Goal: Contribute content: Contribute content

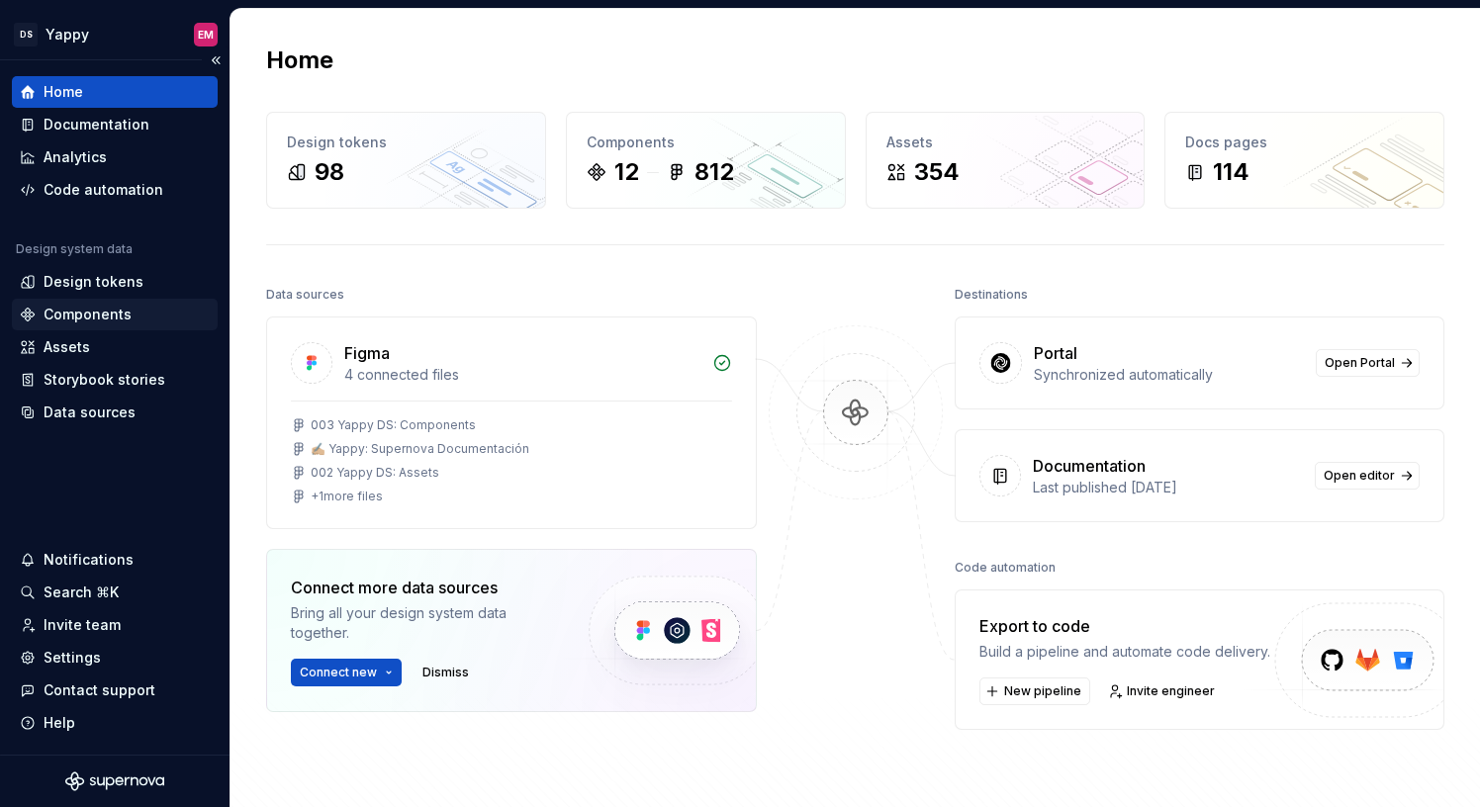
click at [83, 314] on div "Components" at bounding box center [88, 315] width 88 height 20
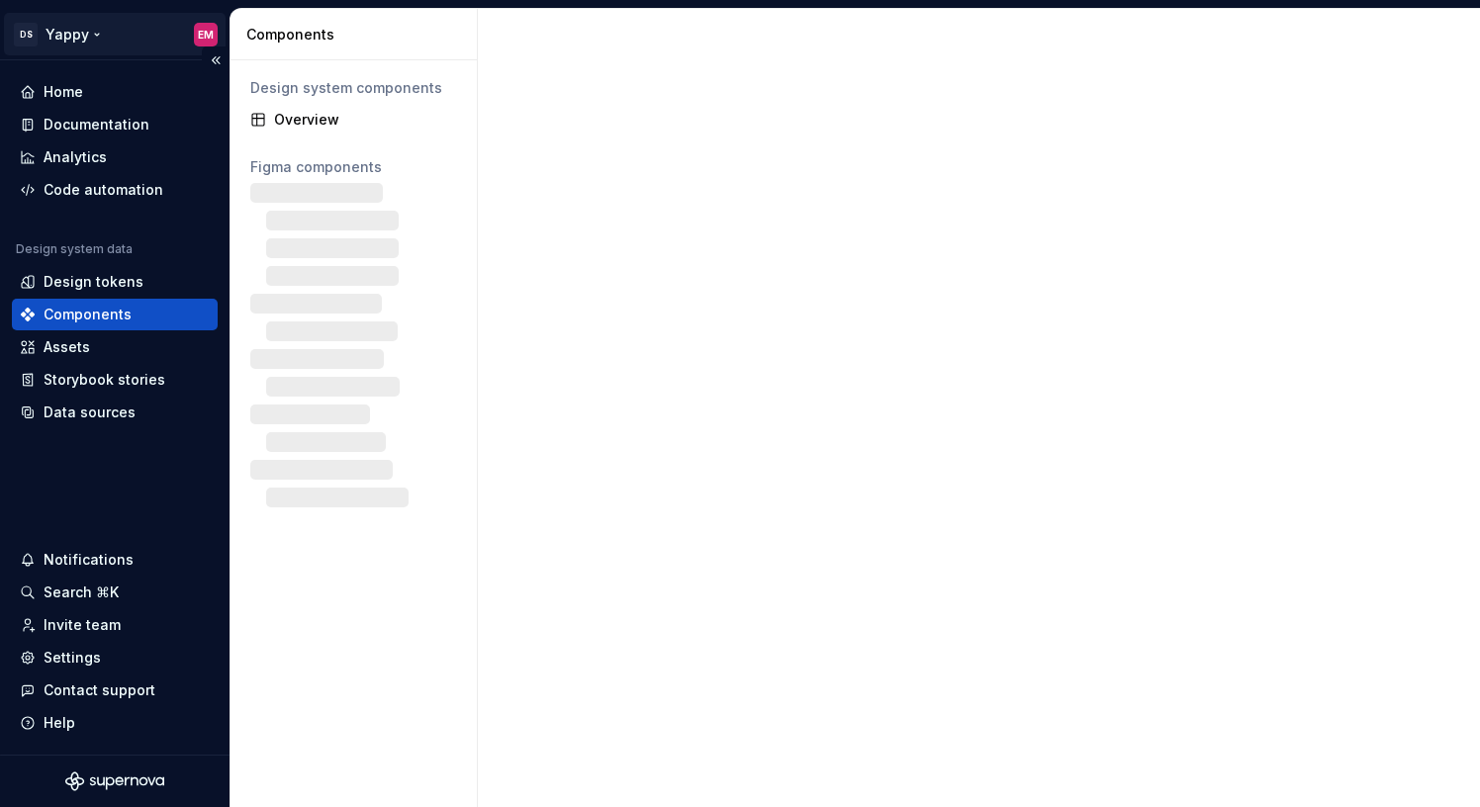
click at [86, 33] on html "DS Yappy EM Home Documentation Analytics Code automation Design system data Des…" at bounding box center [740, 403] width 1480 height 807
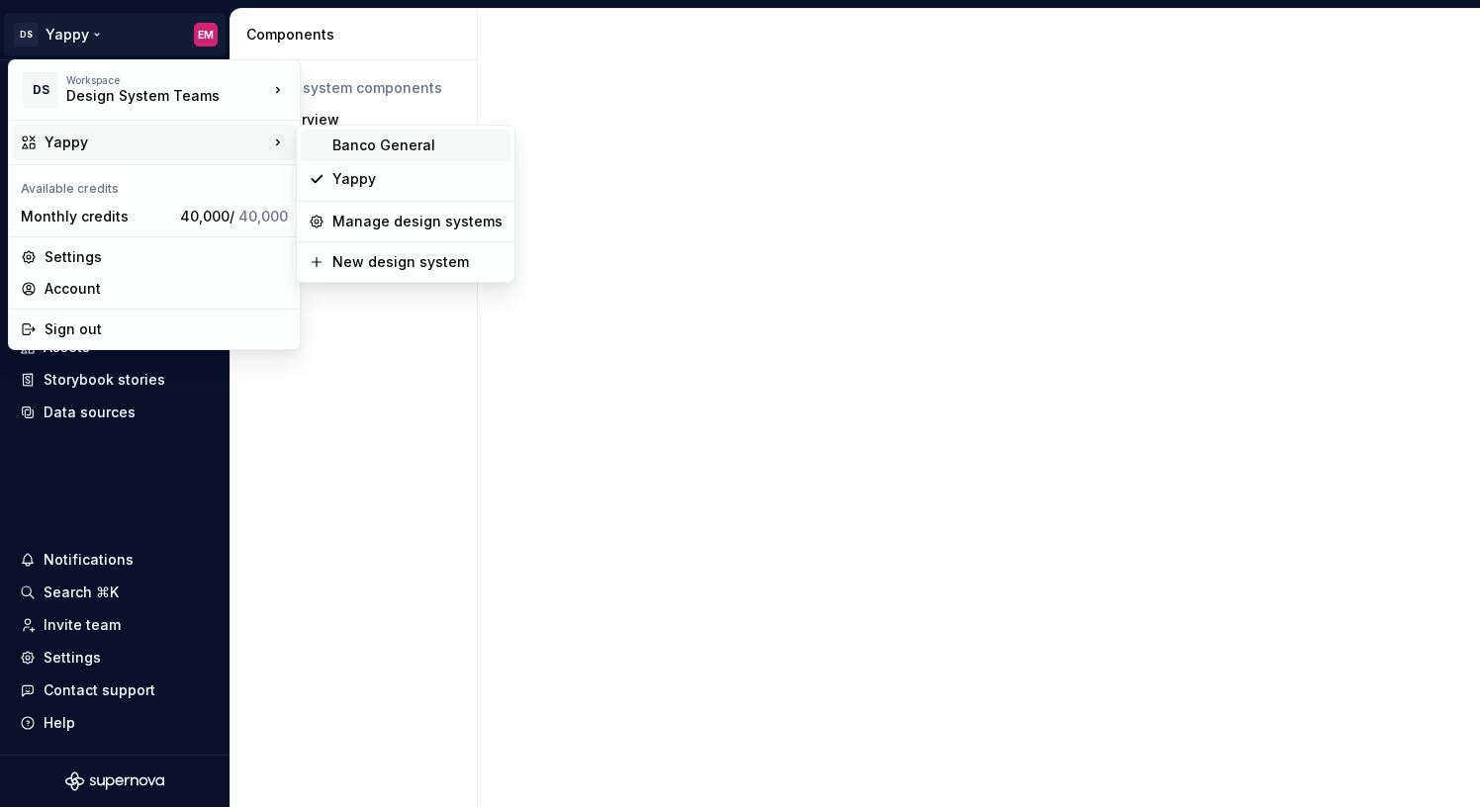
click at [349, 141] on div "Banco General" at bounding box center [417, 146] width 170 height 20
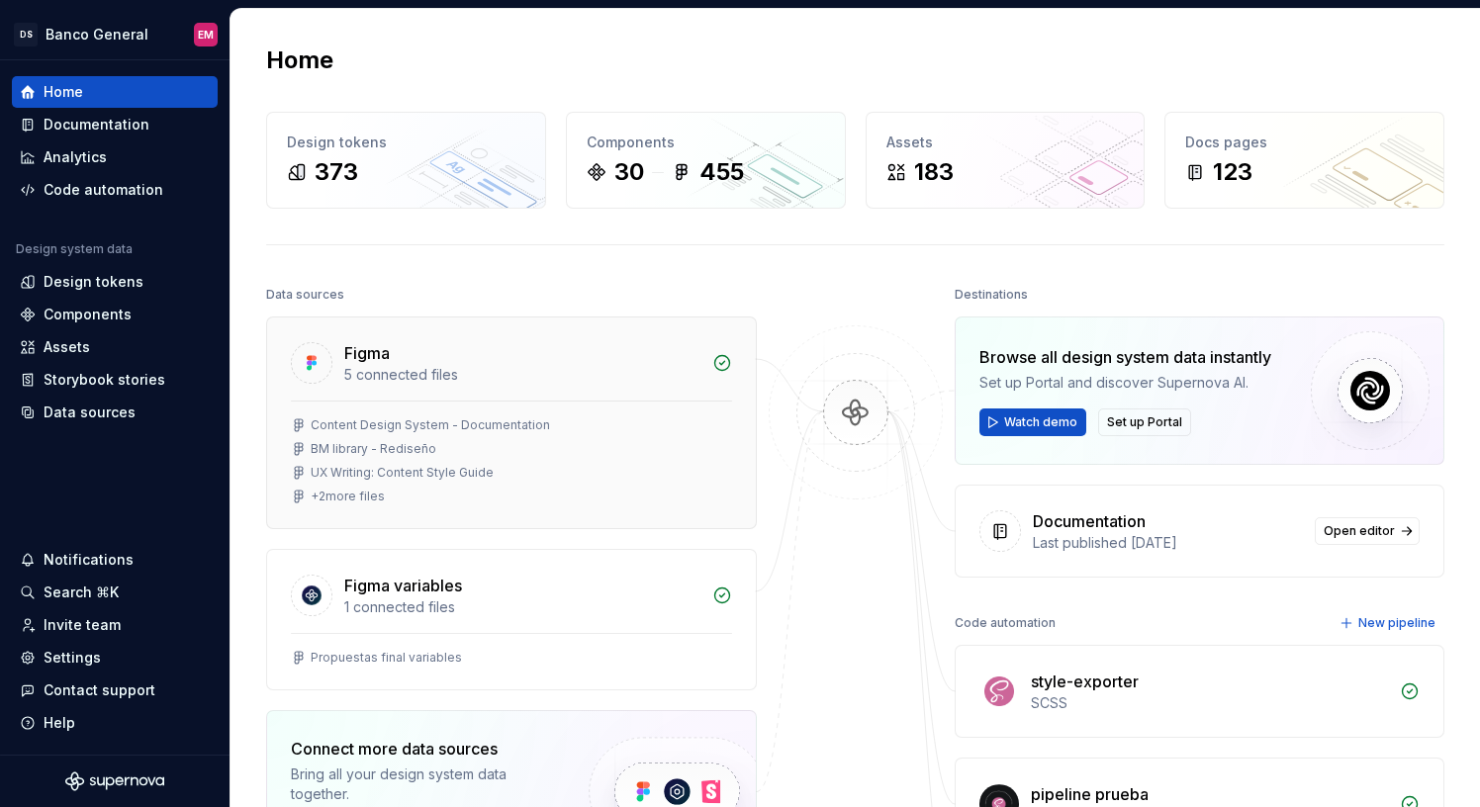
click at [362, 498] on div "+ 2 more files" at bounding box center [348, 497] width 74 height 16
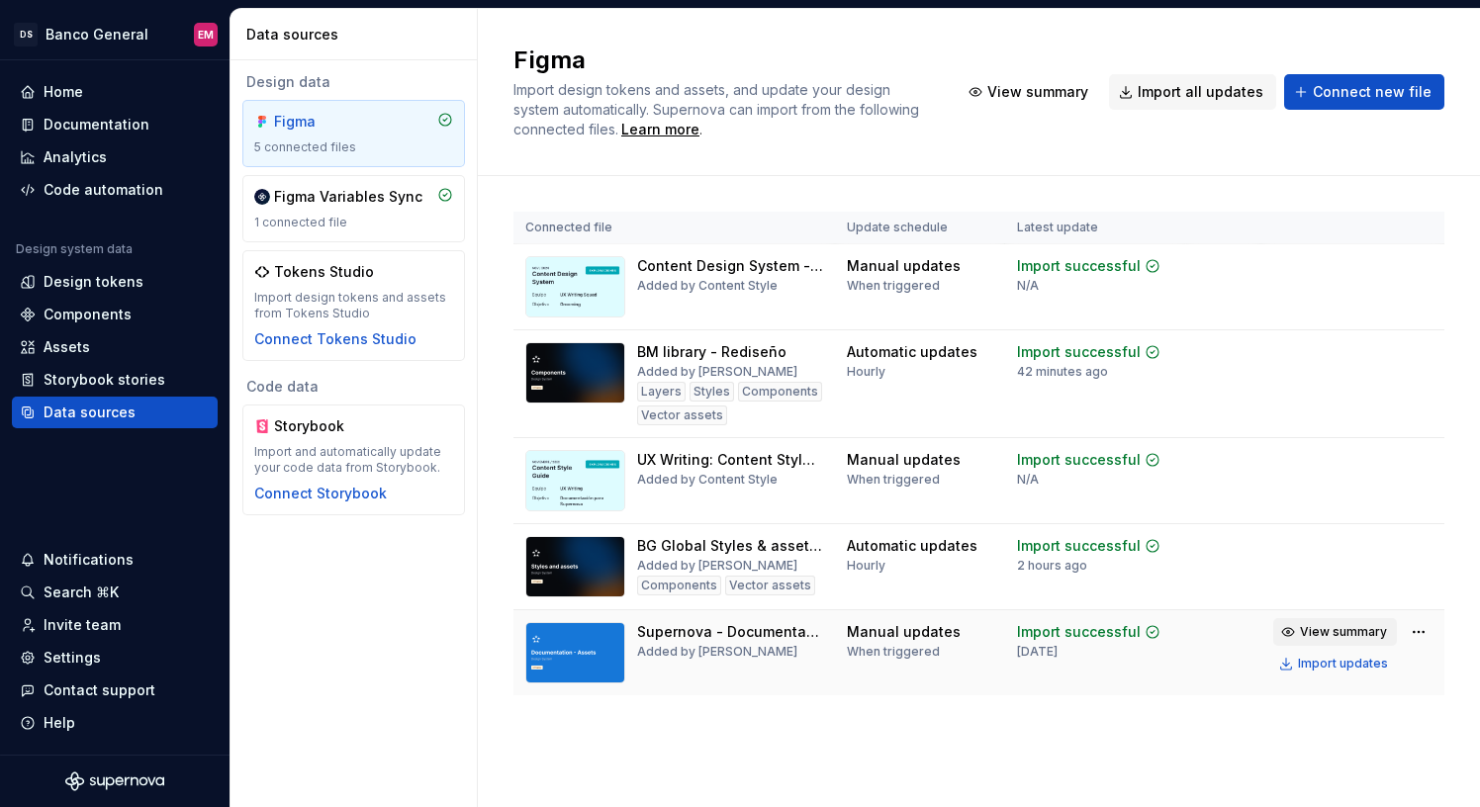
click at [1331, 625] on span "View summary" at bounding box center [1343, 632] width 87 height 16
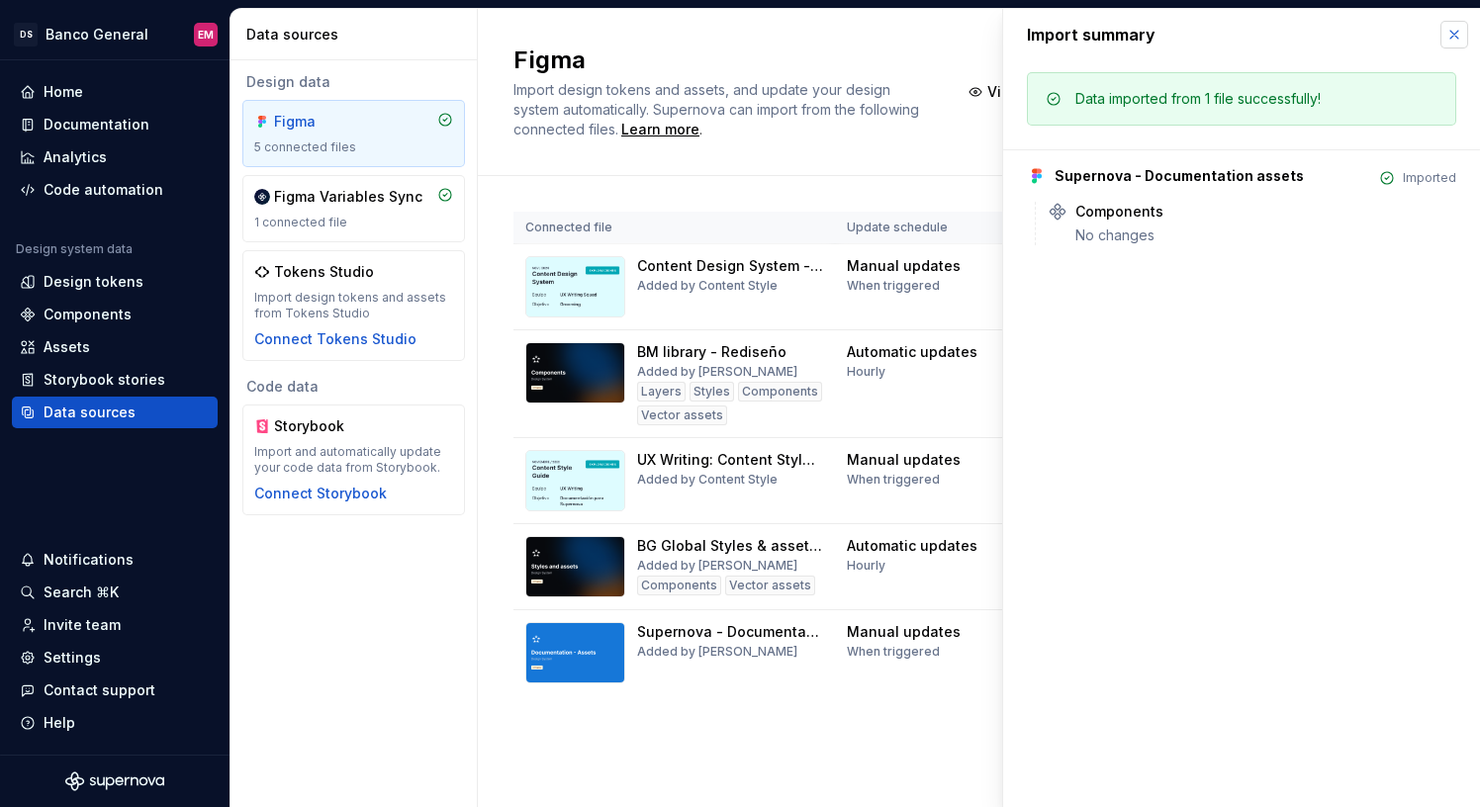
click at [1445, 31] on button "button" at bounding box center [1454, 35] width 28 height 28
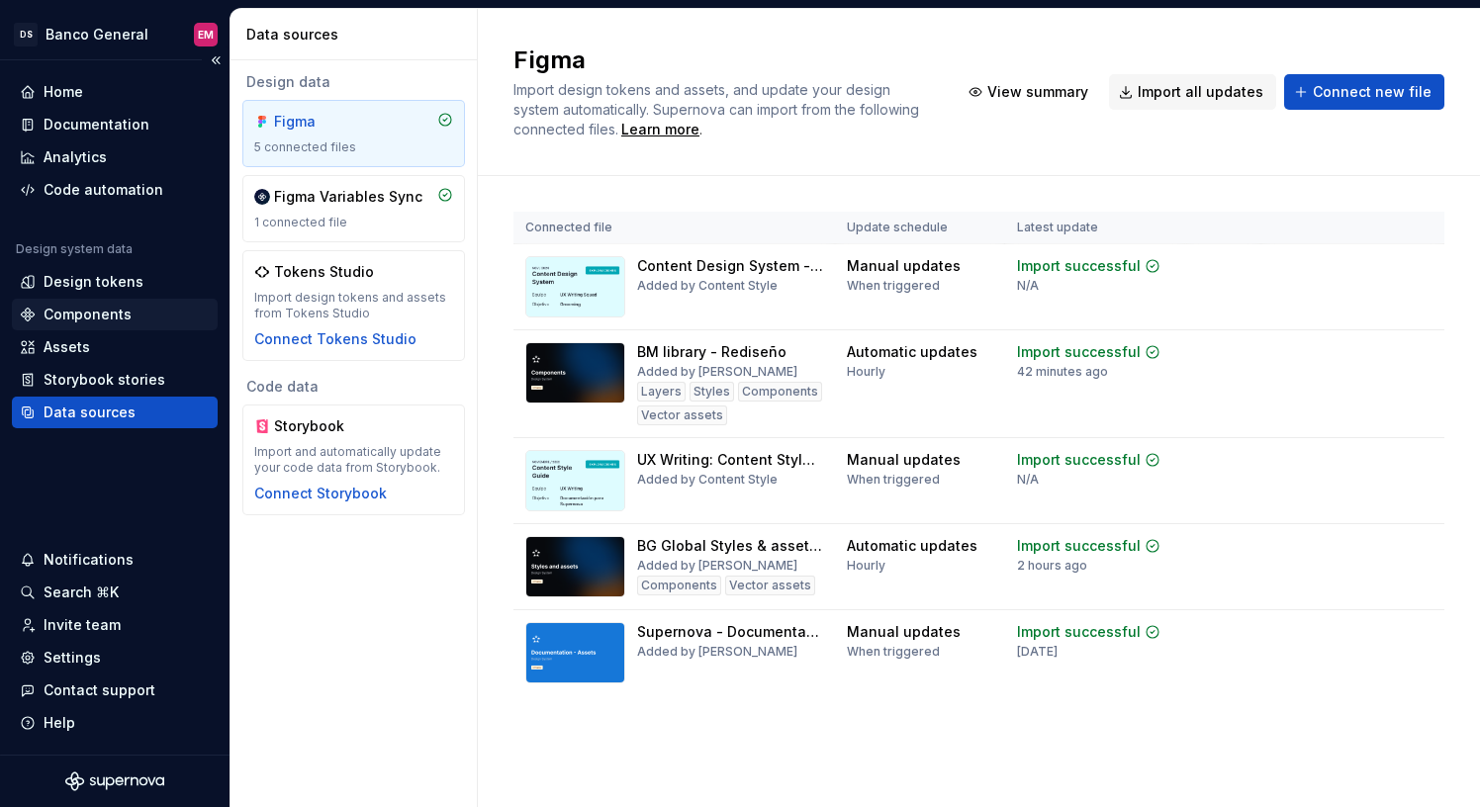
click at [88, 307] on div "Components" at bounding box center [88, 315] width 88 height 20
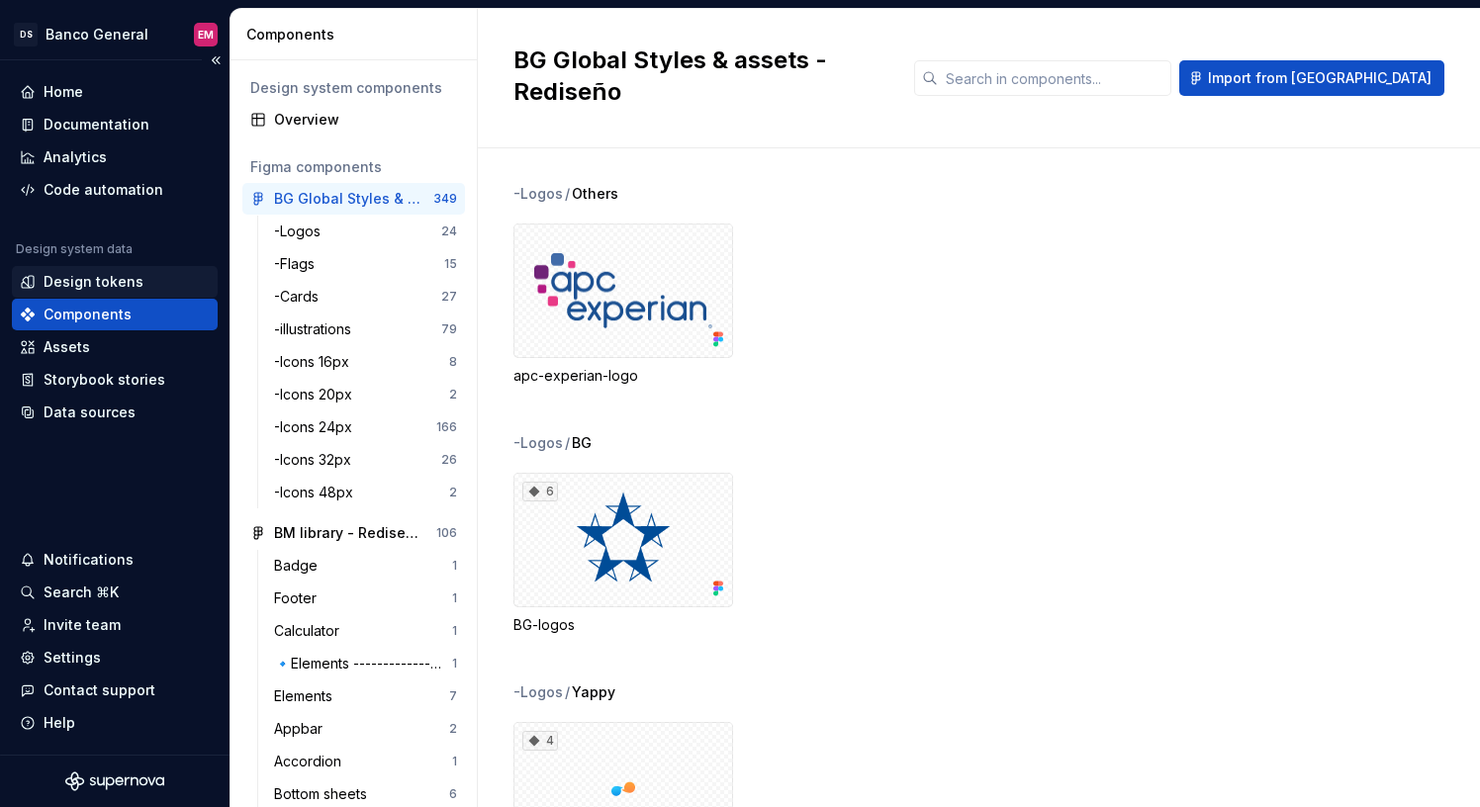
click at [66, 281] on div "Design tokens" at bounding box center [94, 282] width 100 height 20
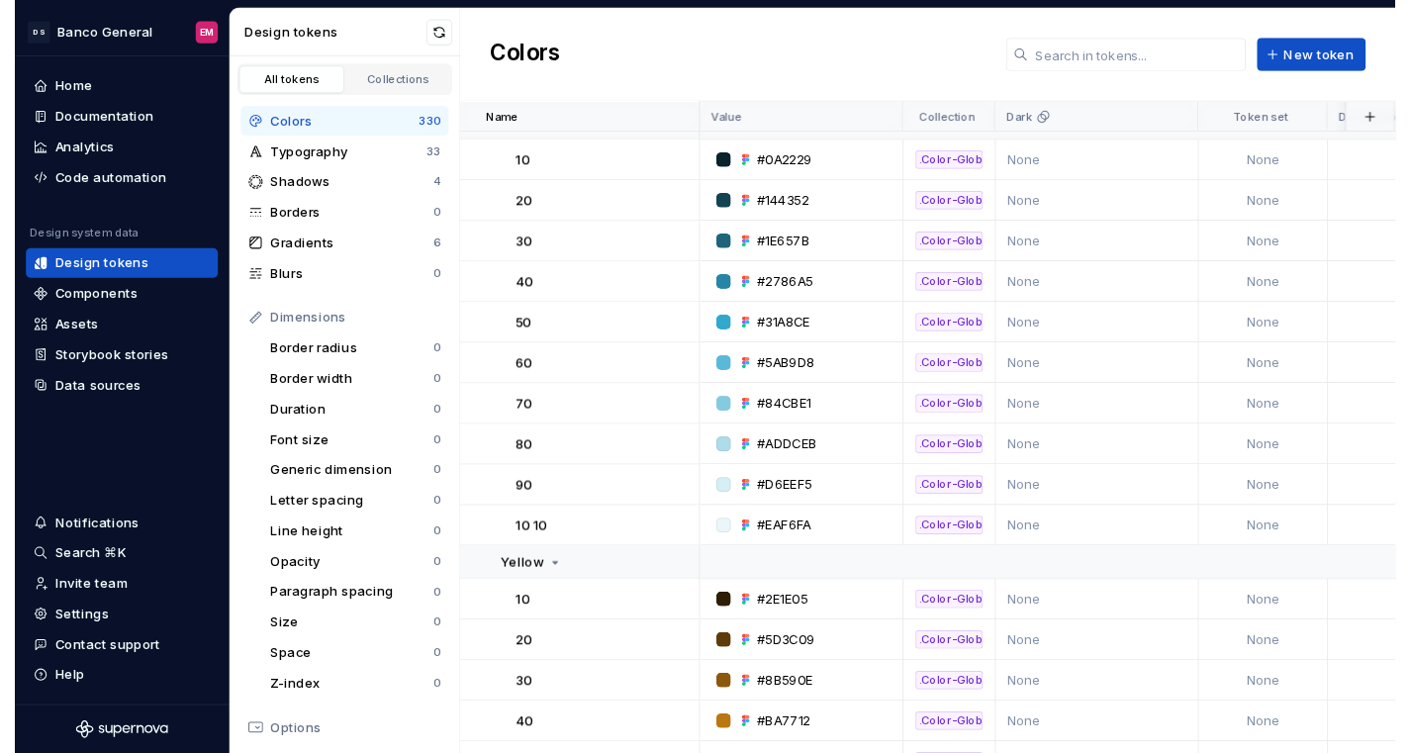
scroll to position [3357, 0]
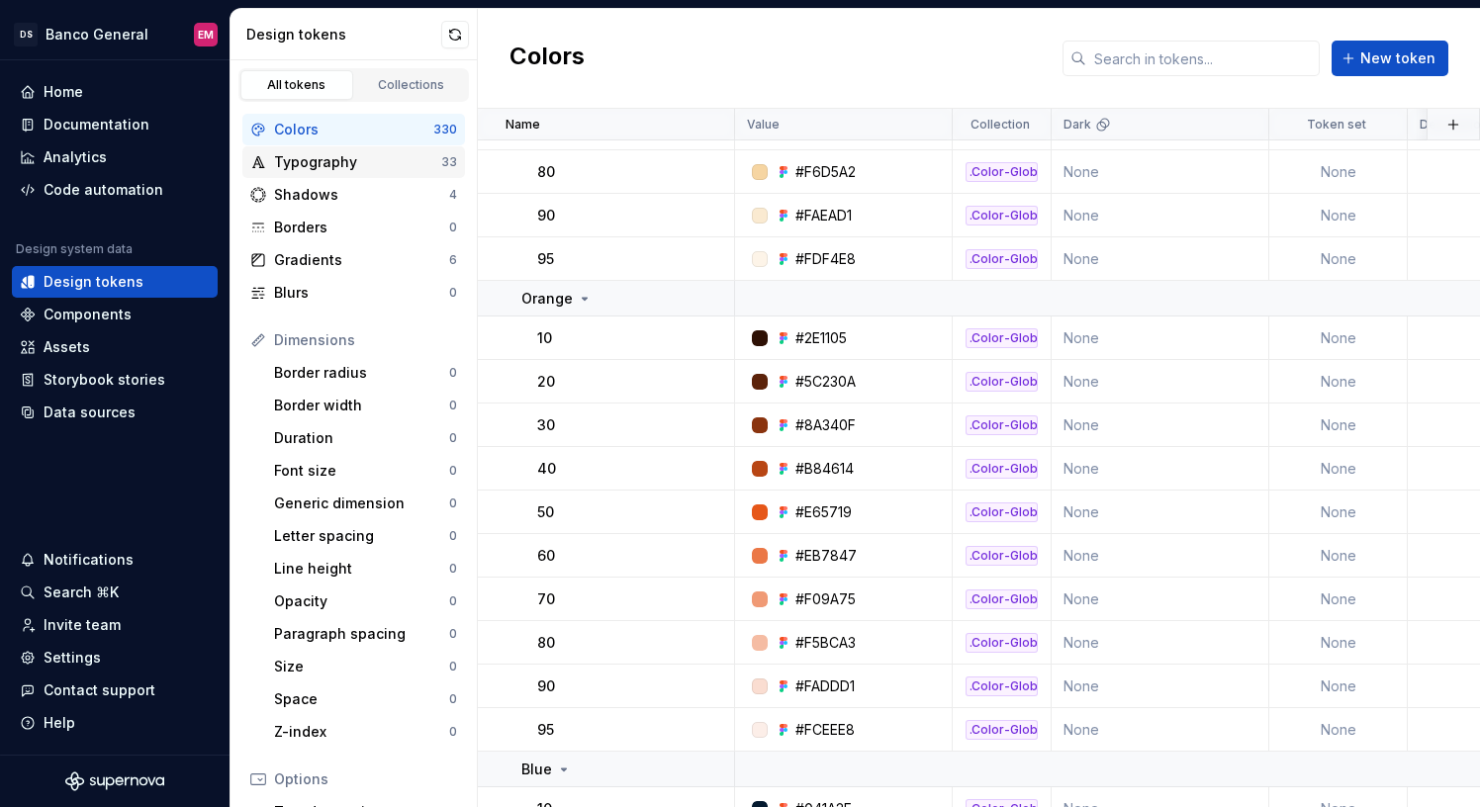
click at [347, 169] on div "Typography" at bounding box center [357, 162] width 167 height 20
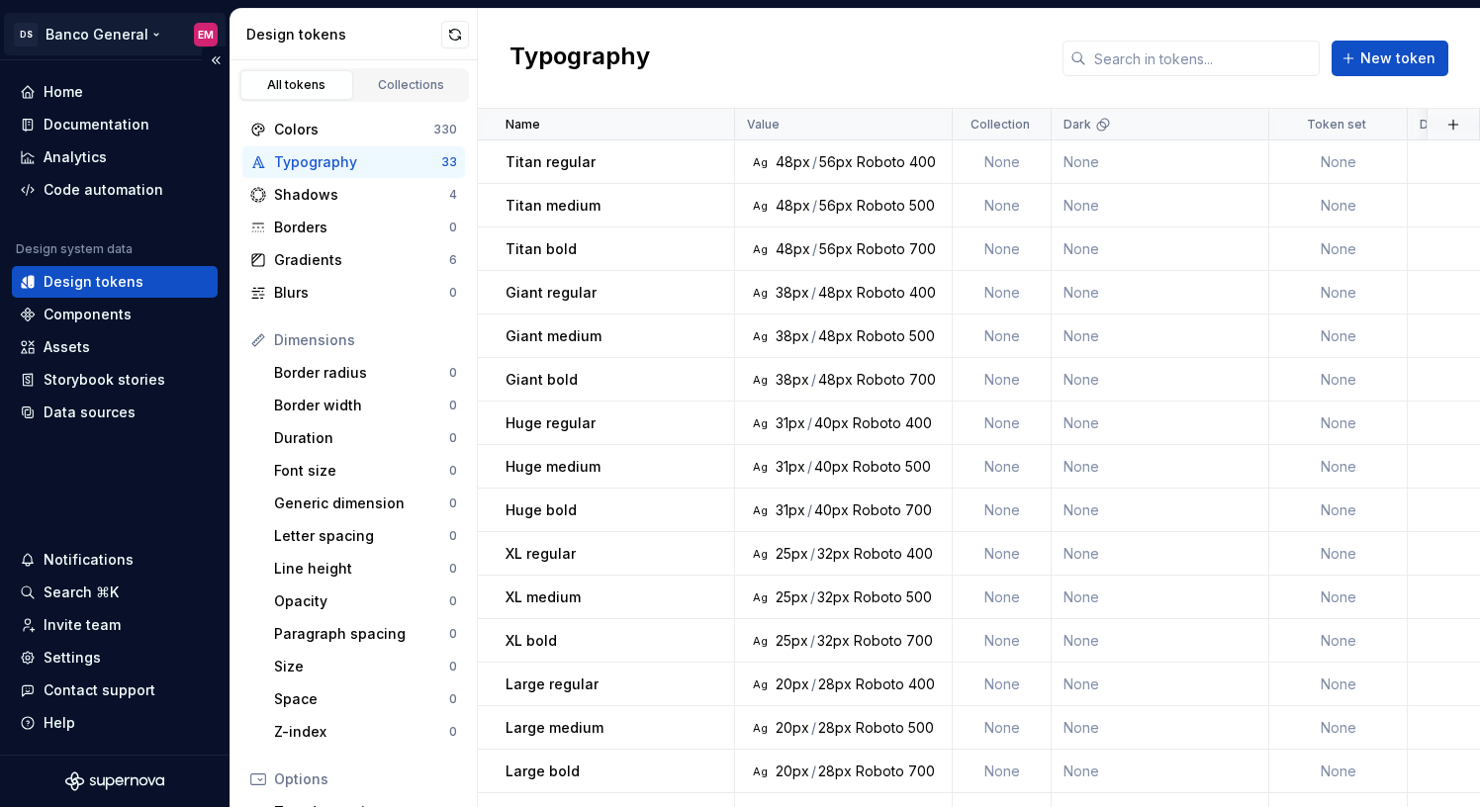
click at [95, 29] on html "DS Banco General EM Home Documentation Analytics Code automation Design system …" at bounding box center [740, 403] width 1480 height 807
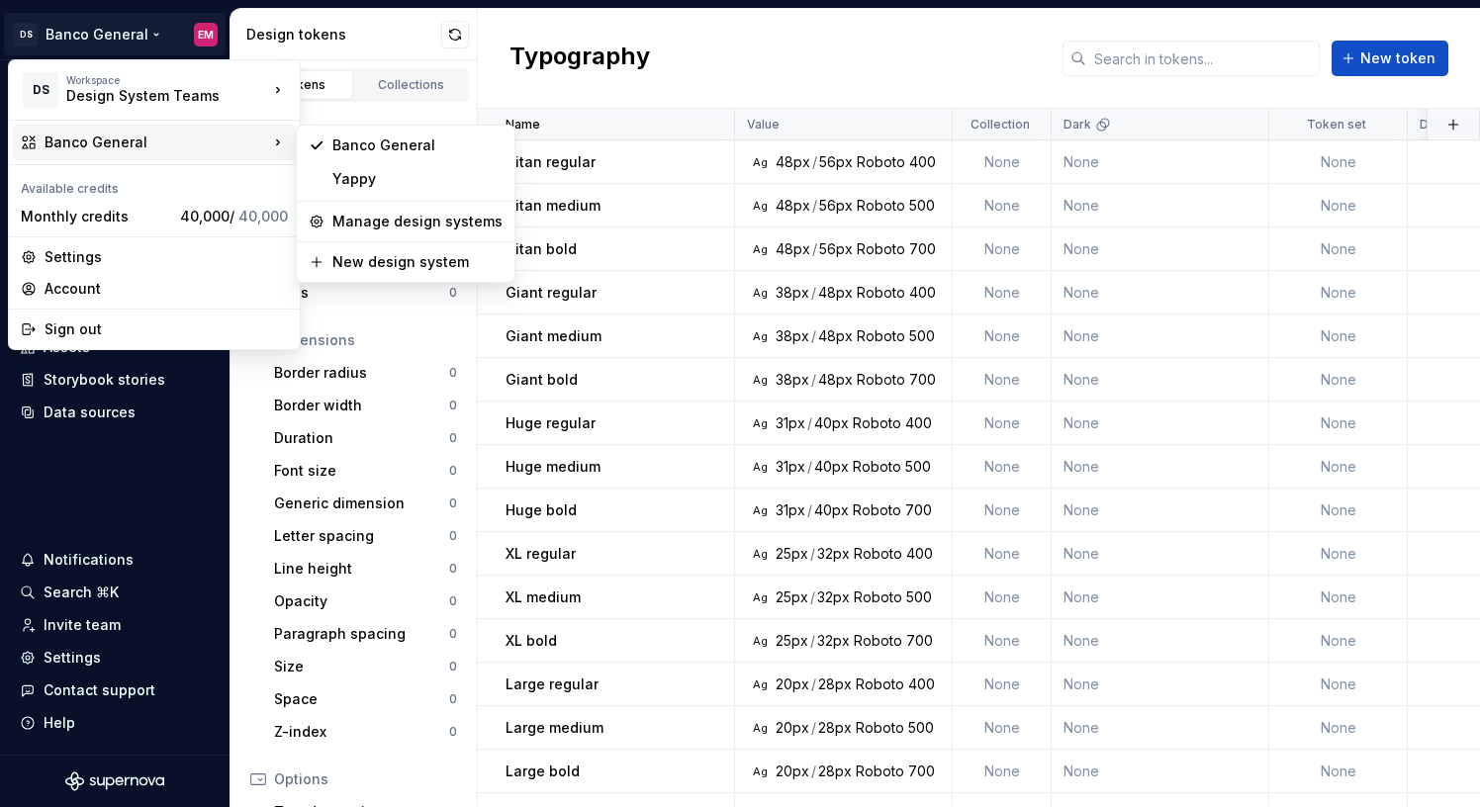
click at [391, 32] on html "DS Banco General EM Home Documentation Analytics Code automation Design system …" at bounding box center [740, 403] width 1480 height 807
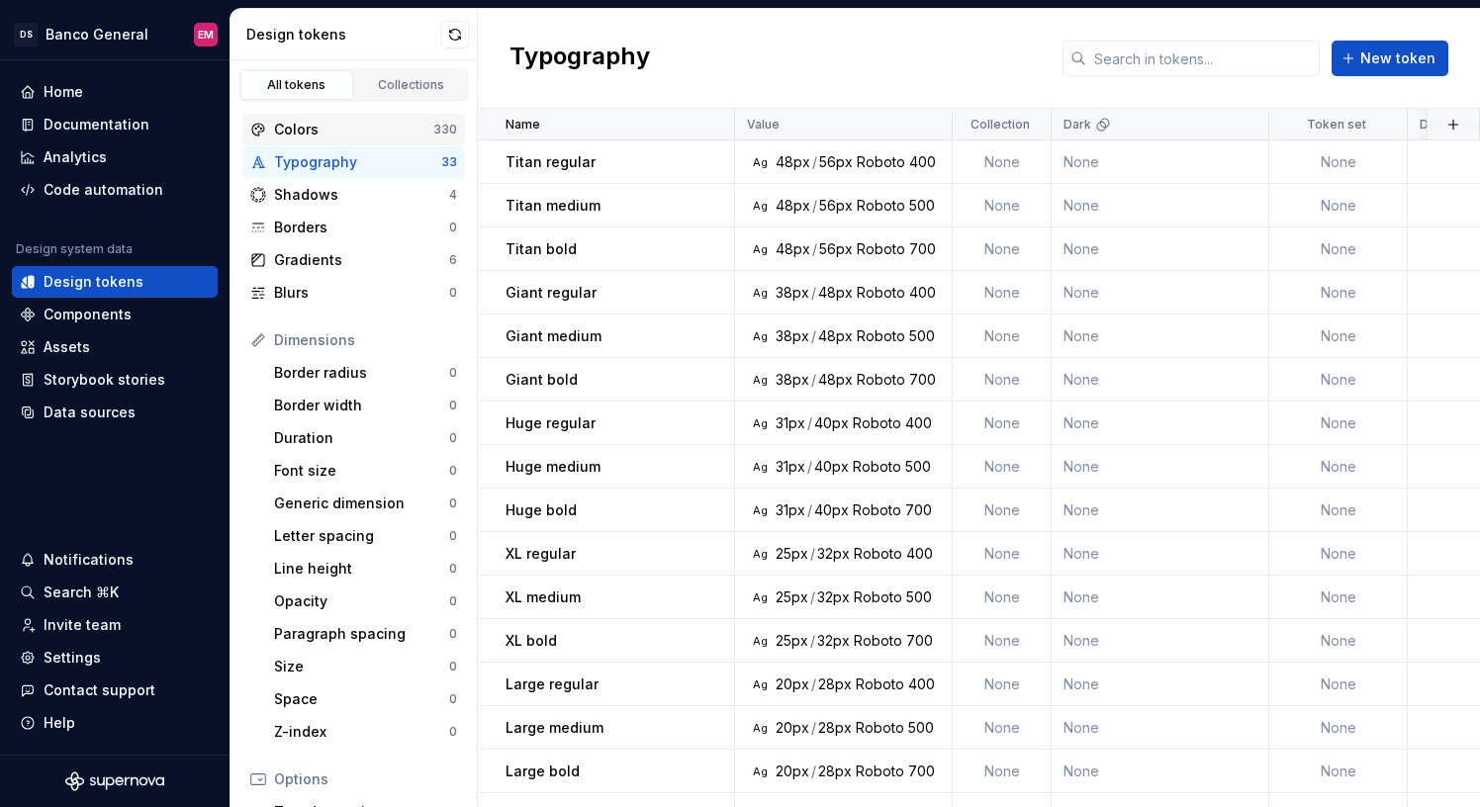
click at [360, 137] on div "Colors" at bounding box center [353, 130] width 159 height 20
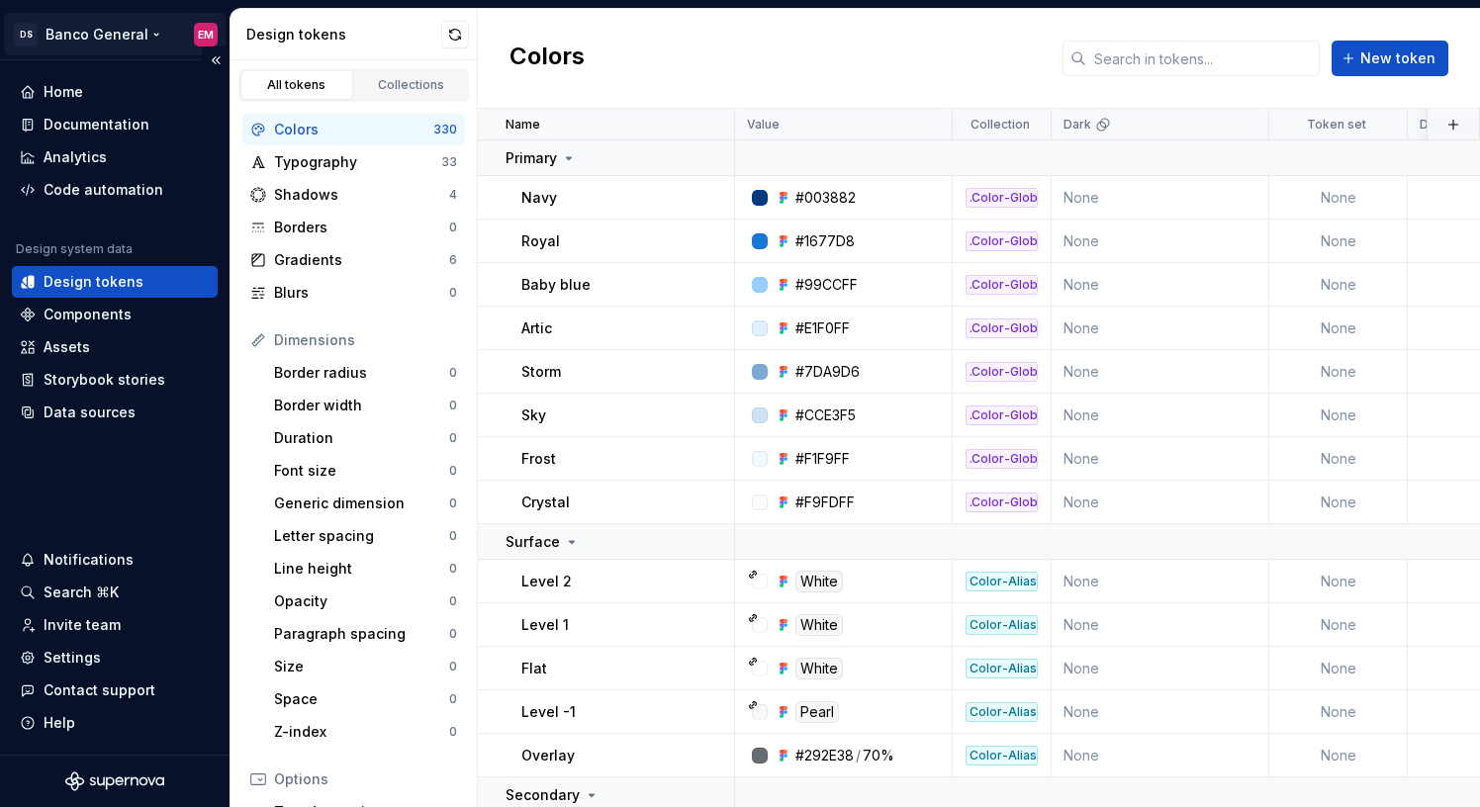
click at [116, 33] on html "DS Banco General EM Home Documentation Analytics Code automation Design system …" at bounding box center [740, 403] width 1480 height 807
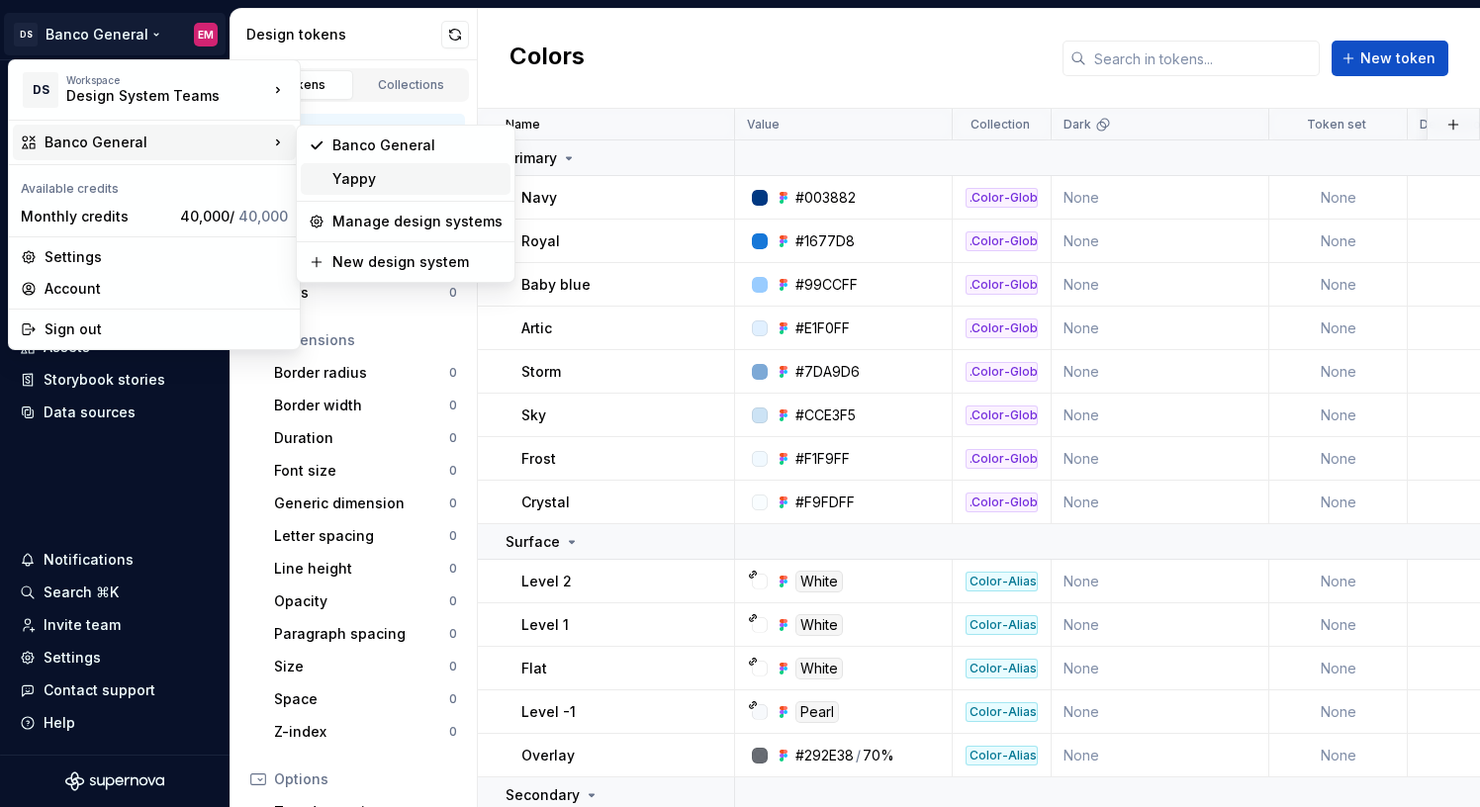
click at [352, 175] on div "Yappy" at bounding box center [417, 179] width 170 height 20
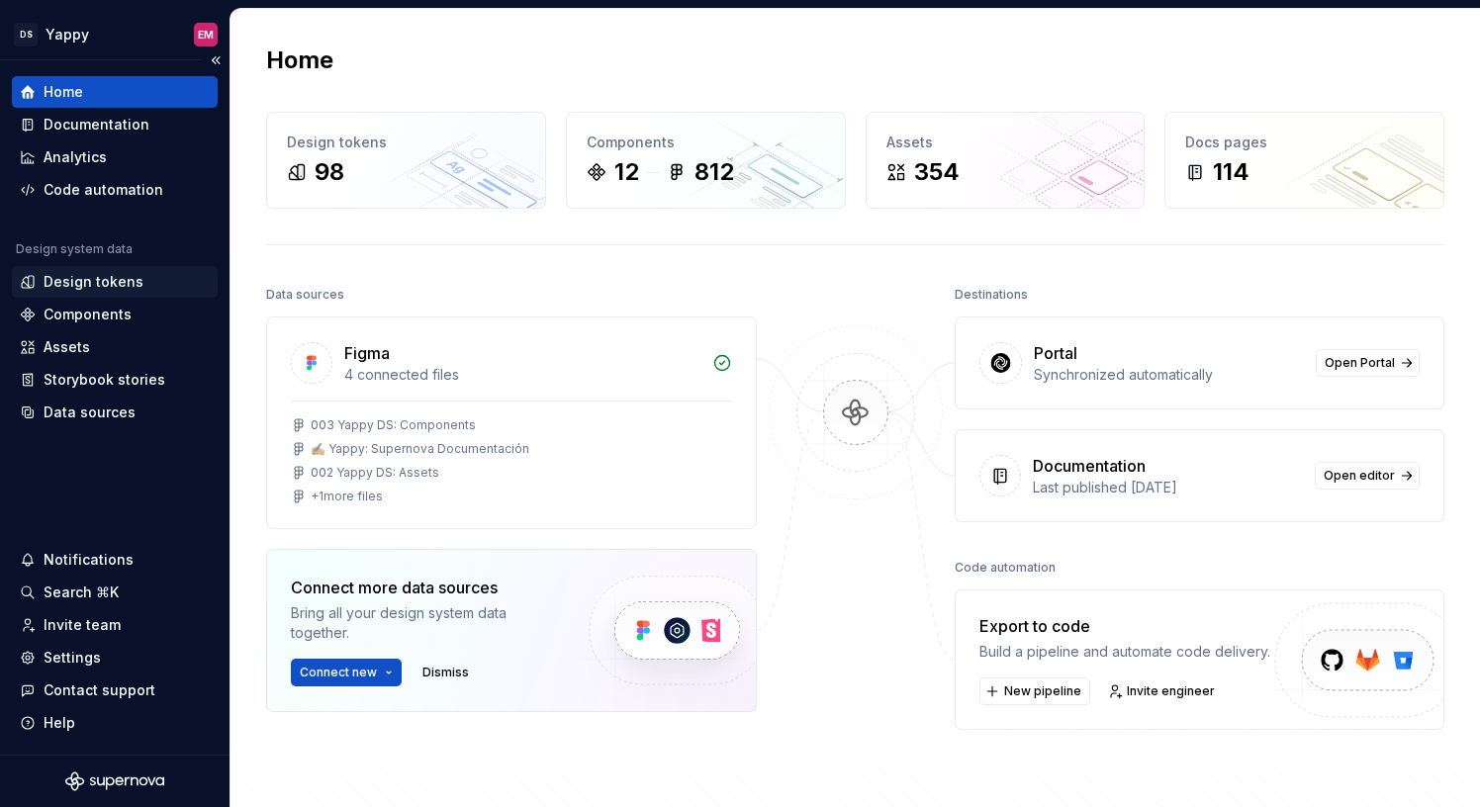
click at [131, 278] on div "Design tokens" at bounding box center [94, 282] width 100 height 20
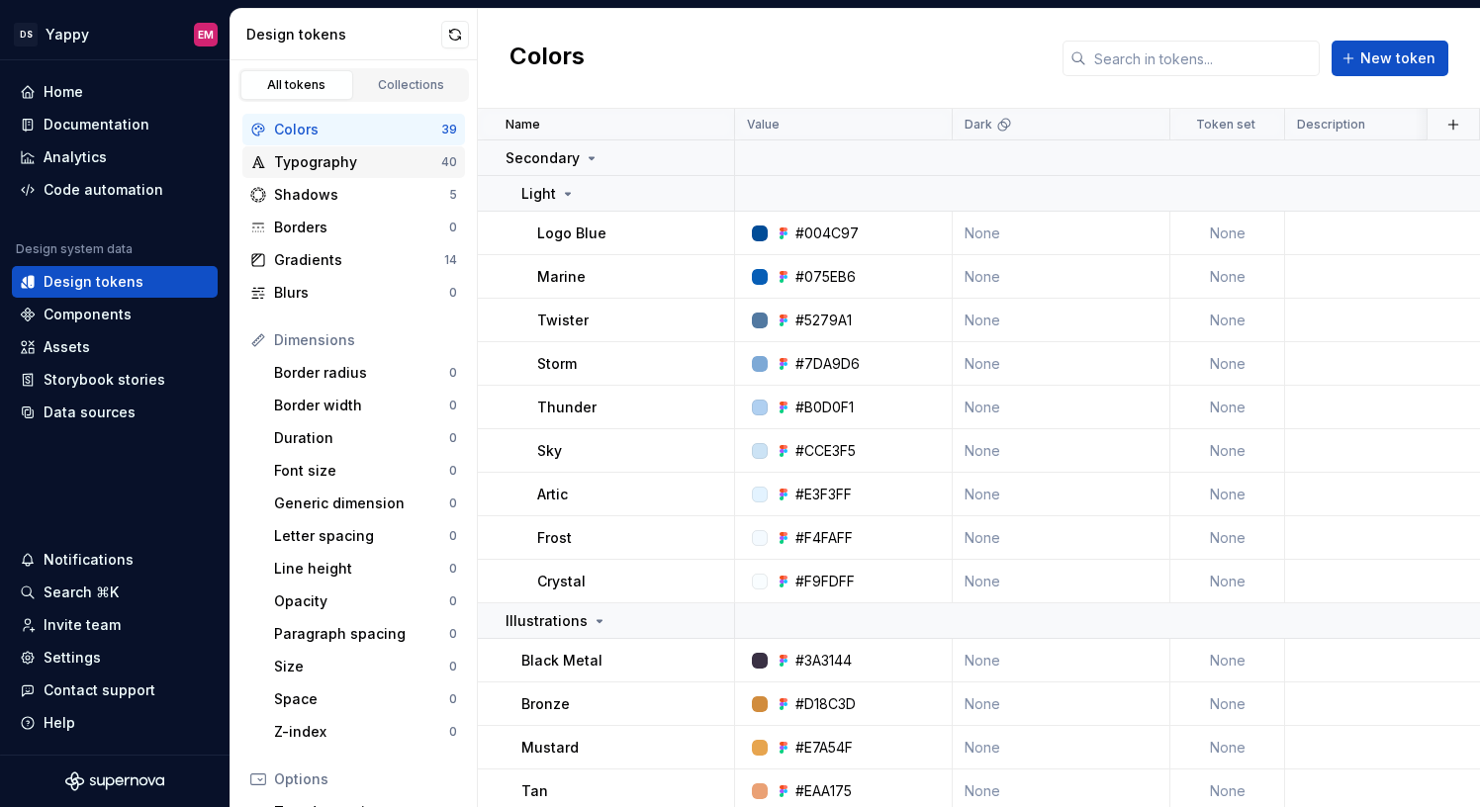
click at [338, 156] on div "Typography" at bounding box center [357, 162] width 167 height 20
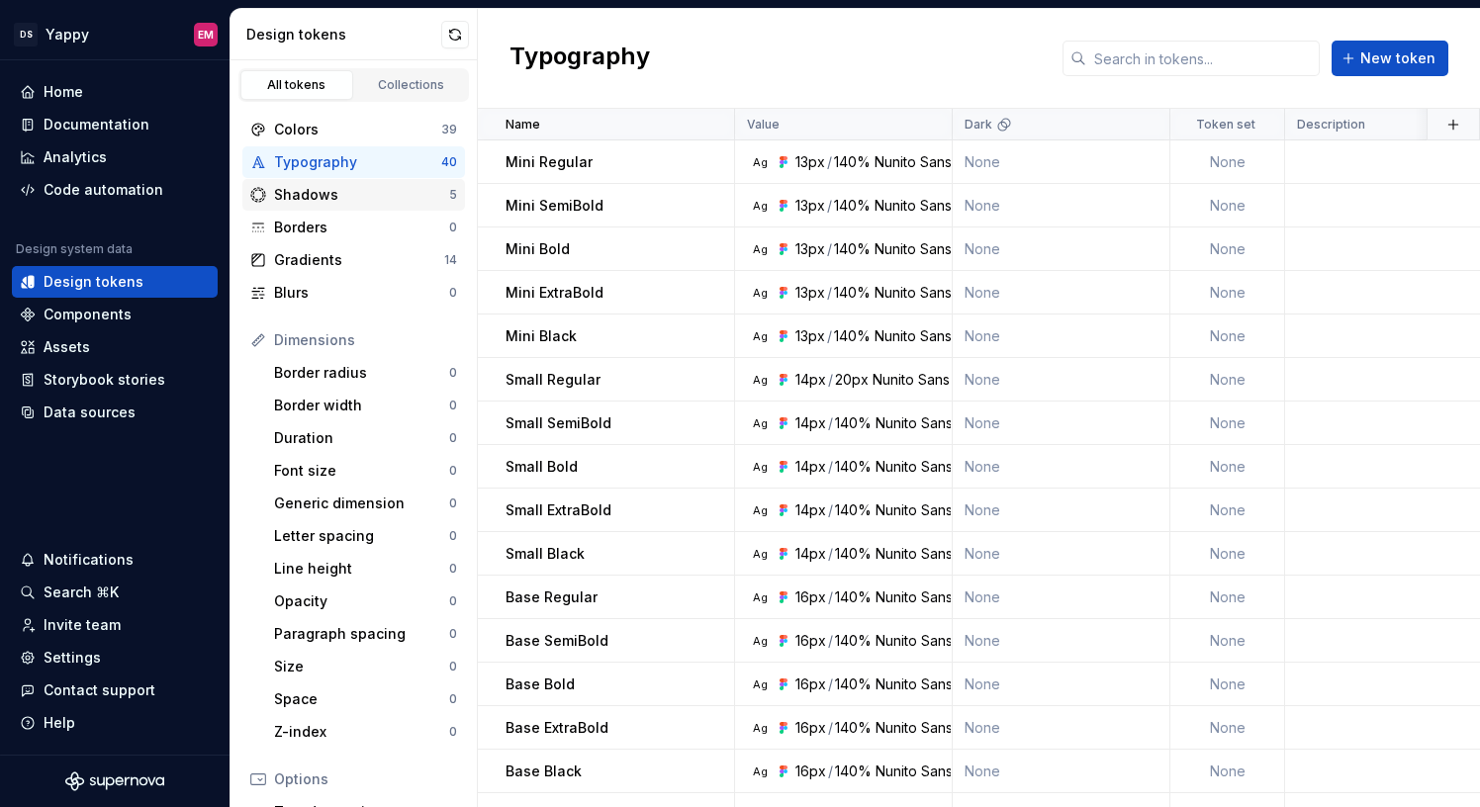
click at [339, 187] on div "Shadows" at bounding box center [361, 195] width 175 height 20
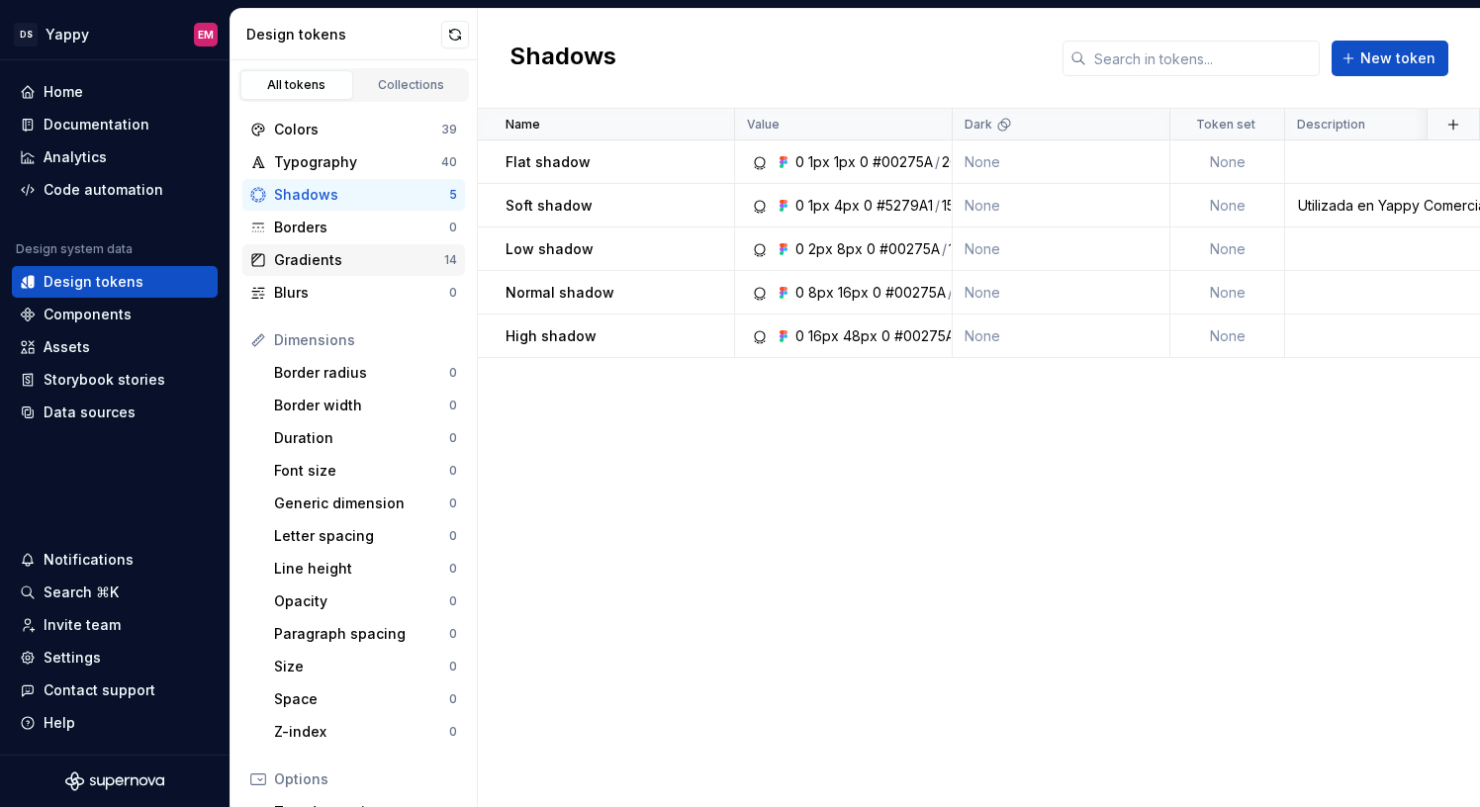
click at [316, 271] on div "Gradients 14" at bounding box center [353, 260] width 223 height 32
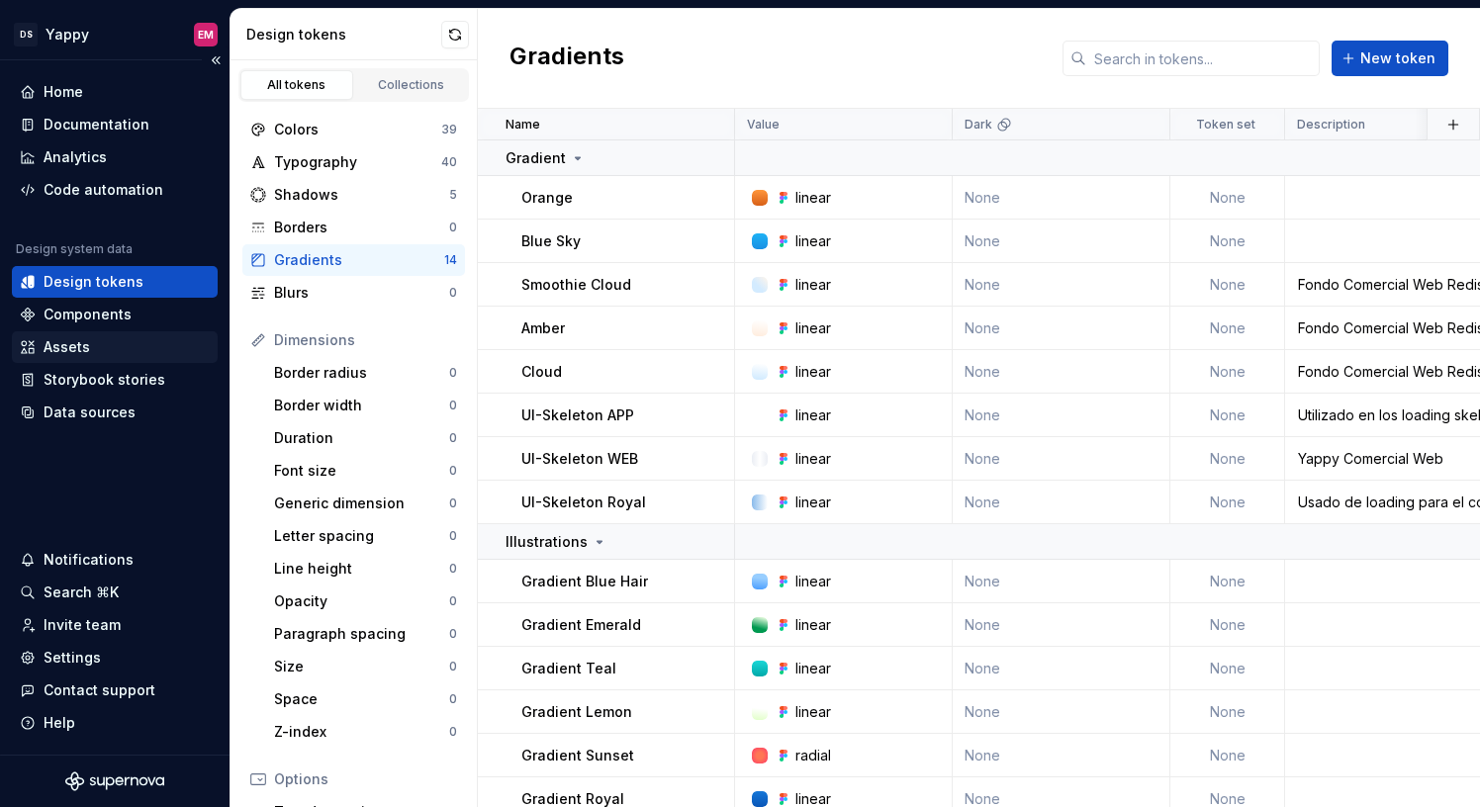
click at [97, 351] on div "Assets" at bounding box center [115, 347] width 190 height 20
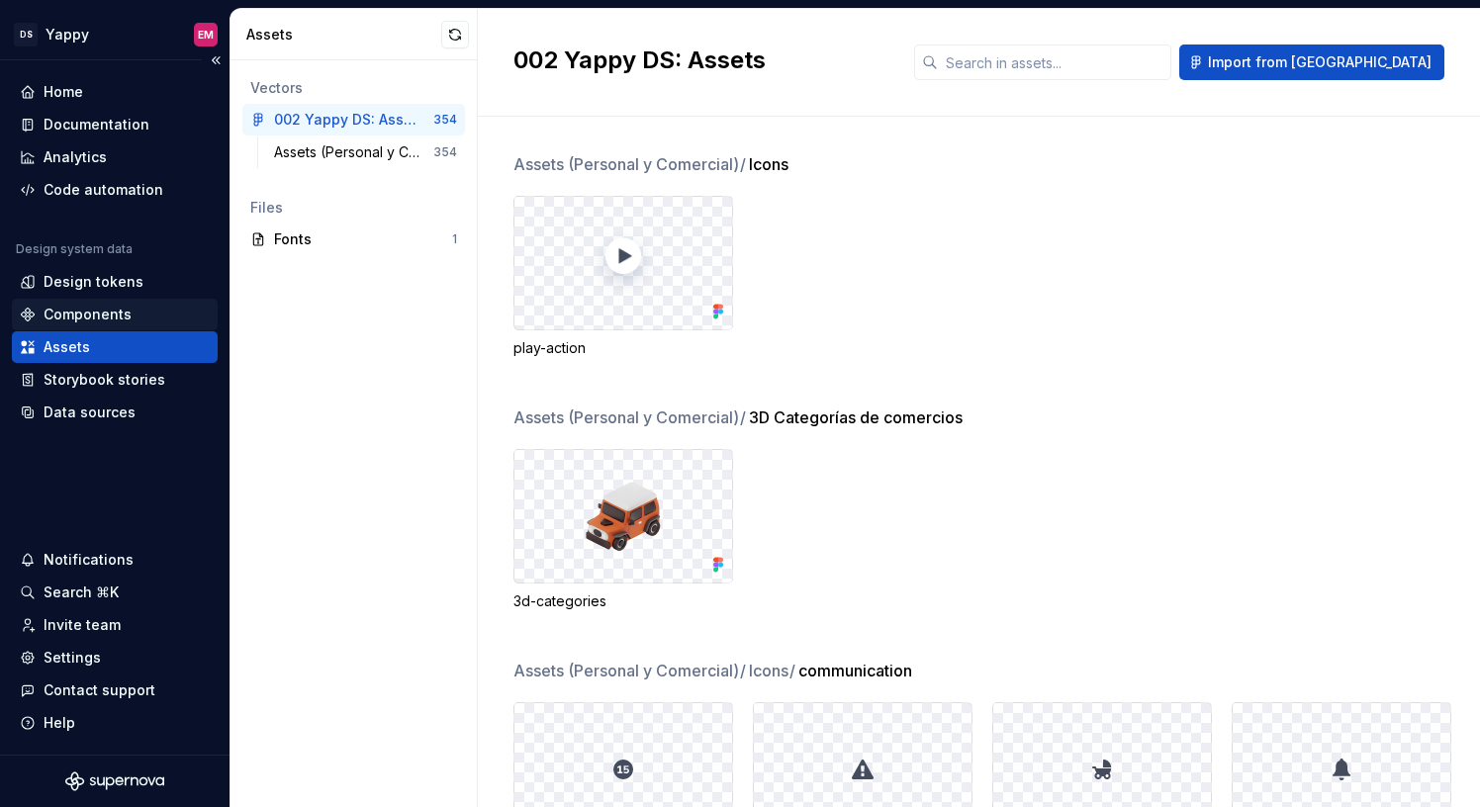
click at [91, 320] on div "Components" at bounding box center [88, 315] width 88 height 20
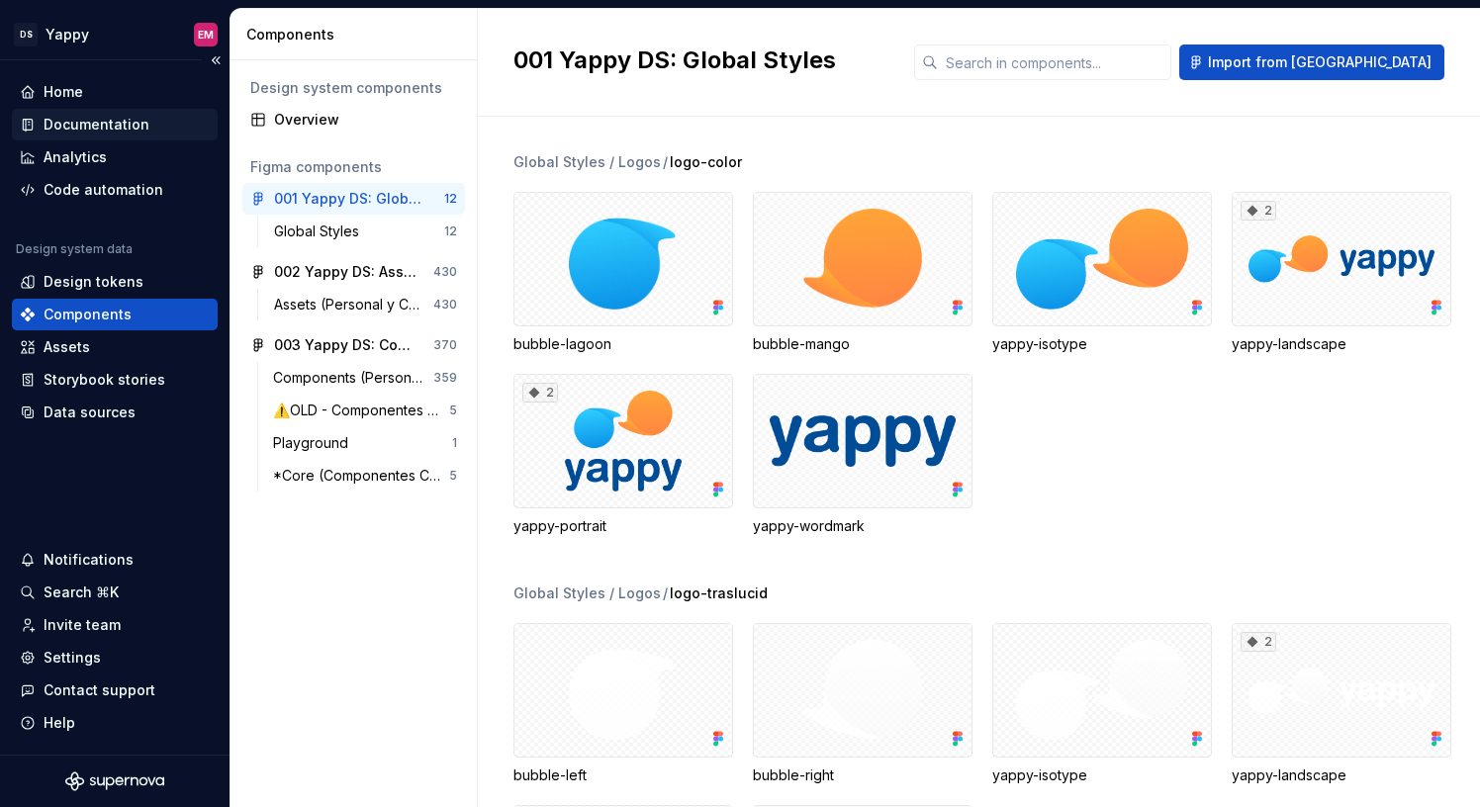
click at [86, 112] on div "Documentation" at bounding box center [115, 125] width 206 height 32
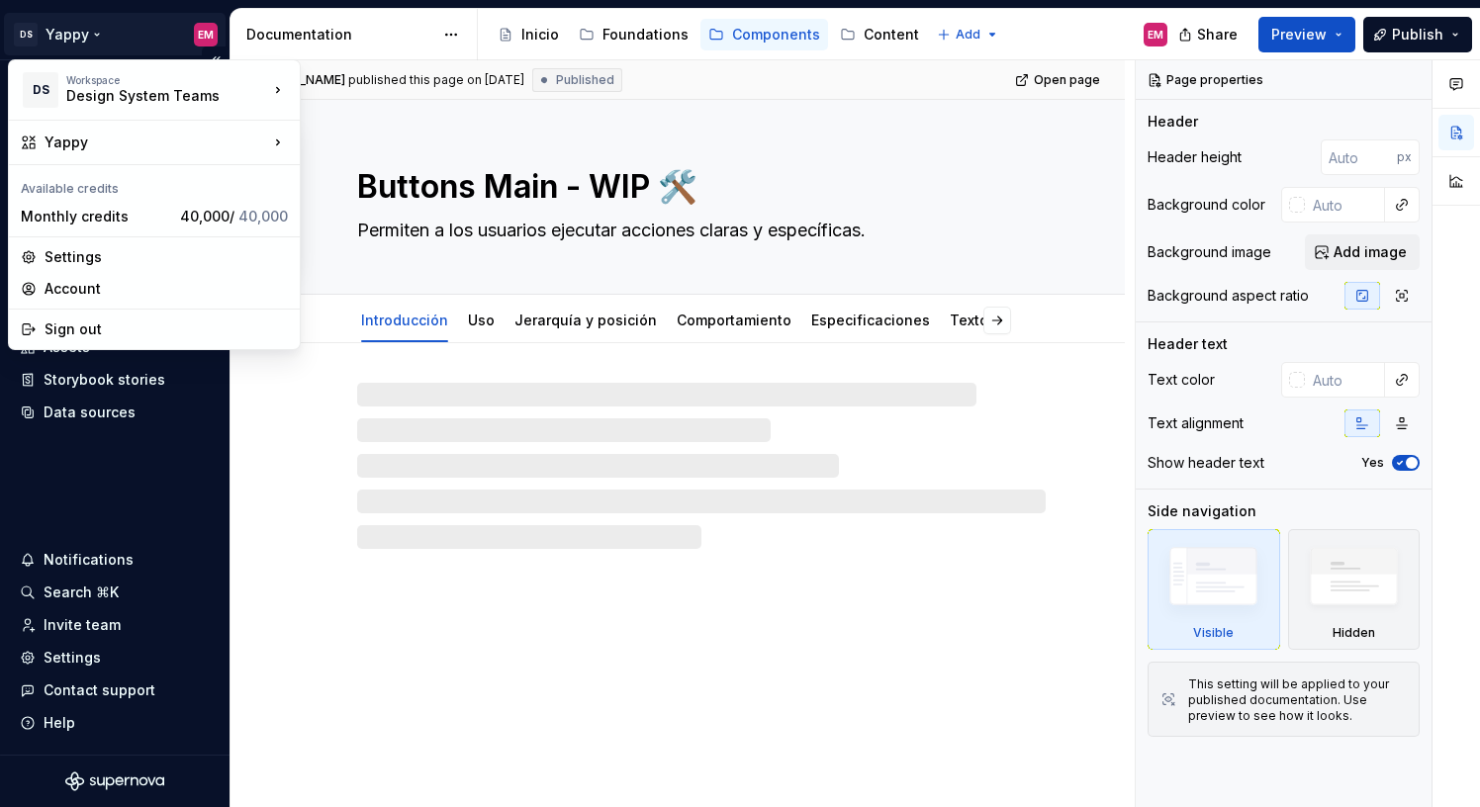
click at [60, 43] on html "DS Yappy EM Home Documentation Analytics Code automation Design system data Des…" at bounding box center [740, 403] width 1480 height 807
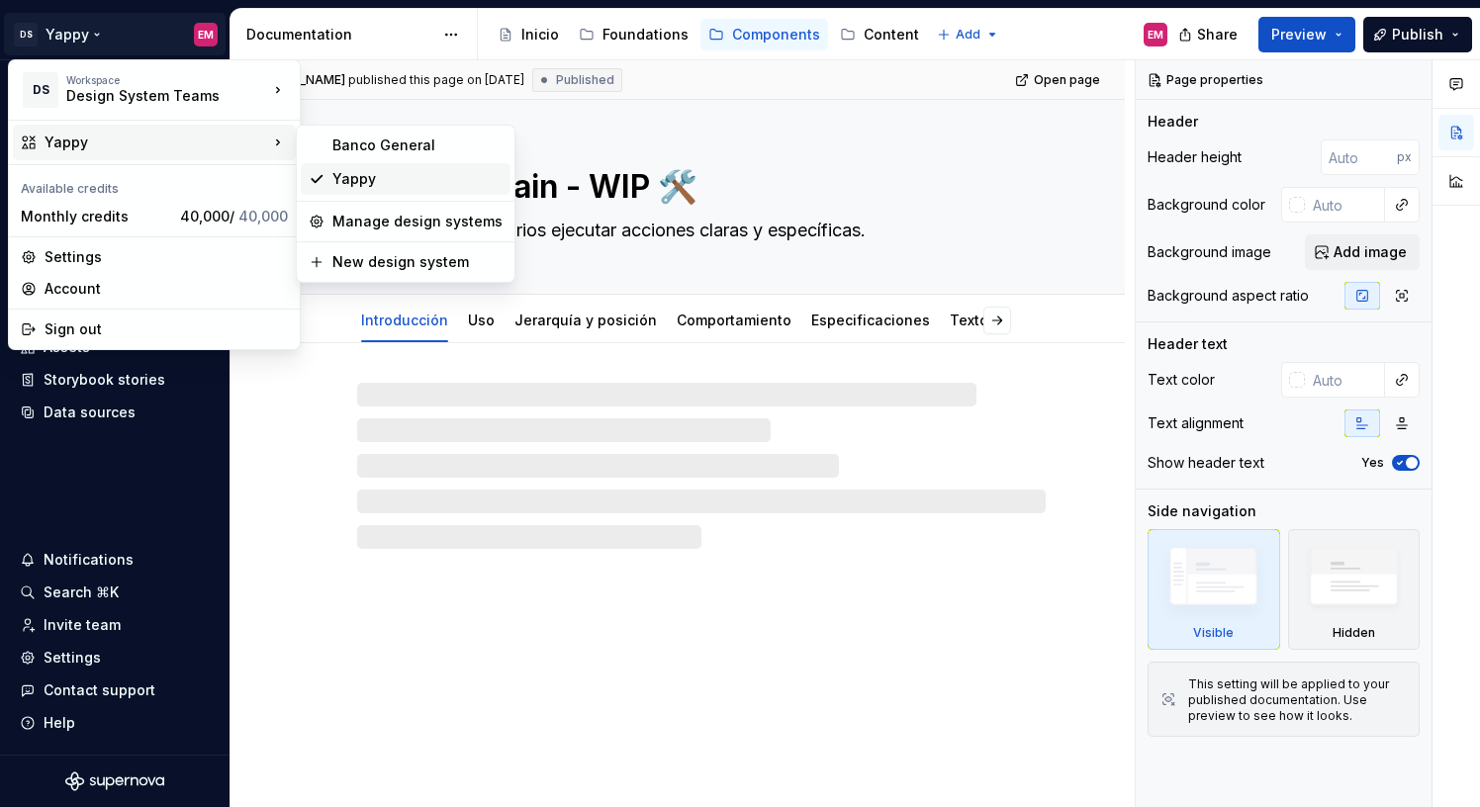
click at [344, 176] on div "Yappy" at bounding box center [417, 179] width 170 height 20
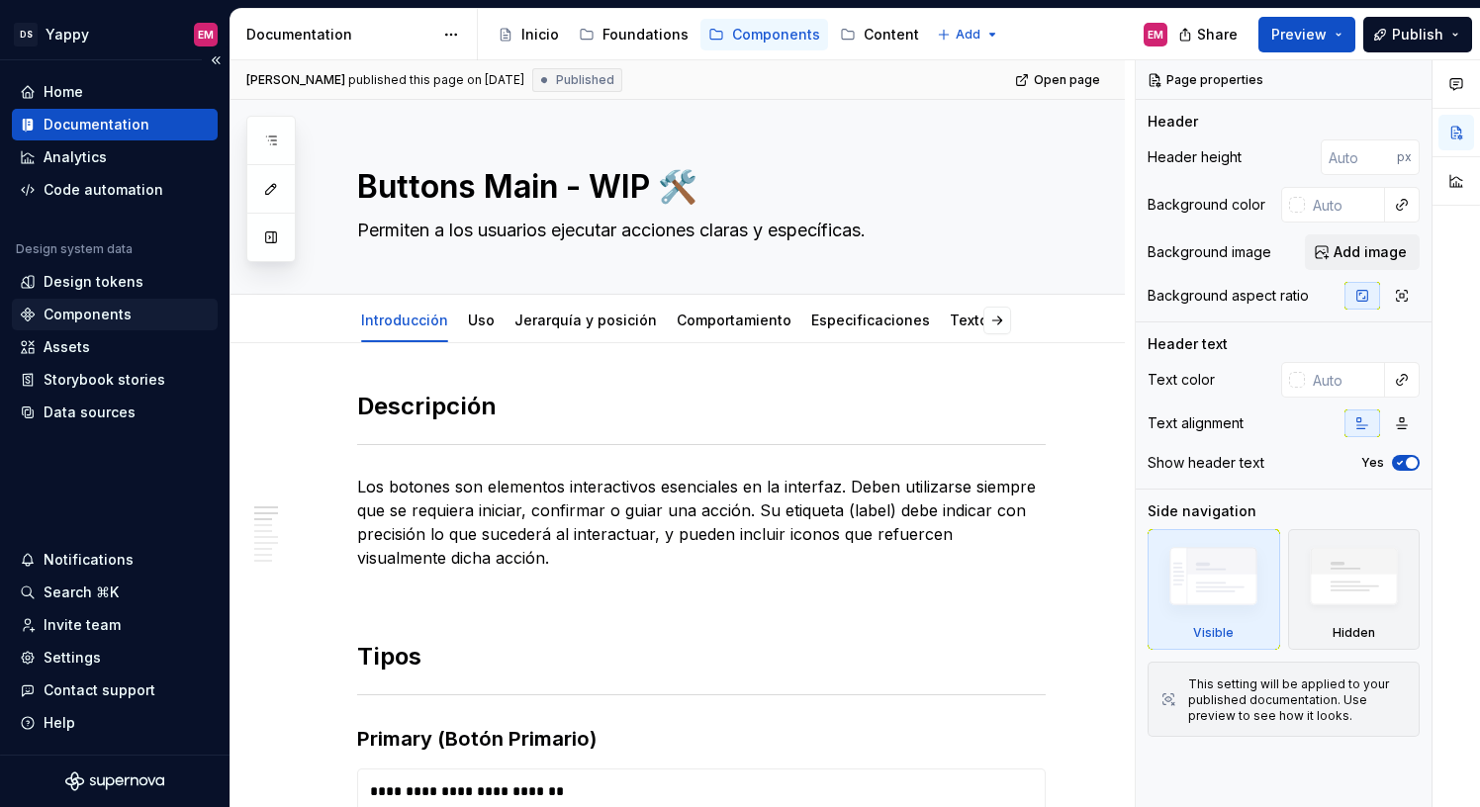
click at [84, 316] on div "Components" at bounding box center [88, 315] width 88 height 20
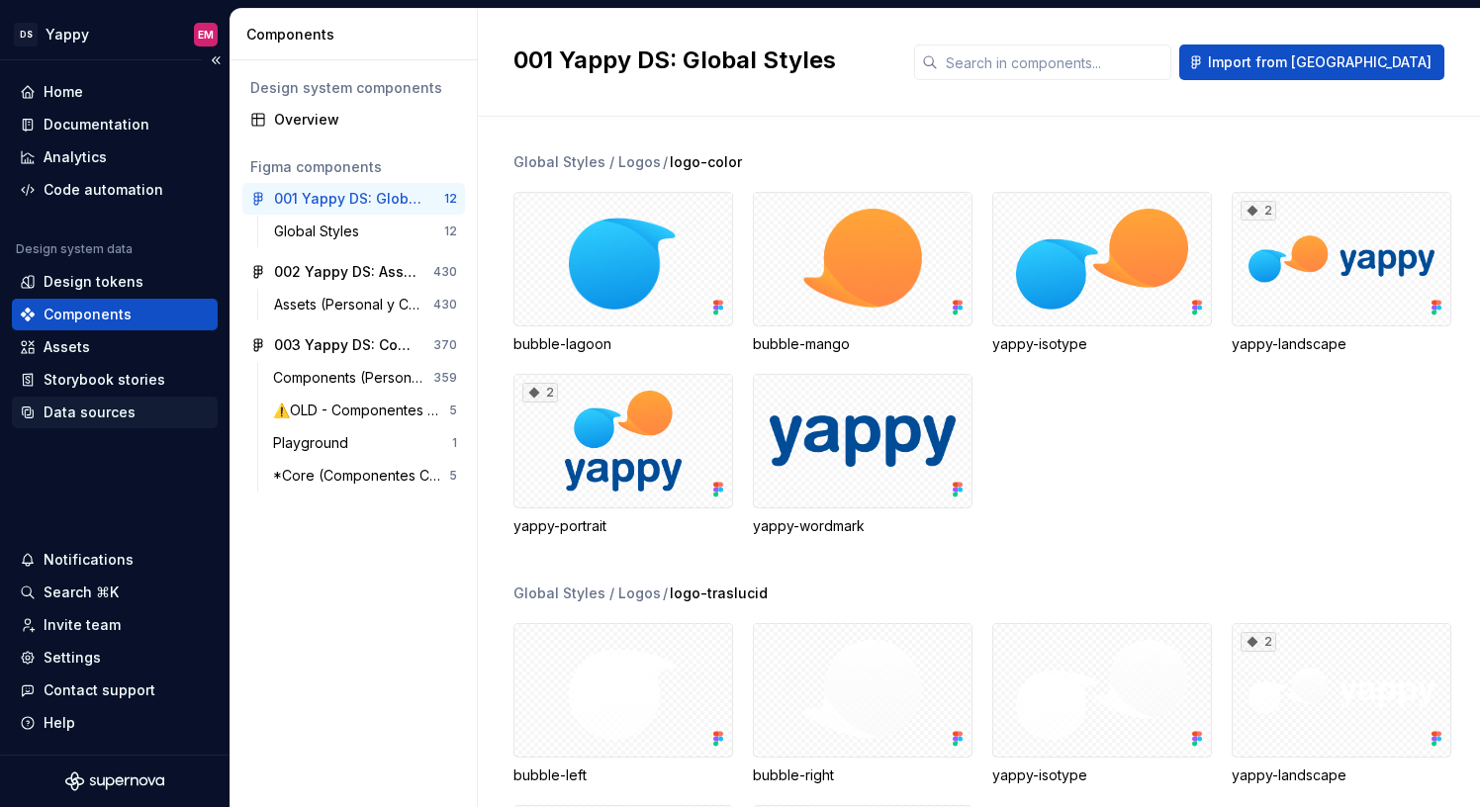
click at [85, 414] on div "Data sources" at bounding box center [90, 413] width 92 height 20
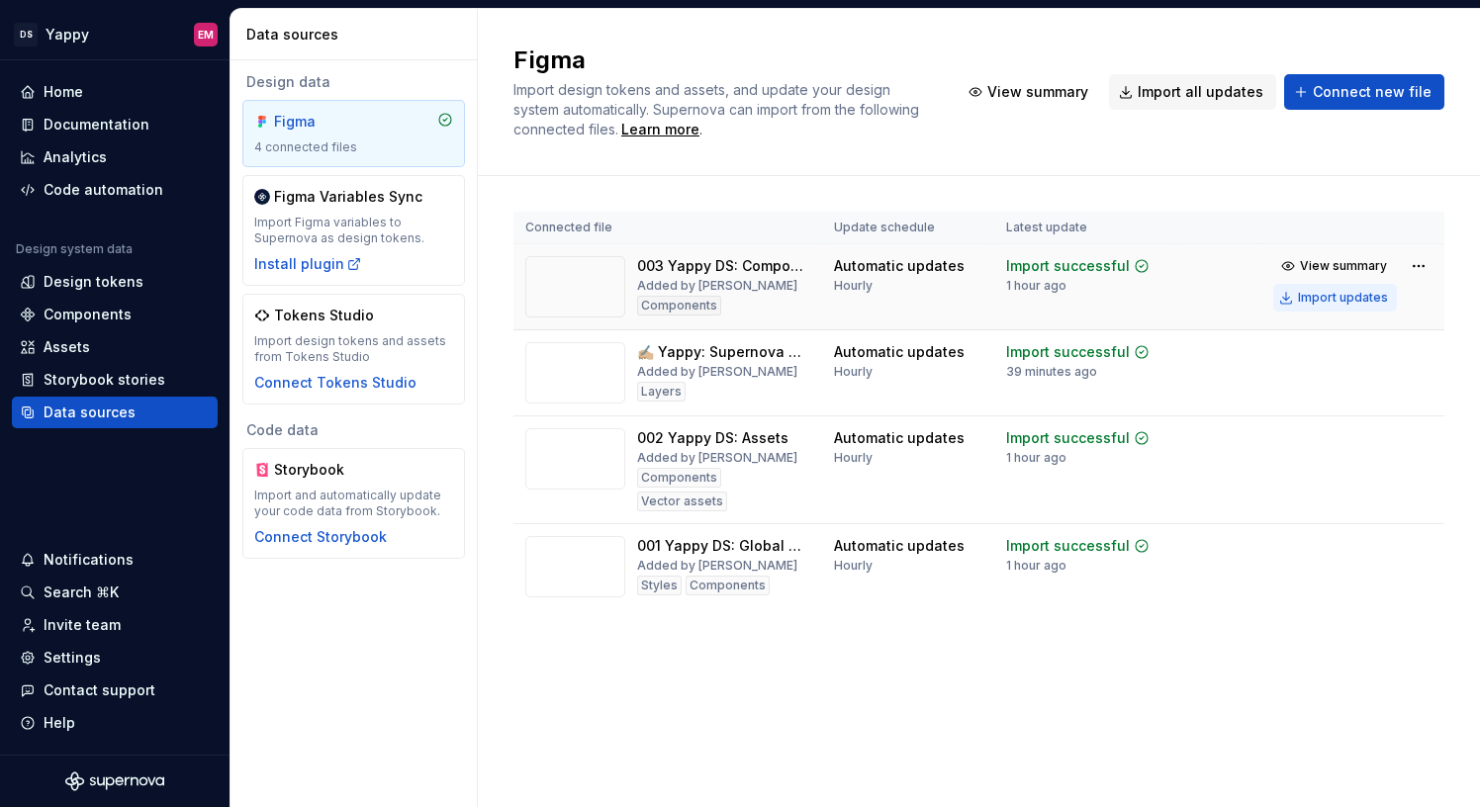
click at [1323, 292] on div "Import updates" at bounding box center [1343, 298] width 90 height 16
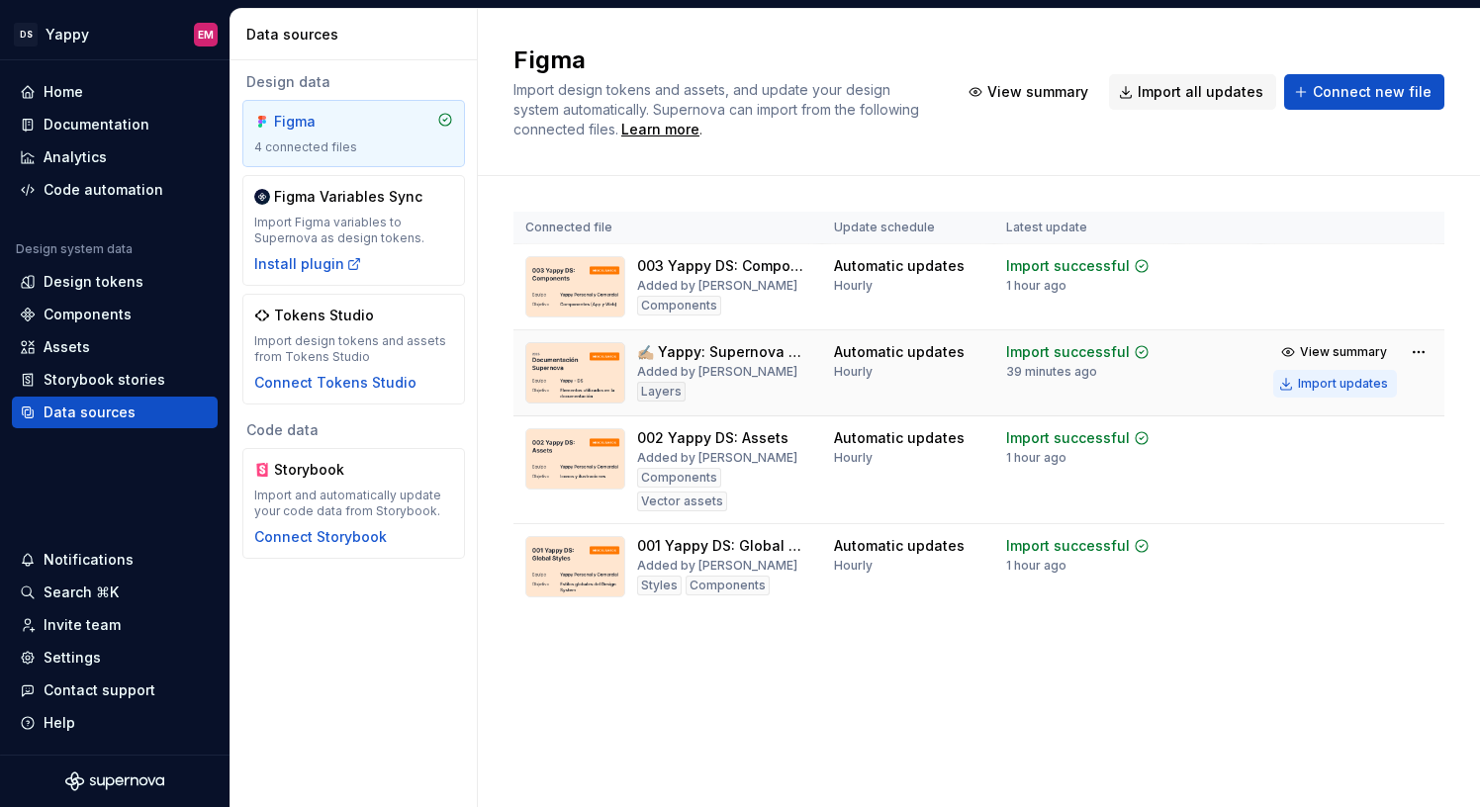
click at [1313, 387] on div "Import updates" at bounding box center [1343, 384] width 90 height 16
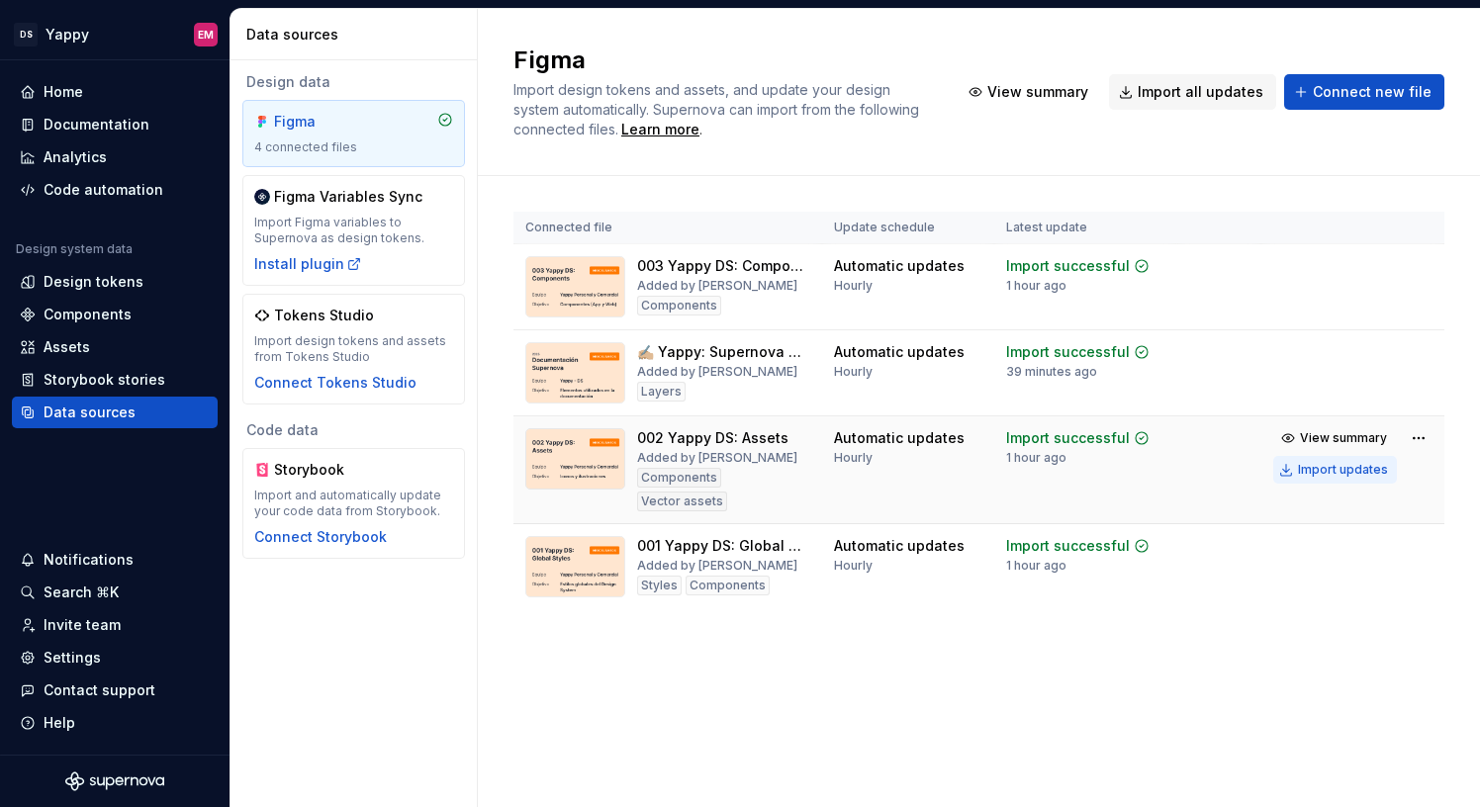
click at [1309, 479] on button "Import updates" at bounding box center [1335, 470] width 124 height 28
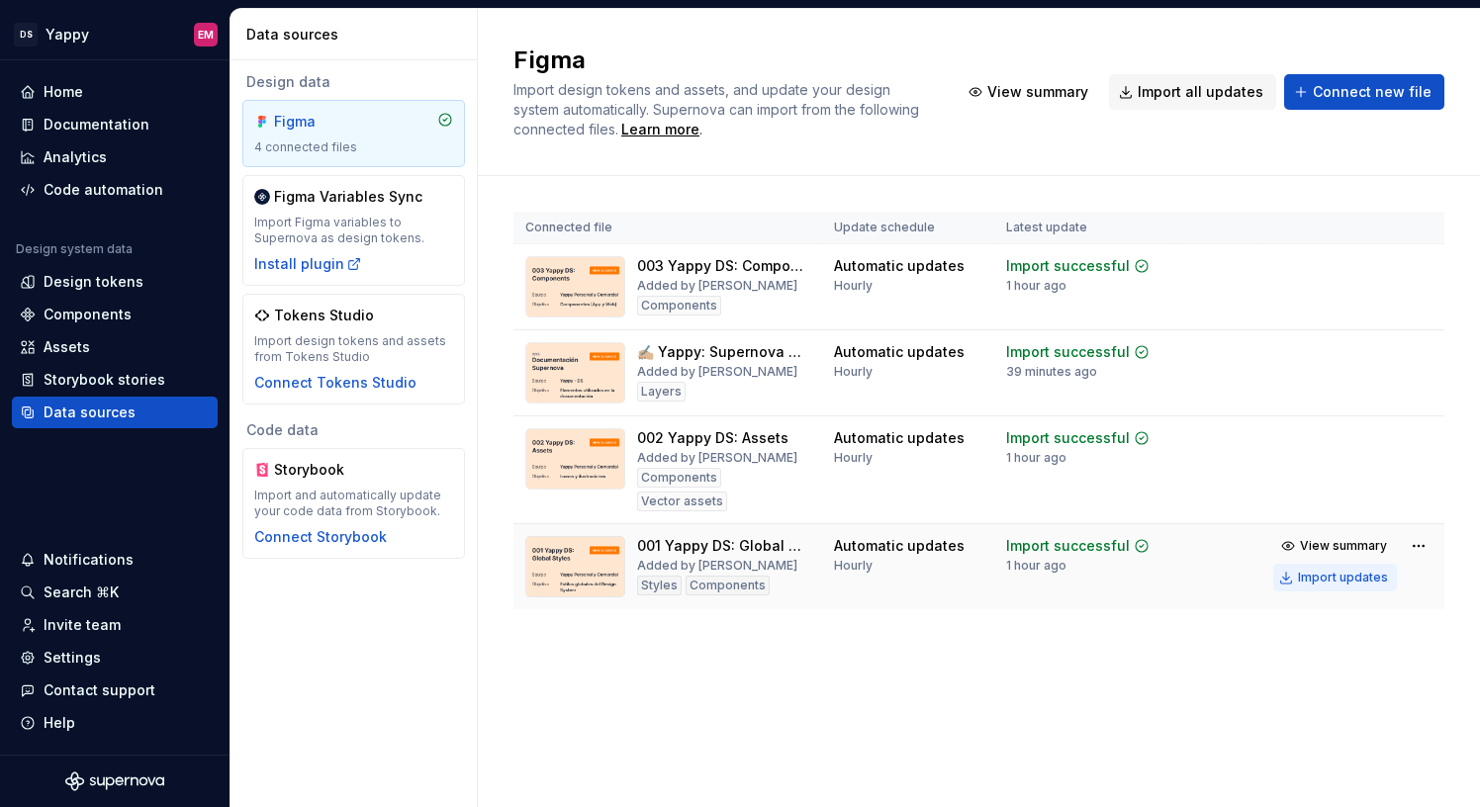
click at [1303, 570] on div "Import updates" at bounding box center [1343, 578] width 90 height 16
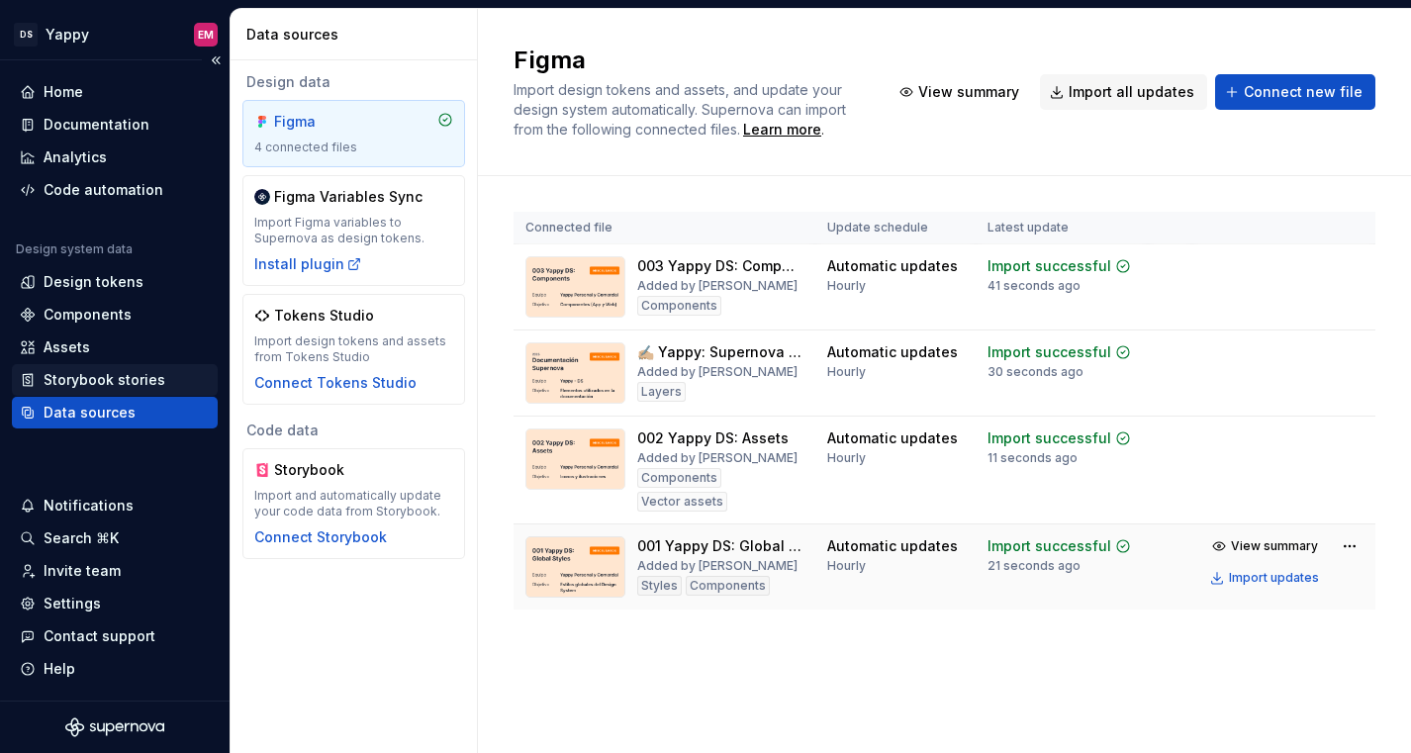
click at [90, 389] on div "Storybook stories" at bounding box center [105, 380] width 122 height 20
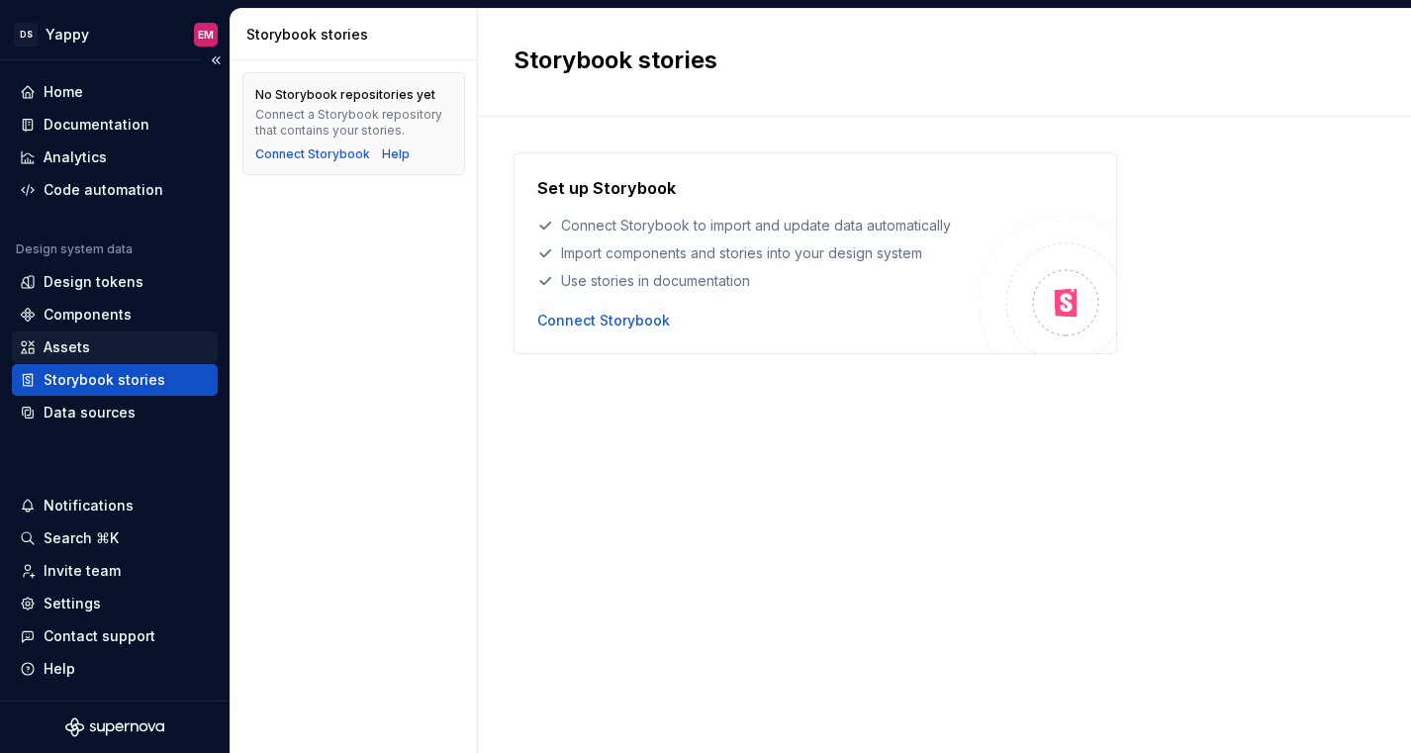
click at [85, 342] on div "Assets" at bounding box center [67, 347] width 46 height 20
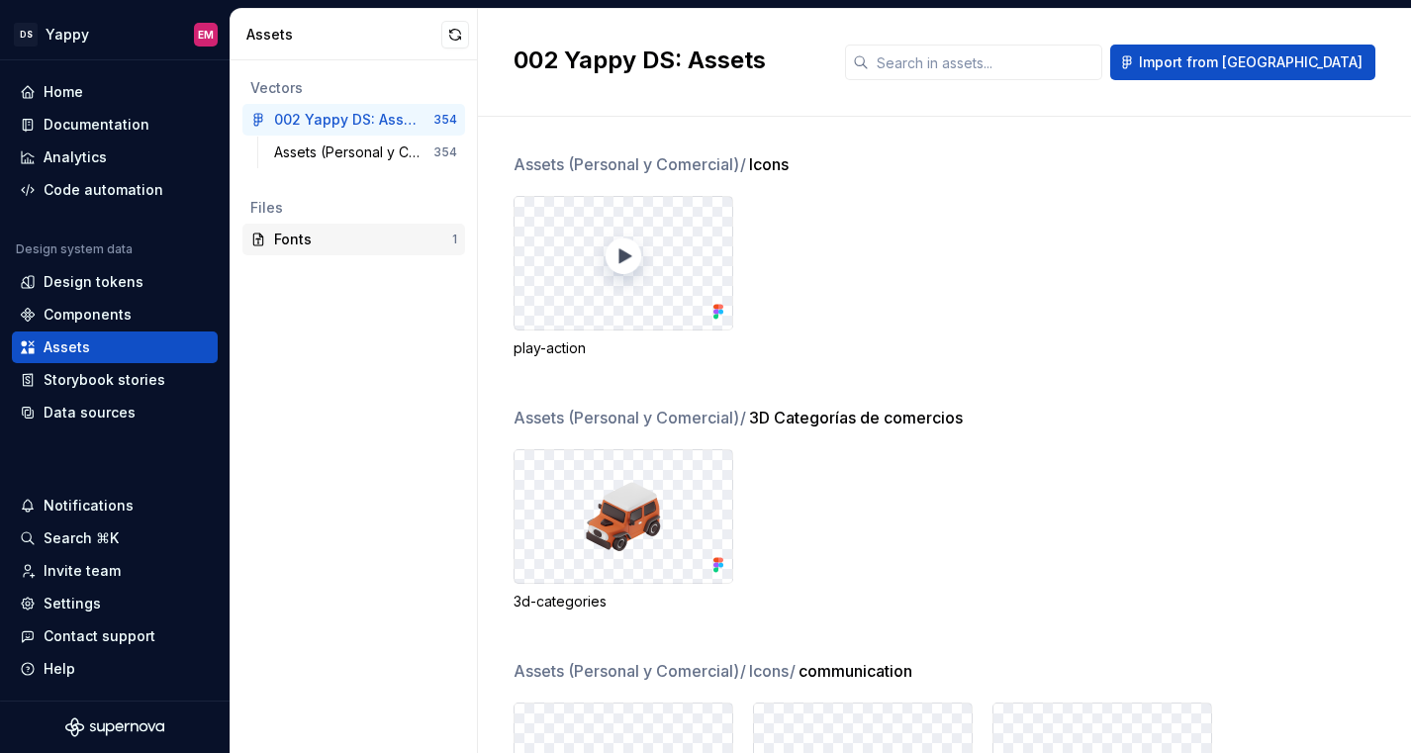
click at [285, 233] on div "Fonts" at bounding box center [363, 240] width 178 height 20
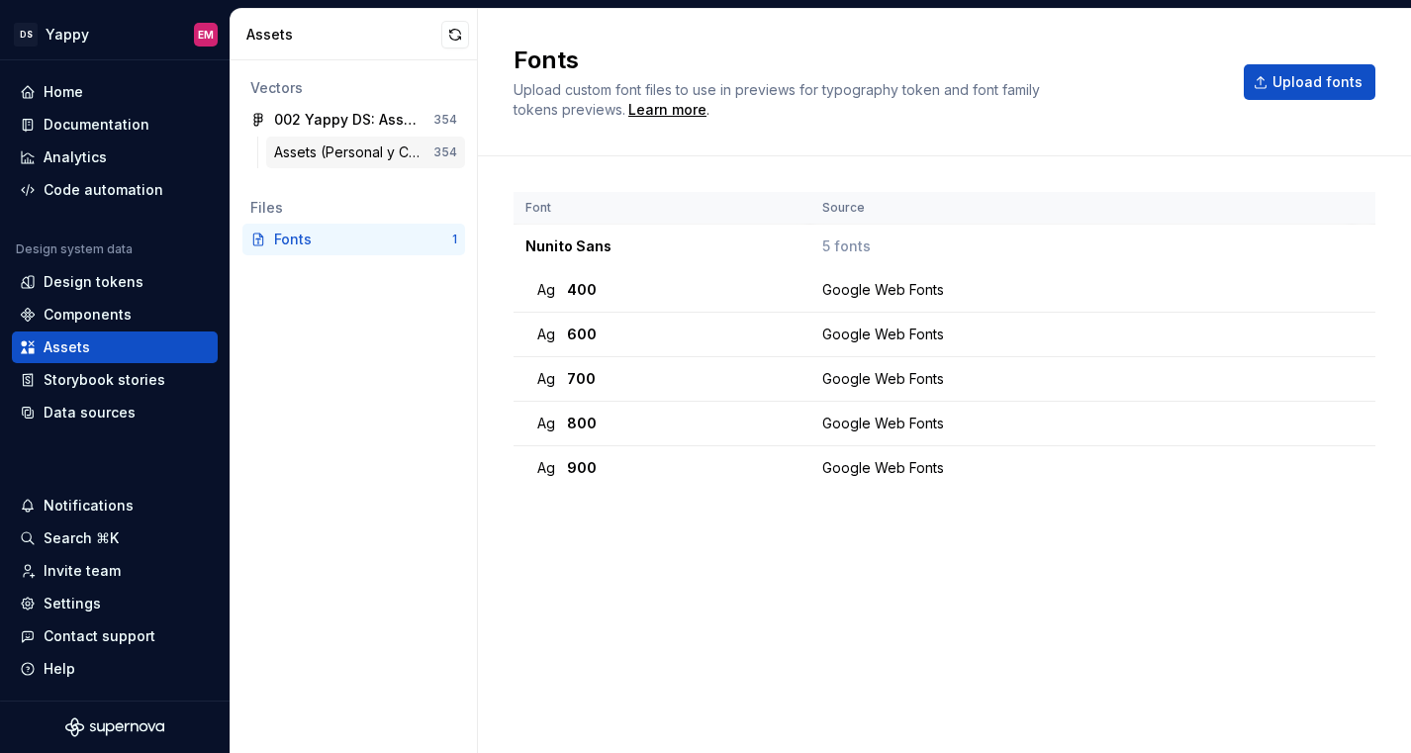
click at [335, 160] on div "Assets (Personal y Comercial)" at bounding box center [353, 152] width 159 height 20
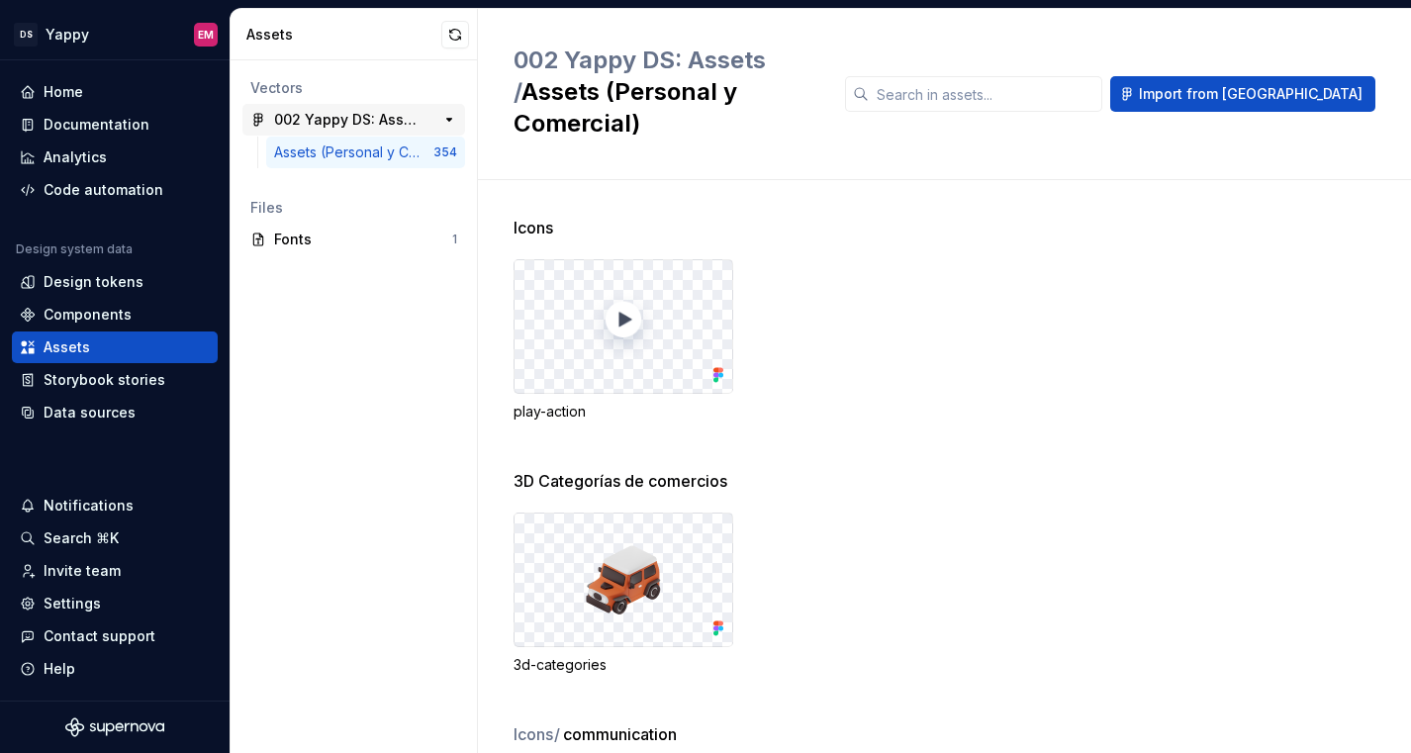
click at [321, 122] on div "002 Yappy DS: Assets" at bounding box center [347, 120] width 147 height 20
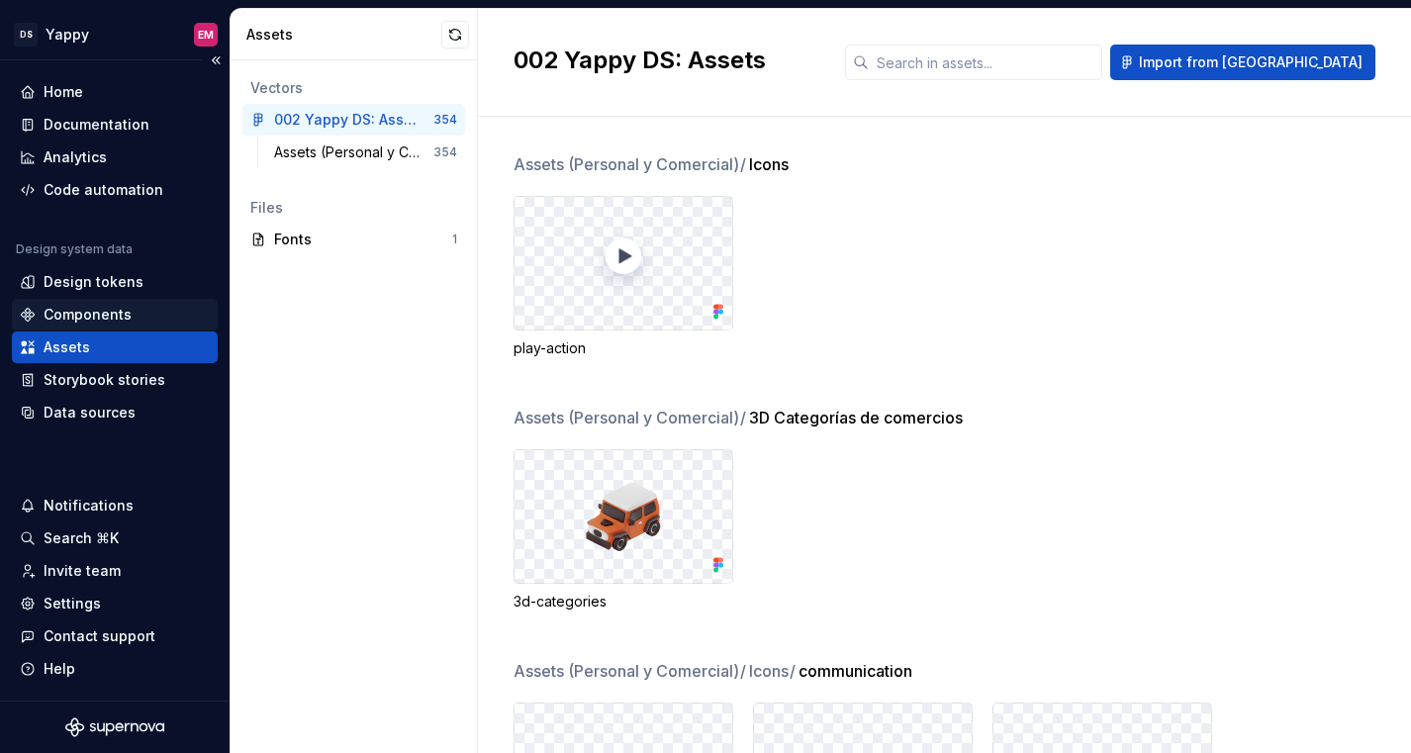
click at [111, 310] on div "Components" at bounding box center [88, 315] width 88 height 20
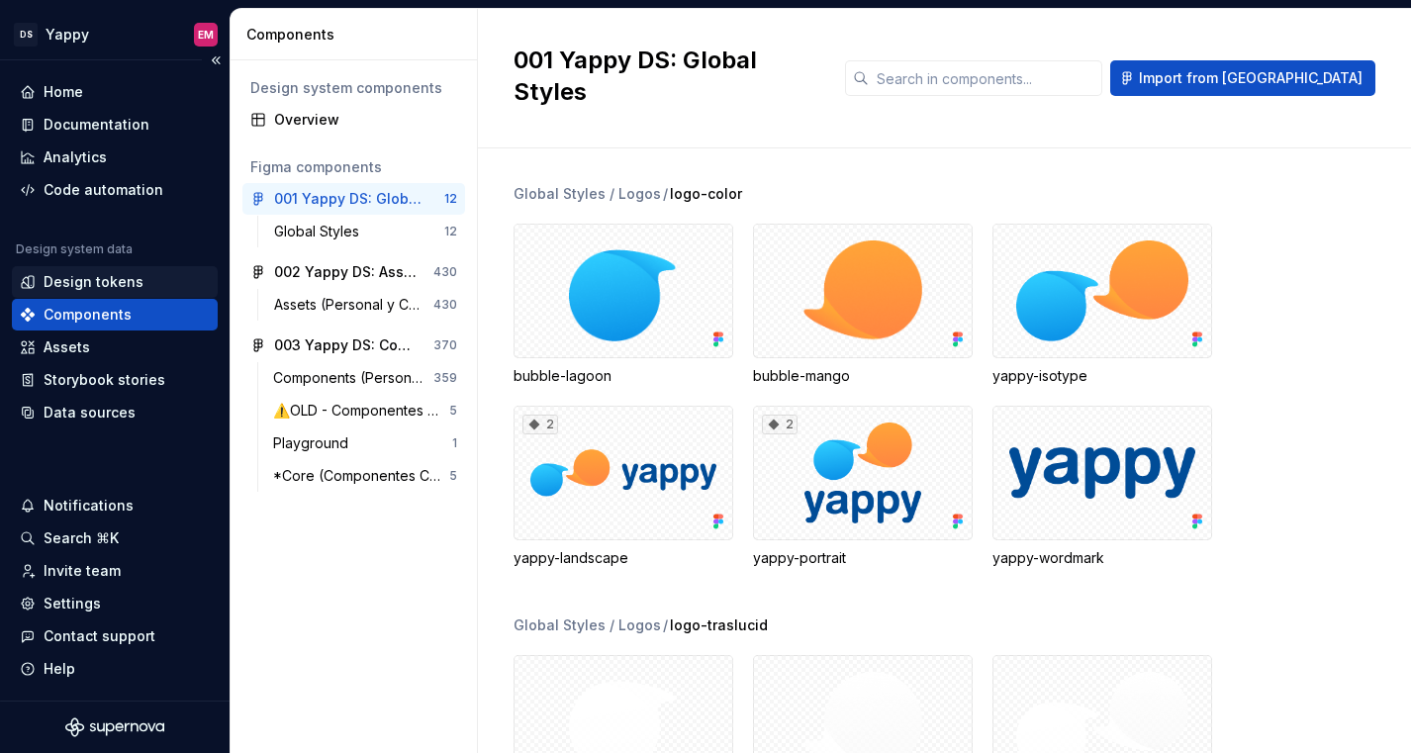
click at [78, 284] on div "Design tokens" at bounding box center [94, 282] width 100 height 20
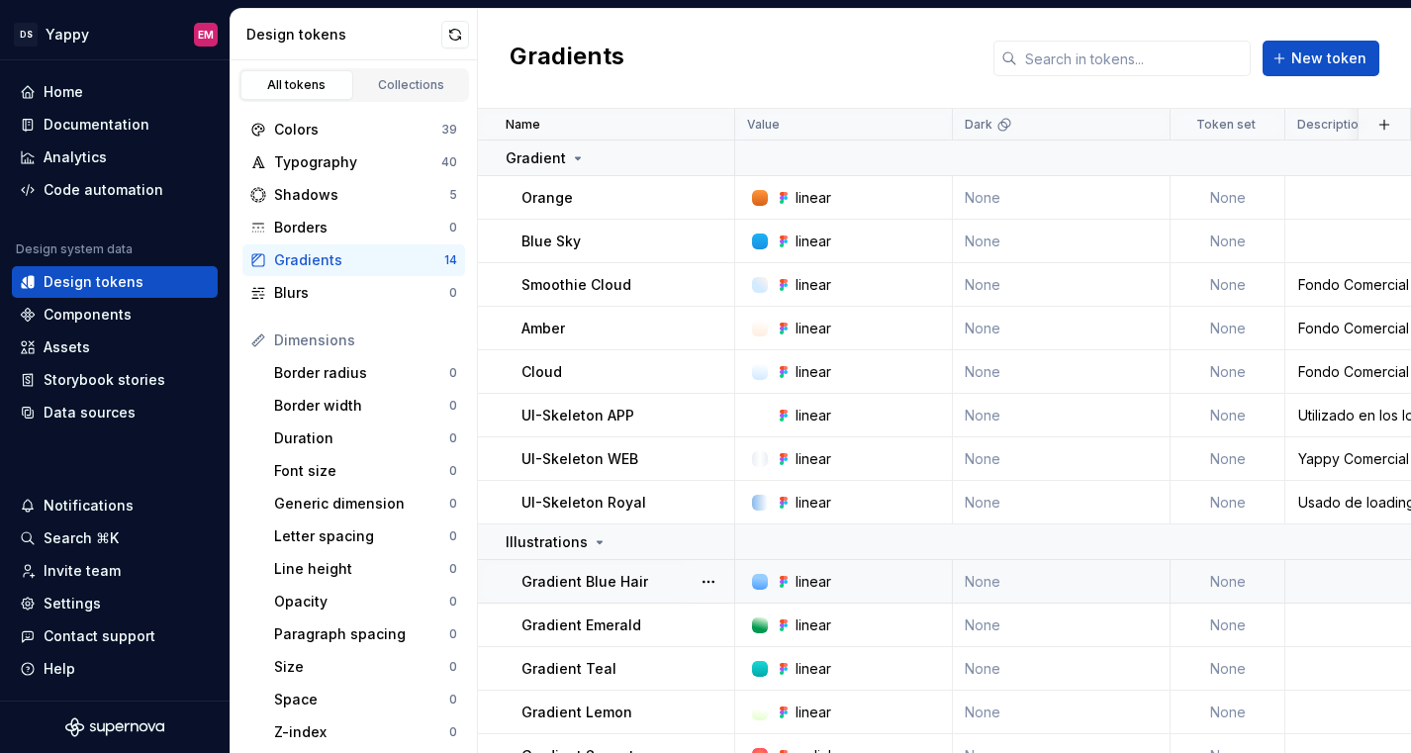
scroll to position [68, 0]
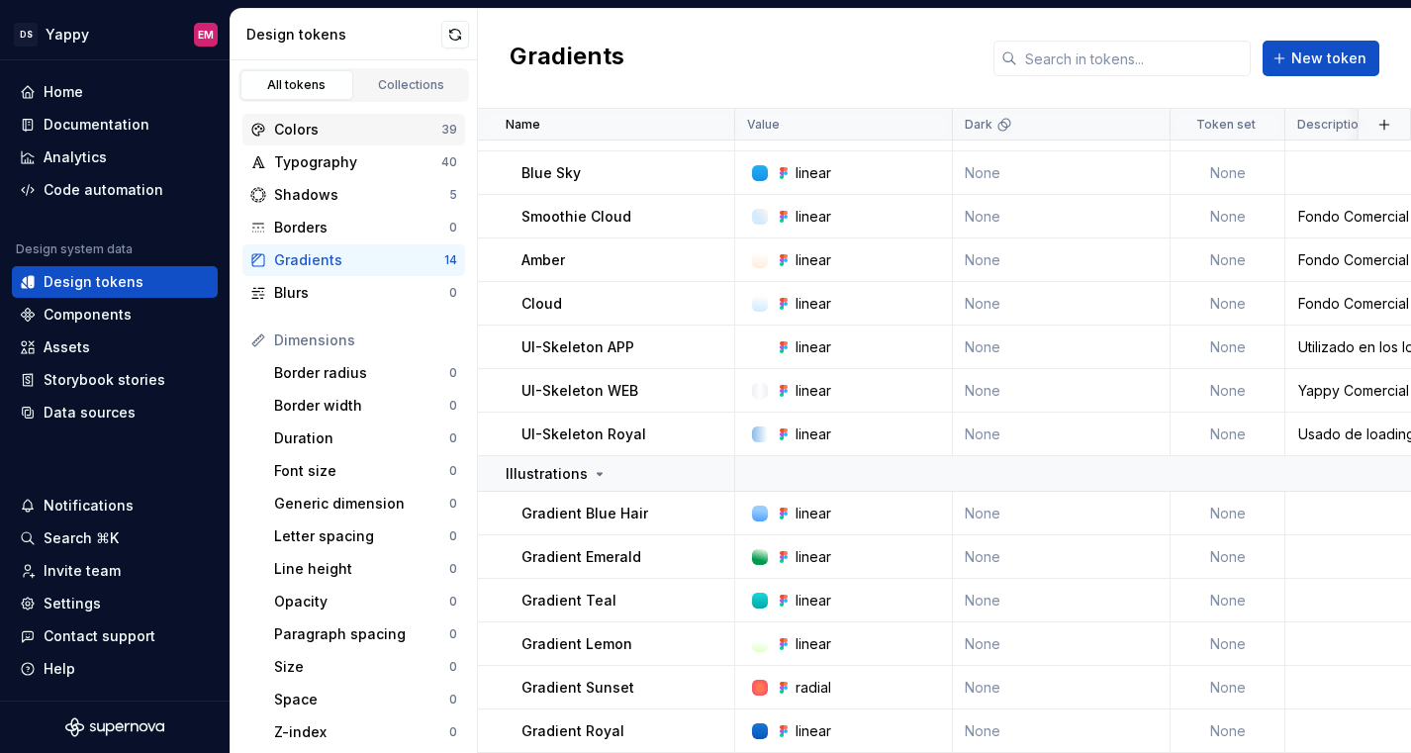
click at [313, 141] on div "Colors 39" at bounding box center [353, 130] width 223 height 32
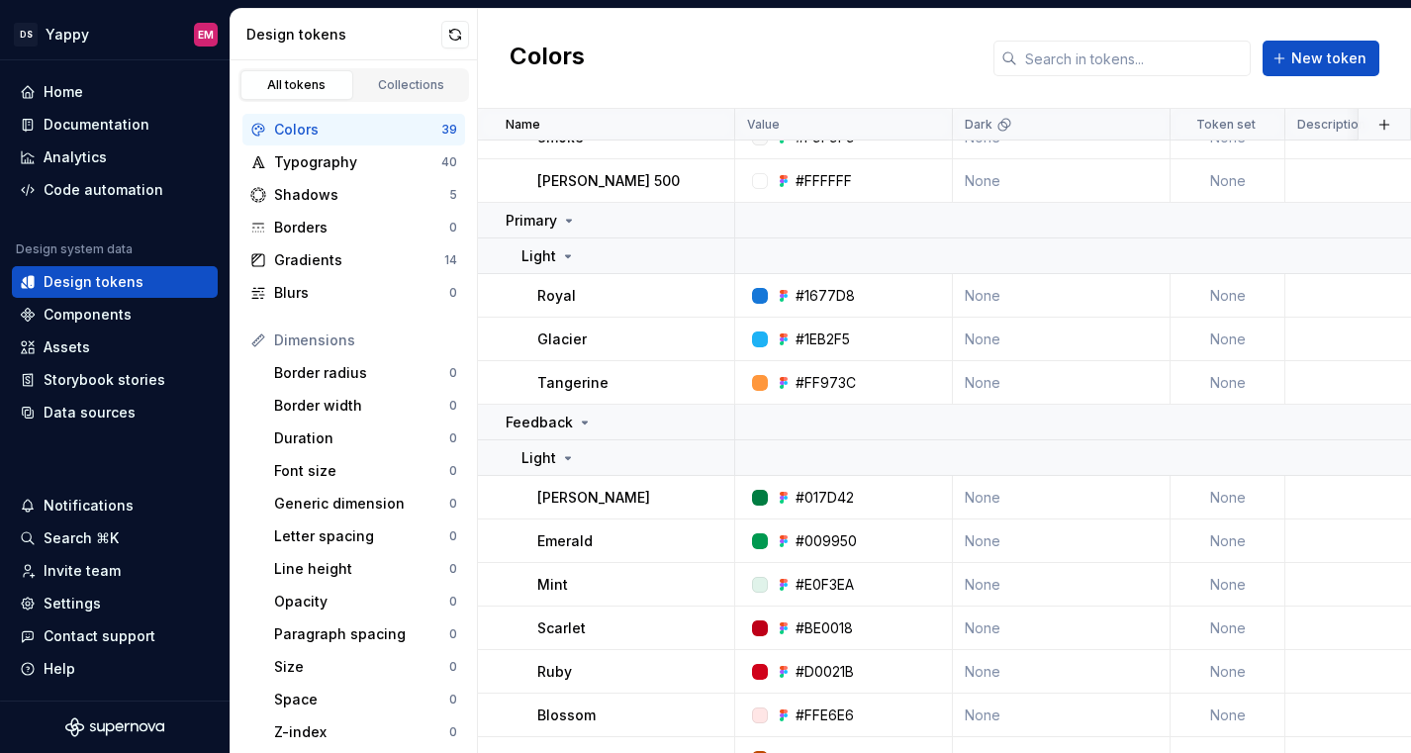
scroll to position [1406, 0]
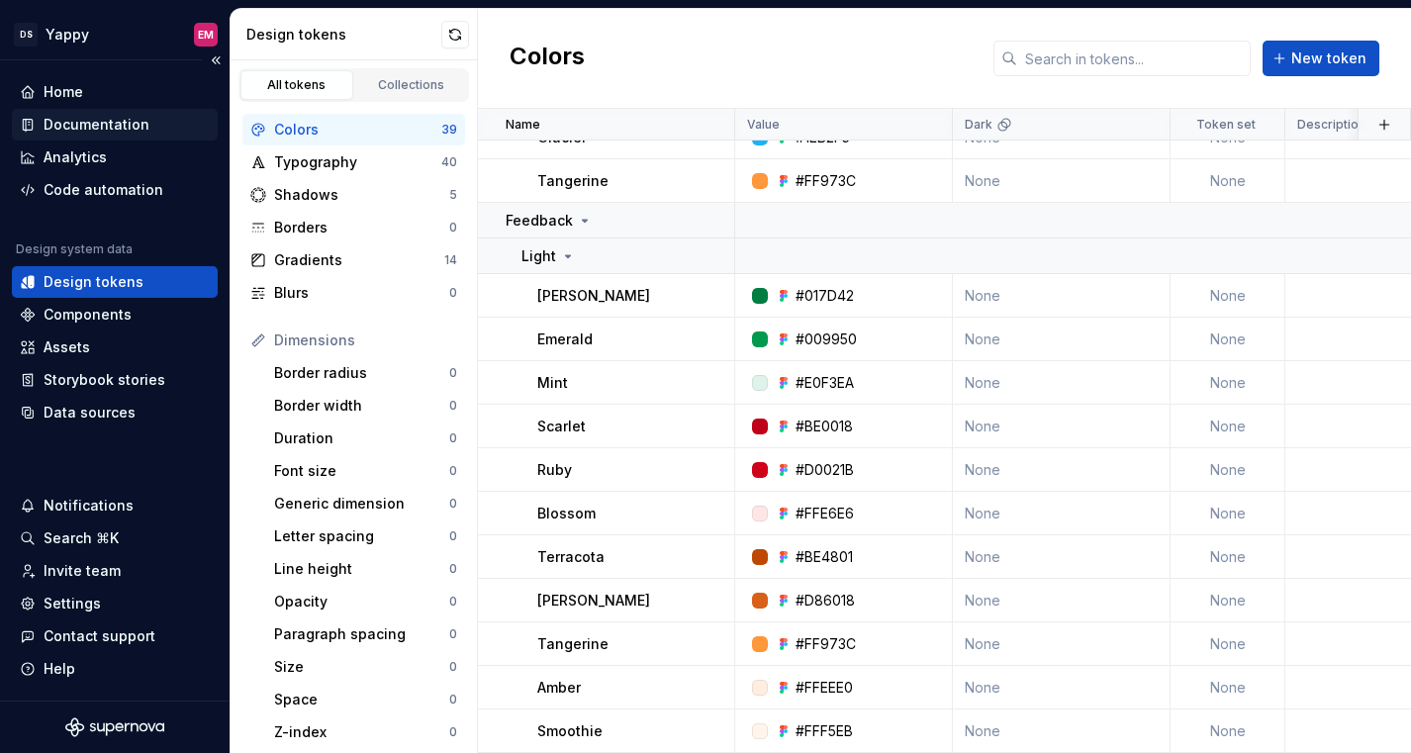
click at [73, 129] on div "Documentation" at bounding box center [97, 125] width 106 height 20
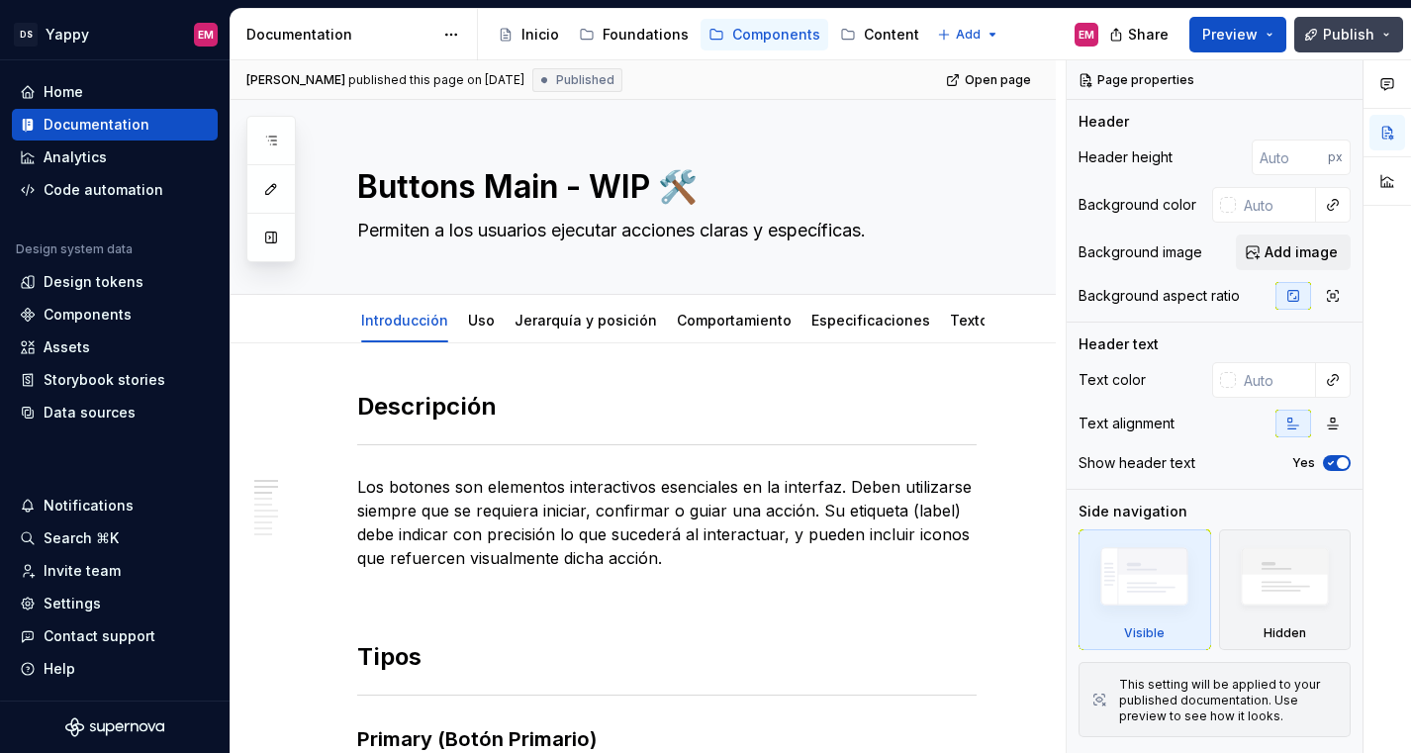
click at [1330, 36] on span "Publish" at bounding box center [1348, 35] width 51 height 20
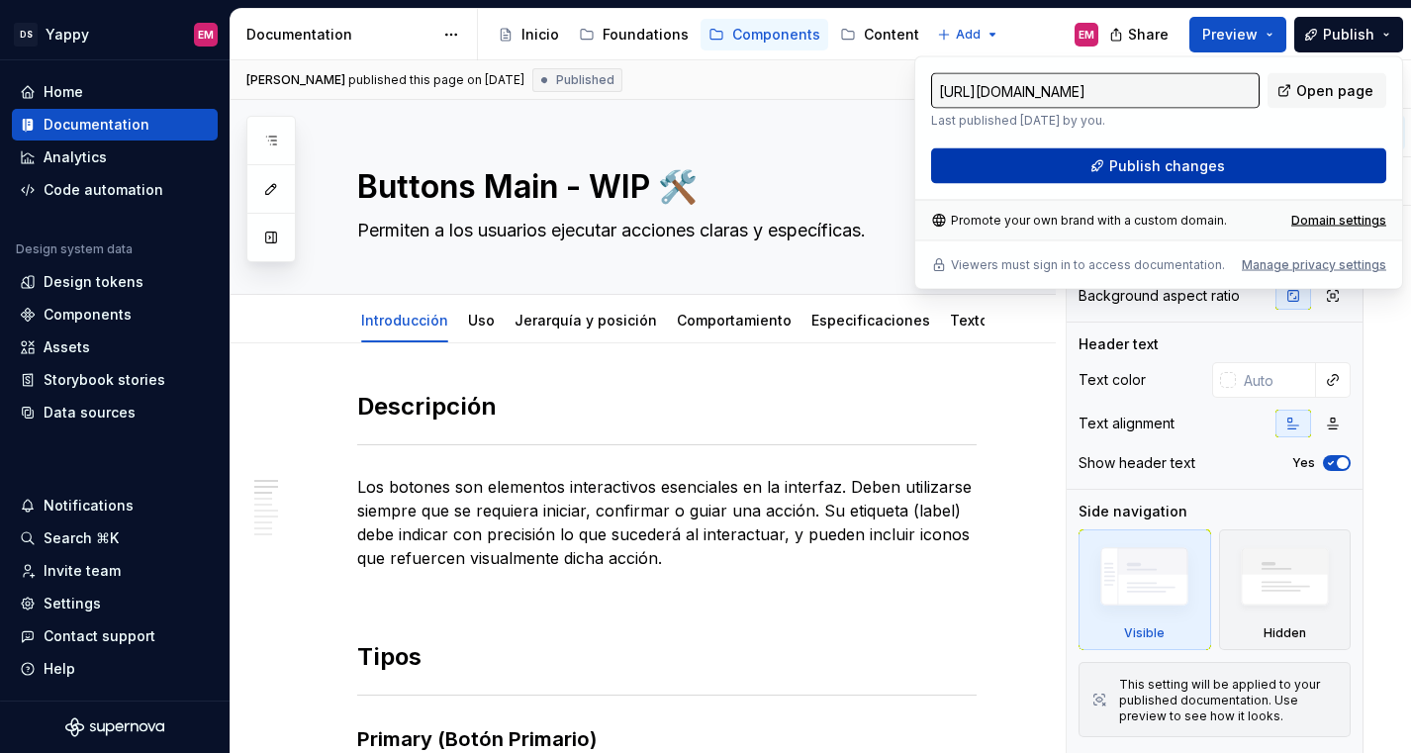
click at [1083, 178] on button "Publish changes" at bounding box center [1158, 166] width 455 height 36
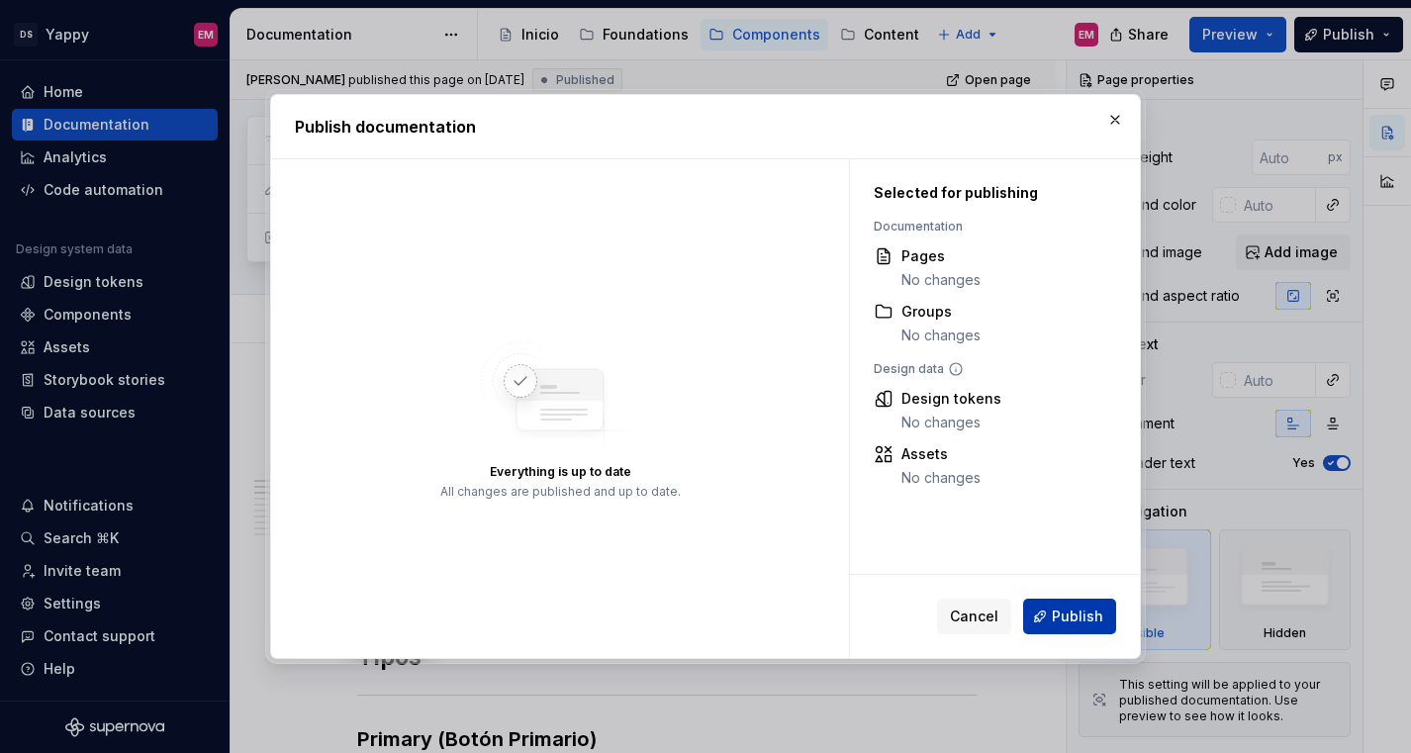
click at [1060, 627] on button "Publish" at bounding box center [1069, 616] width 93 height 36
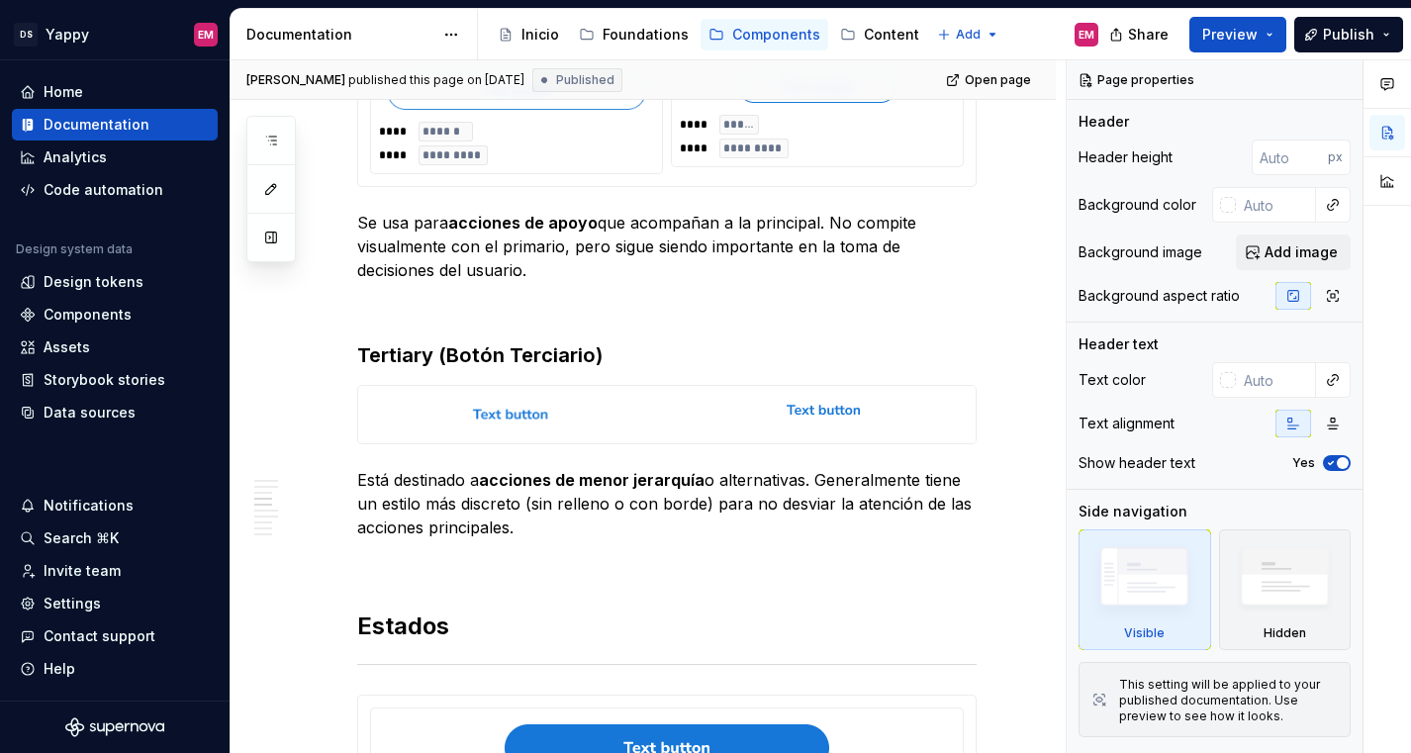
scroll to position [1089, 0]
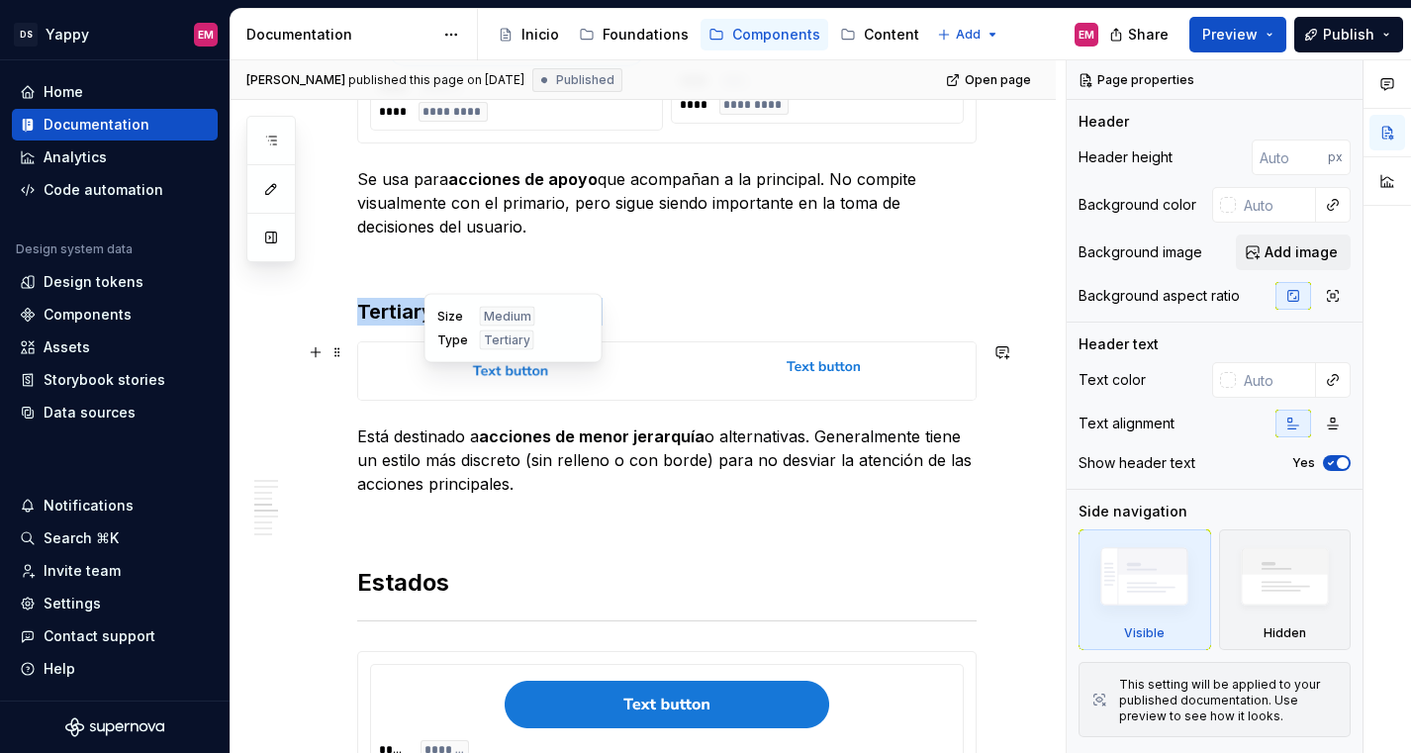
click at [404, 368] on img at bounding box center [510, 371] width 289 height 43
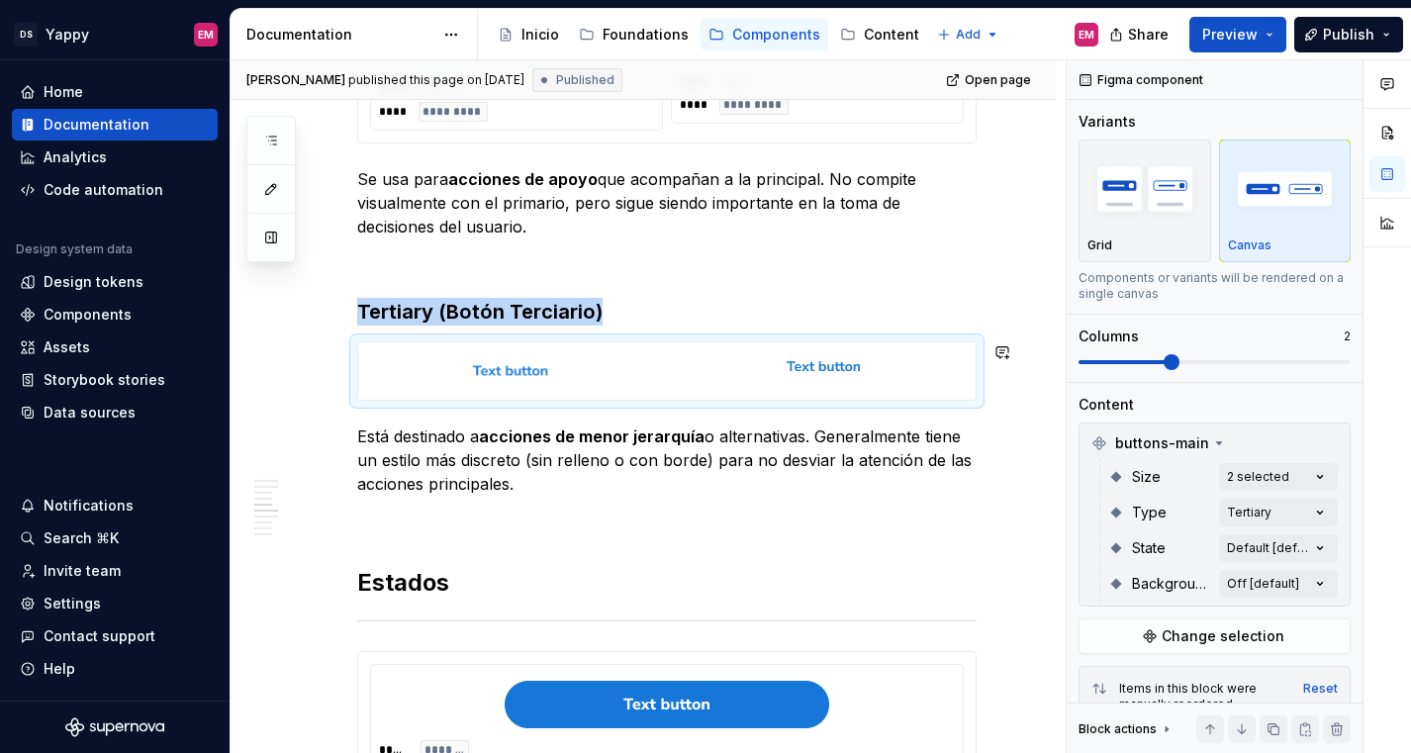
scroll to position [986, 0]
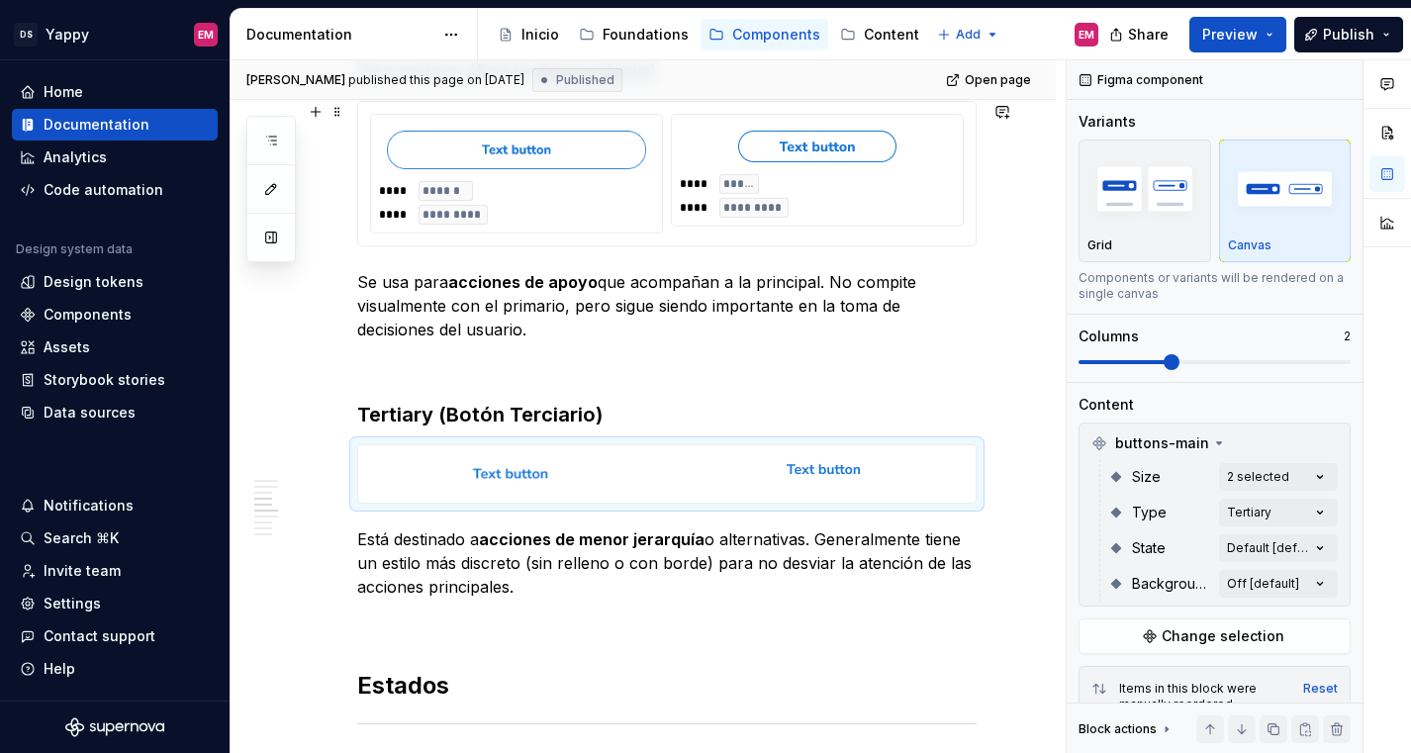
click at [846, 206] on div "**** ***** **** *********" at bounding box center [817, 196] width 275 height 44
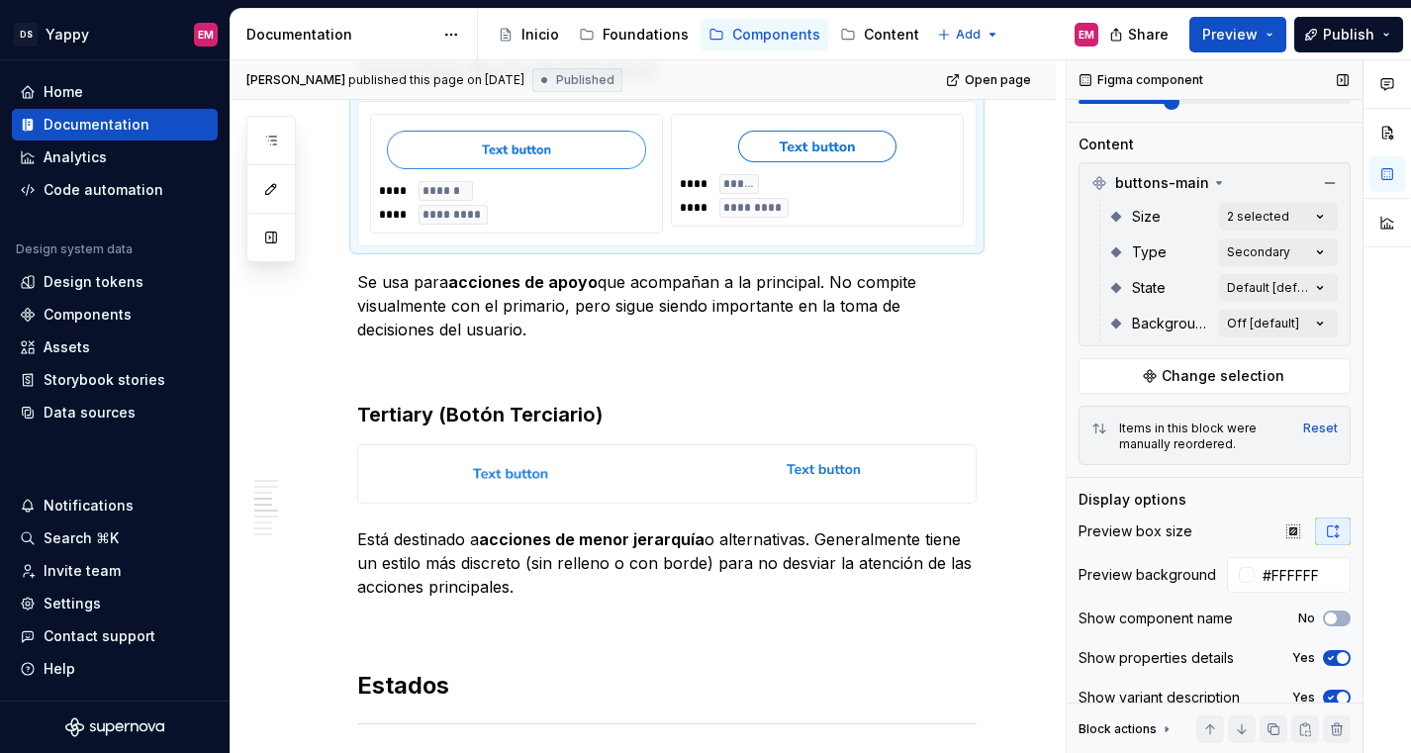
scroll to position [281, 0]
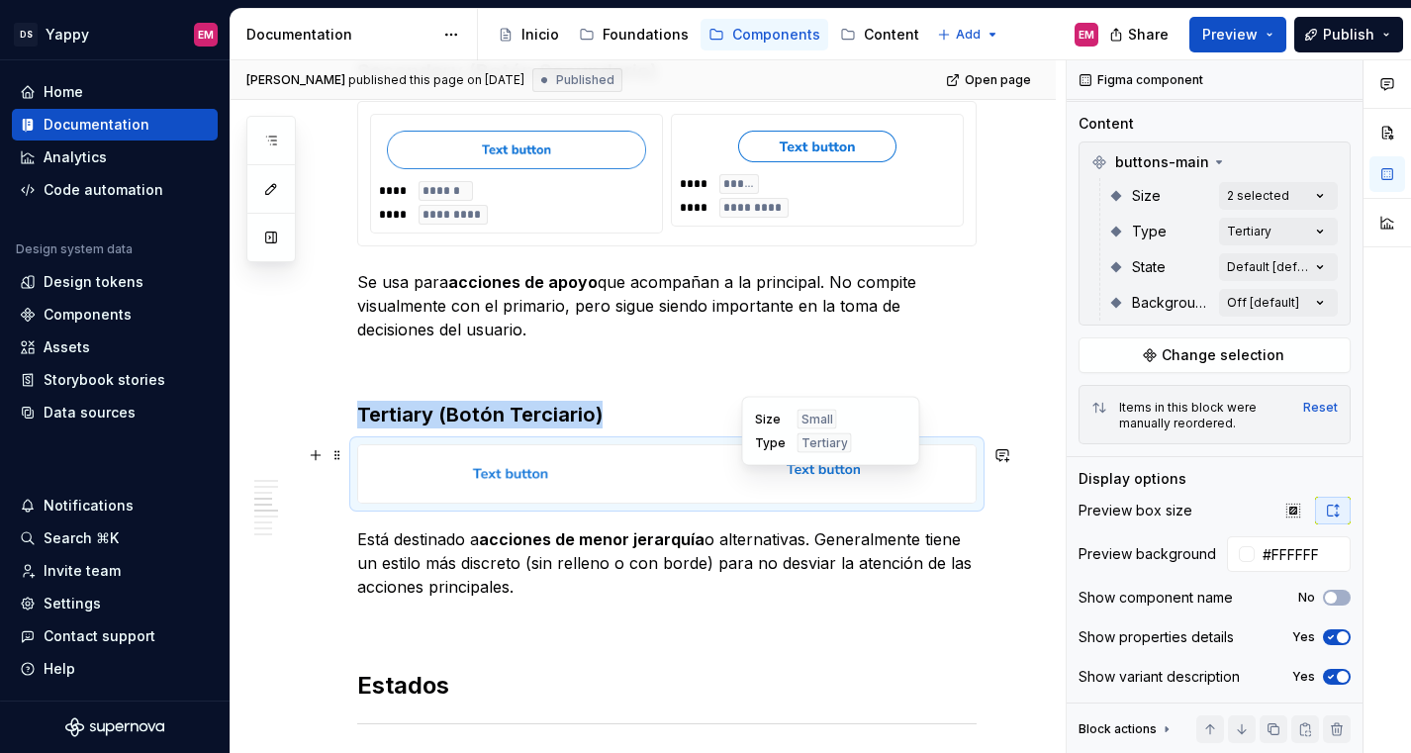
click at [940, 484] on div at bounding box center [823, 468] width 305 height 47
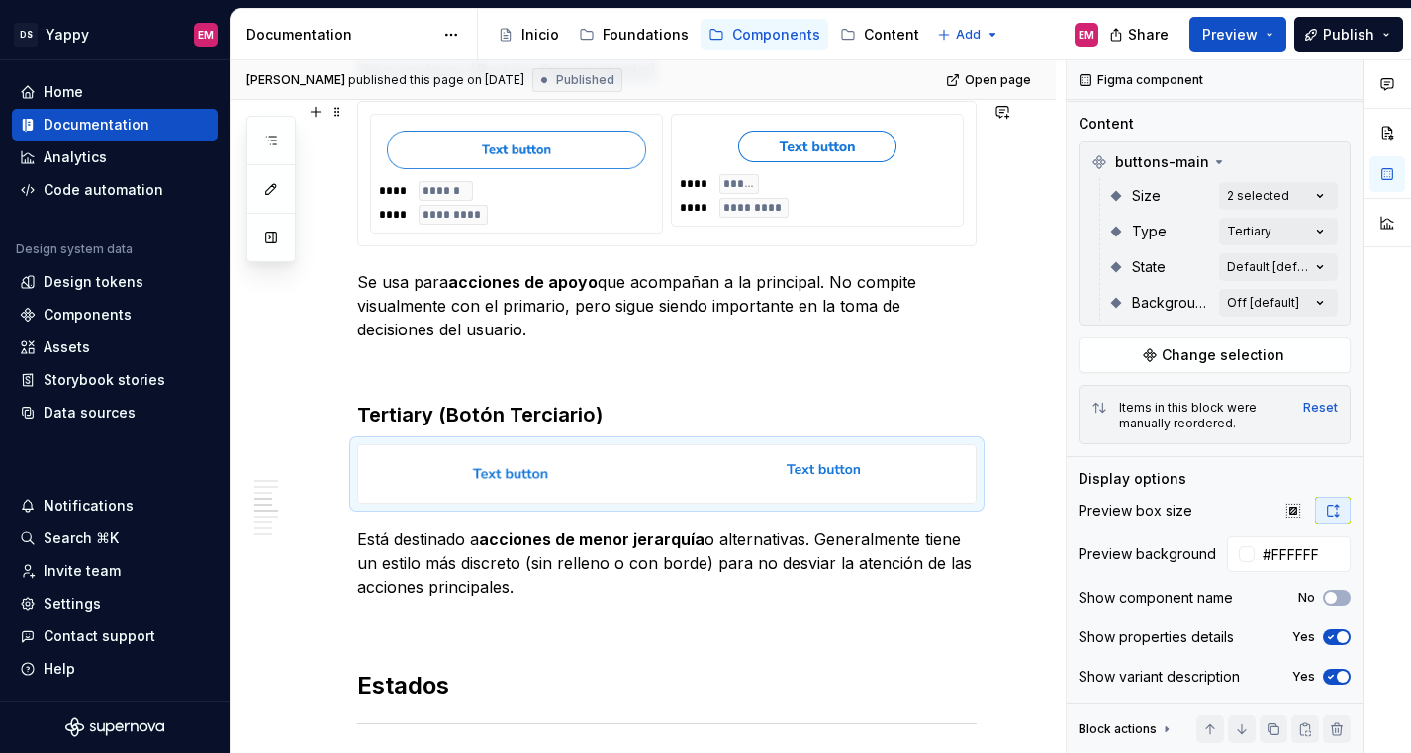
click at [829, 186] on div "**** ***** **** *********" at bounding box center [817, 196] width 275 height 44
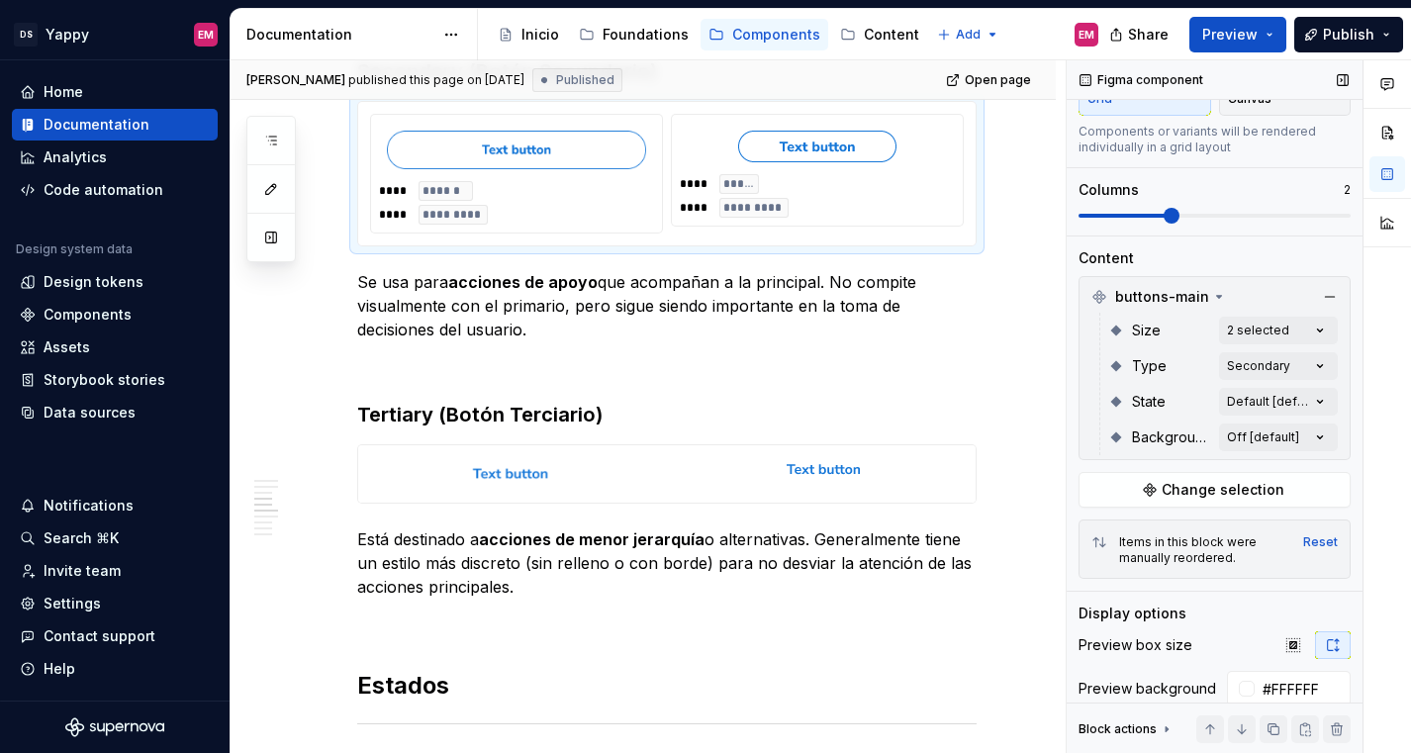
scroll to position [0, 0]
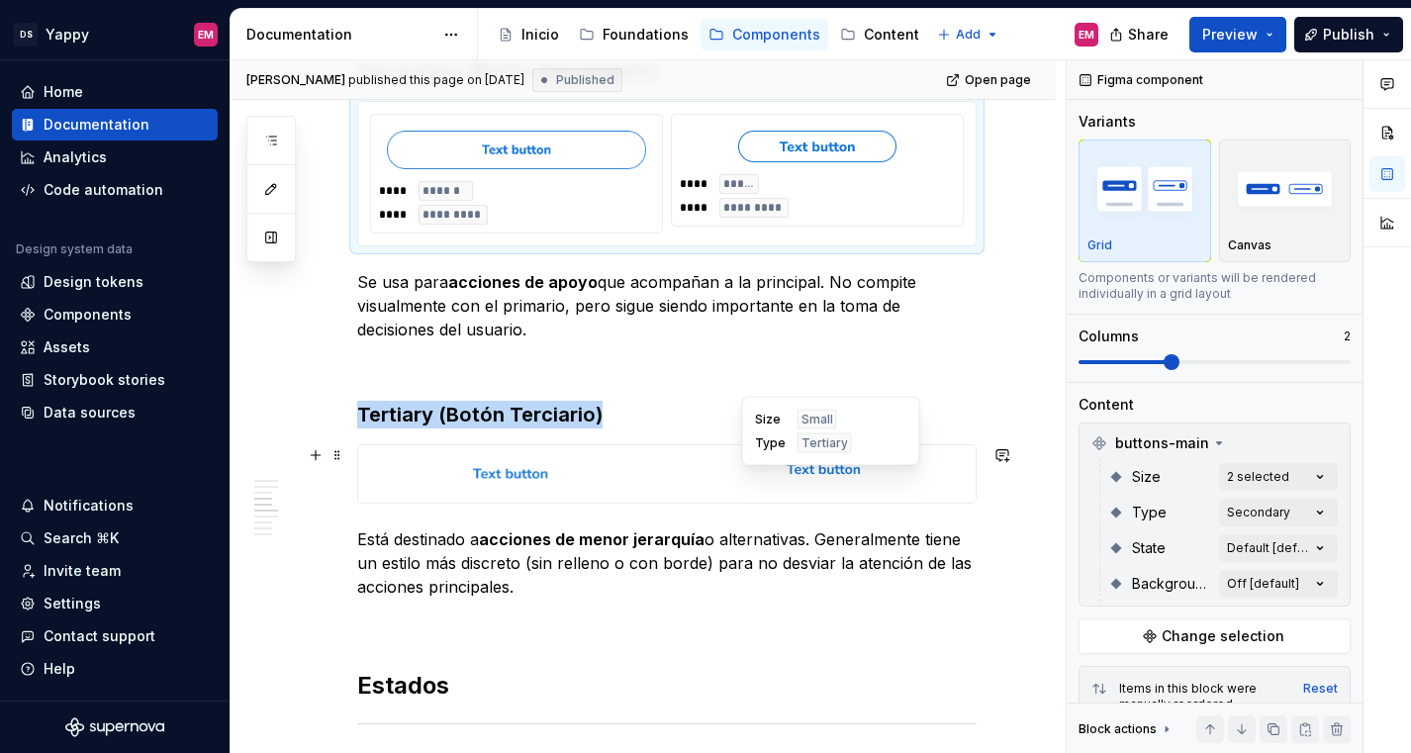
click at [940, 487] on div at bounding box center [823, 468] width 305 height 47
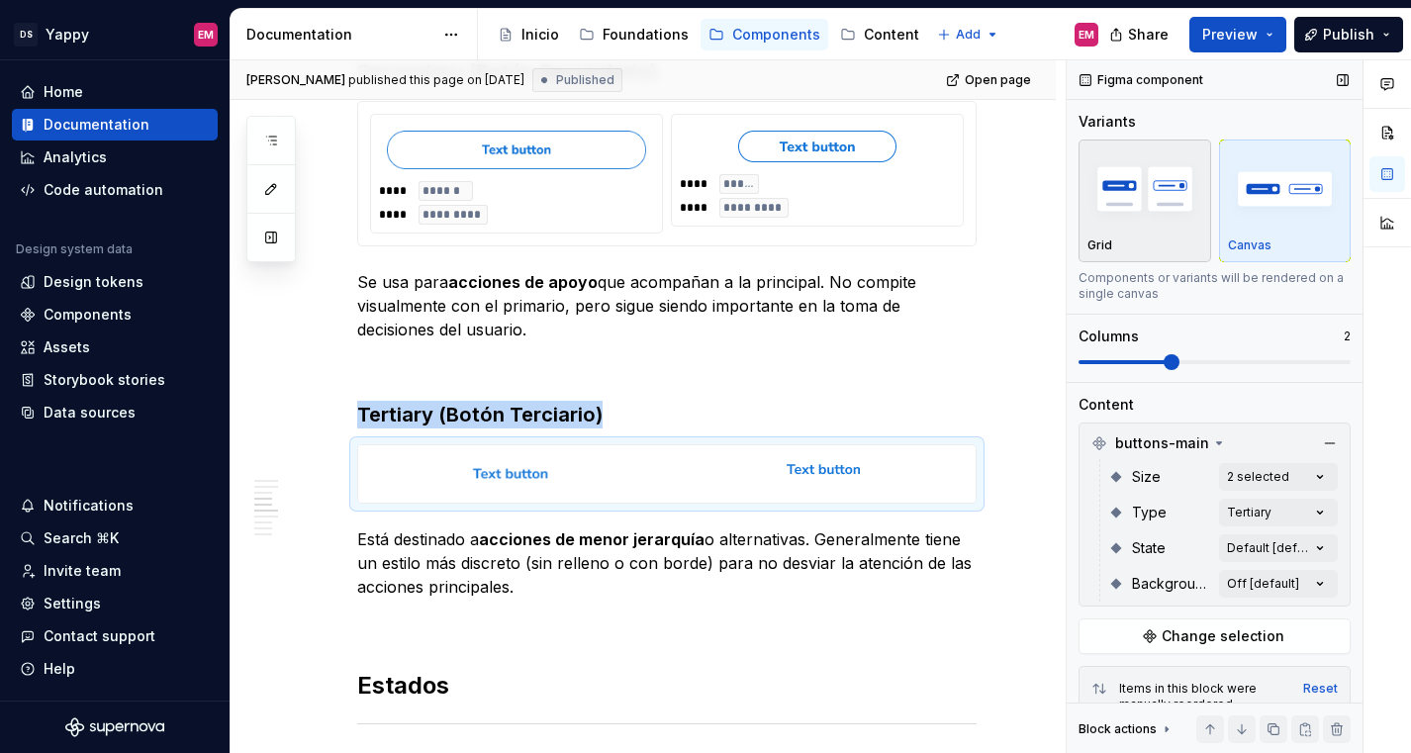
click at [1155, 238] on div "Grid" at bounding box center [1144, 245] width 115 height 16
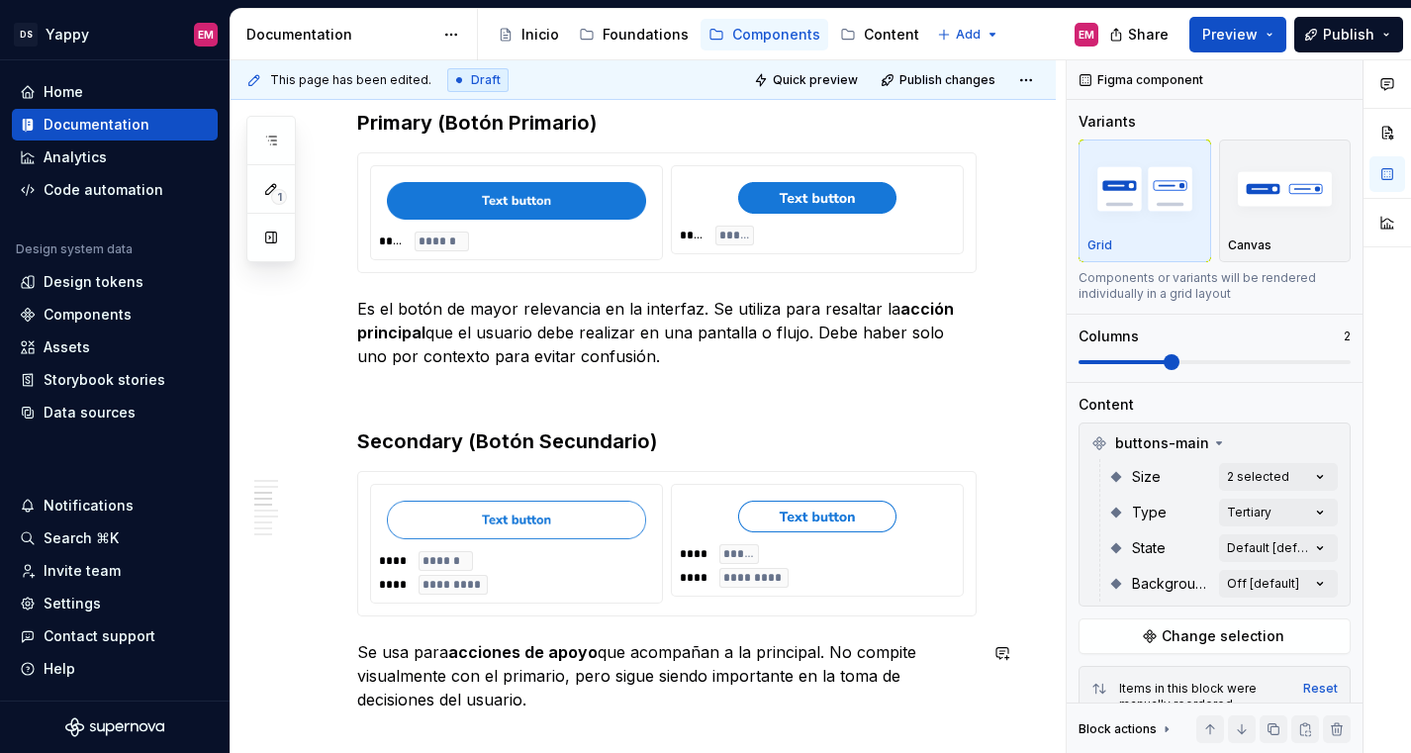
scroll to position [500, 0]
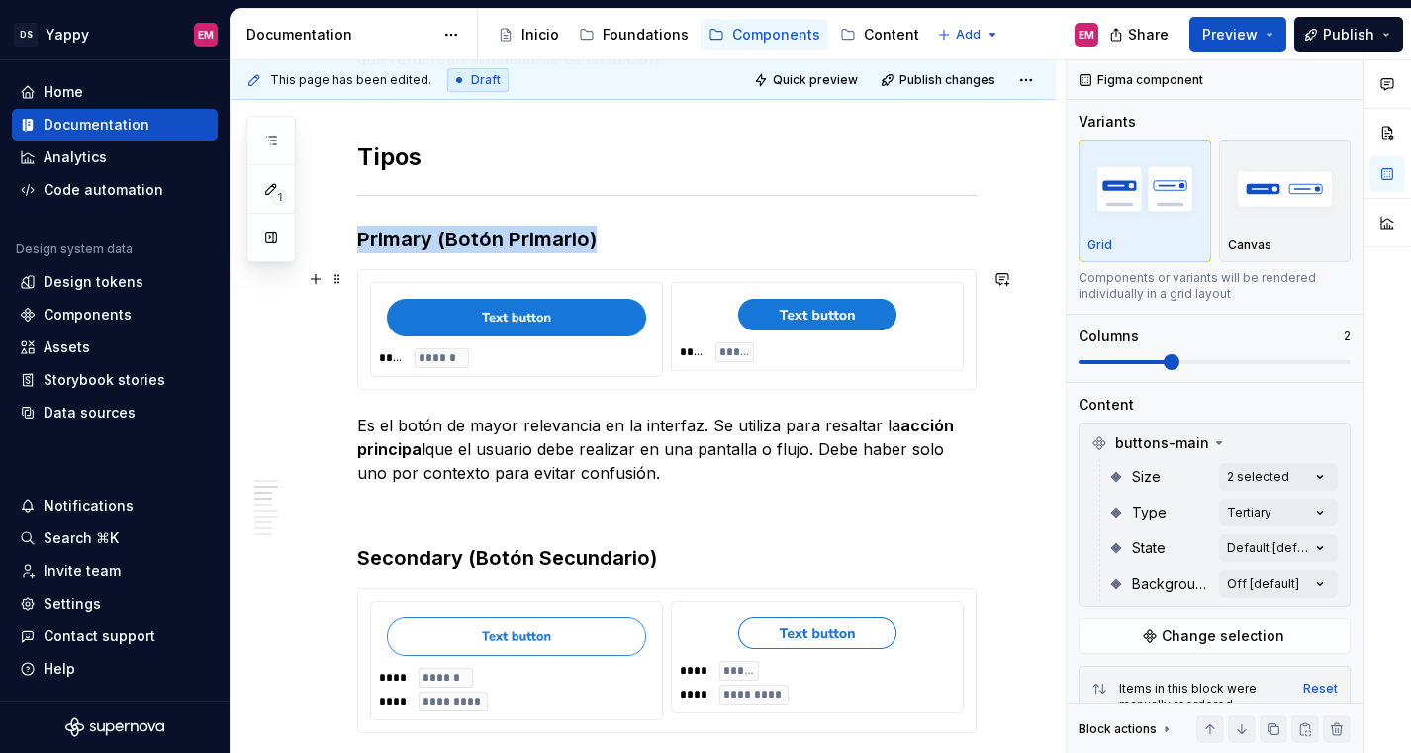
click at [825, 330] on div at bounding box center [817, 314] width 275 height 47
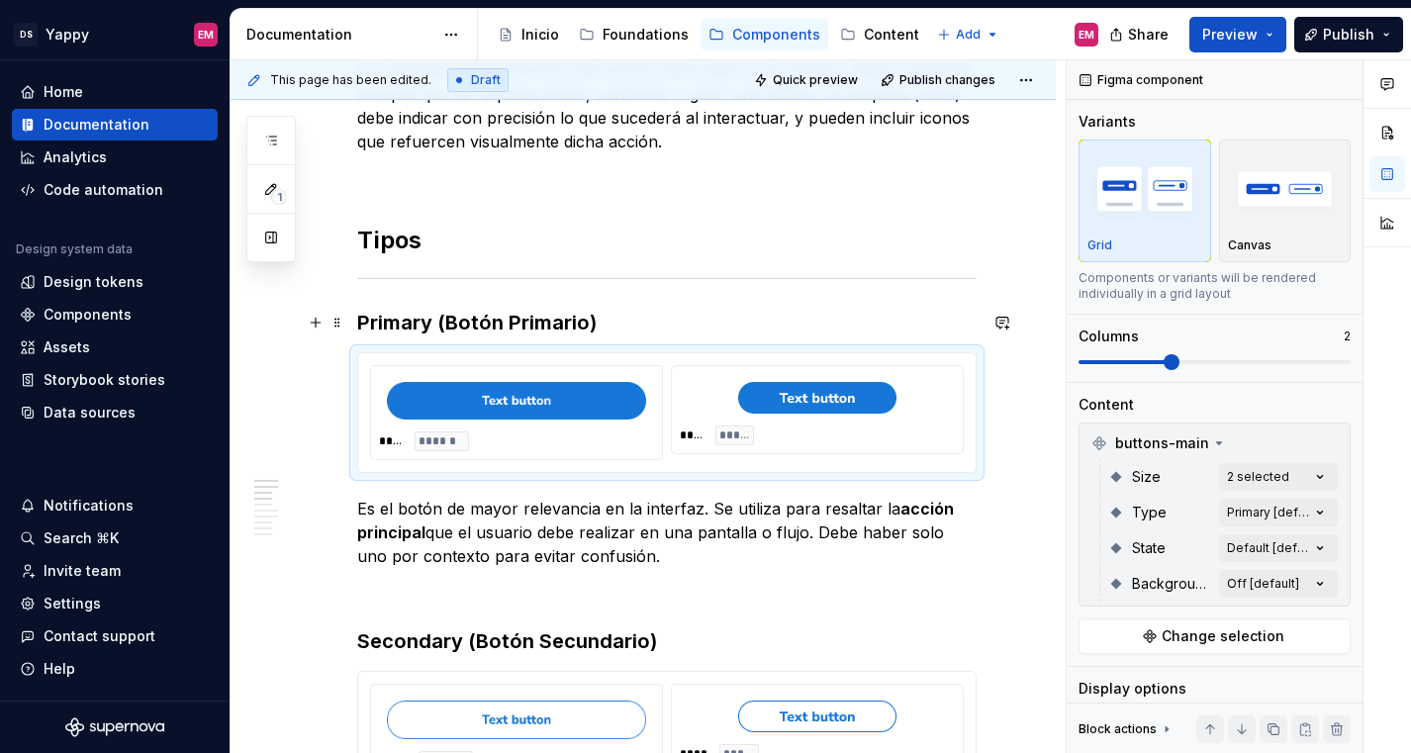
scroll to position [0, 0]
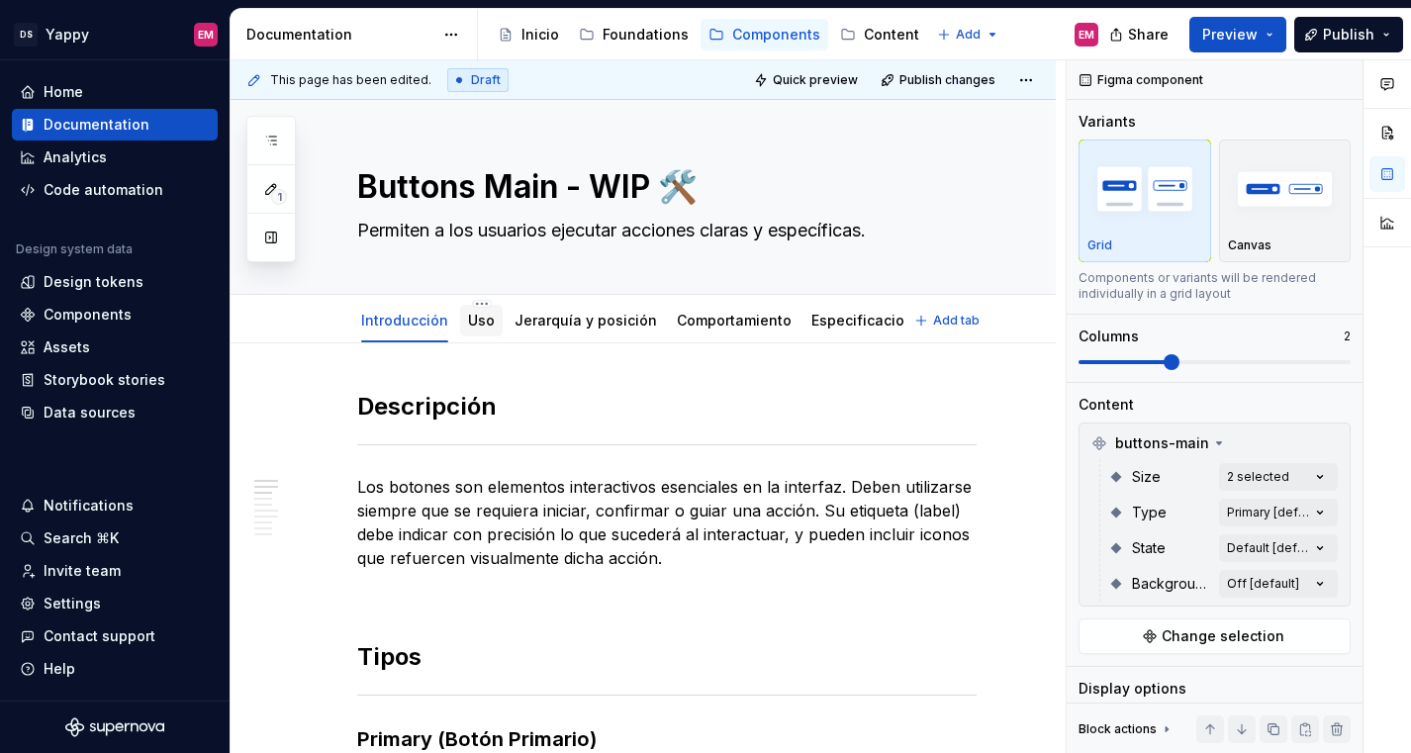
click at [472, 328] on div "Uso" at bounding box center [481, 321] width 27 height 20
click at [472, 323] on link "Uso" at bounding box center [481, 320] width 27 height 17
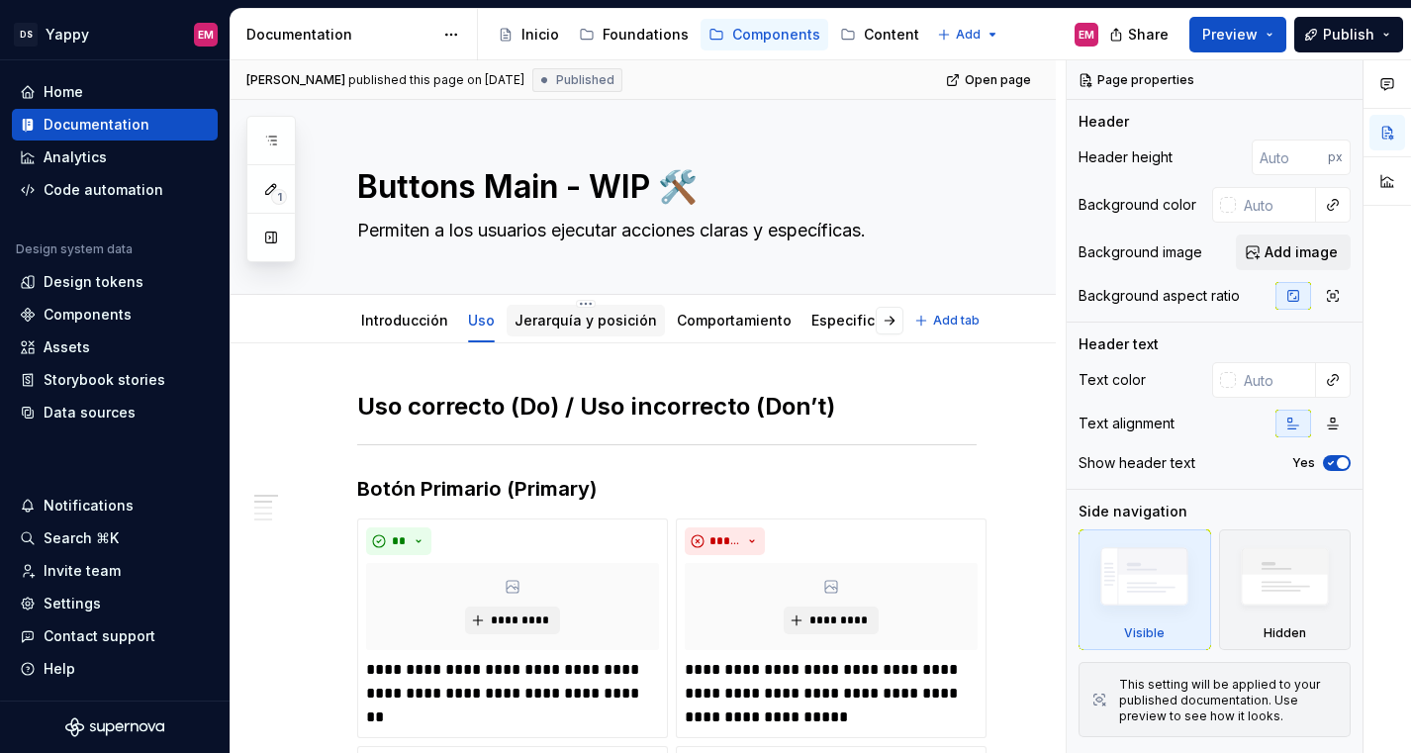
click at [557, 326] on link "Jerarquía y posición" at bounding box center [585, 320] width 142 height 17
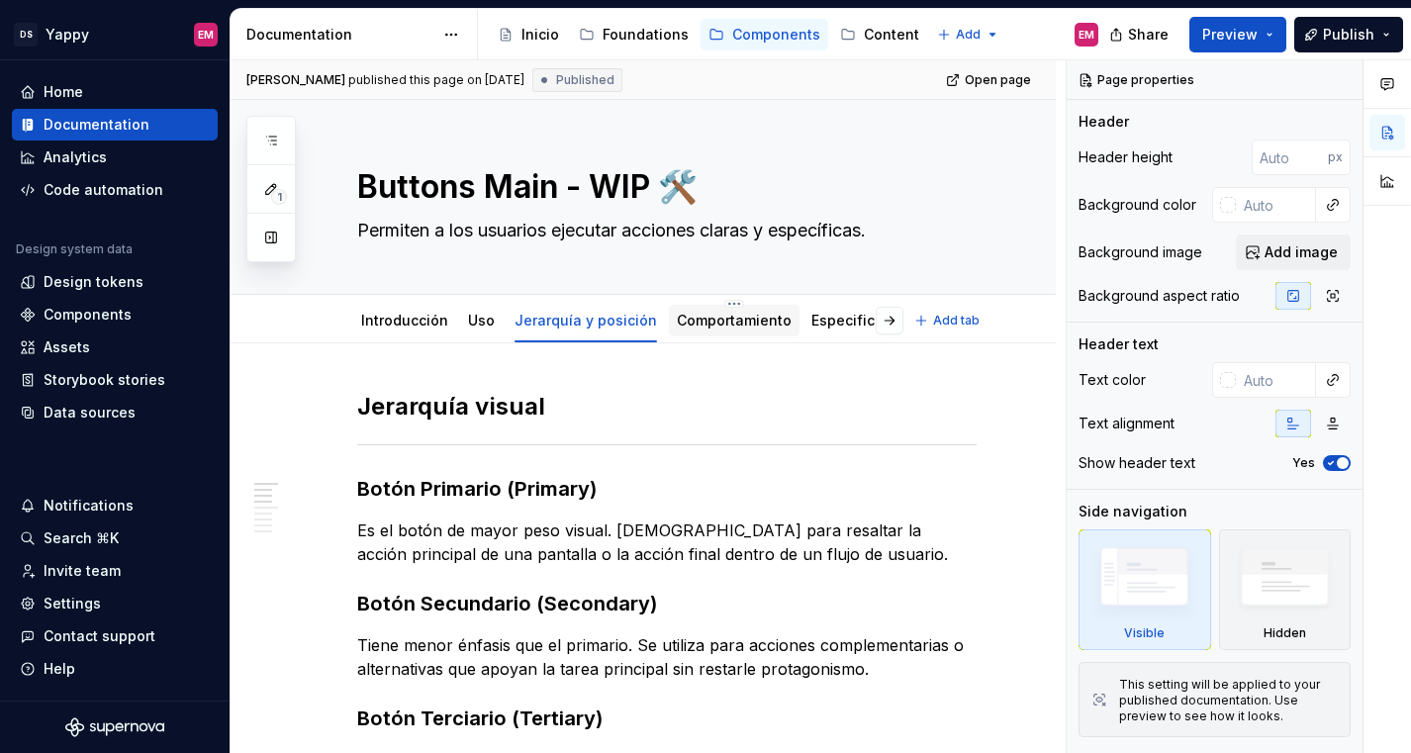
click at [673, 332] on div "Comportamiento" at bounding box center [734, 321] width 131 height 32
click at [698, 325] on link "Comportamiento" at bounding box center [734, 320] width 115 height 17
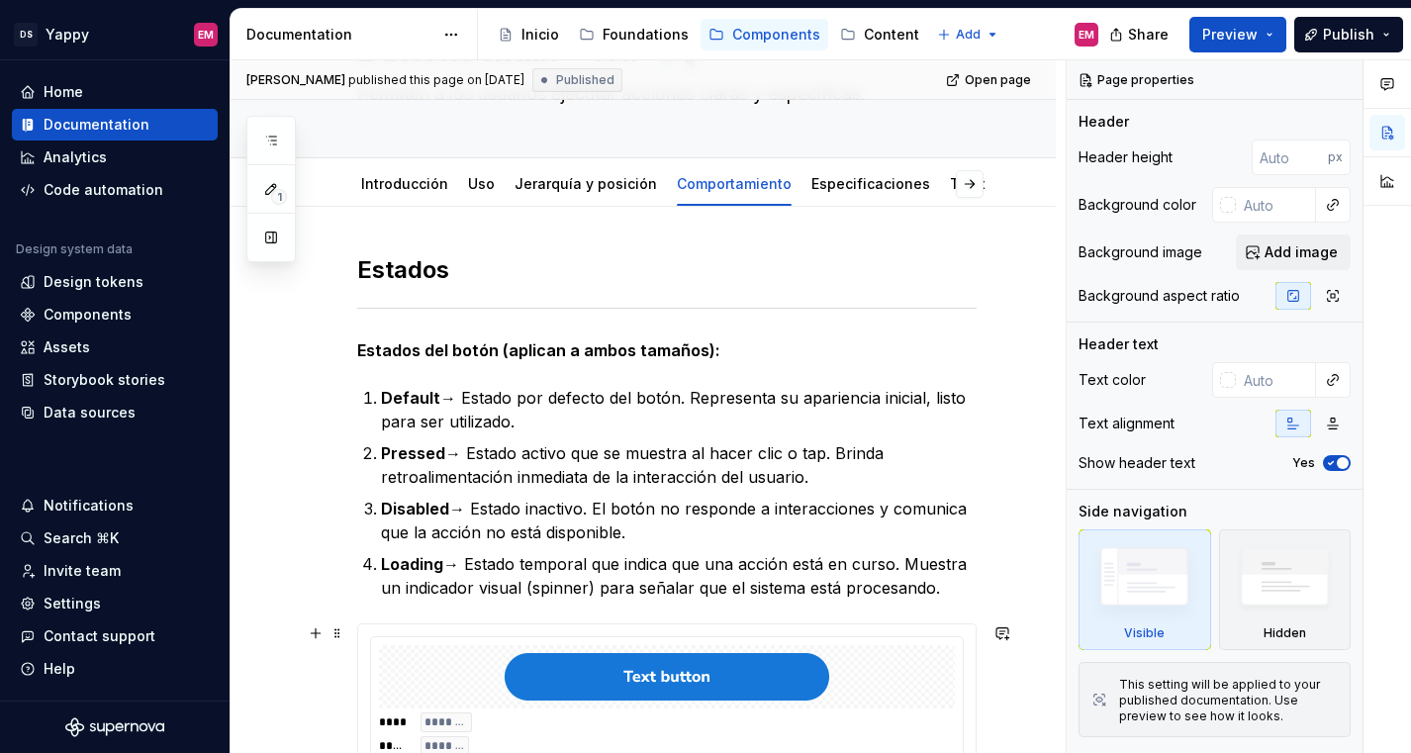
scroll to position [130, 0]
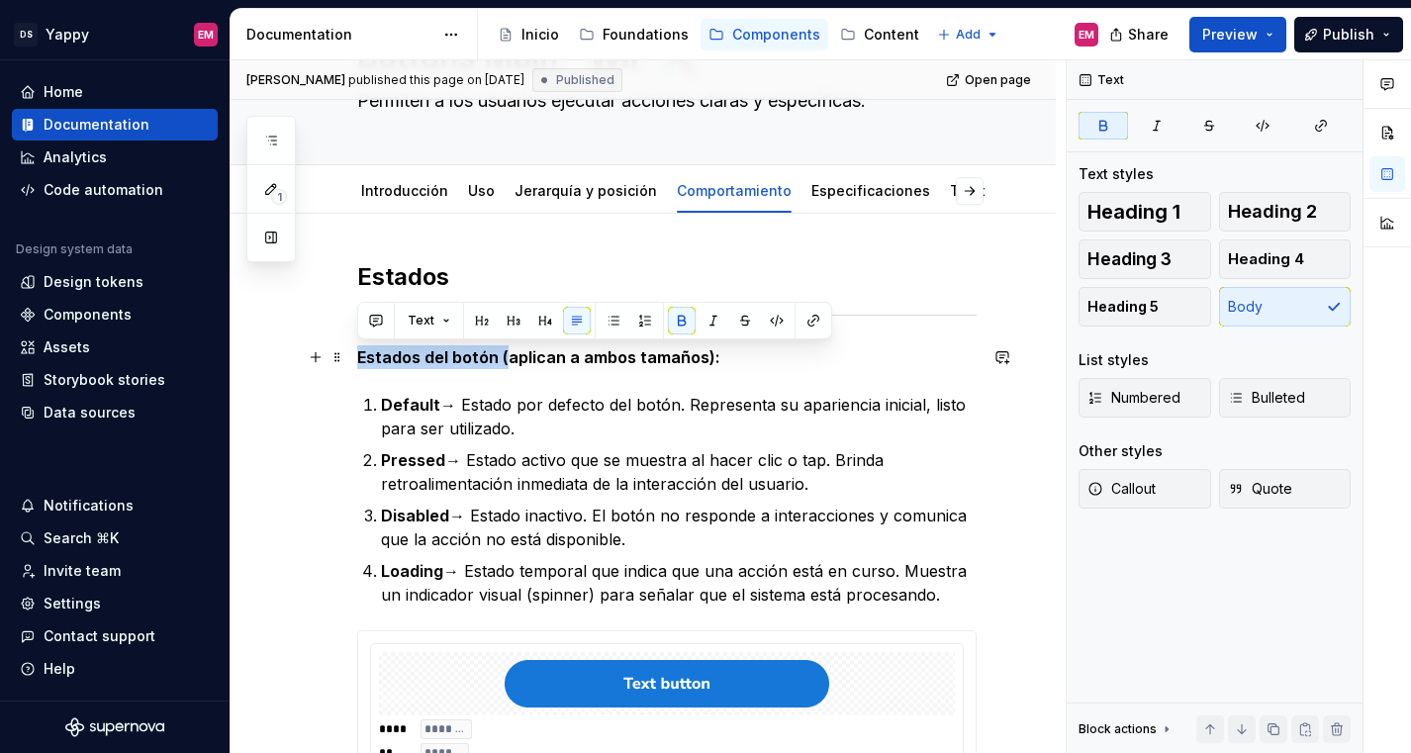
drag, startPoint x: 505, startPoint y: 356, endPoint x: 350, endPoint y: 354, distance: 154.3
click at [460, 450] on p "Pressed → Estado activo que se muestra al hacer clic o tap. Brinda retroaliment…" at bounding box center [679, 471] width 596 height 47
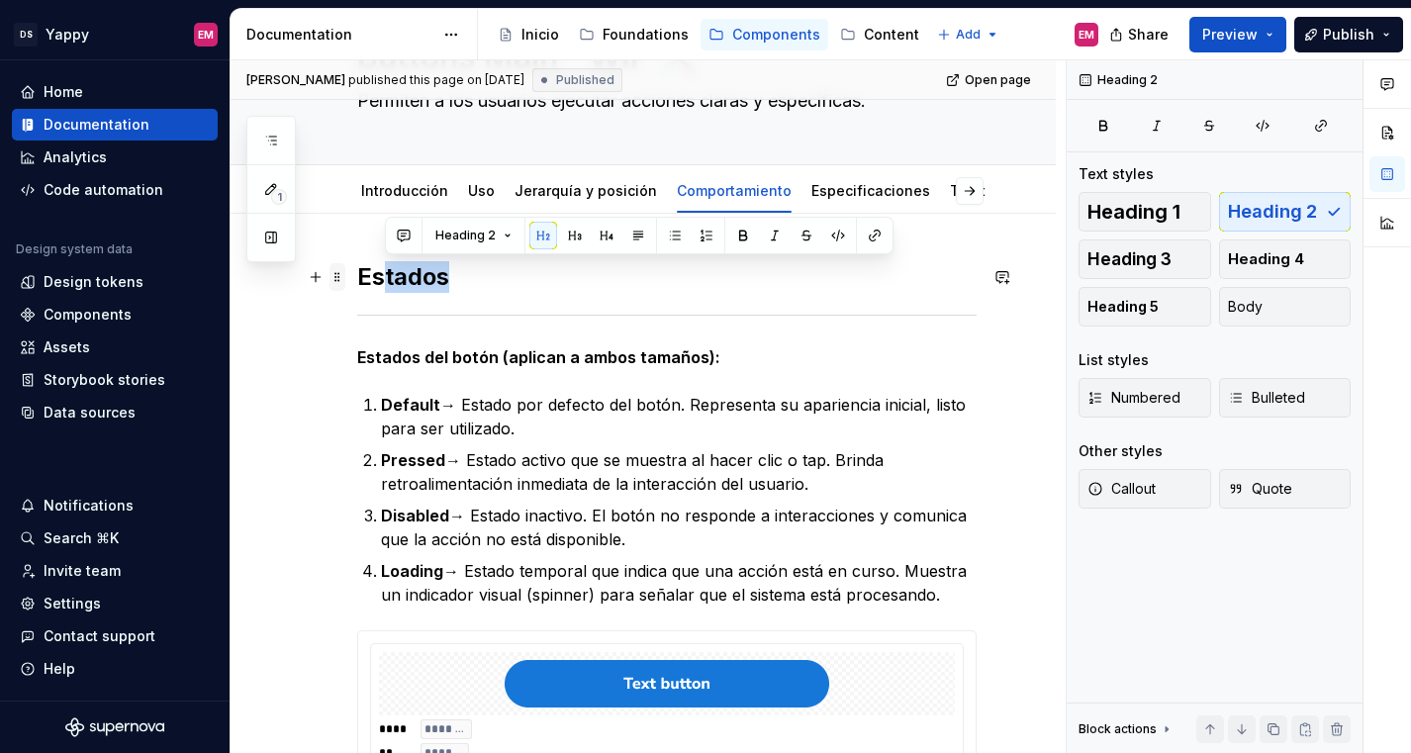
drag, startPoint x: 461, startPoint y: 287, endPoint x: 339, endPoint y: 287, distance: 121.7
type textarea "*"
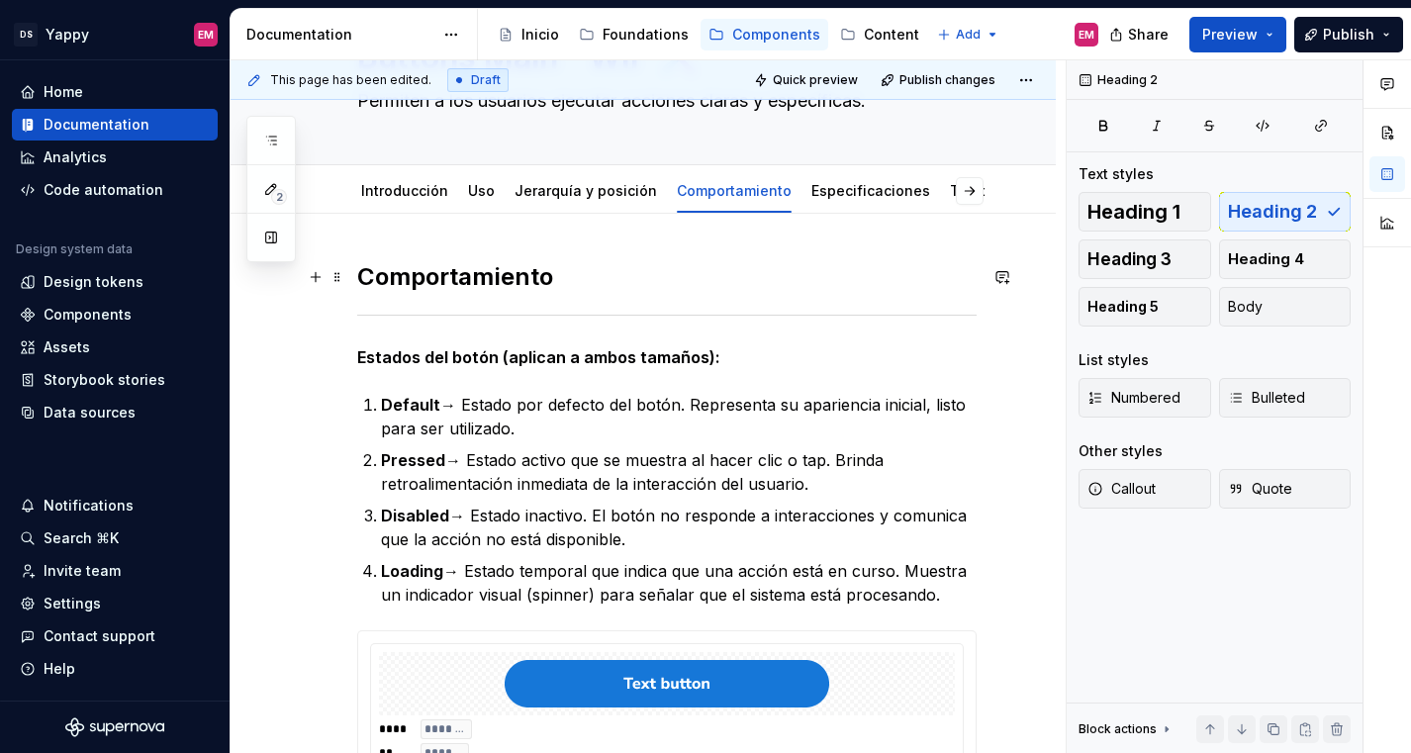
click at [335, 277] on span at bounding box center [337, 277] width 16 height 28
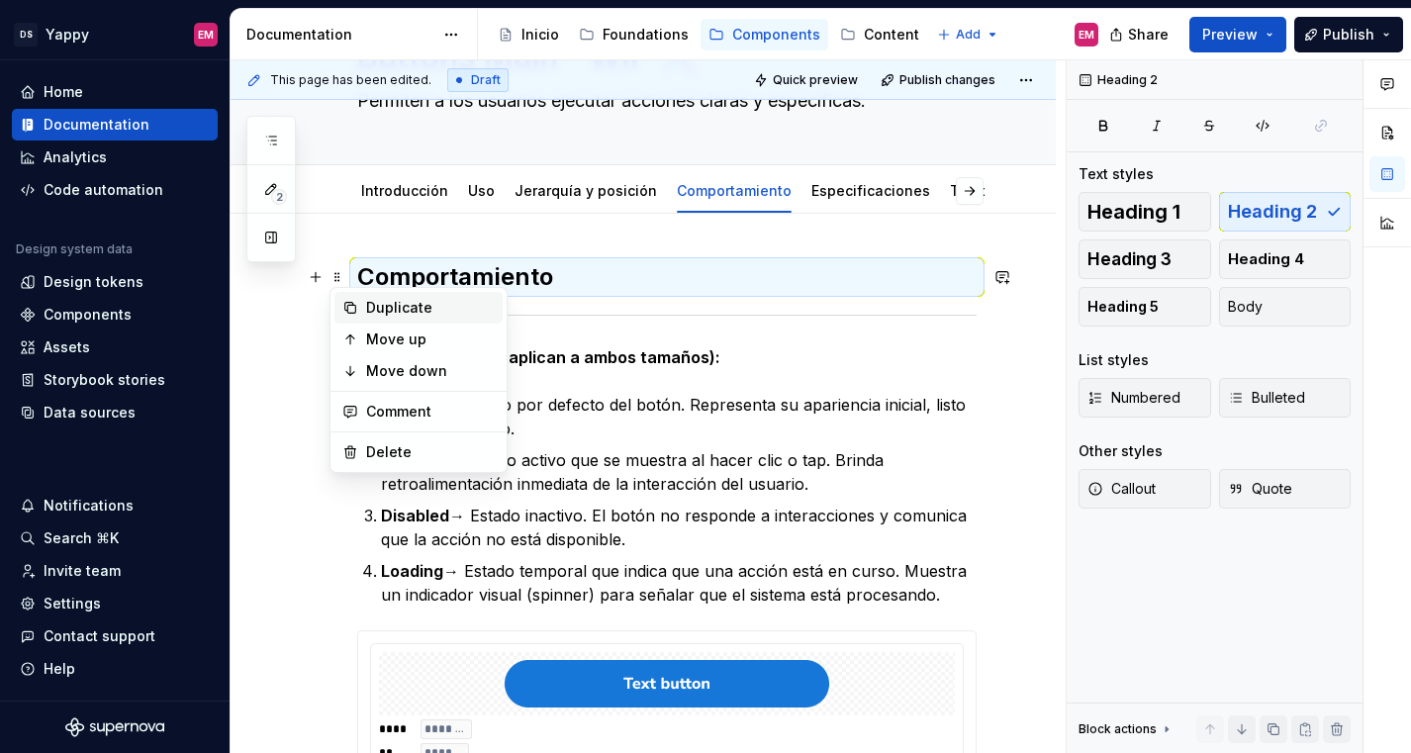
click at [367, 311] on div "Duplicate" at bounding box center [430, 308] width 129 height 20
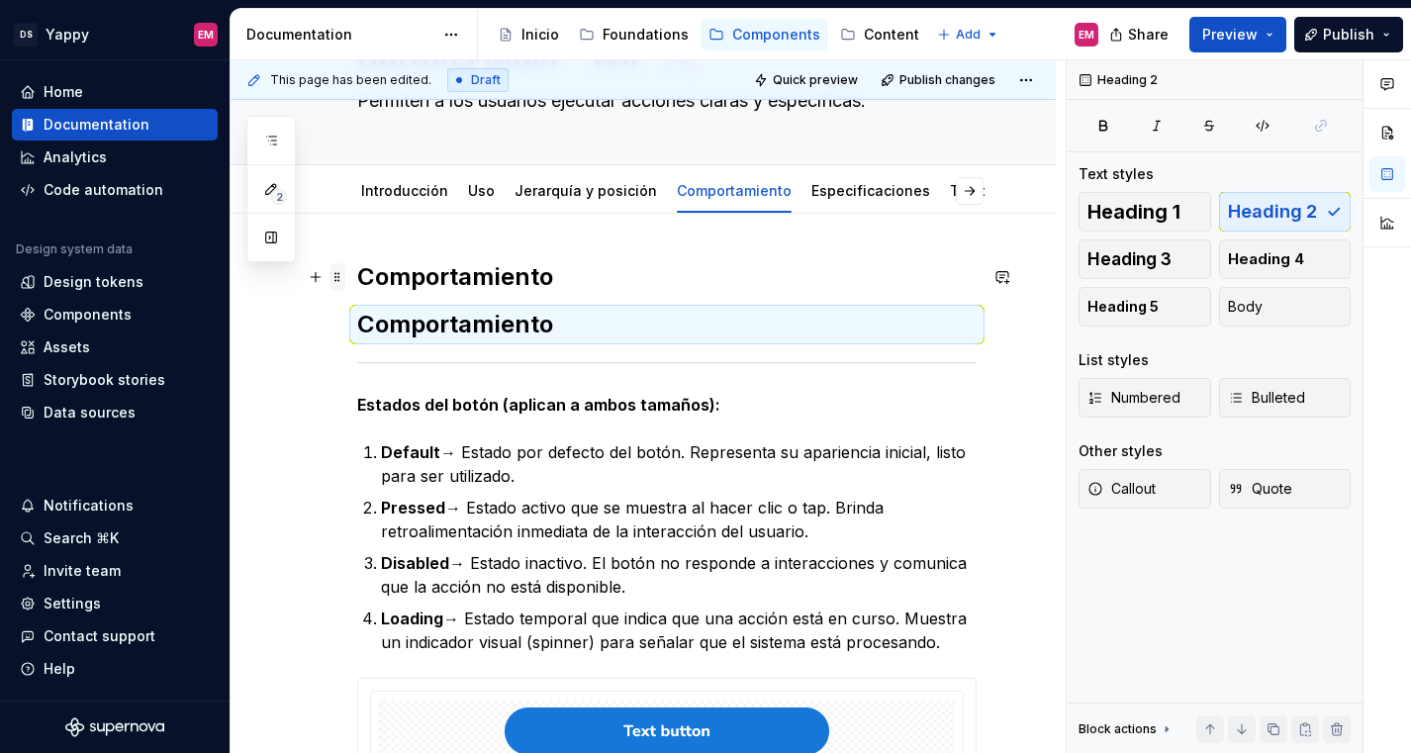
click at [341, 284] on span at bounding box center [337, 277] width 16 height 28
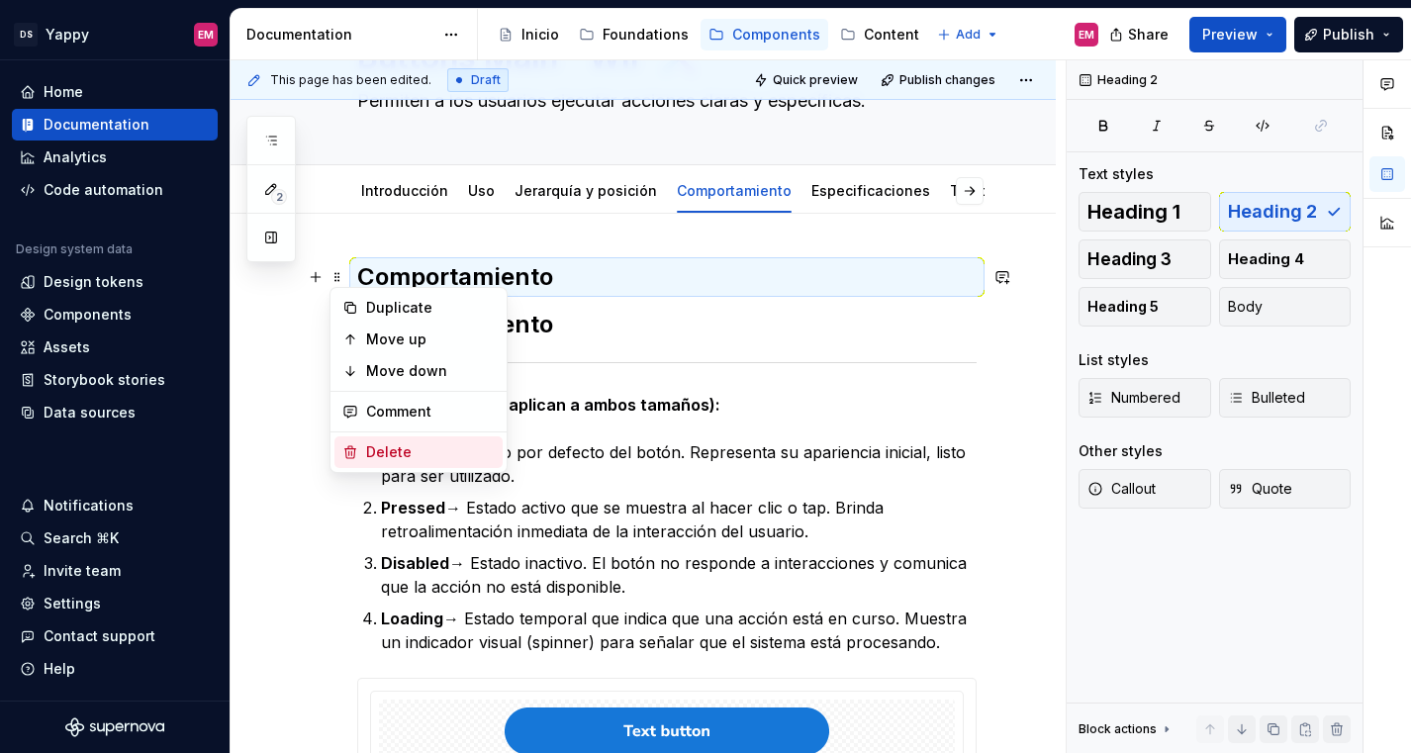
click at [363, 446] on div "Delete" at bounding box center [418, 452] width 168 height 32
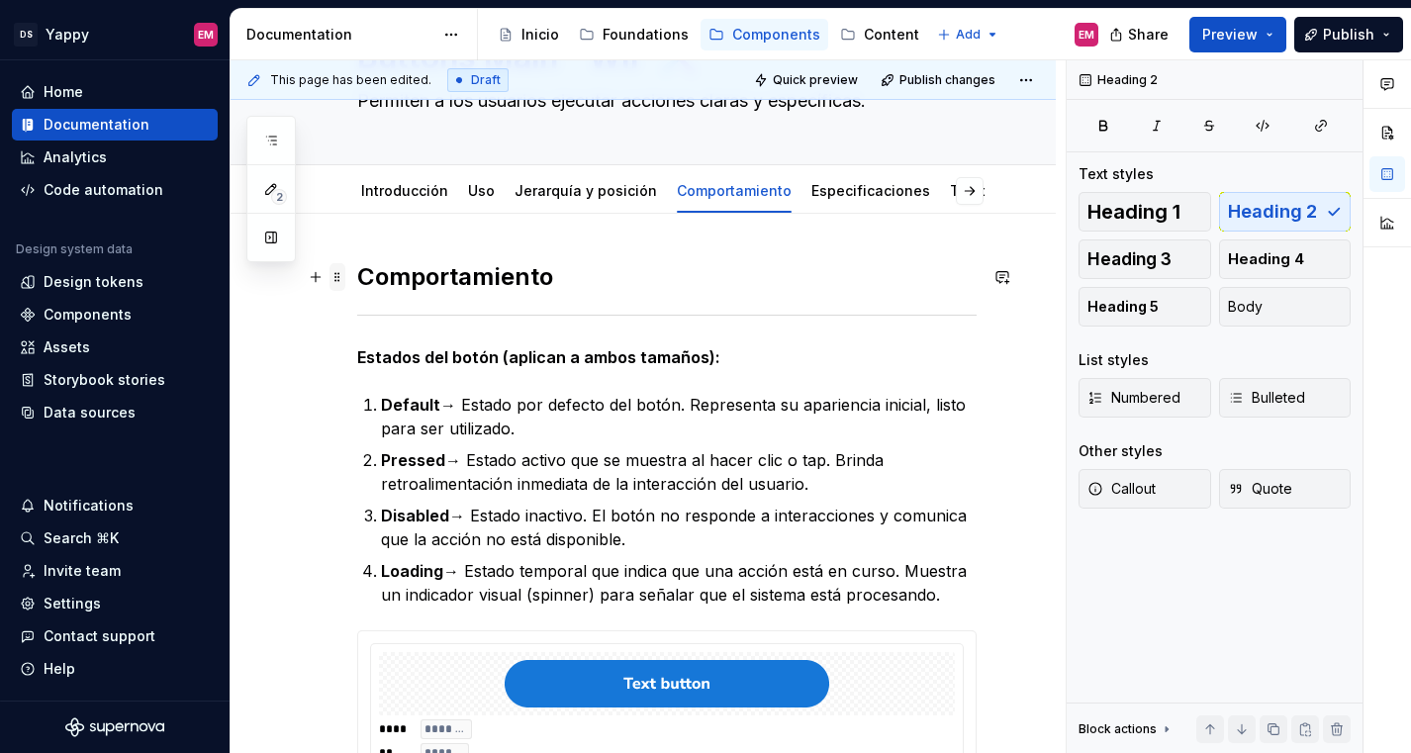
click at [343, 280] on span at bounding box center [337, 277] width 16 height 28
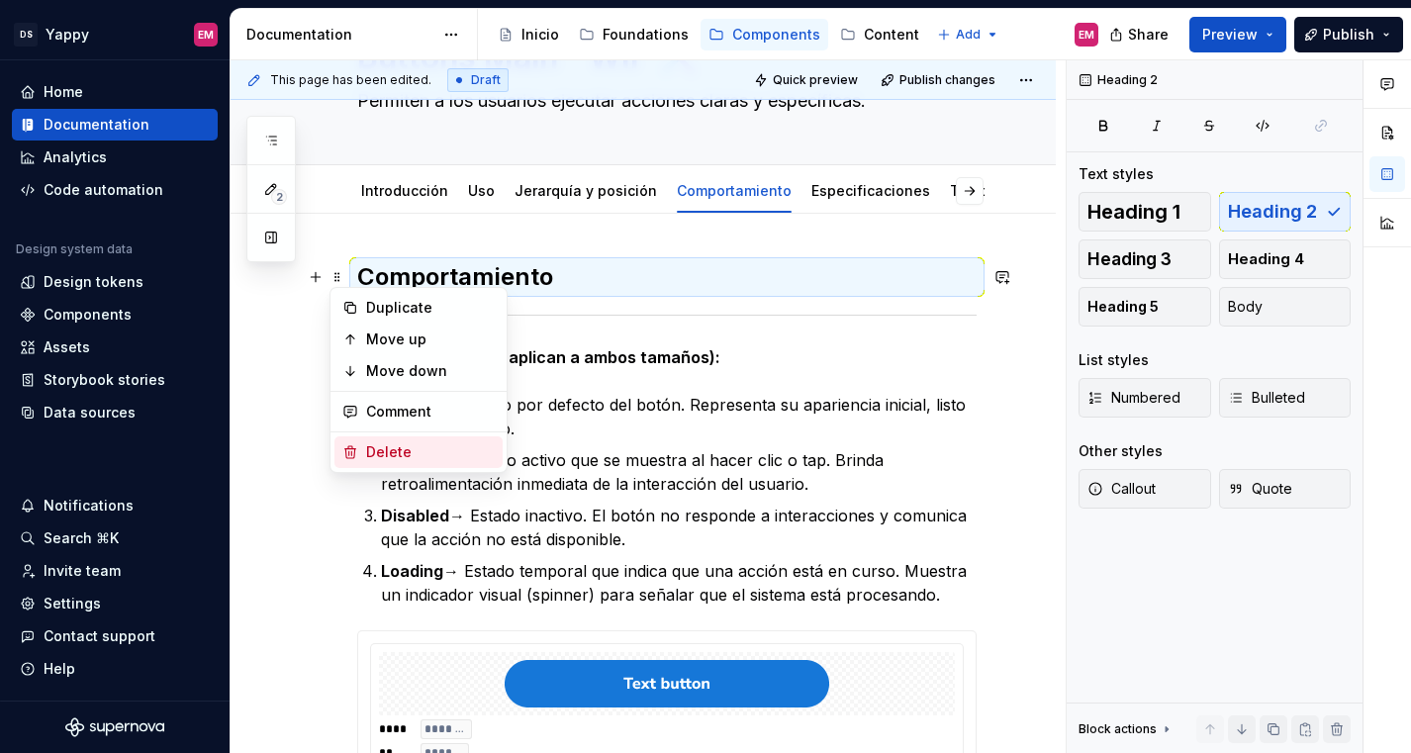
click at [382, 446] on div "Delete" at bounding box center [430, 452] width 129 height 20
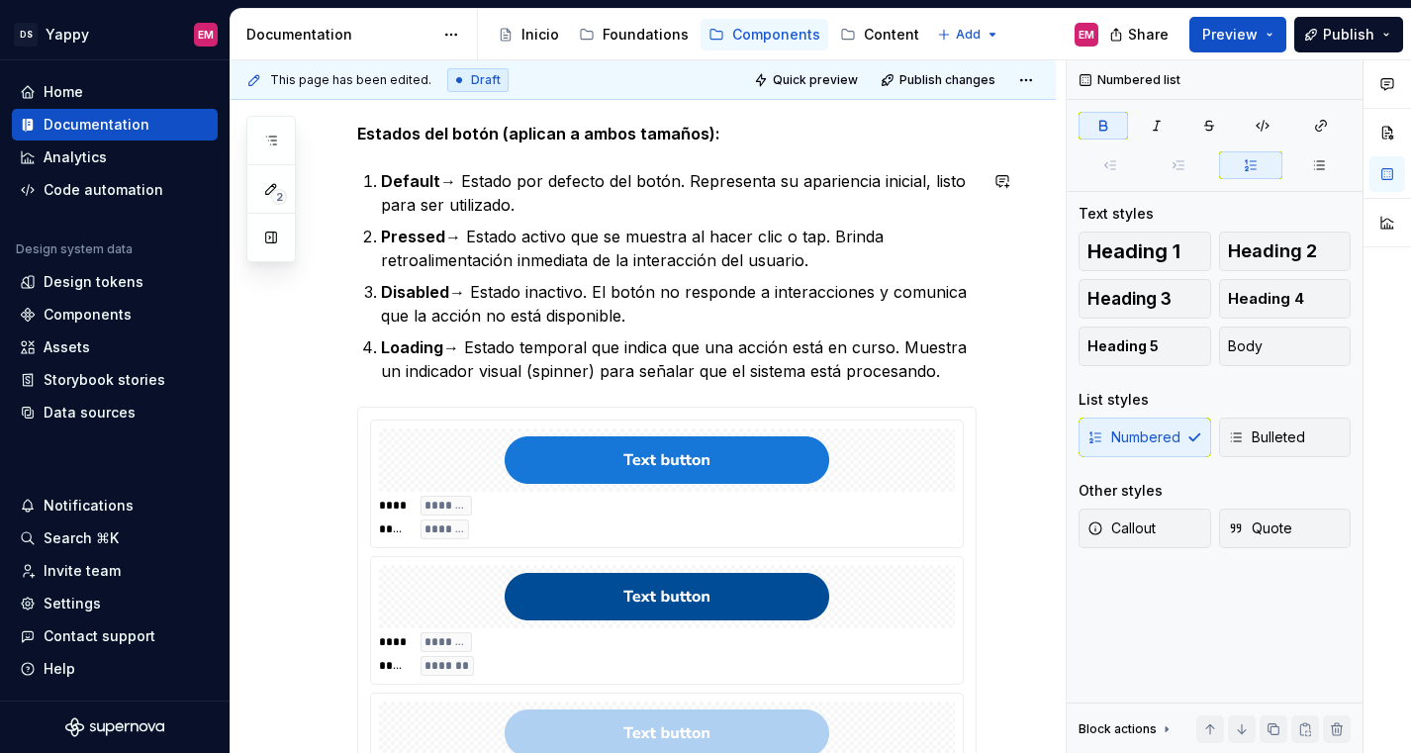
scroll to position [129, 0]
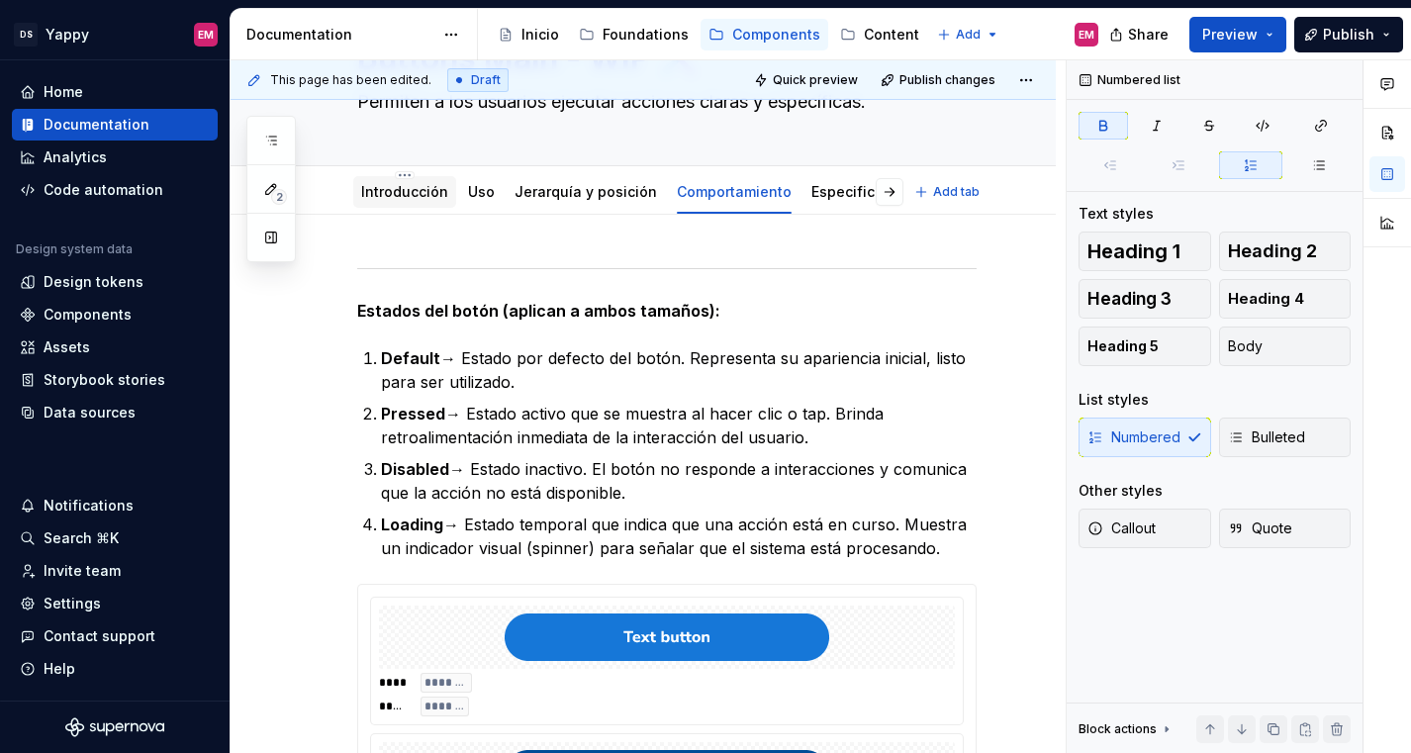
click at [409, 203] on div "Introducción" at bounding box center [404, 192] width 87 height 24
click at [372, 189] on link "Introducción" at bounding box center [404, 191] width 87 height 17
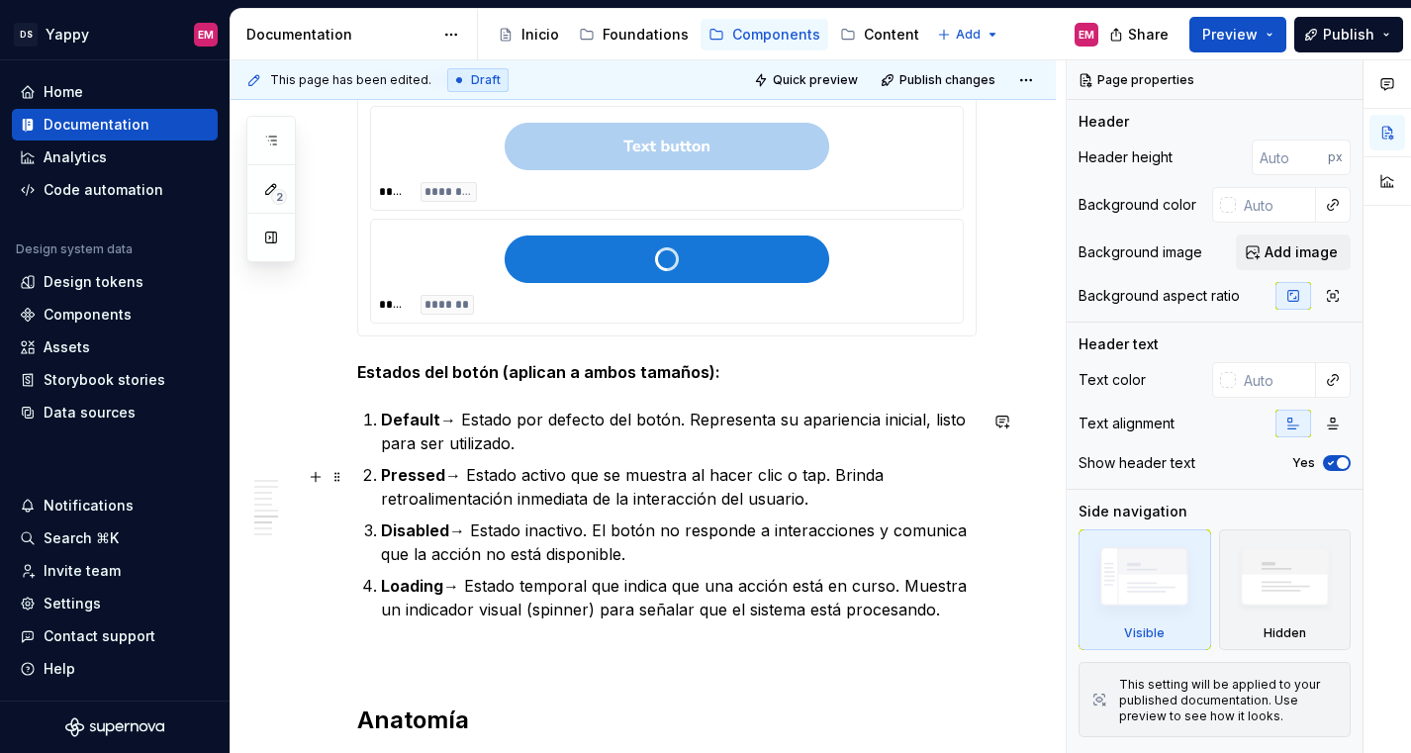
scroll to position [2045, 0]
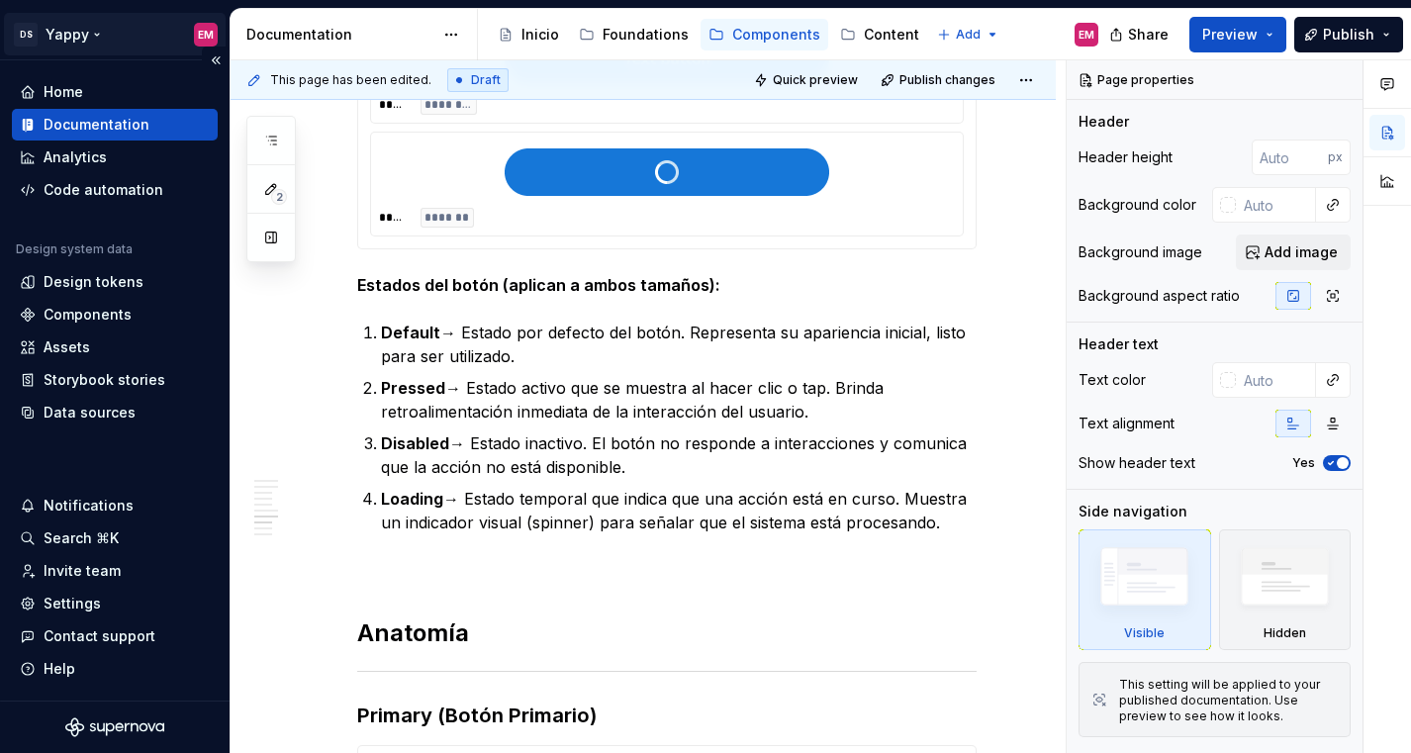
click at [98, 34] on html "DS Yappy EM Home Documentation Analytics Code automation Design system data Des…" at bounding box center [705, 376] width 1411 height 753
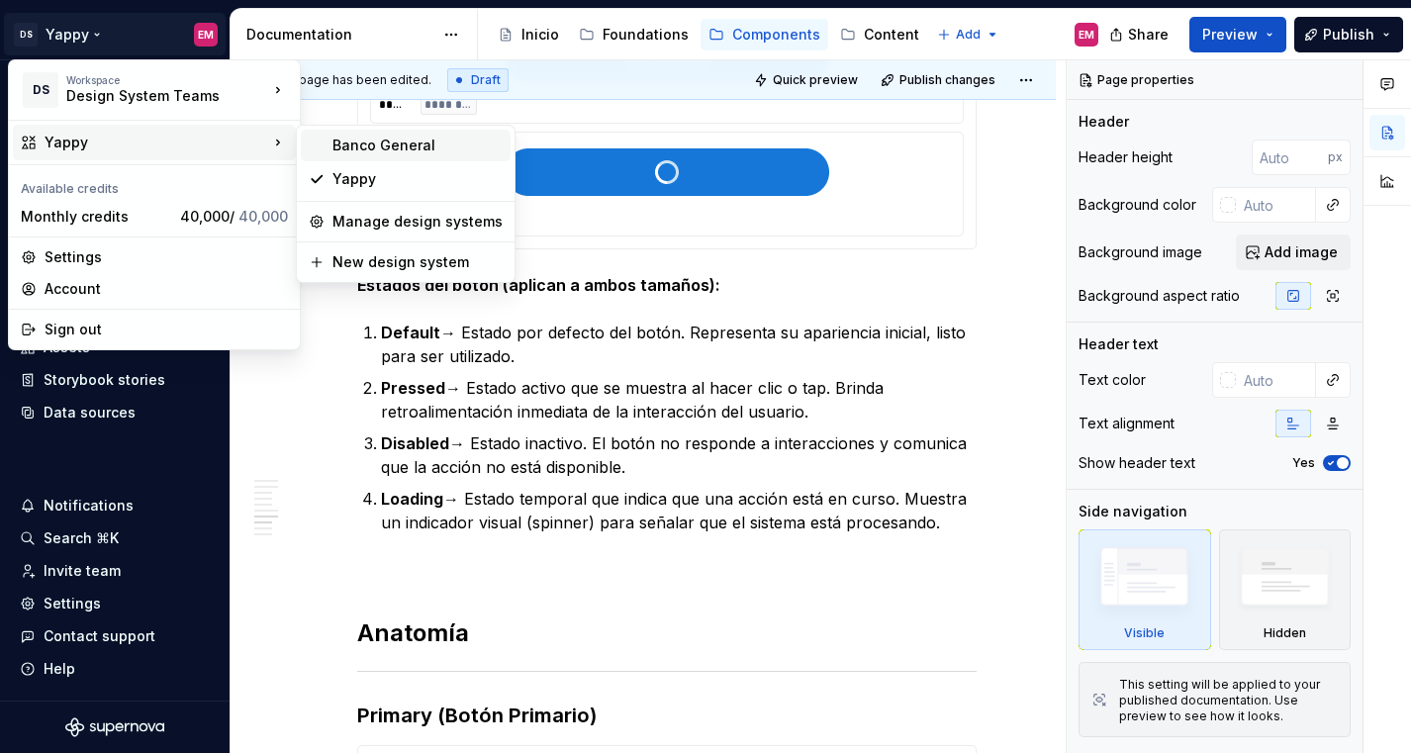
click at [356, 143] on div "Banco General" at bounding box center [417, 146] width 170 height 20
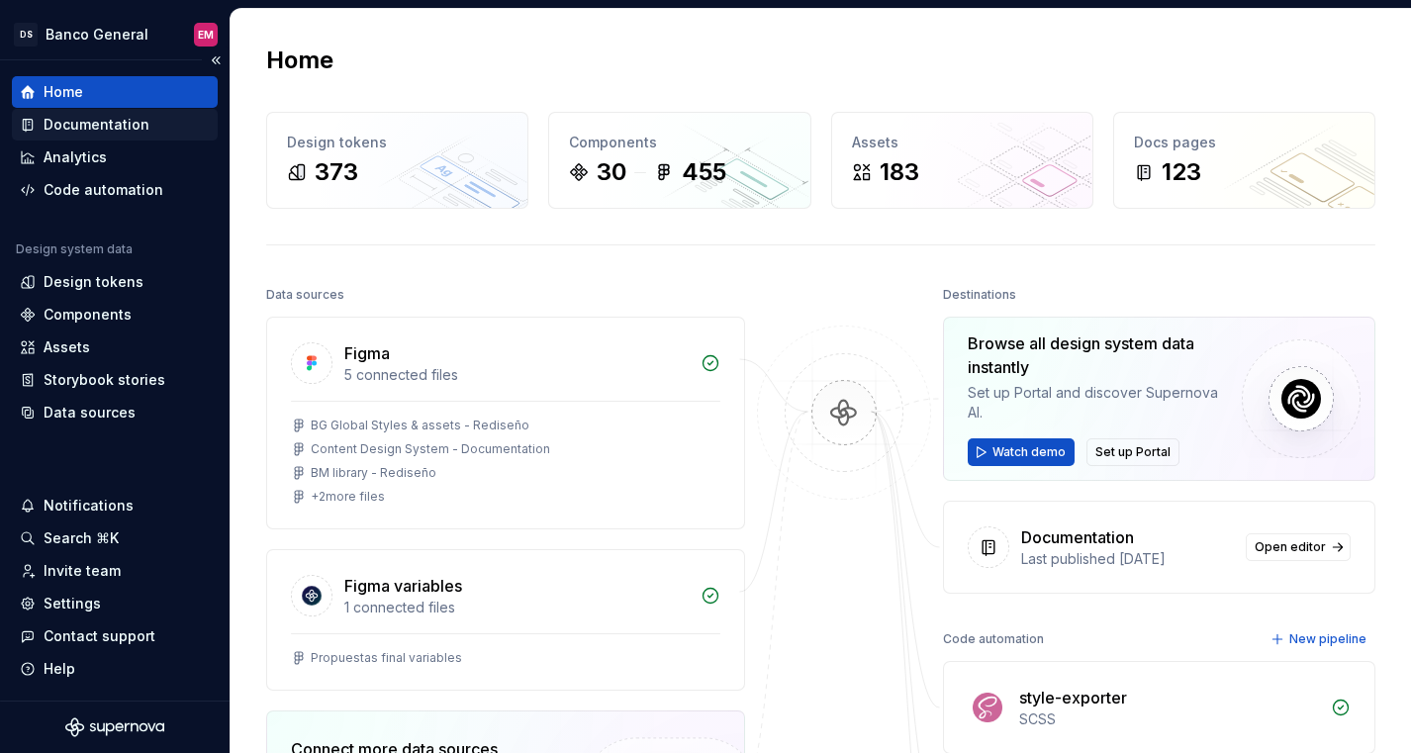
click at [114, 120] on div "Documentation" at bounding box center [97, 125] width 106 height 20
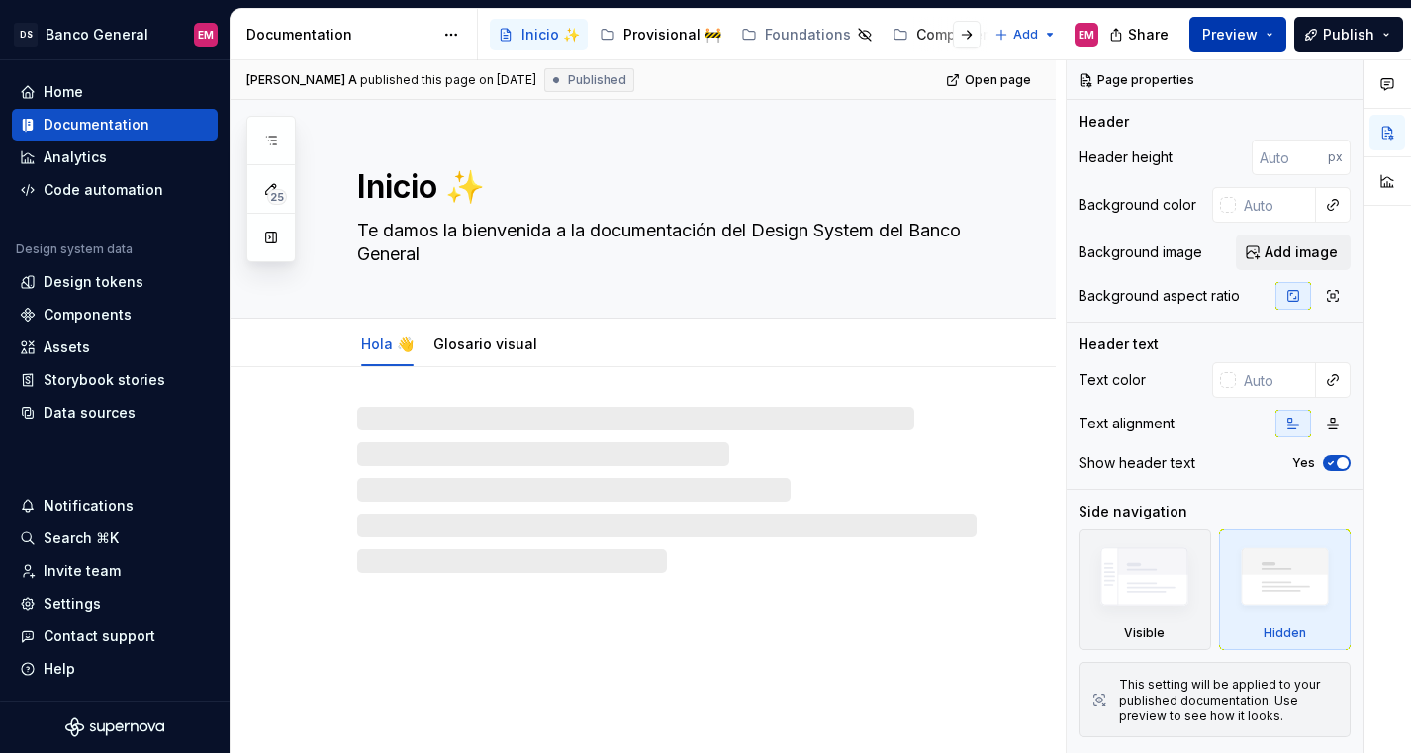
click at [1210, 39] on span "Preview" at bounding box center [1229, 35] width 55 height 20
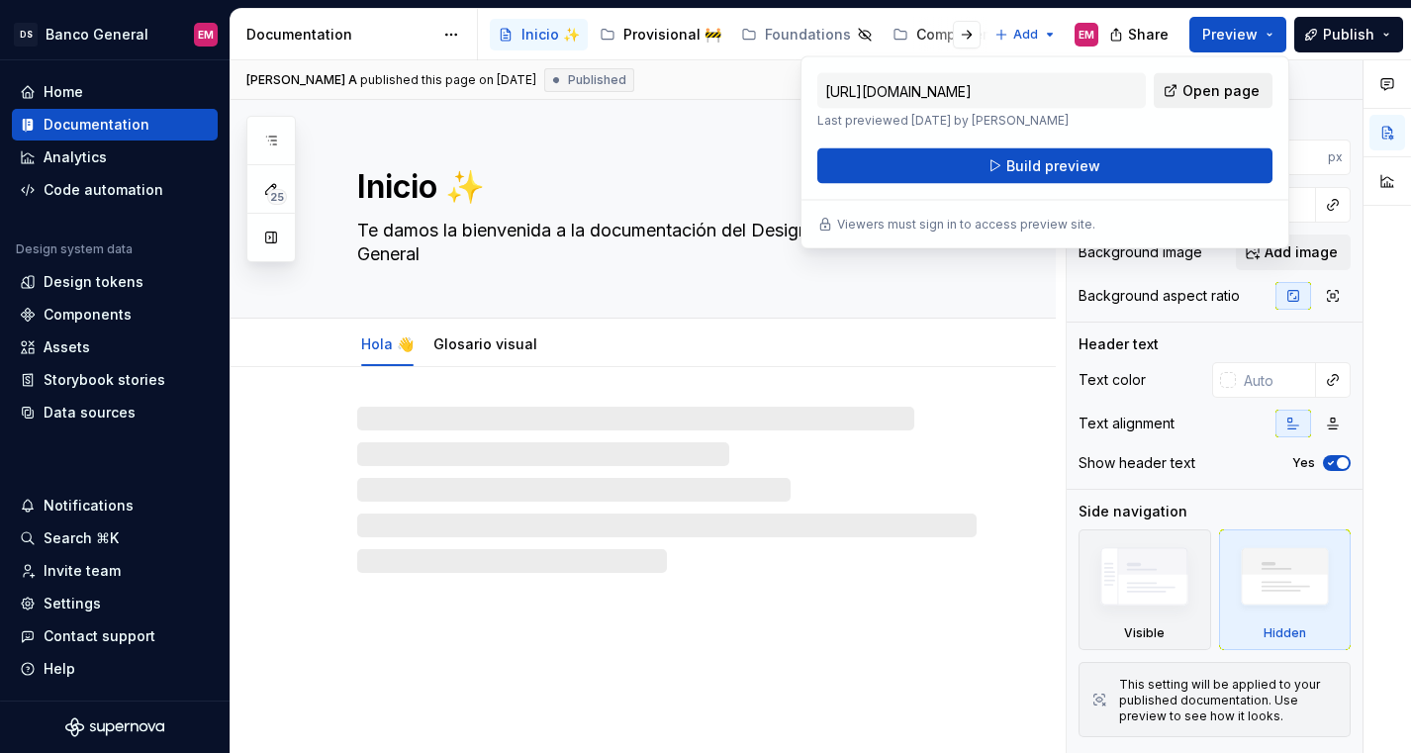
click at [1200, 91] on span "Open page" at bounding box center [1220, 91] width 77 height 20
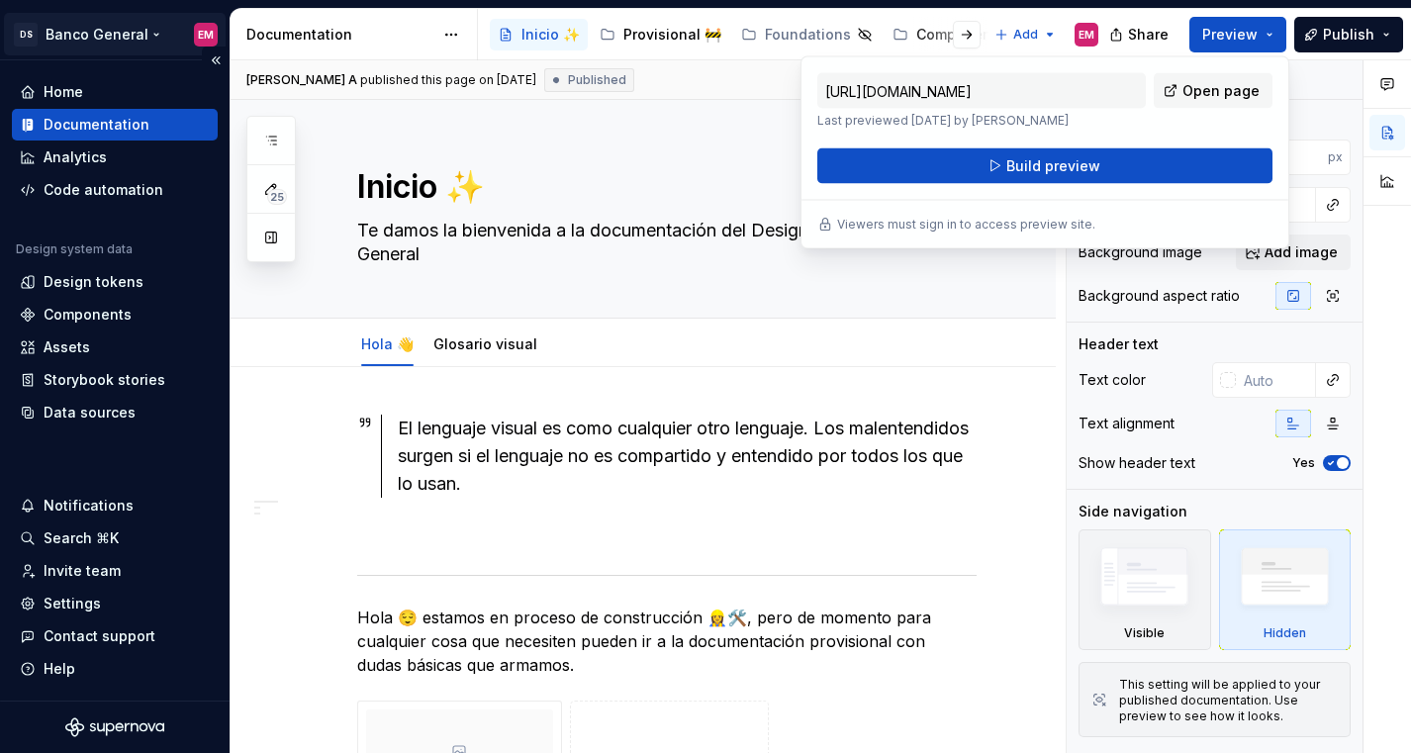
click at [125, 39] on html "DS Banco General EM Home Documentation Analytics Code automation Design system …" at bounding box center [705, 376] width 1411 height 753
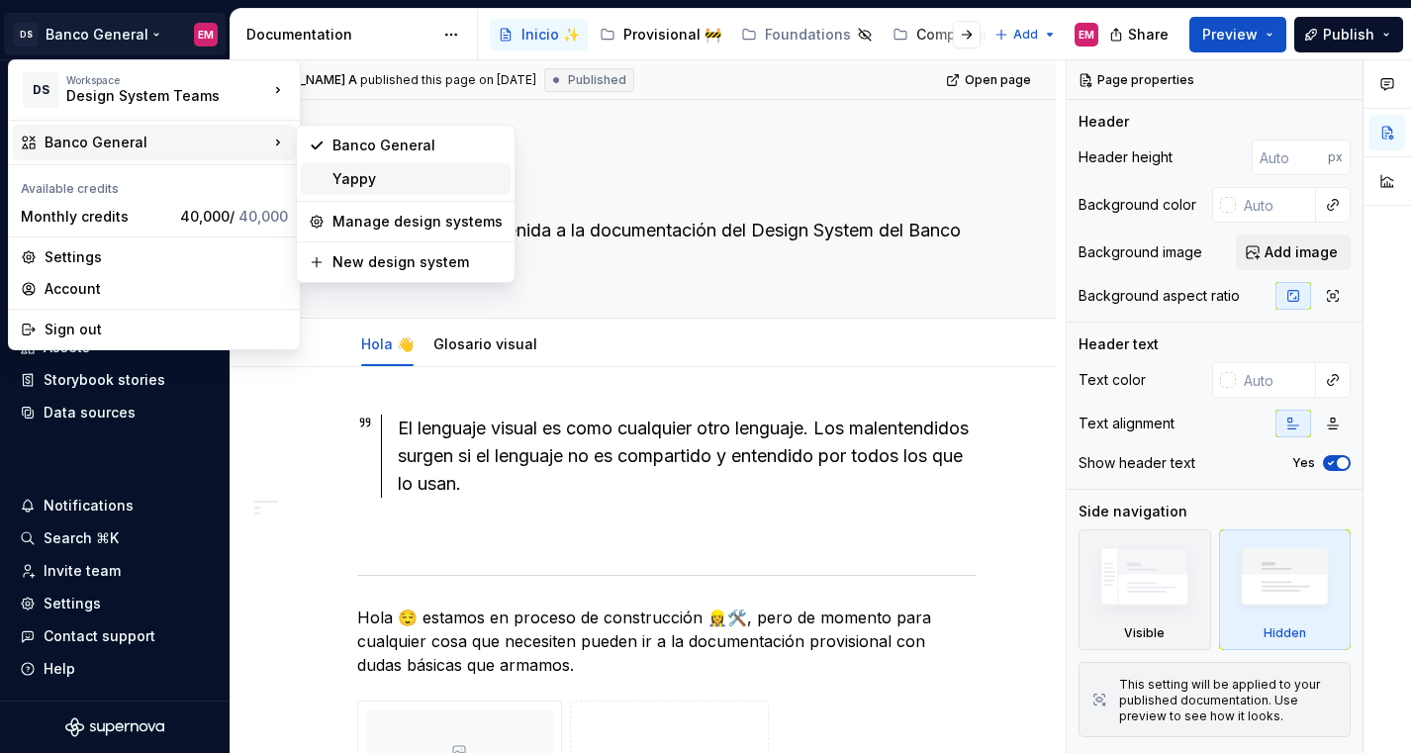
click at [343, 171] on div "Yappy" at bounding box center [417, 179] width 170 height 20
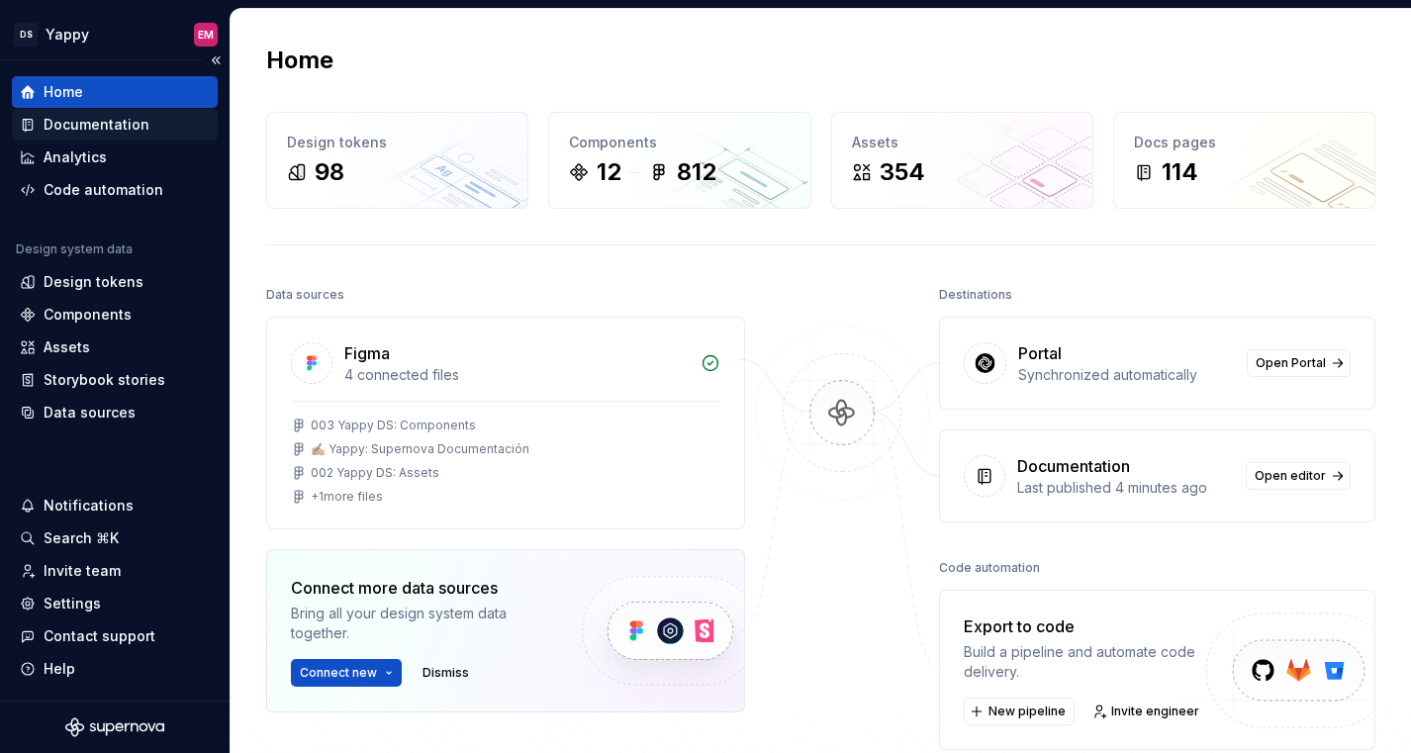
click at [92, 130] on div "Documentation" at bounding box center [97, 125] width 106 height 20
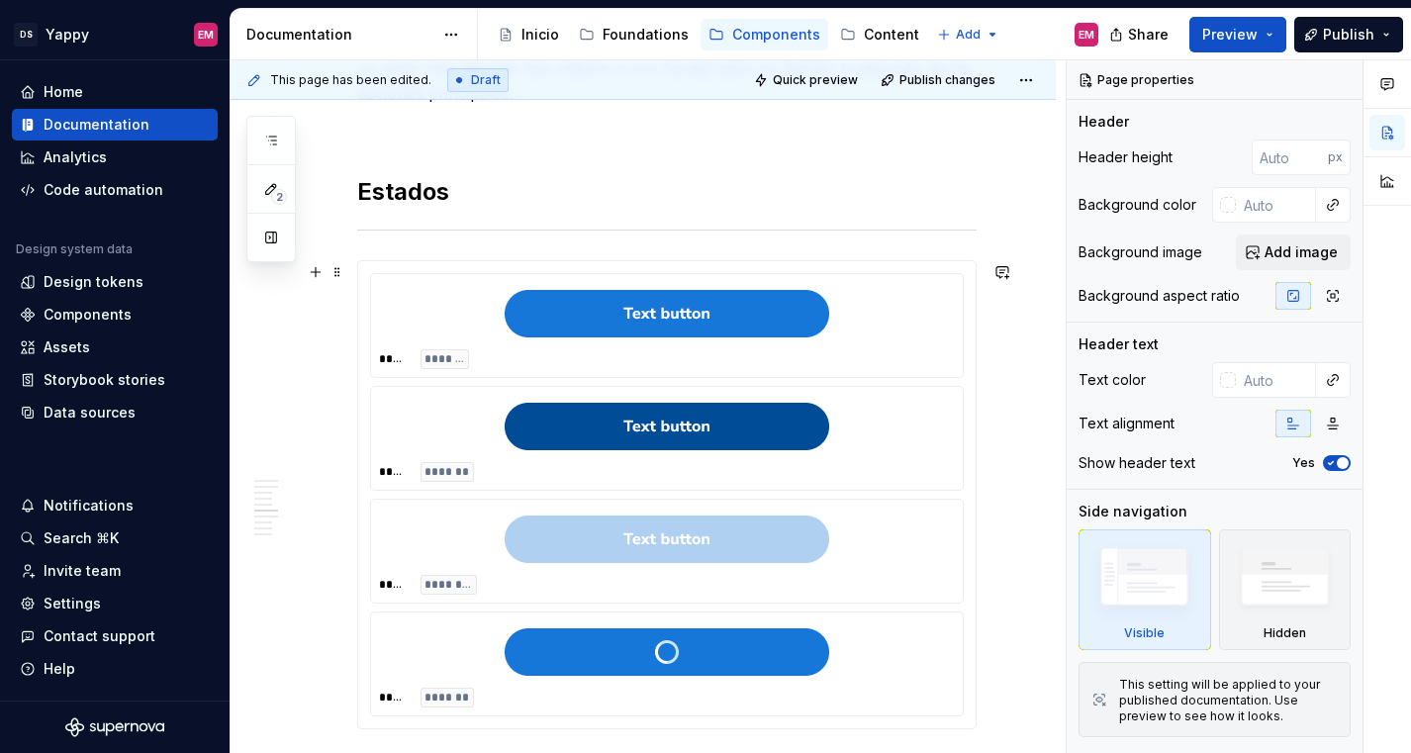
scroll to position [1531, 0]
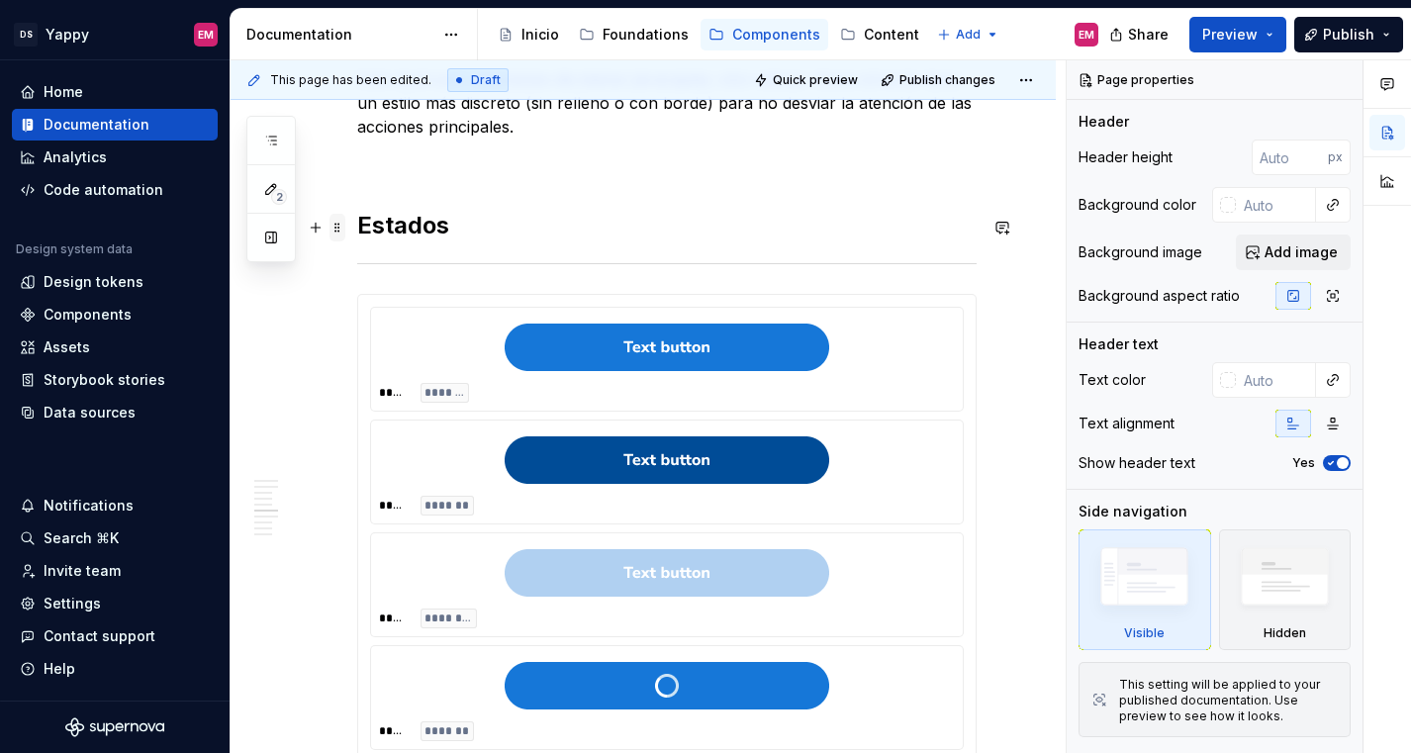
click at [342, 230] on span at bounding box center [337, 228] width 16 height 28
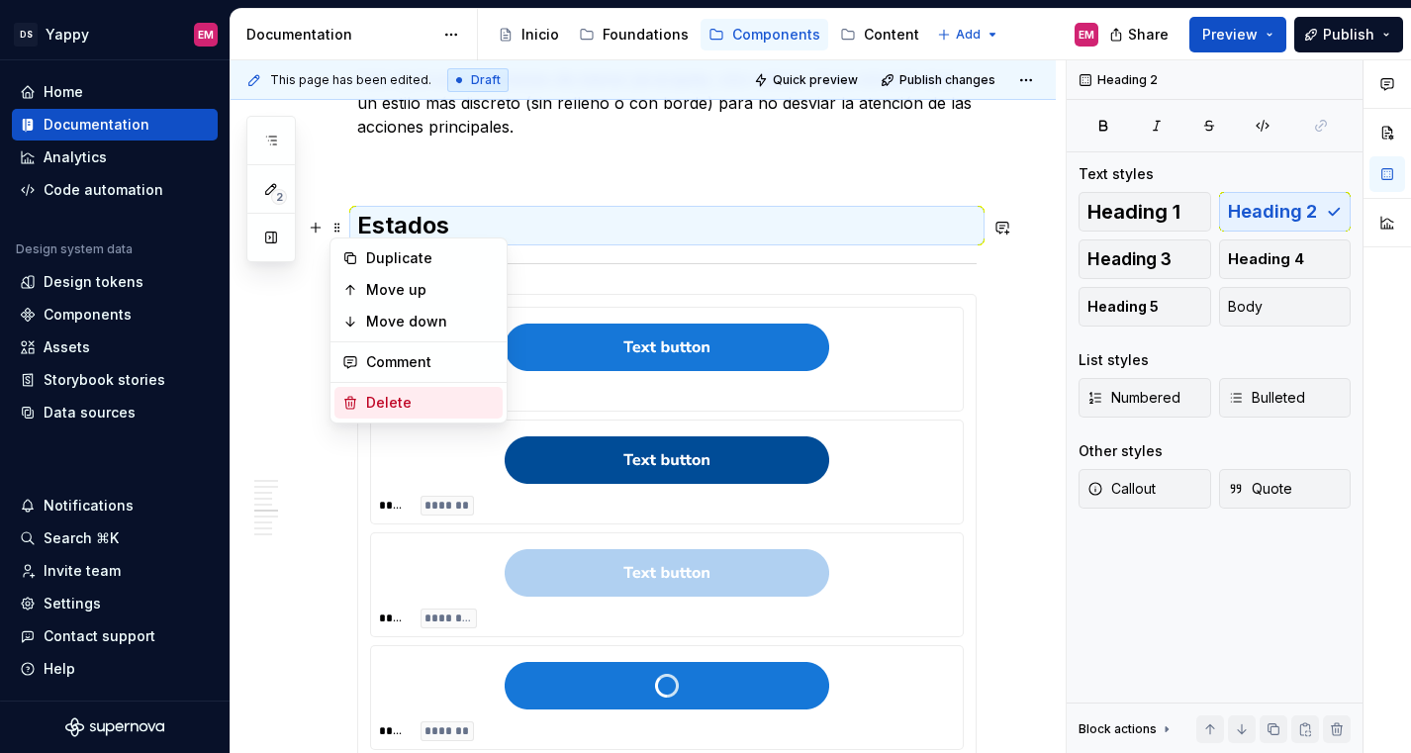
click at [386, 399] on div "Delete" at bounding box center [430, 403] width 129 height 20
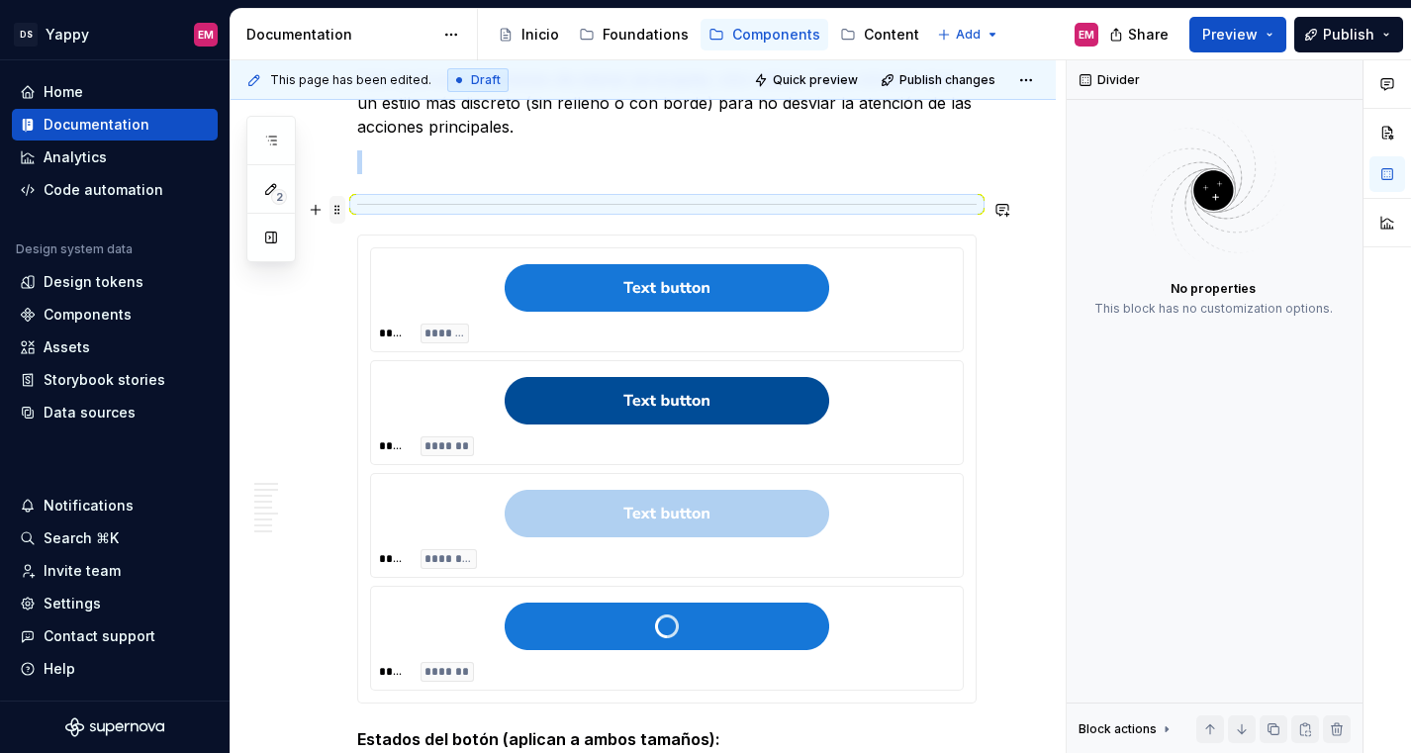
click at [341, 210] on span at bounding box center [337, 210] width 16 height 28
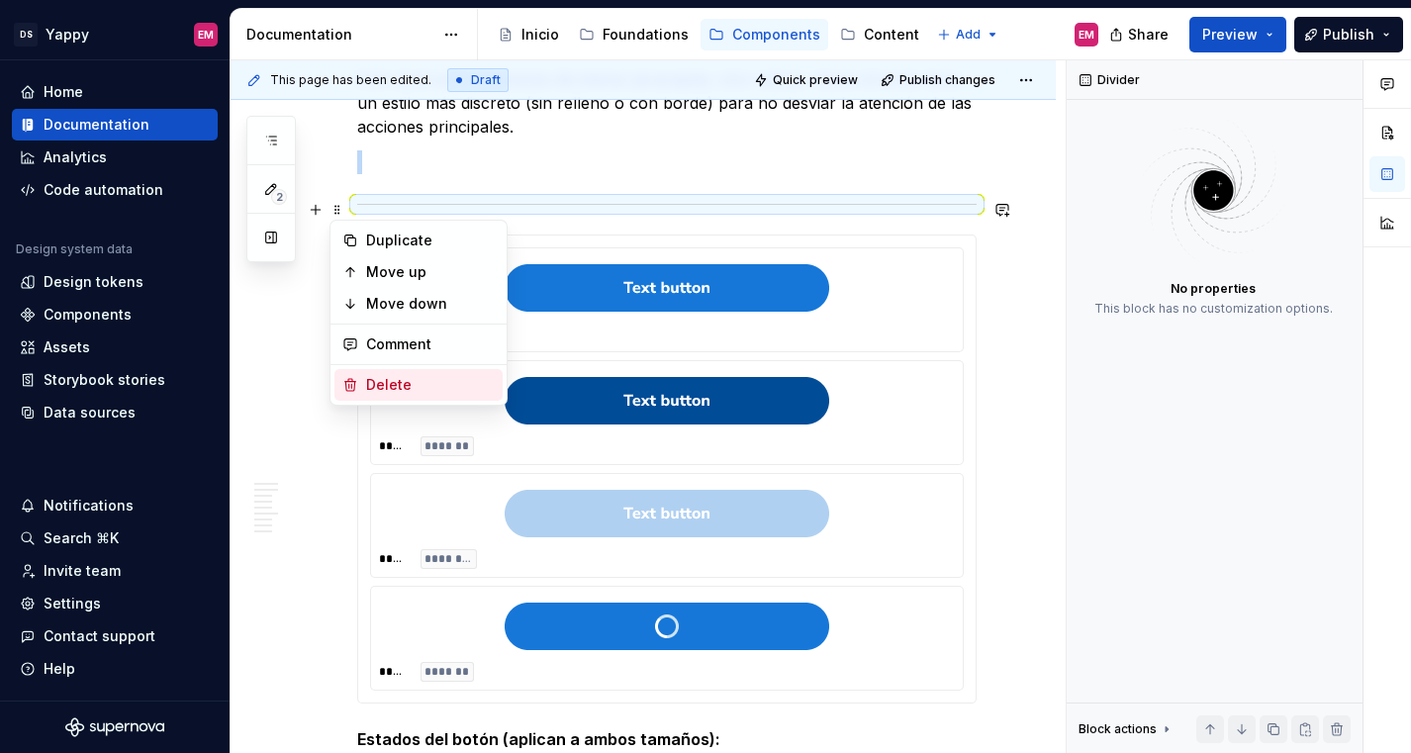
click at [368, 380] on div "Delete" at bounding box center [430, 385] width 129 height 20
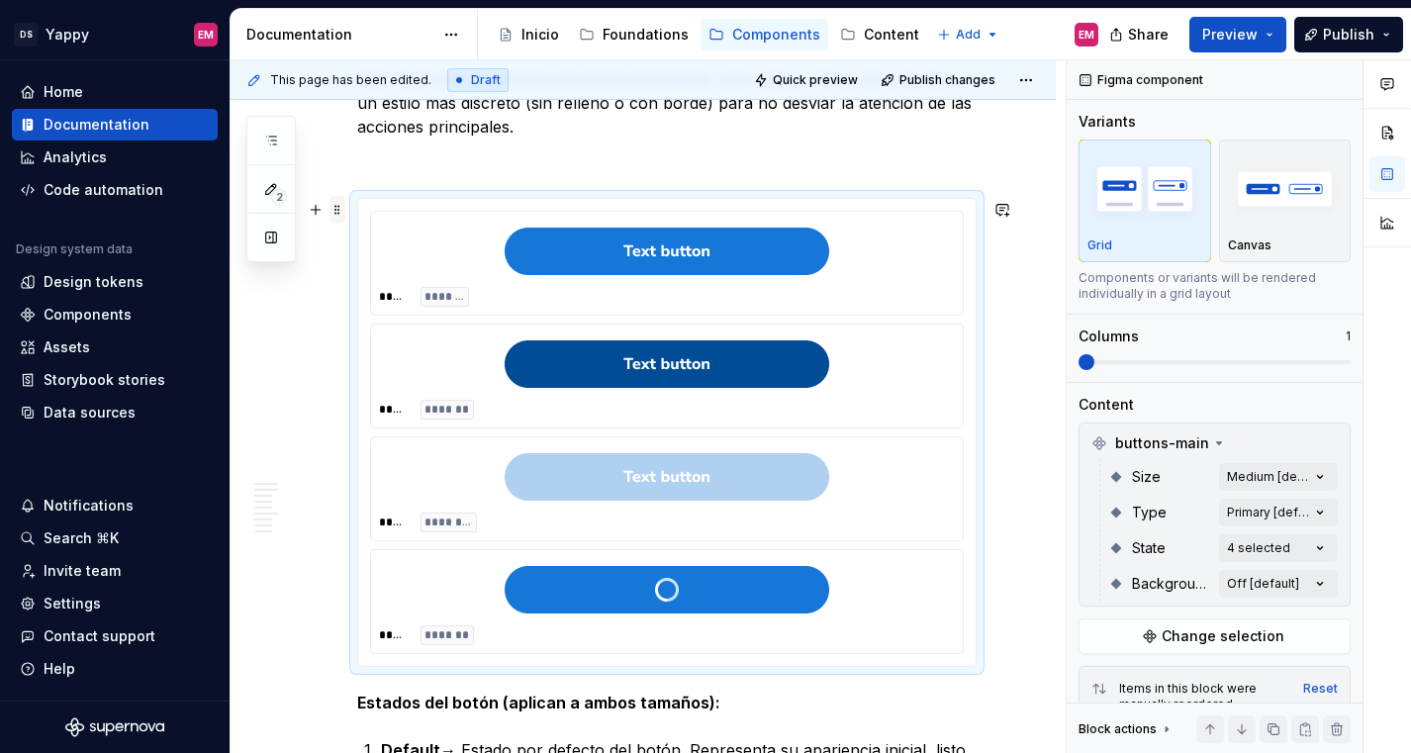
click at [338, 211] on span at bounding box center [337, 210] width 16 height 28
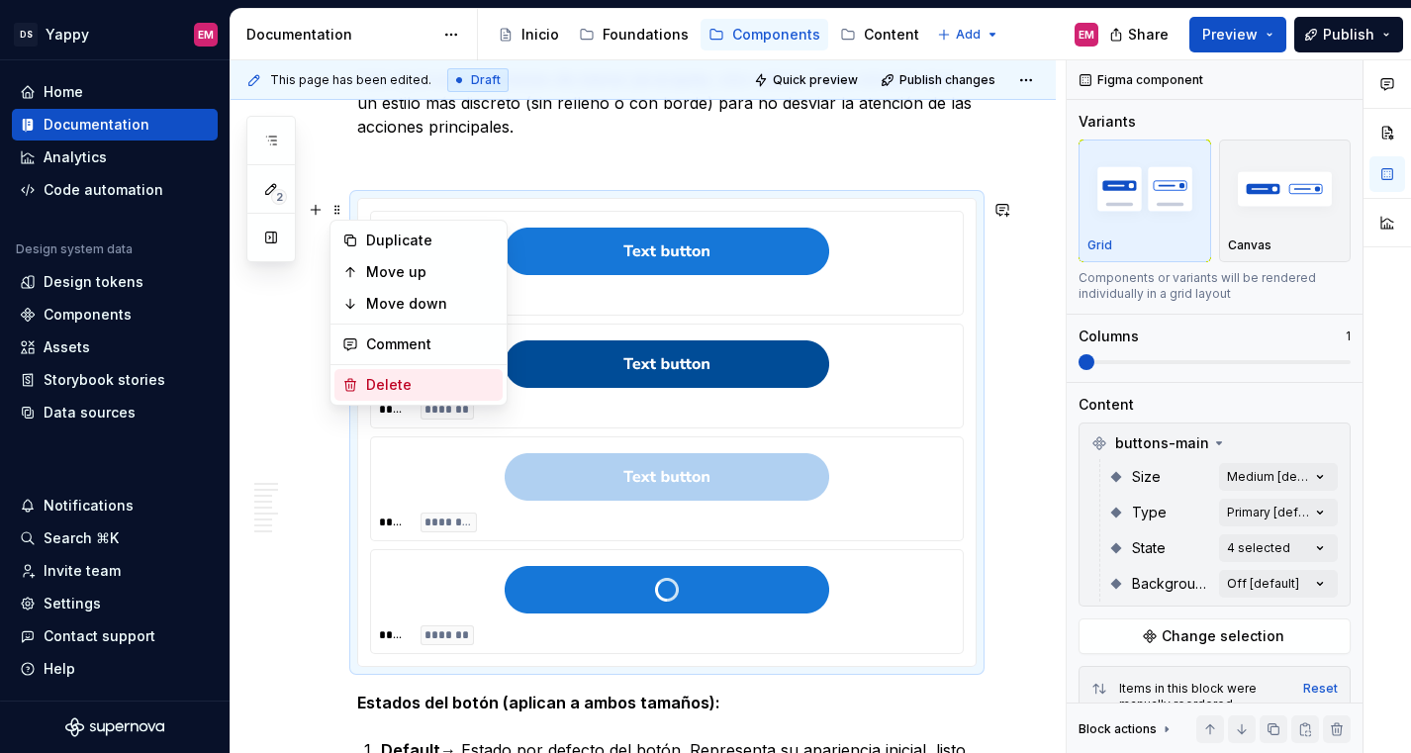
click at [374, 377] on div "Delete" at bounding box center [430, 385] width 129 height 20
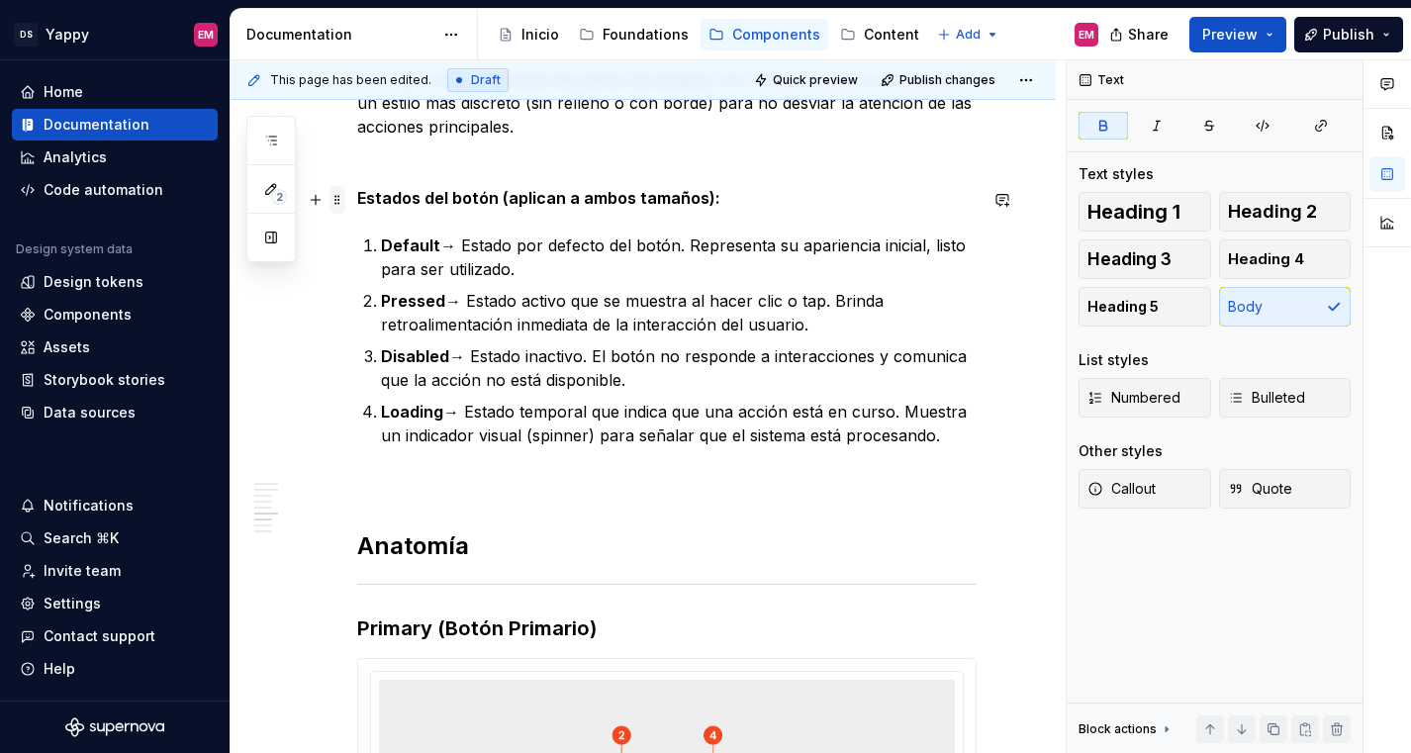
click at [340, 202] on span at bounding box center [337, 200] width 16 height 28
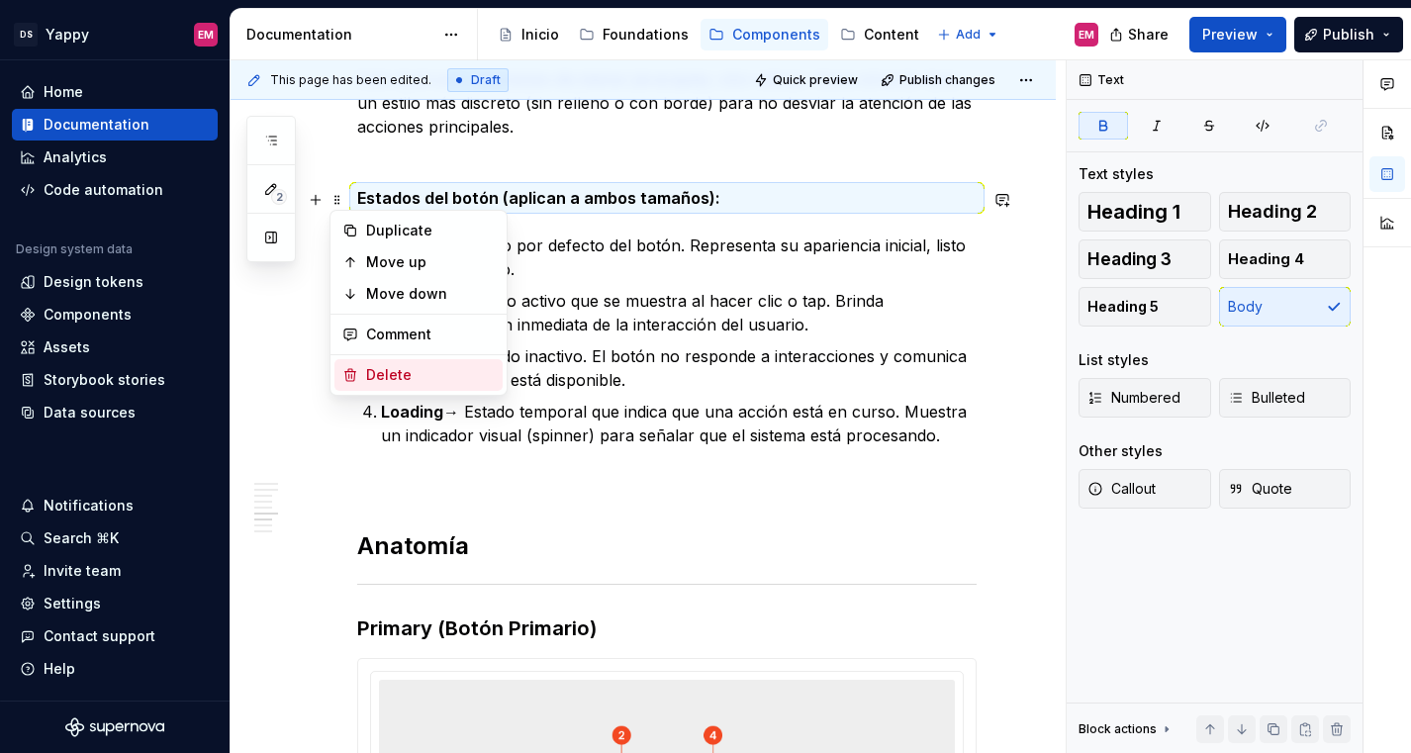
click at [371, 376] on div "Delete" at bounding box center [430, 375] width 129 height 20
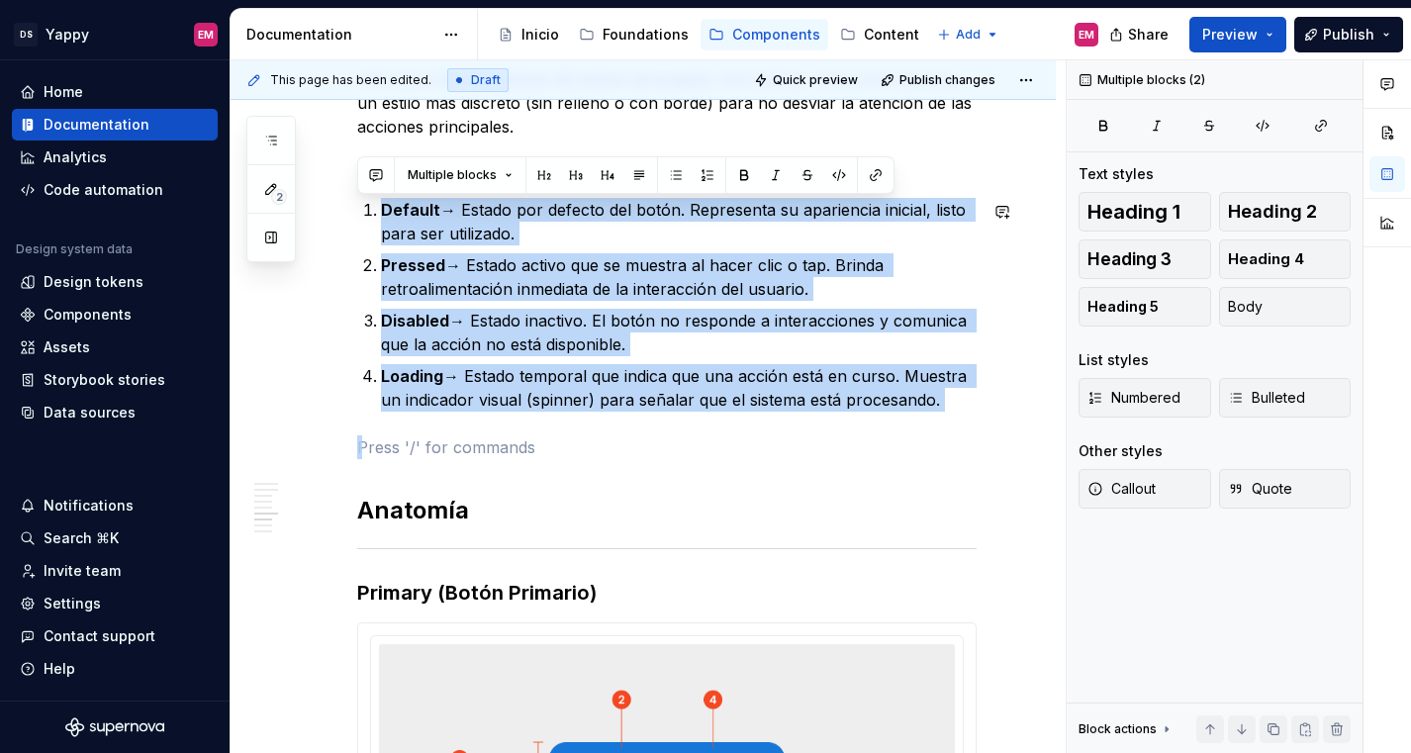
drag, startPoint x: 383, startPoint y: 443, endPoint x: 348, endPoint y: 187, distance: 258.5
click at [348, 187] on div "Descripción Los botones son elementos interactivos esenciales en la interfaz. D…" at bounding box center [642, 539] width 825 height 3455
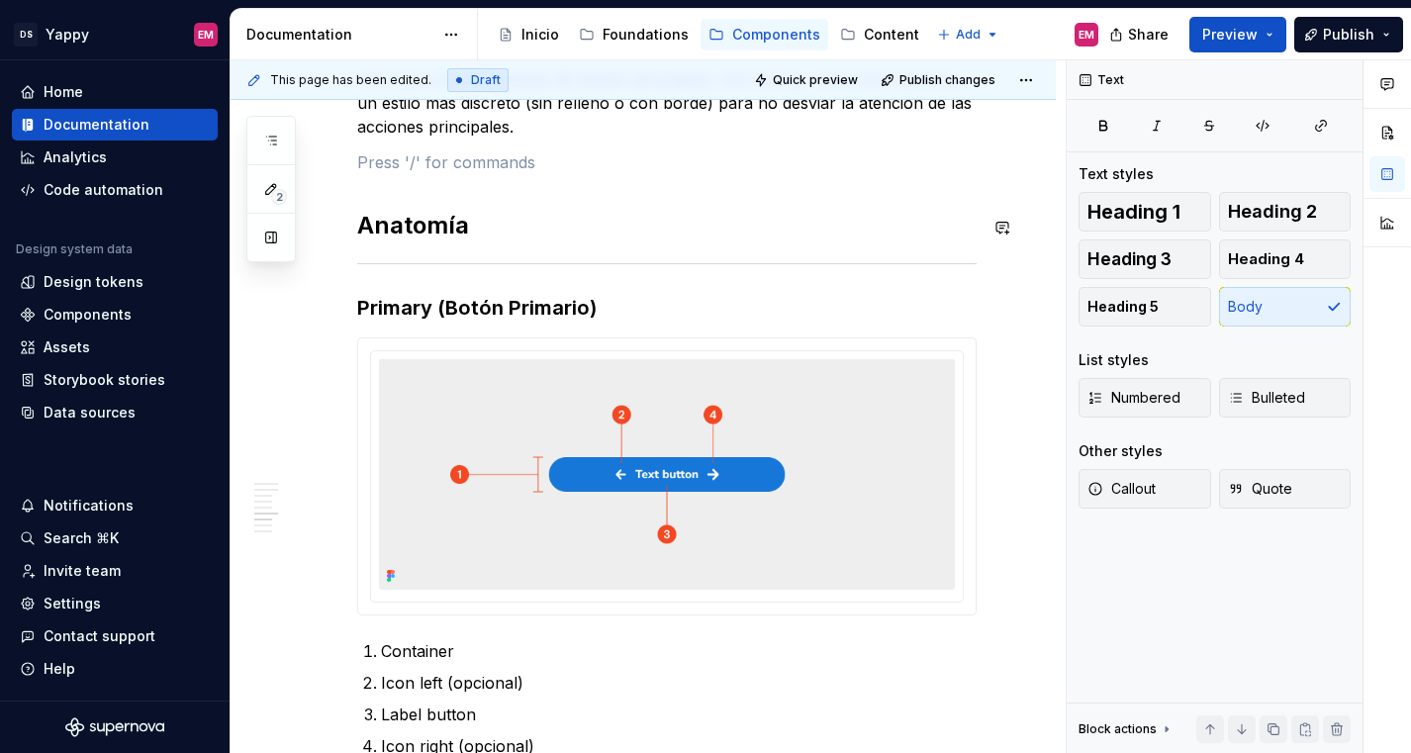
click at [408, 198] on div "Descripción Los botones son elementos interactivos esenciales en la interfaz. D…" at bounding box center [666, 295] width 619 height 2873
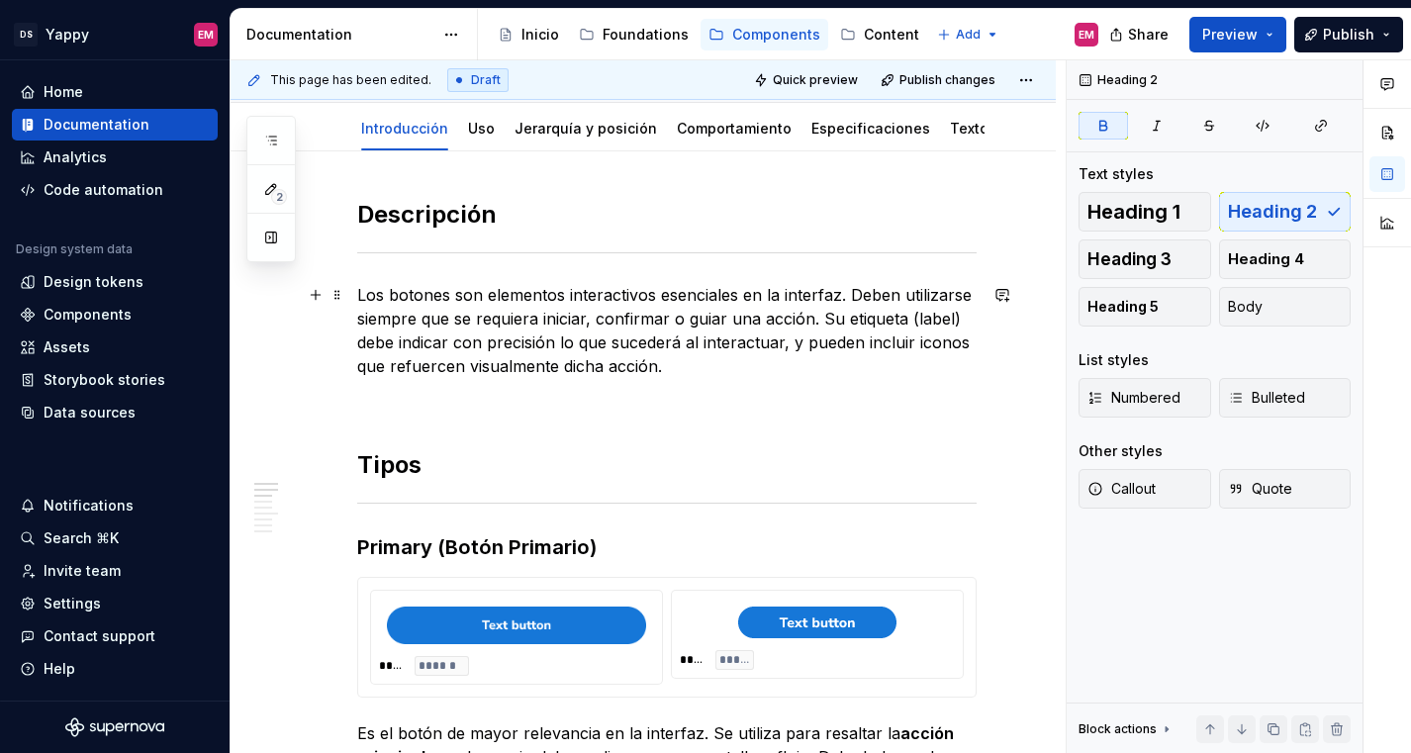
scroll to position [0, 0]
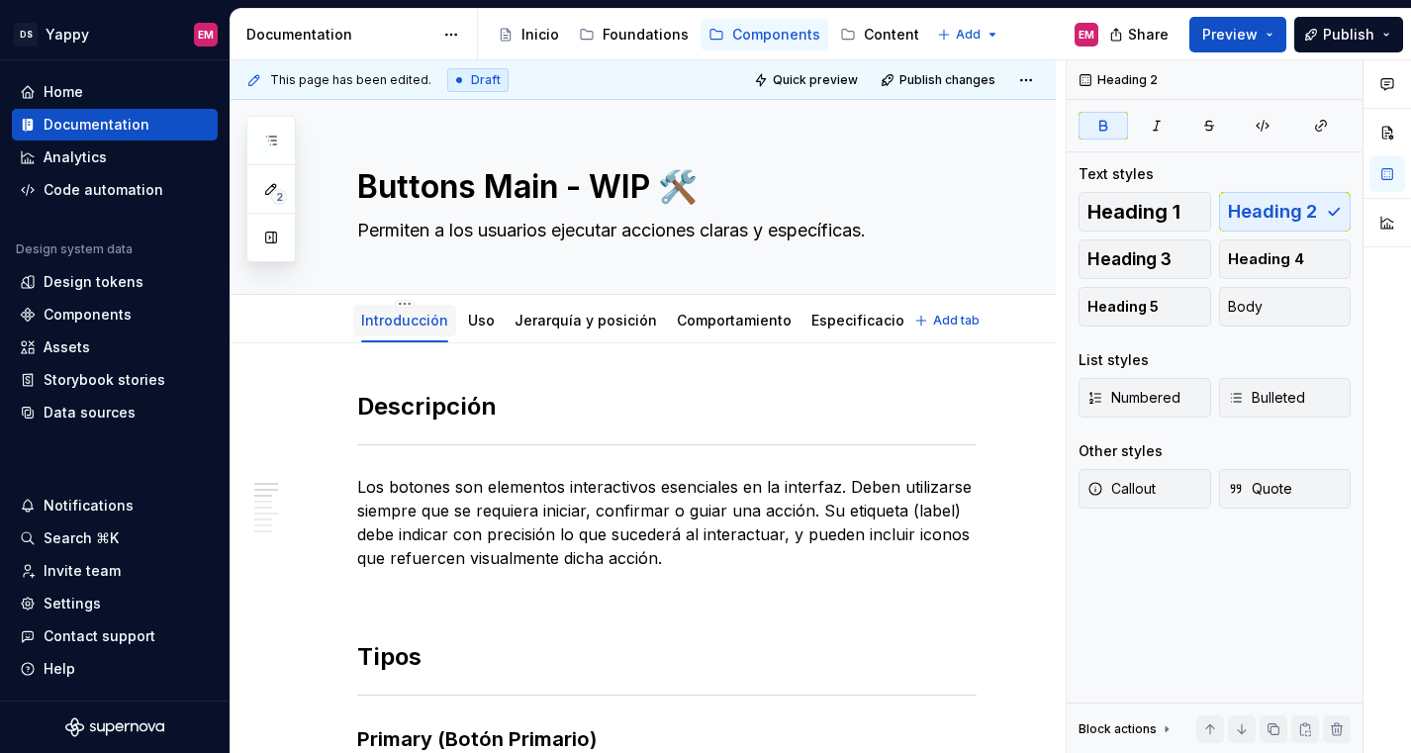
click at [365, 322] on link "Introducción" at bounding box center [404, 320] width 87 height 17
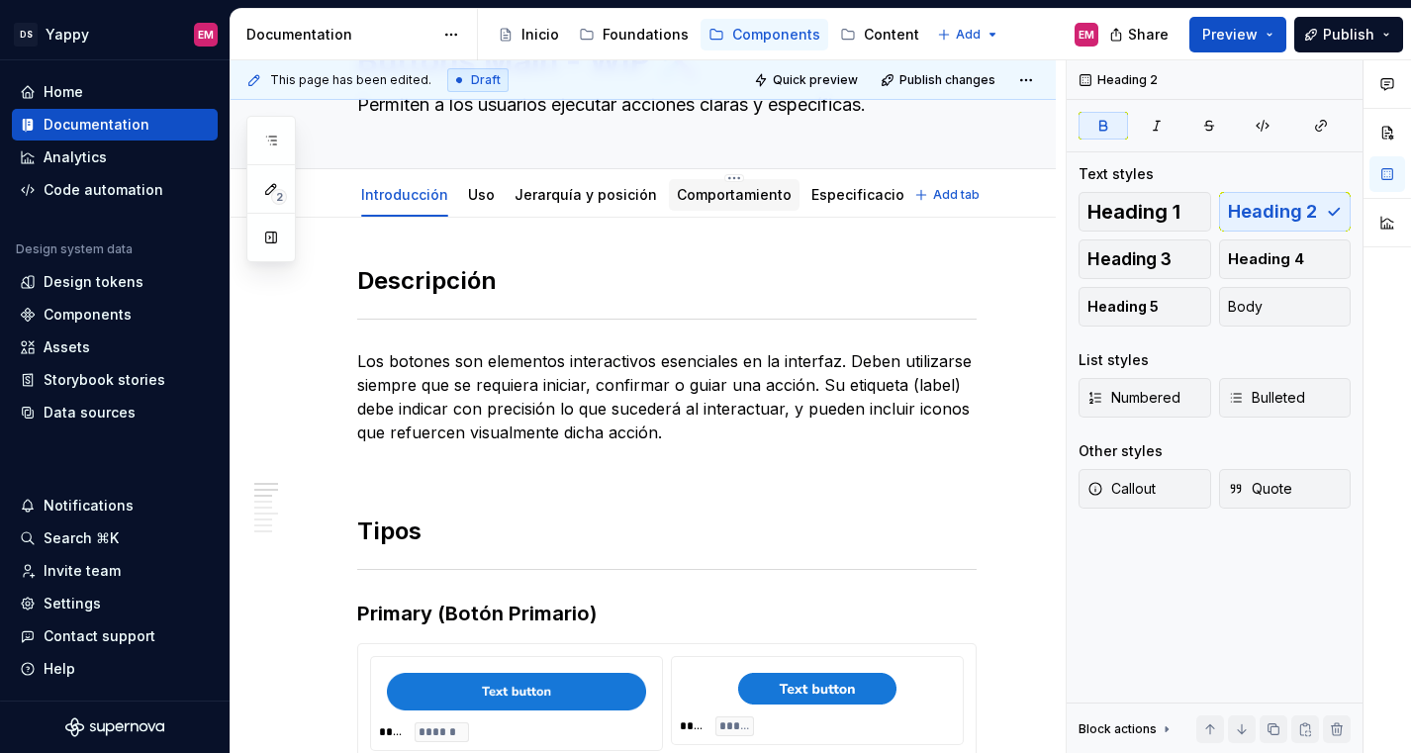
scroll to position [134, 0]
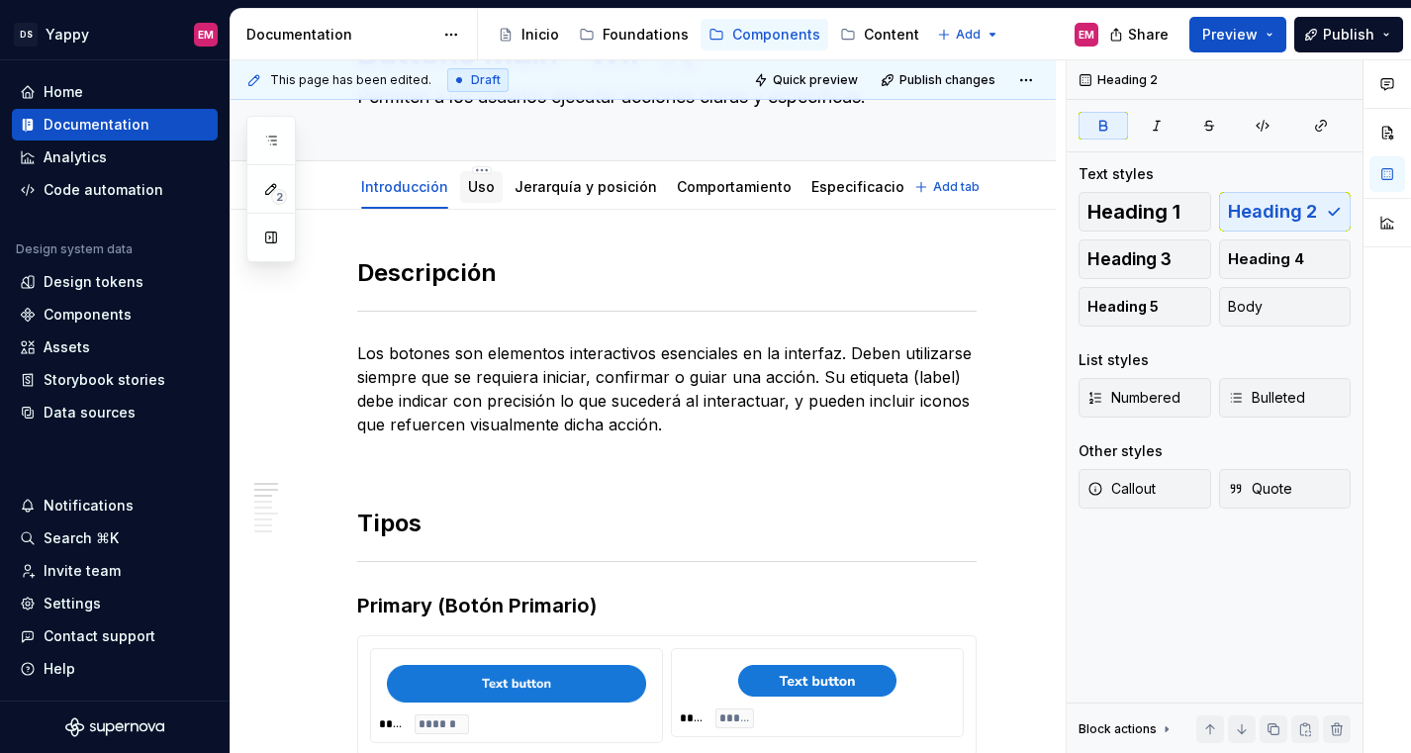
click at [469, 187] on link "Uso" at bounding box center [481, 186] width 27 height 17
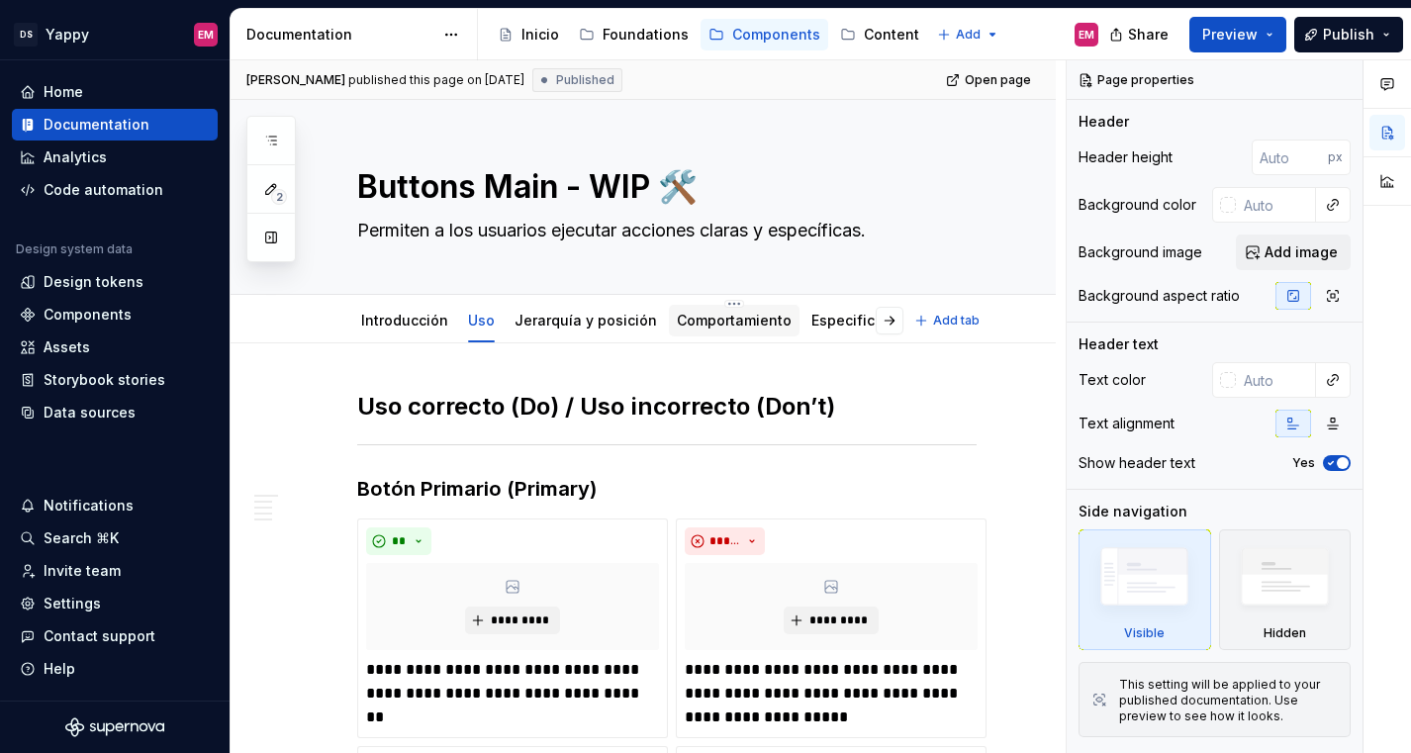
click at [700, 317] on link "Comportamiento" at bounding box center [734, 320] width 115 height 17
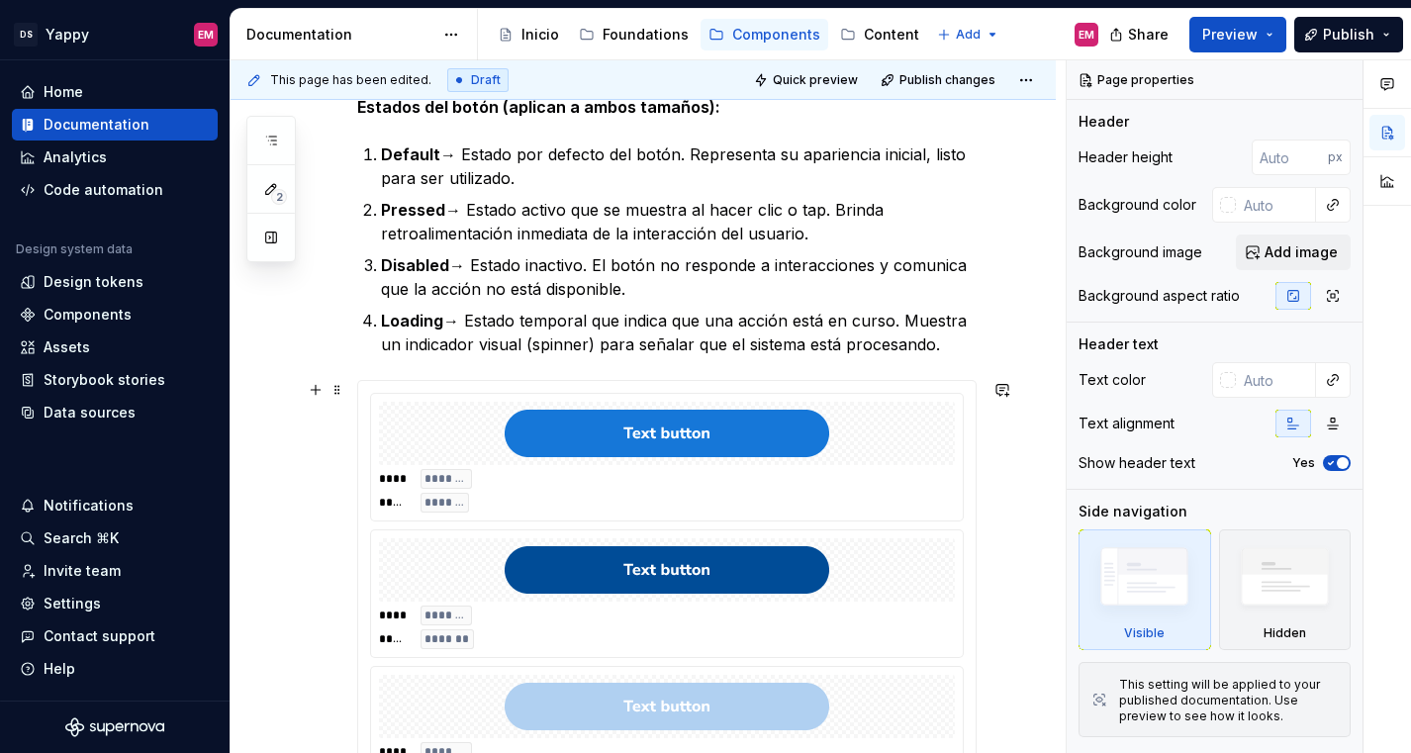
scroll to position [388, 0]
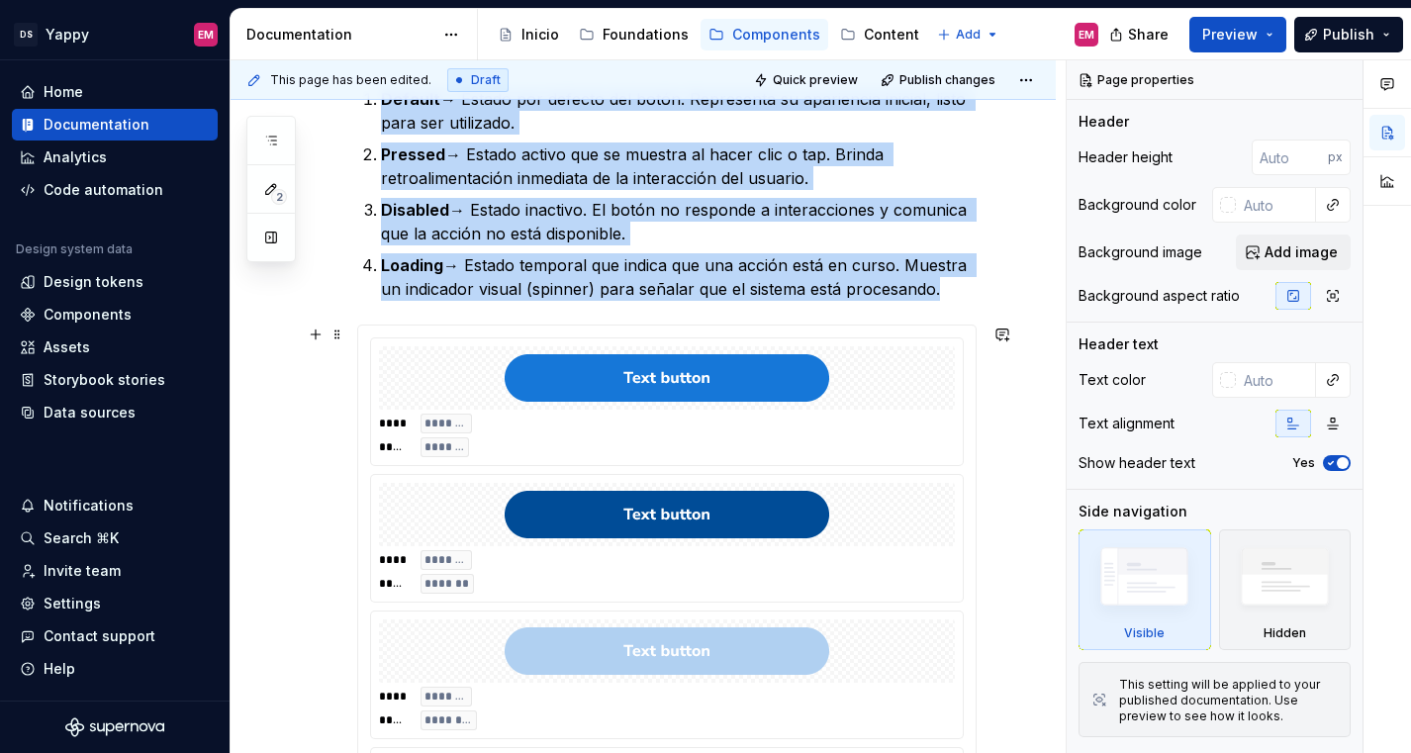
click at [616, 449] on div "**** ******* ***** *******" at bounding box center [667, 436] width 576 height 44
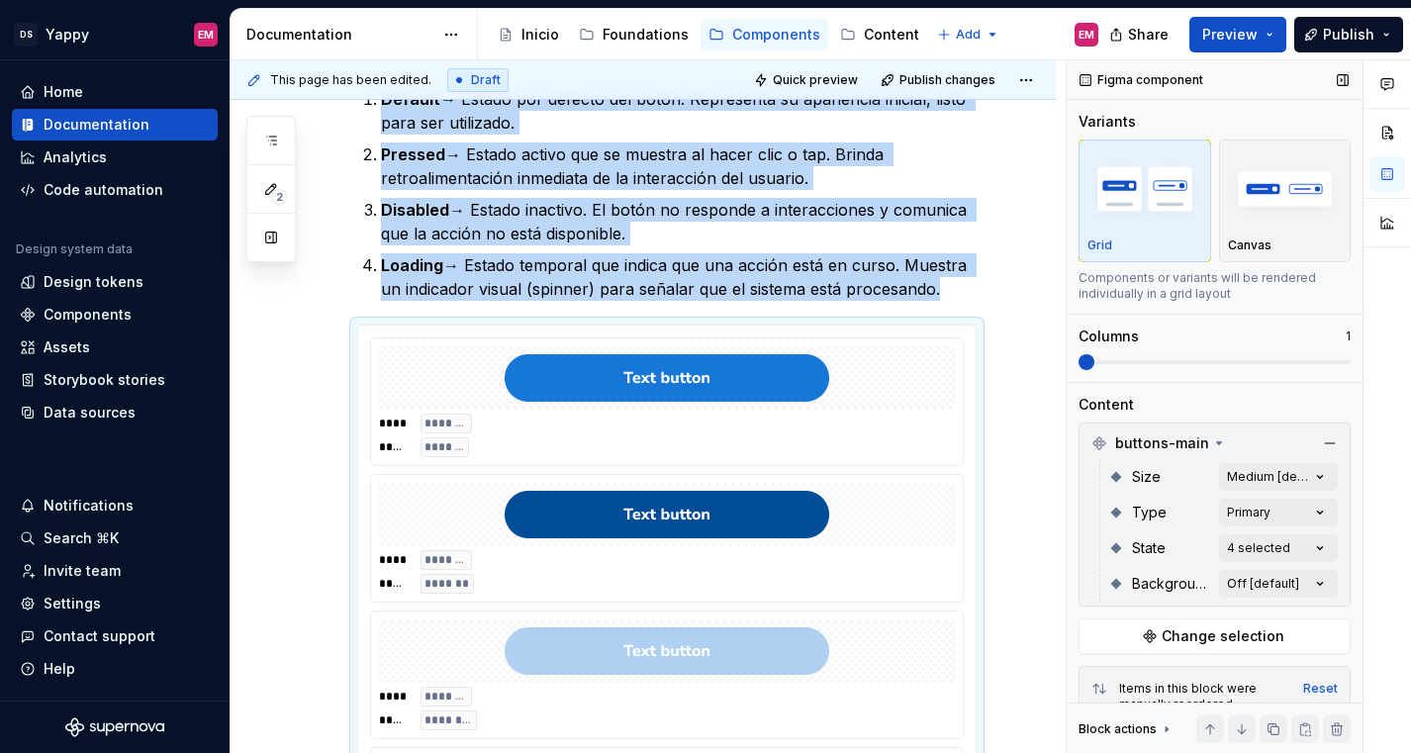
click at [1163, 354] on span at bounding box center [1214, 362] width 272 height 16
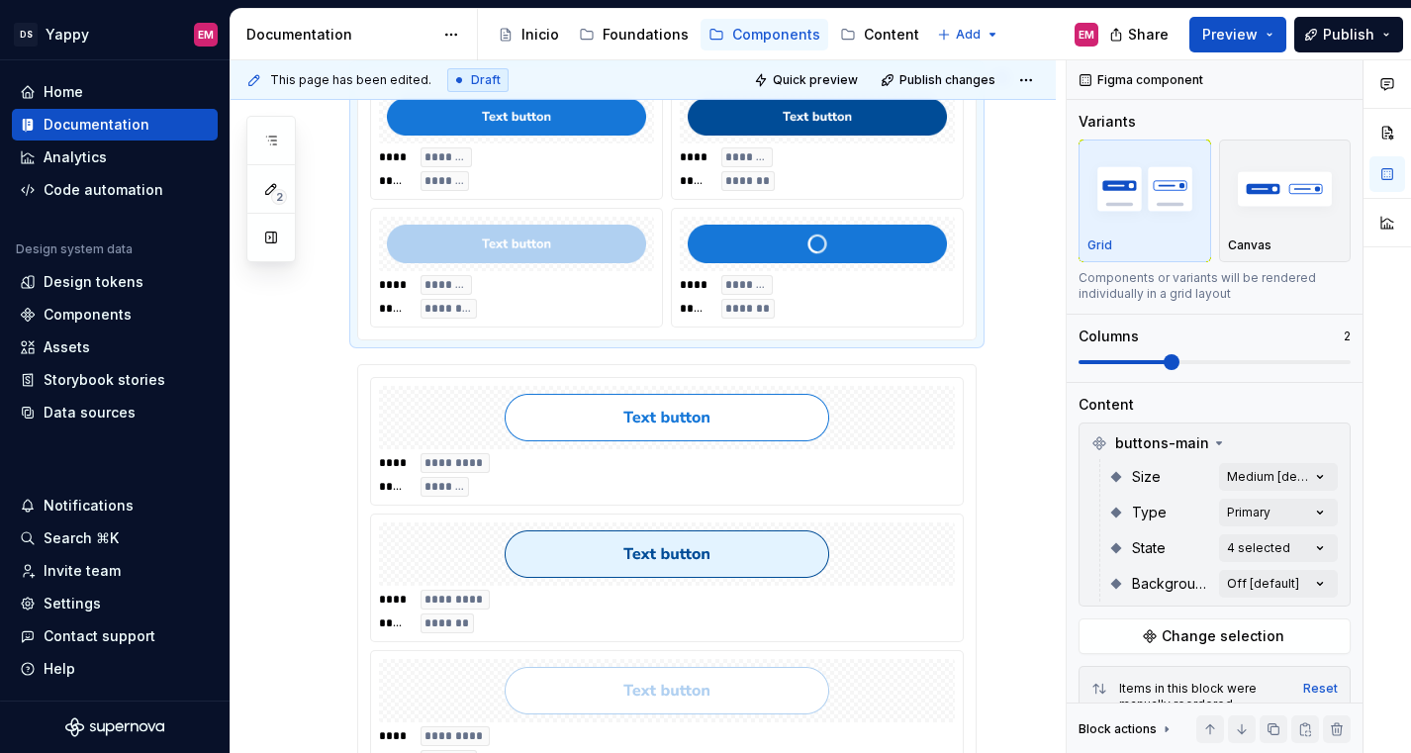
scroll to position [670, 0]
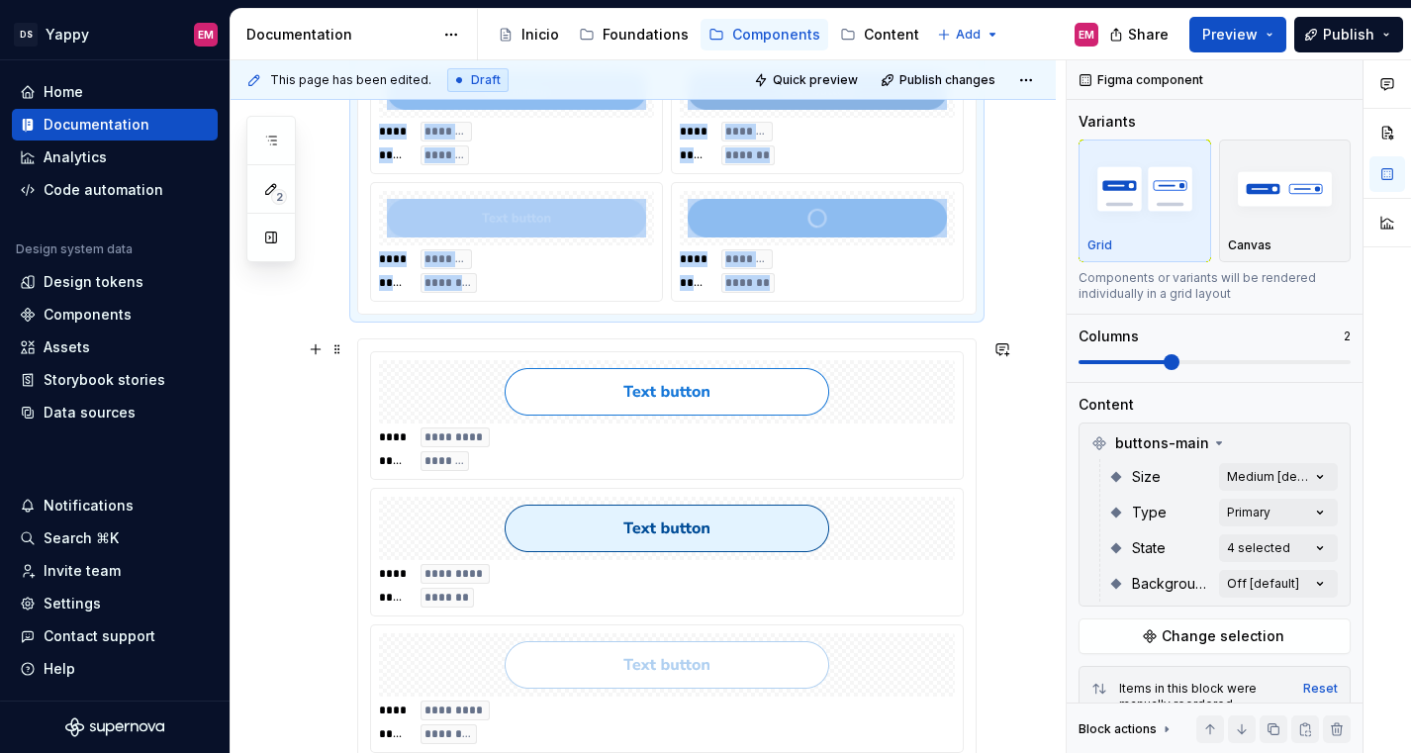
click at [888, 416] on div at bounding box center [667, 391] width 576 height 63
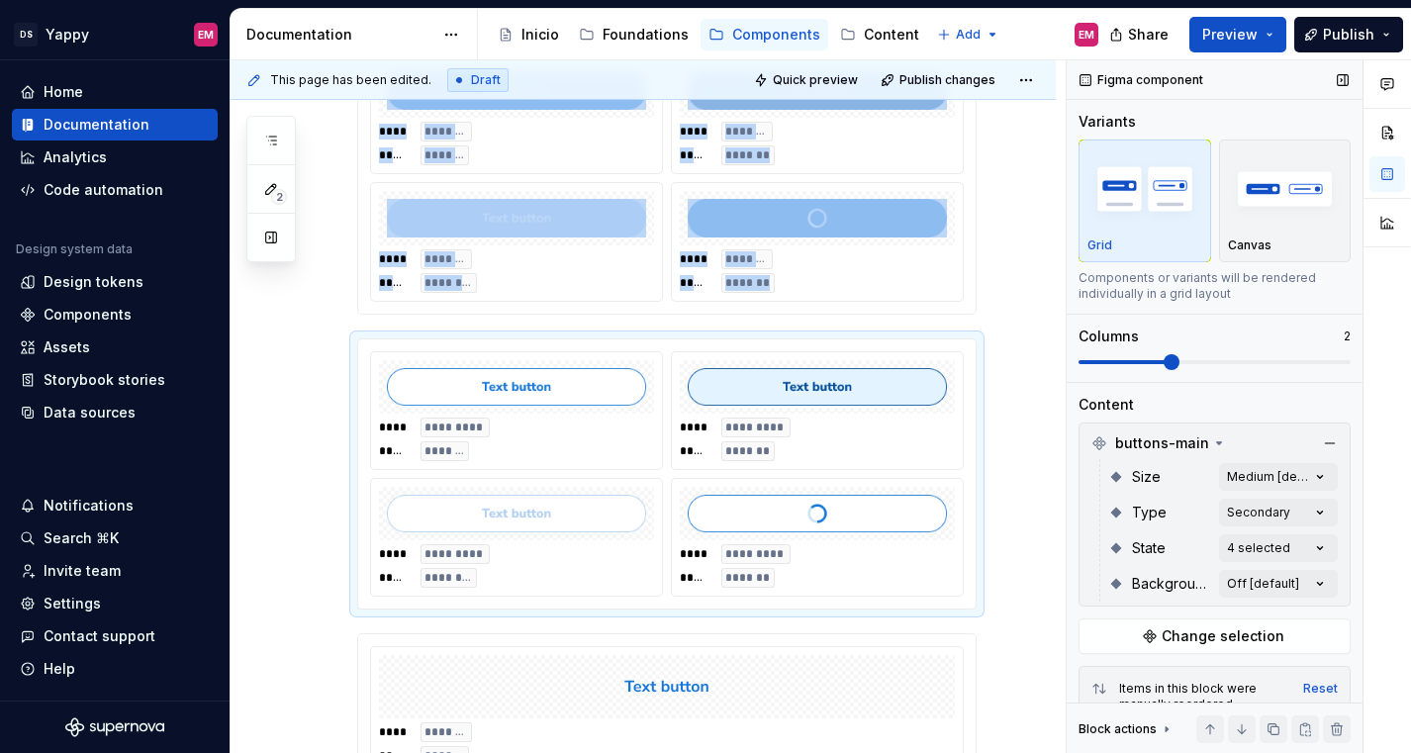
click at [1133, 364] on span at bounding box center [1214, 362] width 272 height 16
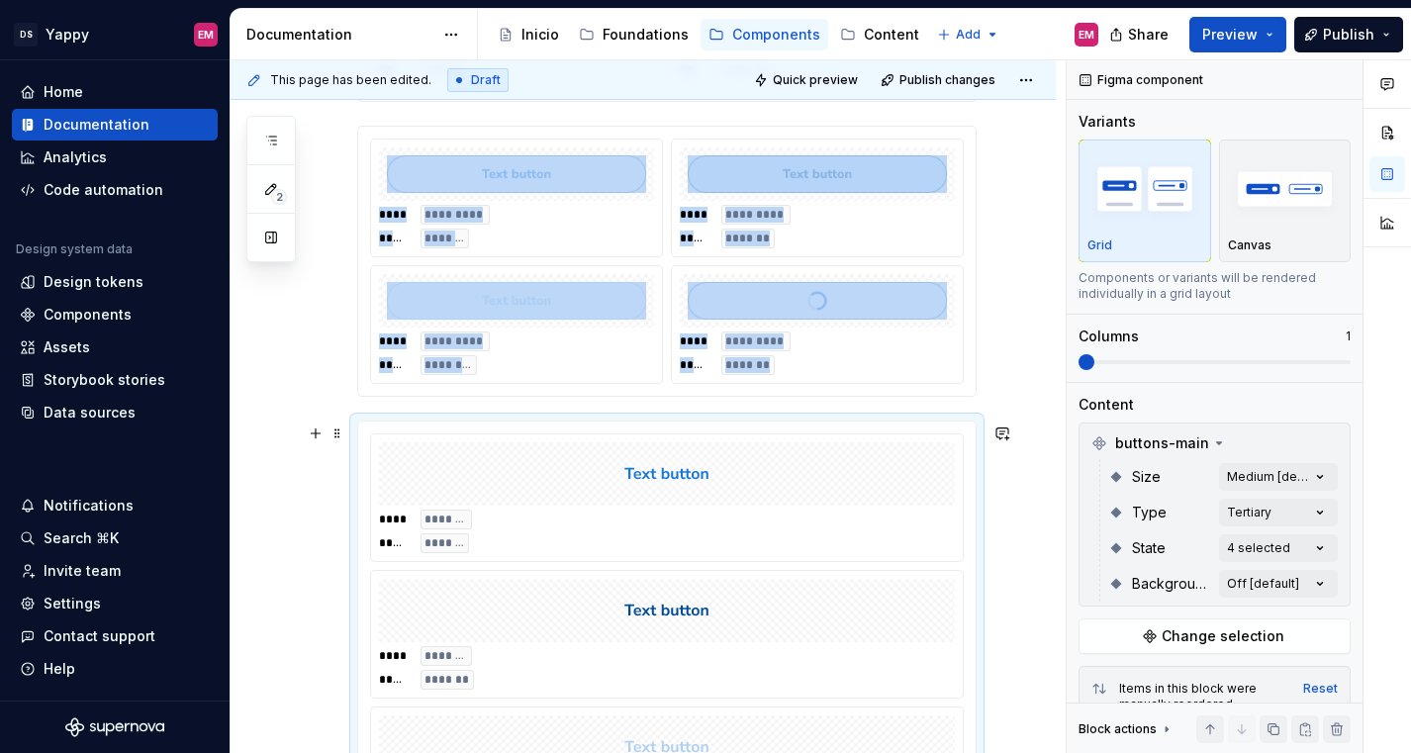
click at [799, 458] on img at bounding box center [667, 473] width 324 height 47
click at [1143, 367] on span at bounding box center [1214, 362] width 272 height 16
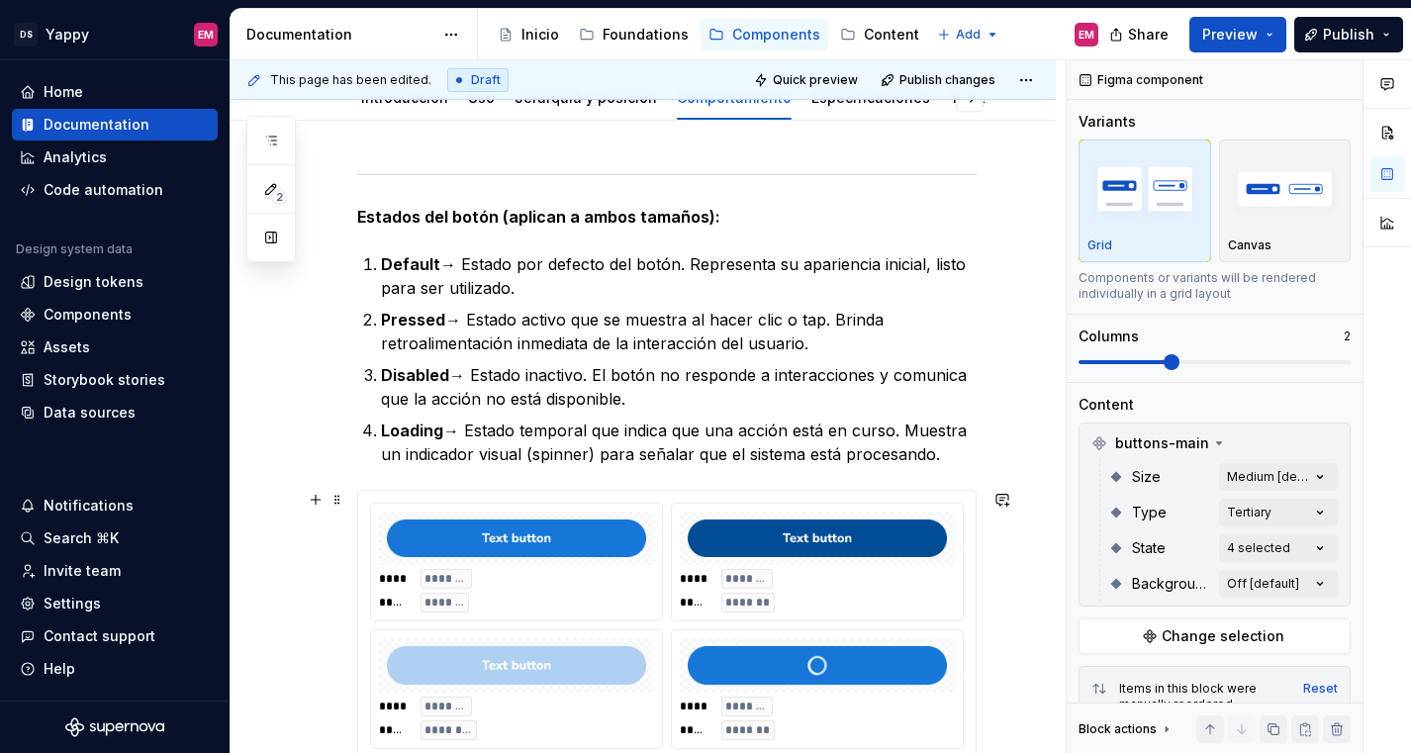
scroll to position [310, 0]
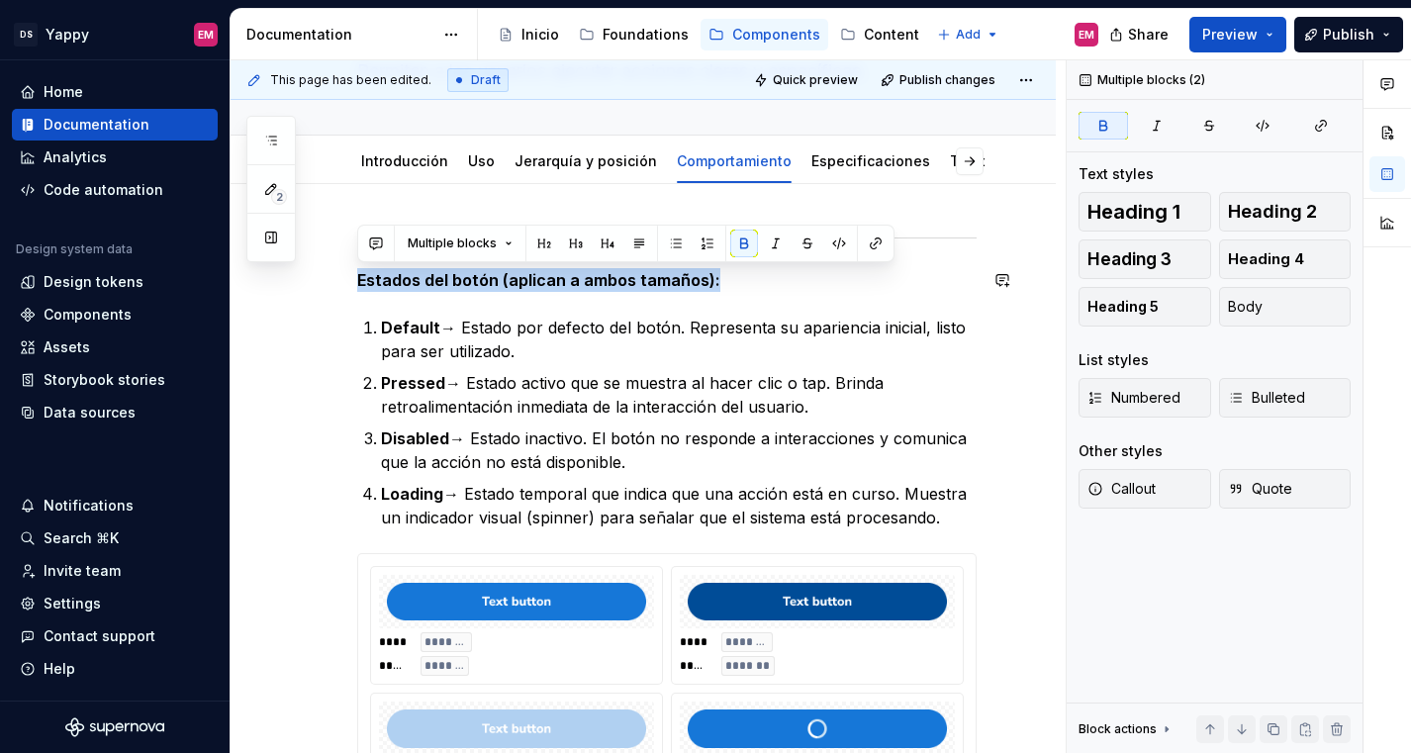
drag, startPoint x: 358, startPoint y: 277, endPoint x: 735, endPoint y: 300, distance: 377.6
drag, startPoint x: 416, startPoint y: 277, endPoint x: 716, endPoint y: 279, distance: 299.7
click at [716, 279] on p "Estados del botón (aplican a ambos tamaños):" at bounding box center [666, 280] width 619 height 24
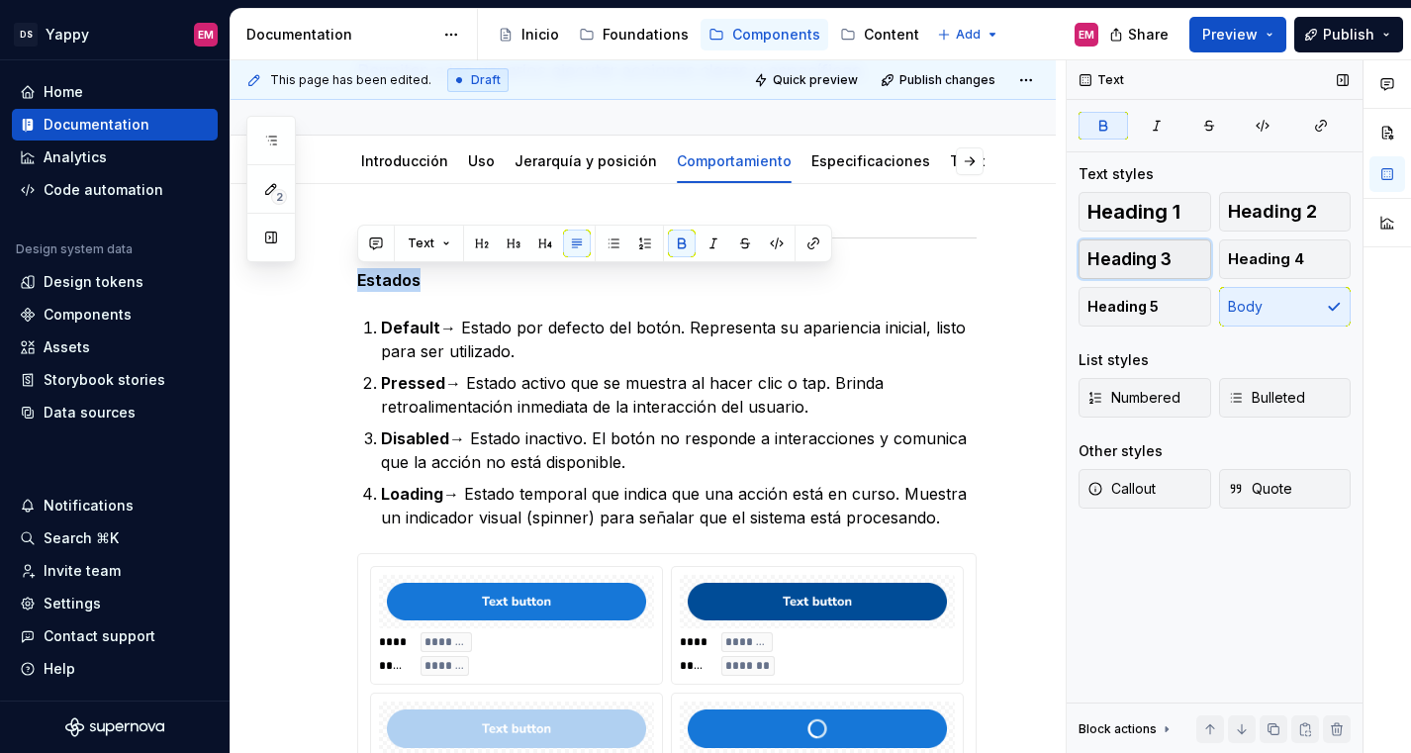
click at [1156, 252] on span "Heading 3" at bounding box center [1129, 259] width 84 height 20
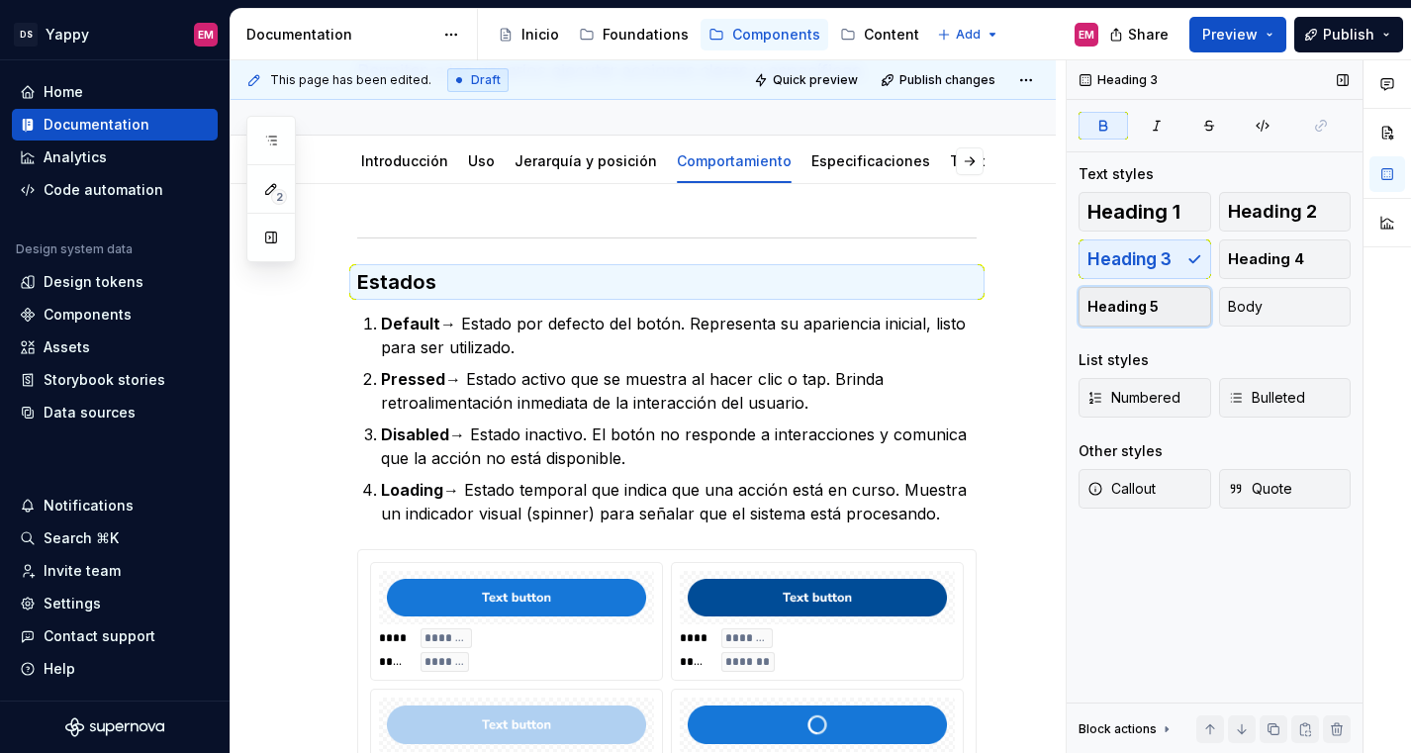
click at [1140, 300] on span "Heading 5" at bounding box center [1122, 307] width 71 height 20
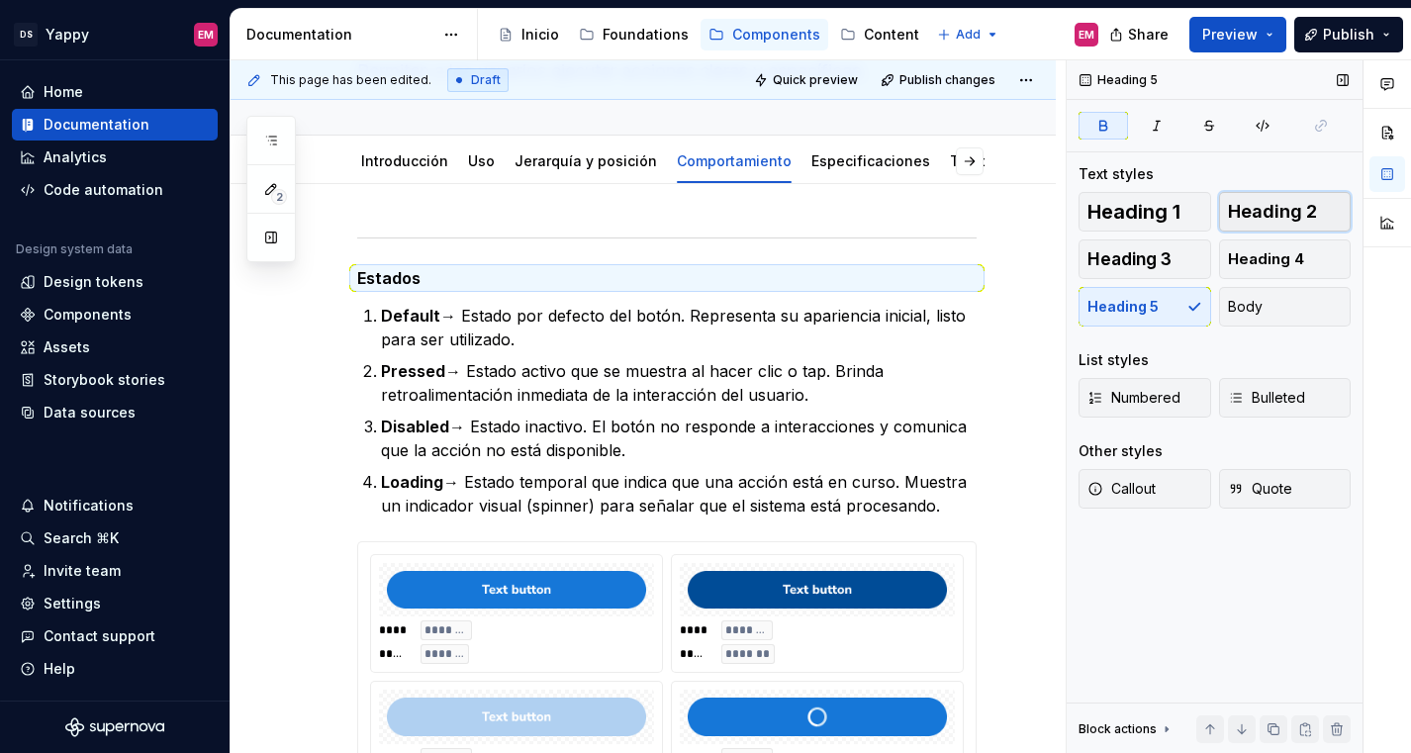
click at [1256, 215] on span "Heading 2" at bounding box center [1272, 212] width 89 height 20
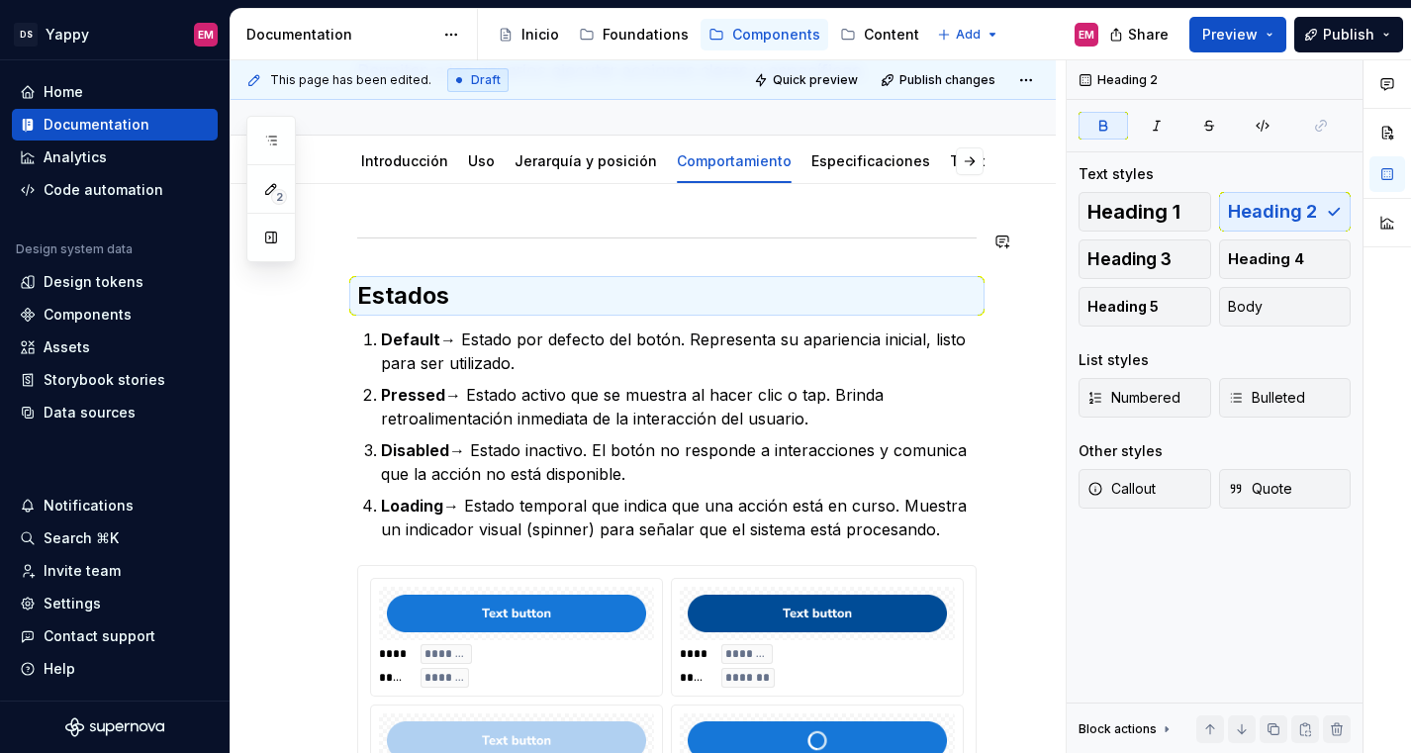
click at [480, 282] on h2 "Estados" at bounding box center [666, 296] width 619 height 32
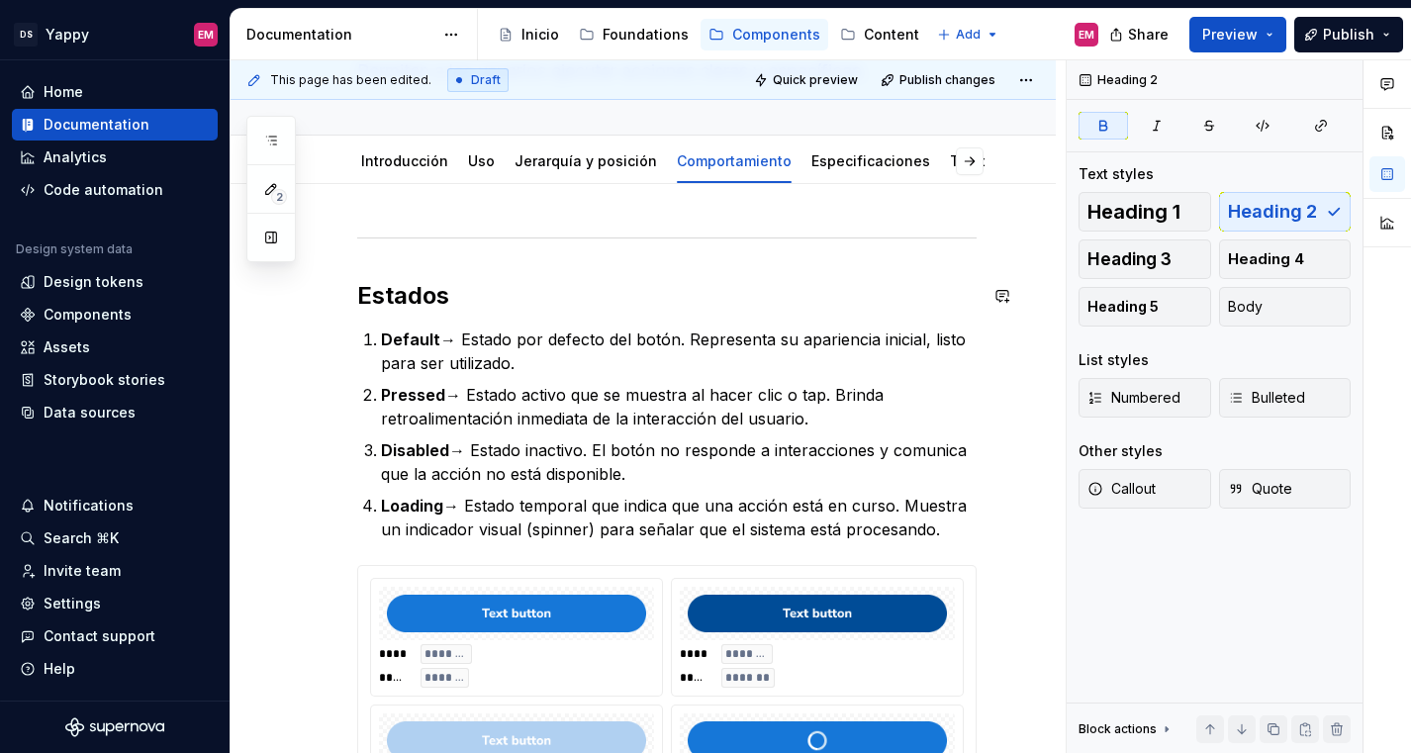
scroll to position [66, 0]
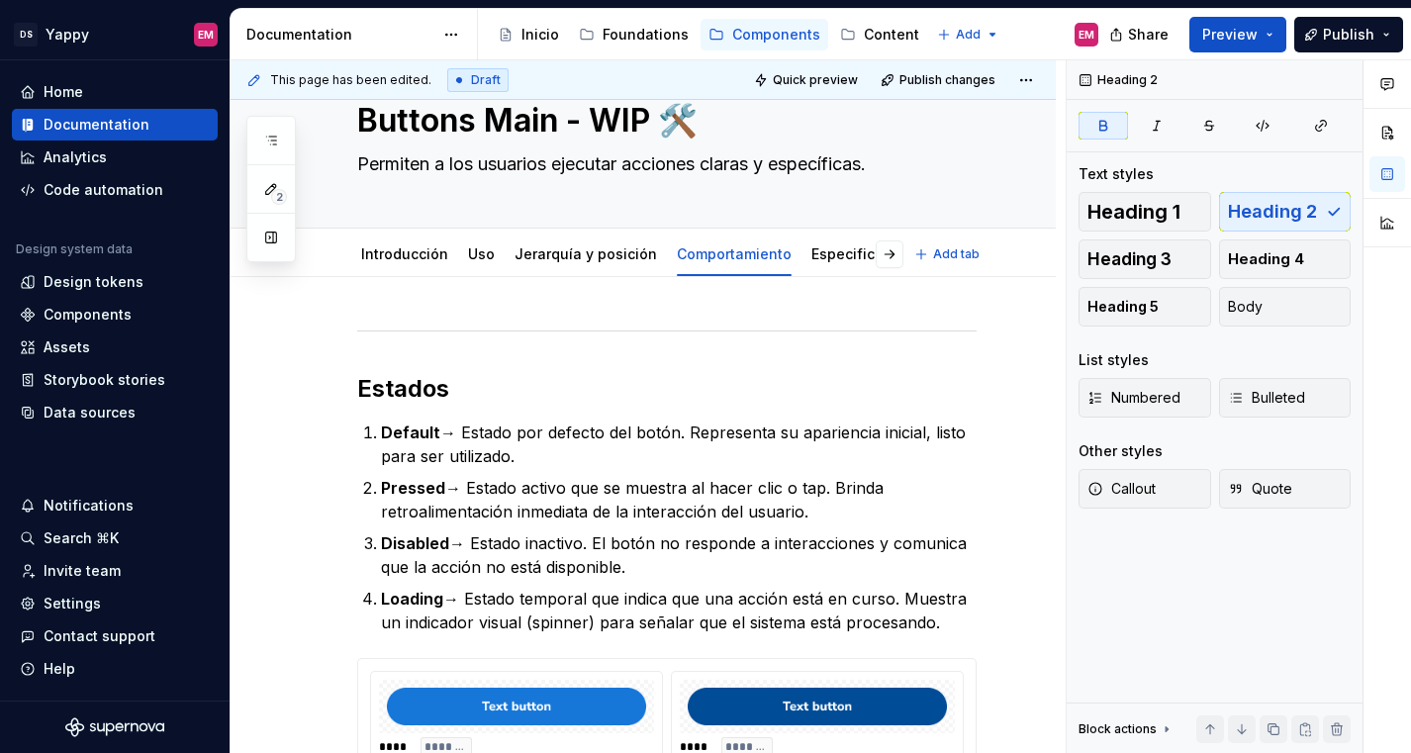
type textarea "*"
click at [395, 326] on div at bounding box center [666, 330] width 619 height 13
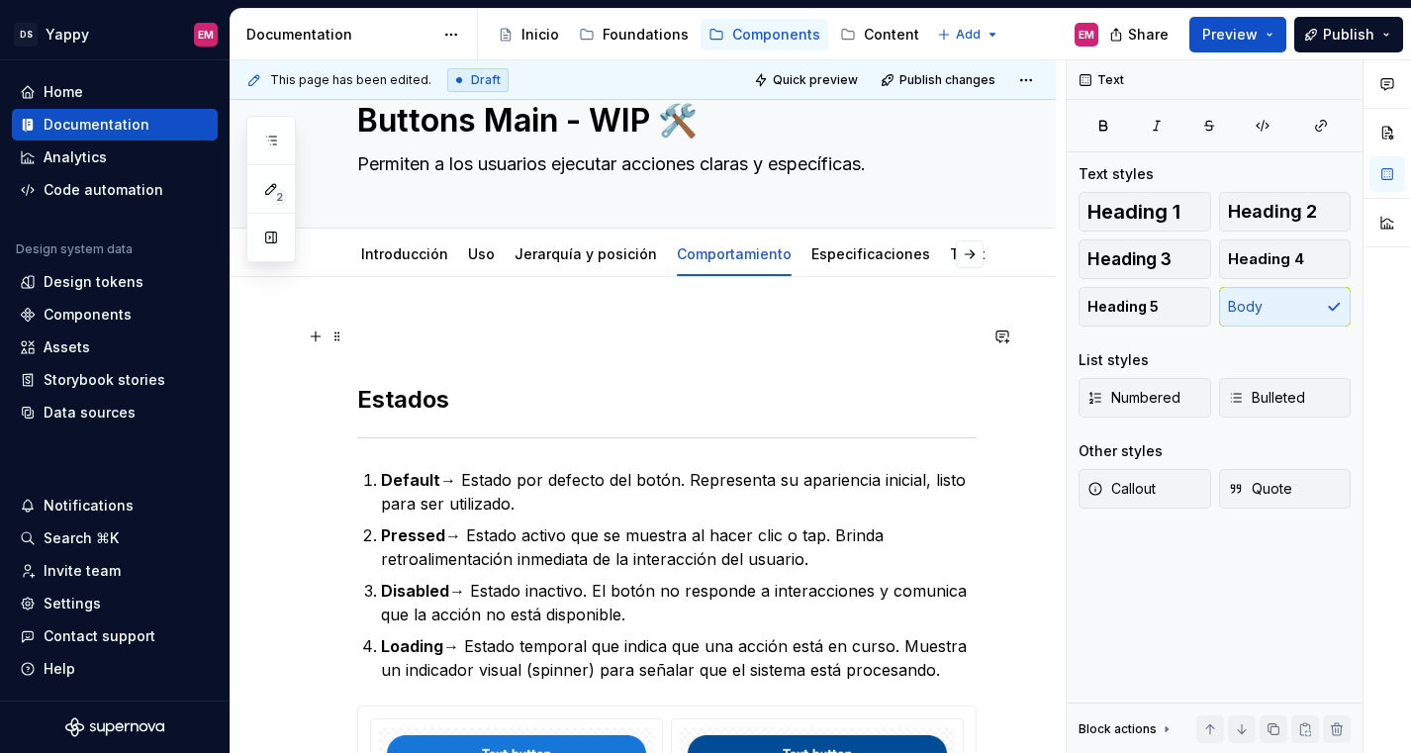
click at [358, 399] on strong "Estados" at bounding box center [403, 399] width 92 height 29
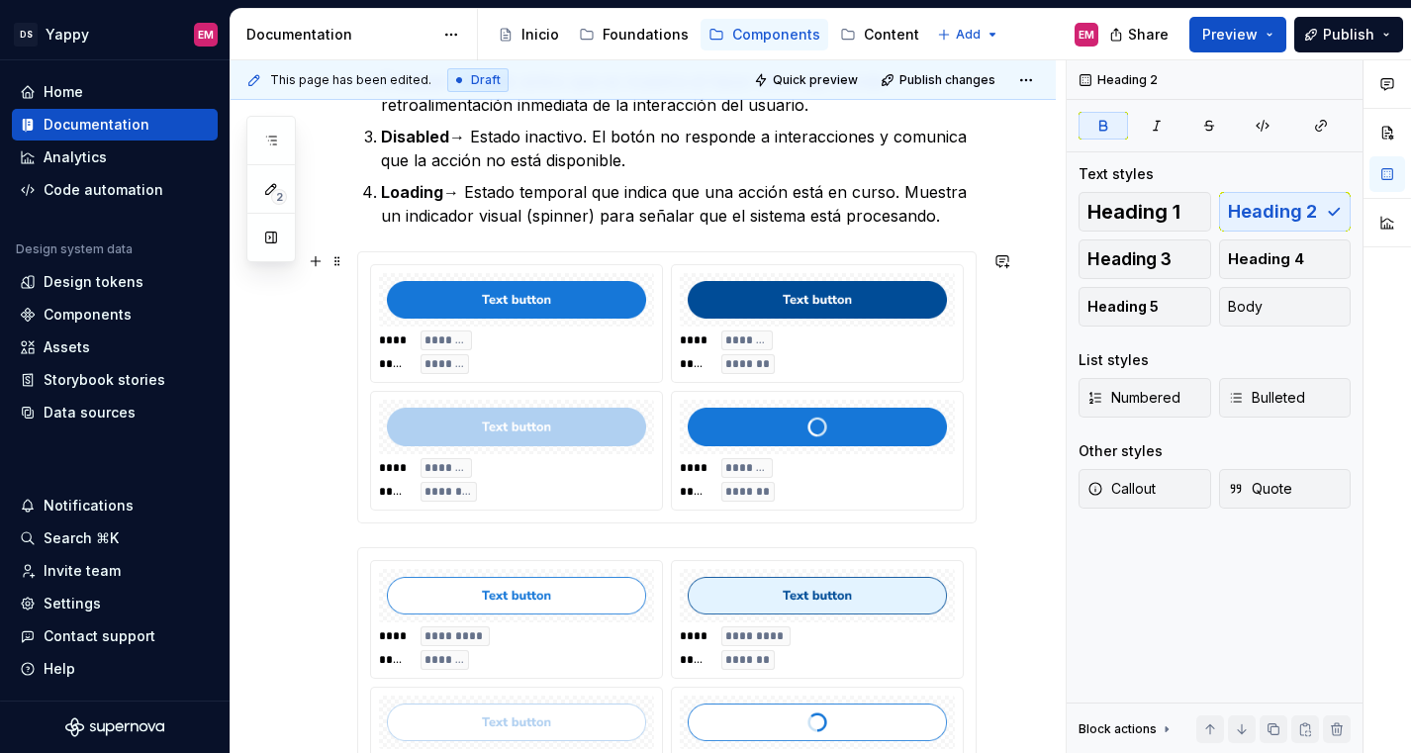
scroll to position [429, 0]
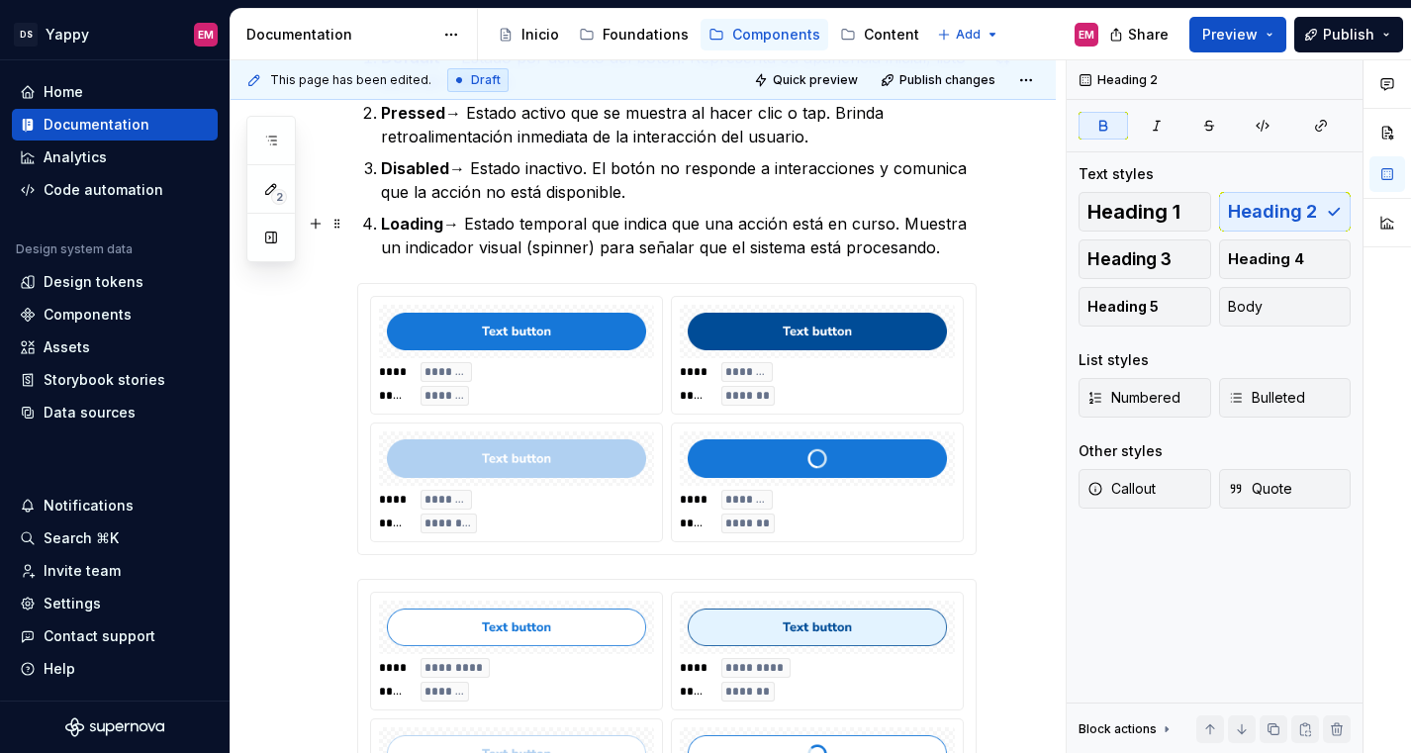
click at [970, 250] on p "Loading → Estado temporal que indica que una acción está en curso. Muestra un i…" at bounding box center [679, 235] width 596 height 47
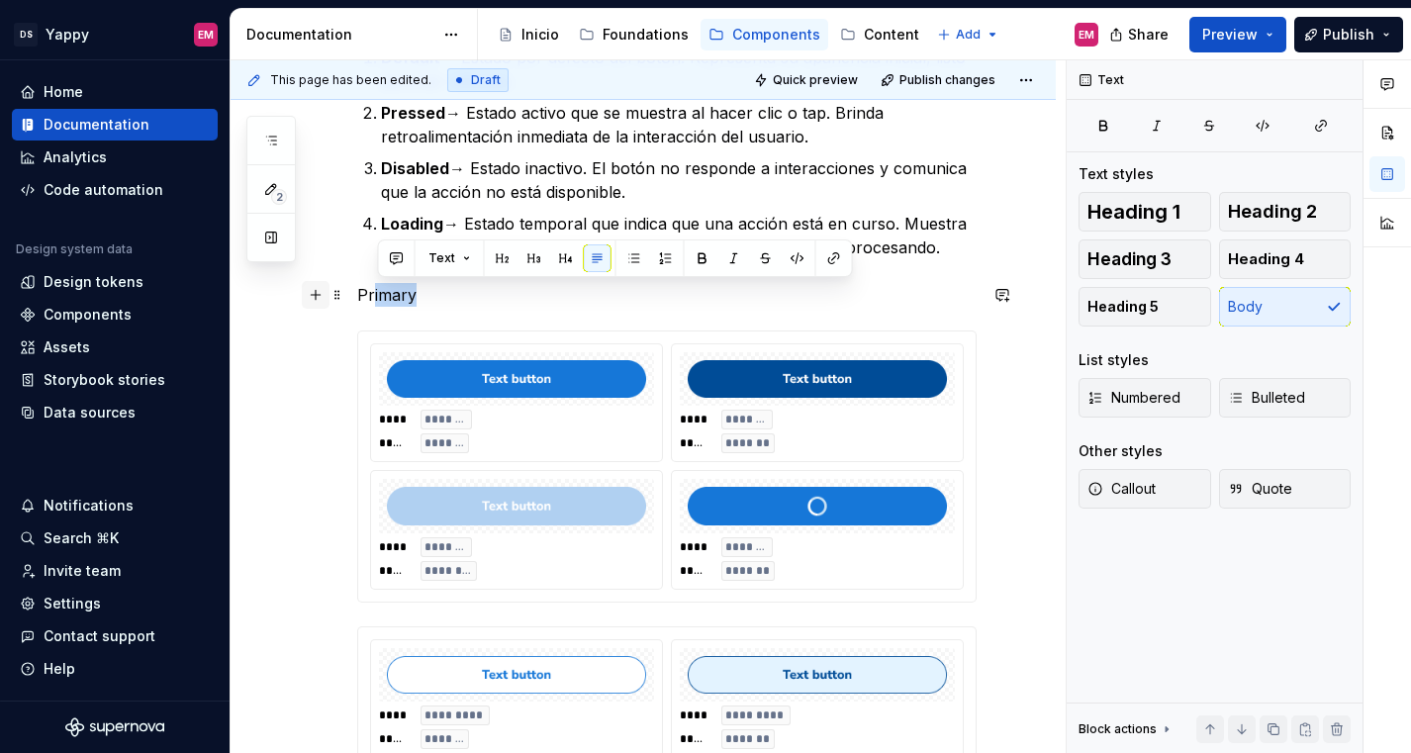
drag, startPoint x: 435, startPoint y: 294, endPoint x: 327, endPoint y: 294, distance: 107.8
click at [357, 294] on div "Estados Default → Estado por defecto del botón. Representa su apariencia inicia…" at bounding box center [666, 588] width 619 height 1255
drag, startPoint x: 357, startPoint y: 294, endPoint x: 473, endPoint y: 294, distance: 115.7
click at [473, 294] on p "Primary" at bounding box center [666, 295] width 619 height 24
click at [1144, 272] on button "Heading 3" at bounding box center [1144, 259] width 133 height 40
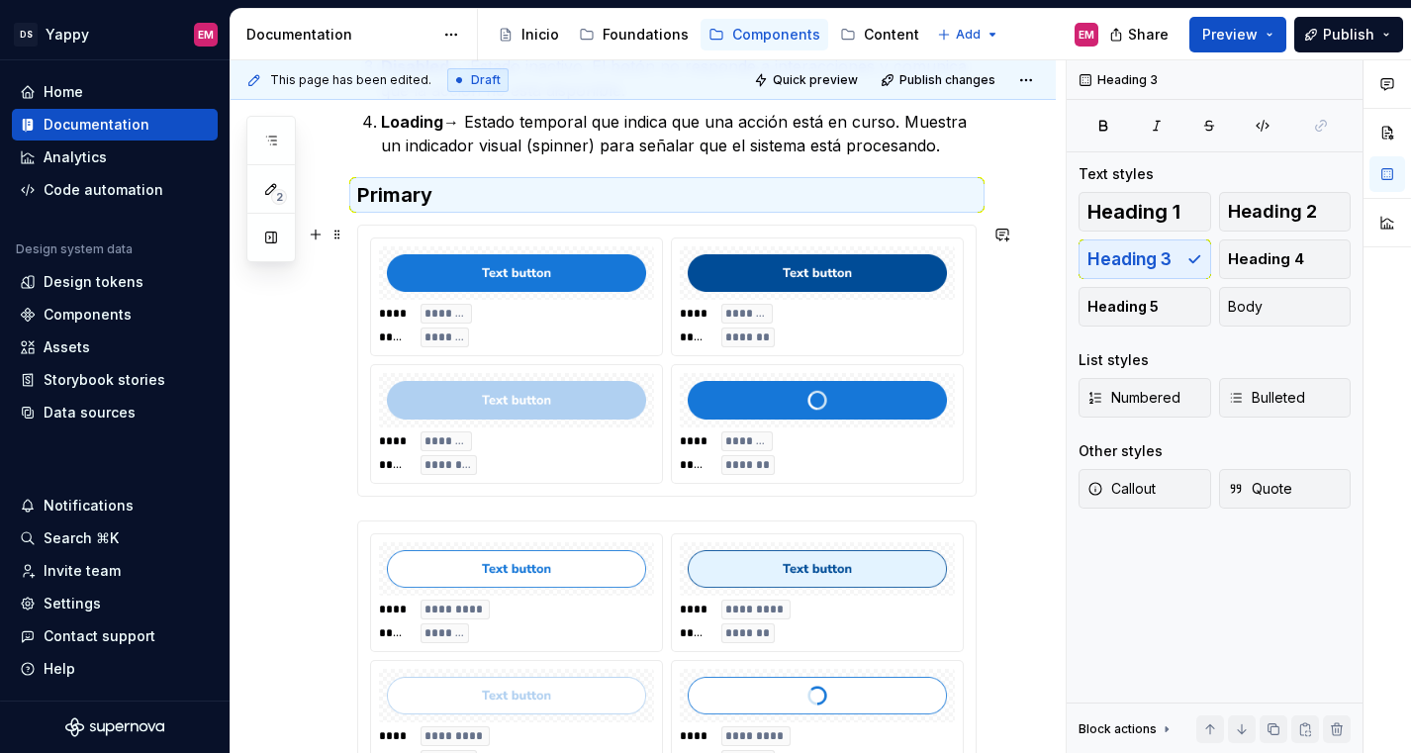
scroll to position [536, 0]
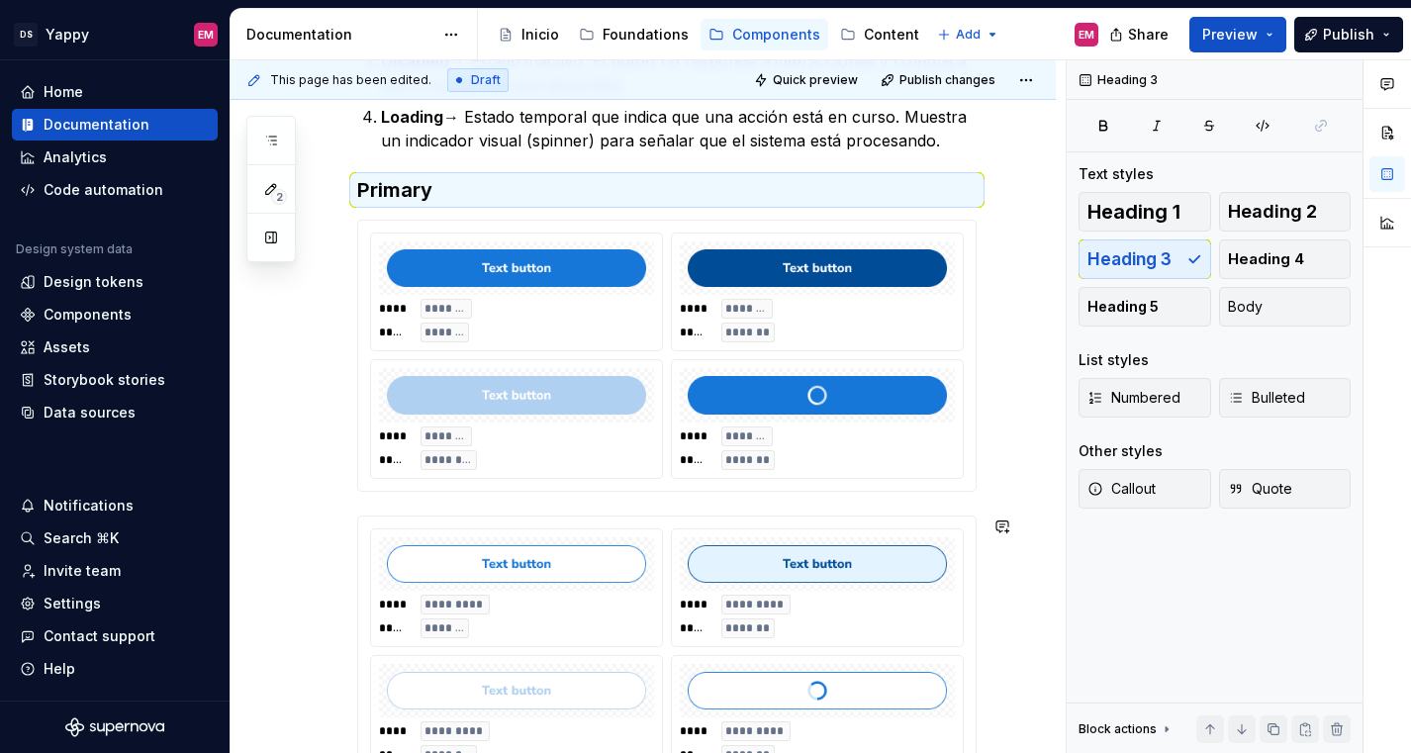
click at [386, 506] on div "Estados Default → Estado por defecto del botón. Representa su apariencia inicia…" at bounding box center [666, 469] width 619 height 1228
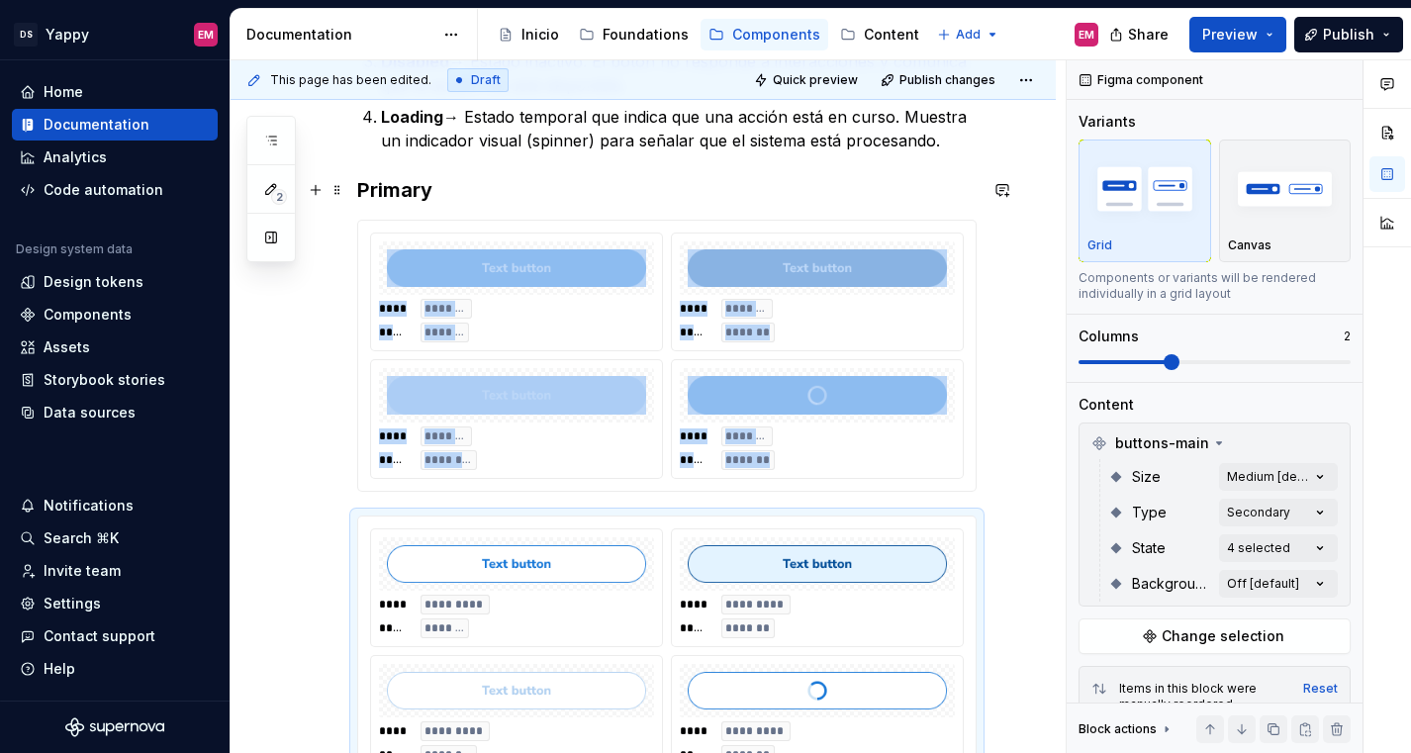
click at [346, 191] on div "Estados Default → Estado por defecto del botón. Representa su apariencia inicia…" at bounding box center [642, 569] width 825 height 1524
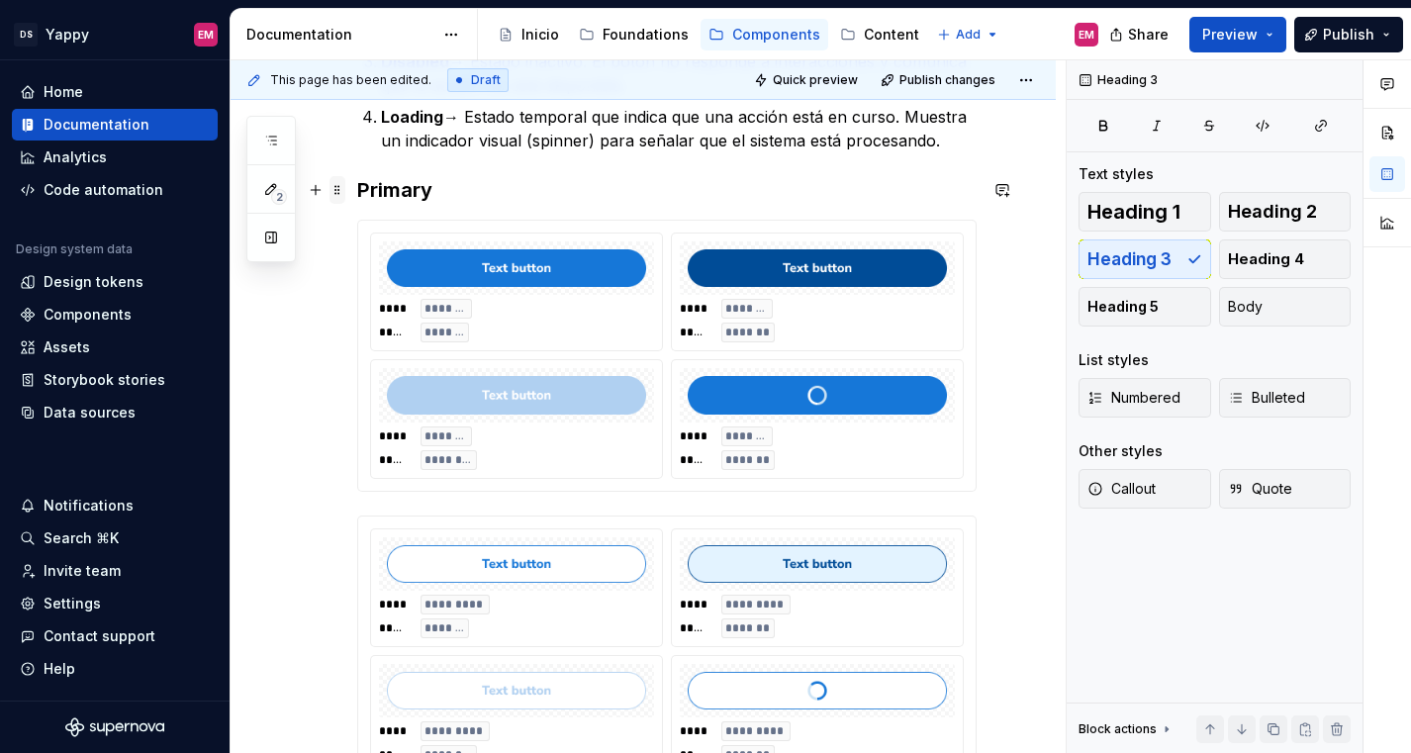
click at [333, 191] on span at bounding box center [337, 190] width 16 height 28
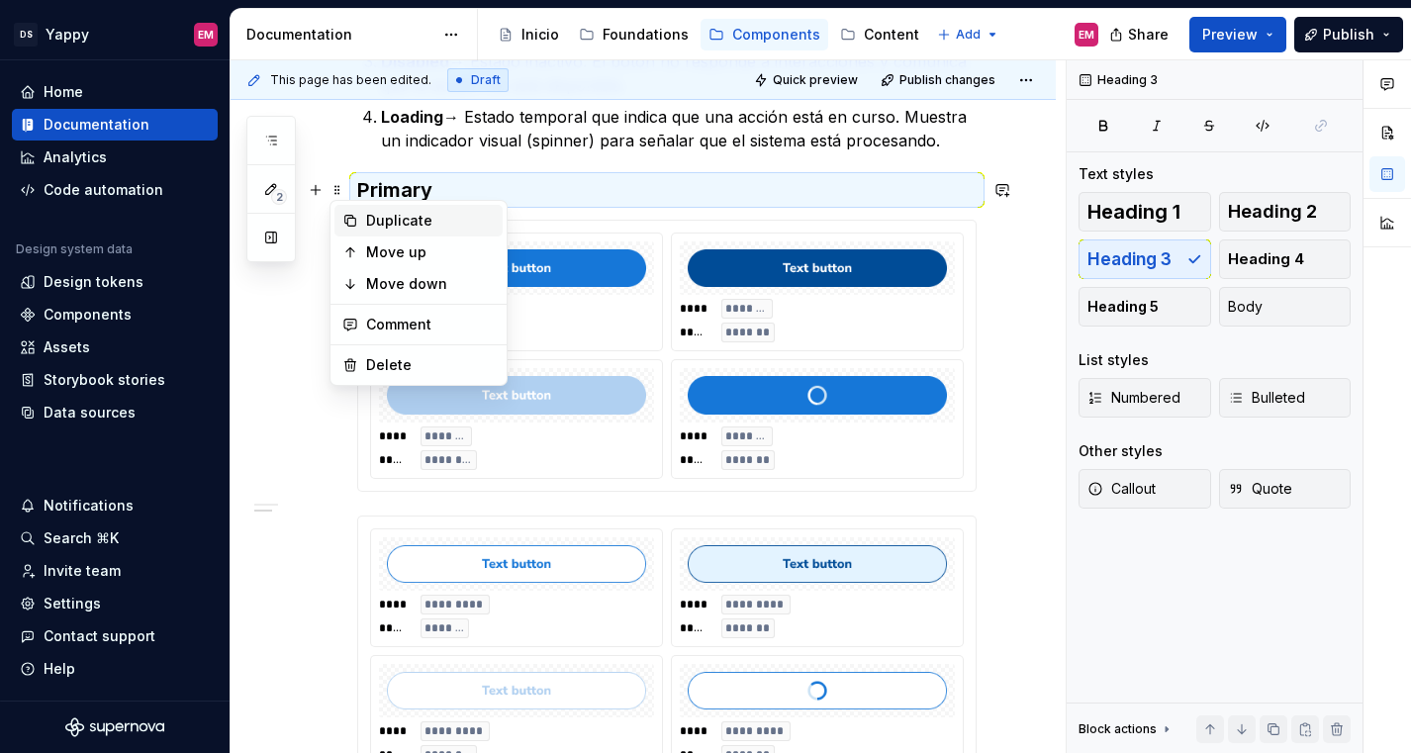
click at [369, 227] on div "Duplicate" at bounding box center [430, 221] width 129 height 20
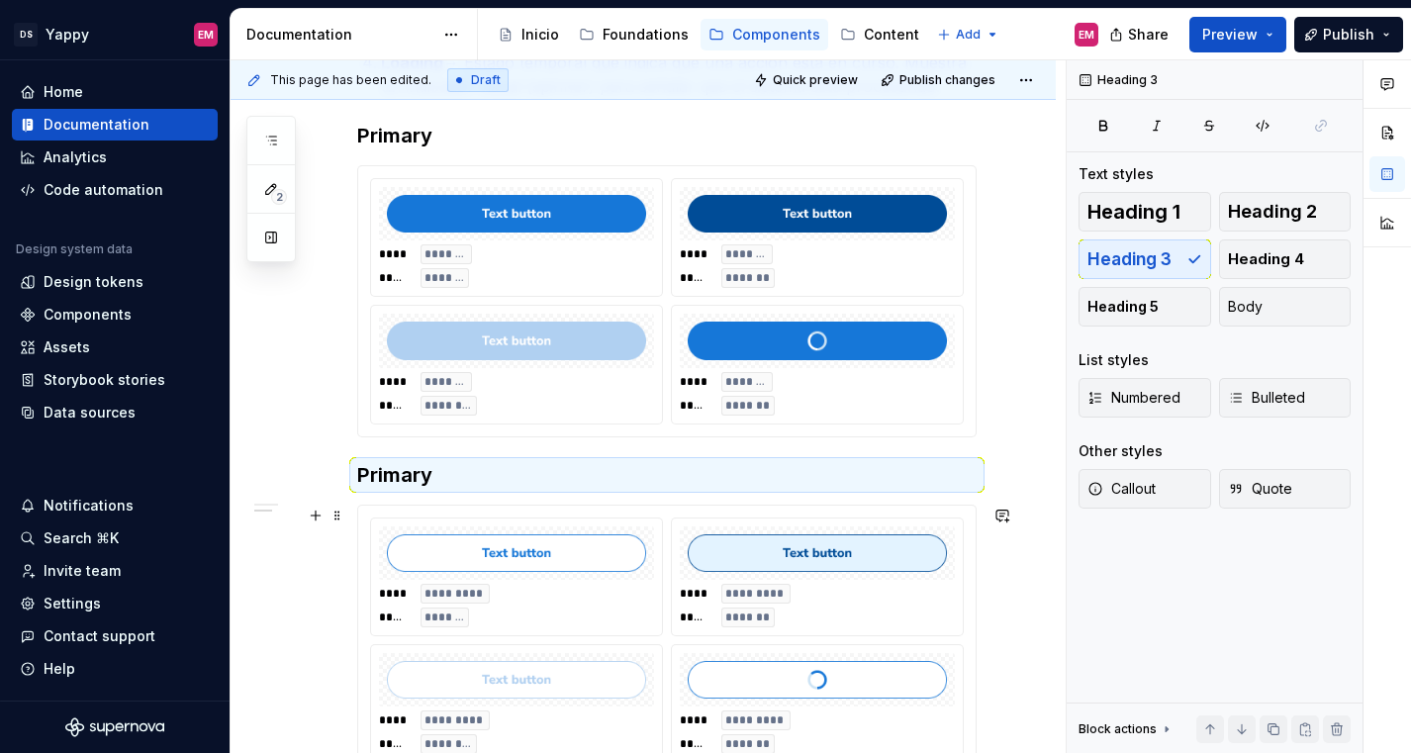
scroll to position [595, 0]
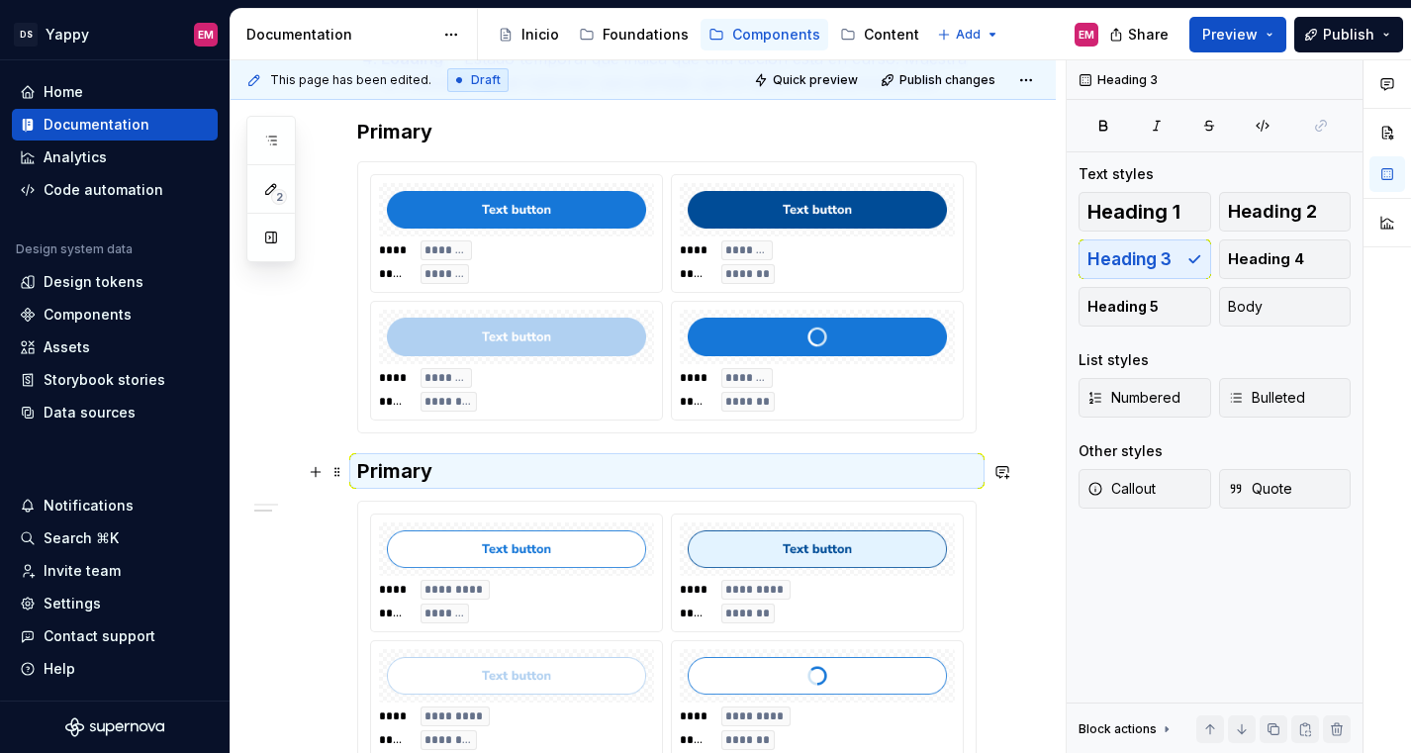
click at [445, 477] on h3 "Primary" at bounding box center [666, 471] width 619 height 28
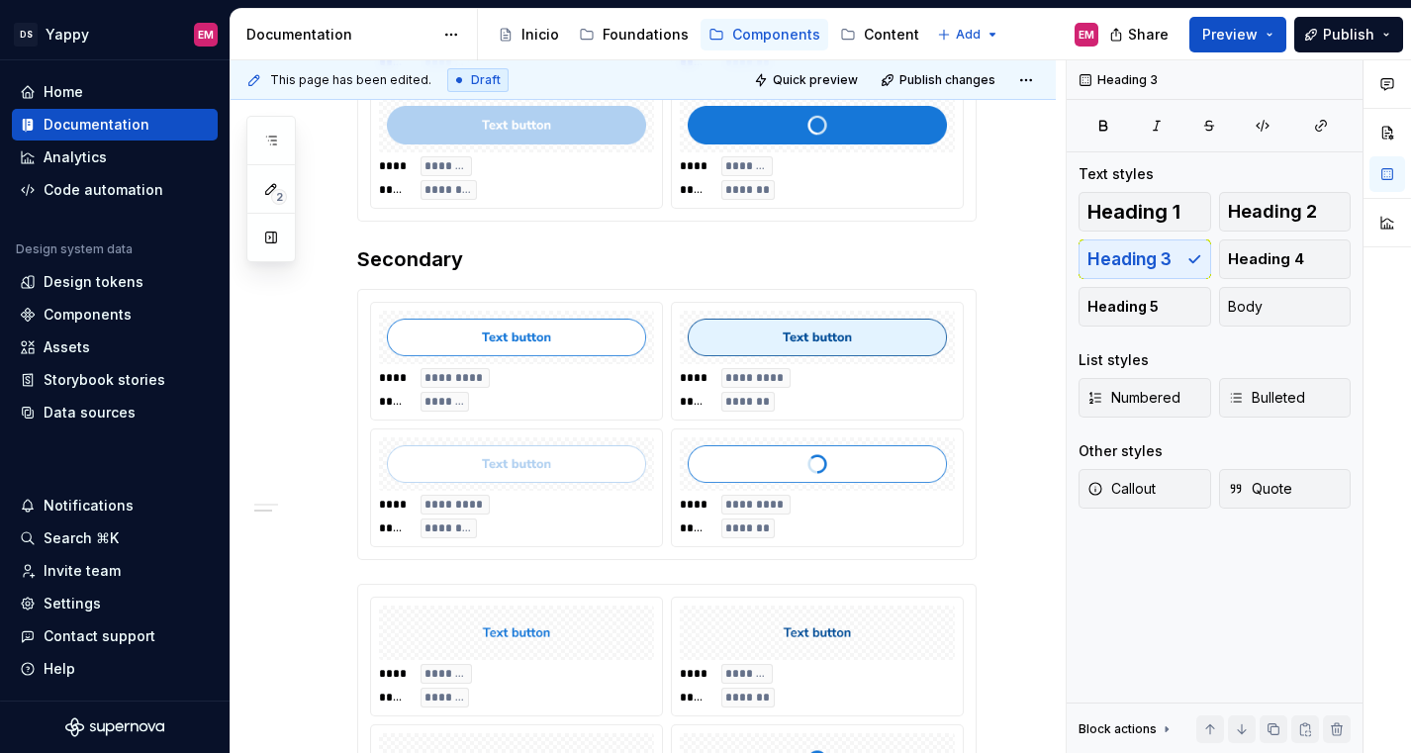
scroll to position [884, 0]
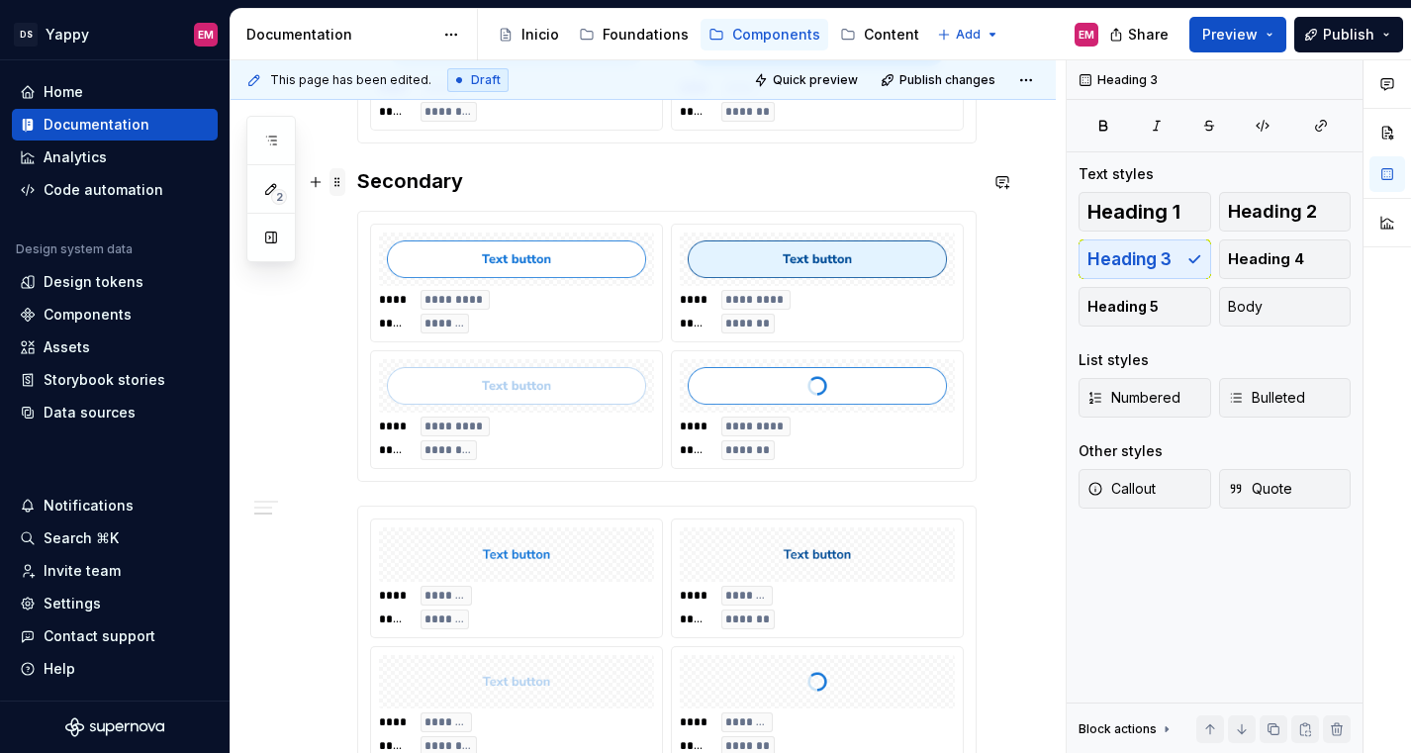
click at [340, 184] on span at bounding box center [337, 182] width 16 height 28
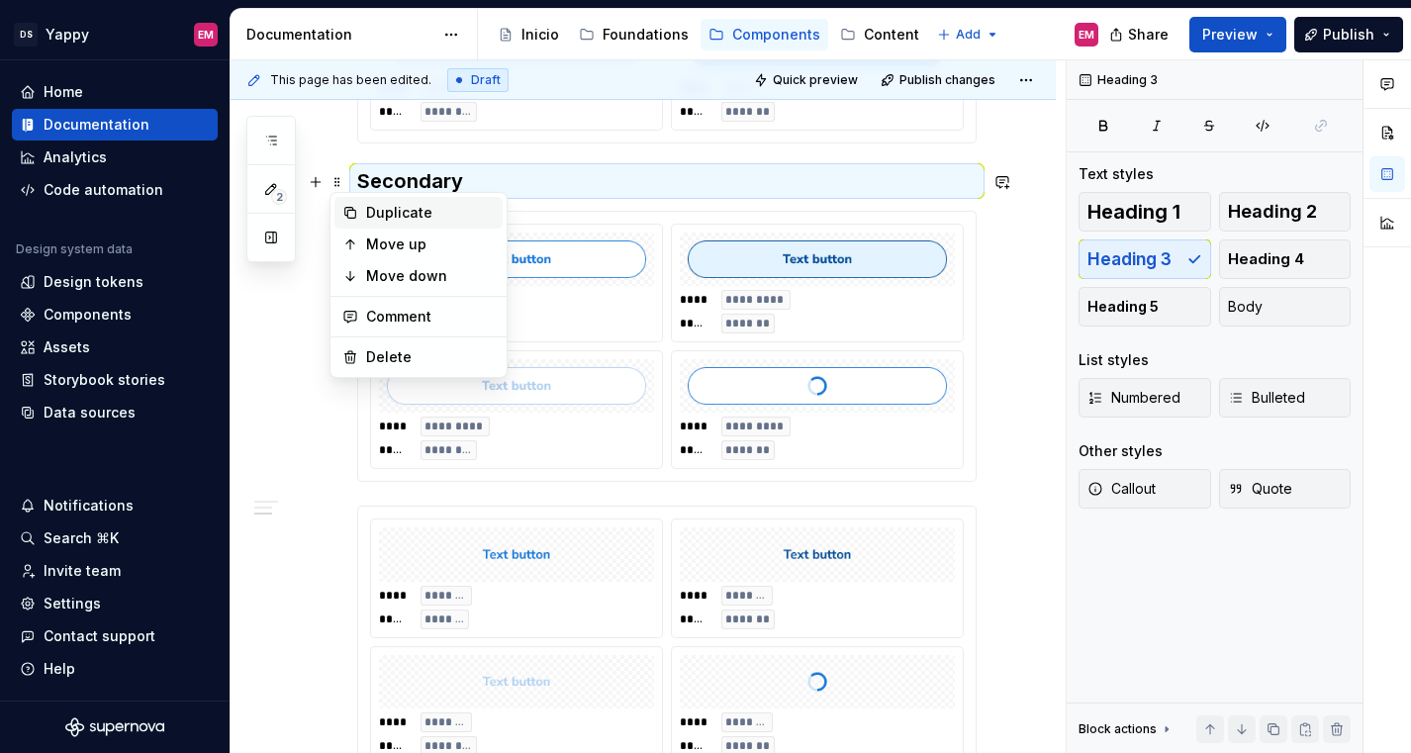
click at [359, 211] on div "Duplicate" at bounding box center [418, 213] width 168 height 32
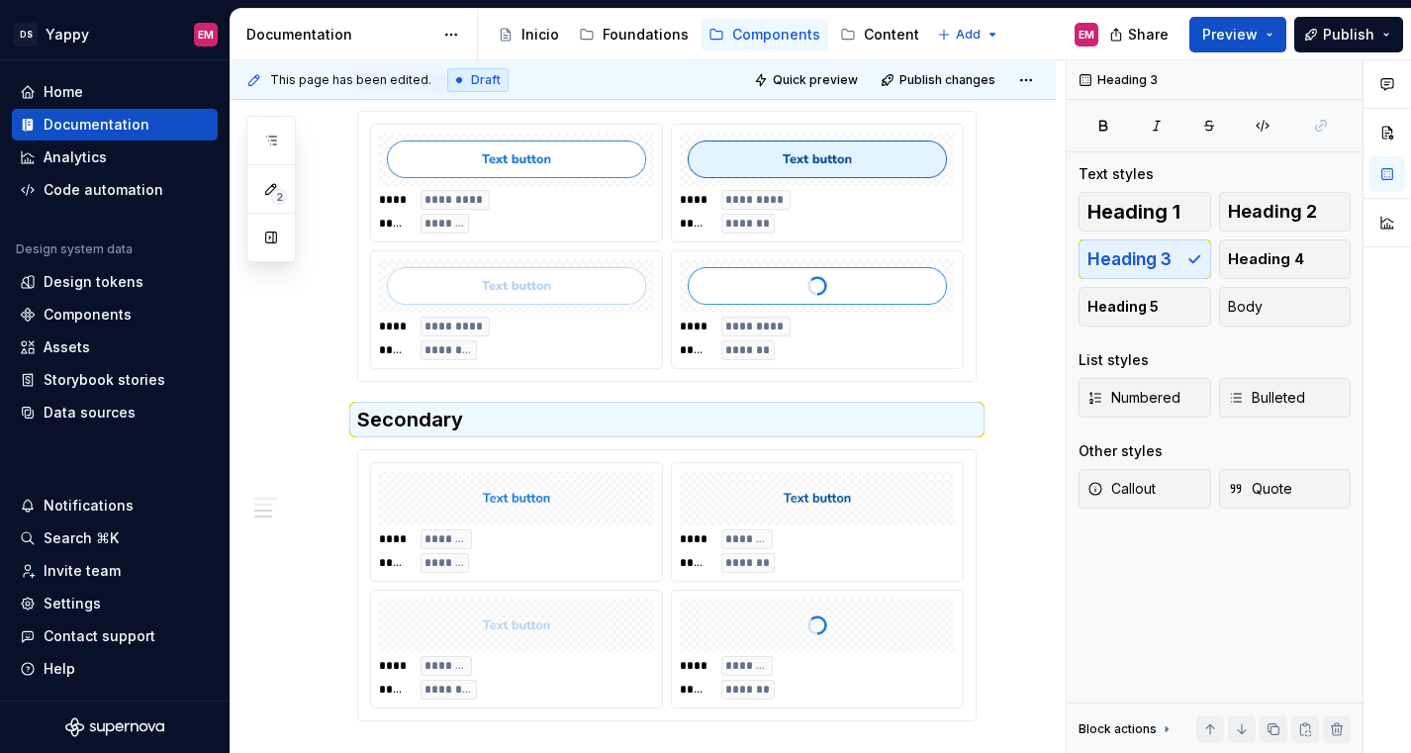
scroll to position [941, 0]
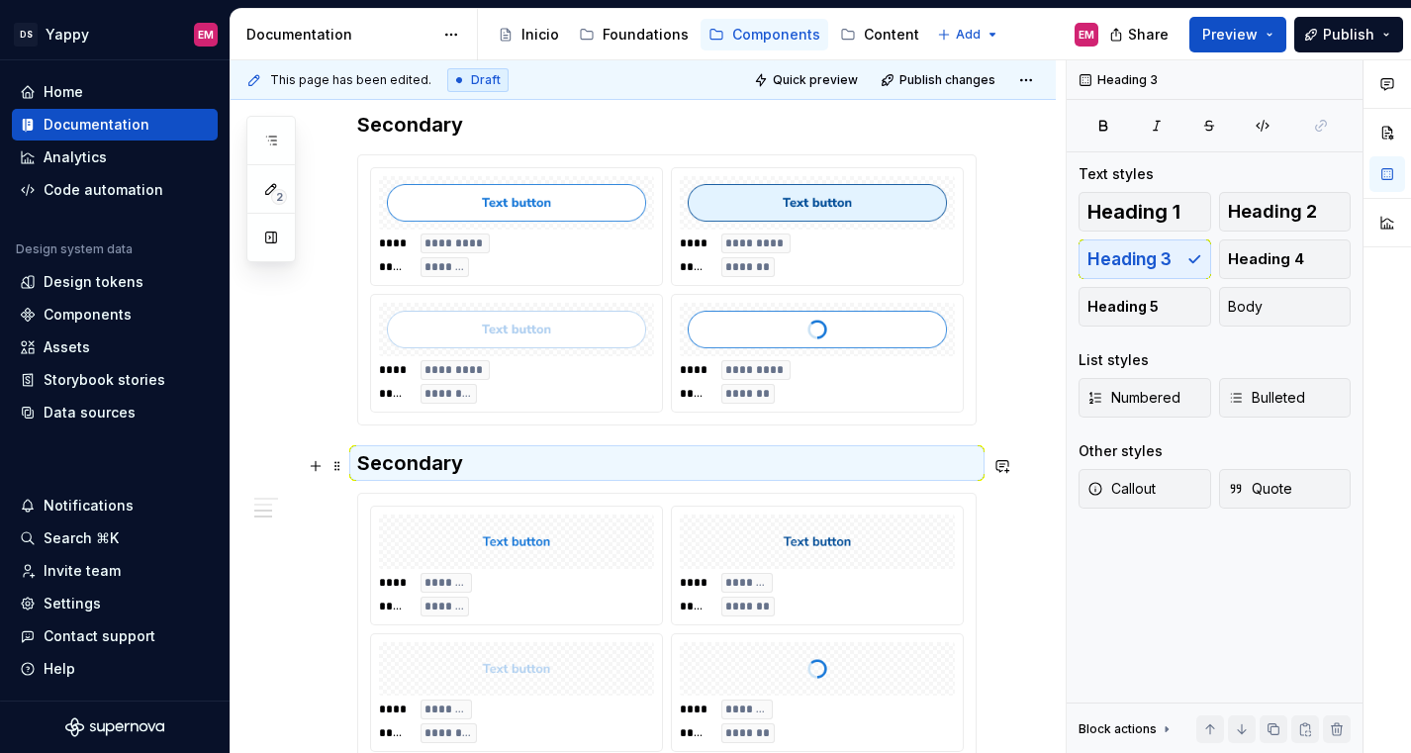
click at [419, 470] on h3 "Secondary" at bounding box center [666, 463] width 619 height 28
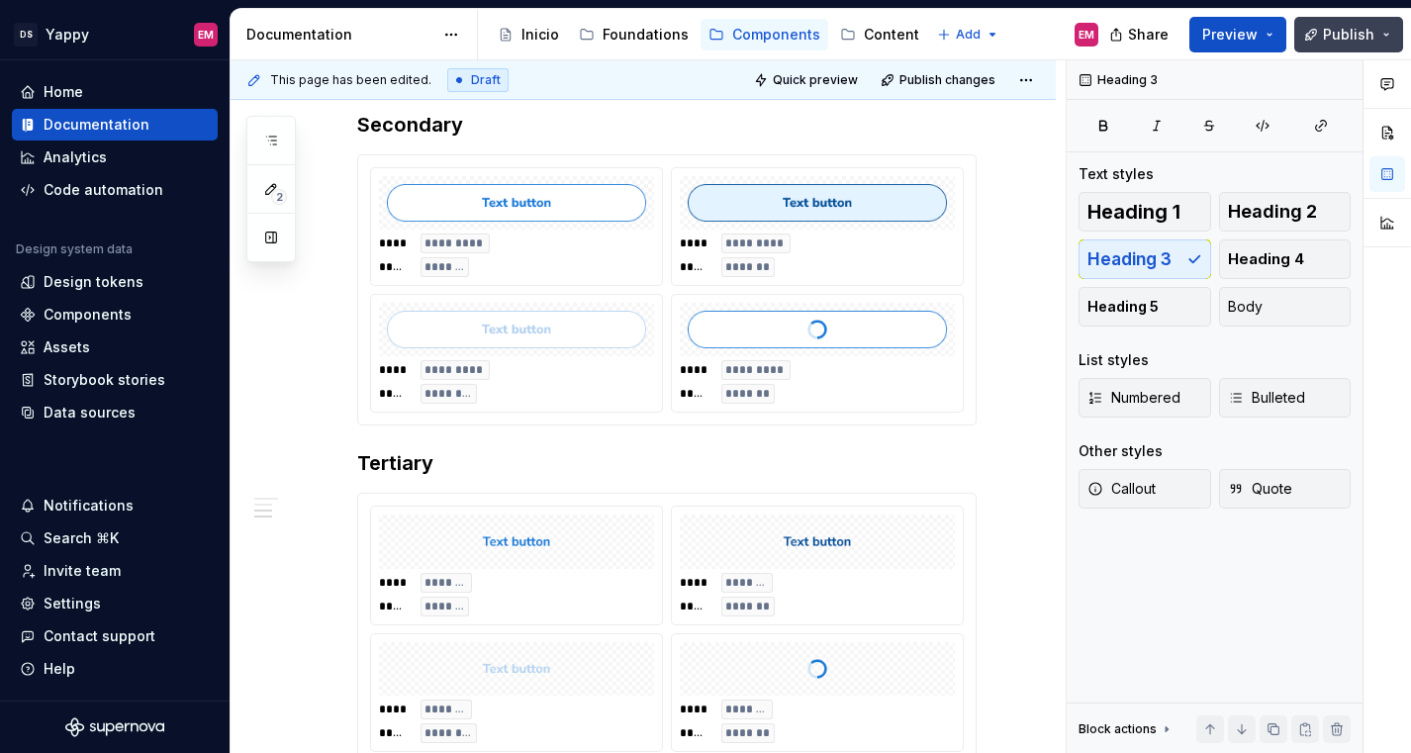
click at [1348, 47] on button "Publish" at bounding box center [1348, 35] width 109 height 36
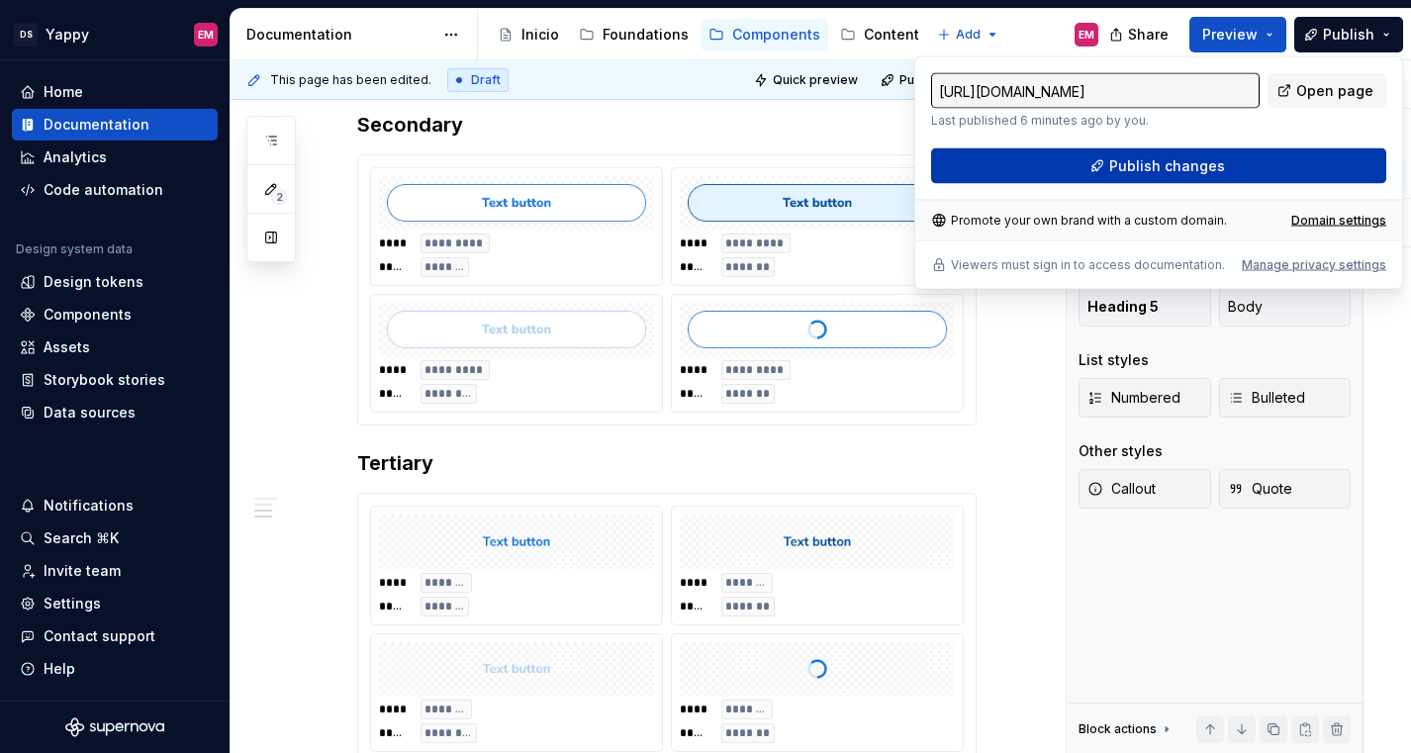
click at [1161, 167] on span "Publish changes" at bounding box center [1167, 166] width 116 height 20
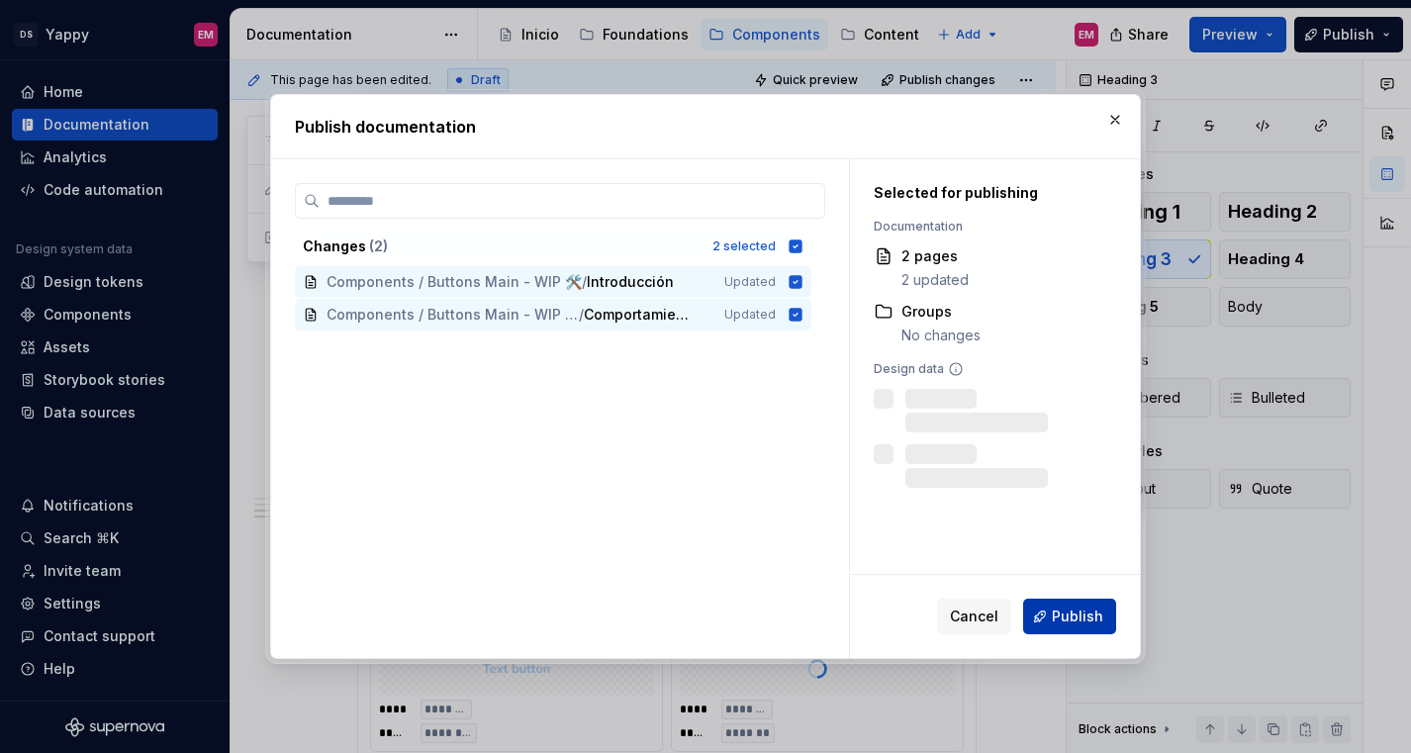
click at [1078, 609] on span "Publish" at bounding box center [1077, 616] width 51 height 20
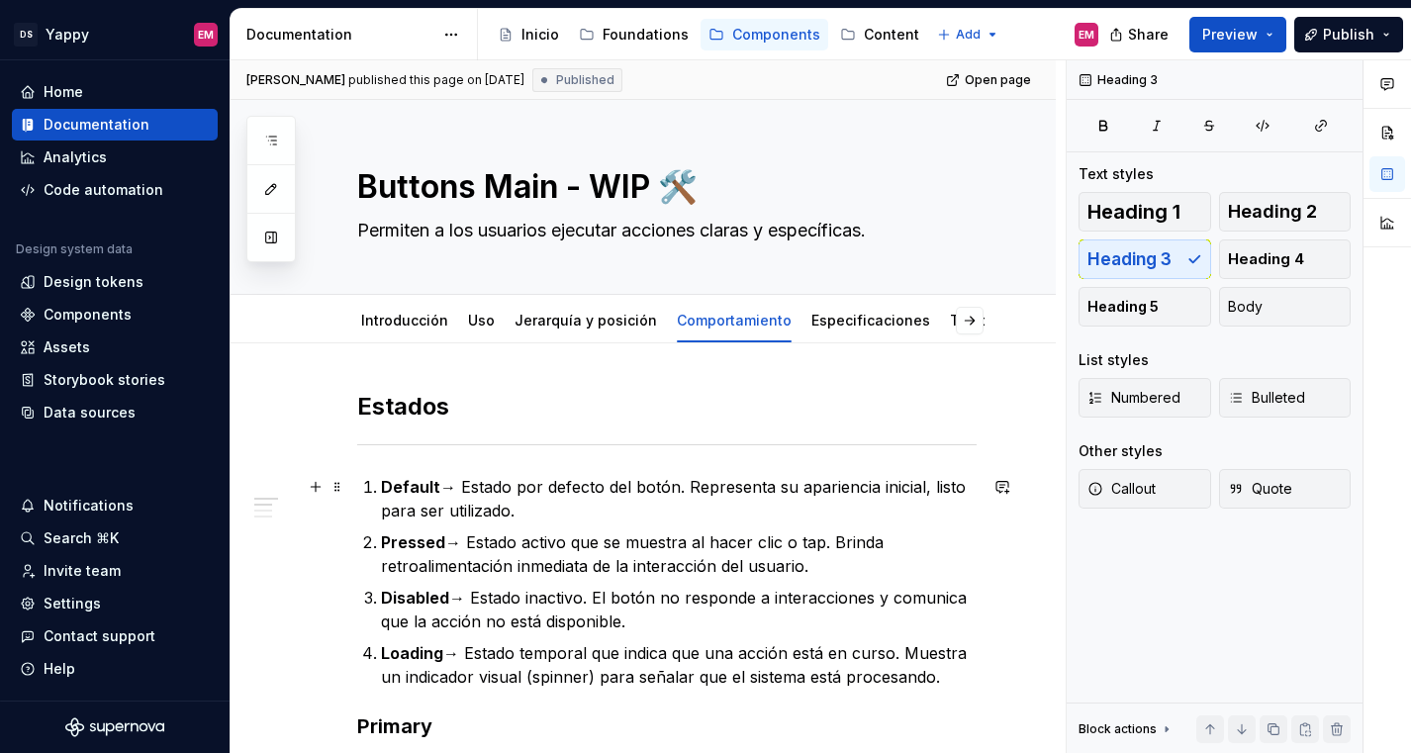
scroll to position [159, 0]
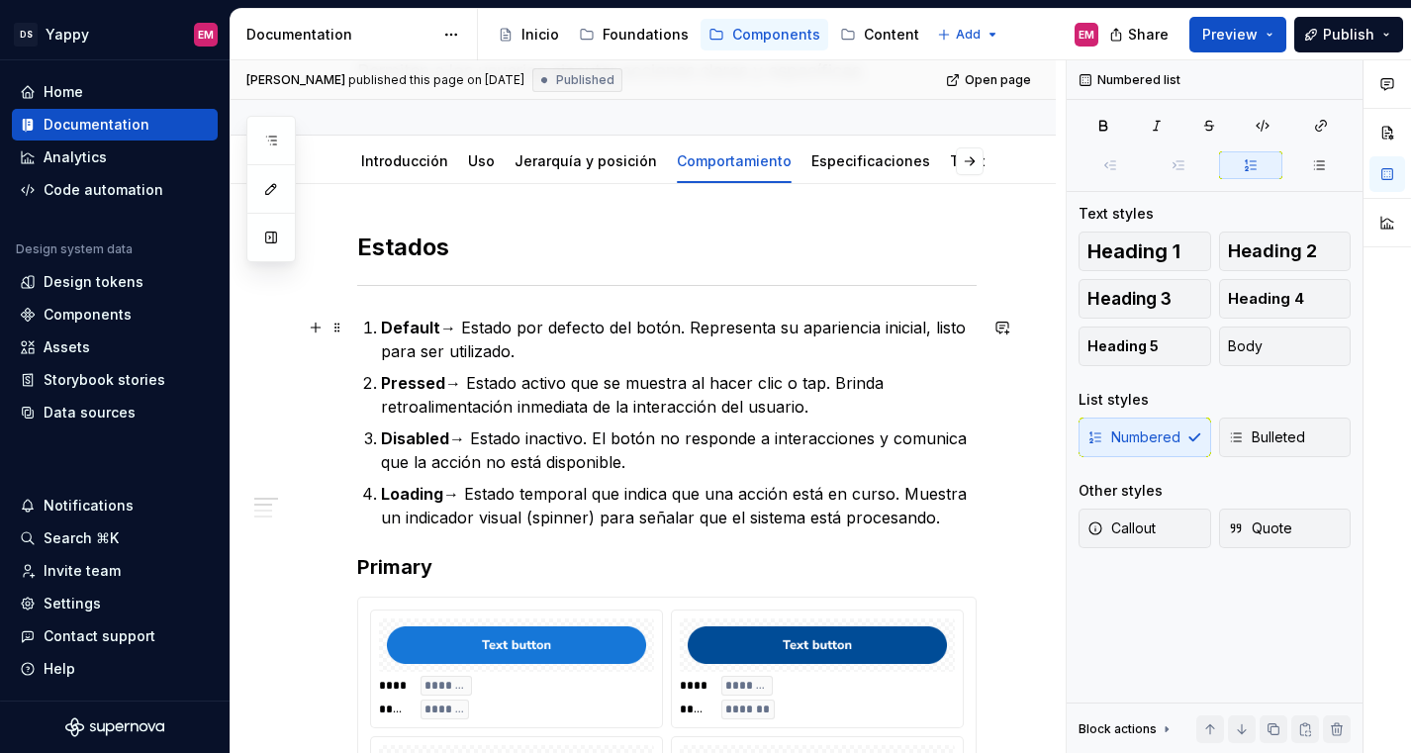
click at [464, 323] on p "Default → Estado por defecto del botón. Representa su apariencia inicial, listo…" at bounding box center [679, 339] width 596 height 47
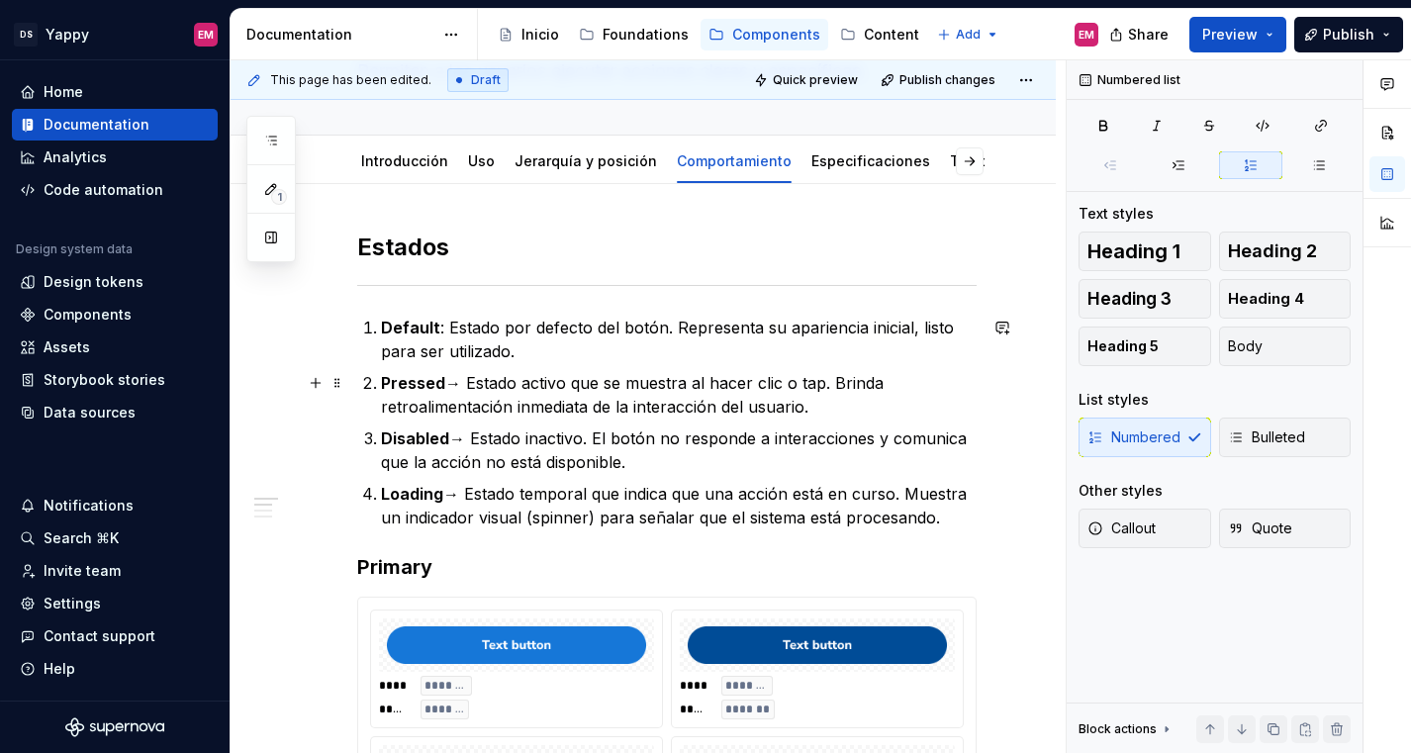
click at [467, 384] on p "Pressed → Estado activo que se muestra al hacer clic o tap. Brinda retroaliment…" at bounding box center [679, 394] width 596 height 47
click at [479, 448] on p "Disabled → Estado inactivo. El botón no responde a interacciones y comunica que…" at bounding box center [679, 449] width 596 height 47
click at [466, 488] on p "Loading → Estado temporal que indica que una acción está en curso. Muestra un i…" at bounding box center [679, 505] width 596 height 47
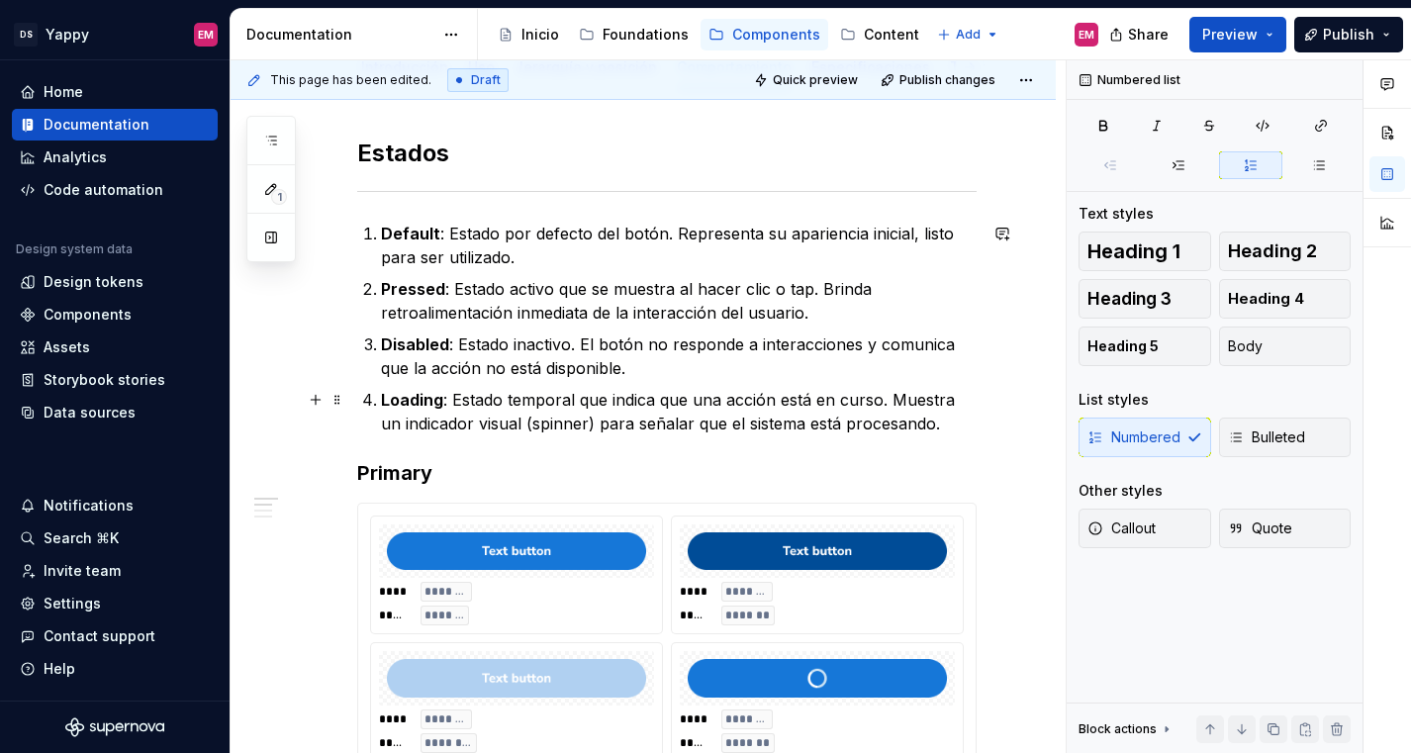
scroll to position [244, 0]
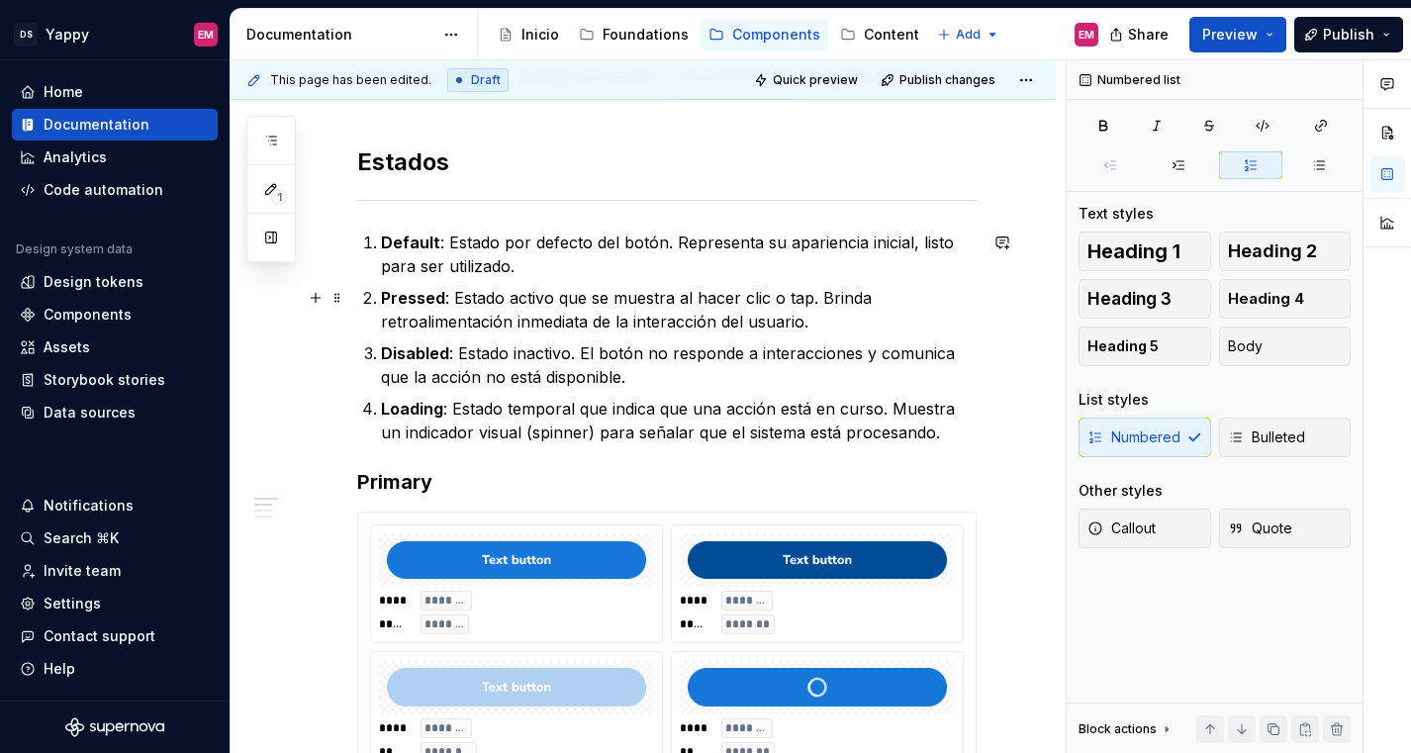
click at [810, 303] on p "Pressed : Estado activo que se muestra al hacer clic o tap. Brinda retroaliment…" at bounding box center [679, 309] width 596 height 47
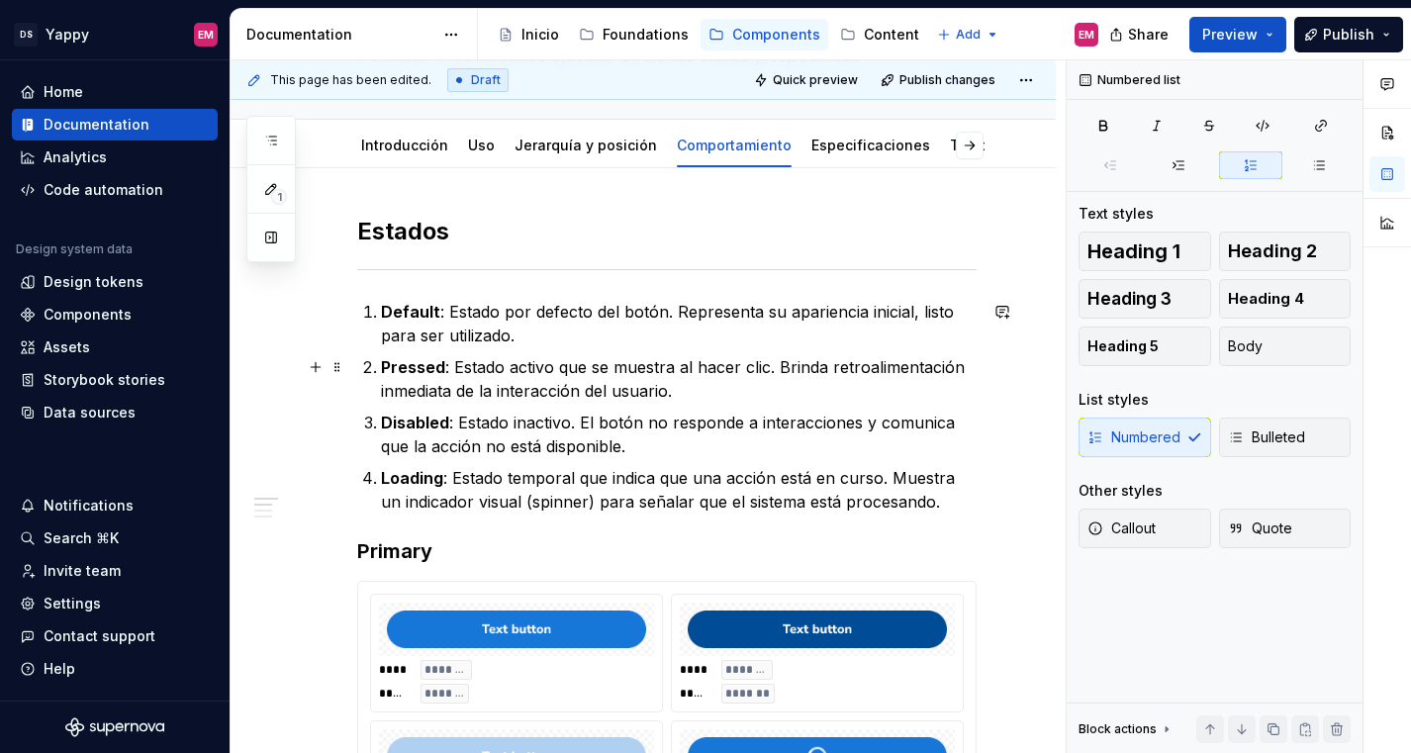
scroll to position [157, 0]
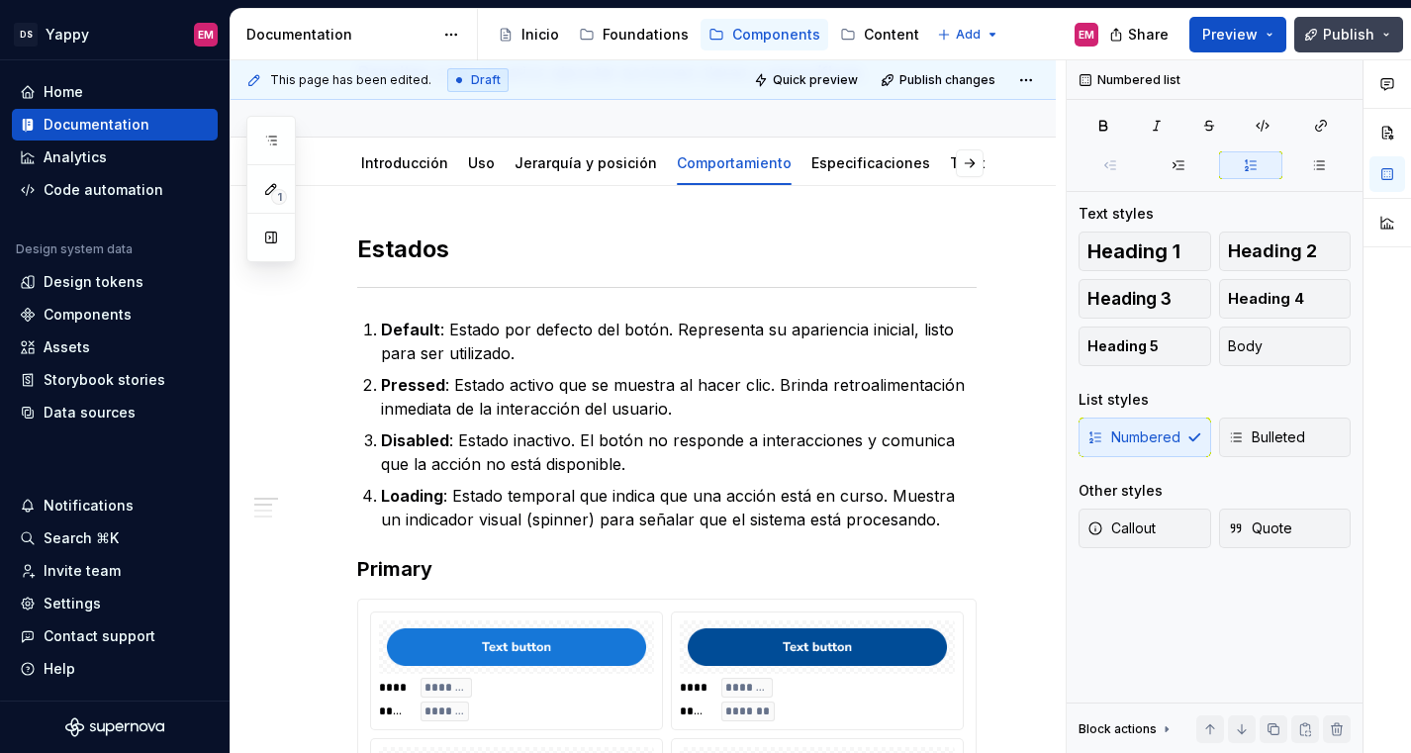
click at [1325, 39] on button "Publish" at bounding box center [1348, 35] width 109 height 36
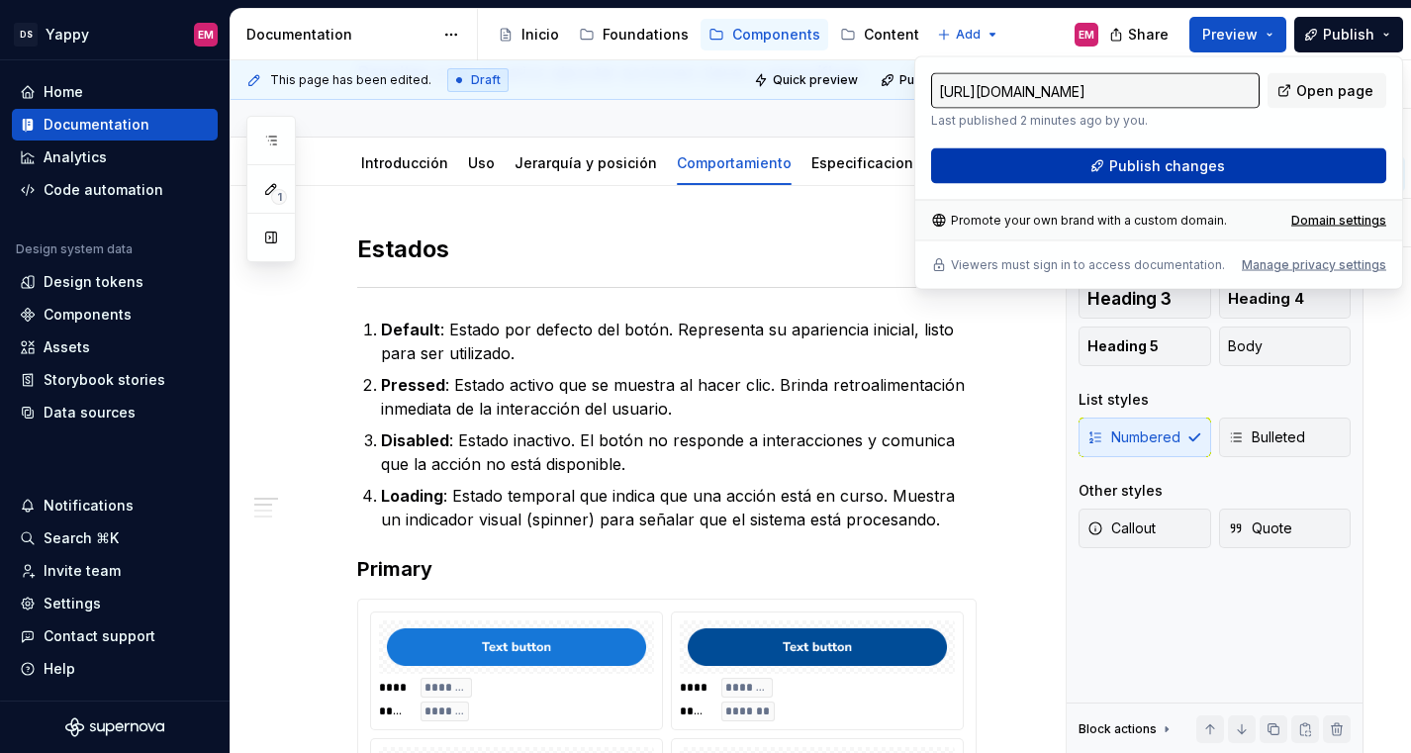
click at [1065, 158] on button "Publish changes" at bounding box center [1158, 166] width 455 height 36
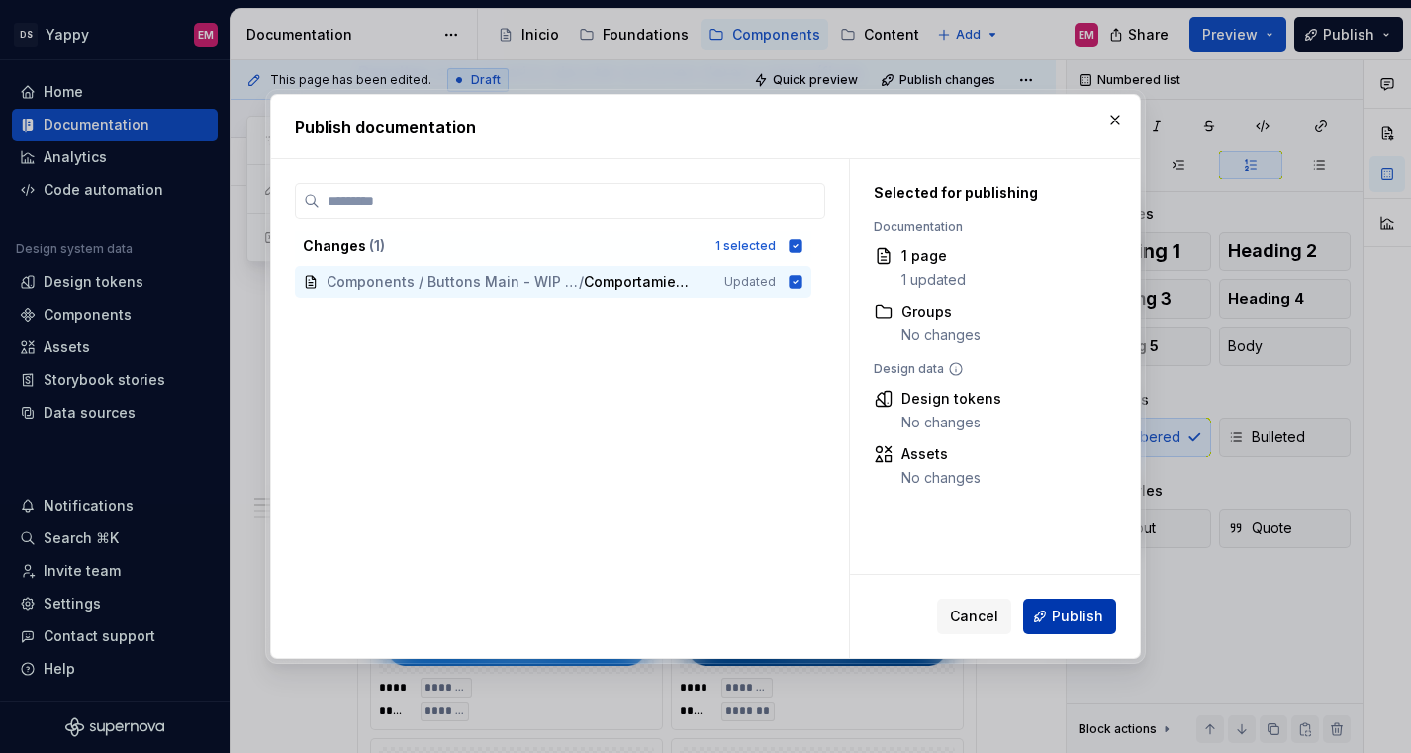
click at [1058, 622] on span "Publish" at bounding box center [1077, 616] width 51 height 20
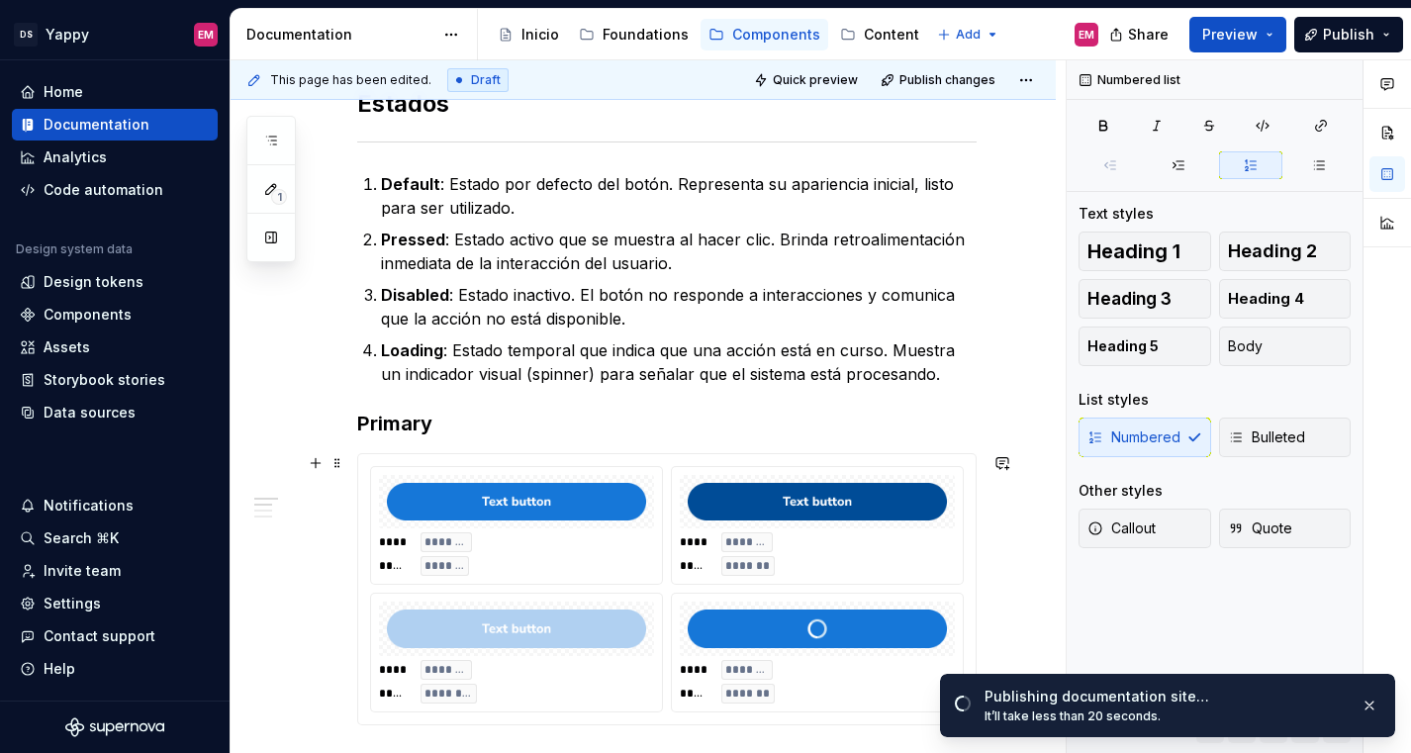
scroll to position [292, 0]
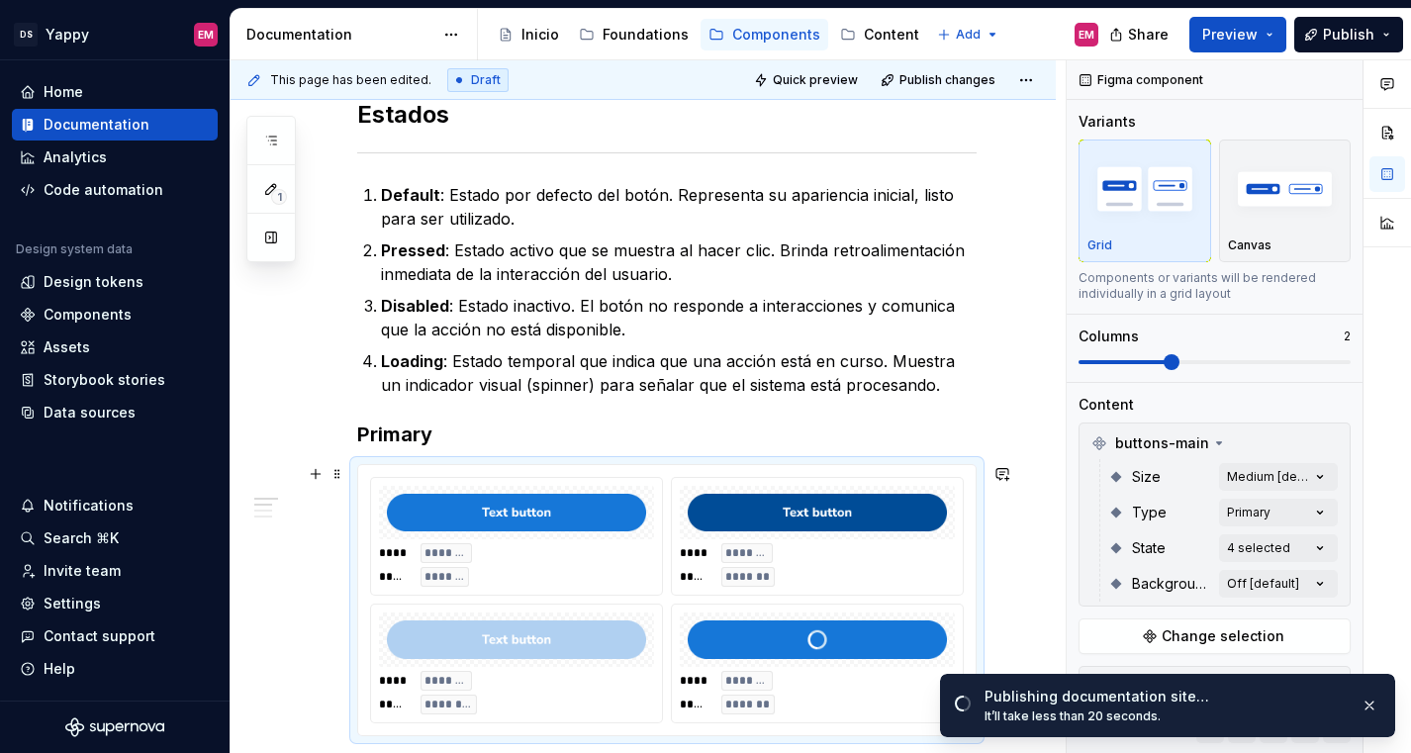
click at [706, 475] on div "**** ******* ***** ******* **** ******* ***** ******* **** ******* ***** ******…" at bounding box center [666, 600] width 617 height 270
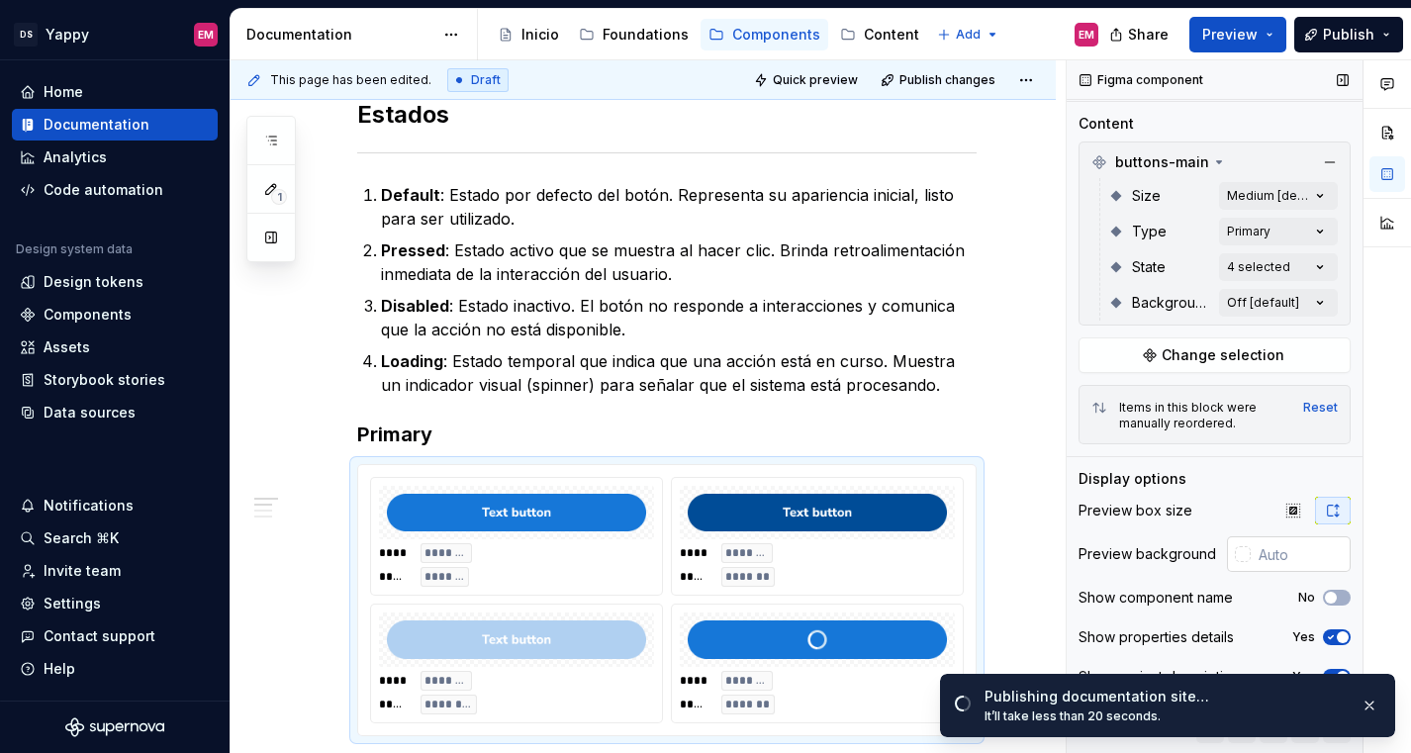
click at [1241, 553] on div at bounding box center [1243, 554] width 16 height 16
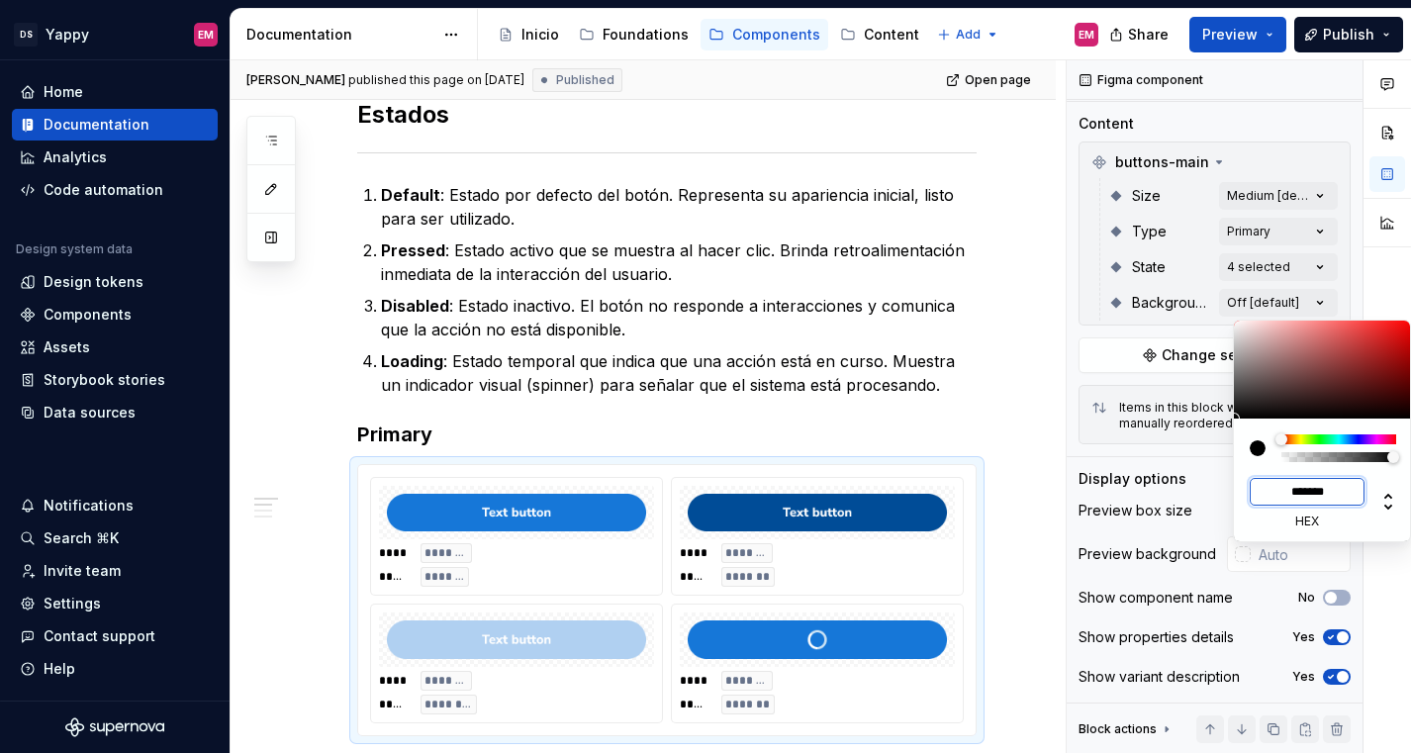
type textarea "*"
click at [1275, 492] on input "*******" at bounding box center [1306, 492] width 115 height 28
type input "#463535"
type input "*******"
type input "#817777"
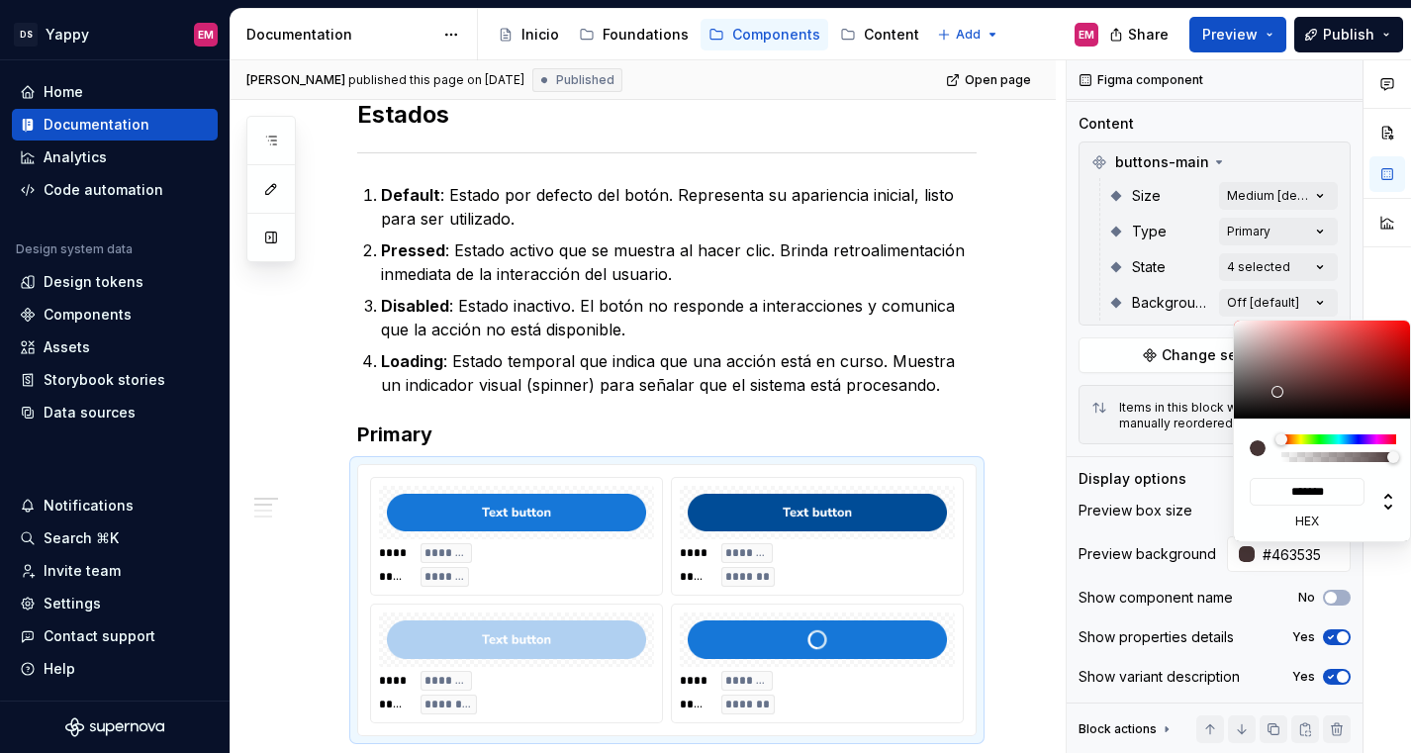
type input "*******"
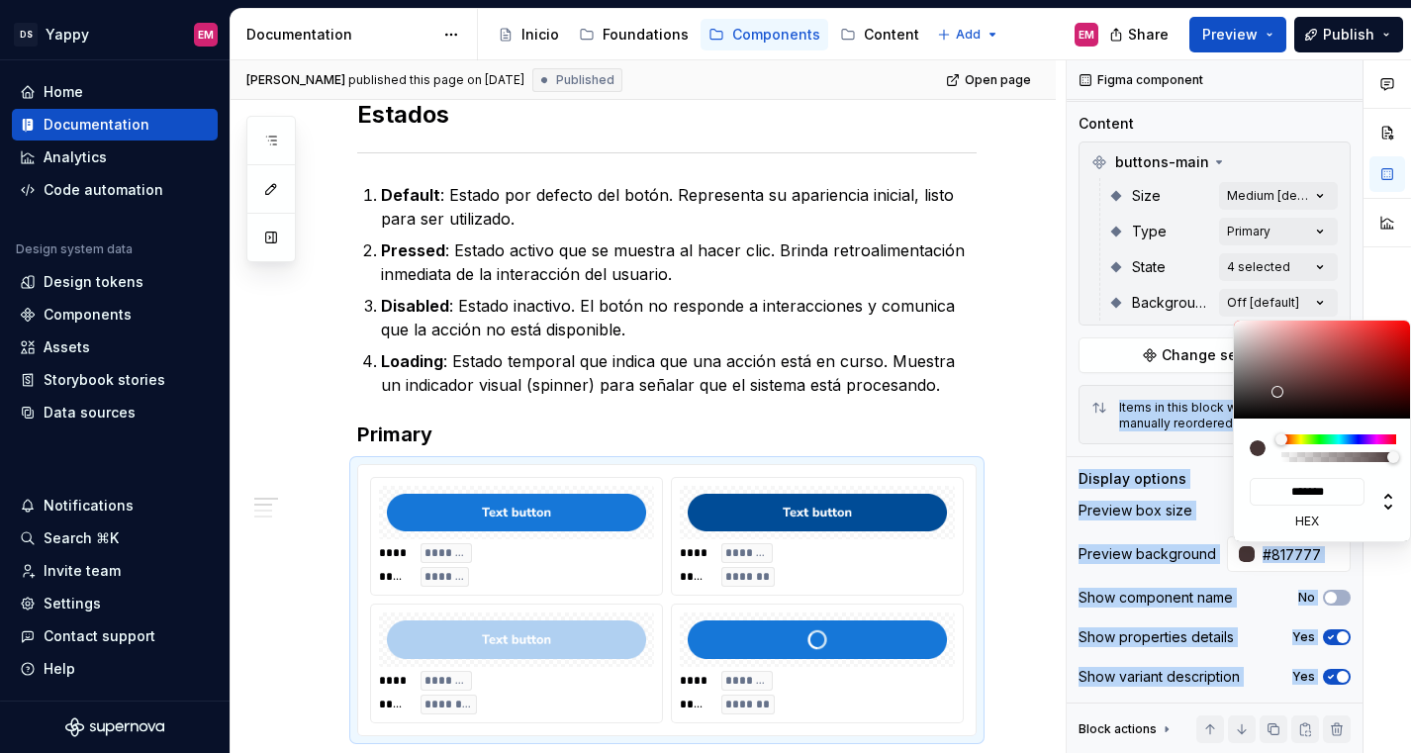
type input "#EDEDED"
type input "*******"
type input "#FFFFFF"
type input "*******"
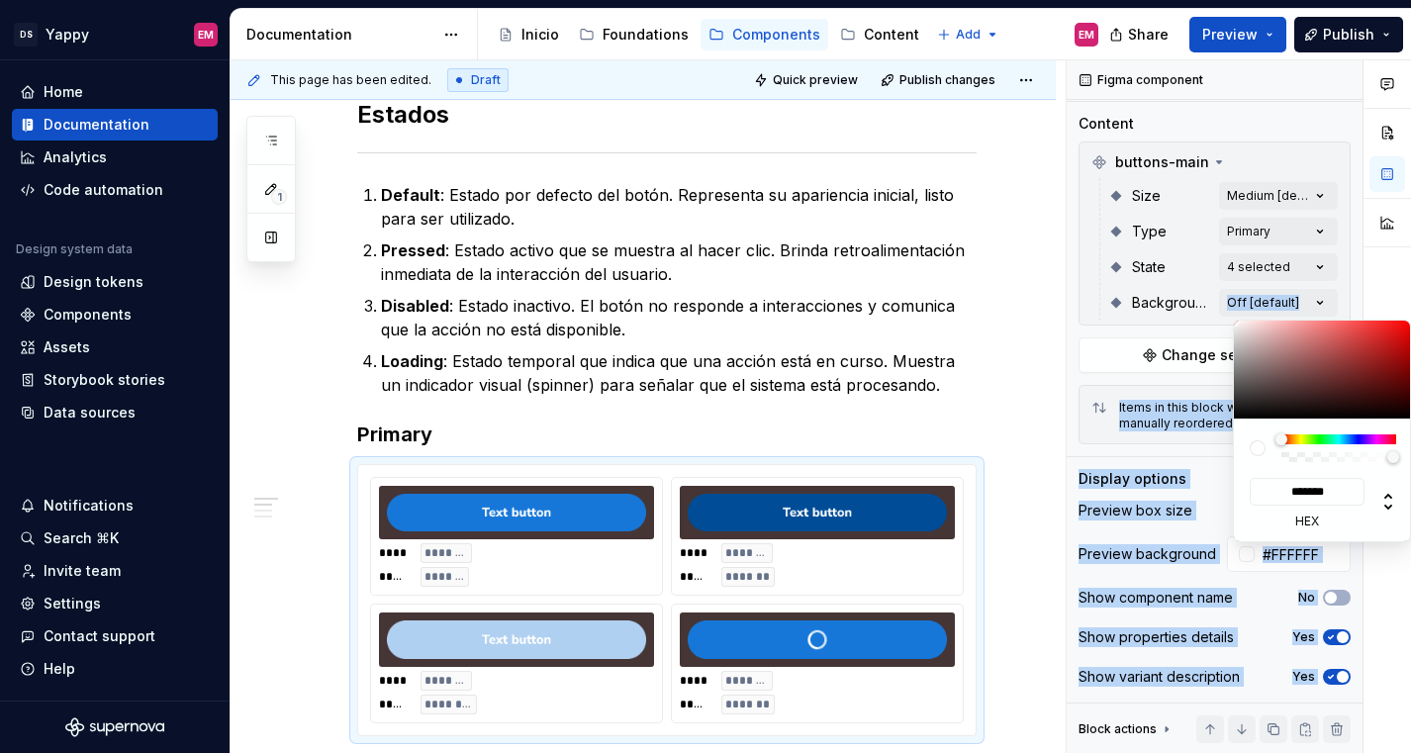
drag, startPoint x: 1275, startPoint y: 392, endPoint x: 1198, endPoint y: 293, distance: 125.5
click at [1198, 293] on body "DS Yappy EM Home Documentation Analytics Code automation Design system data Des…" at bounding box center [705, 376] width 1411 height 753
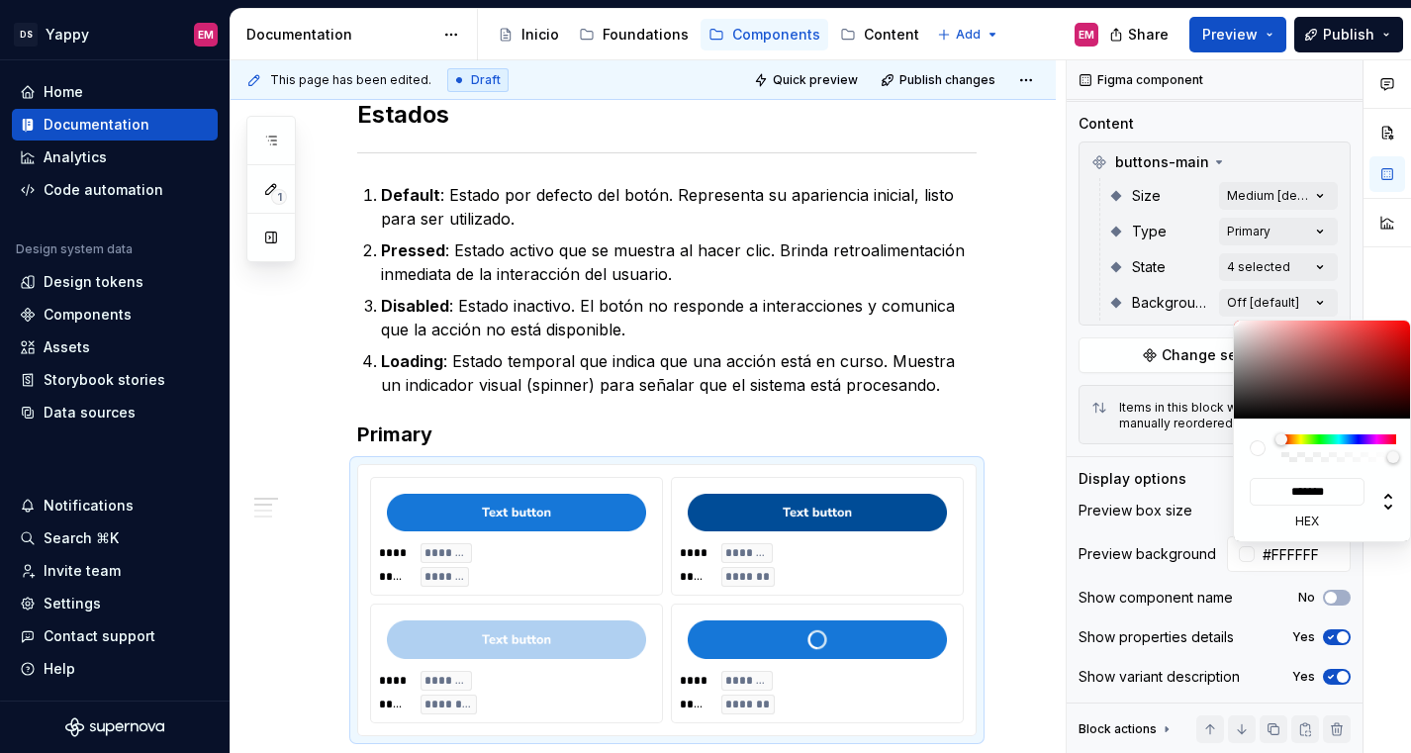
click at [1238, 553] on div "Comments Open comments No comments yet Select ‘Comment’ from the block context …" at bounding box center [1238, 406] width 344 height 693
click at [1267, 554] on div "Comments Open comments No comments yet Select ‘Comment’ from the block context …" at bounding box center [1238, 406] width 344 height 693
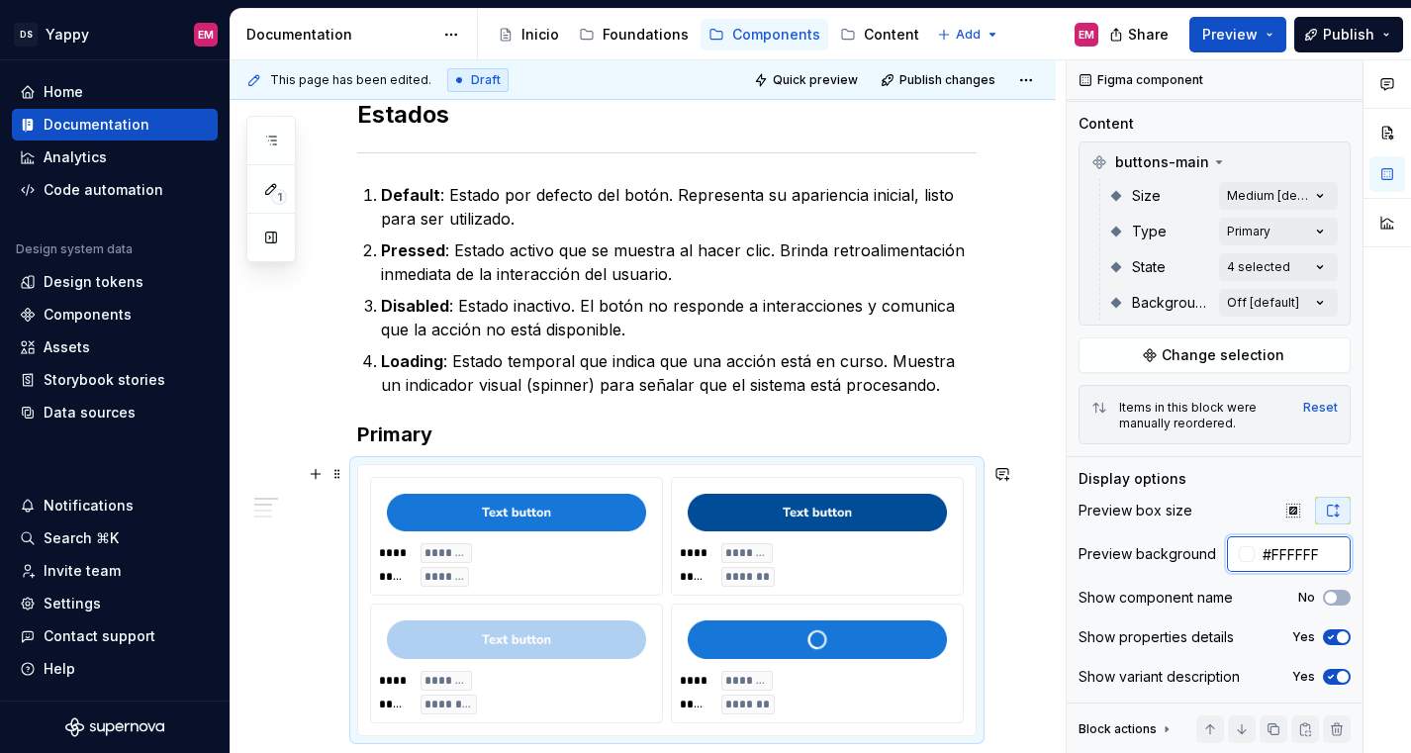
scroll to position [576, 0]
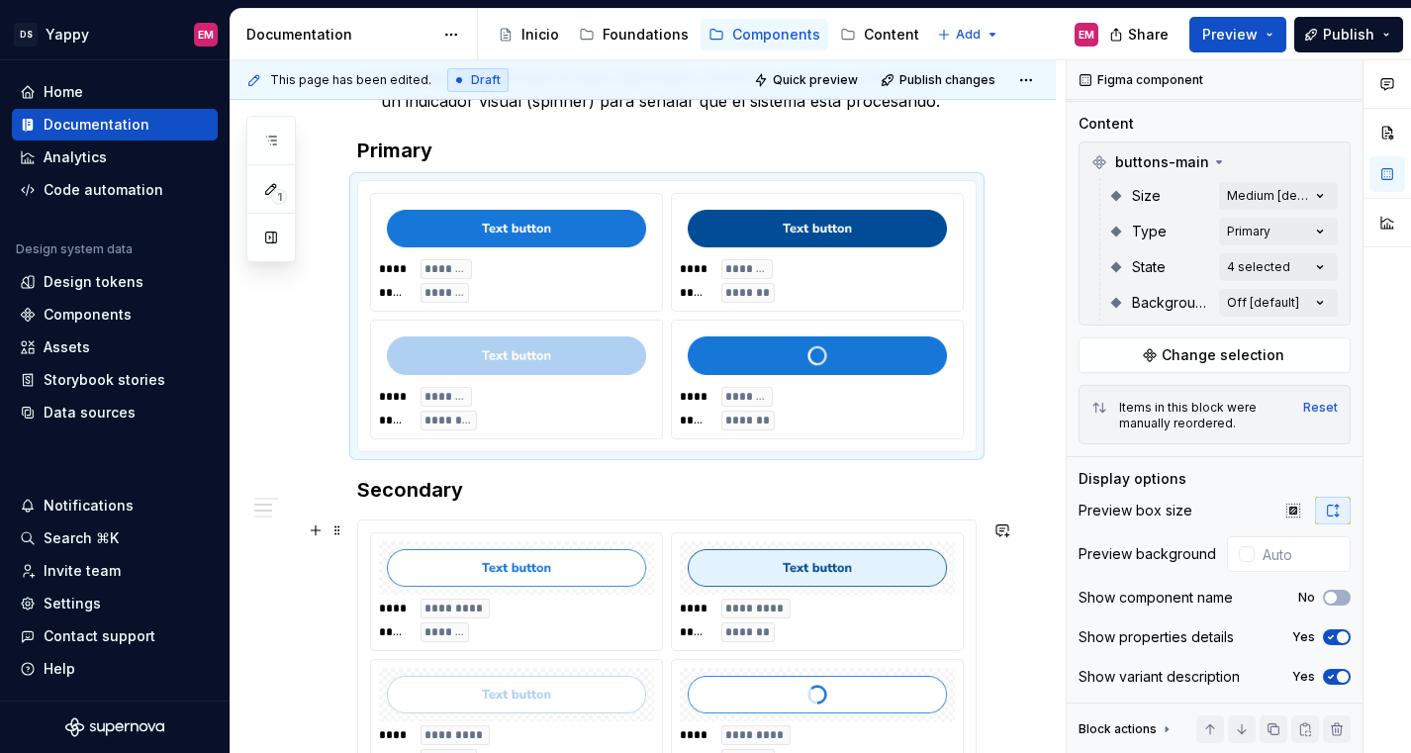
click at [658, 542] on div "**** ********* ***** *******" at bounding box center [516, 591] width 291 height 117
click at [1292, 564] on input "text" at bounding box center [1300, 554] width 100 height 36
paste input "#FFFFFF"
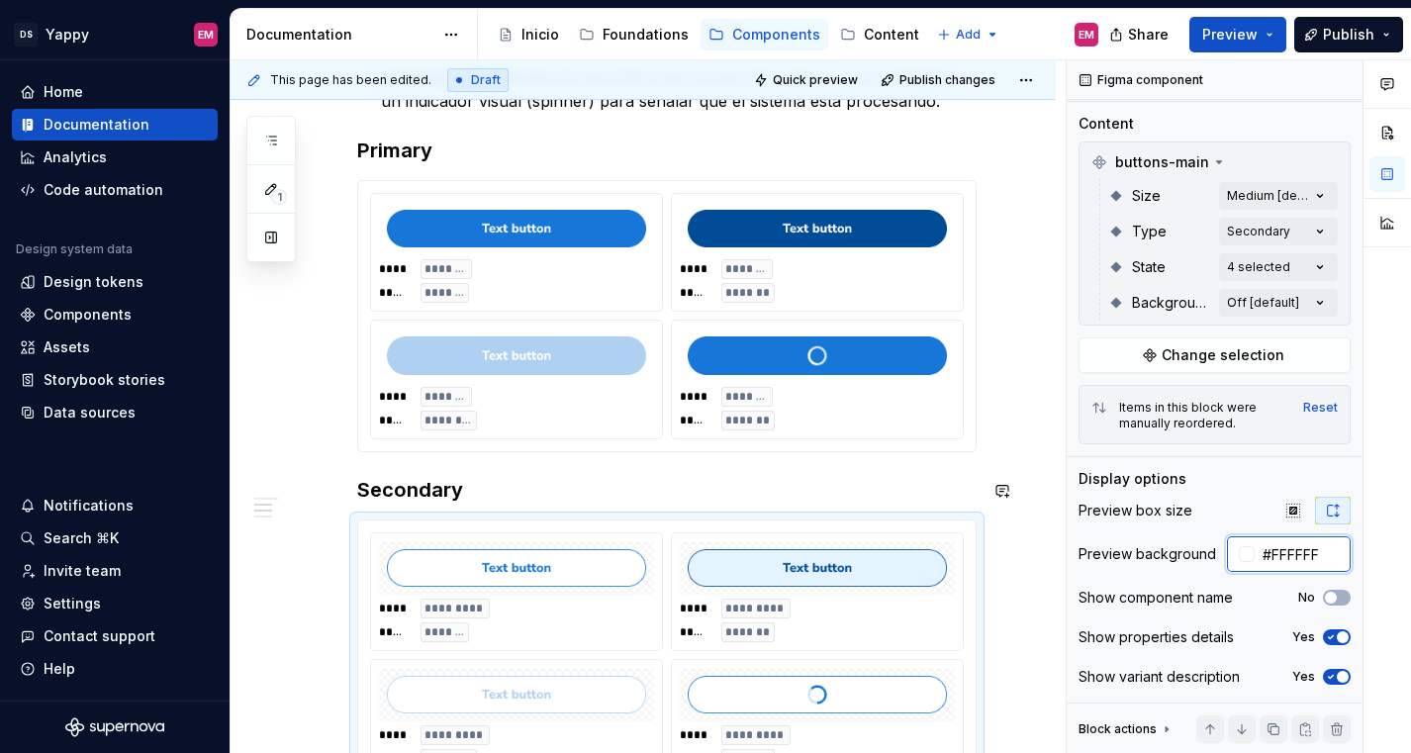
scroll to position [857, 0]
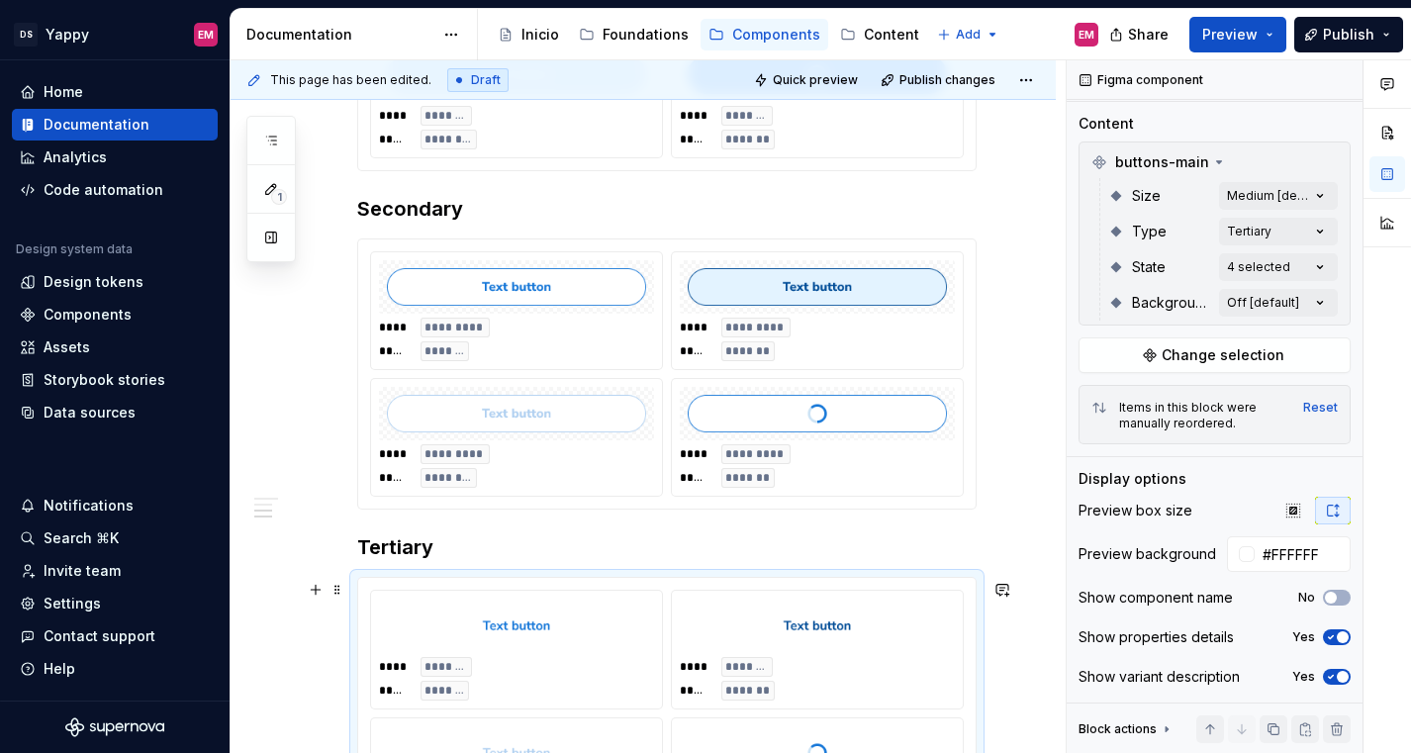
click at [858, 597] on div "**** ******** ***** *******" at bounding box center [817, 649] width 291 height 117
click at [1304, 550] on input "#FFFFFF" at bounding box center [1302, 554] width 96 height 36
paste input "FF"
paste input "text"
type input "#FFFFFF"
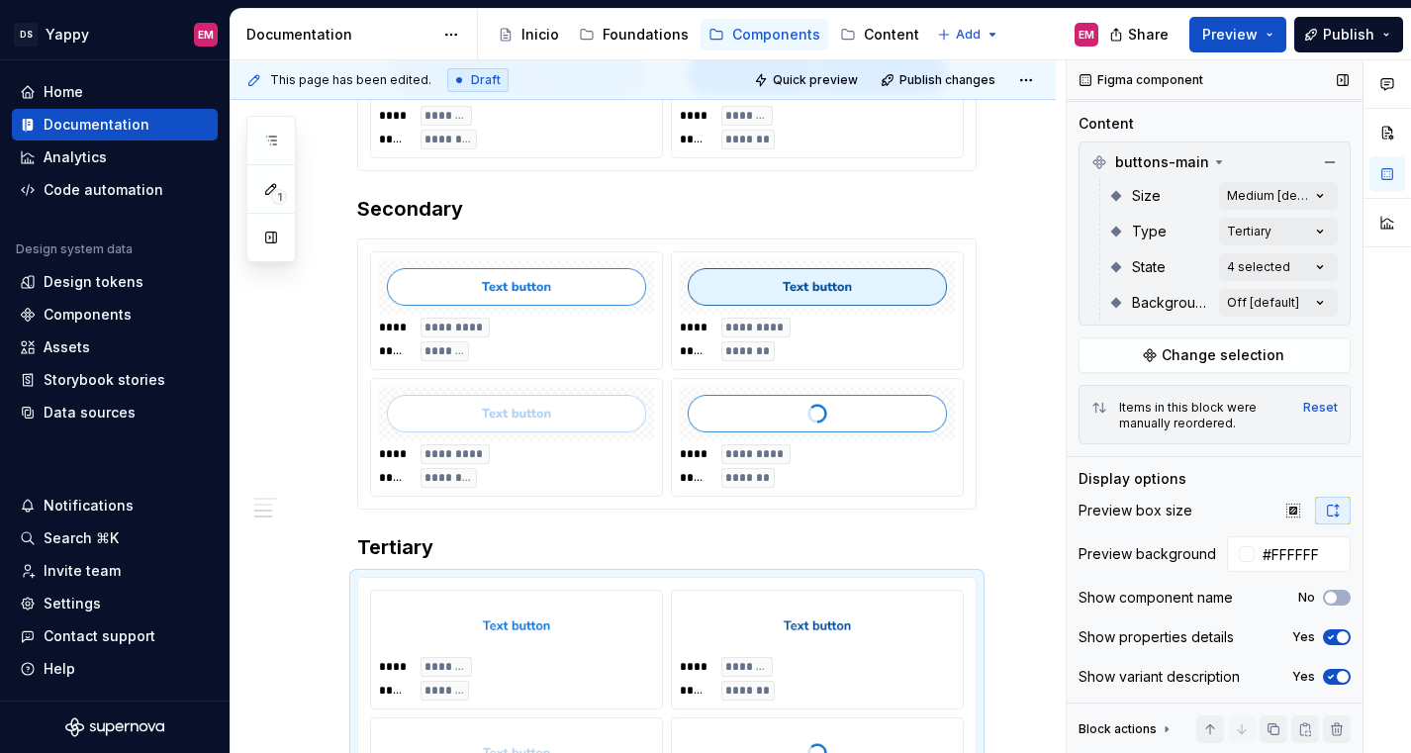
click at [1131, 581] on div "Preview box size Preview background #FFFFFF Show component name No Show propert…" at bounding box center [1214, 600] width 272 height 206
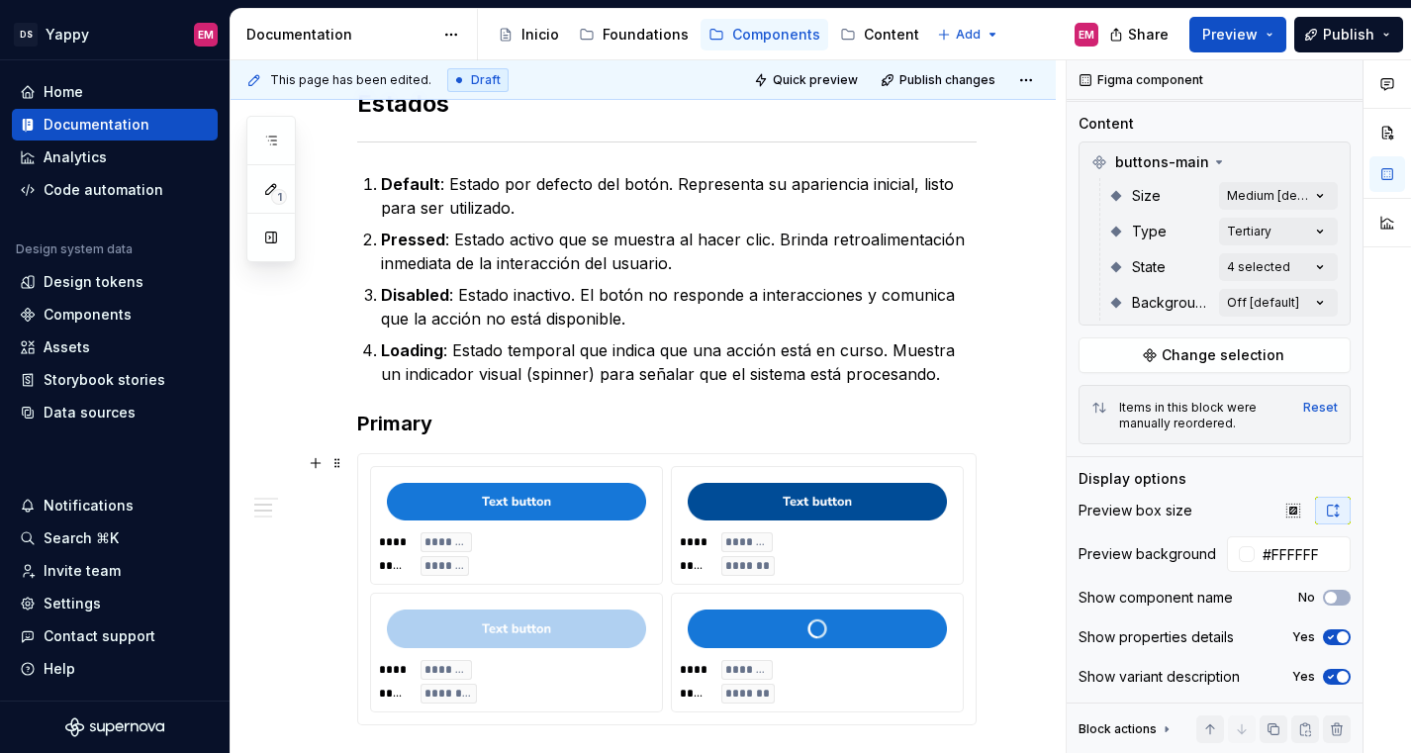
scroll to position [0, 0]
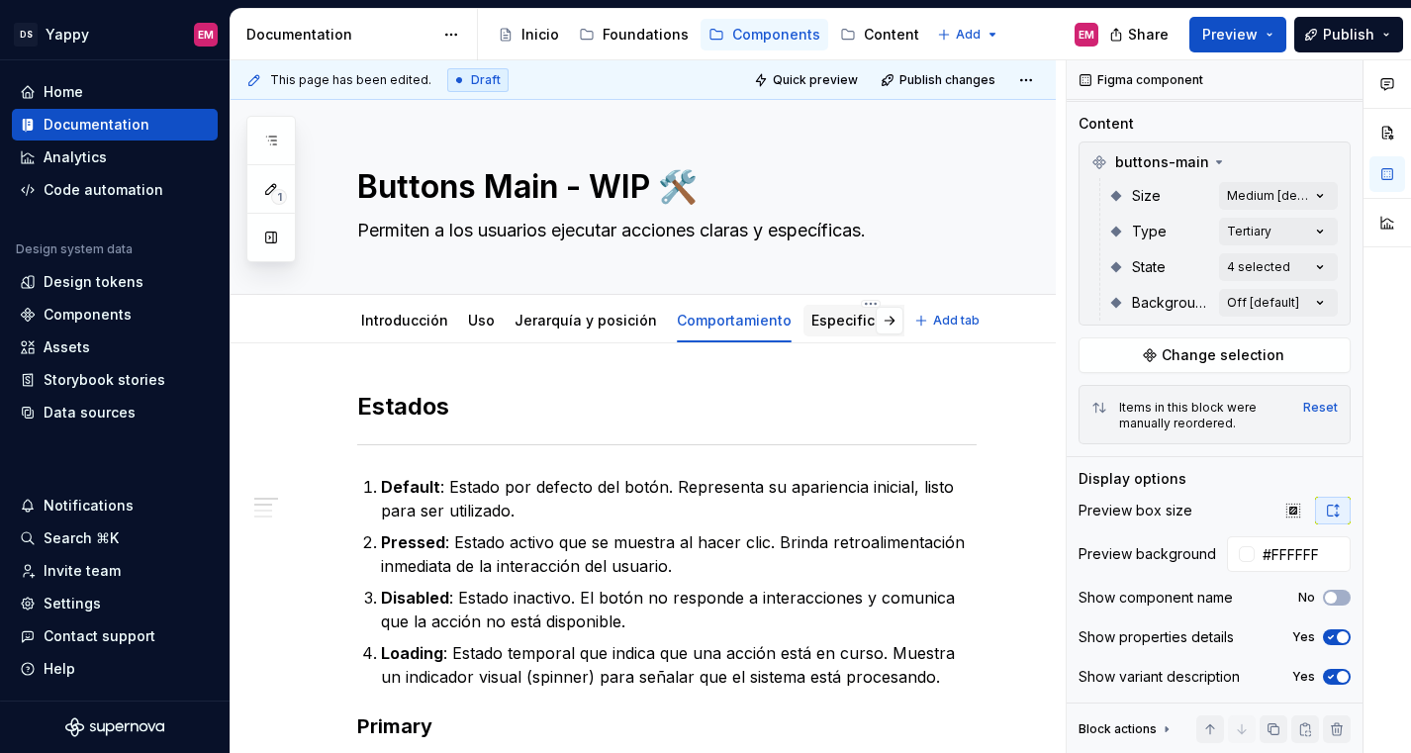
click at [841, 323] on link "Especificaciones" at bounding box center [870, 320] width 119 height 17
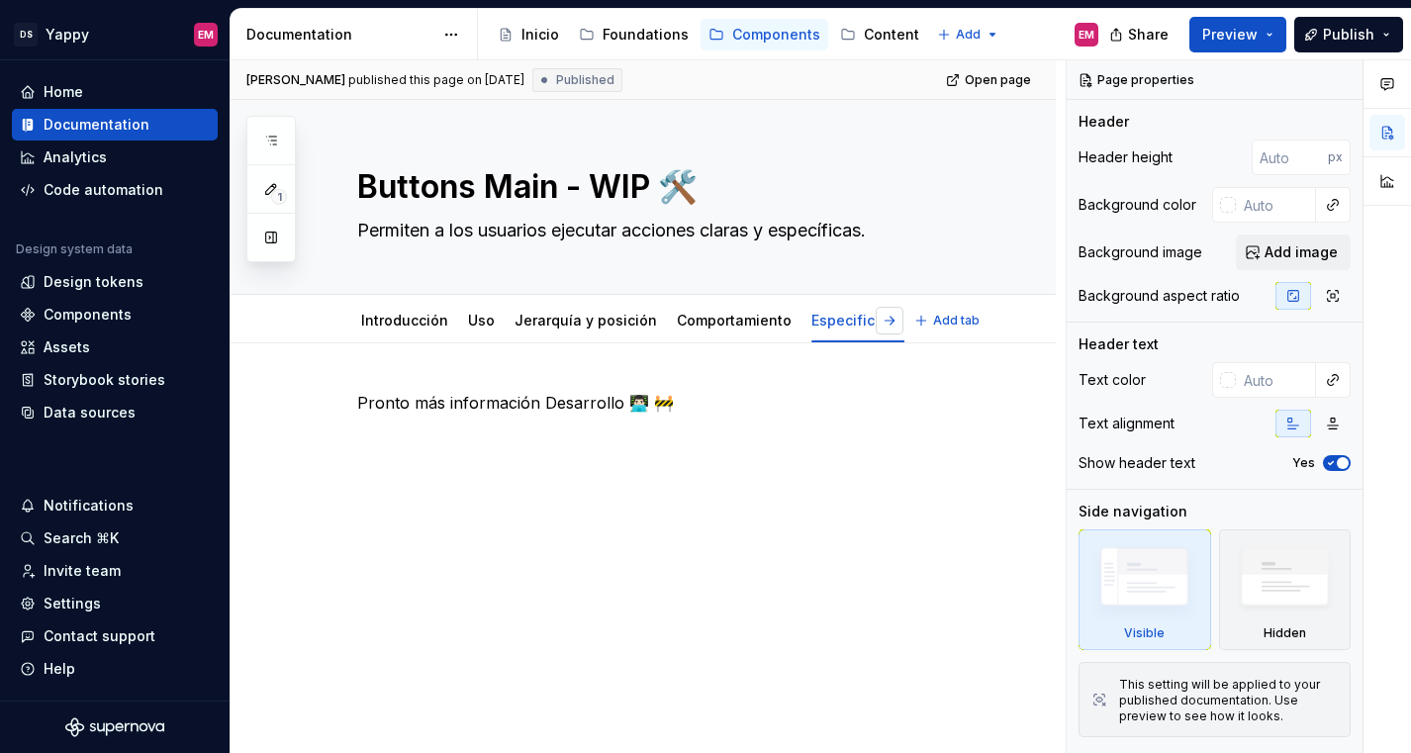
click at [899, 327] on button "button" at bounding box center [889, 321] width 28 height 28
click at [878, 322] on link "Textos" at bounding box center [901, 320] width 46 height 17
click at [754, 320] on link "Comportamiento" at bounding box center [734, 320] width 115 height 17
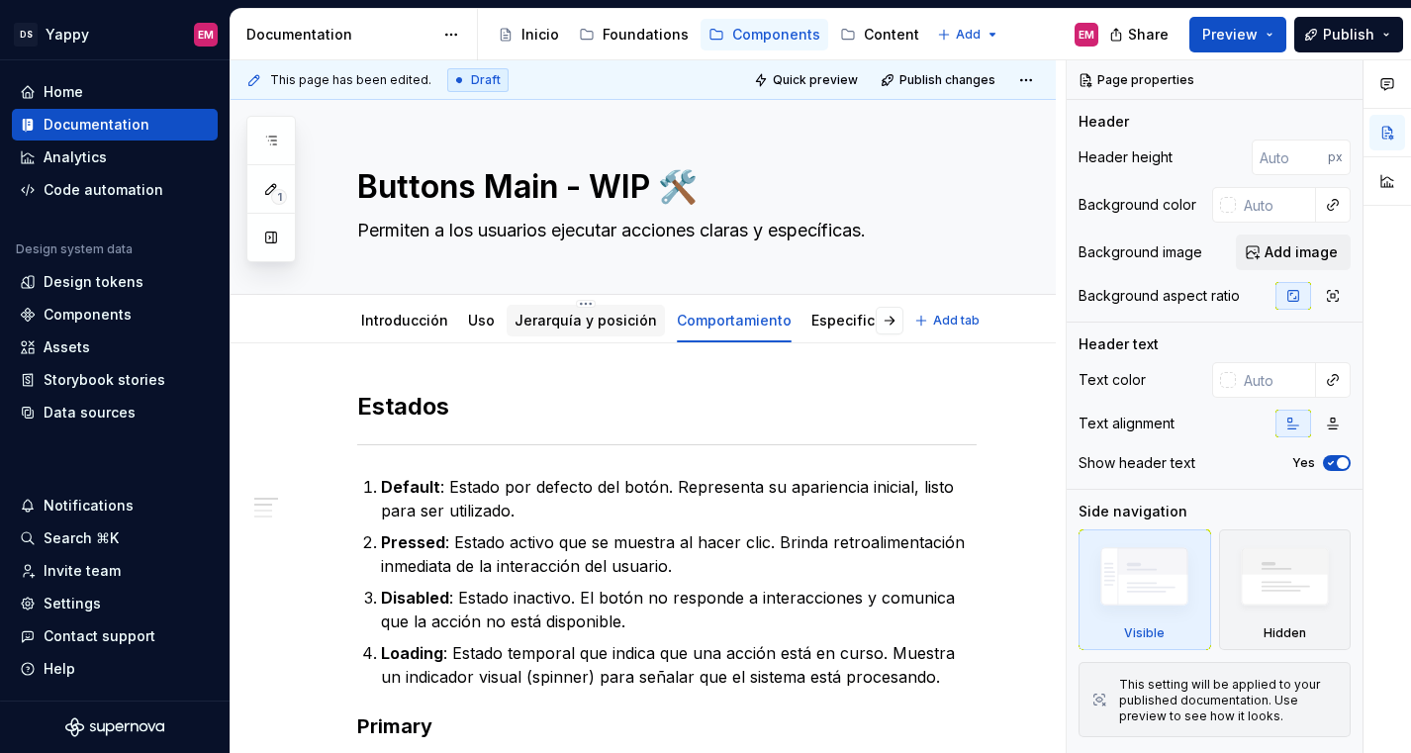
click at [579, 328] on link "Jerarquía y posición" at bounding box center [585, 320] width 142 height 17
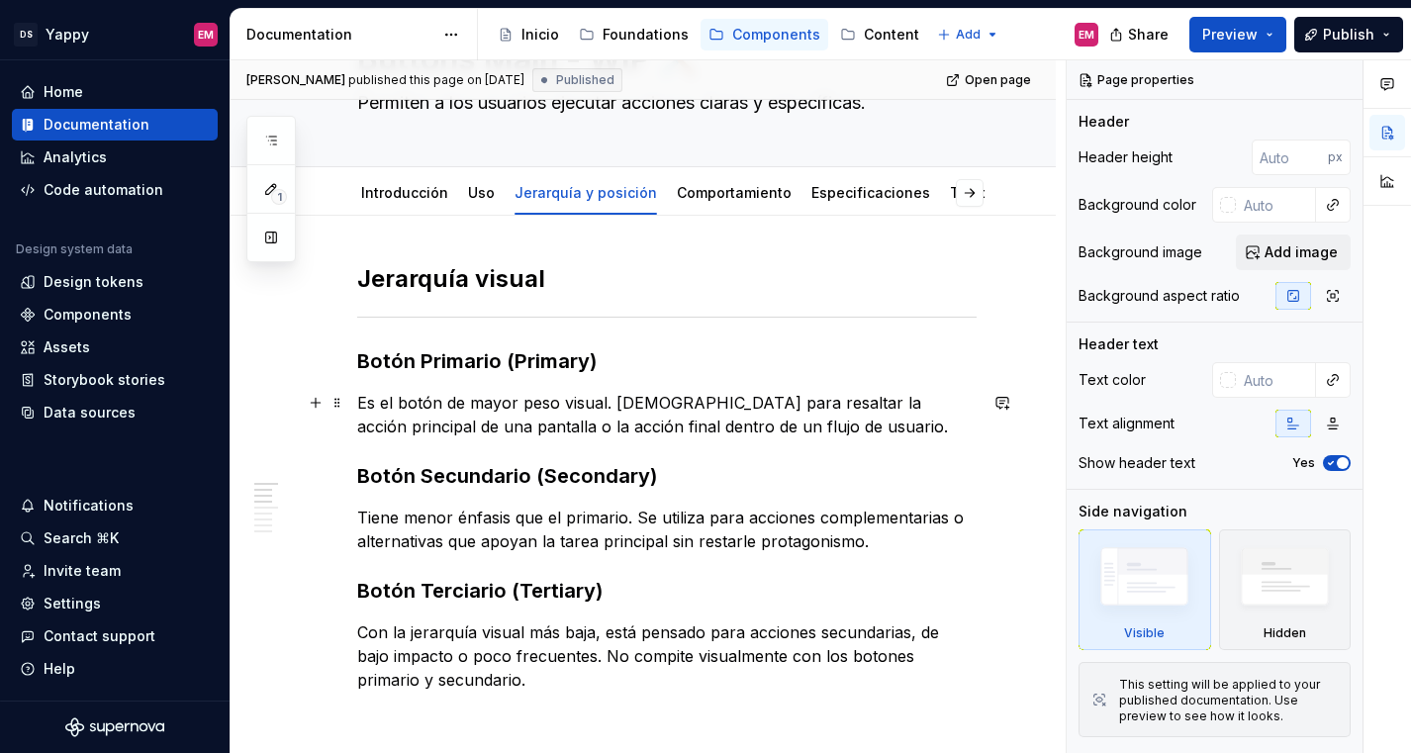
scroll to position [140, 0]
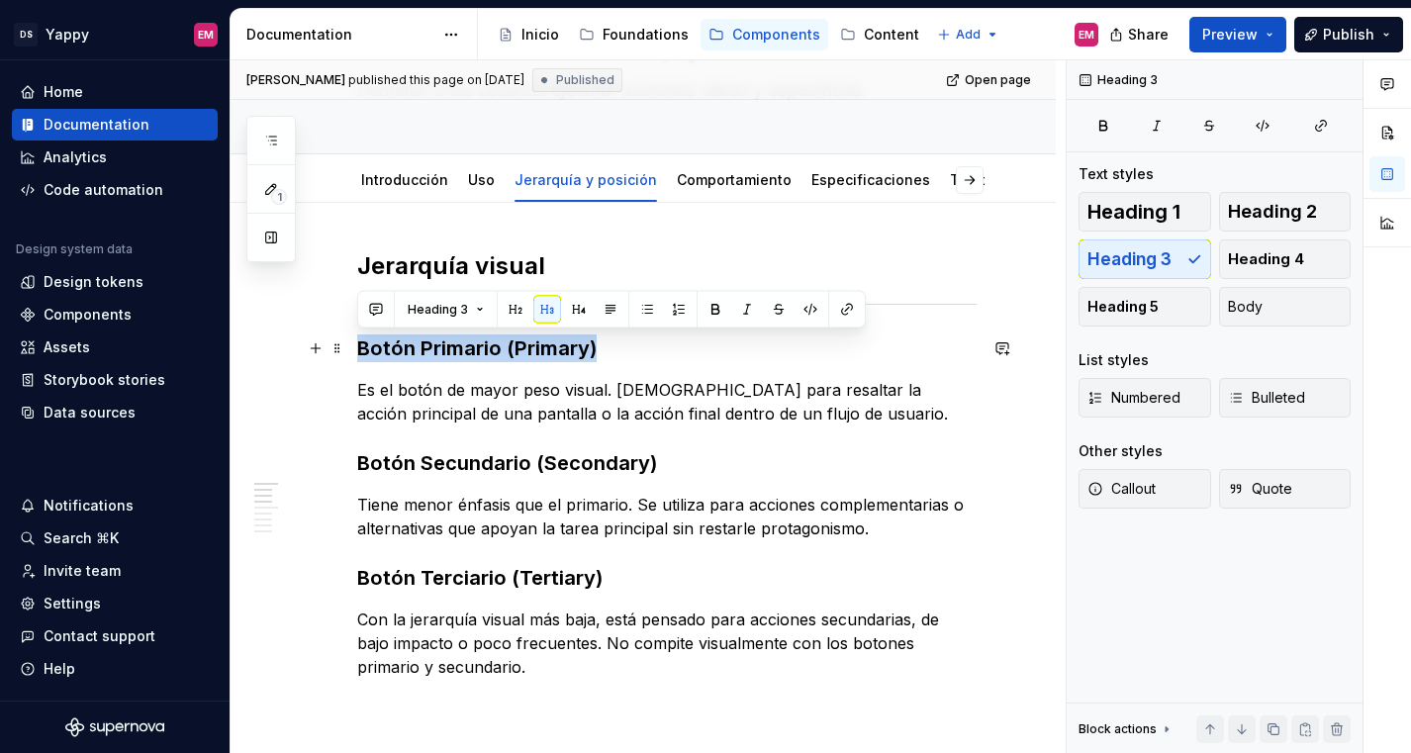
drag, startPoint x: 606, startPoint y: 349, endPoint x: 359, endPoint y: 348, distance: 247.3
click at [359, 348] on h3 "Botón Primario (Primary)" at bounding box center [666, 348] width 619 height 28
copy h3 "Botón Primario (Primary)"
click at [716, 174] on link "Comportamiento" at bounding box center [734, 179] width 115 height 17
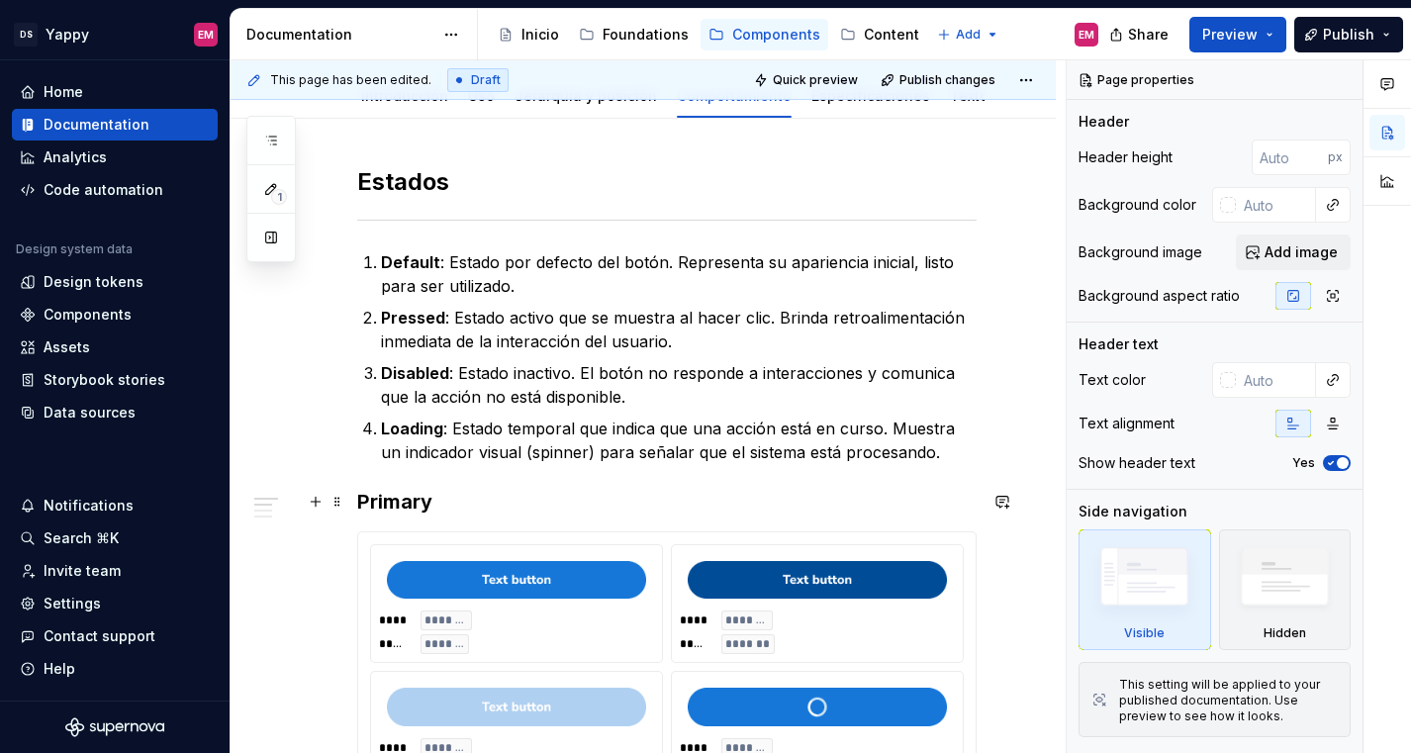
scroll to position [269, 0]
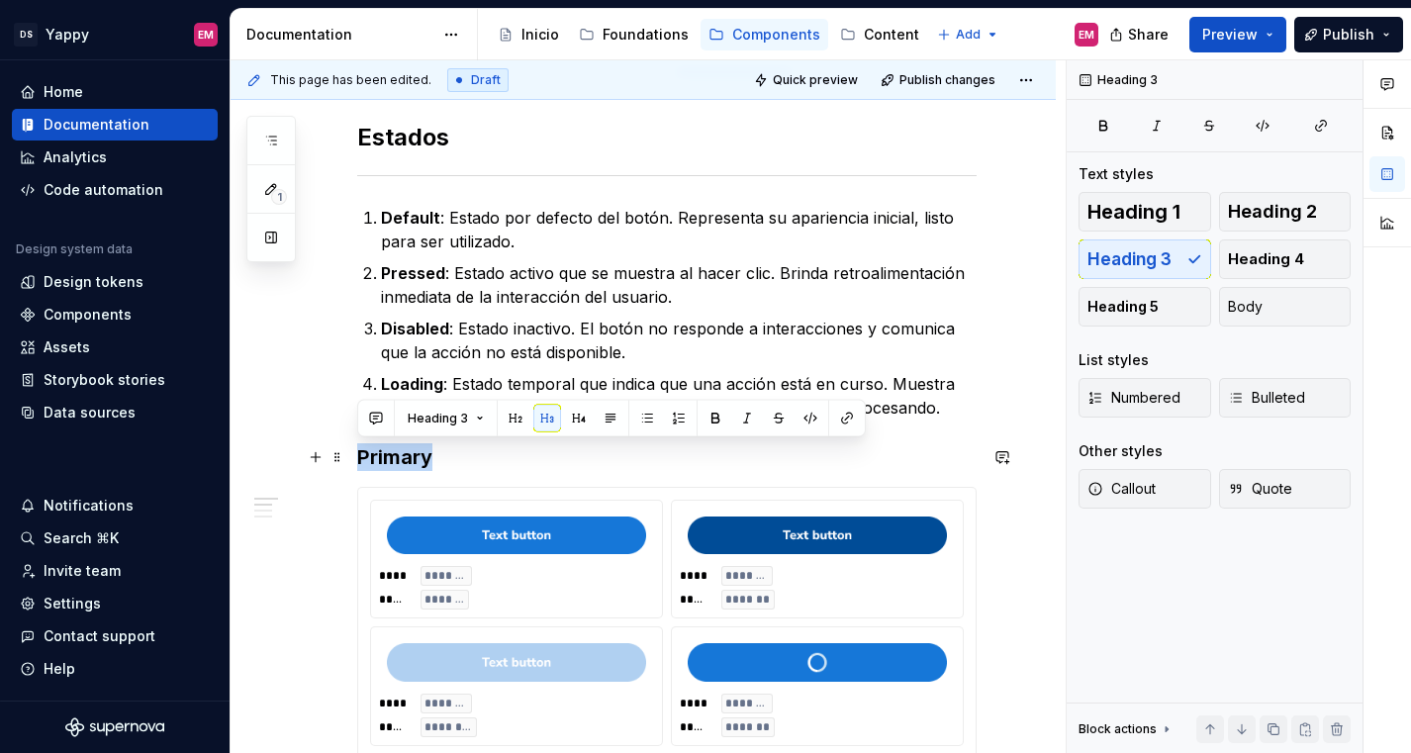
drag, startPoint x: 452, startPoint y: 454, endPoint x: 361, endPoint y: 455, distance: 91.0
click at [361, 455] on h3 "Primary" at bounding box center [666, 457] width 619 height 28
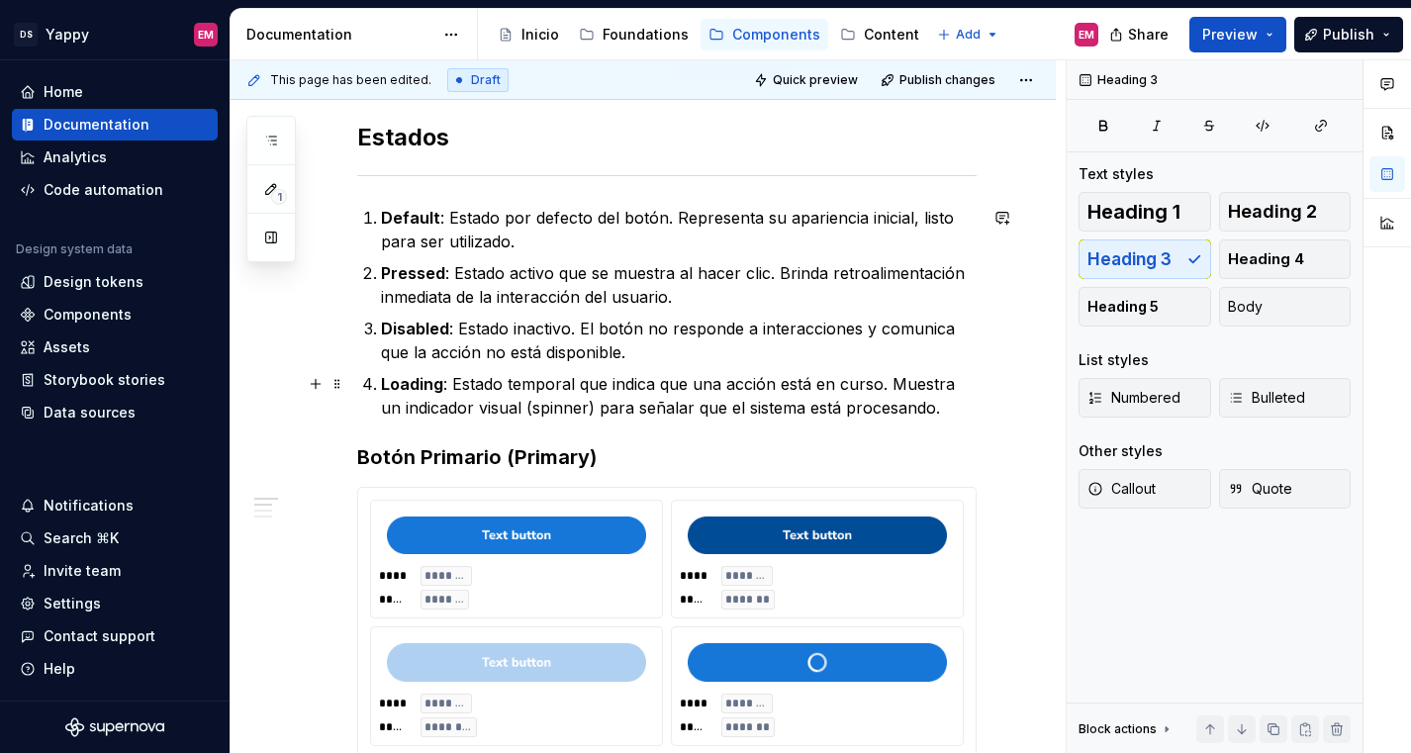
scroll to position [0, 0]
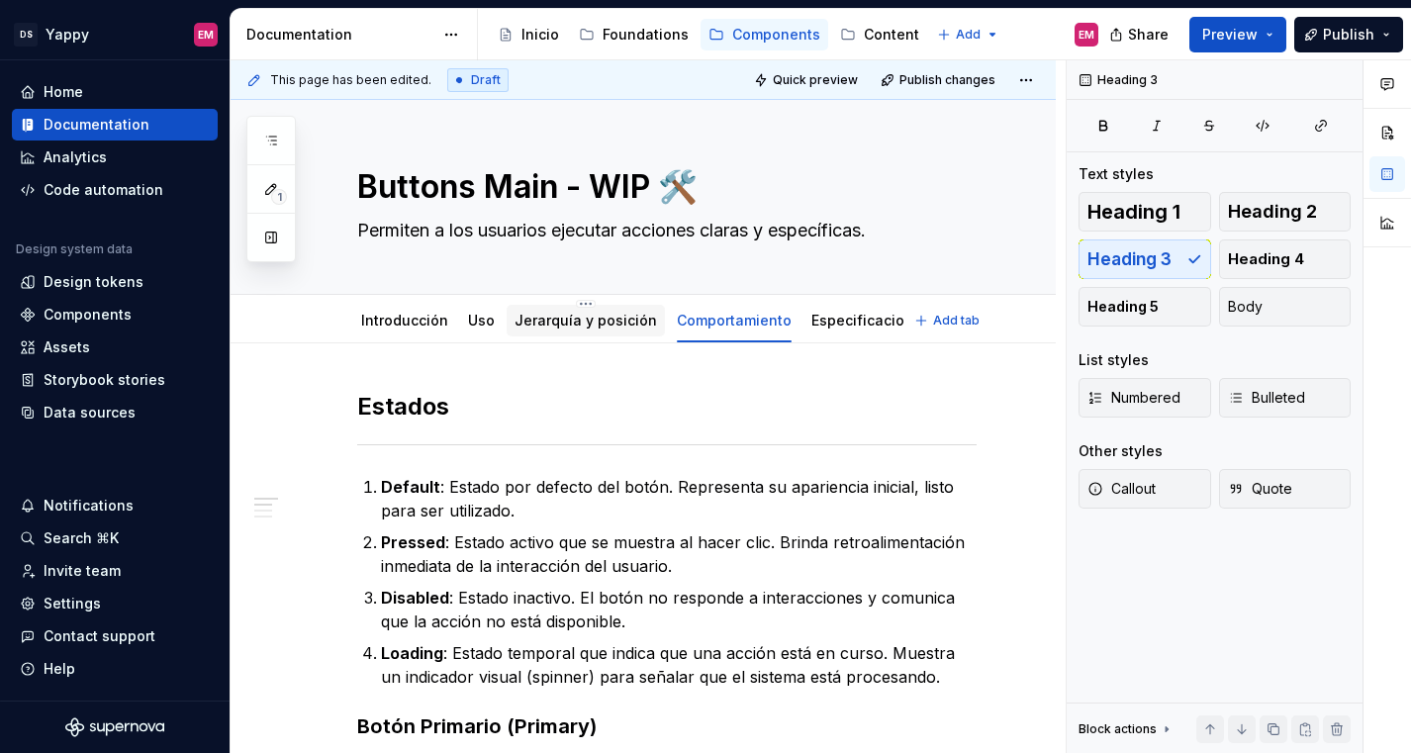
click at [588, 330] on div "Jerarquía y posición" at bounding box center [585, 321] width 142 height 24
click at [553, 325] on link "Jerarquía y posición" at bounding box center [585, 320] width 142 height 17
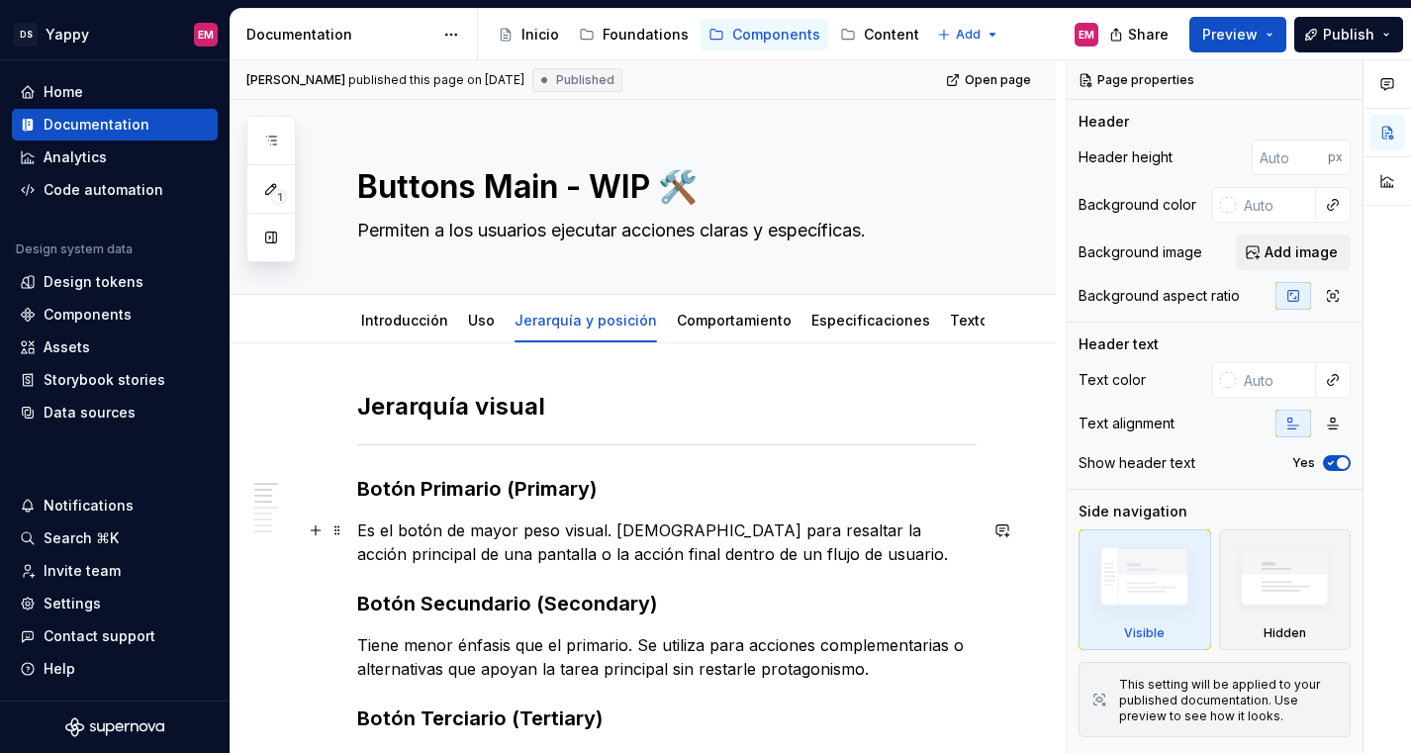
scroll to position [113, 0]
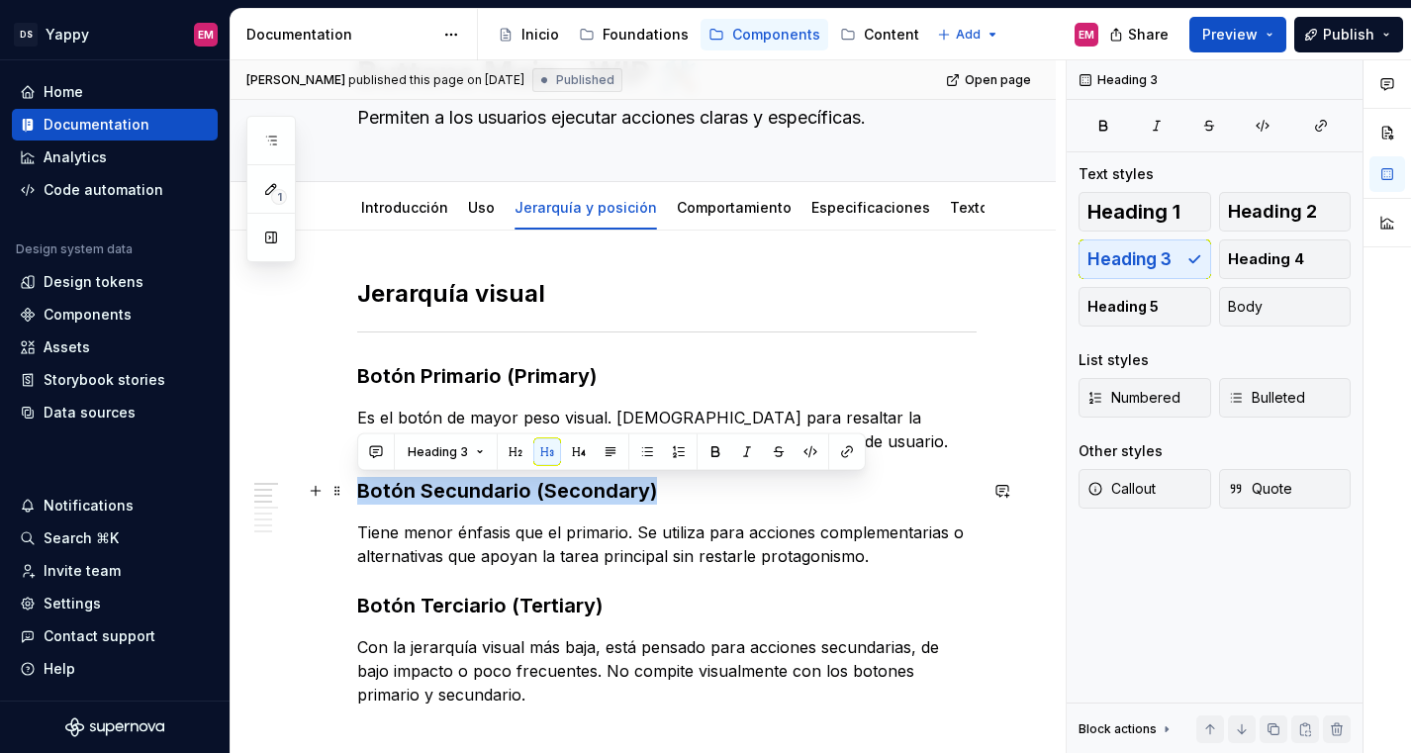
drag, startPoint x: 676, startPoint y: 483, endPoint x: 363, endPoint y: 483, distance: 312.6
click at [363, 483] on h3 "Botón Secundario (Secondary)" at bounding box center [666, 491] width 619 height 28
copy h3 "Botón Secundario (Secondary)"
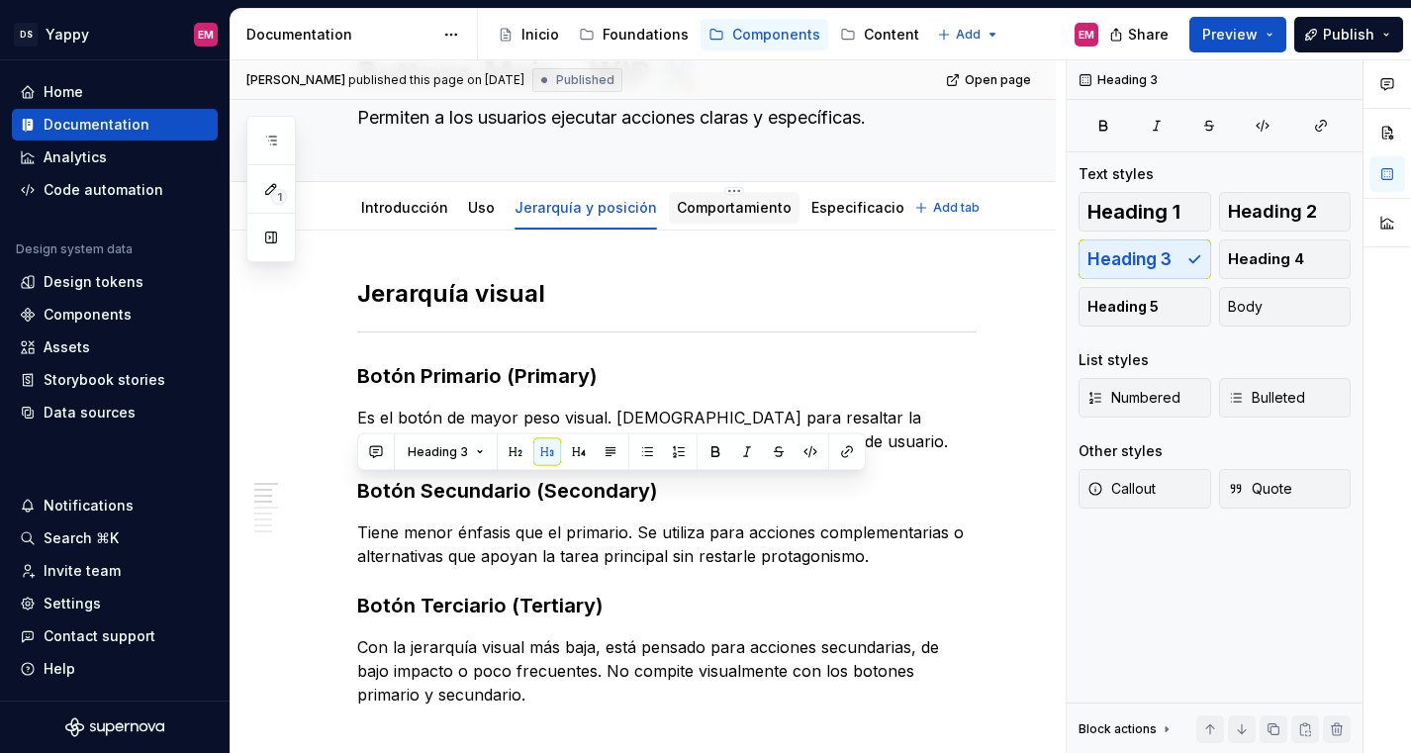
click at [701, 216] on div "Comportamiento" at bounding box center [734, 208] width 115 height 20
click at [689, 211] on link "Comportamiento" at bounding box center [734, 207] width 115 height 17
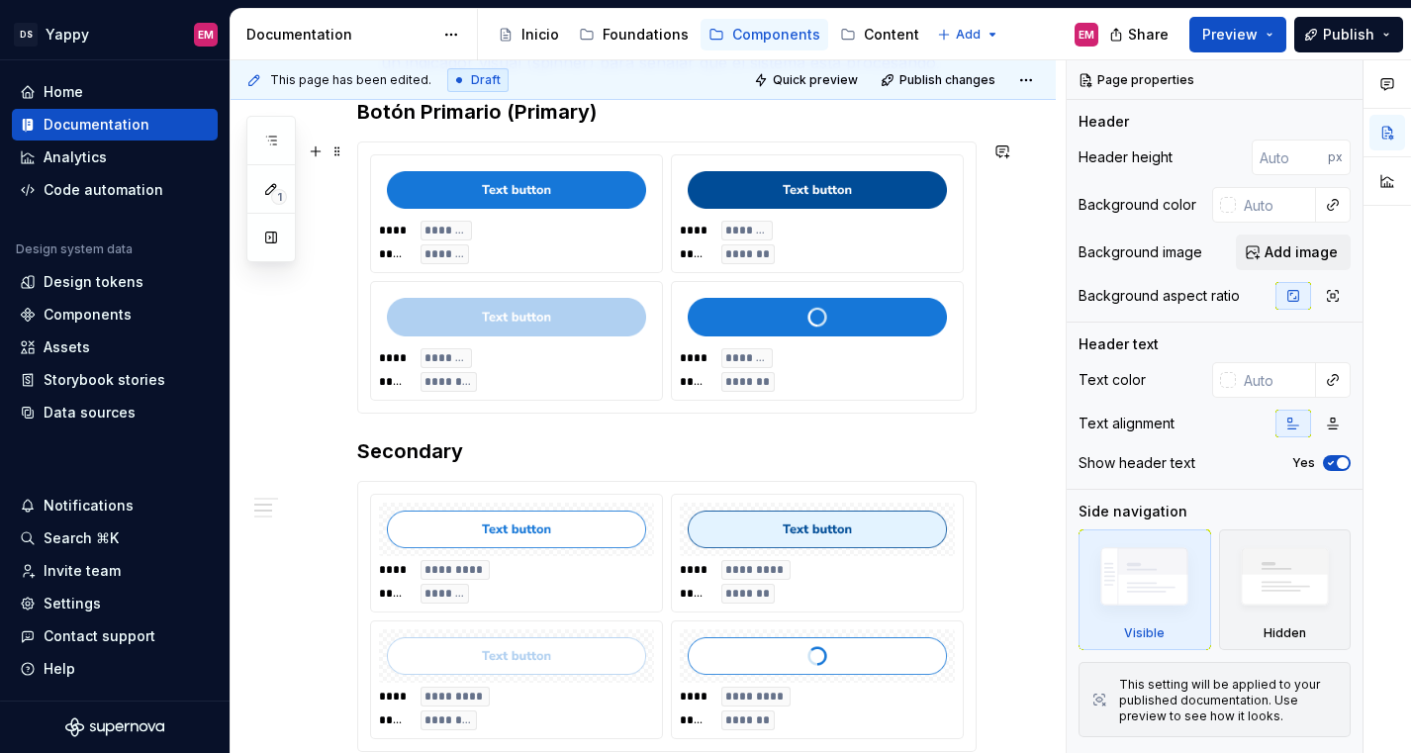
scroll to position [709, 0]
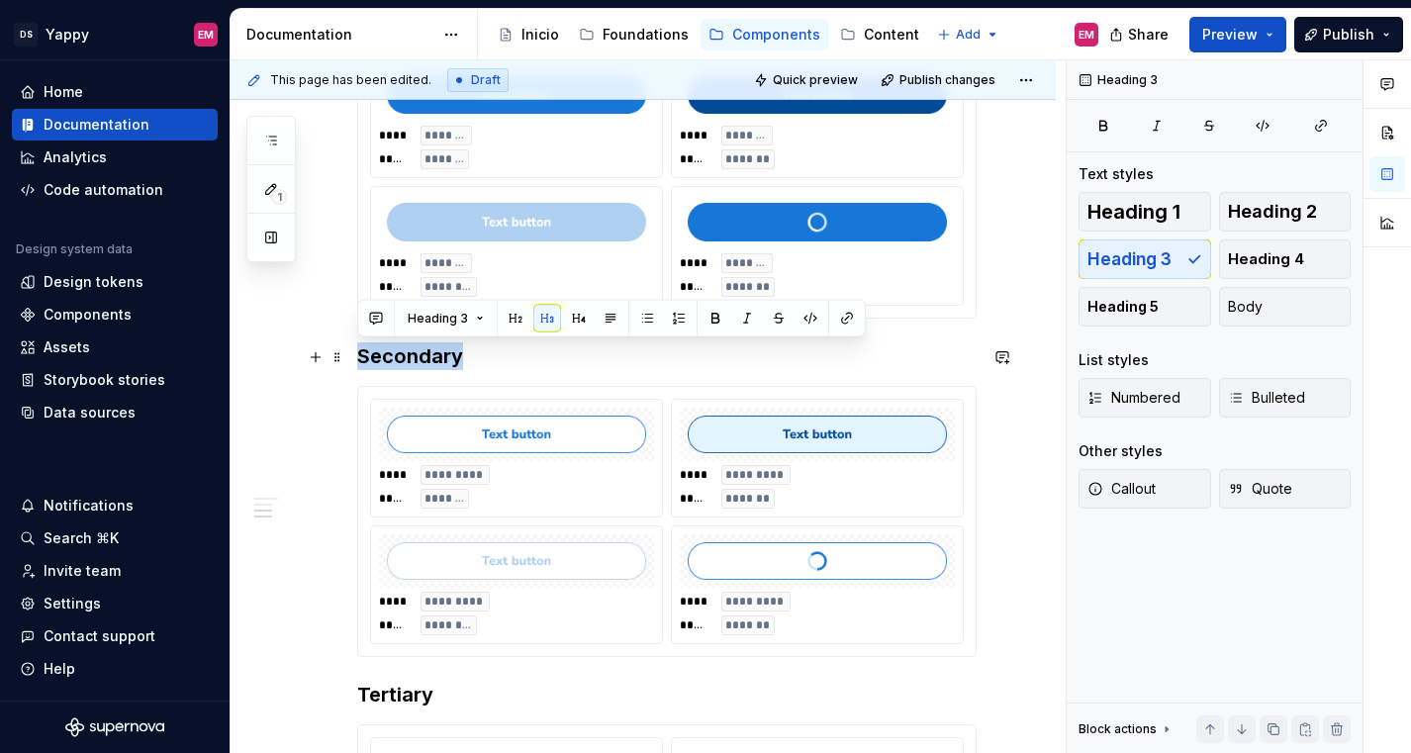
drag, startPoint x: 490, startPoint y: 355, endPoint x: 355, endPoint y: 354, distance: 134.5
click at [355, 354] on div "Estados Default : Estado por defecto del botón. Representa su apariencia inicia…" at bounding box center [642, 439] width 825 height 1611
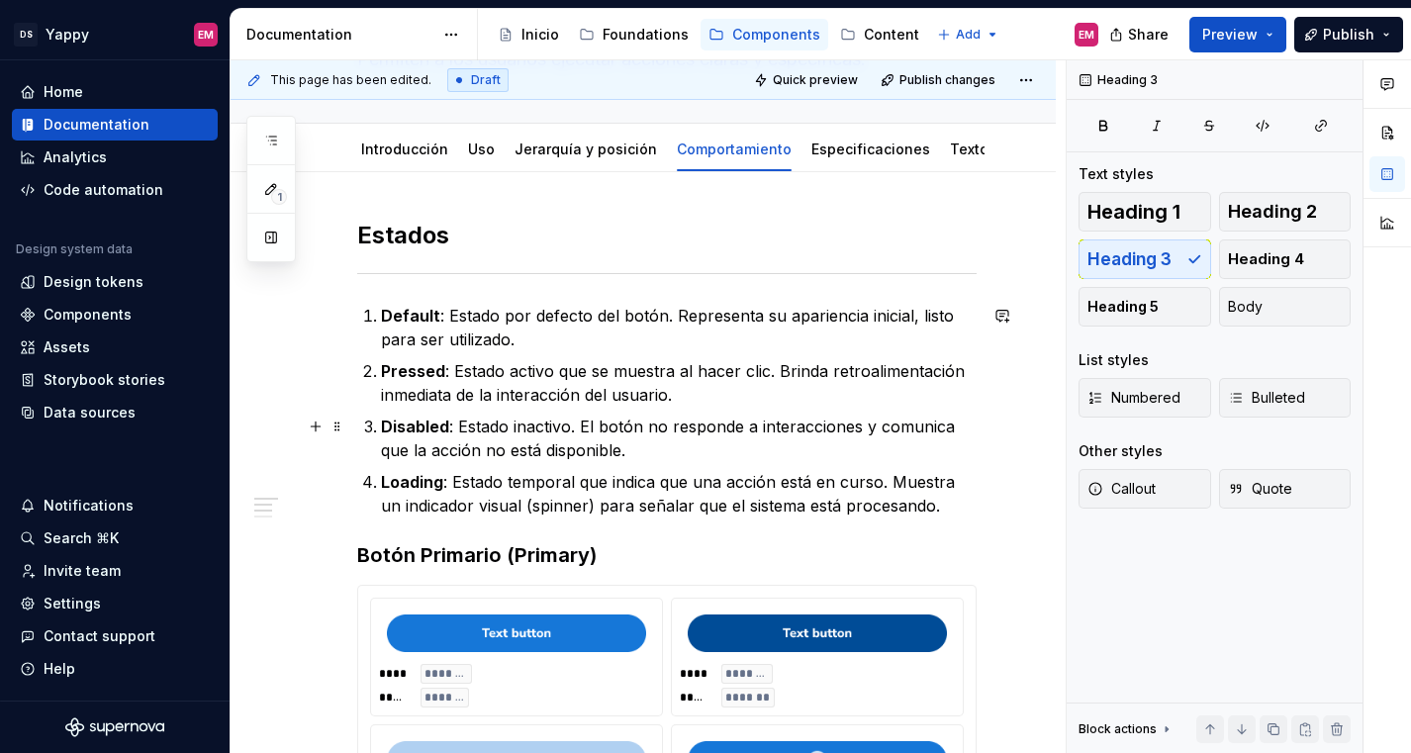
scroll to position [167, 0]
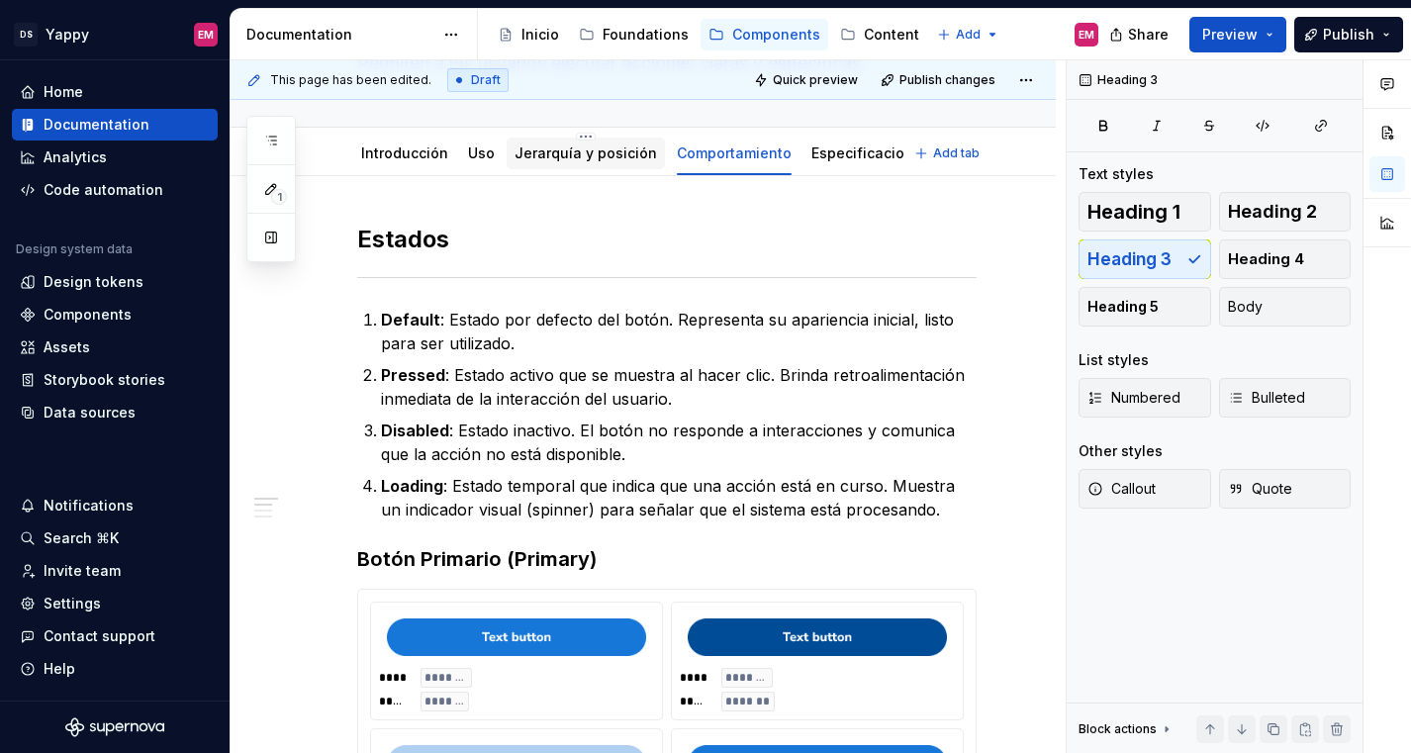
click at [583, 141] on div "Jerarquía y posición" at bounding box center [585, 153] width 142 height 24
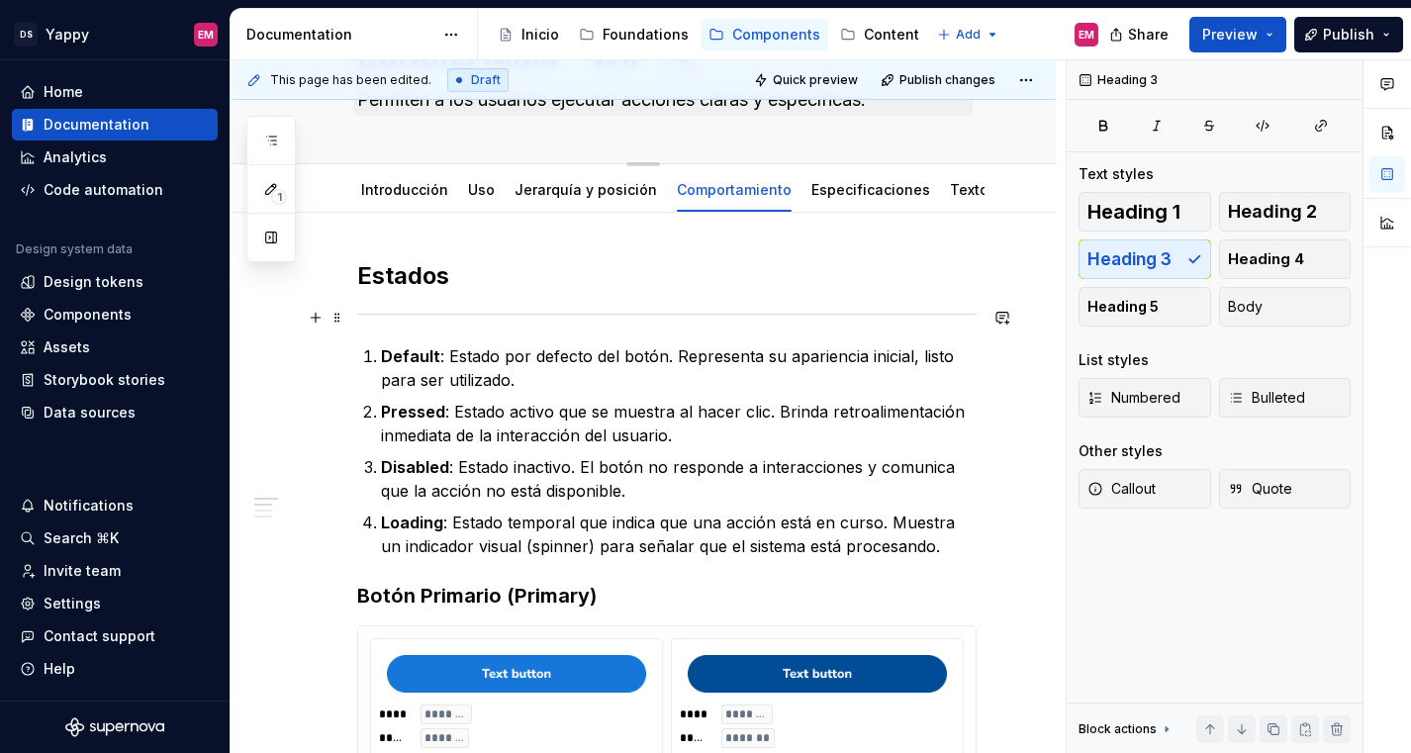
scroll to position [83, 0]
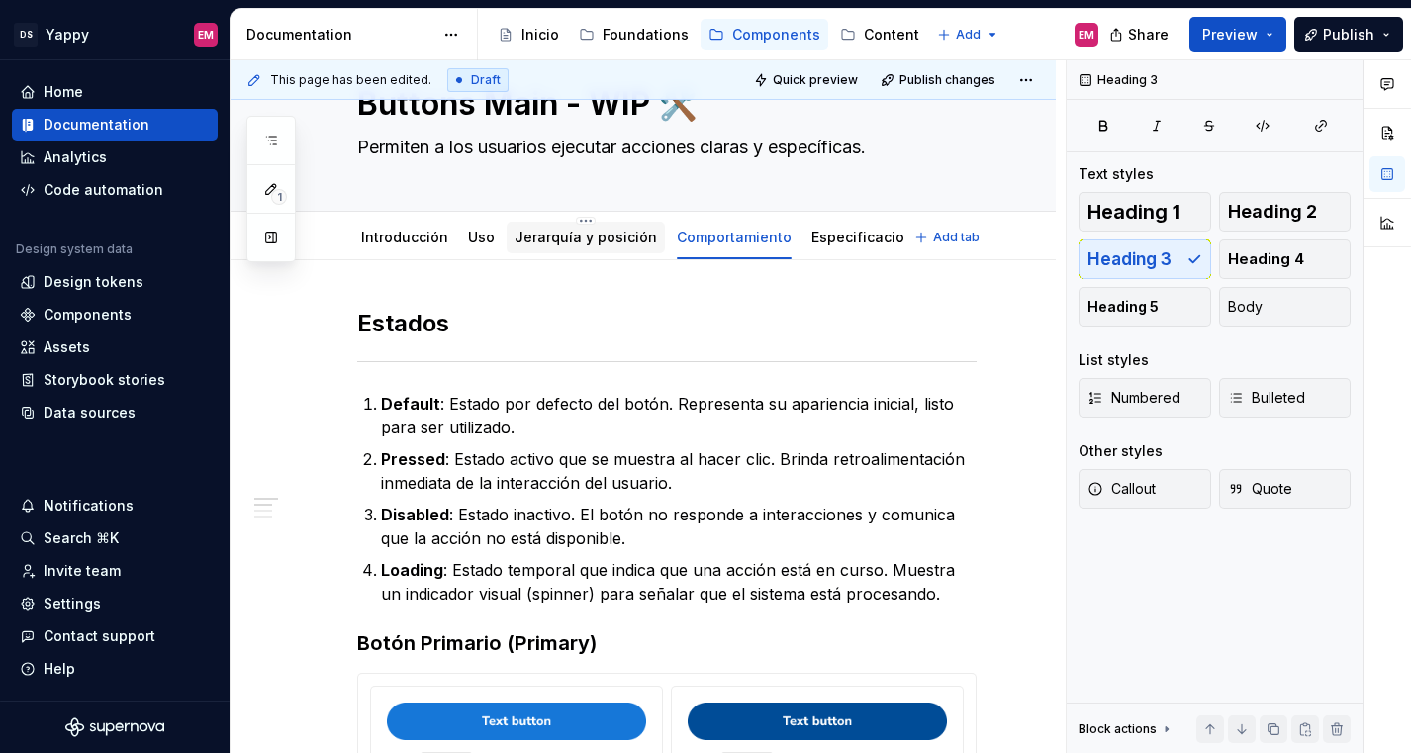
click at [595, 225] on div "Jerarquía y posición" at bounding box center [585, 238] width 158 height 32
click at [602, 239] on link "Jerarquía y posición" at bounding box center [585, 237] width 142 height 17
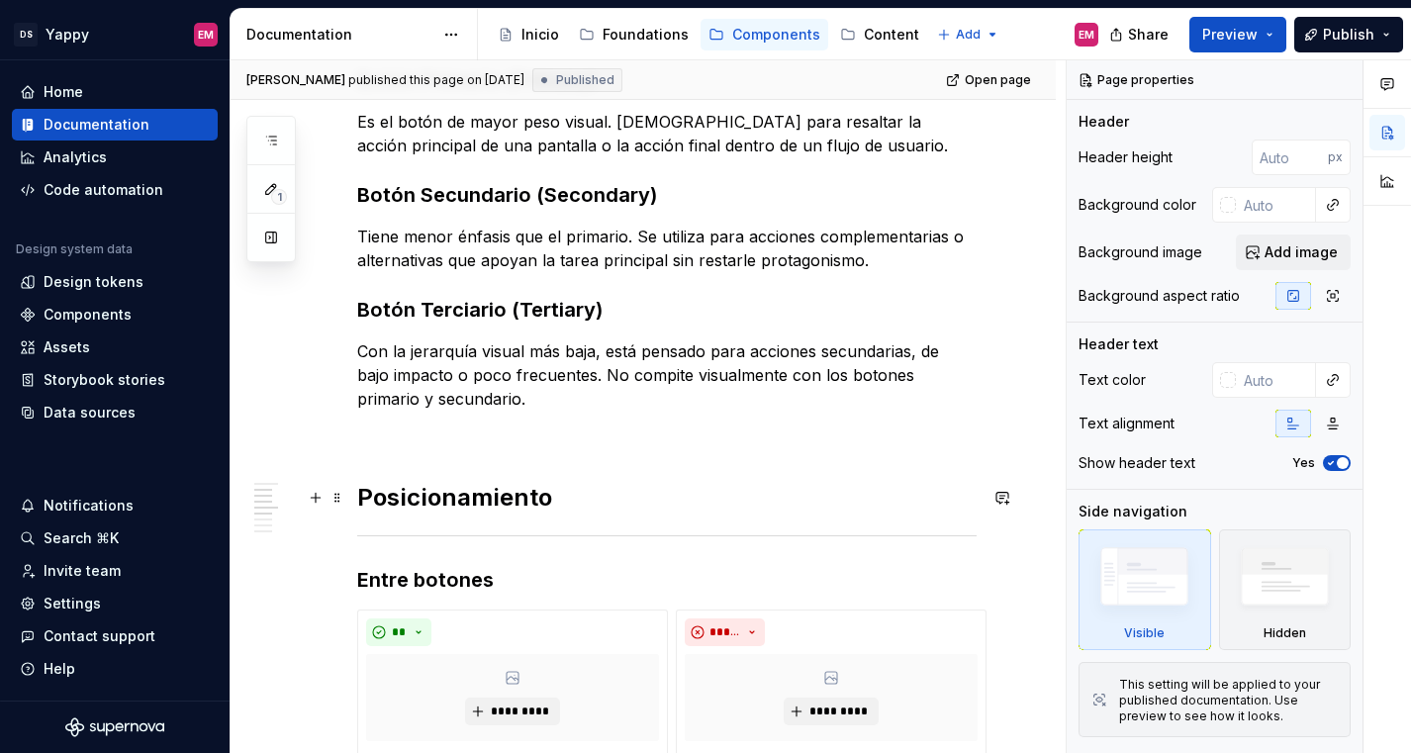
scroll to position [435, 0]
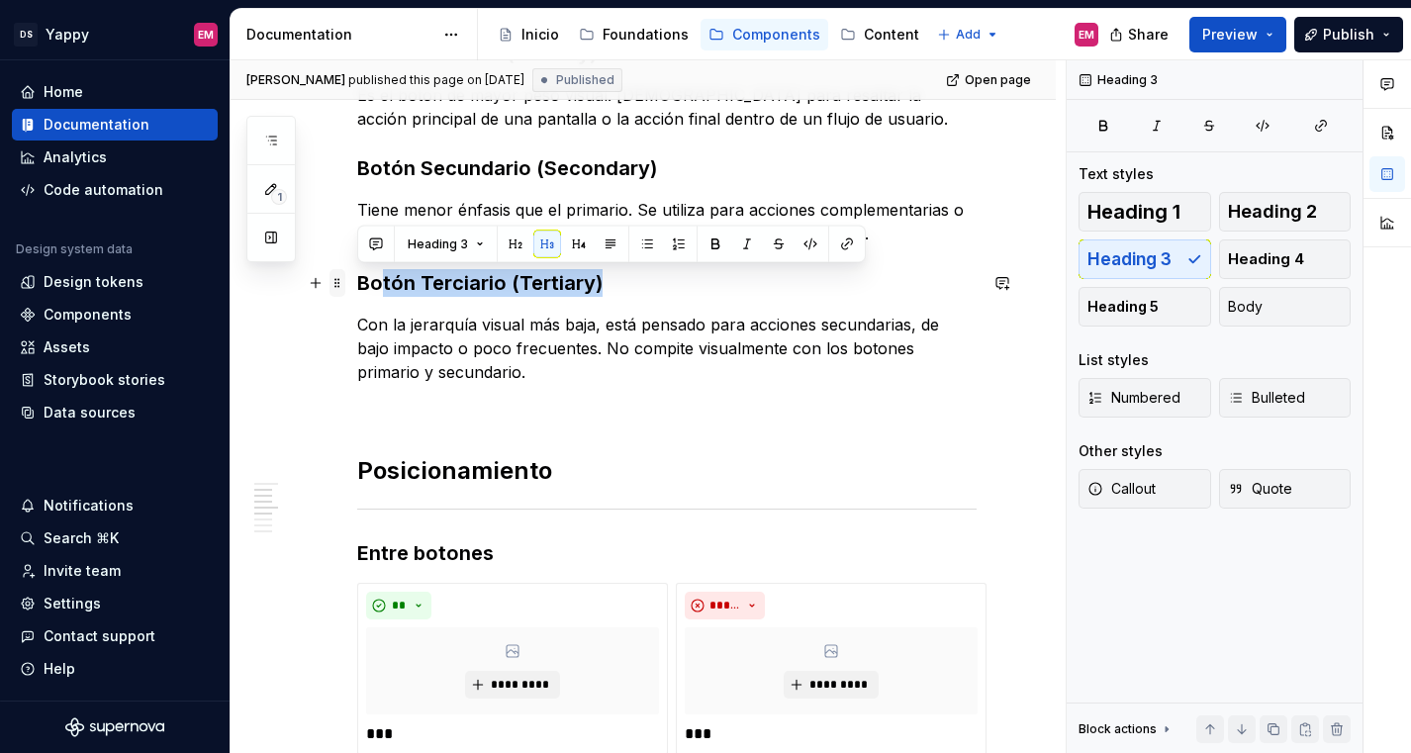
drag, startPoint x: 614, startPoint y: 288, endPoint x: 341, endPoint y: 287, distance: 273.0
drag, startPoint x: 363, startPoint y: 281, endPoint x: 700, endPoint y: 282, distance: 337.3
click at [700, 282] on h3 "Botón Terciario (Tertiary)" at bounding box center [666, 283] width 619 height 28
copy h3 "Botón Terciario (Tertiary)"
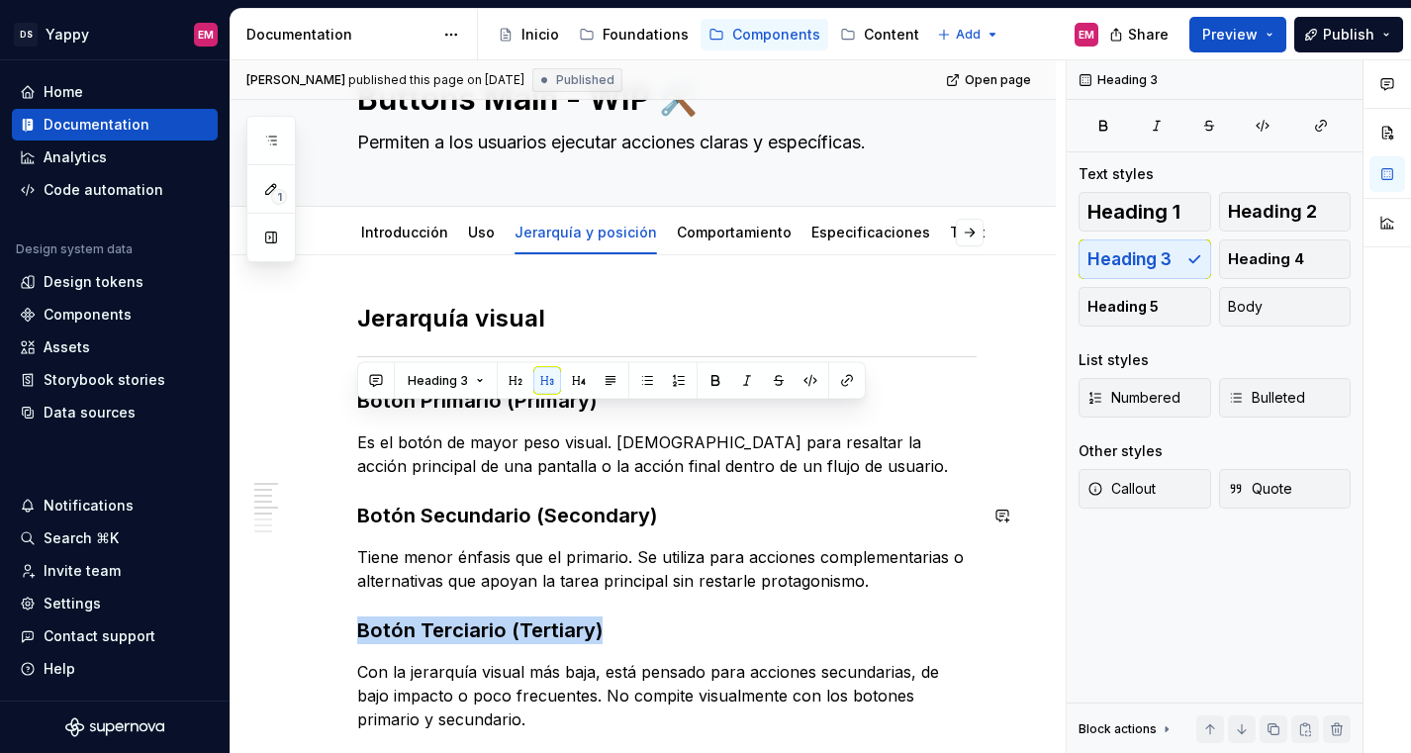
scroll to position [14, 0]
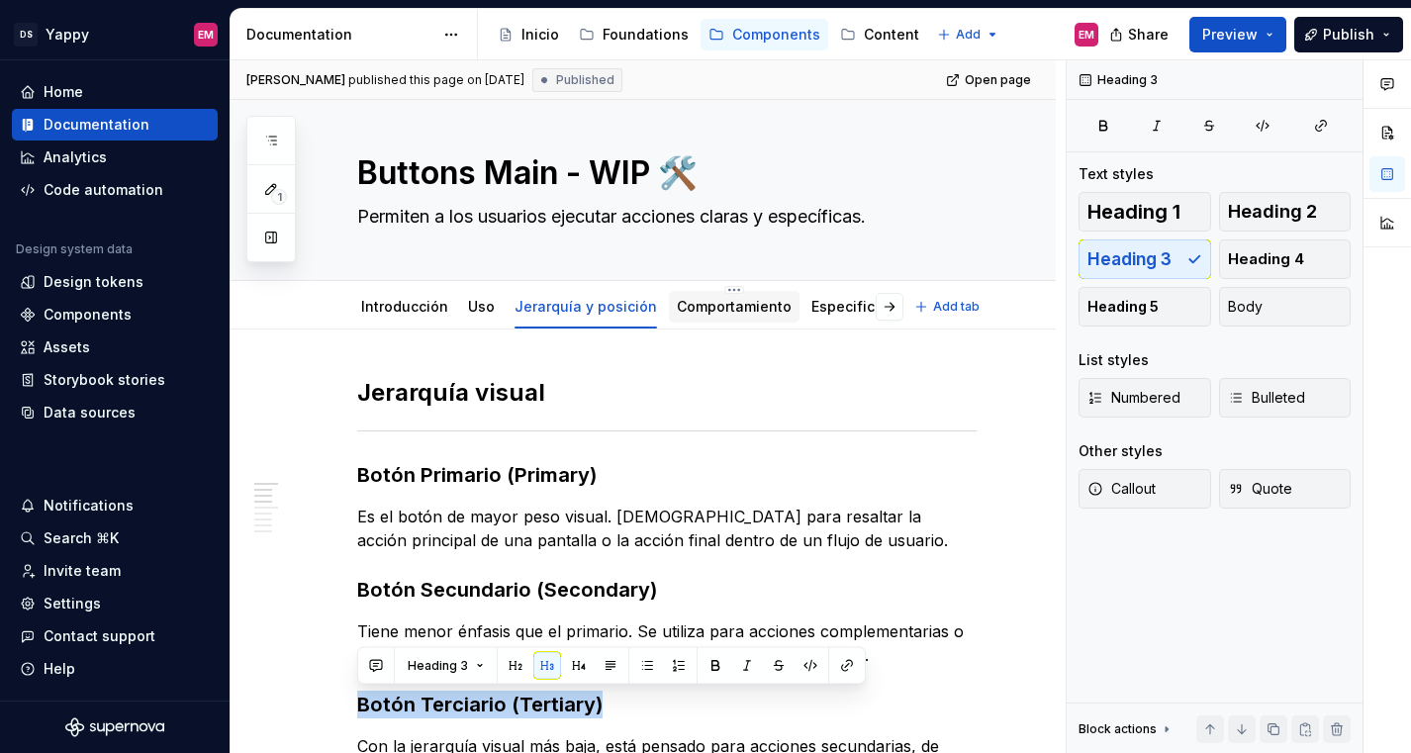
click at [723, 305] on link "Comportamiento" at bounding box center [734, 306] width 115 height 17
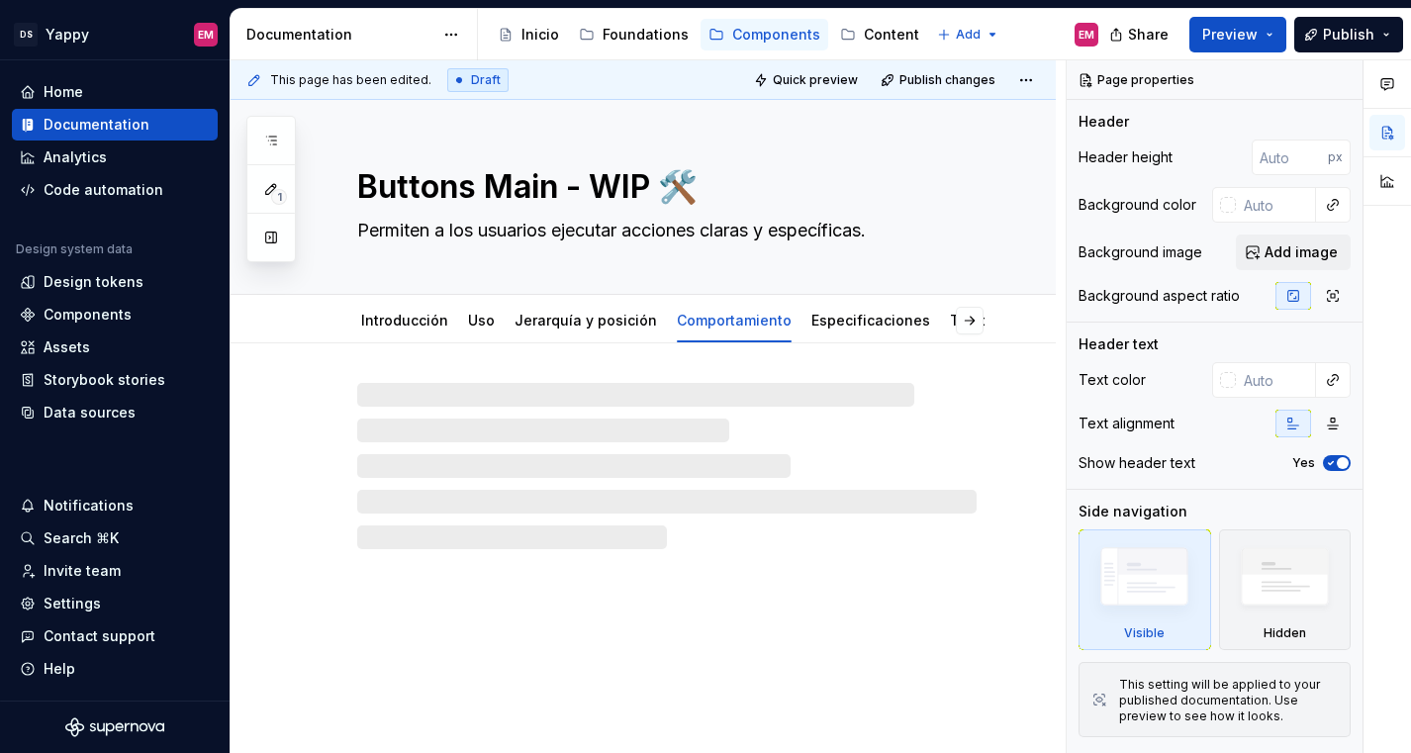
type textarea "*"
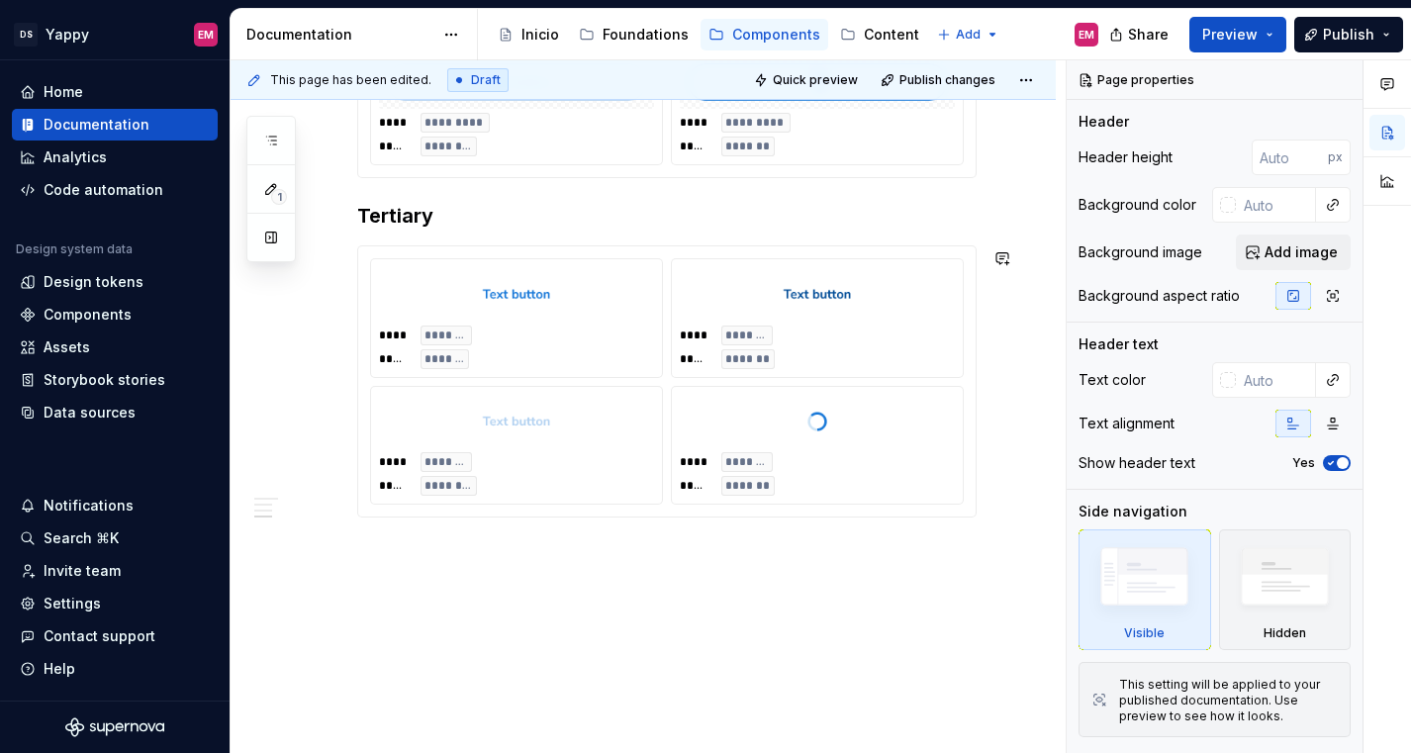
scroll to position [1205, 0]
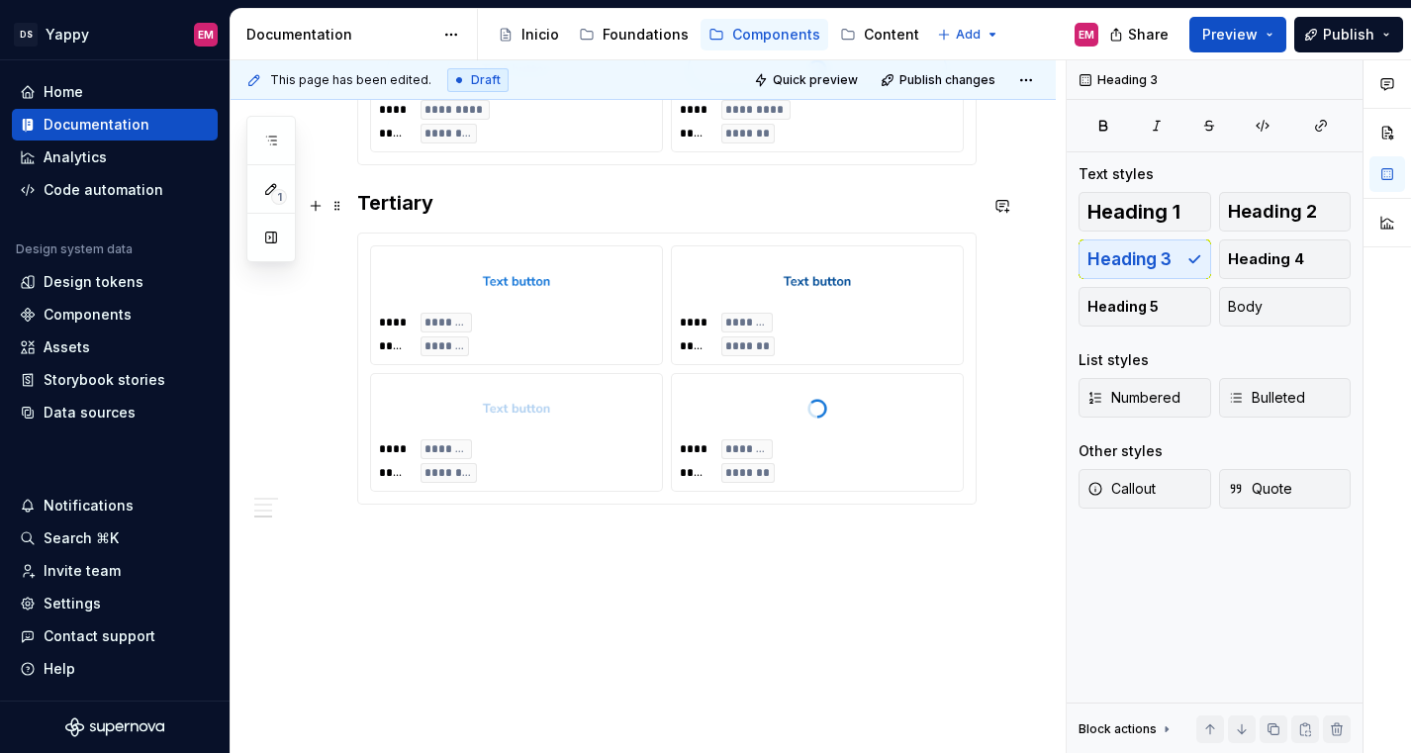
drag, startPoint x: 362, startPoint y: 197, endPoint x: 463, endPoint y: 197, distance: 100.9
click at [463, 197] on h3 "Tertiary" at bounding box center [666, 203] width 619 height 28
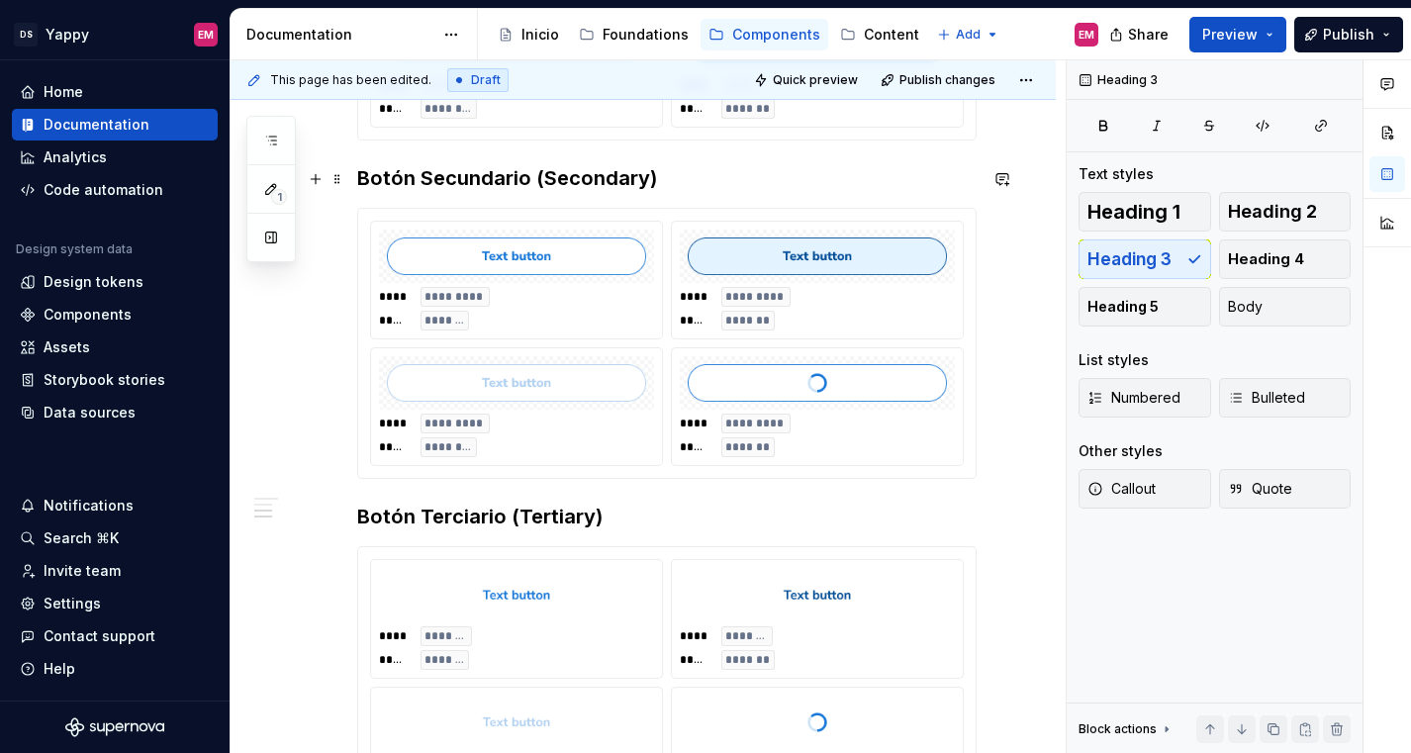
click at [506, 186] on h3 "Botón Secundario (Secondary)" at bounding box center [666, 178] width 619 height 28
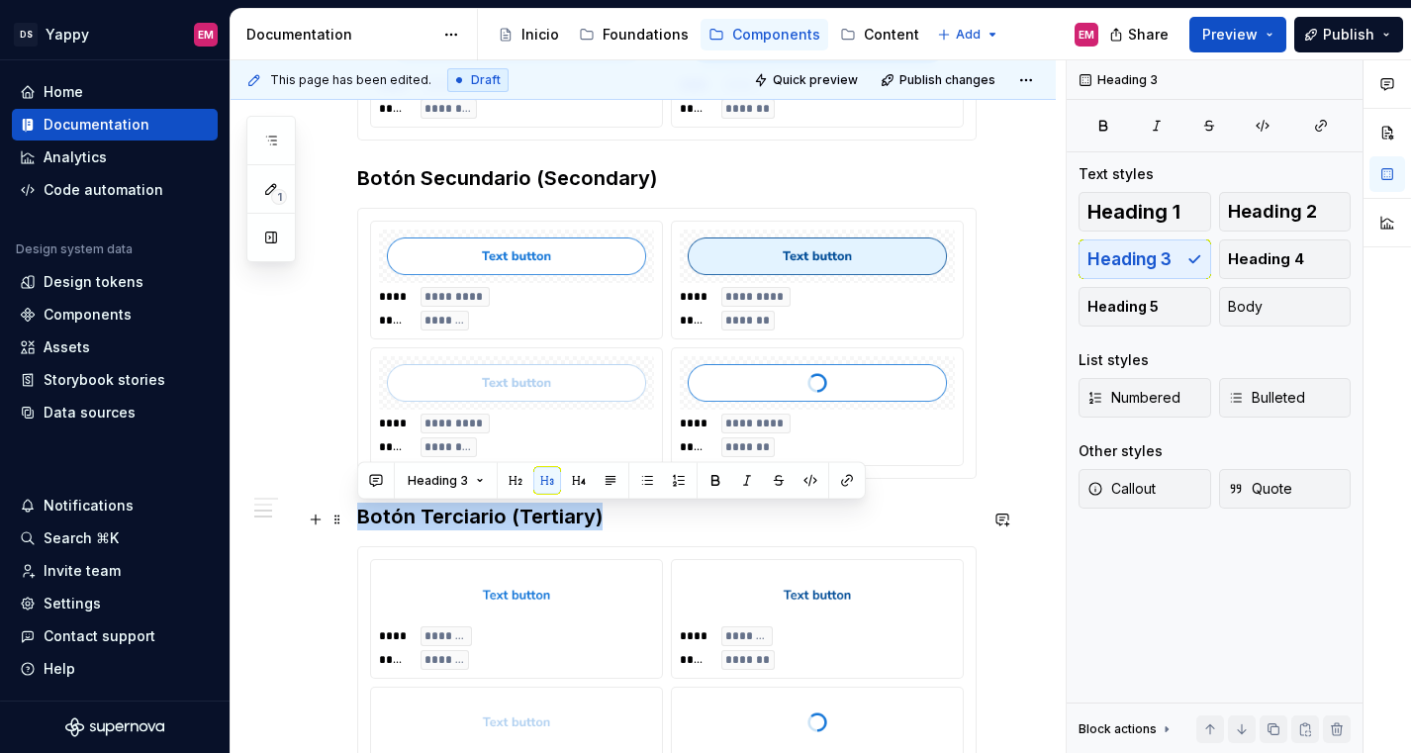
drag, startPoint x: 599, startPoint y: 518, endPoint x: 352, endPoint y: 517, distance: 247.3
click at [352, 517] on div "Estados Default : Estado por defecto del botón. Representa su apariencia inicia…" at bounding box center [642, 261] width 825 height 1611
click at [1125, 268] on div "Heading 1 Heading 2 Heading 3 Heading 4 Heading 5 Body" at bounding box center [1214, 259] width 272 height 135
click at [1125, 261] on div "Heading 1 Heading 2 Heading 3 Heading 4 Heading 5 Body" at bounding box center [1214, 259] width 272 height 135
click at [593, 526] on h3 "Botón Terciario (Tertiary)" at bounding box center [666, 517] width 619 height 28
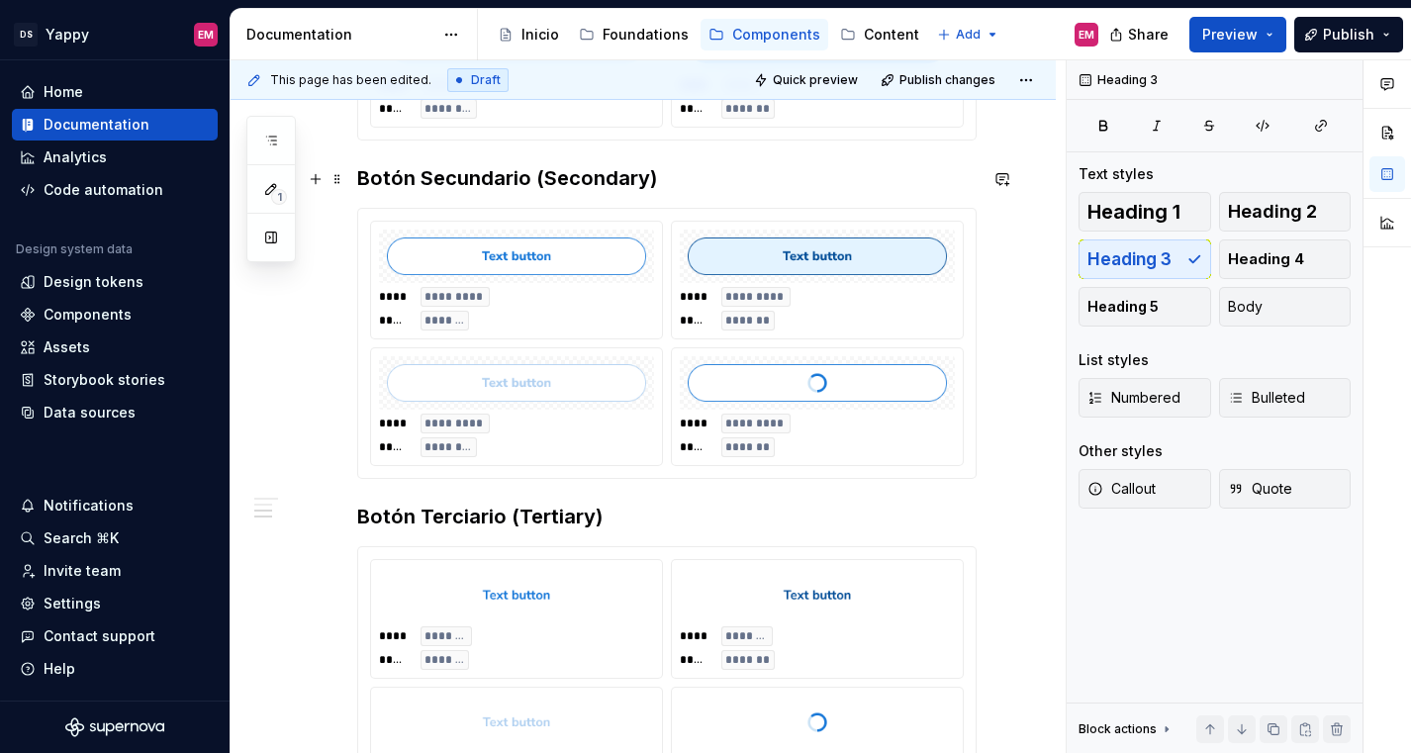
click at [498, 174] on h3 "Botón Secundario (Secondary)" at bounding box center [666, 178] width 619 height 28
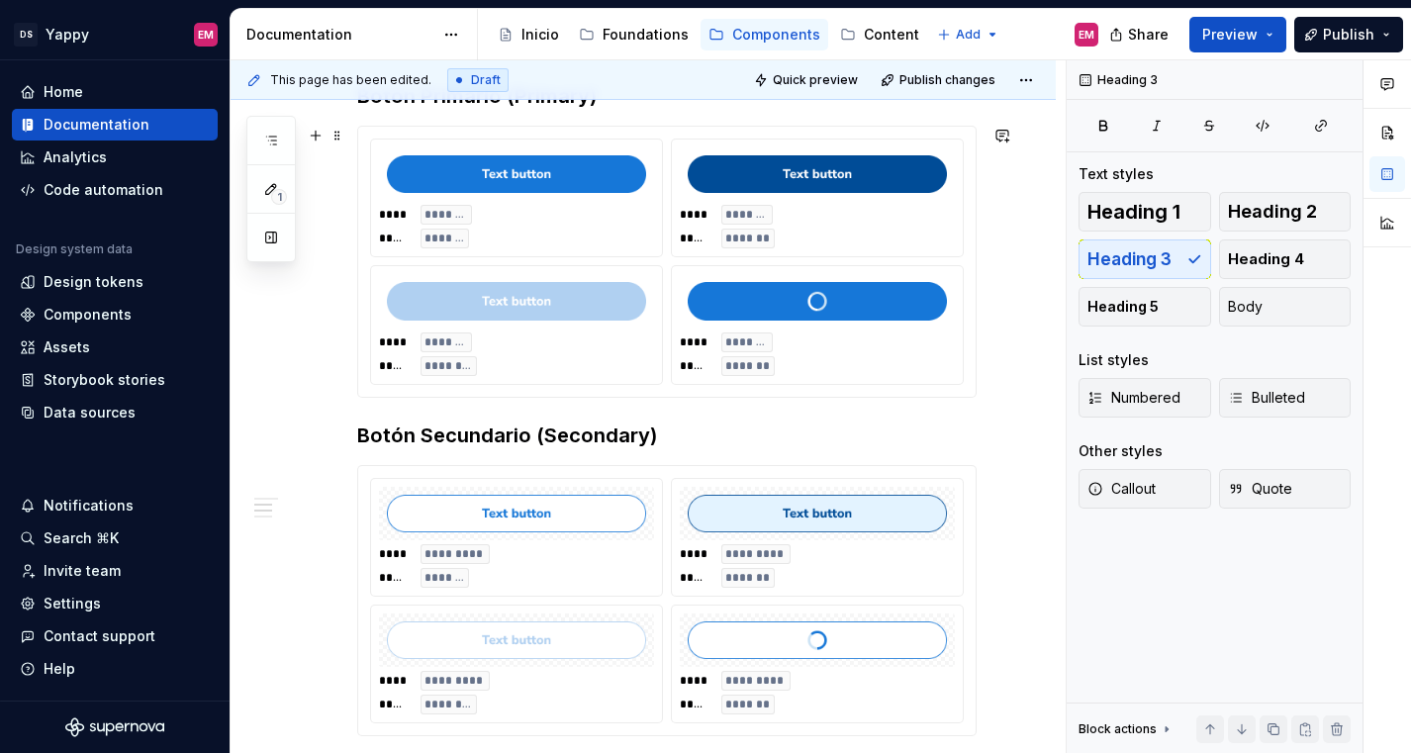
scroll to position [529, 0]
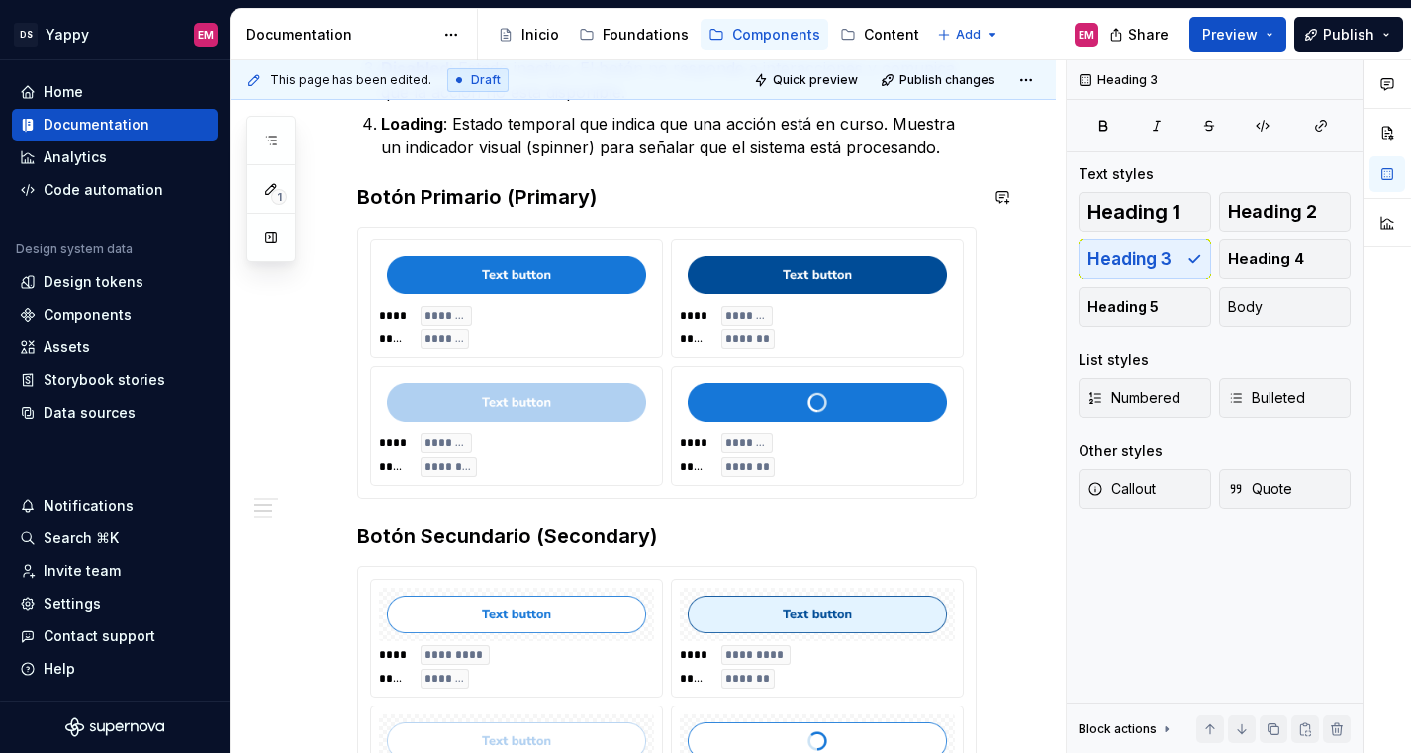
click at [506, 168] on div "Estados Default : Estado por defecto del botón. Representa su apariencia inicia…" at bounding box center [666, 519] width 619 height 1315
click at [506, 190] on h3 "Botón Primario (Primary)" at bounding box center [666, 197] width 619 height 28
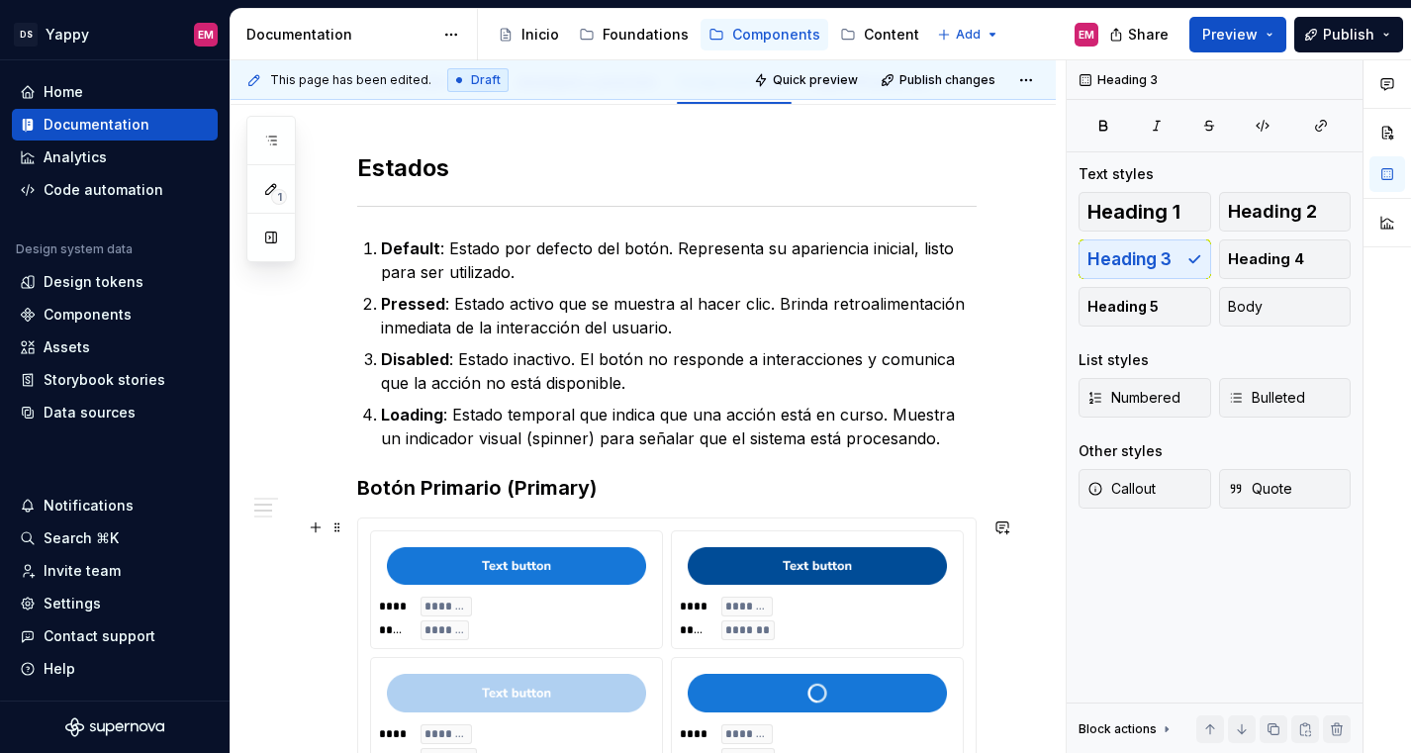
scroll to position [173, 0]
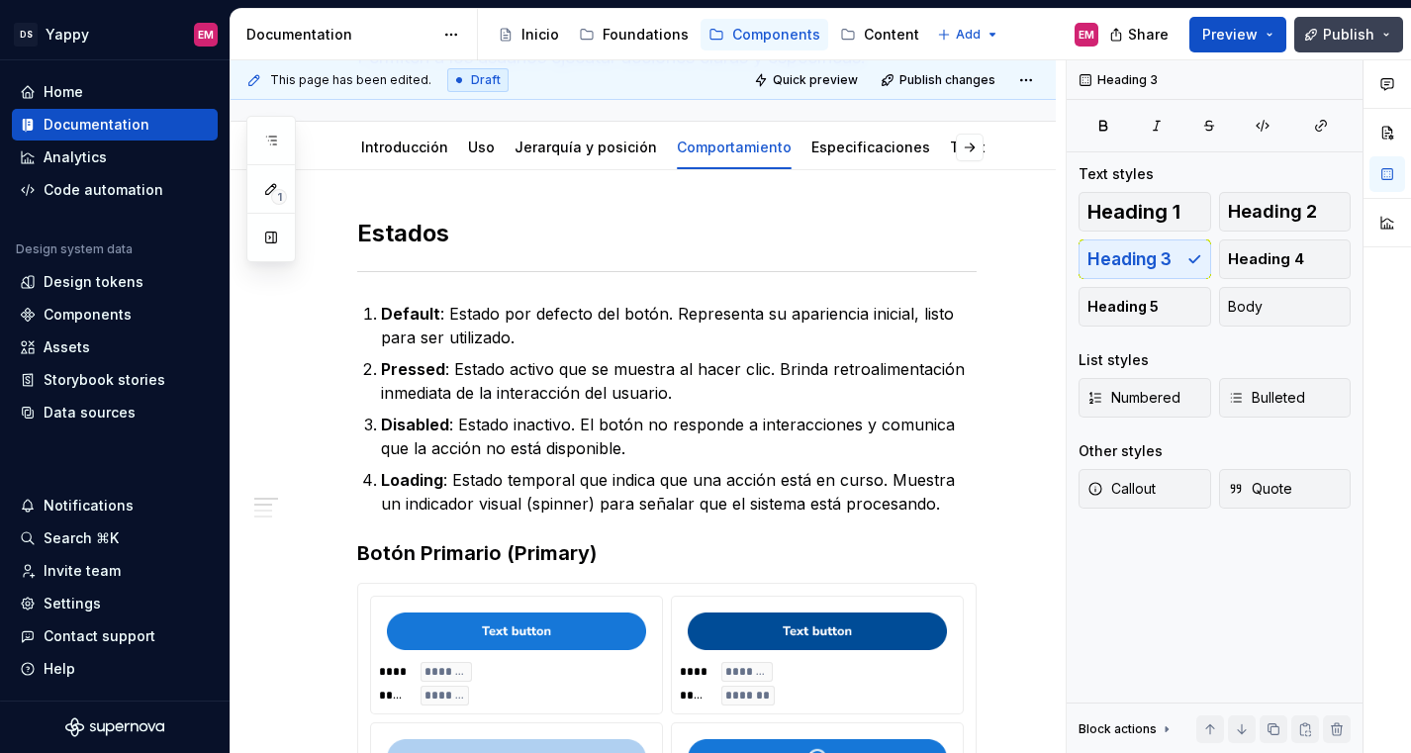
click at [1378, 41] on button "Publish" at bounding box center [1348, 35] width 109 height 36
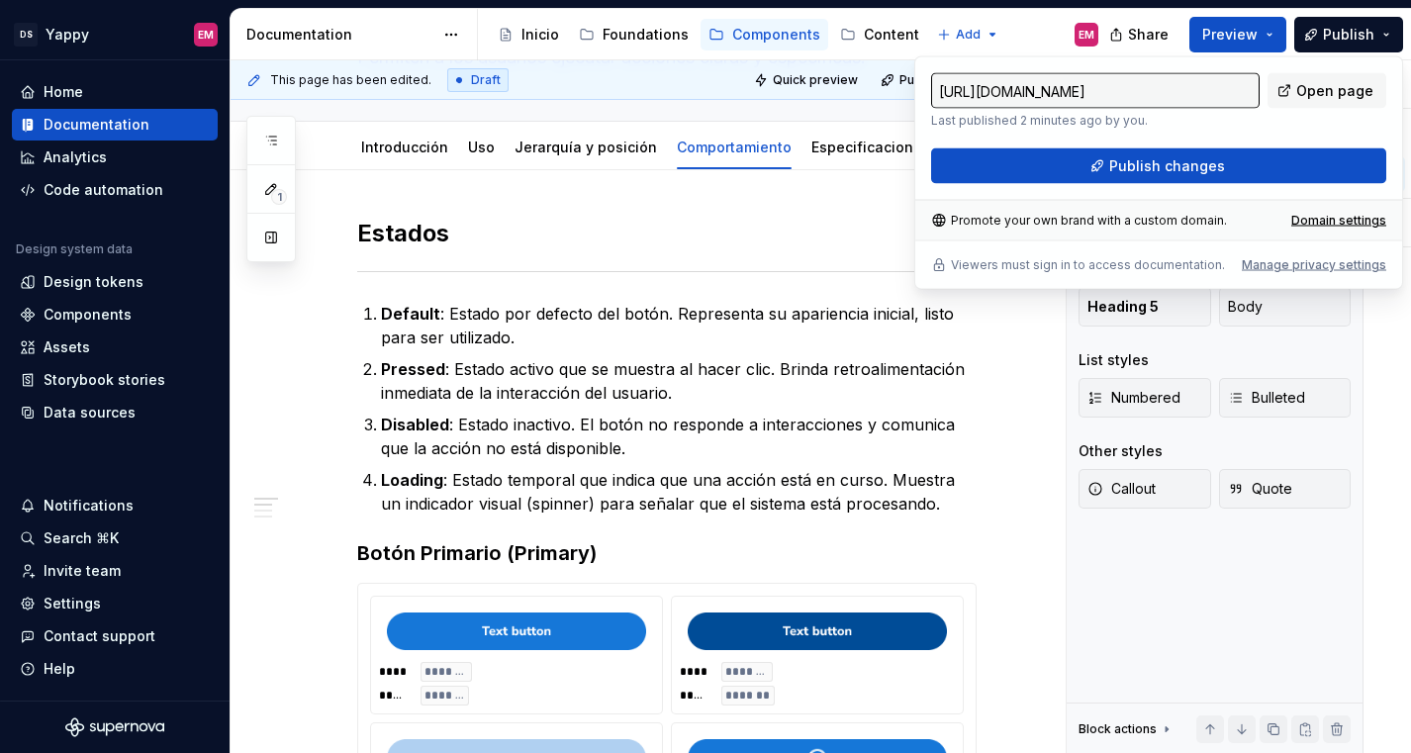
click at [1094, 145] on div "[URL][DOMAIN_NAME] Last published 2 minutes ago by you. Open page Publish chang…" at bounding box center [1158, 128] width 455 height 111
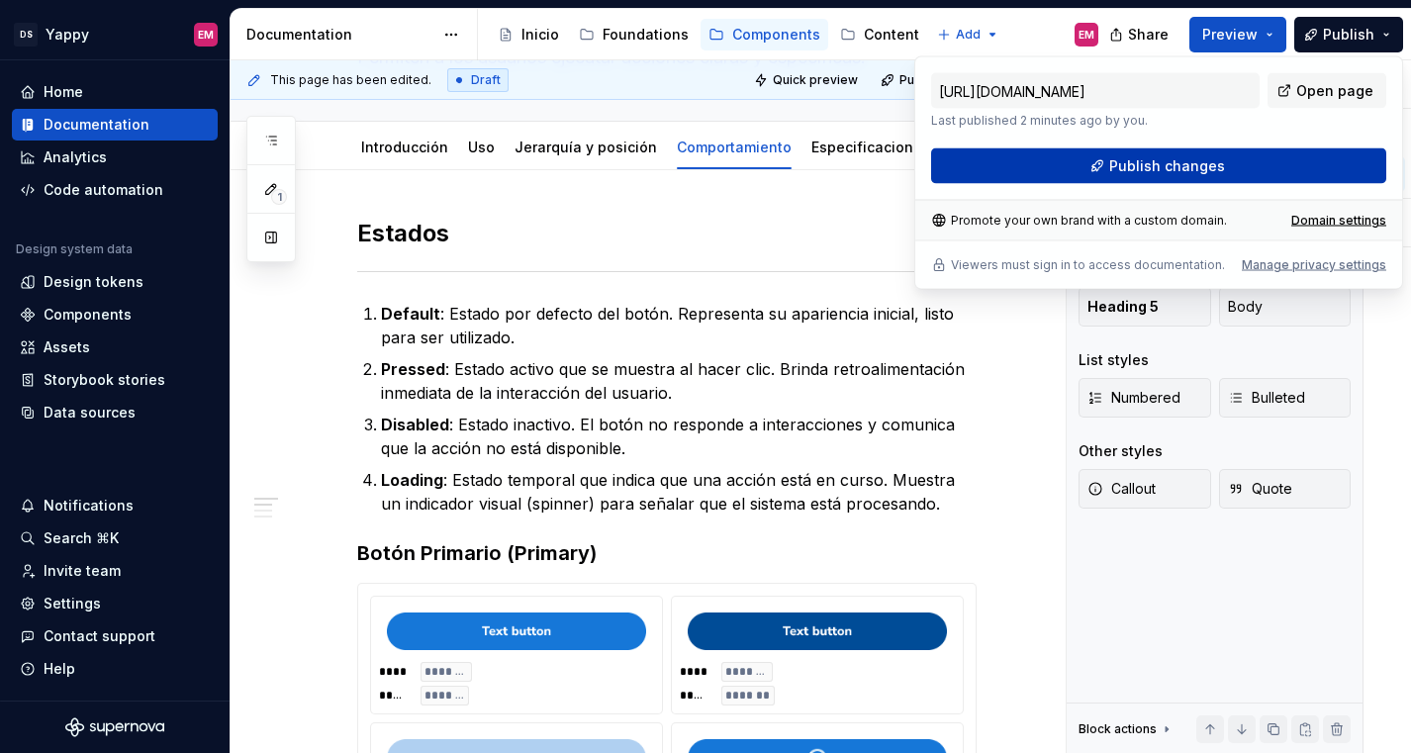
click at [1094, 157] on button "Publish changes" at bounding box center [1158, 166] width 455 height 36
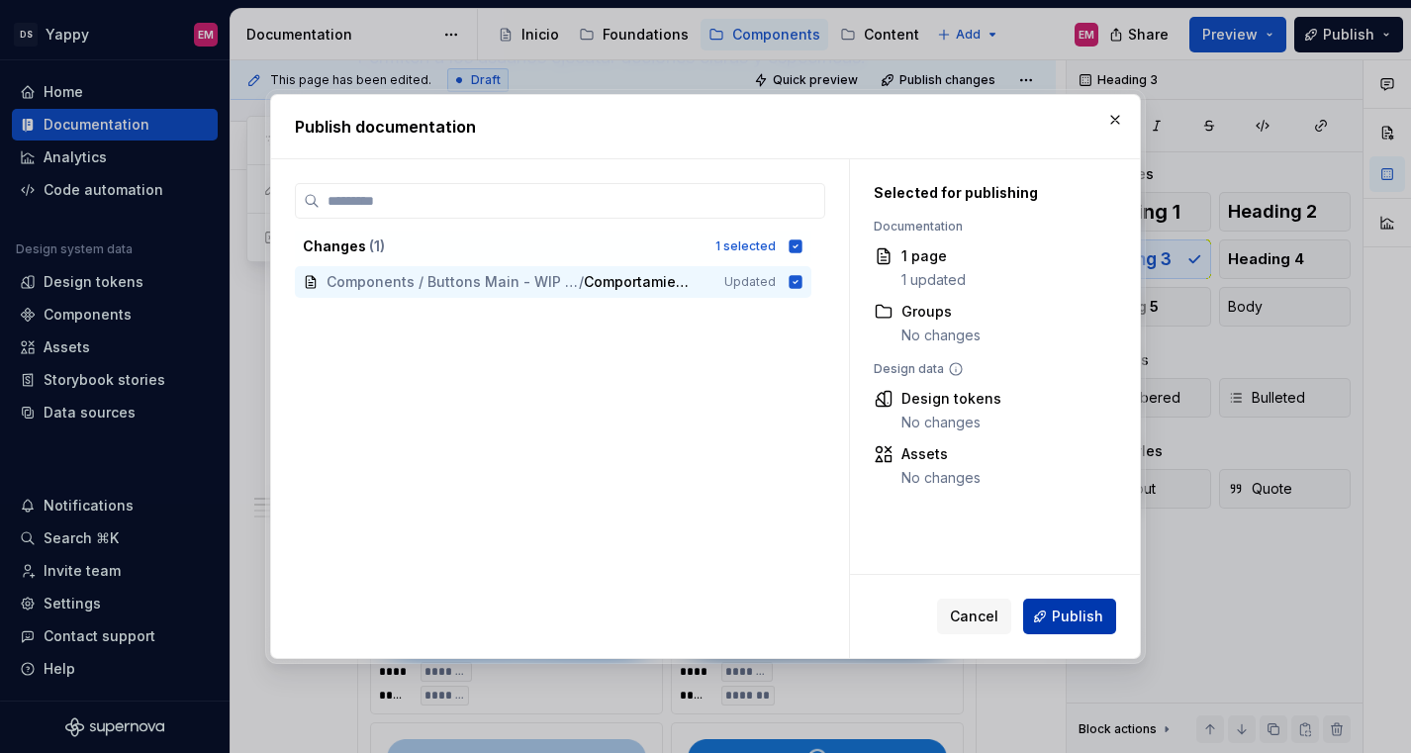
click at [1037, 614] on button "Publish" at bounding box center [1069, 616] width 93 height 36
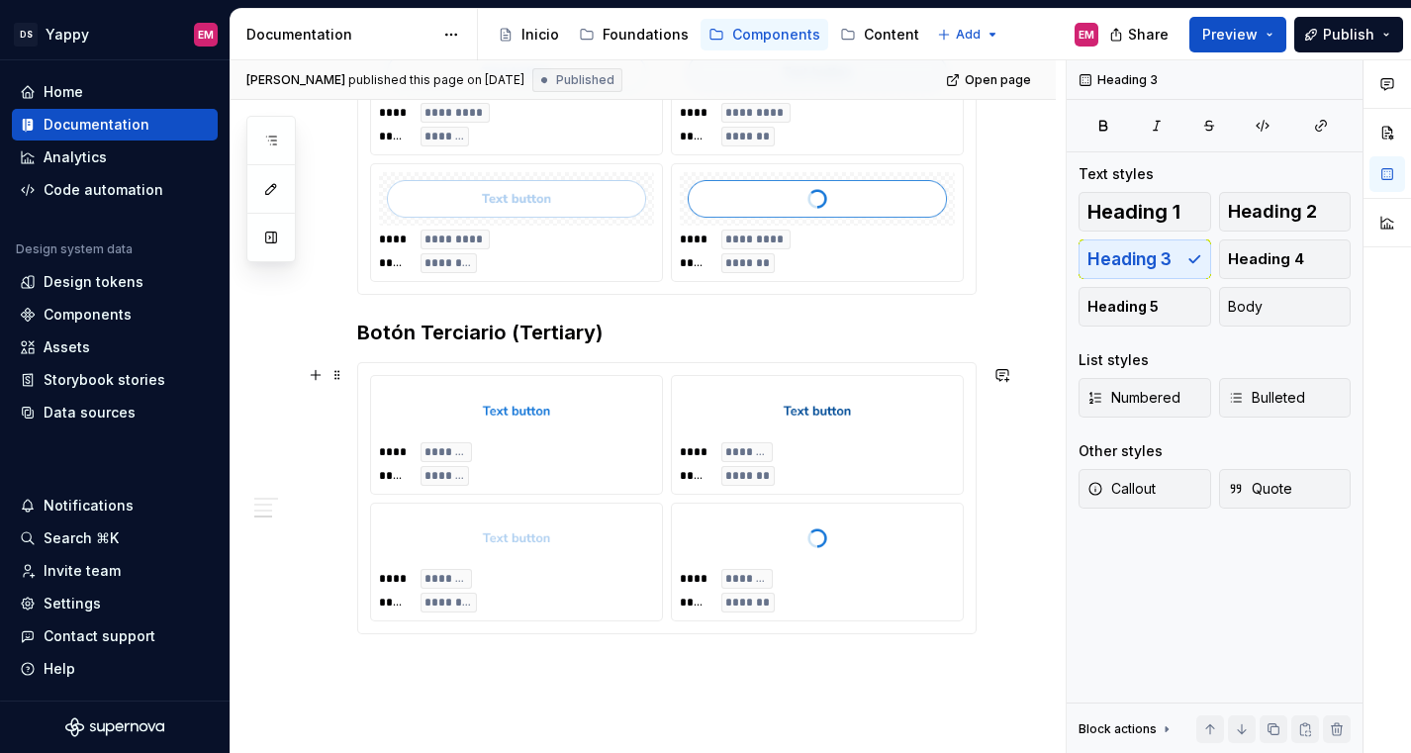
scroll to position [932, 0]
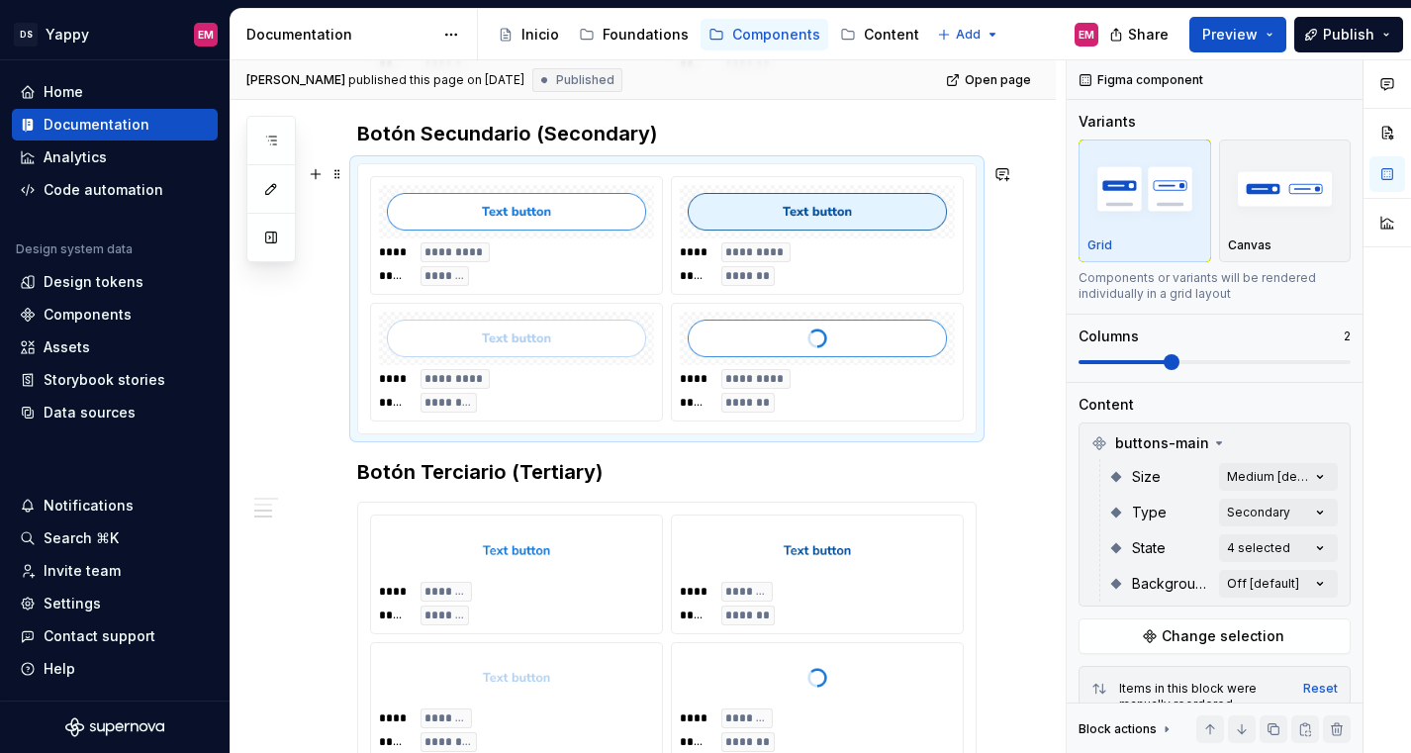
click at [630, 402] on div "**** ********* ***** ********" at bounding box center [516, 391] width 275 height 44
type textarea "*"
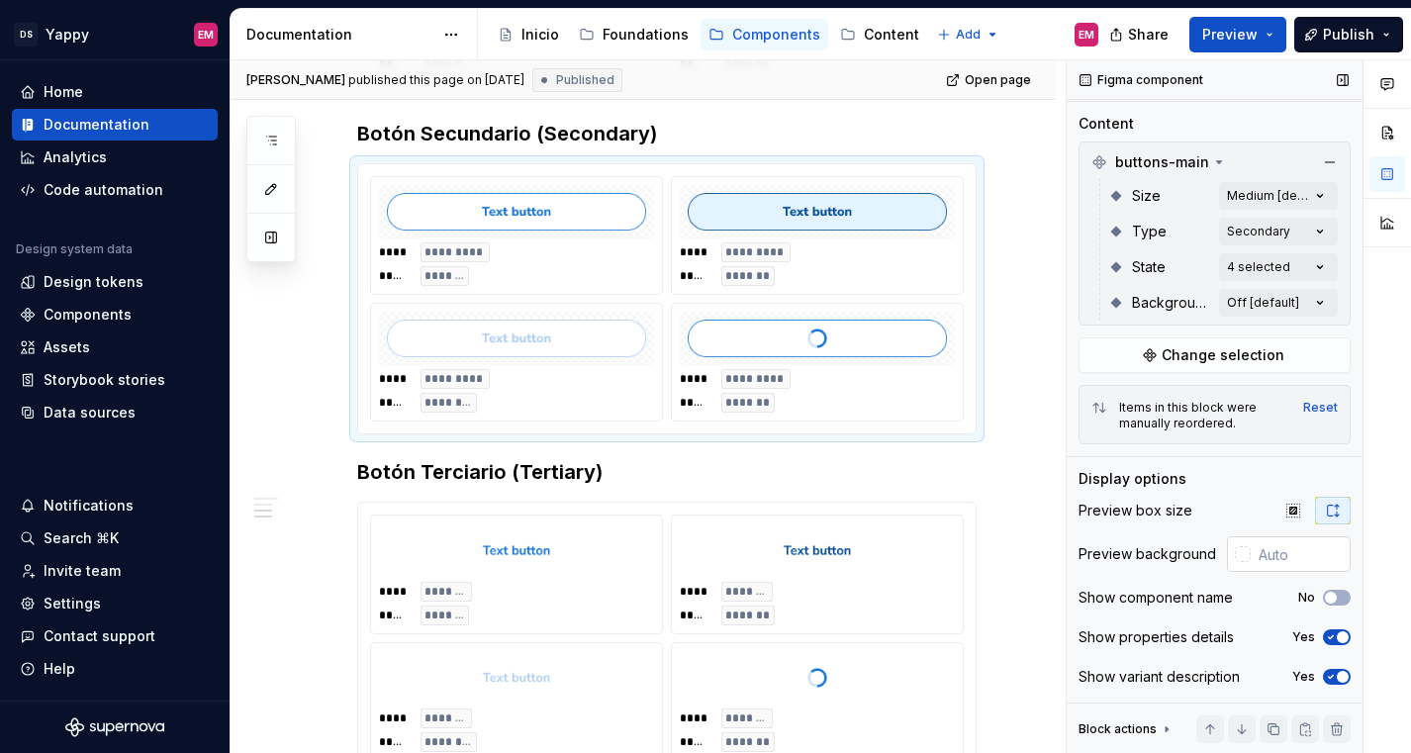
click at [1246, 548] on div at bounding box center [1243, 554] width 16 height 16
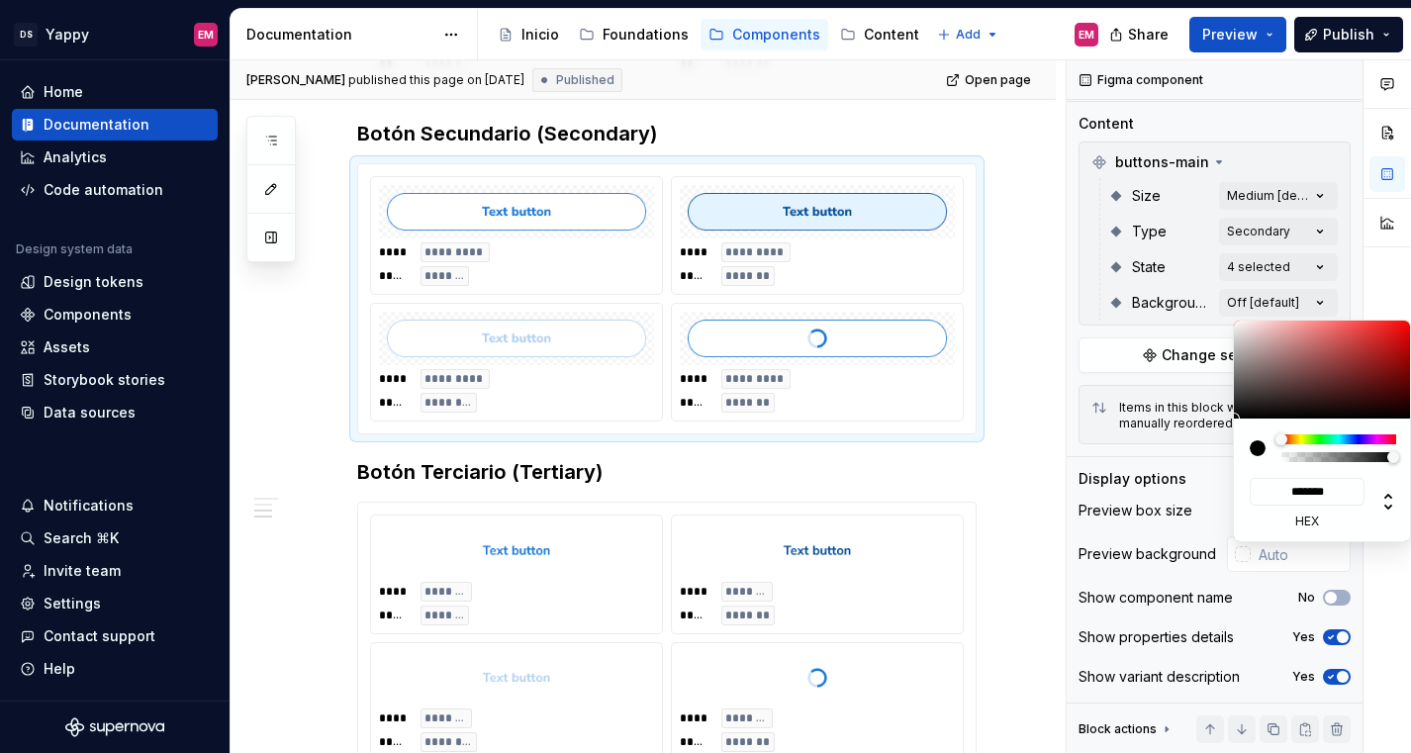
type input "#272222"
type input "*******"
type input "#292424"
type input "*******"
type input "#675A5A"
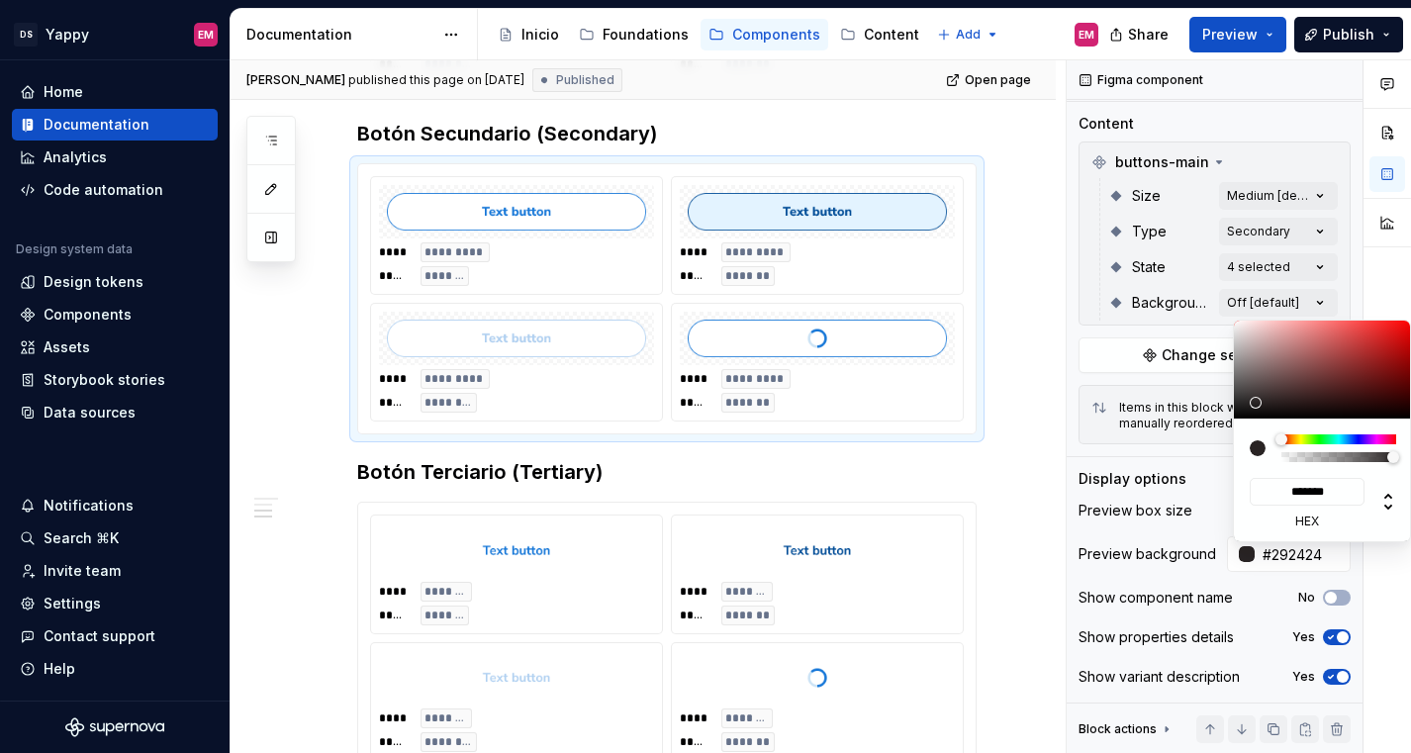
type input "*******"
type input "#FFEFEF"
type input "*******"
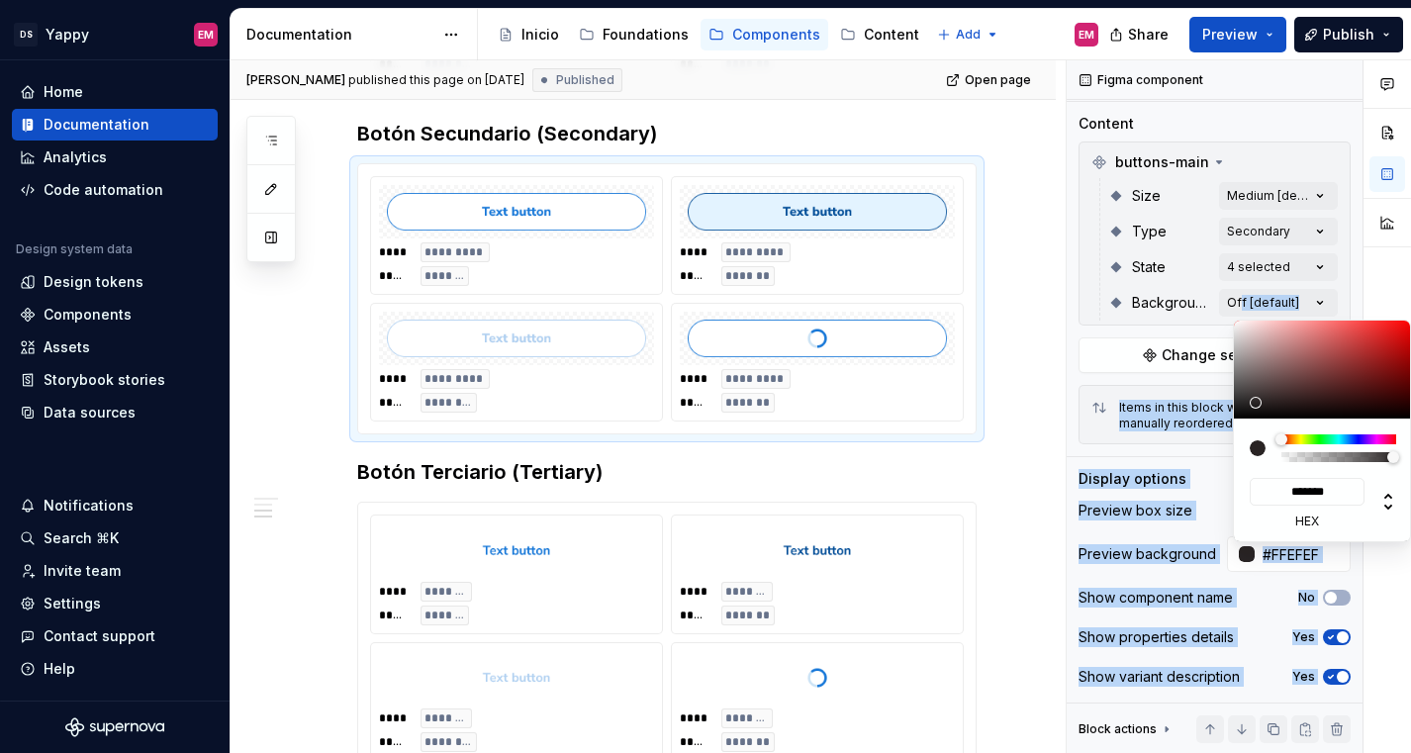
type input "#FFF5F5"
type input "*******"
type input "#FFF9F9"
type input "*******"
type input "#FFFBFB"
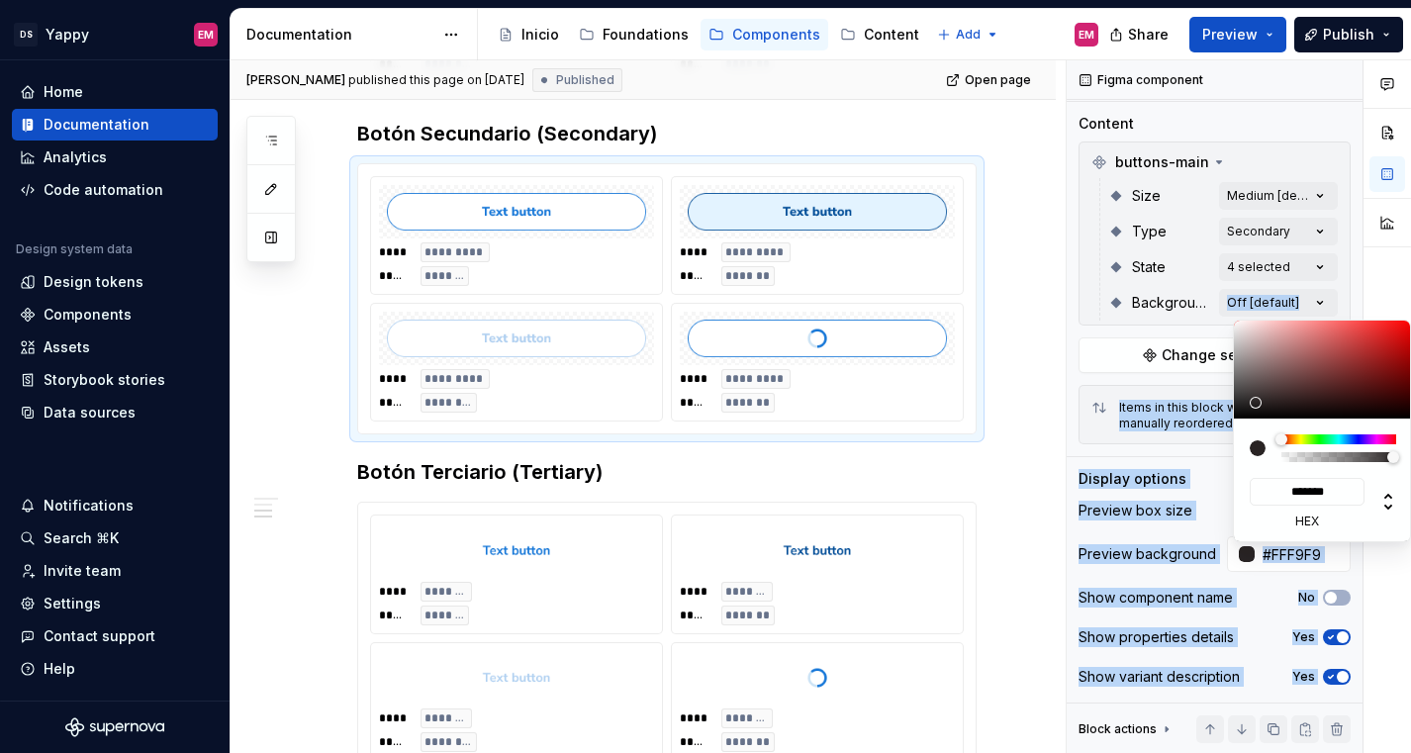
type input "*******"
type input "#FFFFFF"
type input "*******"
drag, startPoint x: 1256, startPoint y: 404, endPoint x: 1207, endPoint y: 297, distance: 117.7
click at [1207, 297] on body "DS Yappy EM Home Documentation Analytics Code automation Design system data Des…" at bounding box center [705, 376] width 1411 height 753
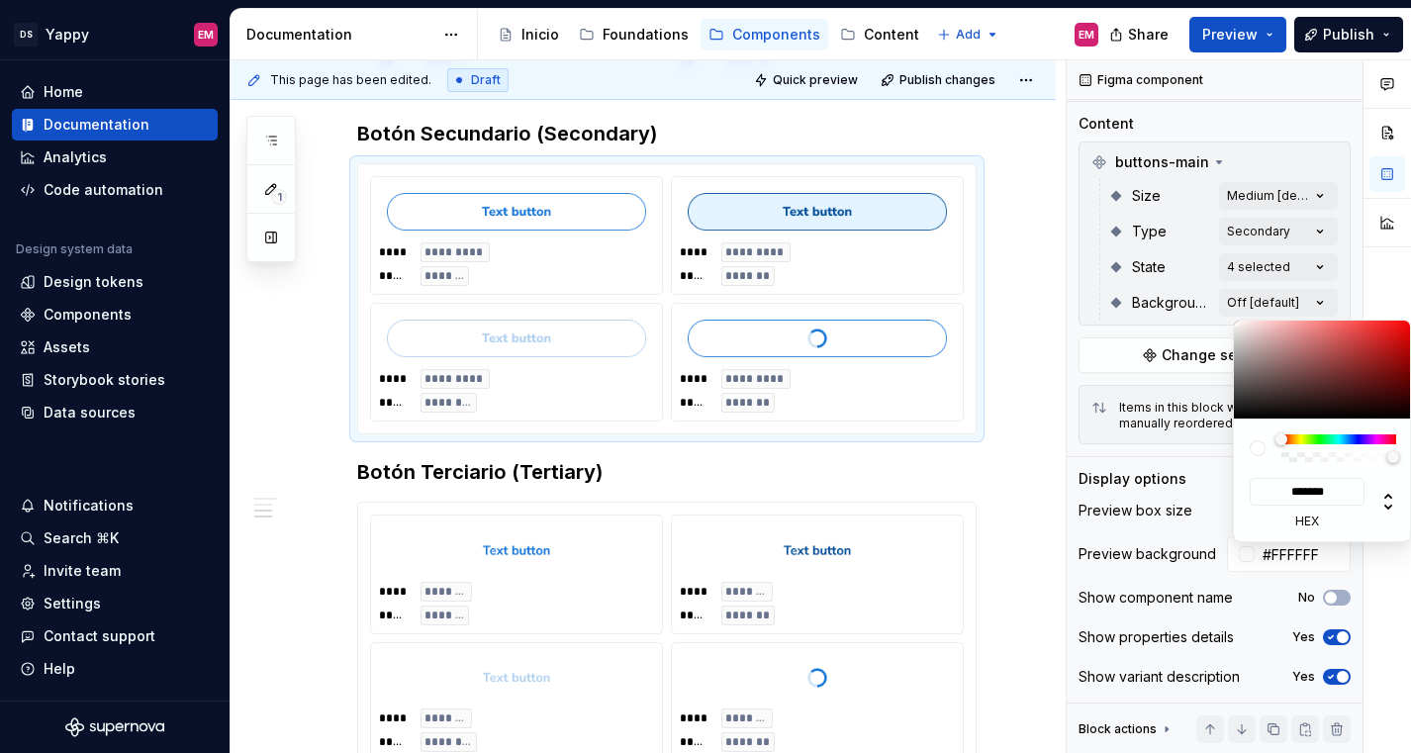
click at [1046, 458] on html "DS Yappy EM Home Documentation Analytics Code automation Design system data Des…" at bounding box center [705, 376] width 1411 height 753
click at [957, 492] on html "DS Yappy EM Home Documentation Analytics Code automation Design system data Des…" at bounding box center [705, 376] width 1411 height 753
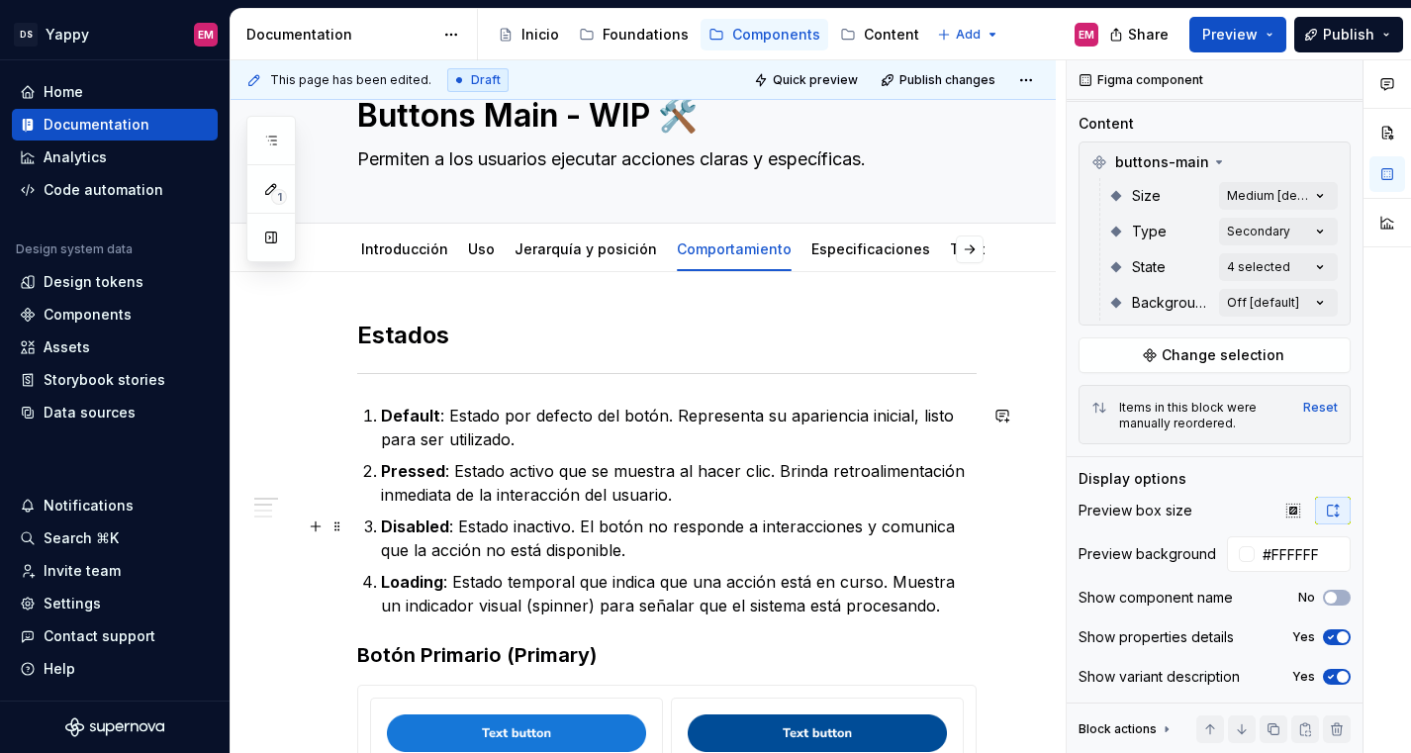
scroll to position [0, 0]
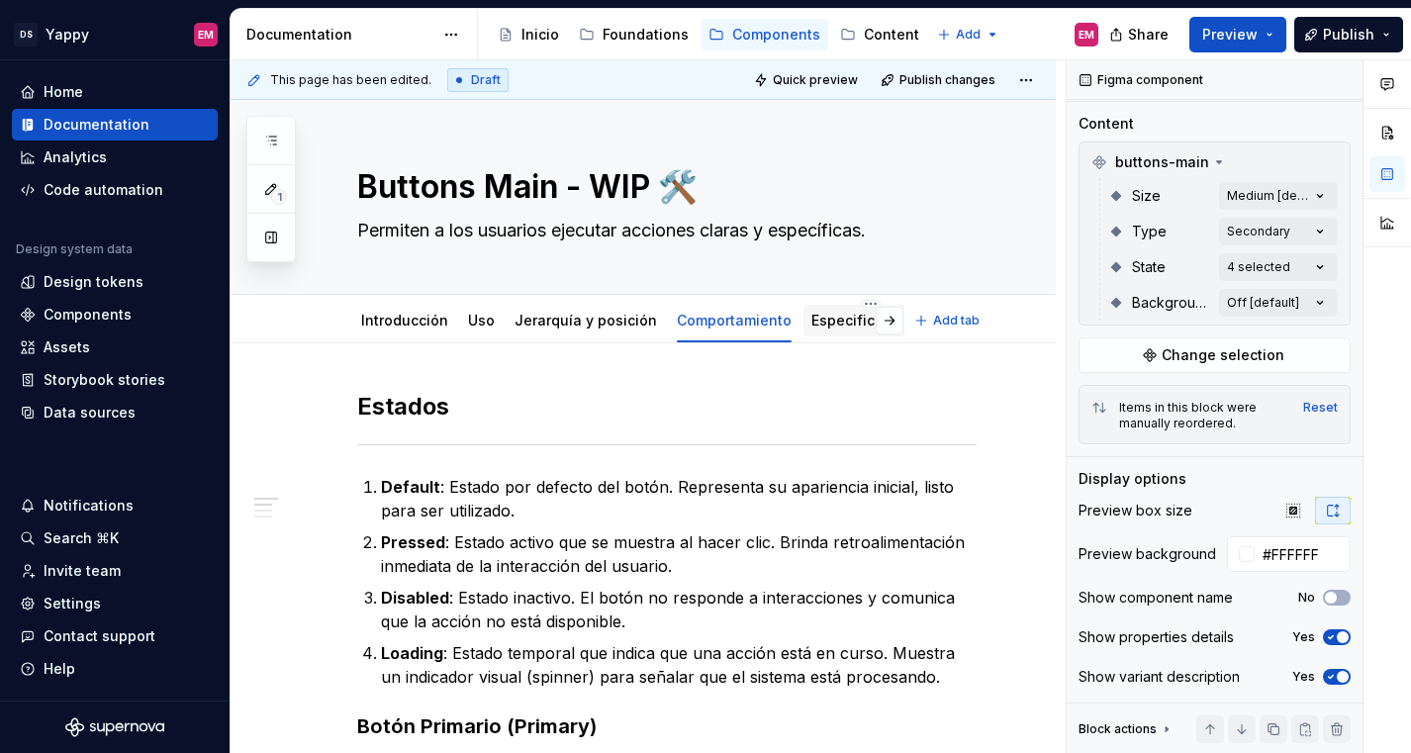
click at [861, 309] on div "Especificaciones" at bounding box center [870, 321] width 119 height 24
click at [603, 326] on link "Jerarquía y posición" at bounding box center [585, 320] width 142 height 17
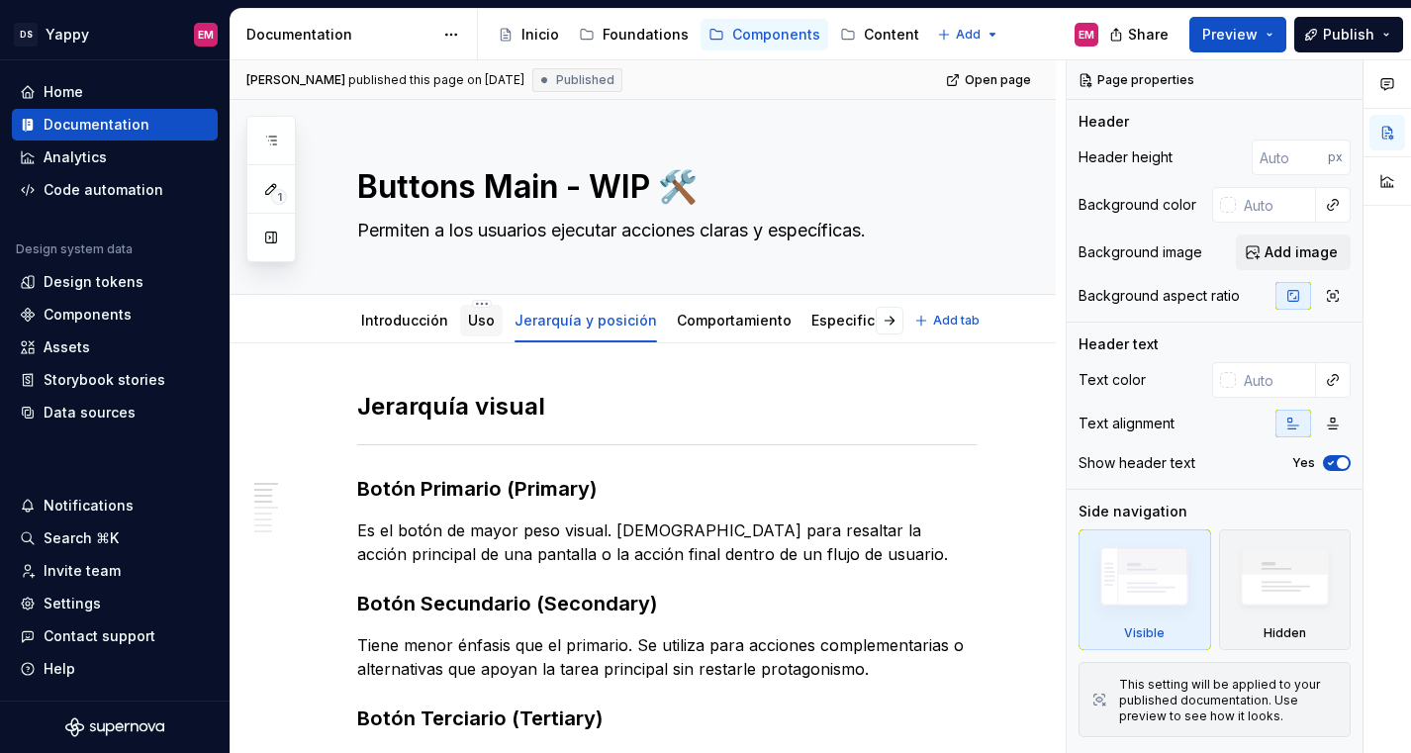
click at [477, 330] on div "Uso" at bounding box center [481, 321] width 27 height 24
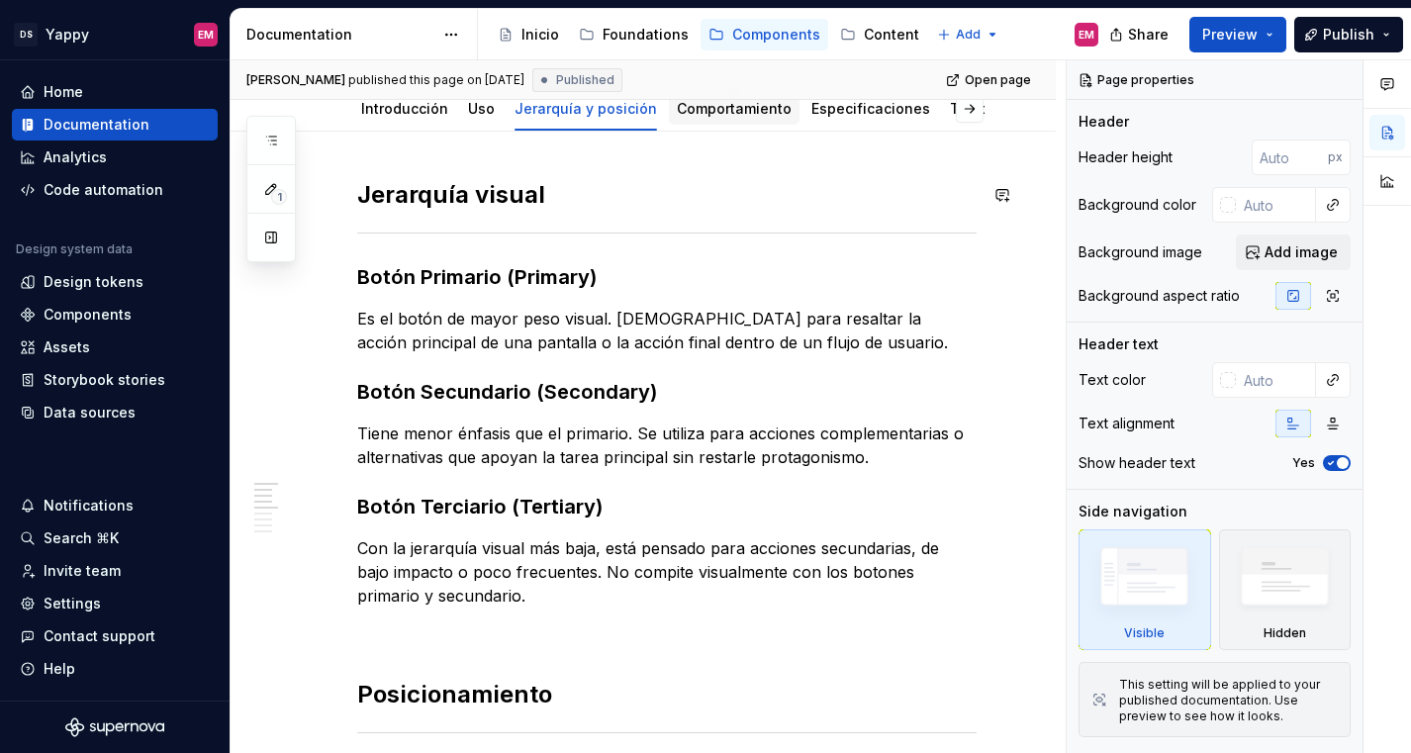
scroll to position [142, 0]
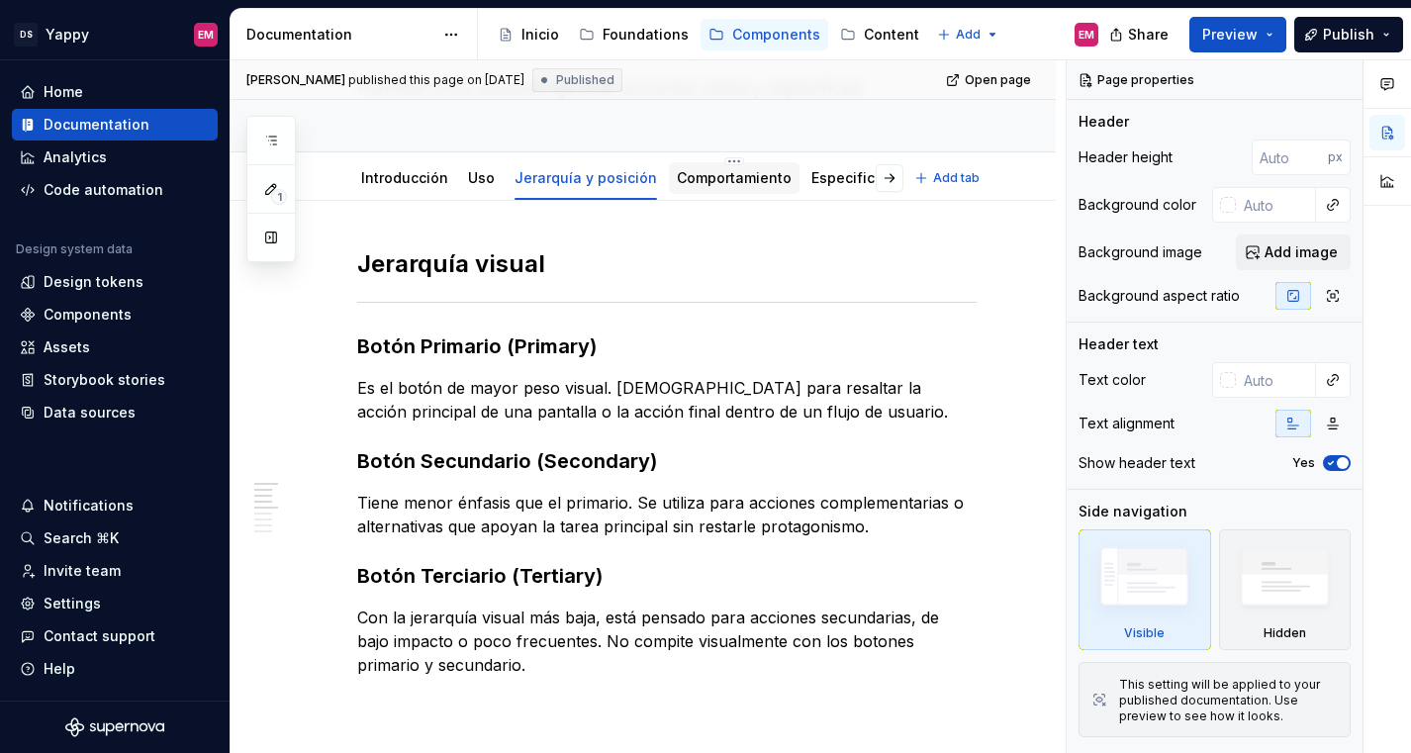
click at [712, 182] on link "Comportamiento" at bounding box center [734, 177] width 115 height 17
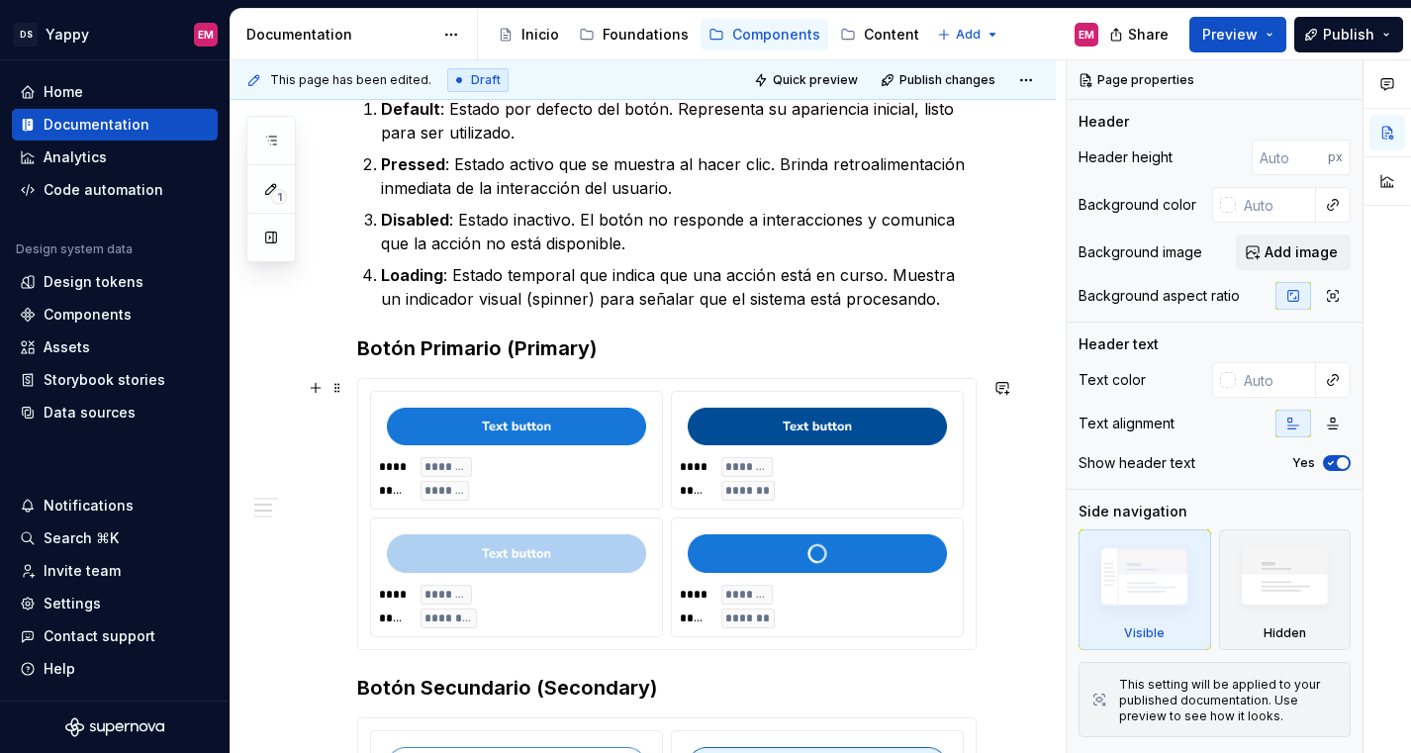
scroll to position [367, 0]
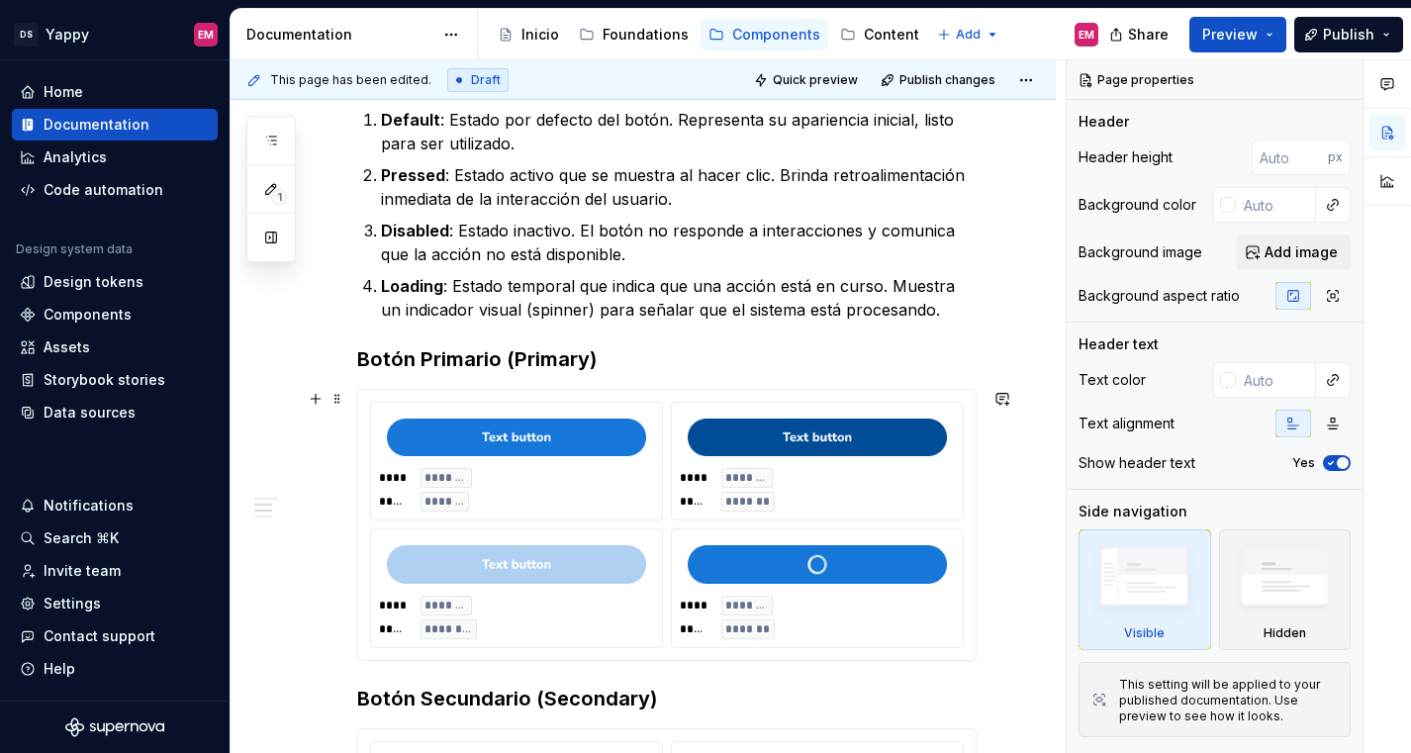
click at [568, 571] on img at bounding box center [516, 564] width 259 height 38
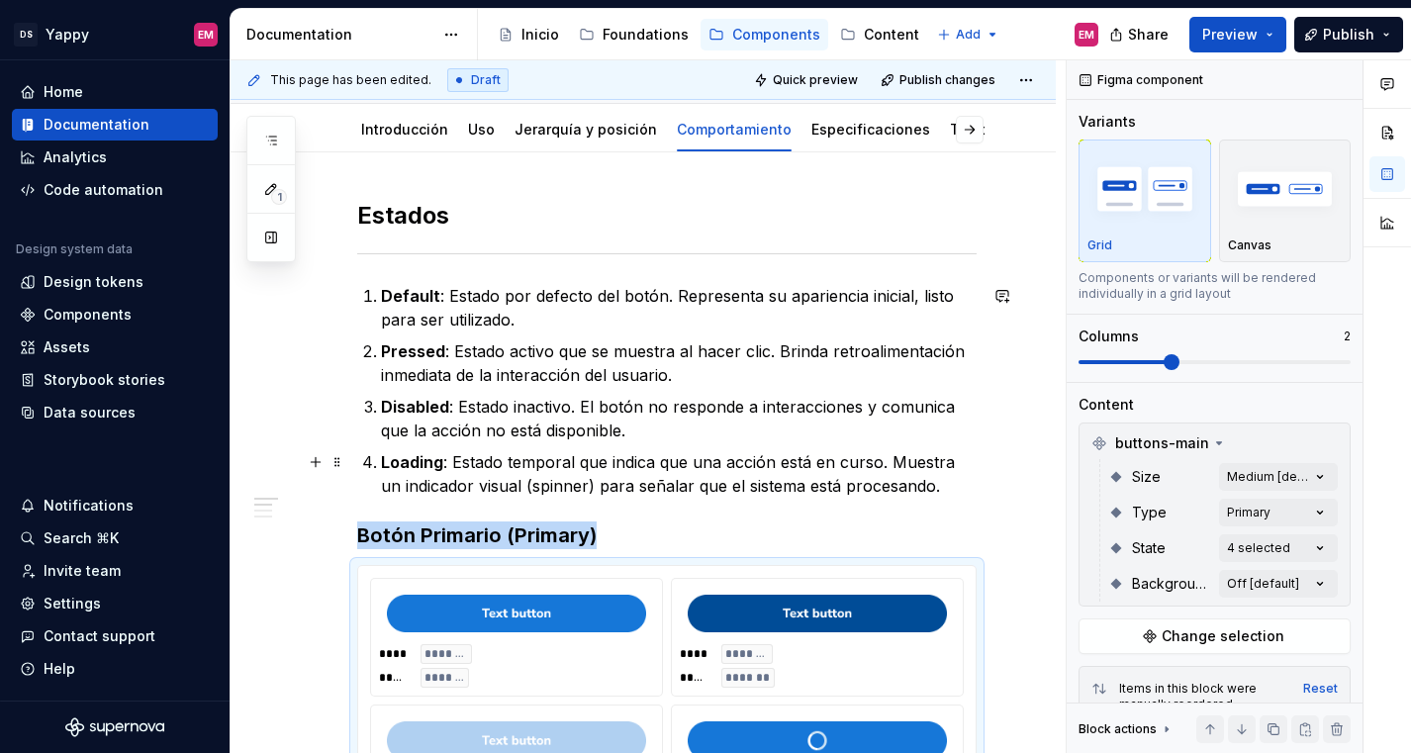
scroll to position [146, 0]
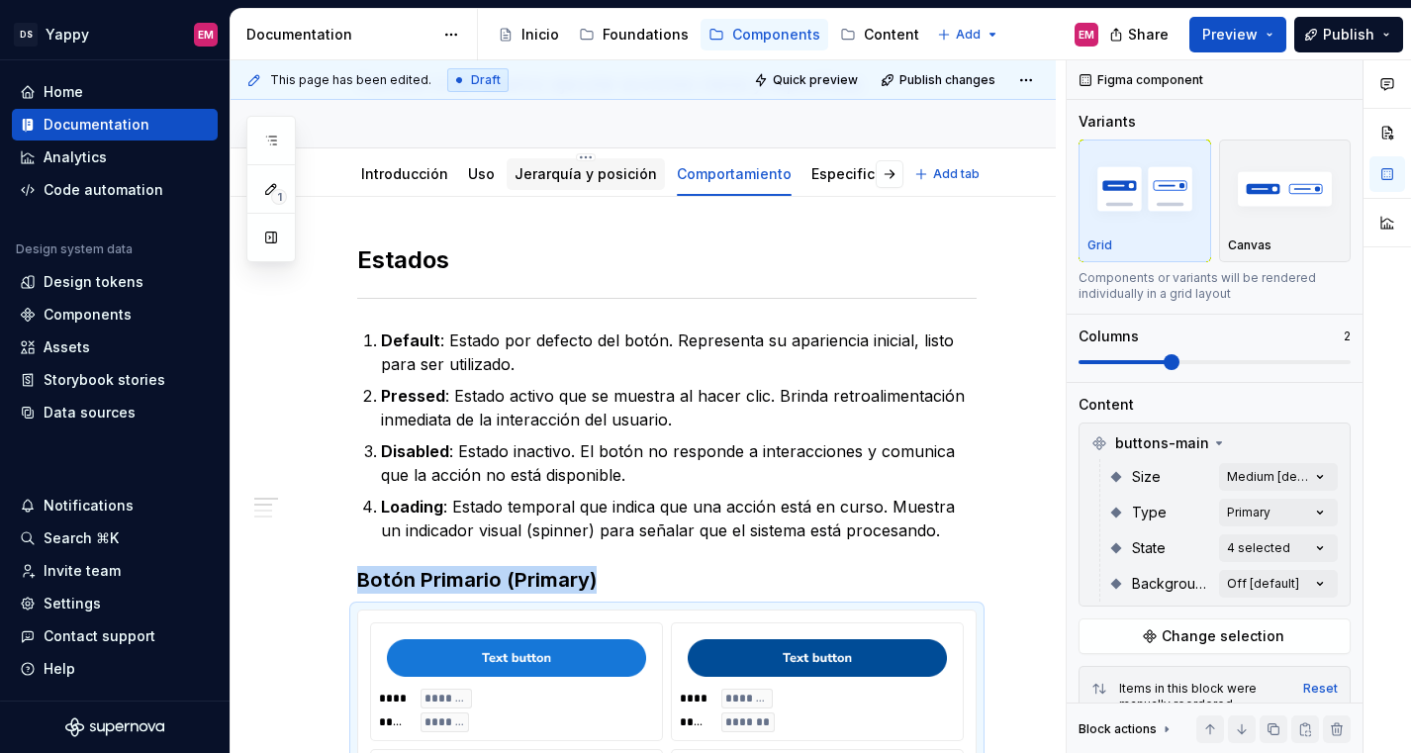
click at [545, 180] on link "Jerarquía y posición" at bounding box center [585, 173] width 142 height 17
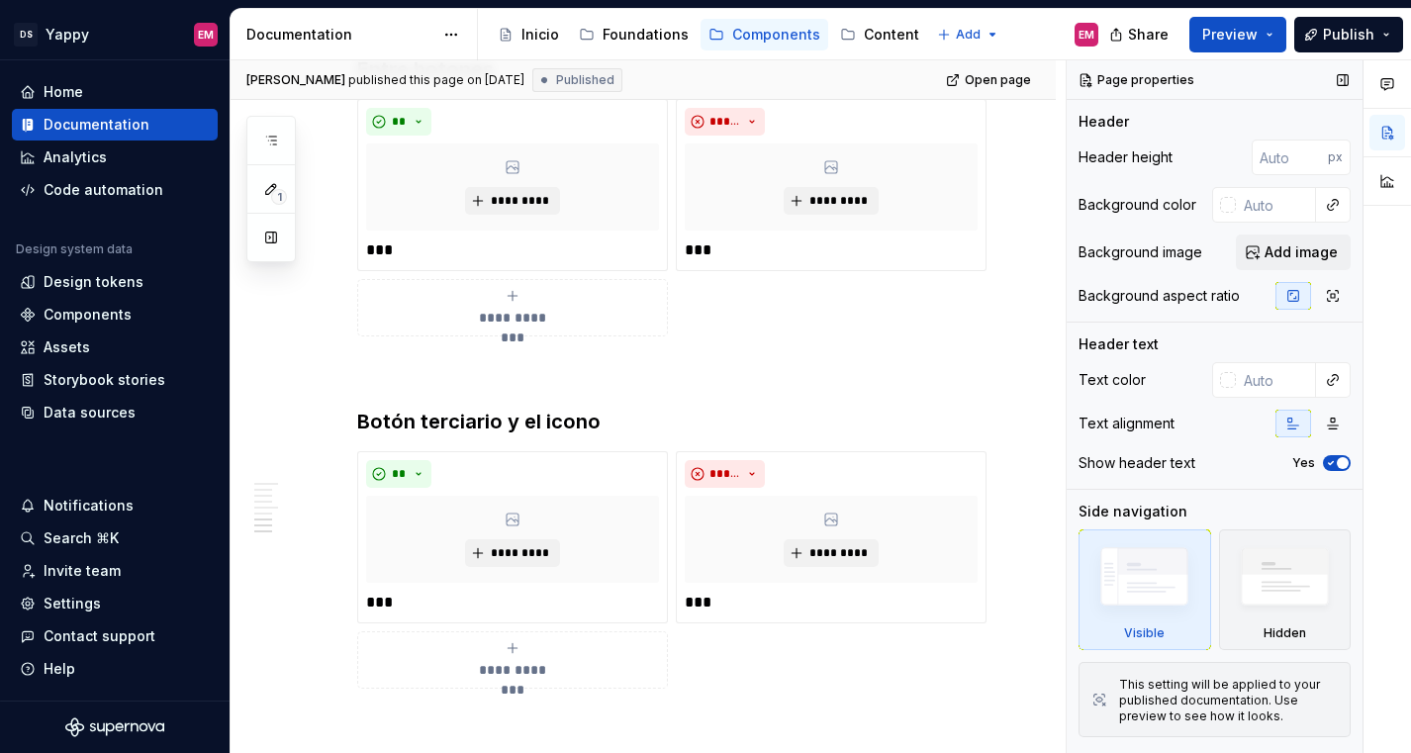
scroll to position [824, 0]
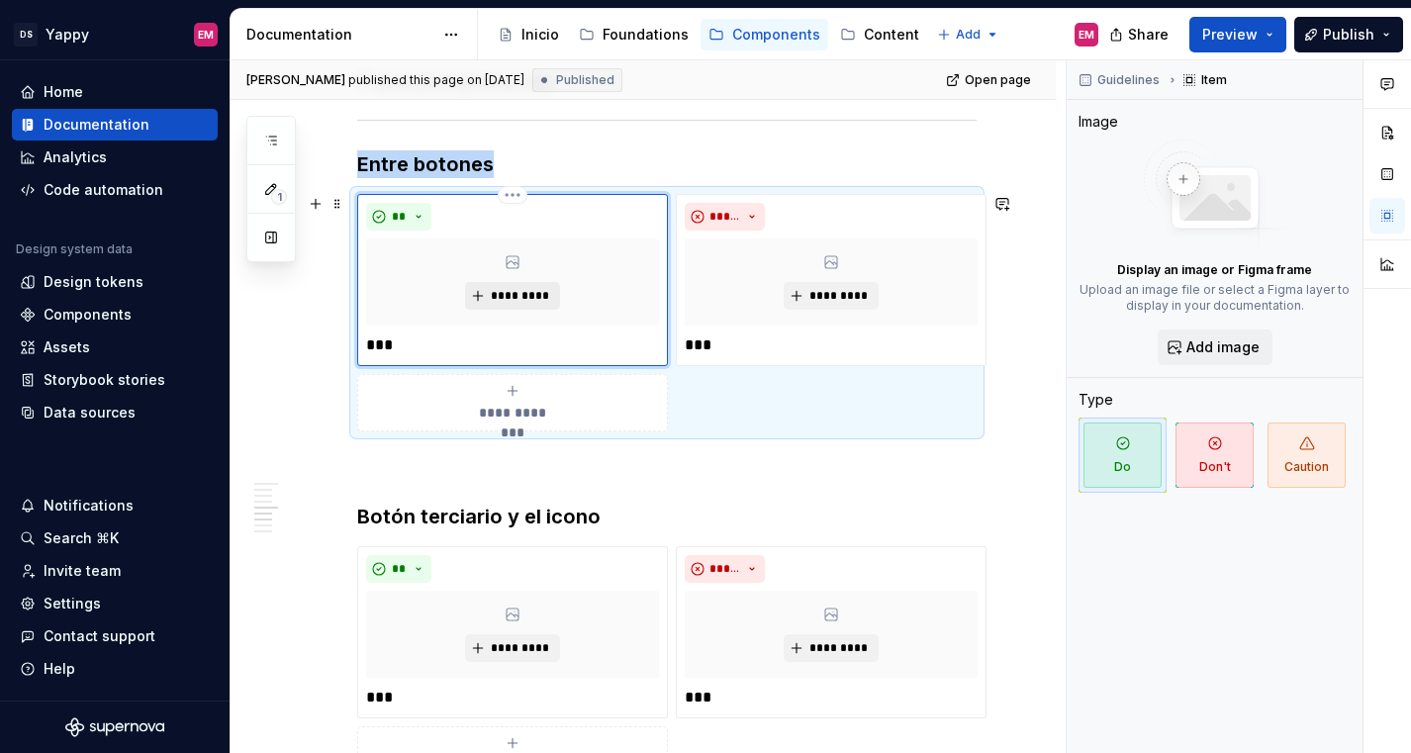
click at [502, 286] on button "*********" at bounding box center [512, 296] width 94 height 28
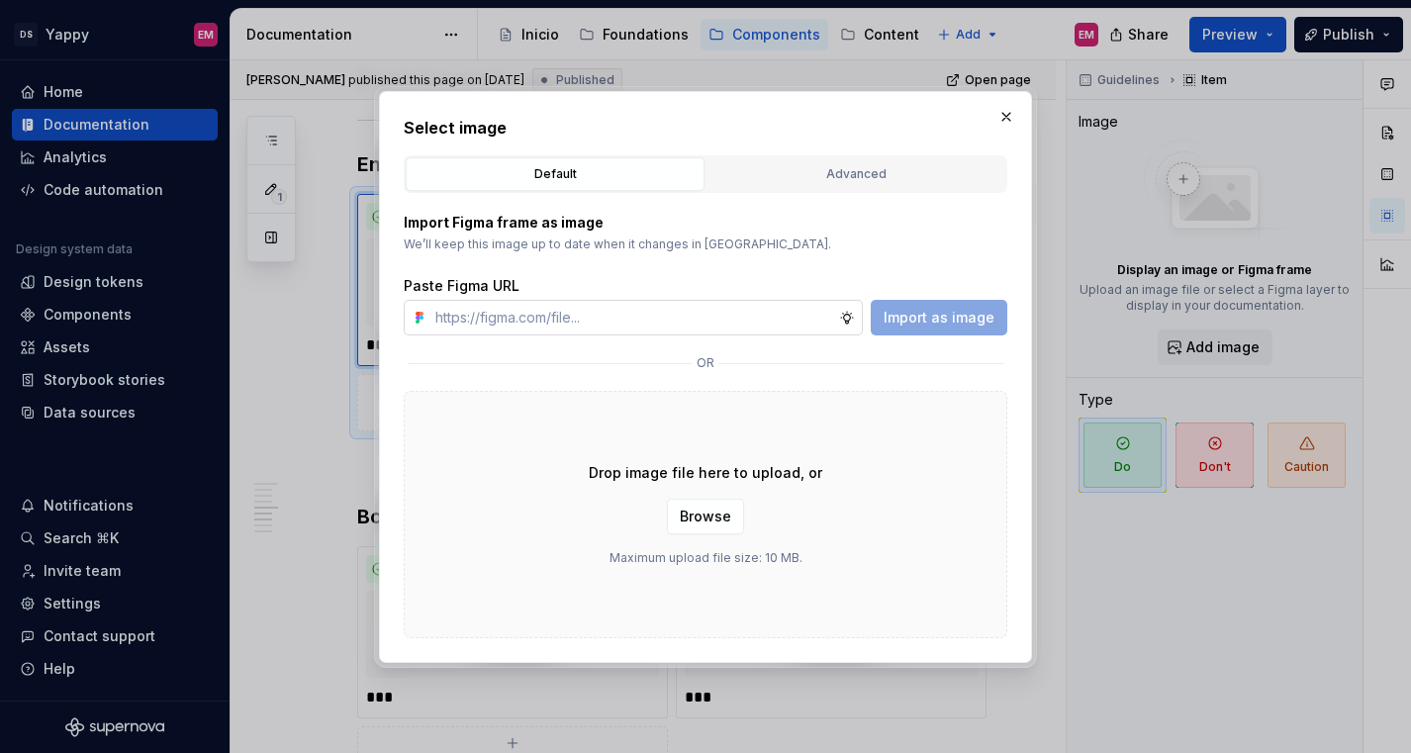
type textarea "*"
type input "[URL][DOMAIN_NAME]"
type textarea "*"
type input "[URL][DOMAIN_NAME]"
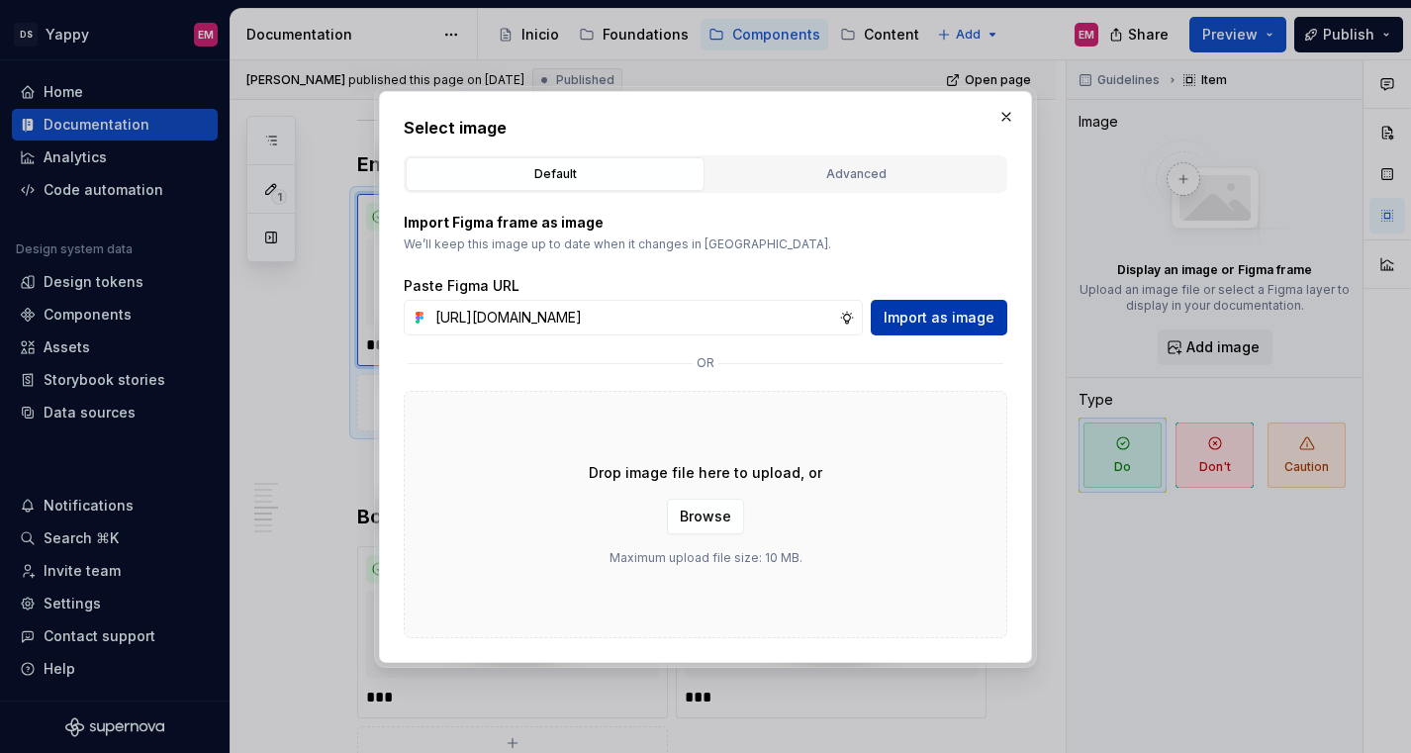
click at [950, 313] on span "Import as image" at bounding box center [938, 318] width 111 height 20
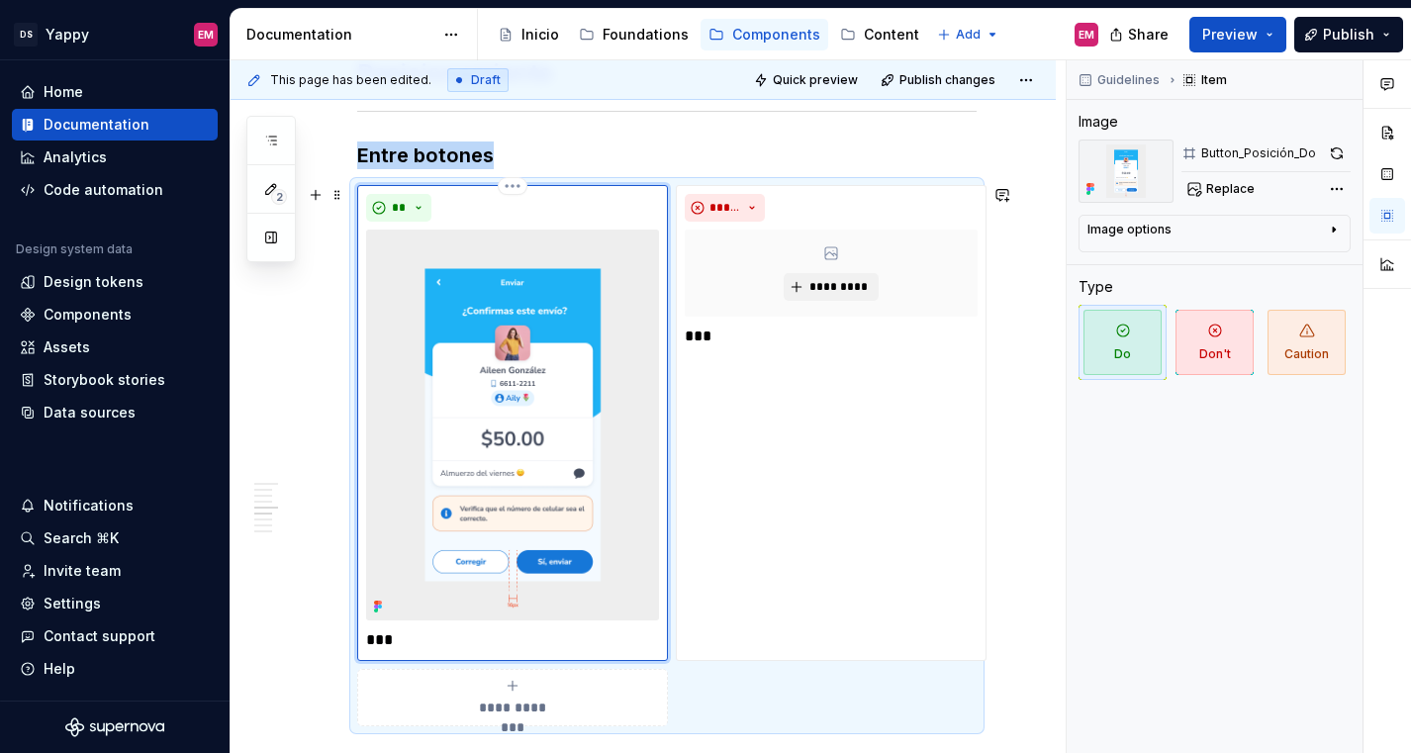
scroll to position [903, 0]
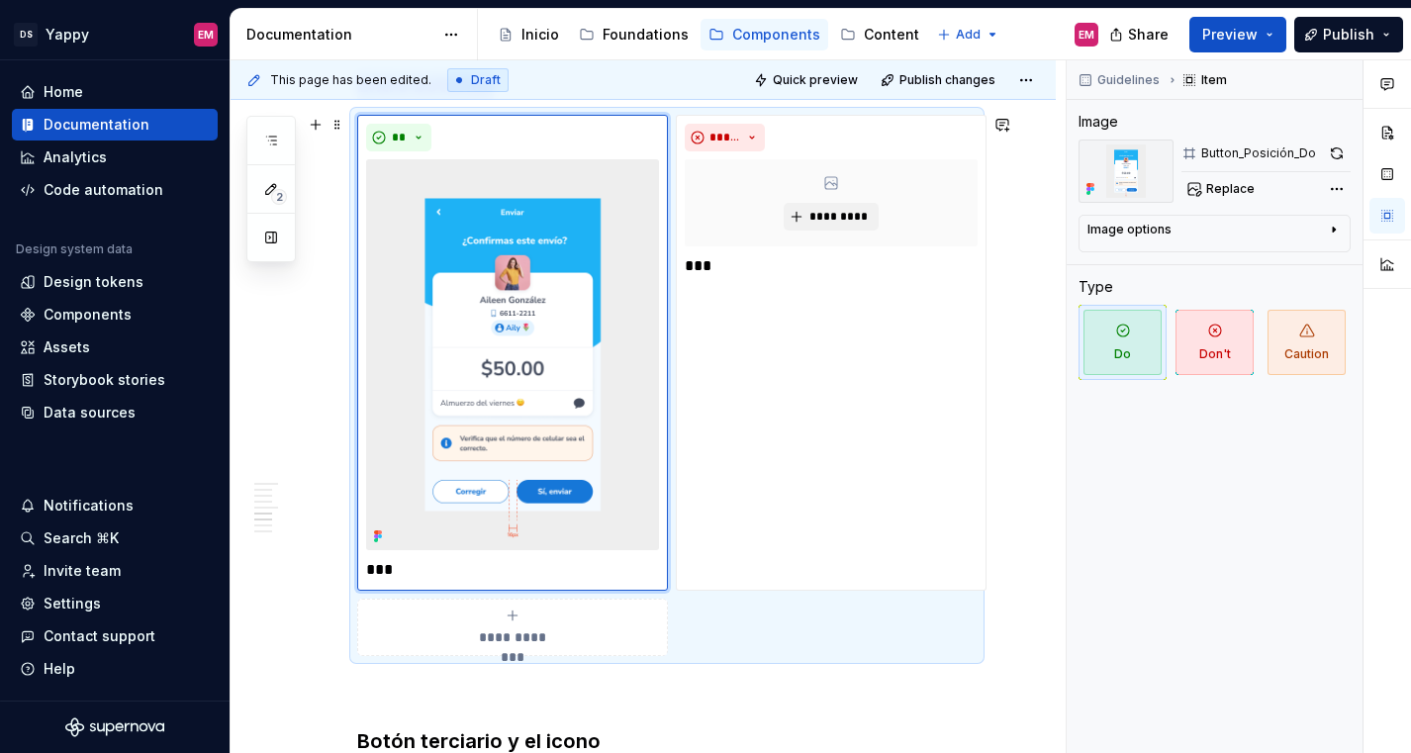
click at [383, 625] on div "**********" at bounding box center [512, 627] width 293 height 40
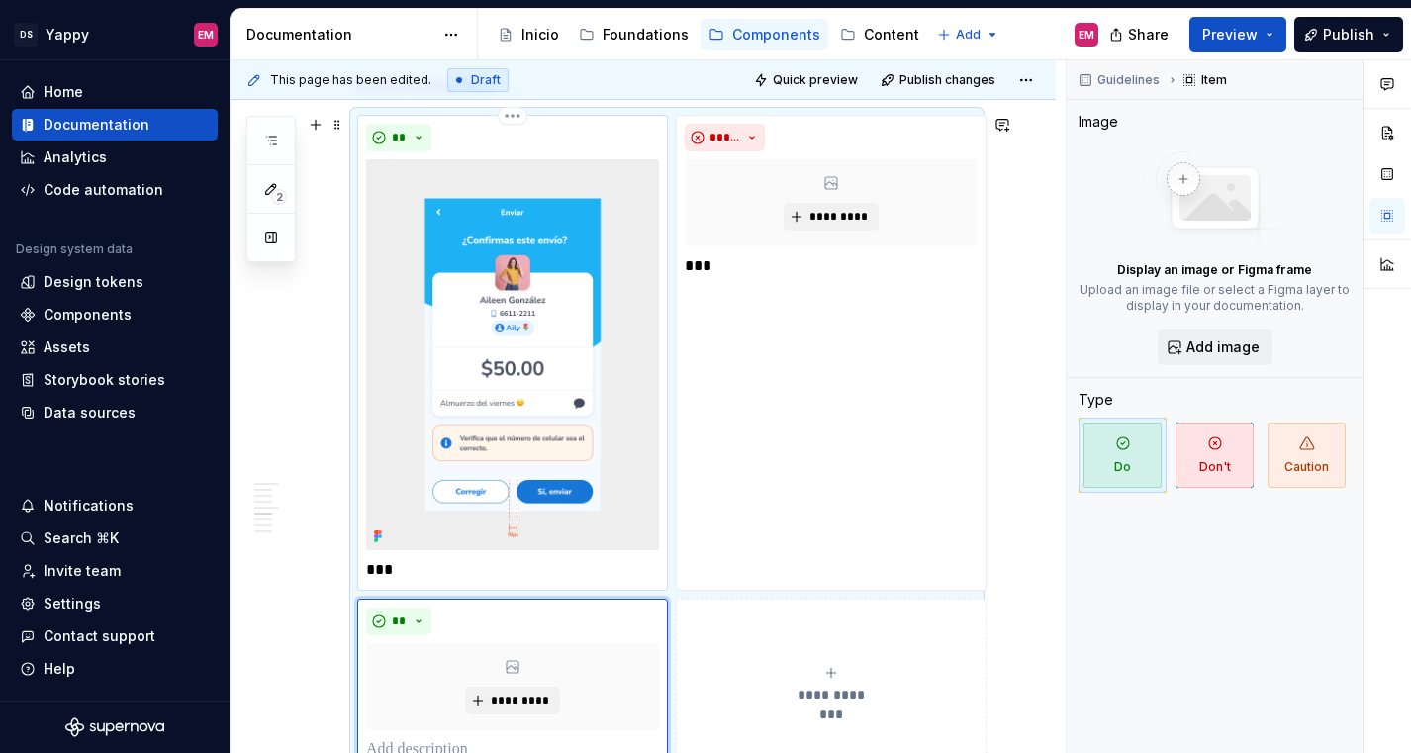
click at [402, 570] on p "***" at bounding box center [512, 570] width 293 height 24
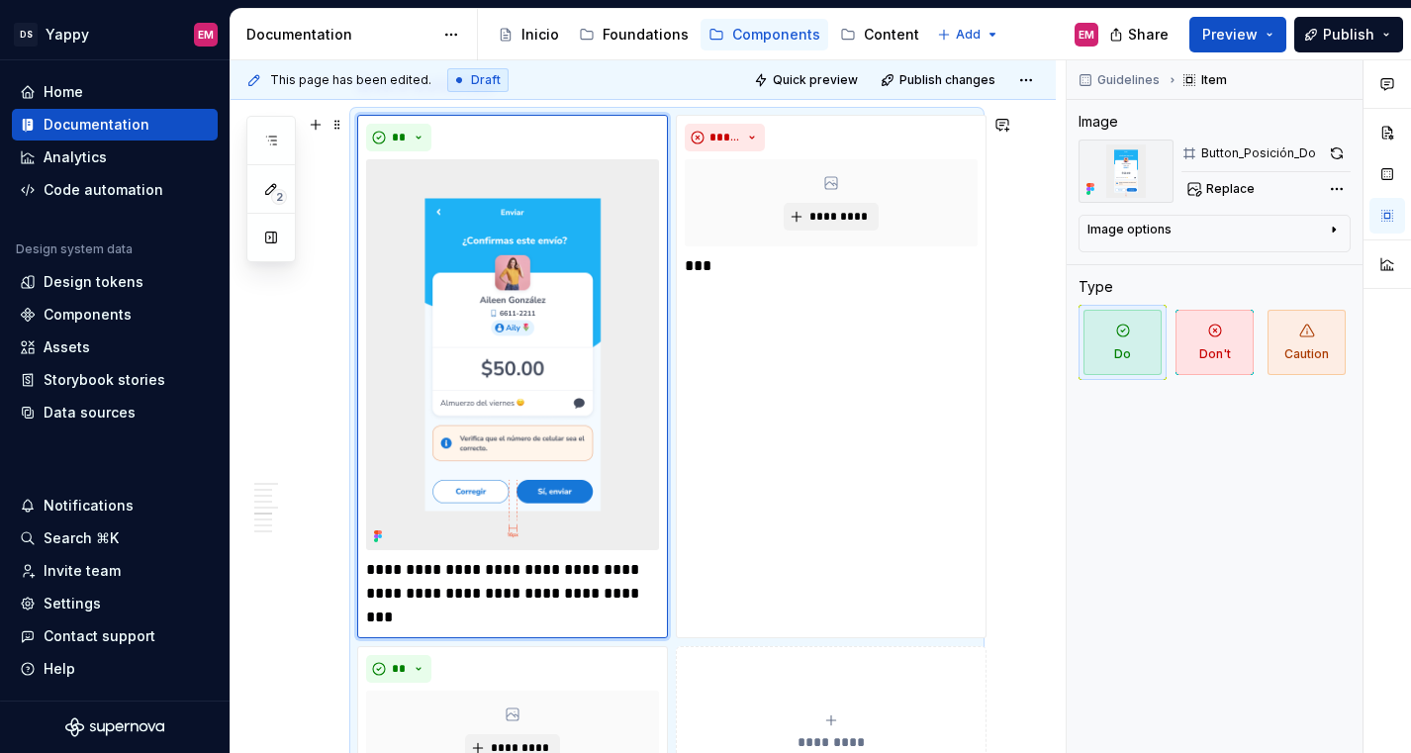
scroll to position [979, 0]
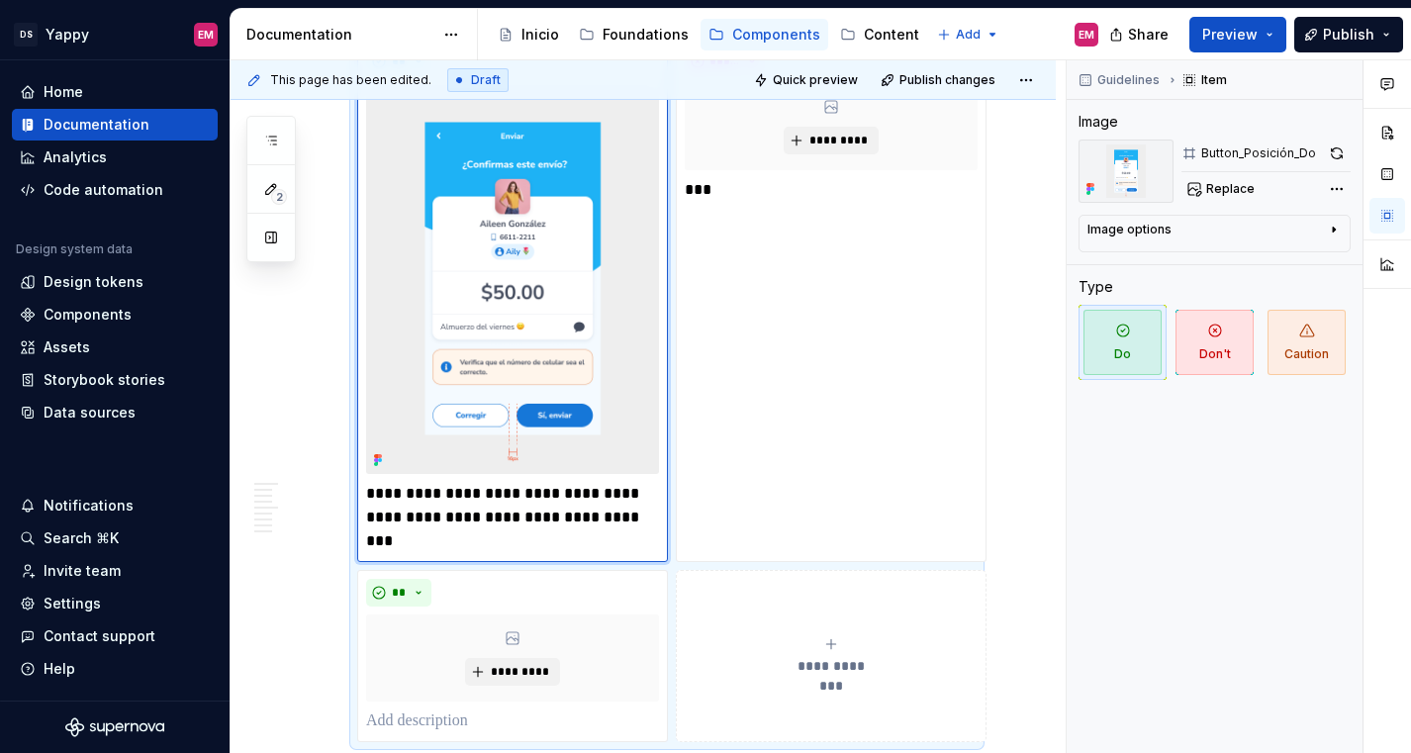
click at [291, 591] on div "**********" at bounding box center [642, 739] width 825 height 2750
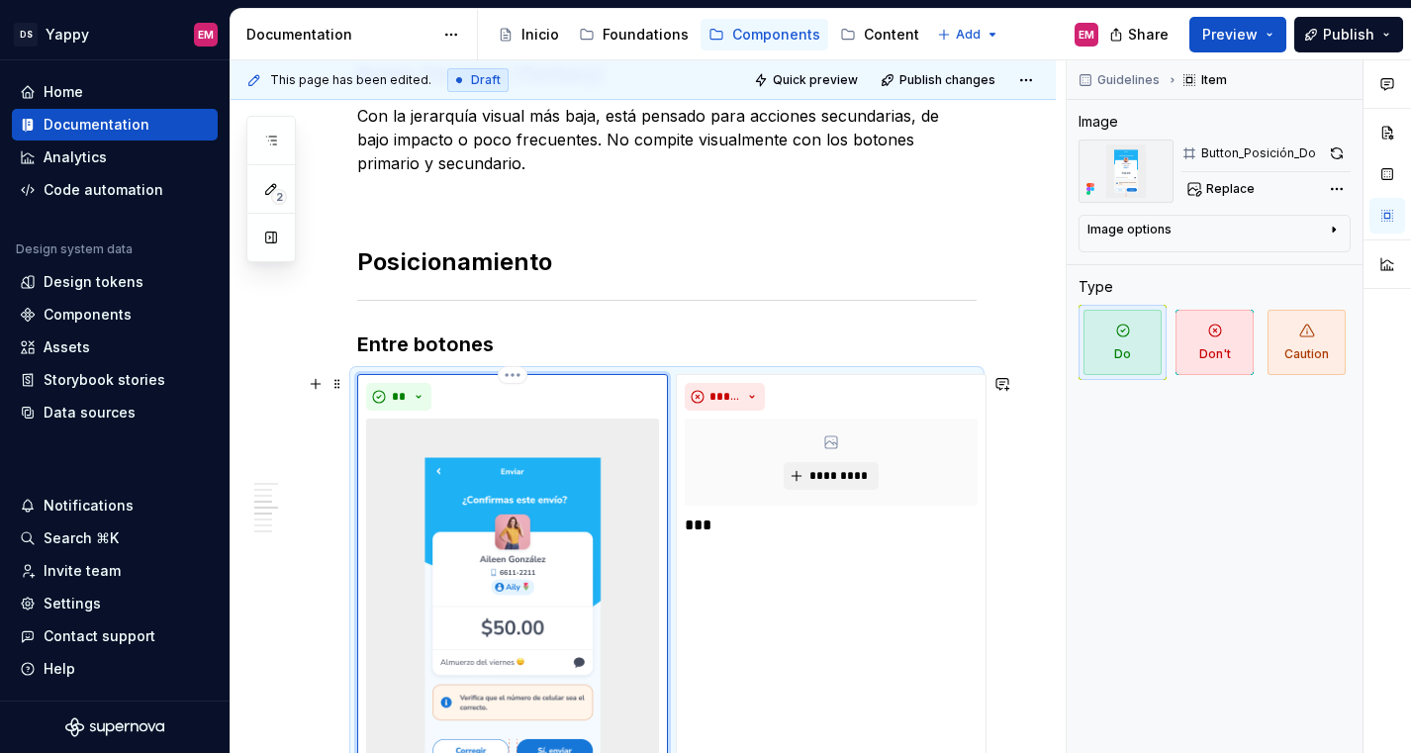
scroll to position [695, 0]
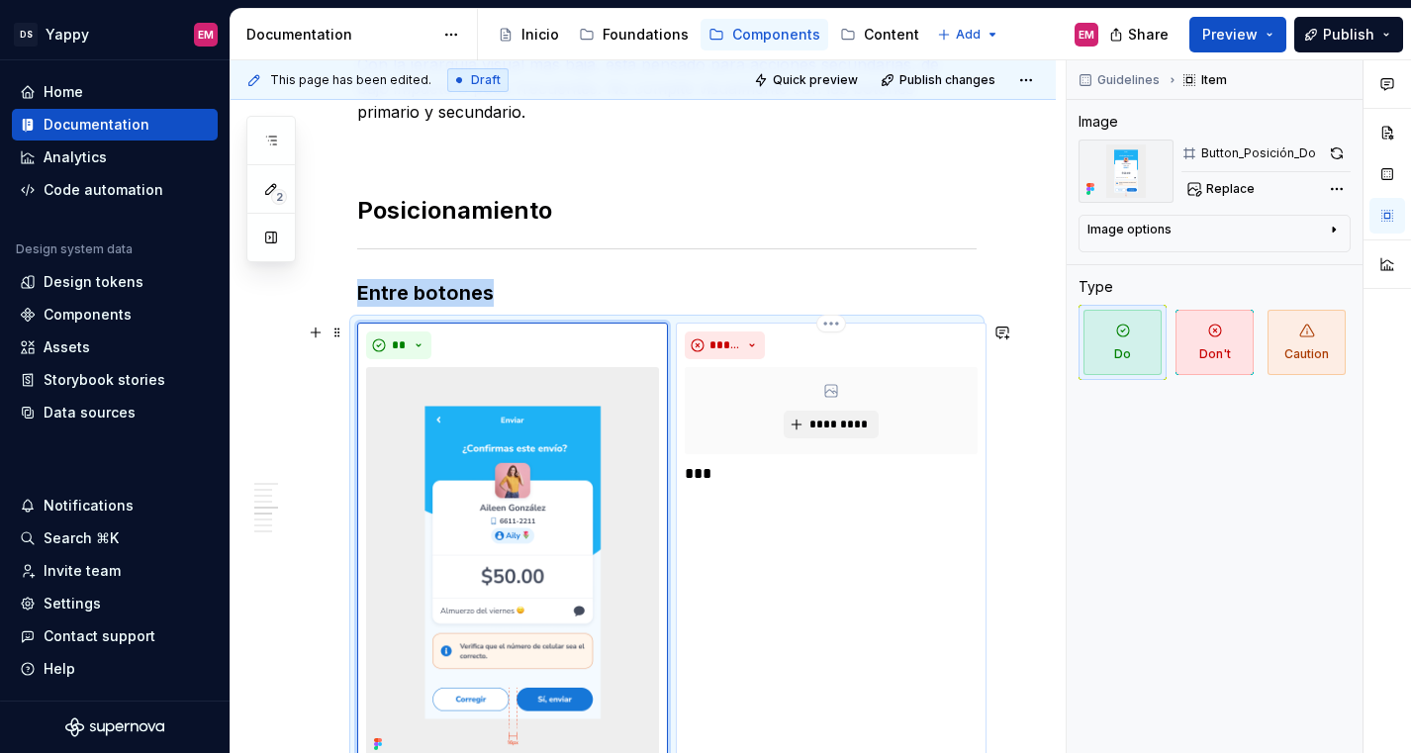
click at [815, 495] on div "***** ********* ***" at bounding box center [831, 583] width 311 height 523
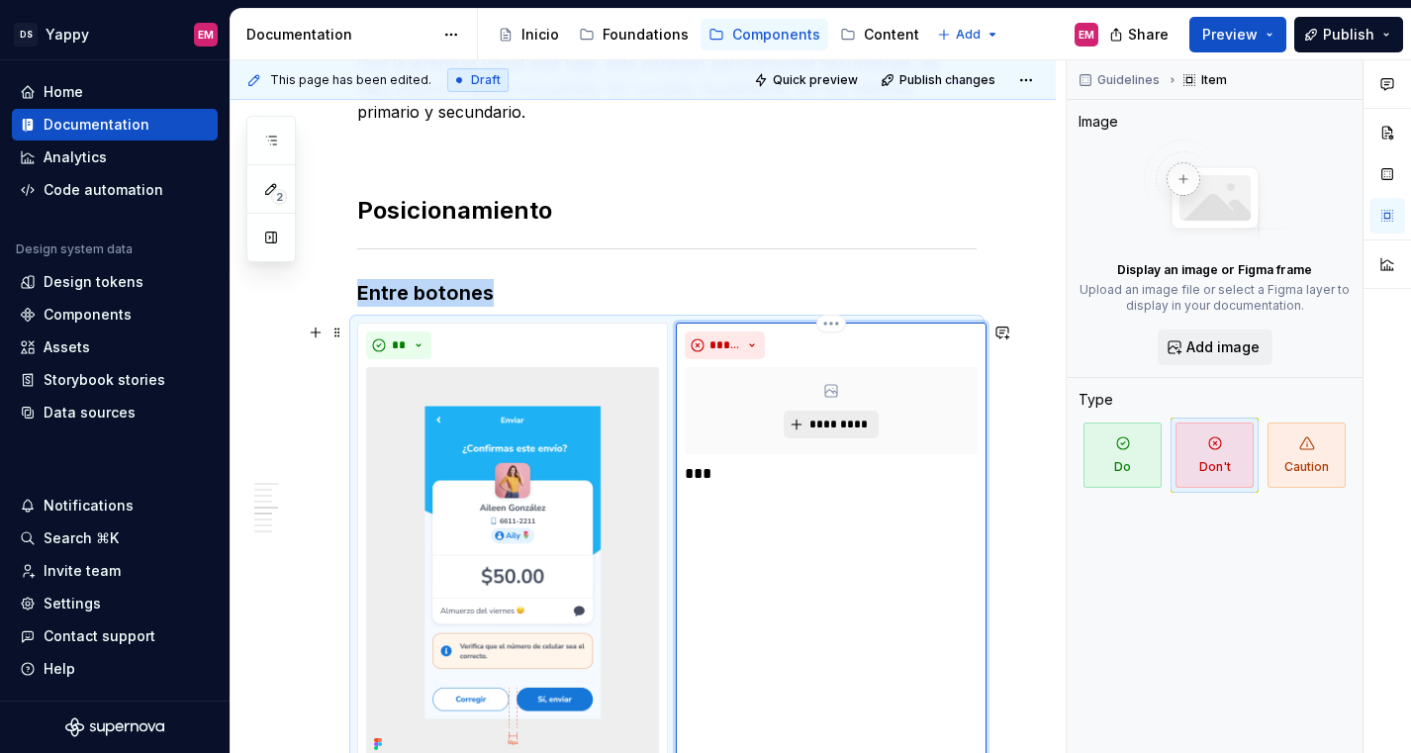
click at [826, 433] on button "*********" at bounding box center [830, 425] width 94 height 28
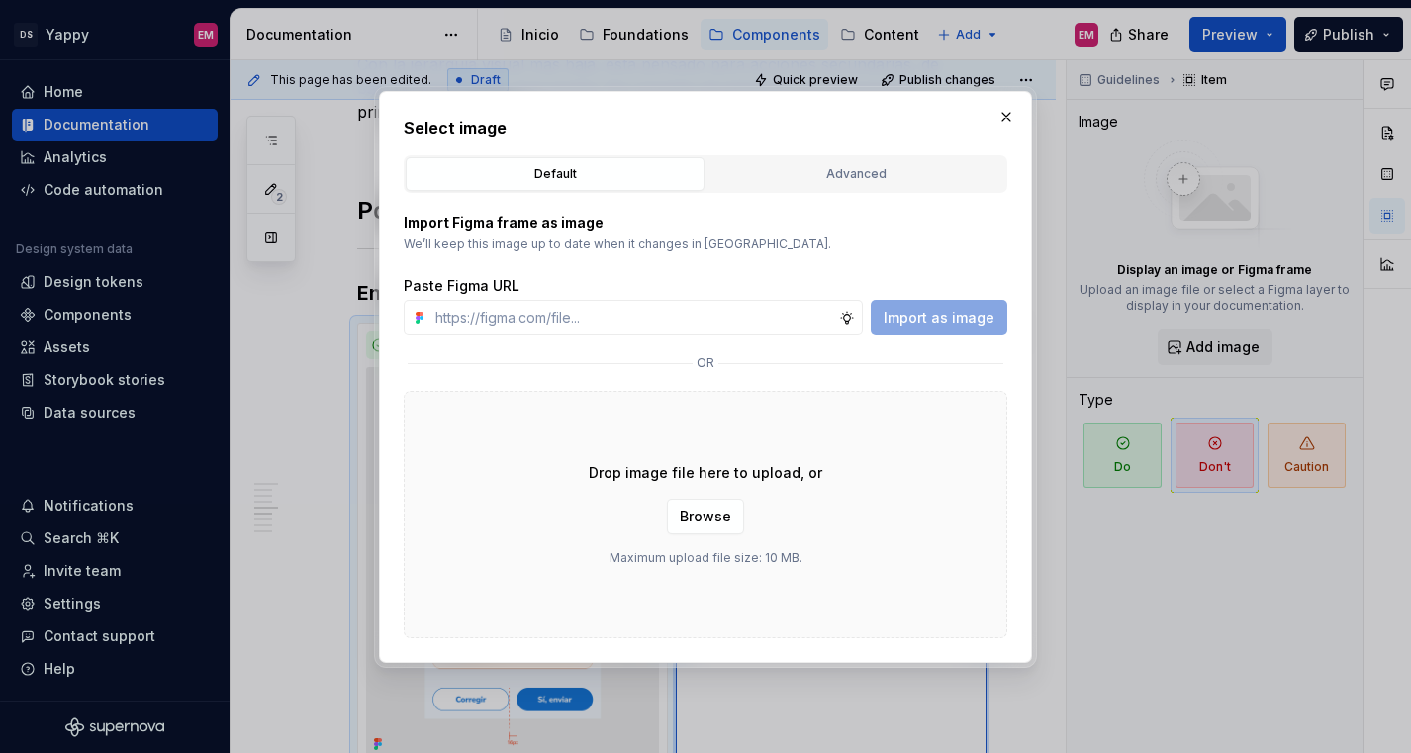
type textarea "*"
type input "[URL][DOMAIN_NAME]"
type textarea "*"
type input "[URL][DOMAIN_NAME]"
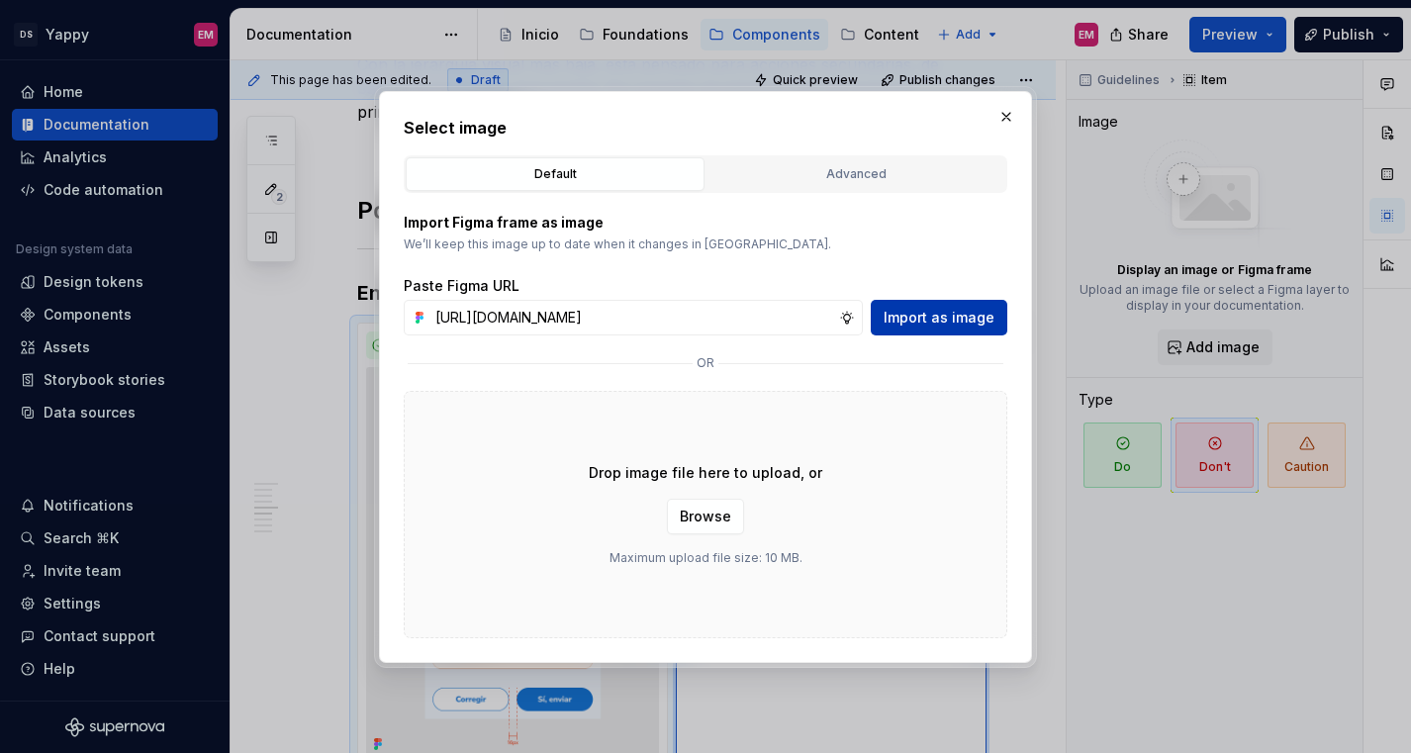
click at [957, 315] on span "Import as image" at bounding box center [938, 318] width 111 height 20
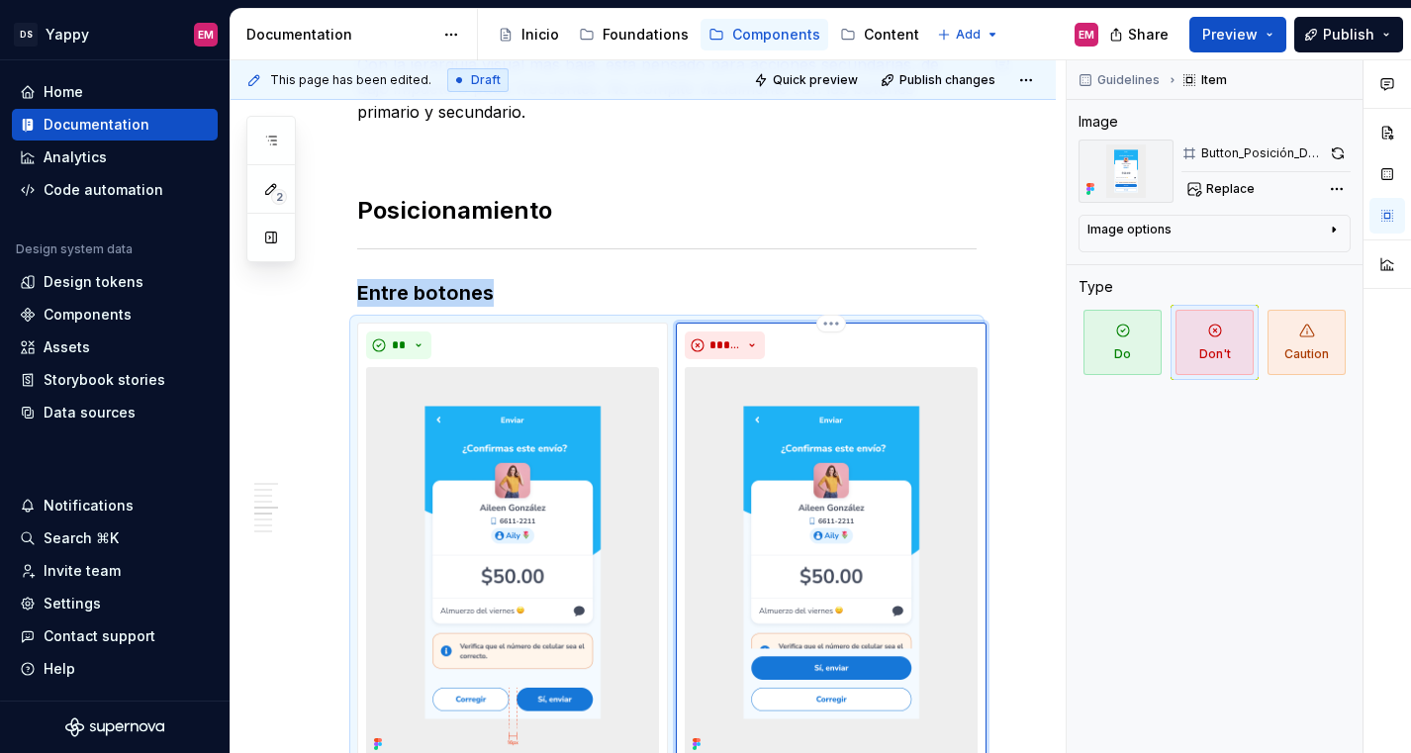
scroll to position [995, 0]
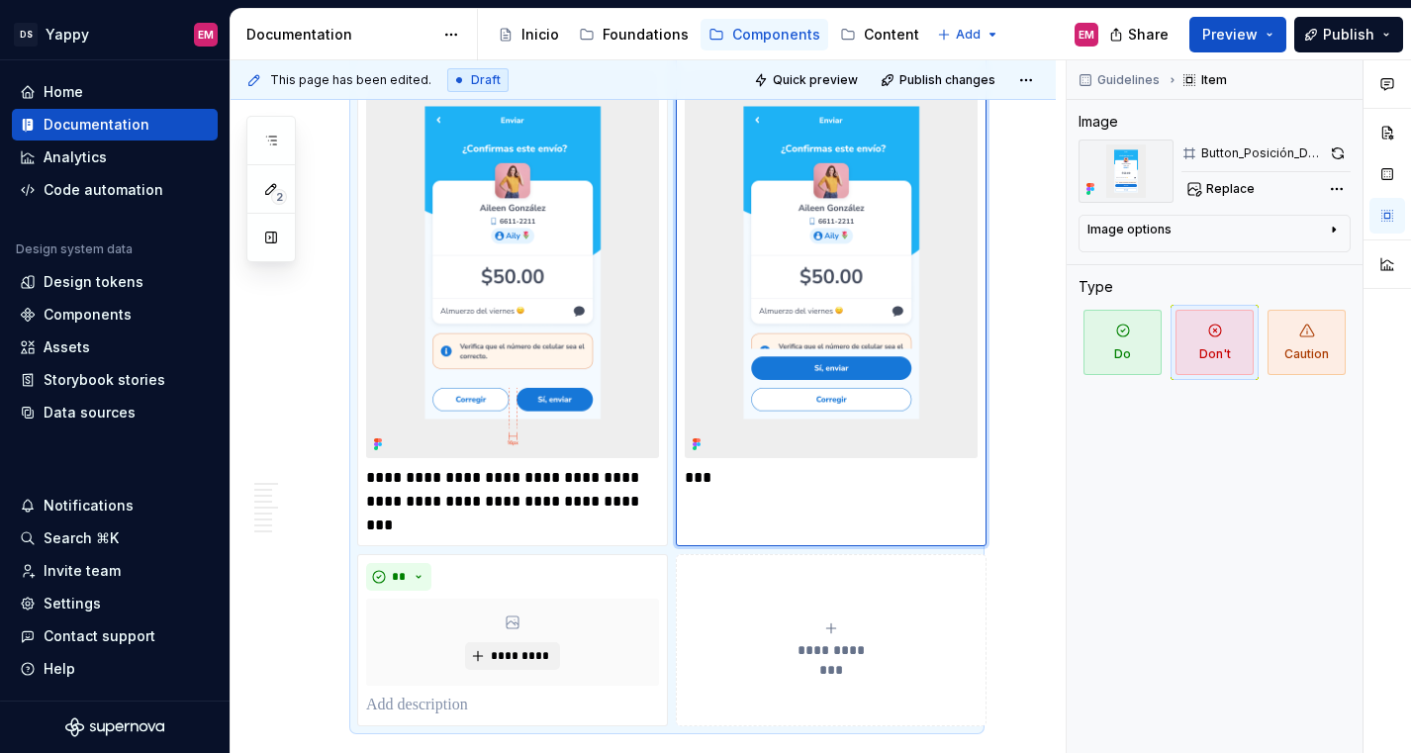
click at [707, 483] on p "***" at bounding box center [831, 478] width 293 height 24
click at [777, 477] on p "**********" at bounding box center [831, 489] width 293 height 47
type textarea "*"
click at [785, 515] on div "**********" at bounding box center [831, 284] width 311 height 523
click at [750, 508] on p "**********" at bounding box center [831, 489] width 293 height 47
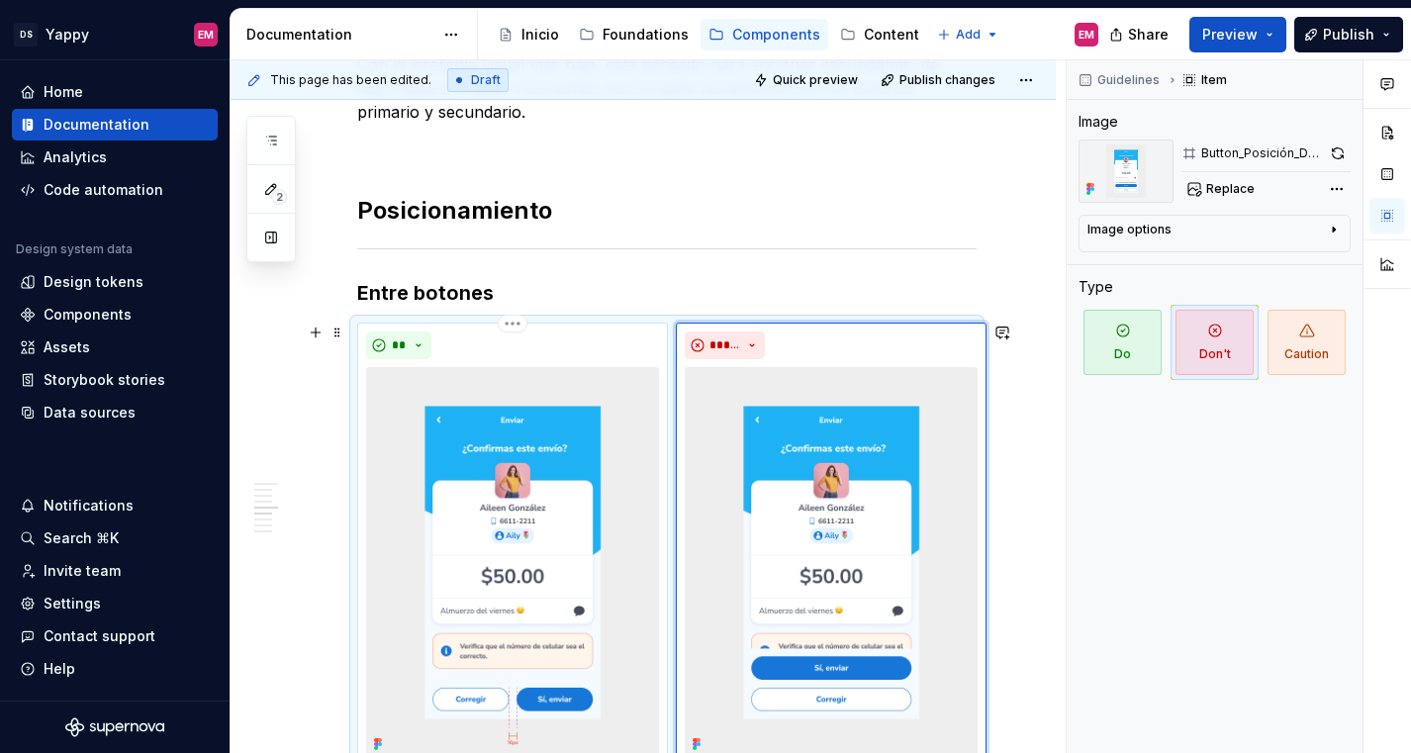
scroll to position [923, 0]
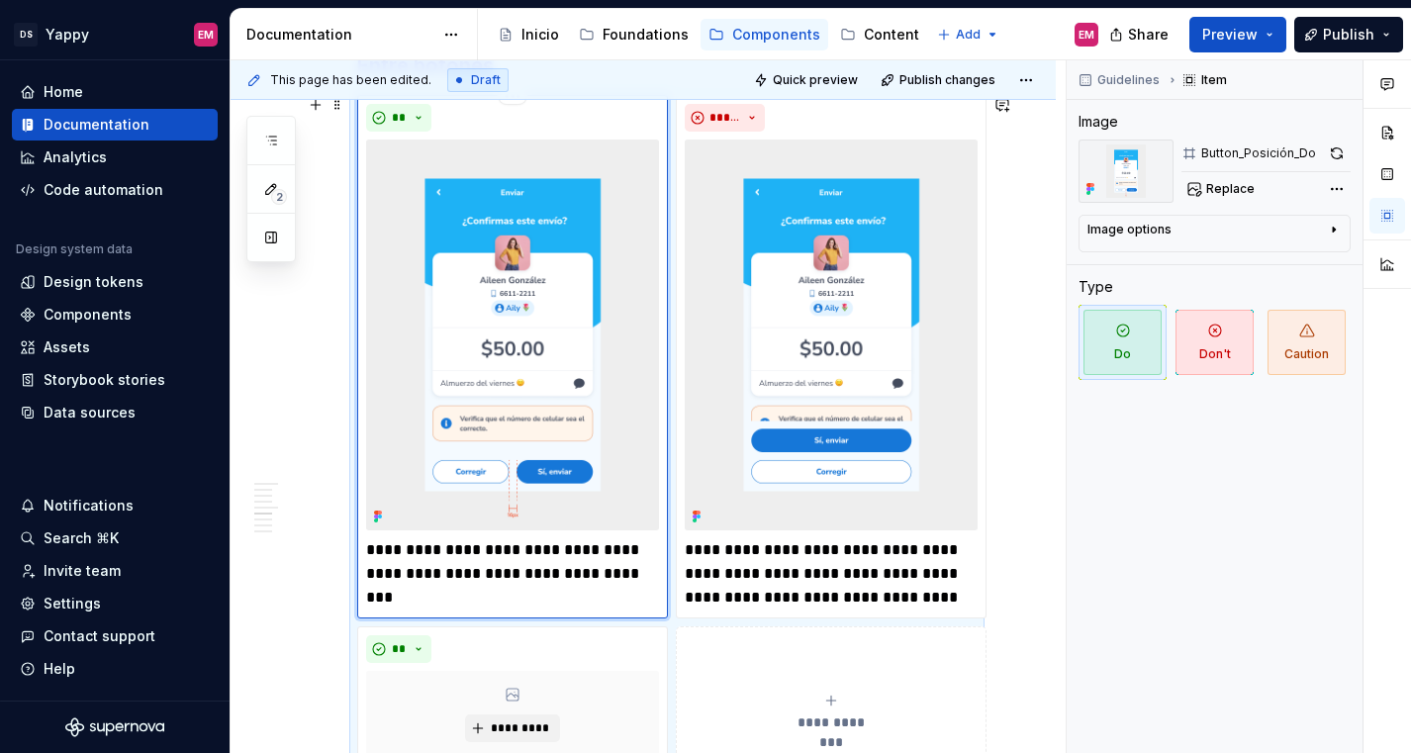
click at [575, 402] on img at bounding box center [512, 334] width 293 height 391
click at [797, 400] on img at bounding box center [831, 334] width 293 height 391
click at [542, 457] on img at bounding box center [512, 334] width 293 height 391
click at [833, 454] on img at bounding box center [831, 334] width 293 height 391
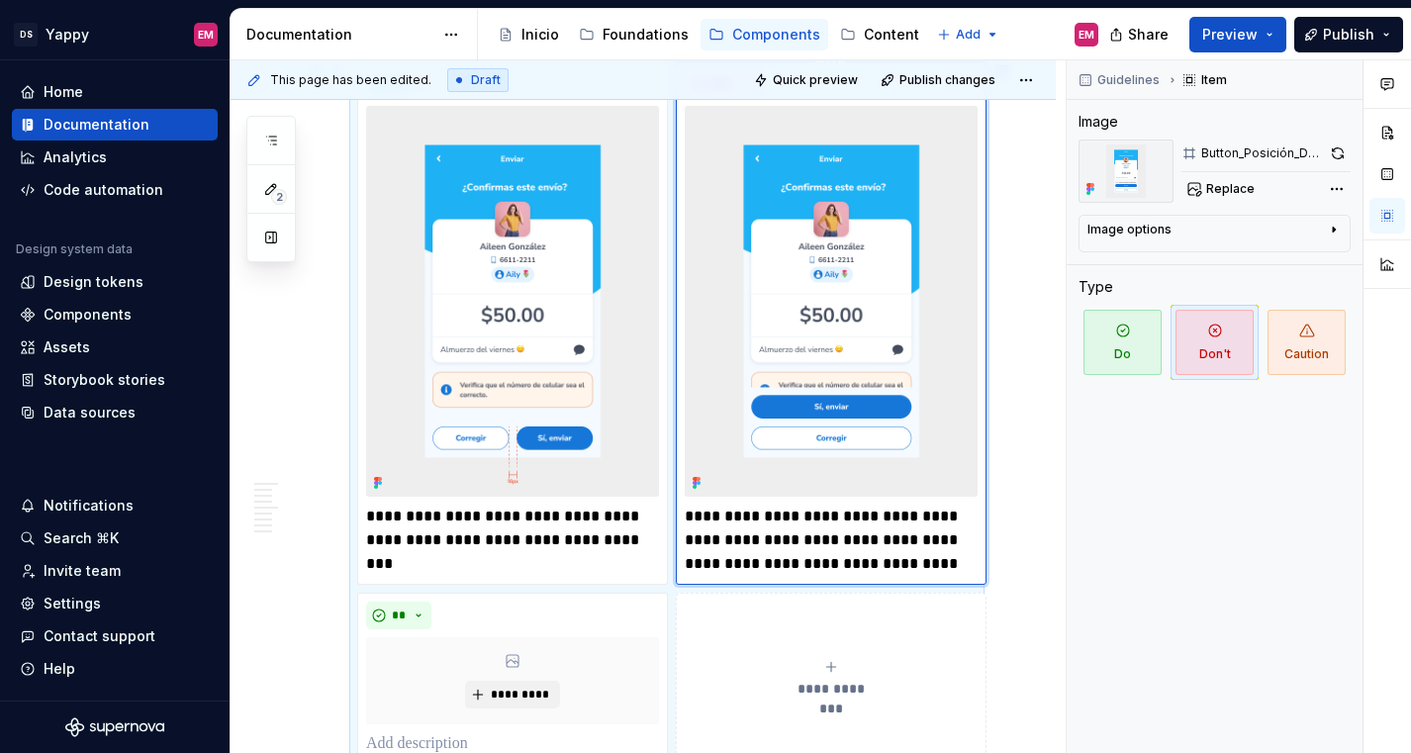
scroll to position [998, 0]
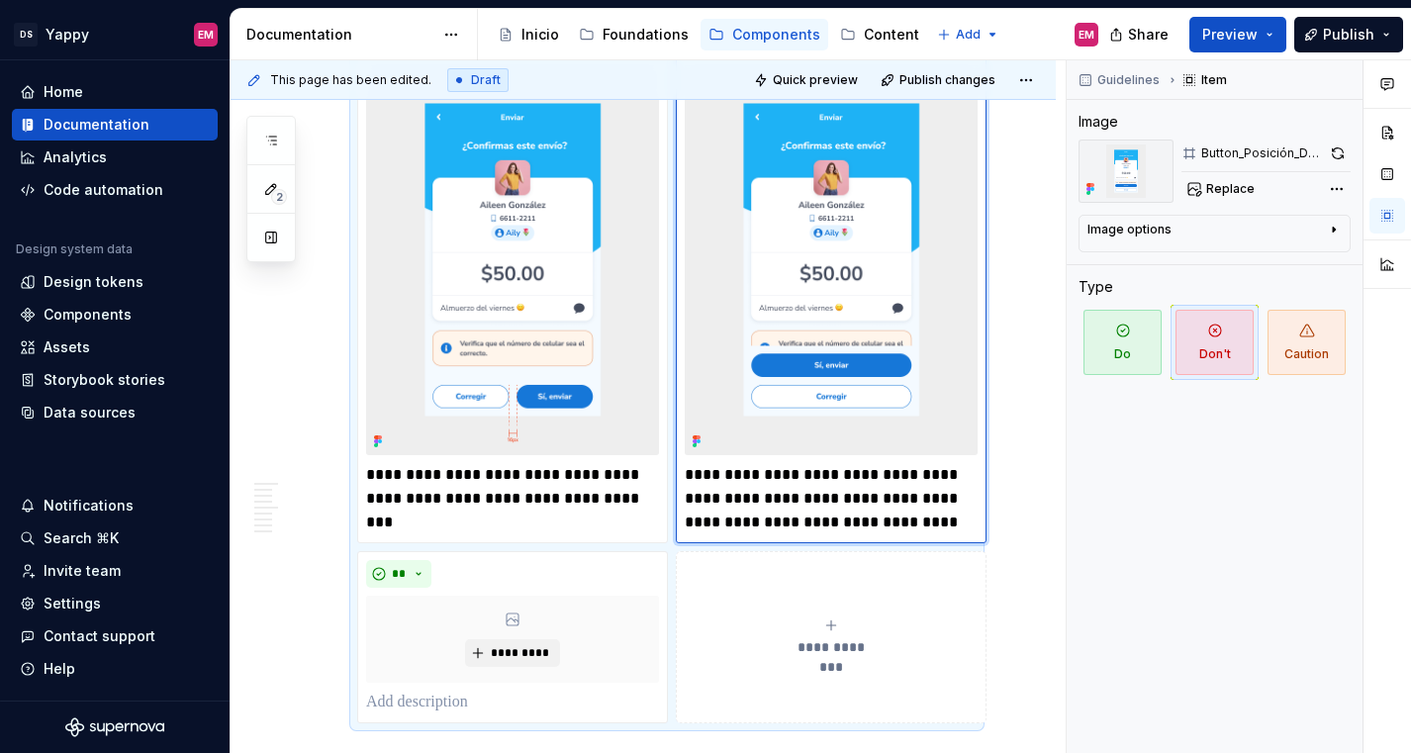
click at [1017, 551] on div "**********" at bounding box center [642, 720] width 825 height 2750
click at [1328, 39] on span "Publish" at bounding box center [1348, 35] width 51 height 20
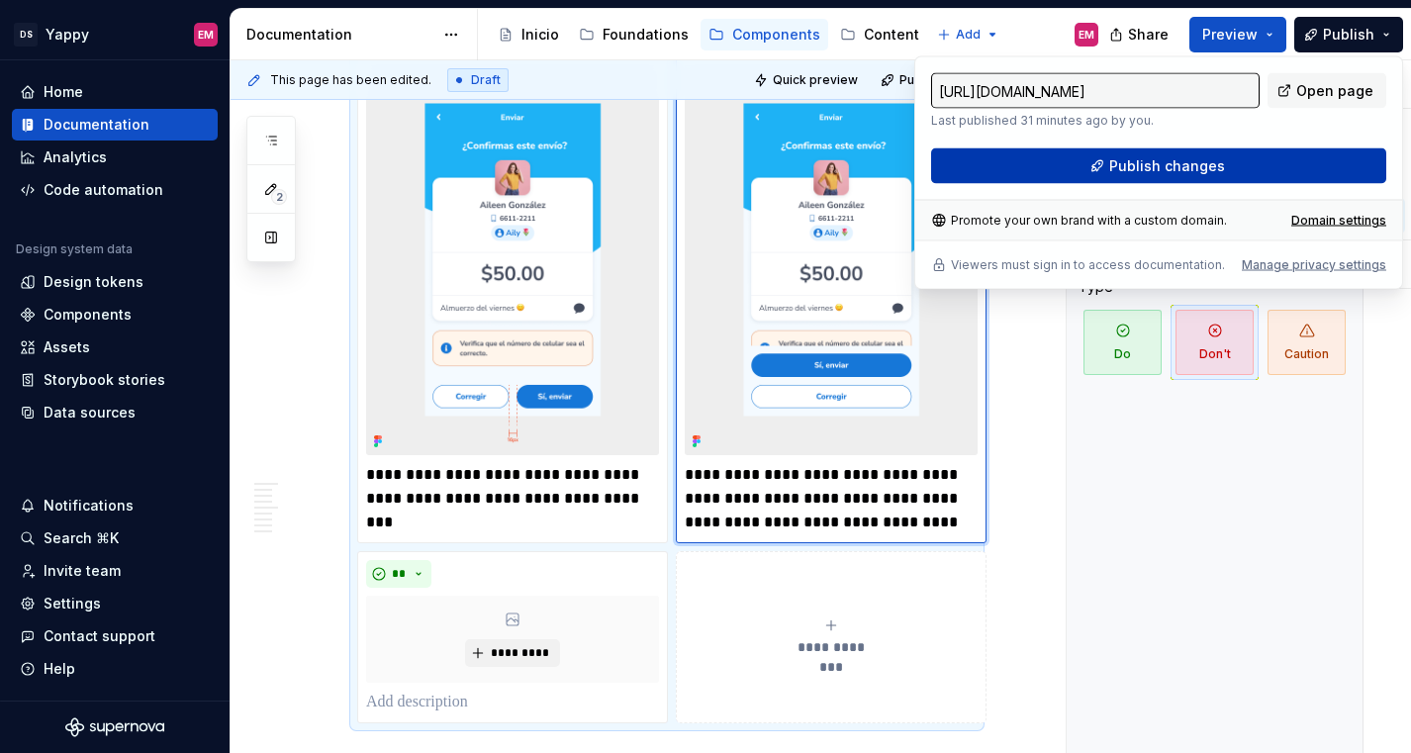
click at [1020, 169] on button "Publish changes" at bounding box center [1158, 166] width 455 height 36
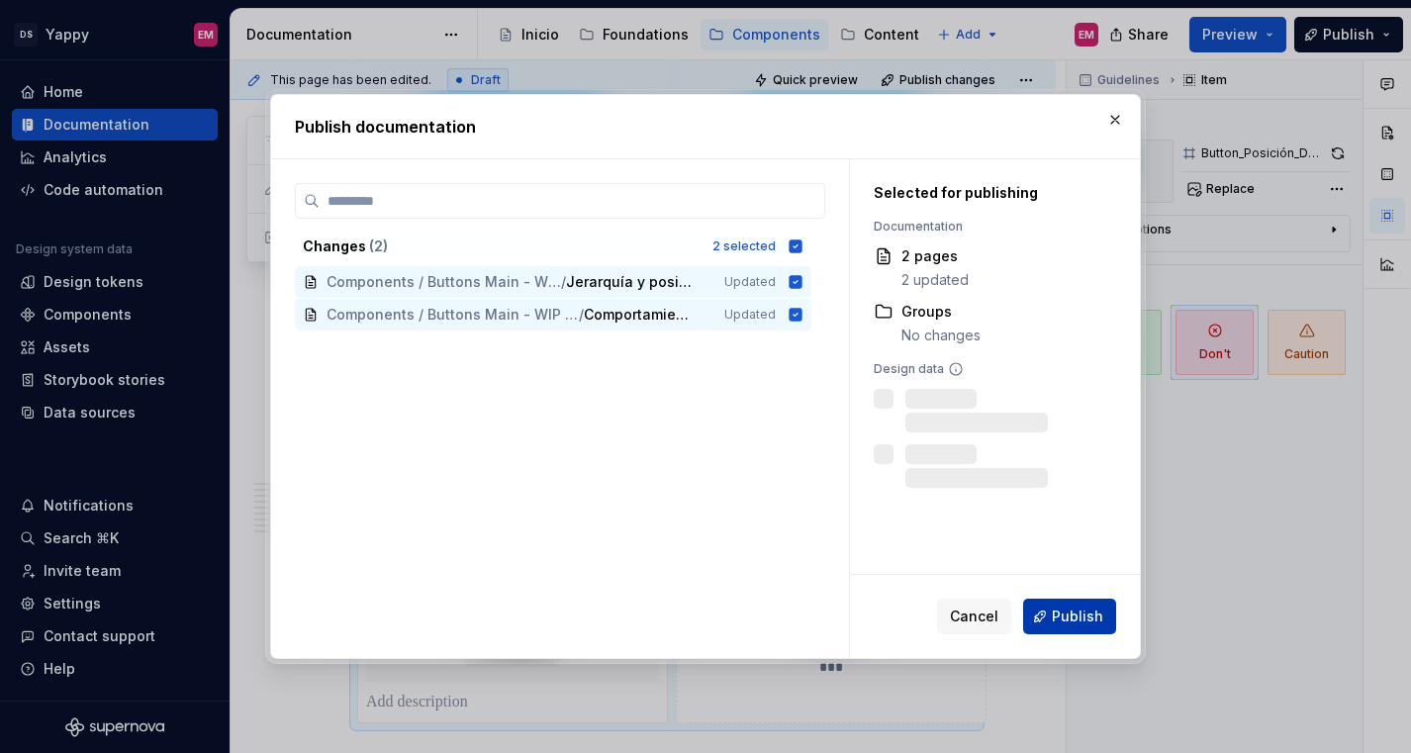
click at [1073, 616] on span "Publish" at bounding box center [1077, 616] width 51 height 20
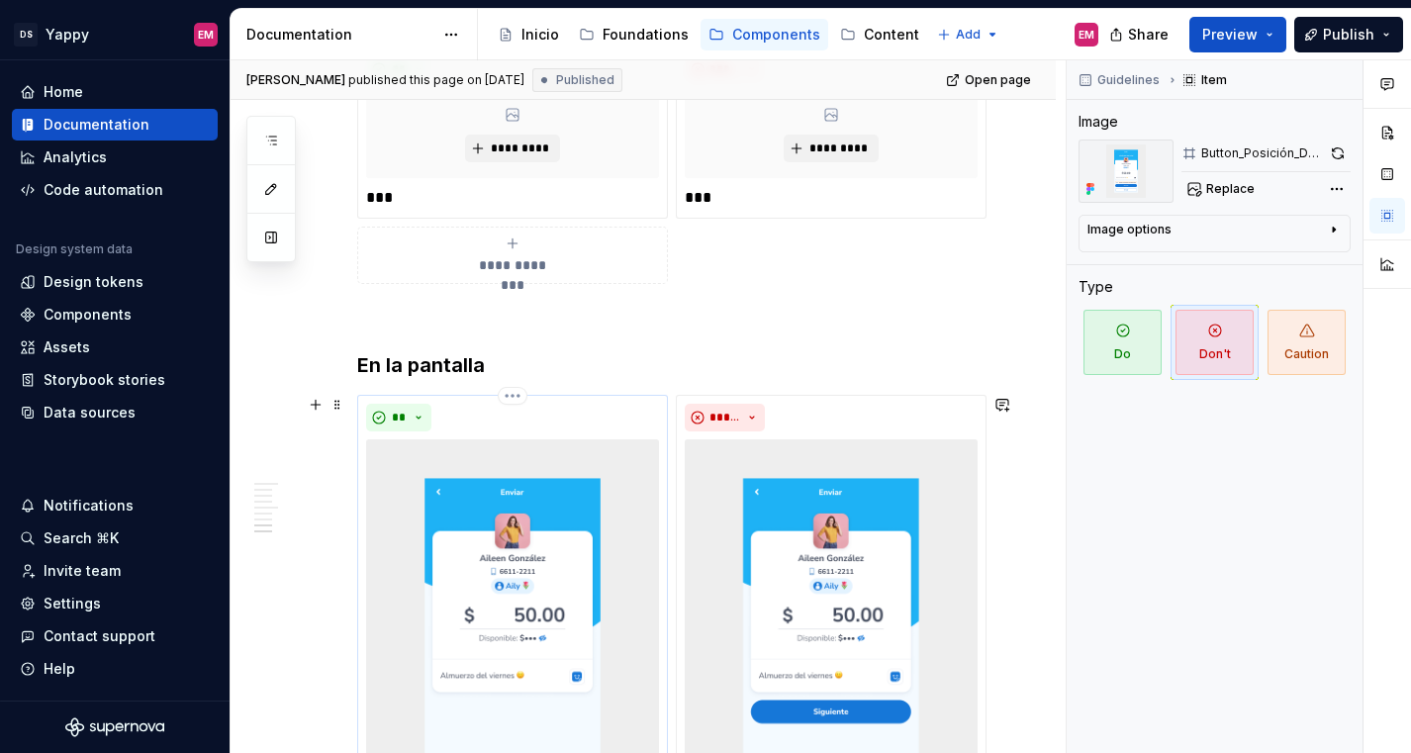
scroll to position [1841, 0]
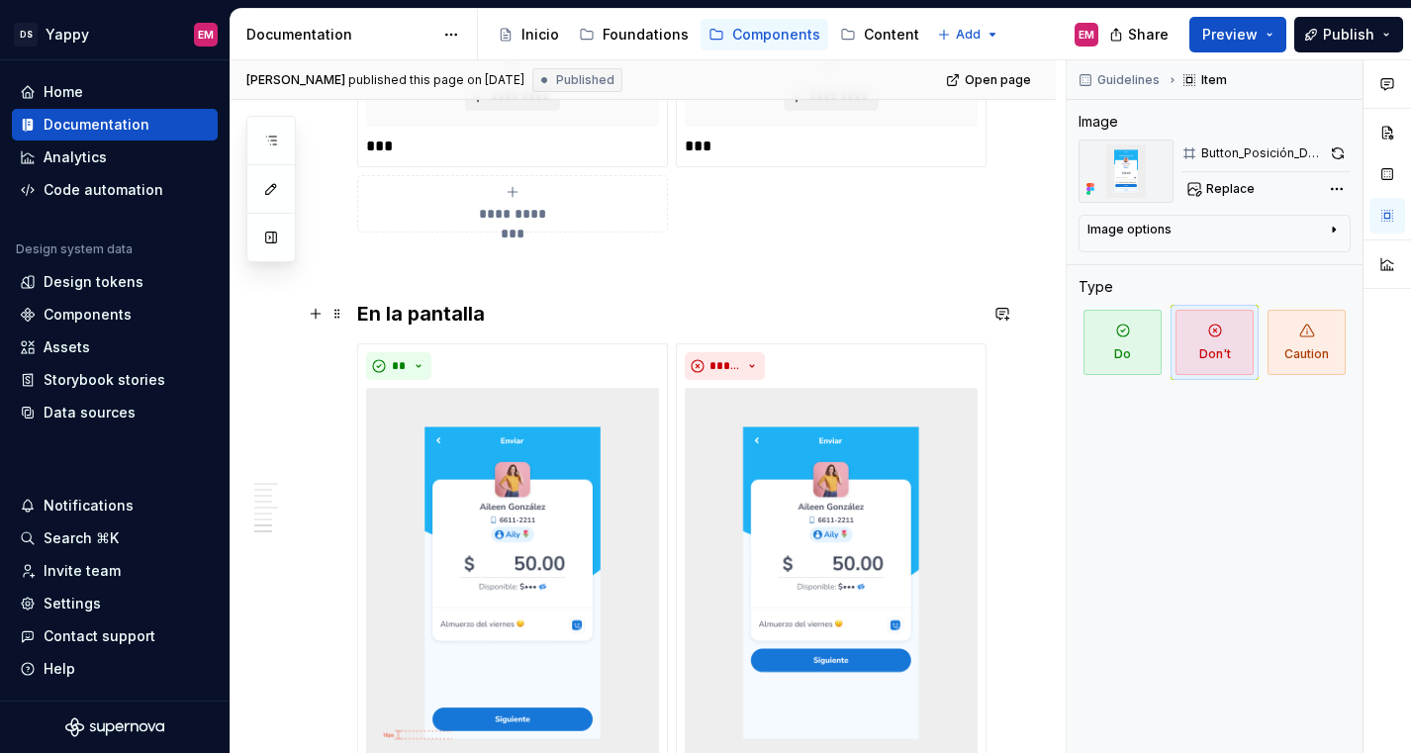
click at [501, 322] on h3 "En la pantalla" at bounding box center [666, 314] width 619 height 28
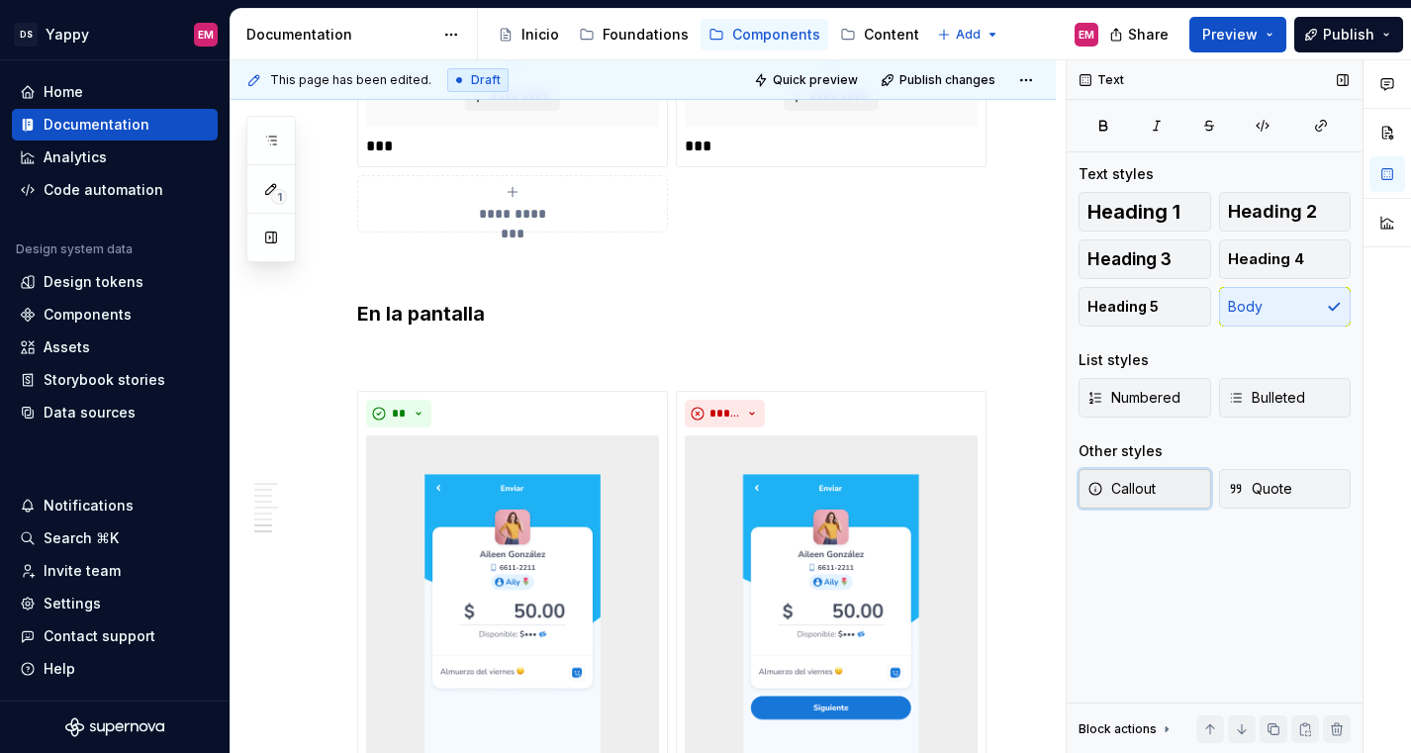
click at [1147, 495] on span "Callout" at bounding box center [1121, 489] width 68 height 20
type textarea "*"
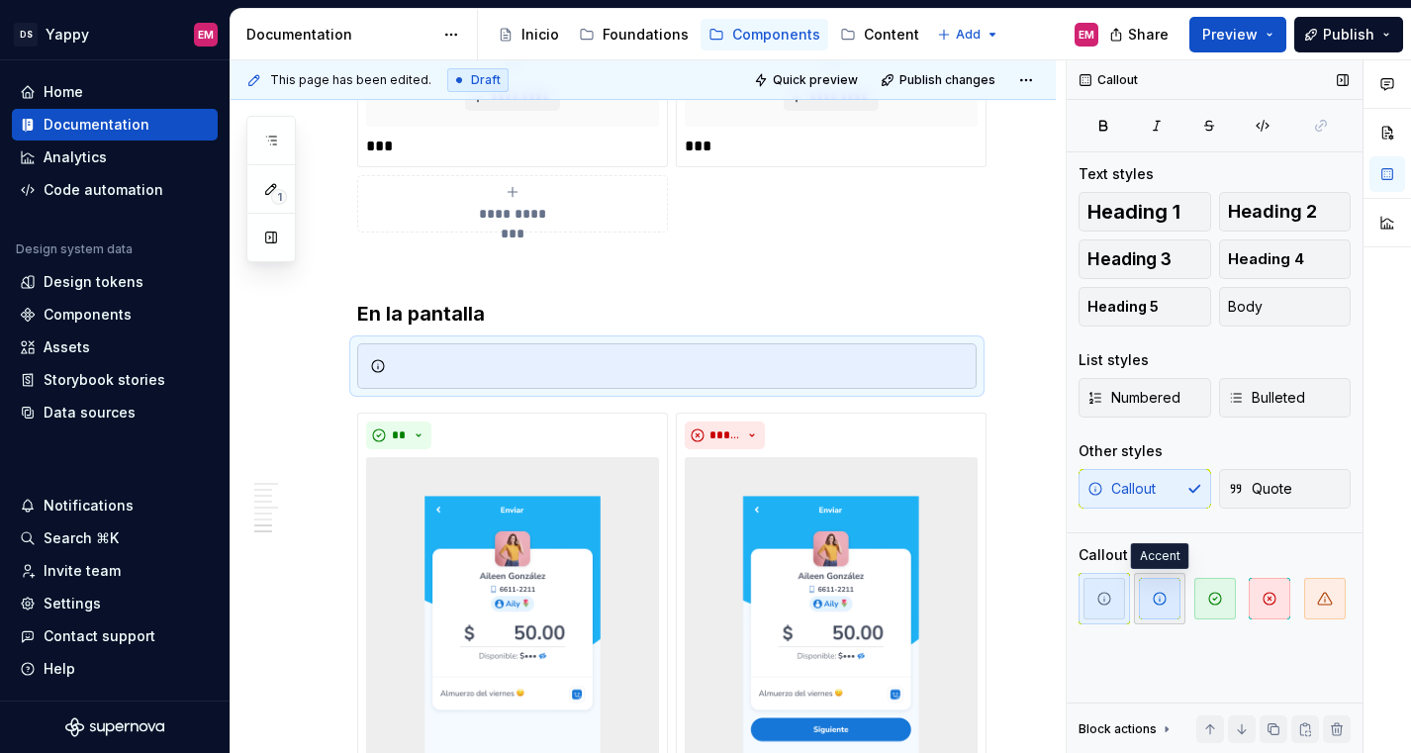
click at [1152, 606] on span "button" at bounding box center [1160, 599] width 42 height 42
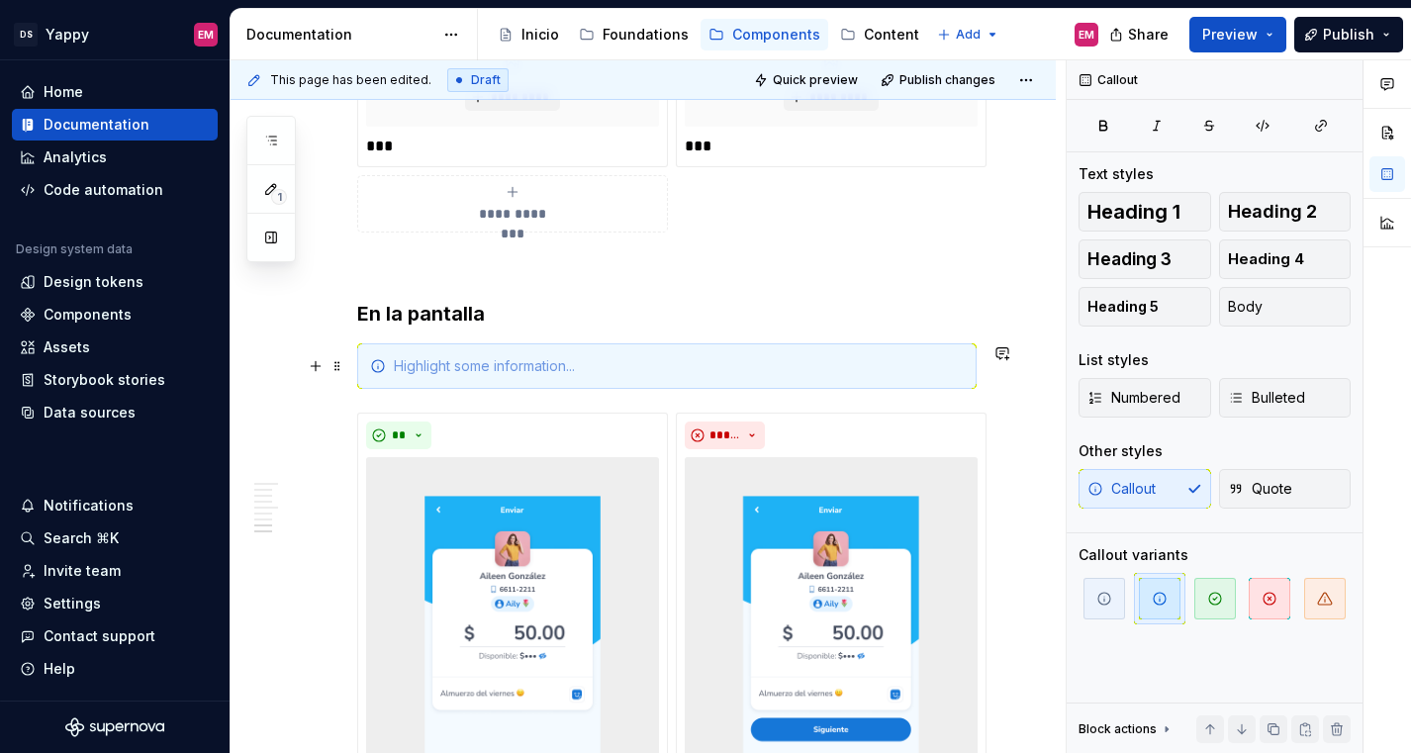
click at [506, 363] on div at bounding box center [679, 366] width 570 height 20
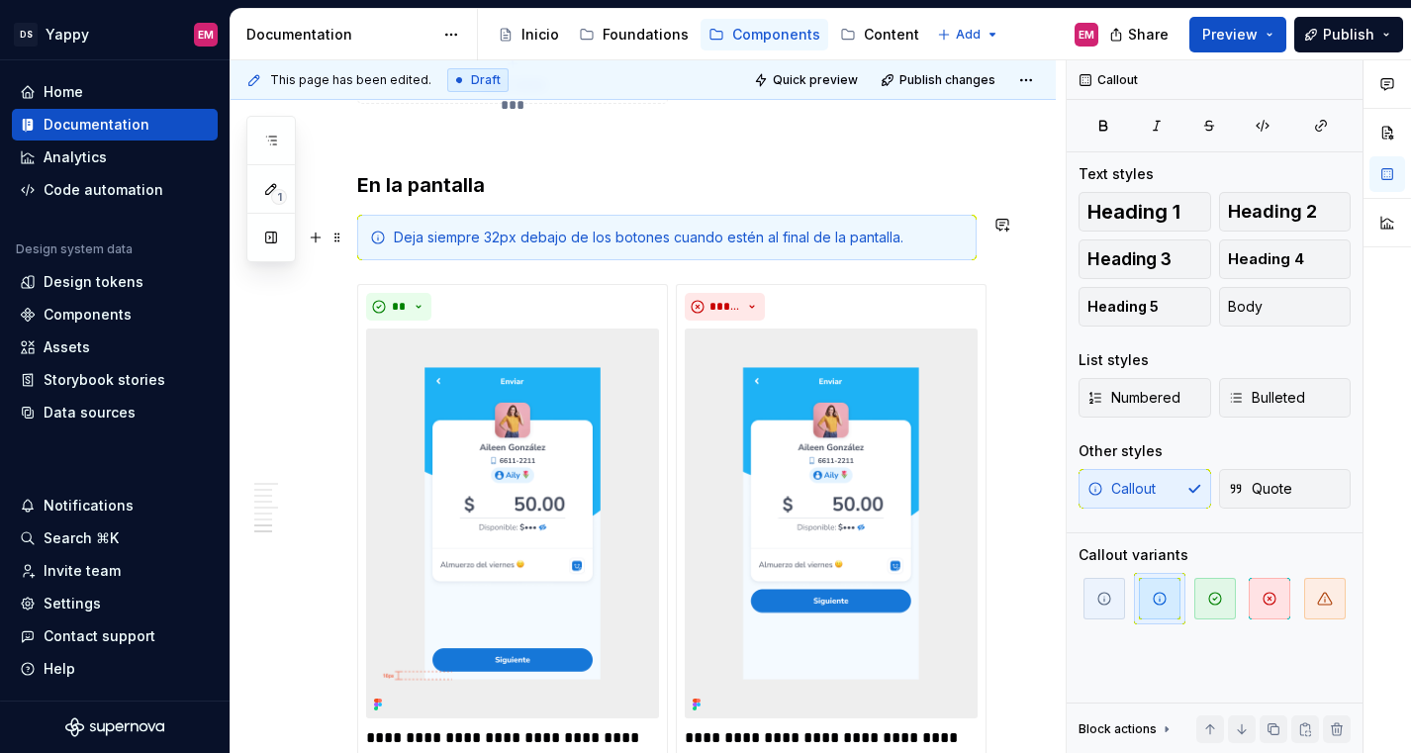
click at [502, 237] on div "Deja siempre 32px debajo de los botones cuando estén al final de la pantalla." at bounding box center [679, 238] width 570 height 20
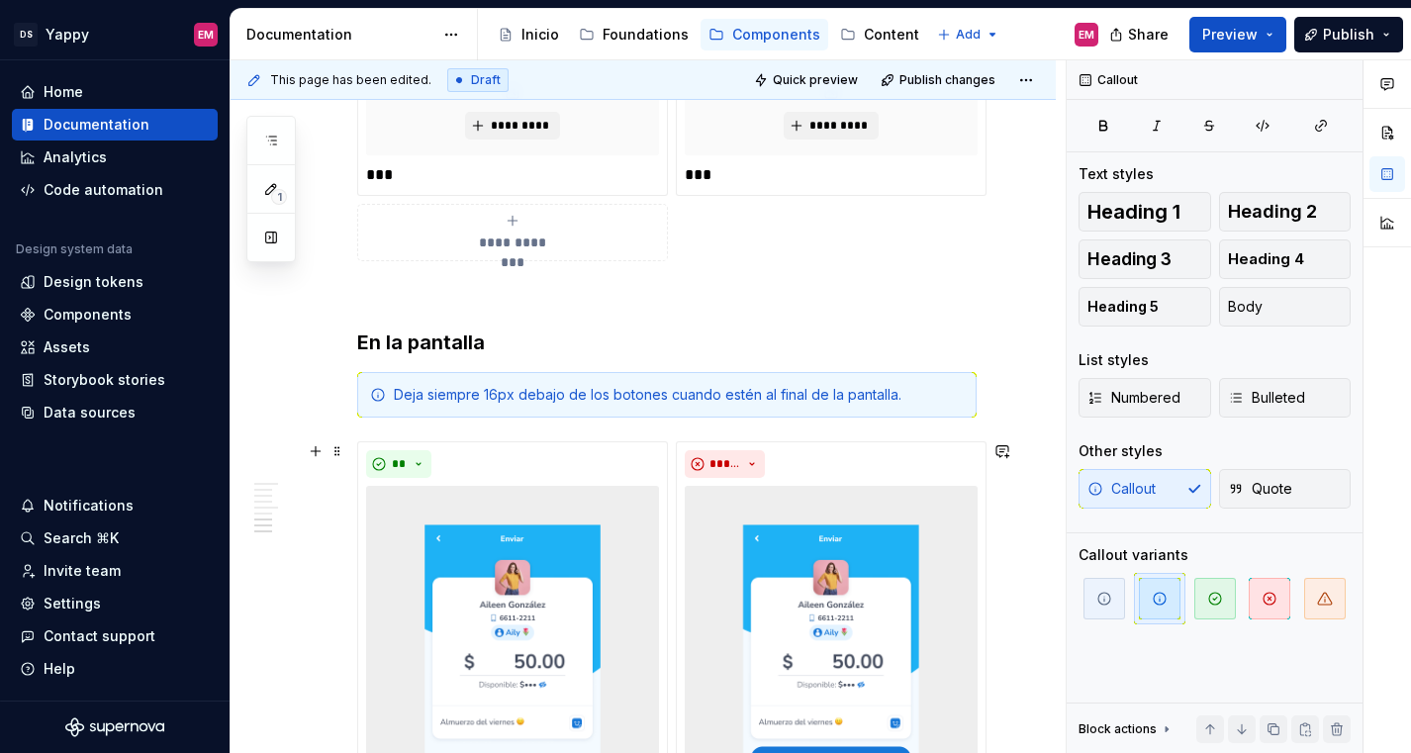
scroll to position [1826, 0]
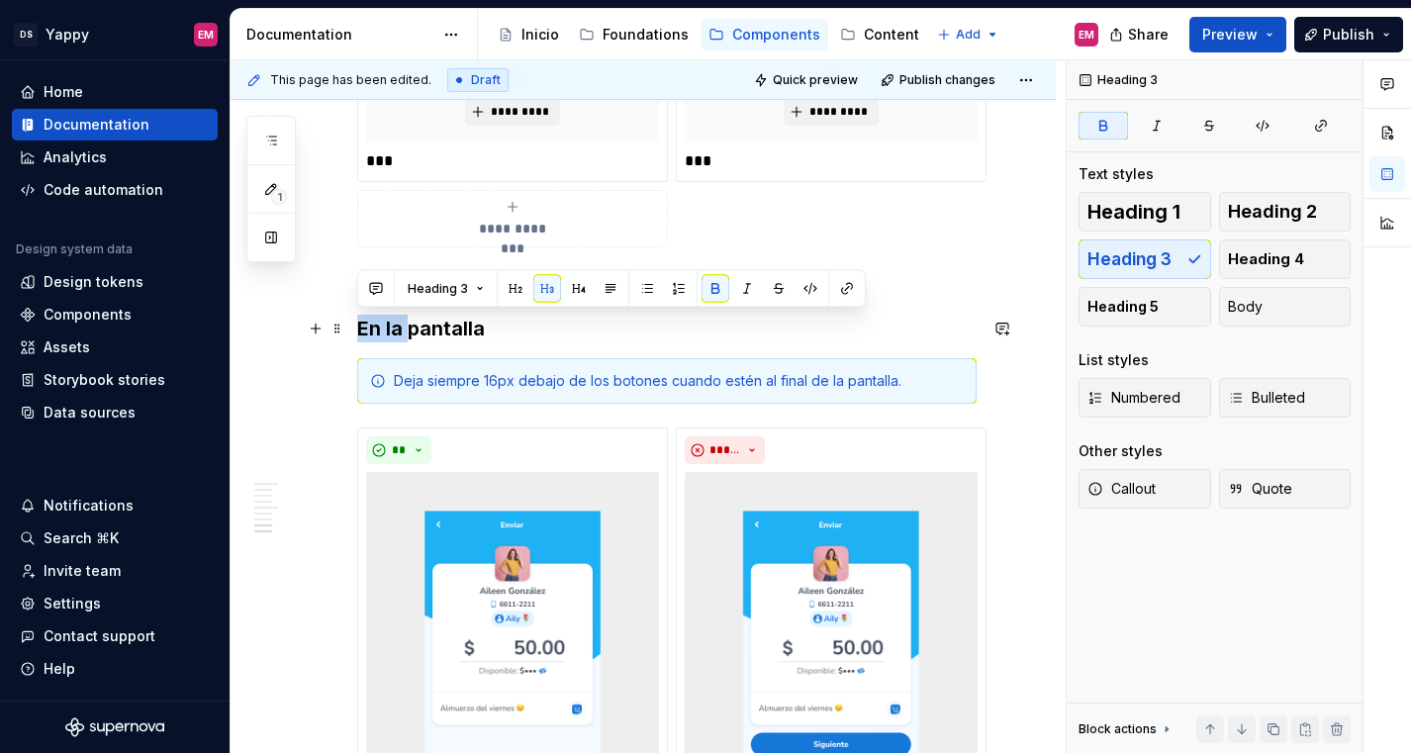
drag, startPoint x: 407, startPoint y: 322, endPoint x: 358, endPoint y: 322, distance: 48.5
click at [358, 322] on strong "En la pantalla" at bounding box center [421, 329] width 128 height 24
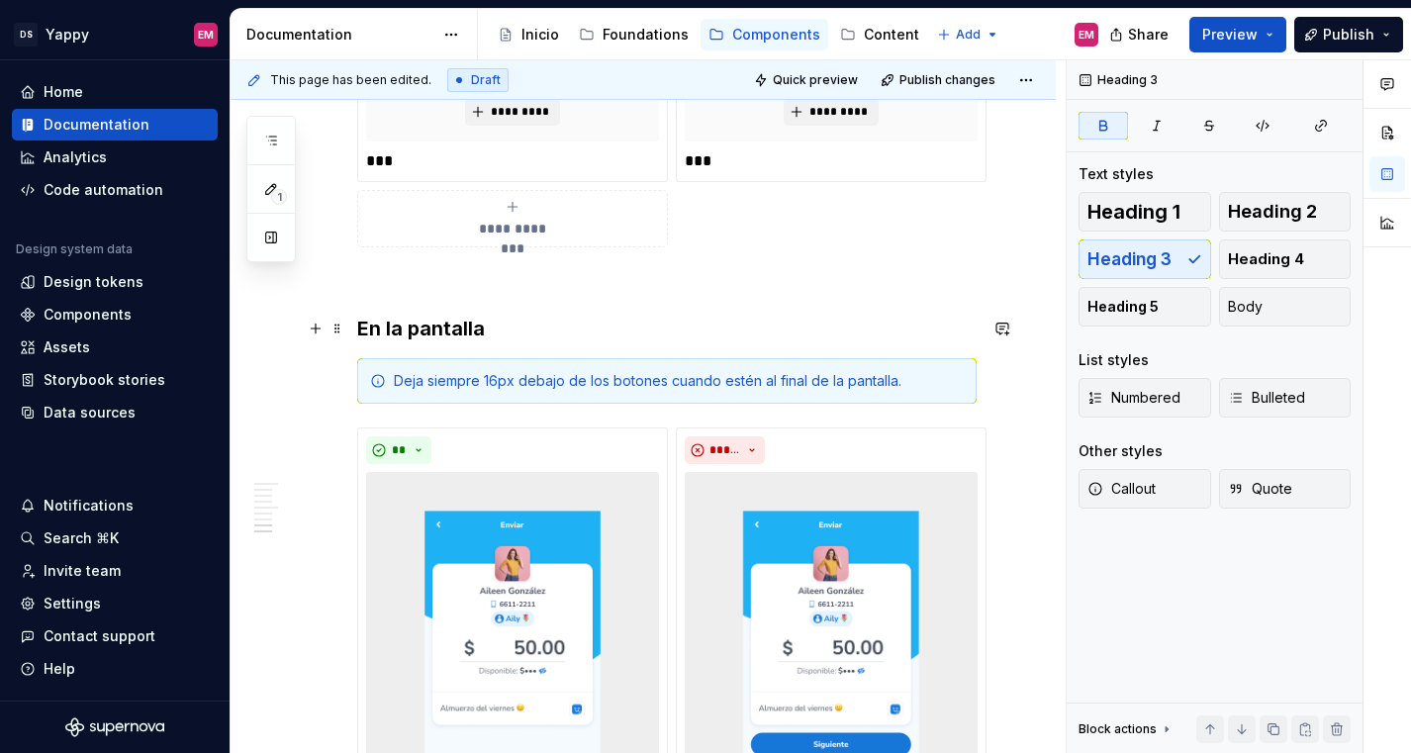
click at [535, 330] on h3 "En la pantalla" at bounding box center [666, 329] width 619 height 28
click at [410, 319] on strong "En la pantalla" at bounding box center [421, 329] width 128 height 24
click at [1322, 30] on button "Publish" at bounding box center [1348, 35] width 109 height 36
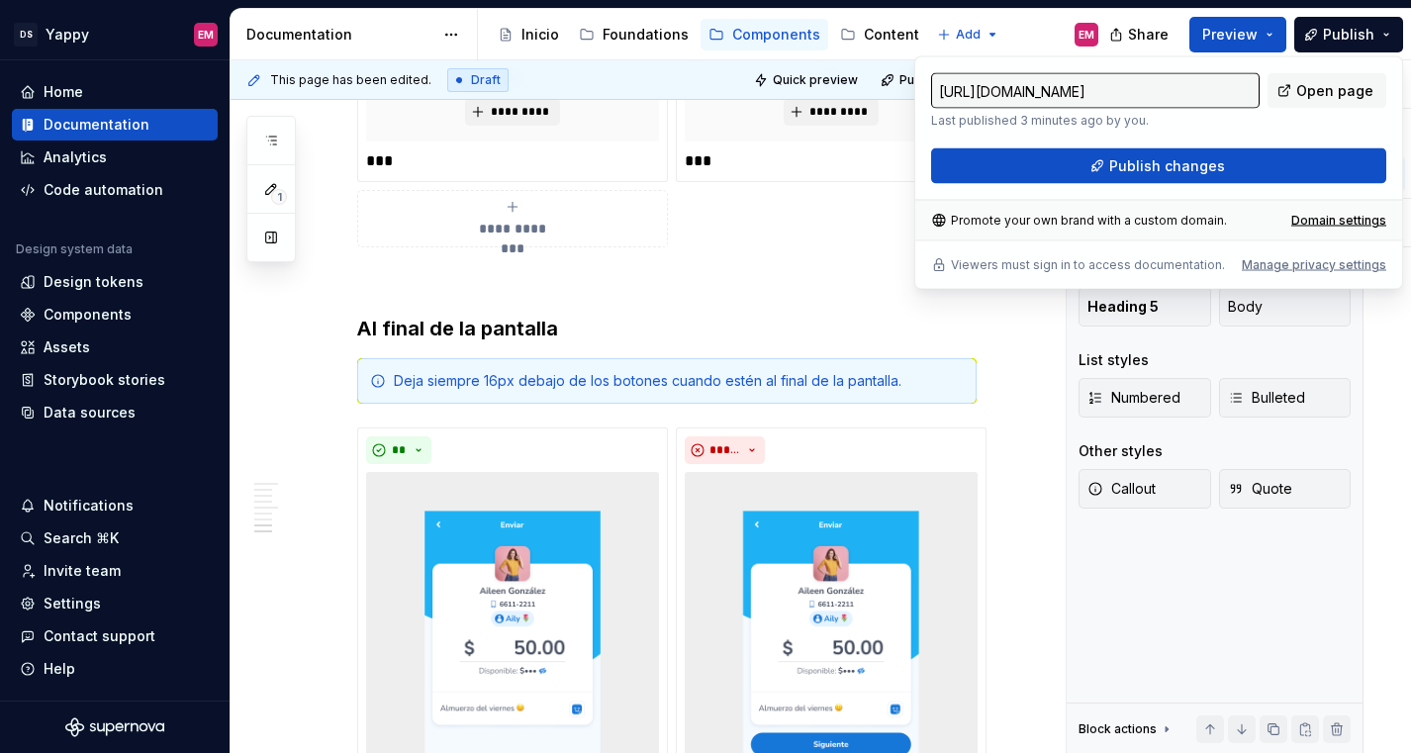
click at [1122, 191] on div "[URL][DOMAIN_NAME] Last published 3 minutes ago by you. Open page Publish chang…" at bounding box center [1158, 172] width 489 height 233
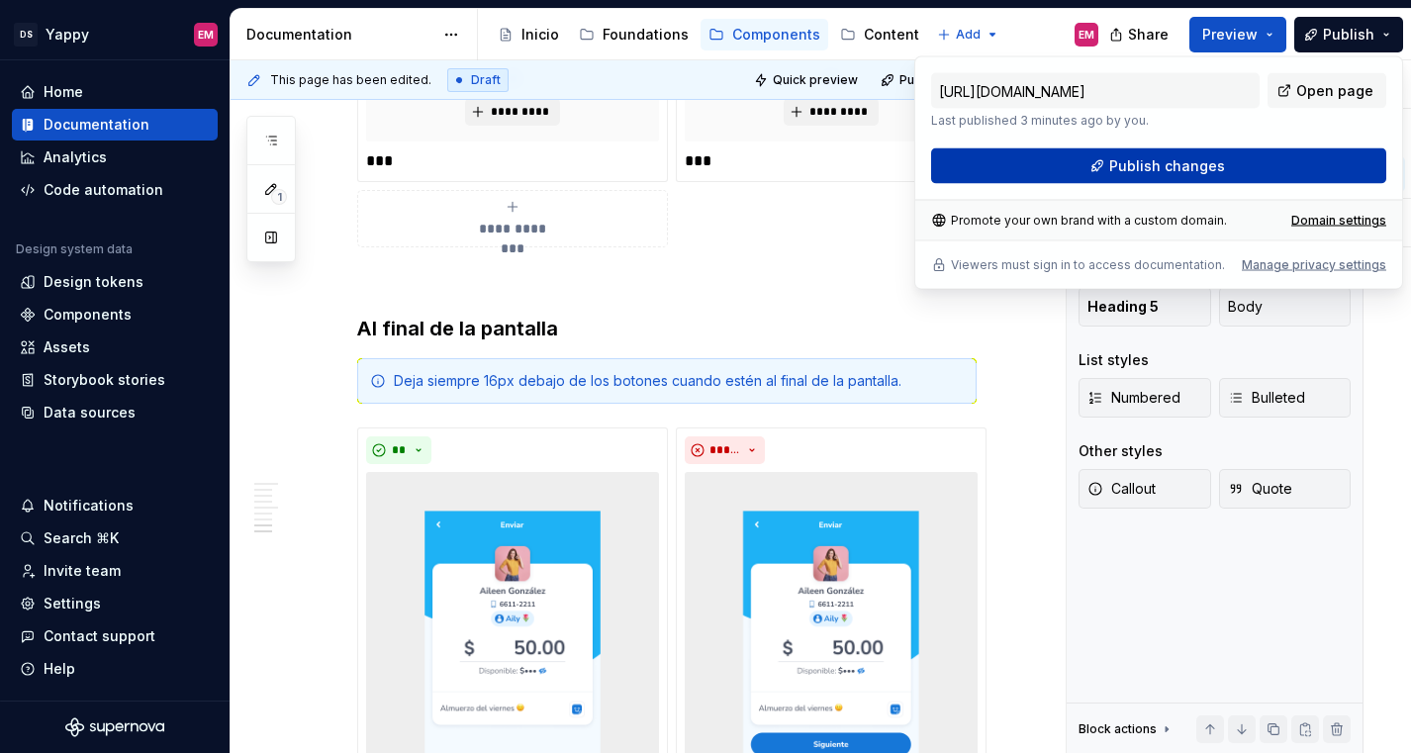
click at [1122, 167] on span "Publish changes" at bounding box center [1167, 166] width 116 height 20
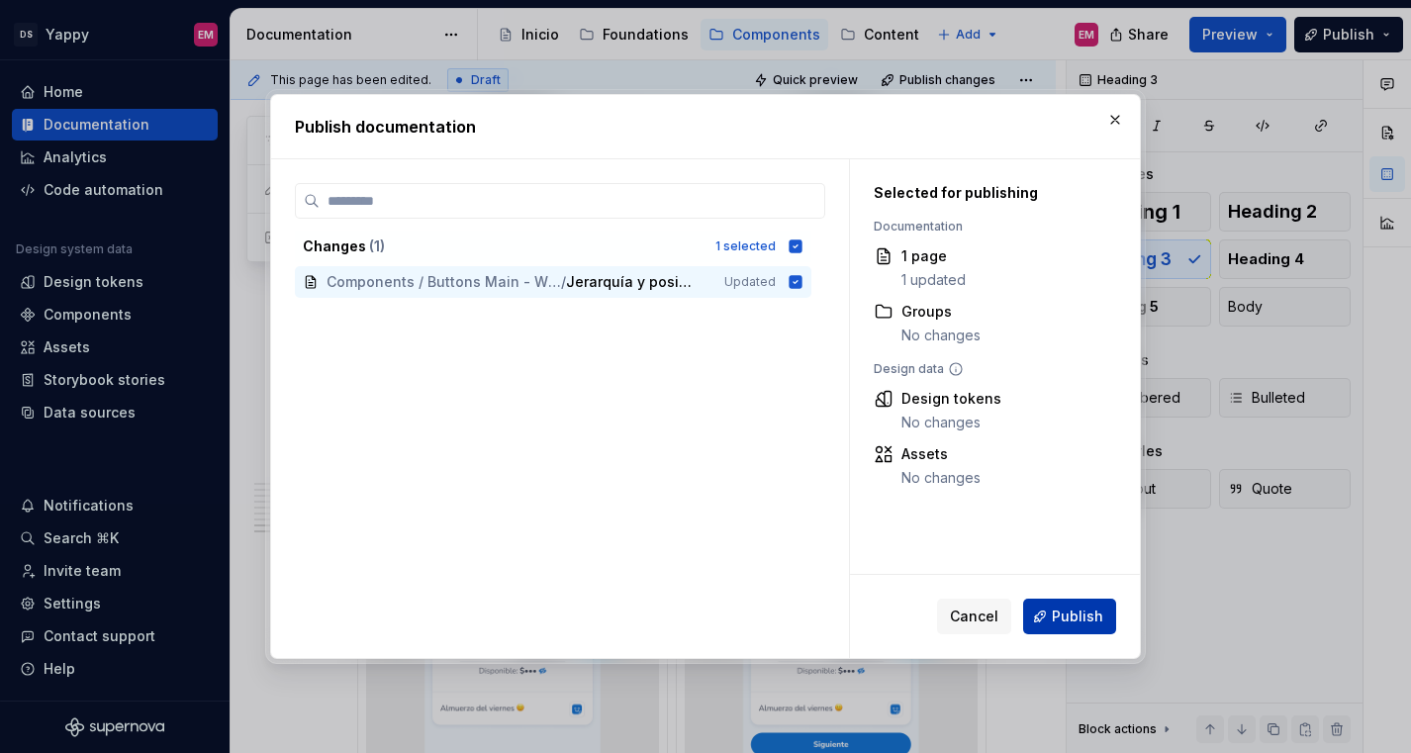
click at [1081, 617] on span "Publish" at bounding box center [1077, 616] width 51 height 20
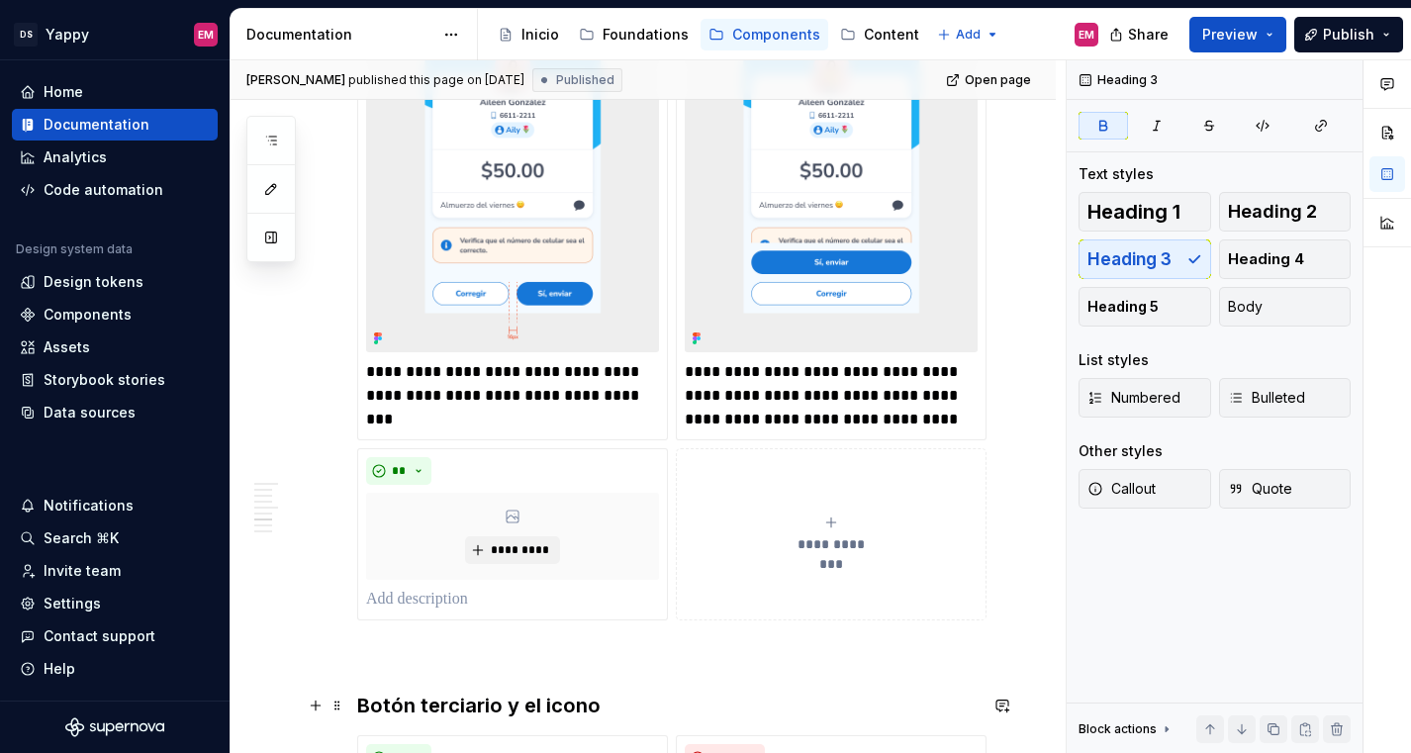
scroll to position [1071, 0]
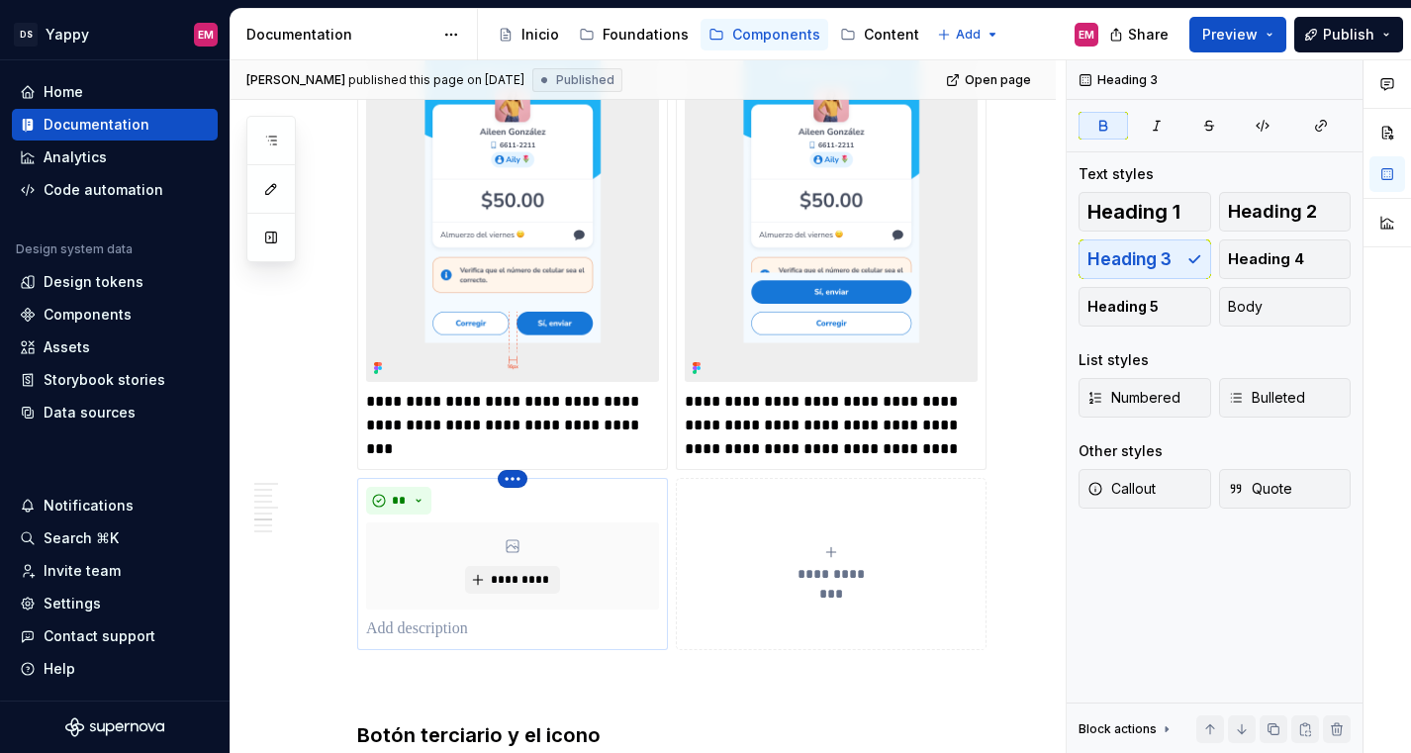
click at [507, 477] on html "DS Yappy EM Home Documentation Analytics Code automation Design system data Des…" at bounding box center [705, 376] width 1411 height 753
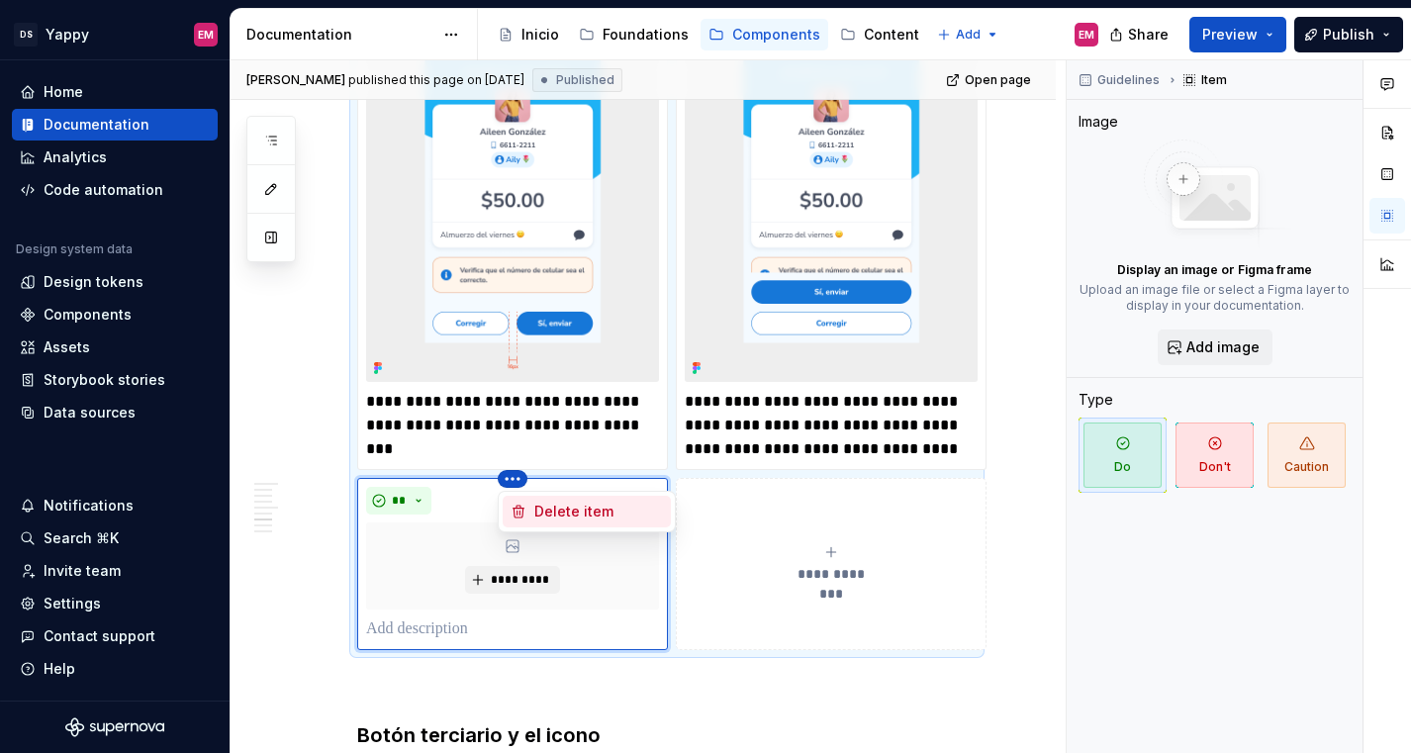
click at [548, 516] on div "Delete item" at bounding box center [598, 512] width 129 height 20
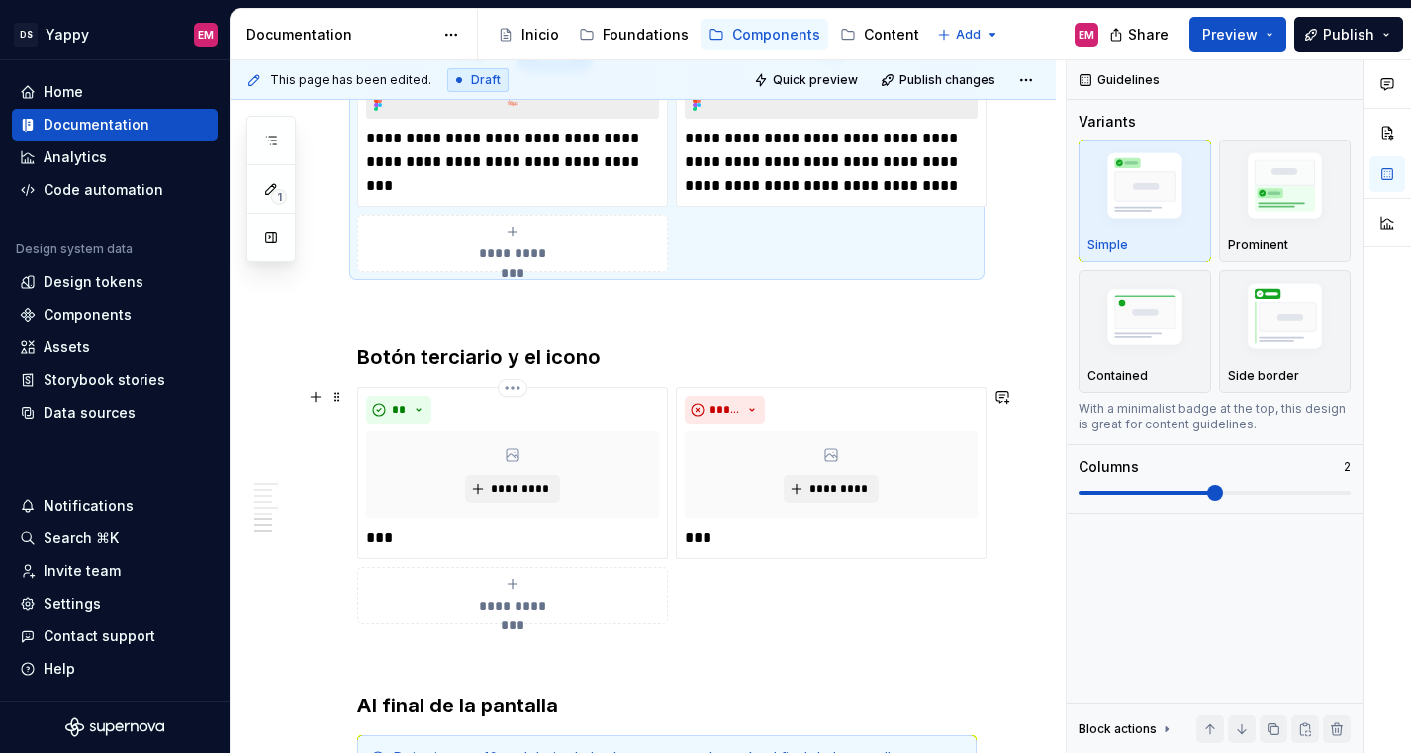
scroll to position [1414, 0]
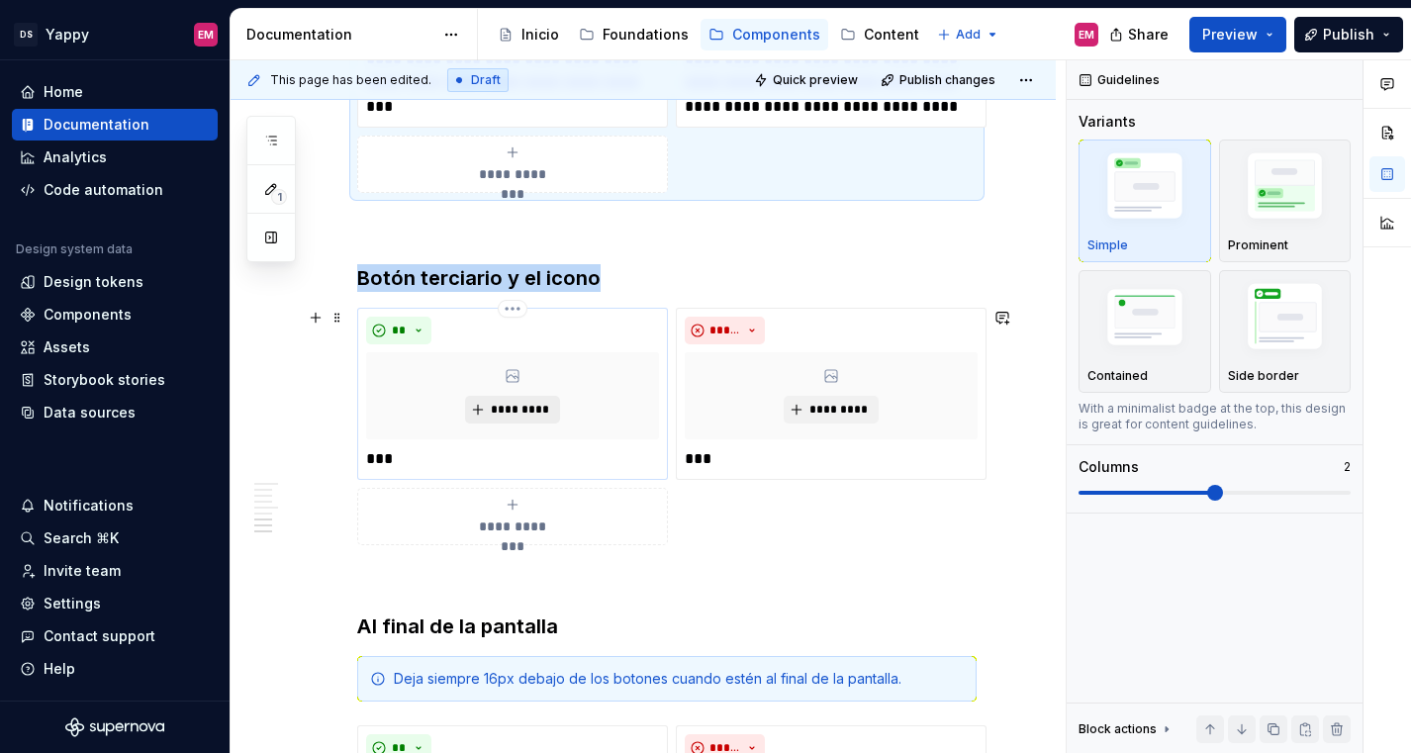
click at [509, 398] on button "*********" at bounding box center [512, 410] width 94 height 28
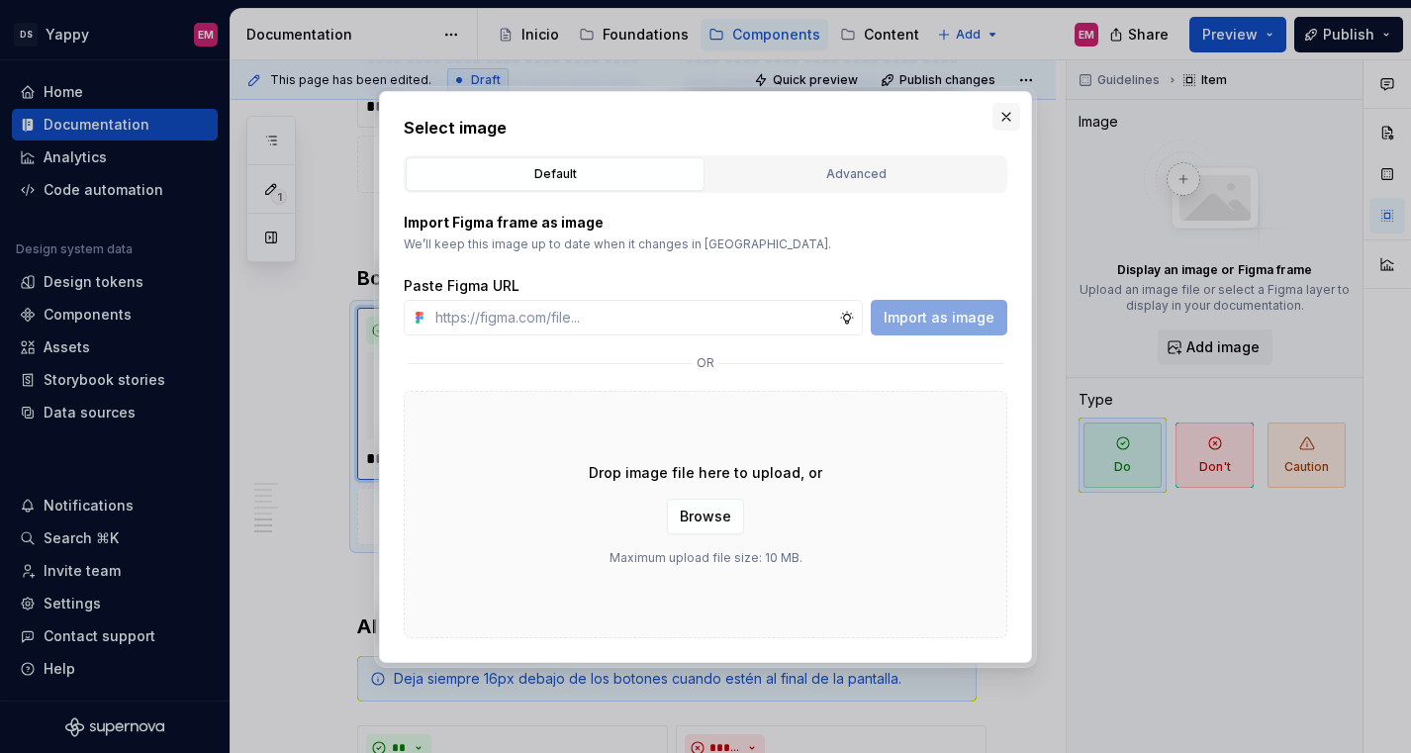
click at [1009, 119] on button "button" at bounding box center [1006, 117] width 28 height 28
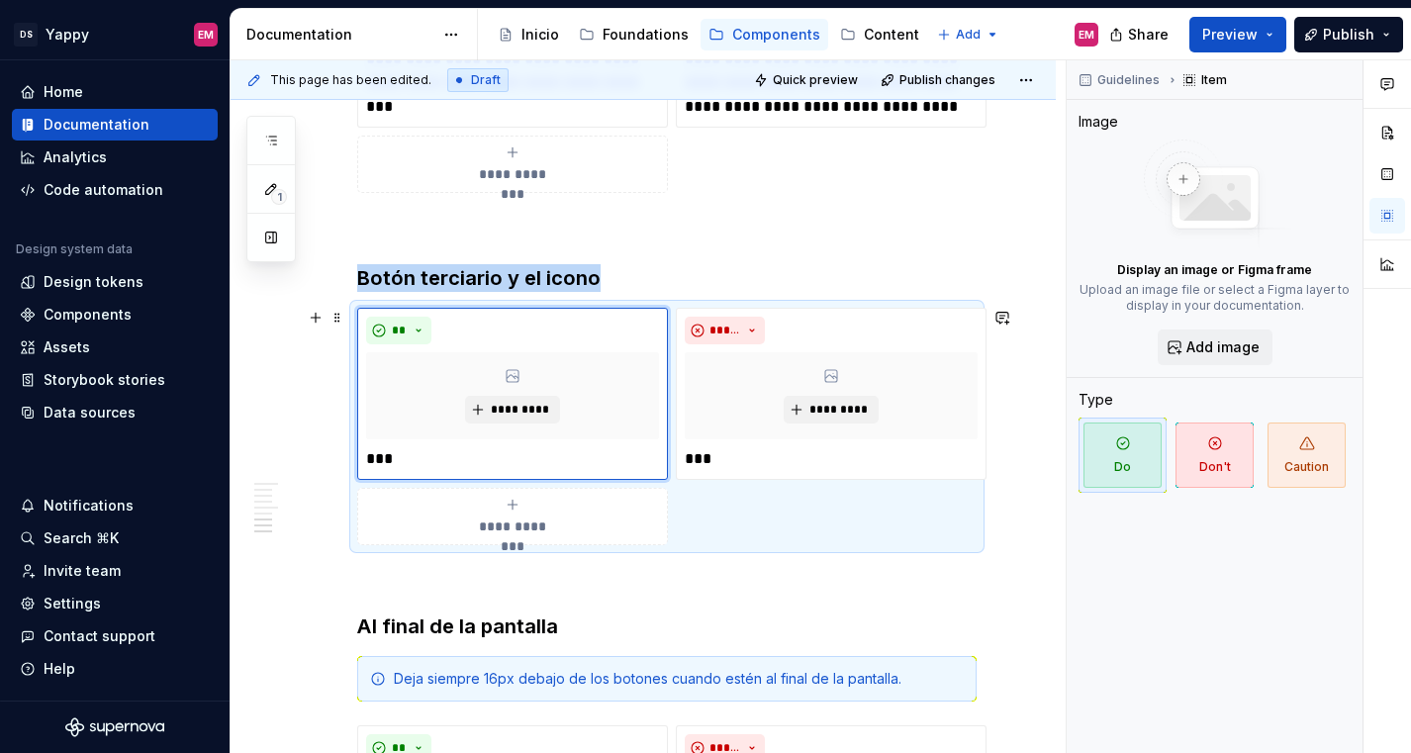
click at [397, 497] on div "**********" at bounding box center [512, 517] width 293 height 40
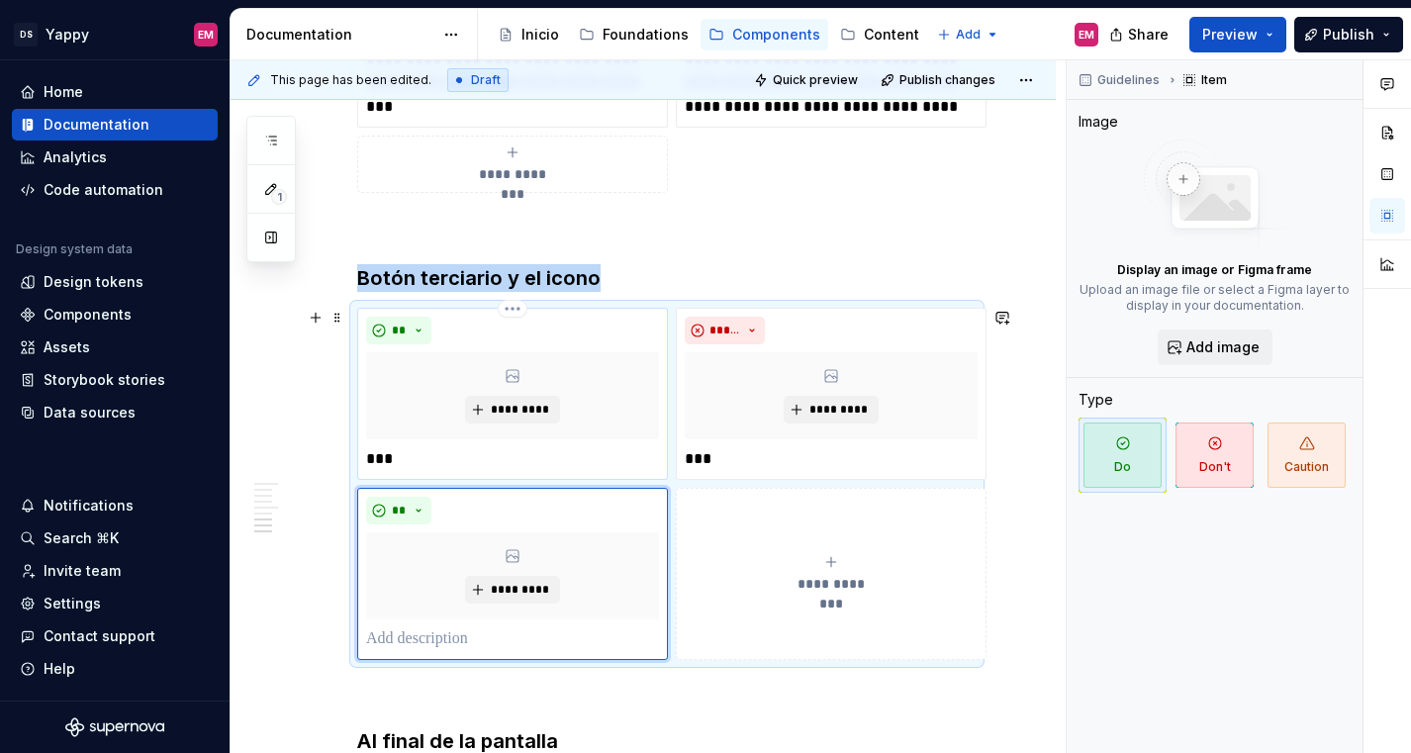
click at [380, 466] on p "***" at bounding box center [512, 459] width 293 height 24
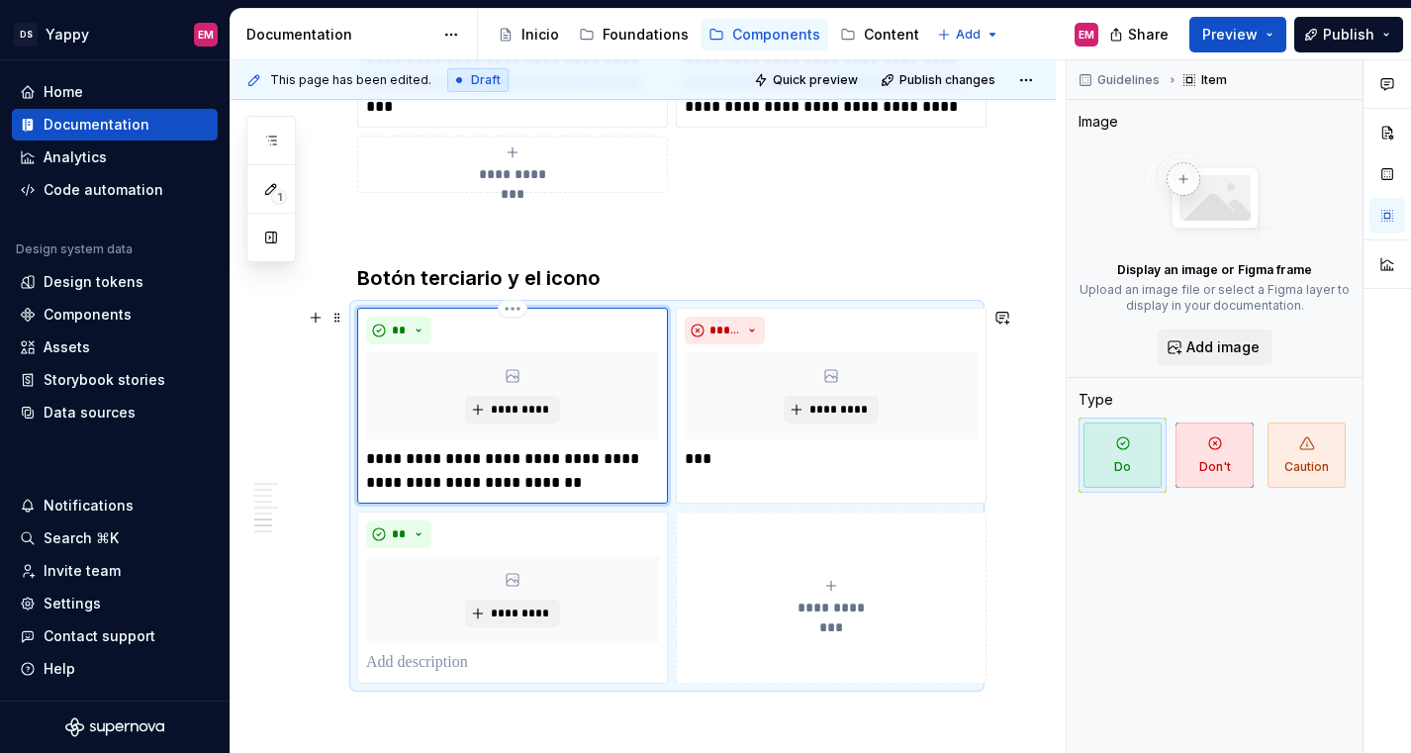
click at [571, 488] on p "**********" at bounding box center [512, 470] width 293 height 47
type textarea "*"
click at [465, 410] on button "*********" at bounding box center [512, 410] width 94 height 28
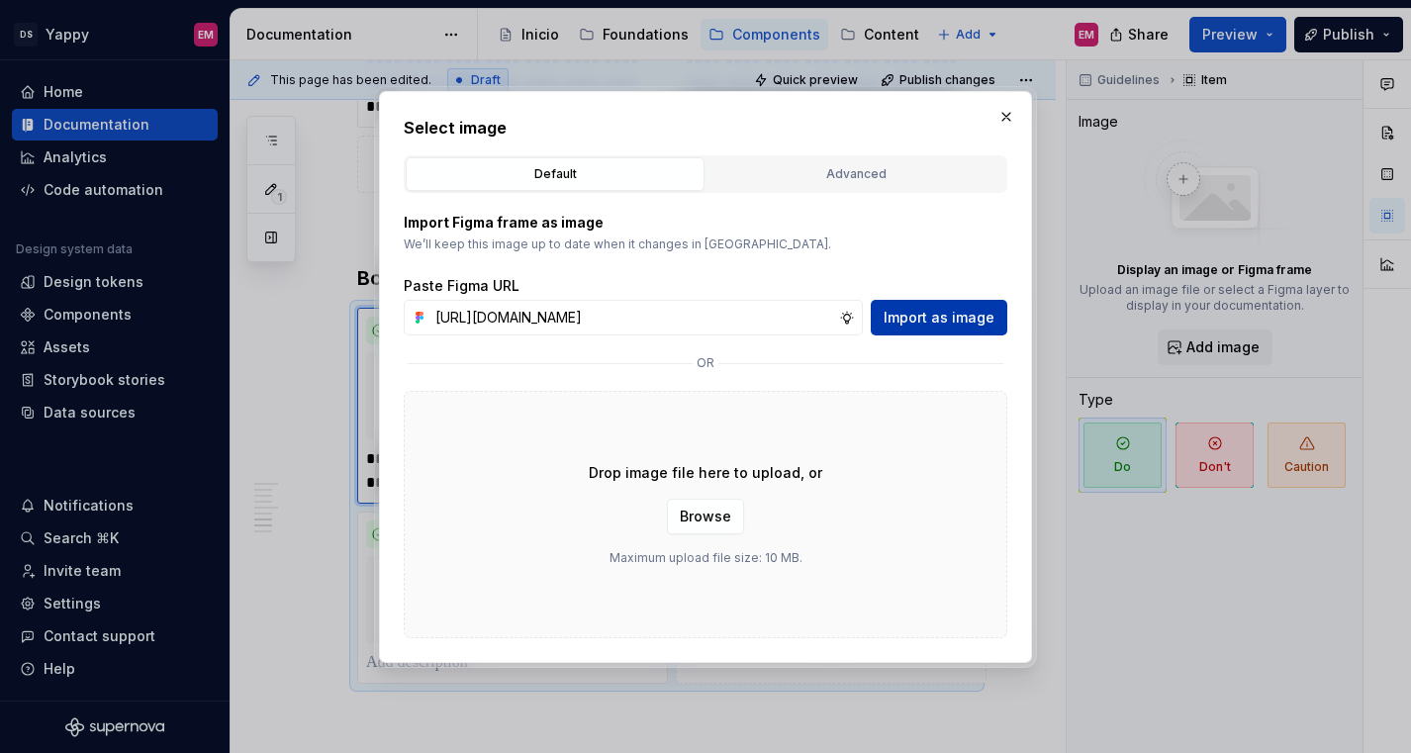
scroll to position [0, 808]
type input "[URL][DOMAIN_NAME]"
click at [920, 329] on button "Import as image" at bounding box center [939, 318] width 137 height 36
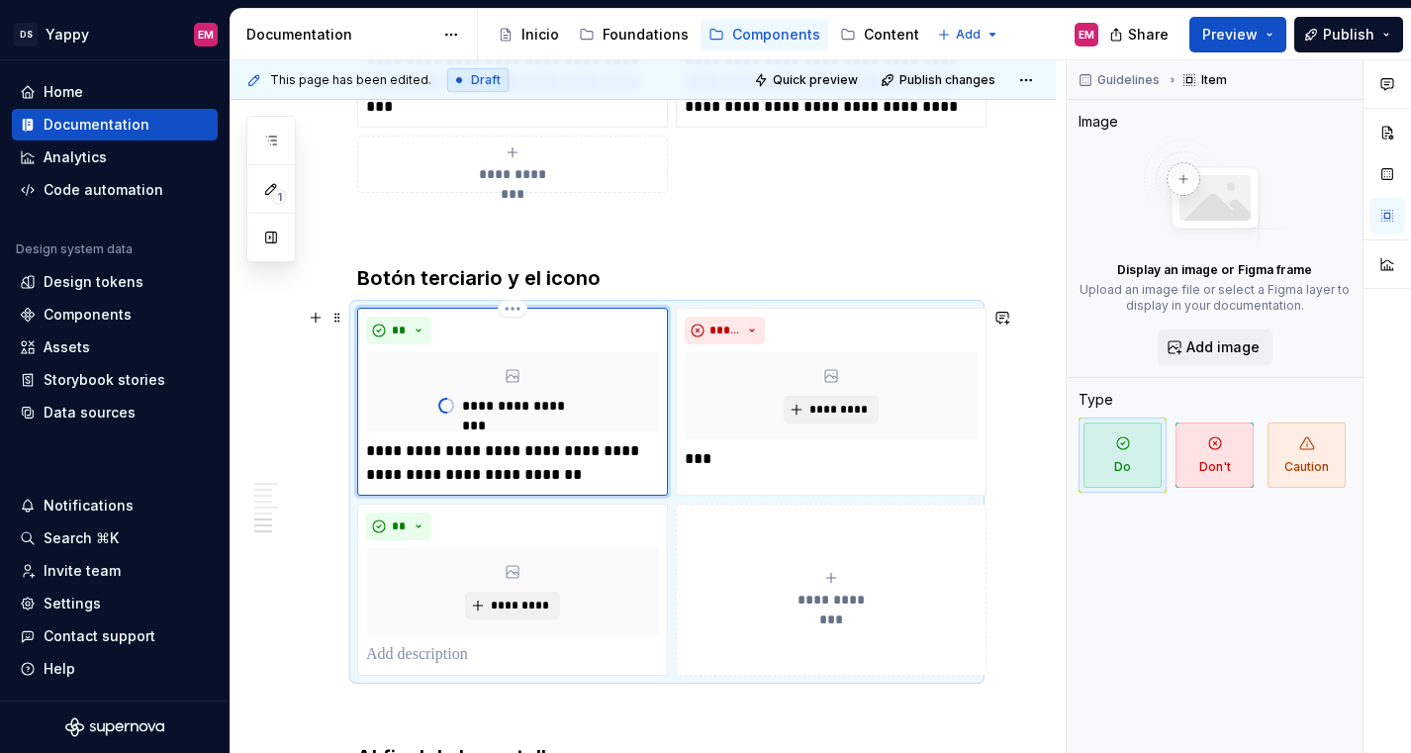
click at [600, 466] on p "**********" at bounding box center [512, 462] width 293 height 47
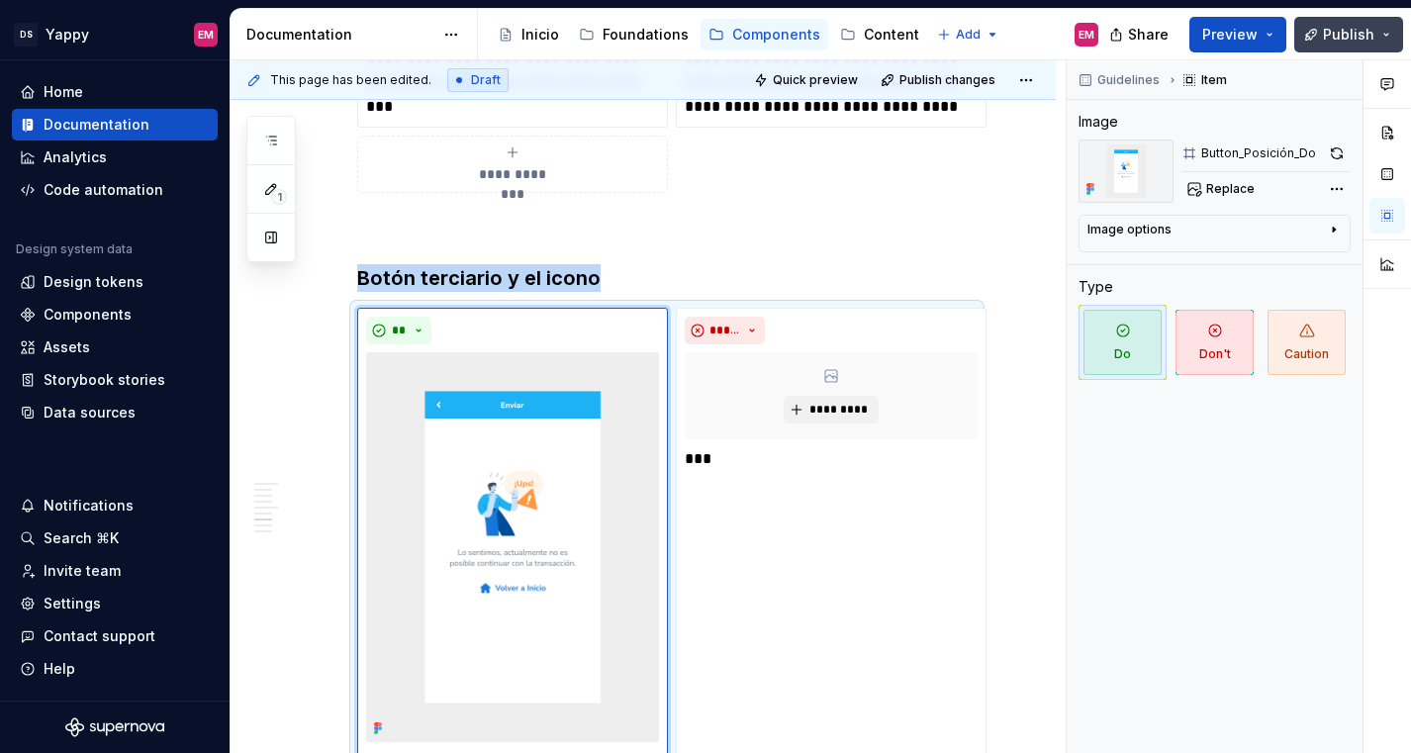
click at [1364, 30] on span "Publish" at bounding box center [1348, 35] width 51 height 20
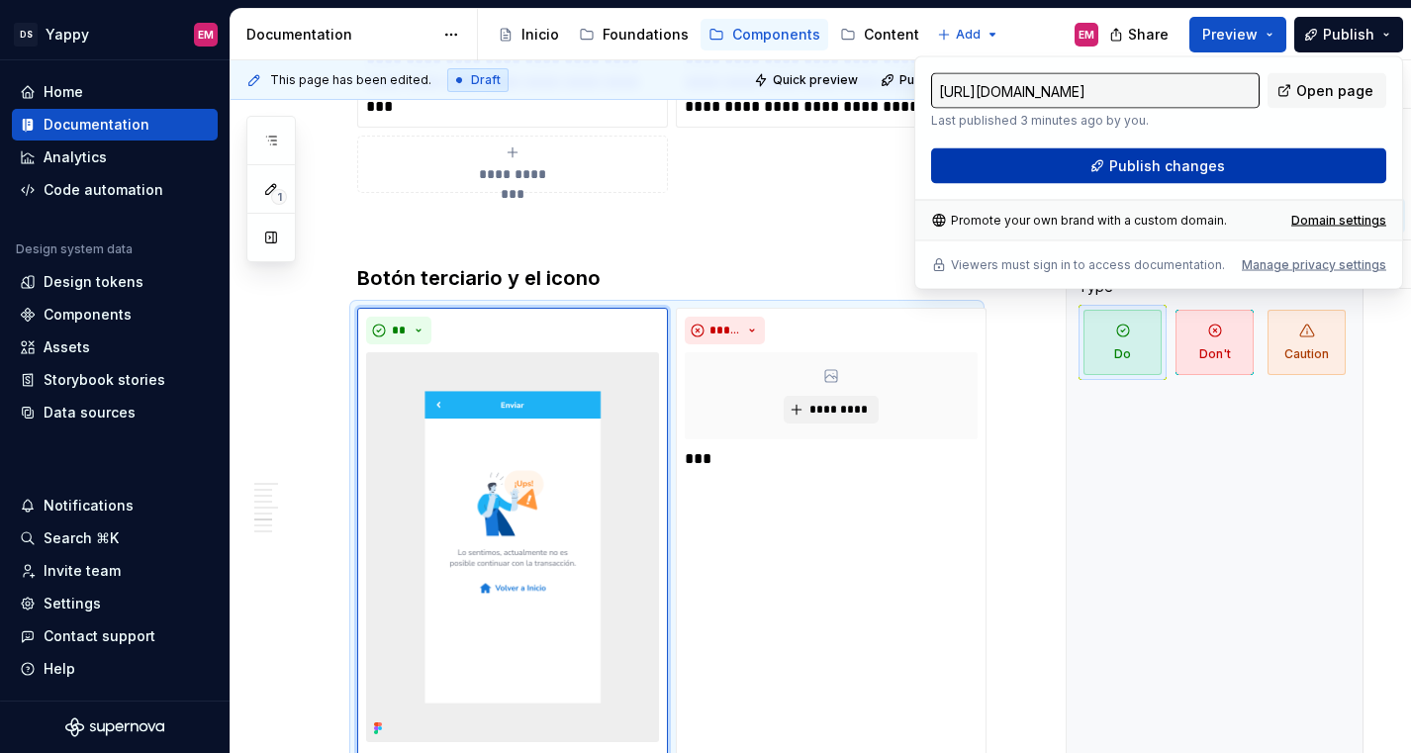
click at [1026, 180] on button "Publish changes" at bounding box center [1158, 166] width 455 height 36
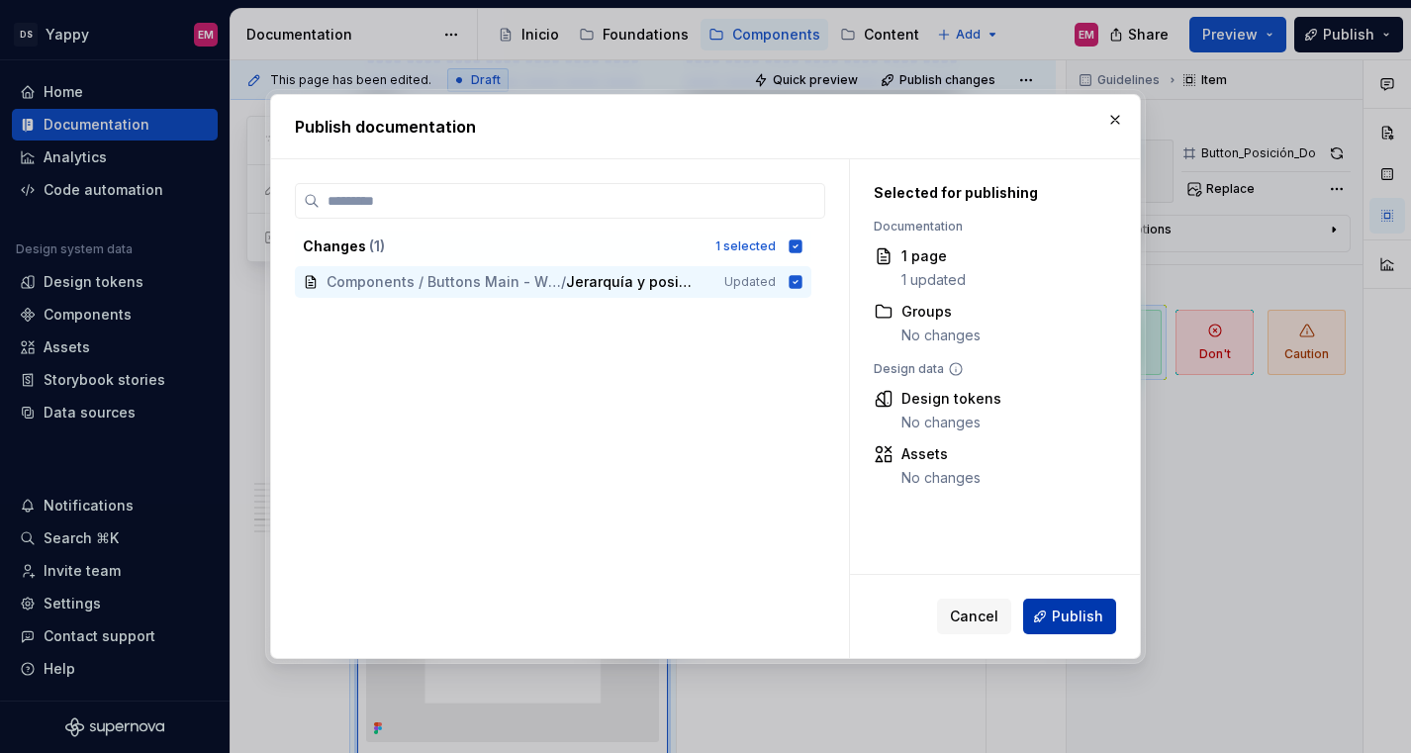
click at [1059, 612] on span "Publish" at bounding box center [1077, 616] width 51 height 20
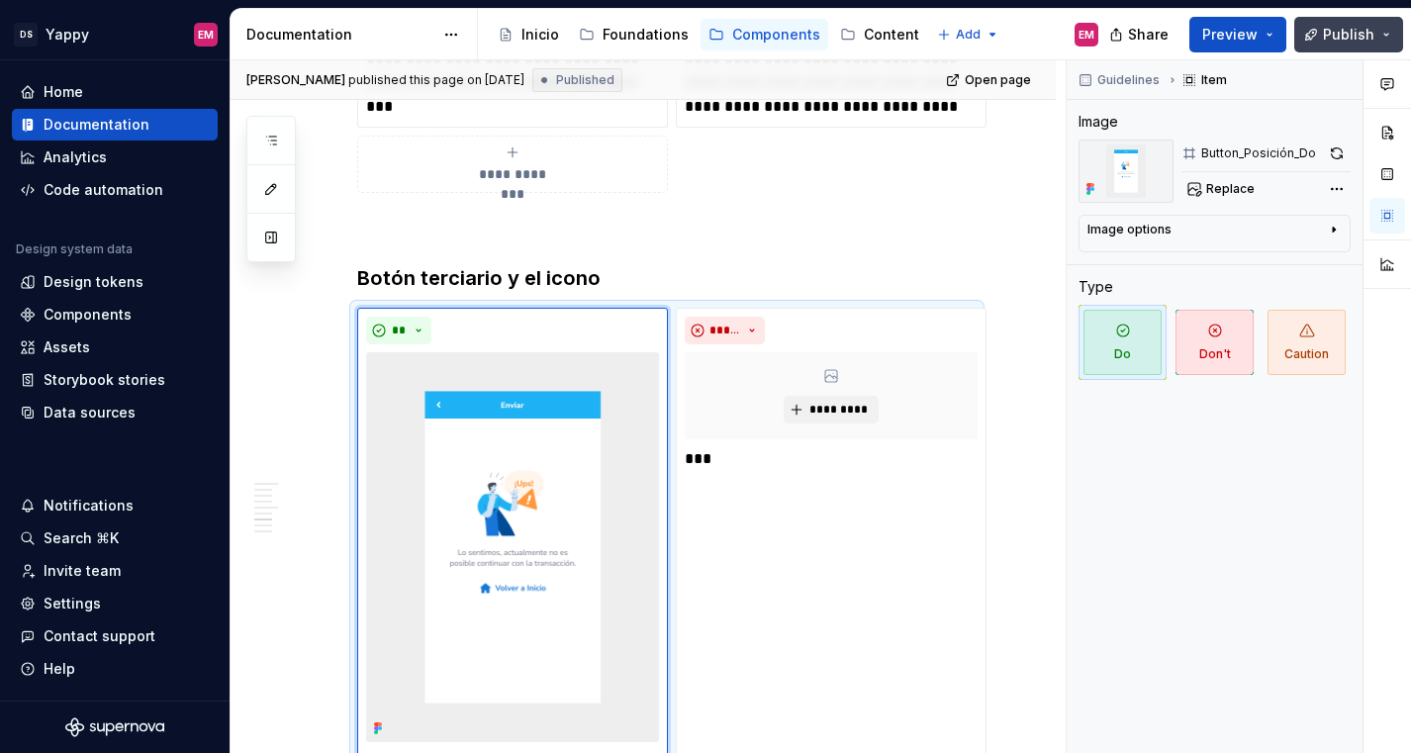
click at [1339, 41] on span "Publish" at bounding box center [1348, 35] width 51 height 20
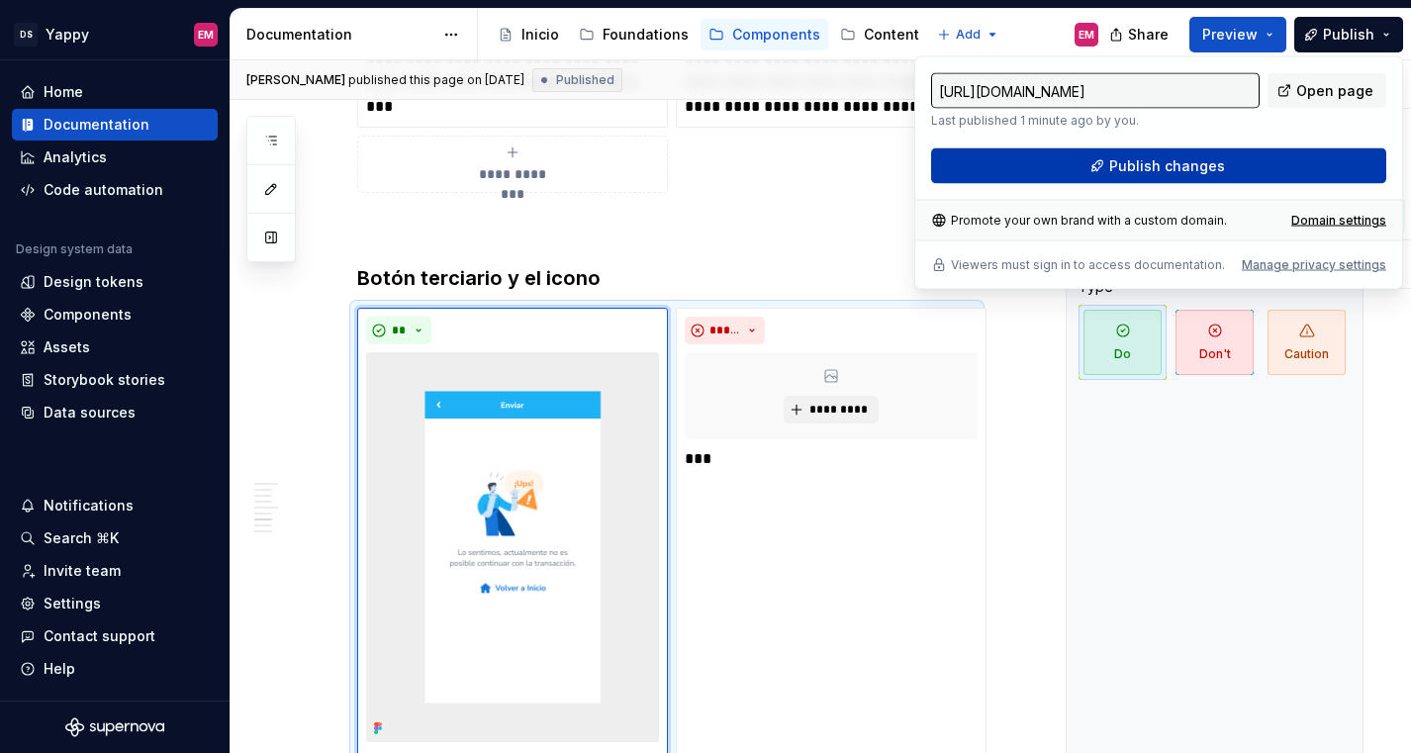
click at [1165, 171] on span "Publish changes" at bounding box center [1167, 166] width 116 height 20
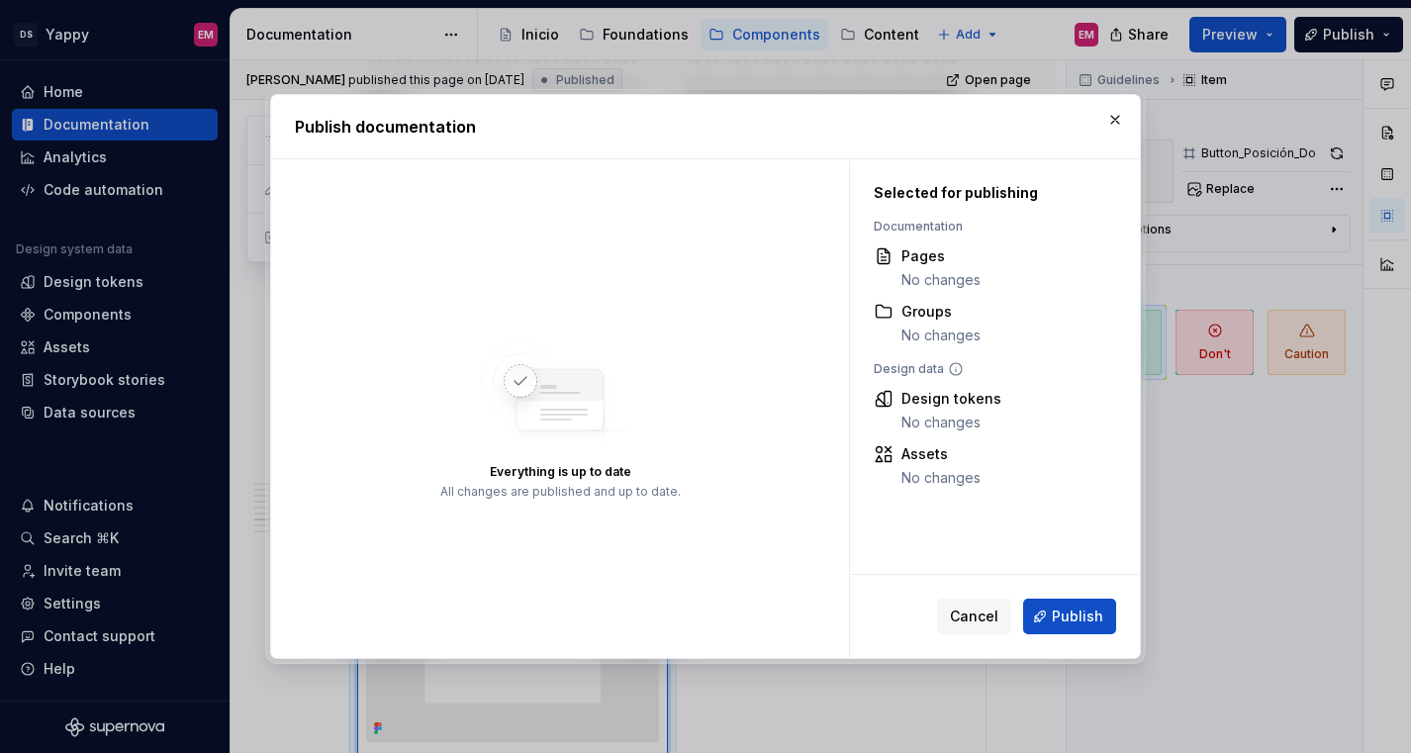
click at [1078, 634] on div "Cancel Publish" at bounding box center [995, 616] width 290 height 83
click at [1078, 618] on span "Publish" at bounding box center [1077, 616] width 51 height 20
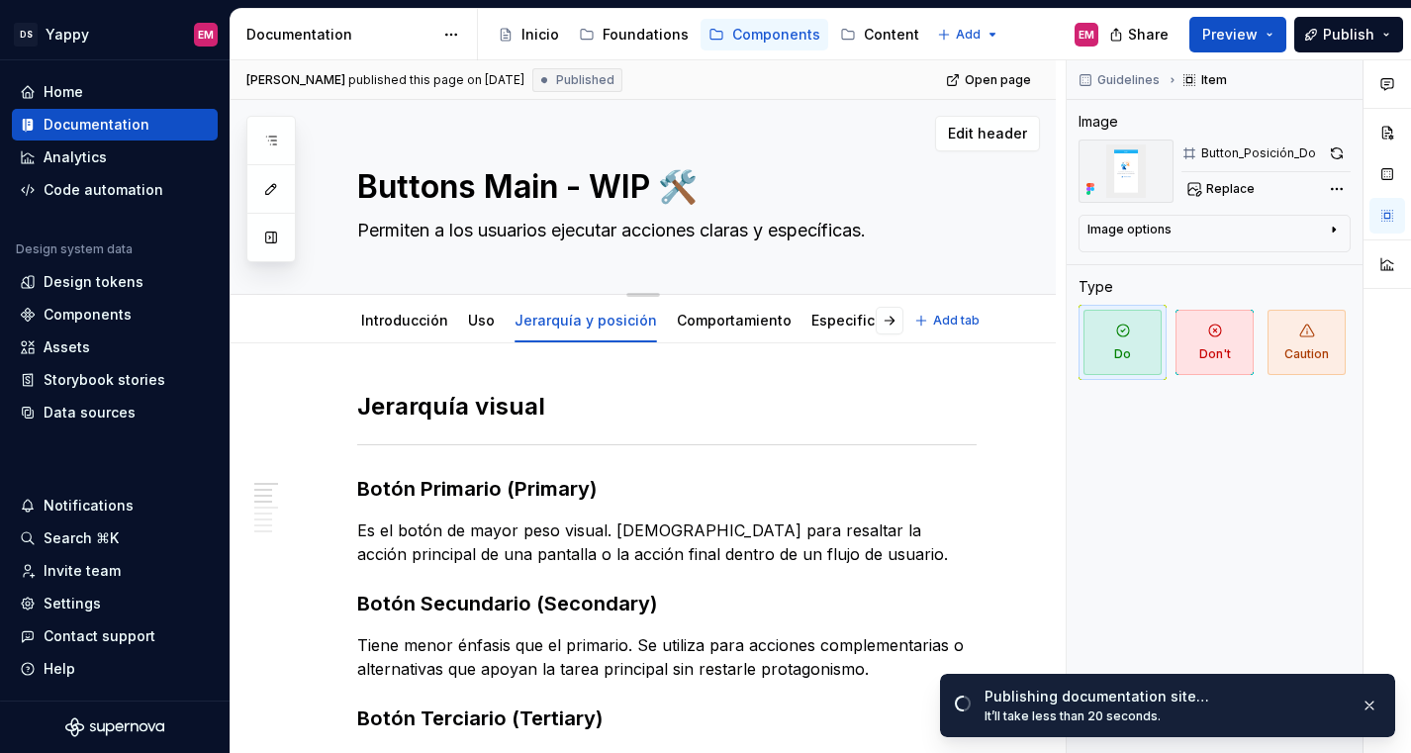
click at [665, 180] on textarea "Buttons Main - WIP 🛠️" at bounding box center [662, 186] width 619 height 47
drag, startPoint x: 561, startPoint y: 187, endPoint x: 795, endPoint y: 187, distance: 234.5
click at [795, 187] on textarea "Buttons Main - WIP 🛠️" at bounding box center [662, 186] width 619 height 47
type textarea "*"
type textarea "Buttons Main"
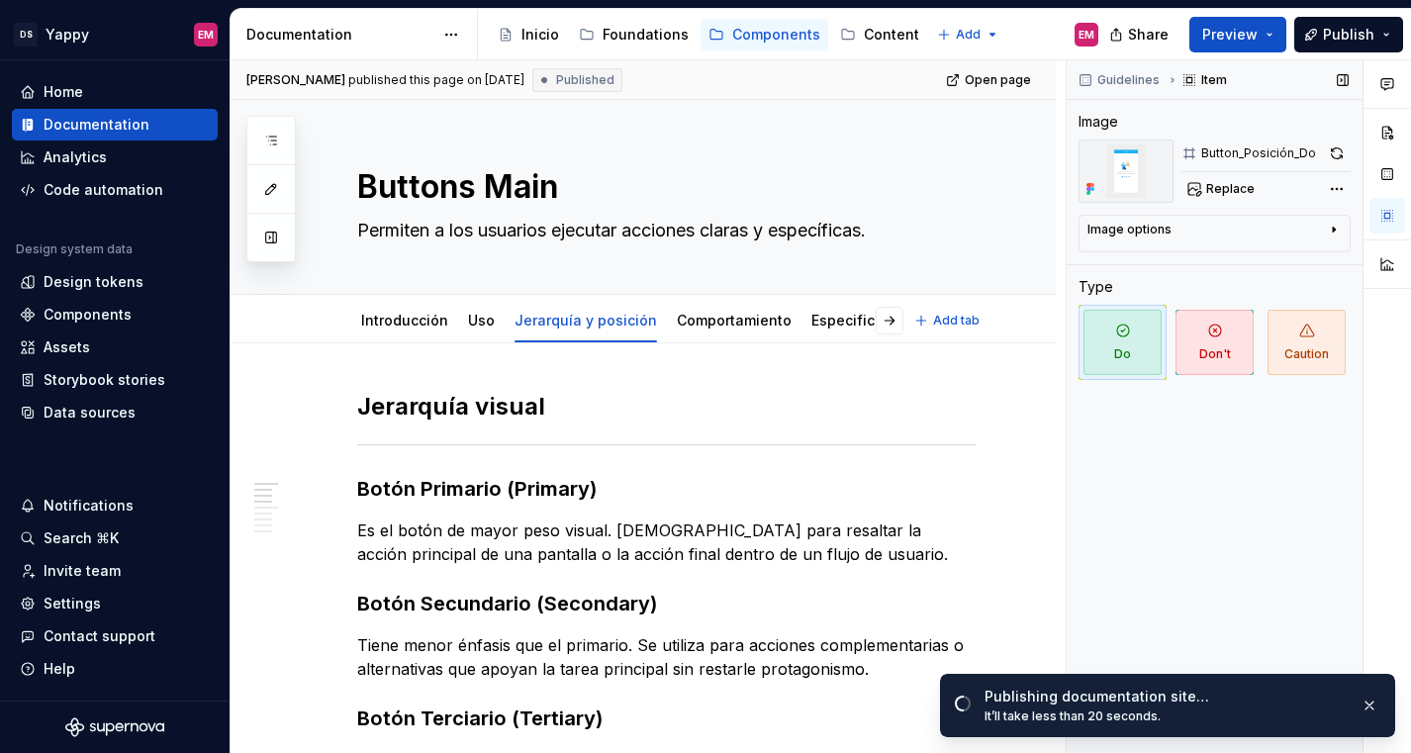
type textarea "*"
type textarea "Buttons Main"
click at [1364, 40] on span "Publish" at bounding box center [1348, 35] width 51 height 20
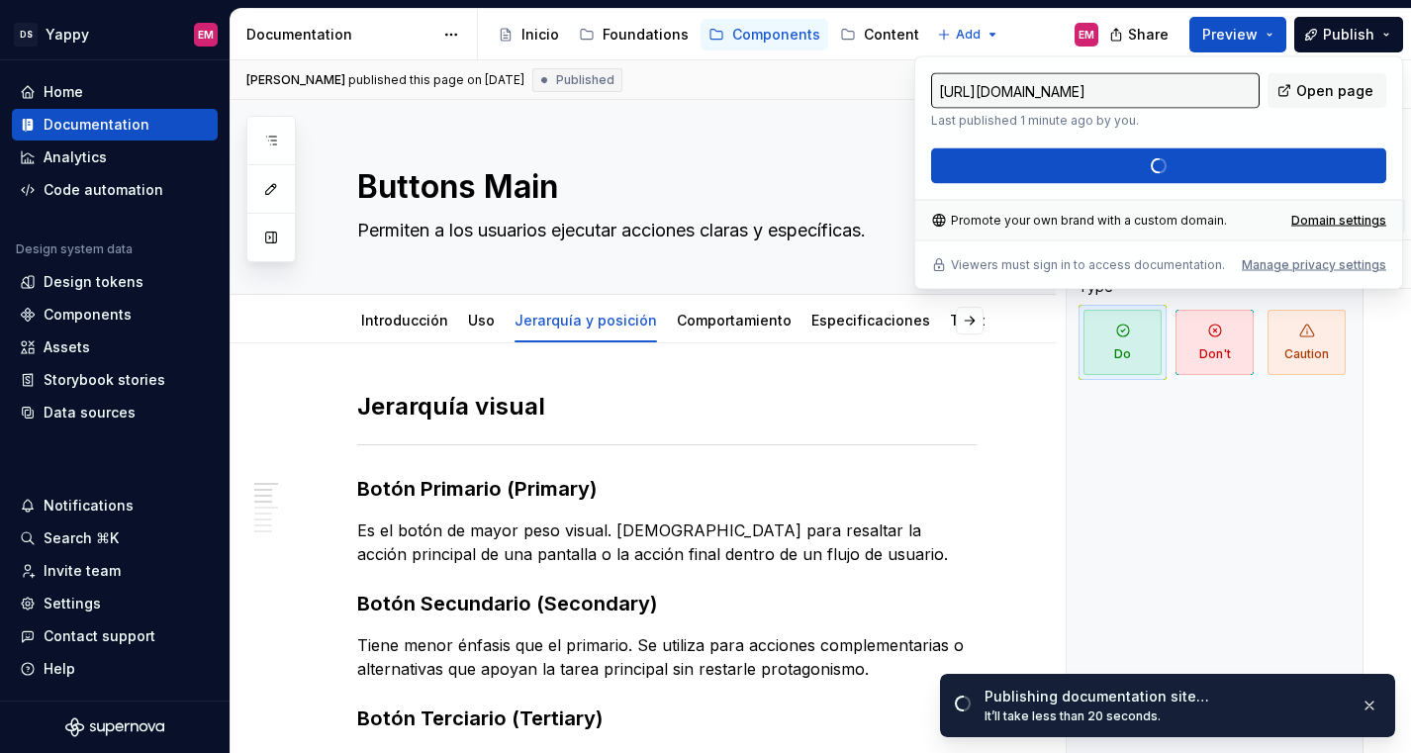
type textarea "*"
type input "[URL][DOMAIN_NAME]"
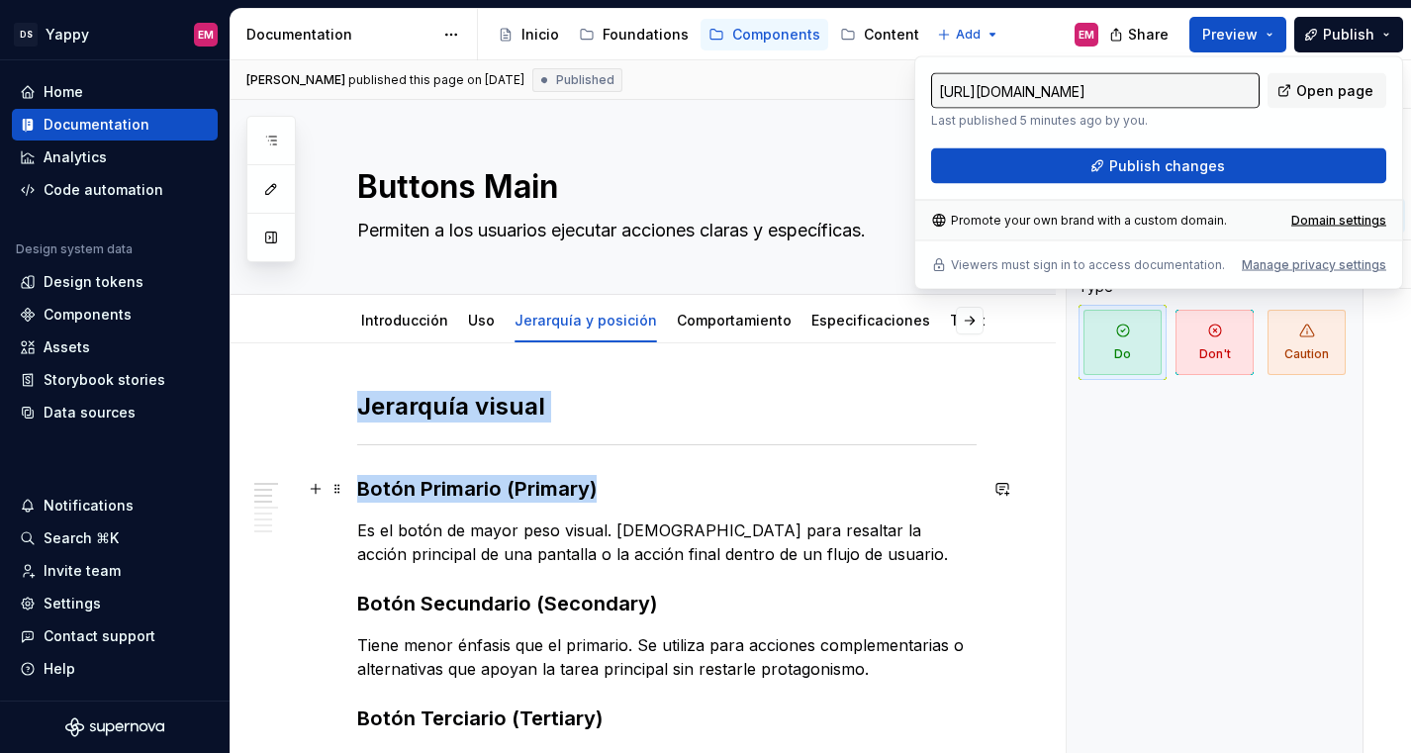
drag, startPoint x: 859, startPoint y: 500, endPoint x: 2142, endPoint y: -151, distance: 1438.7
click at [1411, 0] on html "DS Yappy EM Home Documentation Analytics Code automation Design system data Des…" at bounding box center [705, 376] width 1411 height 753
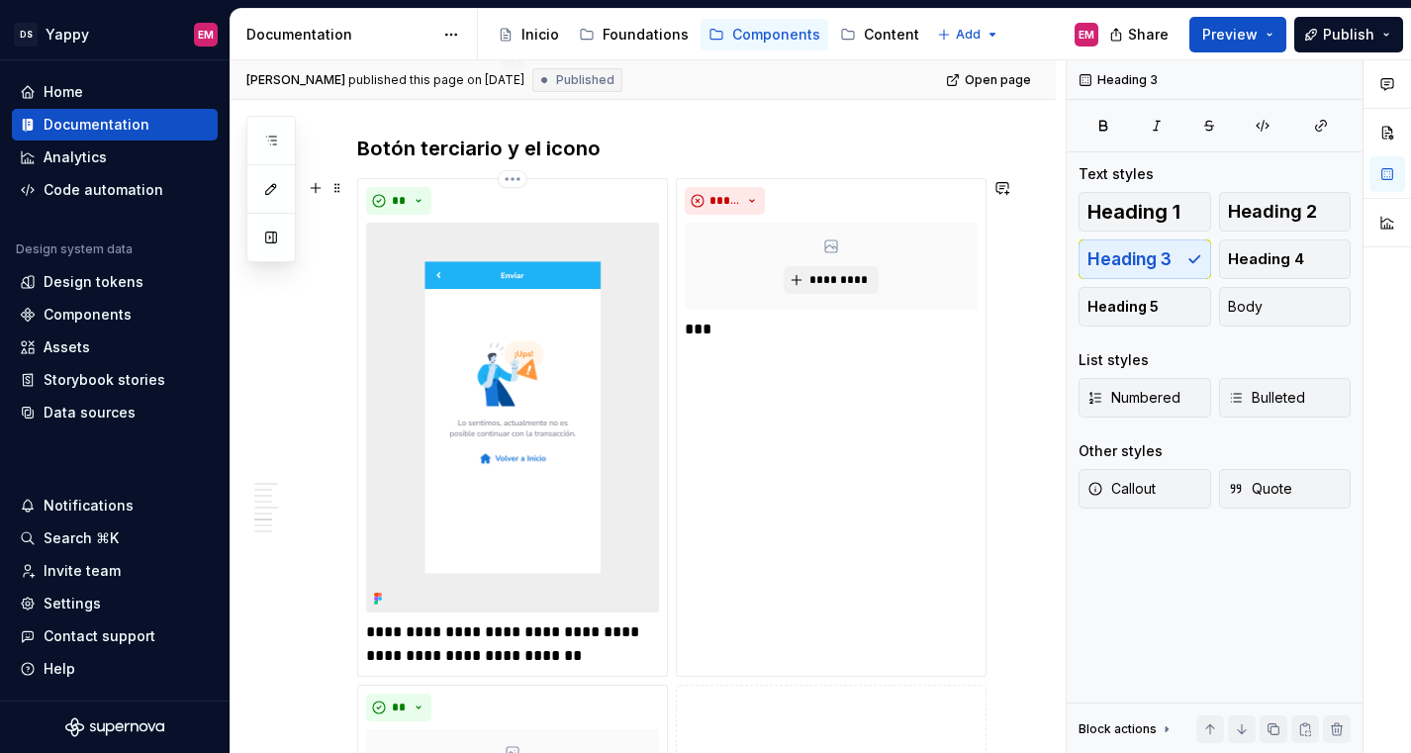
scroll to position [1561, 0]
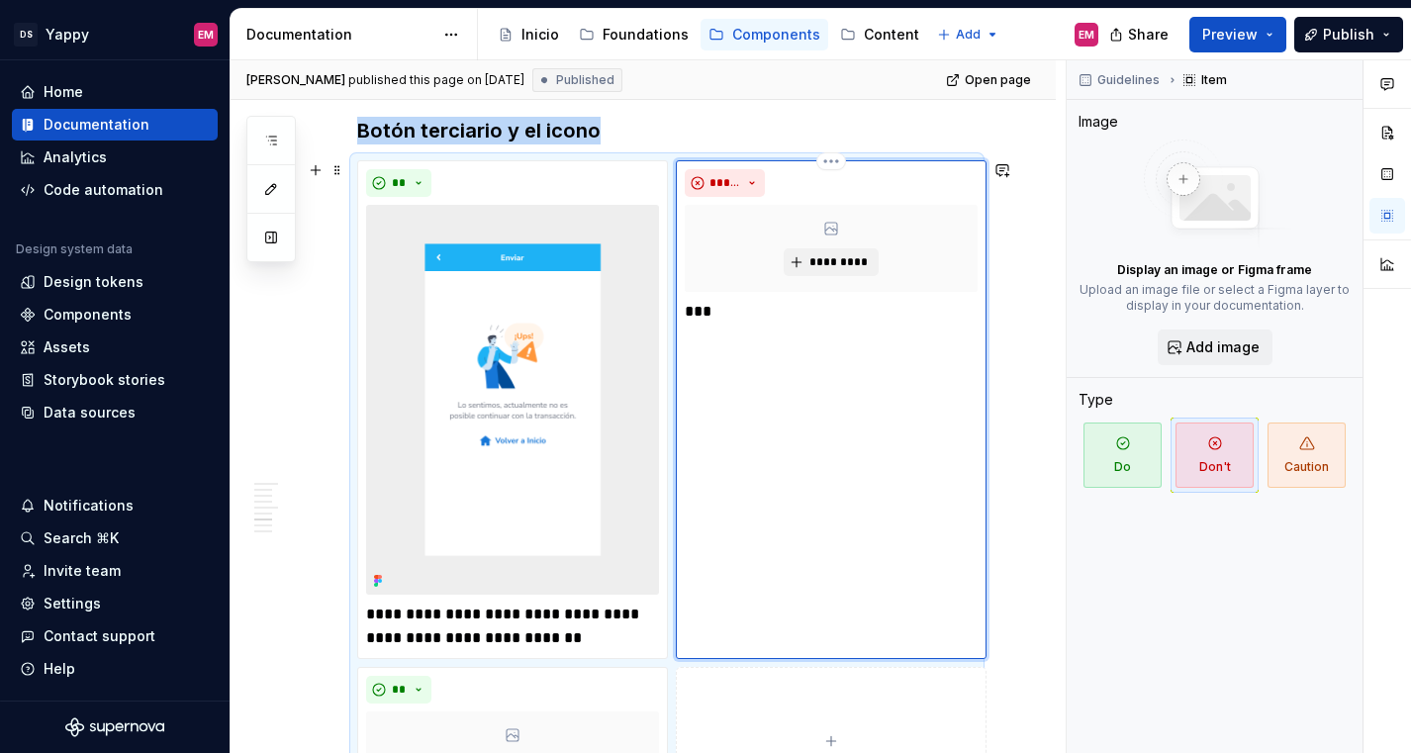
click at [774, 608] on div "***** ********* ***" at bounding box center [831, 410] width 311 height 500
click at [738, 183] on span "*****" at bounding box center [724, 183] width 31 height 16
click at [735, 220] on div "Suggestions" at bounding box center [729, 222] width 16 height 16
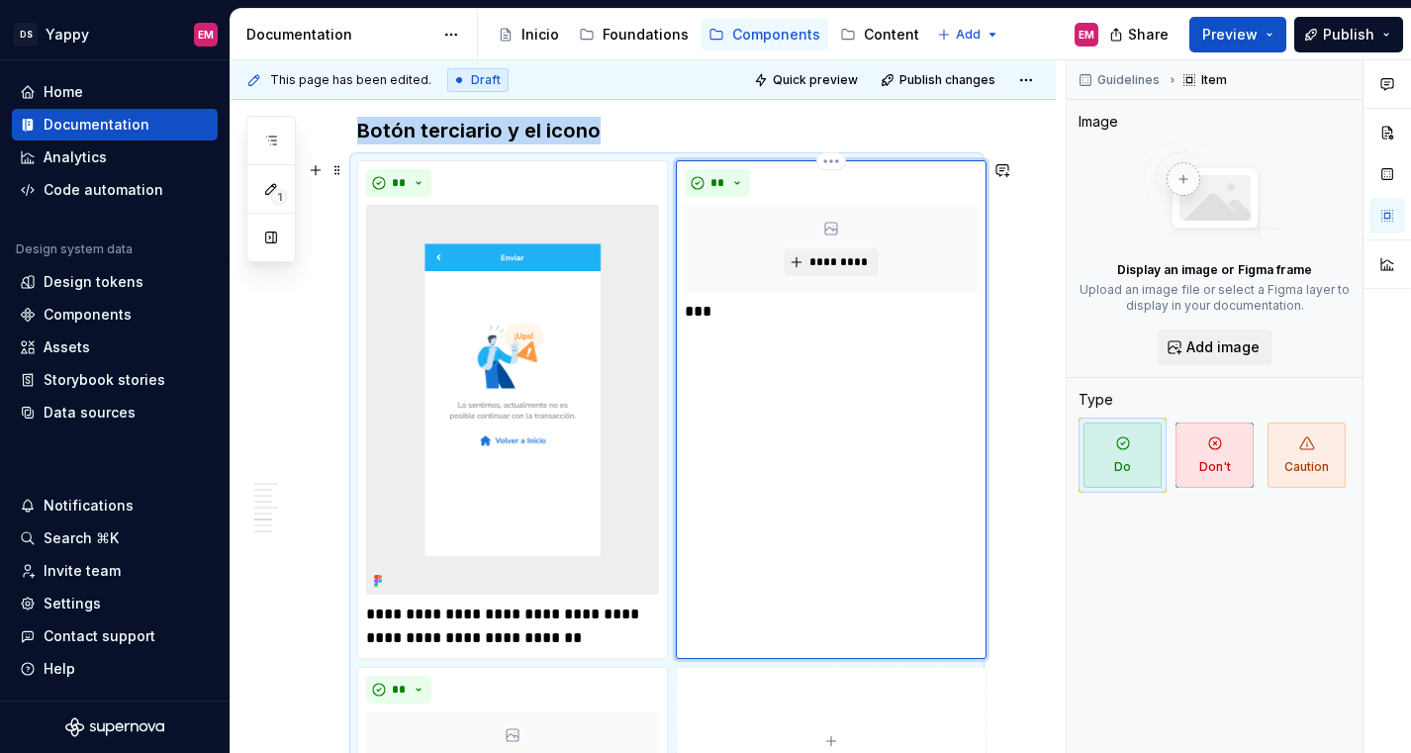
click at [698, 320] on p "***" at bounding box center [831, 312] width 293 height 24
type textarea "*"
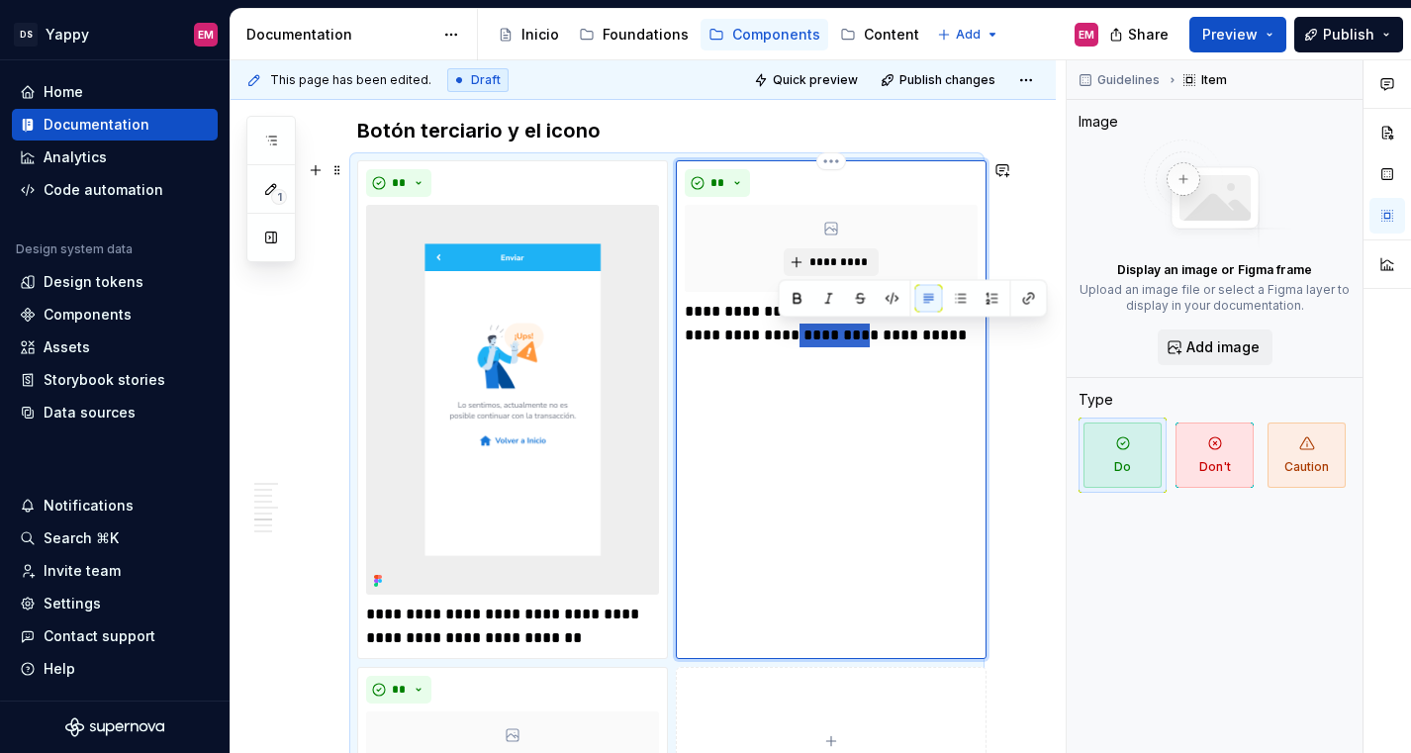
drag, startPoint x: 842, startPoint y: 331, endPoint x: 778, endPoint y: 333, distance: 64.3
click at [778, 333] on p "**********" at bounding box center [831, 323] width 293 height 47
click at [848, 336] on p "**********" at bounding box center [831, 323] width 293 height 47
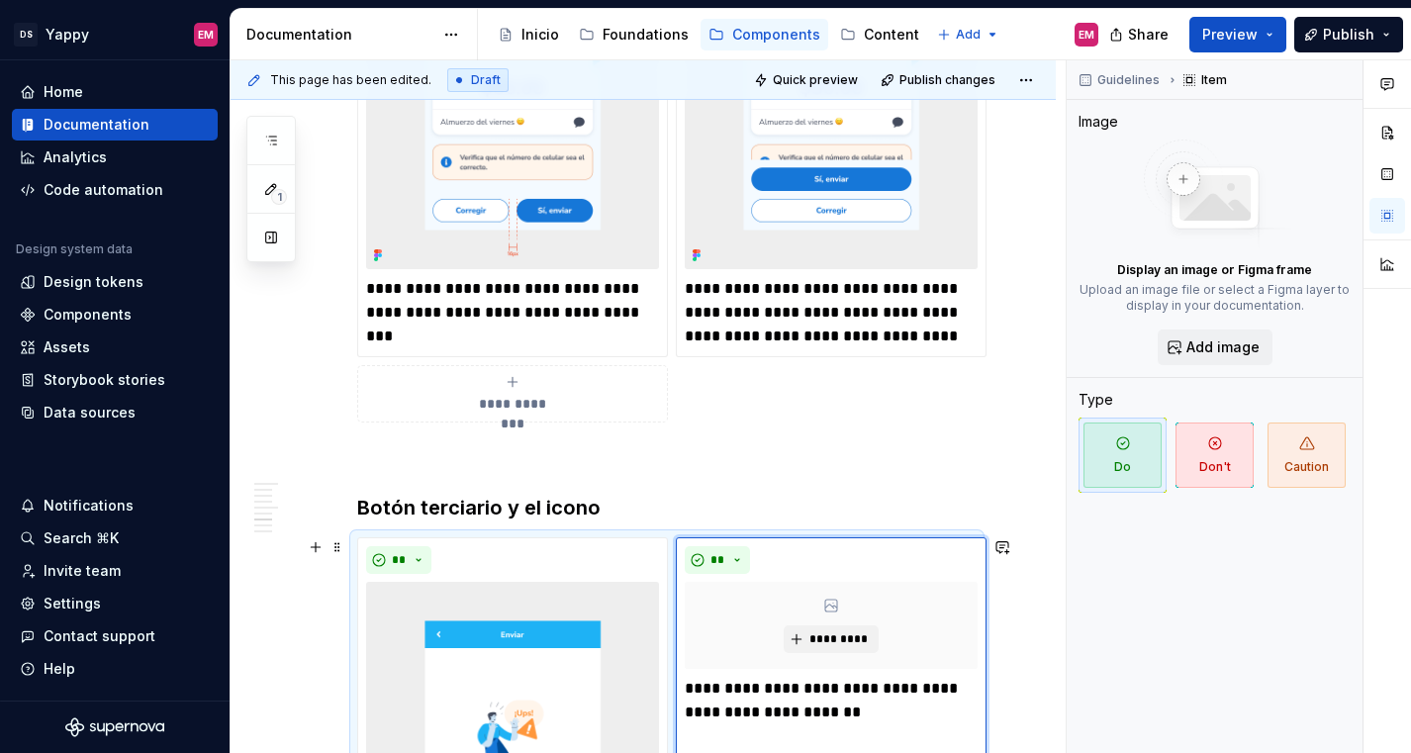
scroll to position [1311, 0]
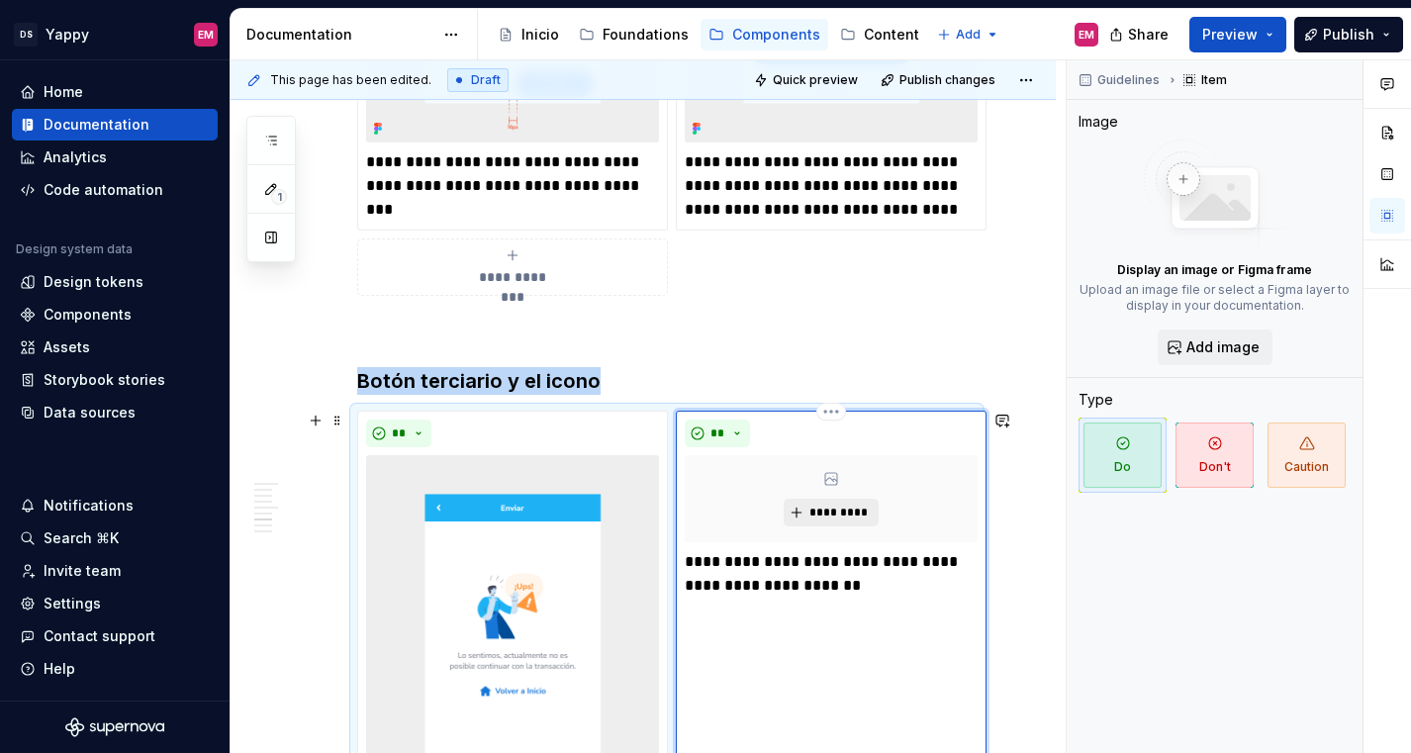
click at [808, 509] on span "*********" at bounding box center [838, 513] width 60 height 16
type textarea "*"
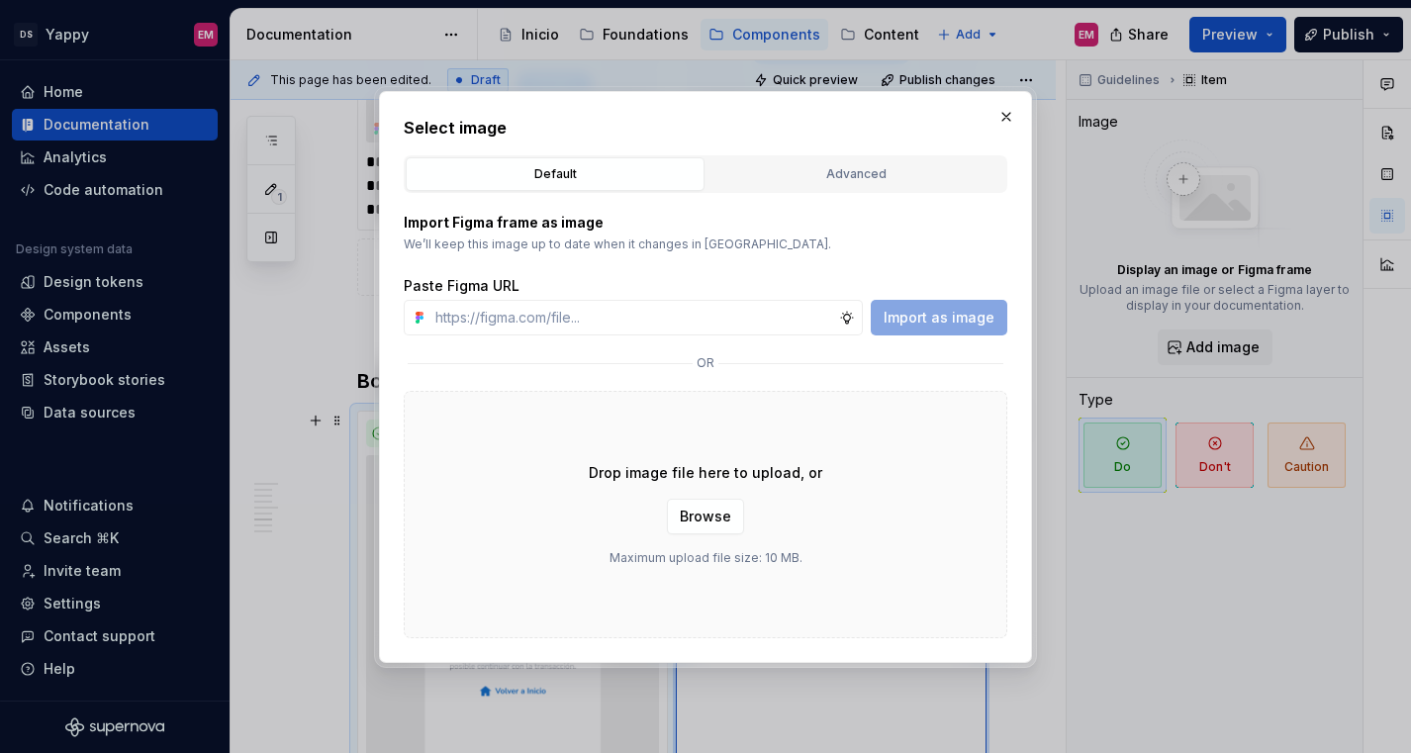
type input "[URL][DOMAIN_NAME]"
type textarea "*"
type input "[URL][DOMAIN_NAME]"
click at [960, 322] on span "Import as image" at bounding box center [938, 318] width 111 height 20
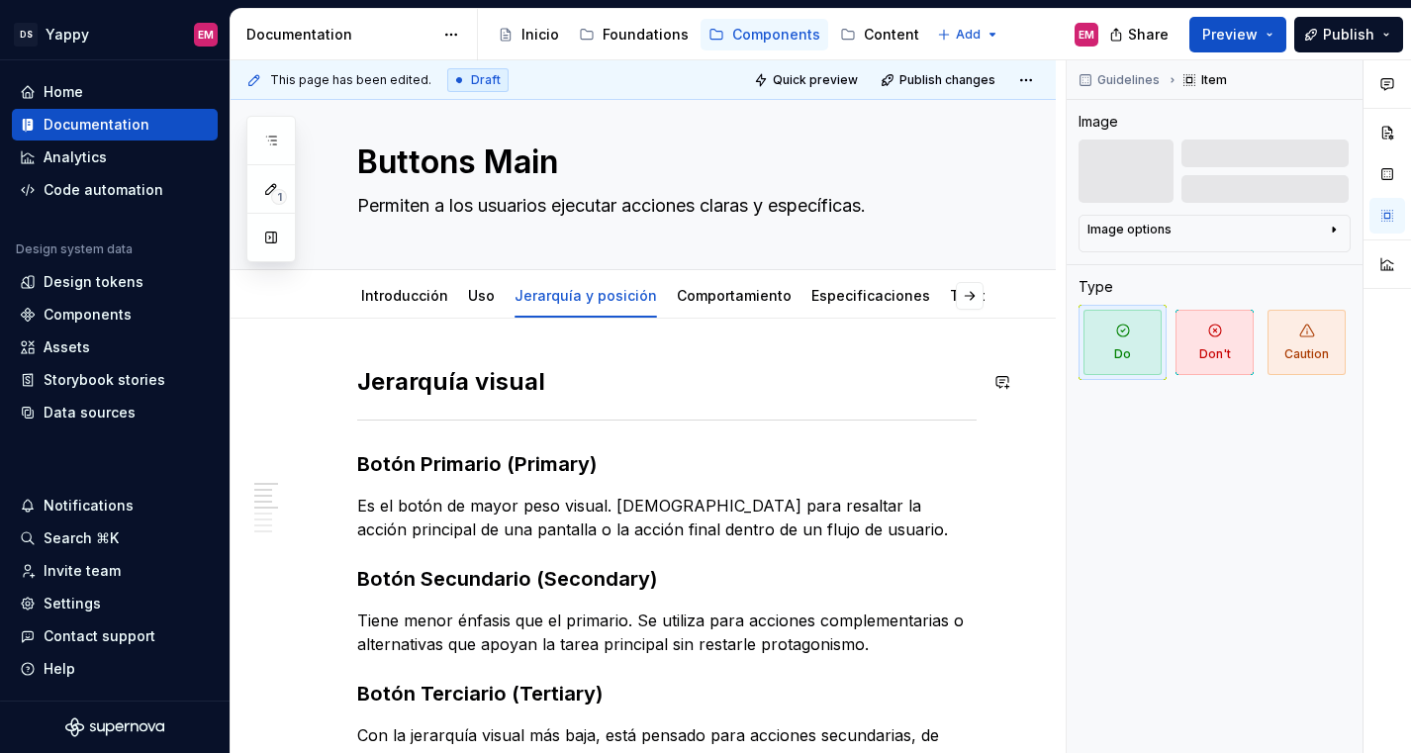
scroll to position [0, 0]
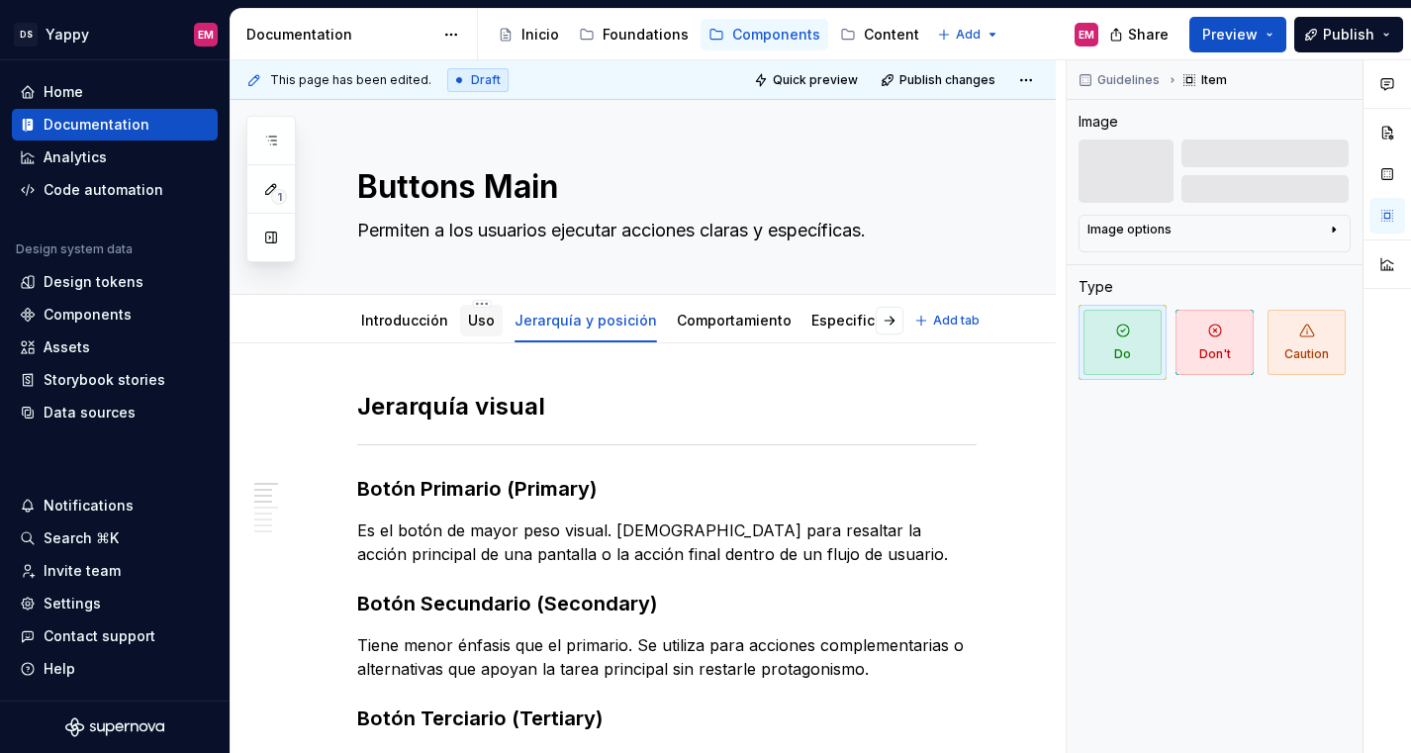
click at [478, 310] on div "Uso" at bounding box center [481, 321] width 27 height 24
click at [480, 323] on link "Uso" at bounding box center [481, 320] width 27 height 17
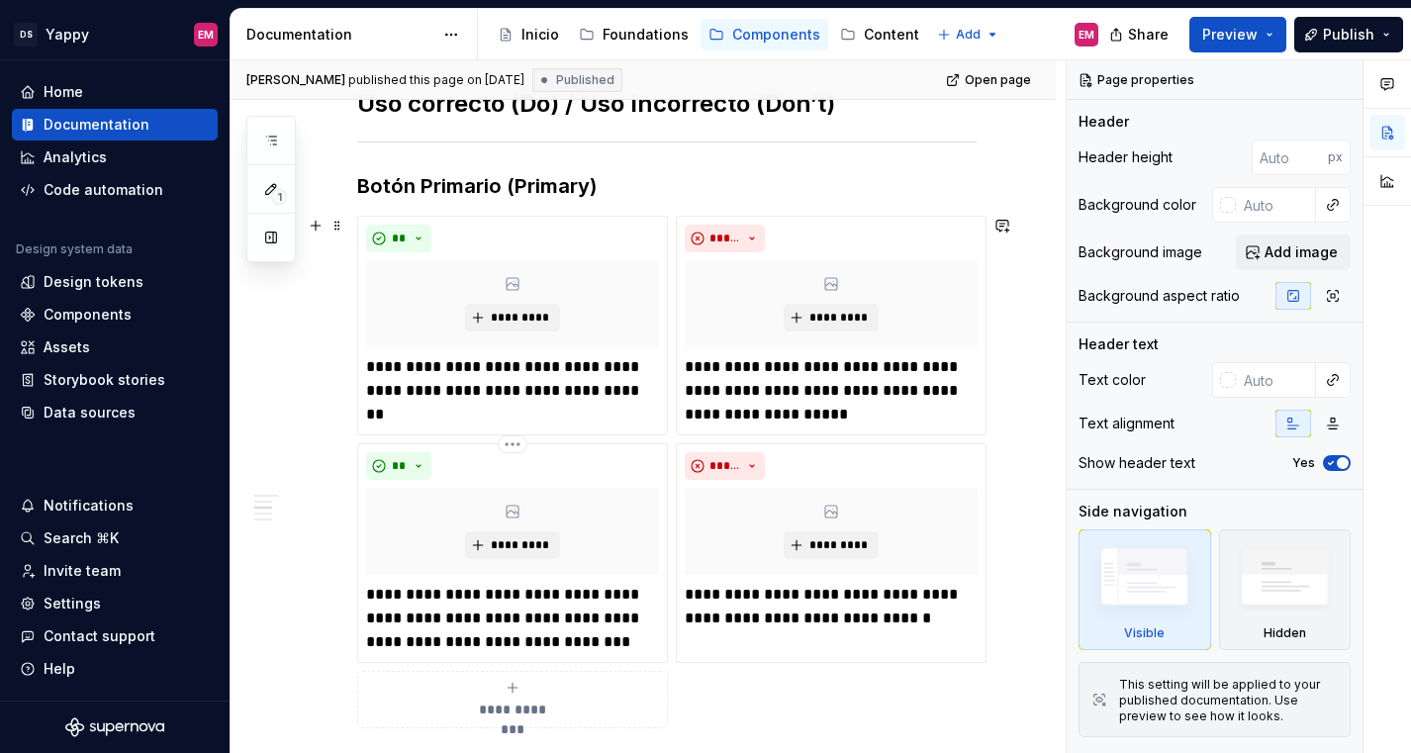
scroll to position [196, 0]
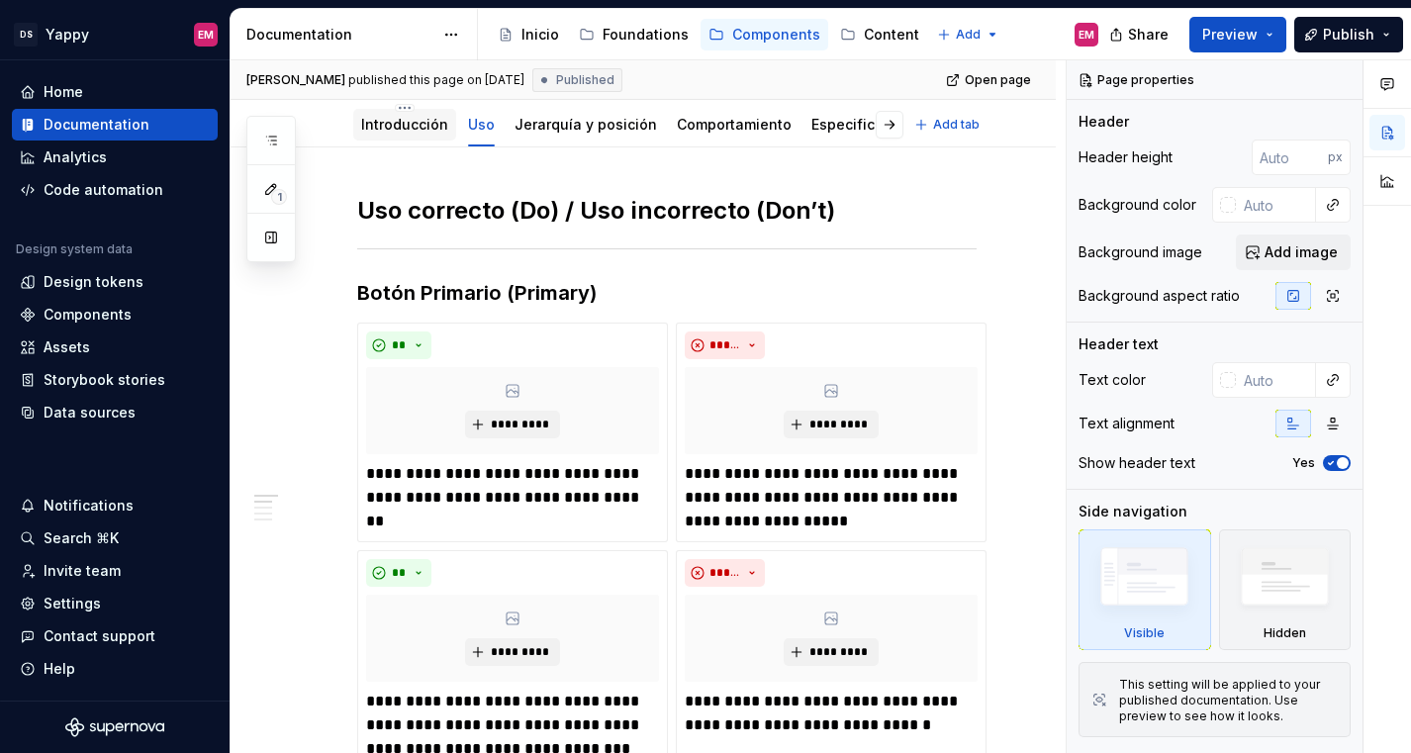
click at [406, 130] on link "Introducción" at bounding box center [404, 124] width 87 height 17
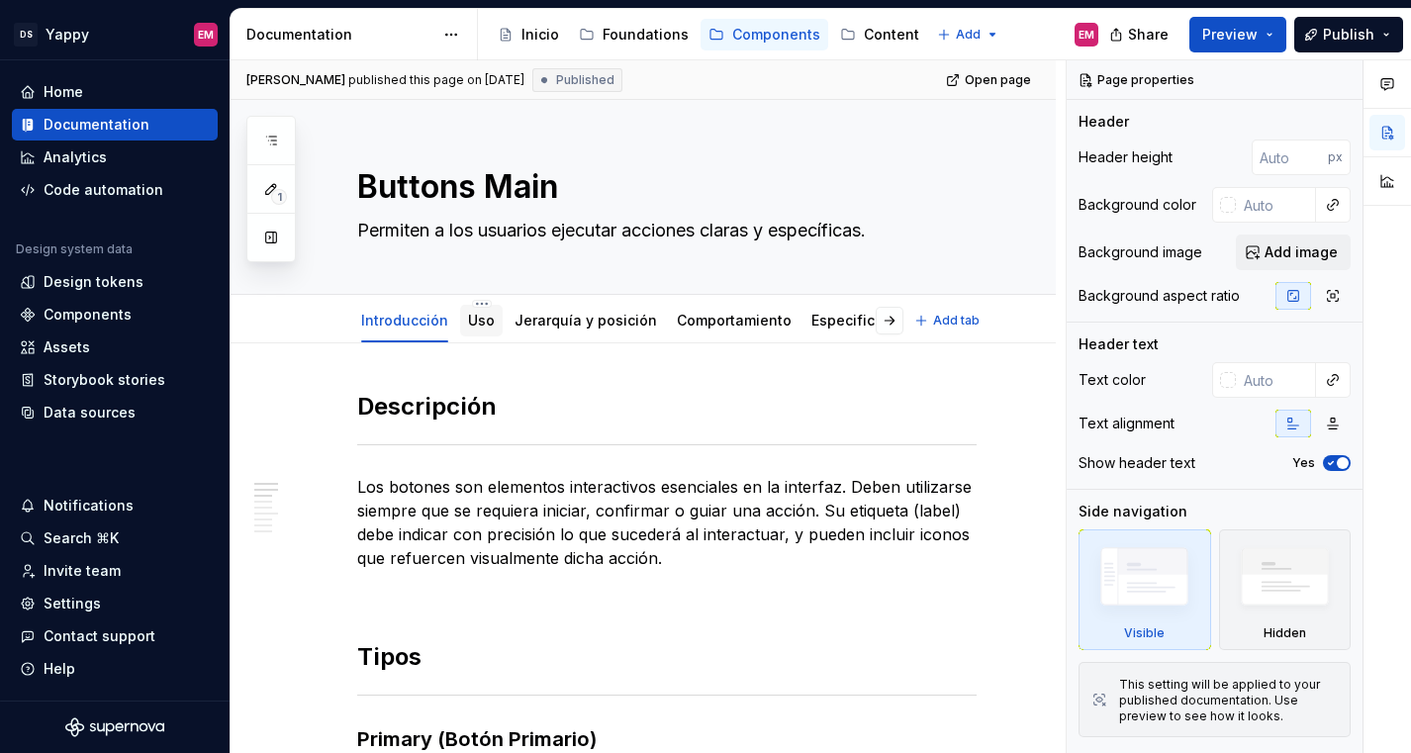
click at [462, 336] on div "Uso" at bounding box center [481, 321] width 43 height 36
click at [480, 328] on div "Uso" at bounding box center [481, 321] width 27 height 20
click at [476, 326] on link "Uso" at bounding box center [481, 320] width 27 height 17
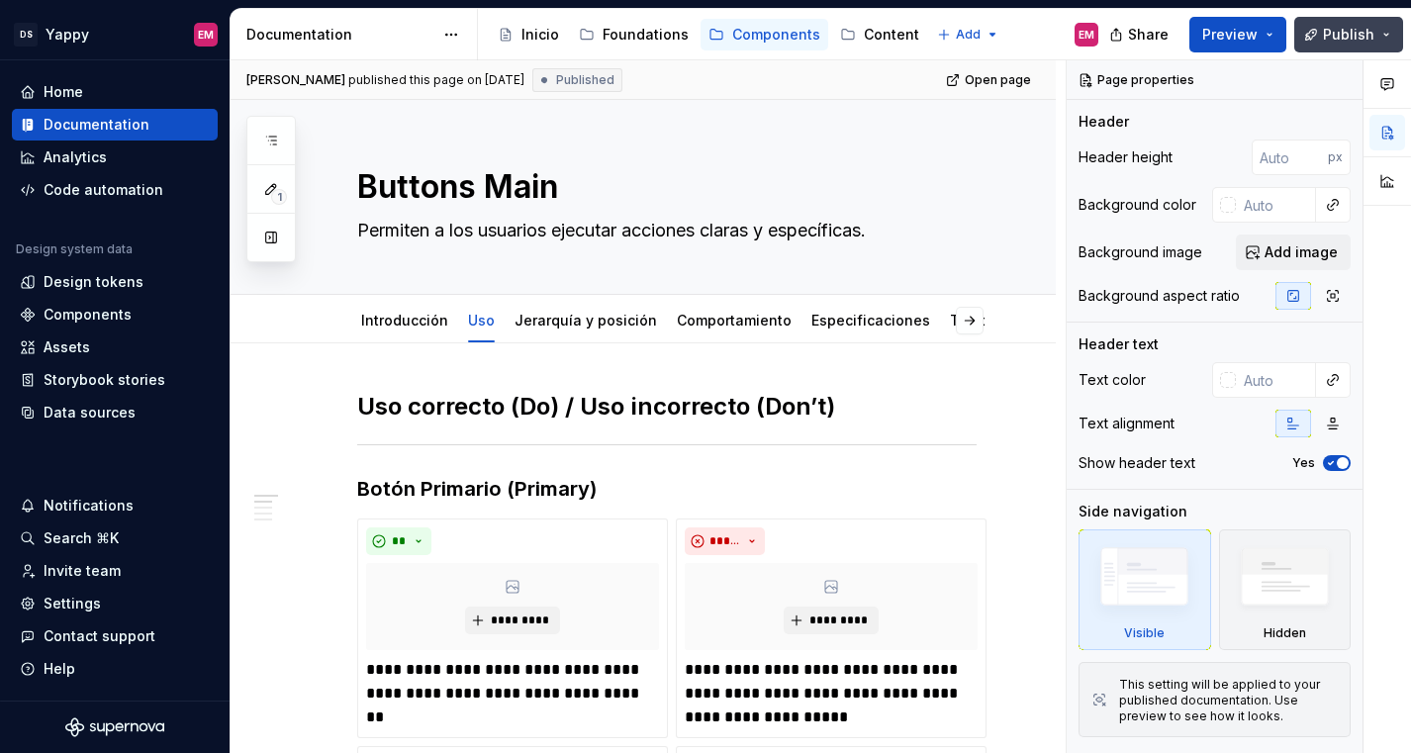
click at [1331, 31] on span "Publish" at bounding box center [1348, 35] width 51 height 20
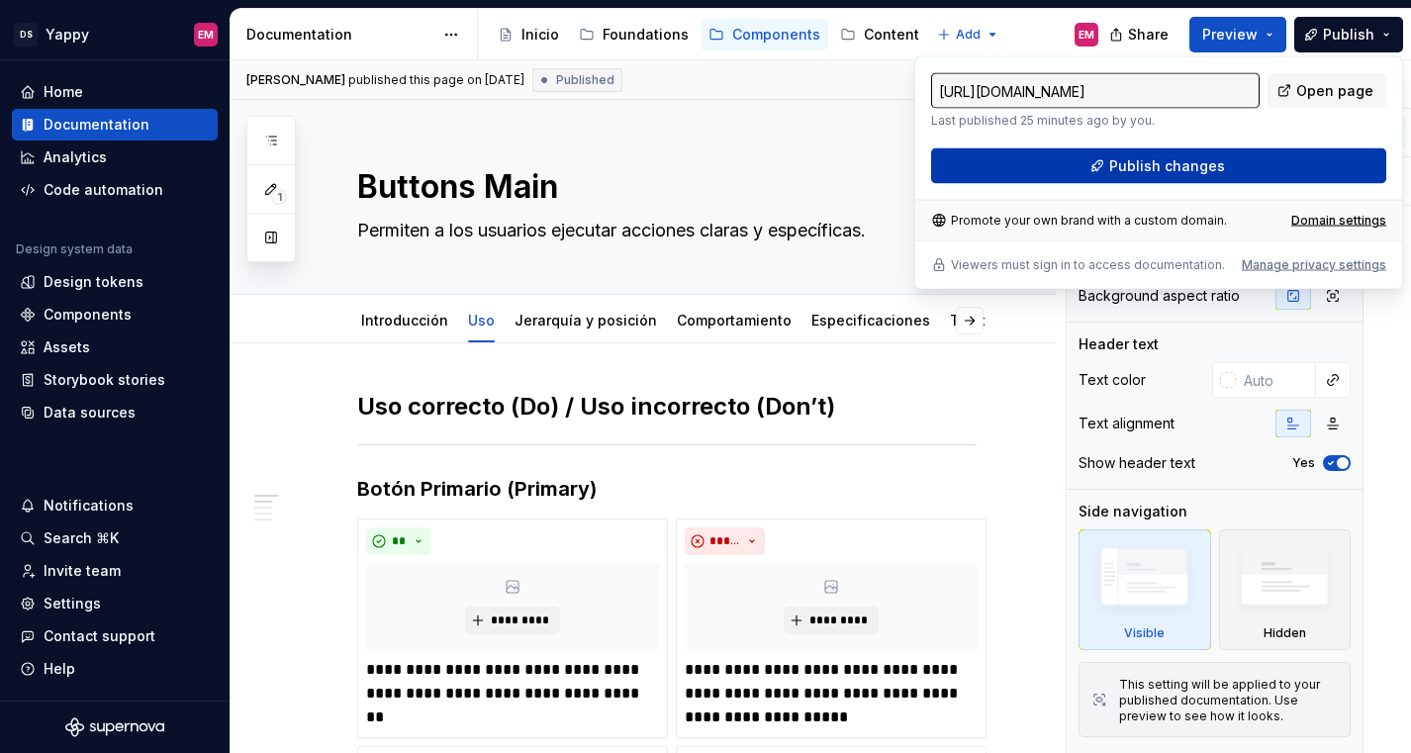
click at [1078, 165] on button "Publish changes" at bounding box center [1158, 166] width 455 height 36
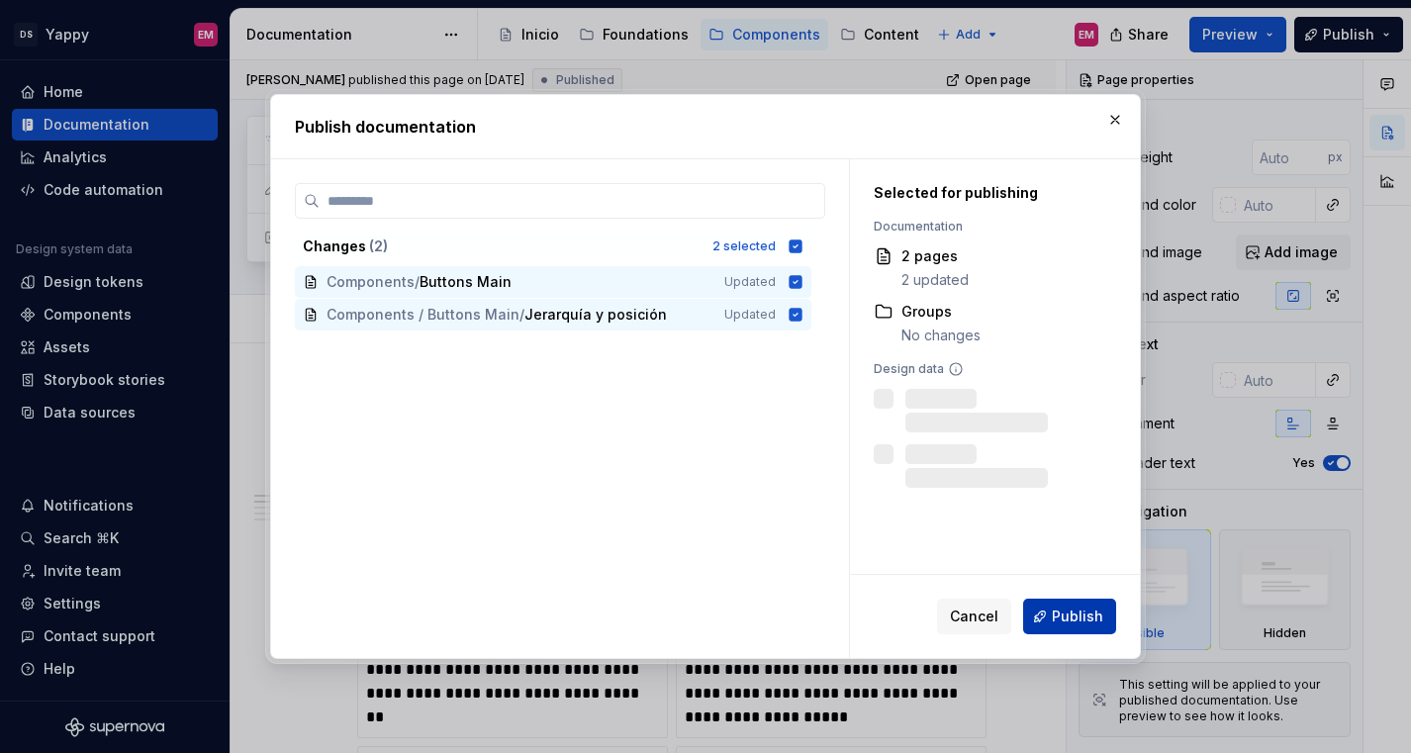
click at [1066, 608] on span "Publish" at bounding box center [1077, 616] width 51 height 20
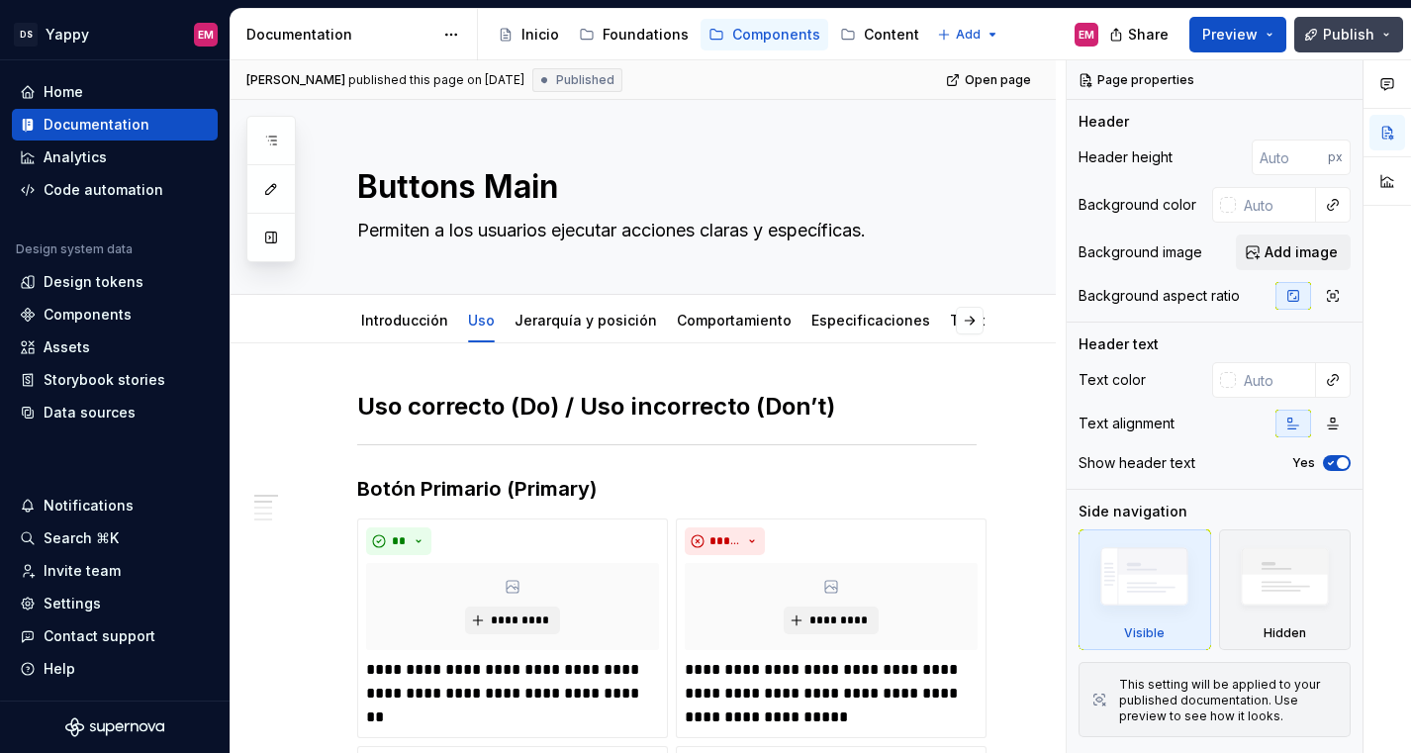
click at [1381, 33] on button "Publish" at bounding box center [1348, 35] width 109 height 36
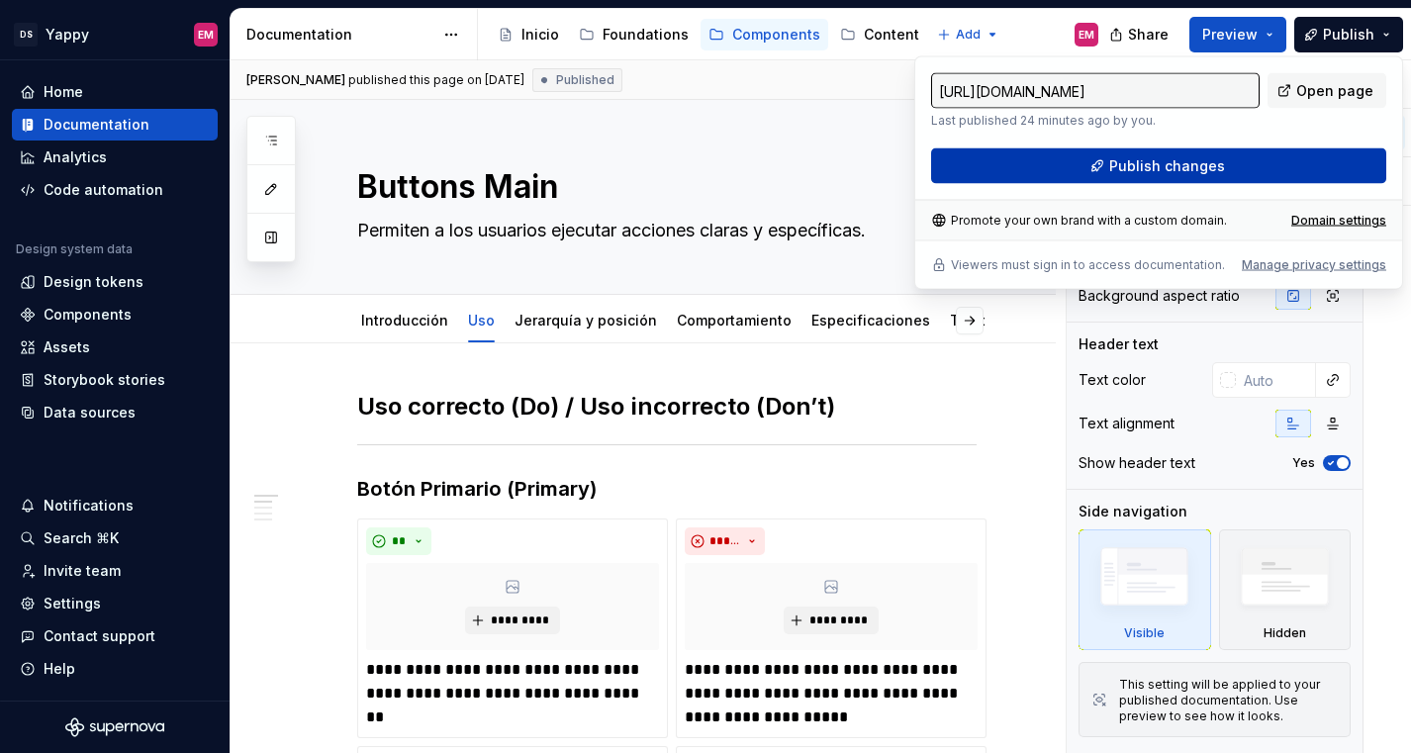
click at [1111, 163] on button "Publish changes" at bounding box center [1158, 166] width 455 height 36
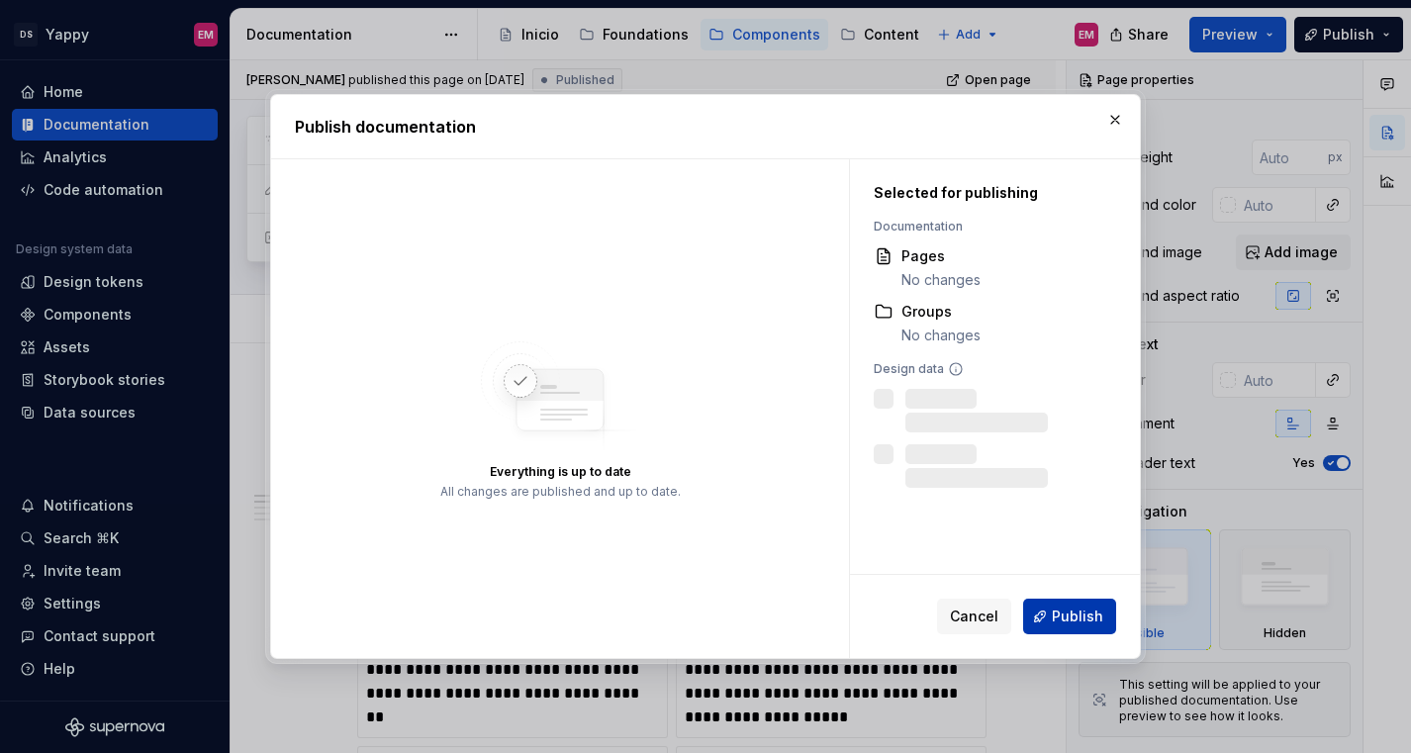
click at [1057, 608] on span "Publish" at bounding box center [1077, 616] width 51 height 20
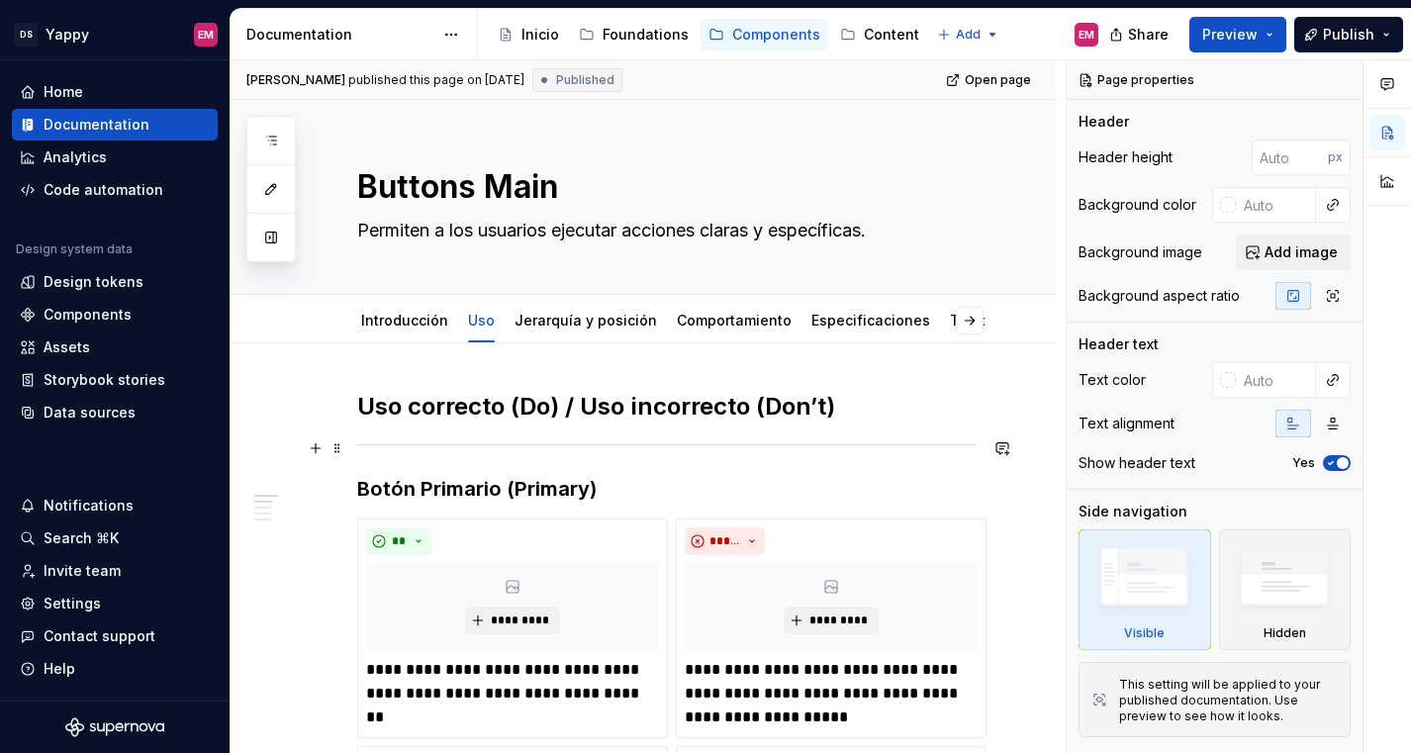
type textarea "*"
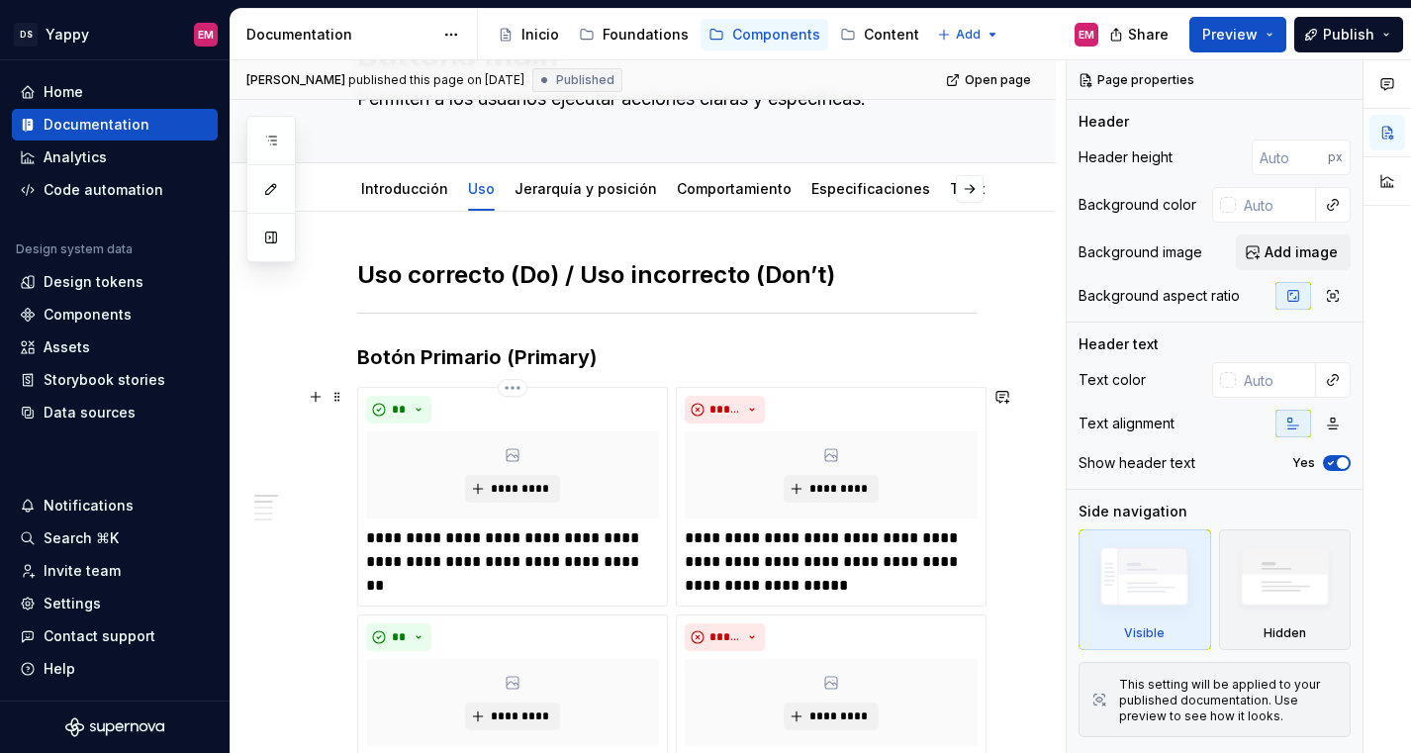
scroll to position [341, 0]
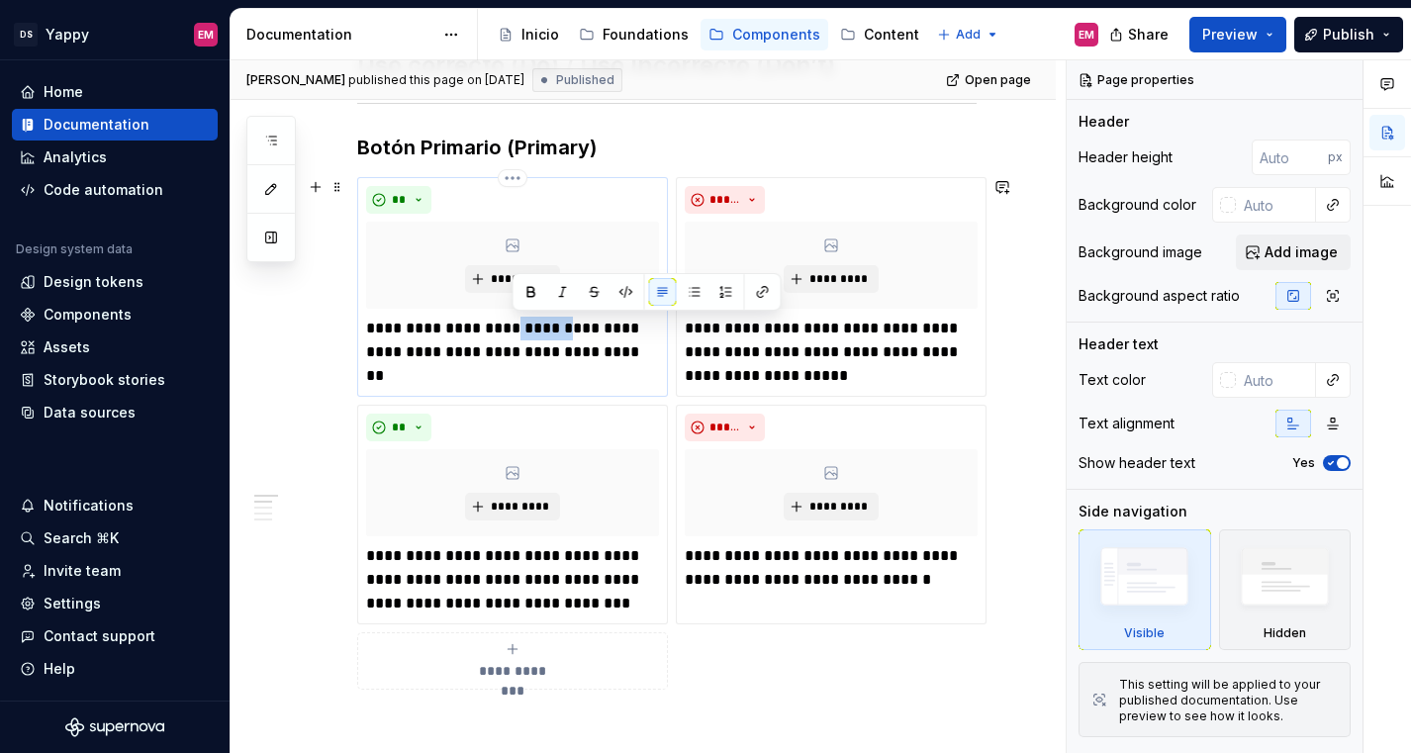
drag, startPoint x: 570, startPoint y: 328, endPoint x: 515, endPoint y: 328, distance: 54.4
click at [515, 328] on p "**********" at bounding box center [512, 352] width 293 height 71
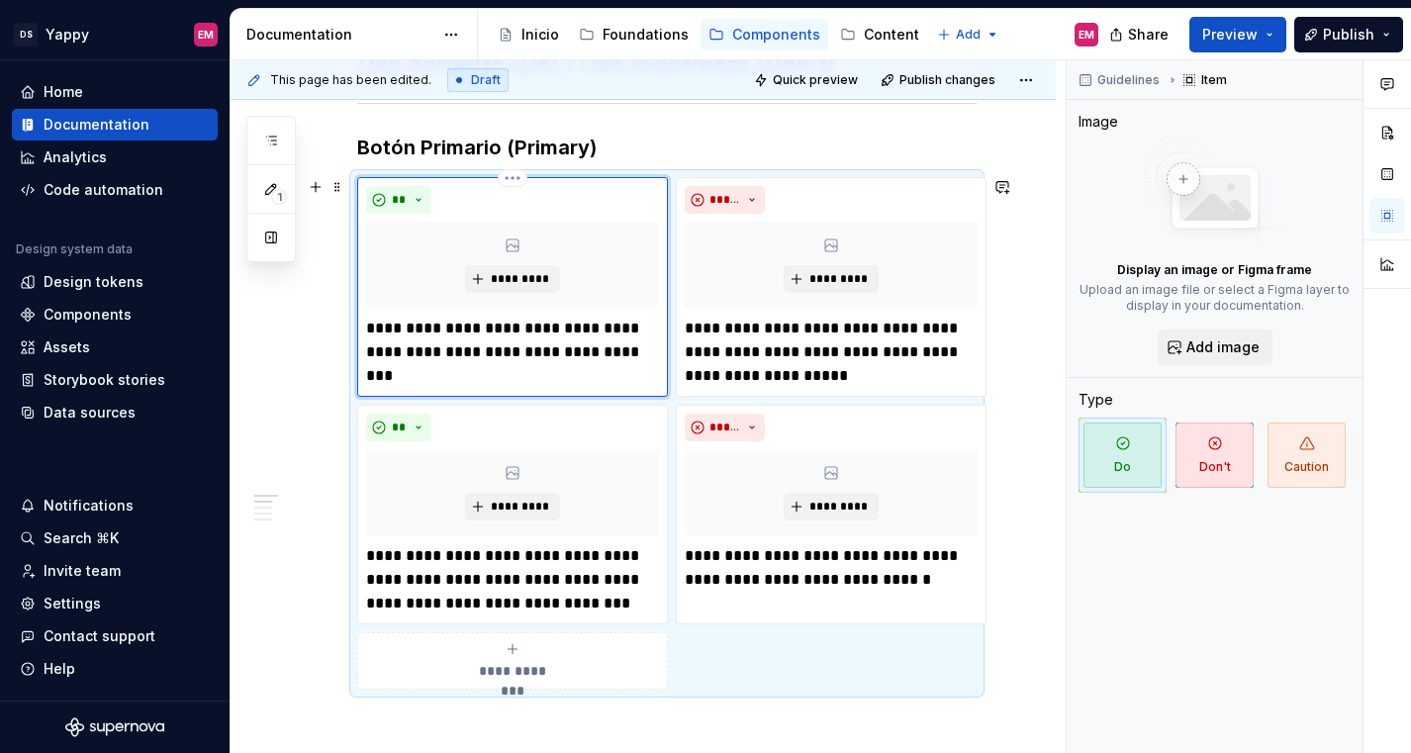
type textarea "*"
drag, startPoint x: 922, startPoint y: 325, endPoint x: 860, endPoint y: 327, distance: 62.4
click at [860, 327] on p "**********" at bounding box center [831, 352] width 293 height 71
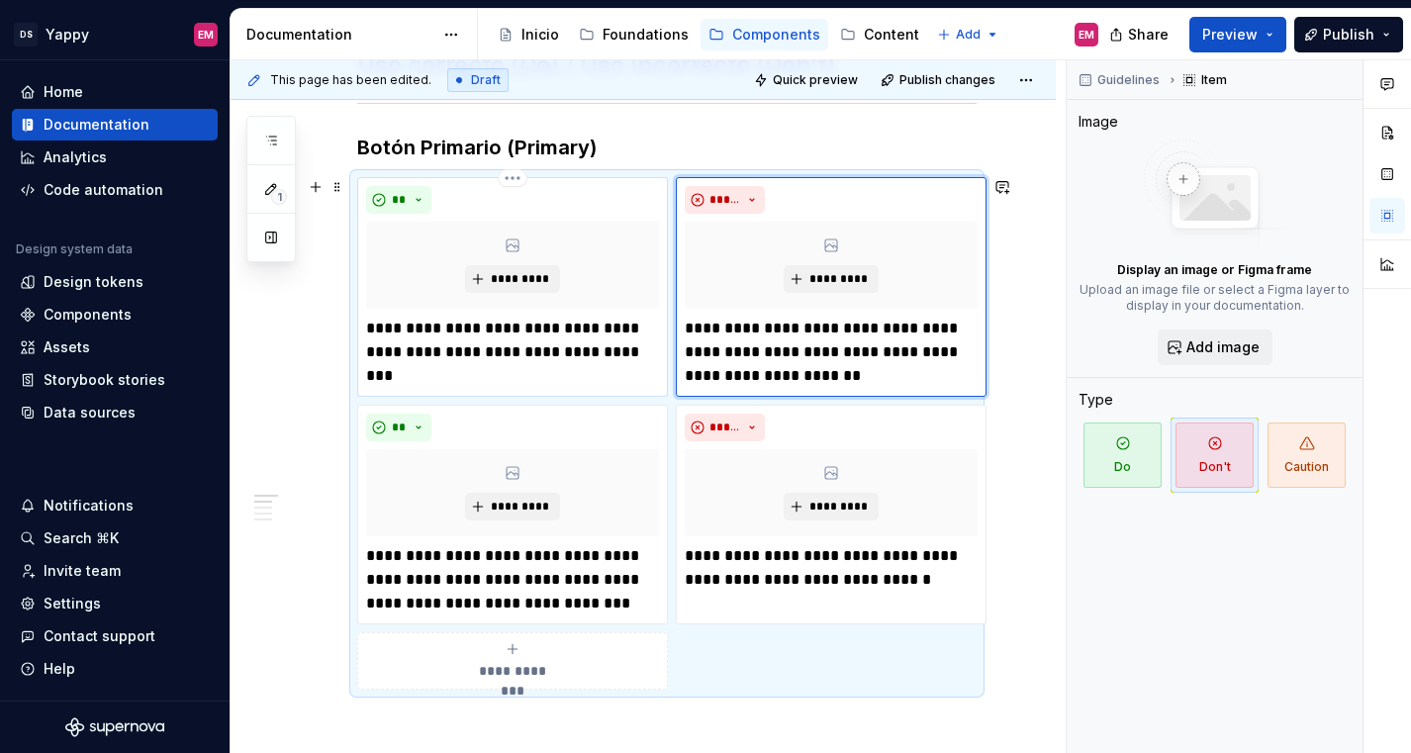
click at [561, 368] on p "**********" at bounding box center [512, 352] width 293 height 71
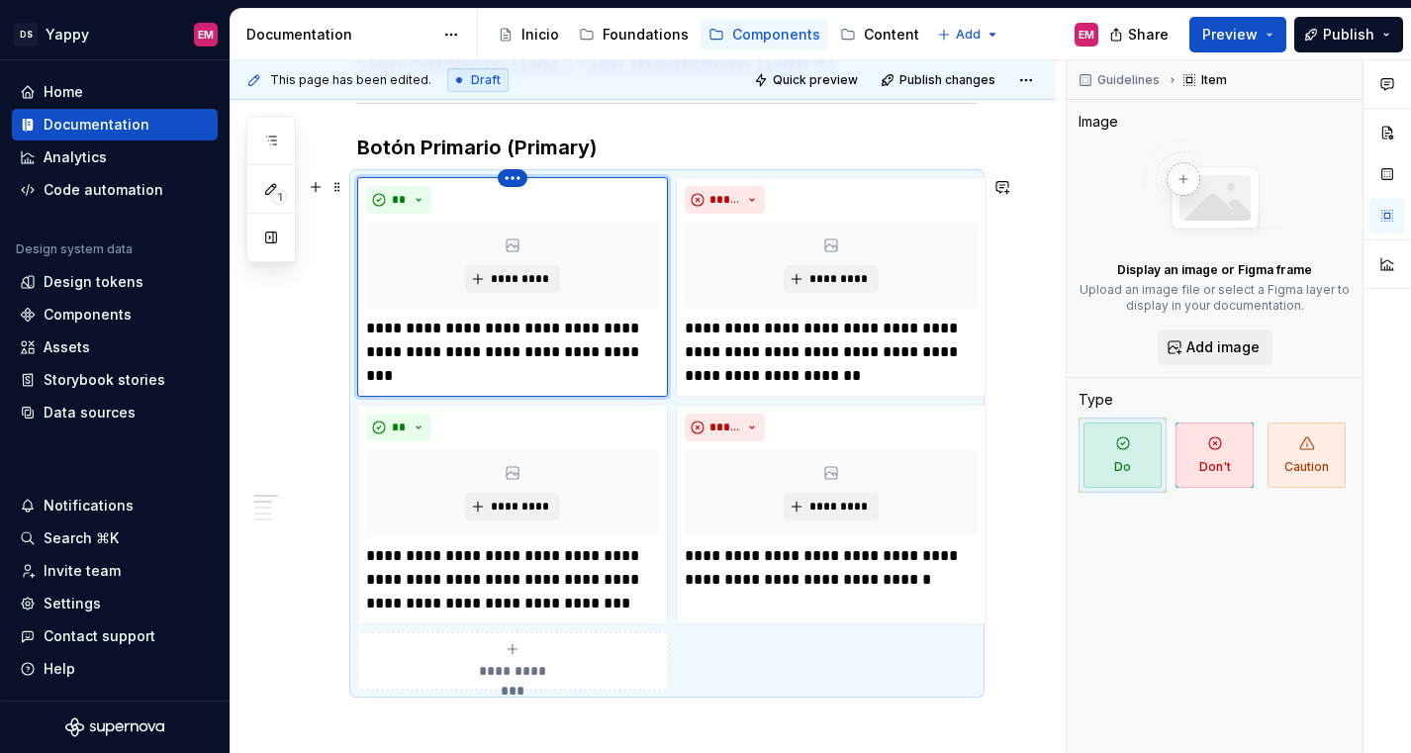
click at [508, 182] on html "DS Yappy EM Home Documentation Analytics Code automation Design system data Des…" at bounding box center [705, 376] width 1411 height 753
click at [521, 209] on icon at bounding box center [518, 212] width 16 height 16
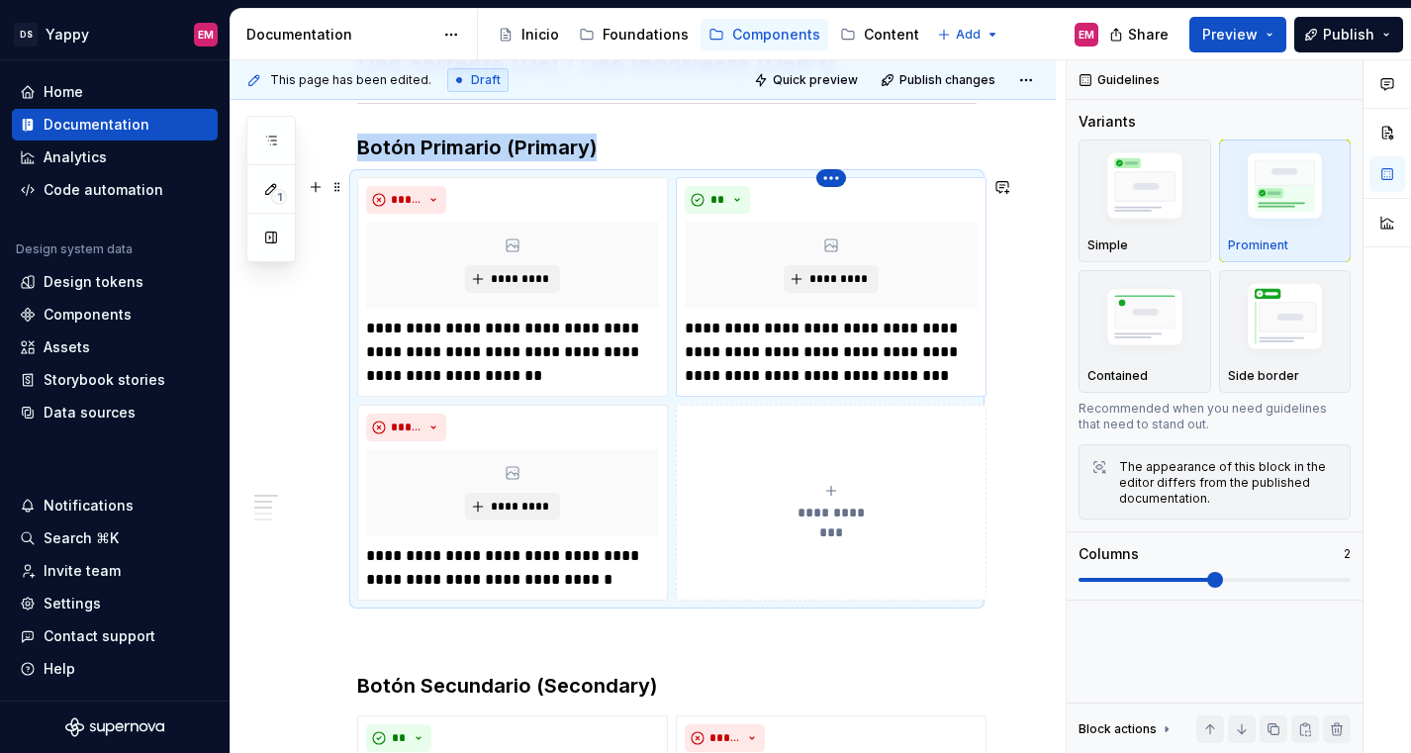
click at [829, 184] on html "DS Yappy EM Home Documentation Analytics Code automation Design system data Des…" at bounding box center [705, 376] width 1411 height 753
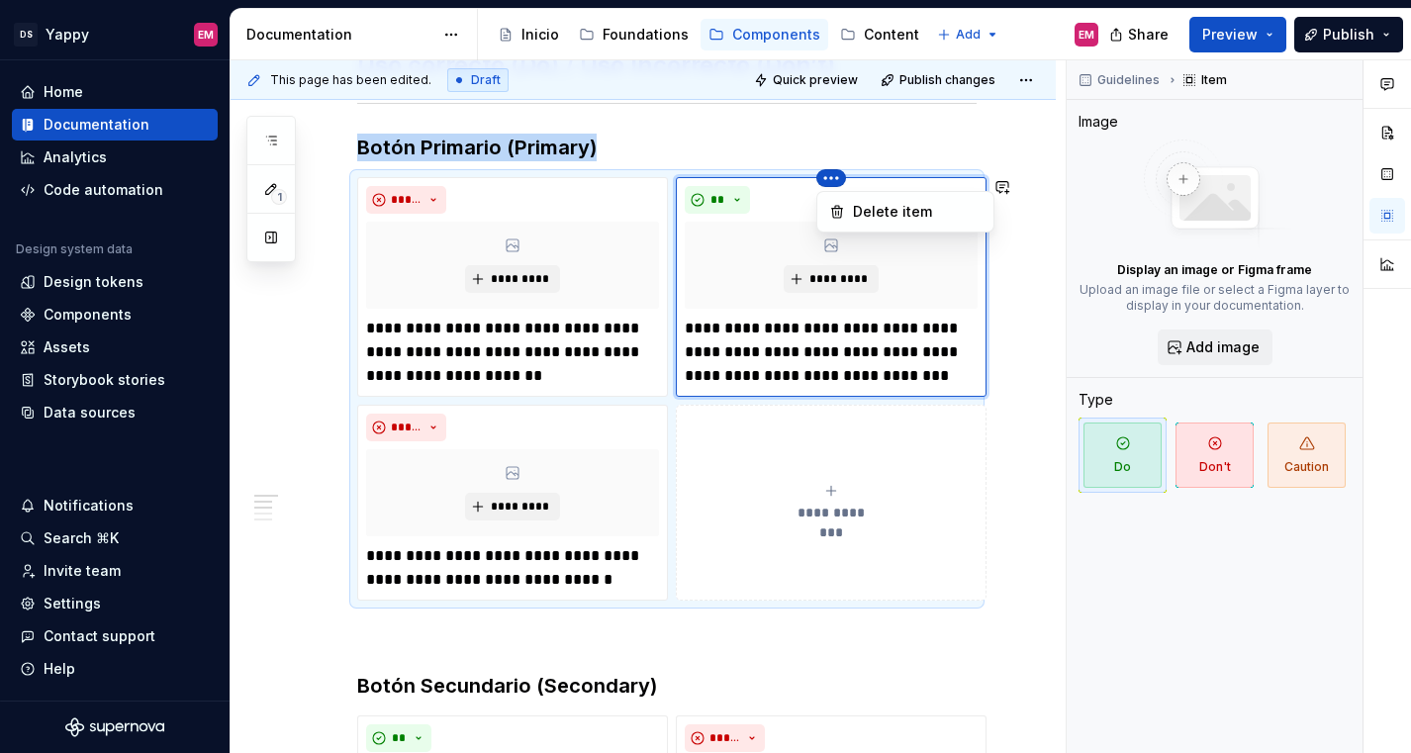
click at [741, 479] on html "DS Yappy EM Home Documentation Analytics Code automation Design system data Des…" at bounding box center [705, 376] width 1411 height 753
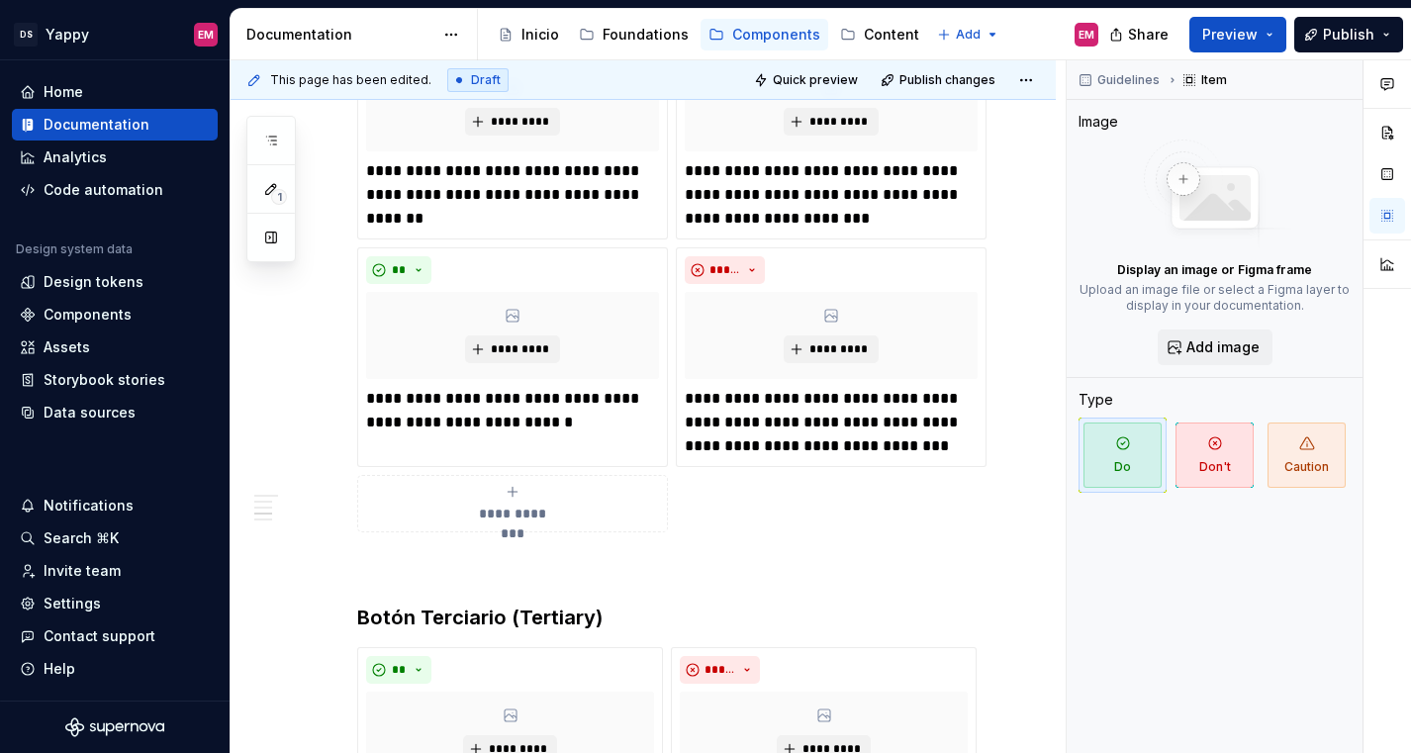
scroll to position [1551, 0]
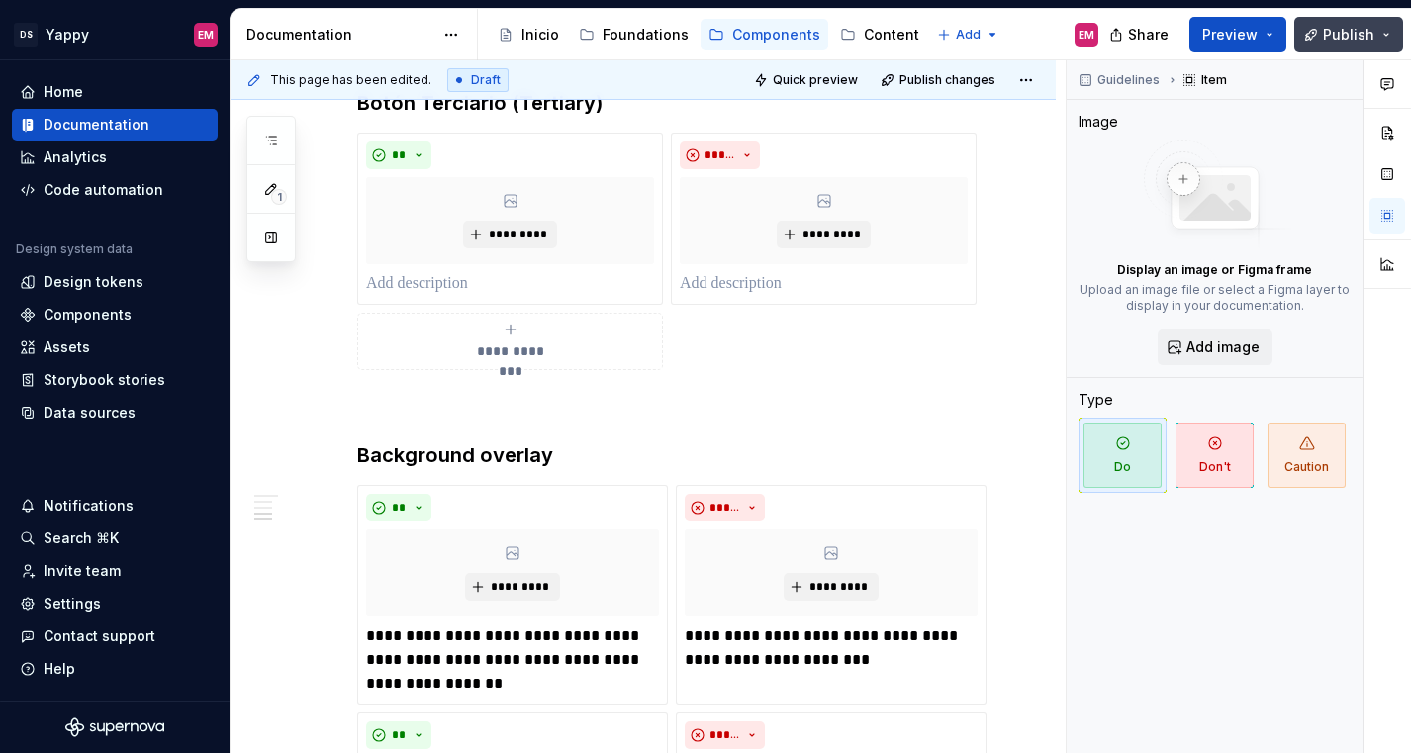
click at [1321, 44] on button "Publish" at bounding box center [1348, 35] width 109 height 36
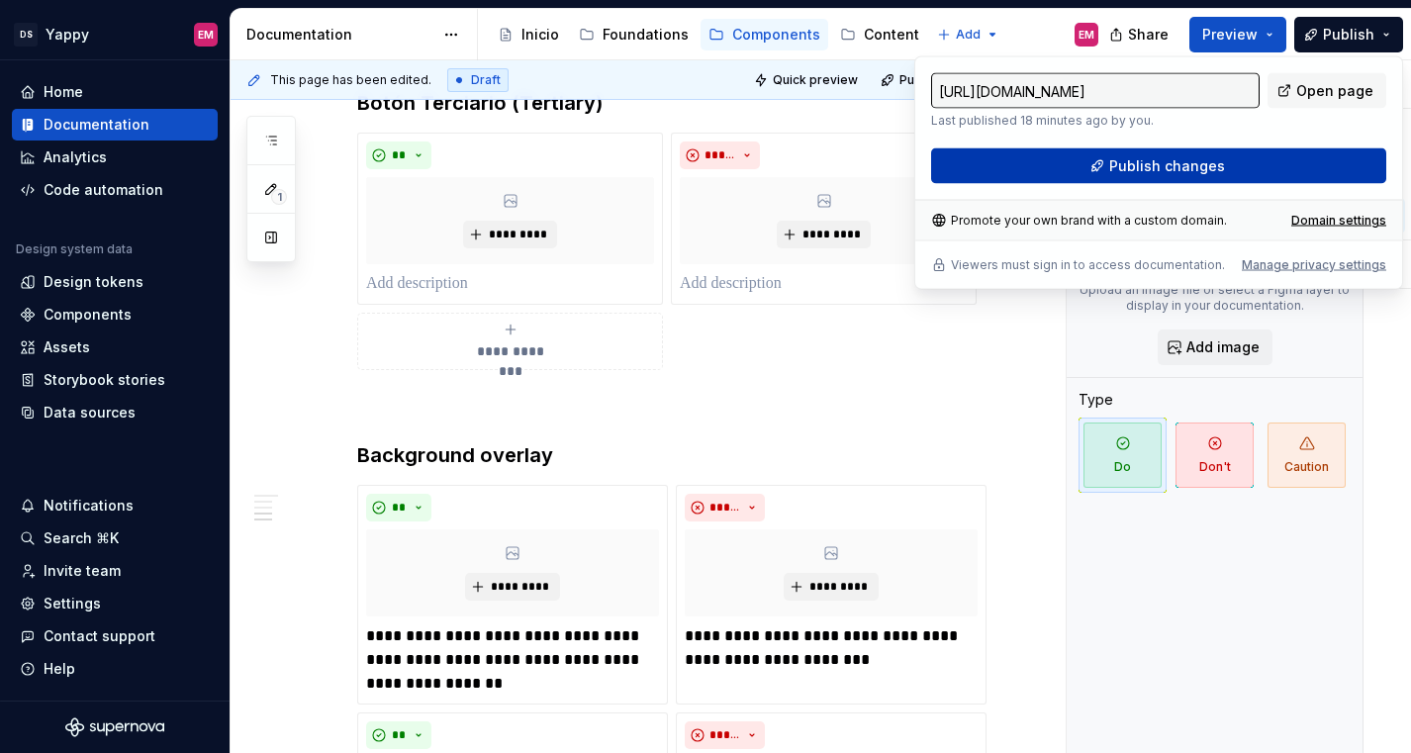
click at [1082, 177] on button "Publish changes" at bounding box center [1158, 166] width 455 height 36
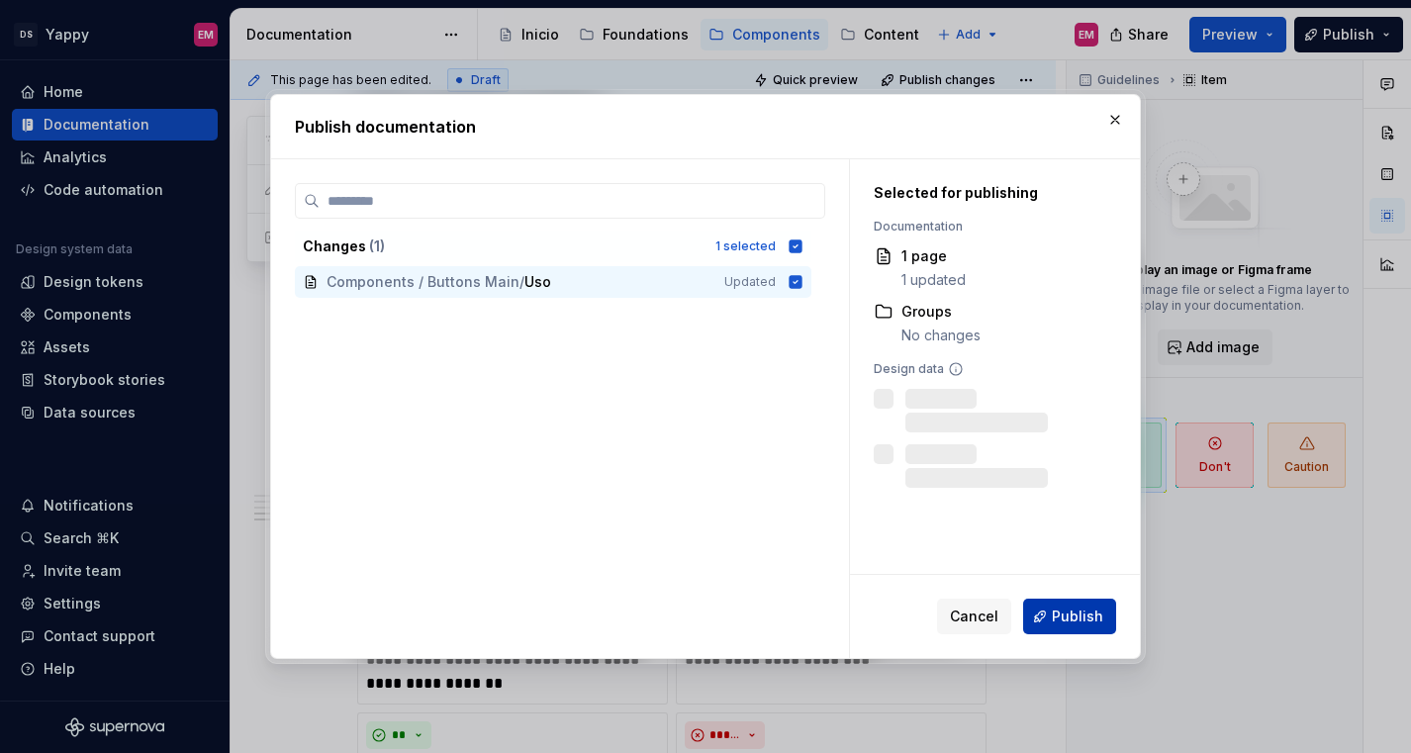
click at [1064, 623] on span "Publish" at bounding box center [1077, 616] width 51 height 20
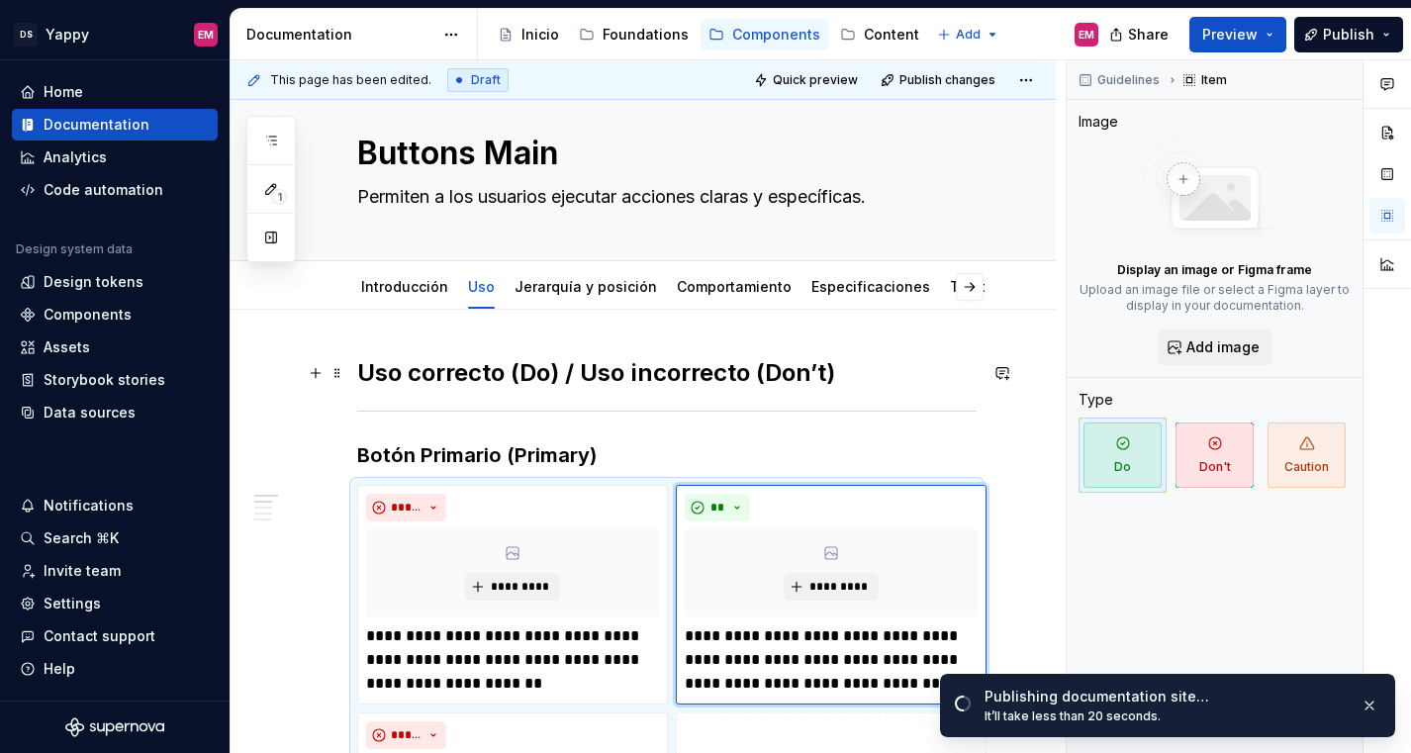
scroll to position [0, 0]
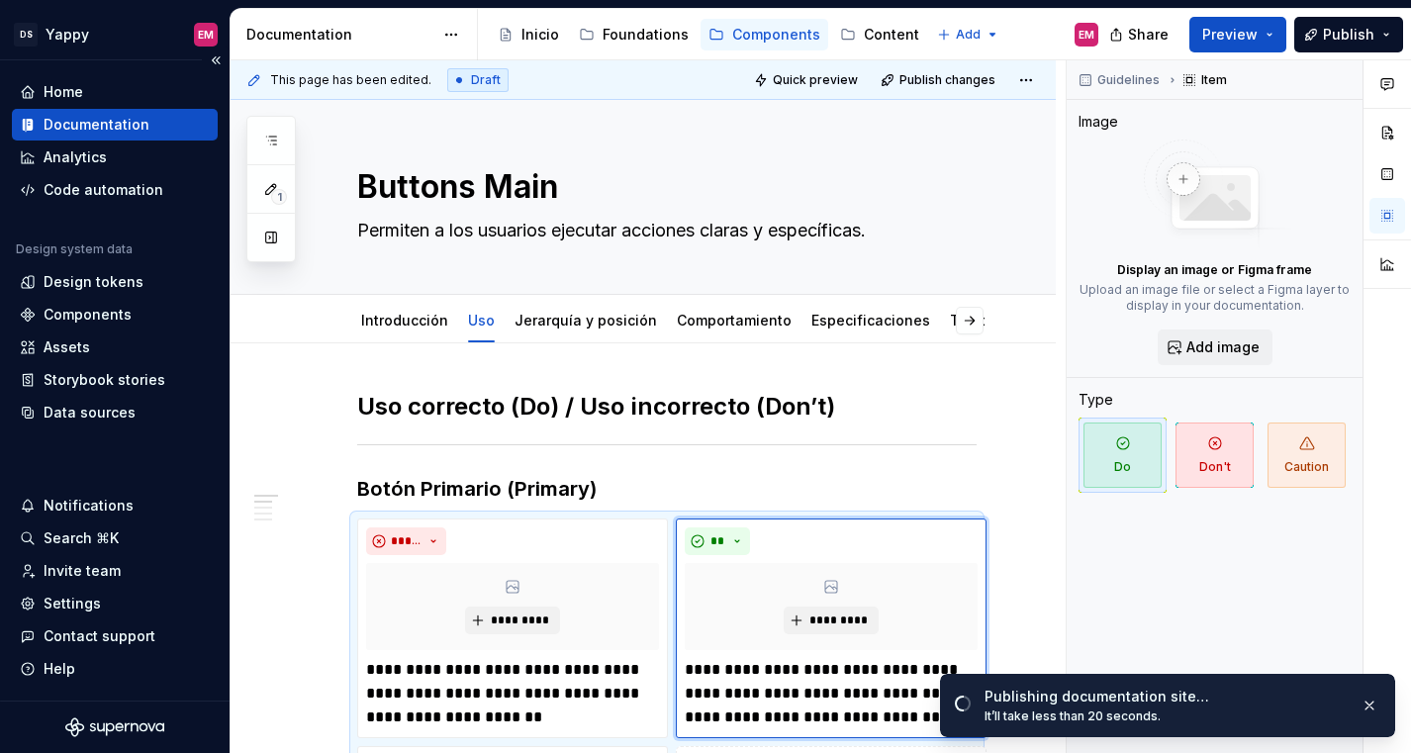
click at [115, 127] on div "Documentation" at bounding box center [97, 125] width 106 height 20
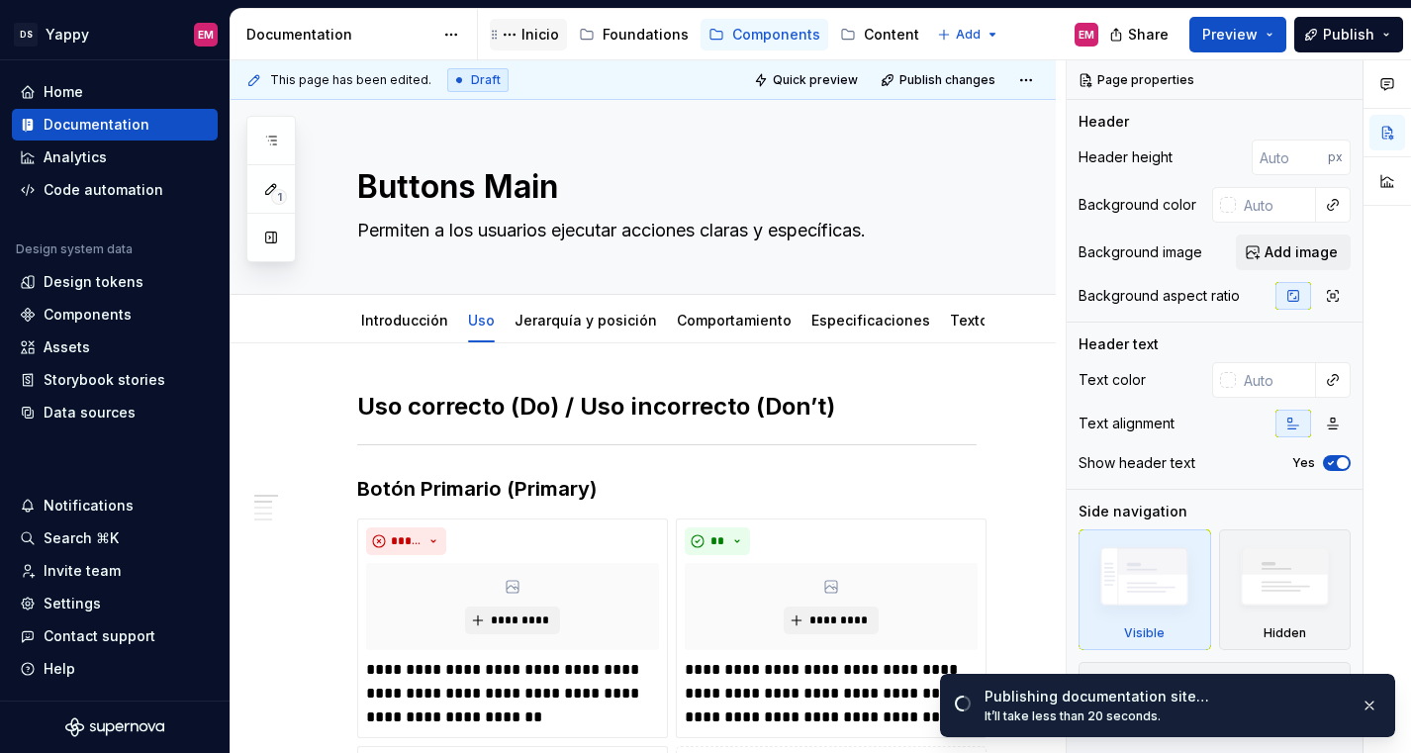
click at [542, 33] on div "Inicio" at bounding box center [540, 35] width 38 height 20
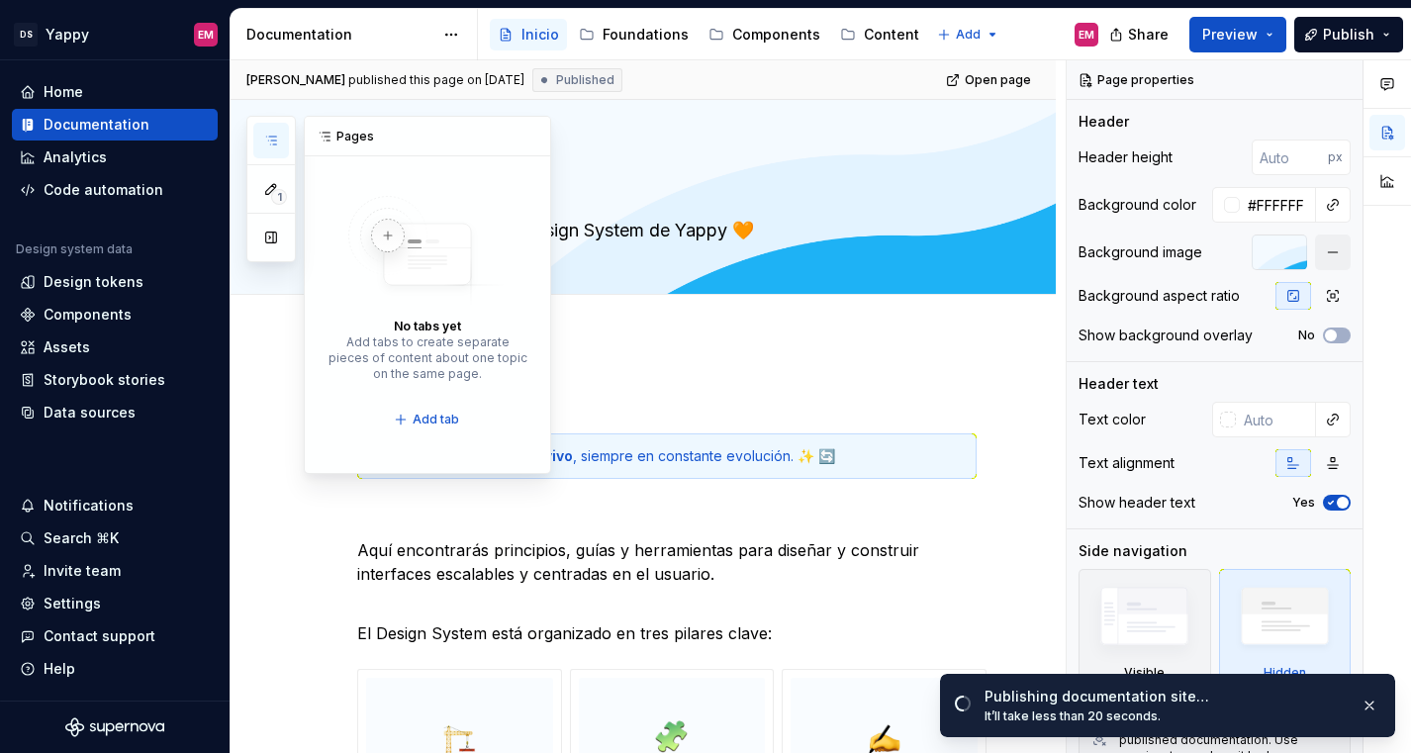
click at [274, 147] on icon "button" at bounding box center [271, 141] width 16 height 16
click at [623, 34] on div "Foundations" at bounding box center [645, 35] width 86 height 20
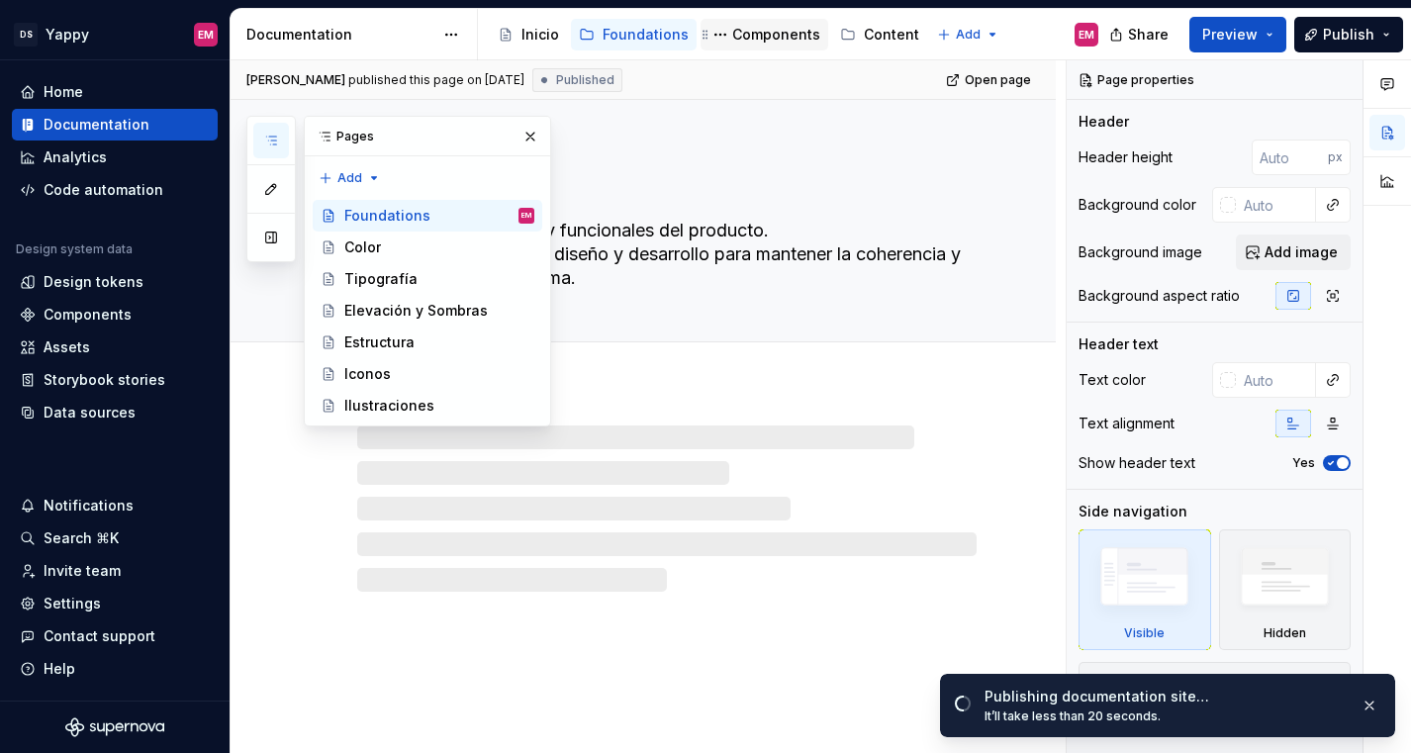
click at [740, 32] on div "Components" at bounding box center [776, 35] width 88 height 20
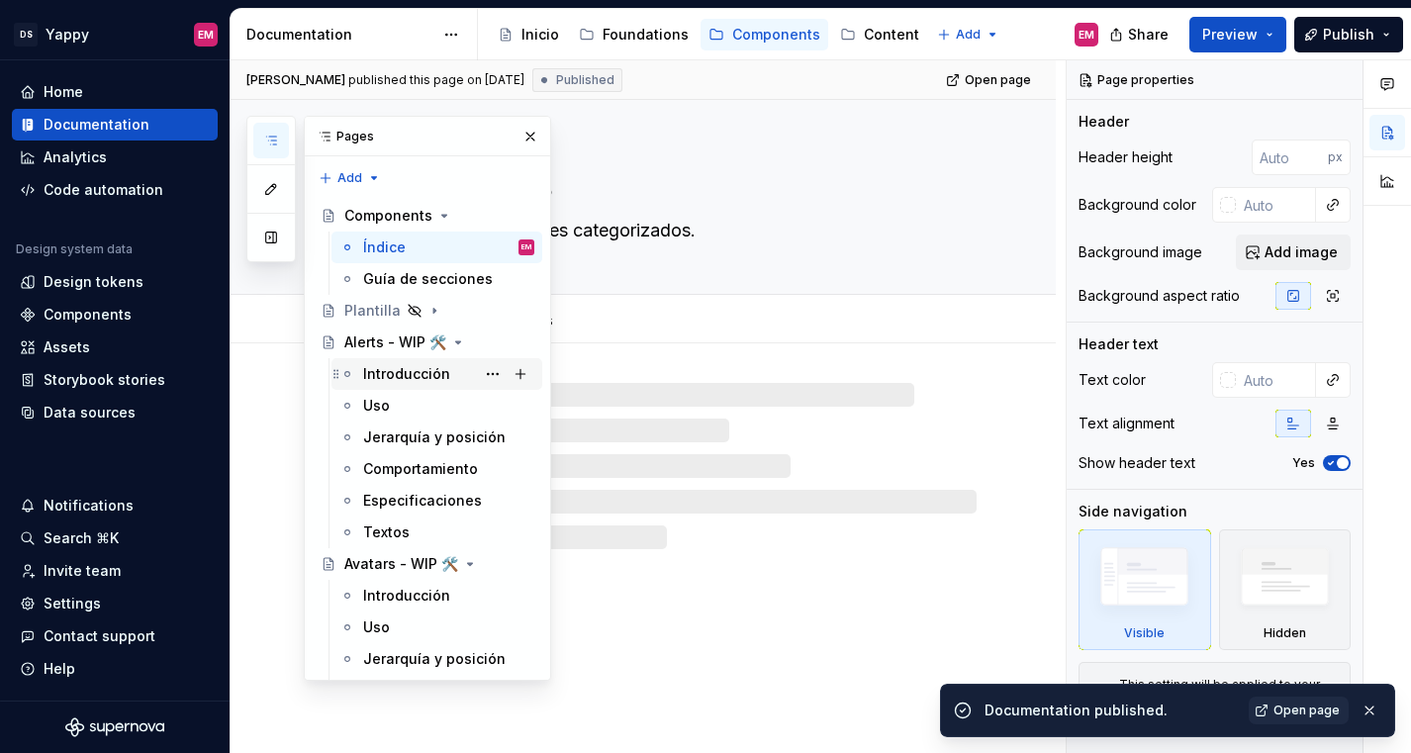
scroll to position [97, 0]
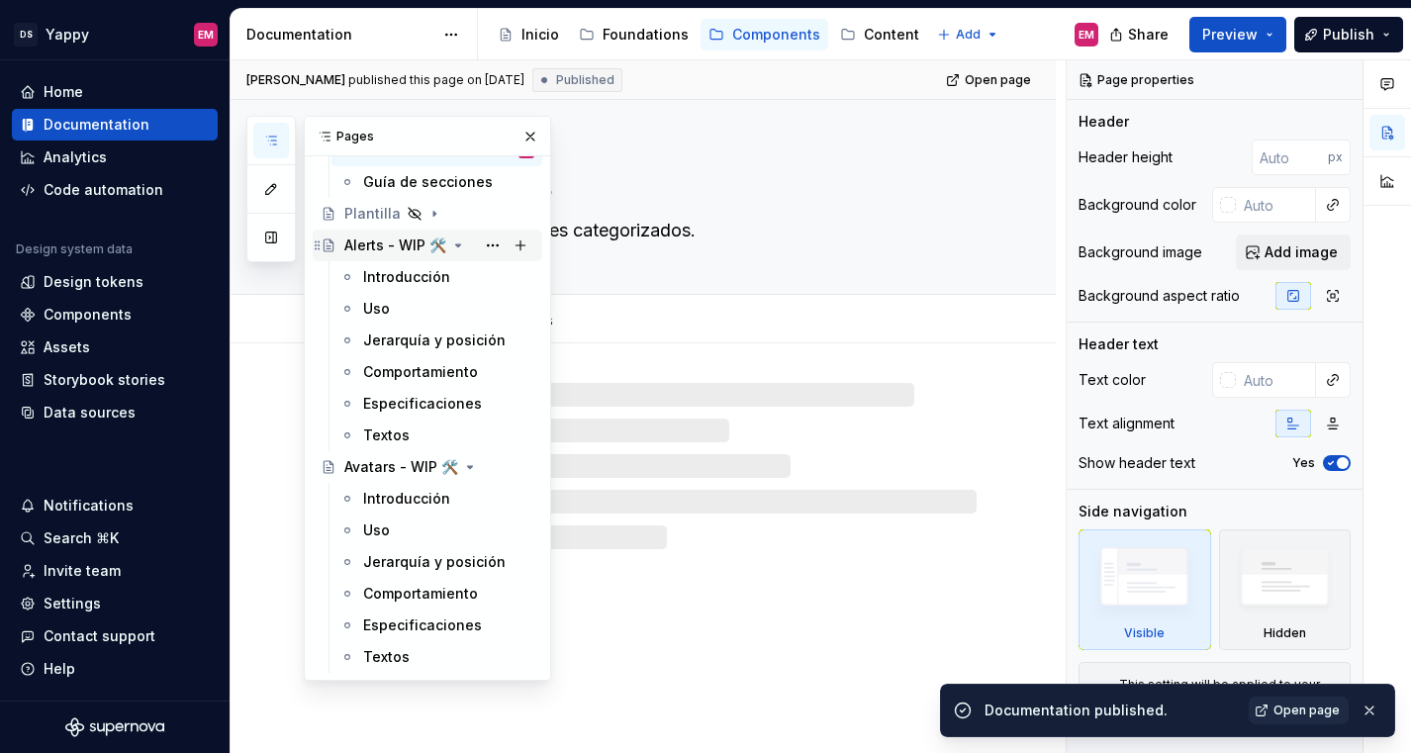
click at [387, 246] on div "Alerts - WIP 🛠️" at bounding box center [395, 245] width 102 height 20
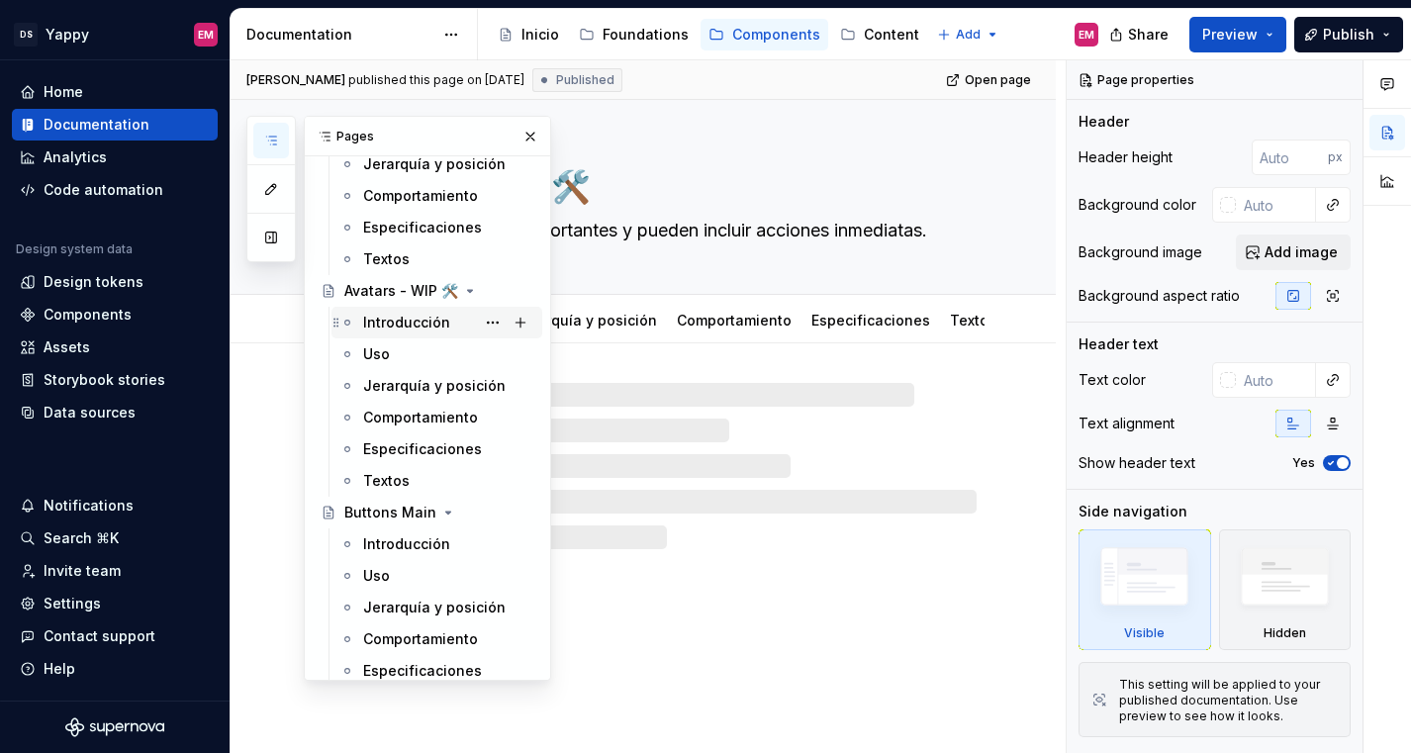
scroll to position [285, 0]
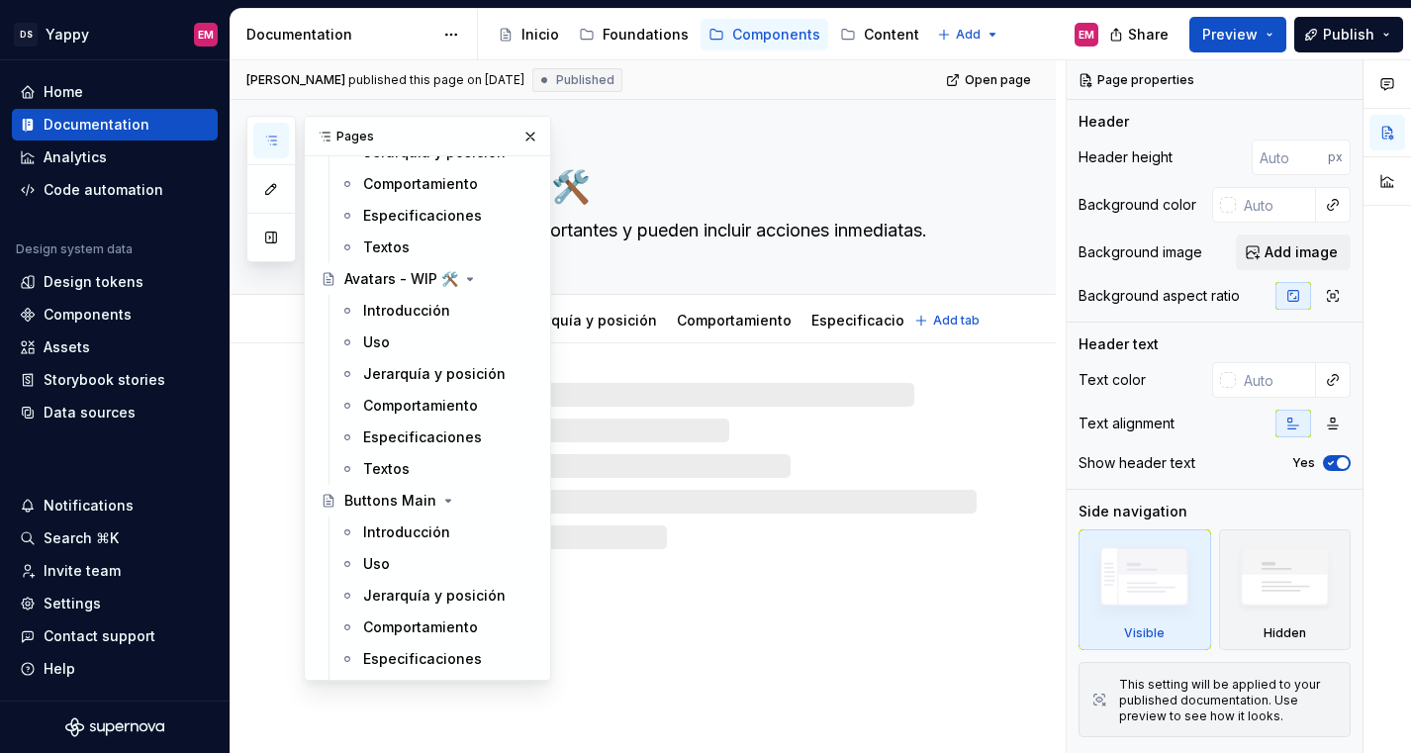
click at [697, 282] on div "Alerts - WIP 🛠️ Muestran mensajes importantes y pueden incluir acciones inmedia…" at bounding box center [666, 197] width 619 height 194
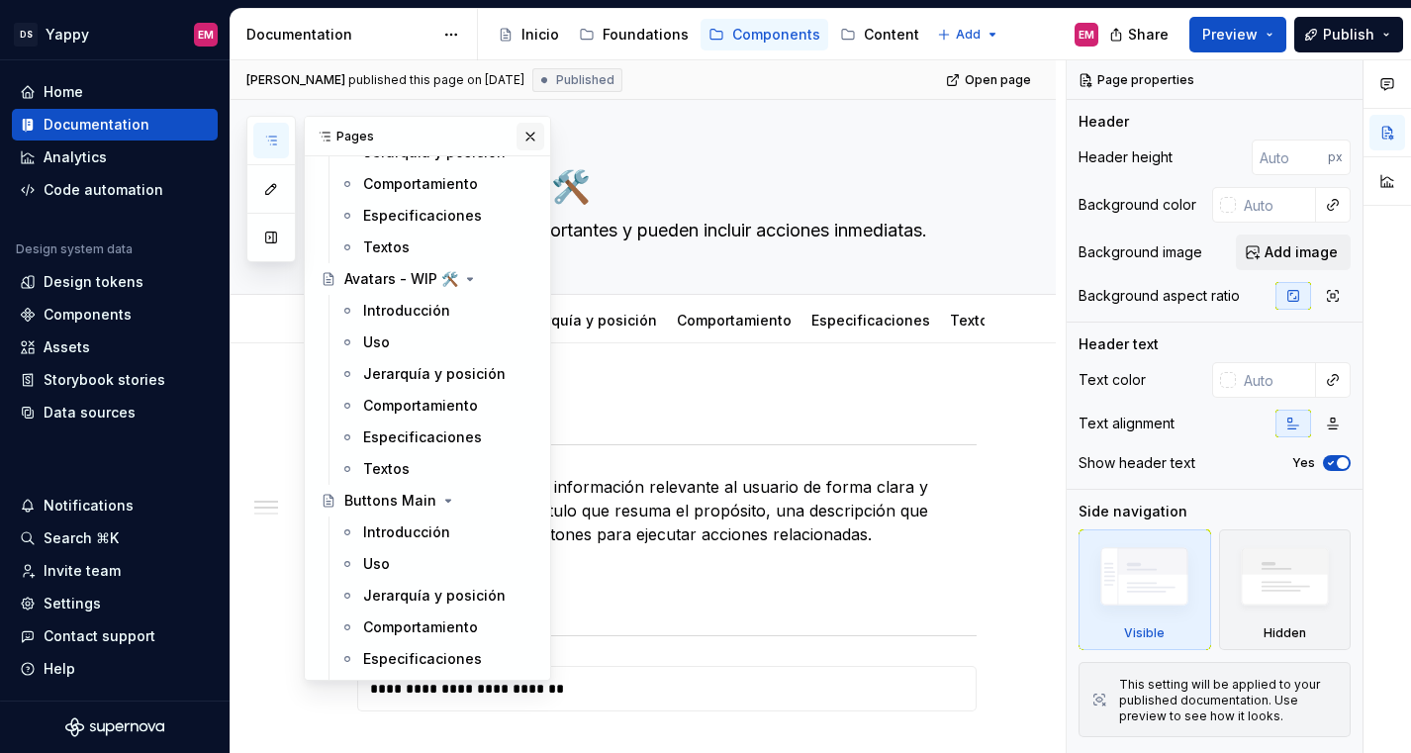
click at [530, 138] on button "button" at bounding box center [530, 137] width 28 height 28
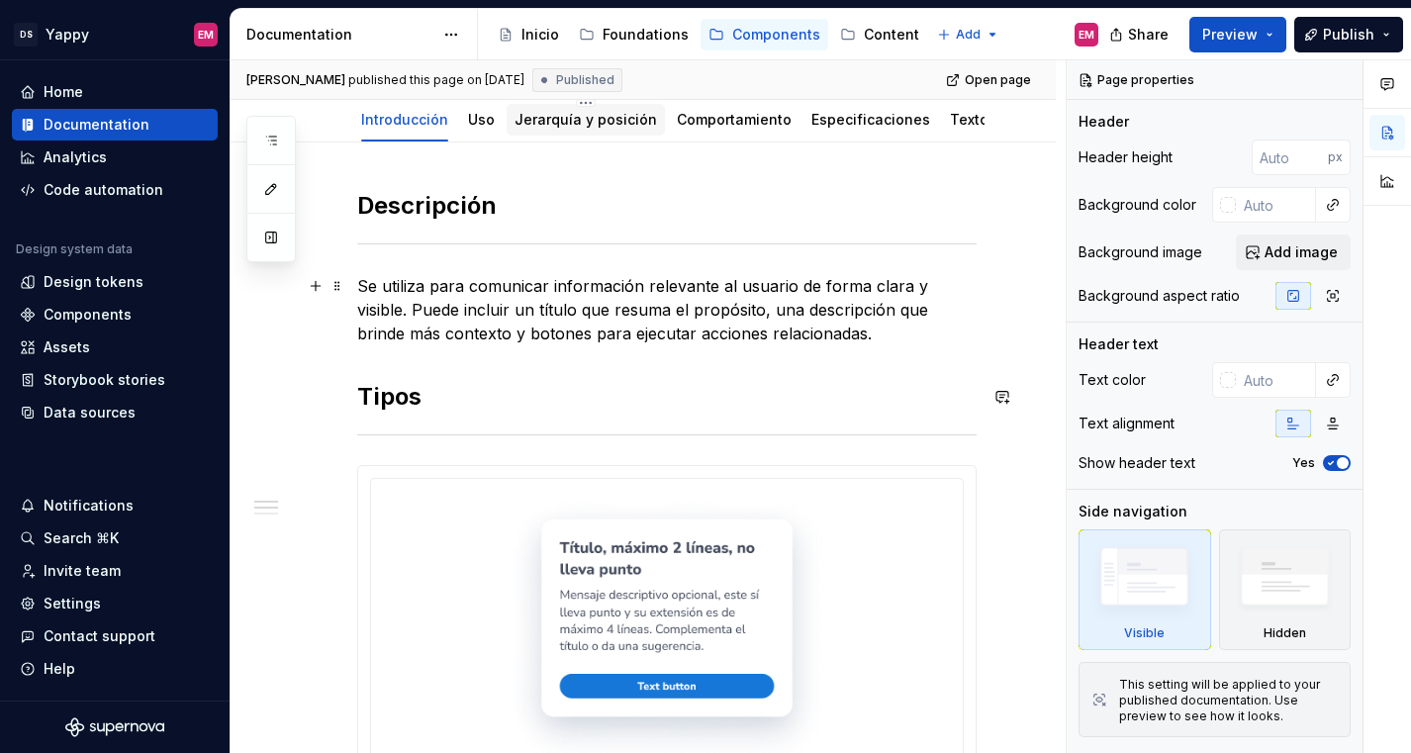
scroll to position [102, 0]
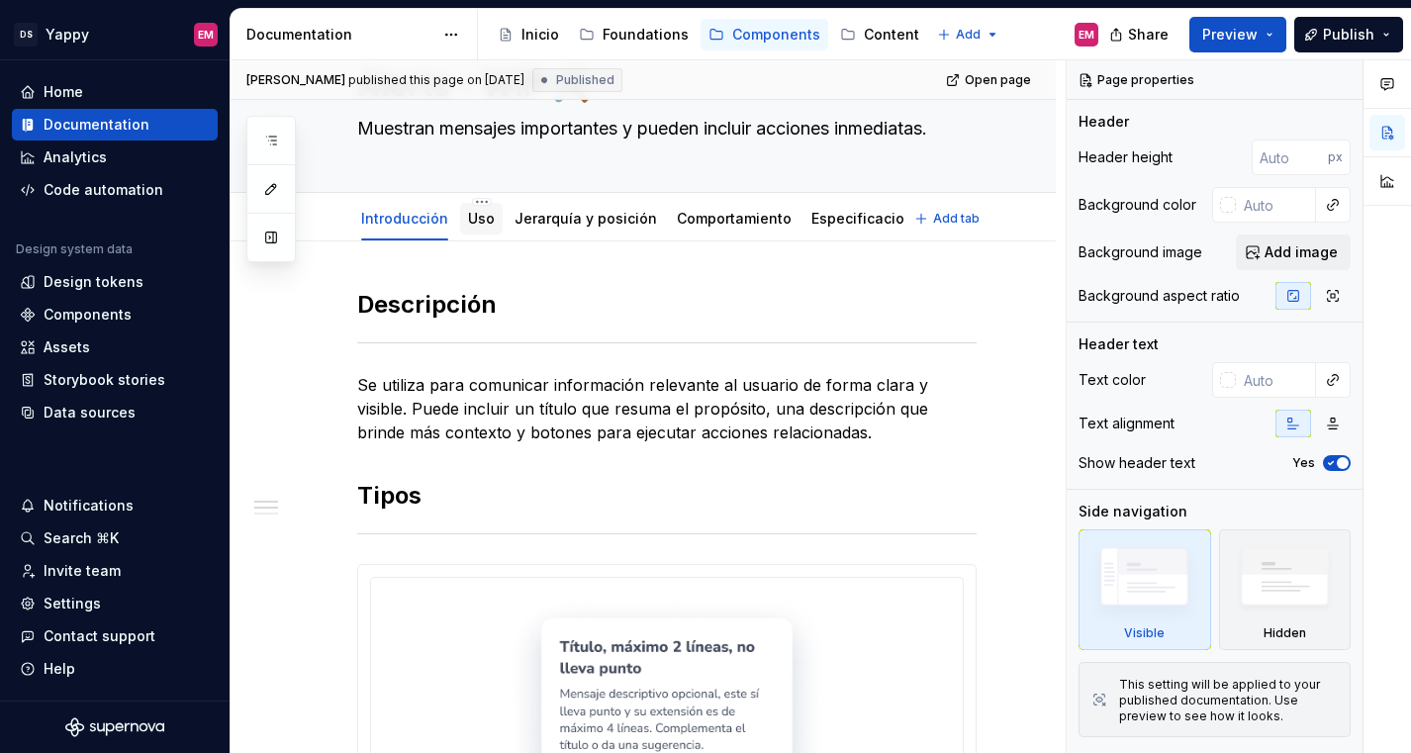
click at [480, 209] on div "Uso" at bounding box center [481, 219] width 27 height 20
click at [479, 223] on link "Uso" at bounding box center [481, 218] width 27 height 17
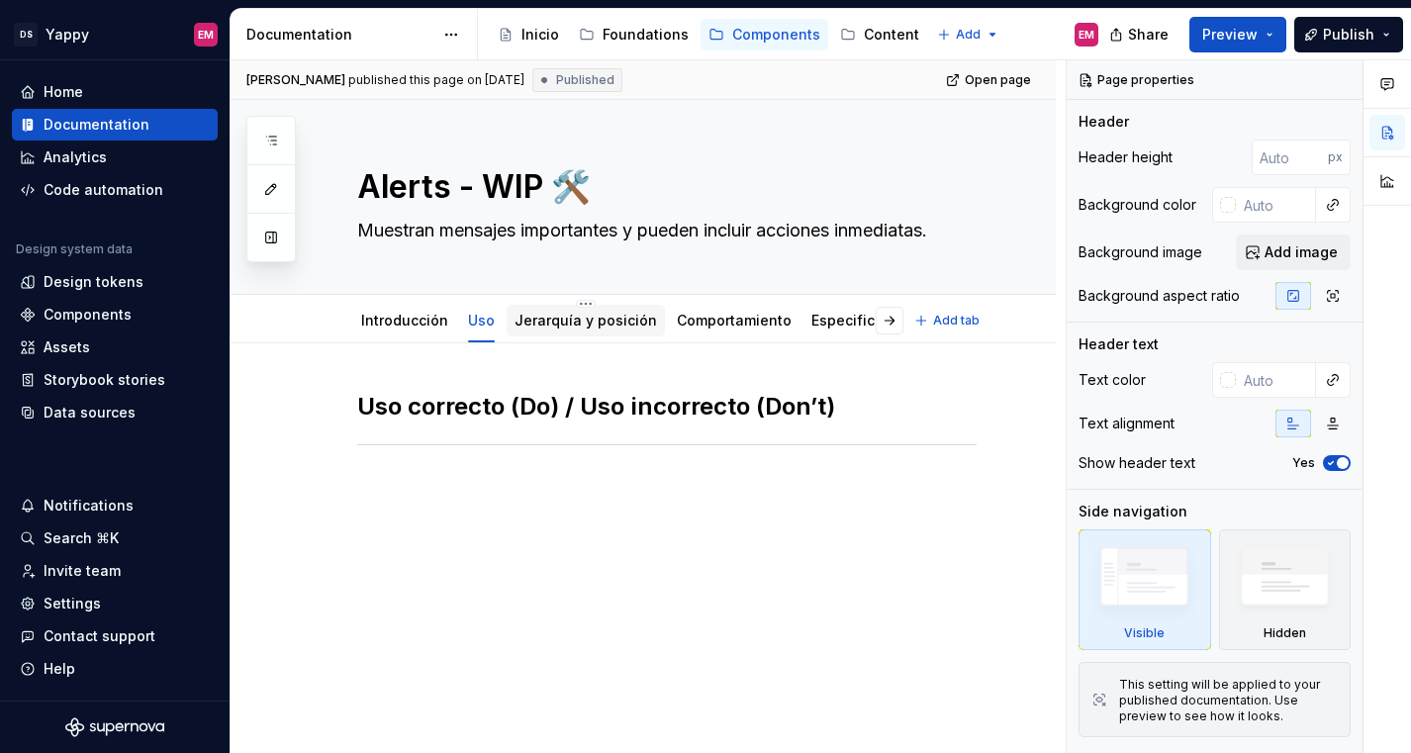
click at [550, 331] on div "Jerarquía y posición" at bounding box center [585, 321] width 142 height 24
click at [599, 322] on link "Jerarquía y posición" at bounding box center [585, 320] width 142 height 17
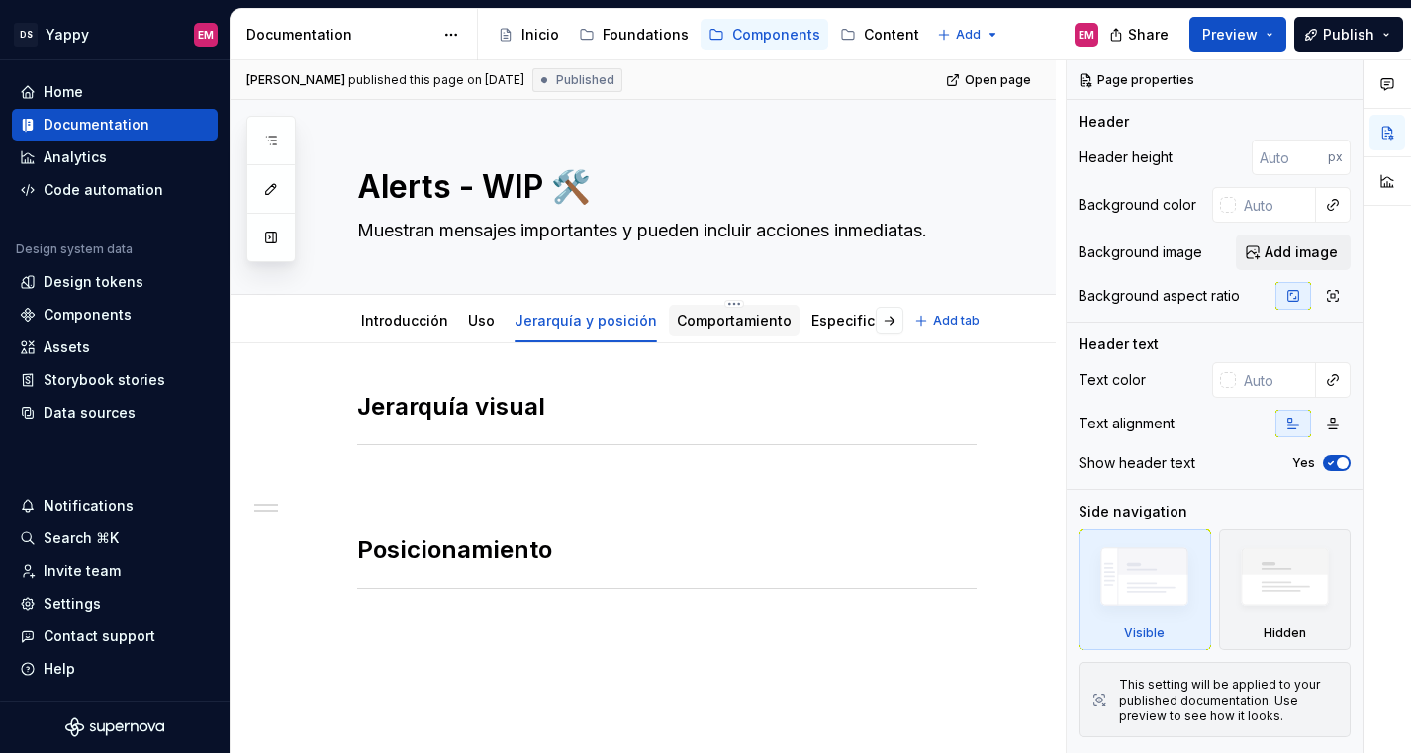
click at [679, 322] on link "Comportamiento" at bounding box center [734, 320] width 115 height 17
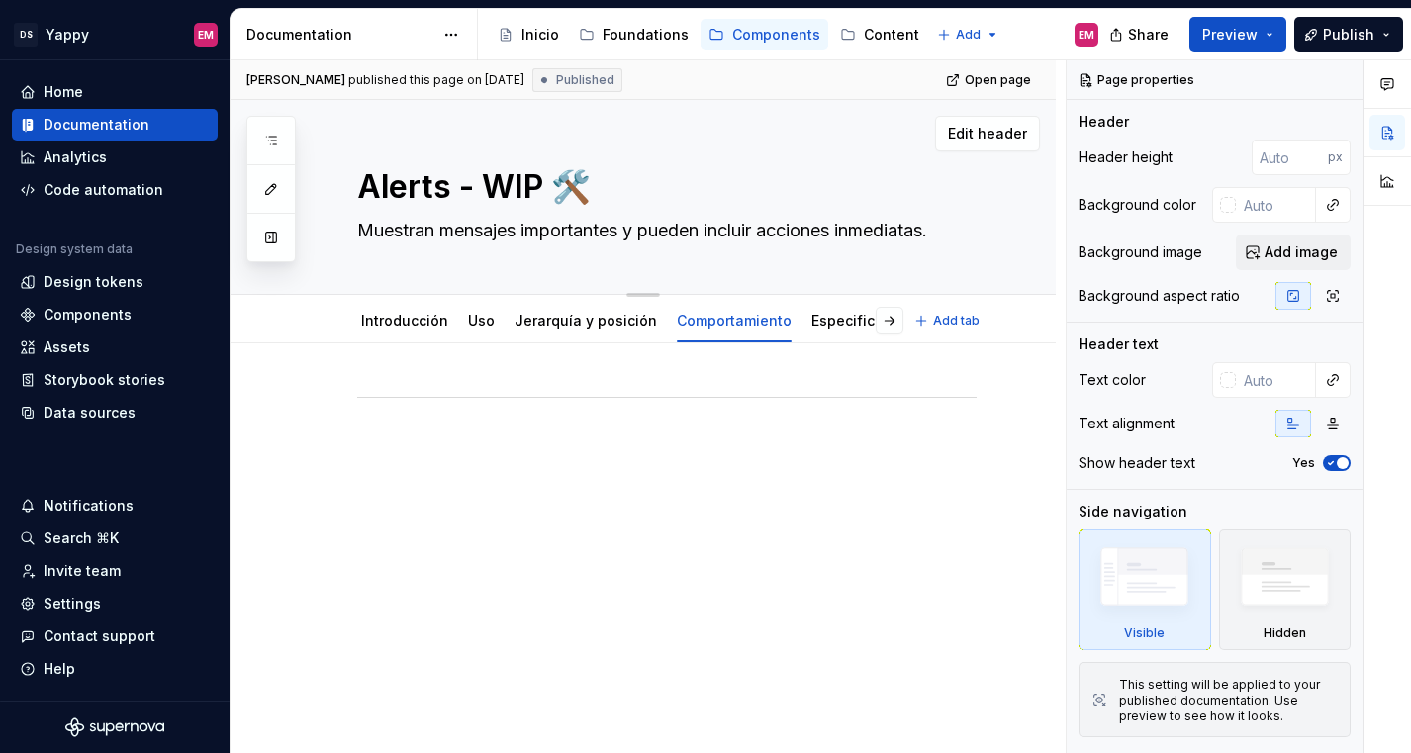
drag, startPoint x: 458, startPoint y: 189, endPoint x: 658, endPoint y: 187, distance: 199.8
click at [658, 187] on textarea "Alerts - WIP 🛠️" at bounding box center [662, 186] width 619 height 47
click at [565, 178] on textarea "Alerts - WIP 🛠️" at bounding box center [662, 186] width 619 height 47
drag, startPoint x: 462, startPoint y: 183, endPoint x: 646, endPoint y: 174, distance: 184.2
click at [644, 181] on textarea "Alerts - WIP 🛠️" at bounding box center [662, 186] width 619 height 47
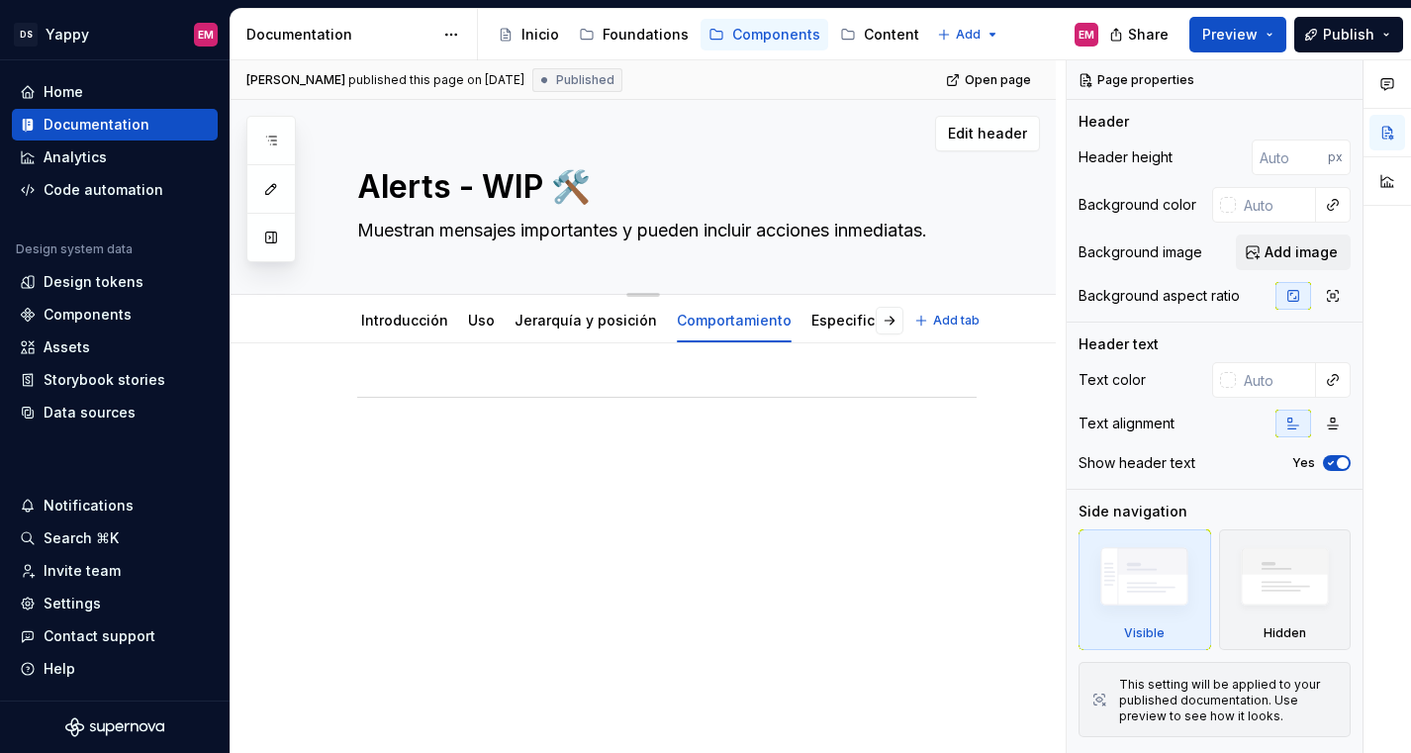
type textarea "*"
type textarea "Alerts"
type textarea "*"
type textarea "Alerts"
type textarea "*"
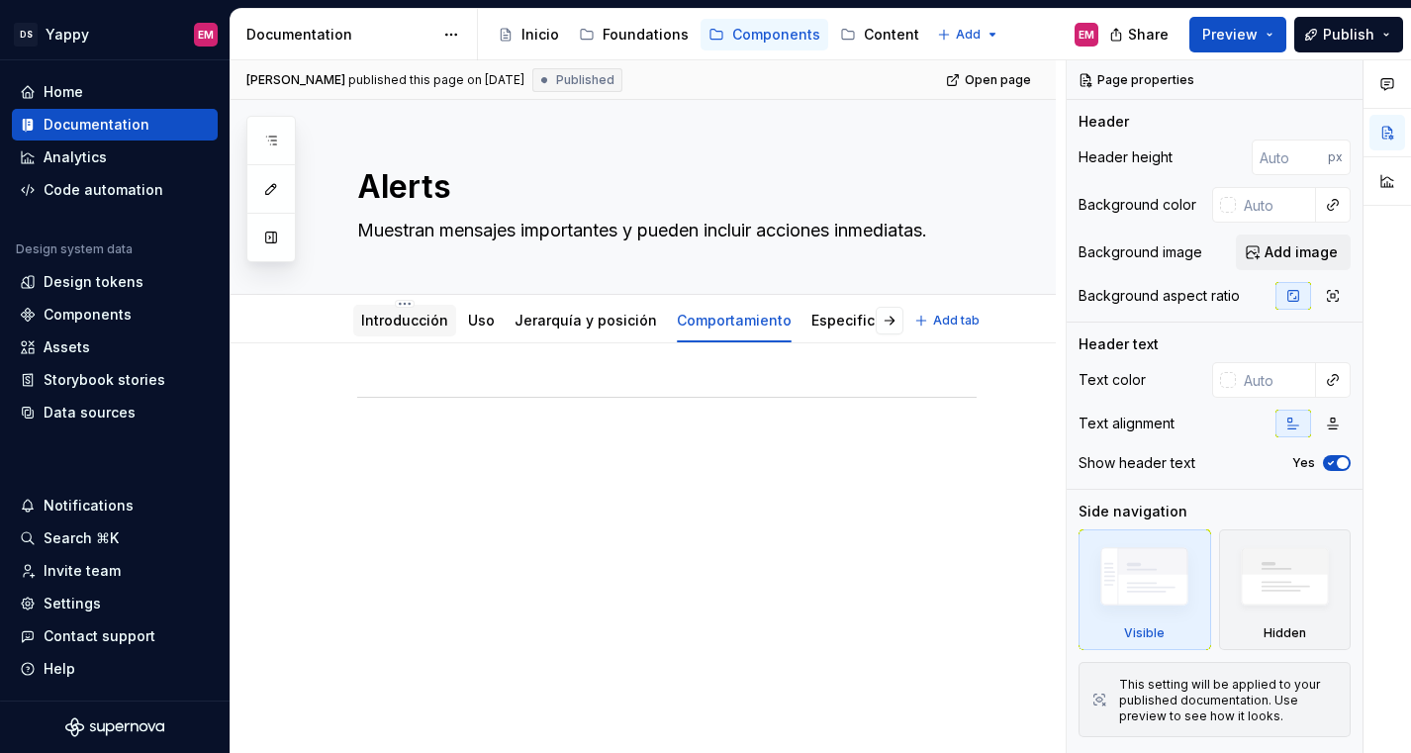
type textarea "Alerts"
click at [403, 316] on link "Introducción" at bounding box center [404, 320] width 87 height 17
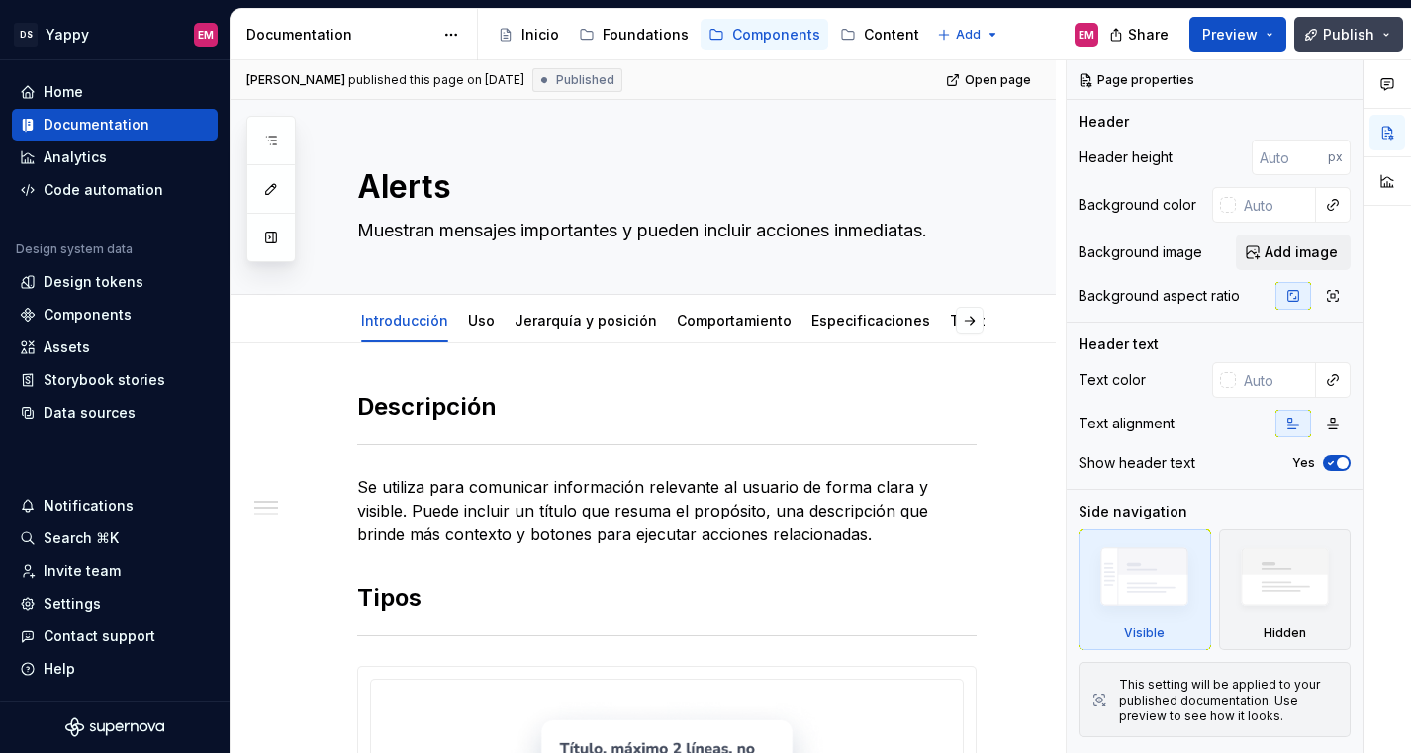
click at [1330, 30] on span "Publish" at bounding box center [1348, 35] width 51 height 20
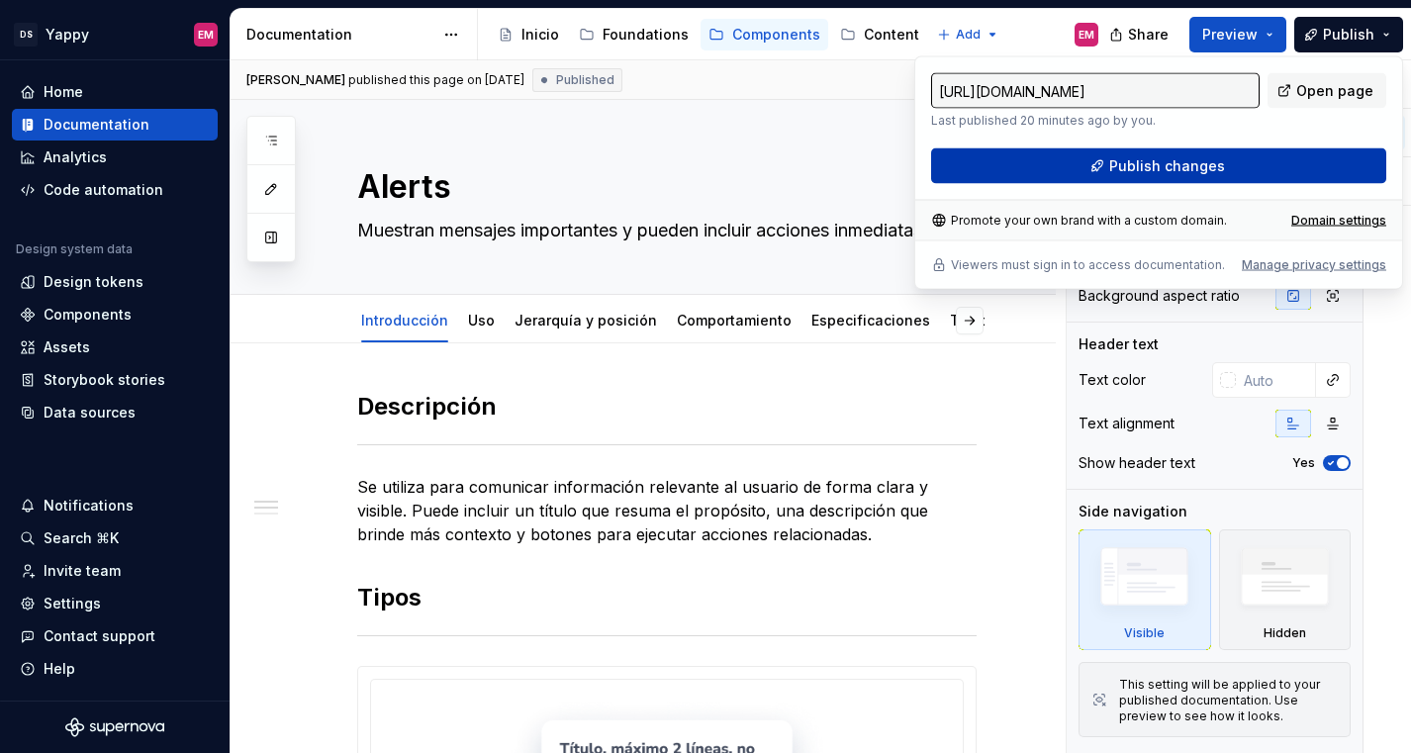
click at [1171, 170] on span "Publish changes" at bounding box center [1167, 166] width 116 height 20
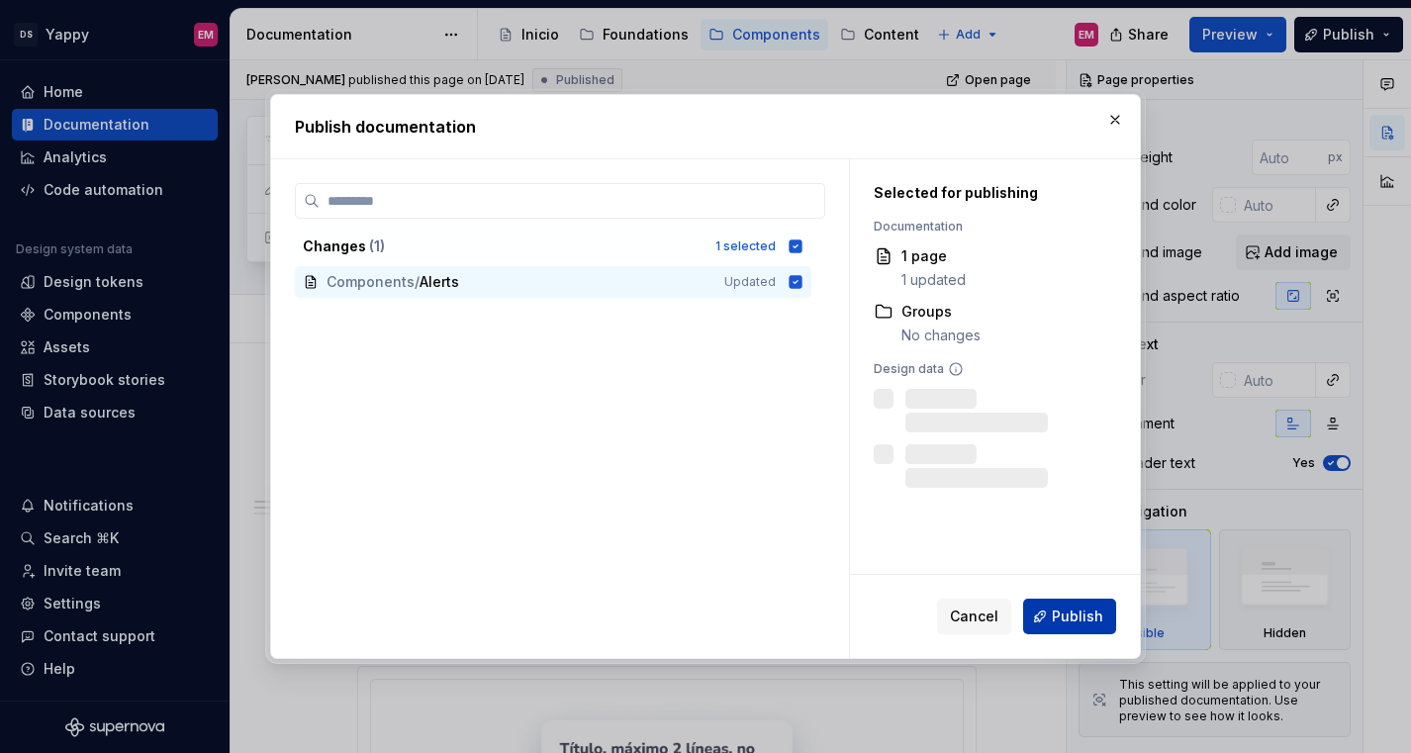
click at [1067, 633] on button "Publish" at bounding box center [1069, 616] width 93 height 36
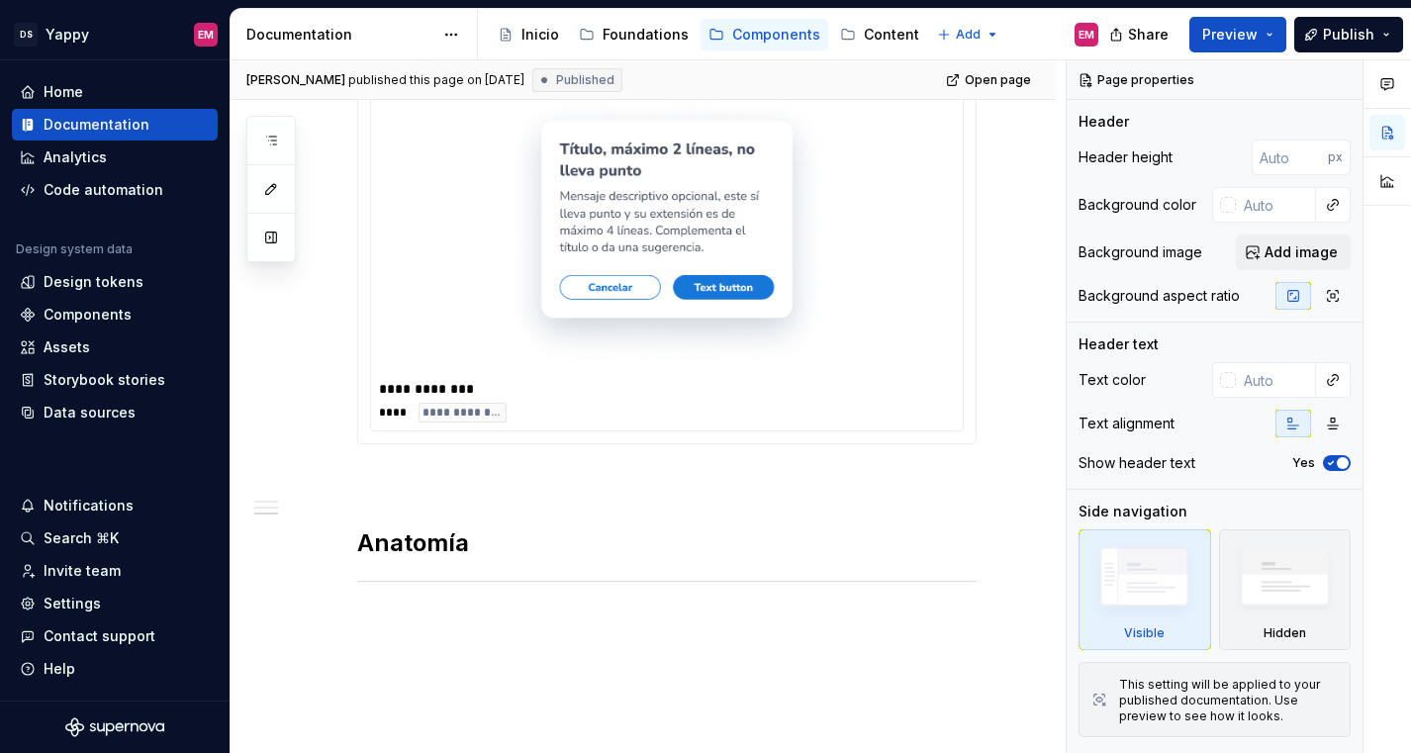
scroll to position [1043, 0]
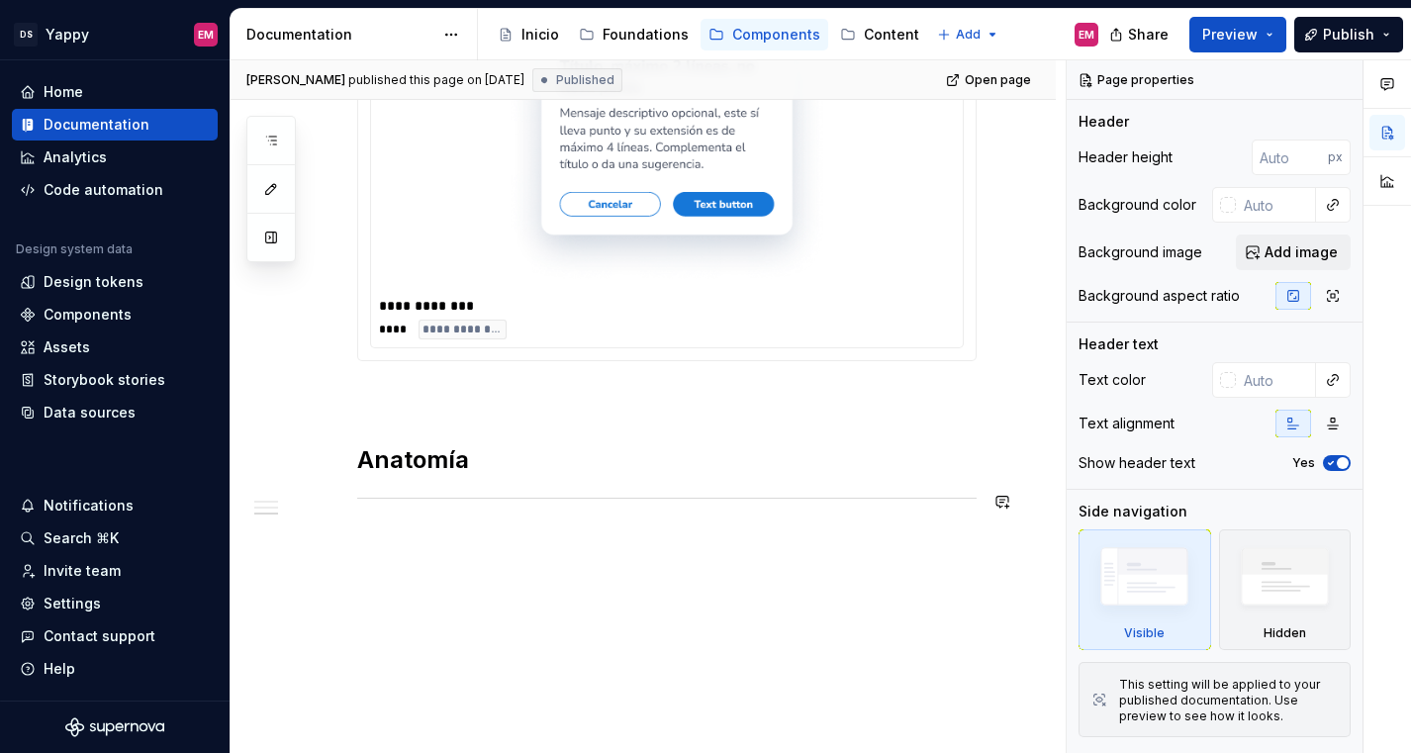
click at [500, 554] on div "**********" at bounding box center [642, 28] width 825 height 1454
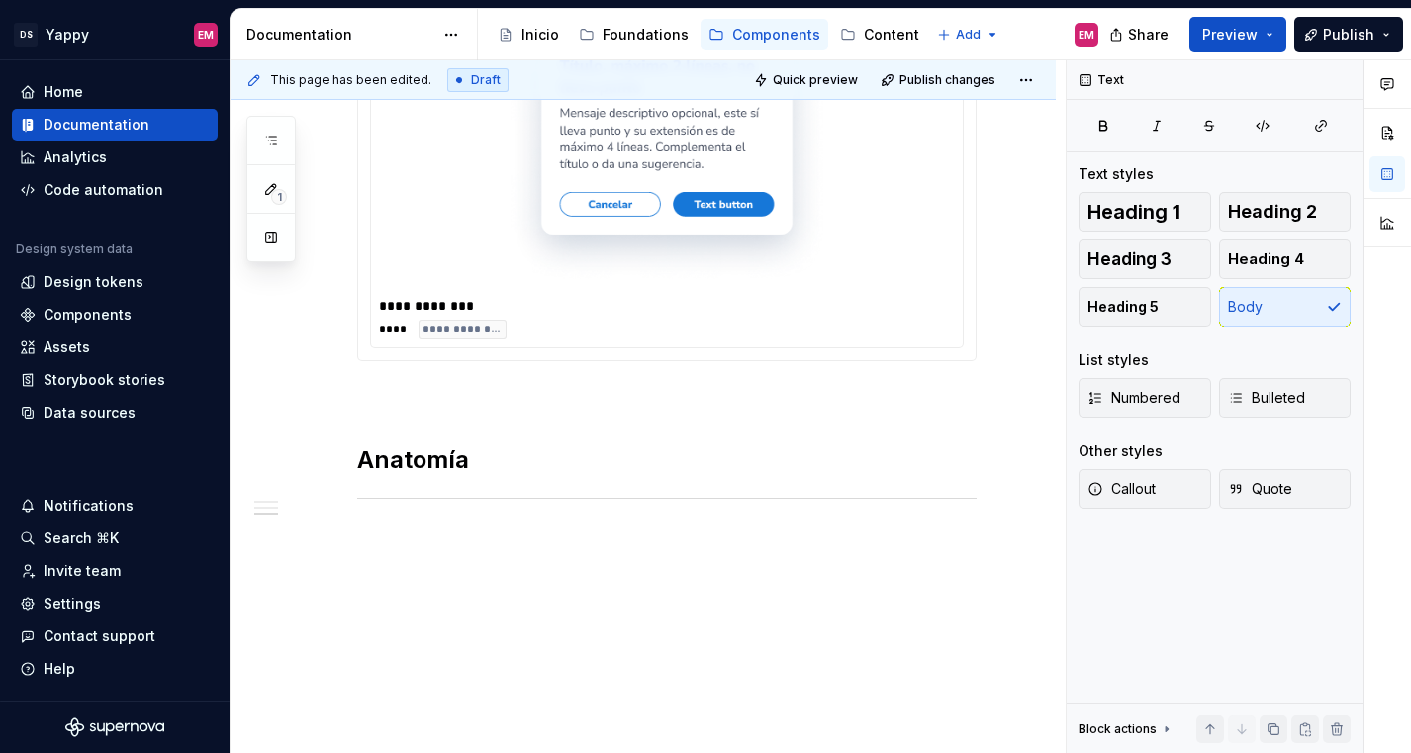
click at [322, 544] on button "button" at bounding box center [316, 540] width 28 height 28
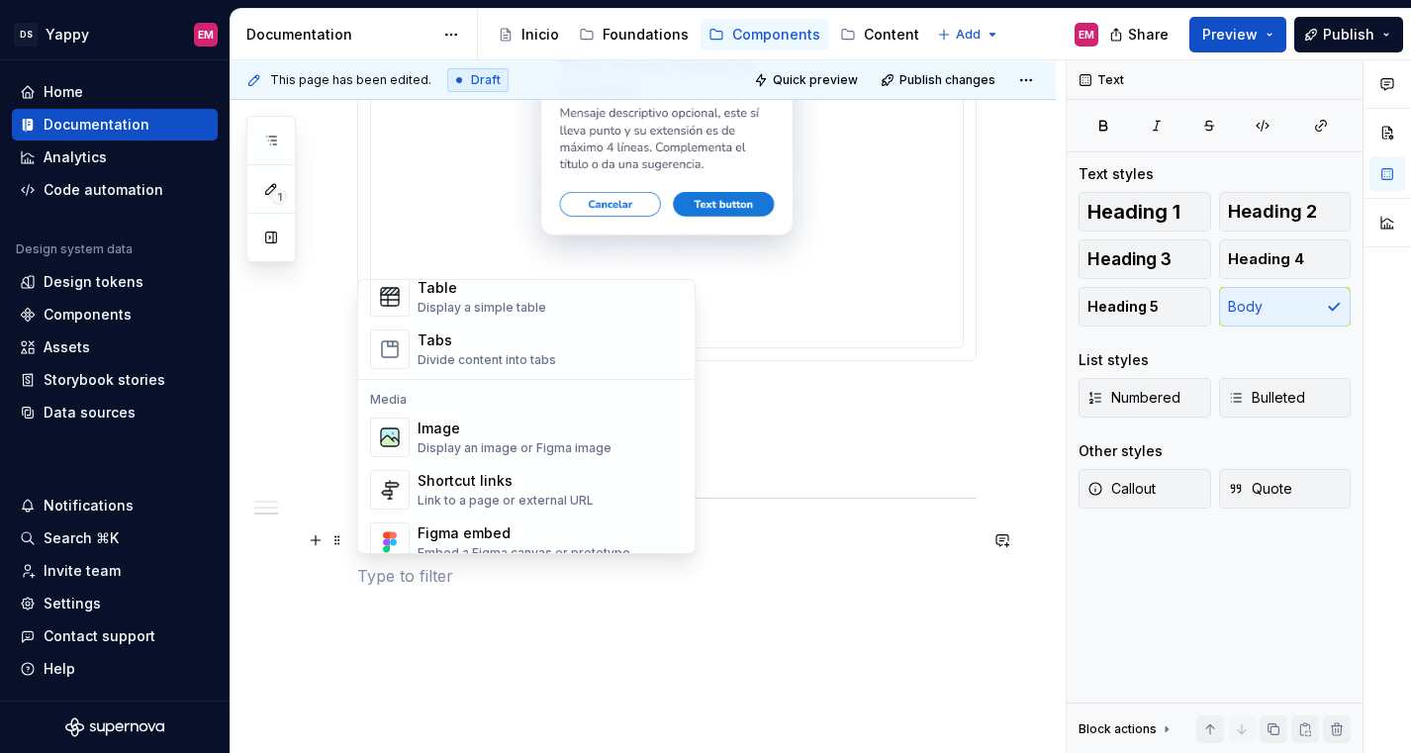
scroll to position [788, 0]
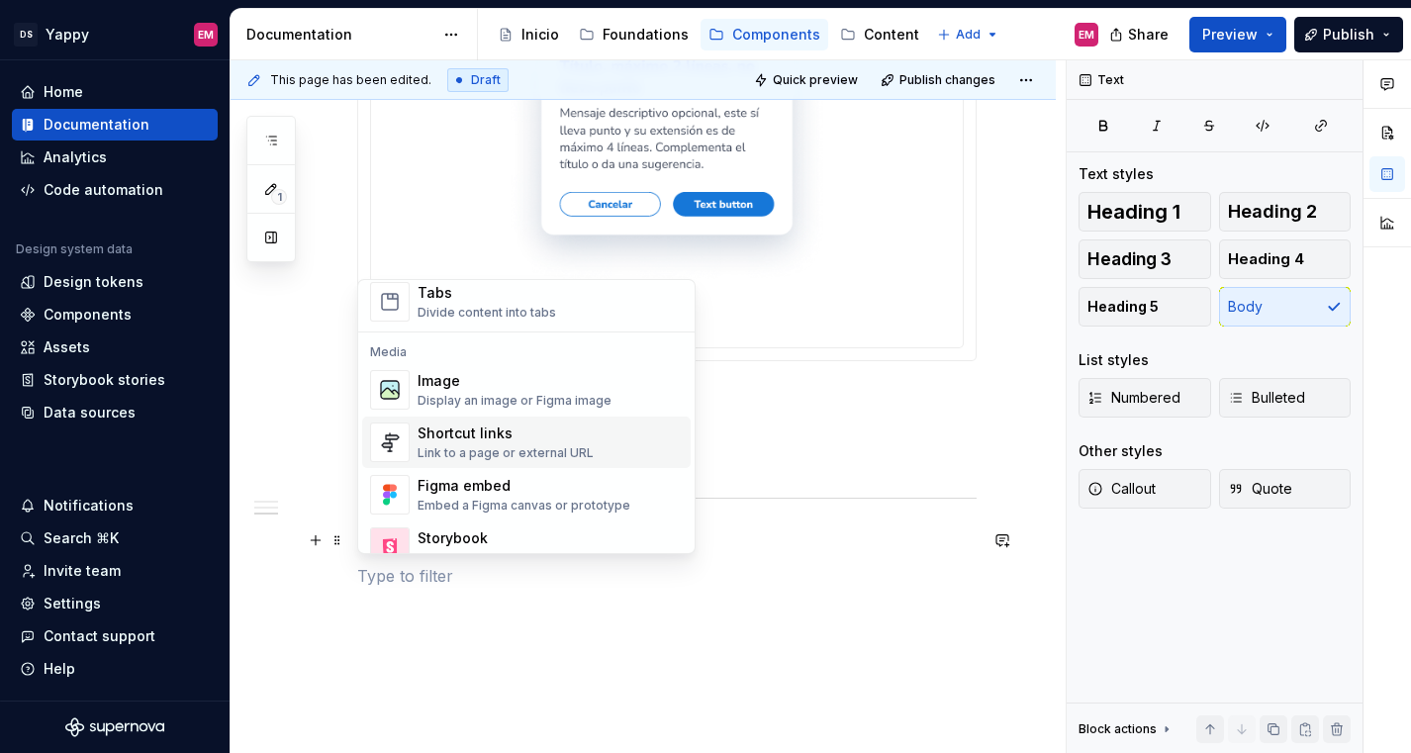
click at [435, 461] on div "Shortcut links Link to a page or external URL" at bounding box center [549, 442] width 265 height 40
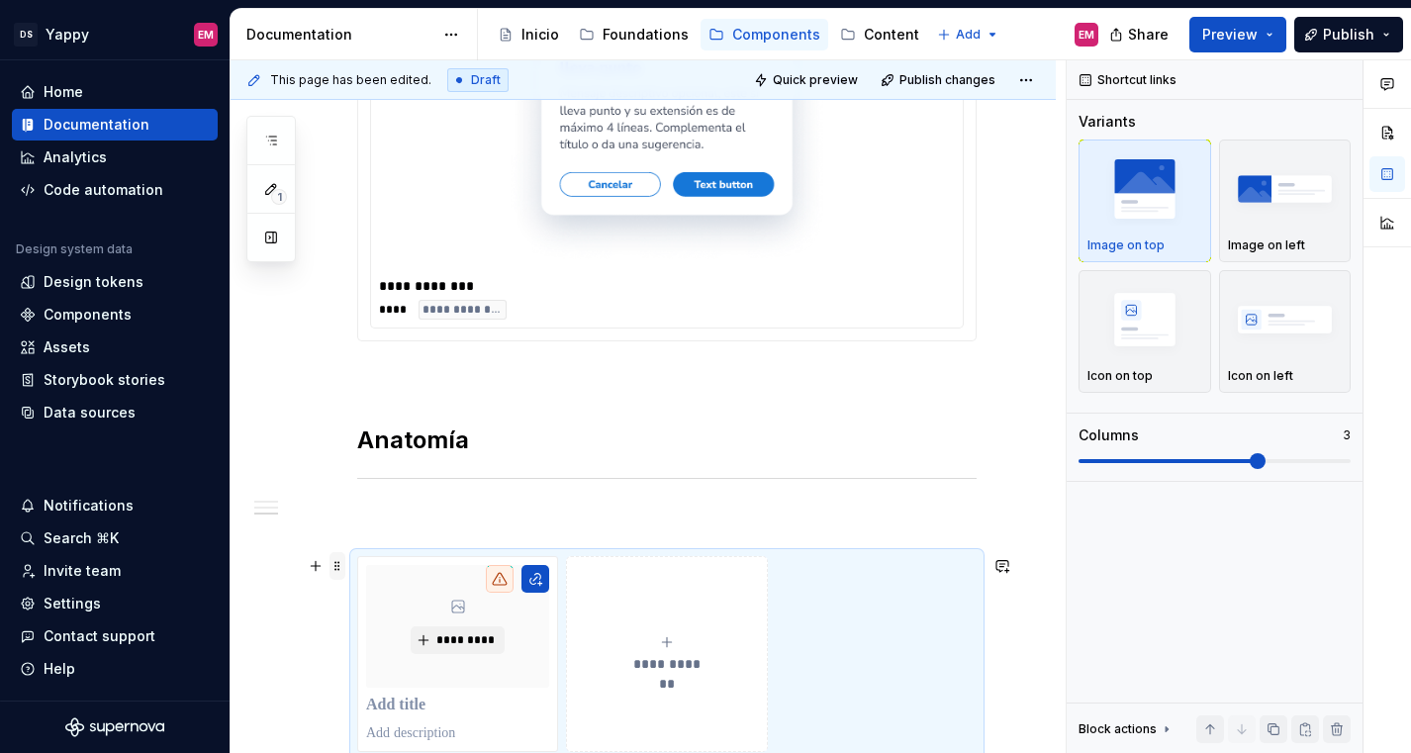
click at [339, 568] on span at bounding box center [337, 566] width 16 height 28
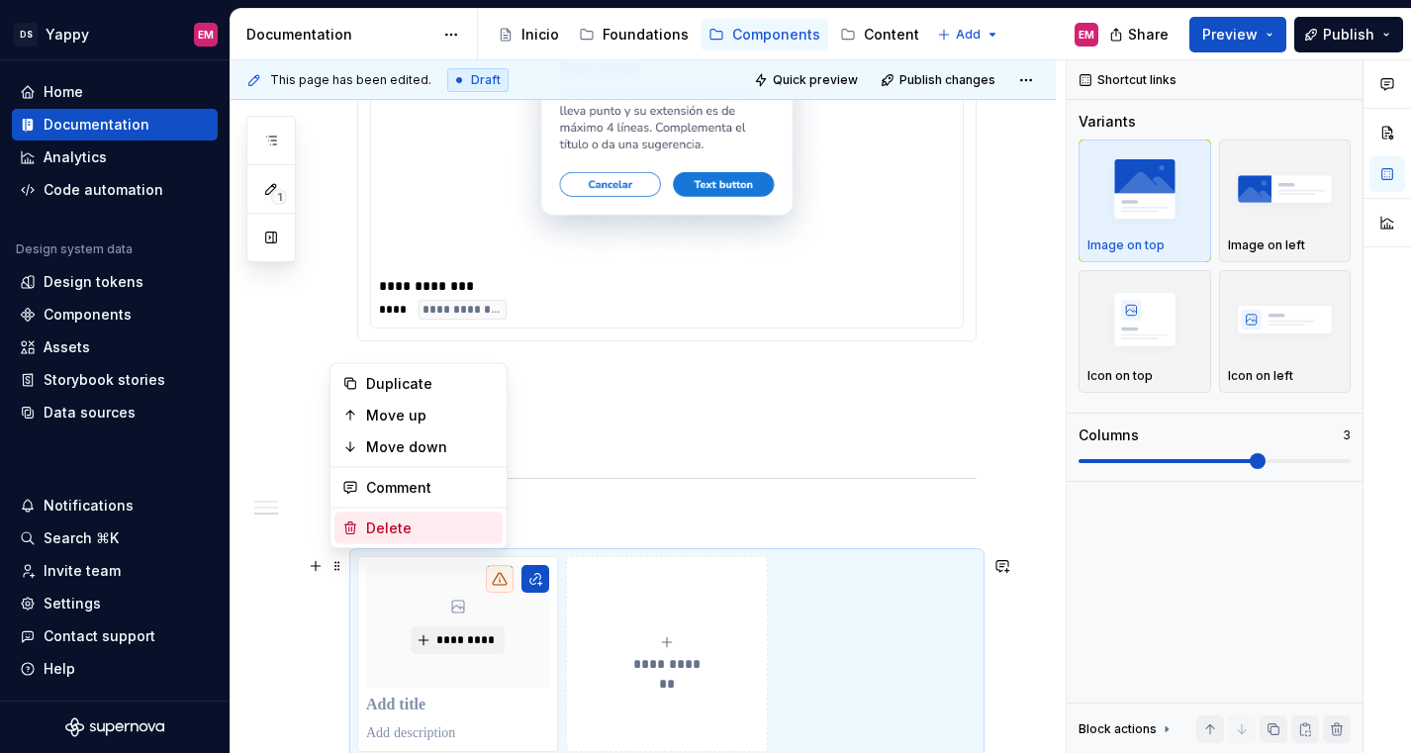
click at [358, 536] on div "Delete" at bounding box center [418, 528] width 168 height 32
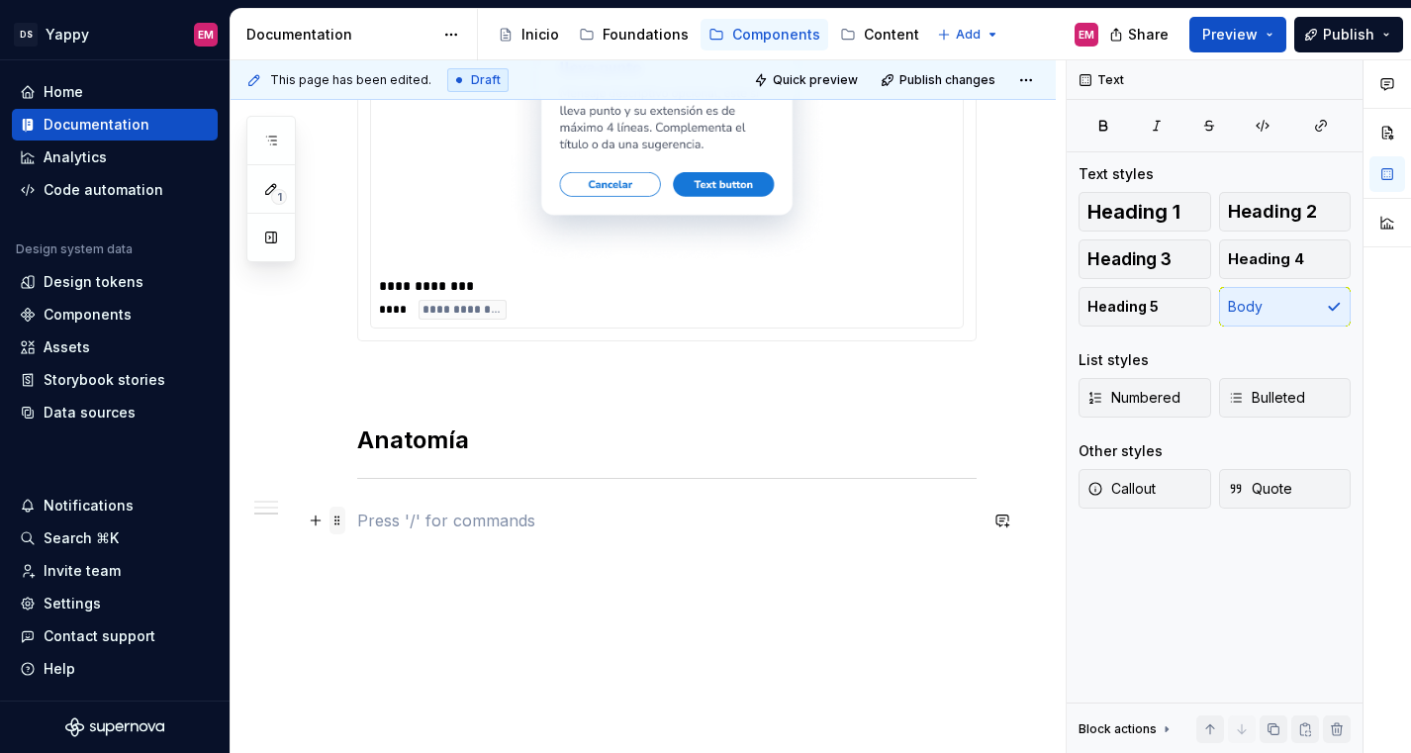
click at [339, 516] on span at bounding box center [337, 520] width 16 height 28
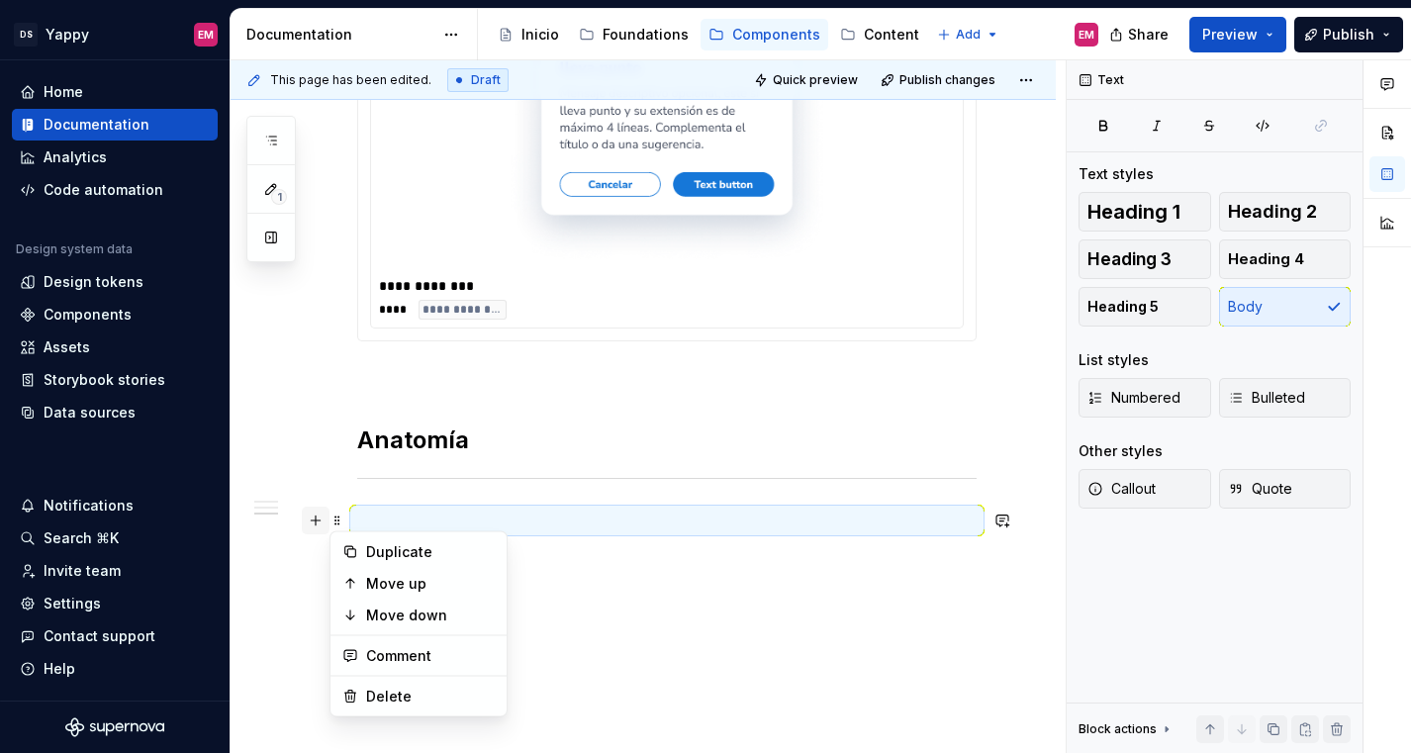
click at [313, 523] on button "button" at bounding box center [316, 520] width 28 height 28
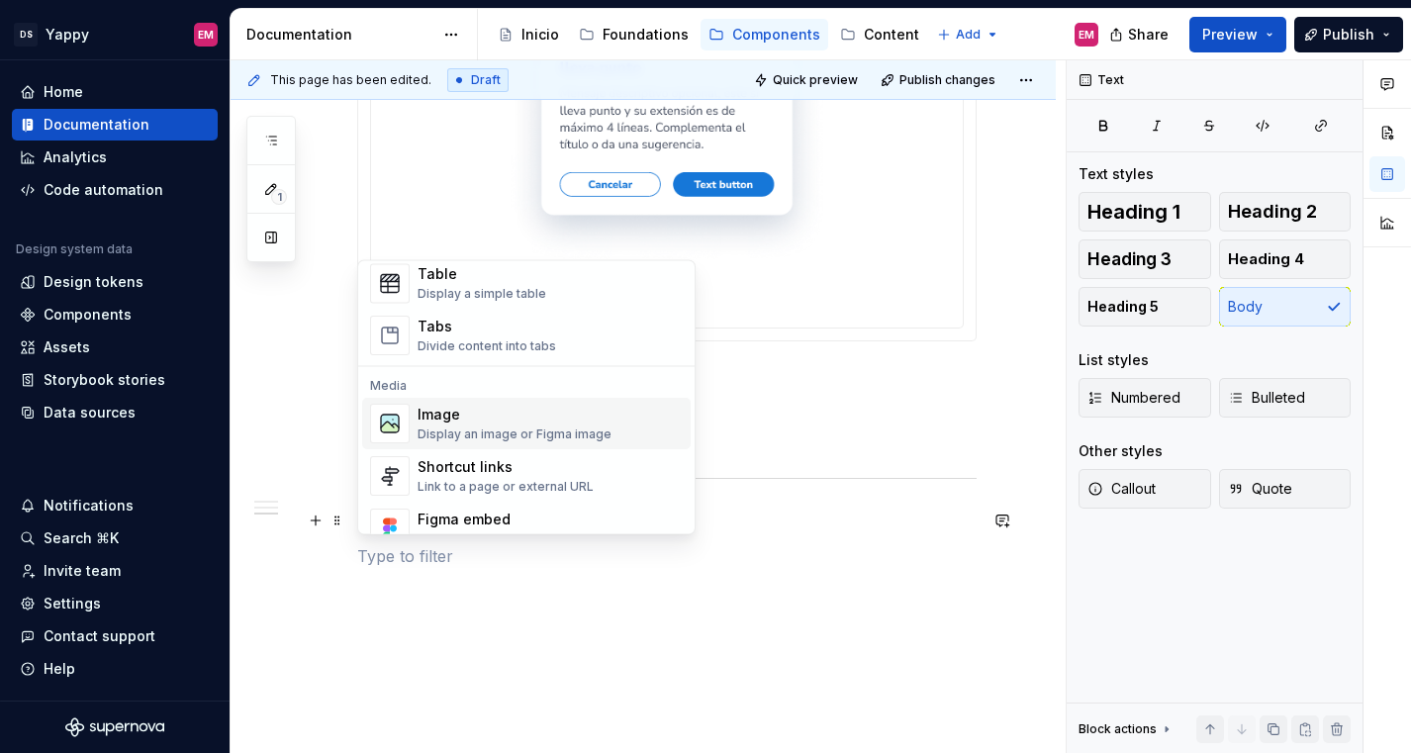
scroll to position [915, 0]
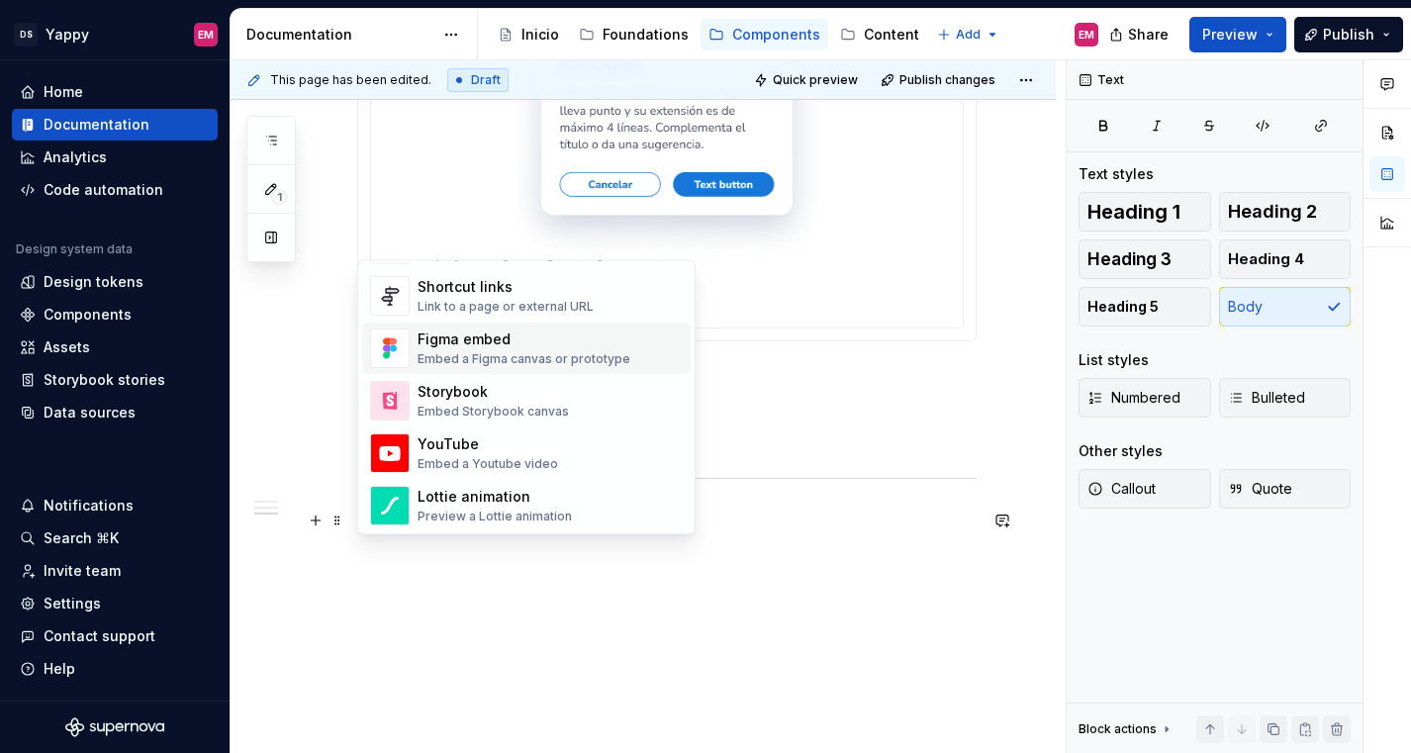
click at [477, 359] on div "Embed a Figma canvas or prototype" at bounding box center [523, 360] width 213 height 16
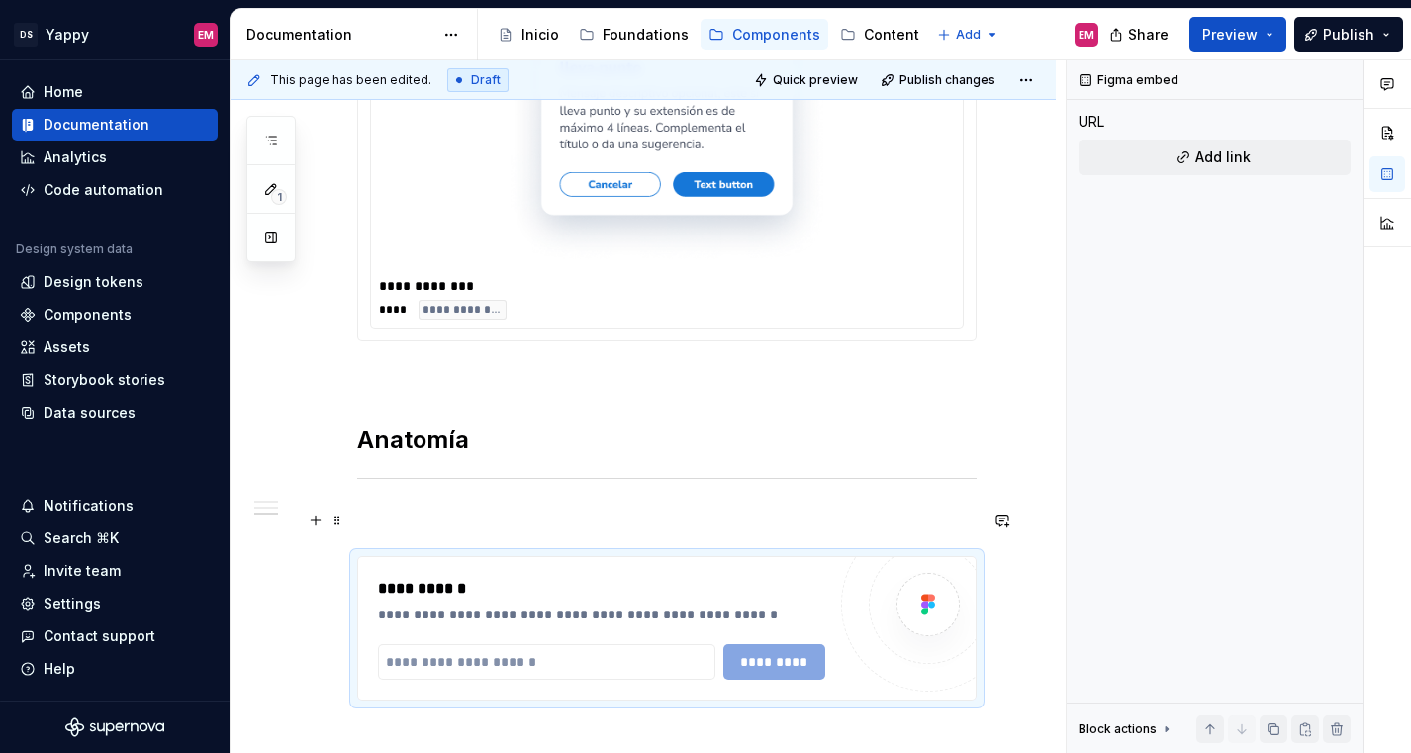
click at [416, 512] on p at bounding box center [666, 520] width 619 height 24
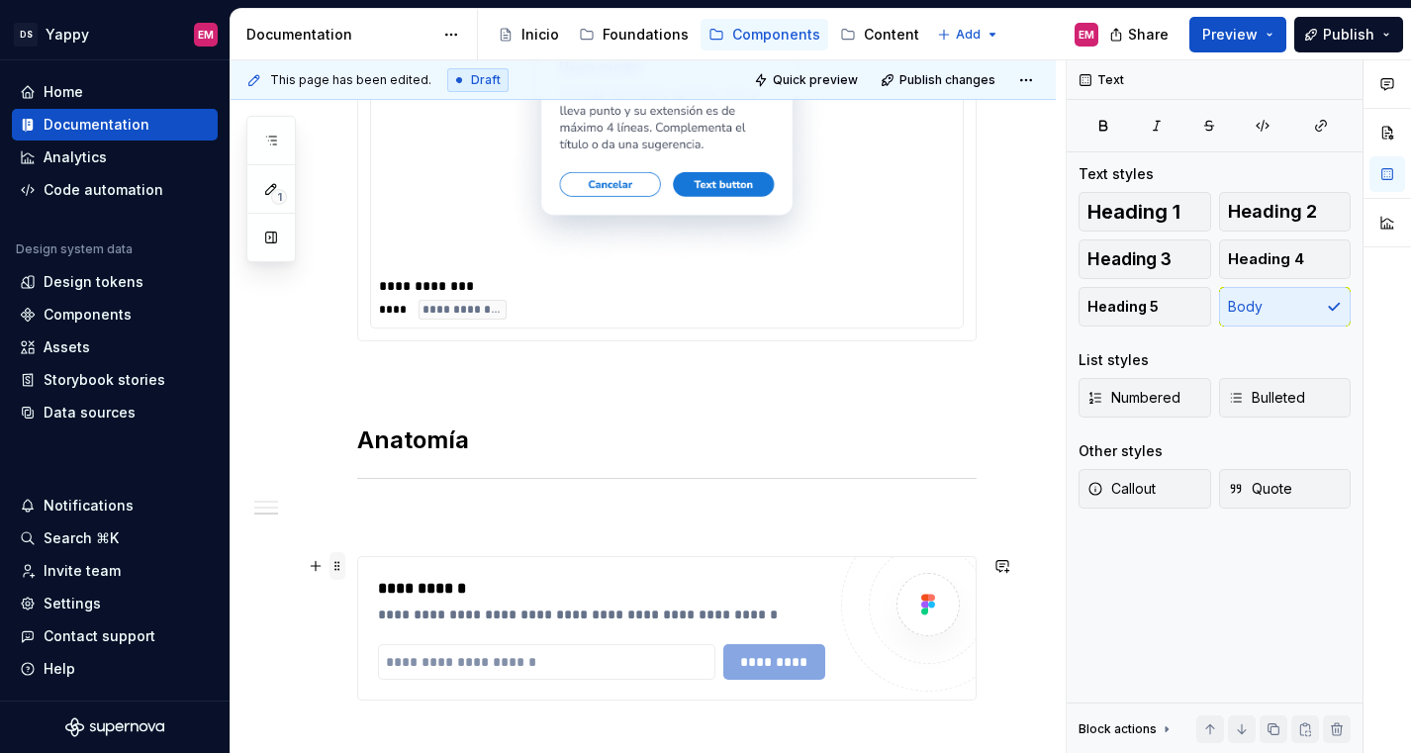
click at [342, 565] on span at bounding box center [337, 566] width 16 height 28
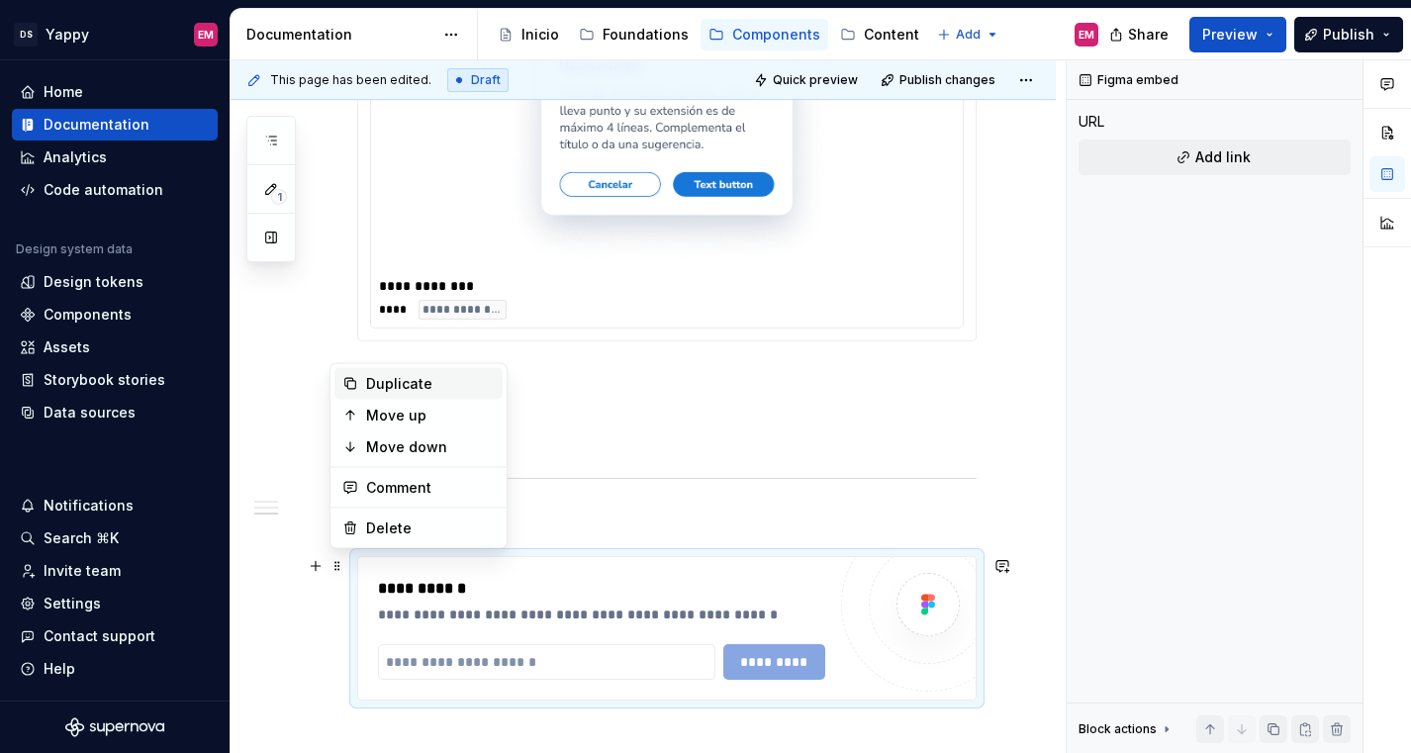
click at [379, 385] on div "Duplicate" at bounding box center [430, 384] width 129 height 20
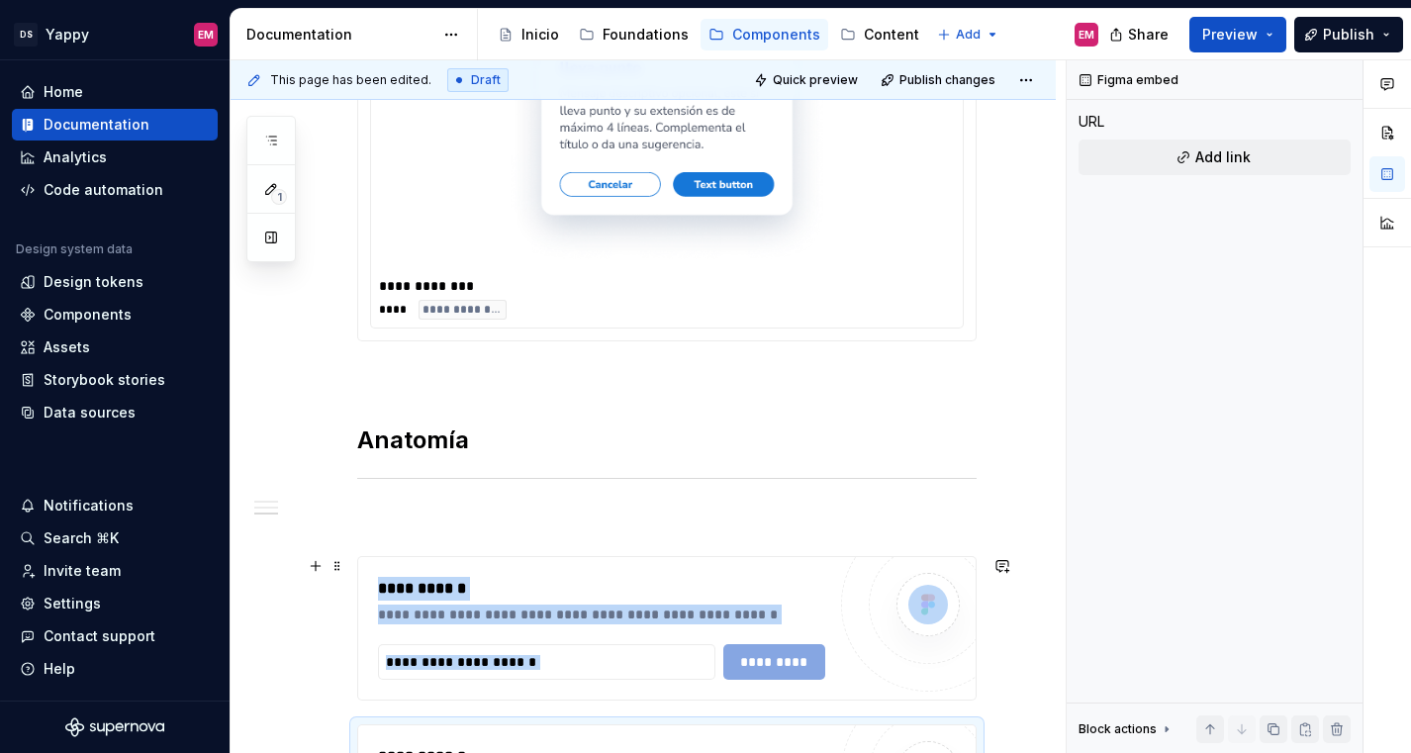
scroll to position [1177, 0]
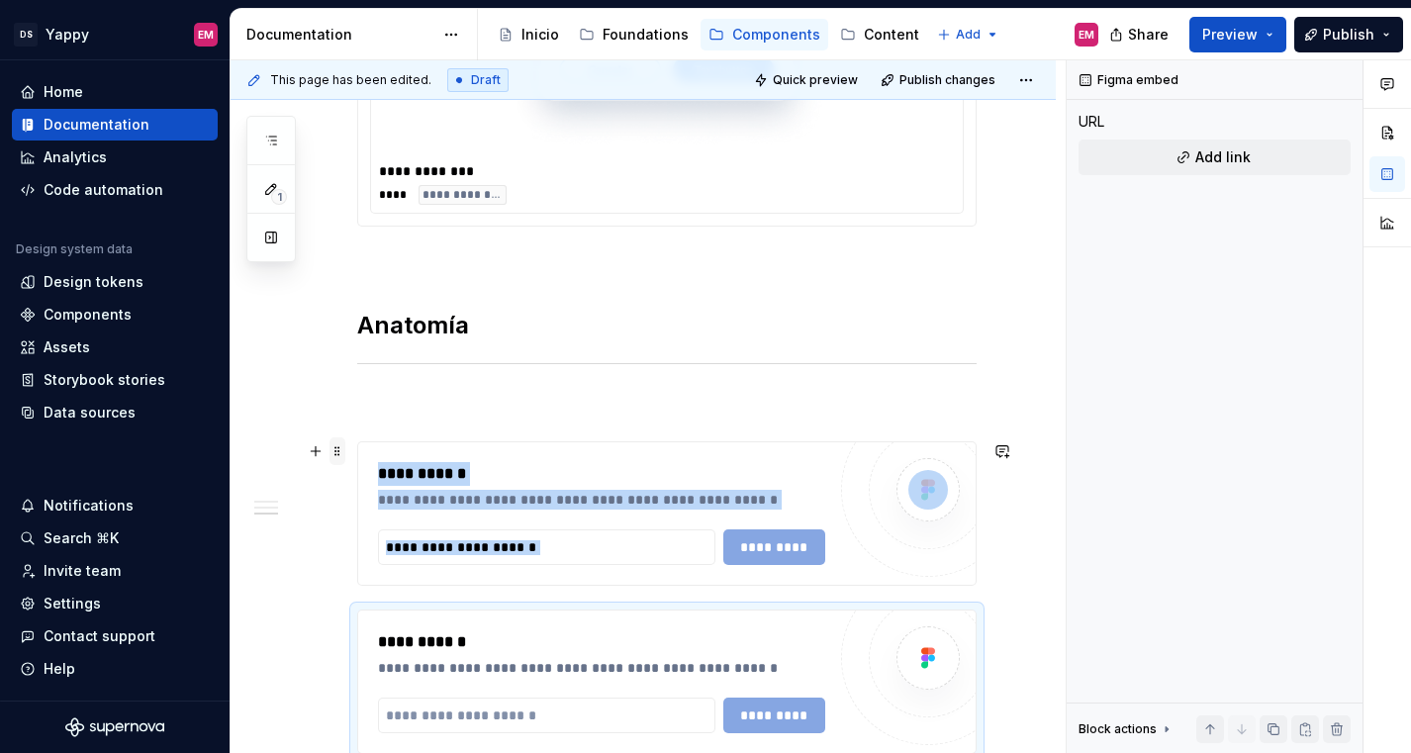
click at [335, 449] on span at bounding box center [337, 451] width 16 height 28
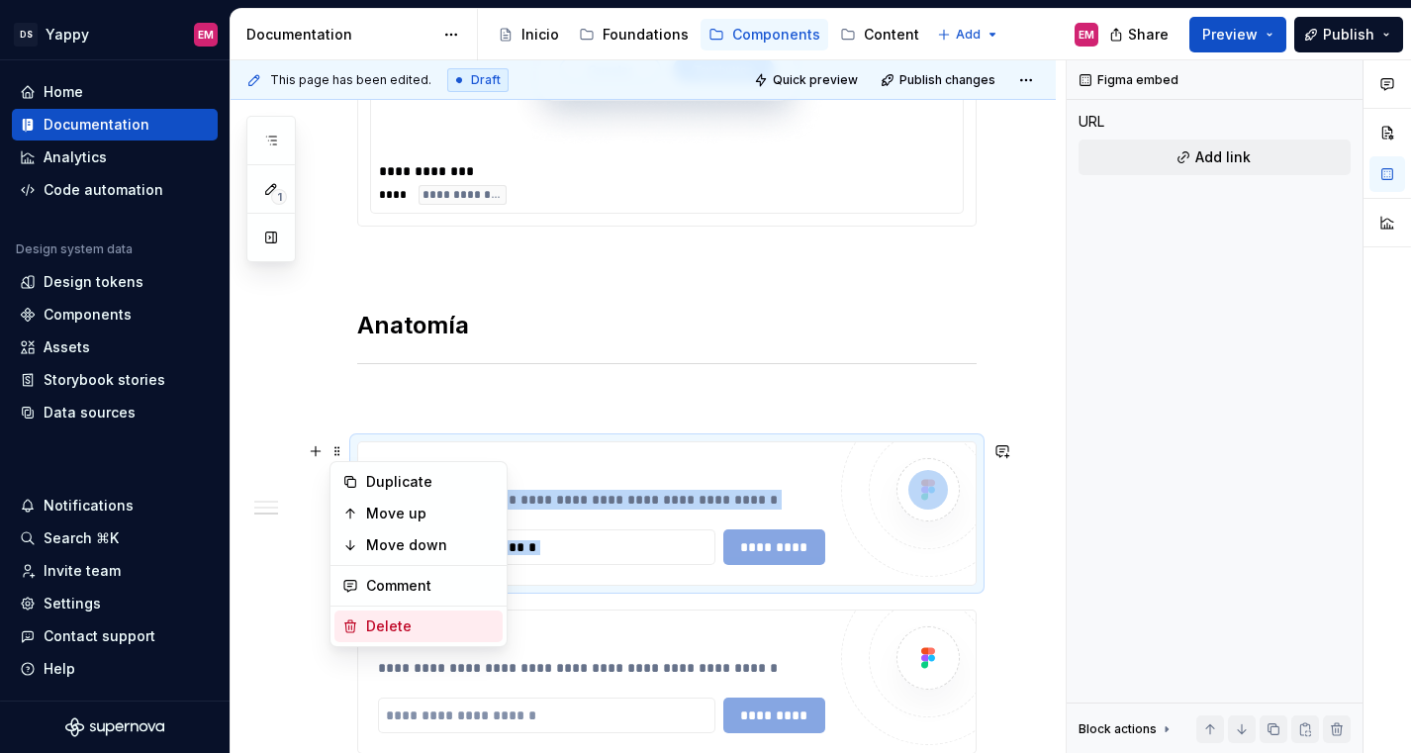
click at [391, 616] on div "Delete" at bounding box center [430, 626] width 129 height 20
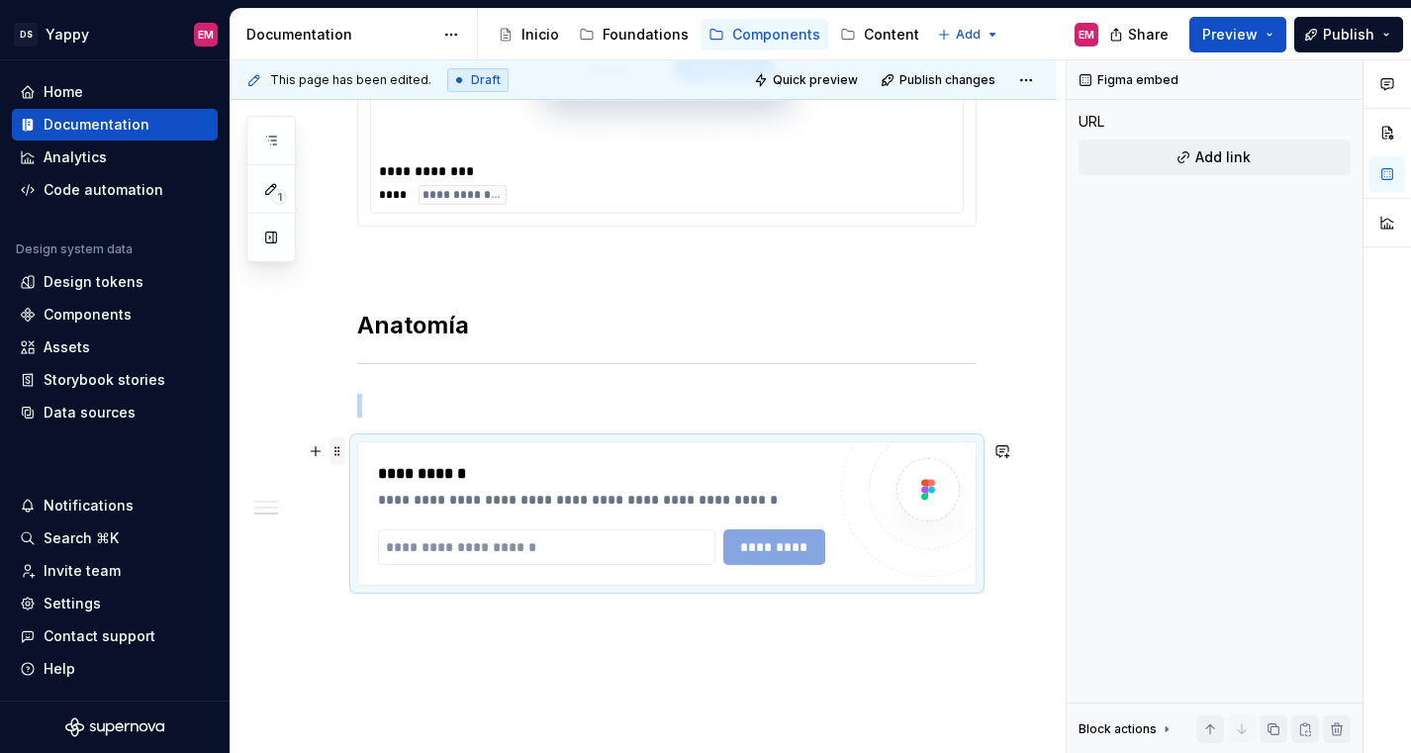
click at [337, 458] on span at bounding box center [337, 451] width 16 height 28
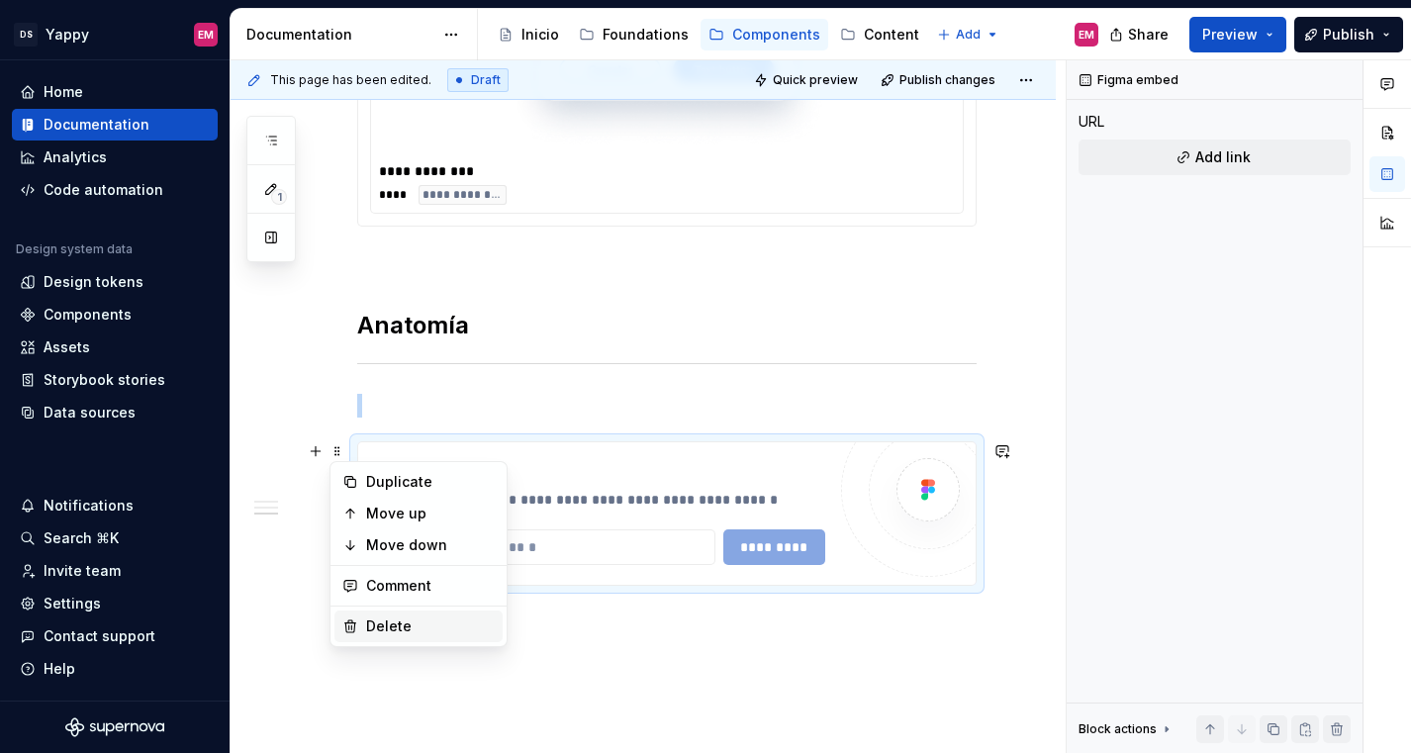
click at [390, 624] on div "Delete" at bounding box center [430, 626] width 129 height 20
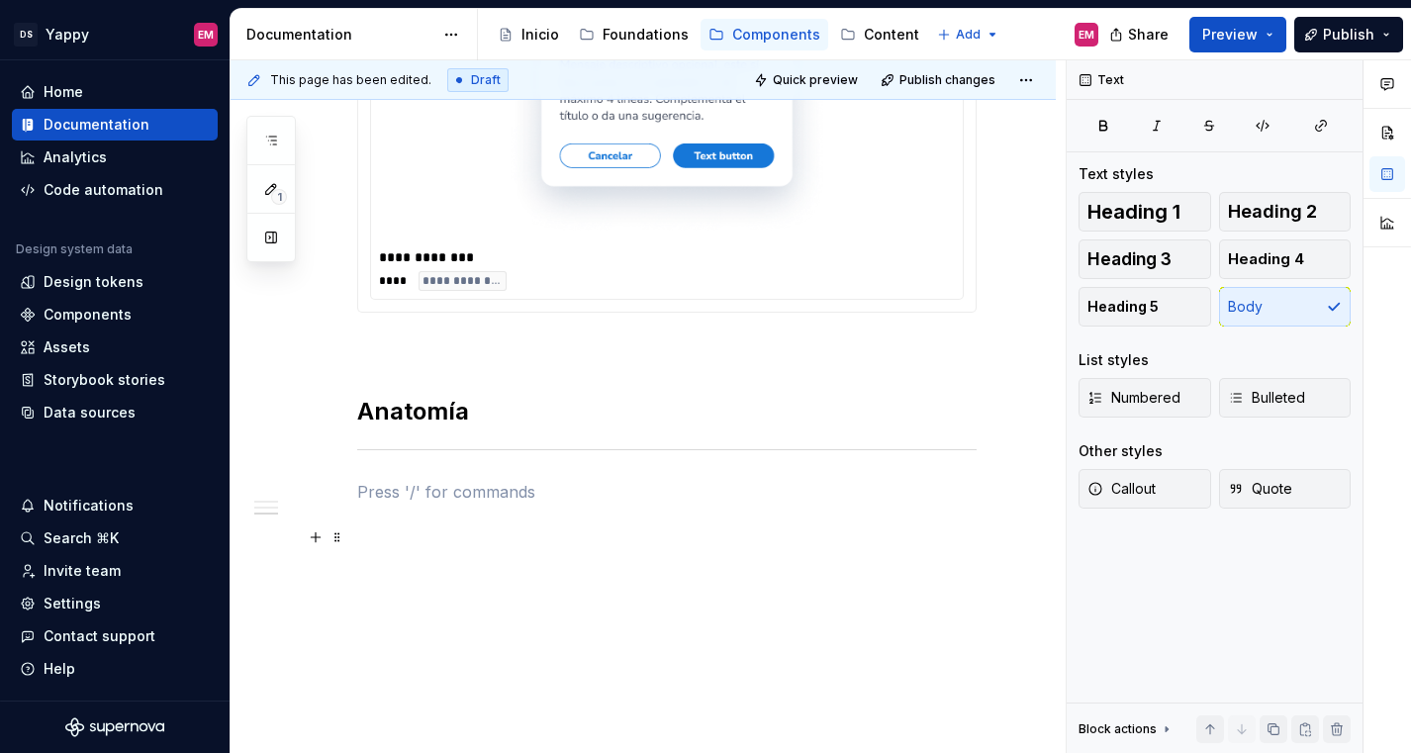
scroll to position [1090, 0]
click at [320, 497] on button "button" at bounding box center [316, 493] width 28 height 28
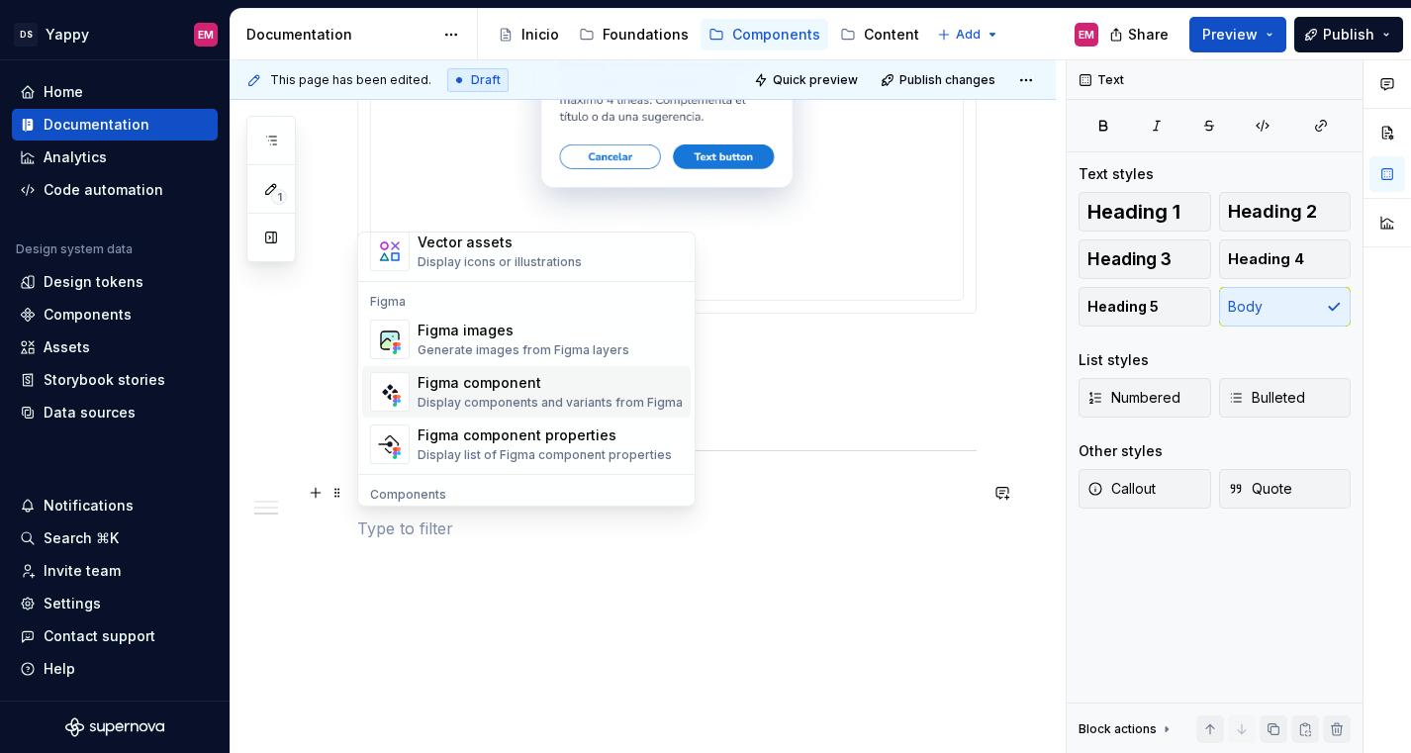
scroll to position [1807, 0]
click at [467, 340] on div "Figma images" at bounding box center [523, 332] width 212 height 20
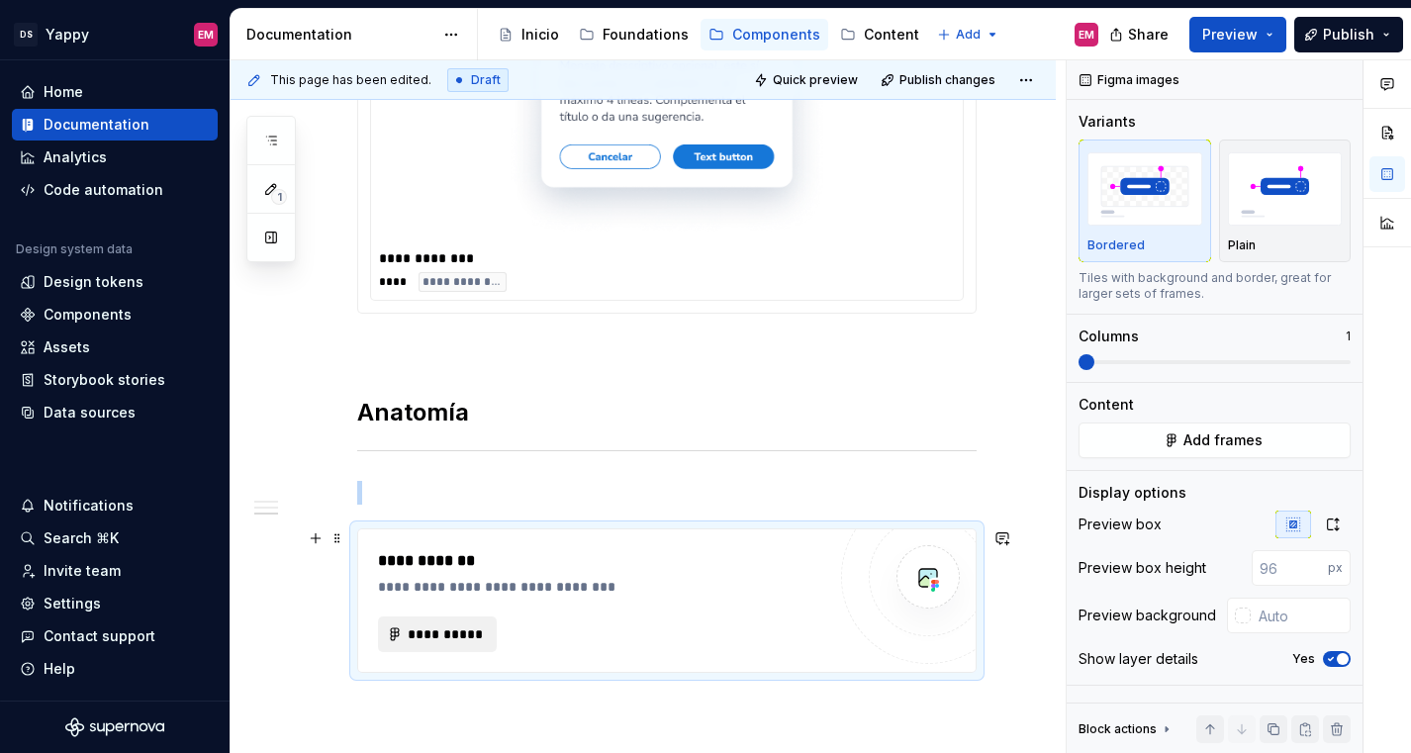
click at [429, 637] on span "**********" at bounding box center [445, 634] width 77 height 20
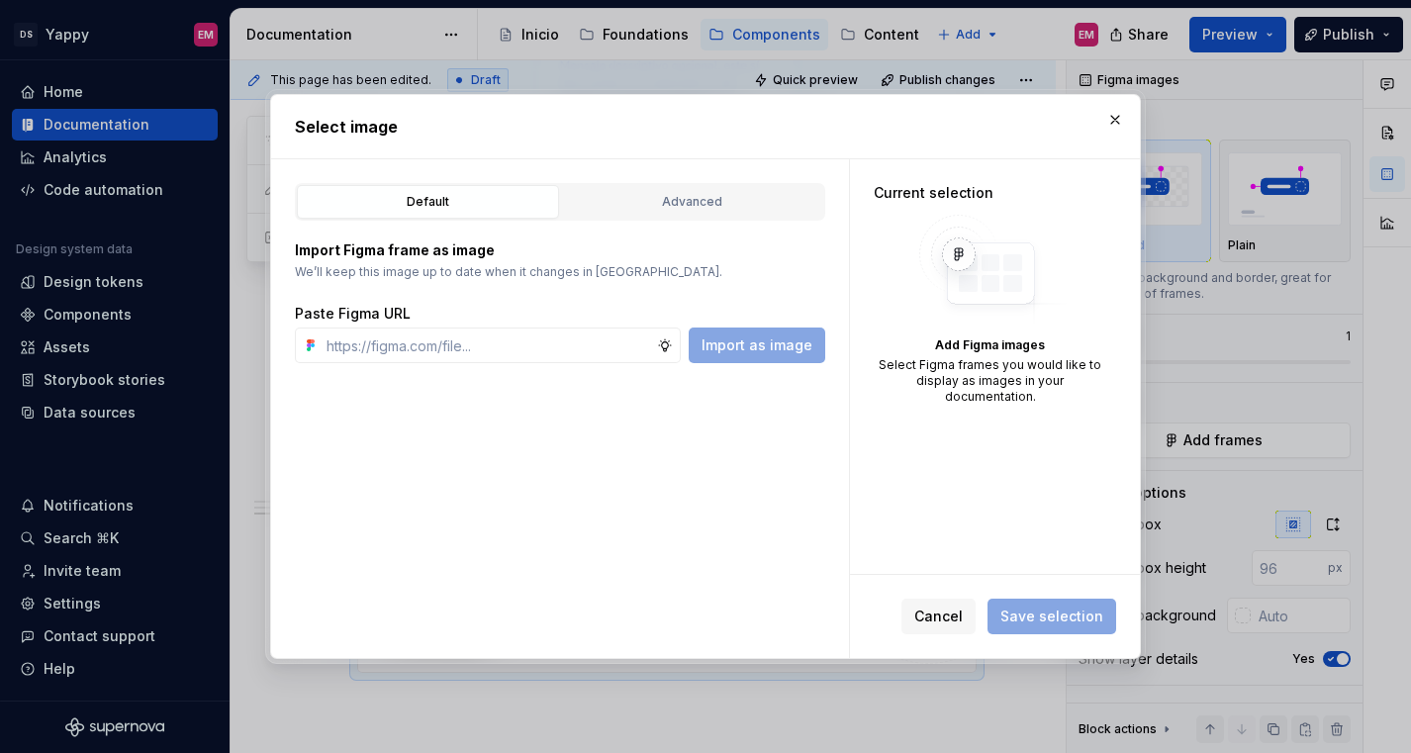
type textarea "*"
type input "[URL][DOMAIN_NAME]"
type textarea "*"
type input "[URL][DOMAIN_NAME]"
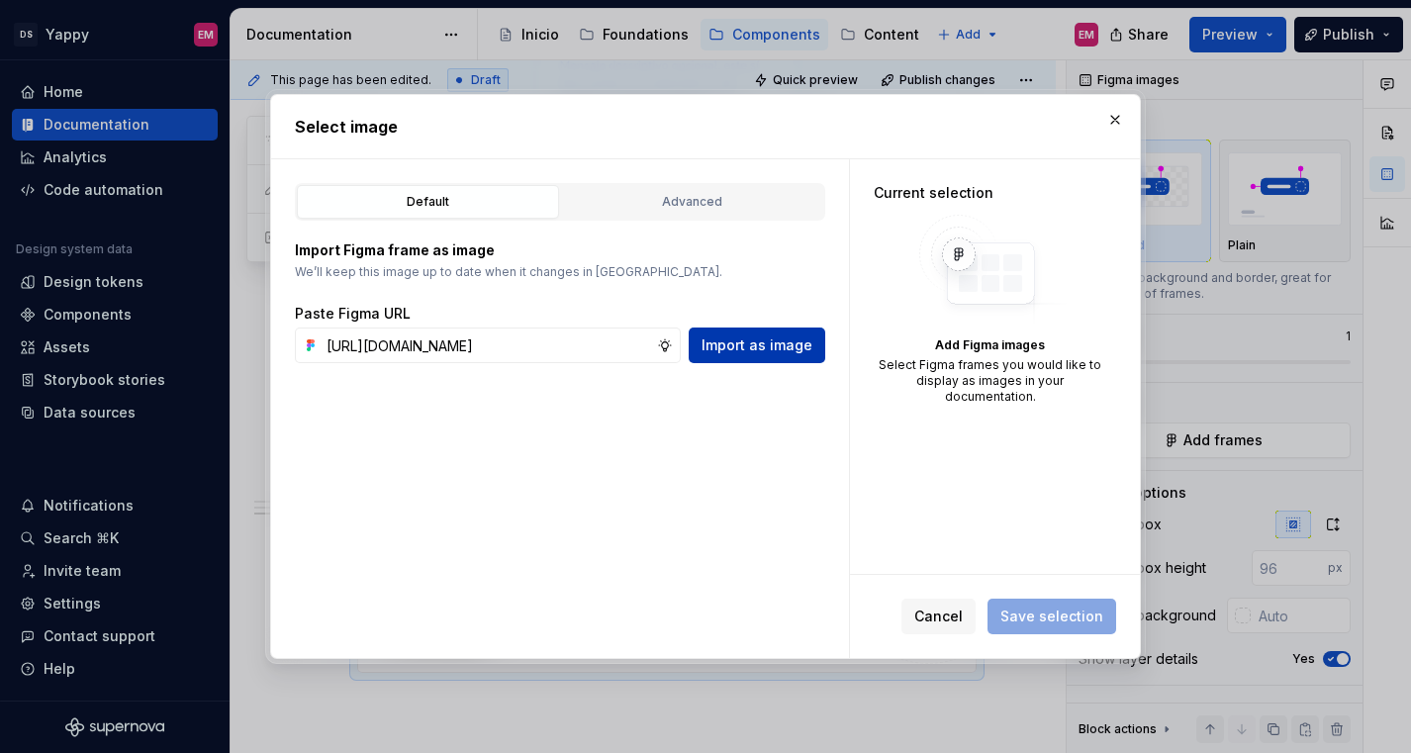
click at [791, 338] on span "Import as image" at bounding box center [756, 345] width 111 height 20
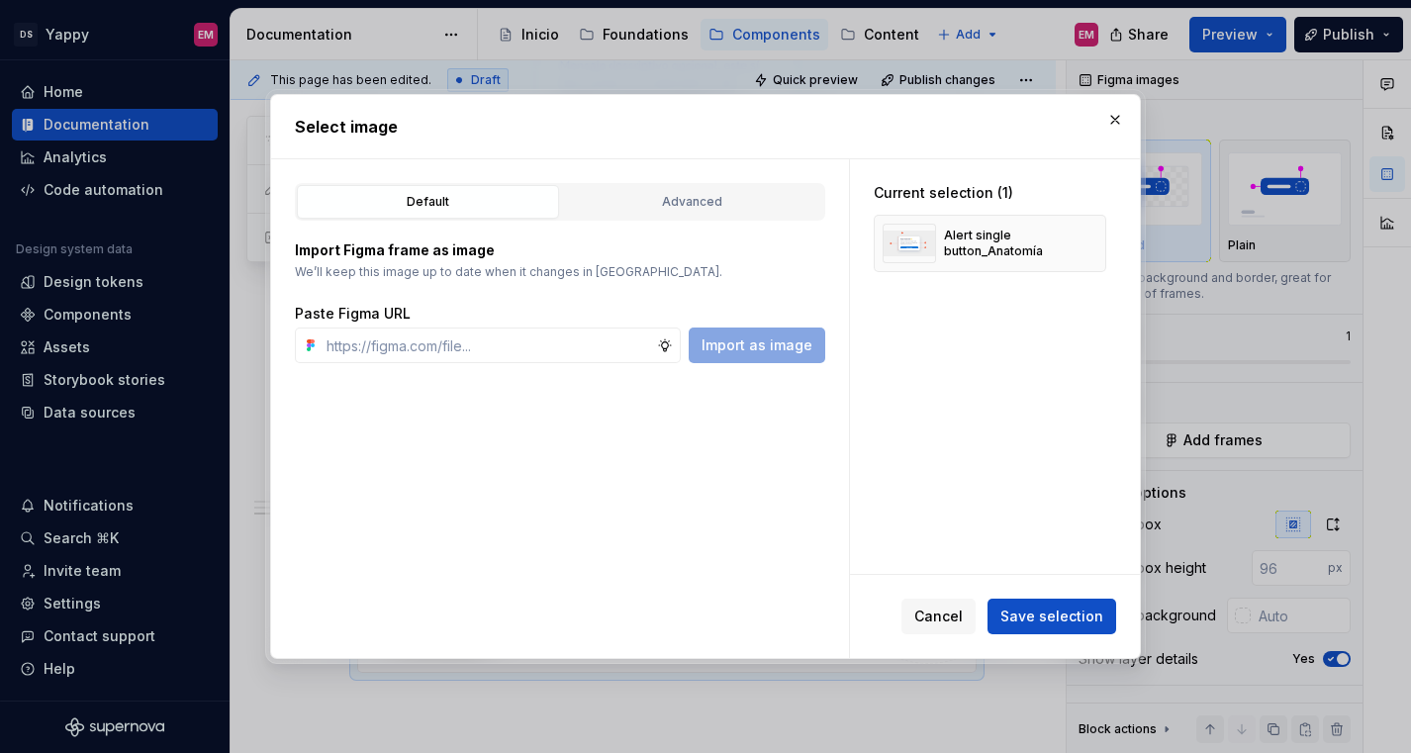
click at [788, 345] on div "Import as image" at bounding box center [757, 345] width 137 height 36
click at [1017, 621] on span "Save selection" at bounding box center [1051, 616] width 103 height 20
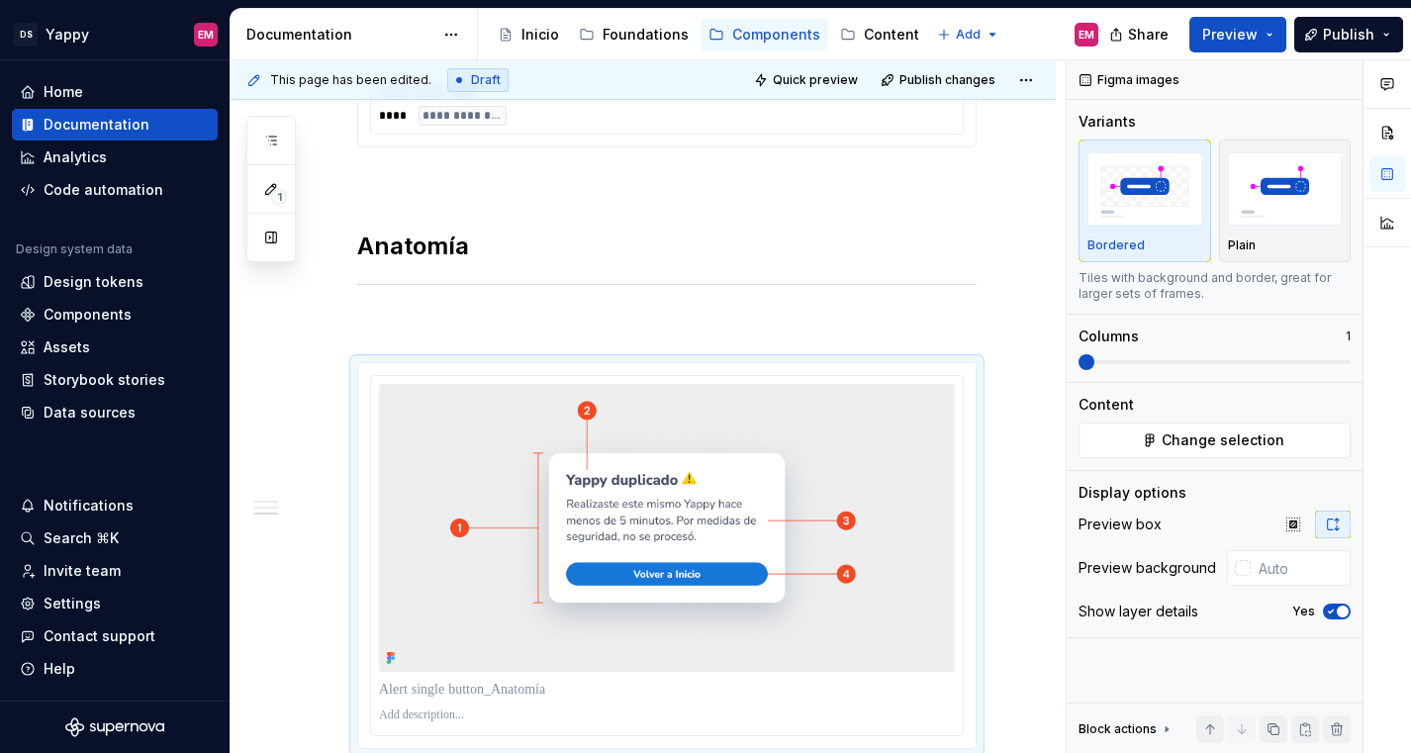
scroll to position [1506, 0]
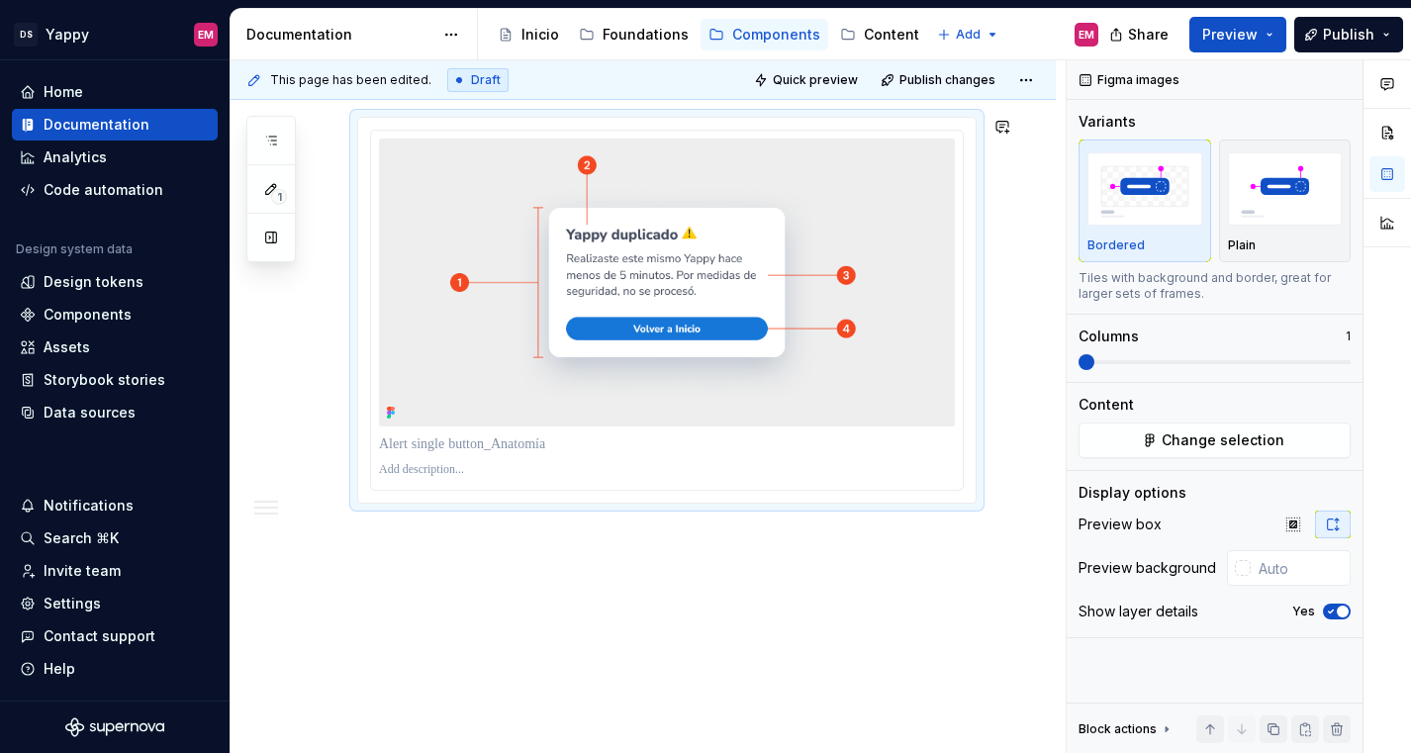
click at [441, 553] on div "**********" at bounding box center [647, 406] width 835 height 693
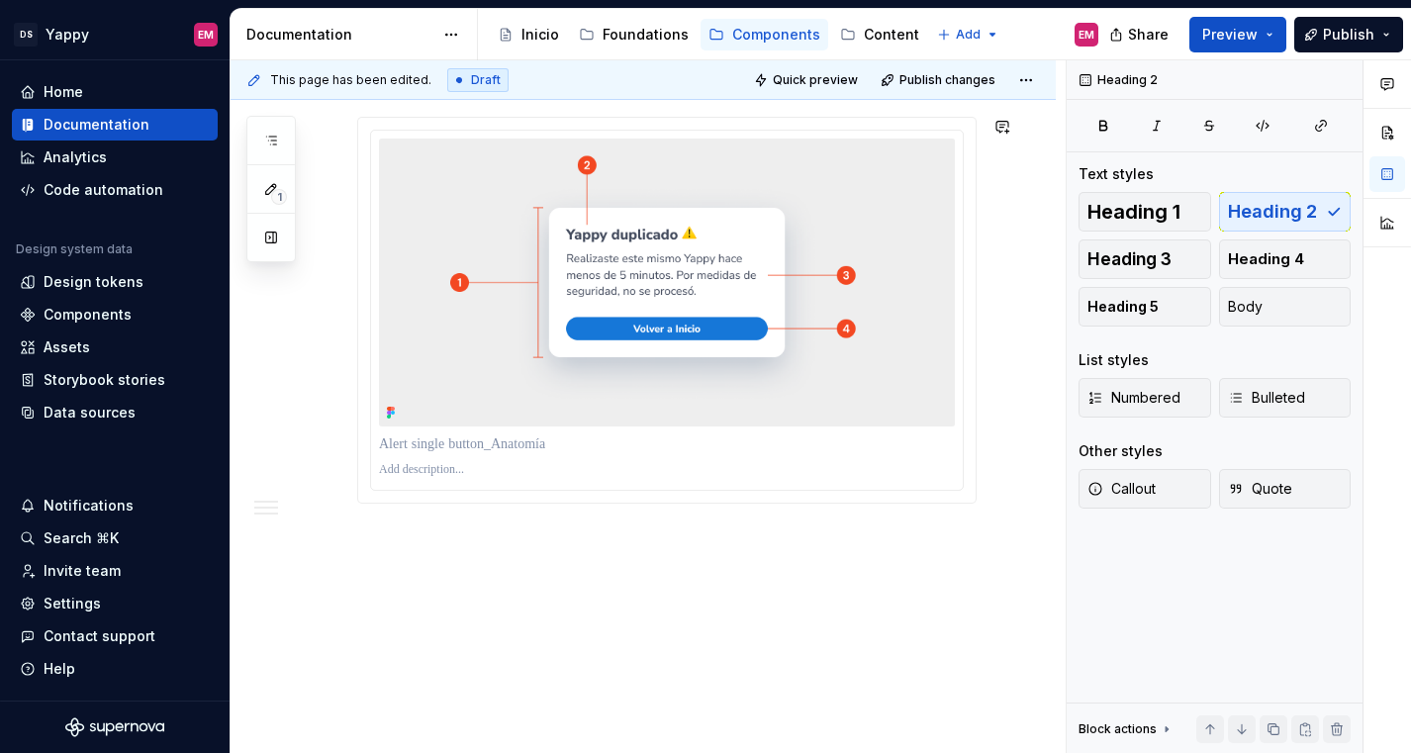
scroll to position [1537, 0]
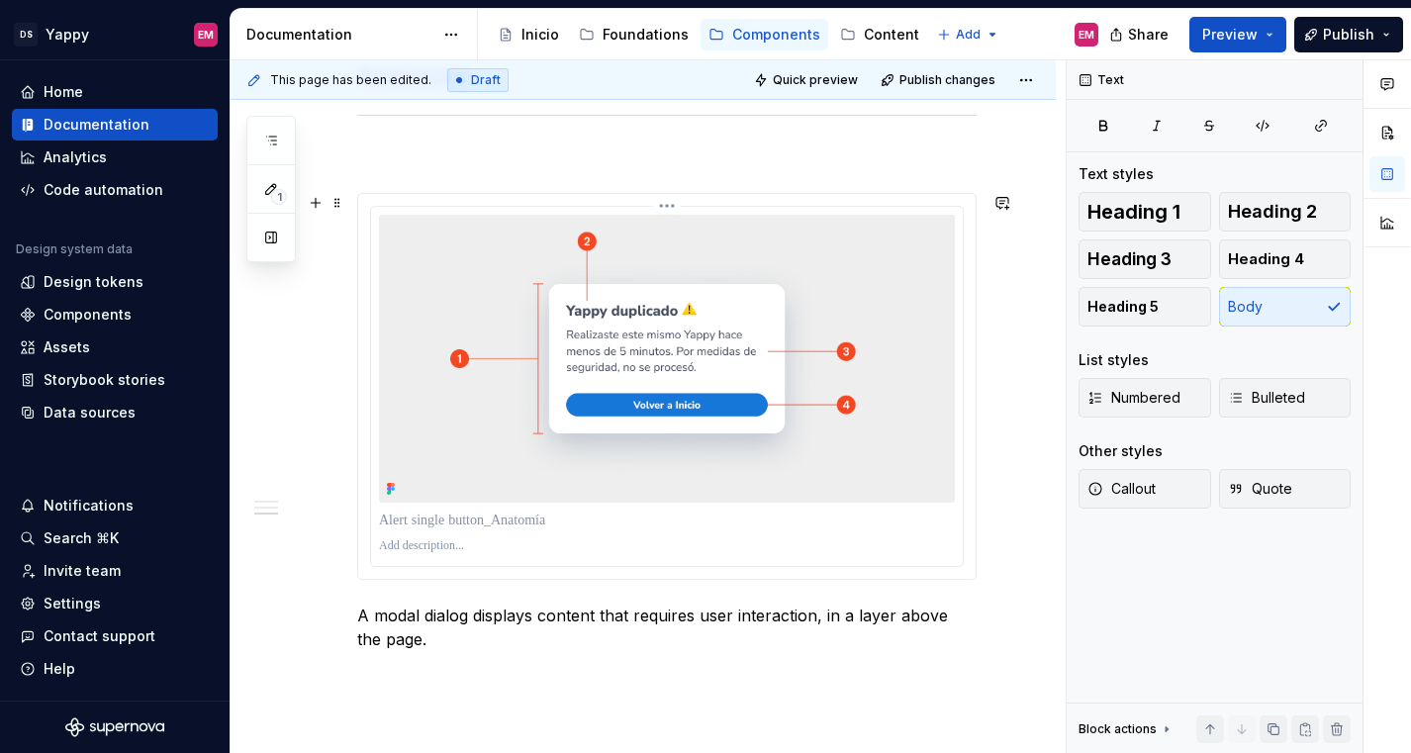
scroll to position [1531, 0]
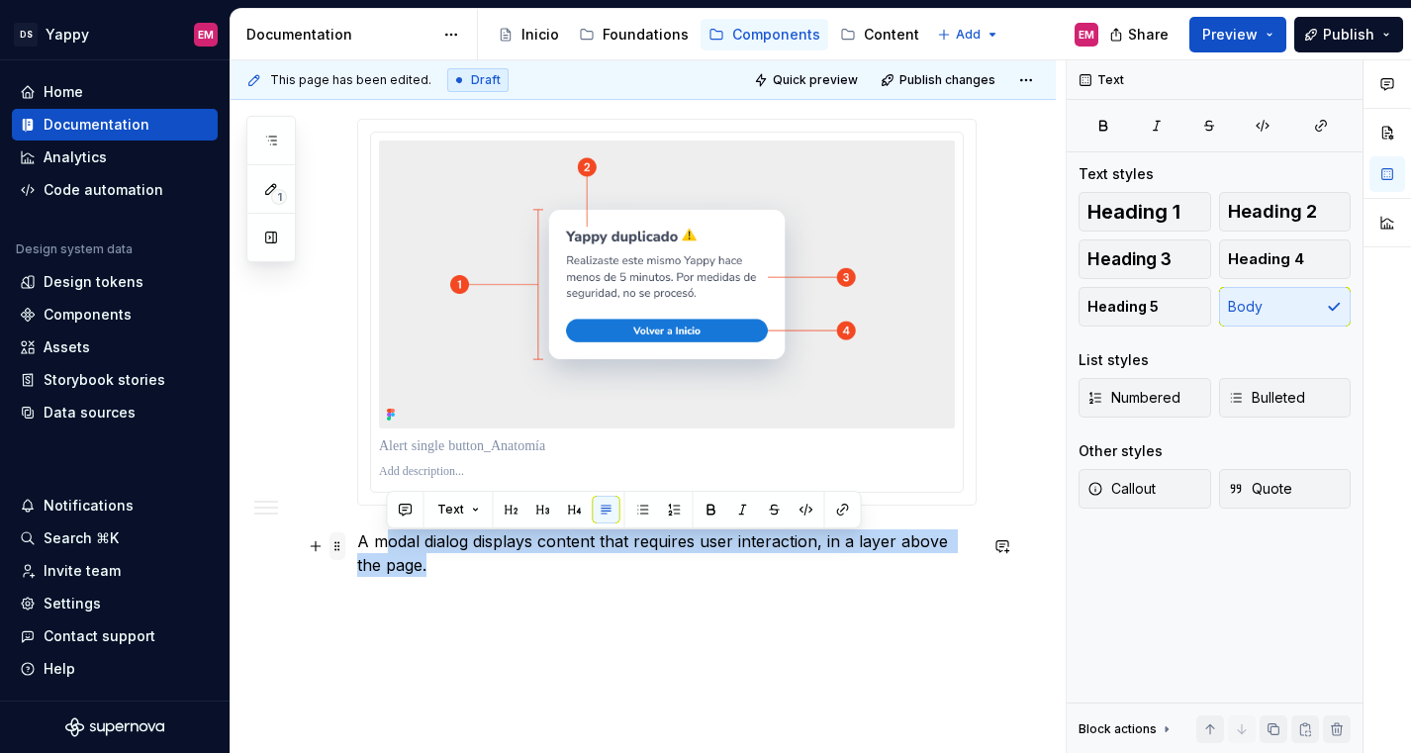
drag, startPoint x: 413, startPoint y: 573, endPoint x: 341, endPoint y: 539, distance: 78.8
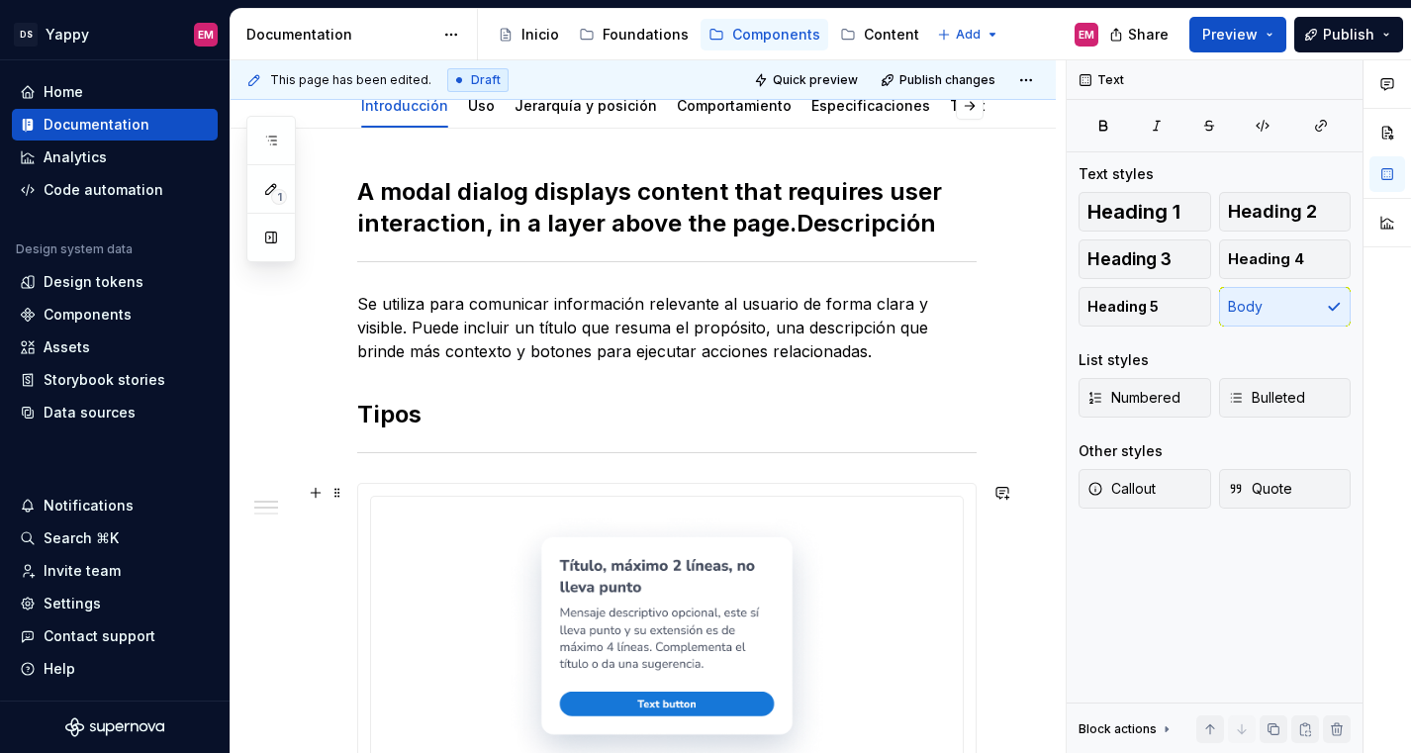
scroll to position [9, 0]
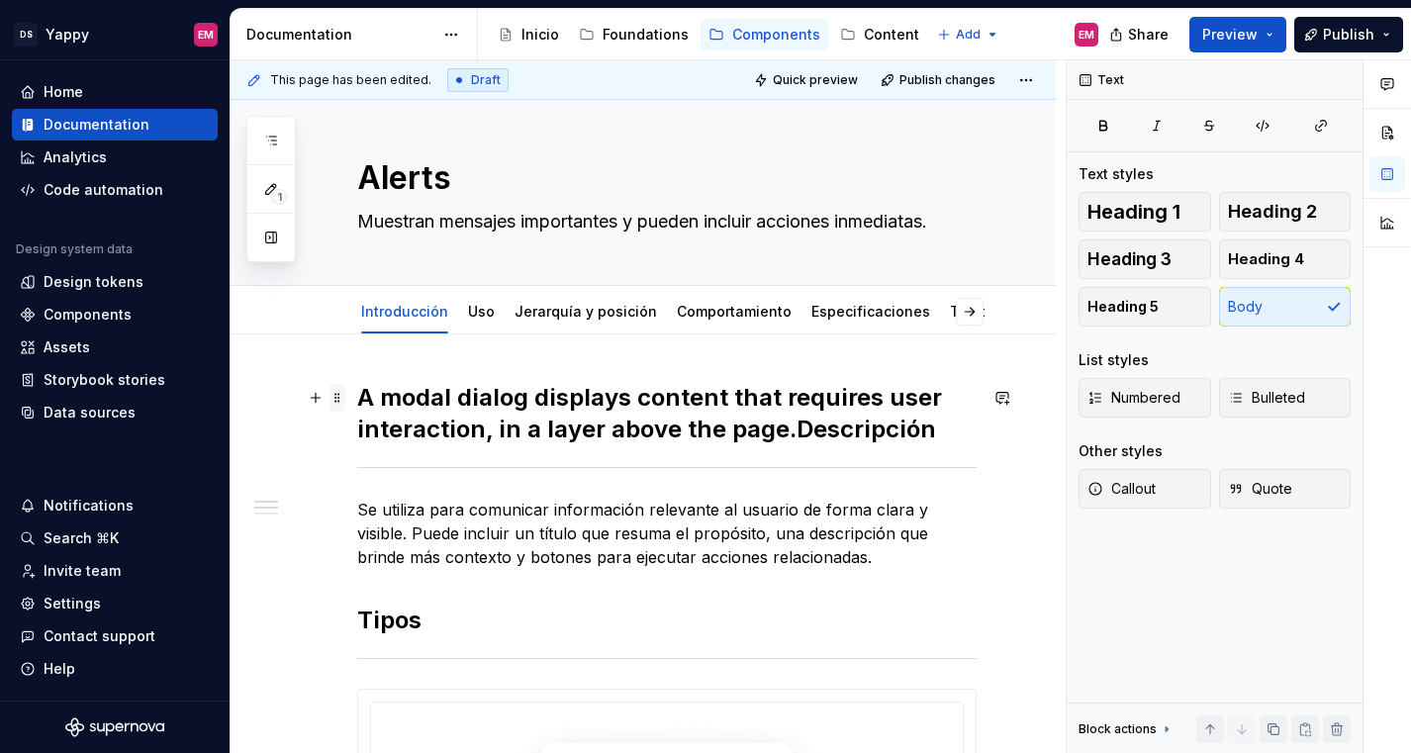
click at [334, 402] on span at bounding box center [337, 398] width 16 height 28
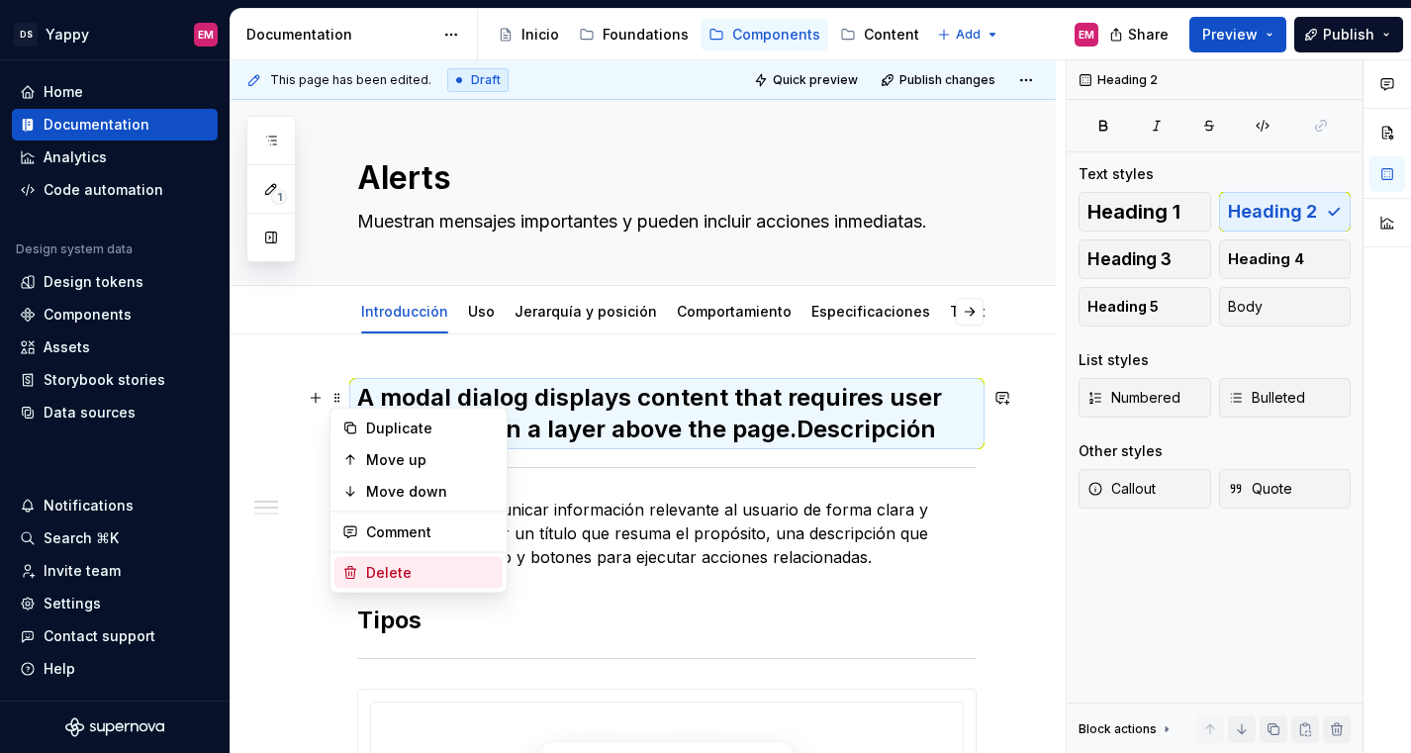
click at [391, 565] on div "Delete" at bounding box center [430, 573] width 129 height 20
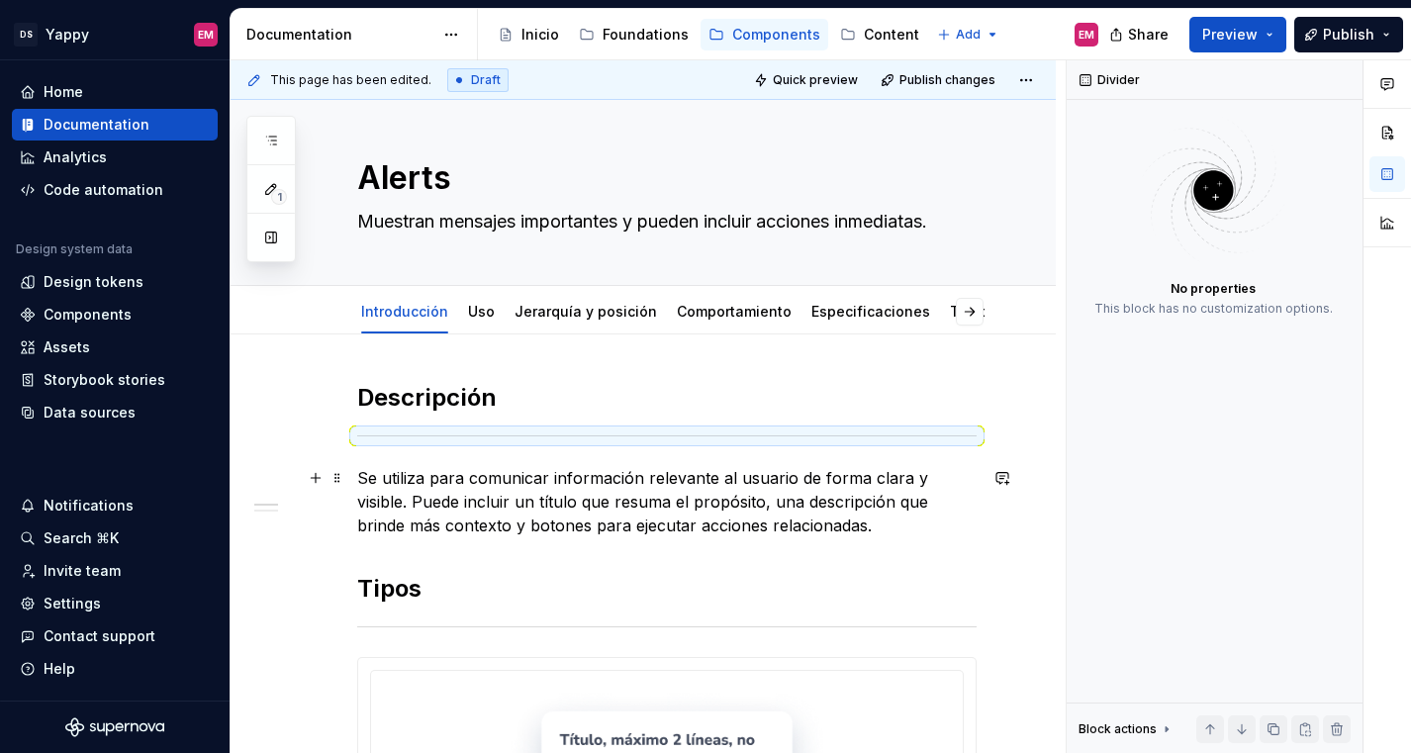
click at [412, 527] on p "Se utiliza para comunicar información relevante al usuario de forma clara y vis…" at bounding box center [666, 501] width 619 height 71
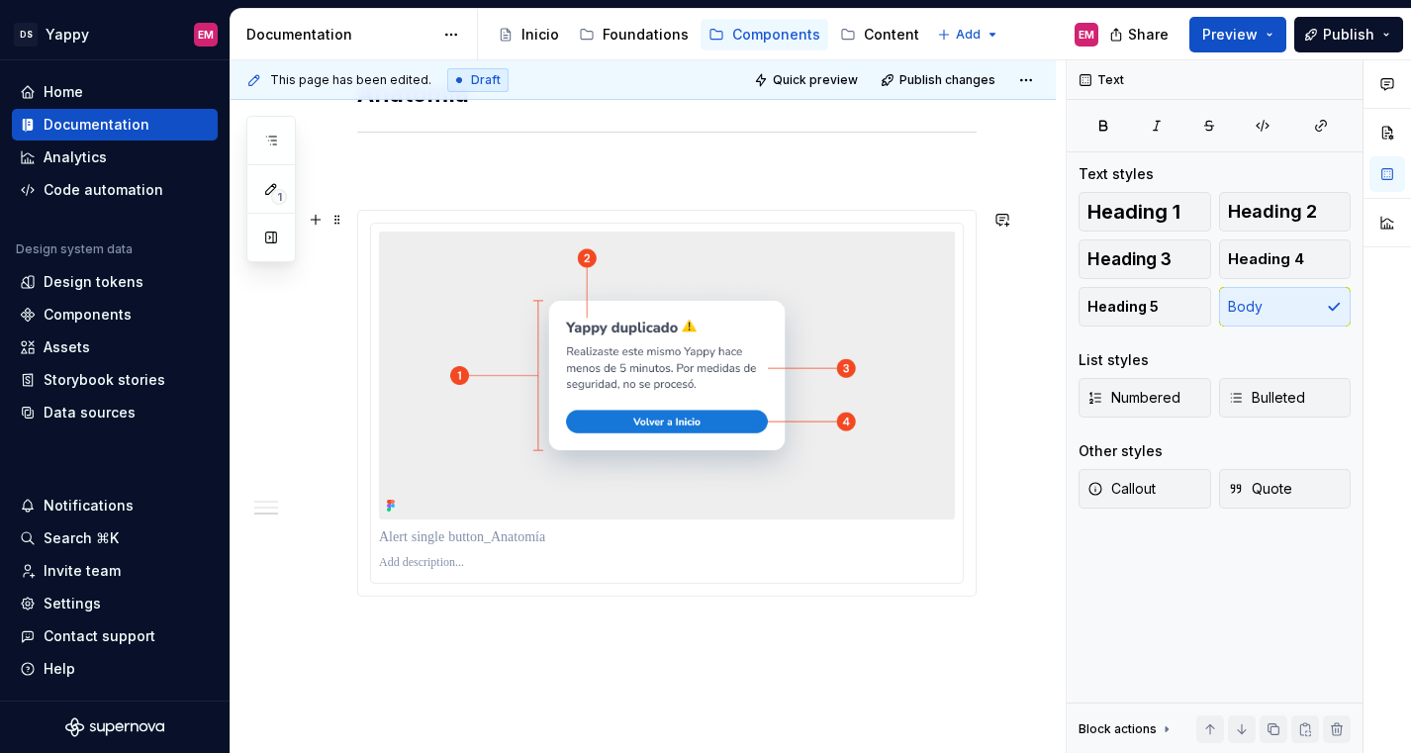
scroll to position [1506, 0]
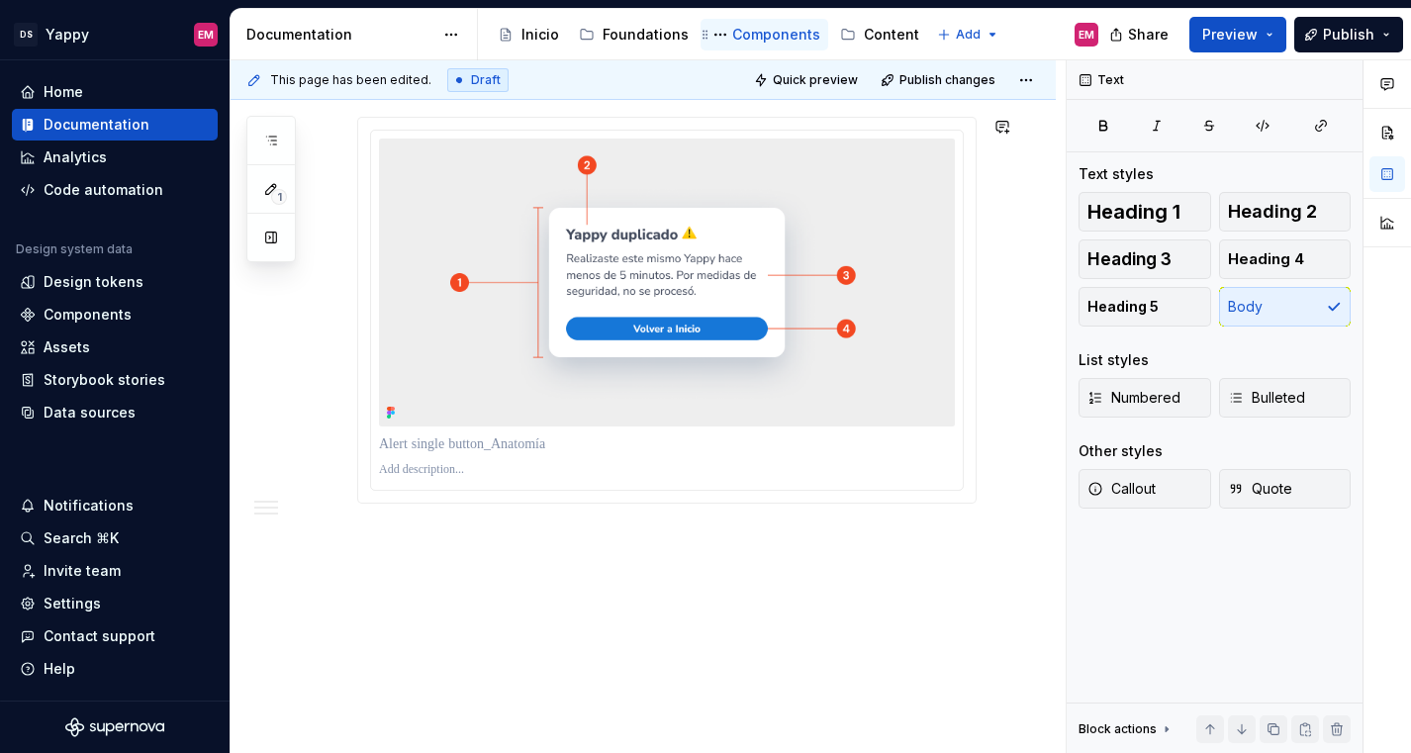
type textarea "*"
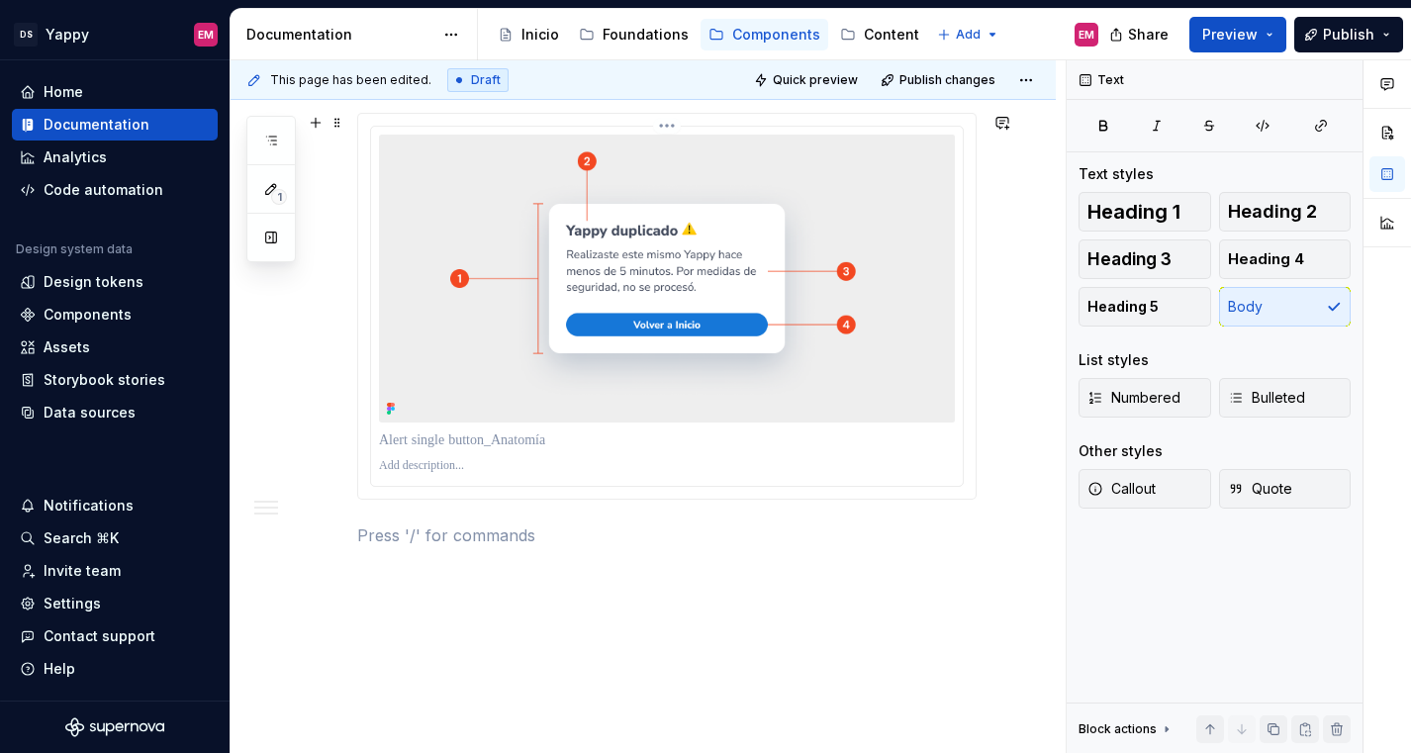
click at [428, 438] on p at bounding box center [667, 440] width 576 height 20
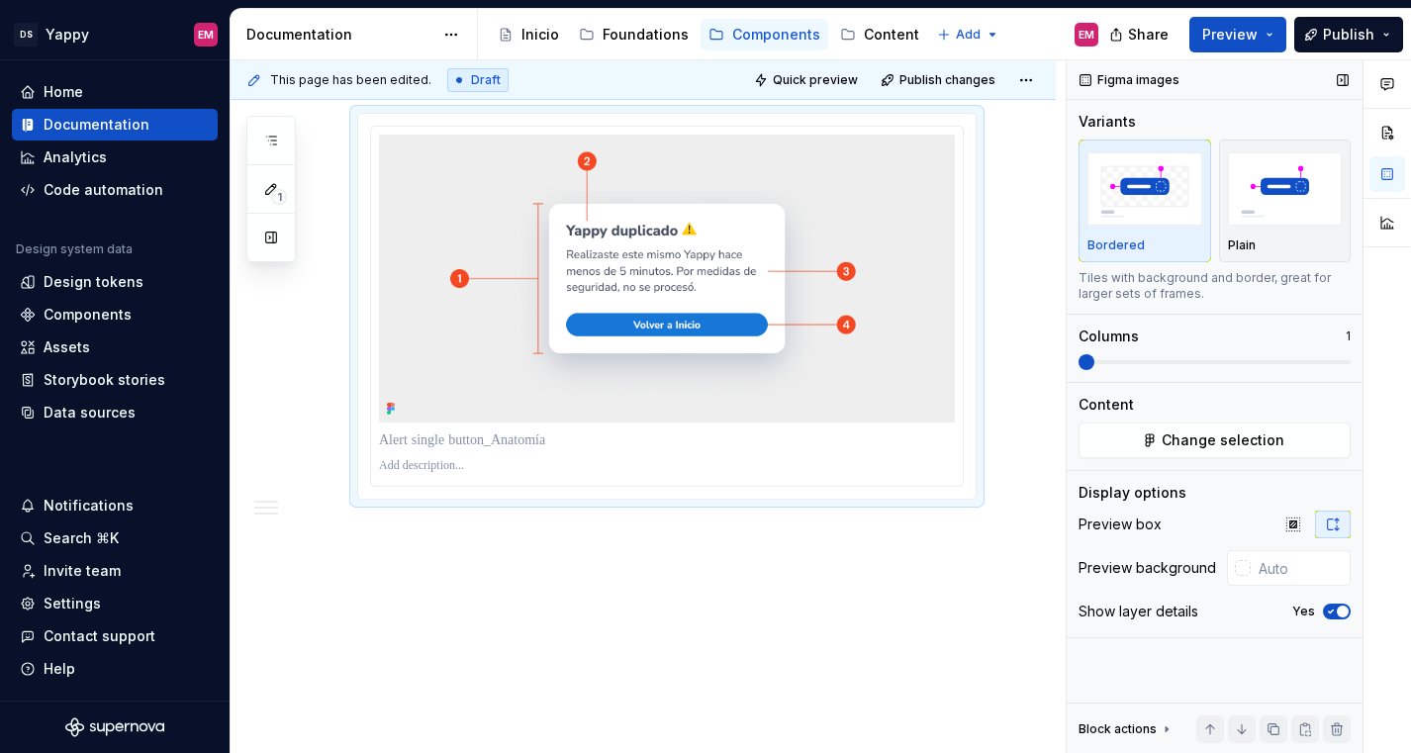
click at [1342, 613] on span "button" at bounding box center [1342, 611] width 12 height 12
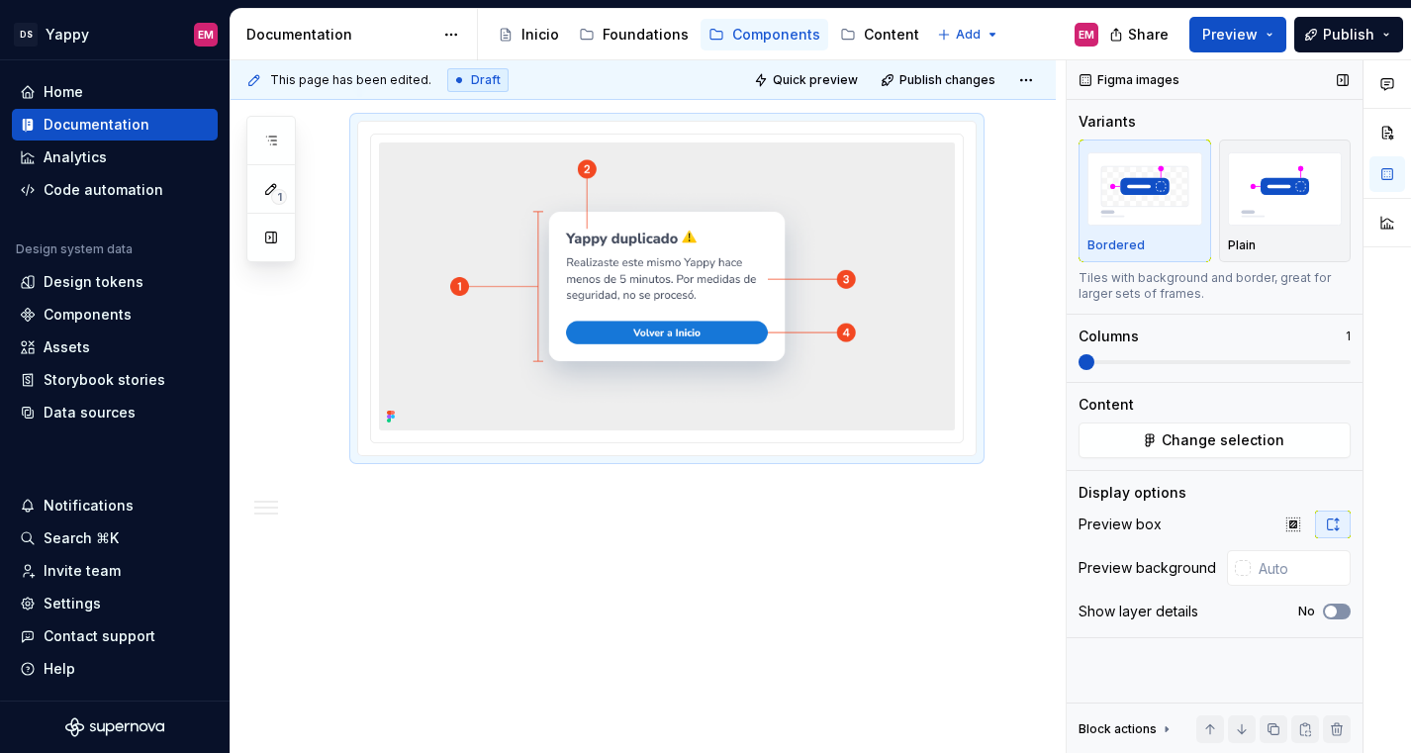
scroll to position [1502, 0]
click at [513, 485] on p at bounding box center [666, 492] width 619 height 24
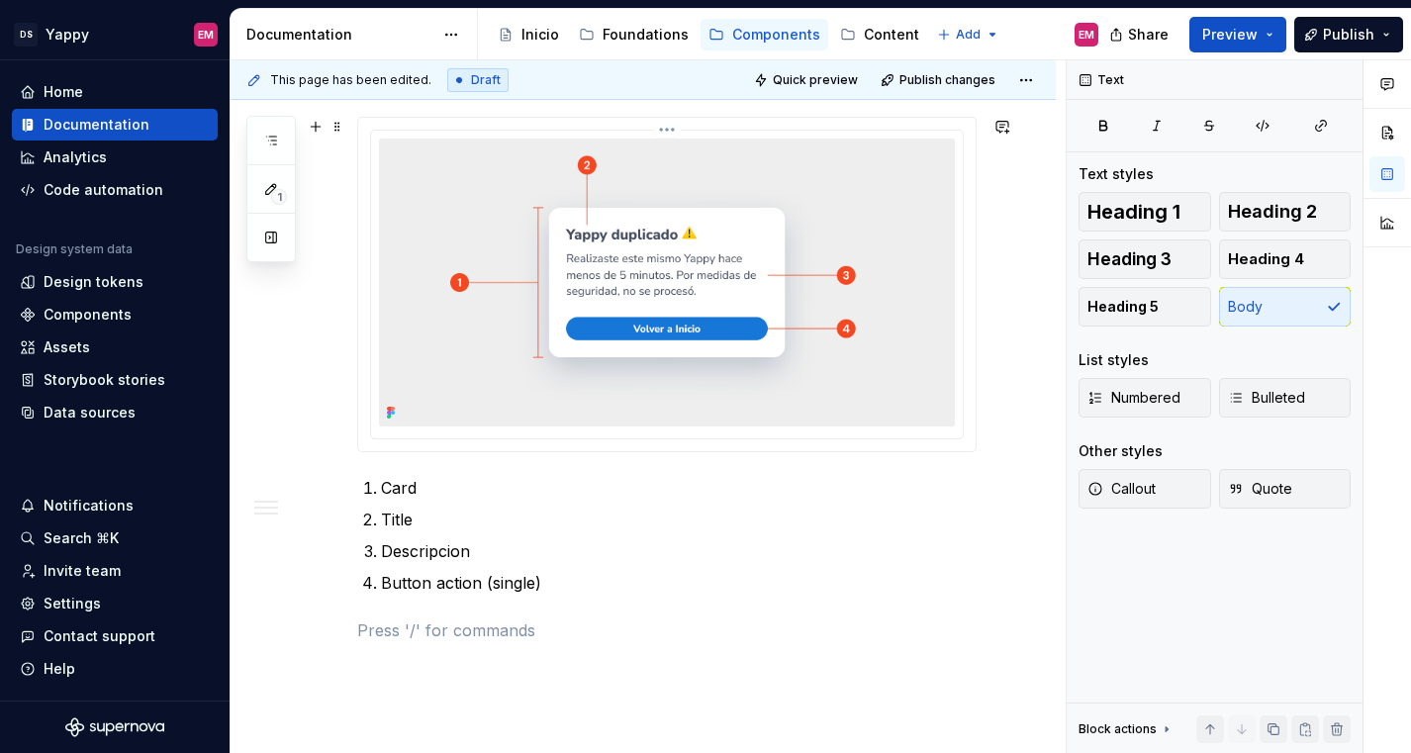
click at [655, 388] on img at bounding box center [667, 282] width 576 height 288
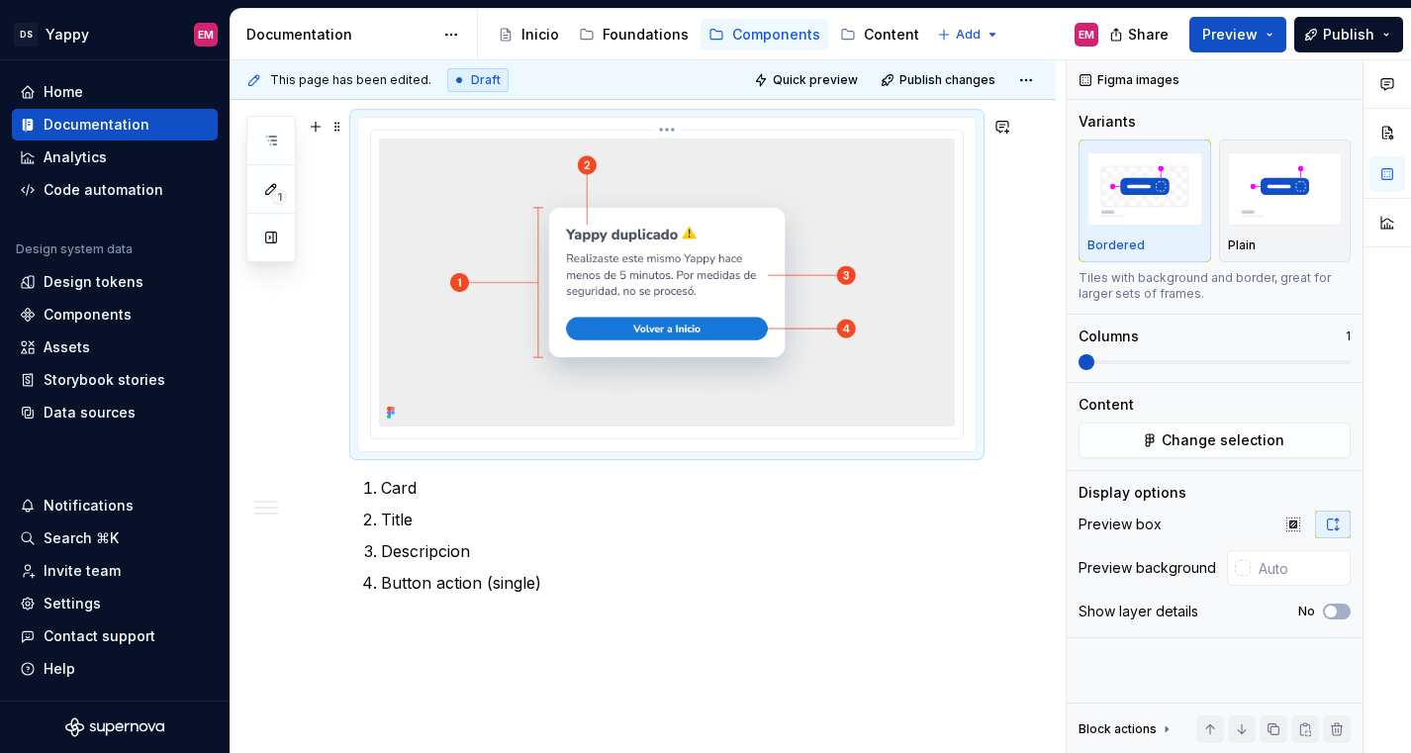
click at [672, 132] on html "DS Yappy EM Home Documentation Analytics Code automation Design system data Des…" at bounding box center [705, 376] width 1411 height 753
click at [503, 263] on html "DS Yappy EM Home Documentation Analytics Code automation Design system data Des…" at bounding box center [705, 376] width 1411 height 753
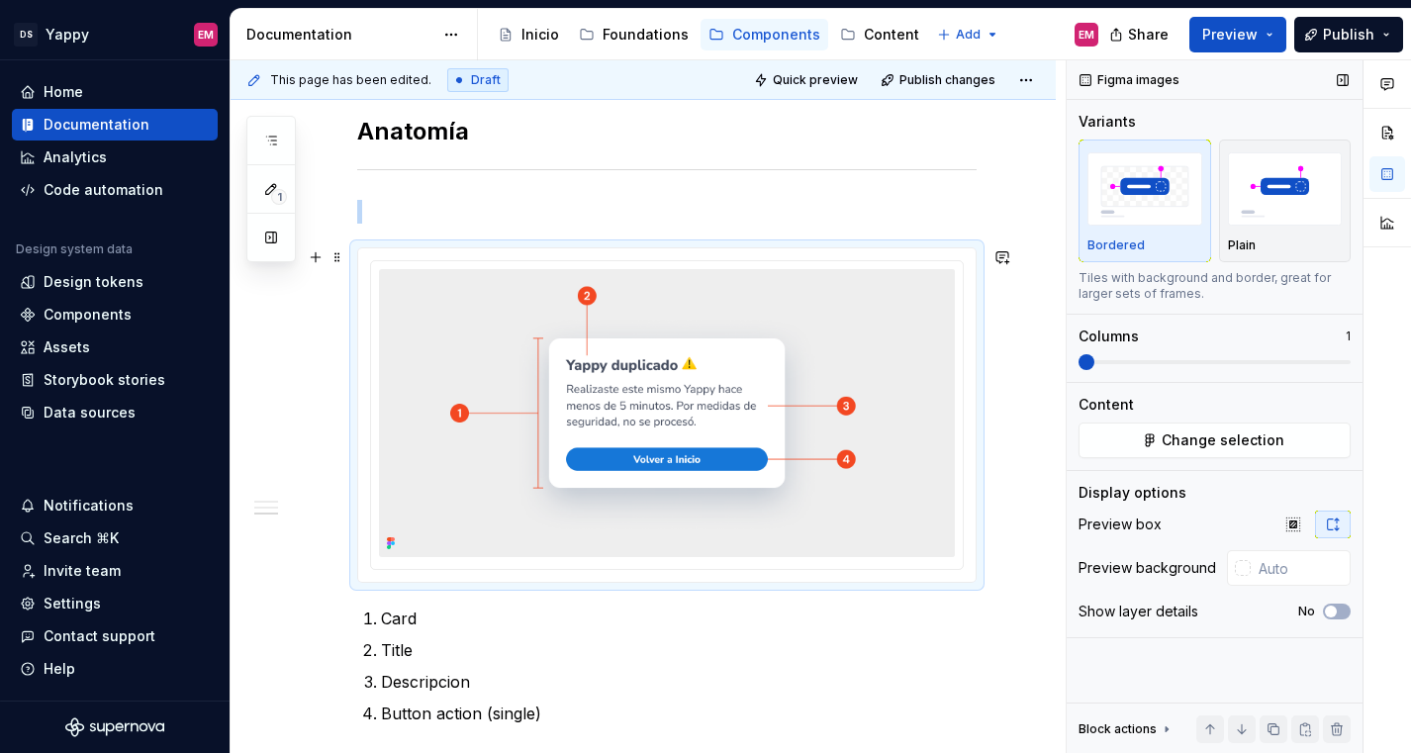
scroll to position [1568, 0]
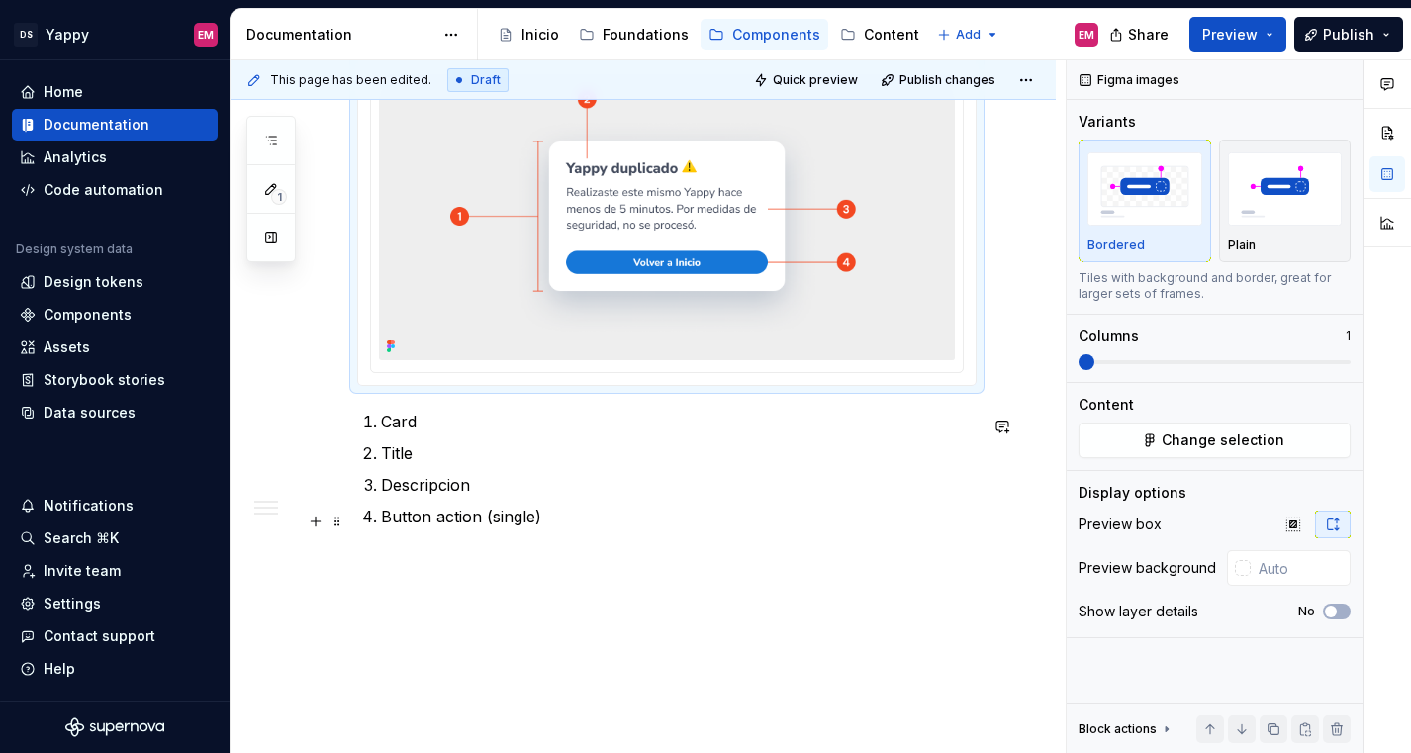
click at [581, 513] on p "Button action (single)" at bounding box center [679, 517] width 596 height 24
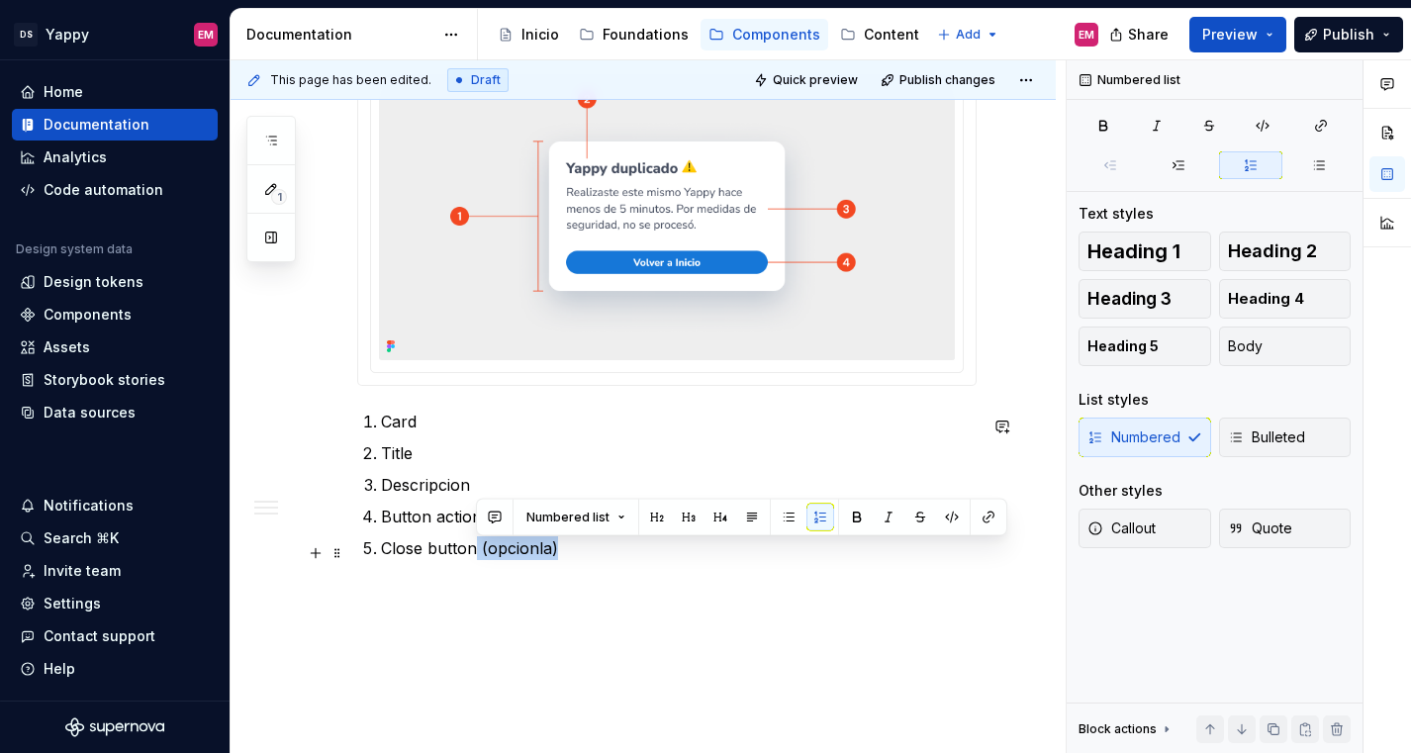
drag, startPoint x: 475, startPoint y: 555, endPoint x: 637, endPoint y: 553, distance: 162.2
click at [638, 554] on p "Close button (opcionla)" at bounding box center [679, 548] width 596 height 24
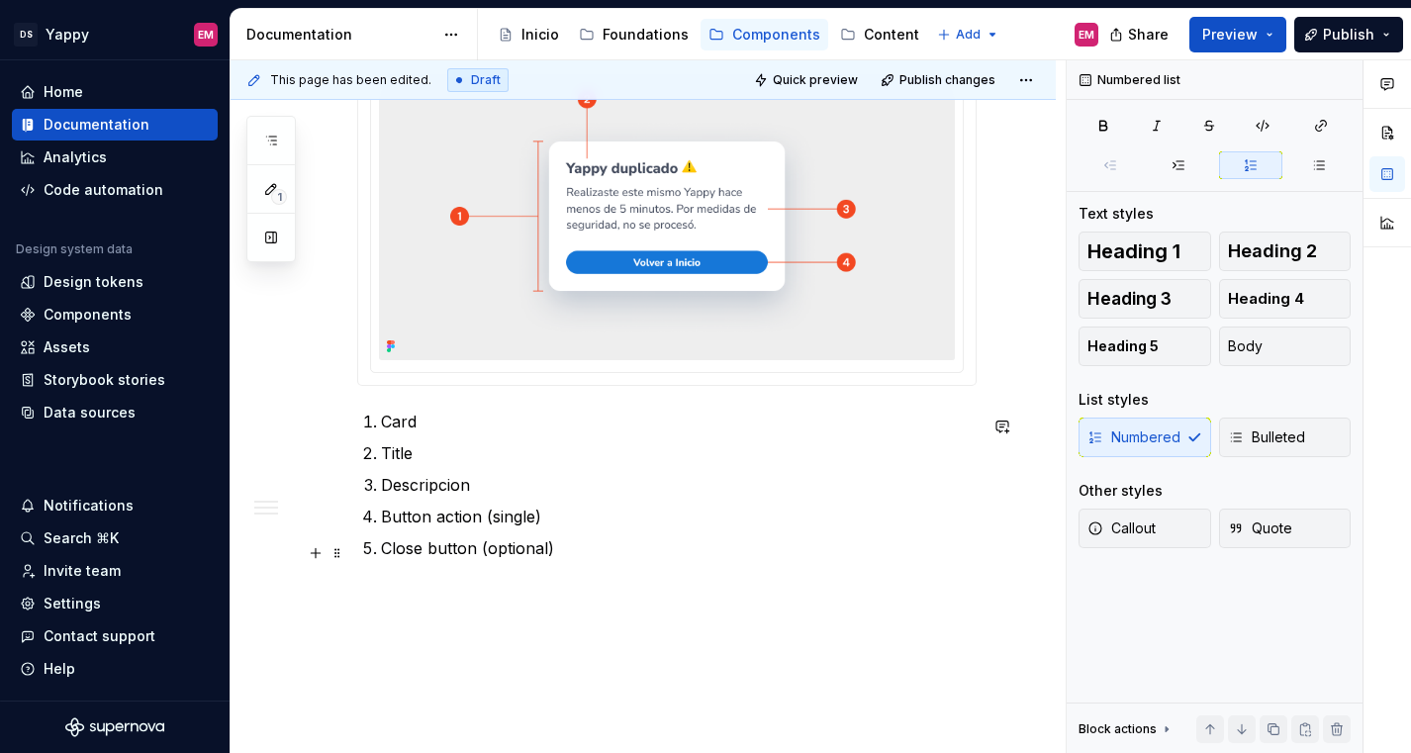
click at [484, 556] on p "Close button (optional)" at bounding box center [679, 548] width 596 height 24
click at [538, 522] on p "Button action (single)" at bounding box center [679, 517] width 596 height 24
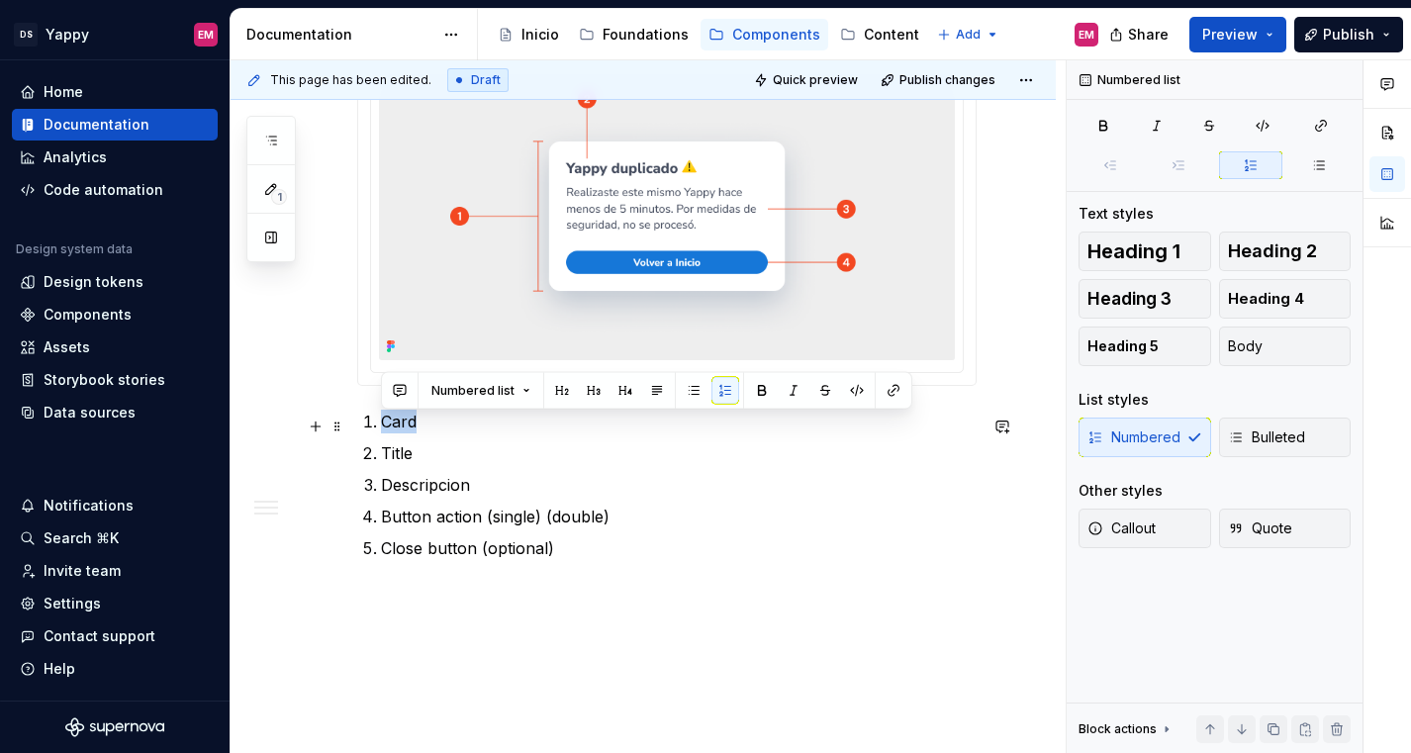
drag, startPoint x: 384, startPoint y: 423, endPoint x: 457, endPoint y: 423, distance: 73.2
click at [458, 423] on p "Card" at bounding box center [679, 422] width 596 height 24
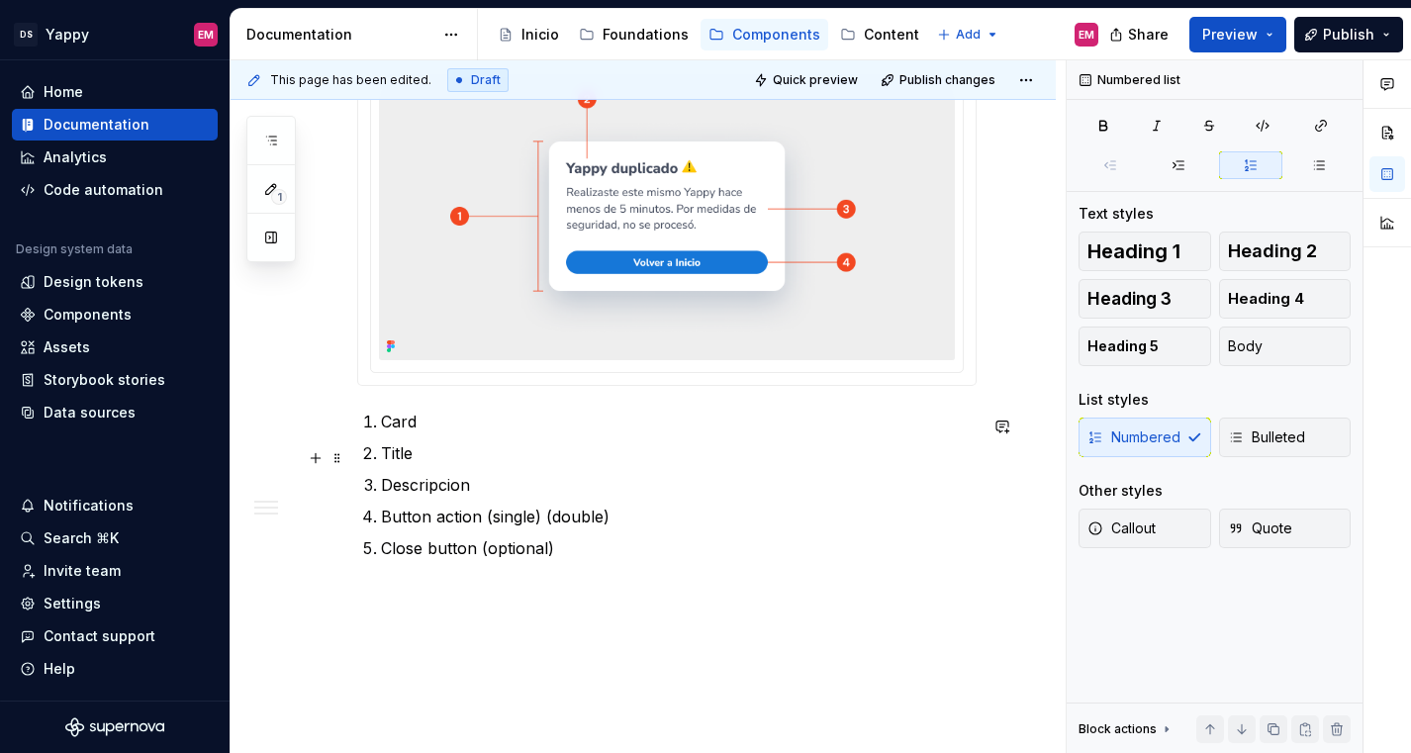
click at [426, 459] on p "Title" at bounding box center [679, 453] width 596 height 24
type textarea "*"
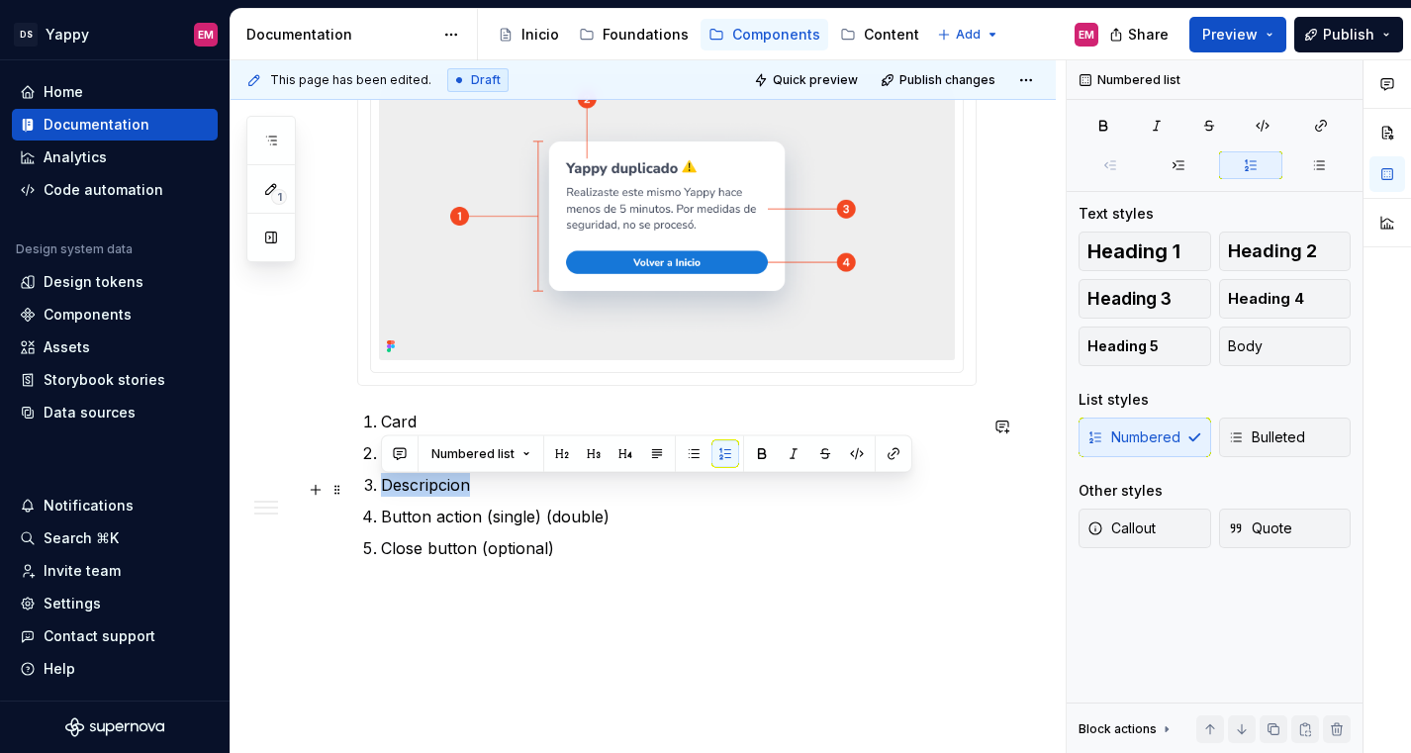
drag, startPoint x: 384, startPoint y: 492, endPoint x: 526, endPoint y: 490, distance: 142.5
click at [527, 491] on p "Descripcion" at bounding box center [679, 485] width 596 height 24
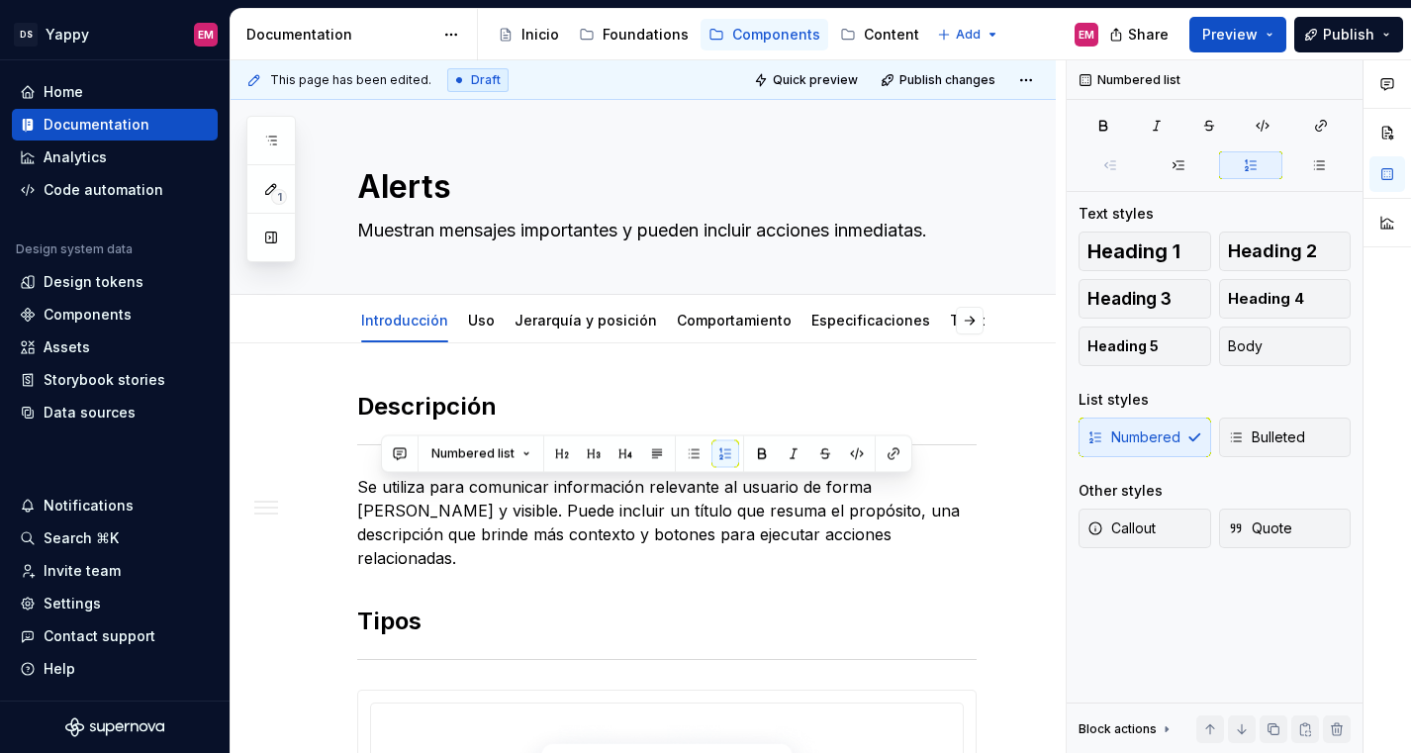
scroll to position [1568, 0]
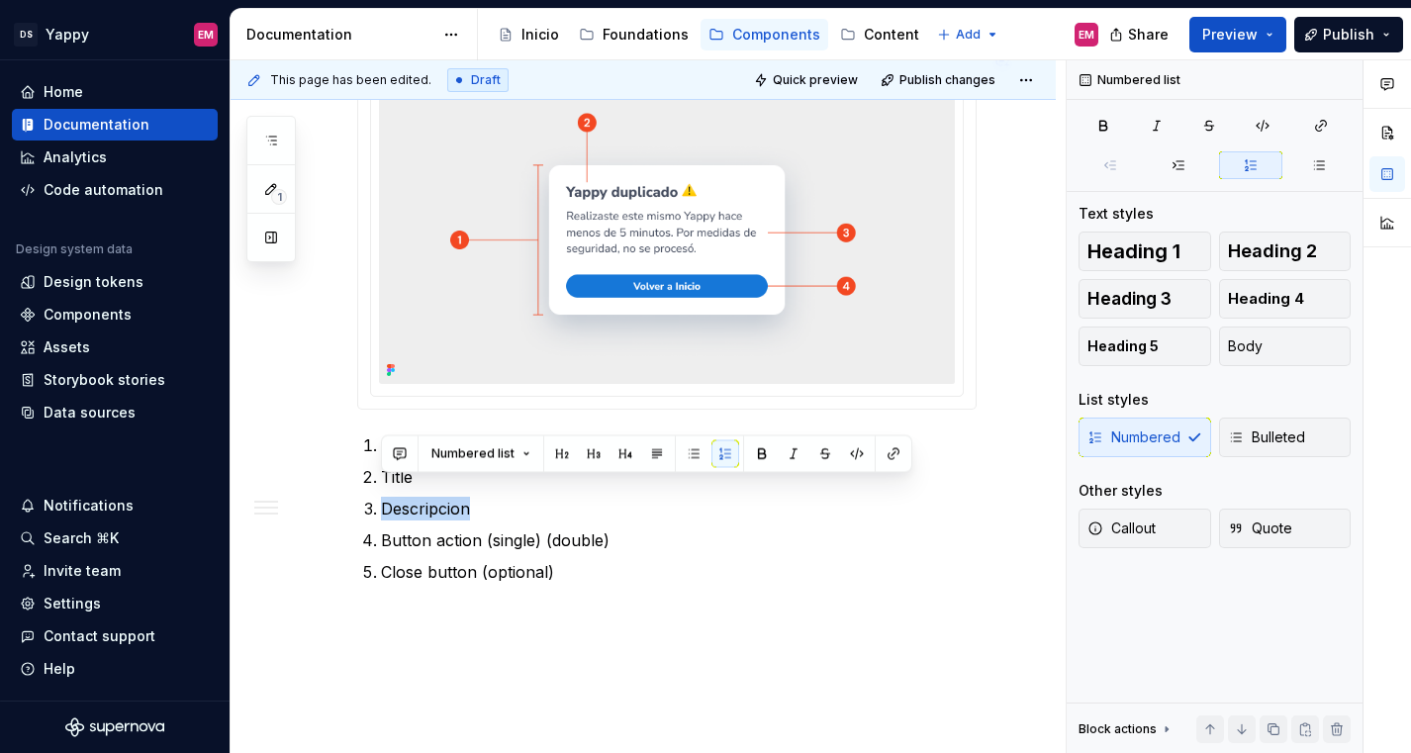
type textarea "*"
paste div
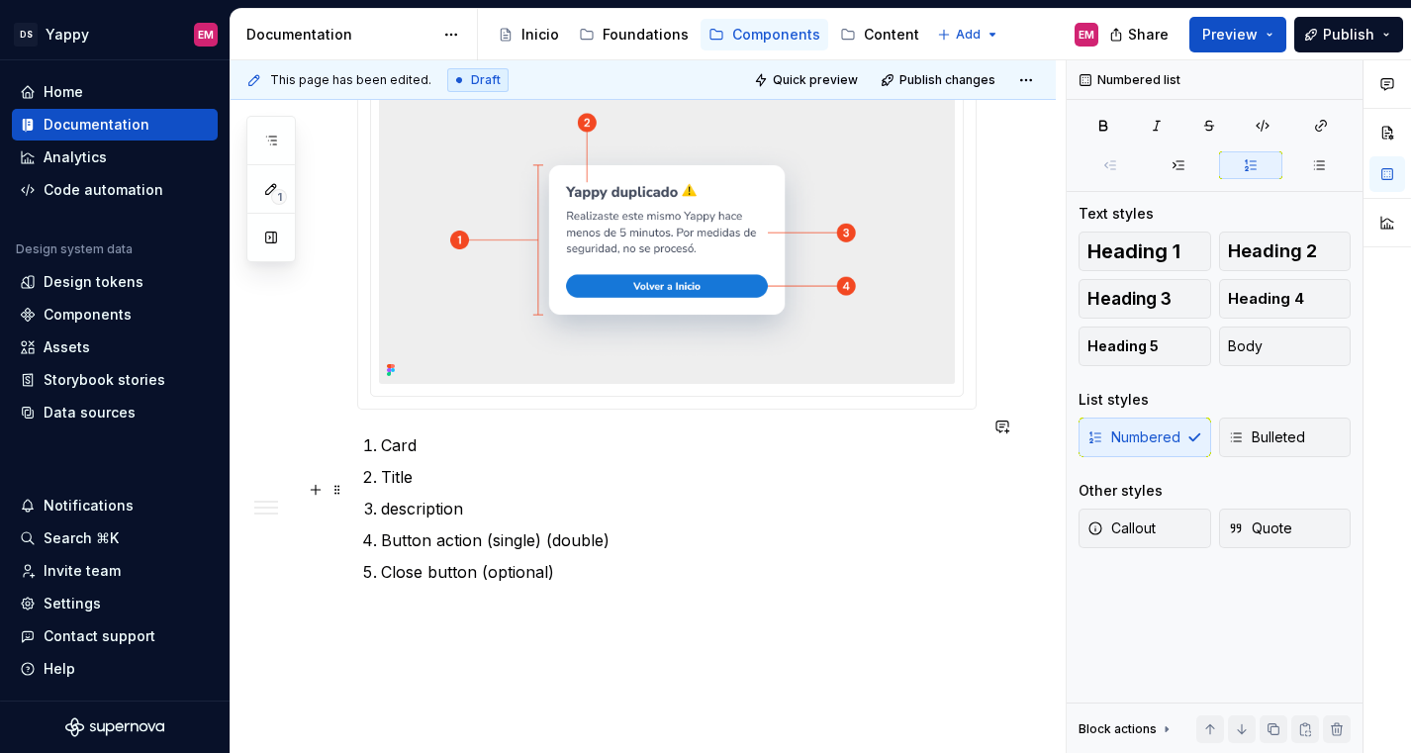
click at [389, 497] on p "description" at bounding box center [679, 509] width 596 height 24
click at [652, 288] on img at bounding box center [667, 240] width 576 height 288
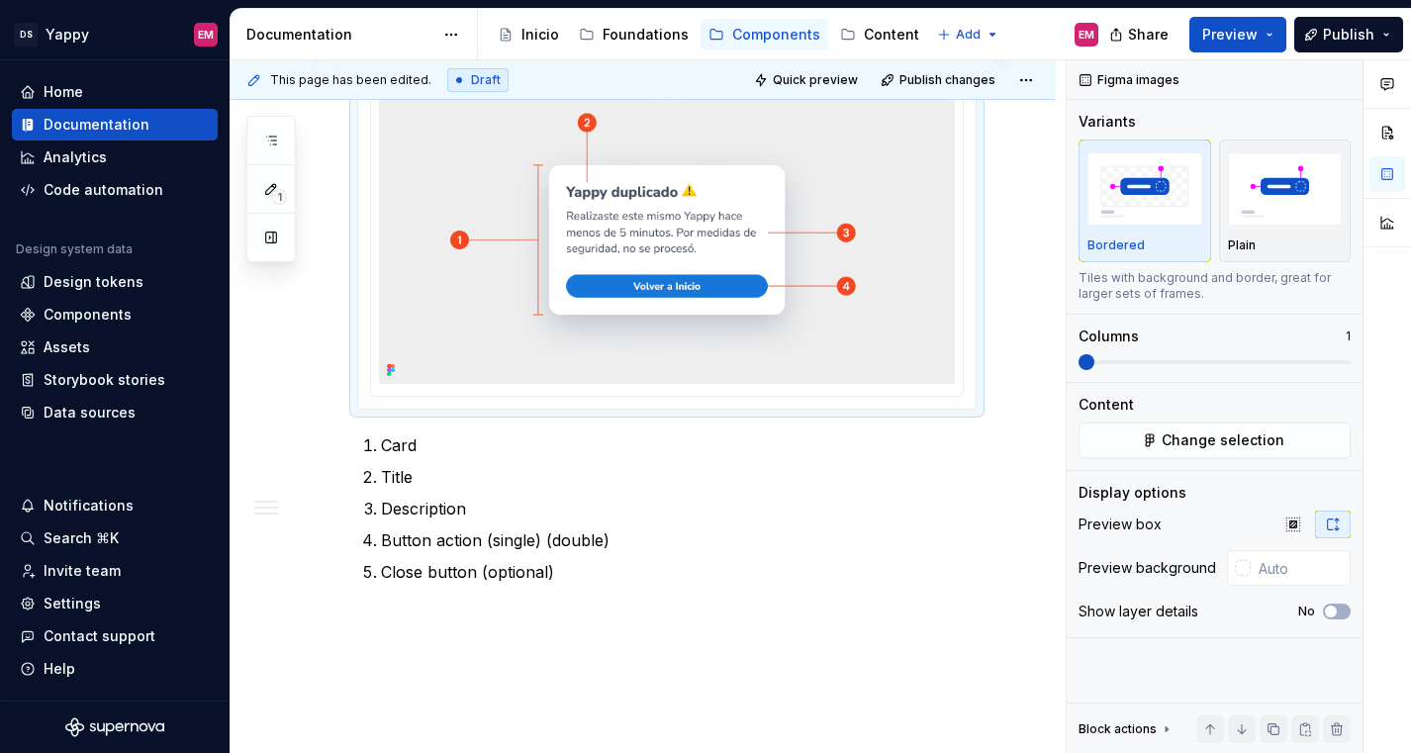
scroll to position [1375, 0]
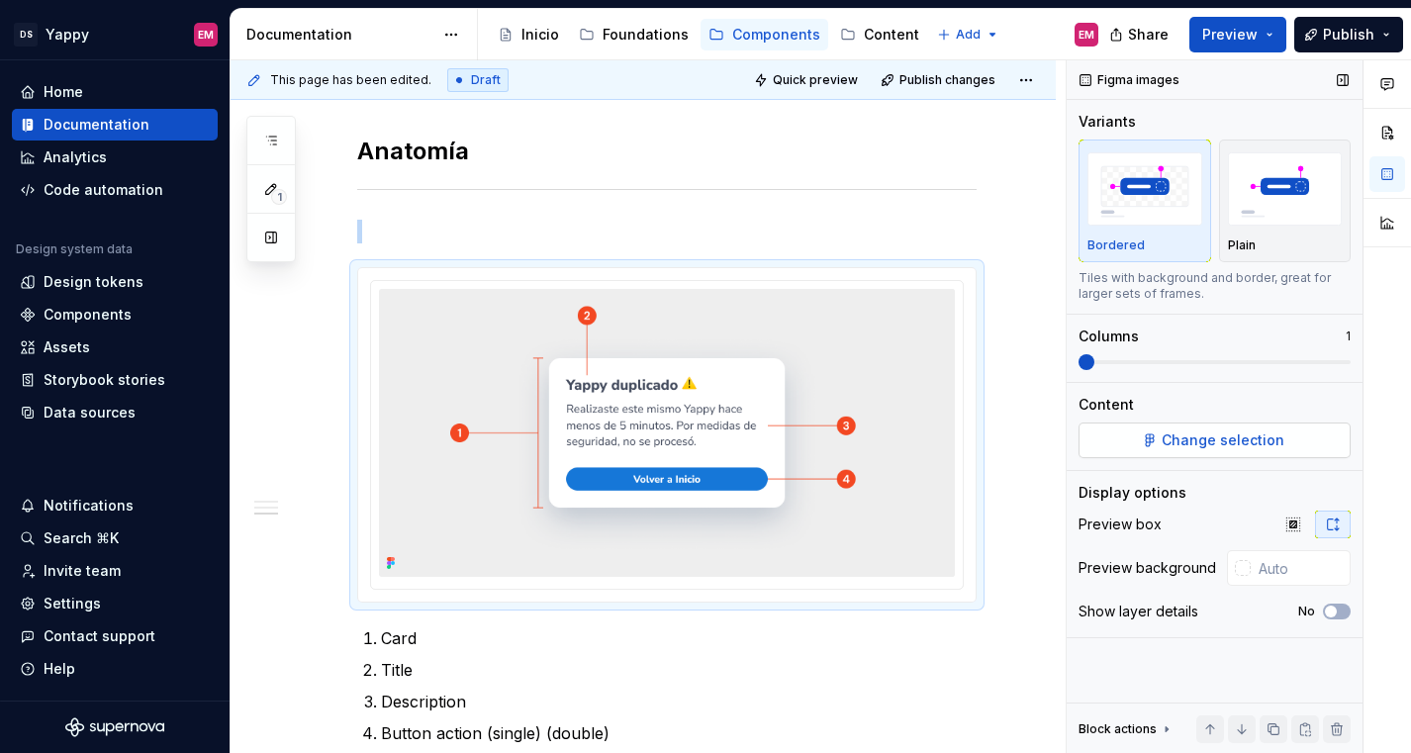
click at [1188, 434] on span "Change selection" at bounding box center [1222, 440] width 123 height 20
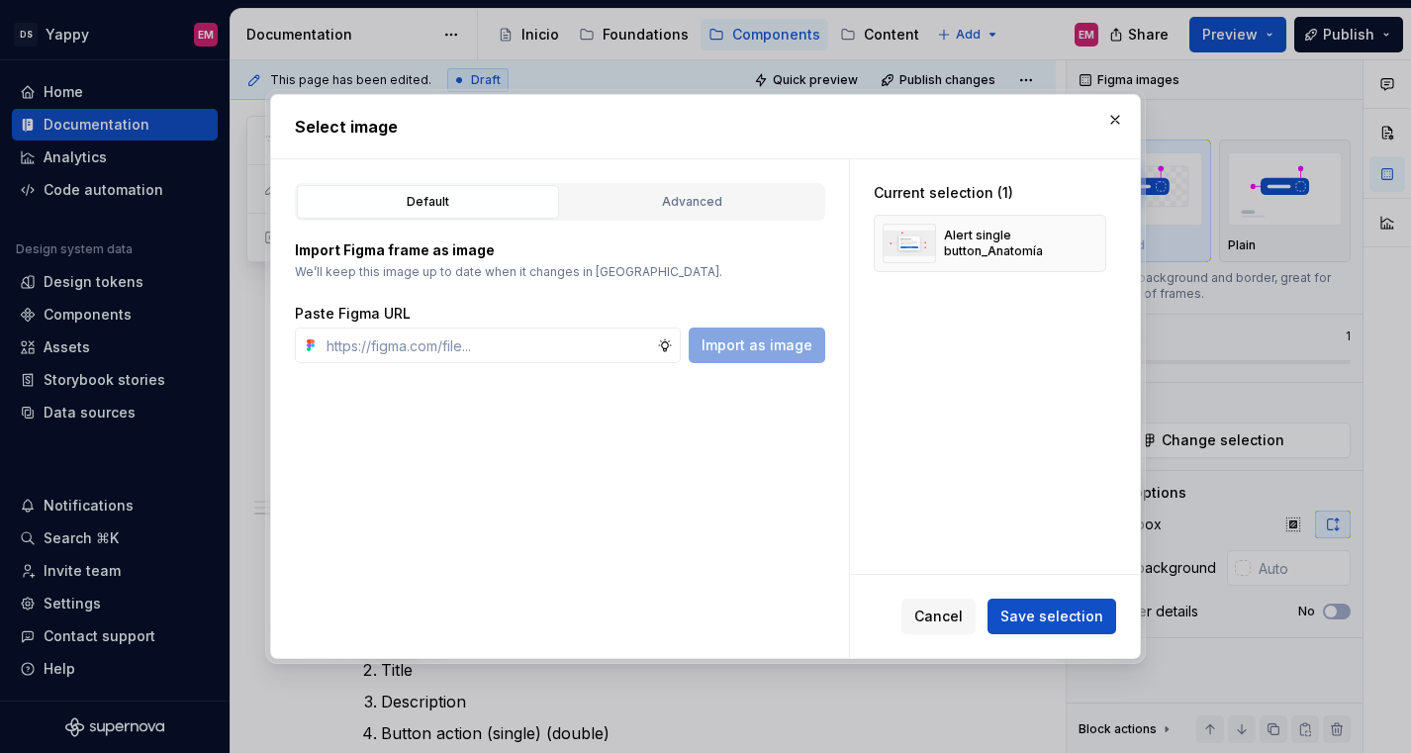
type textarea "*"
type input "[URL][DOMAIN_NAME]"
type textarea "*"
type input "[URL][DOMAIN_NAME]"
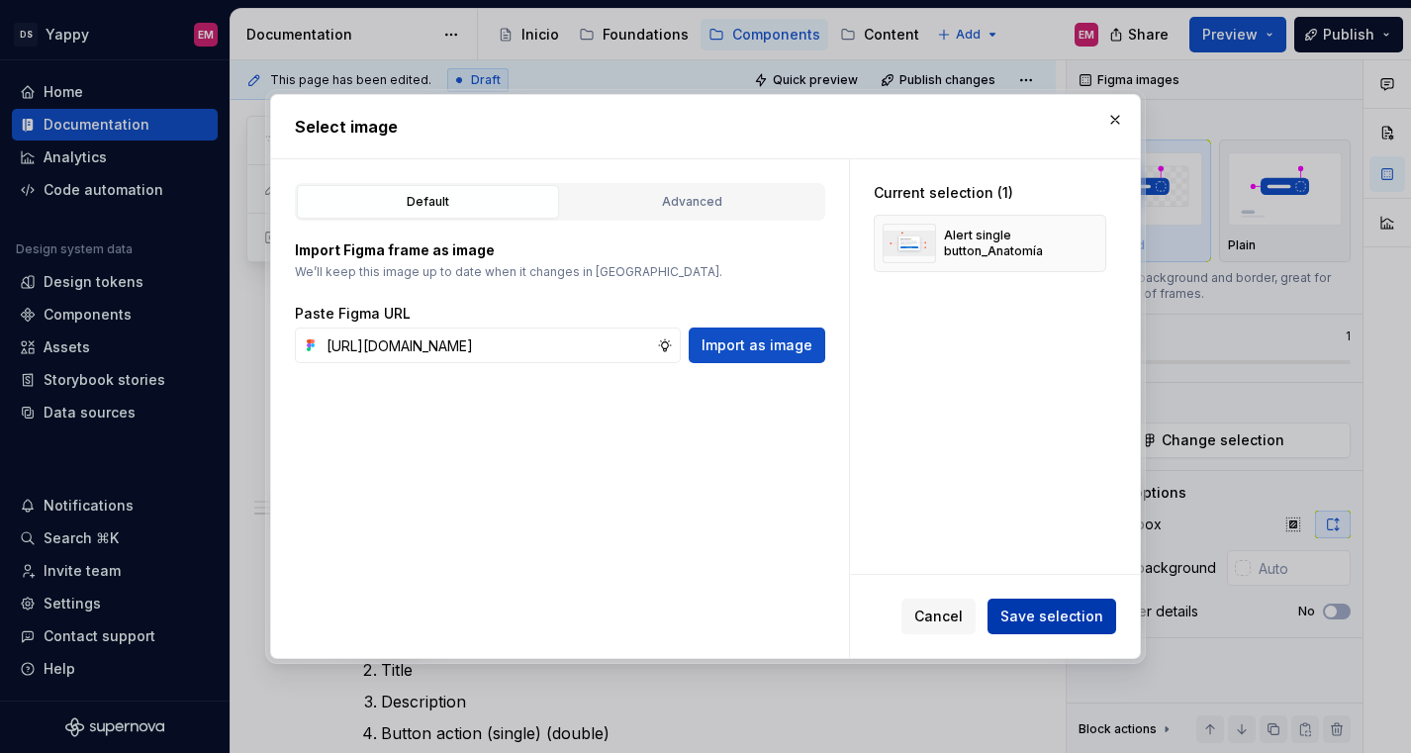
scroll to position [0, 0]
click at [1065, 624] on span "Save selection" at bounding box center [1051, 616] width 103 height 20
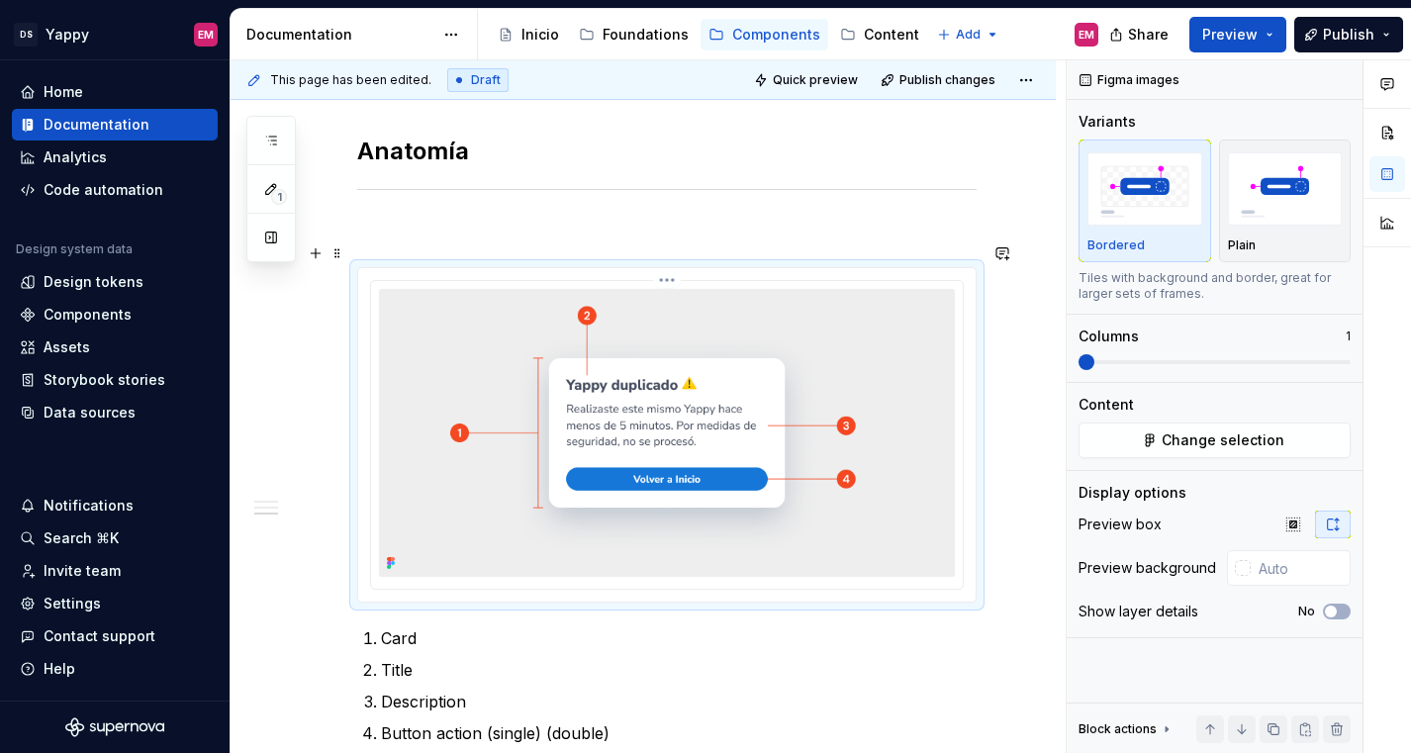
scroll to position [1490, 0]
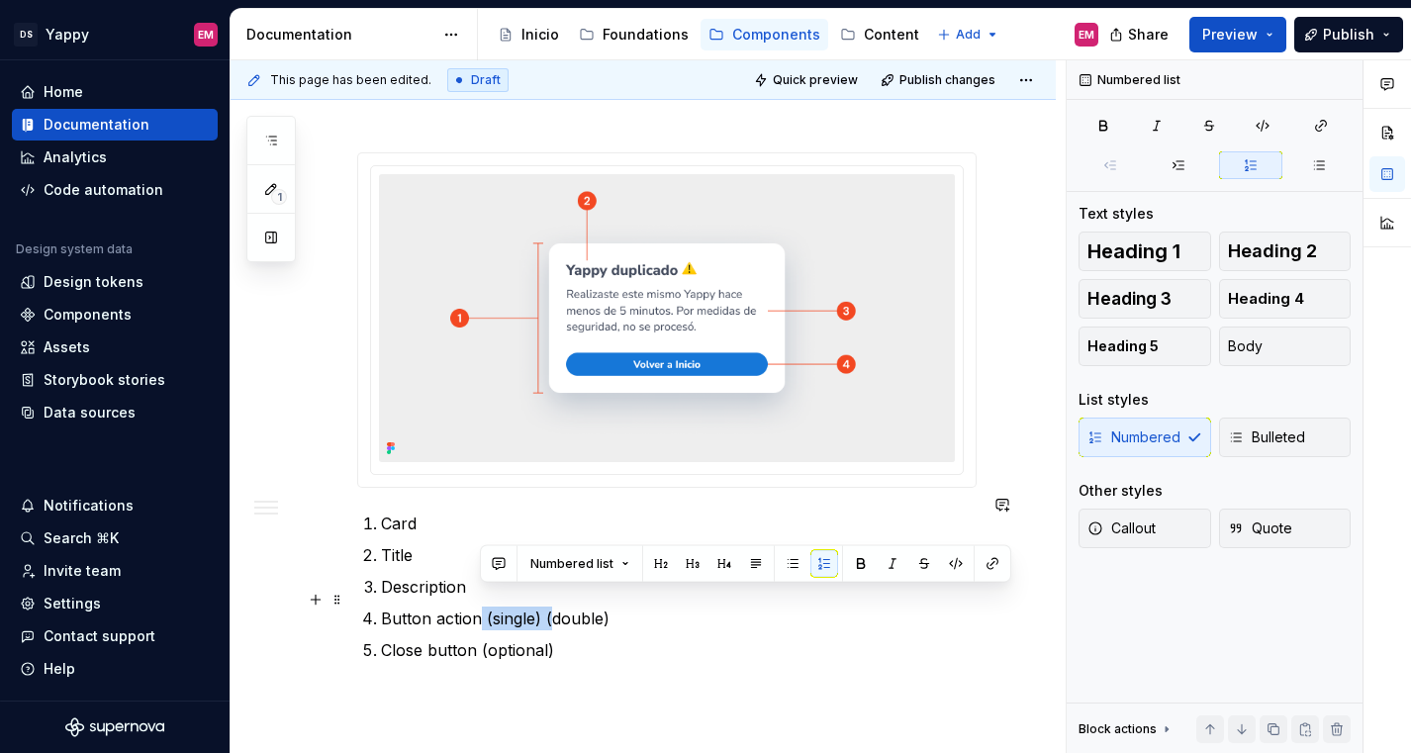
drag, startPoint x: 550, startPoint y: 598, endPoint x: 480, endPoint y: 596, distance: 70.3
click at [480, 606] on p "Button action (single) (double)" at bounding box center [679, 618] width 596 height 24
copy p "(single) ("
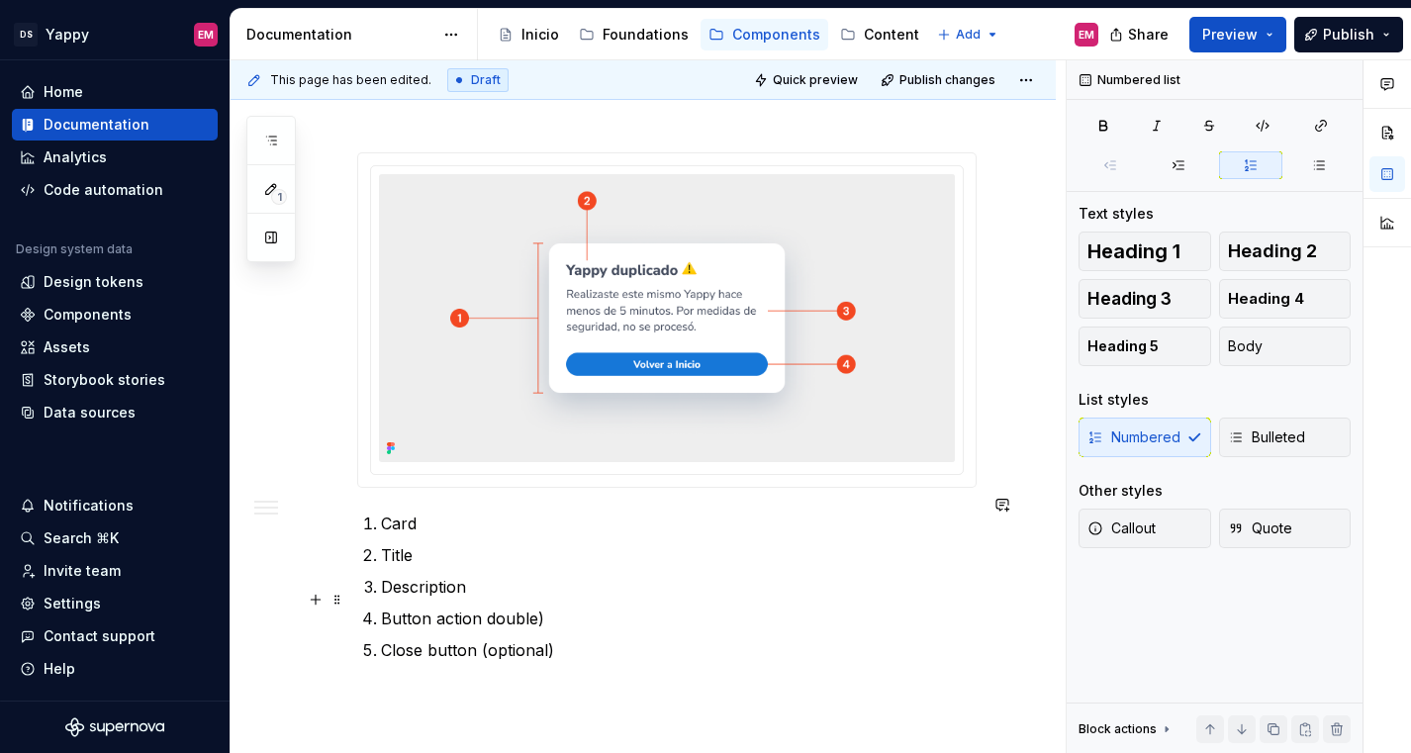
click at [552, 606] on p "Button action double)" at bounding box center [679, 618] width 596 height 24
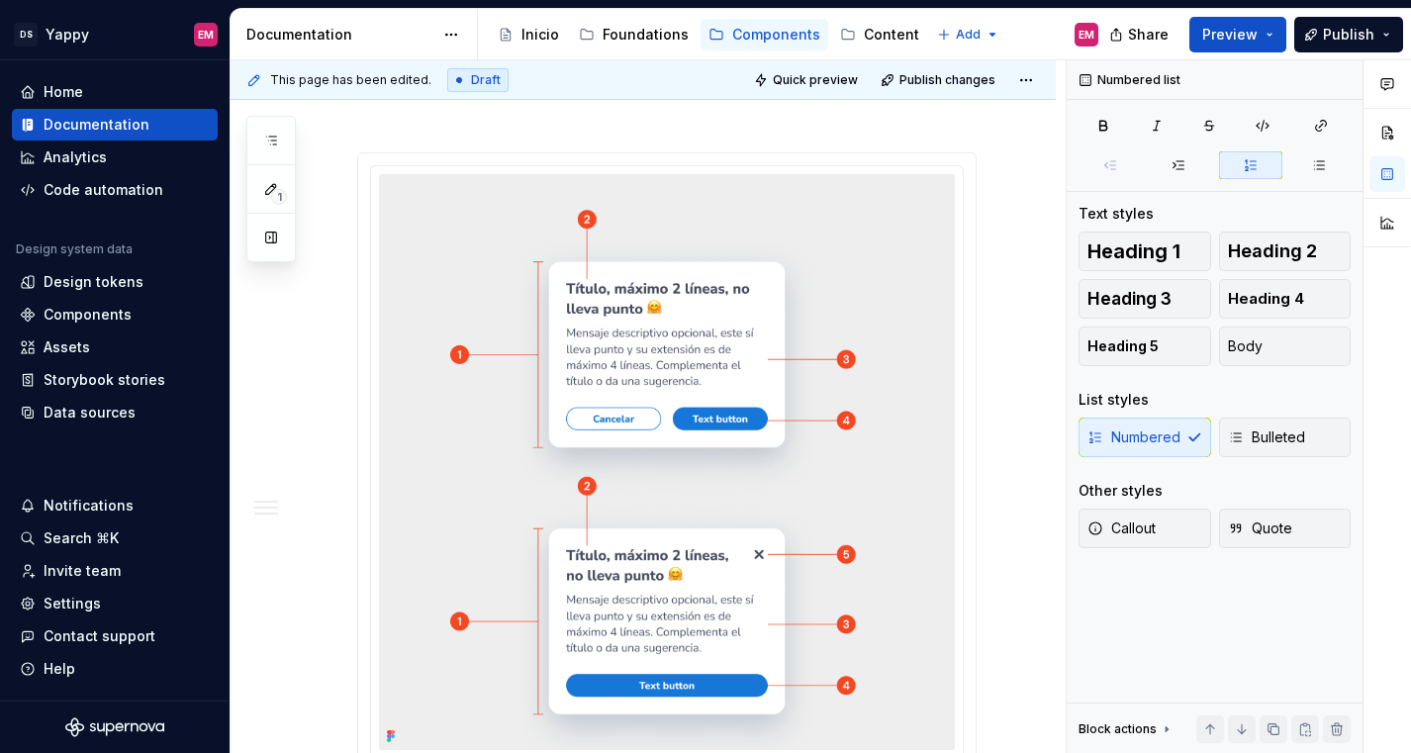
scroll to position [1737, 0]
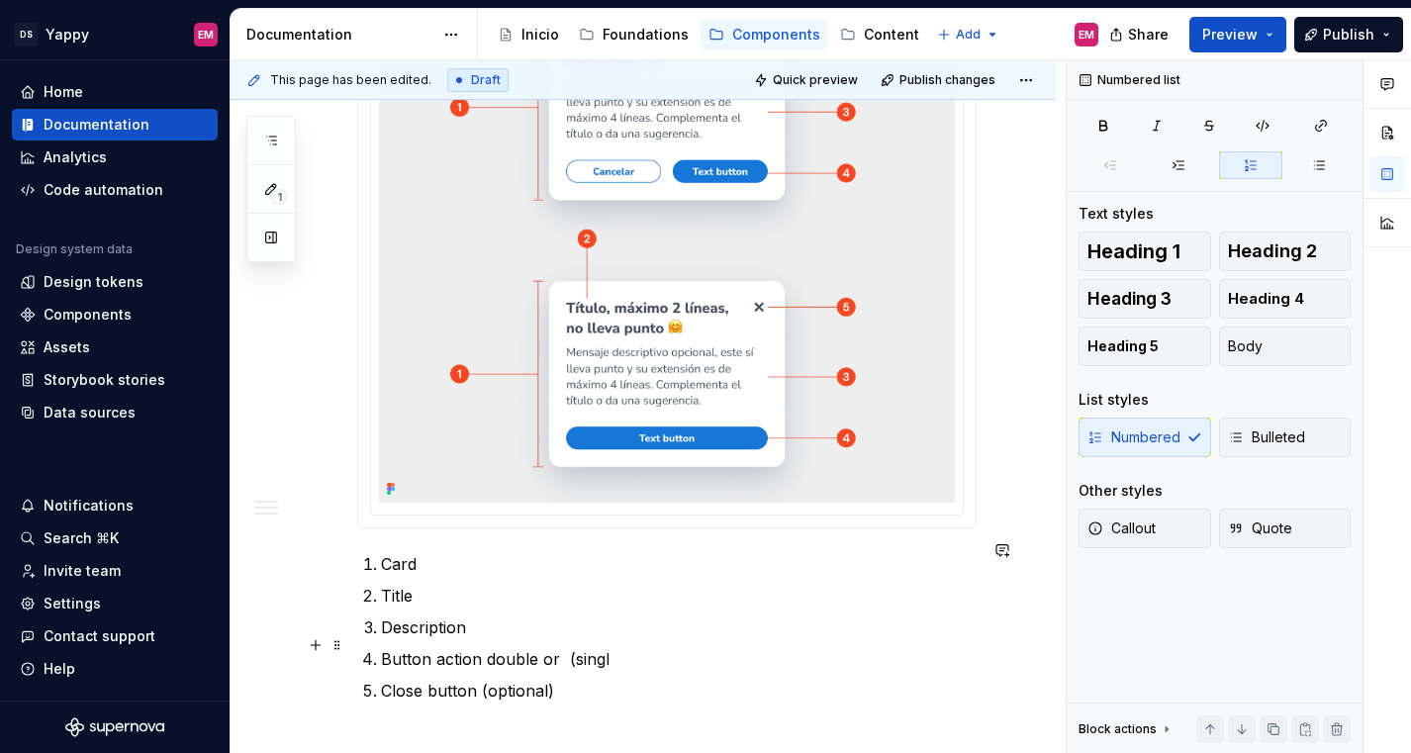
click at [576, 647] on p "Button action double or (singl" at bounding box center [679, 659] width 596 height 24
click at [617, 647] on p "Button action double or singl" at bounding box center [679, 659] width 596 height 24
click at [563, 647] on p "Button action double or single" at bounding box center [679, 659] width 596 height 24
click at [488, 652] on p "Button action double or single" at bounding box center [679, 659] width 596 height 24
click at [621, 647] on p "Button action (double or single" at bounding box center [679, 659] width 596 height 24
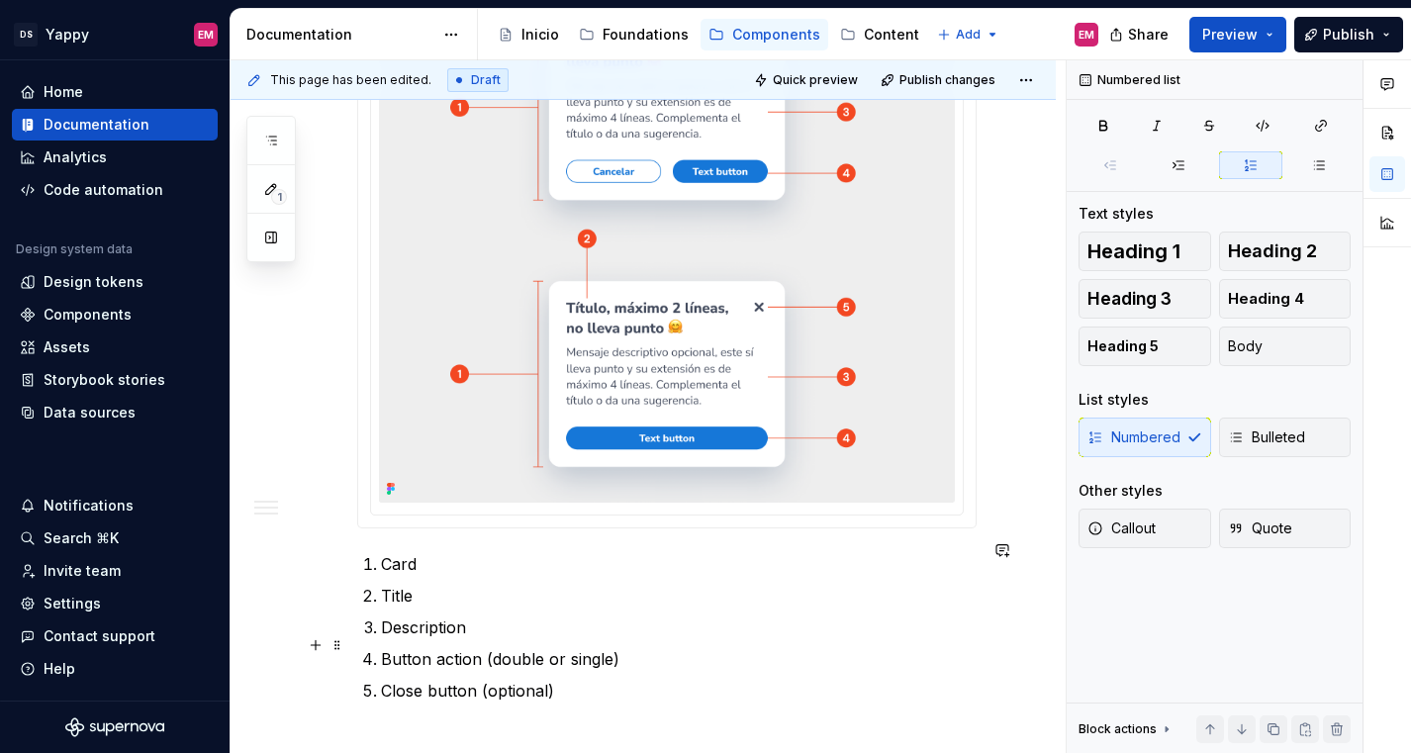
click at [503, 652] on p "Button action (double or single)" at bounding box center [679, 659] width 596 height 24
click at [580, 647] on p "Button action (Double or single)" at bounding box center [679, 659] width 596 height 24
click at [603, 684] on p "Close button (optional)" at bounding box center [679, 691] width 596 height 24
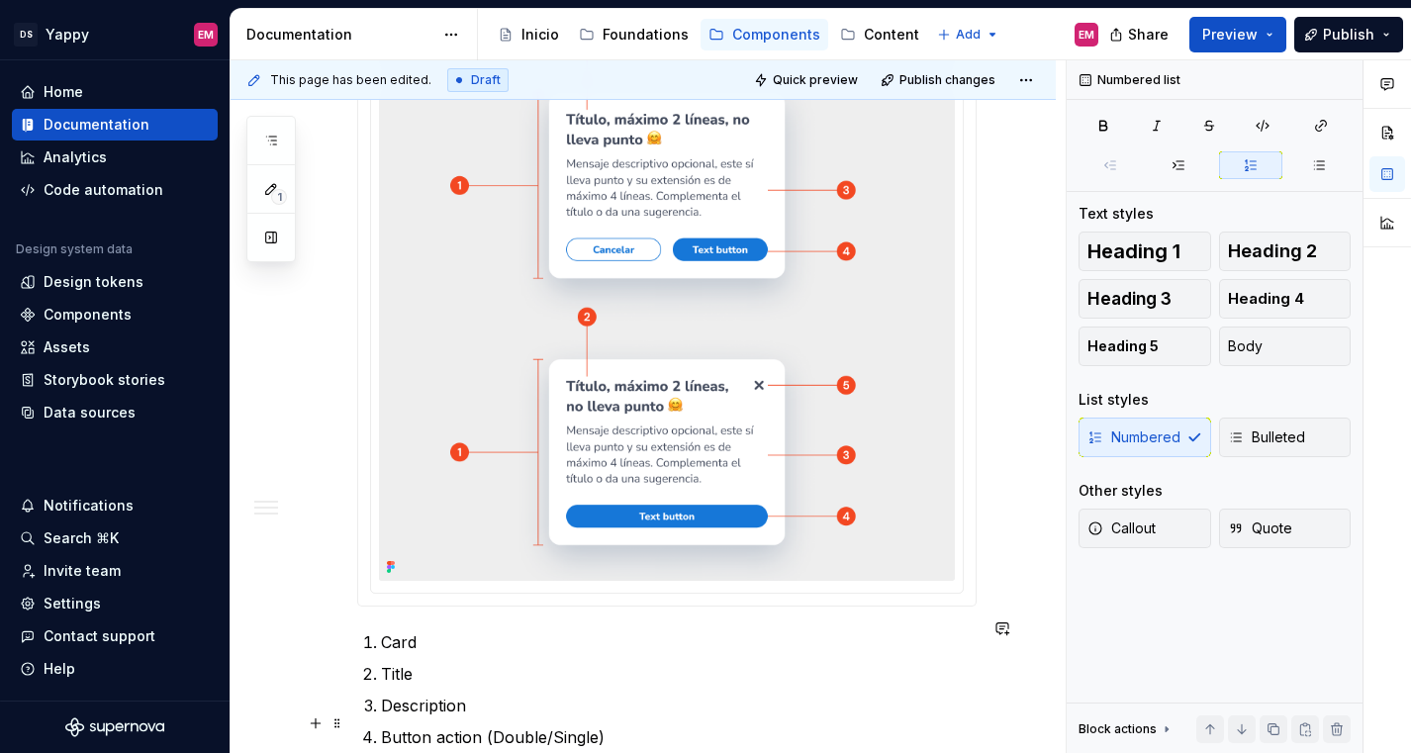
scroll to position [1819, 0]
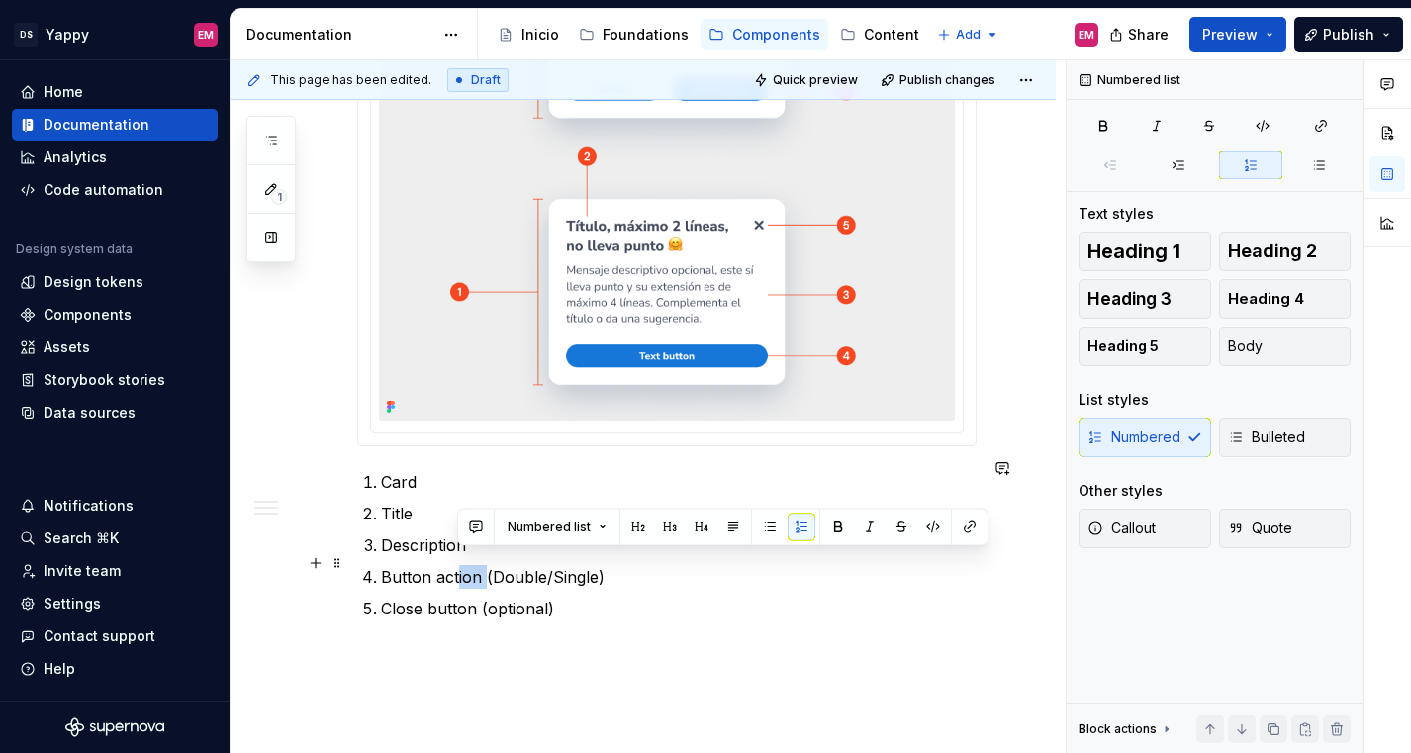
drag, startPoint x: 486, startPoint y: 567, endPoint x: 457, endPoint y: 567, distance: 28.7
click at [457, 567] on p "Button action (Double/Single)" at bounding box center [679, 577] width 596 height 24
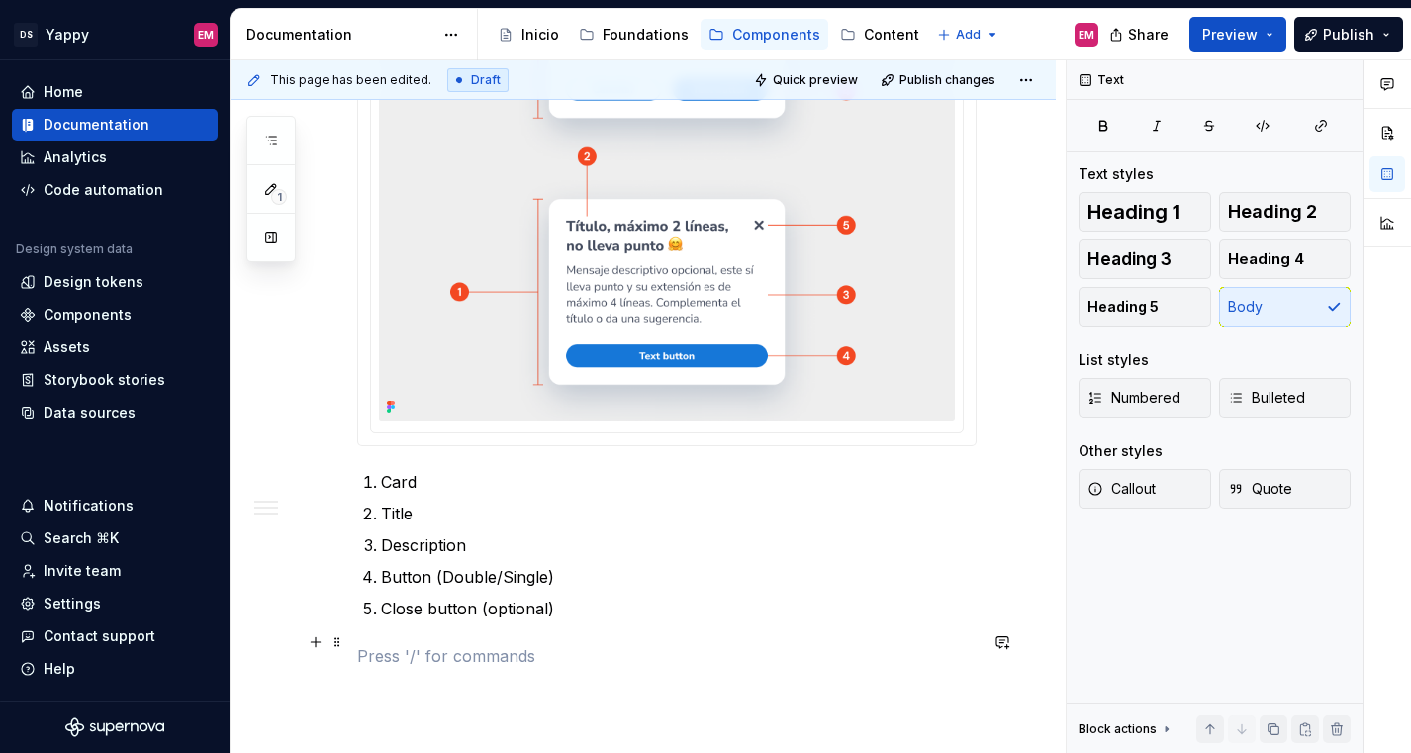
click at [478, 644] on p at bounding box center [666, 656] width 619 height 24
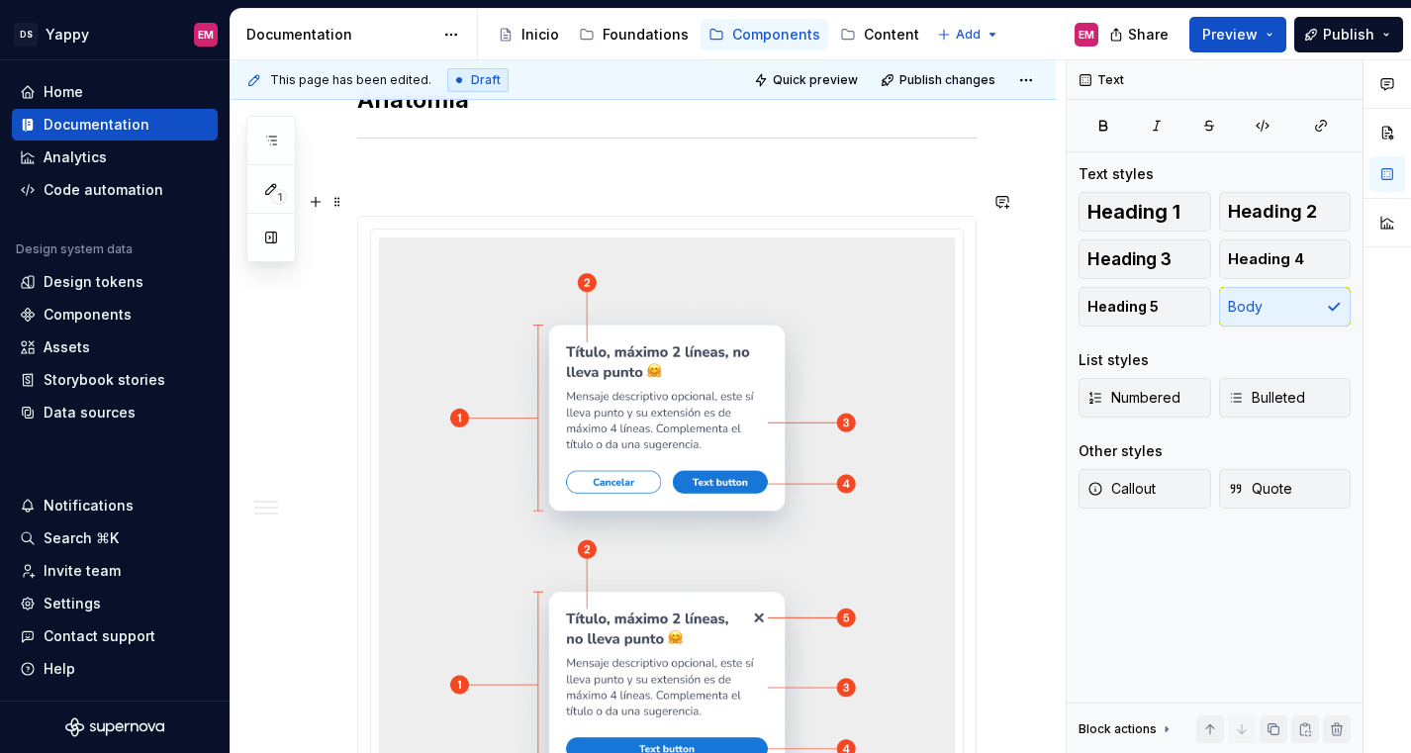
scroll to position [1384, 0]
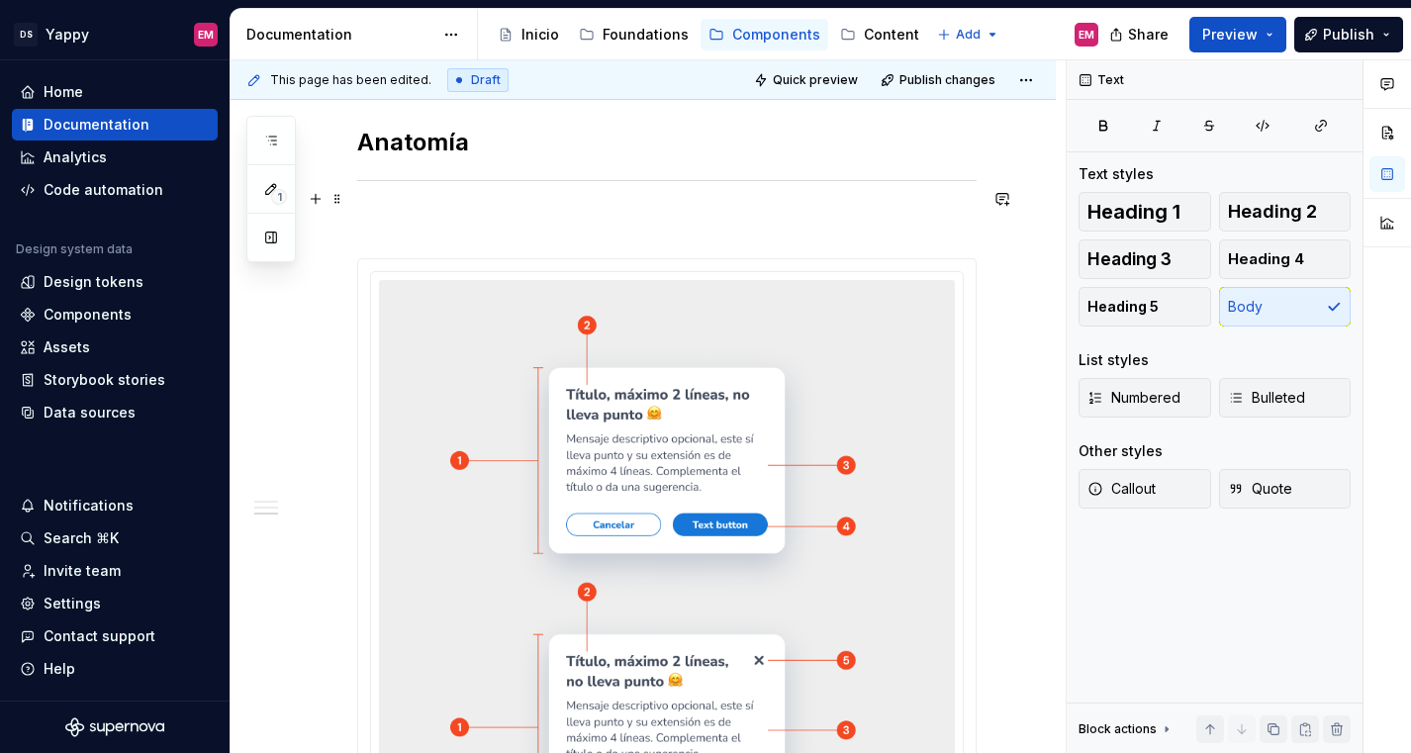
click at [419, 211] on p at bounding box center [666, 223] width 619 height 24
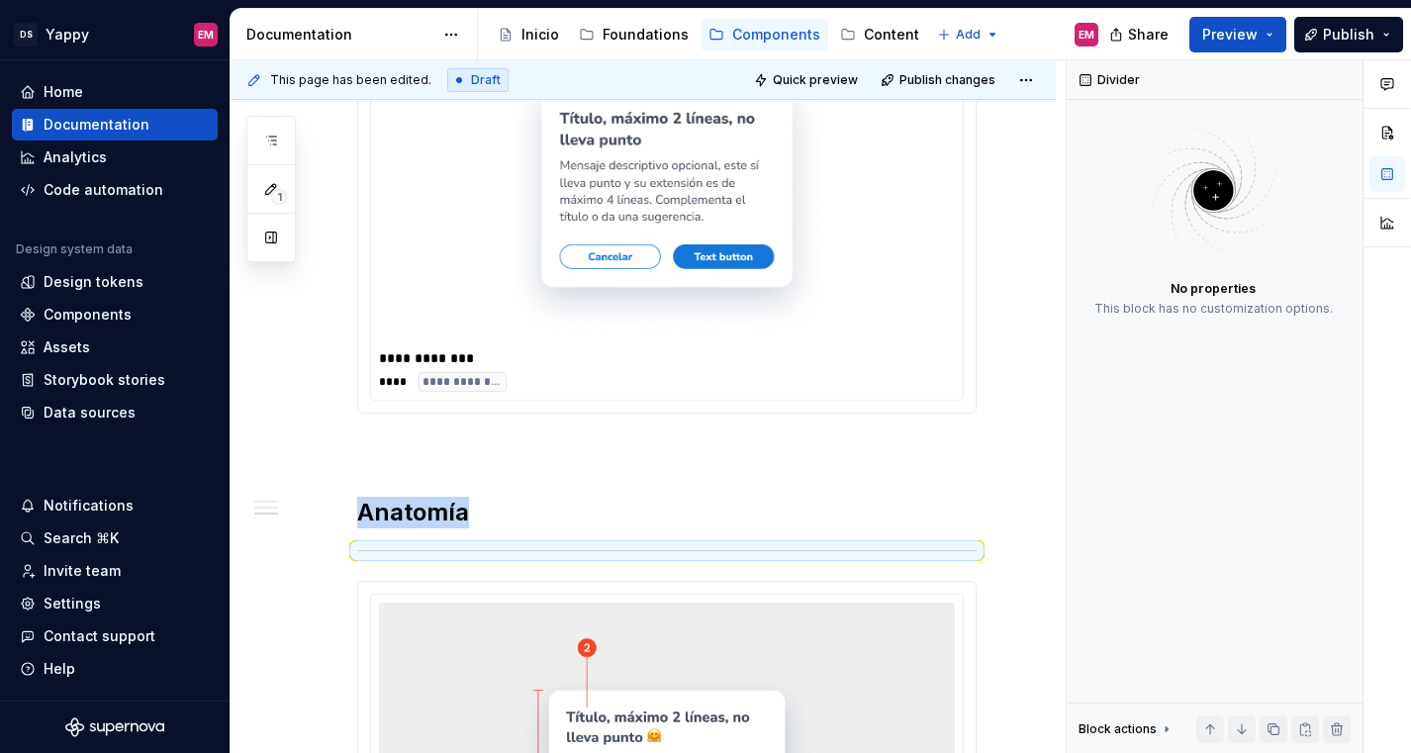
scroll to position [1077, 0]
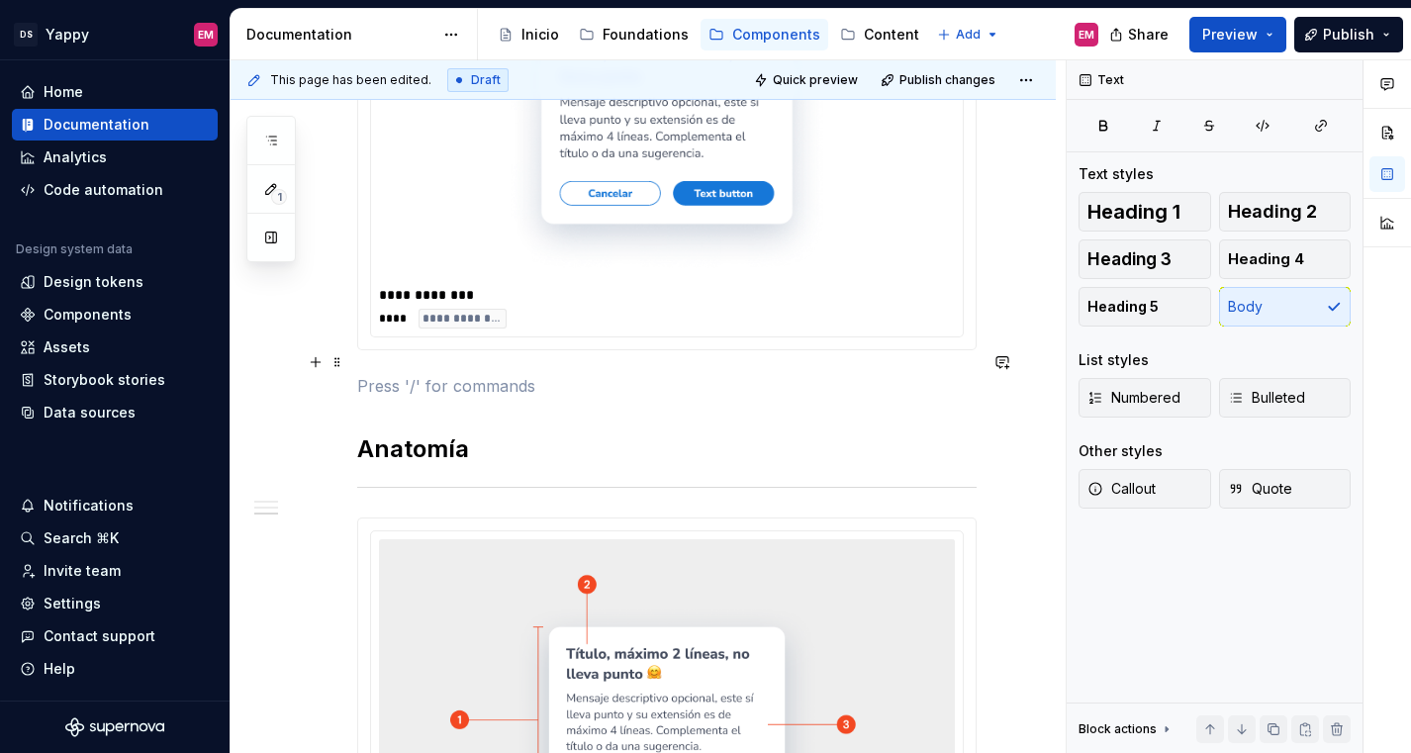
click at [415, 374] on p at bounding box center [666, 386] width 619 height 24
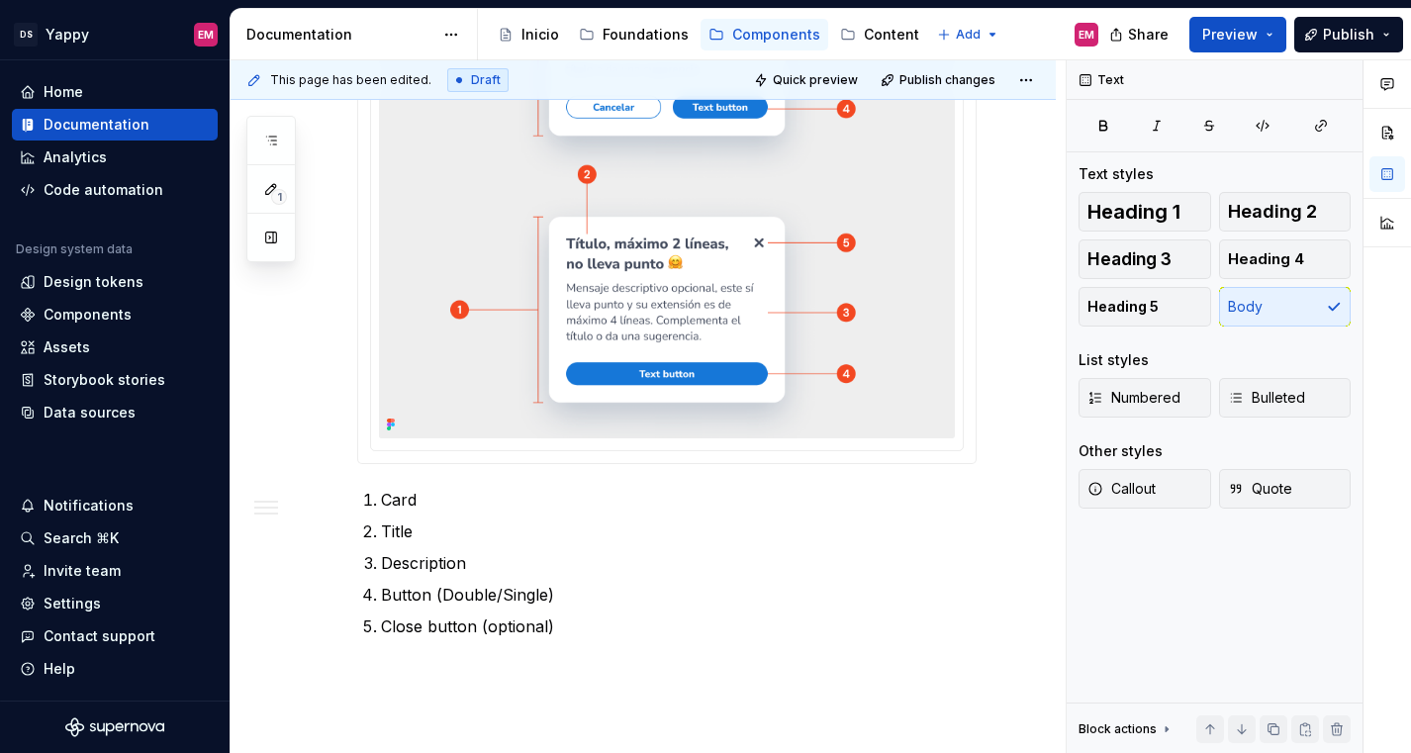
scroll to position [1856, 0]
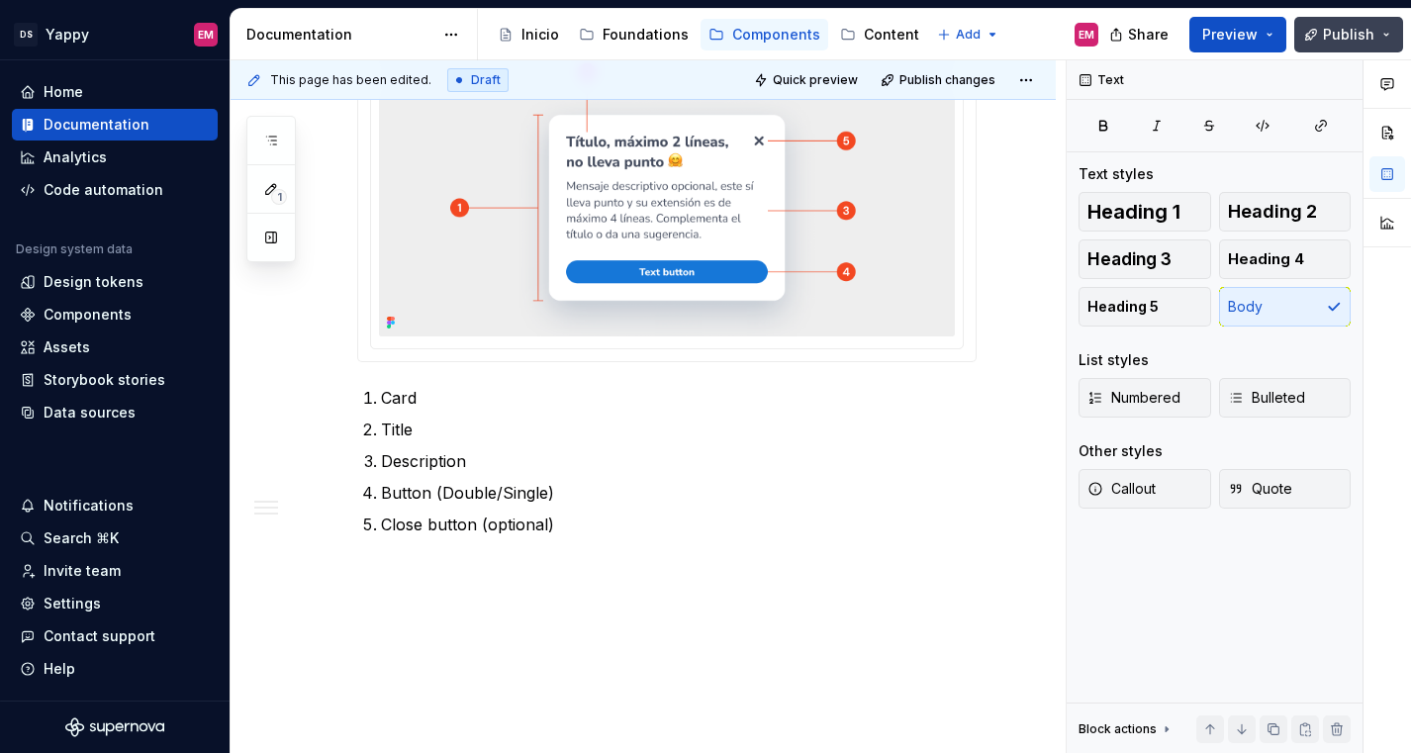
click at [1354, 30] on span "Publish" at bounding box center [1348, 35] width 51 height 20
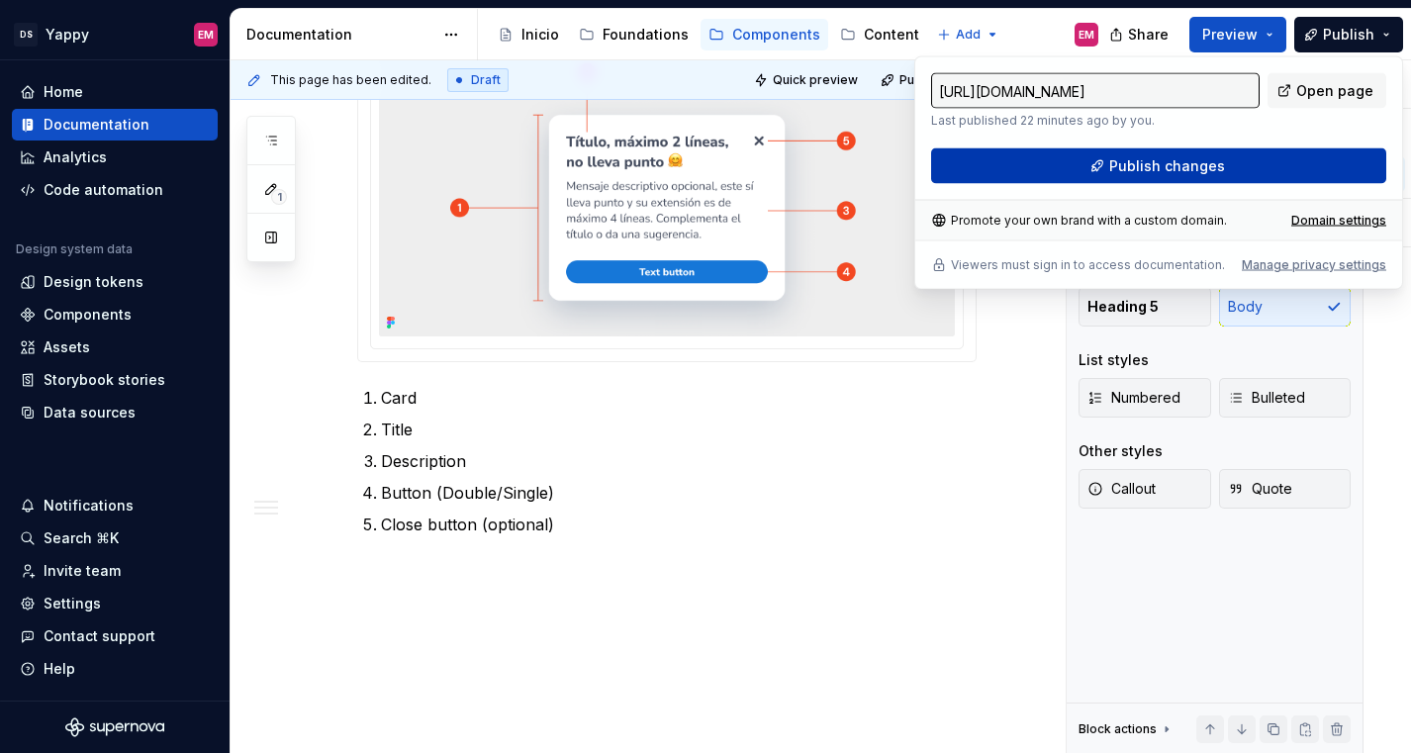
click at [1096, 155] on button "Publish changes" at bounding box center [1158, 166] width 455 height 36
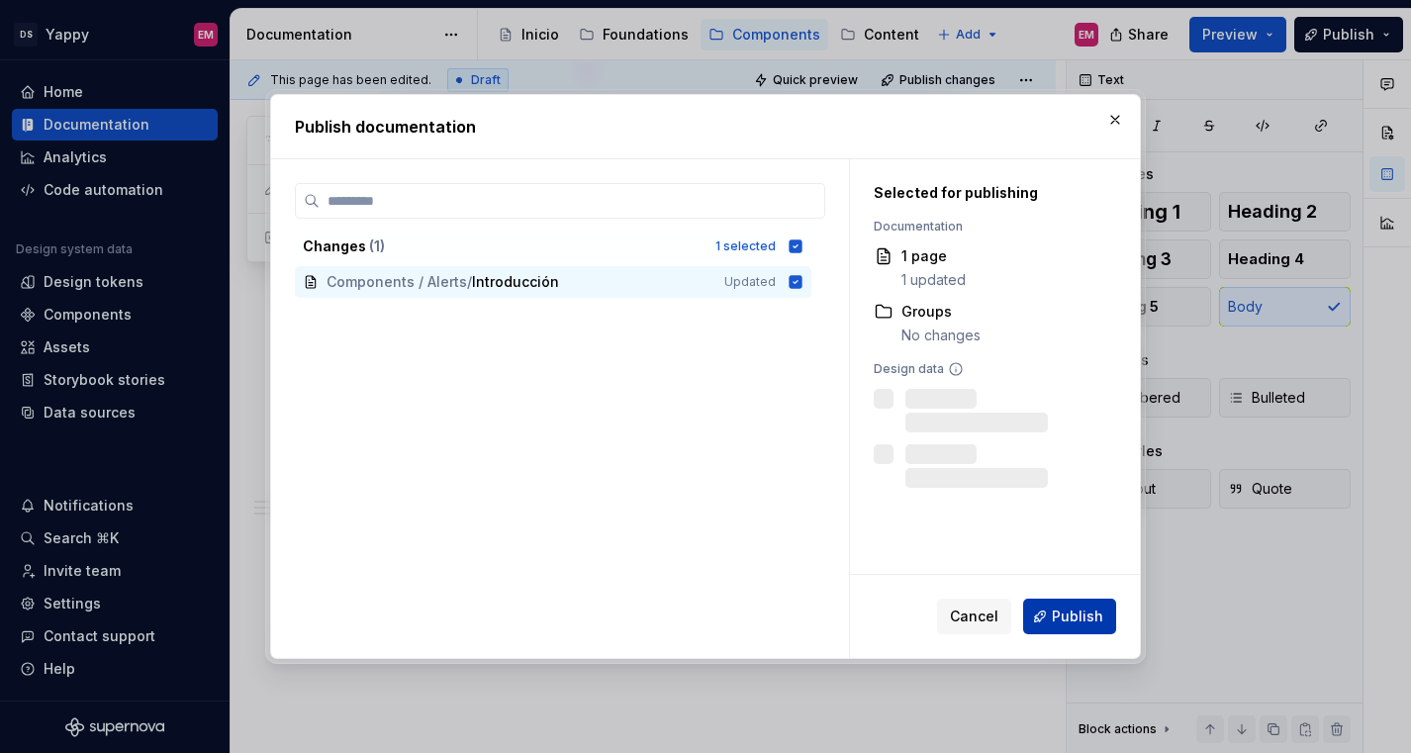
click at [1044, 614] on button "Publish" at bounding box center [1069, 616] width 93 height 36
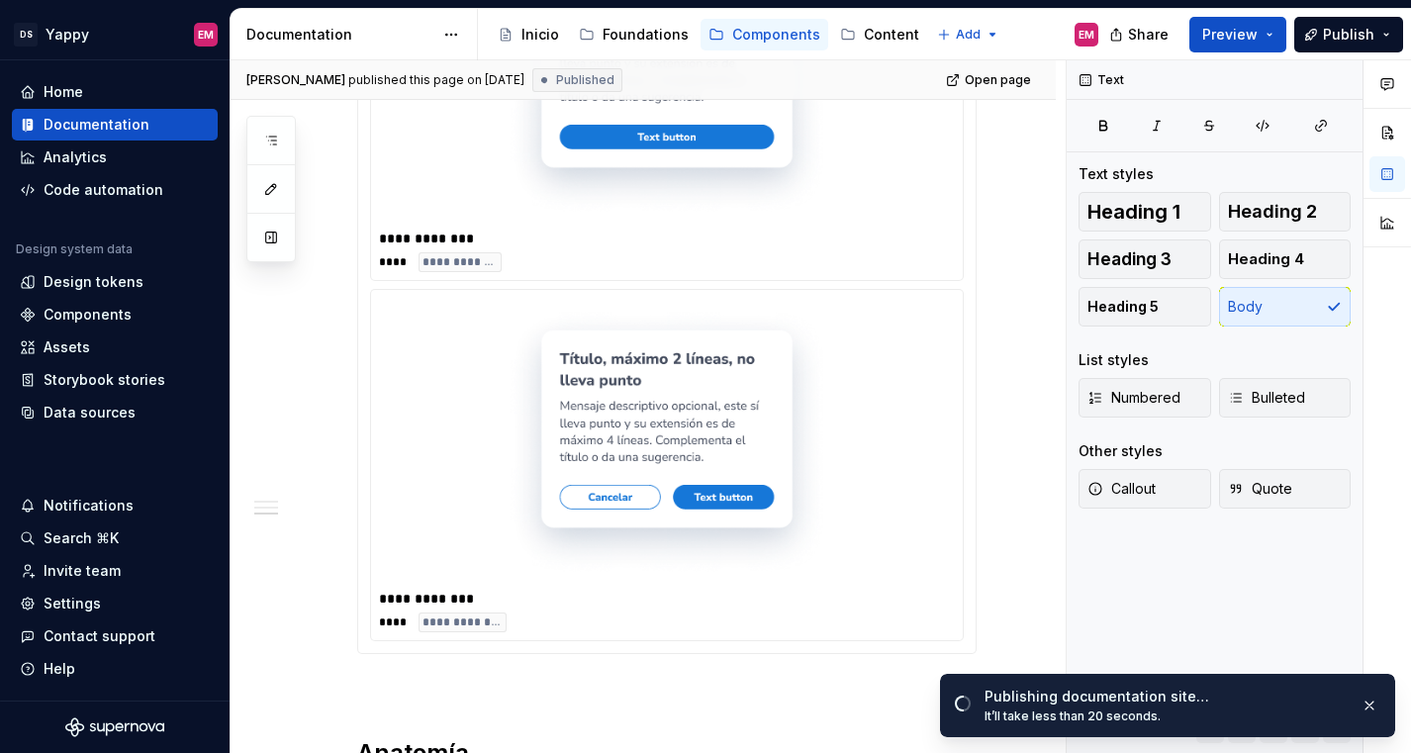
scroll to position [438, 0]
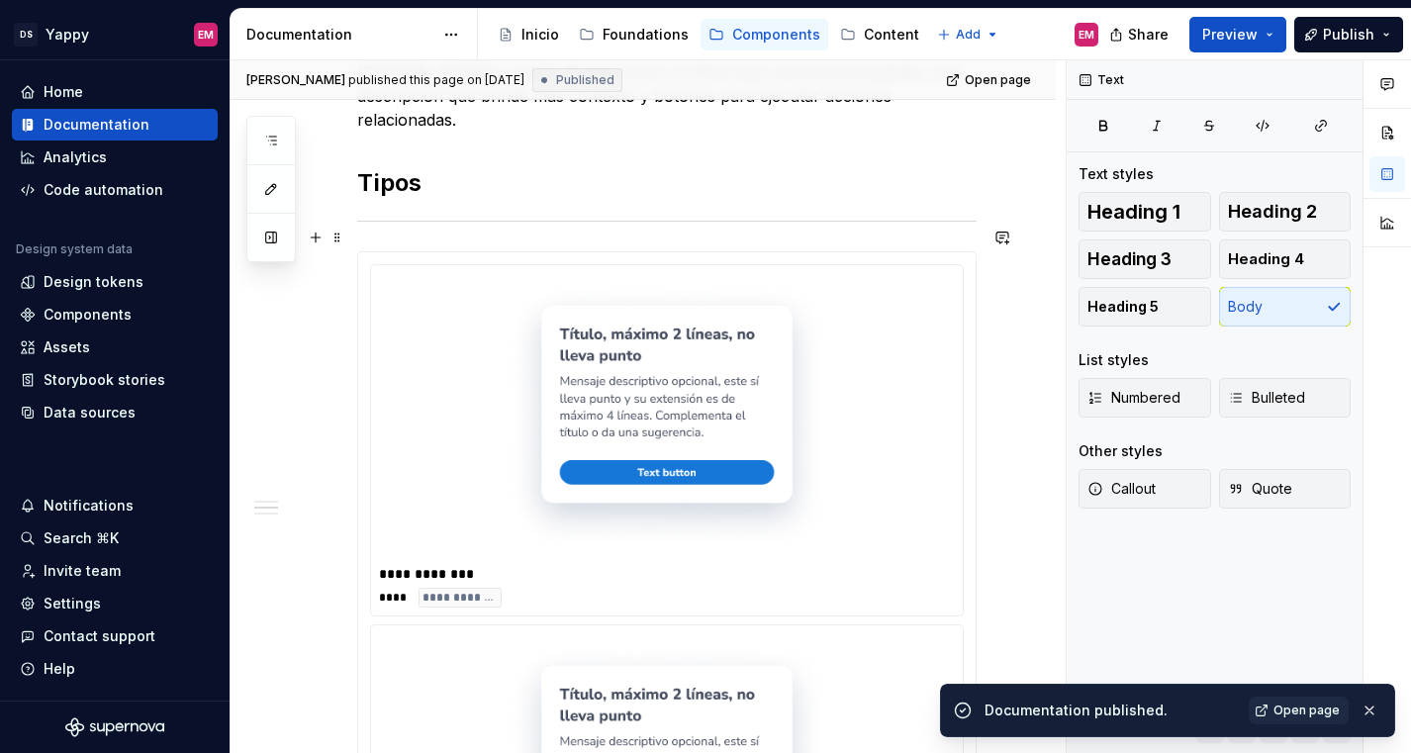
click at [592, 344] on img at bounding box center [667, 416] width 324 height 271
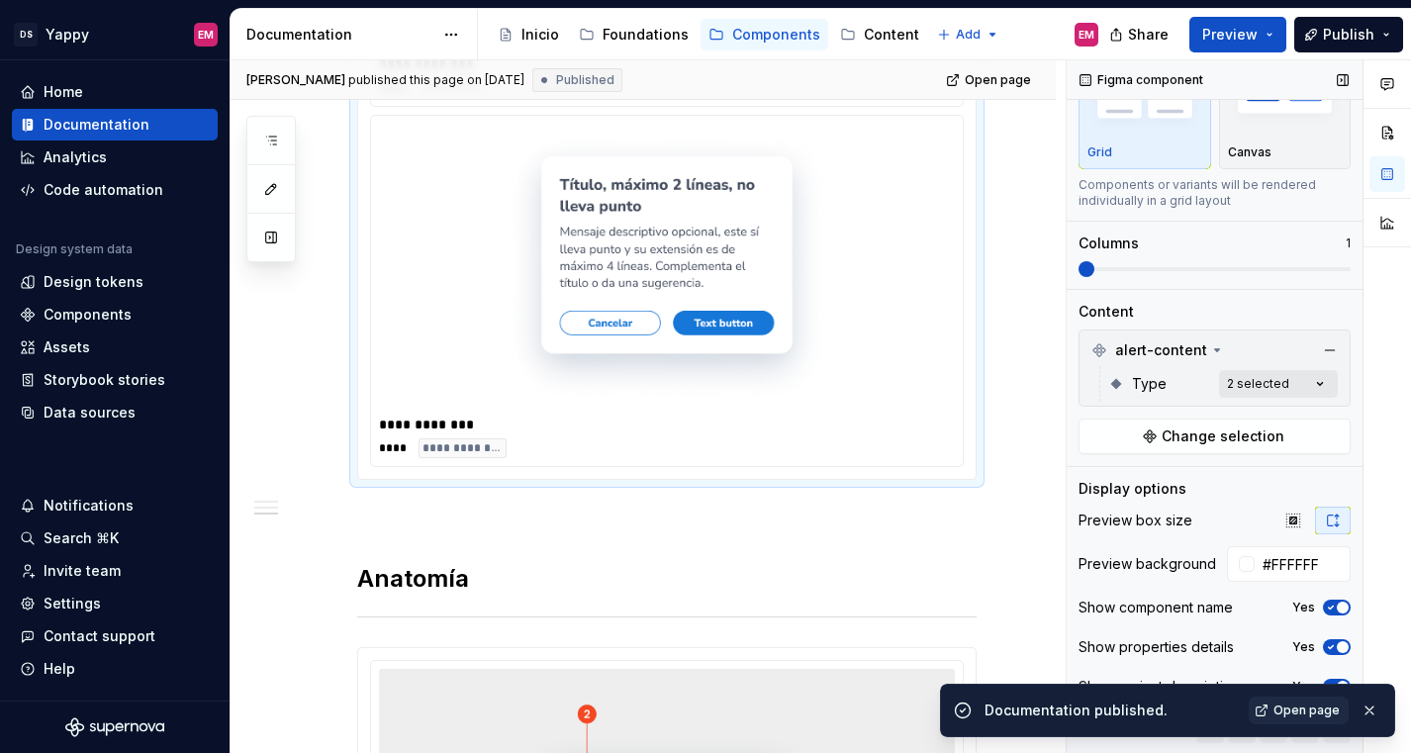
scroll to position [103, 0]
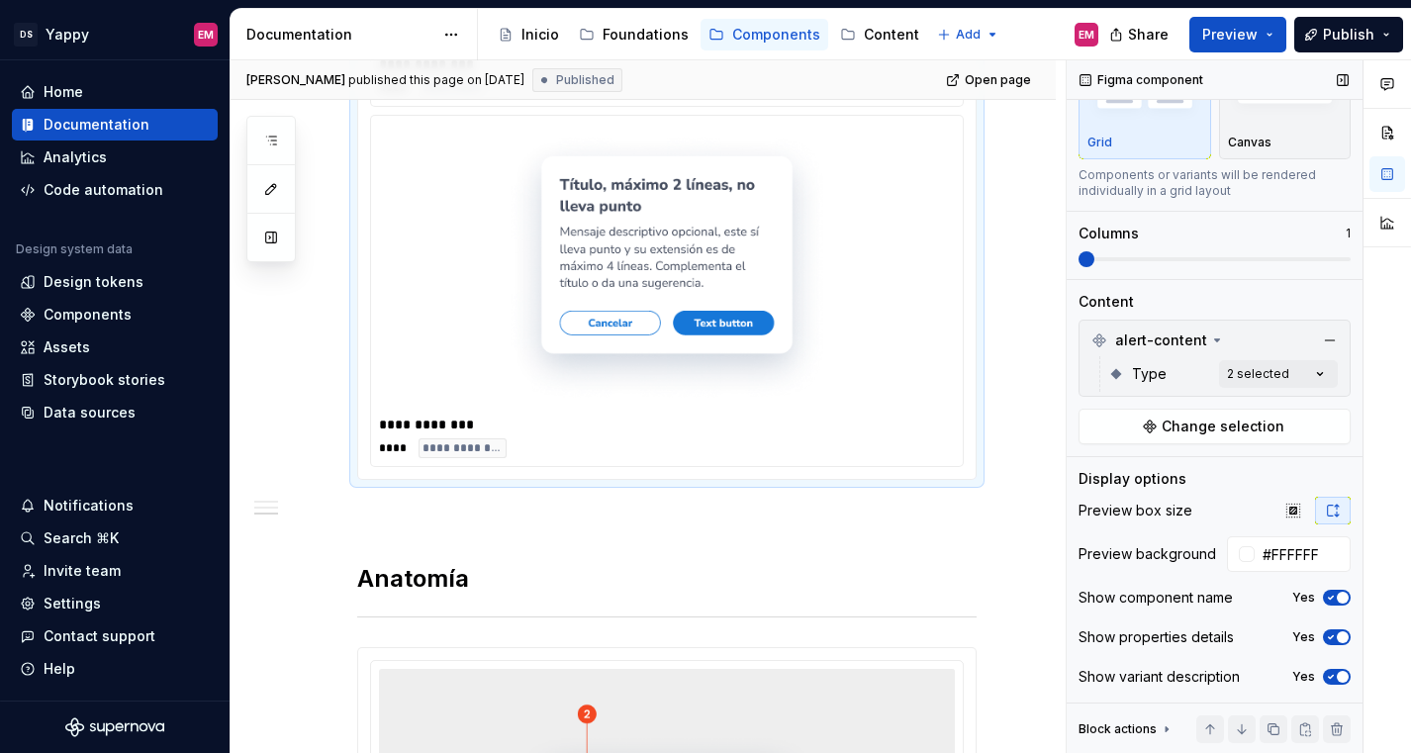
click at [1330, 634] on icon "button" at bounding box center [1331, 637] width 16 height 12
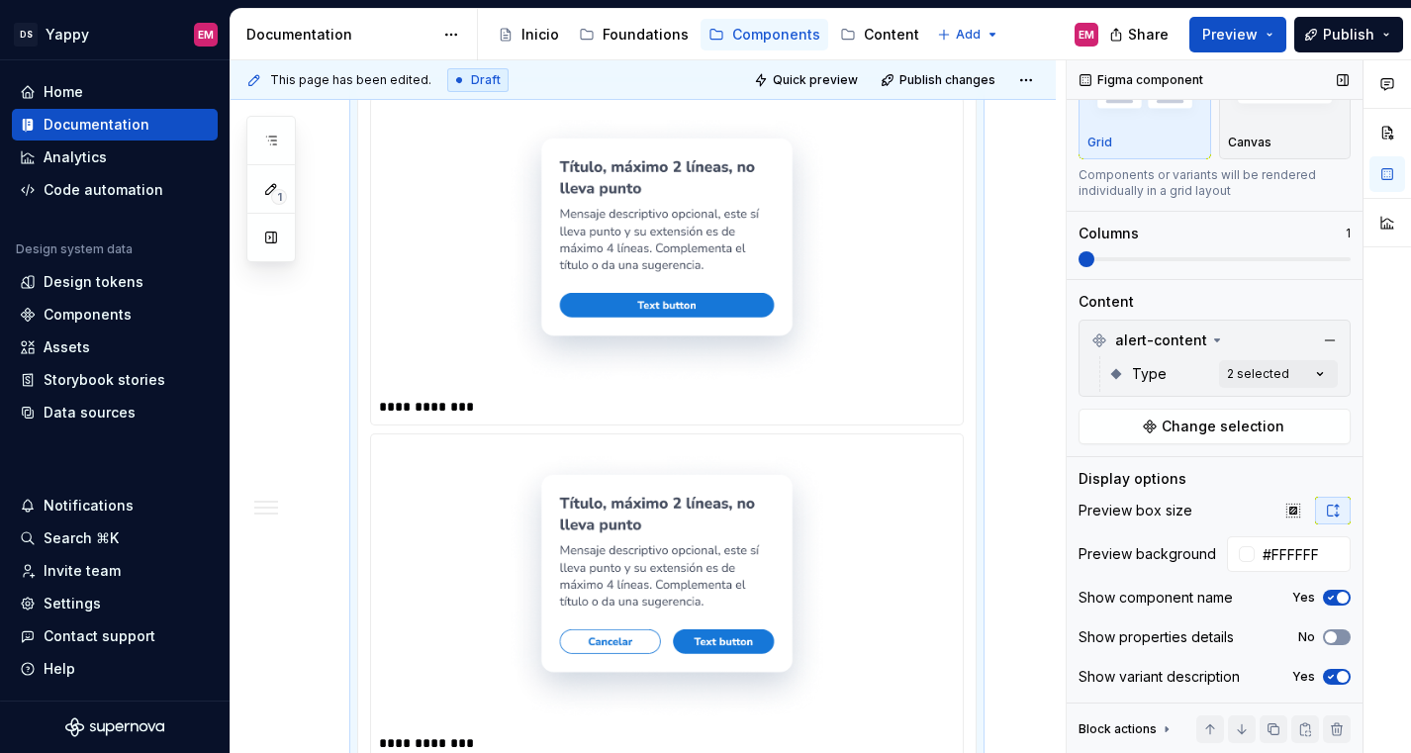
click at [1330, 634] on span "button" at bounding box center [1331, 637] width 12 height 12
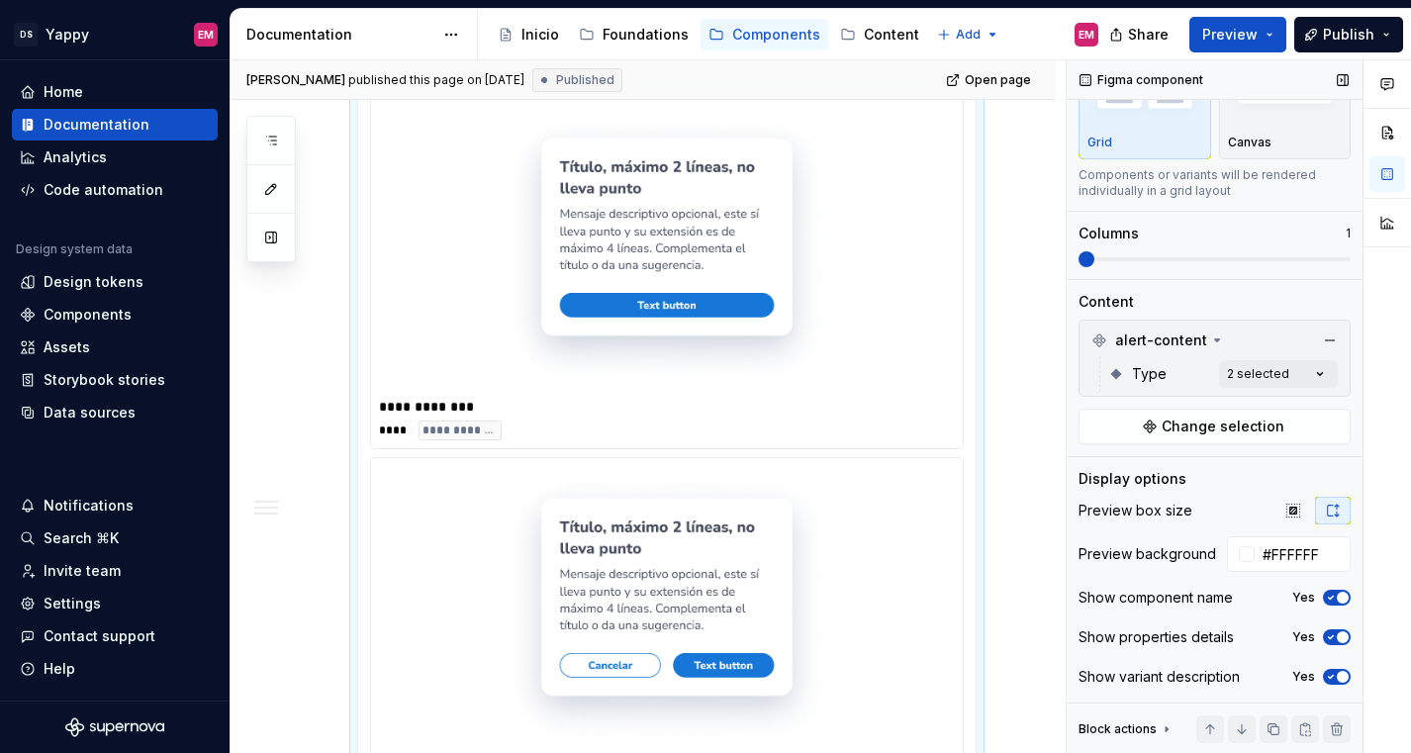
click at [1330, 631] on icon "button" at bounding box center [1331, 637] width 16 height 12
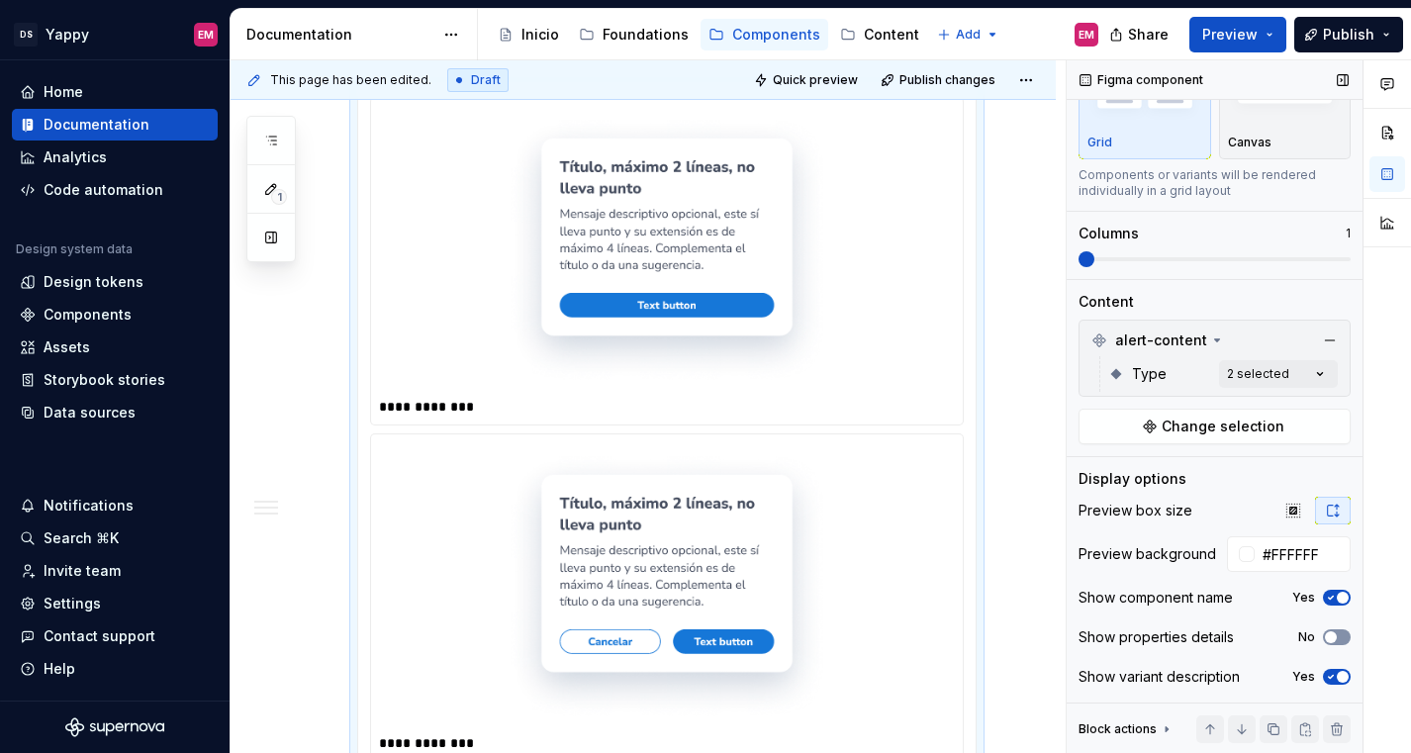
click at [1330, 631] on span "button" at bounding box center [1331, 637] width 12 height 12
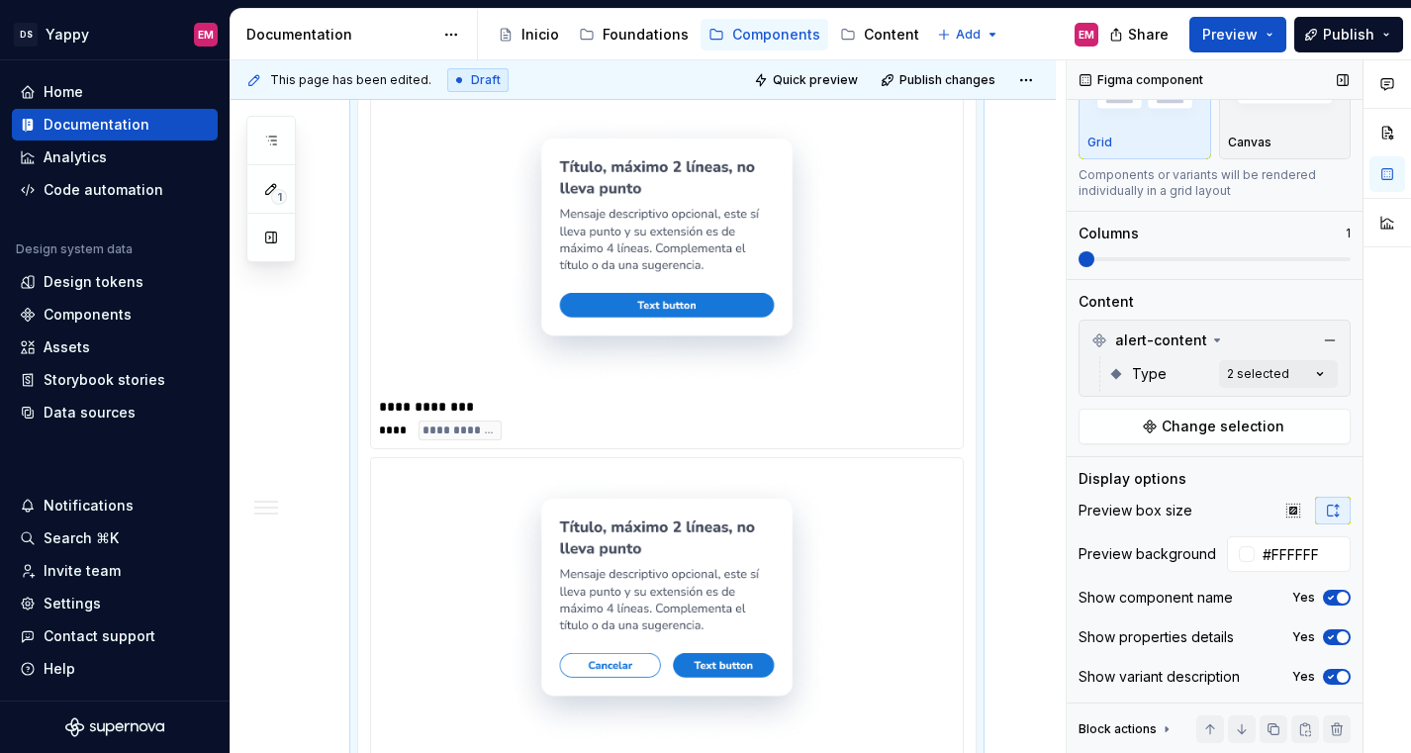
click at [1333, 599] on icon "button" at bounding box center [1331, 598] width 16 height 12
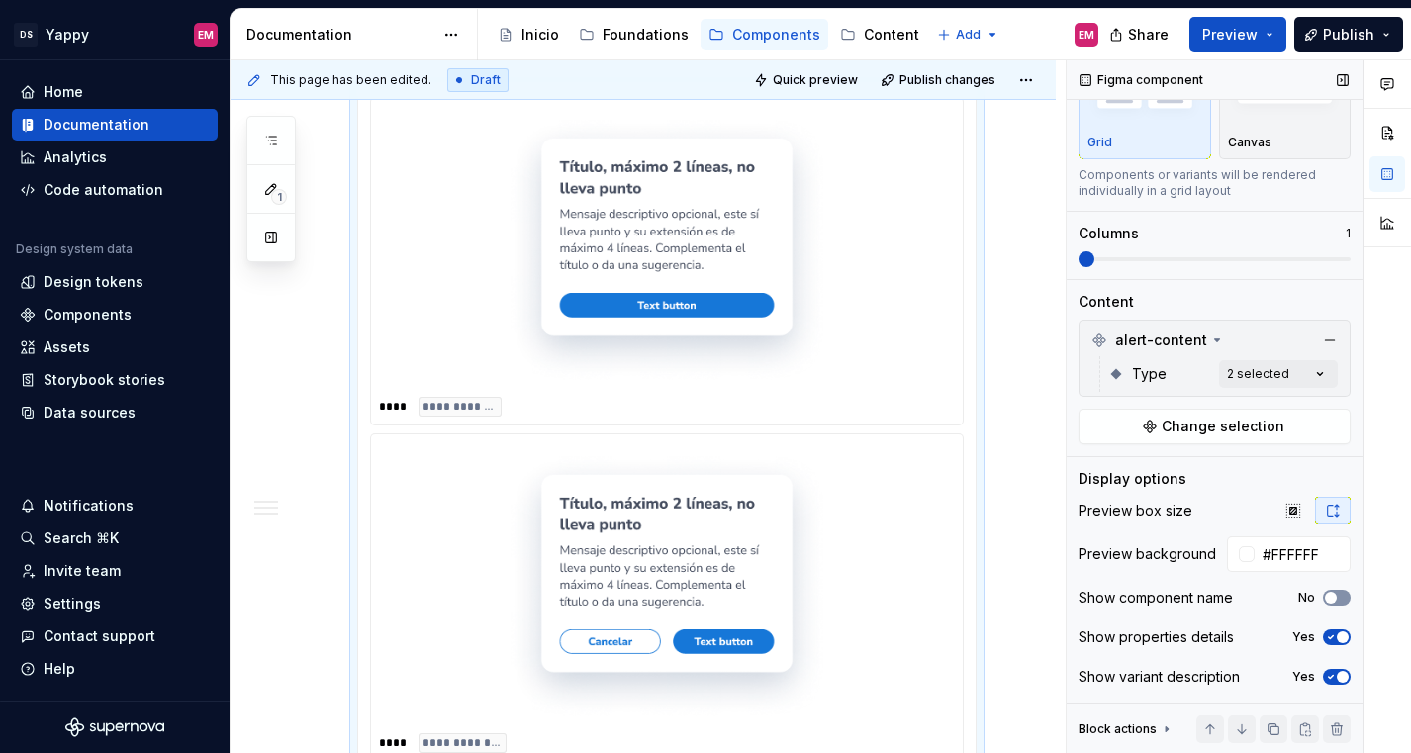
click at [1333, 599] on span "button" at bounding box center [1331, 598] width 12 height 12
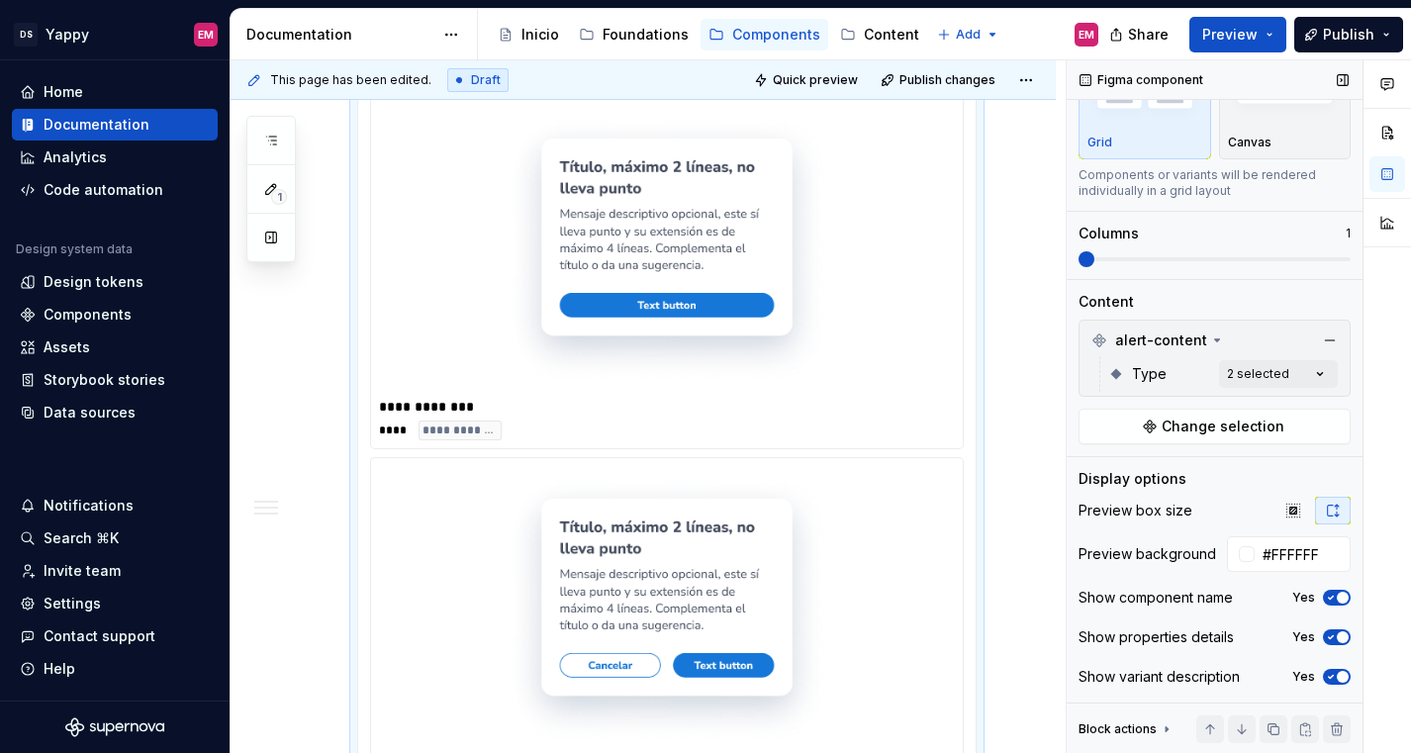
click at [1333, 599] on icon "button" at bounding box center [1331, 598] width 16 height 12
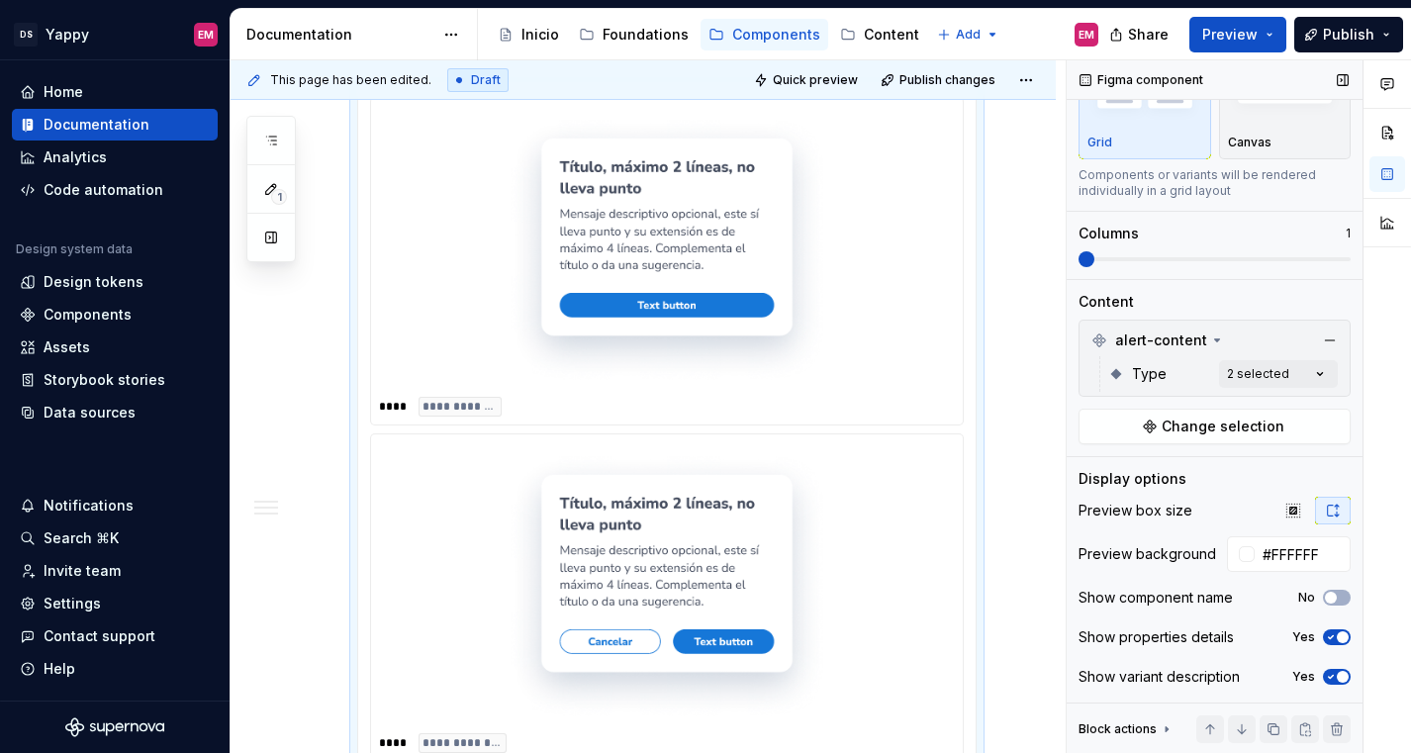
click at [1329, 674] on icon "button" at bounding box center [1331, 677] width 16 height 12
click at [1329, 674] on span "button" at bounding box center [1331, 677] width 12 height 12
click at [1329, 674] on icon "button" at bounding box center [1331, 677] width 16 height 12
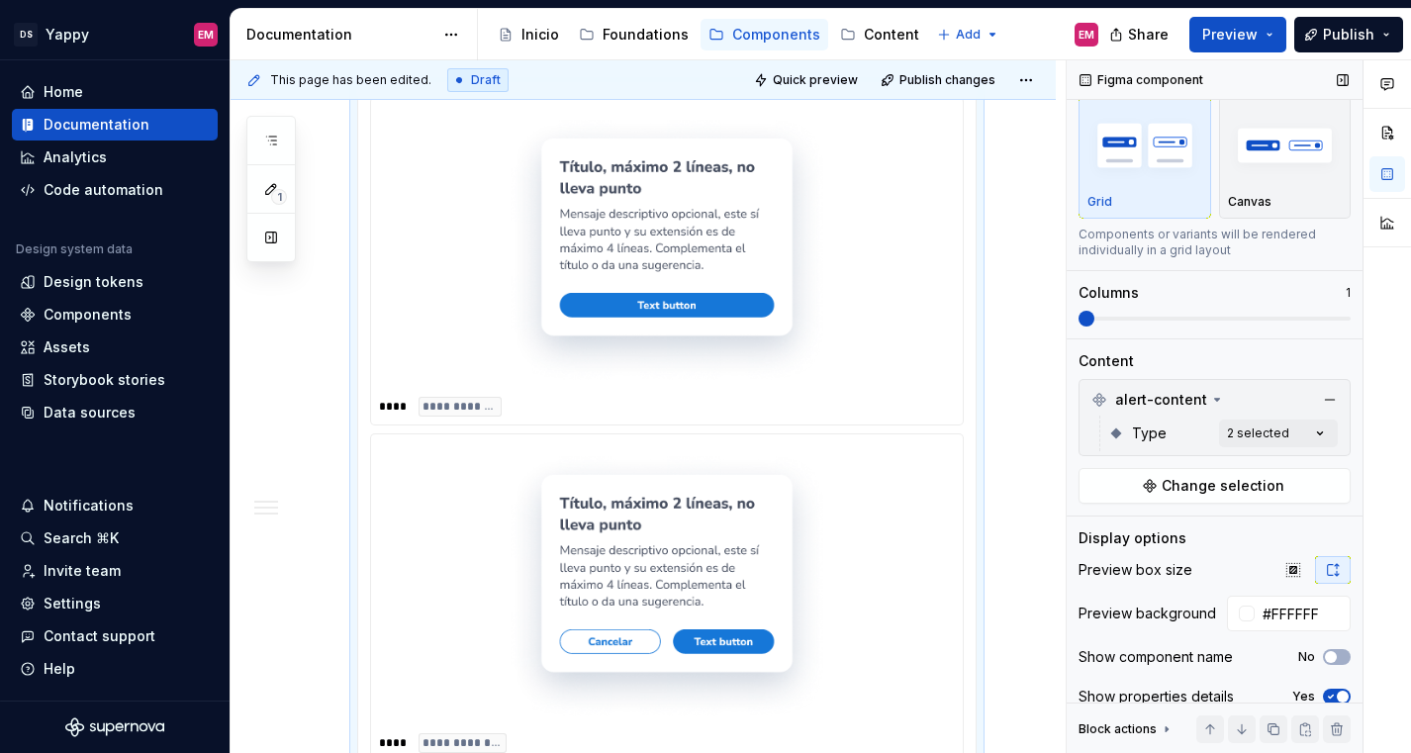
scroll to position [0, 0]
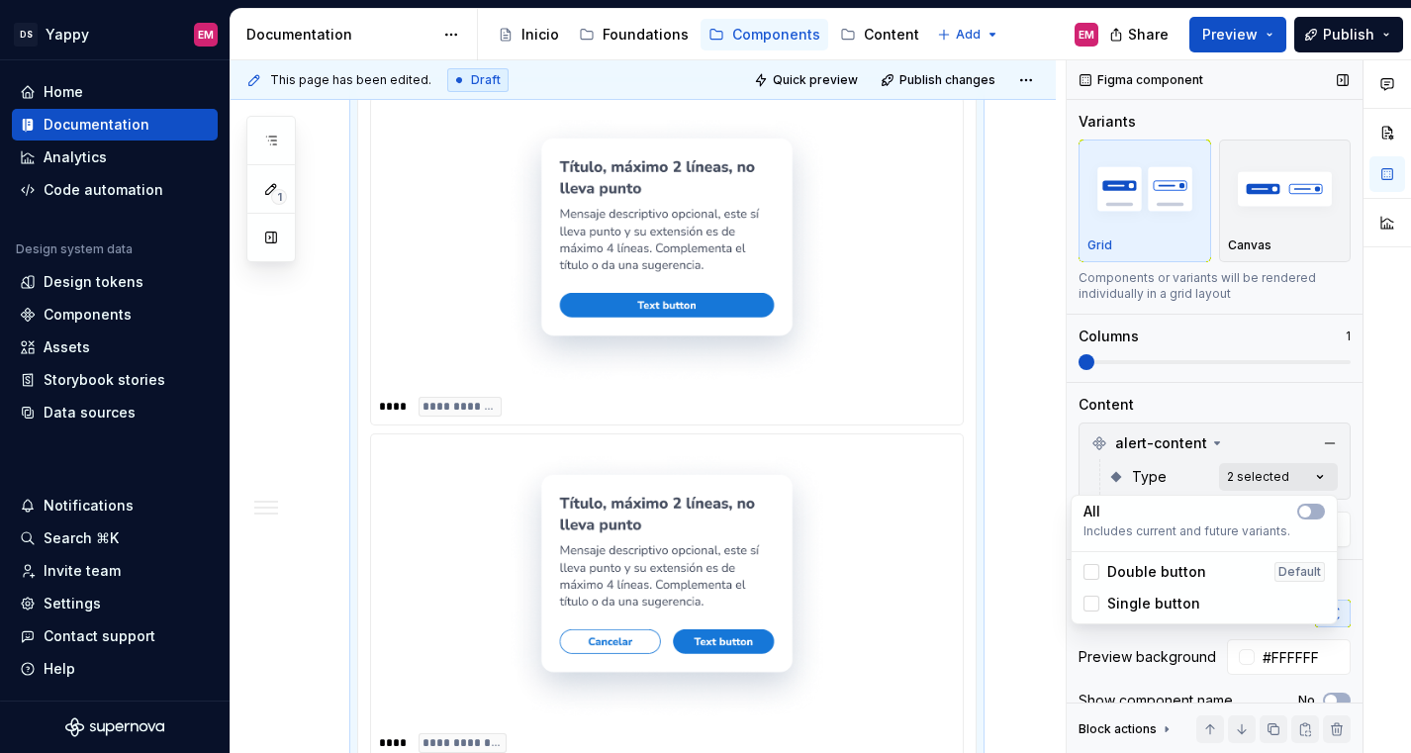
click at [1280, 476] on div "Comments Open comments No comments yet Select ‘Comment’ from the block context …" at bounding box center [1238, 406] width 344 height 693
click at [1159, 462] on div "Comments Open comments No comments yet Select ‘Comment’ from the block context …" at bounding box center [1238, 406] width 344 height 693
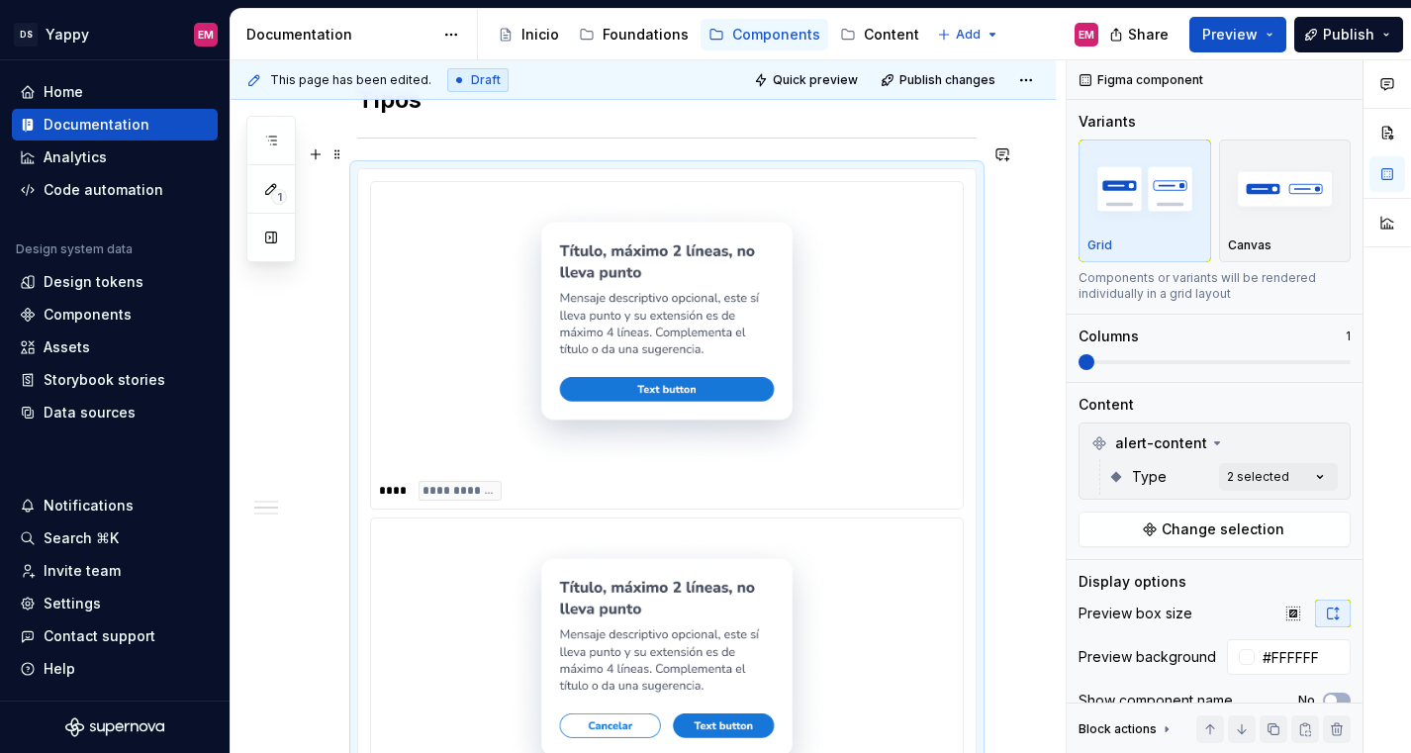
scroll to position [434, 0]
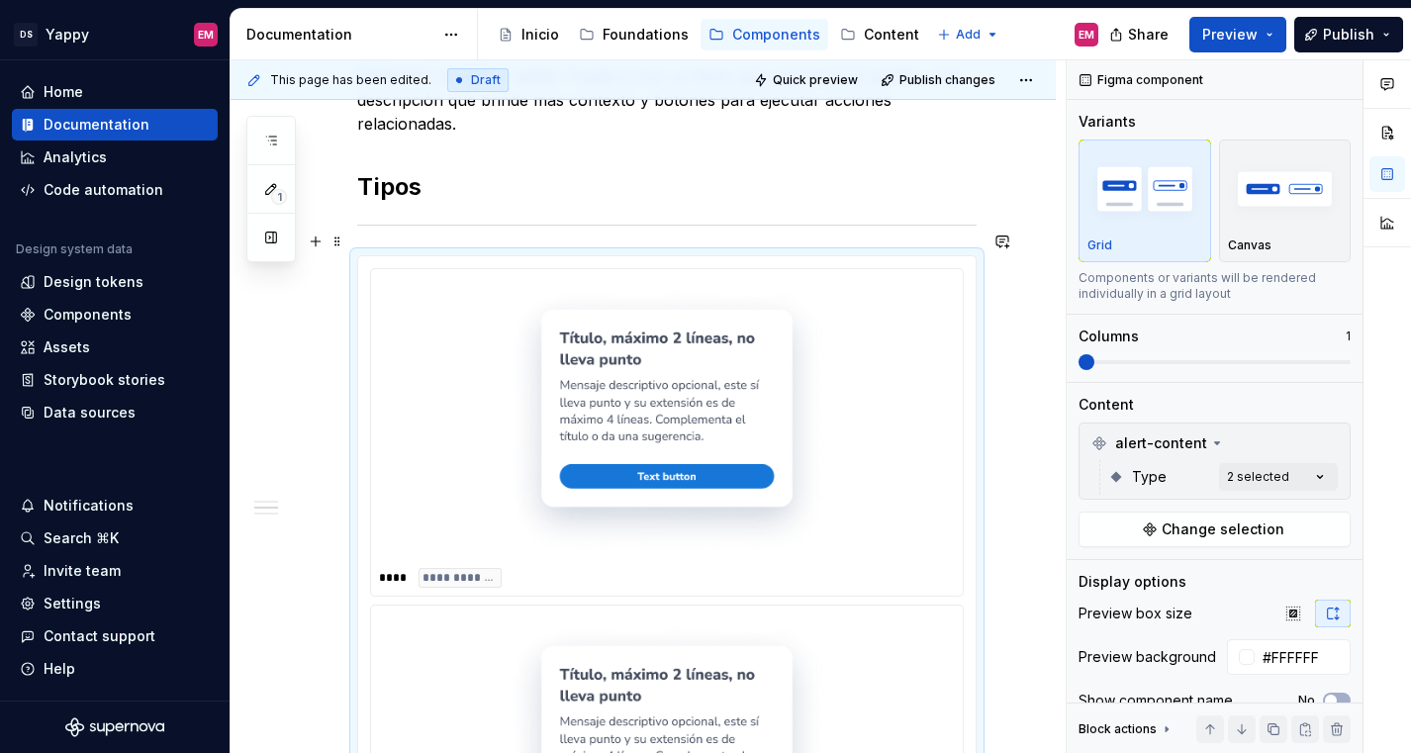
click at [658, 373] on img at bounding box center [667, 420] width 324 height 271
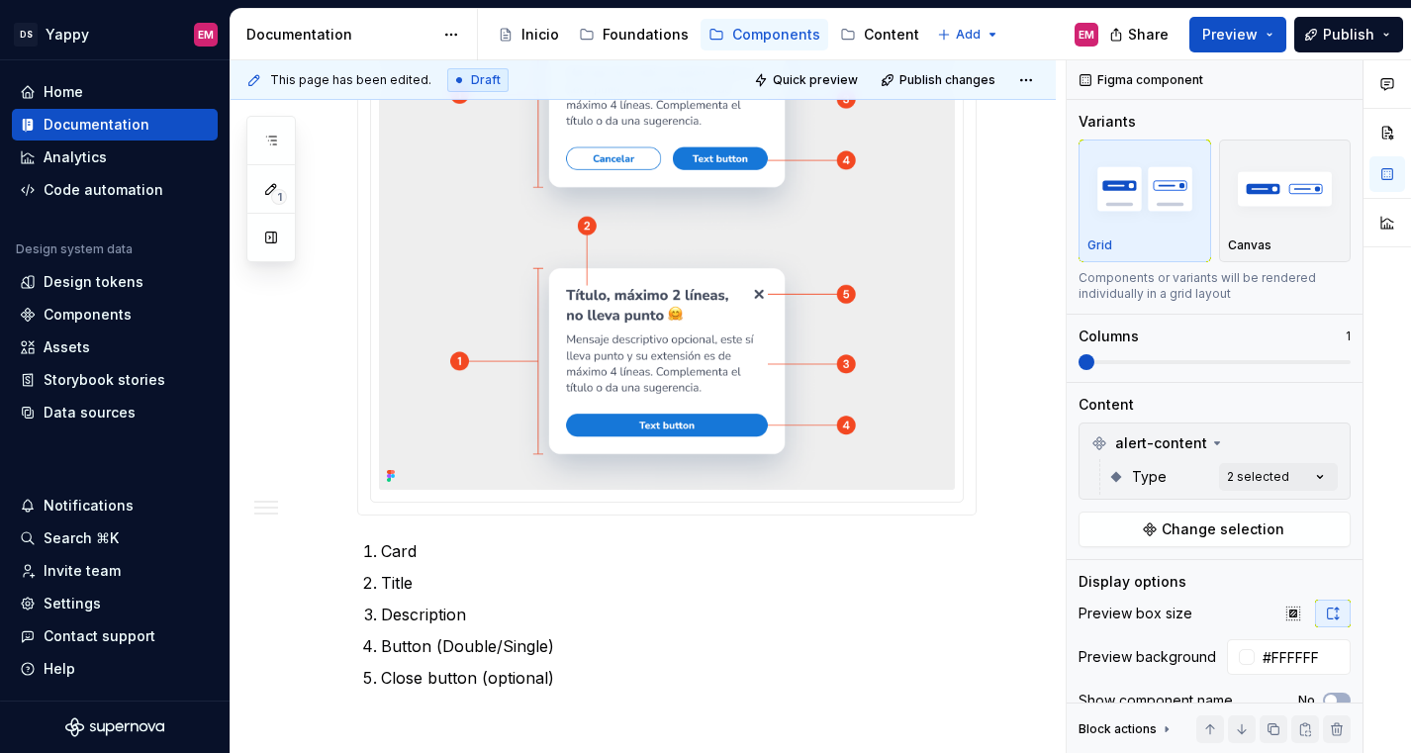
scroll to position [1874, 0]
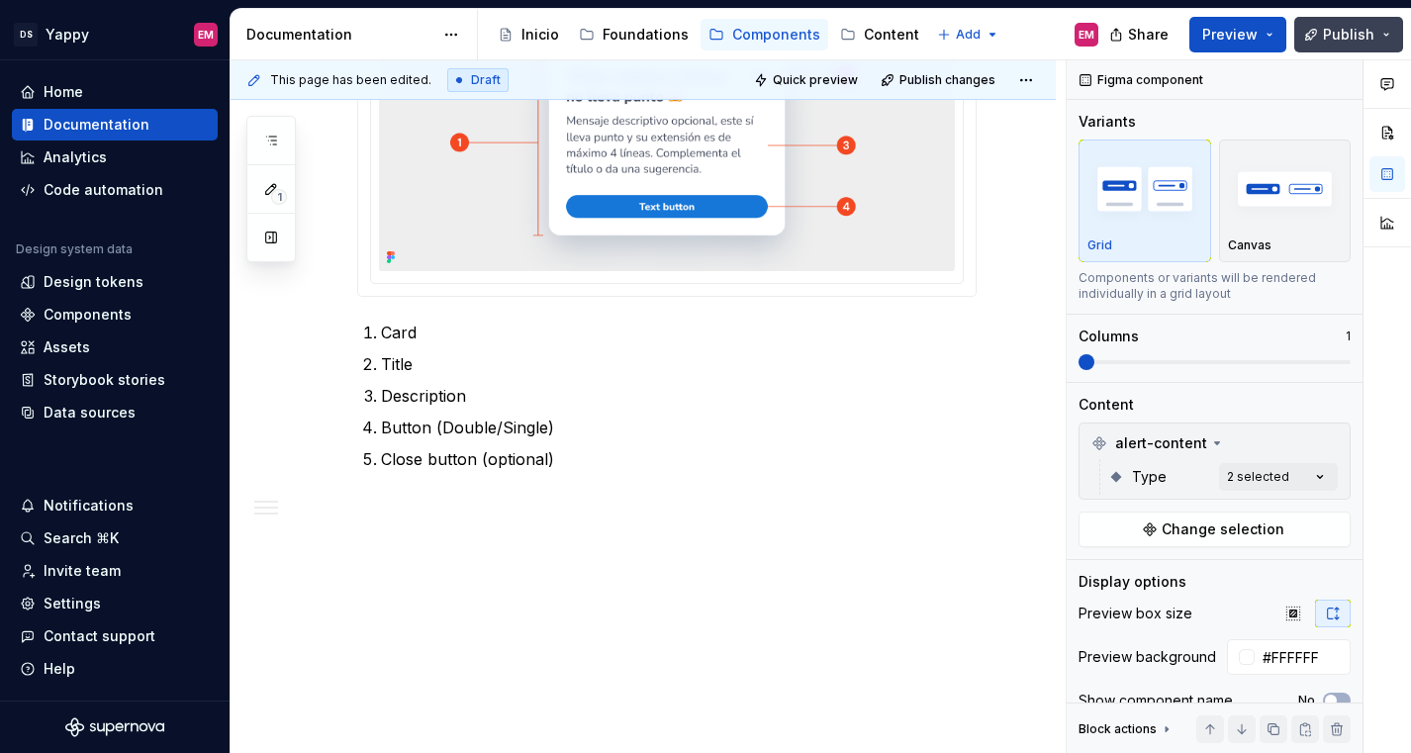
click at [1332, 33] on span "Publish" at bounding box center [1348, 35] width 51 height 20
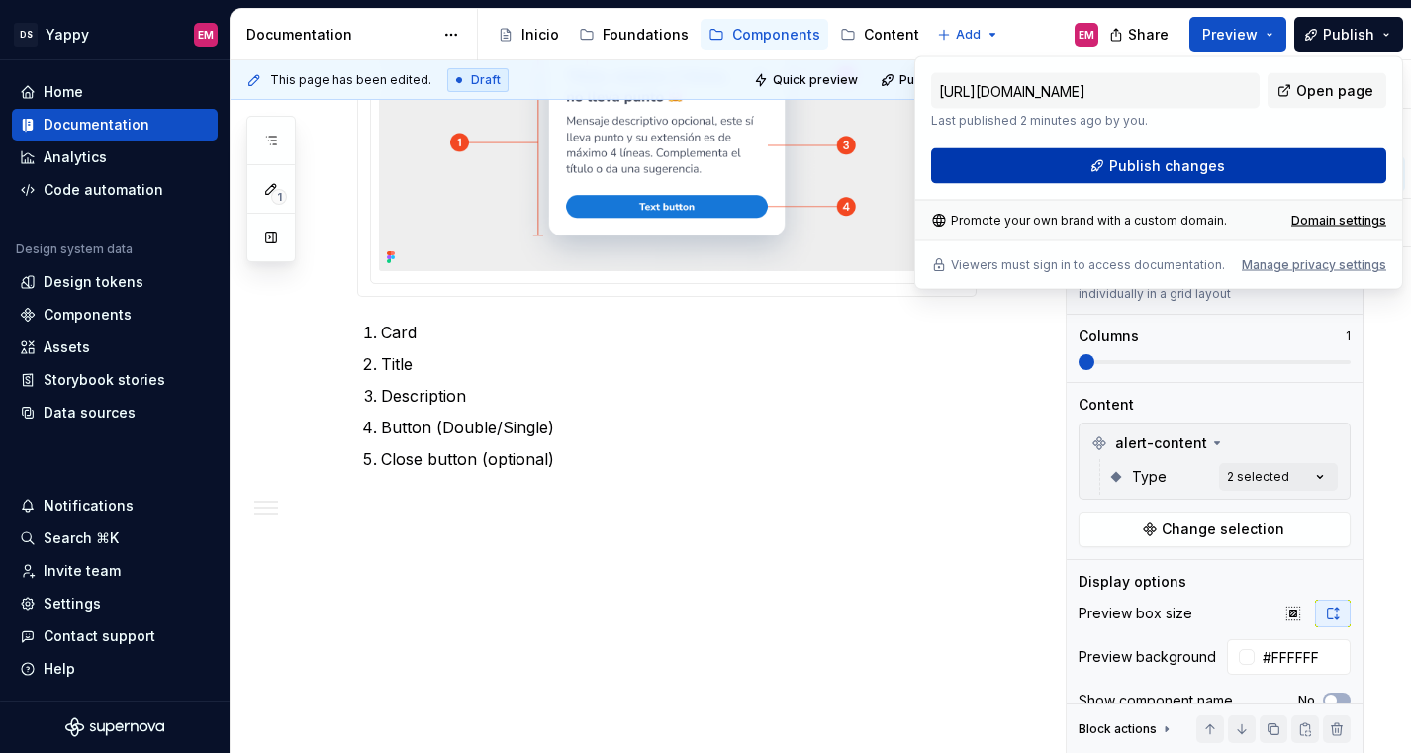
click at [1001, 178] on button "Publish changes" at bounding box center [1158, 166] width 455 height 36
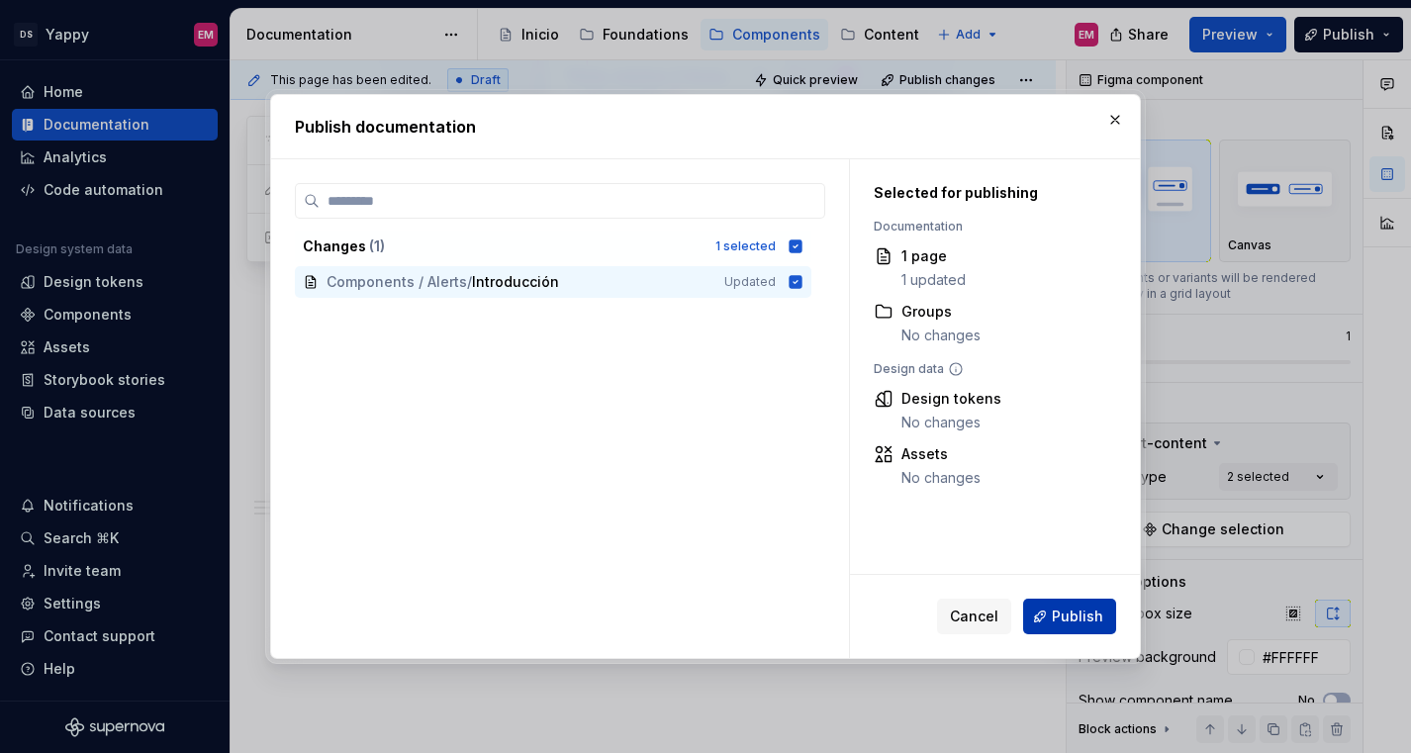
click at [1047, 609] on button "Publish" at bounding box center [1069, 616] width 93 height 36
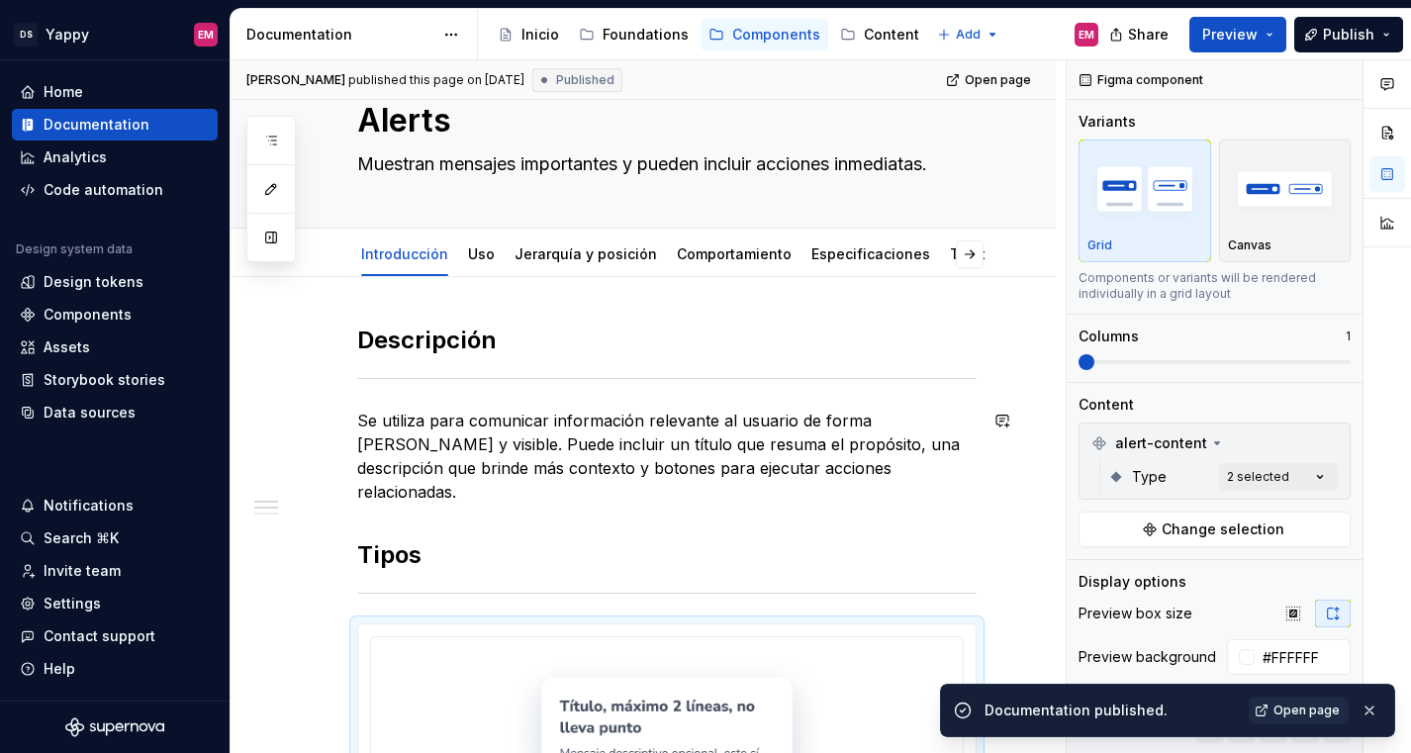
scroll to position [0, 0]
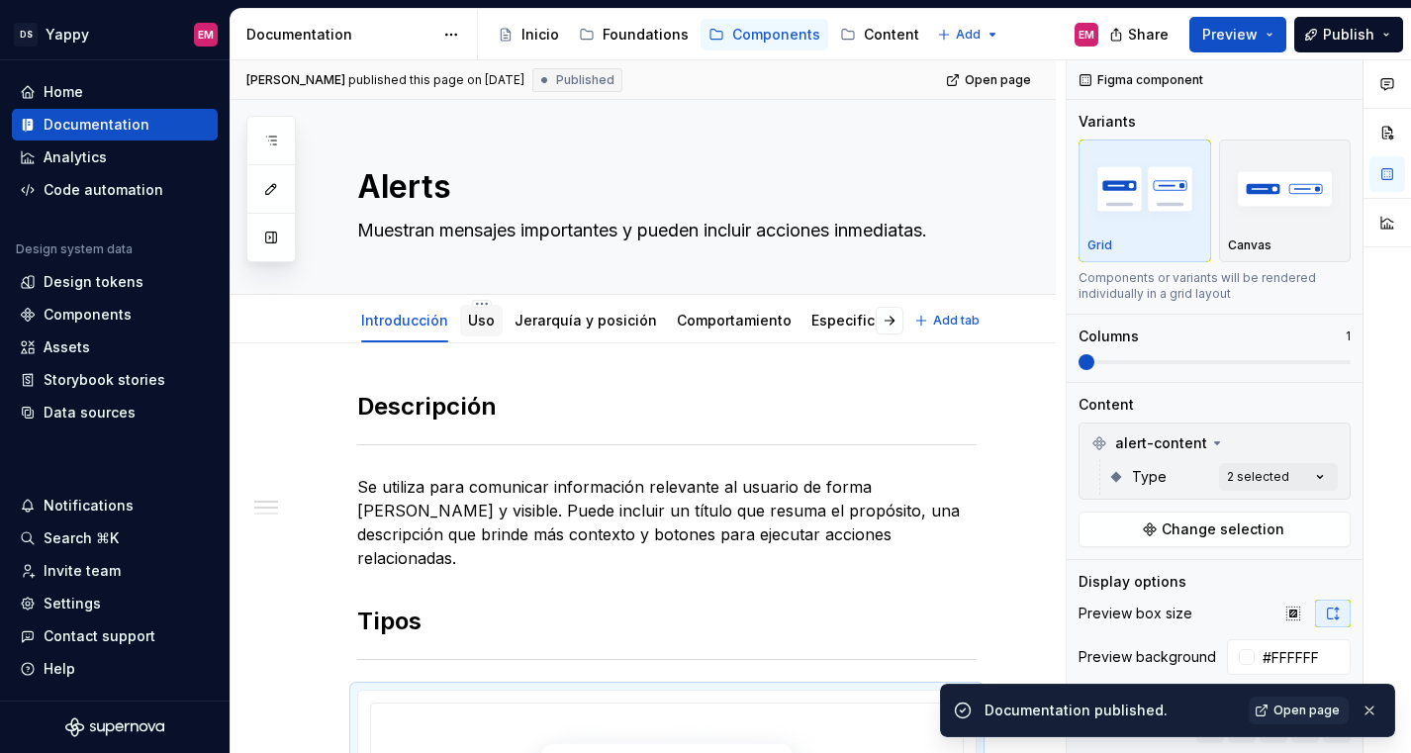
click at [478, 326] on link "Uso" at bounding box center [481, 320] width 27 height 17
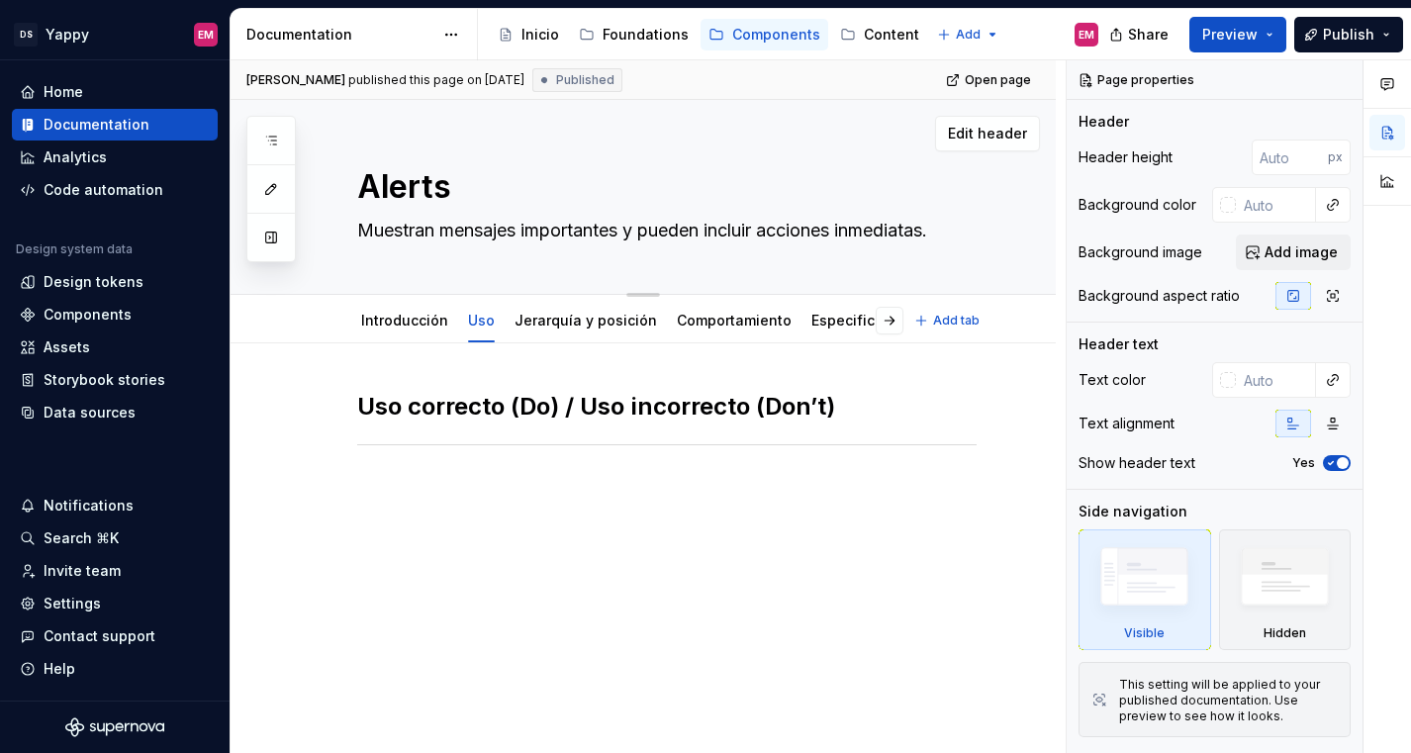
click at [504, 186] on textarea "Alerts" at bounding box center [662, 186] width 619 height 47
click at [475, 179] on textarea "Alerts" at bounding box center [662, 186] width 619 height 47
type textarea "*"
type textarea "Alerts"
type textarea "*"
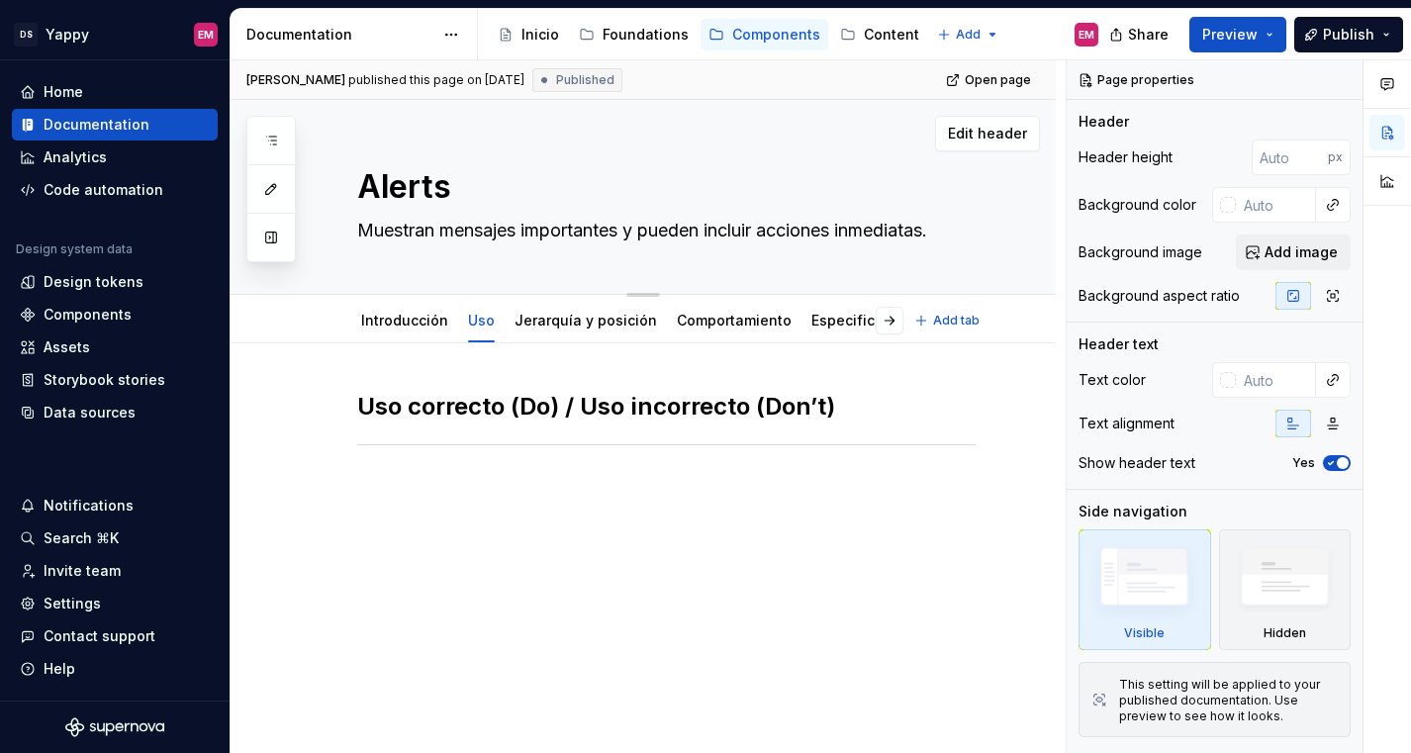
type textarea "Alerts ("
type textarea "*"
type textarea "Alerts ()"
type textarea "*"
type textarea "Alerts (m)"
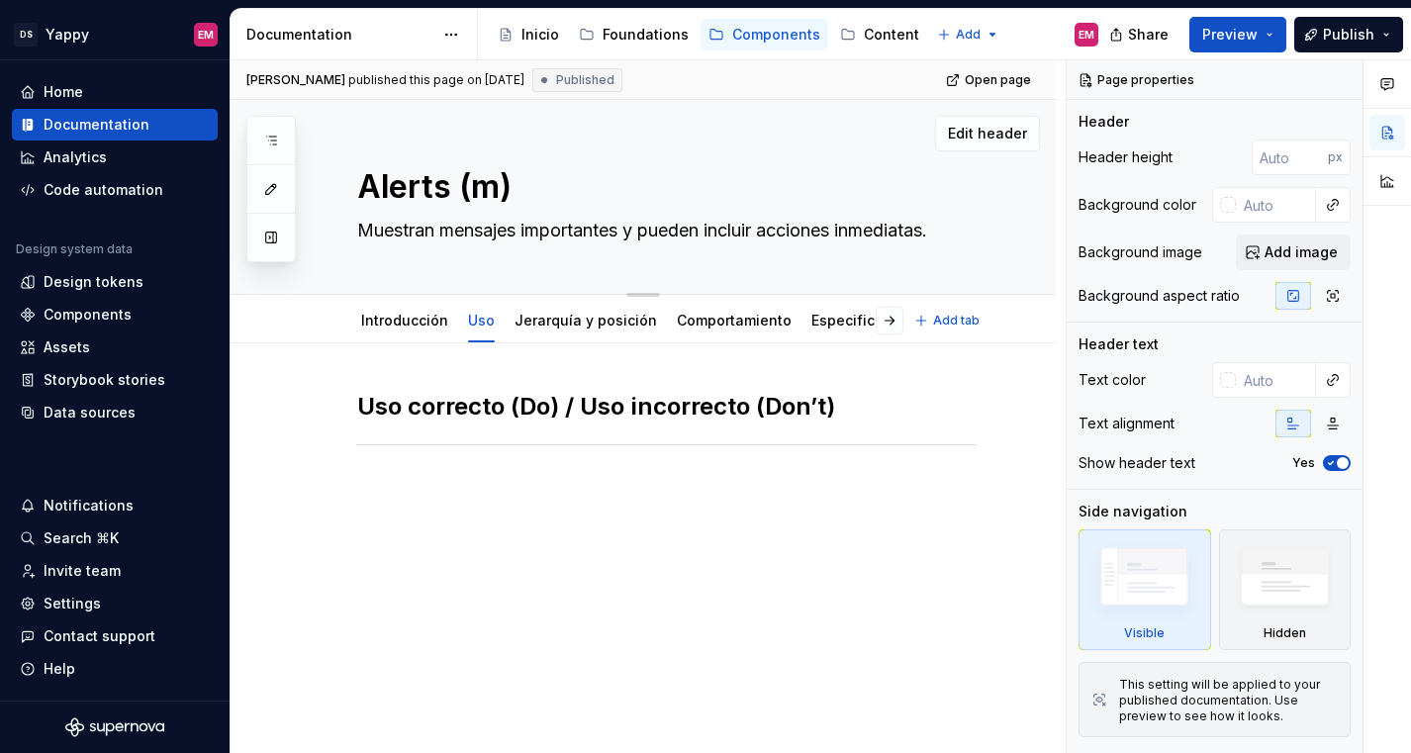
type textarea "*"
type textarea "Alerts (mo)"
type textarea "*"
type textarea "Alerts (mod)"
type textarea "*"
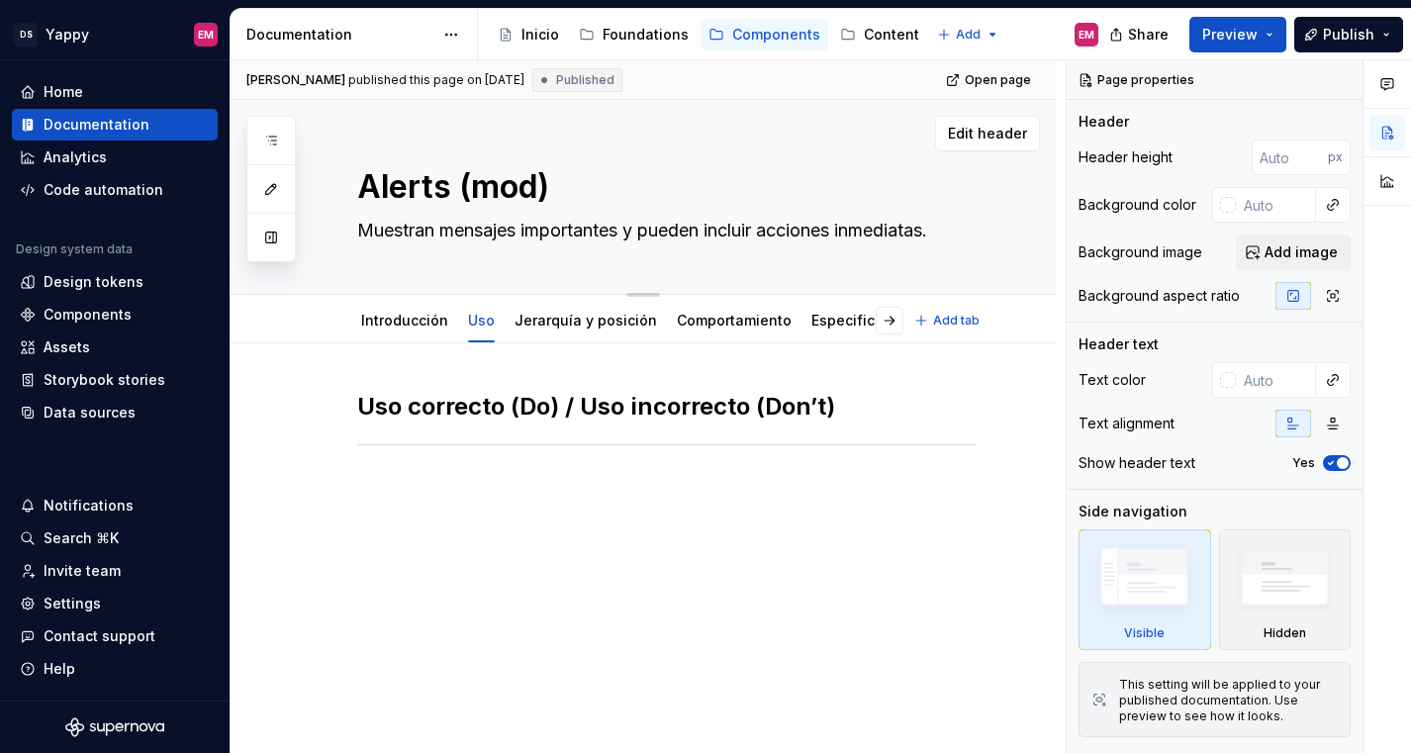
type textarea "Alerts (moda)"
type textarea "*"
type textarea "Alerts (modal)"
type textarea "*"
type textarea "Alerts (modal)"
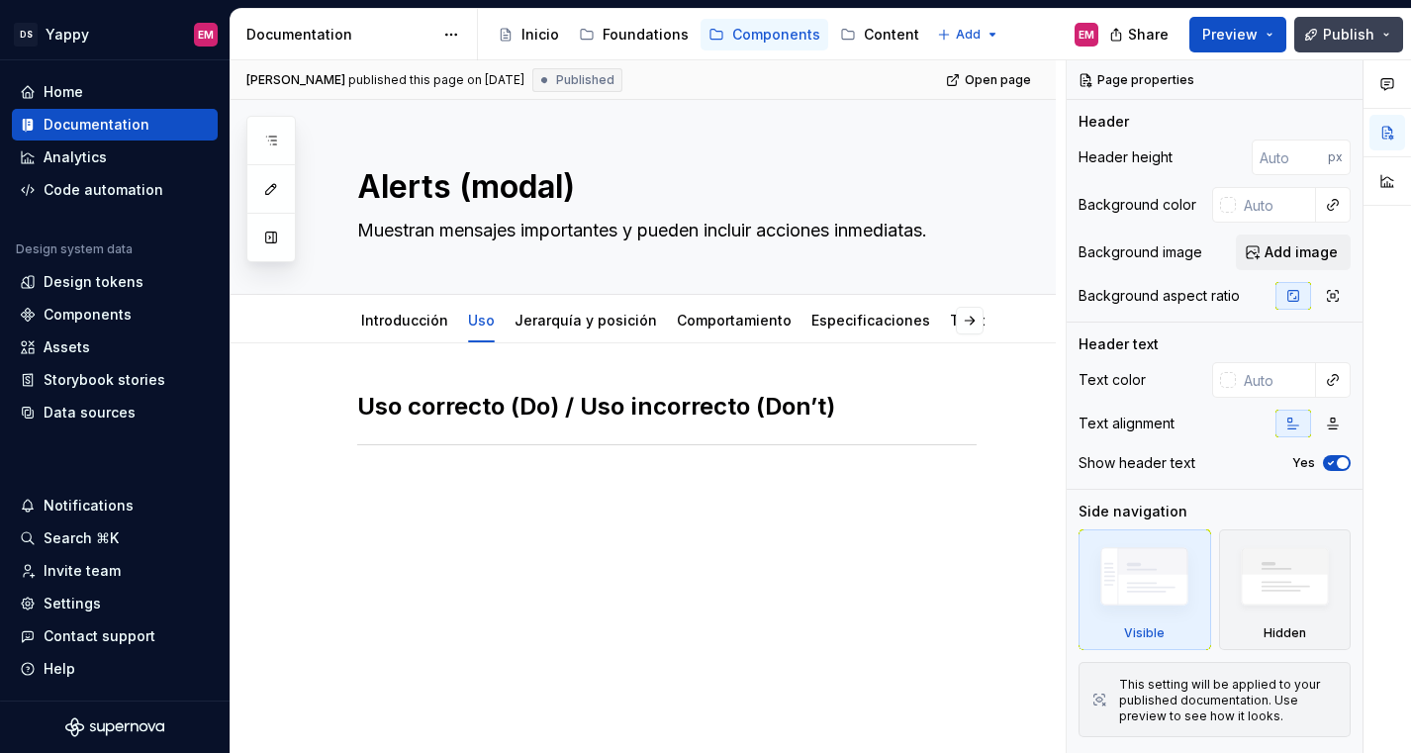
click at [1343, 50] on button "Publish" at bounding box center [1348, 35] width 109 height 36
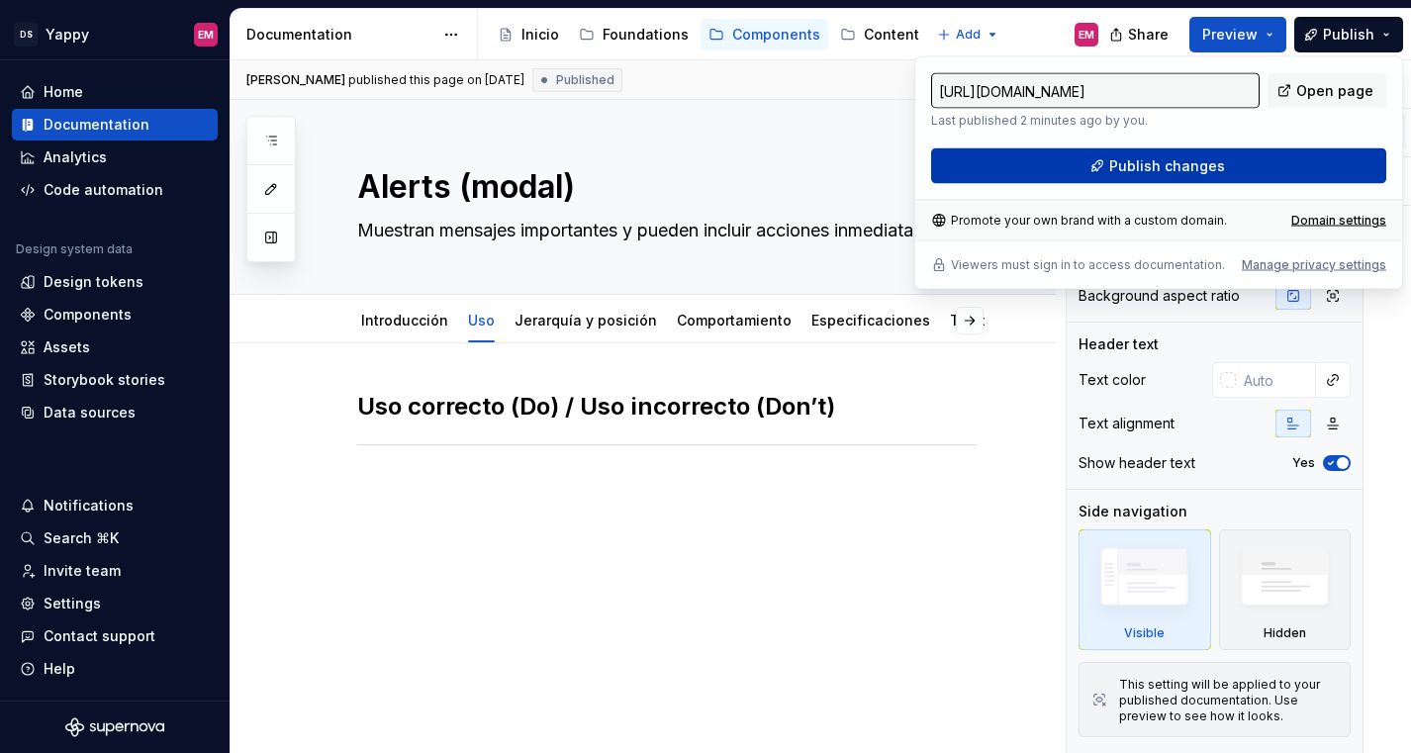
click at [1182, 178] on button "Publish changes" at bounding box center [1158, 166] width 455 height 36
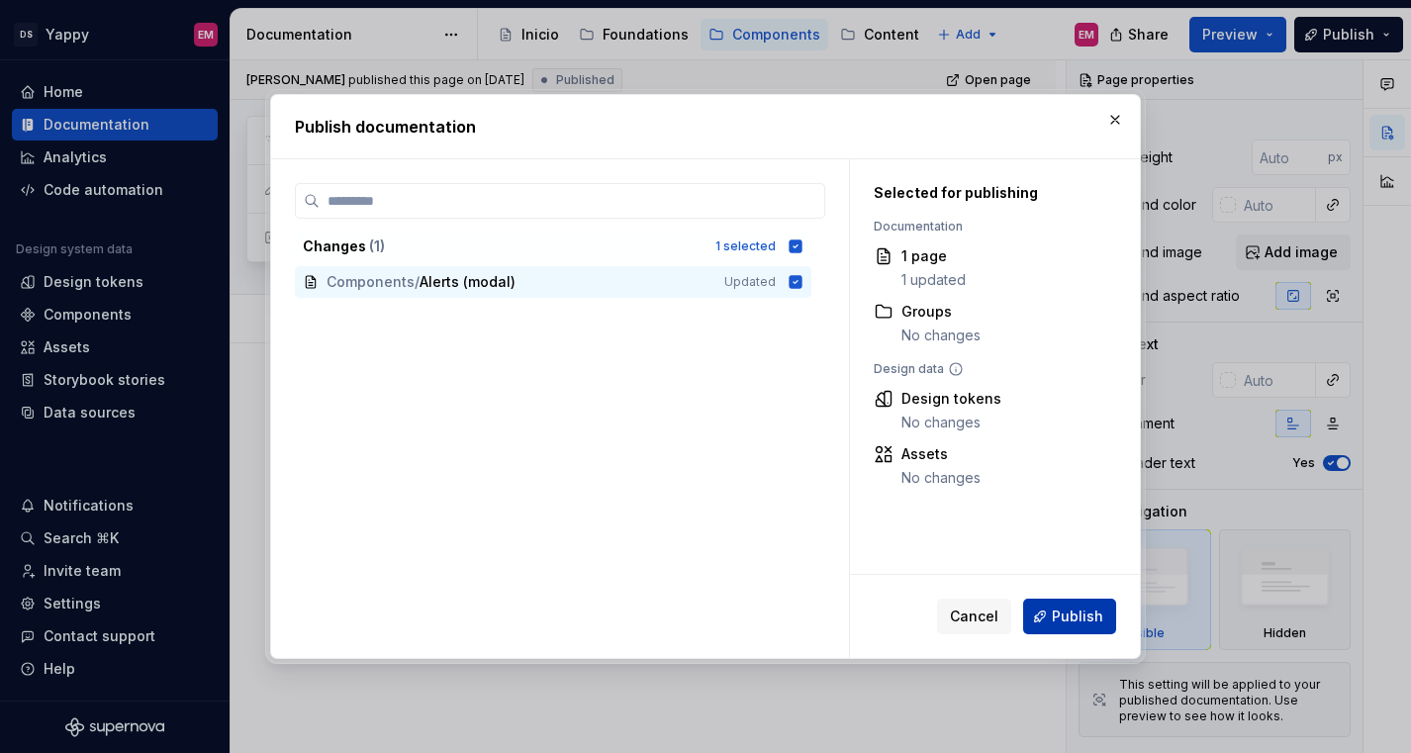
click at [1068, 630] on button "Publish" at bounding box center [1069, 616] width 93 height 36
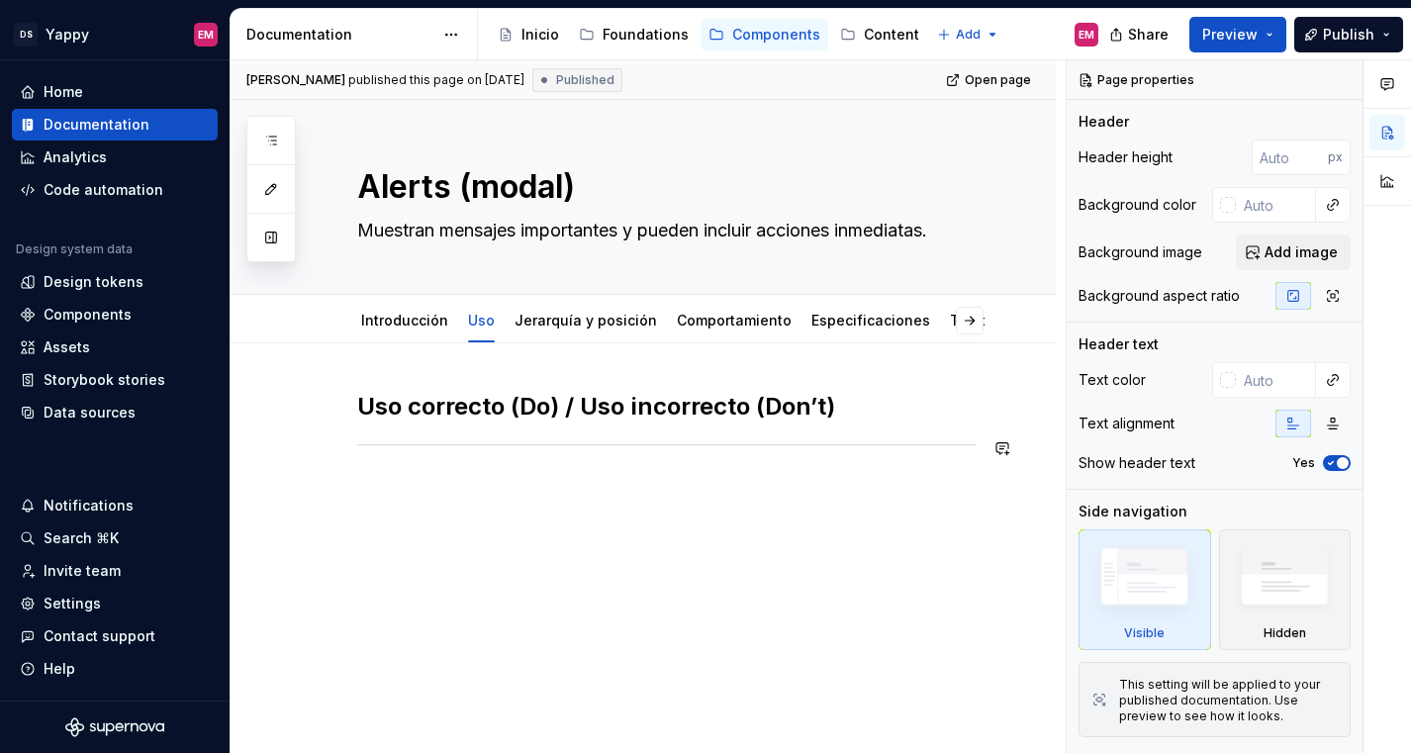
click at [500, 549] on div "Elvia Mislov published this page on July 15, 2025 Published Open page Alerts (m…" at bounding box center [647, 406] width 835 height 693
click at [503, 484] on div "Uso correcto (Do) / Uso incorrecto (Don’t)" at bounding box center [666, 440] width 619 height 99
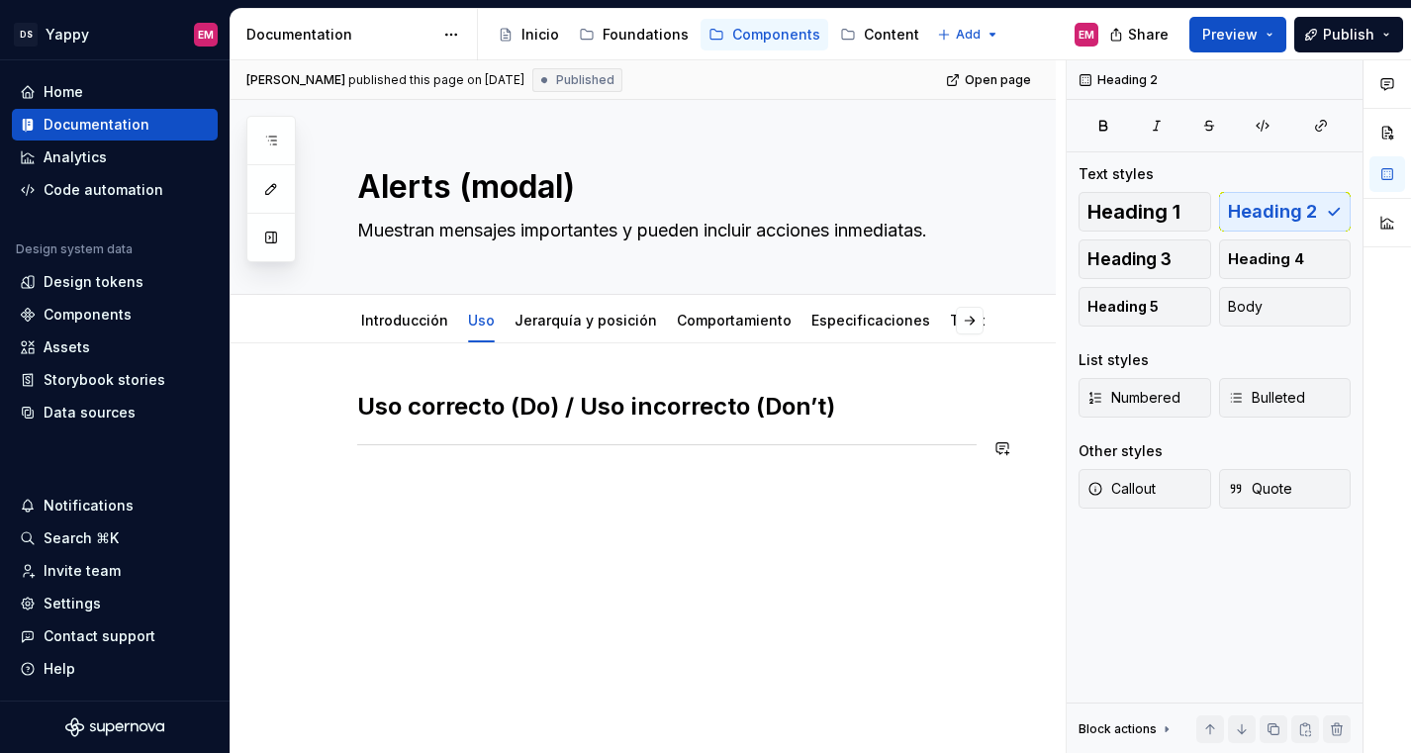
click at [424, 473] on div "Uso correcto (Do) / Uso incorrecto (Don’t)" at bounding box center [666, 440] width 619 height 99
click at [438, 230] on textarea "Muestran mensajes importantes y pueden incluir acciones inmediatas." at bounding box center [662, 231] width 619 height 32
click at [396, 321] on link "Introducción" at bounding box center [404, 320] width 87 height 17
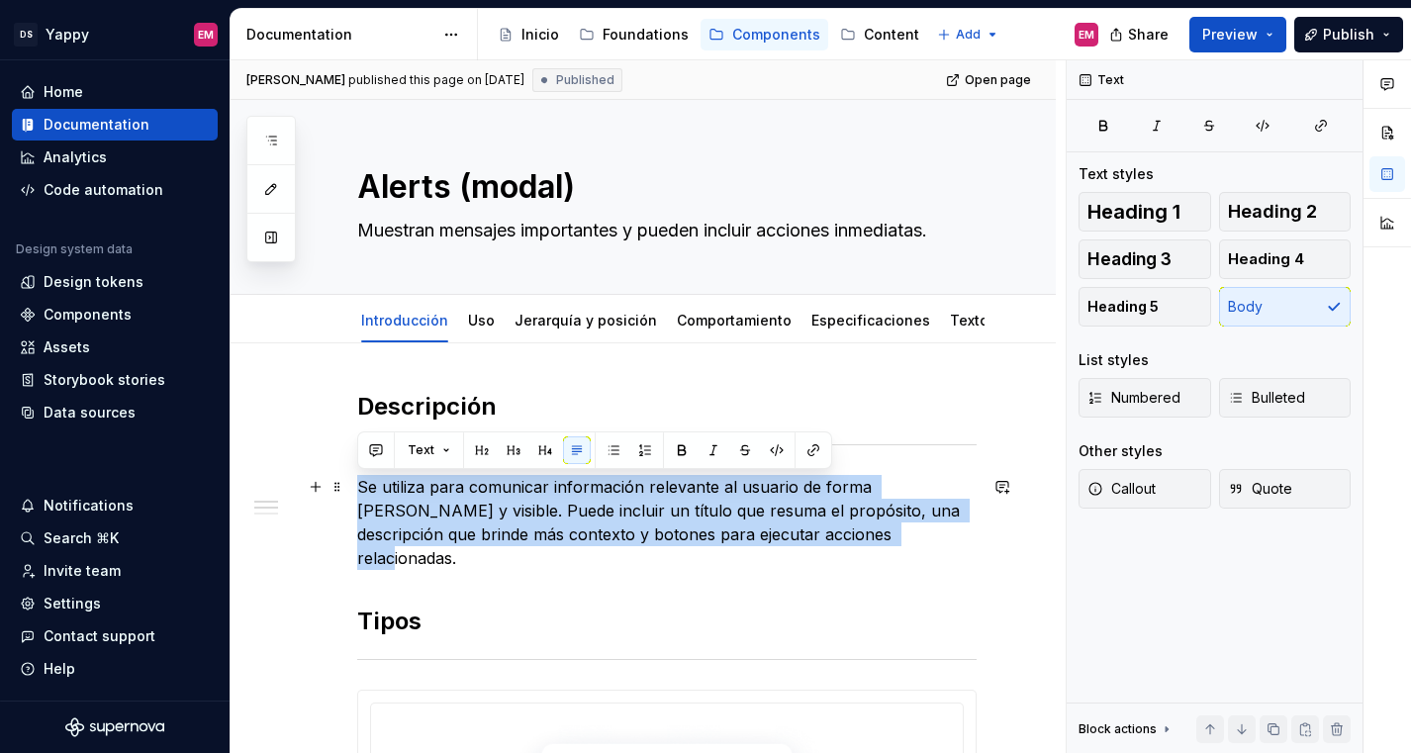
drag, startPoint x: 831, startPoint y: 540, endPoint x: 360, endPoint y: 485, distance: 474.1
click at [358, 485] on p "Se utiliza para comunicar información relevante al usuario de forma clara y vis…" at bounding box center [666, 522] width 619 height 95
copy p "Se utiliza para comunicar información relevante al usuario de forma clara y vis…"
click at [471, 319] on link "Uso" at bounding box center [481, 320] width 27 height 17
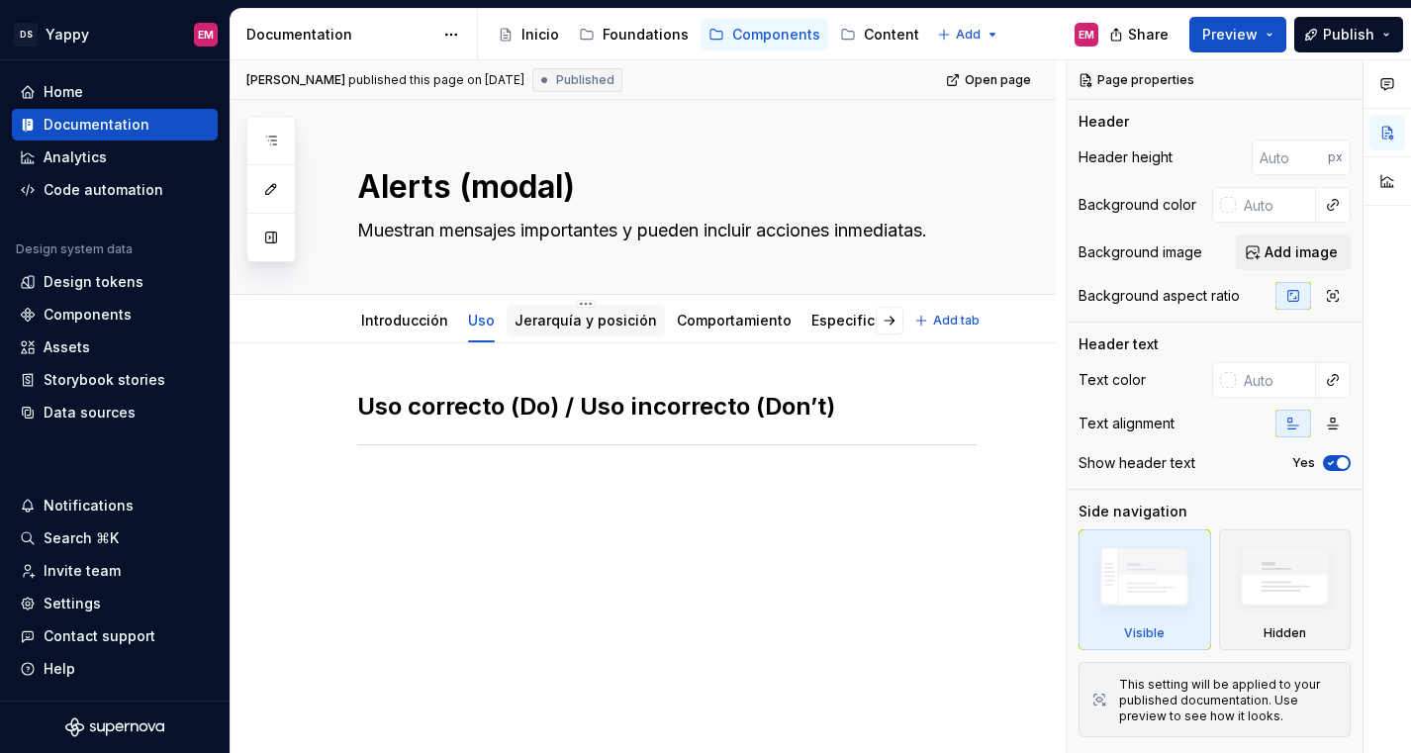
click at [559, 322] on link "Jerarquía y posición" at bounding box center [585, 320] width 142 height 17
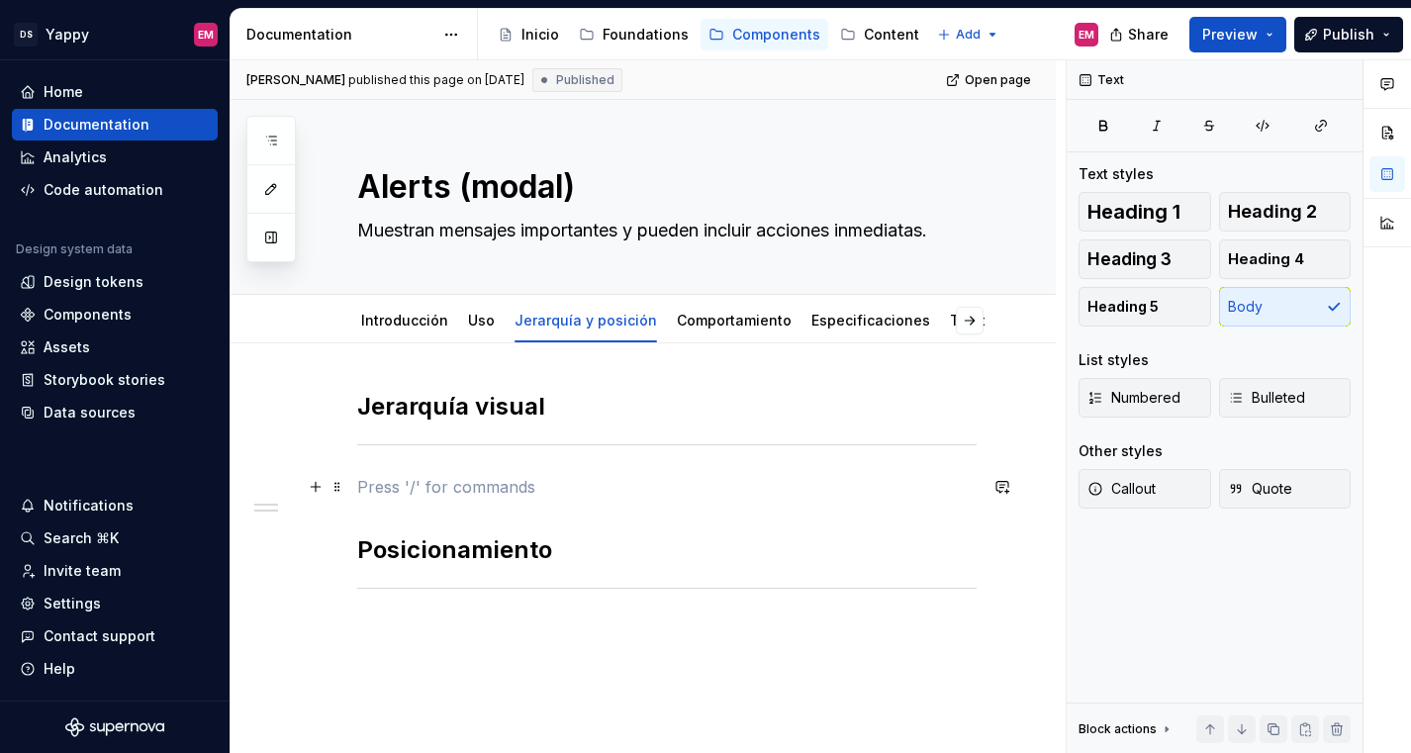
click at [409, 475] on p at bounding box center [666, 487] width 619 height 24
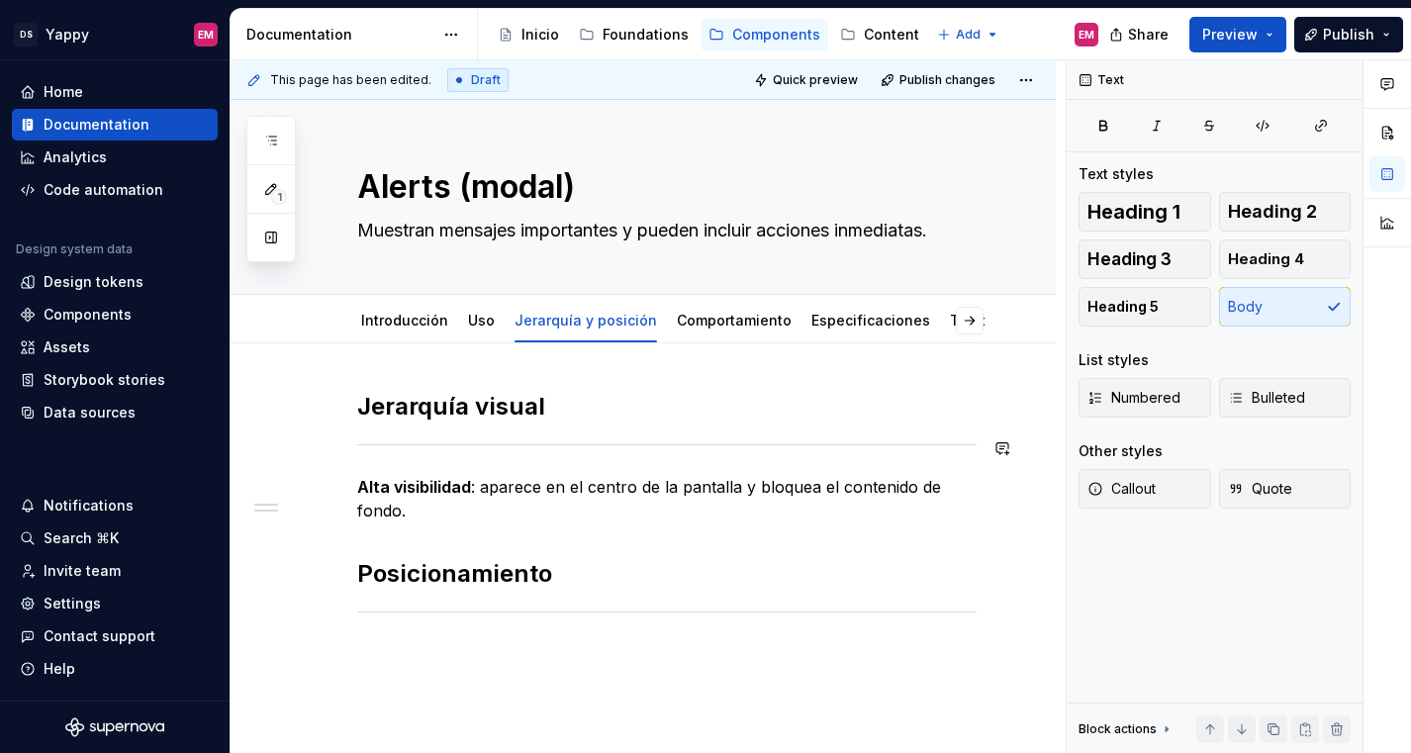
scroll to position [156, 0]
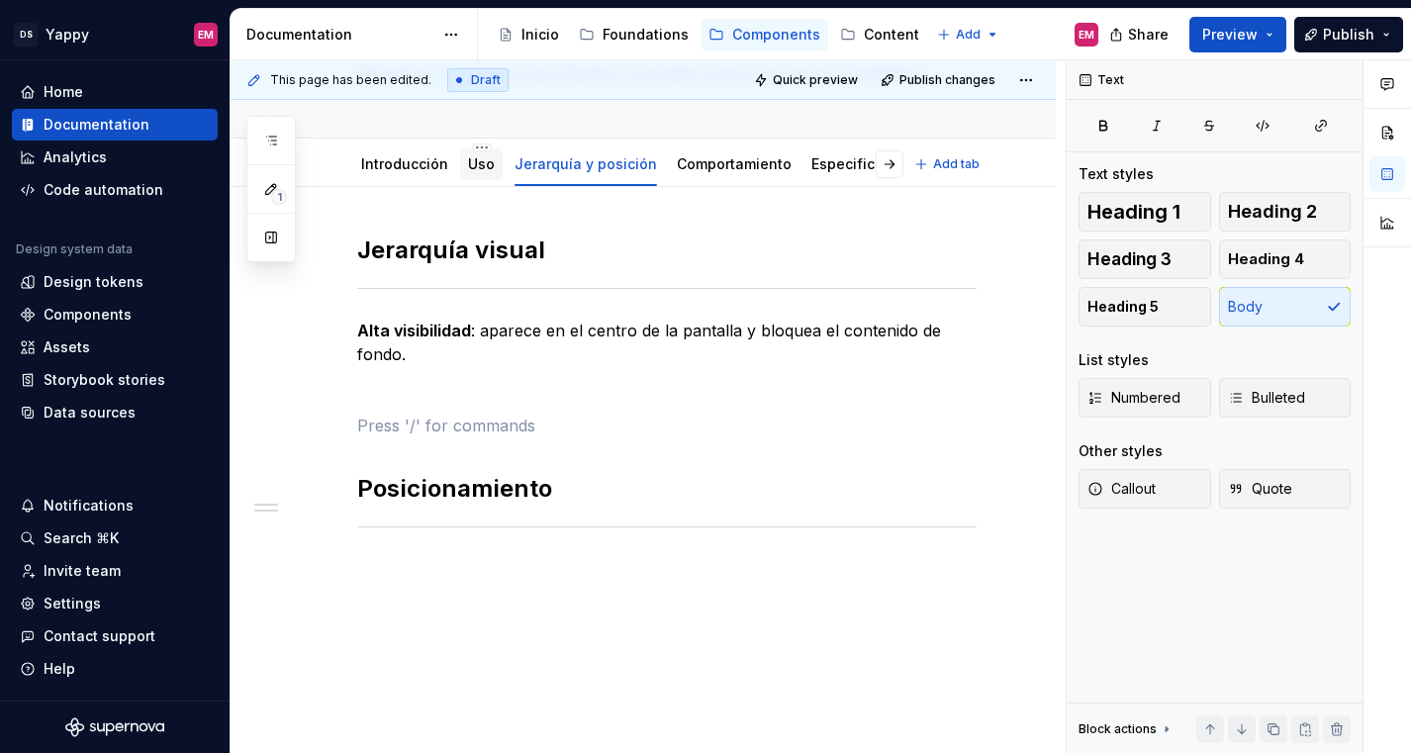
click at [463, 165] on div "Uso" at bounding box center [481, 164] width 43 height 32
click at [473, 164] on link "Uso" at bounding box center [481, 163] width 27 height 17
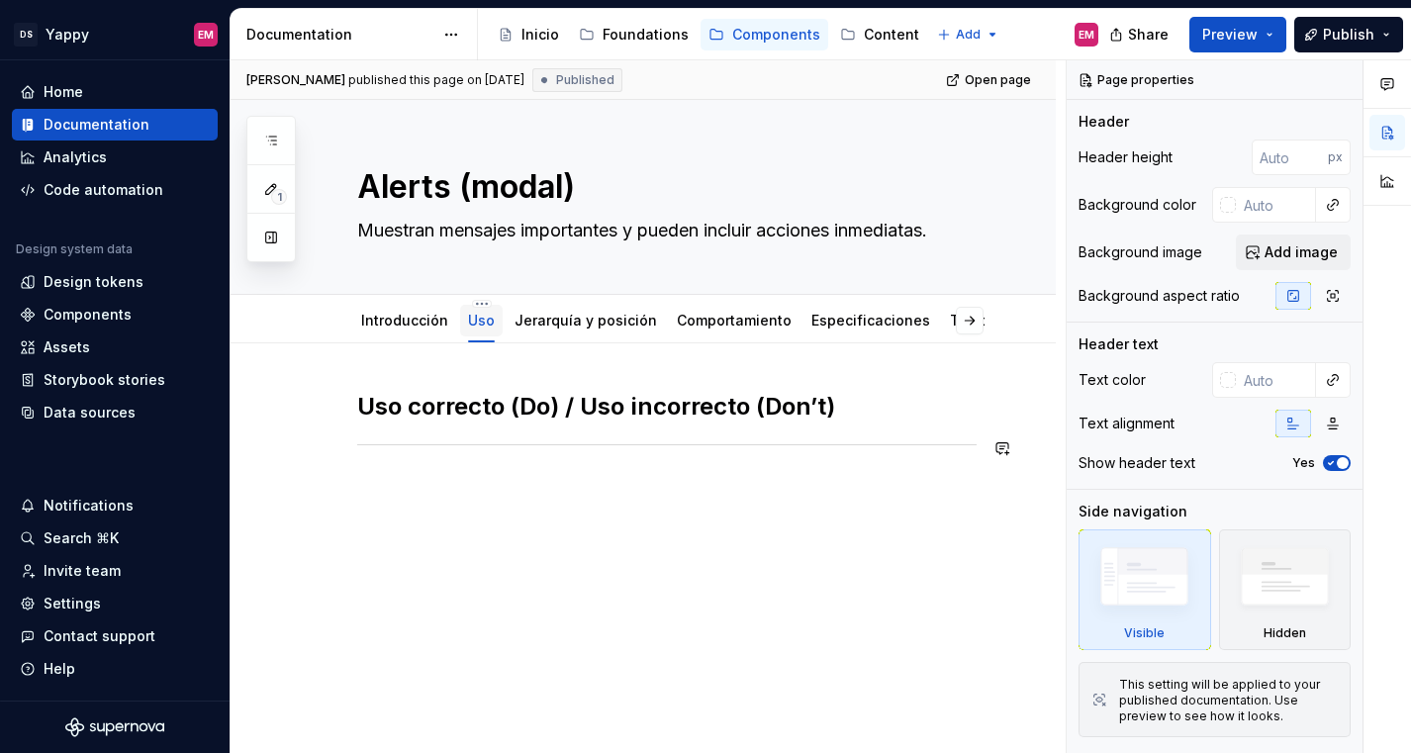
click at [469, 489] on div "Uso correcto (Do) / Uso incorrecto (Don’t)" at bounding box center [666, 440] width 619 height 99
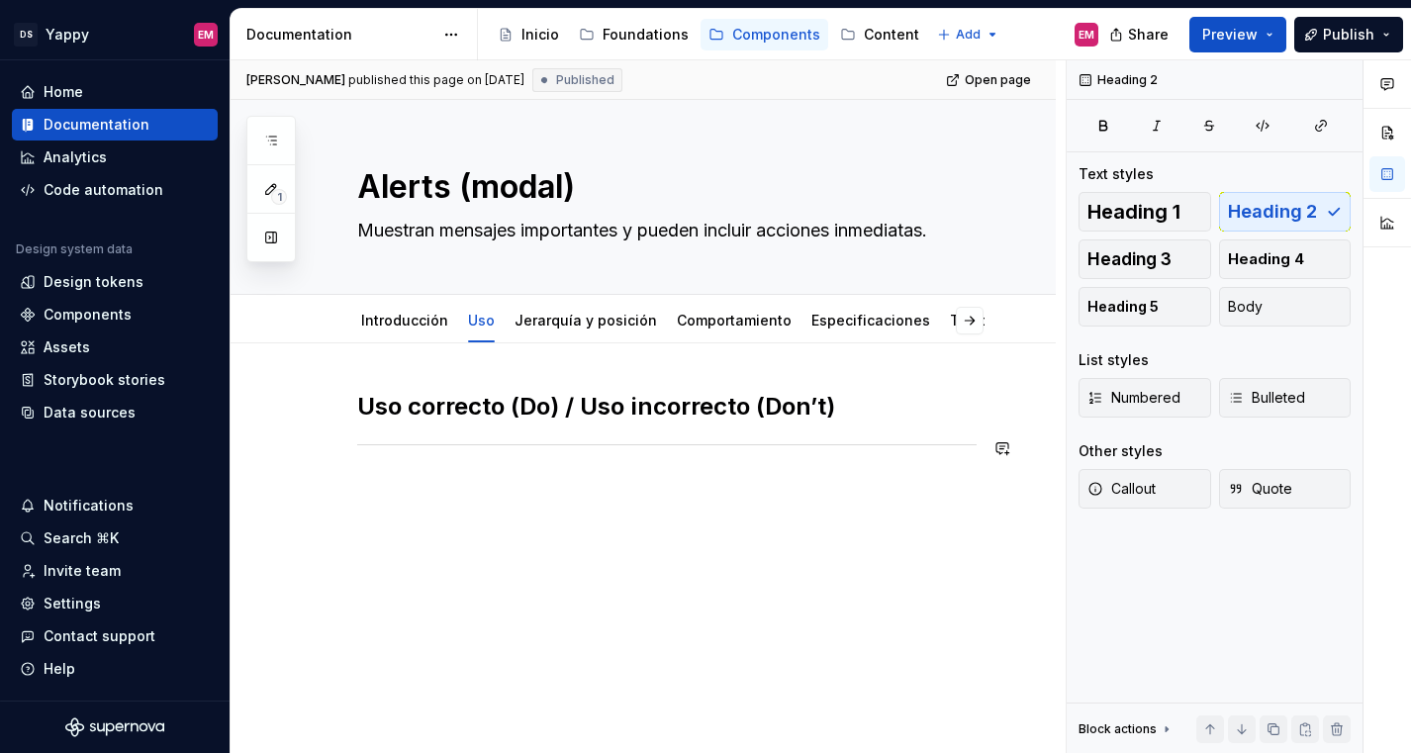
click at [457, 490] on div "Uso correcto (Do) / Uso incorrecto (Don’t)" at bounding box center [642, 529] width 825 height 372
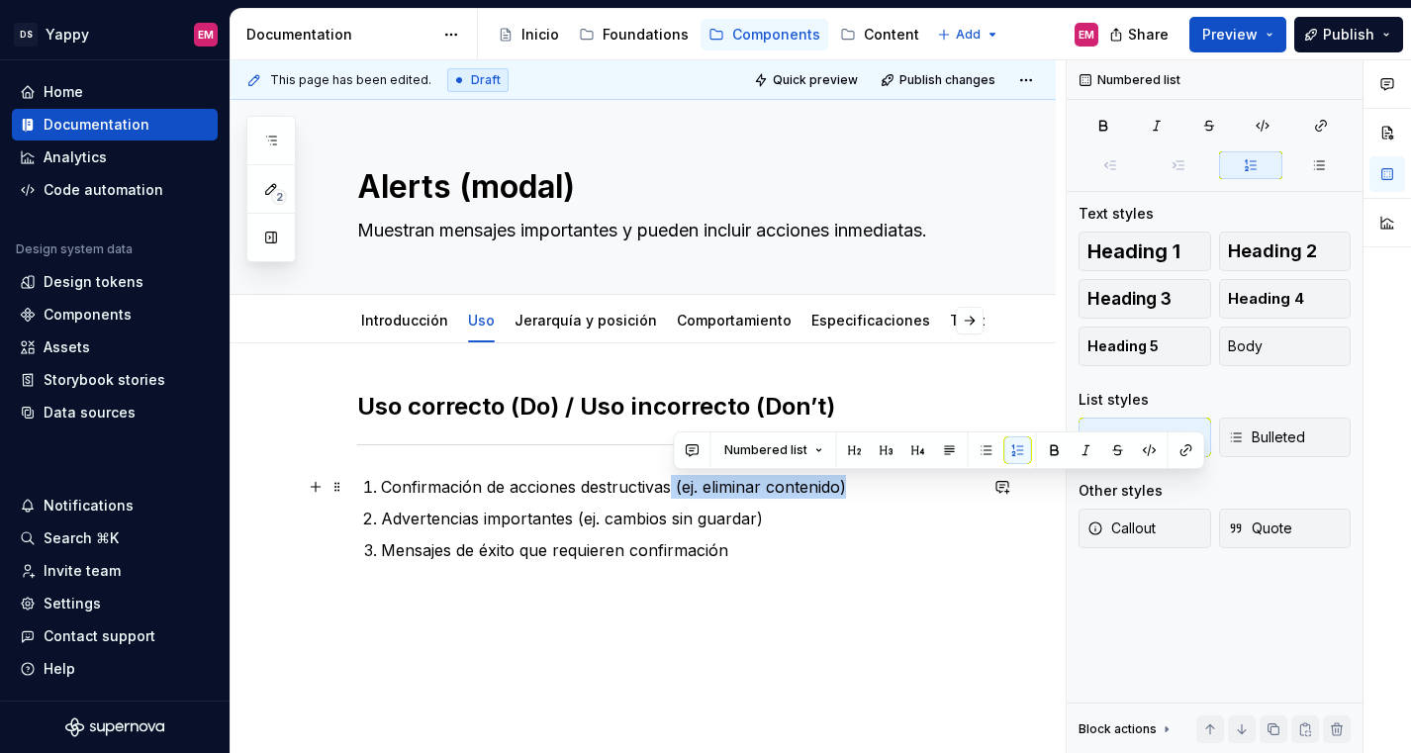
drag, startPoint x: 673, startPoint y: 486, endPoint x: 903, endPoint y: 486, distance: 230.5
click at [903, 486] on p "Confirmación de acciones destructivas (ej. eliminar contenido)" at bounding box center [679, 487] width 596 height 24
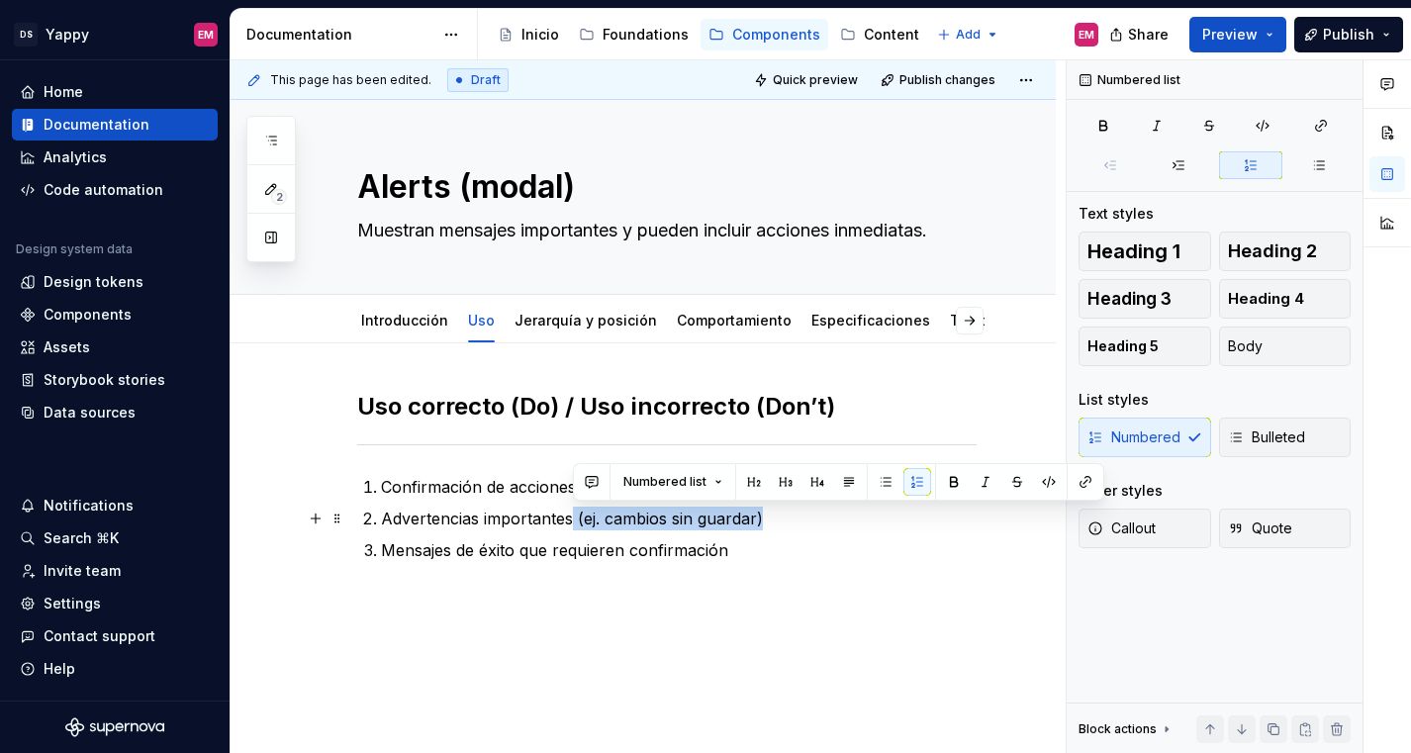
drag, startPoint x: 573, startPoint y: 523, endPoint x: 770, endPoint y: 520, distance: 196.9
click at [768, 523] on p "Advertencias importantes (ej. cambios sin guardar)" at bounding box center [679, 518] width 596 height 24
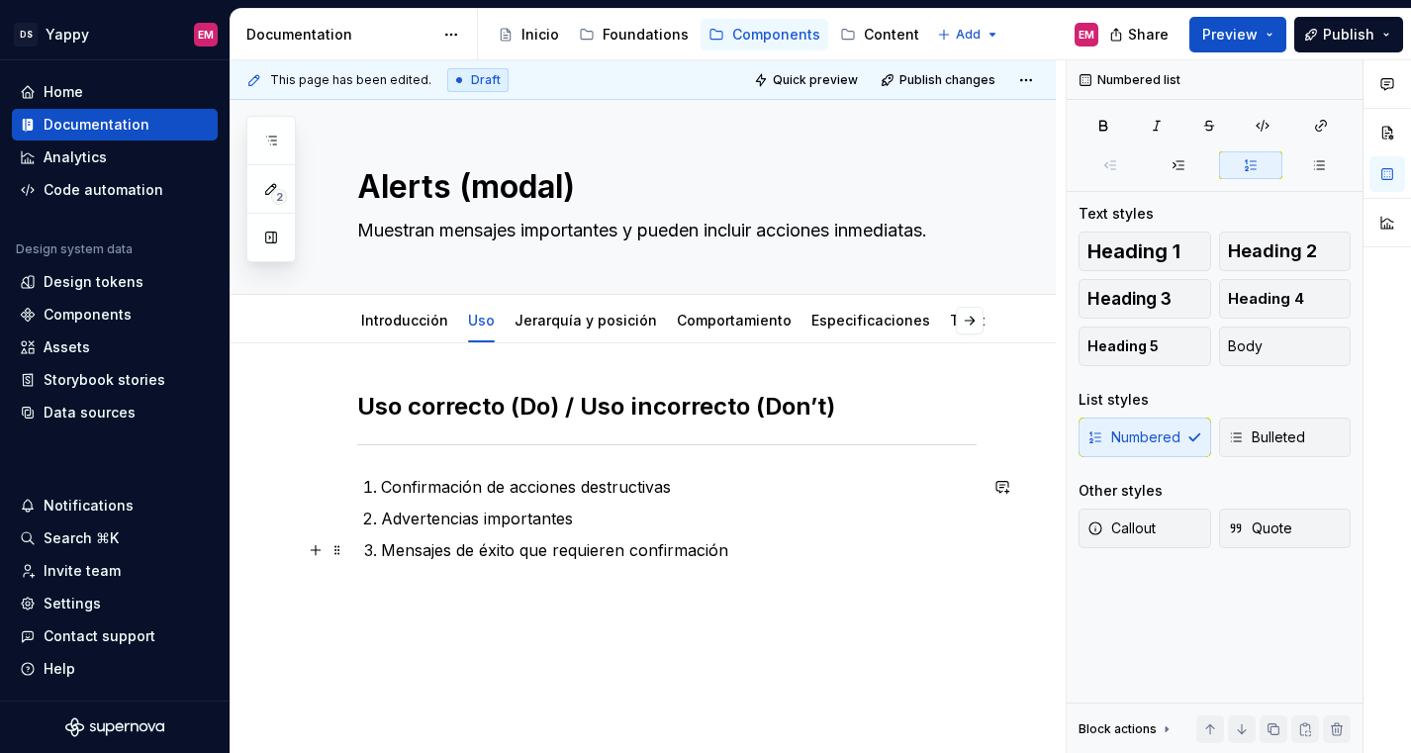
click at [758, 548] on p "Mensajes de éxito que requieren confirmación" at bounding box center [679, 550] width 596 height 24
click at [453, 229] on textarea "Muestran mensajes importantes y pueden incluir acciones inmediatas." at bounding box center [662, 231] width 619 height 32
paste textarea "mensajes importantes con acciones relacionadas en un modal"
type textarea "*"
type textarea "Muestra mensajes importantes con acciones relacionadas en un modal."
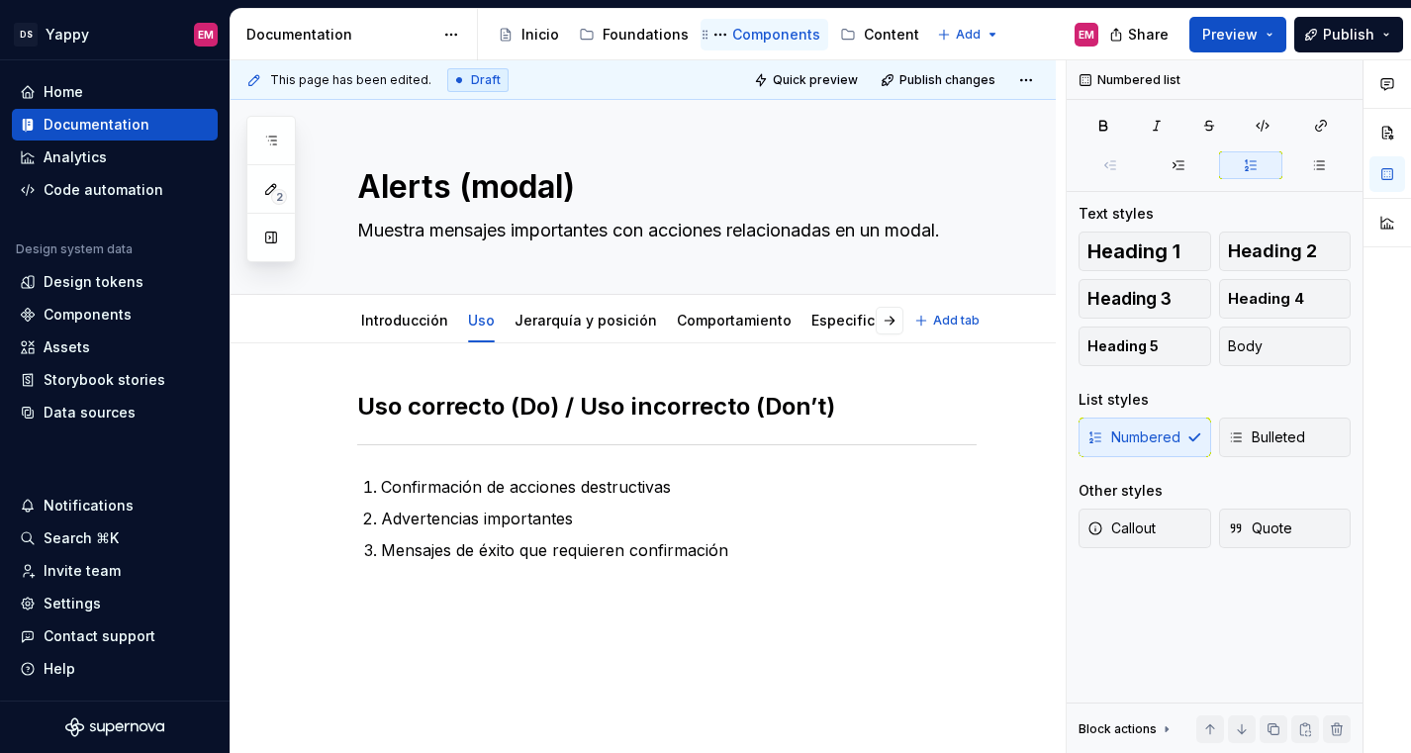
type textarea "*"
type textarea "Muestra mensajes importantes con acciones relacionadas en un modal."
click at [390, 327] on link "Introducción" at bounding box center [404, 320] width 87 height 17
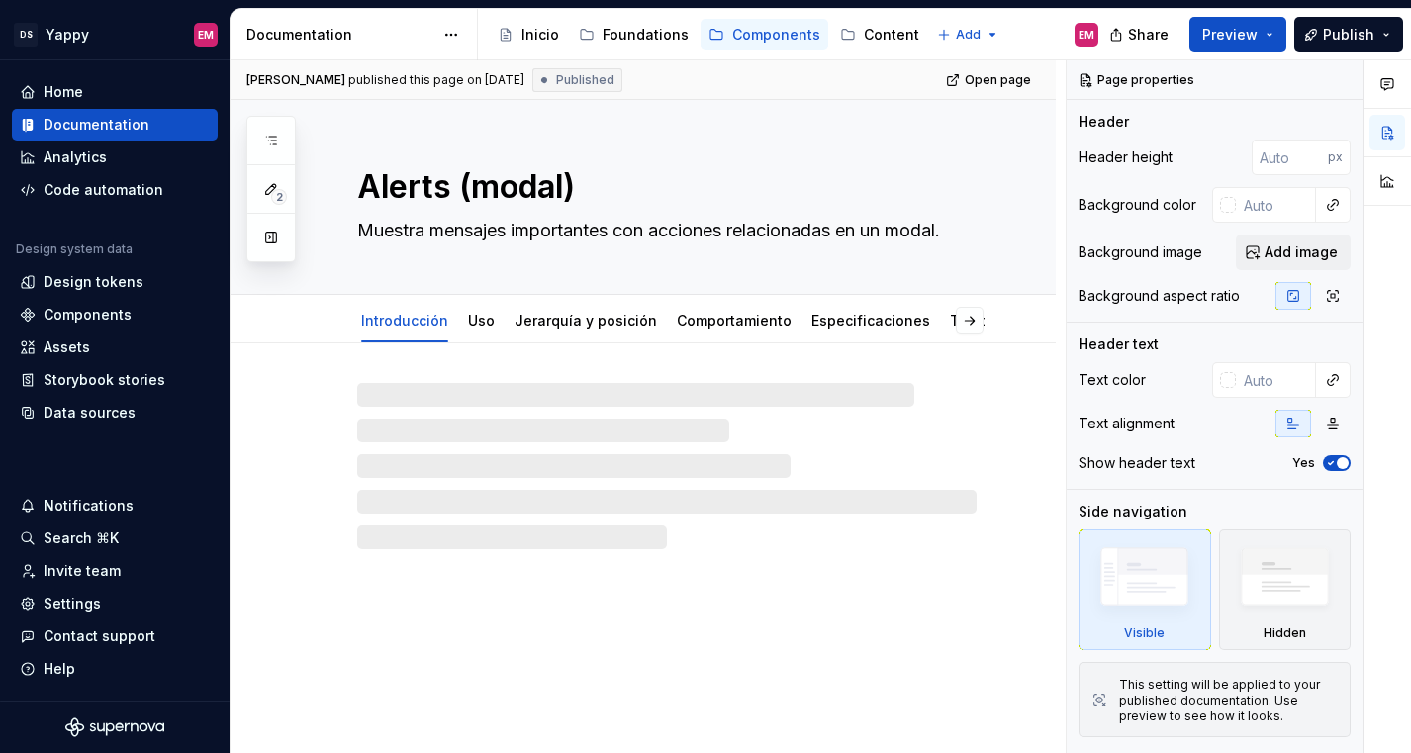
type textarea "*"
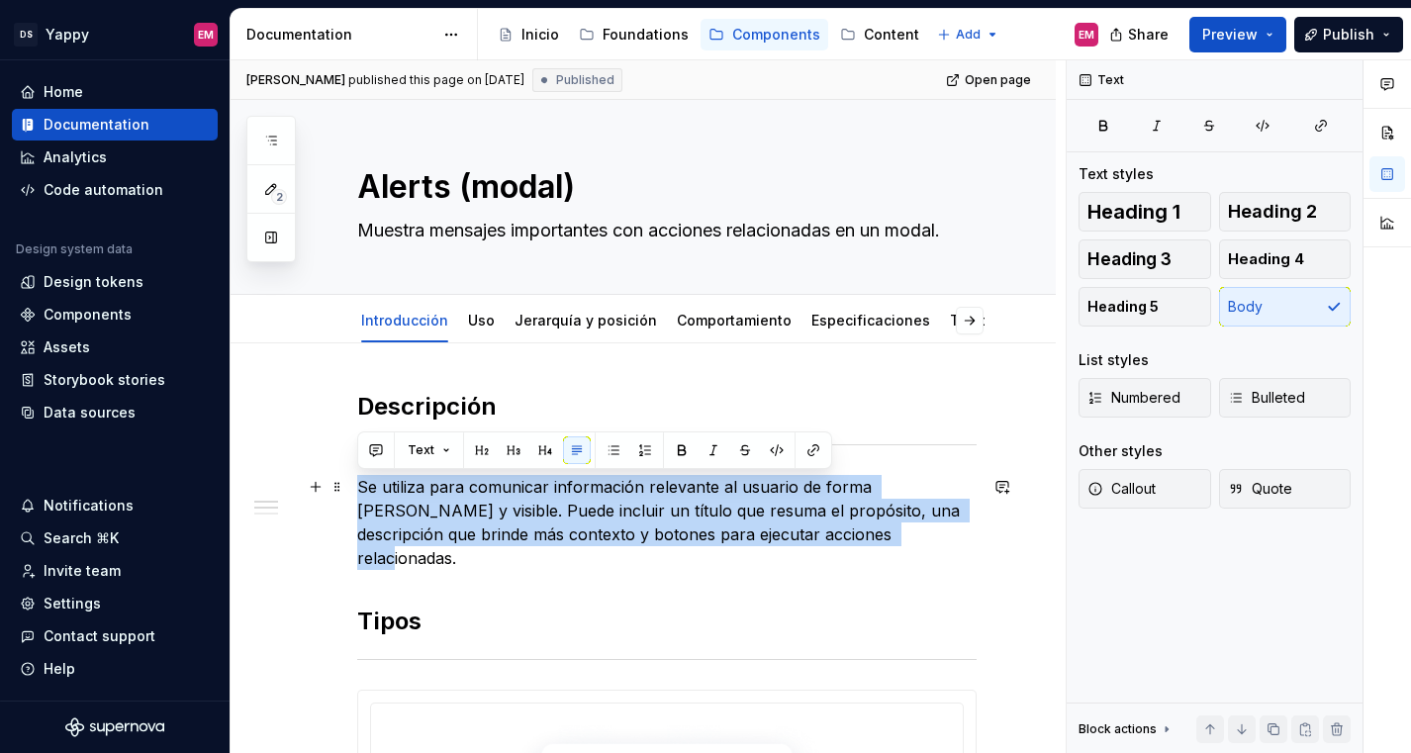
drag, startPoint x: 794, startPoint y: 530, endPoint x: 357, endPoint y: 487, distance: 439.4
click at [357, 487] on p "Se utiliza para comunicar información relevante al usuario de forma clara y vis…" at bounding box center [666, 522] width 619 height 95
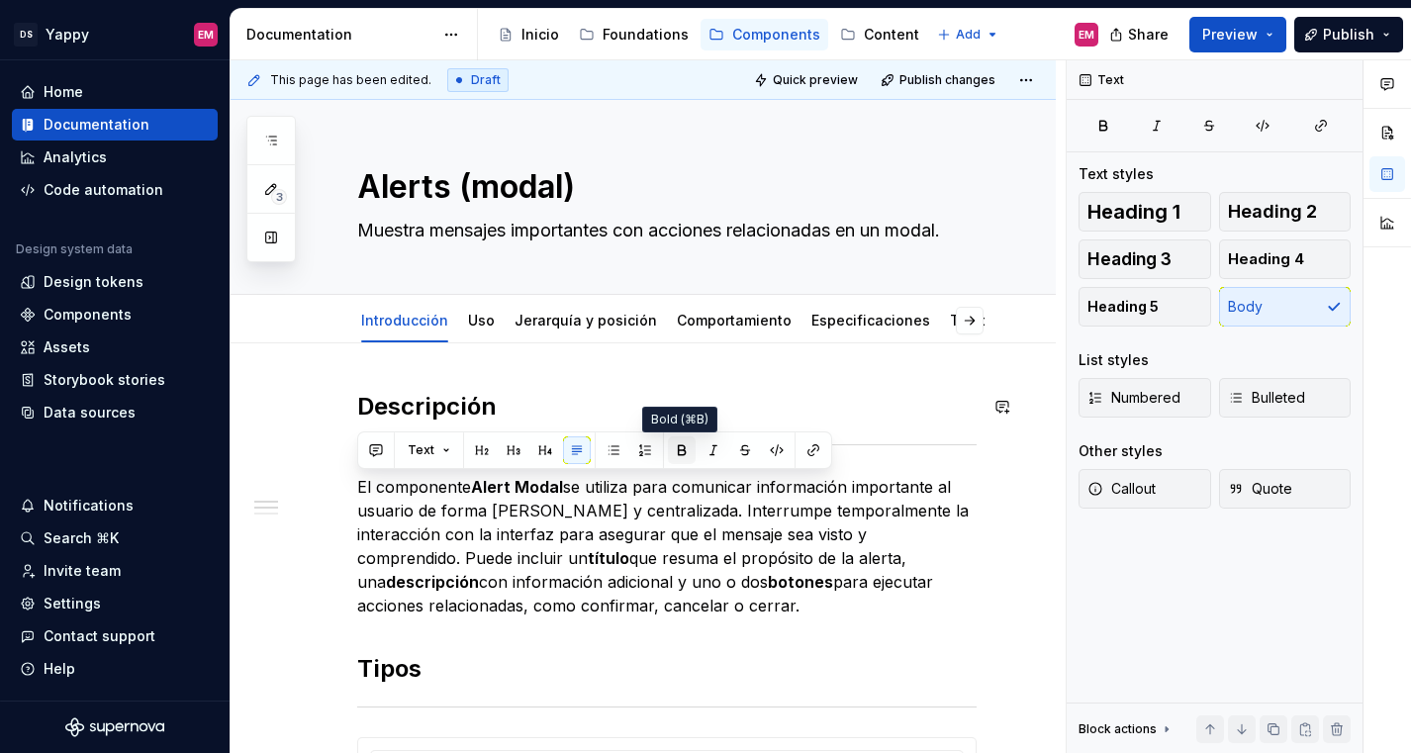
click at [677, 455] on button "button" at bounding box center [682, 450] width 28 height 28
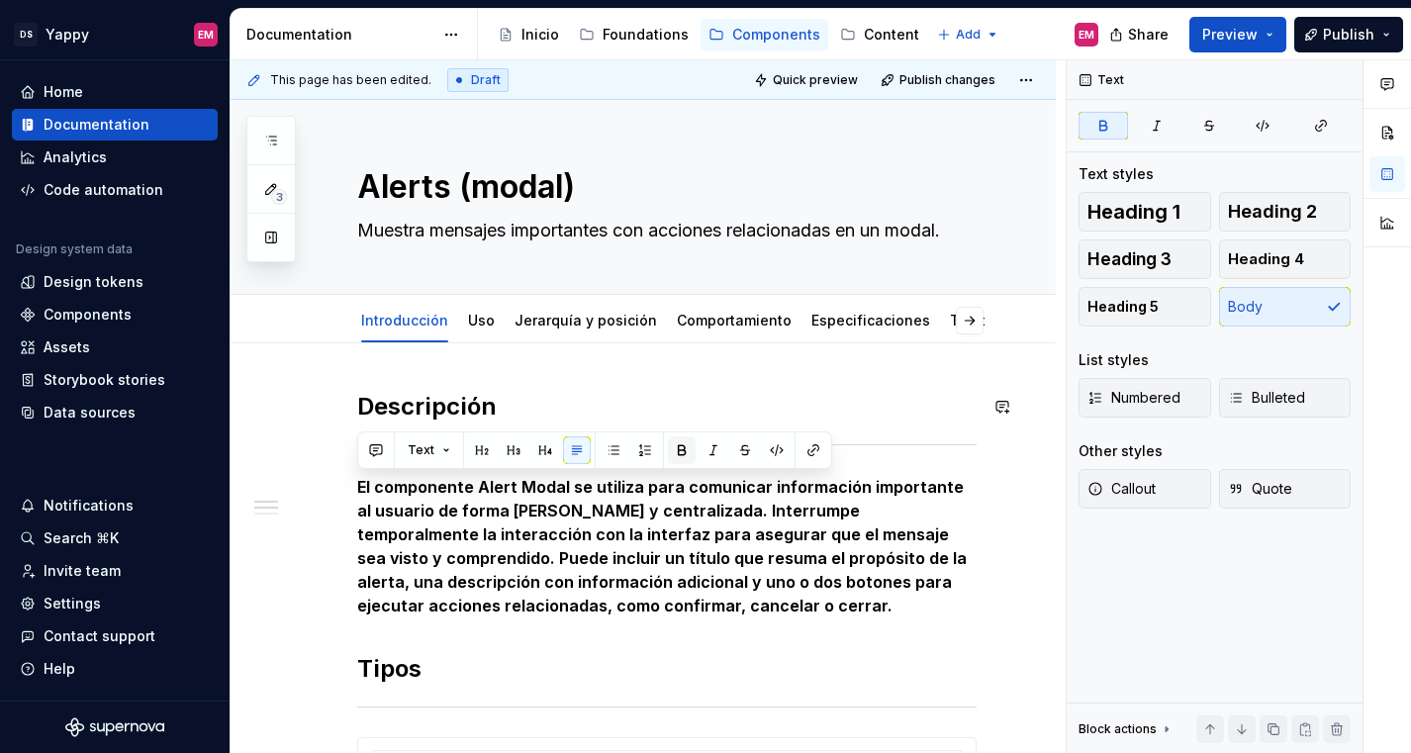
click at [677, 455] on button "button" at bounding box center [682, 450] width 28 height 28
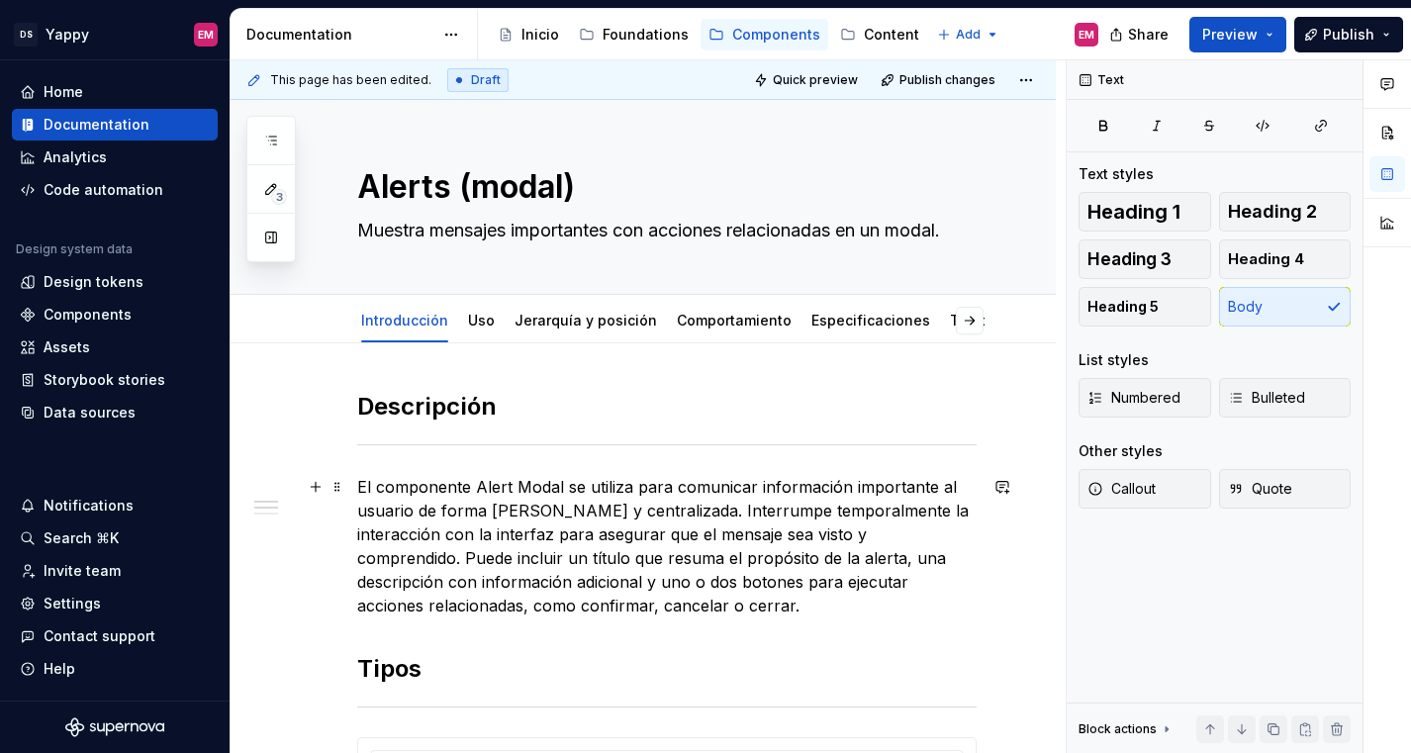
click at [551, 498] on p "El componente Alert Modal se utiliza para comunicar información importante al u…" at bounding box center [666, 546] width 619 height 142
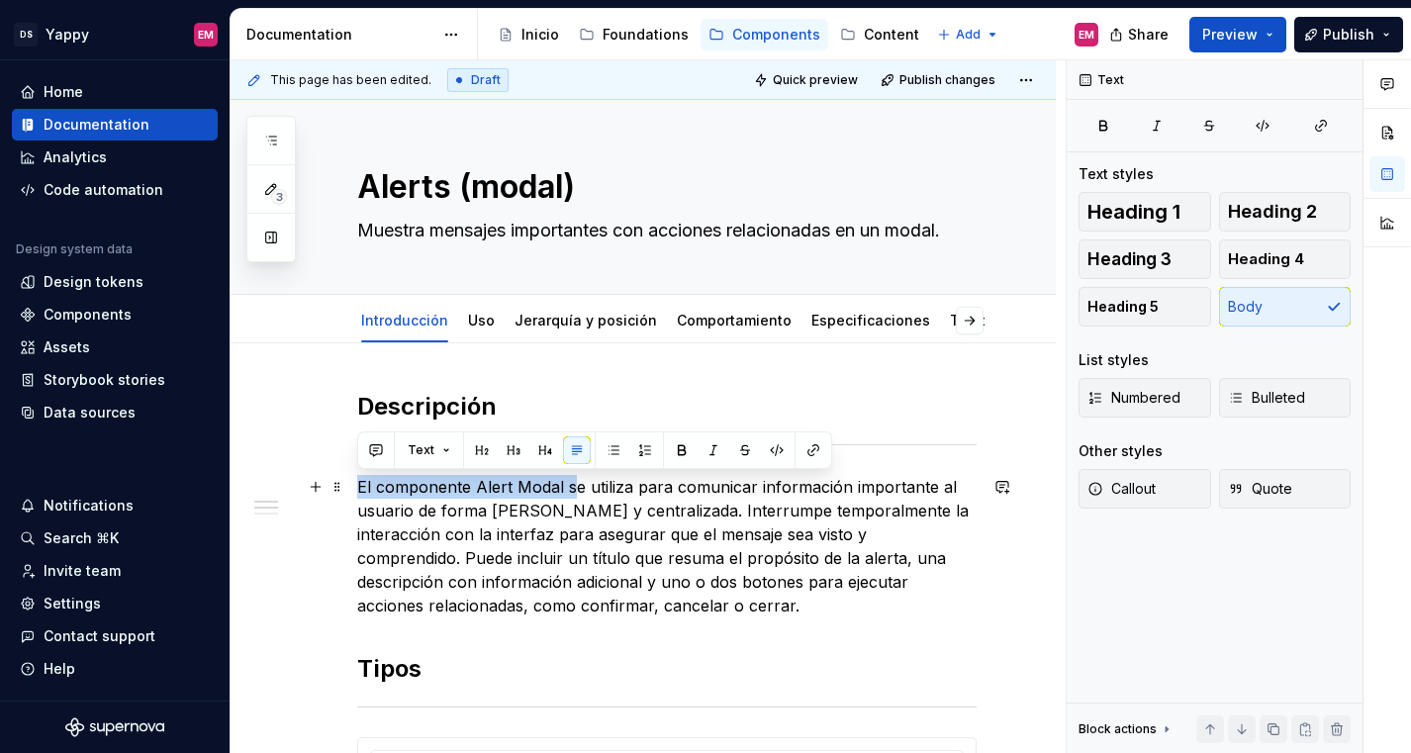
drag, startPoint x: 574, startPoint y: 486, endPoint x: 358, endPoint y: 484, distance: 215.7
click at [357, 484] on p "El componente Alert Modal se utiliza para comunicar información importante al u…" at bounding box center [666, 546] width 619 height 142
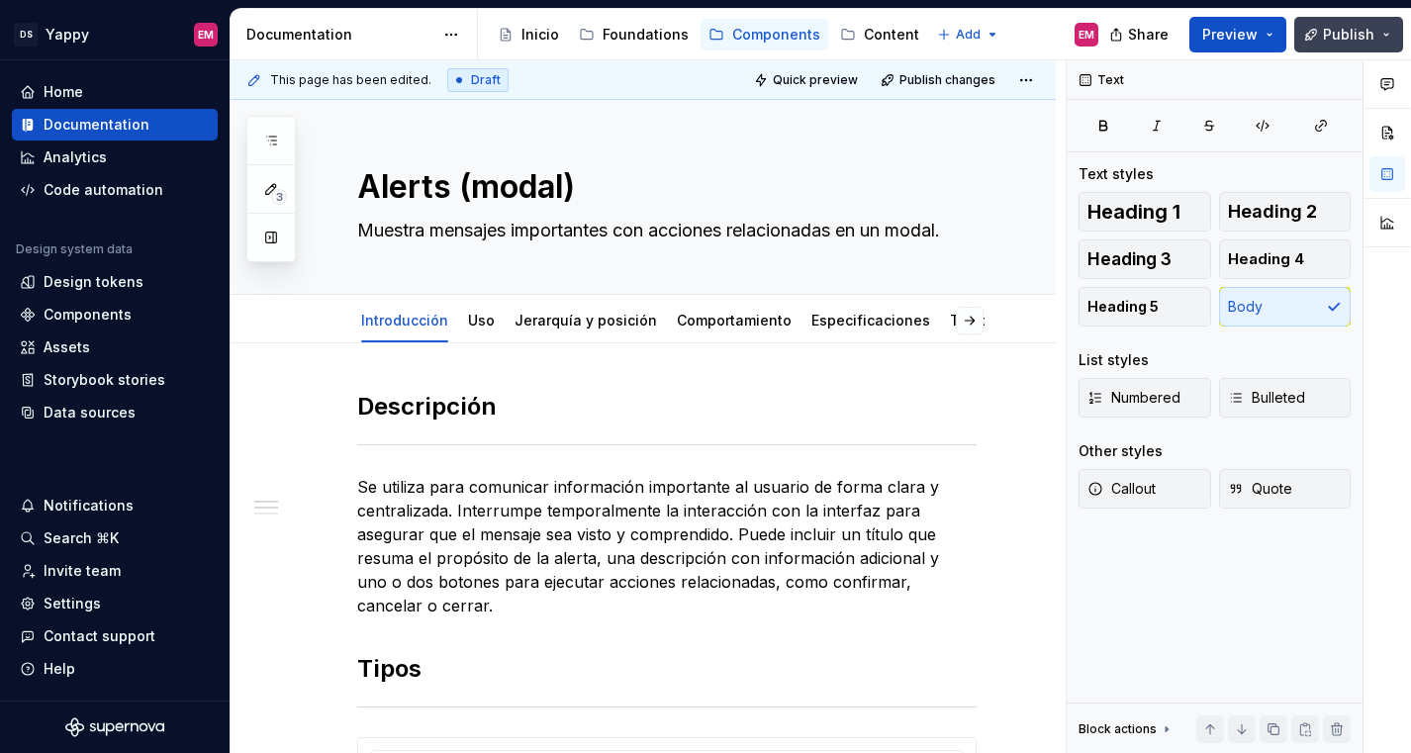
click at [1336, 31] on span "Publish" at bounding box center [1348, 35] width 51 height 20
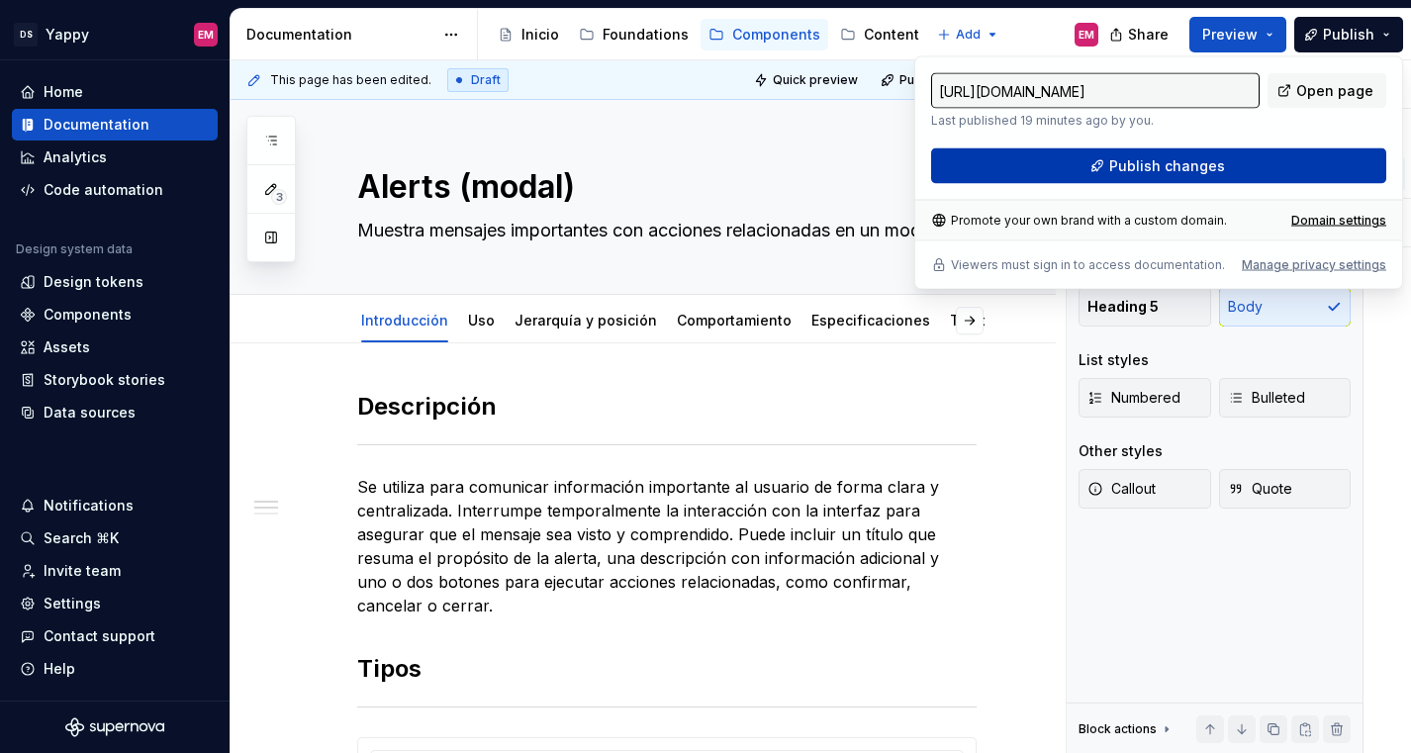
click at [1180, 163] on span "Publish changes" at bounding box center [1167, 166] width 116 height 20
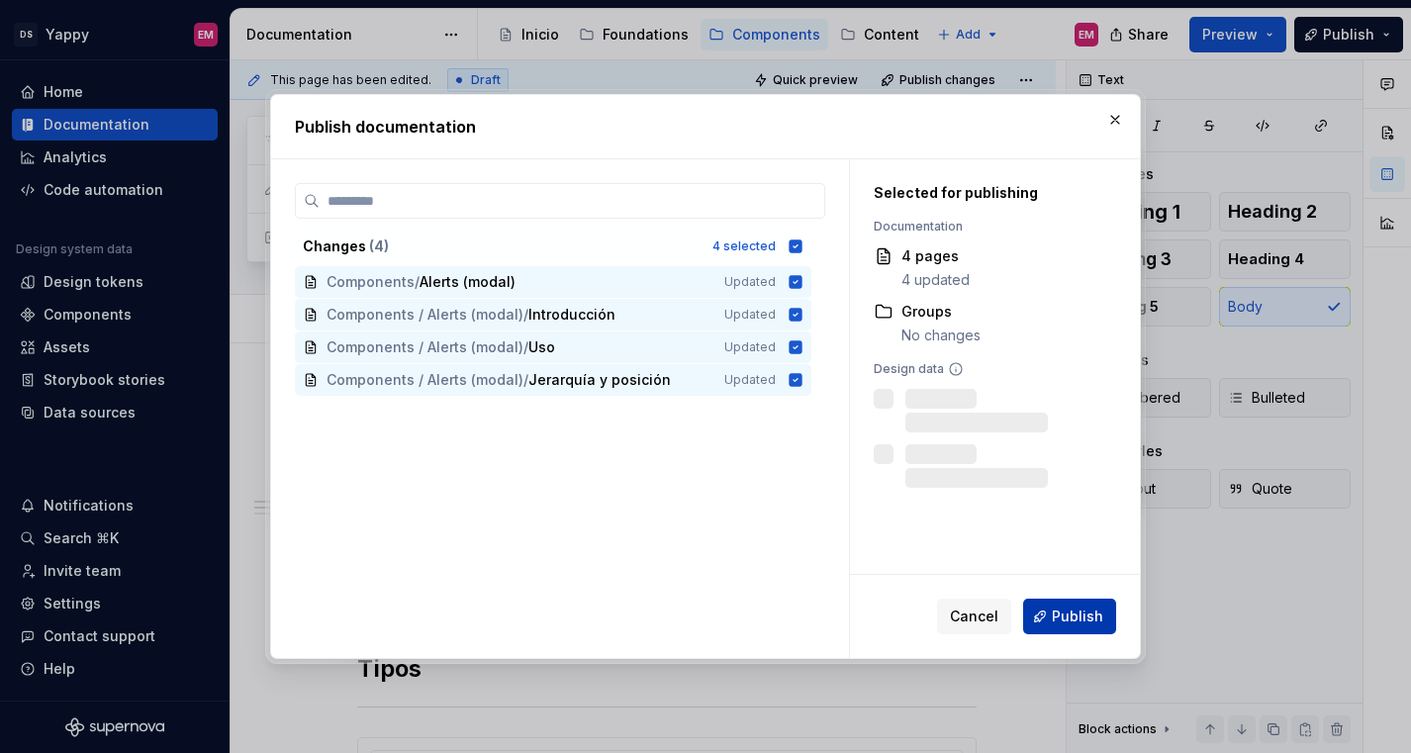
click at [1064, 608] on span "Publish" at bounding box center [1077, 616] width 51 height 20
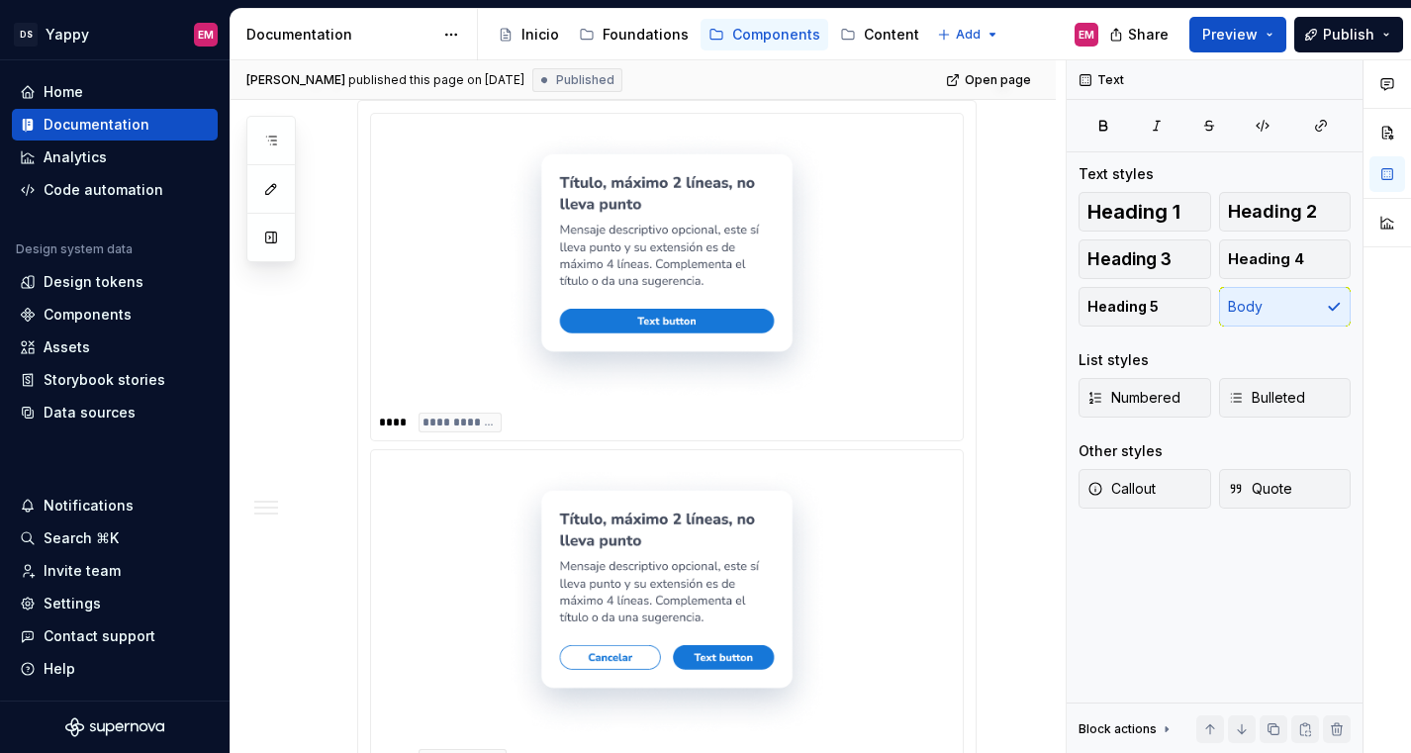
scroll to position [129, 0]
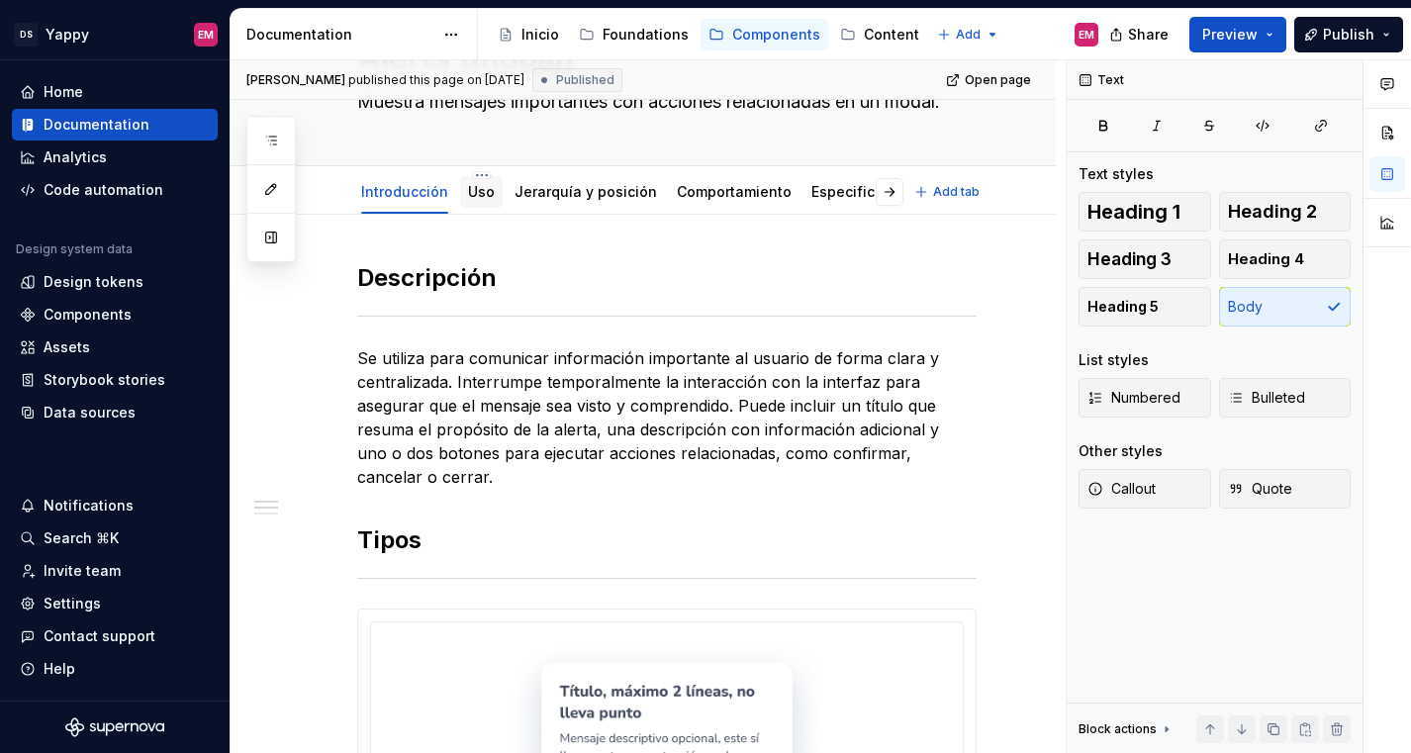
click at [472, 193] on link "Uso" at bounding box center [481, 191] width 27 height 17
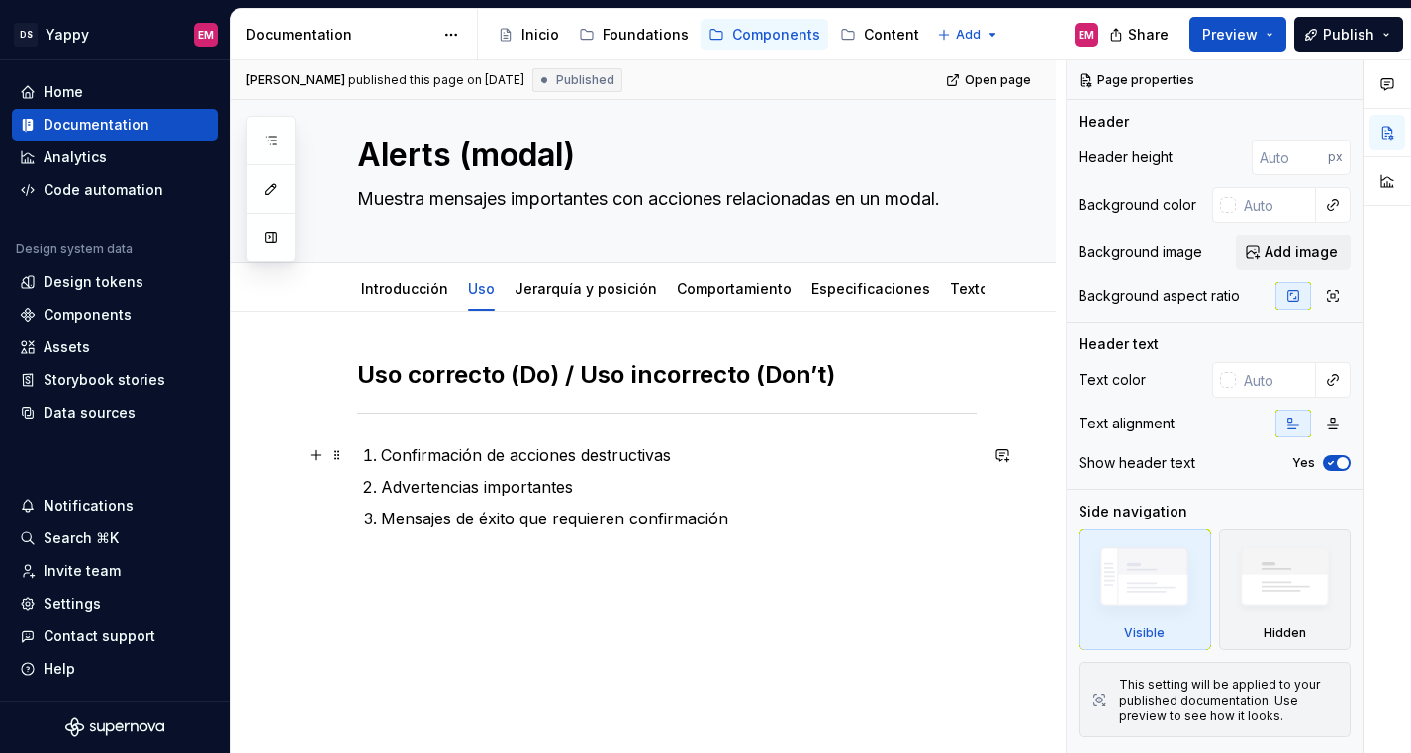
scroll to position [57, 0]
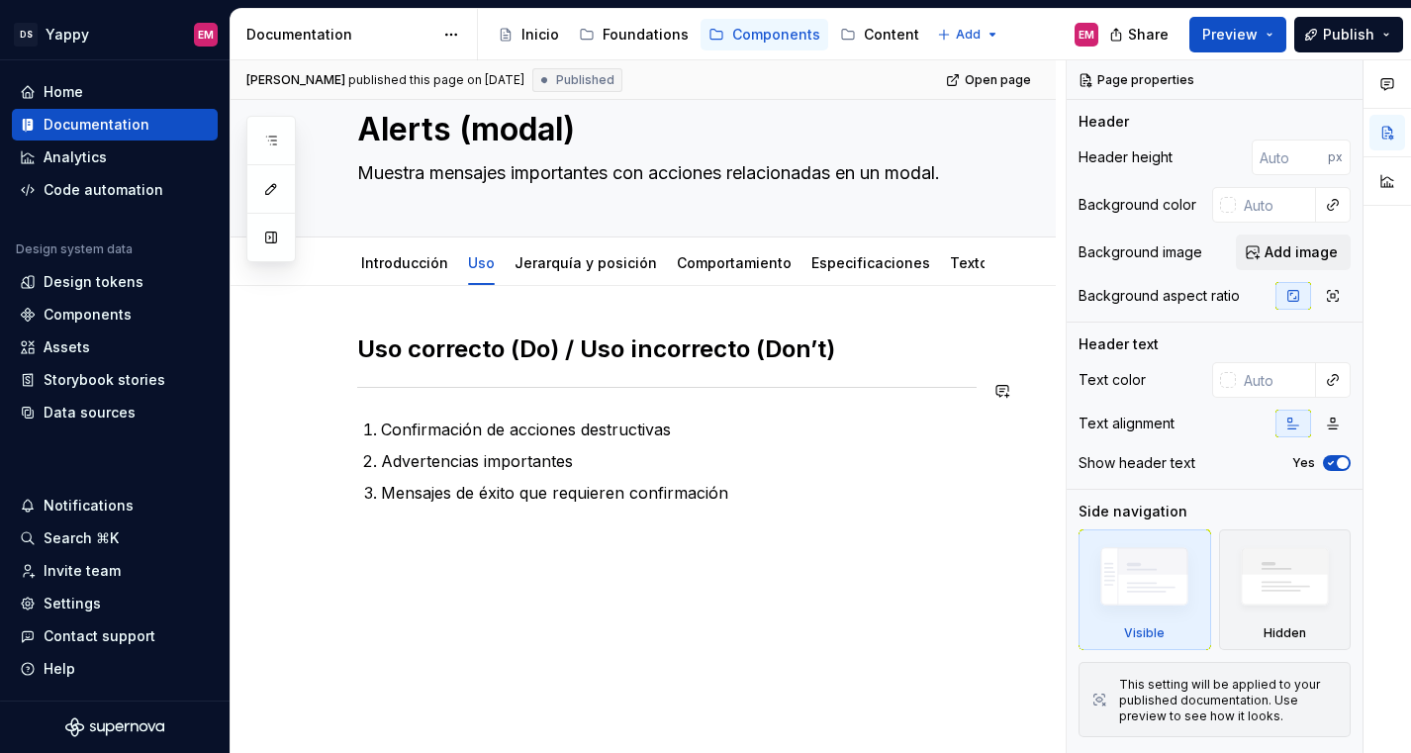
click at [397, 405] on div "Uso correcto (Do) / Uso incorrecto (Don’t) Confirmación de acciones destructiva…" at bounding box center [666, 418] width 619 height 171
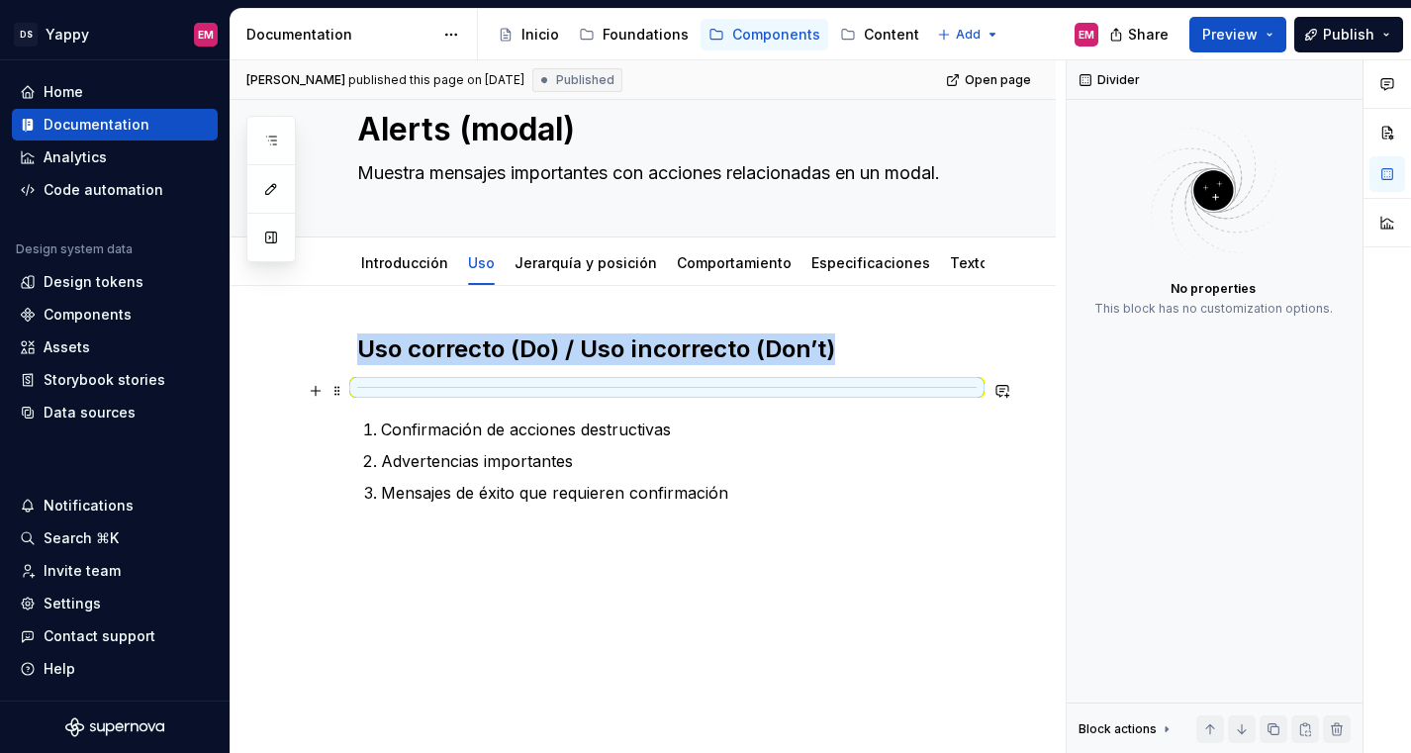
click at [416, 389] on div at bounding box center [666, 387] width 619 height 13
click at [398, 412] on div "Uso correcto (Do) / Uso incorrecto (Don’t) Confirmación de acciones destructiva…" at bounding box center [666, 418] width 619 height 171
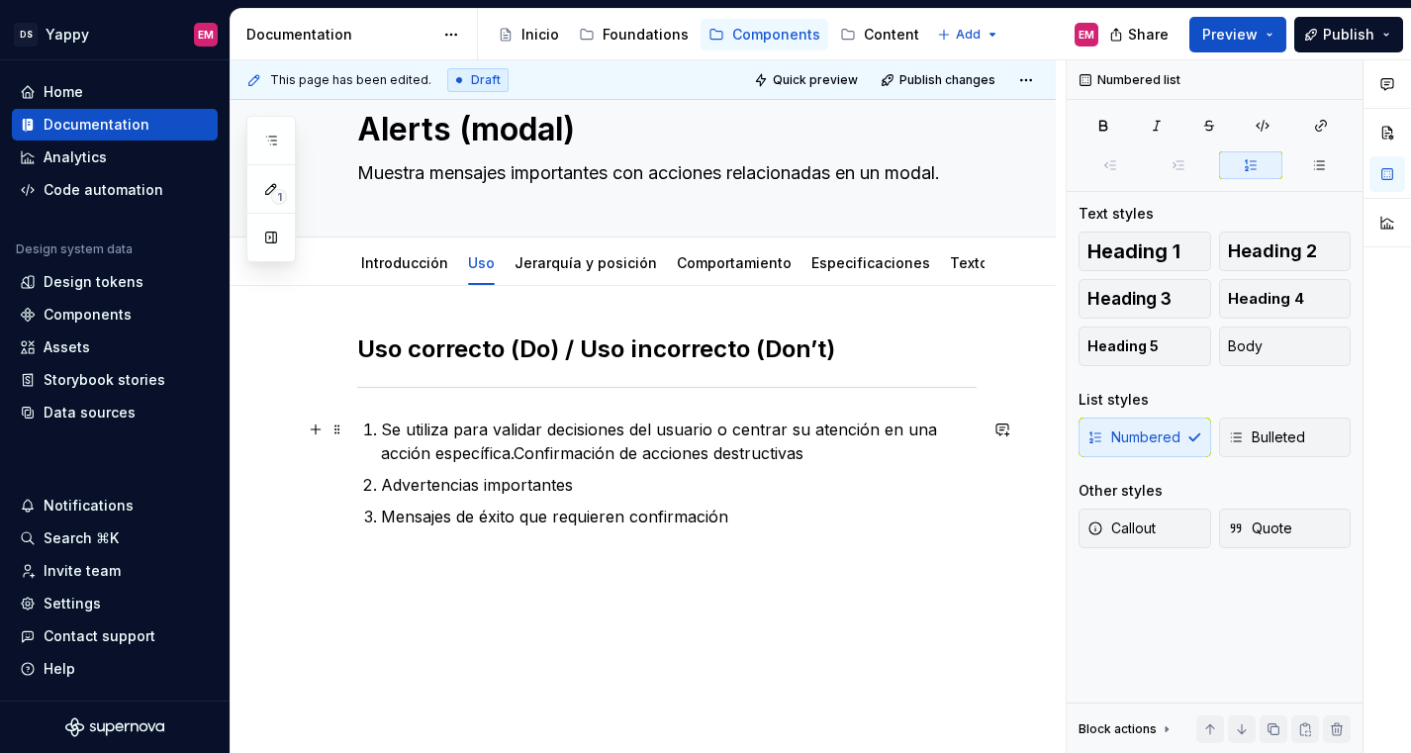
type textarea "*"
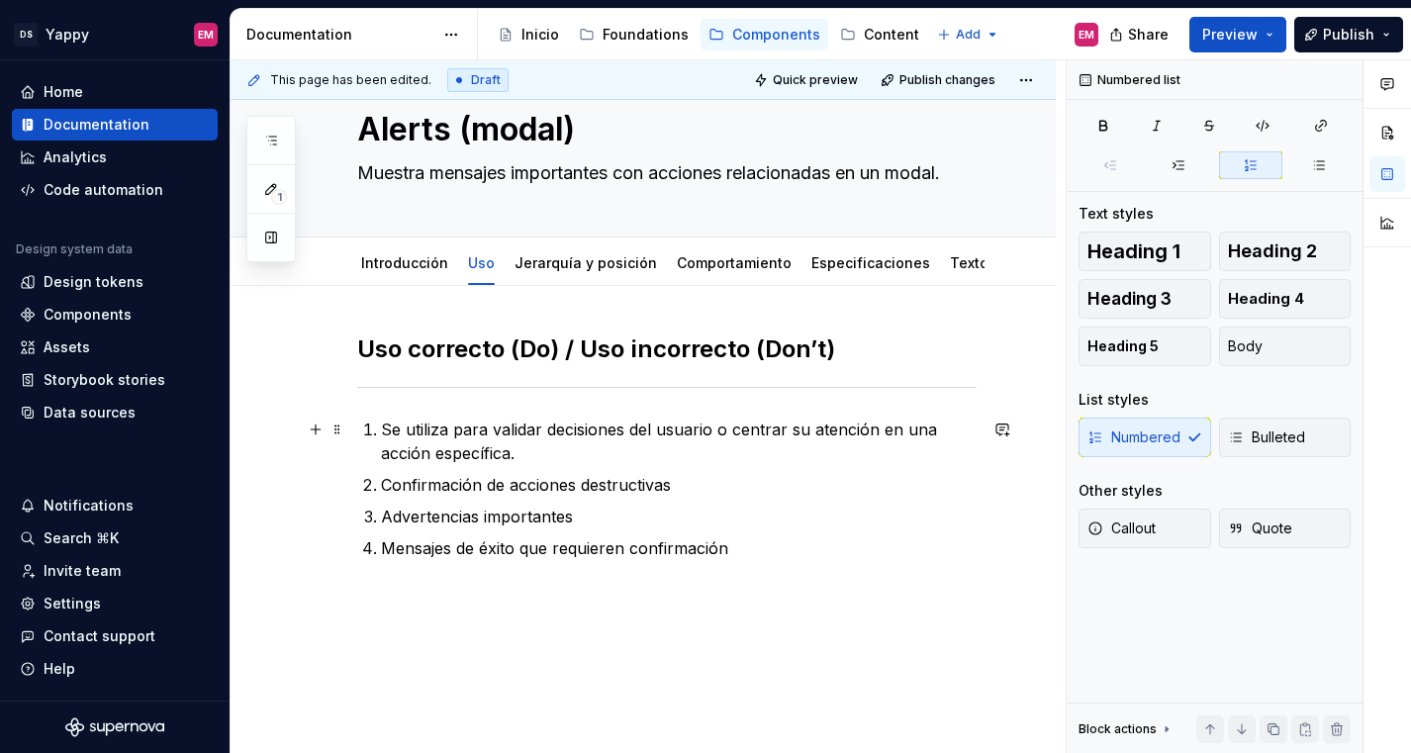
click at [381, 430] on p "Se utiliza para validar decisiones del usuario o centrar su atención en una acc…" at bounding box center [679, 440] width 596 height 47
click at [381, 426] on li "Se utiliza para validar decisiones del usuario o centrar su atención en una acc…" at bounding box center [679, 440] width 596 height 47
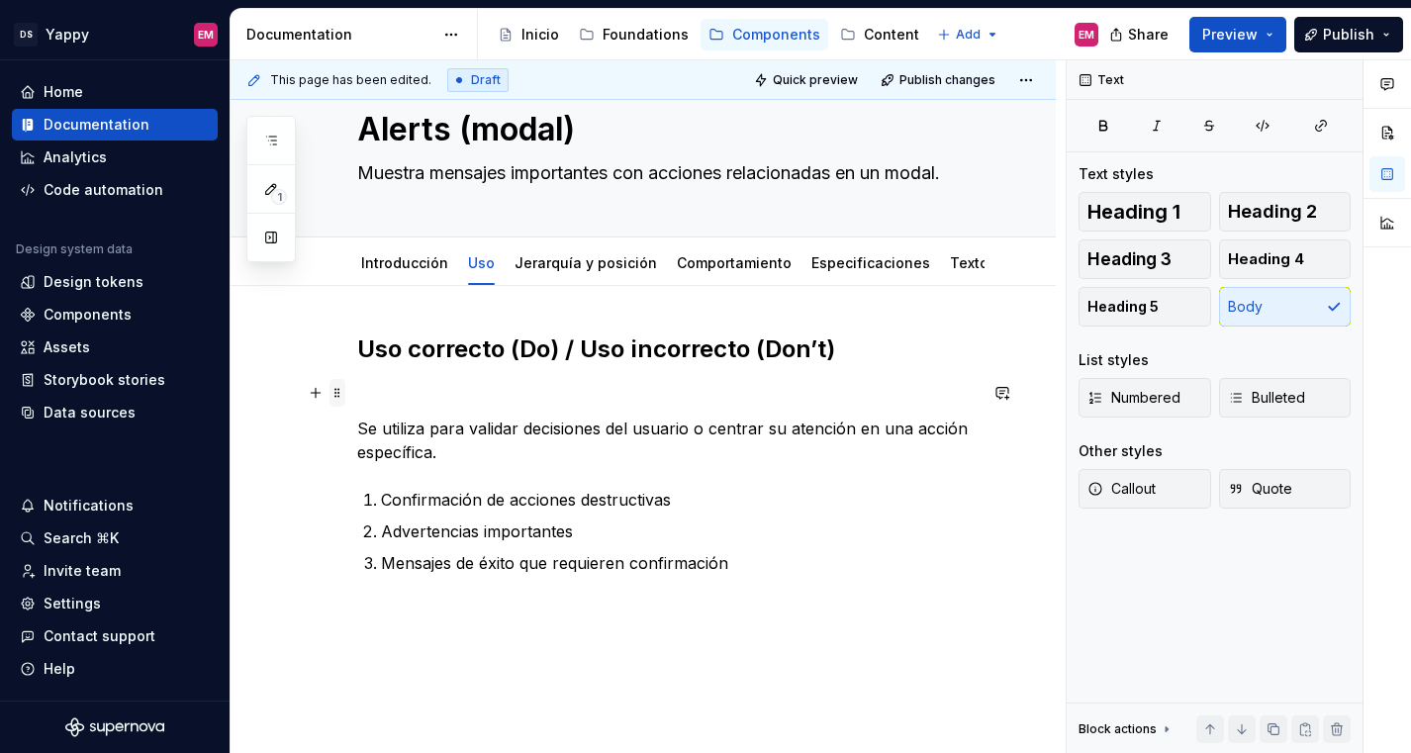
click at [335, 394] on span at bounding box center [337, 393] width 16 height 28
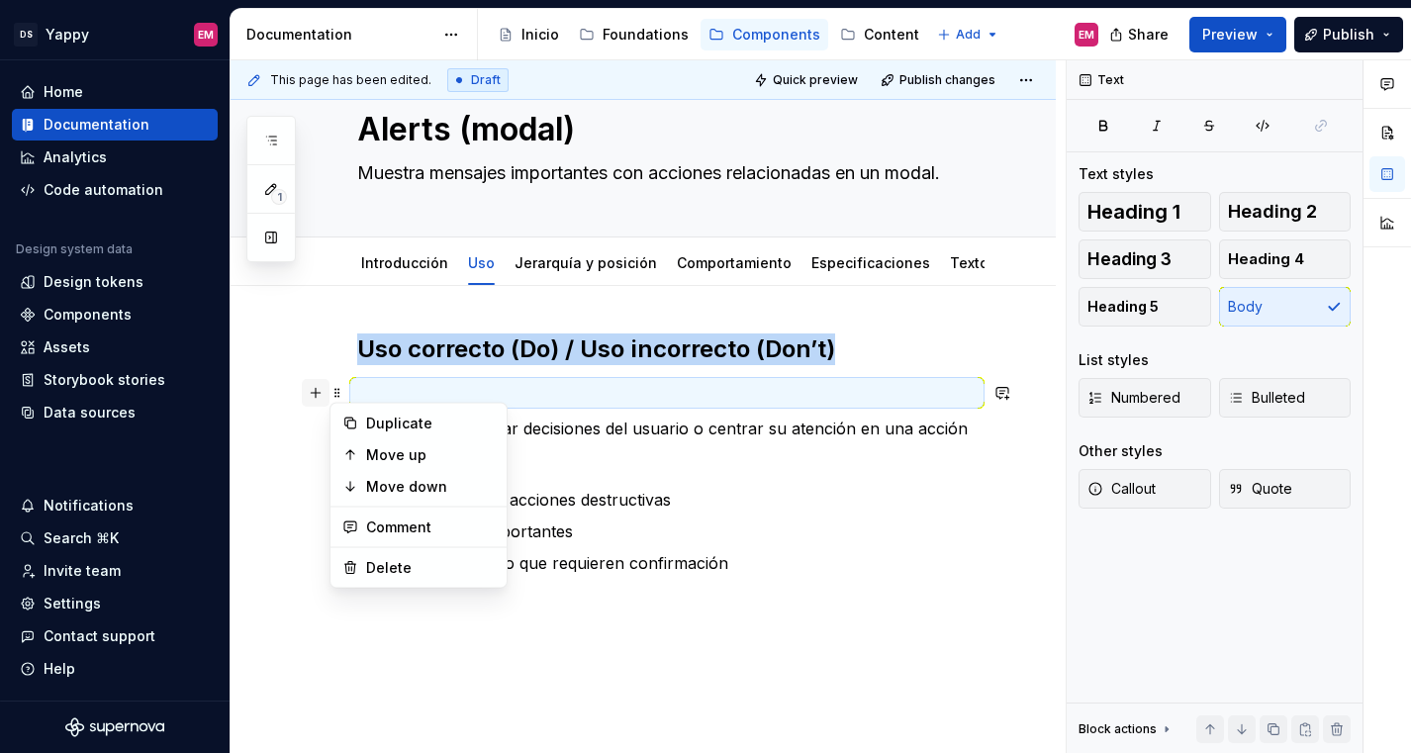
click at [314, 400] on button "button" at bounding box center [316, 393] width 28 height 28
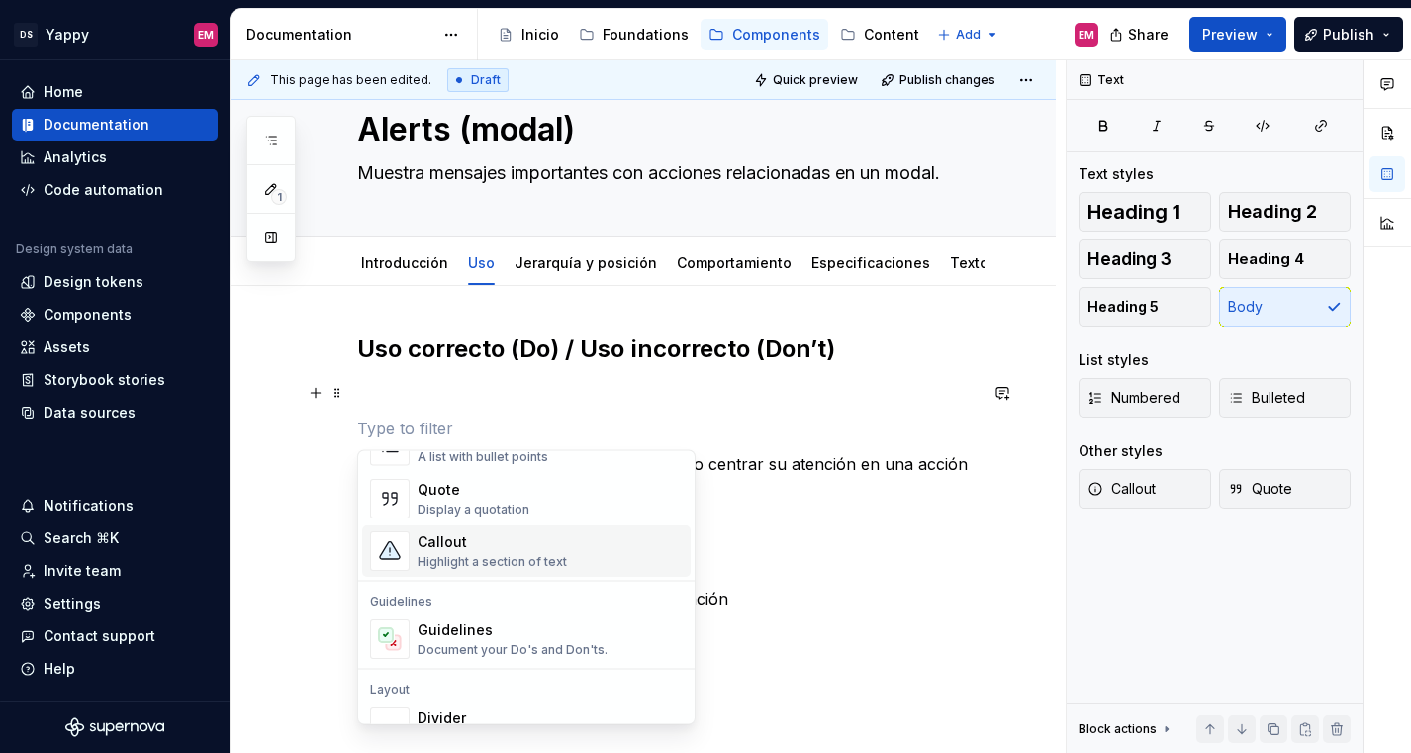
scroll to position [501, 0]
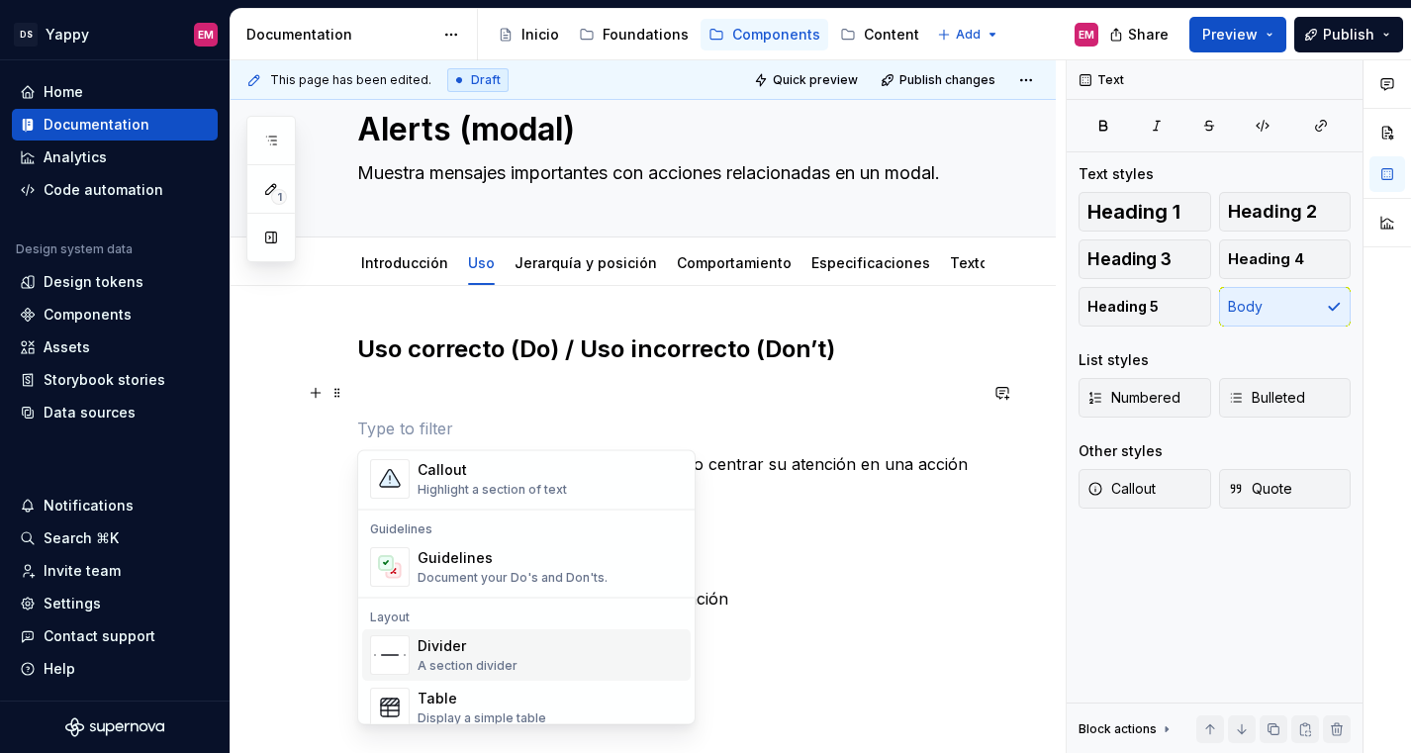
click at [422, 653] on div "Divider" at bounding box center [467, 647] width 100 height 20
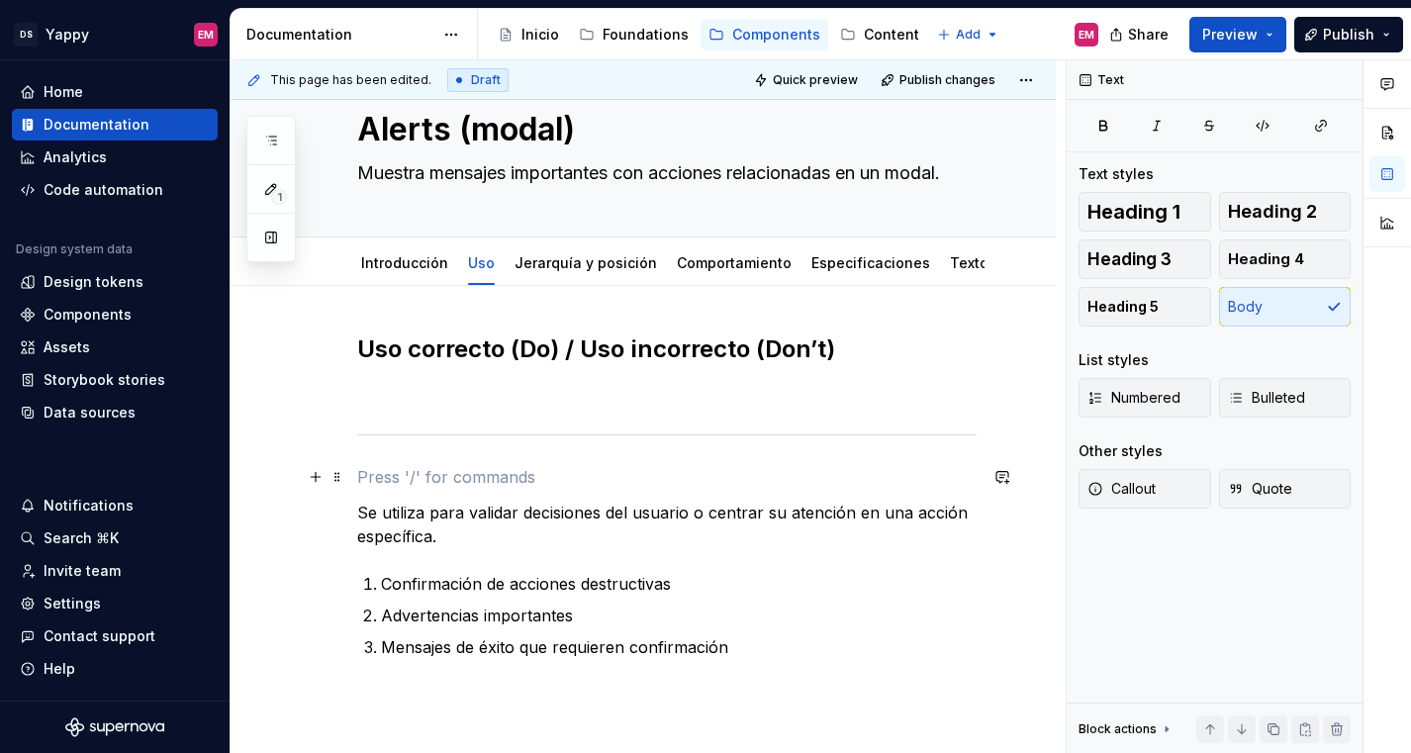
click at [407, 482] on p at bounding box center [666, 477] width 619 height 24
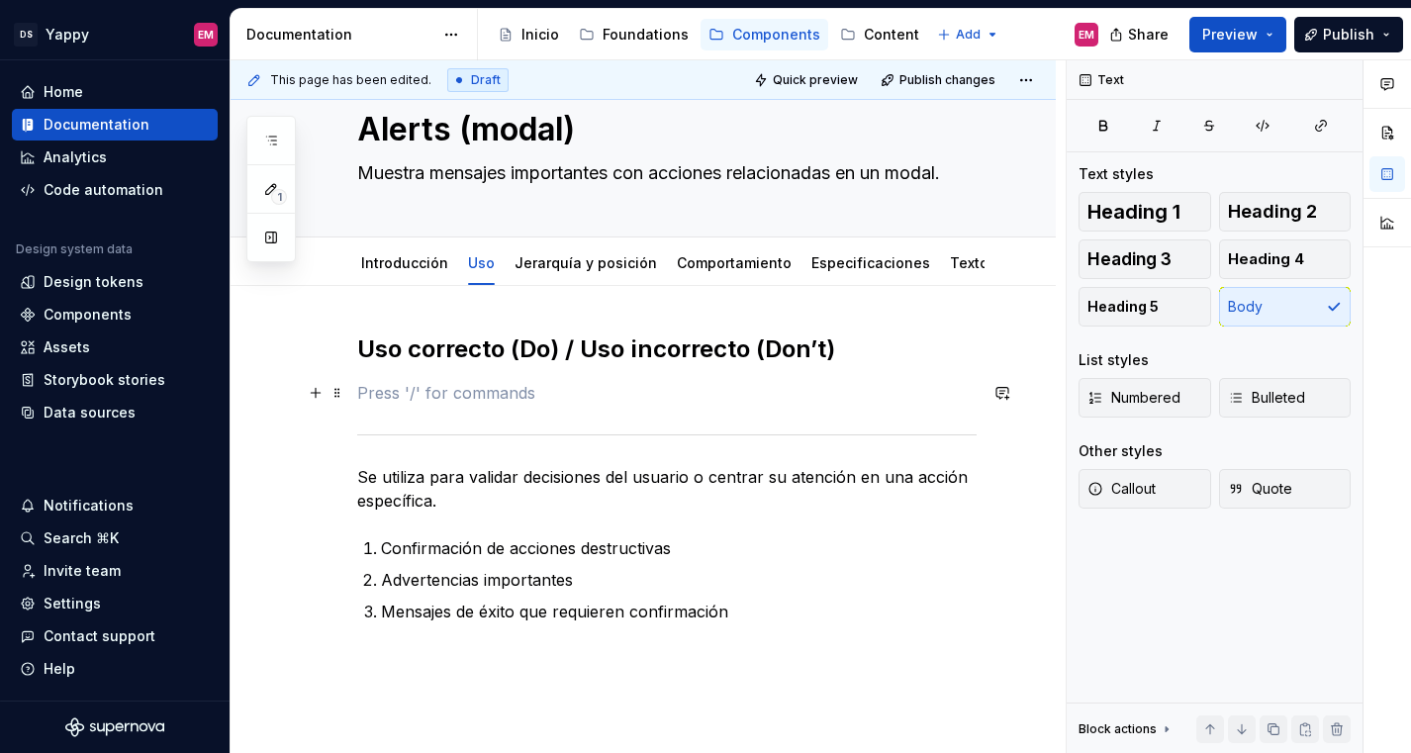
click at [397, 399] on p at bounding box center [666, 393] width 619 height 24
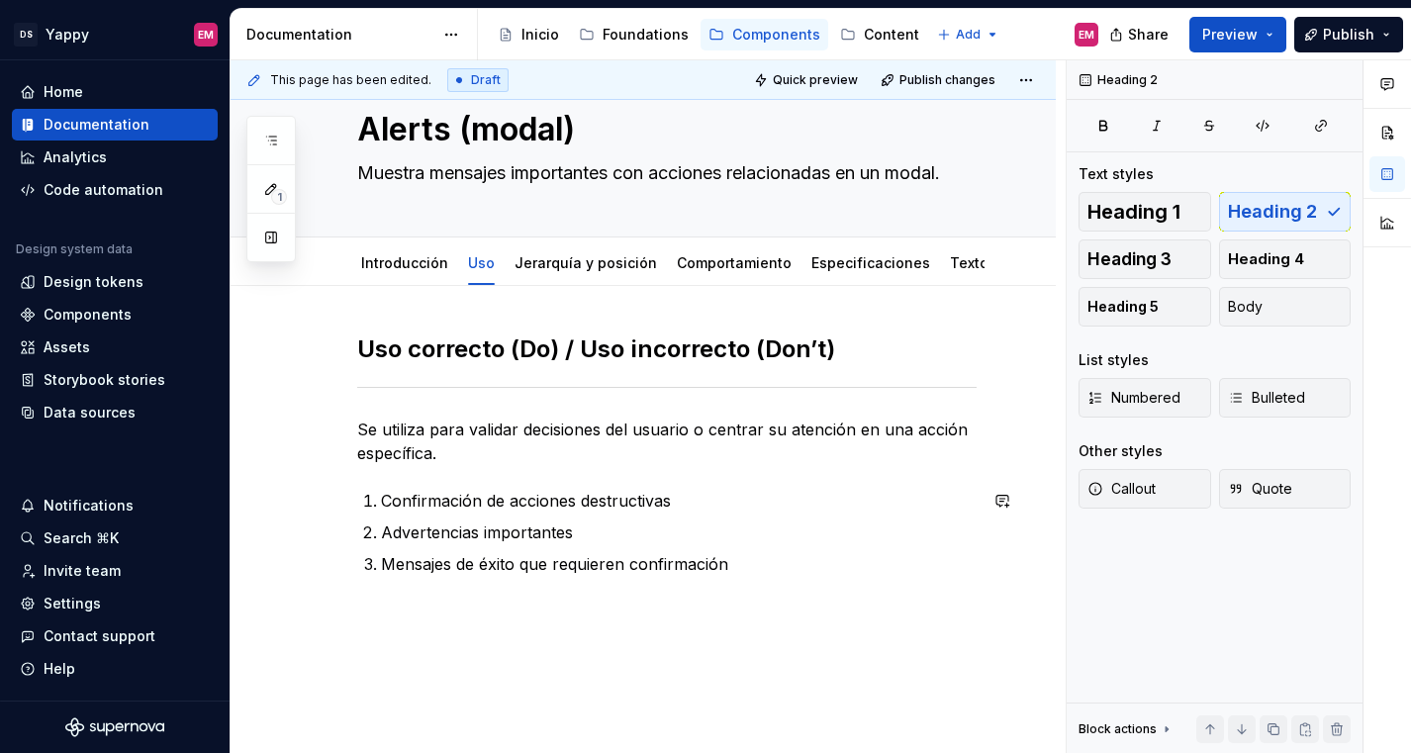
click at [452, 655] on div "Uso correcto (Do) / Uso incorrecto (Don’t) Se utiliza para validar decisiones d…" at bounding box center [642, 555] width 825 height 539
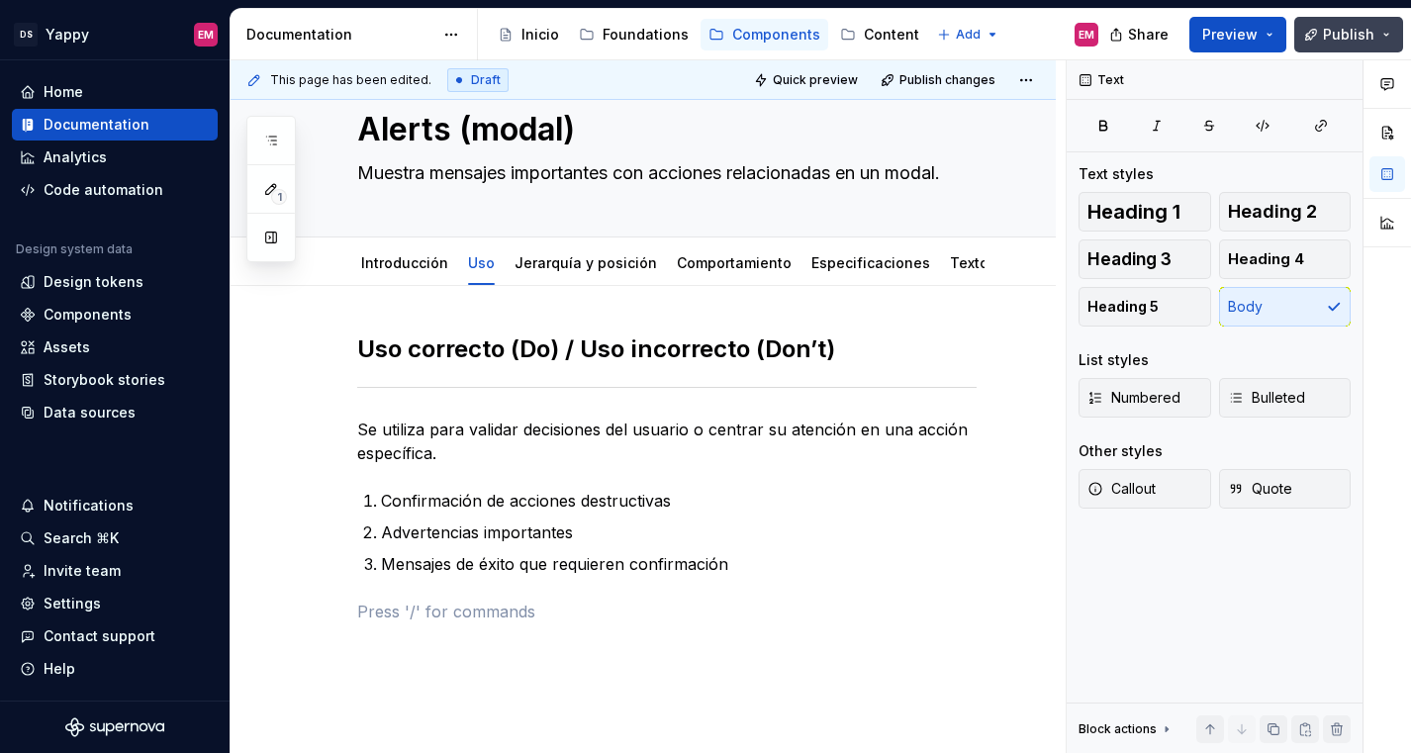
click at [1333, 36] on span "Publish" at bounding box center [1348, 35] width 51 height 20
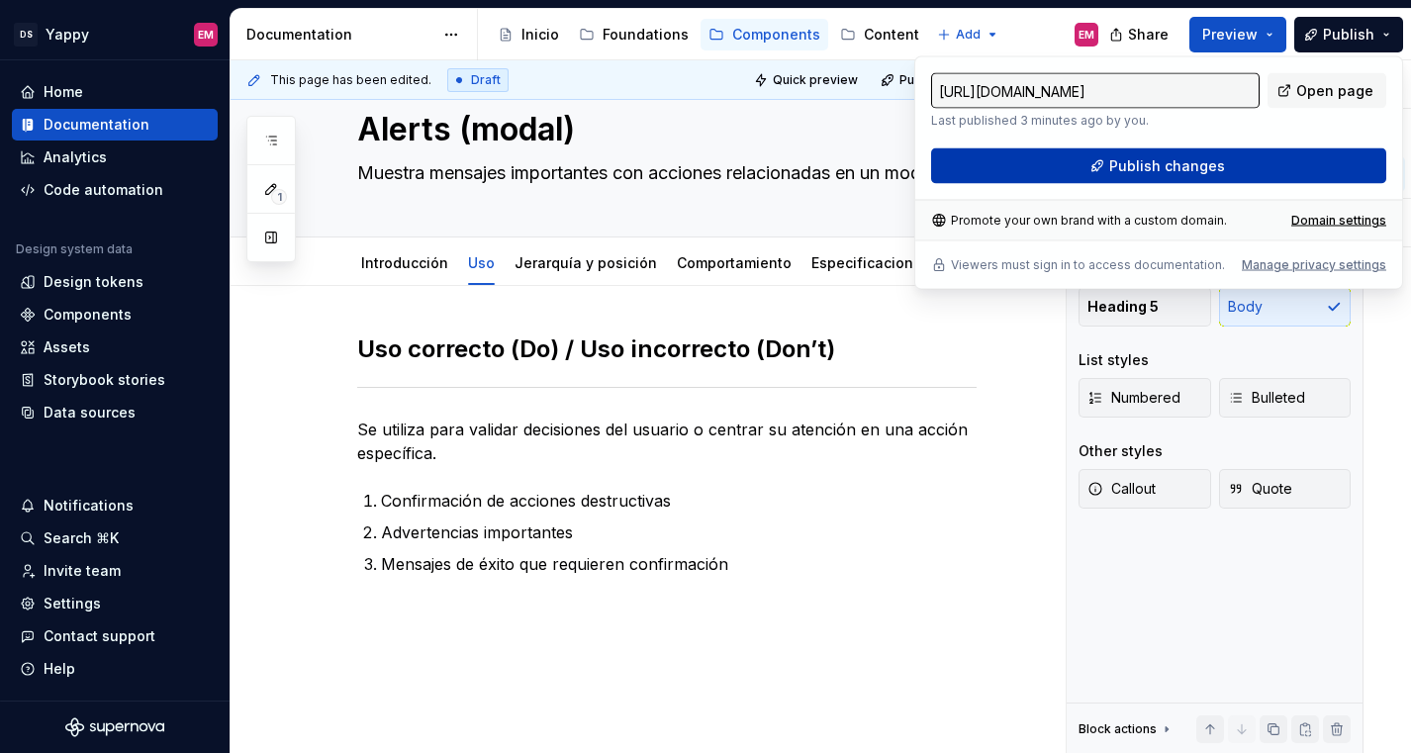
click at [1084, 167] on button "Publish changes" at bounding box center [1158, 166] width 455 height 36
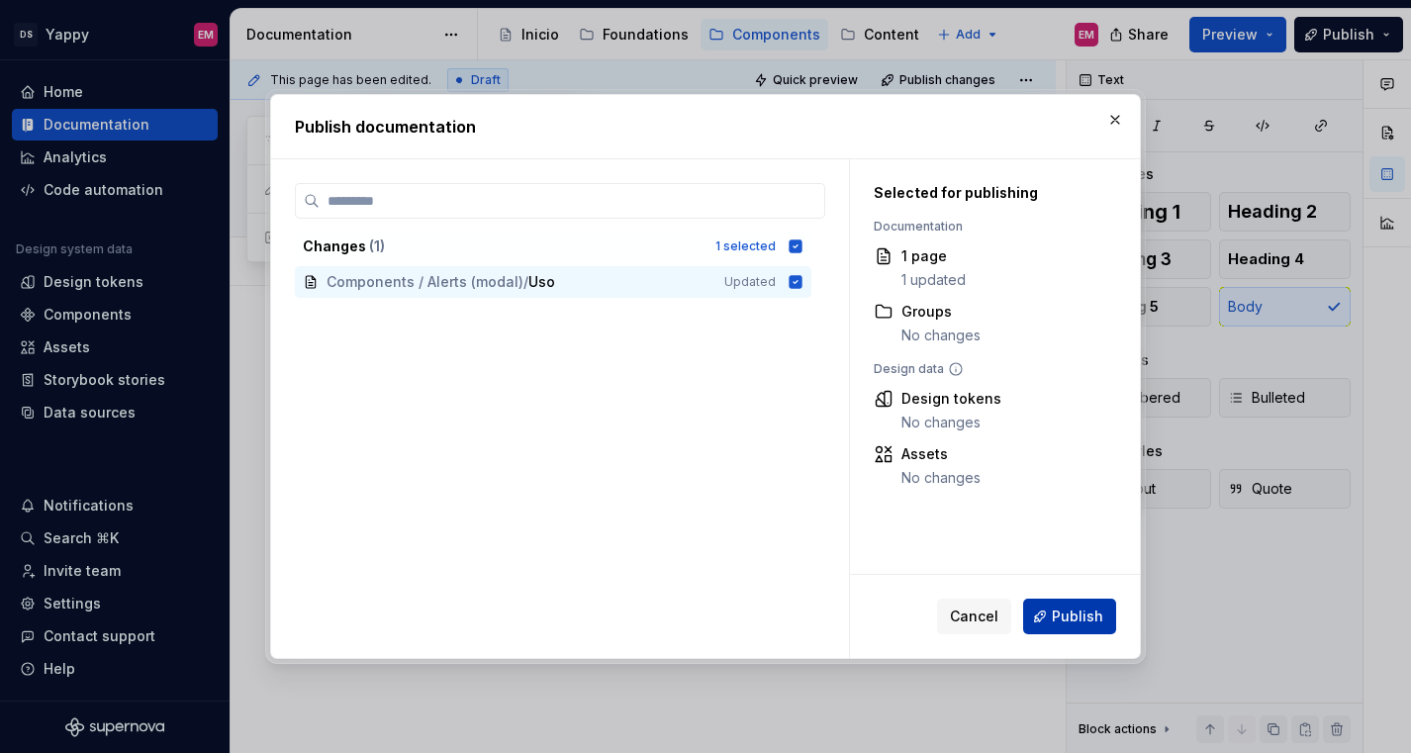
click at [1066, 607] on span "Publish" at bounding box center [1077, 616] width 51 height 20
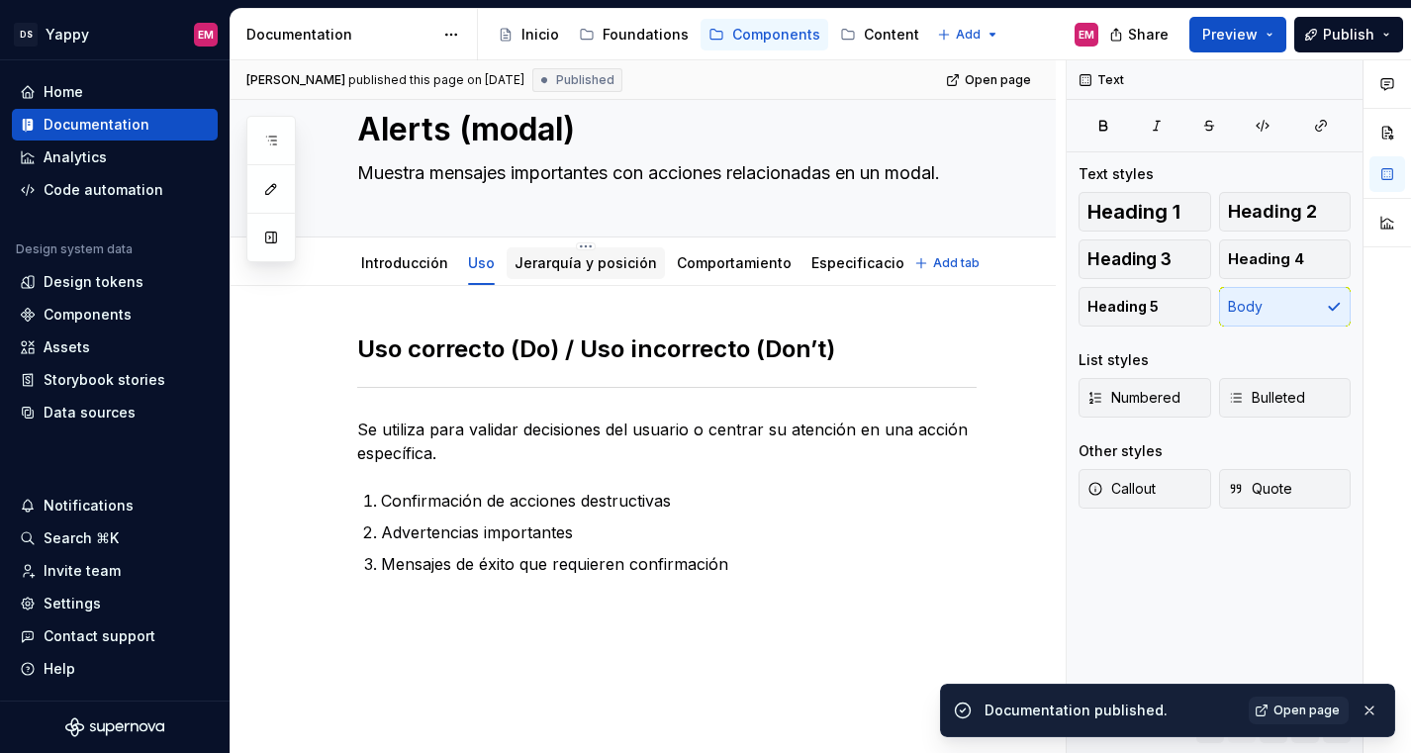
click at [546, 272] on div "Jerarquía y posición" at bounding box center [585, 263] width 142 height 24
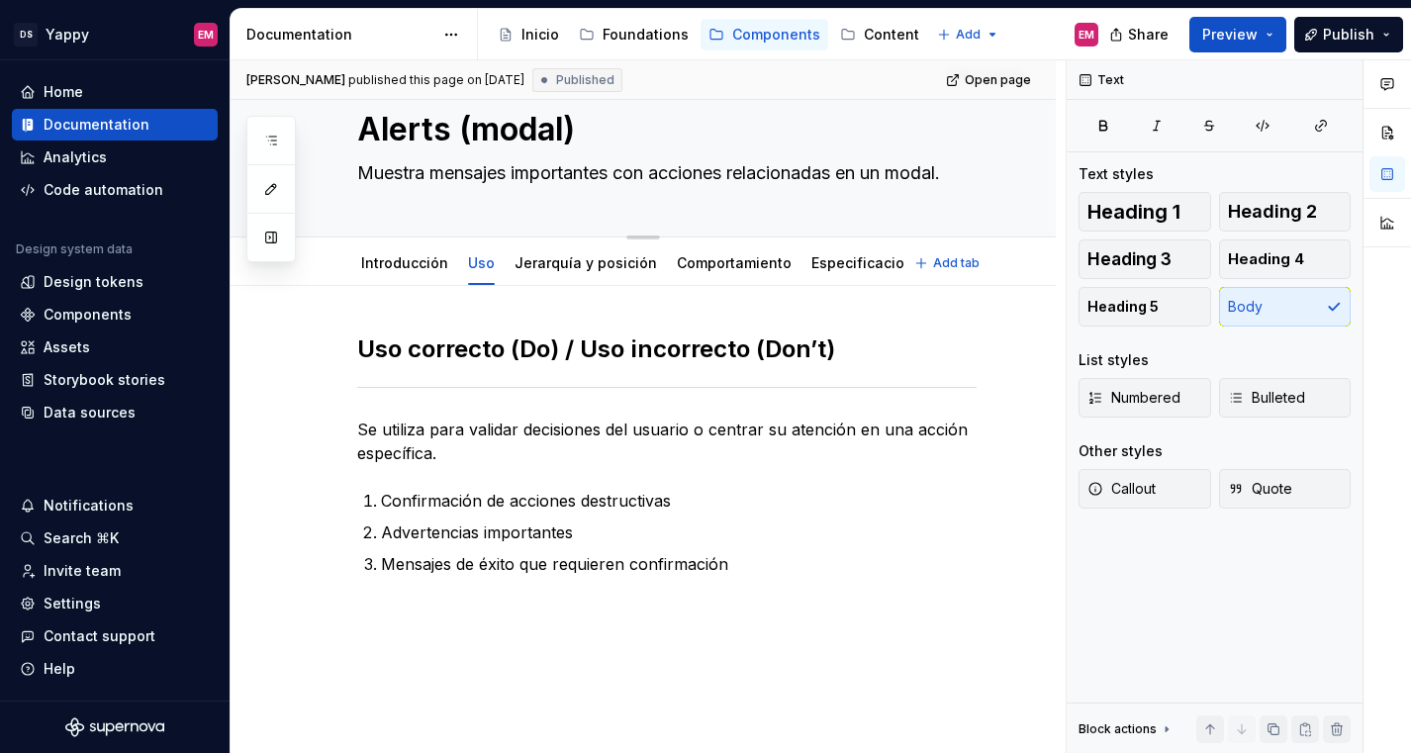
click at [455, 134] on textarea "Alerts (modal)" at bounding box center [662, 129] width 619 height 47
click at [452, 132] on textarea "Alerts (modal)" at bounding box center [662, 129] width 619 height 47
click at [475, 128] on textarea "Alerts (modal)" at bounding box center [662, 129] width 619 height 47
type textarea "*"
type textarea "Alerts modal)"
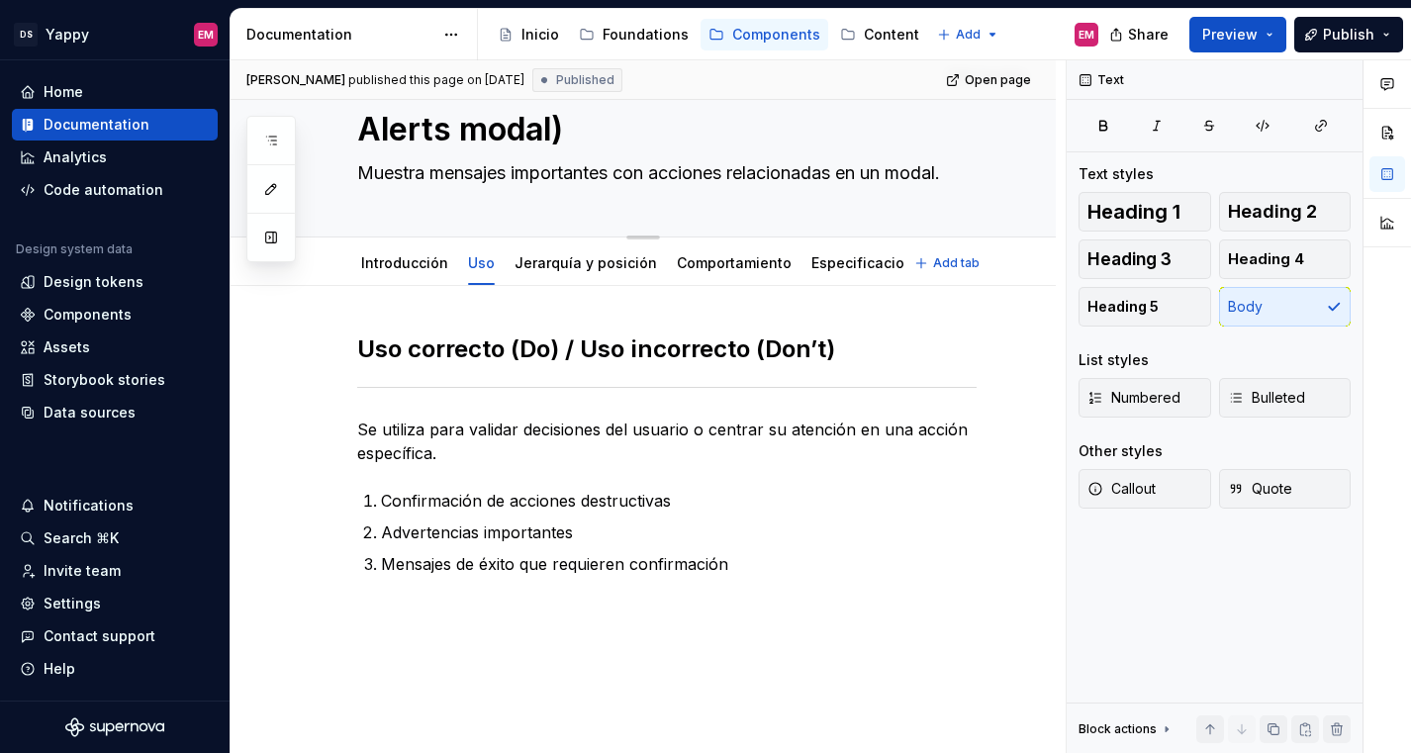
scroll to position [8, 0]
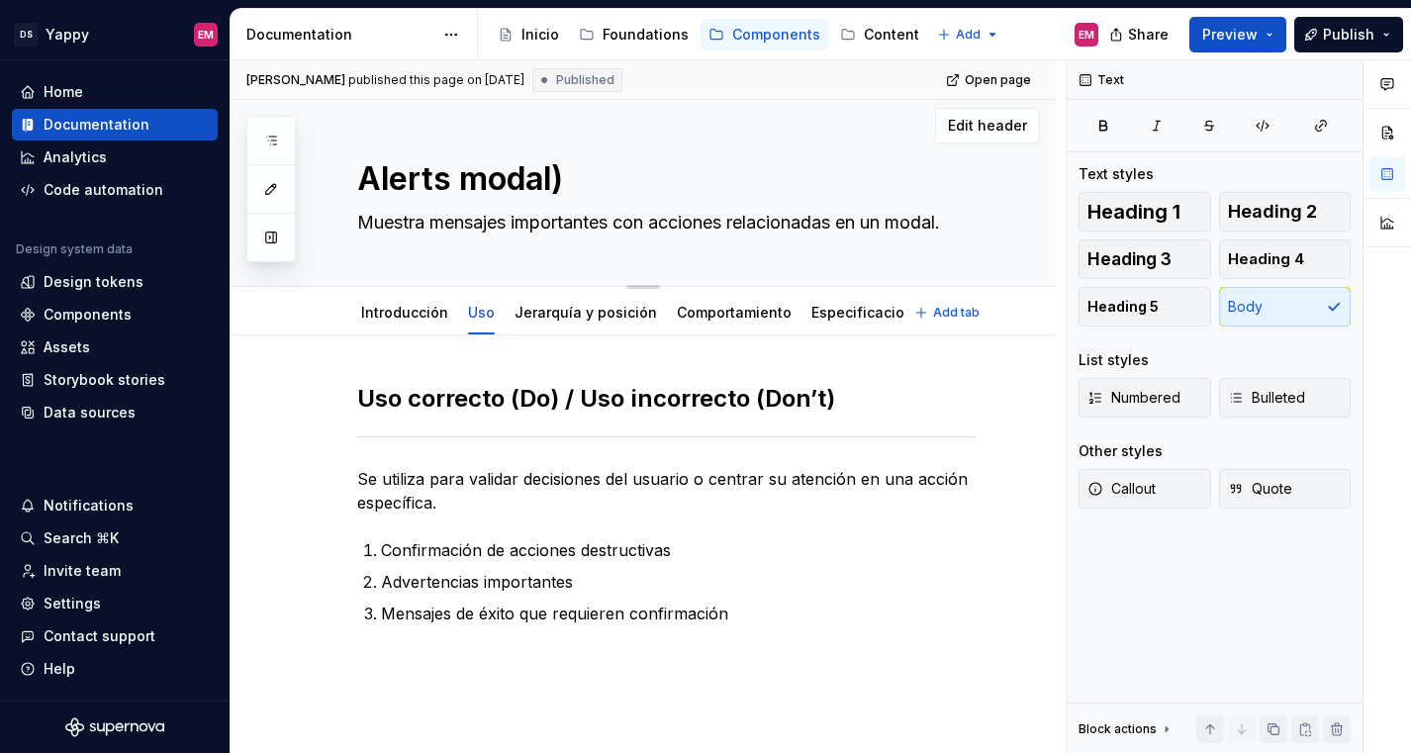
type textarea "*"
click at [578, 175] on textarea "Alerts modal)" at bounding box center [662, 178] width 619 height 47
type textarea "Alerts modal"
type textarea "*"
type textarea "Alerts modal"
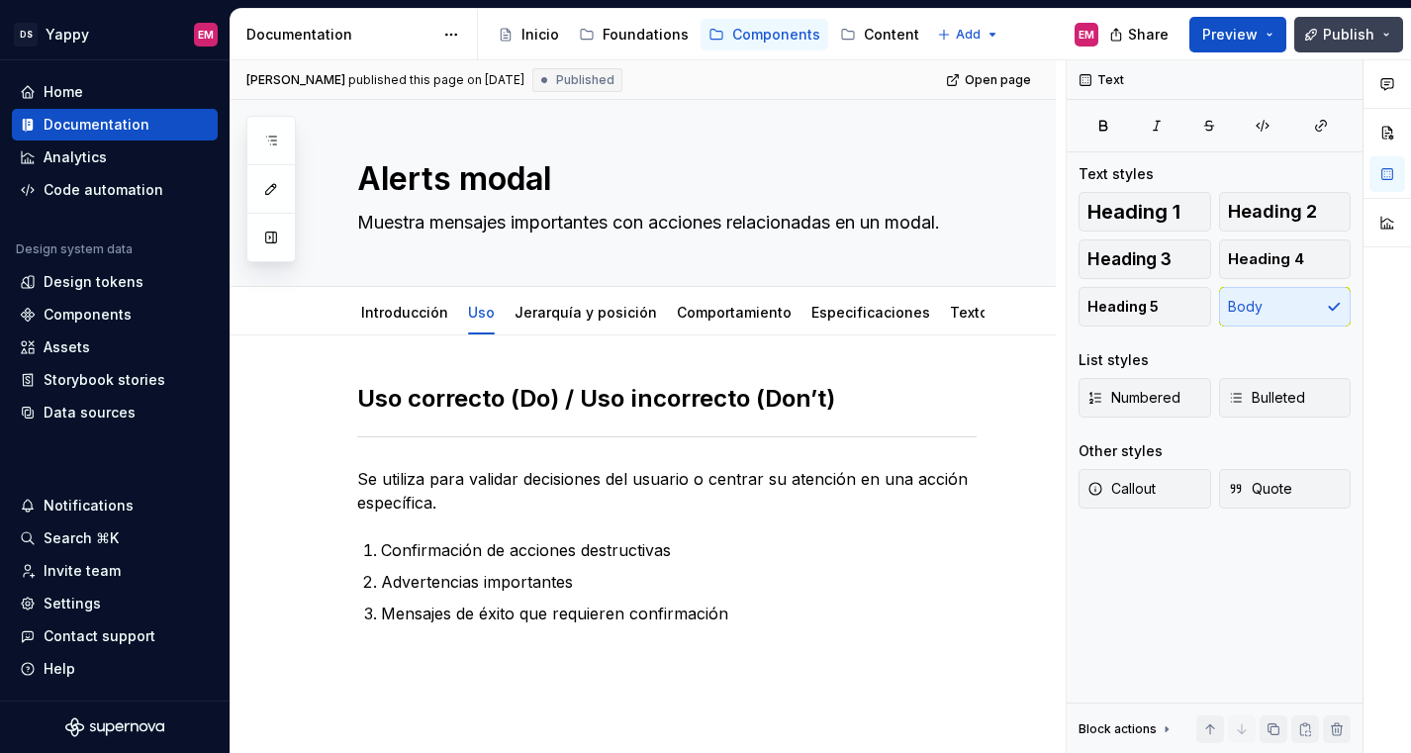
click at [1365, 27] on span "Publish" at bounding box center [1348, 35] width 51 height 20
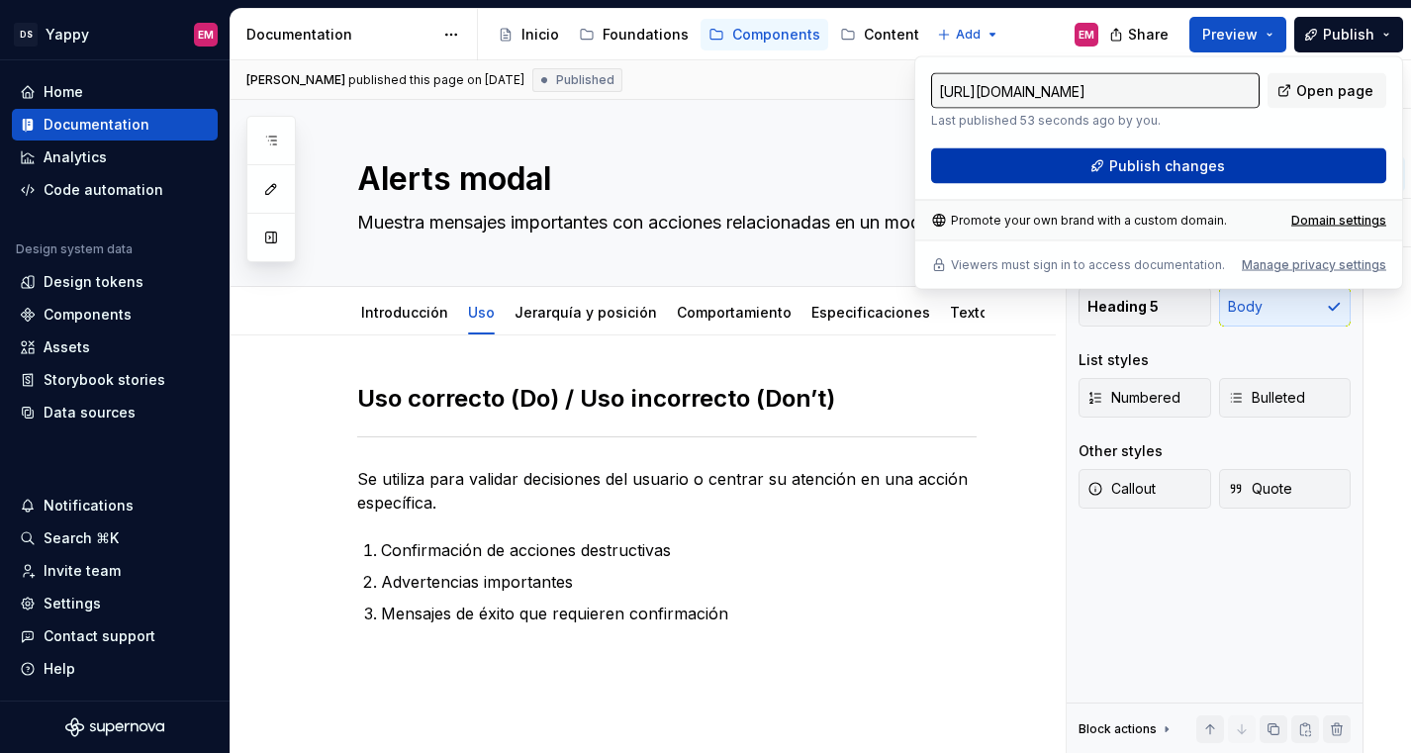
click at [1156, 162] on span "Publish changes" at bounding box center [1167, 166] width 116 height 20
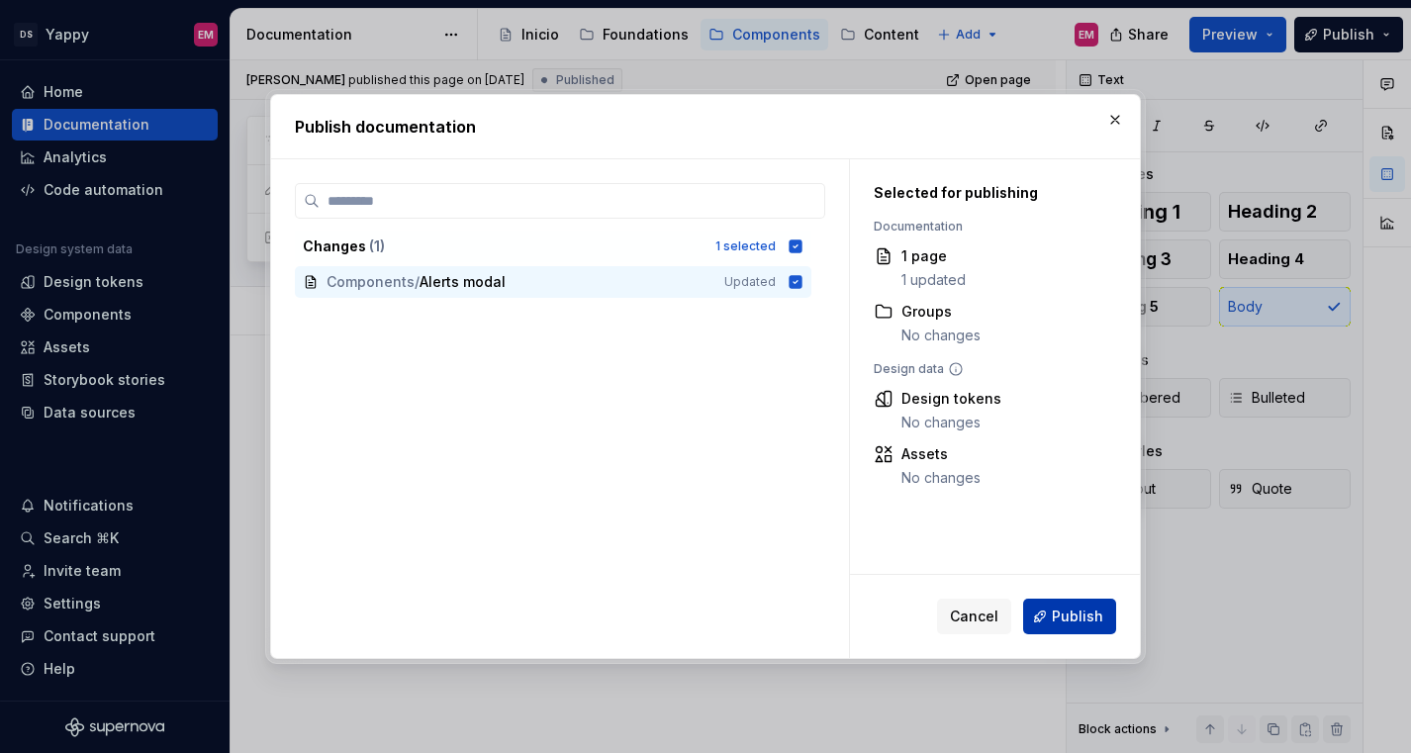
click at [1083, 613] on span "Publish" at bounding box center [1077, 616] width 51 height 20
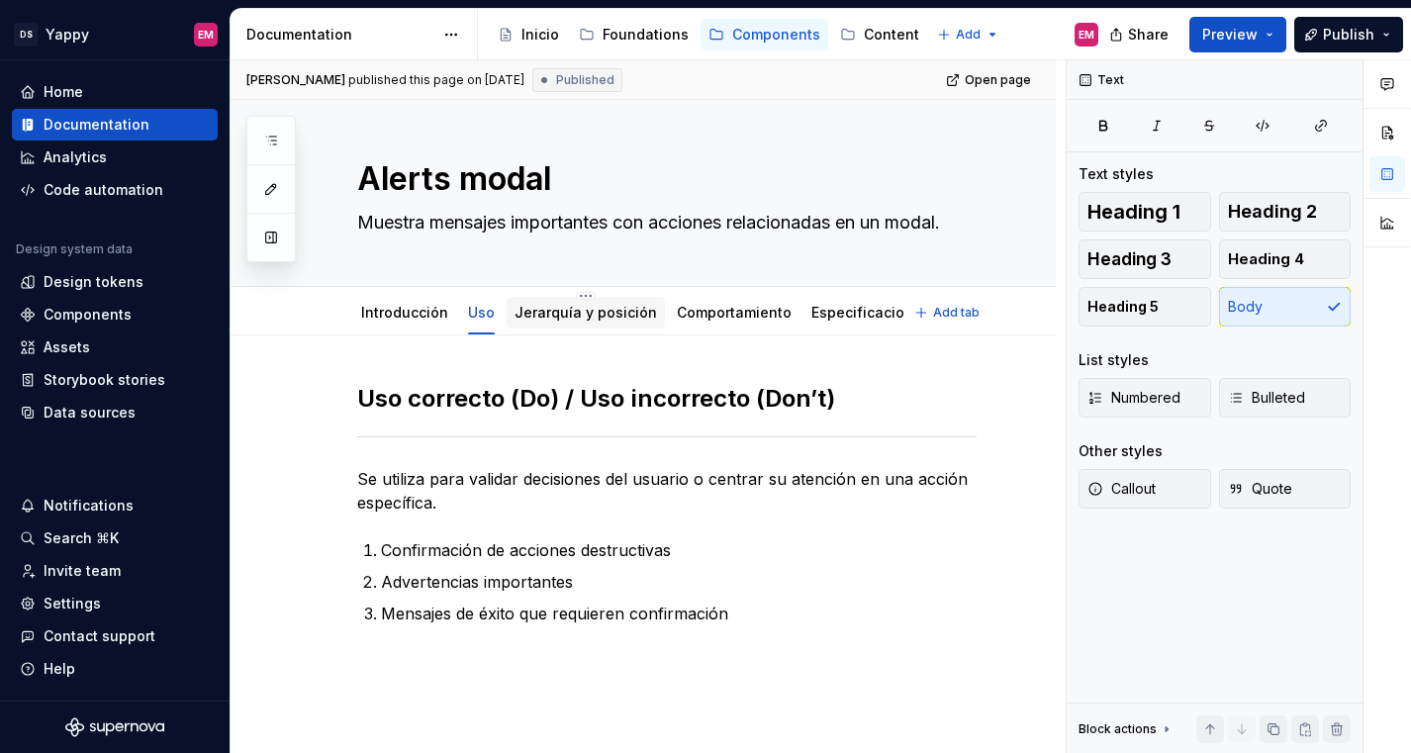
click at [573, 330] on div at bounding box center [585, 331] width 158 height 2
click at [478, 320] on link "Uso" at bounding box center [481, 312] width 27 height 17
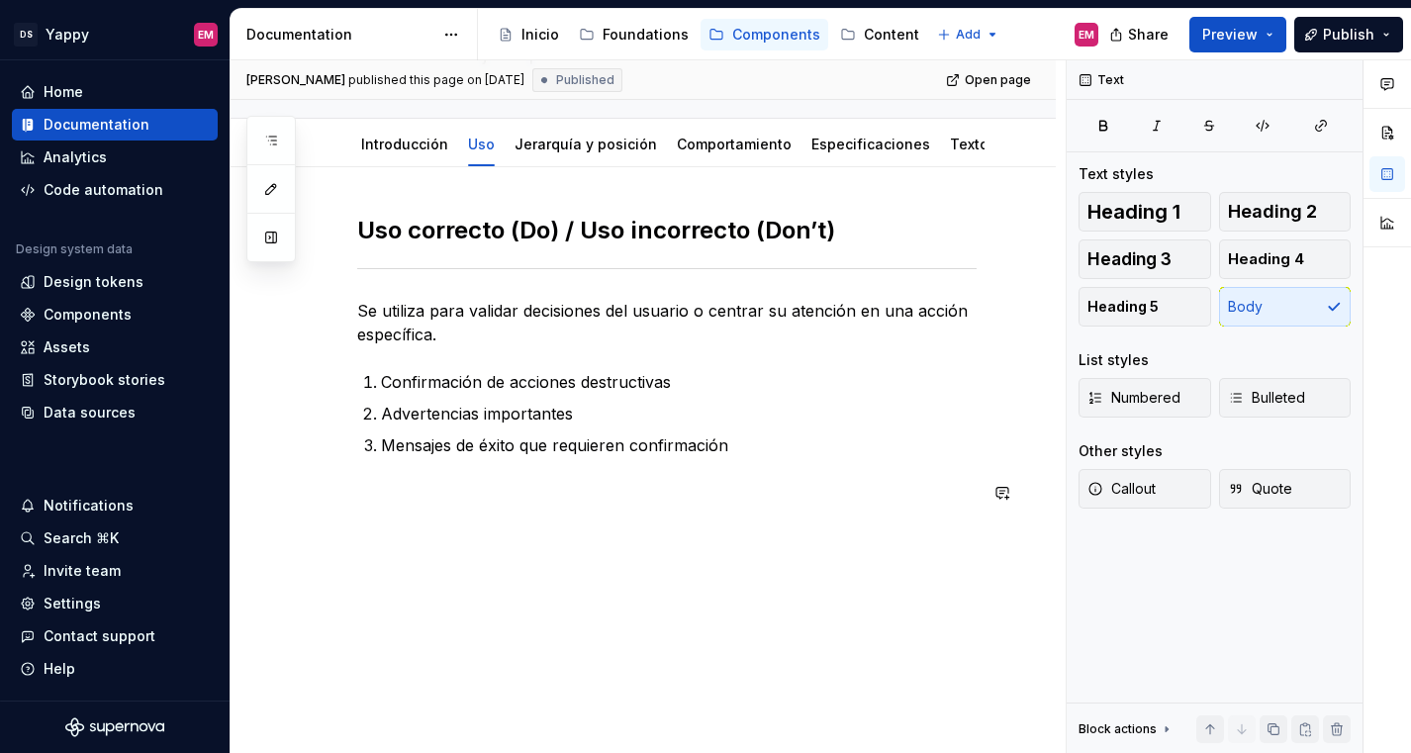
click at [448, 506] on div "Uso correcto (Do) / Uso incorrecto (Don’t) Se utiliza para validar decisiones d…" at bounding box center [666, 372] width 619 height 314
click at [317, 497] on button "button" at bounding box center [316, 493] width 28 height 28
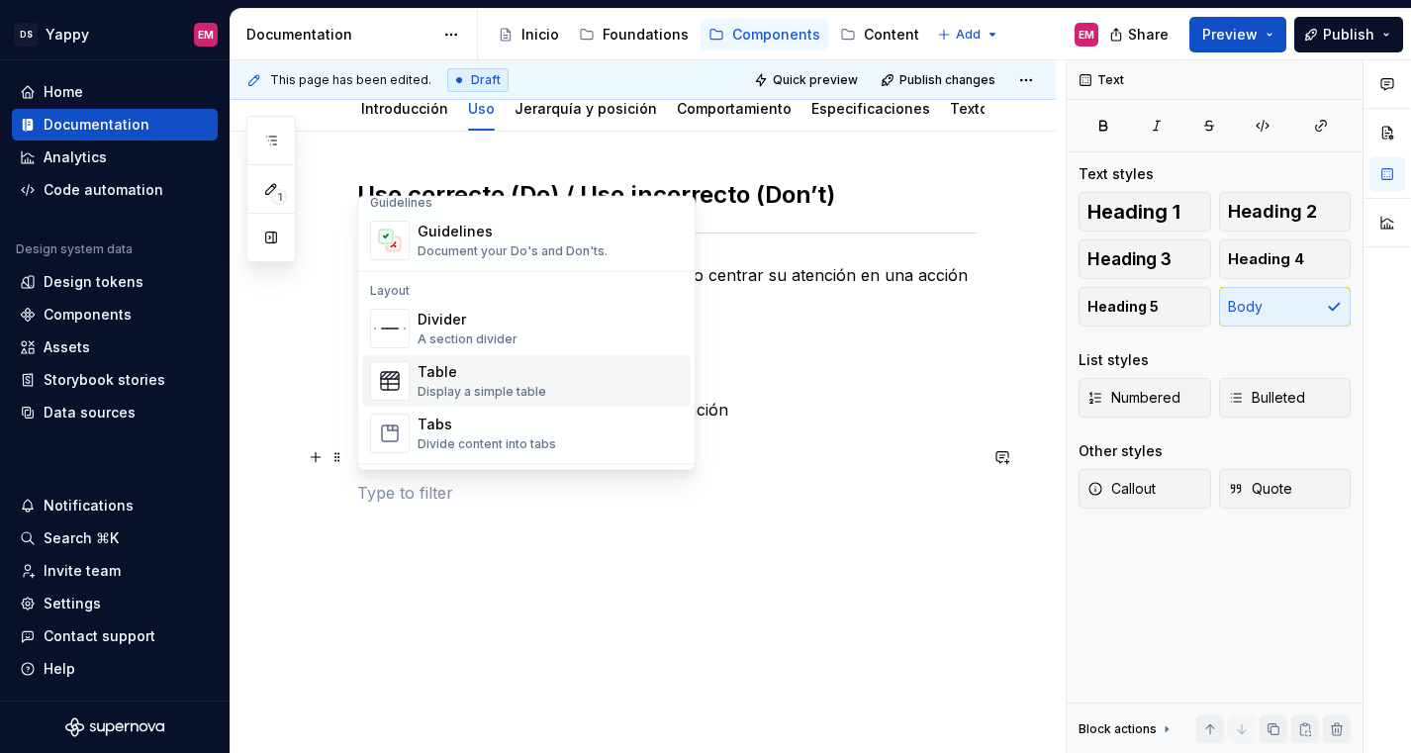
scroll to position [586, 0]
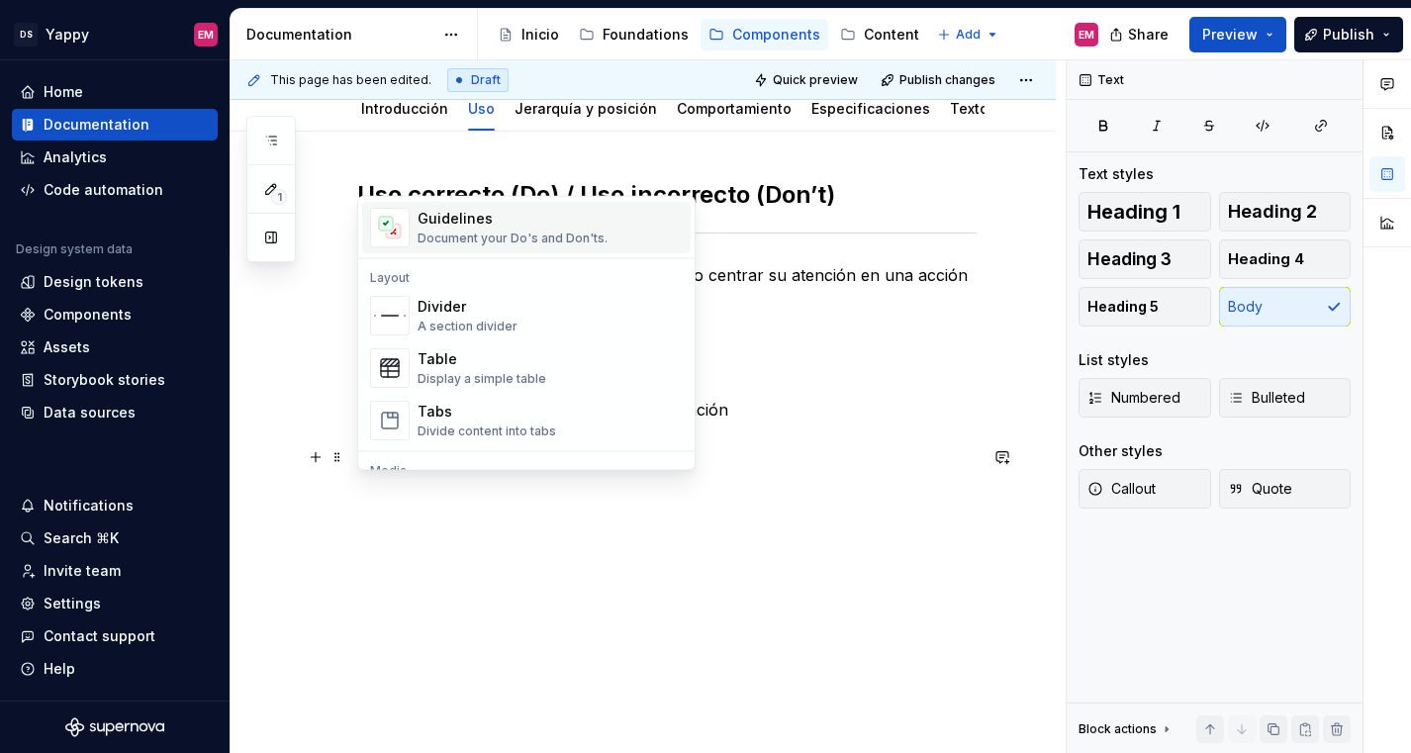
click at [451, 238] on div "Document your Do's and Don'ts." at bounding box center [512, 239] width 190 height 16
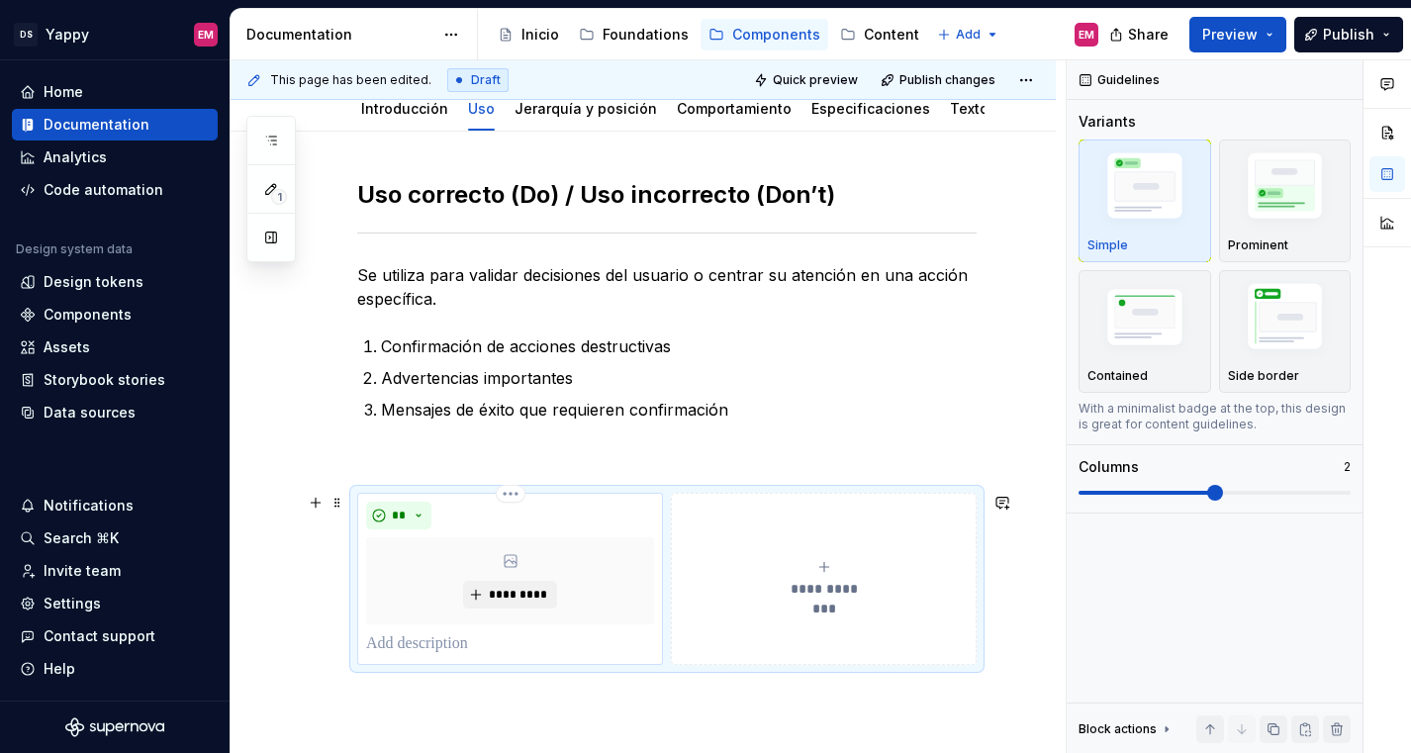
click at [454, 638] on p at bounding box center [510, 644] width 288 height 24
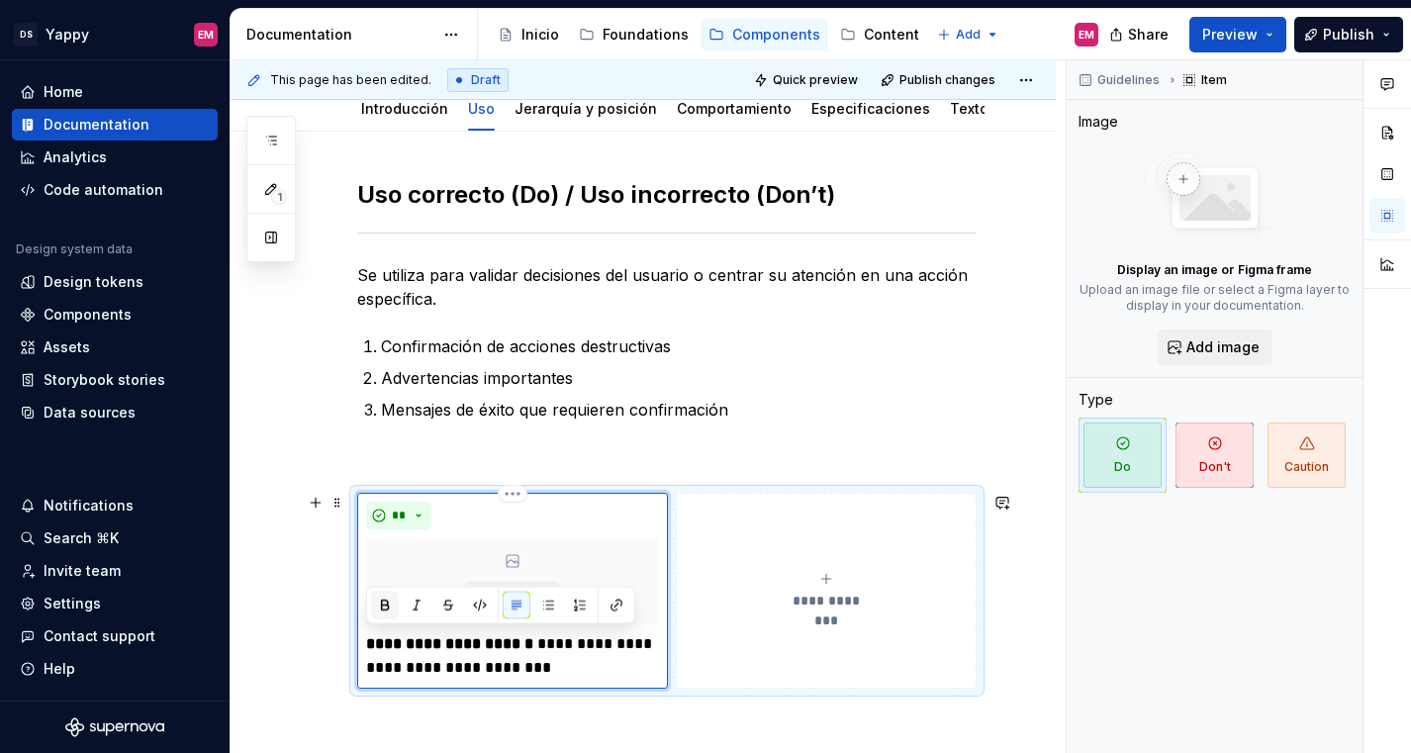
click at [381, 602] on button "button" at bounding box center [385, 606] width 28 height 28
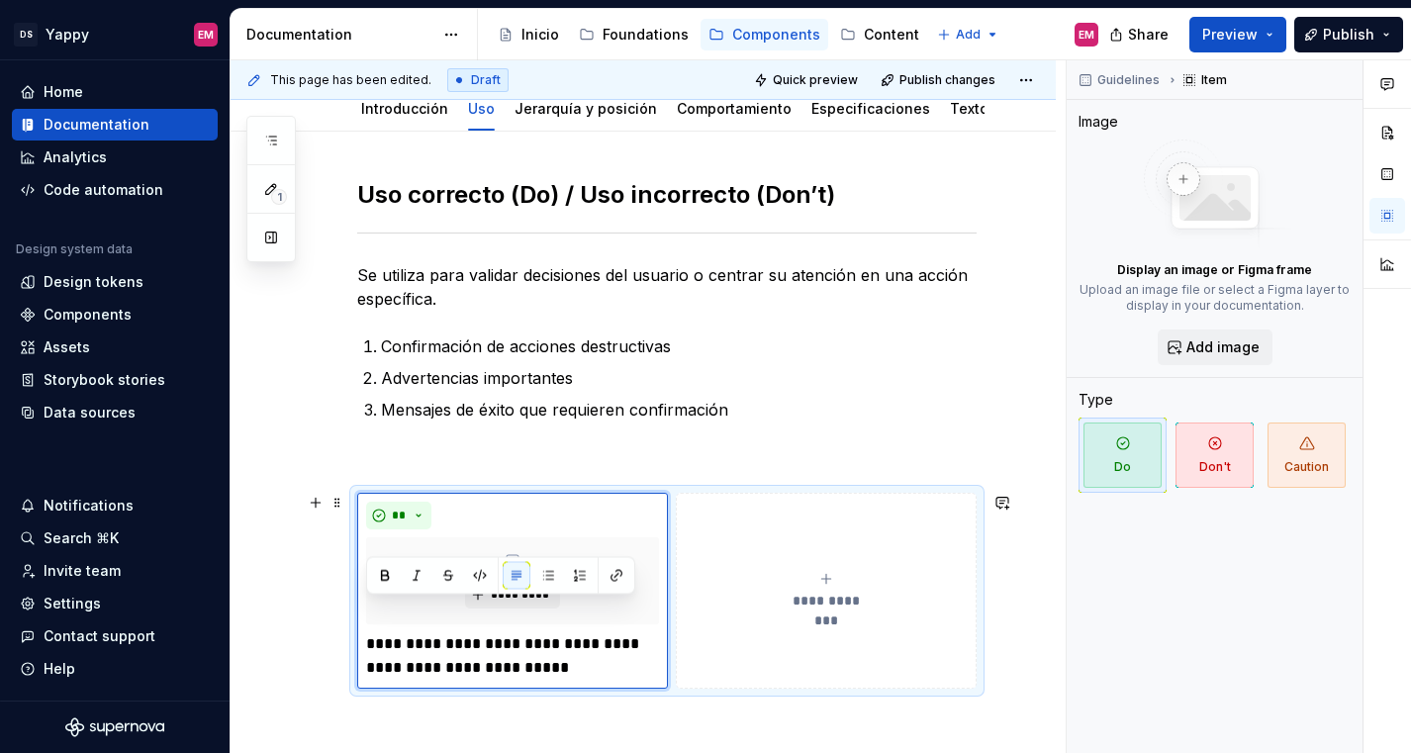
scroll to position [329, 0]
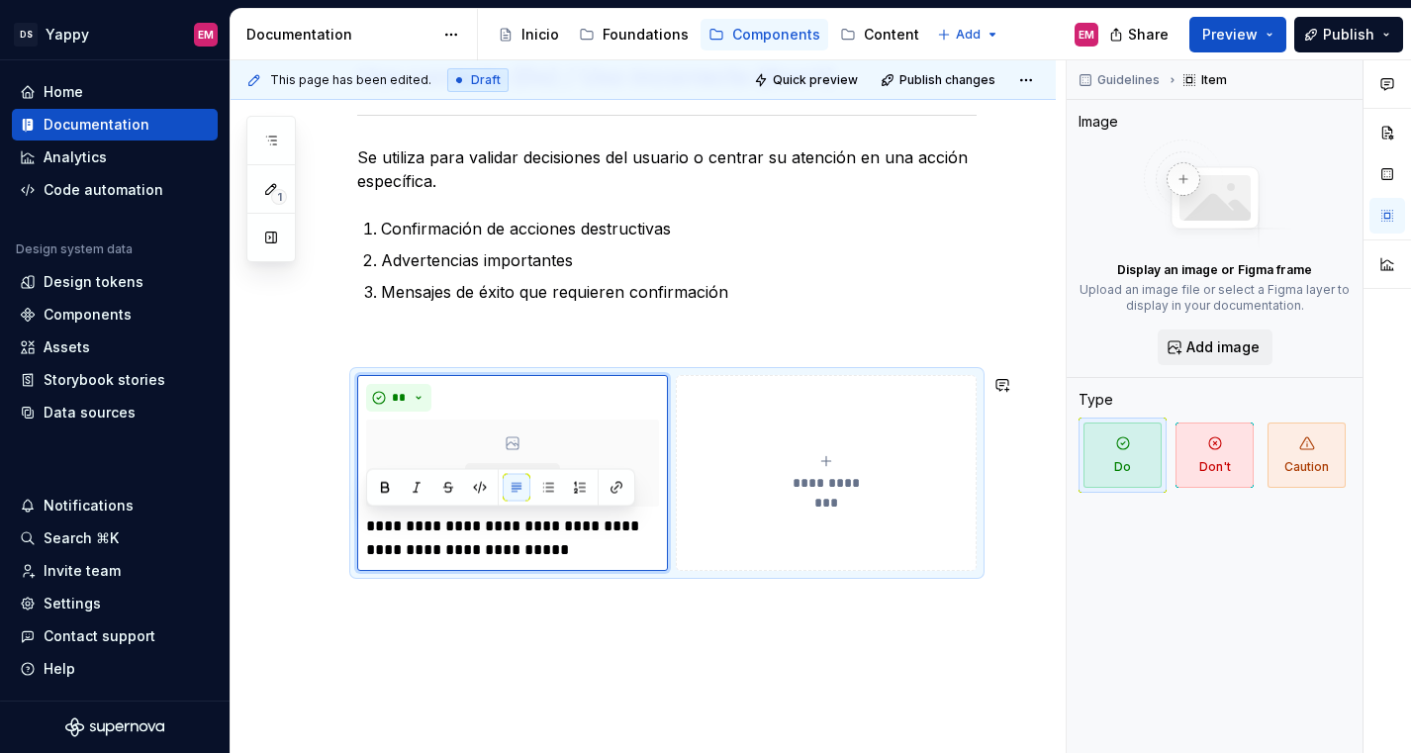
click at [482, 637] on div "**********" at bounding box center [642, 417] width 825 height 806
click at [463, 622] on div "**********" at bounding box center [642, 417] width 825 height 806
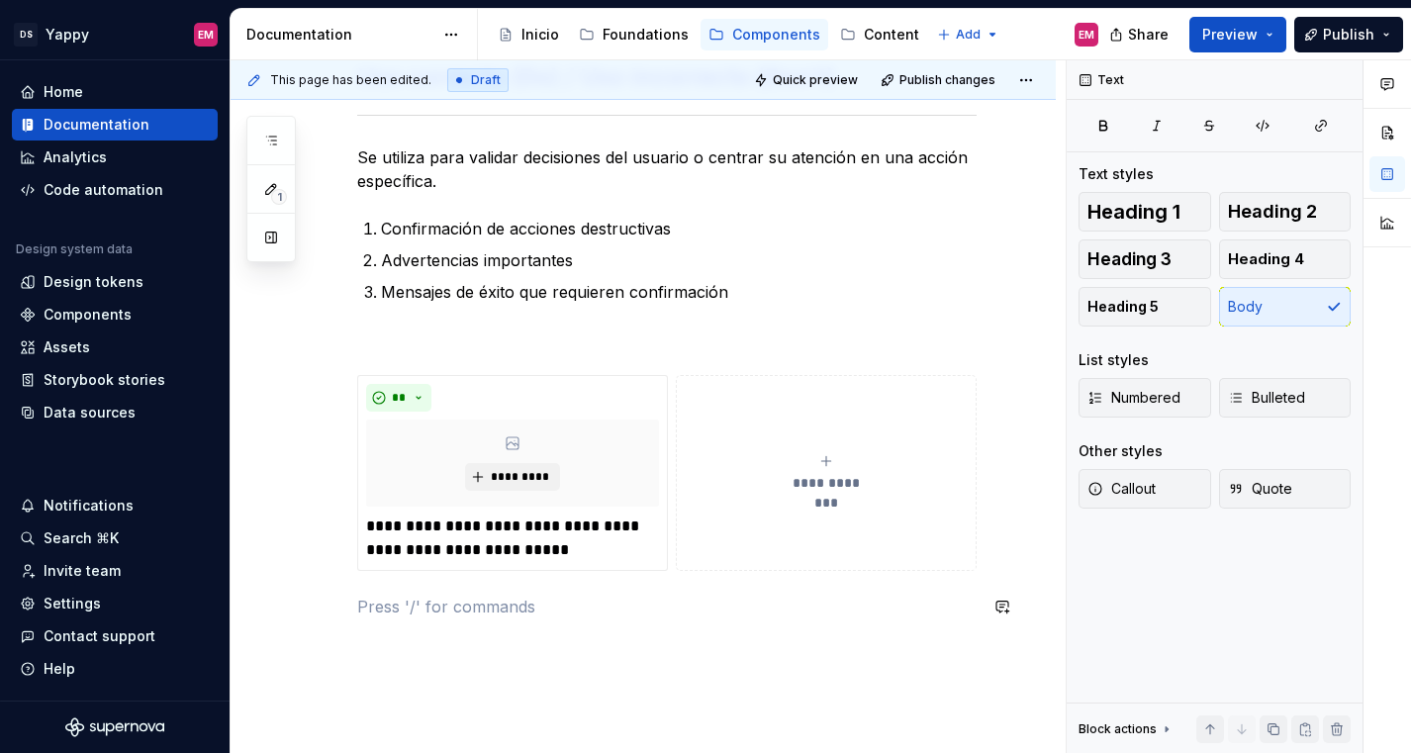
scroll to position [401, 0]
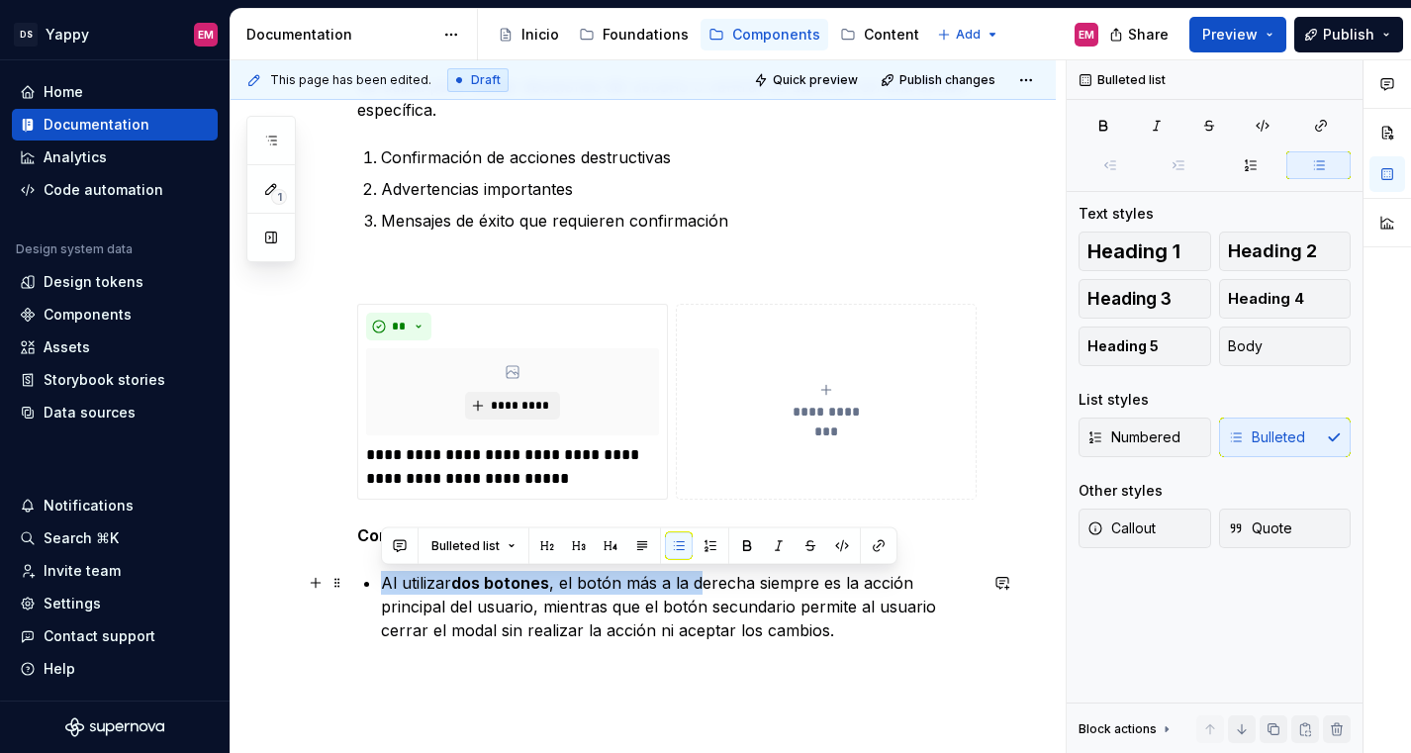
drag, startPoint x: 380, startPoint y: 580, endPoint x: 693, endPoint y: 591, distance: 313.8
click at [693, 591] on p "Al utilizar dos botones , el botón más a la derecha siempre es la acción princi…" at bounding box center [679, 606] width 596 height 71
click at [596, 617] on p "Al utilizar dos botones , el botón más a la derecha siempre es la acción princi…" at bounding box center [679, 606] width 596 height 71
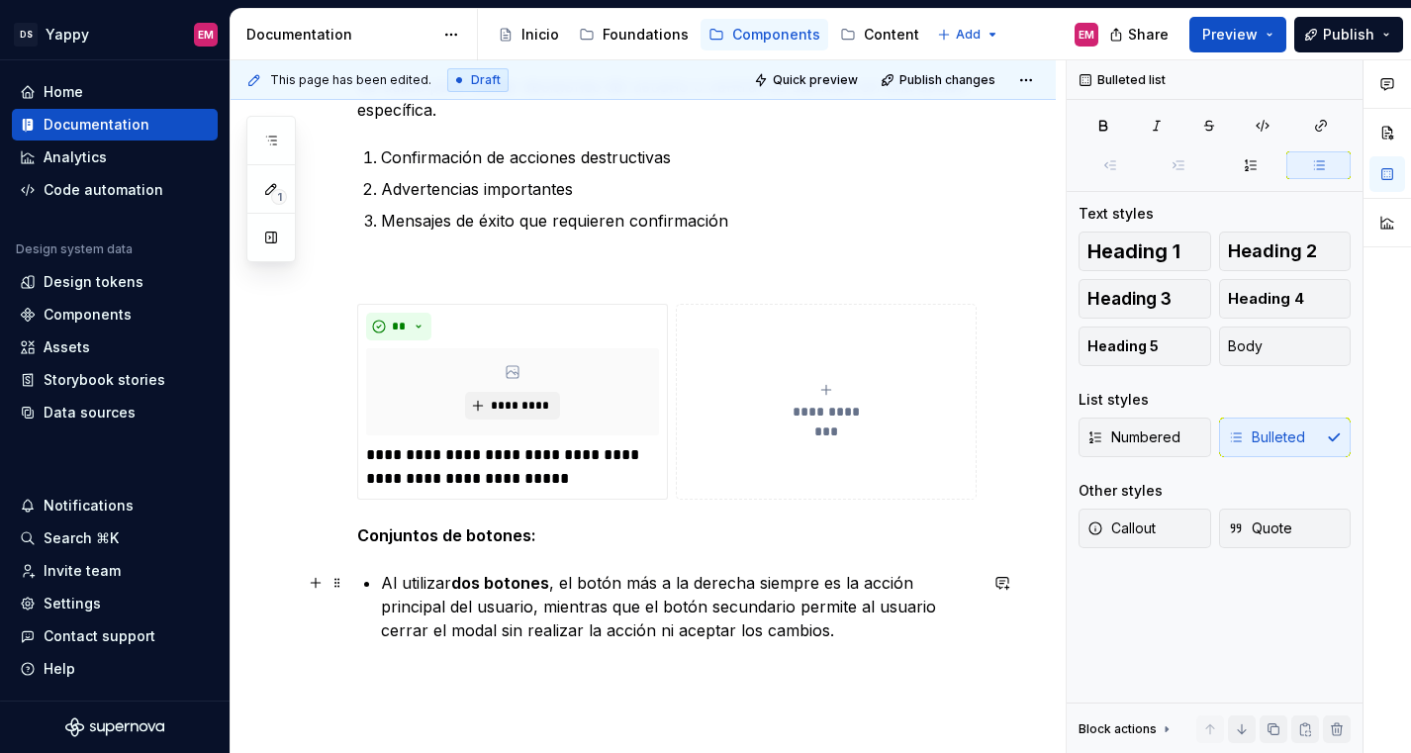
click at [554, 578] on p "Al utilizar dos botones , el botón más a la derecha siempre es la acción princi…" at bounding box center [679, 606] width 596 height 71
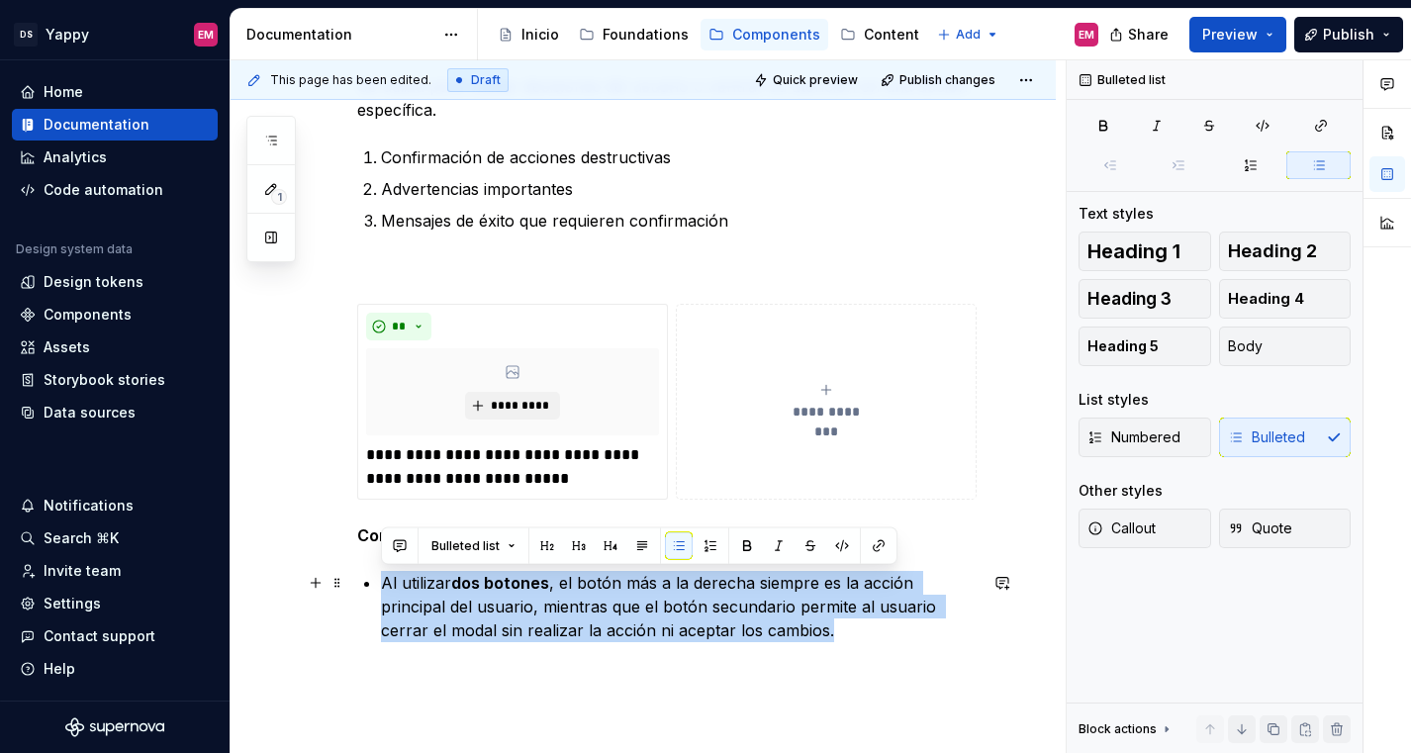
drag, startPoint x: 383, startPoint y: 578, endPoint x: 749, endPoint y: 632, distance: 370.0
click at [749, 632] on p "Al utilizar dos botones , el botón más a la derecha siempre es la acción princi…" at bounding box center [679, 606] width 596 height 71
copy p "Al utilizar dos botones , el botón más a la derecha siempre es la acción princi…"
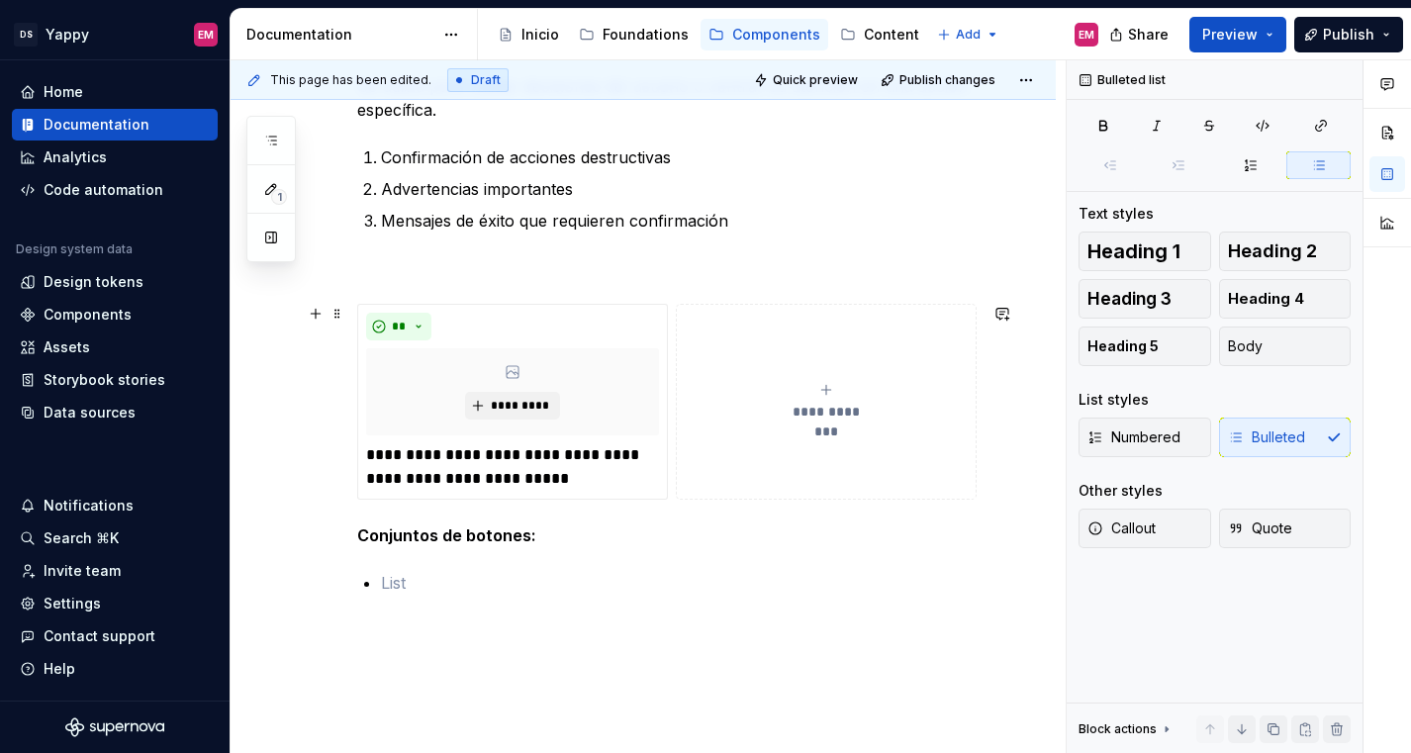
click at [709, 453] on button "**********" at bounding box center [826, 402] width 301 height 196
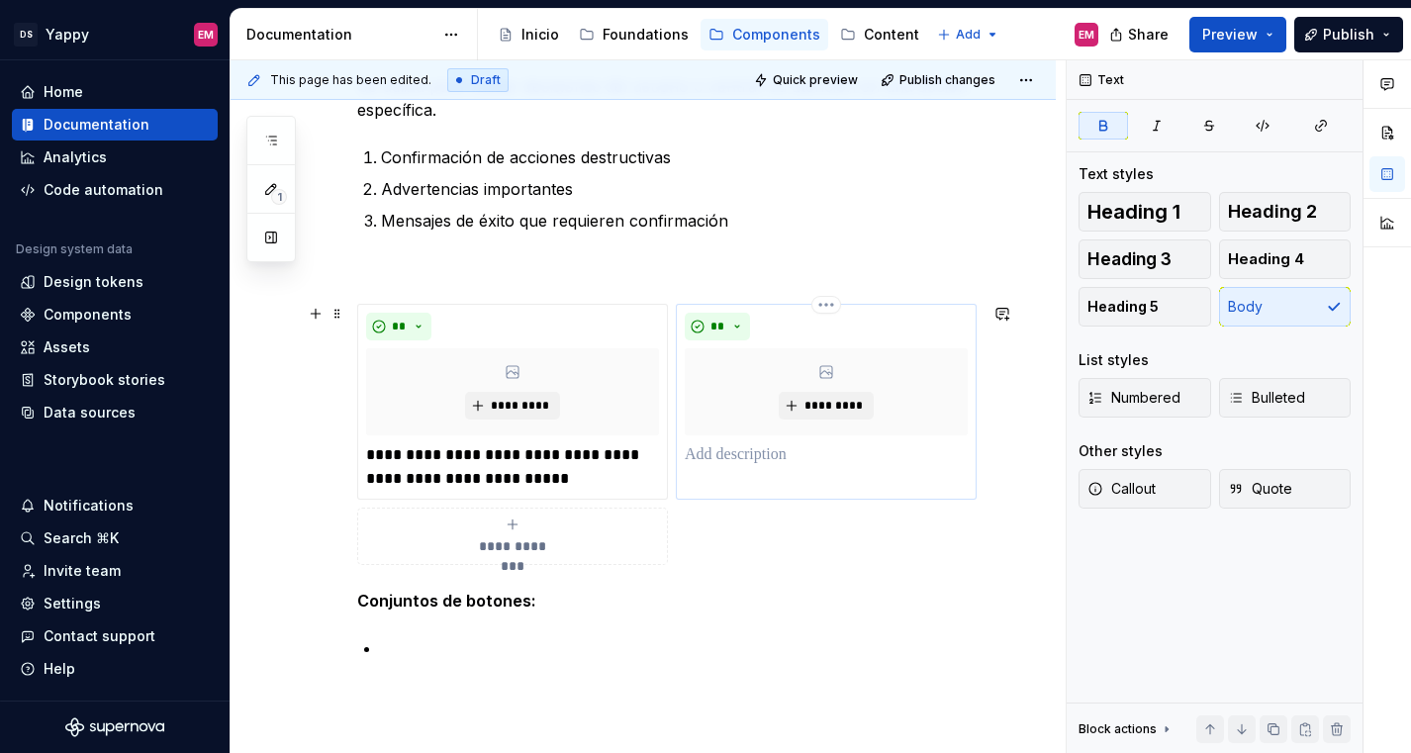
click at [694, 448] on p at bounding box center [826, 455] width 283 height 24
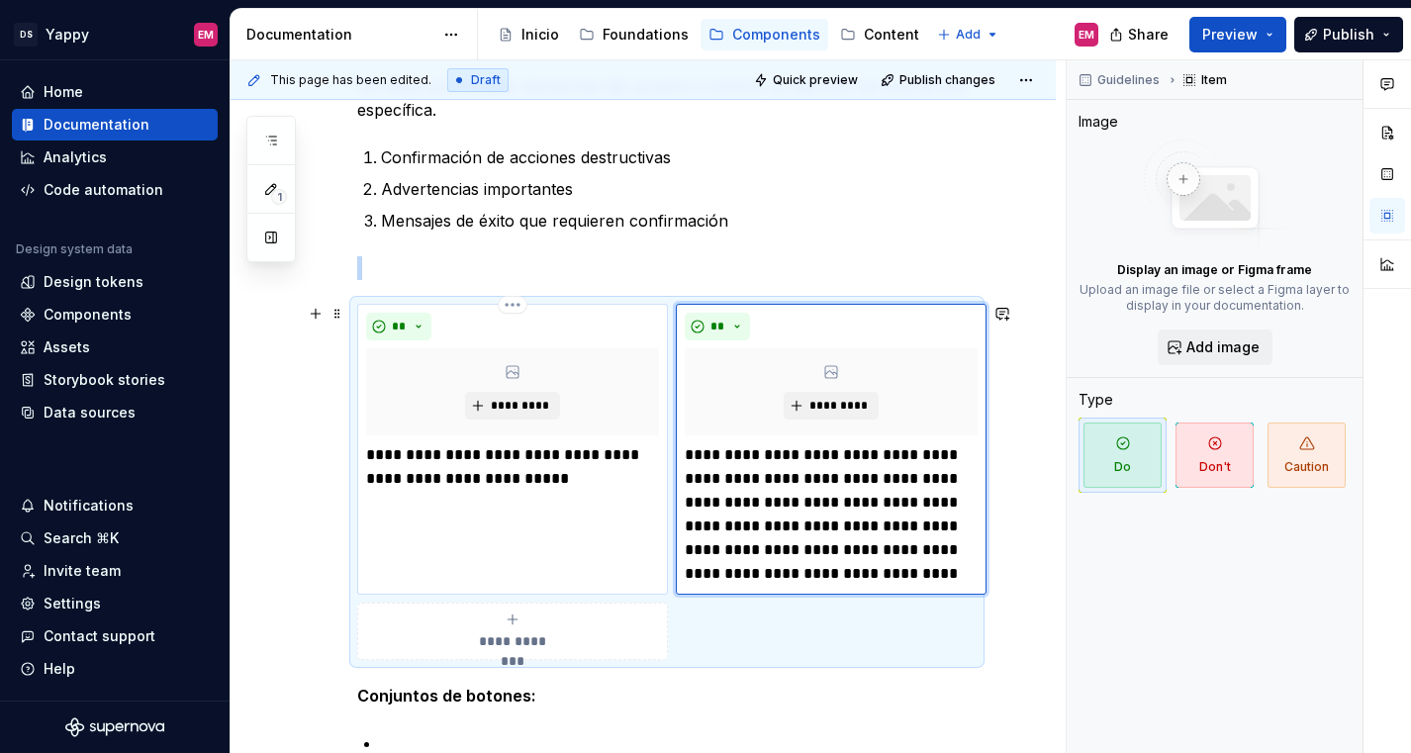
click at [486, 497] on div "**********" at bounding box center [512, 449] width 311 height 291
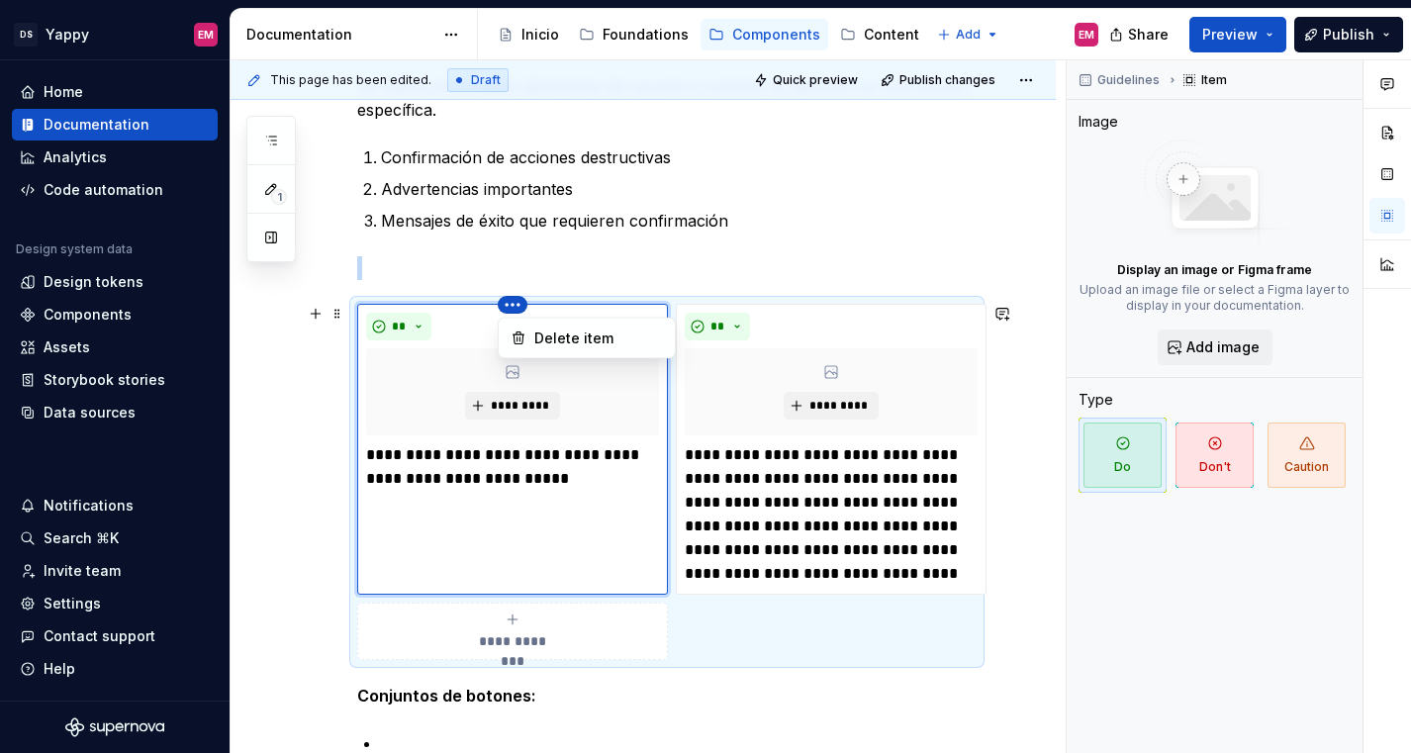
click at [803, 314] on html "DS Yappy EM Home Documentation Analytics Code automation Design system data Des…" at bounding box center [705, 376] width 1411 height 753
click at [791, 326] on html "DS Yappy EM Home Documentation Analytics Code automation Design system data Des…" at bounding box center [705, 376] width 1411 height 753
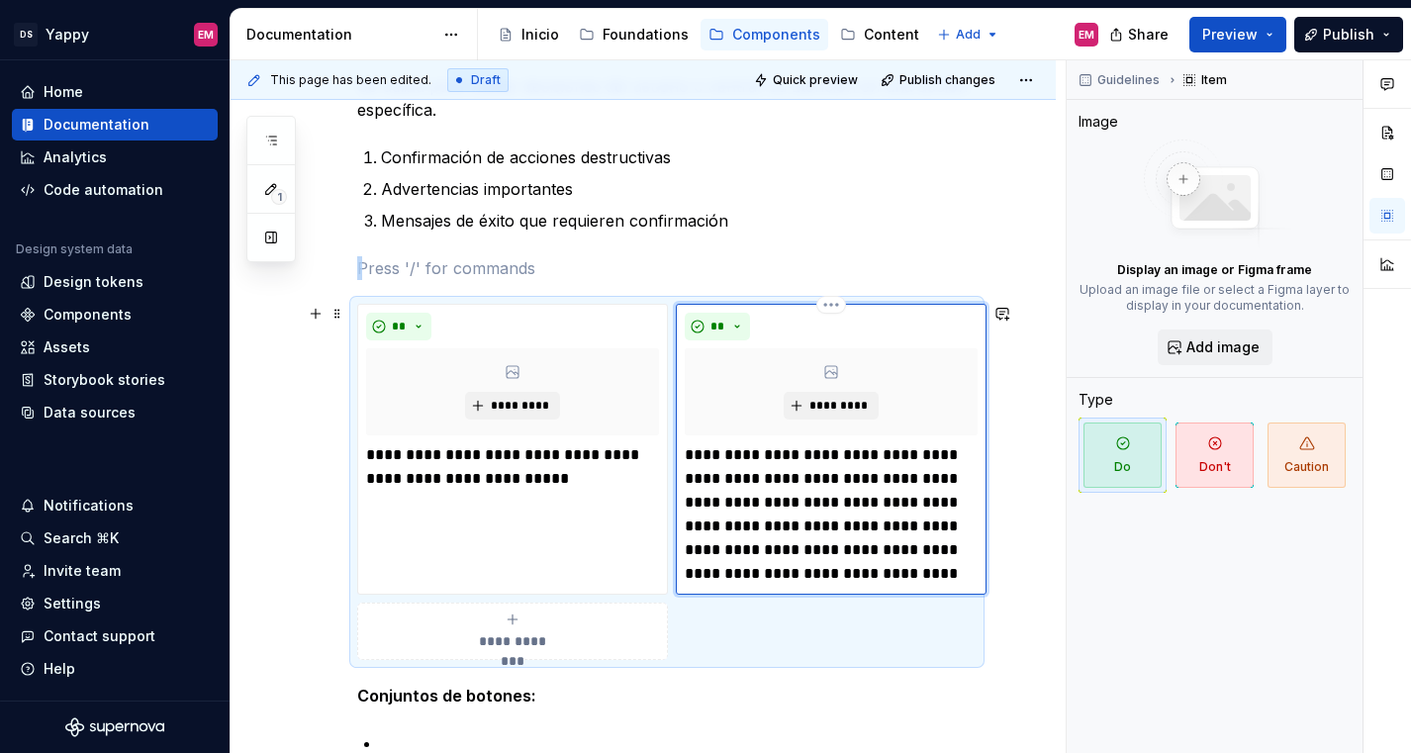
click at [815, 322] on div "**" at bounding box center [831, 327] width 293 height 28
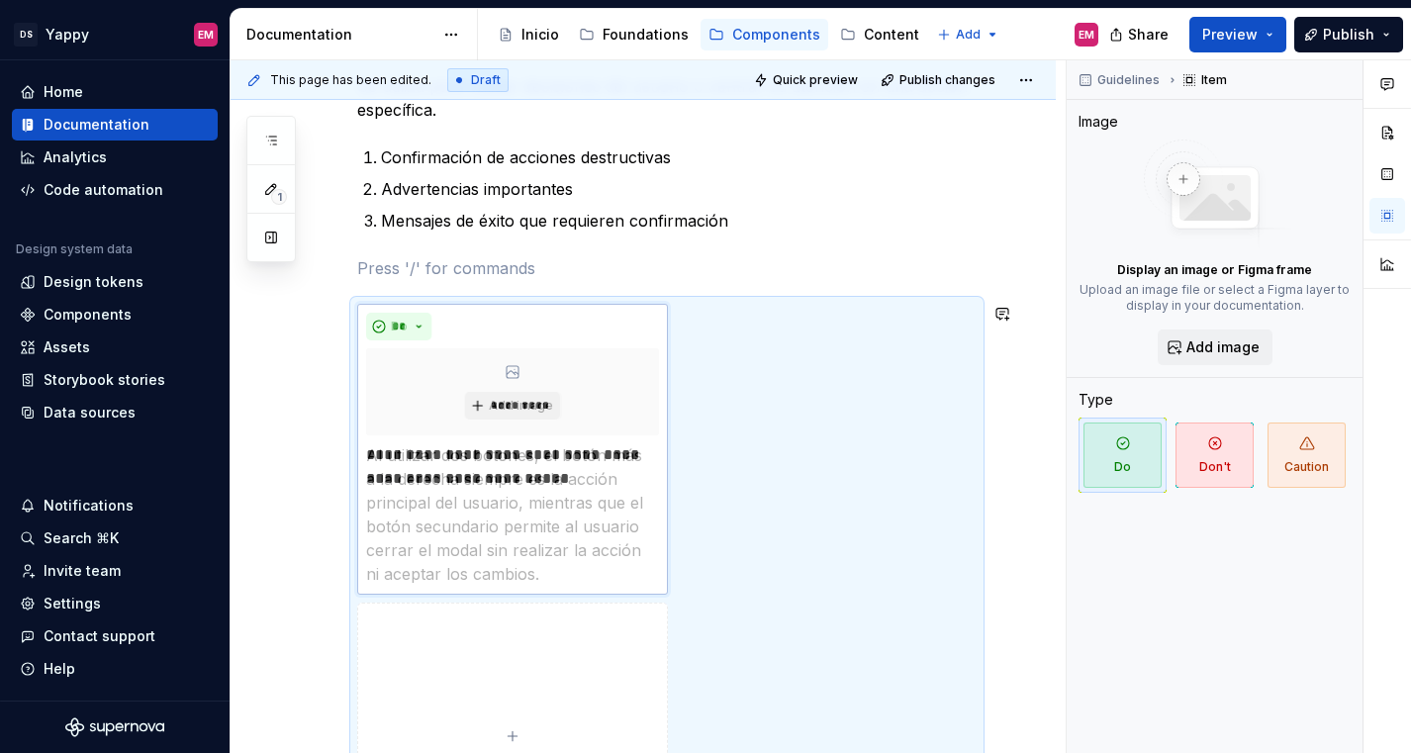
drag, startPoint x: 771, startPoint y: 321, endPoint x: 514, endPoint y: 321, distance: 256.2
click at [514, 321] on body "DS Yappy EM Home Documentation Analytics Code automation Design system data Des…" at bounding box center [705, 376] width 1411 height 753
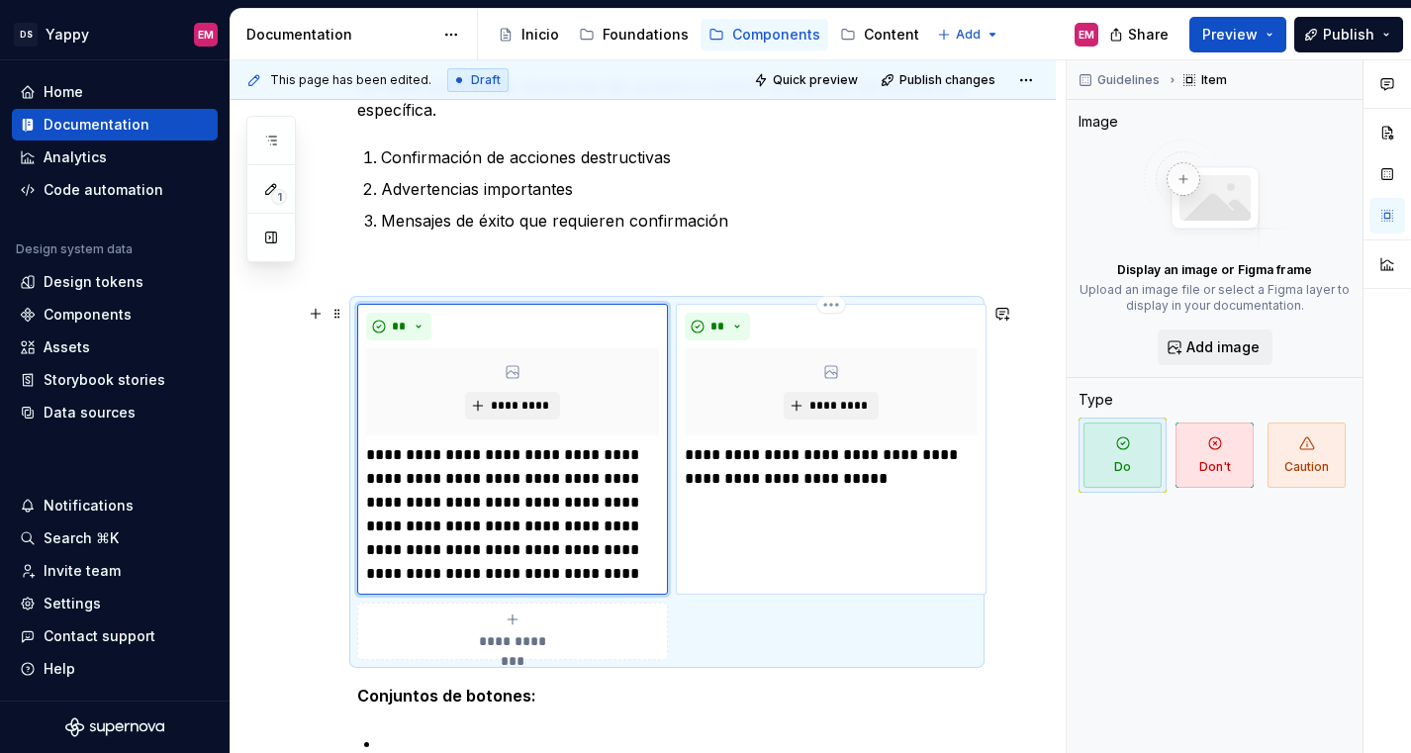
click at [772, 488] on p "**********" at bounding box center [831, 466] width 293 height 47
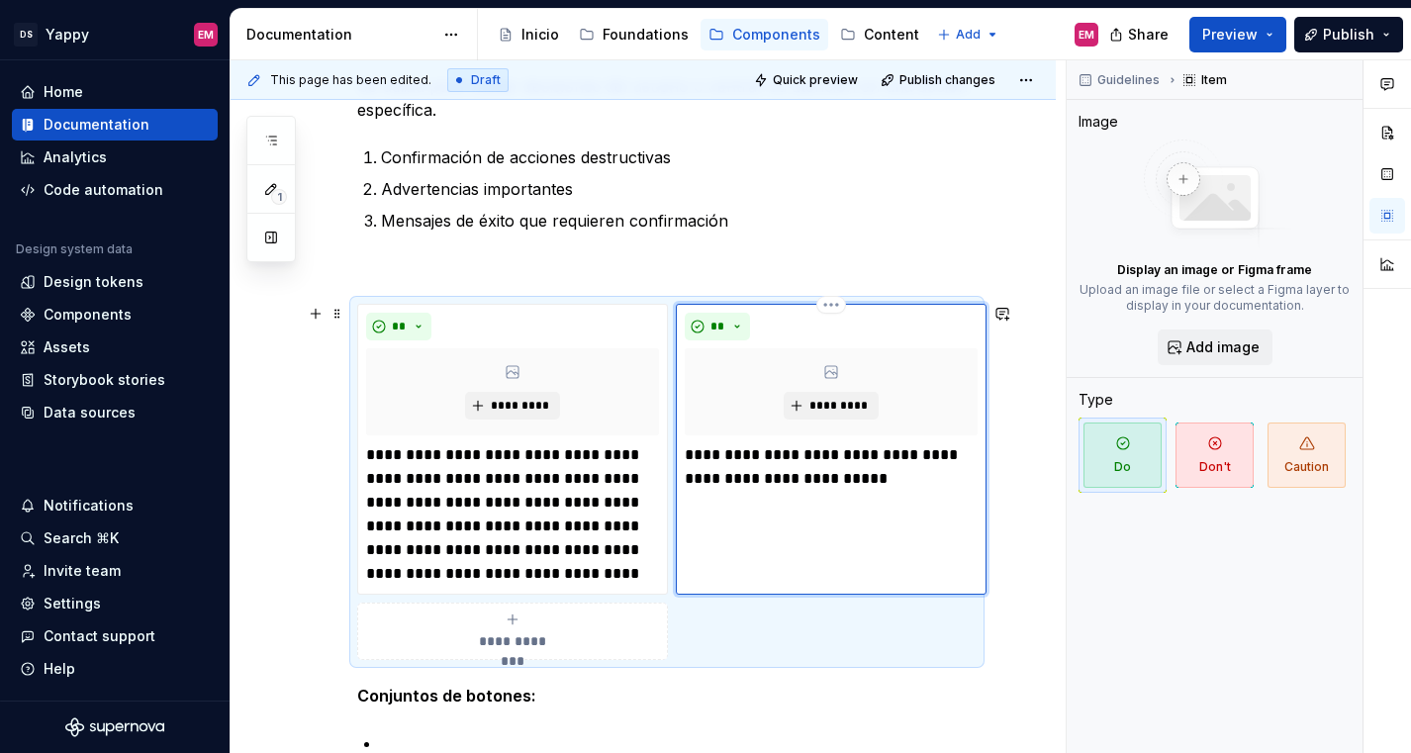
click at [893, 488] on p "**********" at bounding box center [831, 466] width 293 height 47
click at [559, 540] on p "**********" at bounding box center [512, 514] width 293 height 142
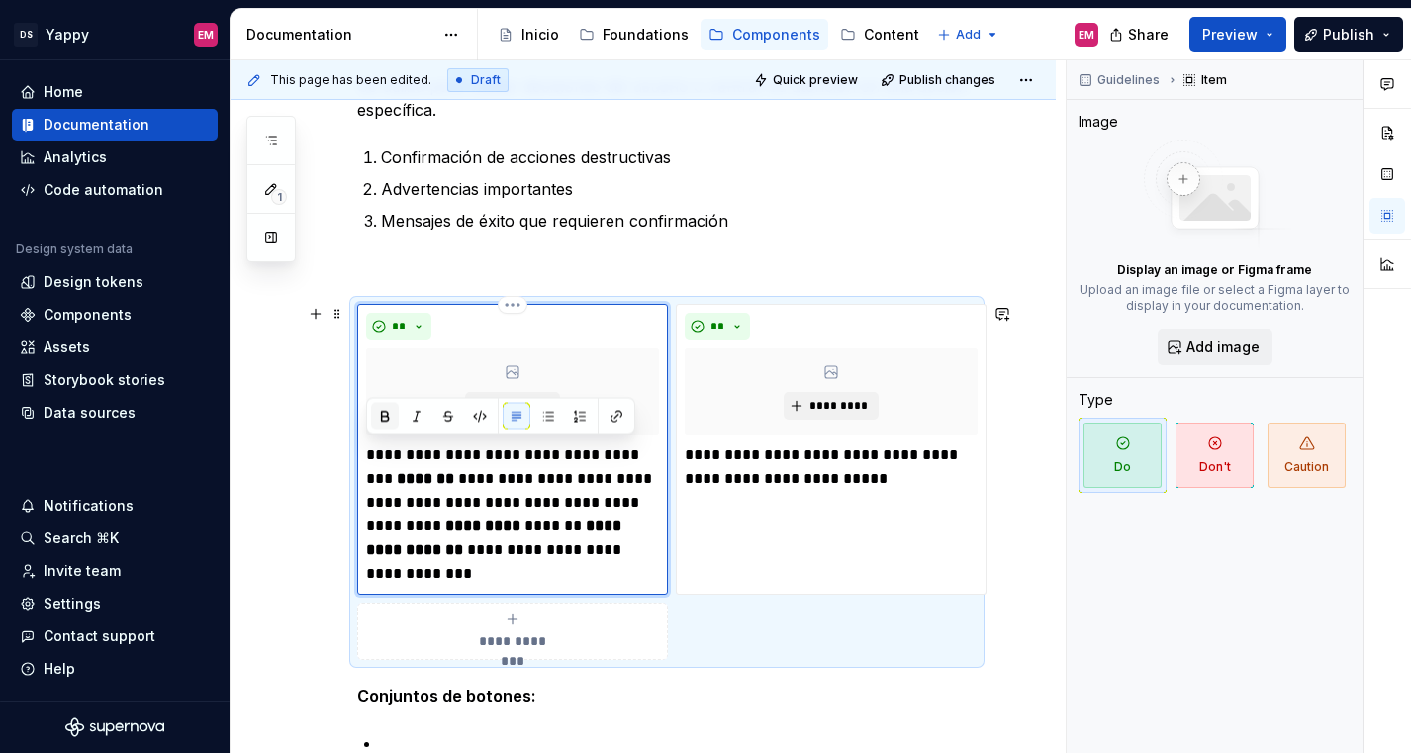
click at [384, 414] on button "button" at bounding box center [385, 417] width 28 height 28
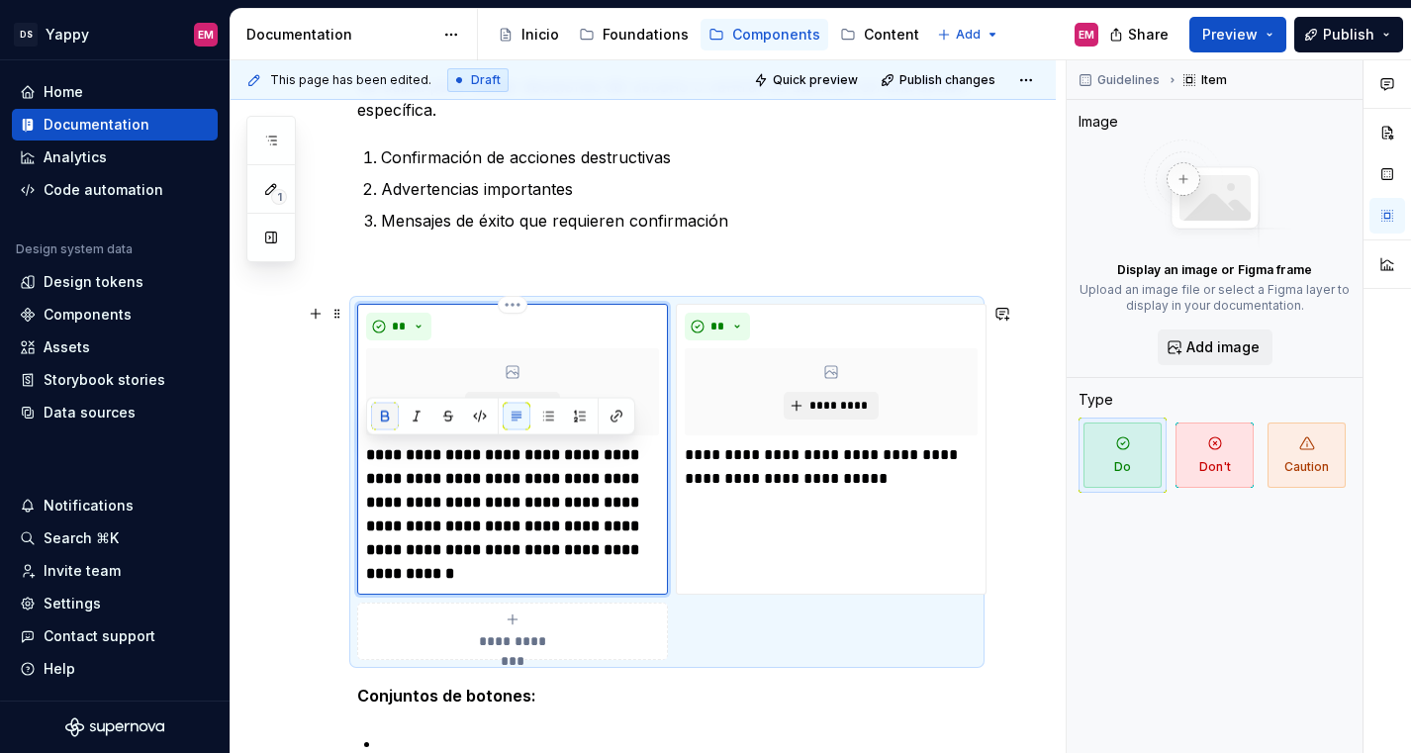
click at [384, 414] on button "button" at bounding box center [385, 417] width 28 height 28
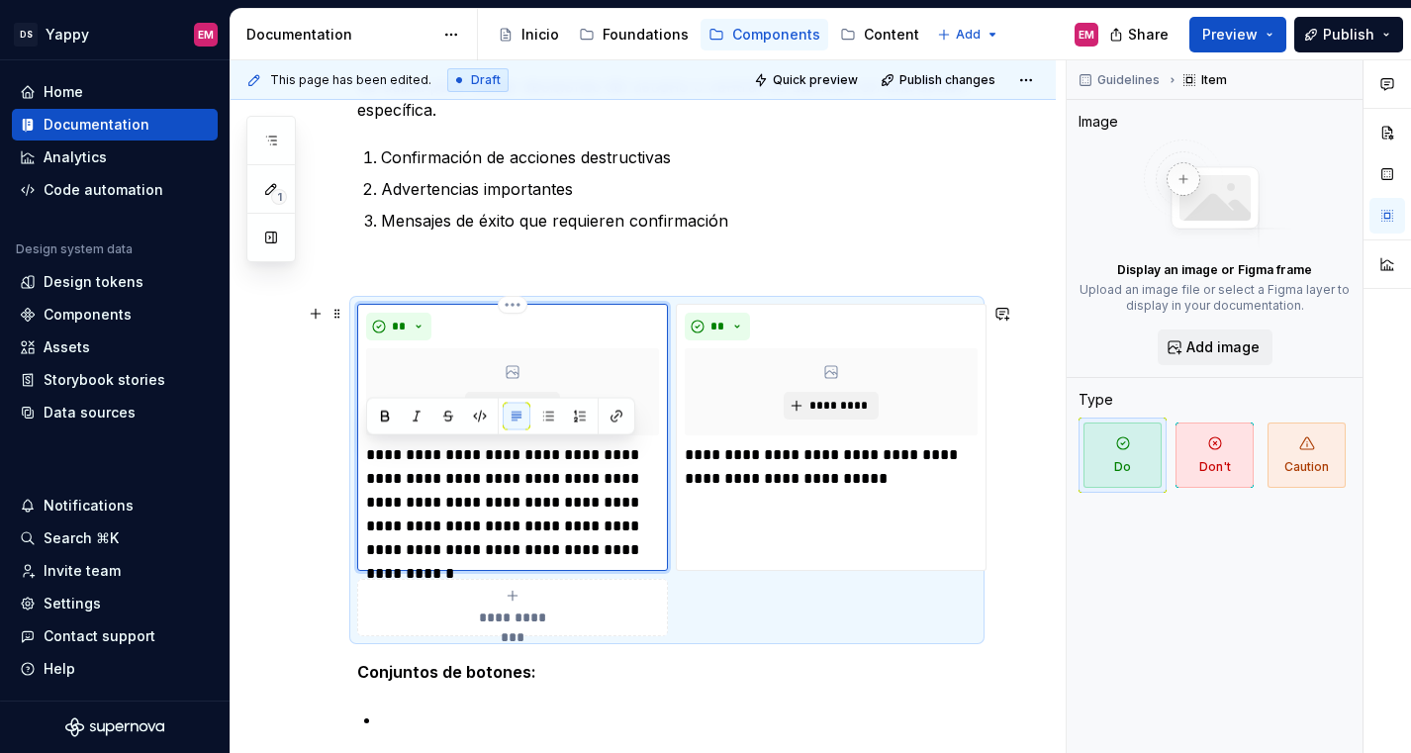
click at [437, 490] on p "**********" at bounding box center [512, 502] width 293 height 119
click at [856, 482] on p "**********" at bounding box center [831, 466] width 293 height 47
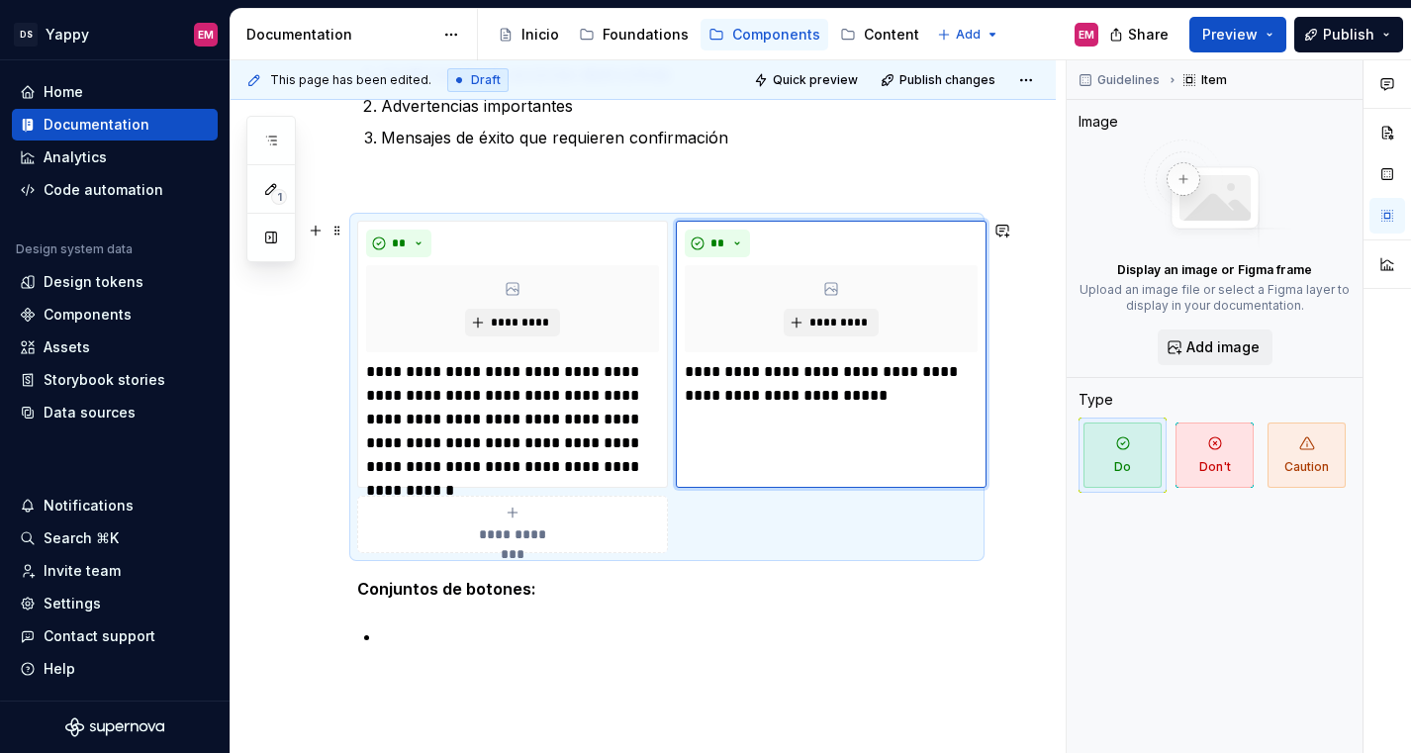
scroll to position [500, 0]
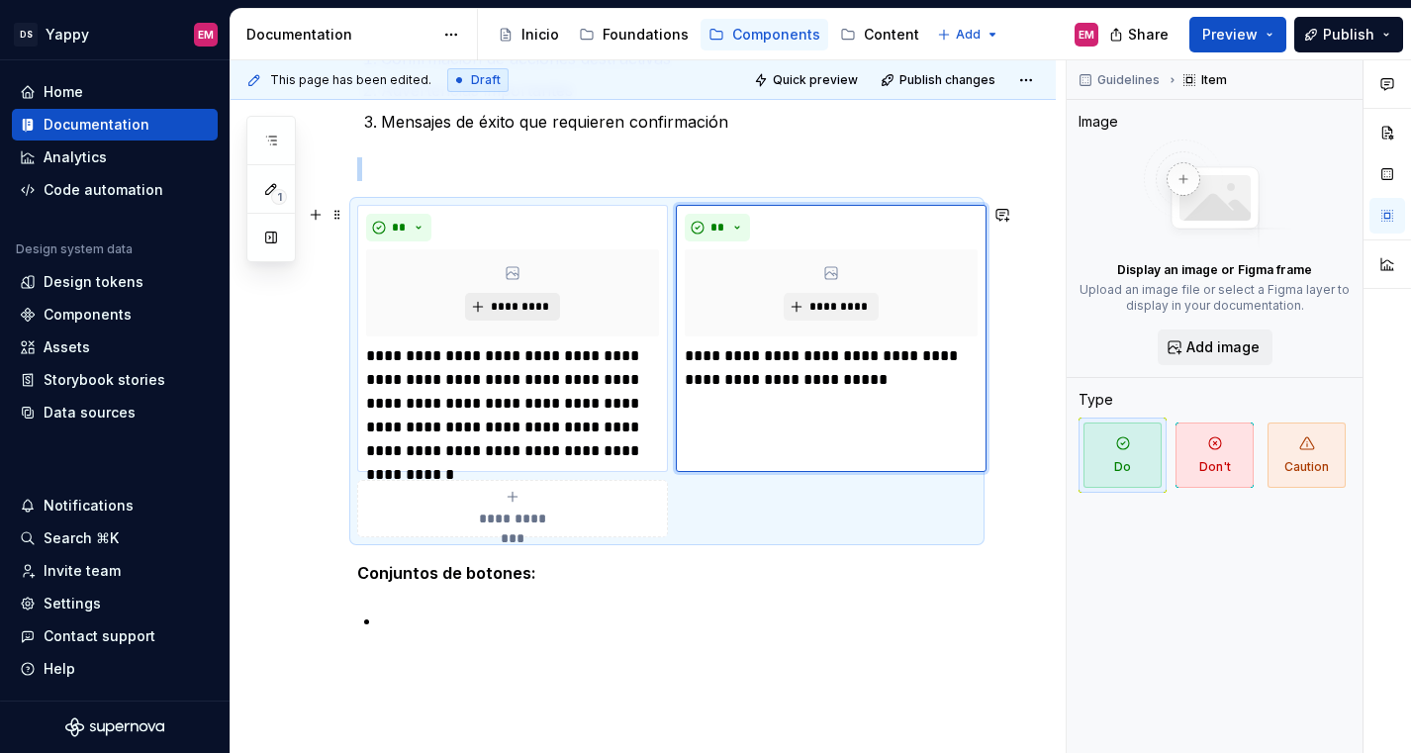
click at [506, 308] on span "*********" at bounding box center [520, 307] width 60 height 16
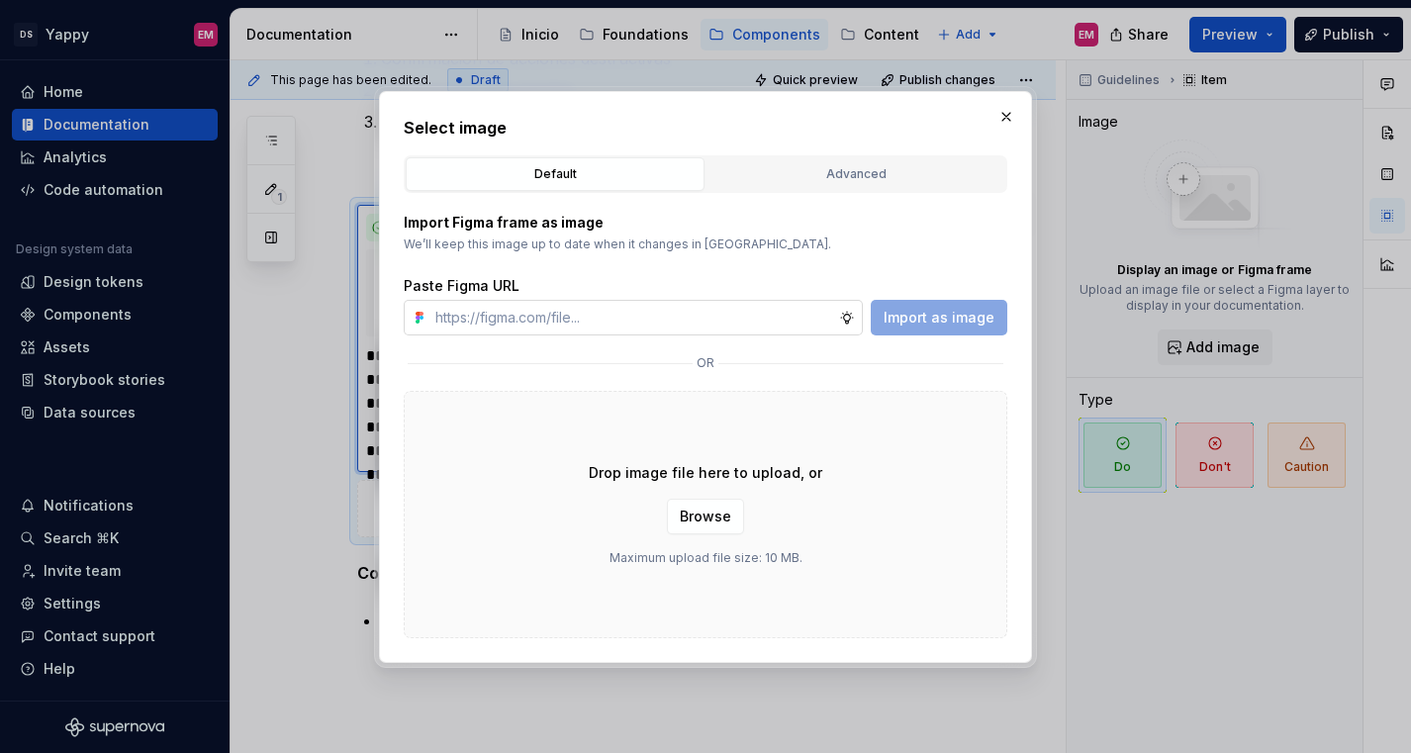
type textarea "*"
type input "https://www.figma.com/design/ZGz6tS2LEj0QftIQJpQ5hY/%E2%9C%8D%F0%9F%8F%BC-Yappy…"
type textarea "*"
type input "https://www.figma.com/design/ZGz6tS2LEj0QftIQJpQ5hY/%E2%9C%8D%F0%9F%8F%BC-Yappy…"
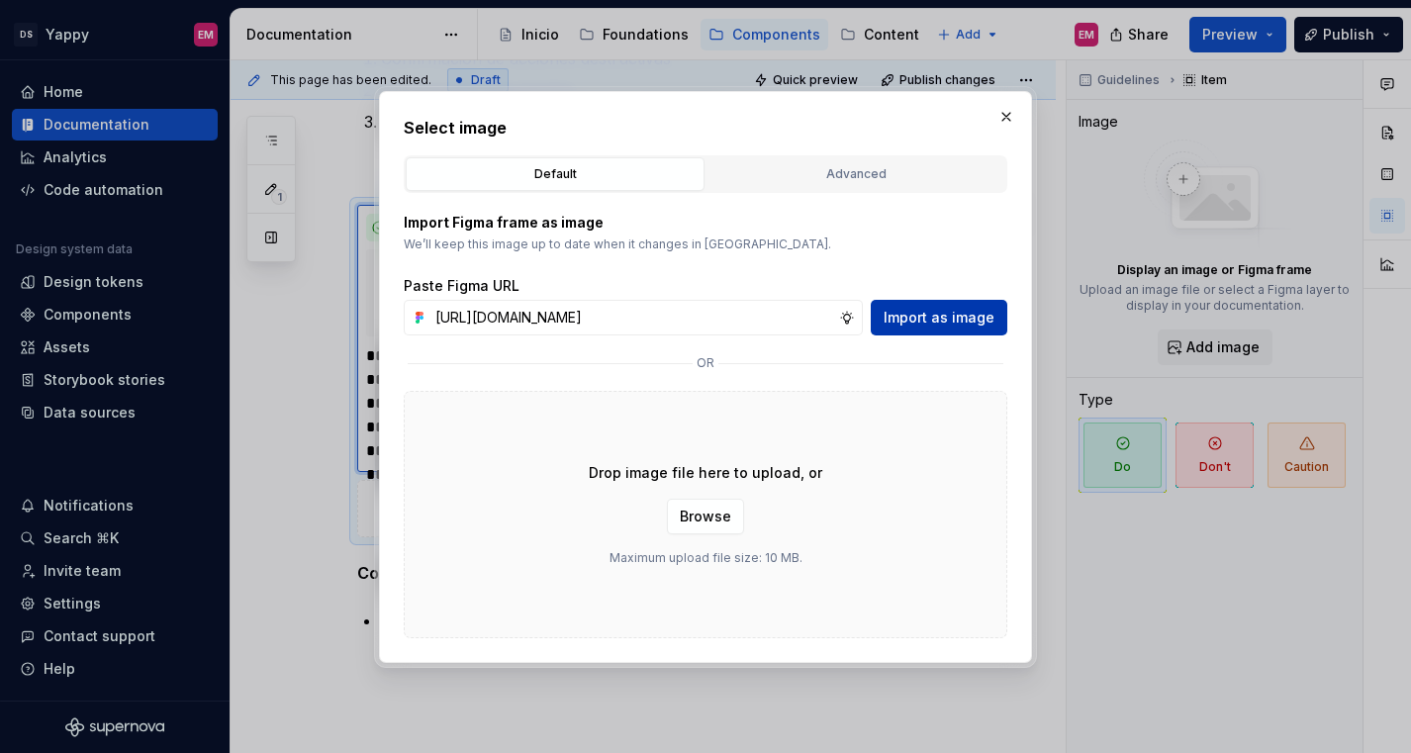
scroll to position [0, 0]
click at [937, 306] on button "Import as image" at bounding box center [939, 318] width 137 height 36
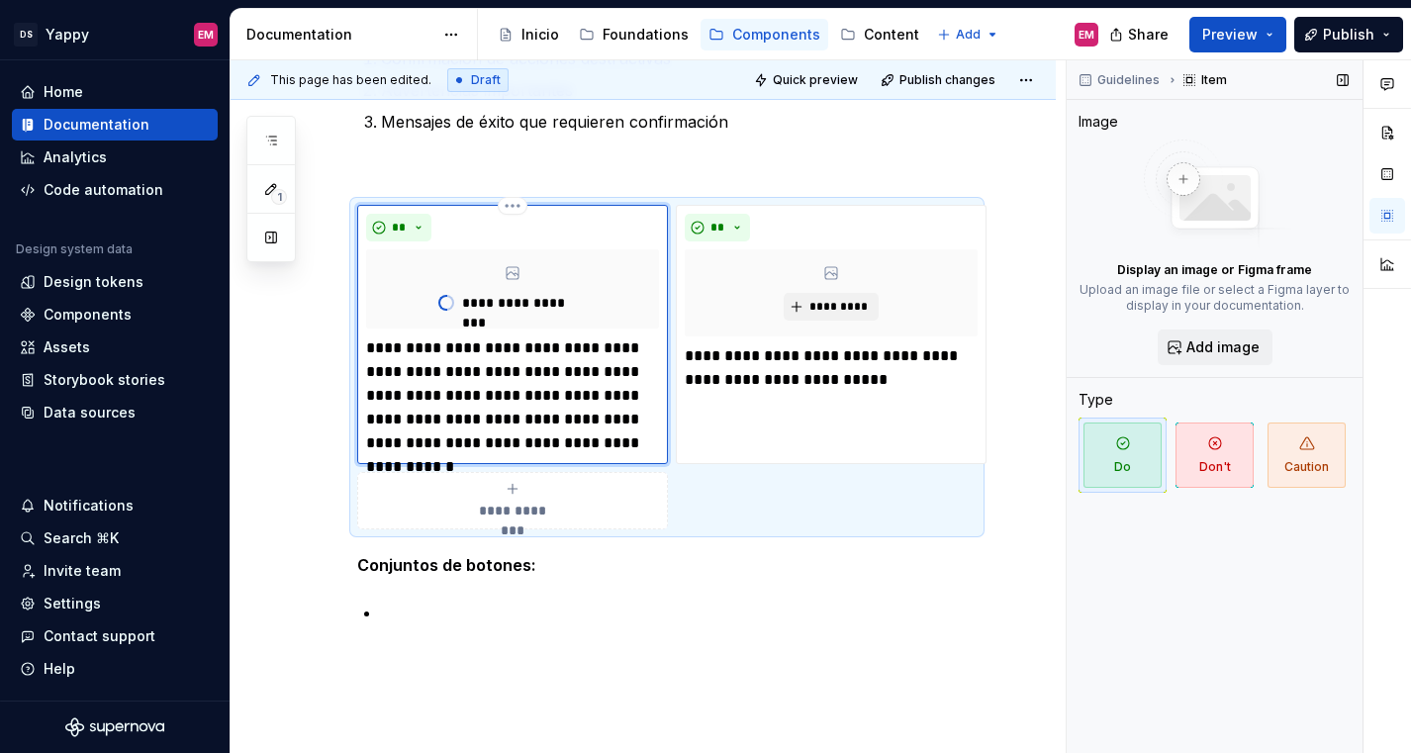
type textarea "*"
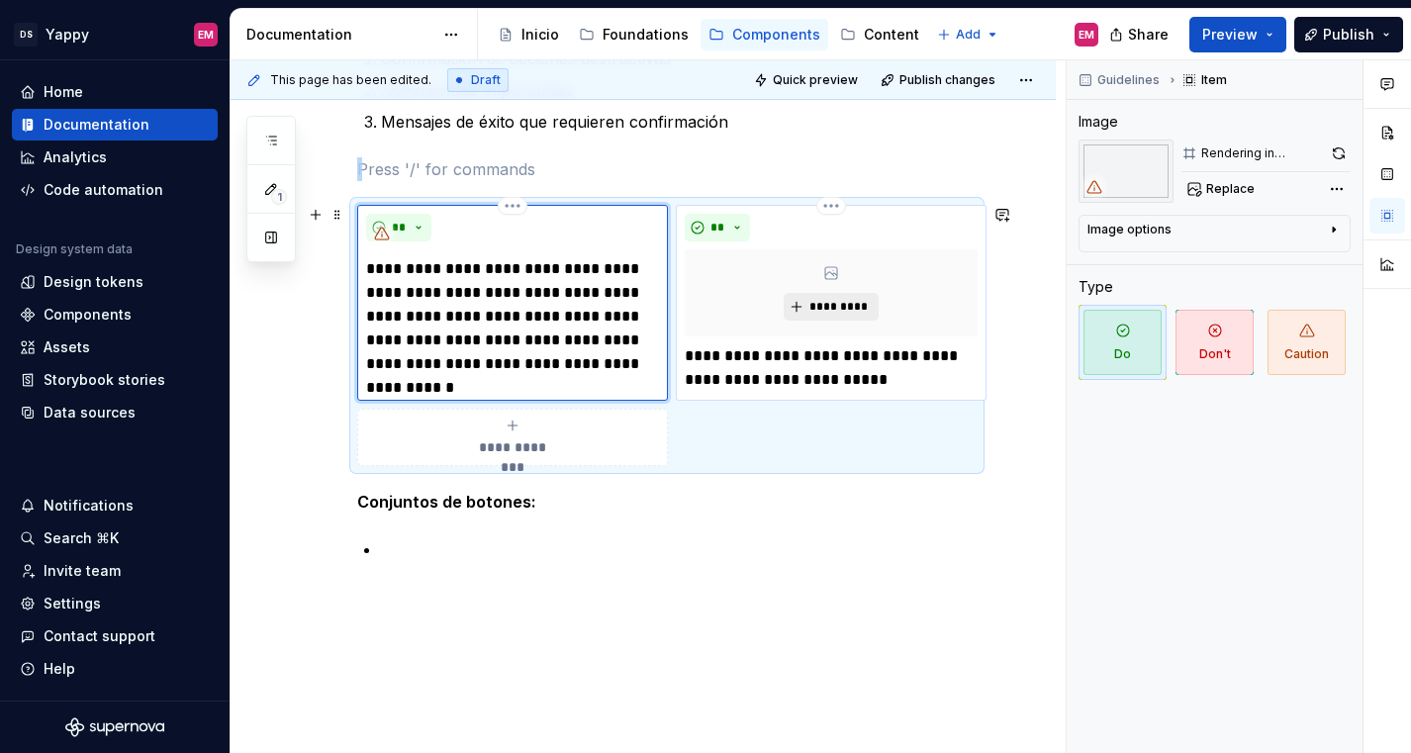
click at [833, 305] on span "*********" at bounding box center [838, 307] width 60 height 16
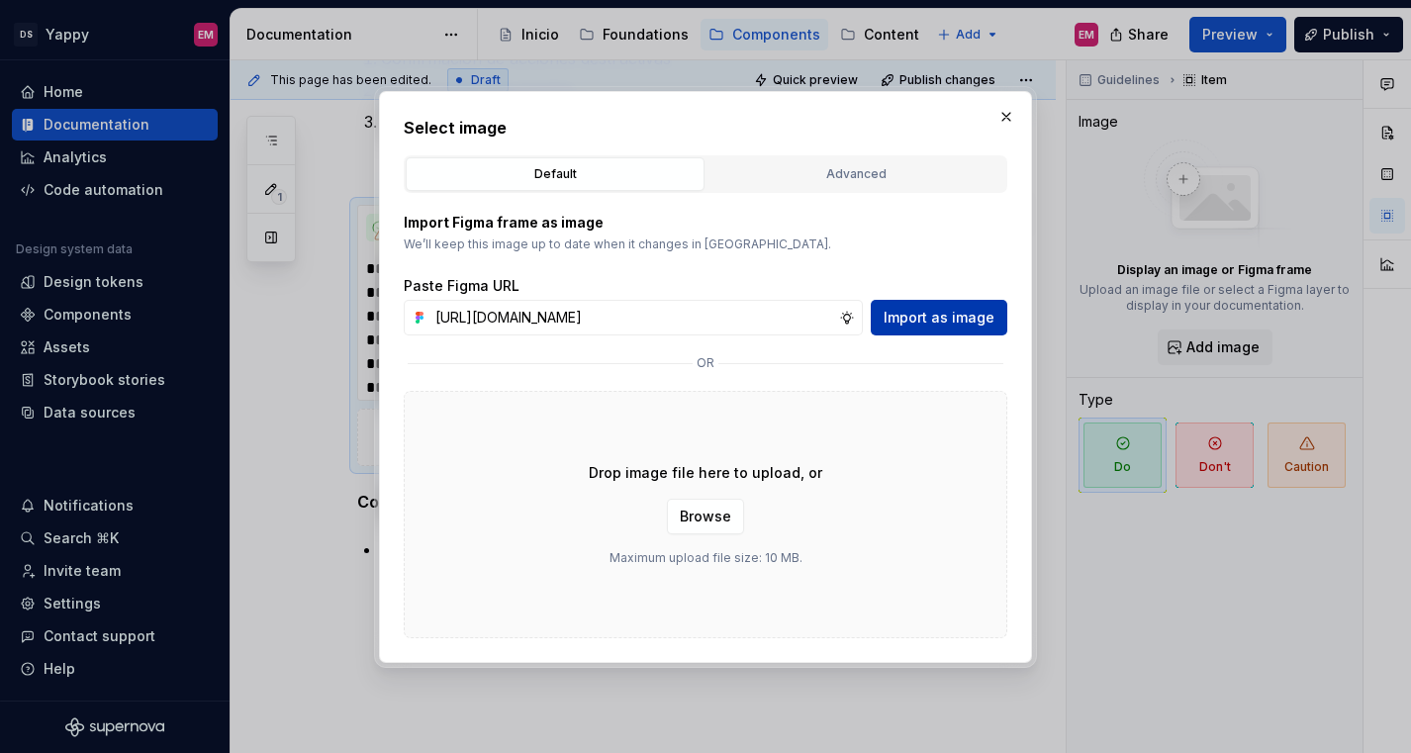
scroll to position [0, 809]
type input "https://www.figma.com/design/ZGz6tS2LEj0QftIQJpQ5hY/%E2%9C%8D%F0%9F%8F%BC-Yappy…"
click at [959, 320] on span "Import as image" at bounding box center [938, 318] width 111 height 20
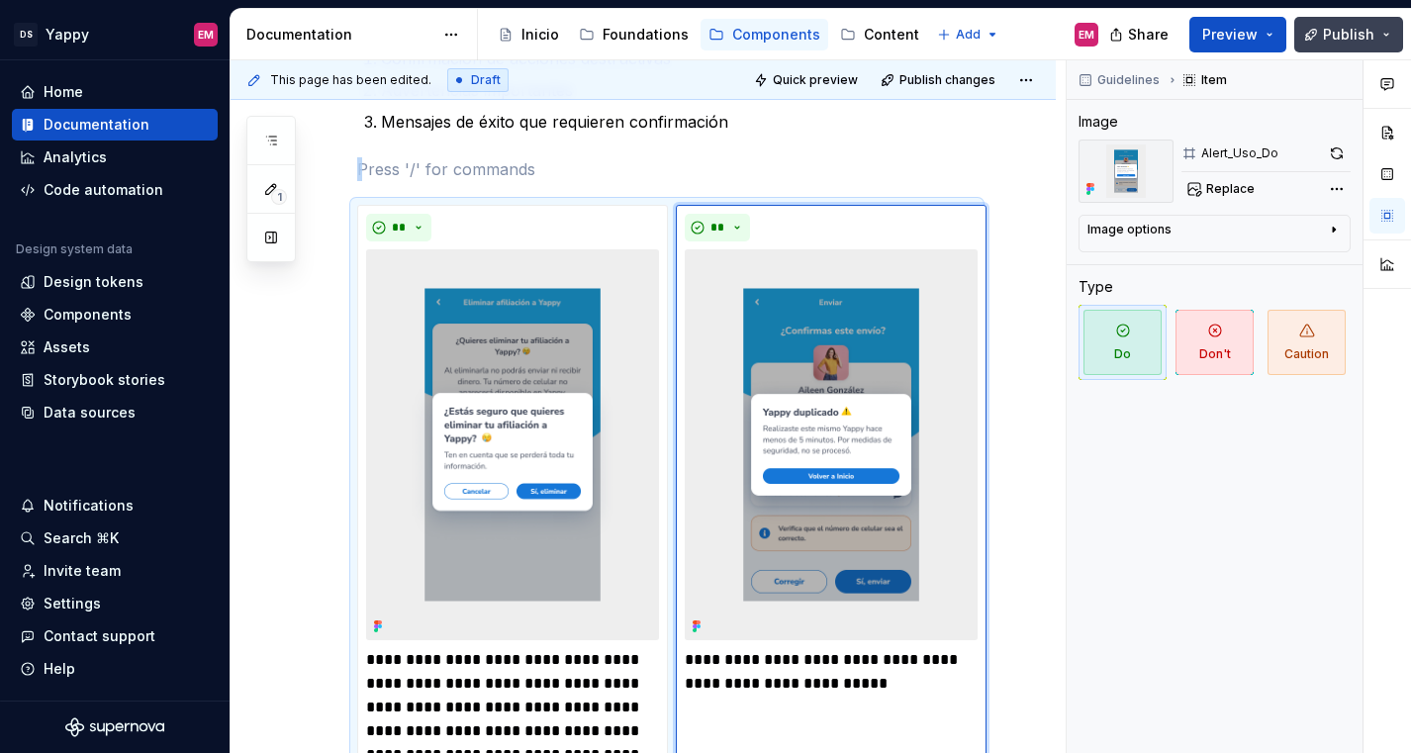
click at [1352, 45] on button "Publish" at bounding box center [1348, 35] width 109 height 36
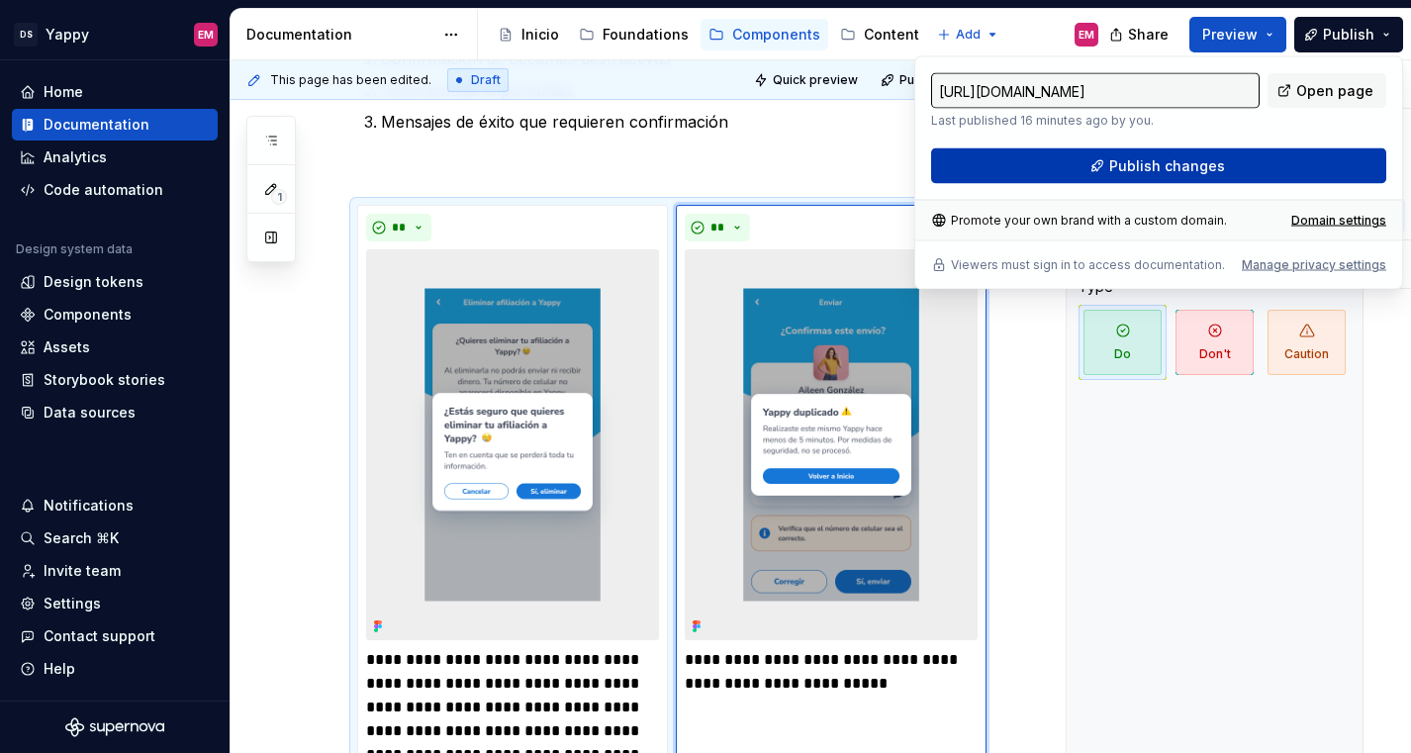
click at [1105, 150] on button "Publish changes" at bounding box center [1158, 166] width 455 height 36
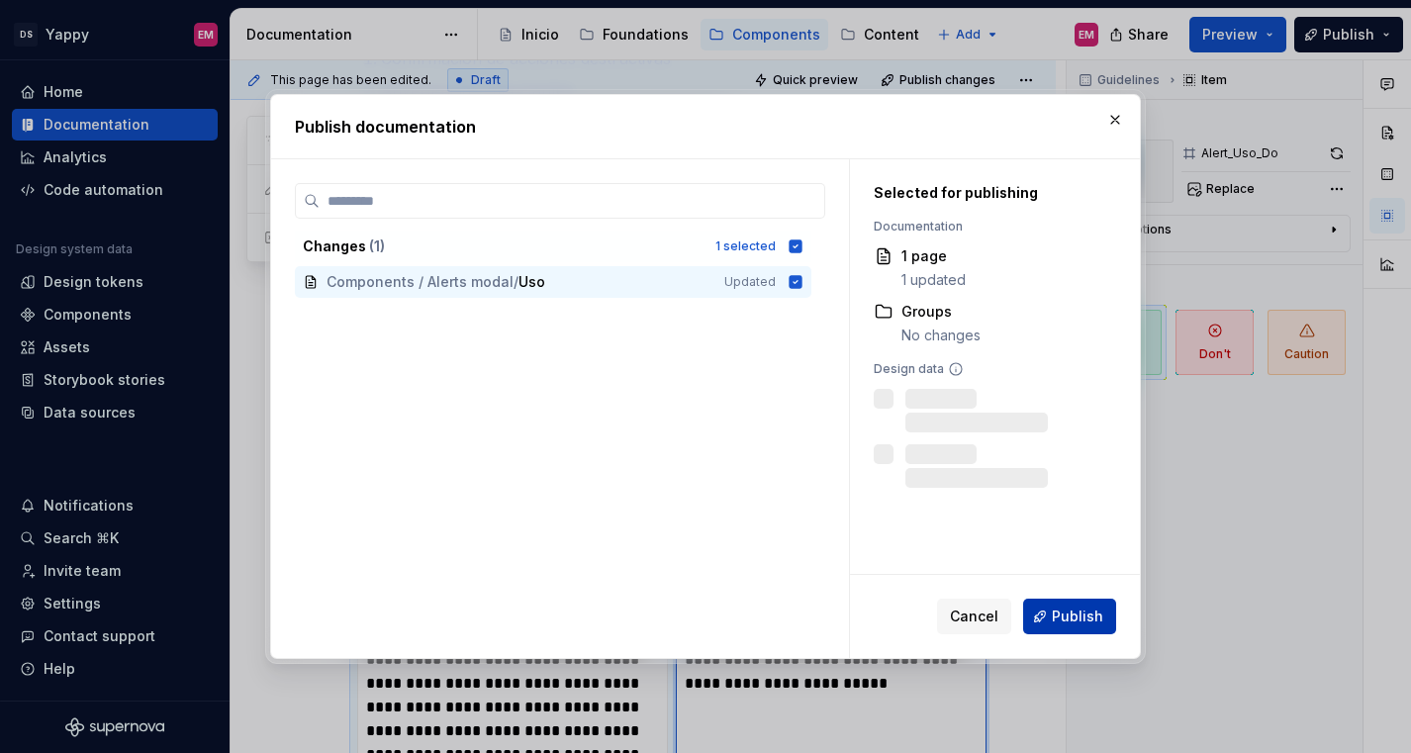
click at [1064, 626] on button "Publish" at bounding box center [1069, 616] width 93 height 36
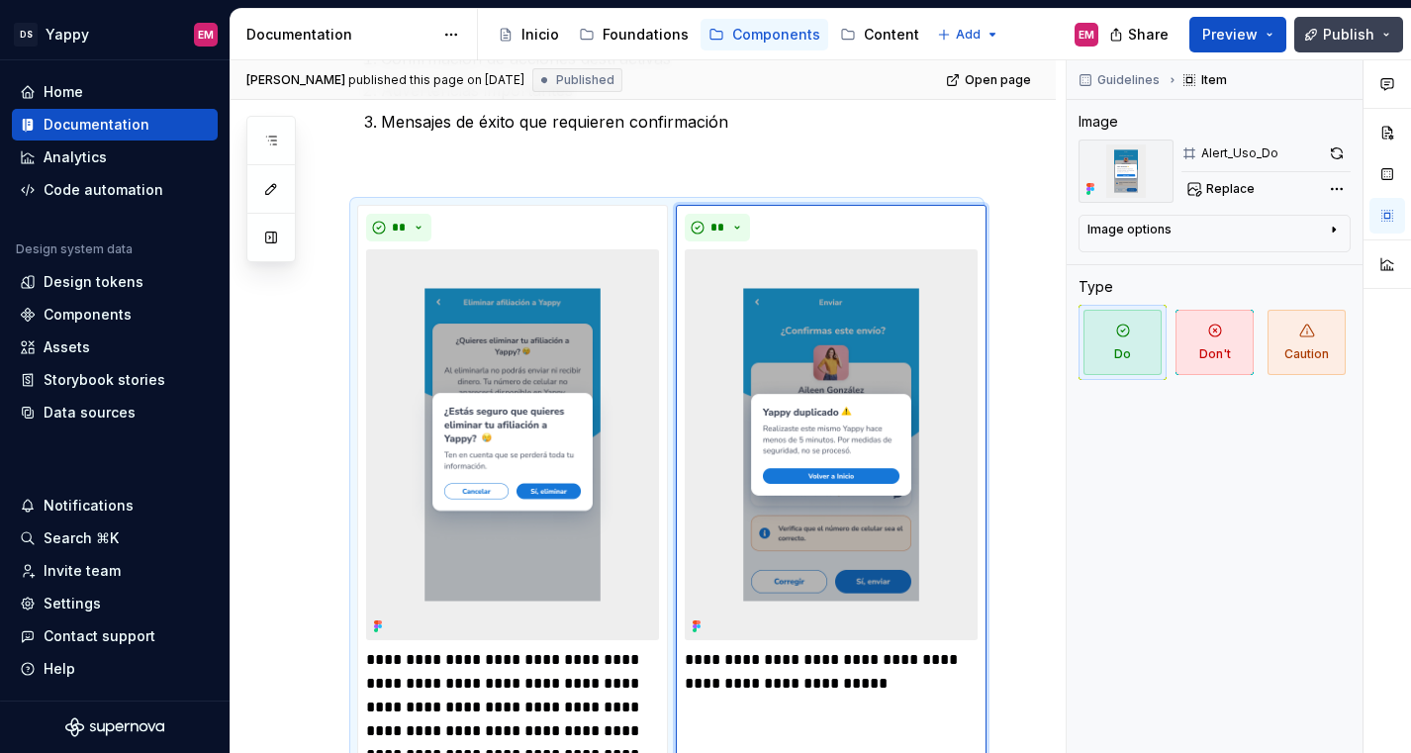
click at [1352, 33] on span "Publish" at bounding box center [1348, 35] width 51 height 20
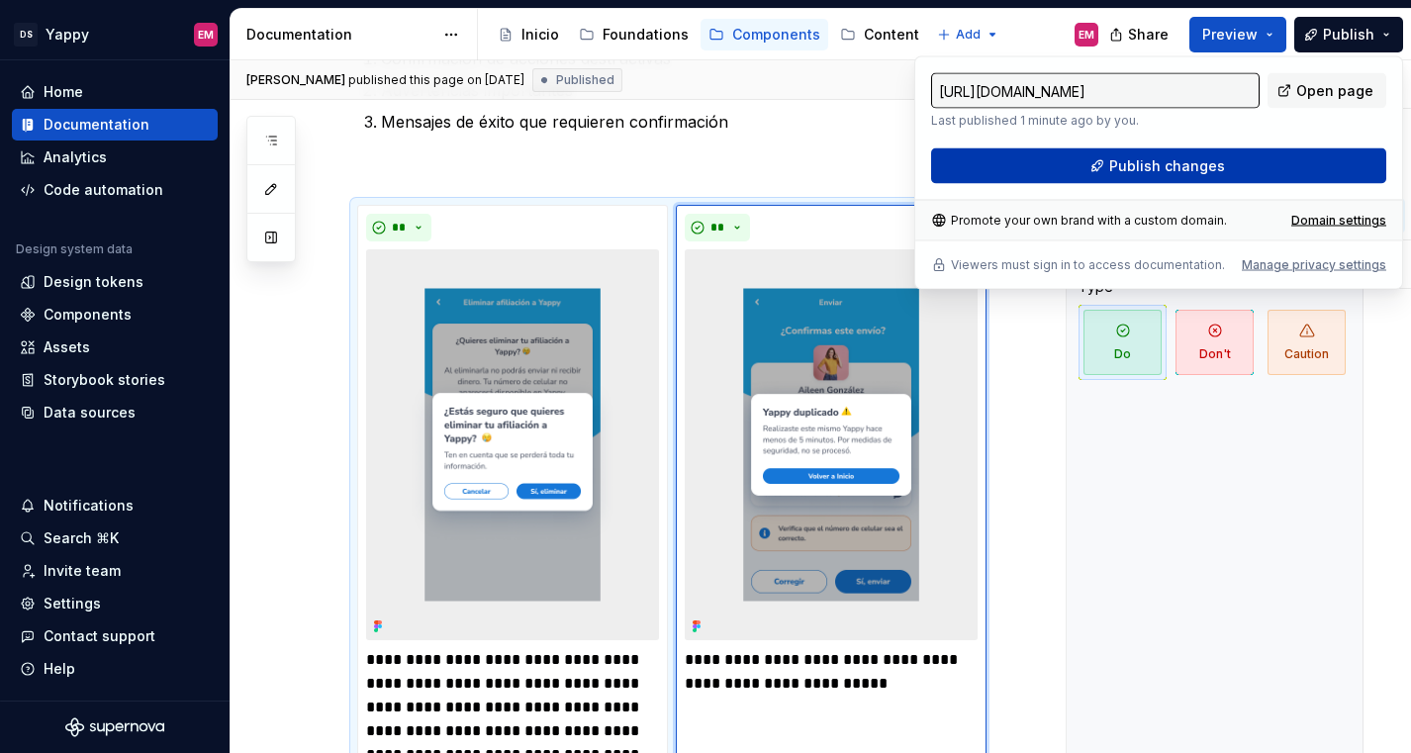
click at [1121, 166] on span "Publish changes" at bounding box center [1167, 166] width 116 height 20
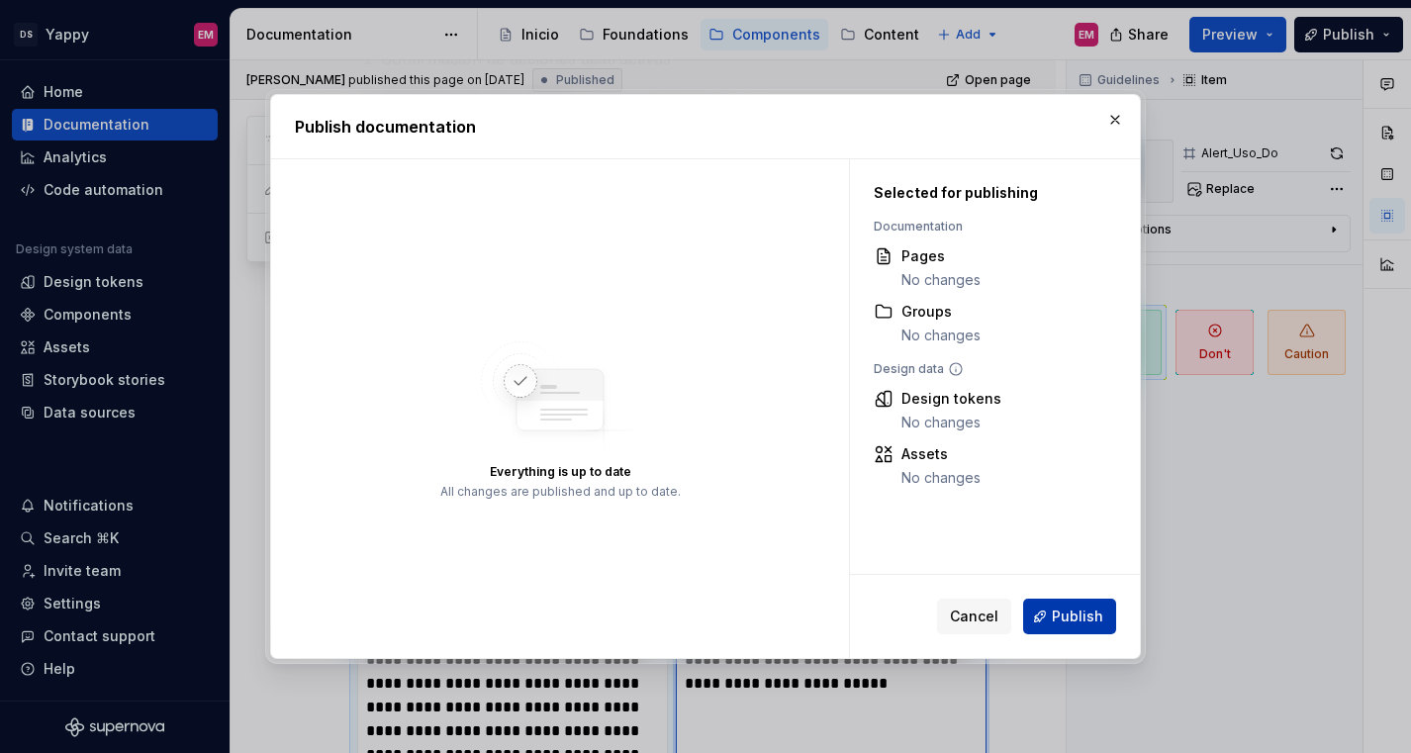
click at [1062, 626] on button "Publish" at bounding box center [1069, 616] width 93 height 36
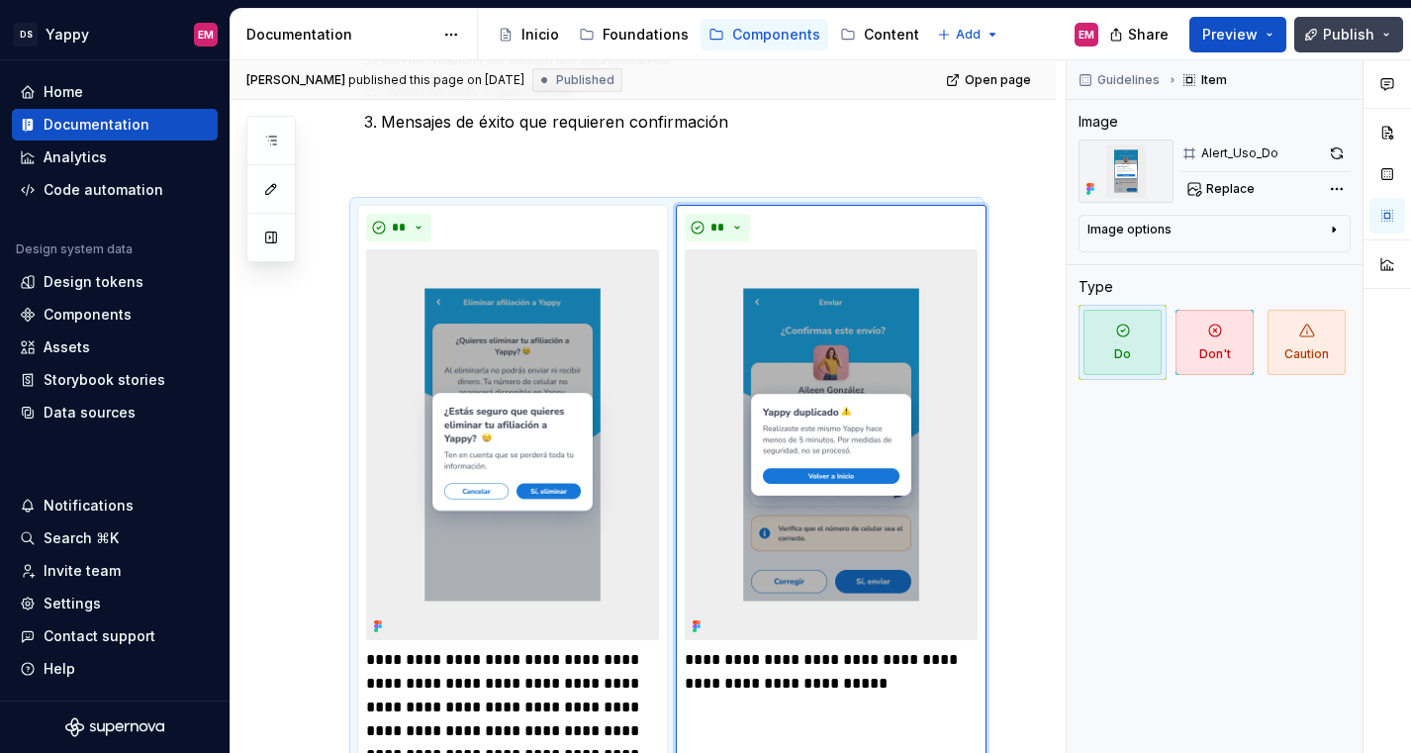
click at [1336, 31] on span "Publish" at bounding box center [1348, 35] width 51 height 20
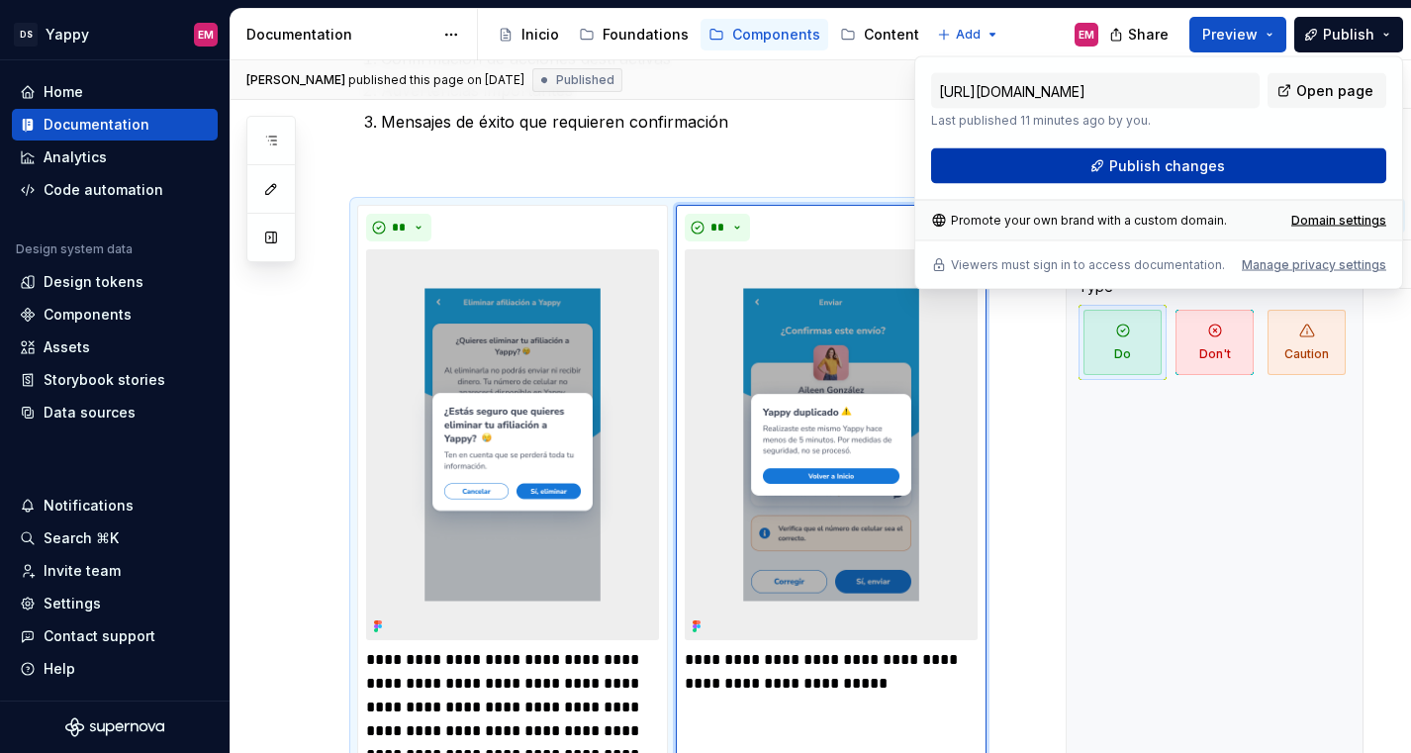
click at [1197, 173] on span "Publish changes" at bounding box center [1167, 166] width 116 height 20
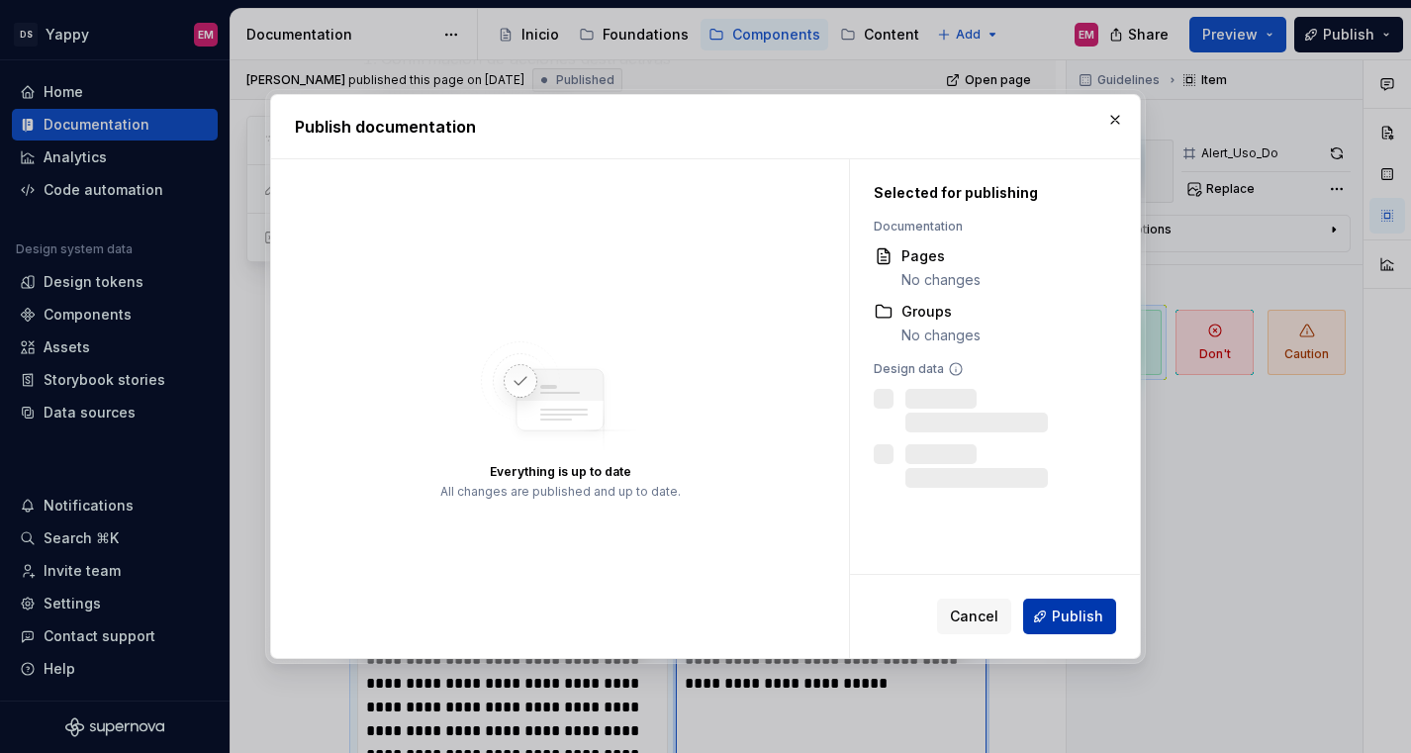
click at [1059, 620] on span "Publish" at bounding box center [1077, 616] width 51 height 20
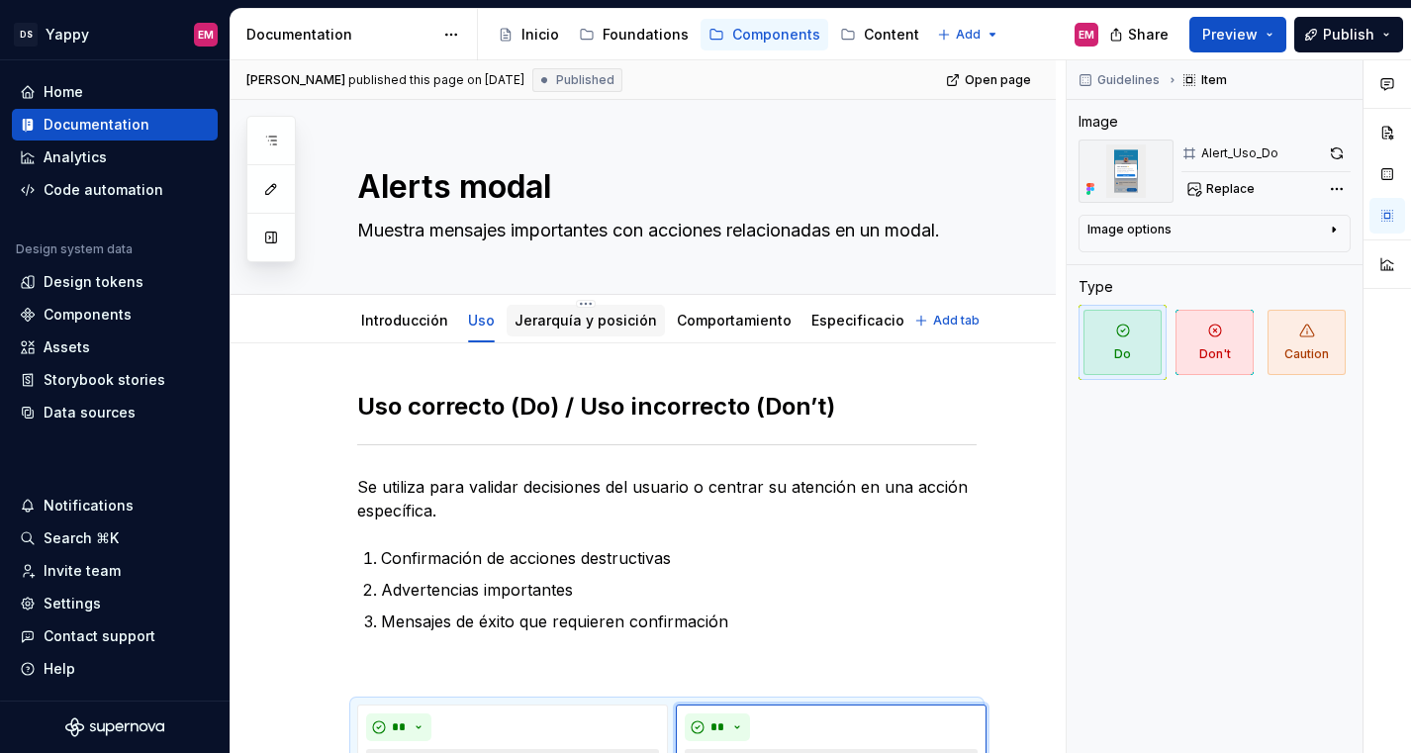
click at [555, 314] on link "Jerarquía y posición" at bounding box center [585, 320] width 142 height 17
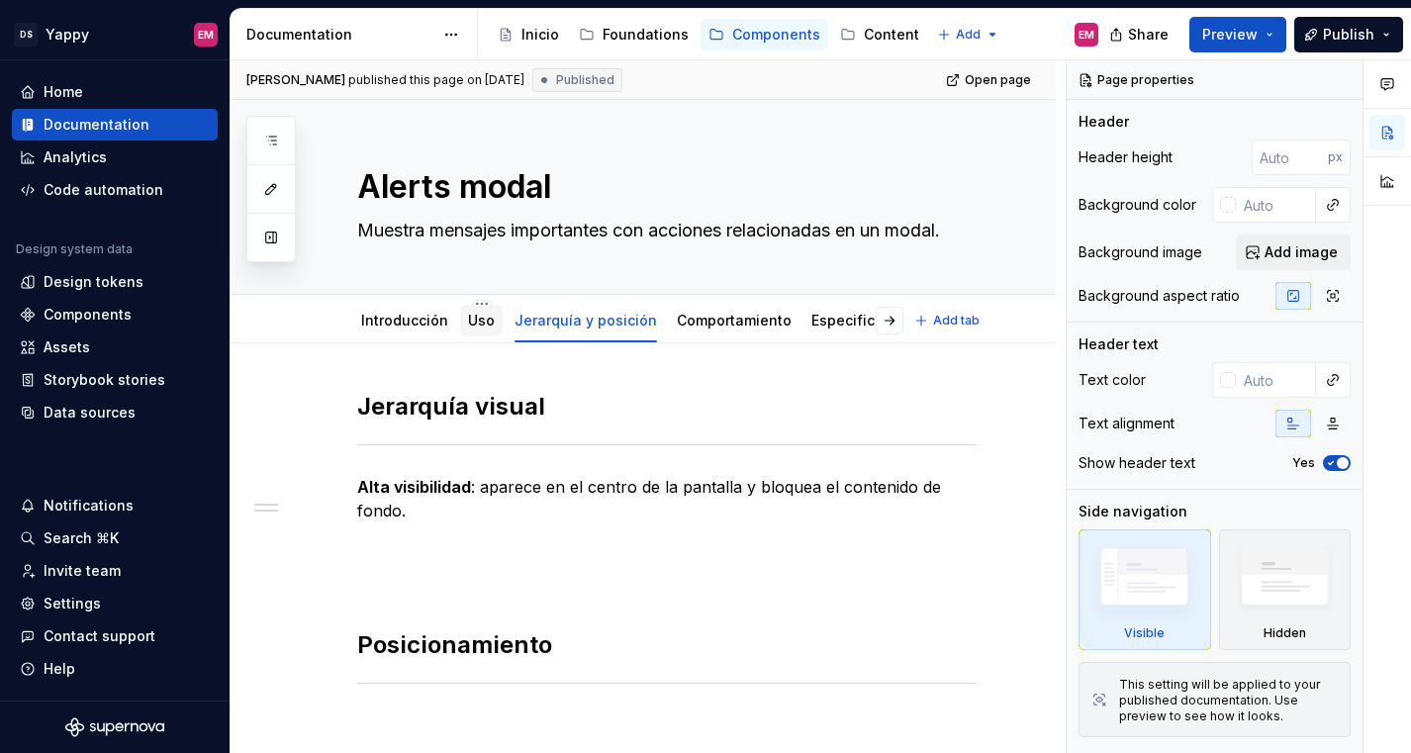
click at [463, 312] on div "Uso" at bounding box center [481, 321] width 43 height 32
click at [473, 327] on link "Uso" at bounding box center [481, 320] width 27 height 17
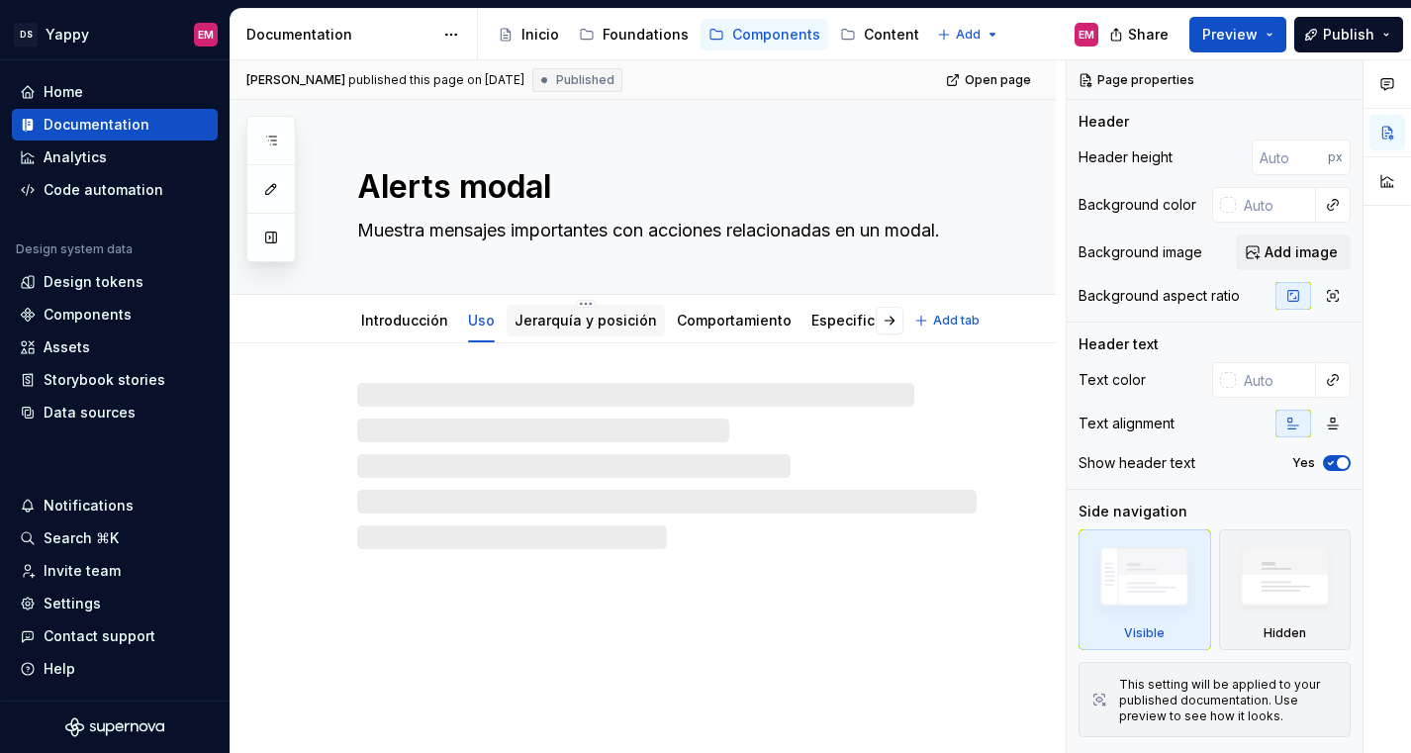
click at [533, 322] on link "Jerarquía y posición" at bounding box center [585, 320] width 142 height 17
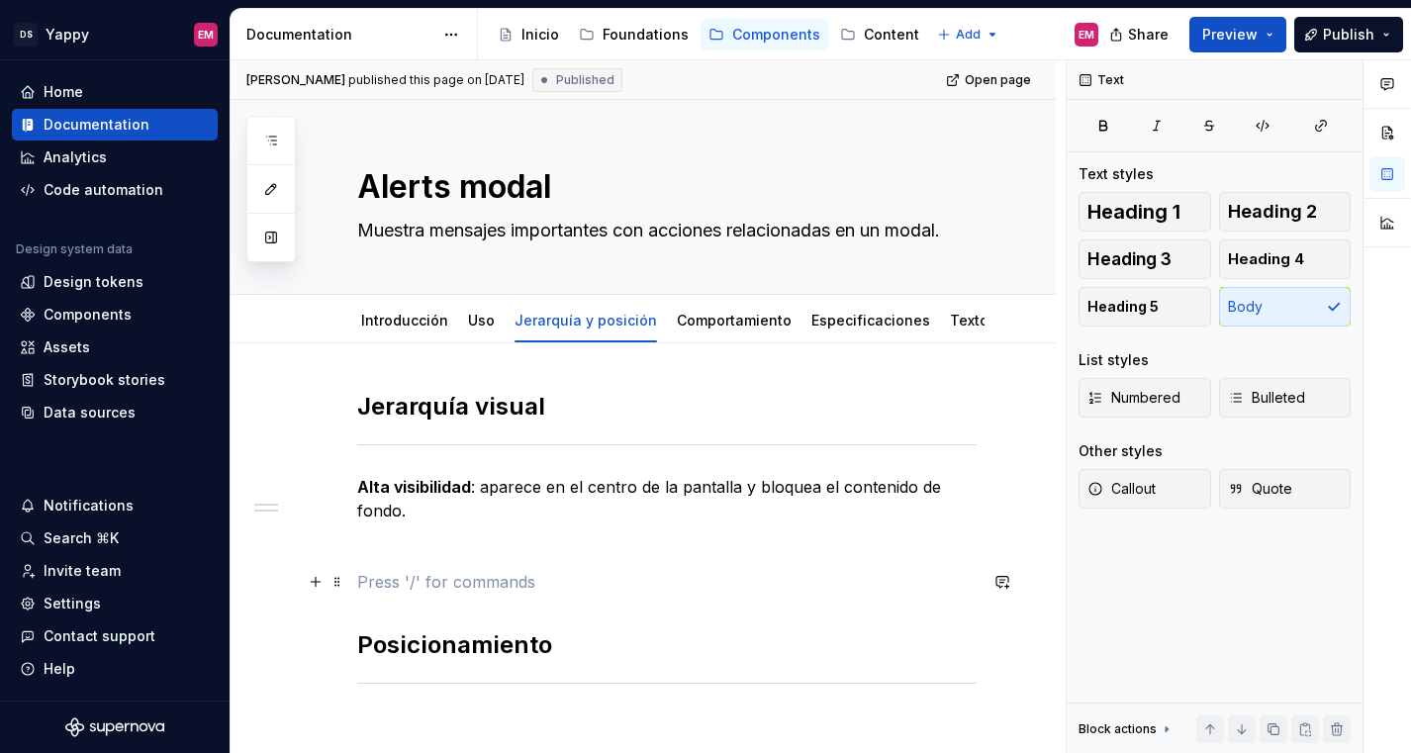
click at [394, 584] on p at bounding box center [666, 582] width 619 height 24
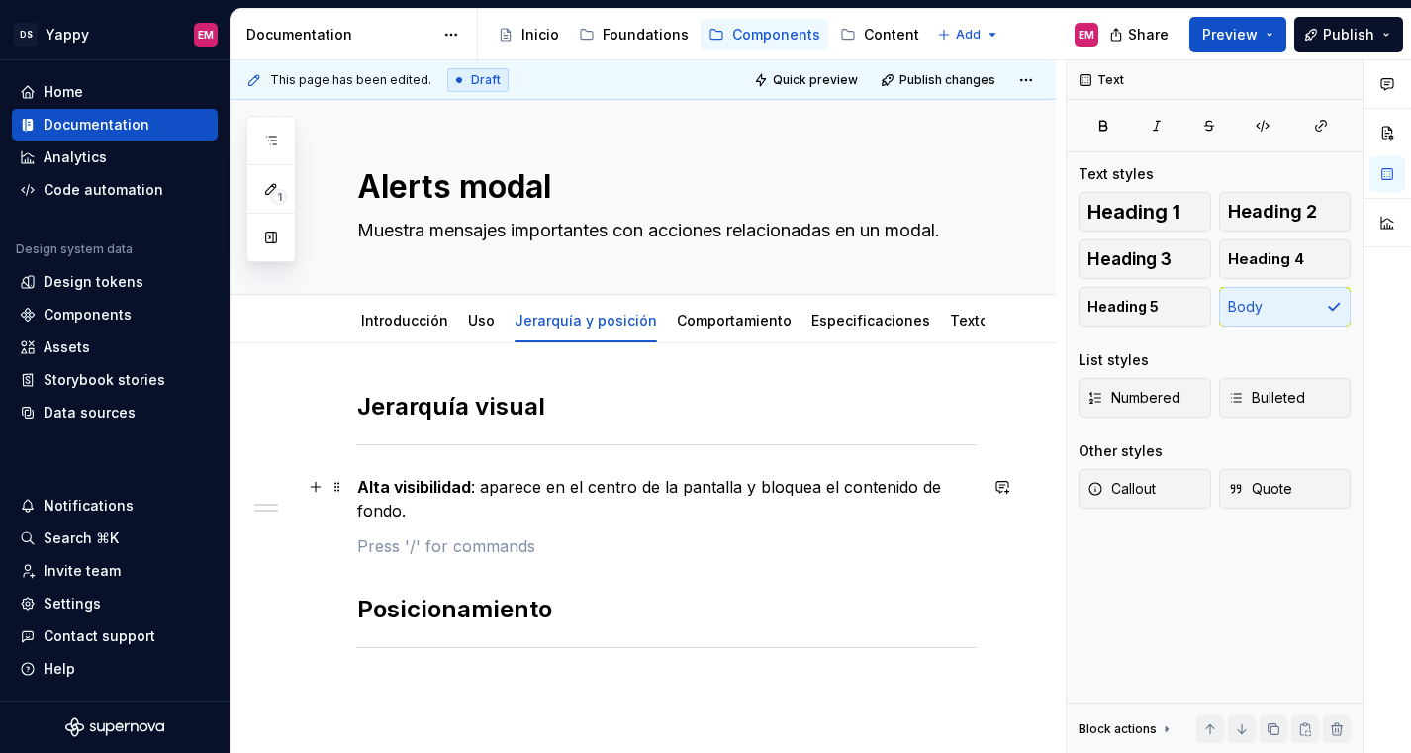
scroll to position [84, 0]
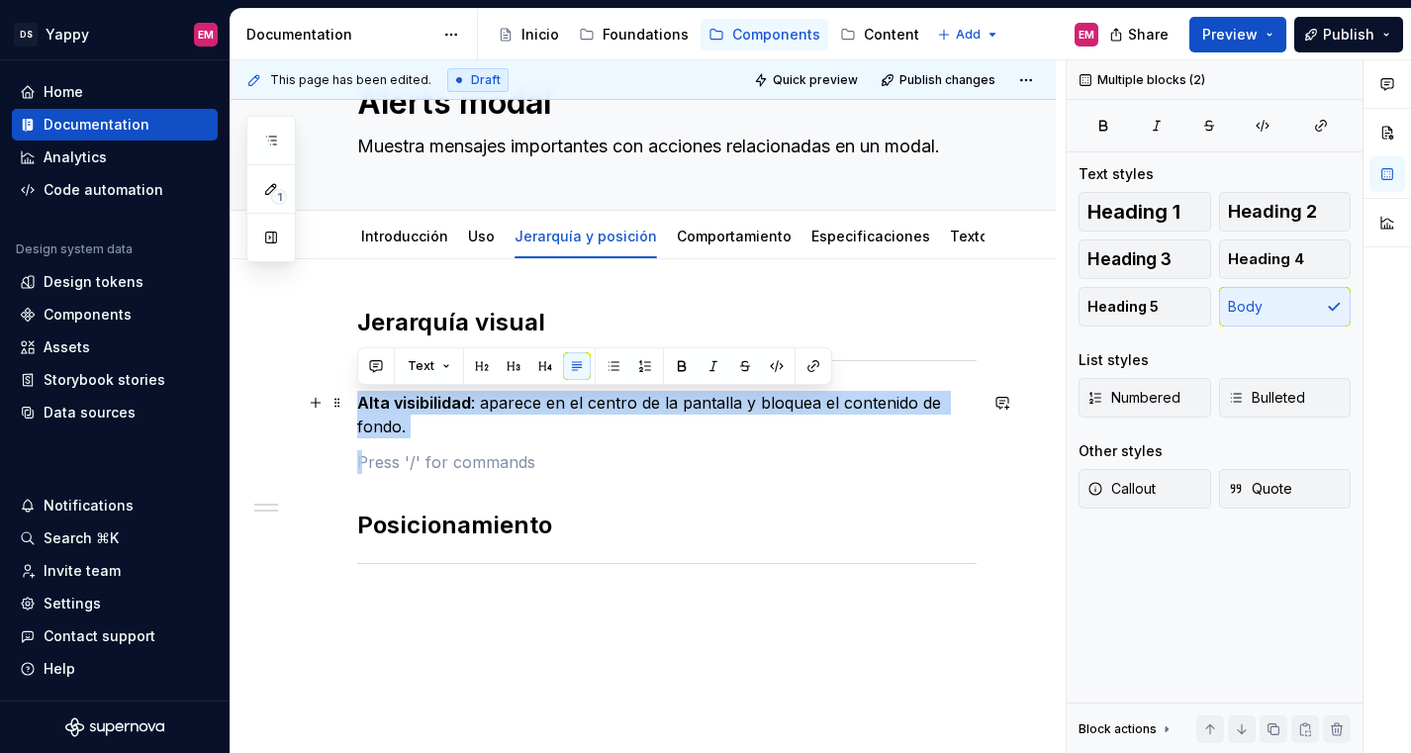
drag, startPoint x: 435, startPoint y: 438, endPoint x: 356, endPoint y: 400, distance: 88.0
click at [357, 400] on div "Jerarquía visual Alta visibilidad : aparece en el centro de la pantalla y bloqu…" at bounding box center [666, 462] width 619 height 311
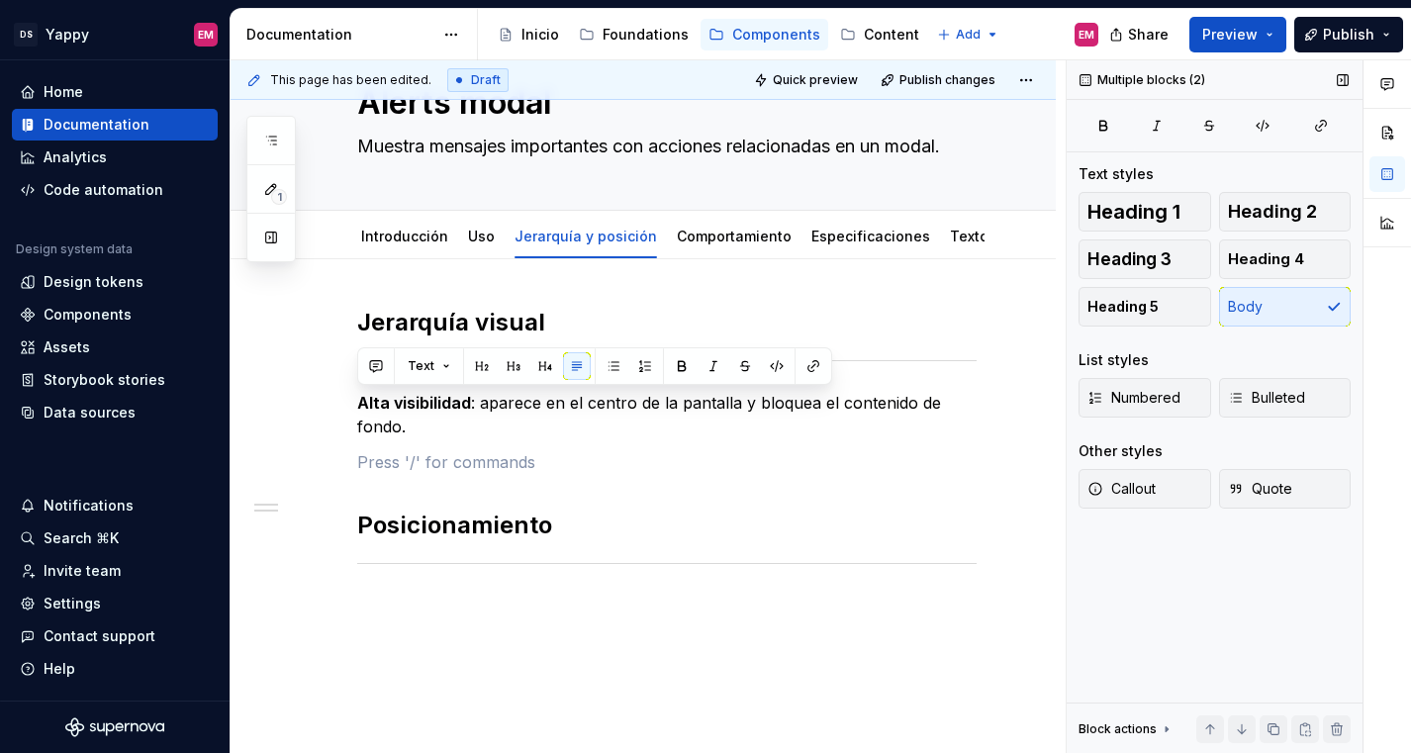
click at [1254, 313] on div "Heading 1 Heading 2 Heading 3 Heading 4 Heading 5 Body" at bounding box center [1214, 259] width 272 height 135
click at [1254, 308] on div "Heading 1 Heading 2 Heading 3 Heading 4 Heading 5 Body" at bounding box center [1214, 259] width 272 height 135
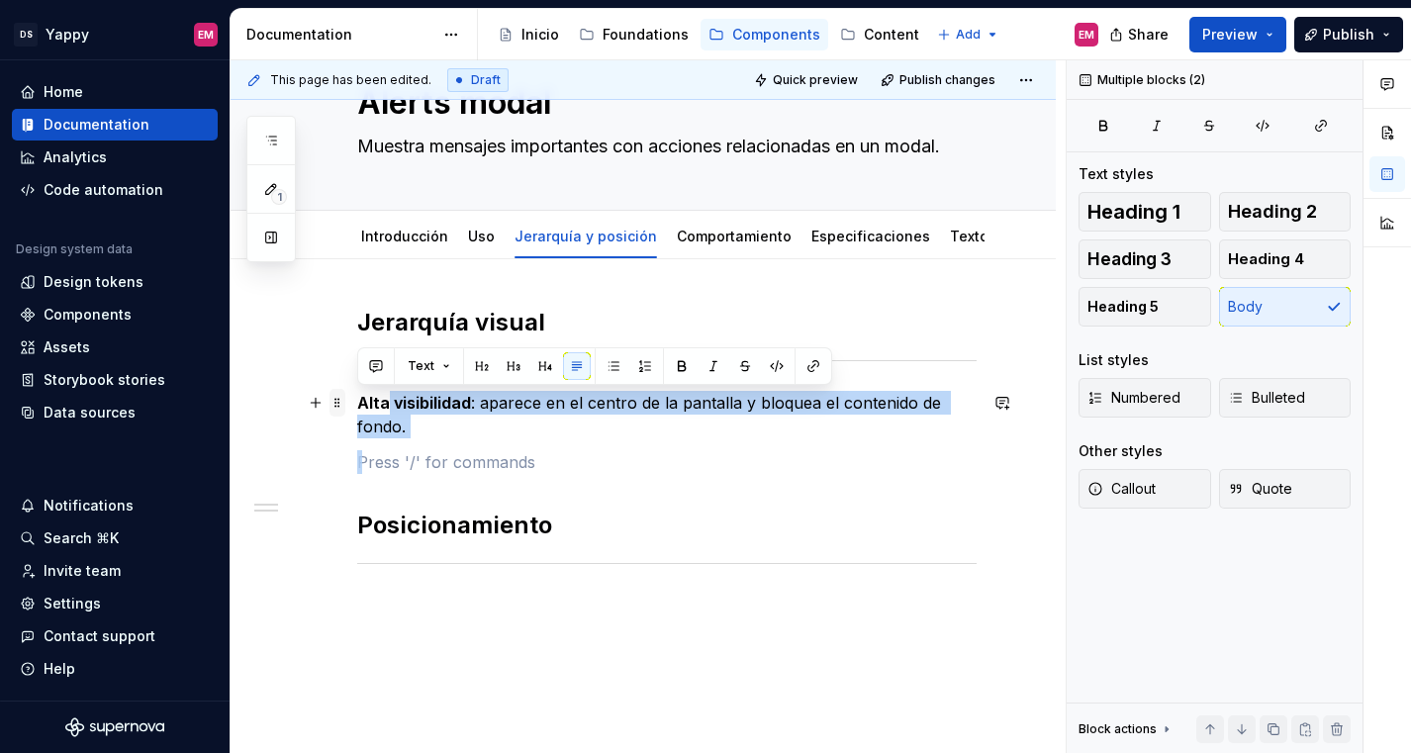
drag, startPoint x: 472, startPoint y: 417, endPoint x: 342, endPoint y: 400, distance: 130.8
click at [357, 400] on div "Jerarquía visual Alta visibilidad : aparece en el centro de la pantalla y bloqu…" at bounding box center [666, 474] width 619 height 334
drag, startPoint x: 360, startPoint y: 401, endPoint x: 462, endPoint y: 426, distance: 105.1
click at [462, 426] on p "Alta visibilidad : aparece en el centro de la pantalla y bloquea el contenido d…" at bounding box center [666, 414] width 619 height 47
click at [676, 365] on button "button" at bounding box center [682, 366] width 28 height 28
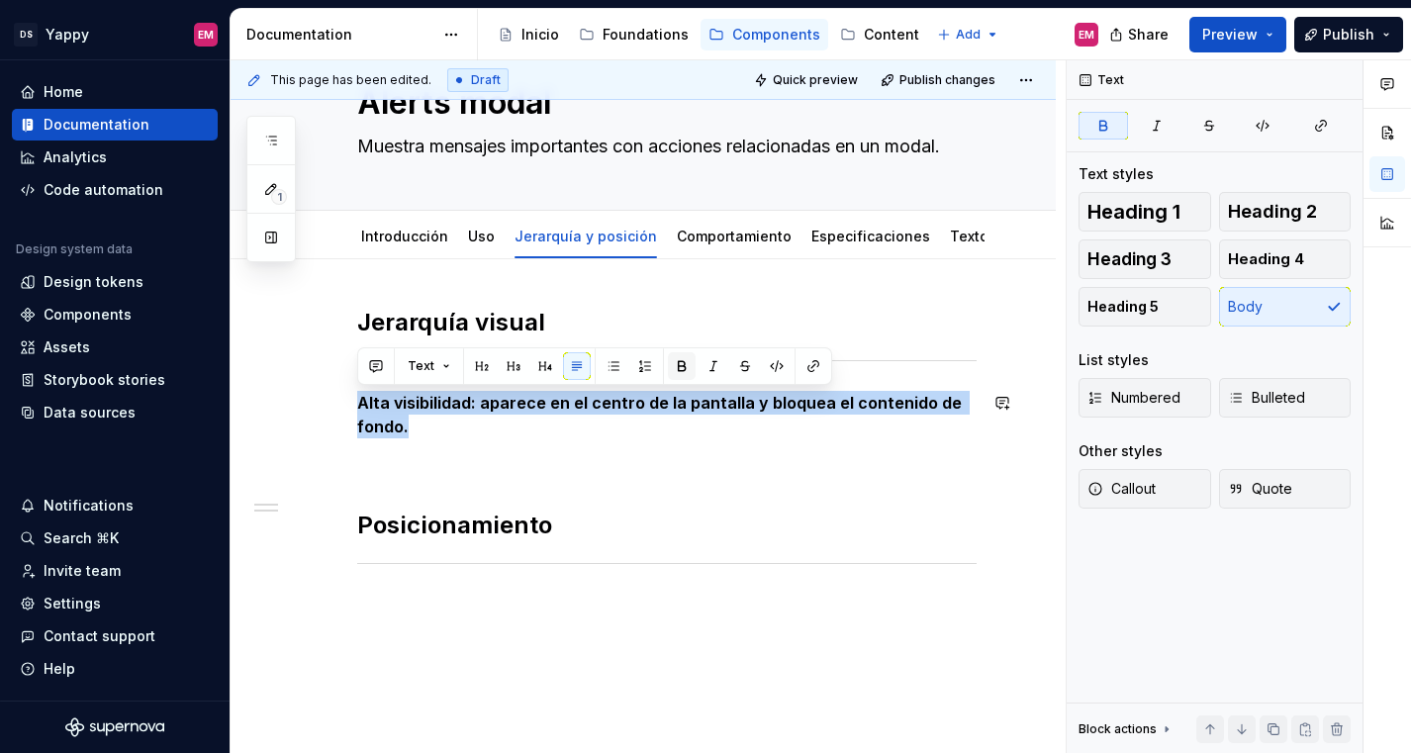
click at [676, 365] on button "button" at bounding box center [682, 366] width 28 height 28
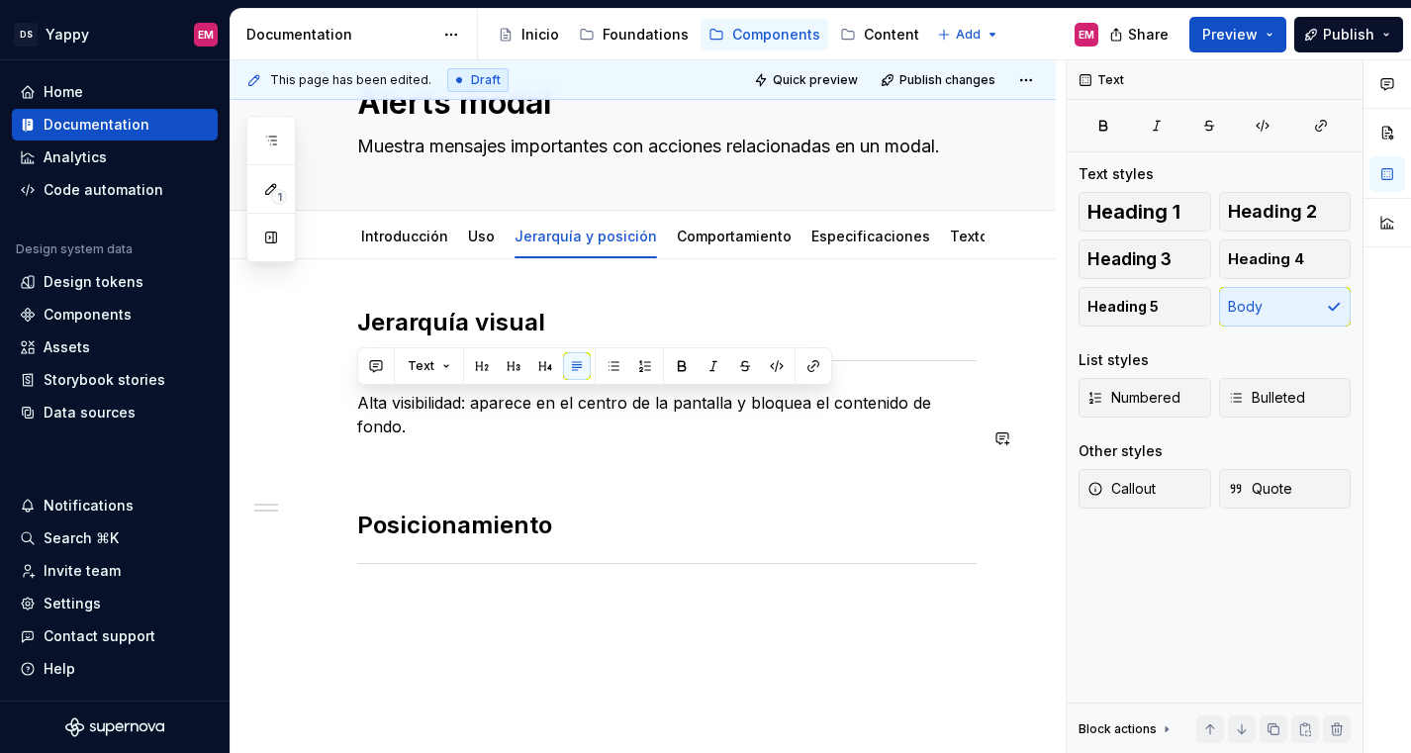
click at [479, 458] on div "Jerarquía visual Alta visibilidad: aparece en el centro de la pantalla y bloque…" at bounding box center [666, 462] width 619 height 311
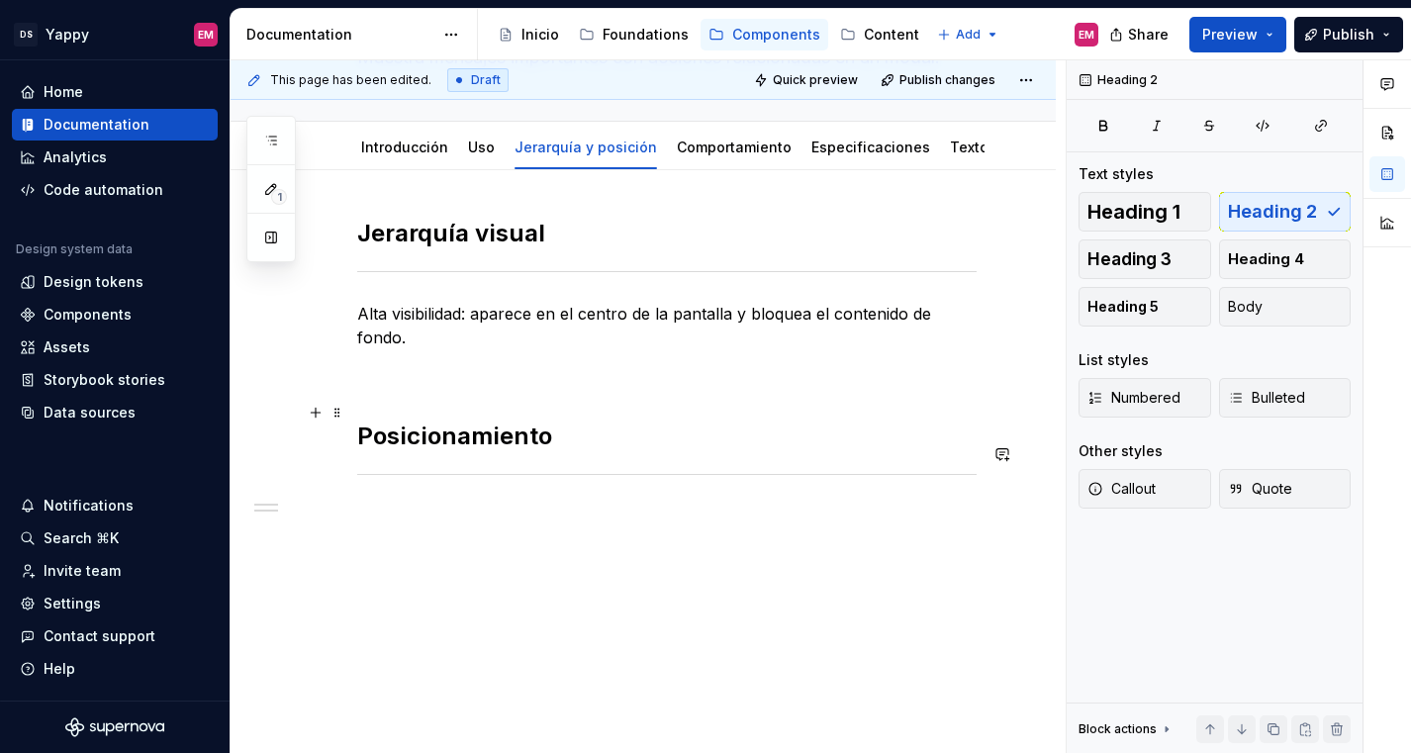
scroll to position [0, 0]
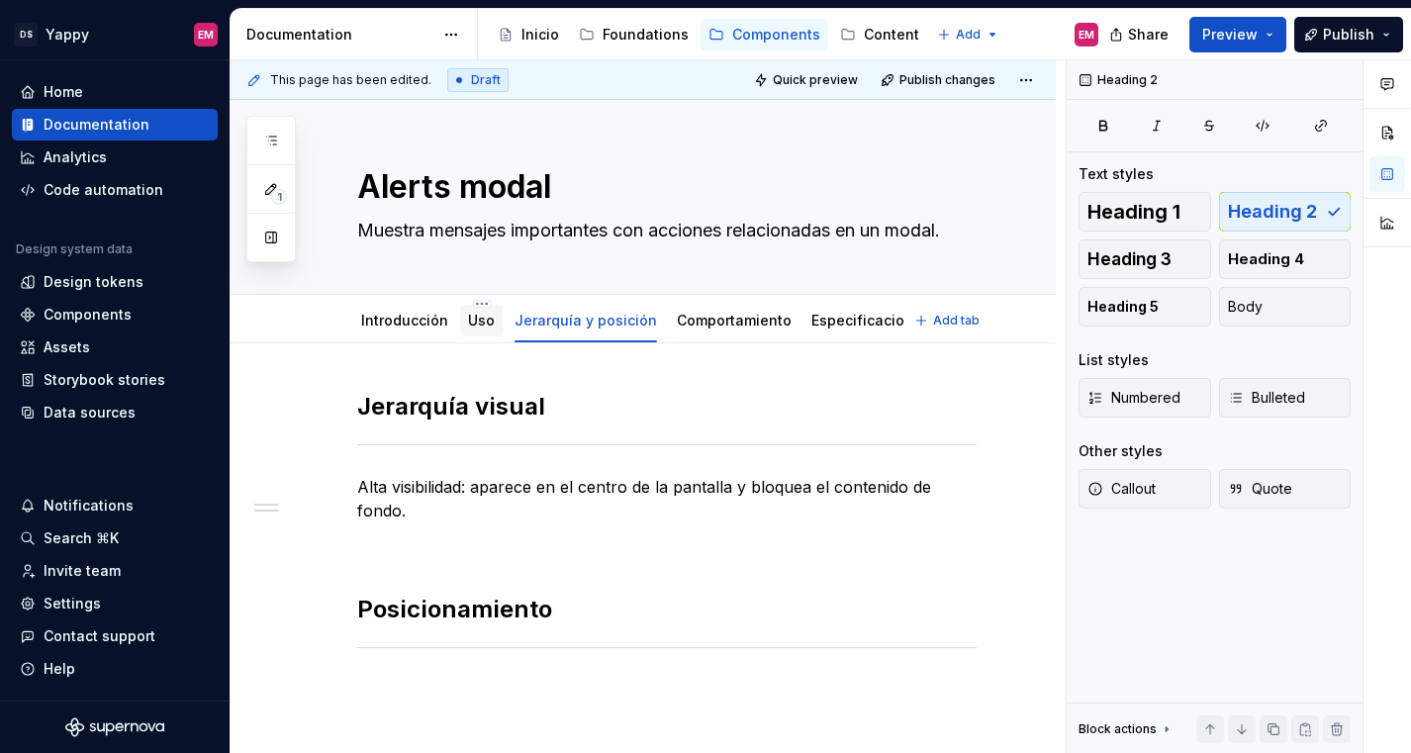
click at [468, 310] on div "Uso" at bounding box center [481, 321] width 27 height 24
click at [481, 332] on div "Uso" at bounding box center [481, 321] width 43 height 32
click at [481, 319] on link "Uso" at bounding box center [481, 320] width 27 height 17
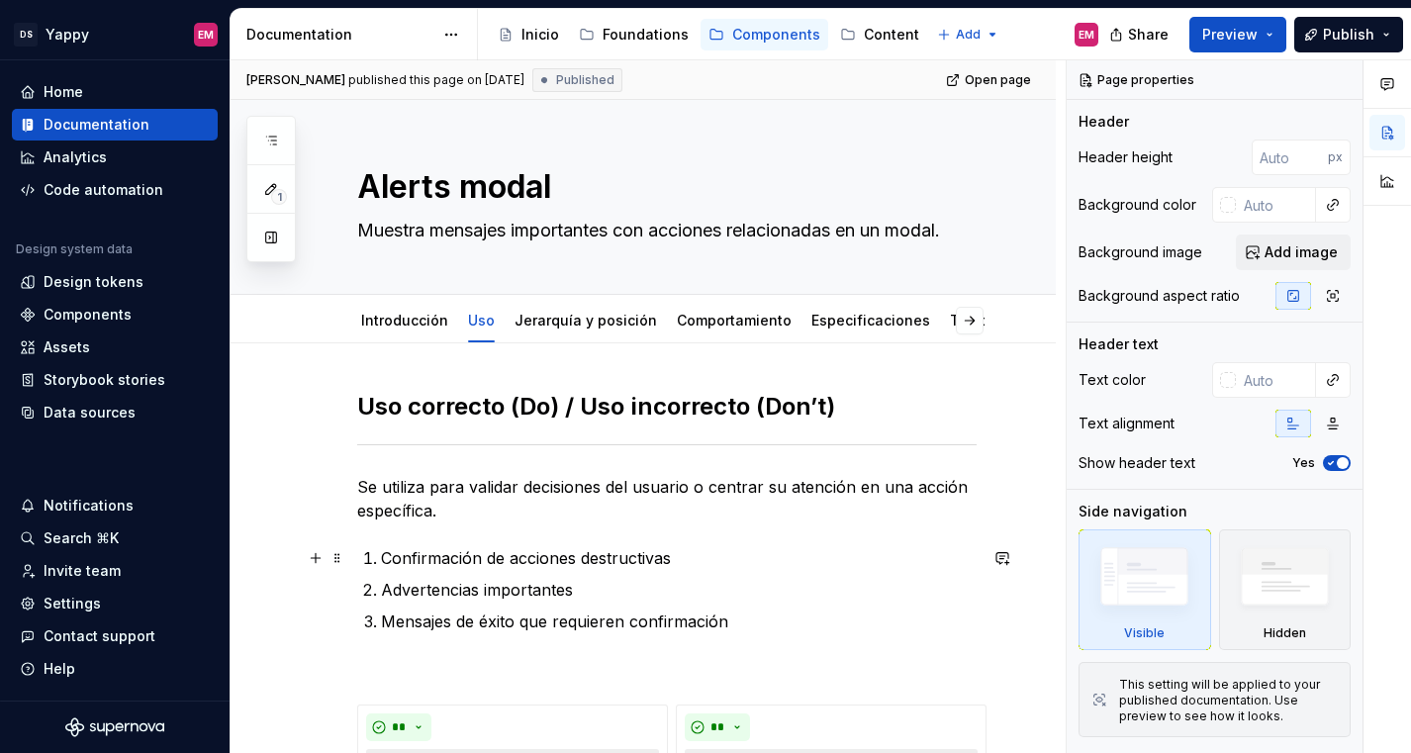
click at [702, 559] on p "Confirmación de acciones destructivas" at bounding box center [679, 558] width 596 height 24
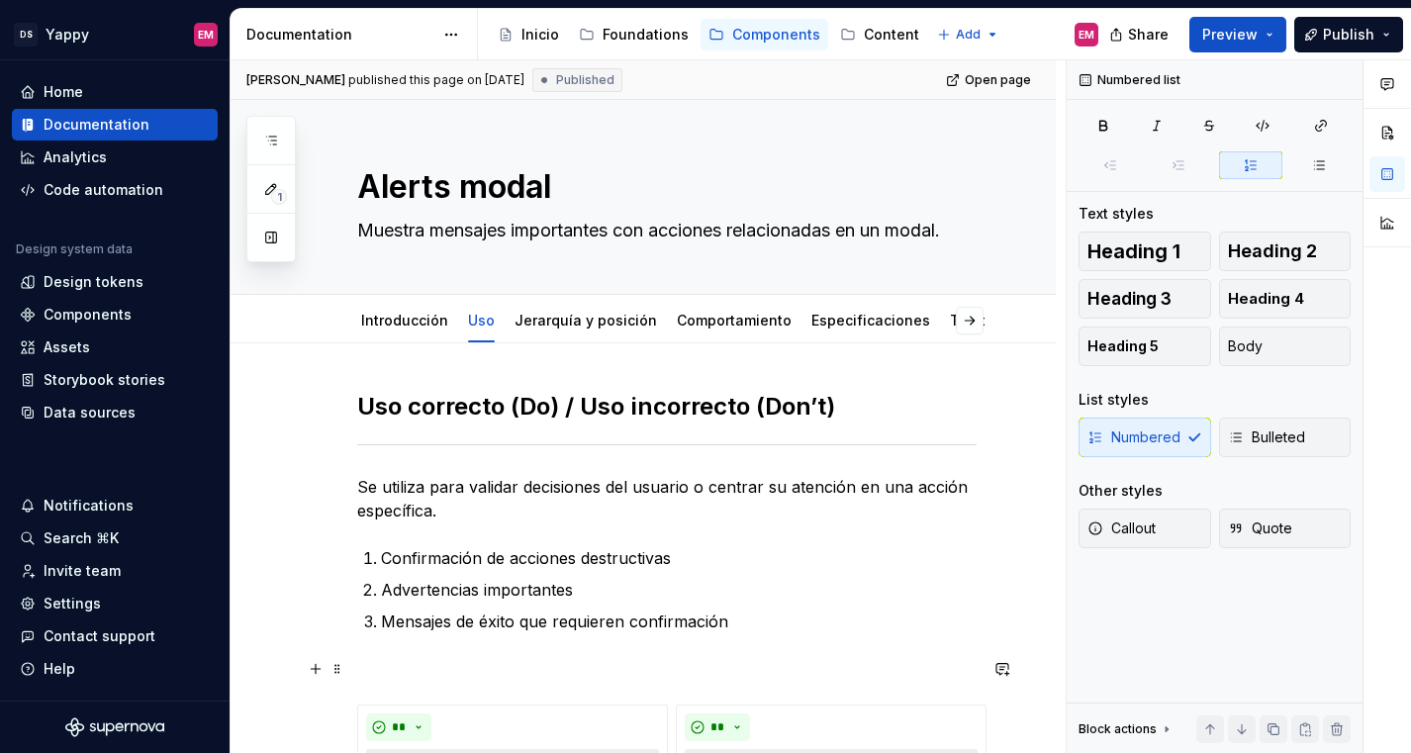
click at [552, 669] on p at bounding box center [666, 669] width 619 height 24
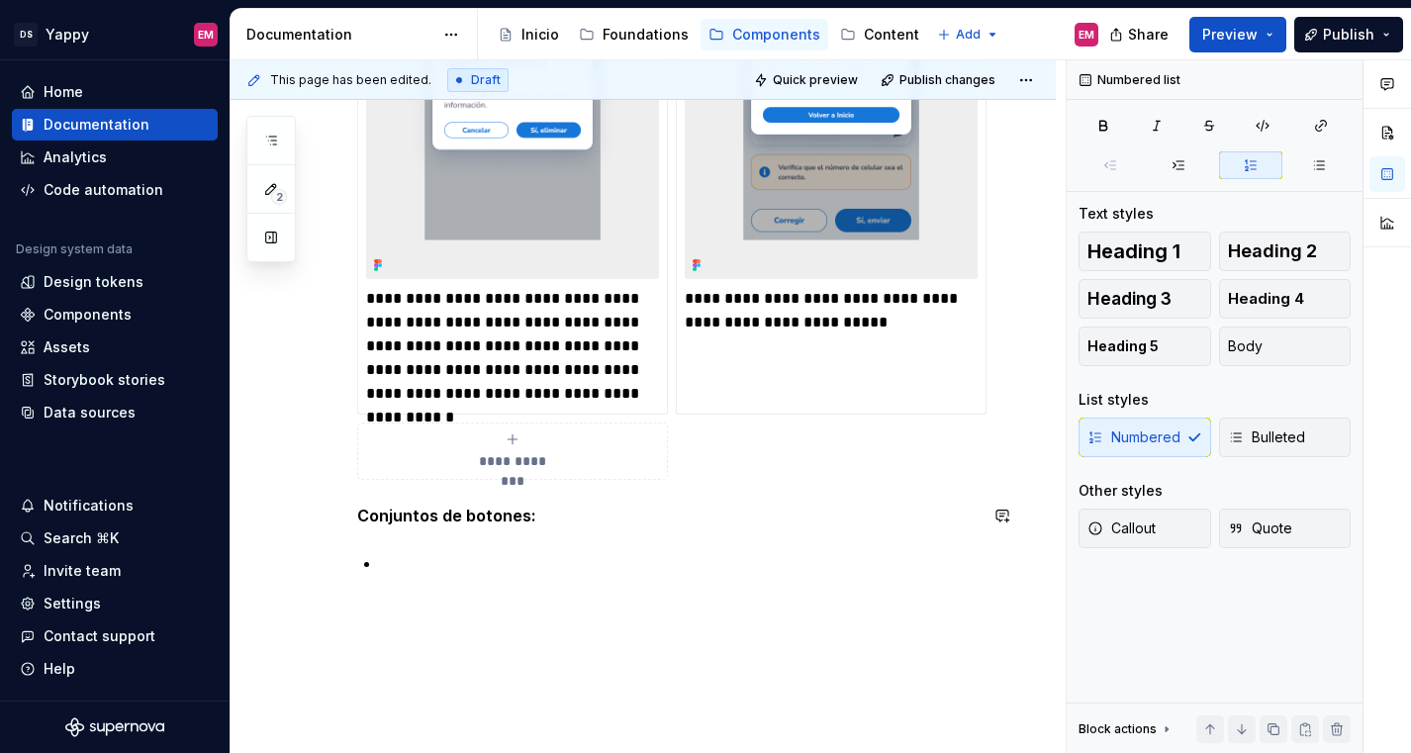
scroll to position [883, 0]
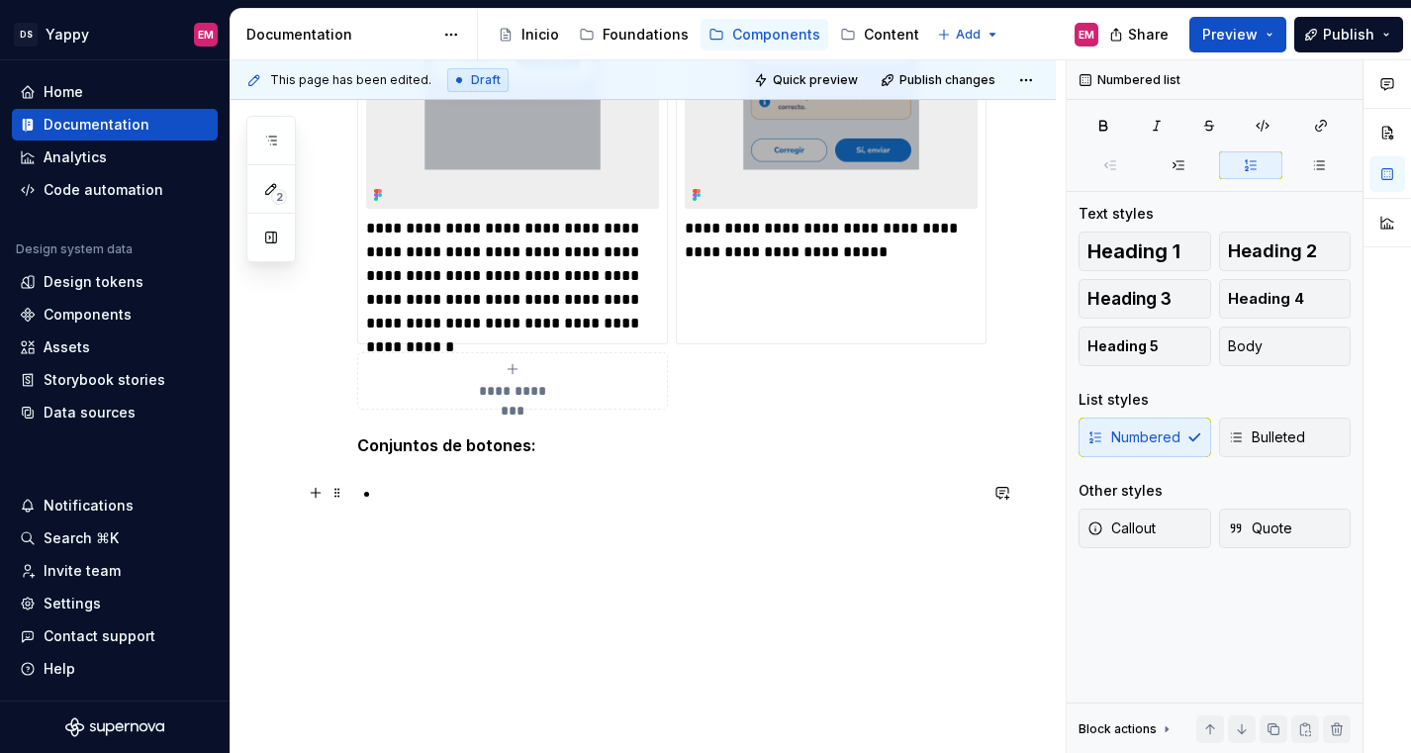
click at [500, 499] on p at bounding box center [679, 493] width 596 height 24
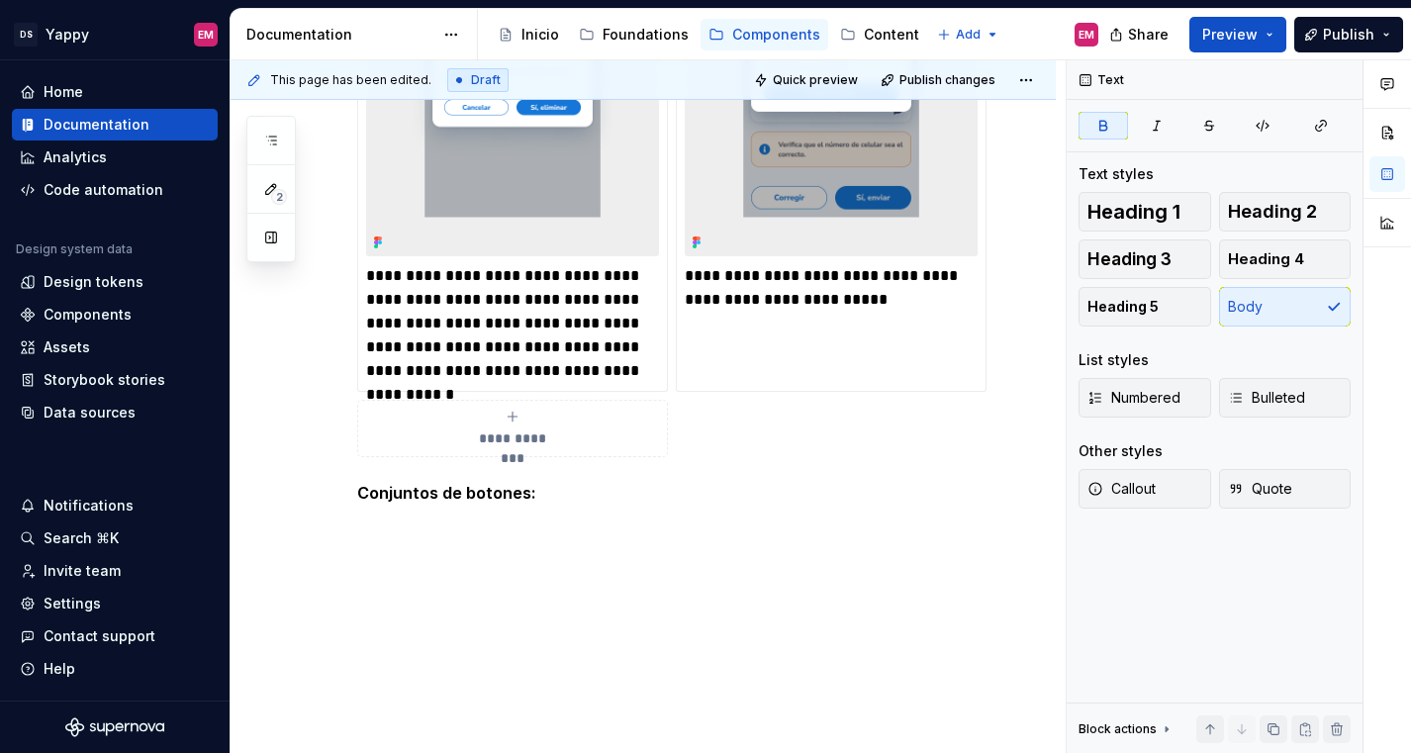
scroll to position [836, 0]
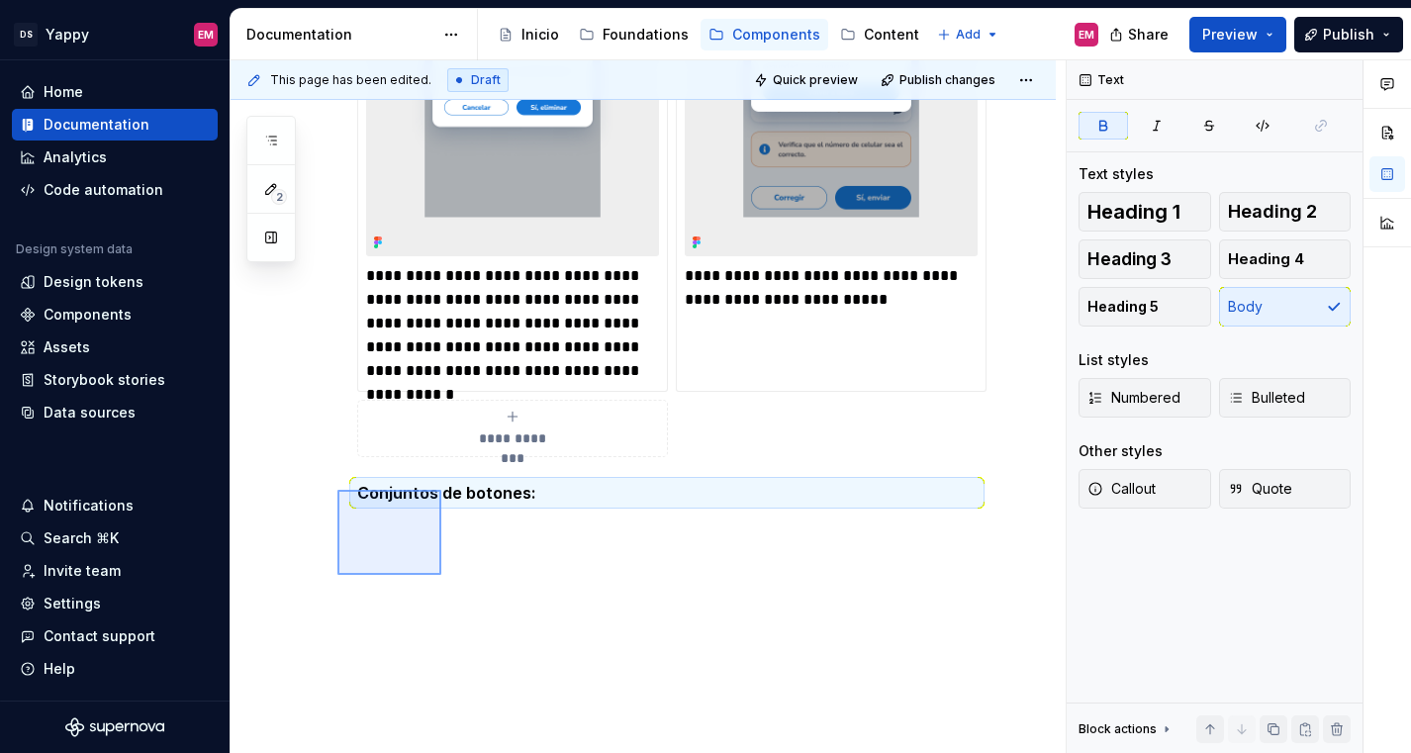
drag, startPoint x: 441, startPoint y: 575, endPoint x: 336, endPoint y: 489, distance: 135.7
click at [336, 489] on div "**********" at bounding box center [647, 406] width 835 height 693
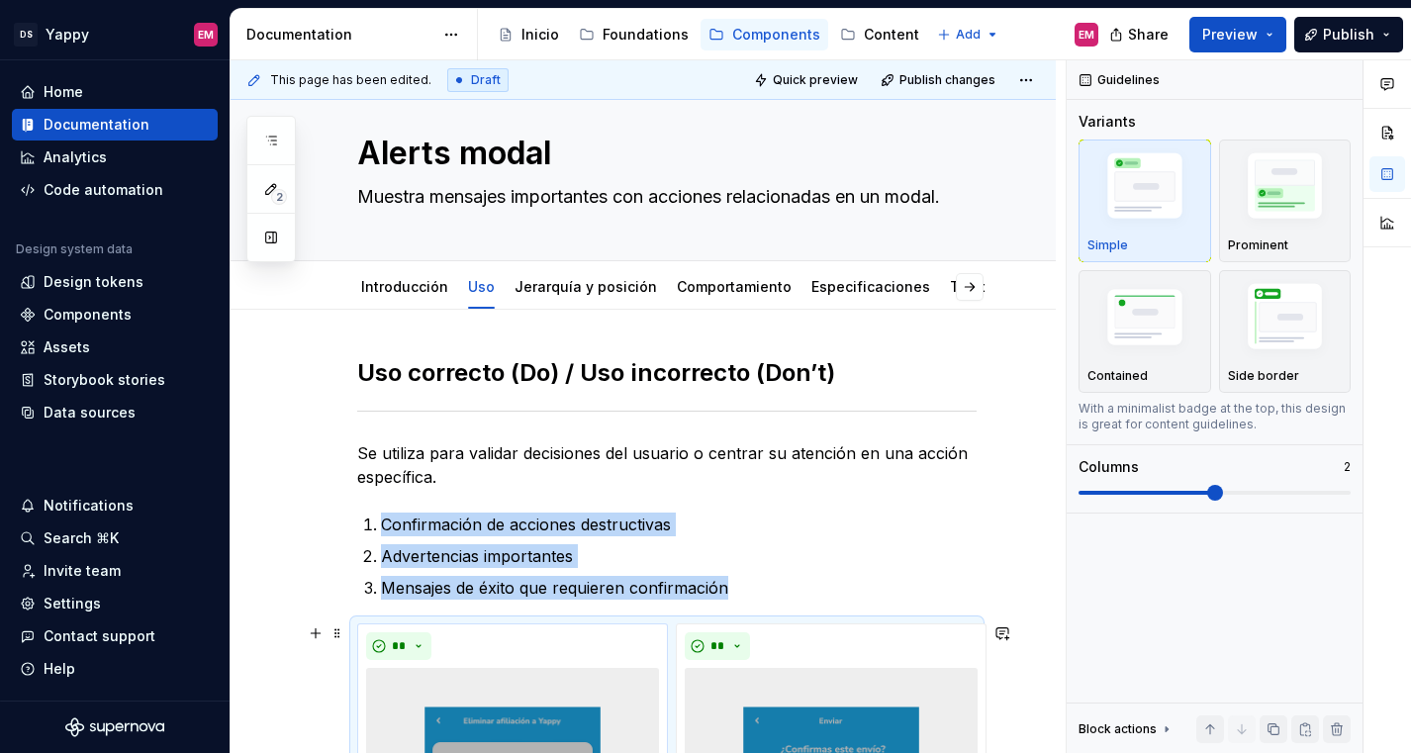
scroll to position [0, 0]
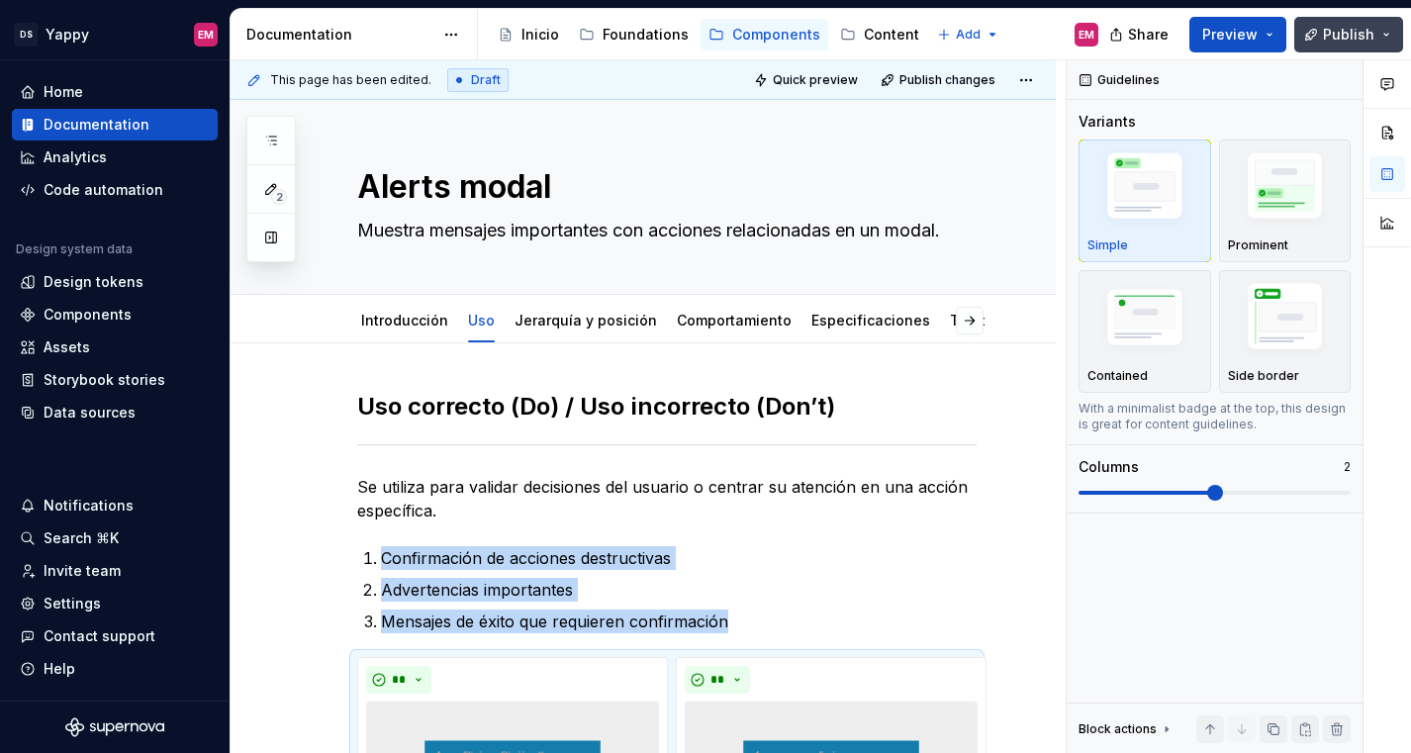
click at [1345, 40] on span "Publish" at bounding box center [1348, 35] width 51 height 20
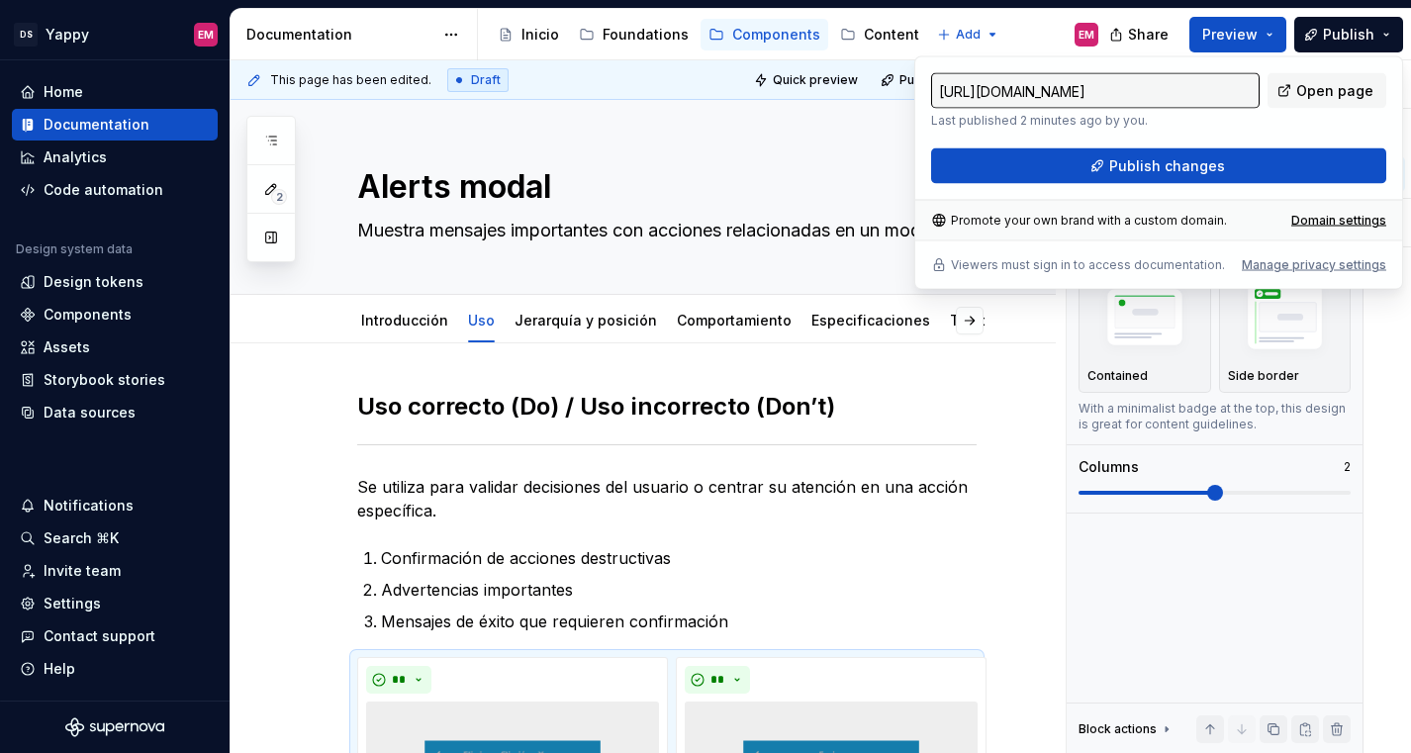
click at [1132, 145] on div "https://yappy-design.supernova-docs.io/latest/components/alerts-modal/uso-PTXS7…" at bounding box center [1158, 128] width 455 height 111
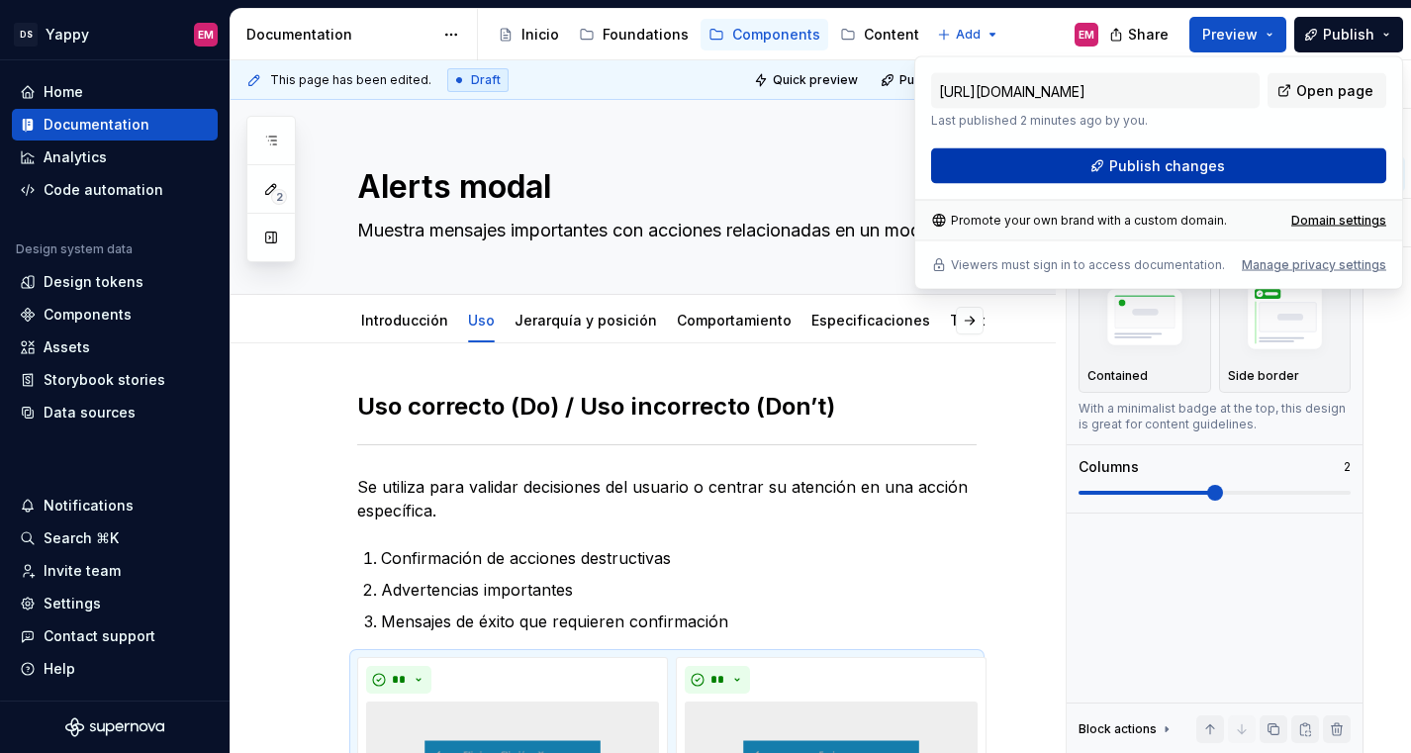
click at [1124, 165] on span "Publish changes" at bounding box center [1167, 166] width 116 height 20
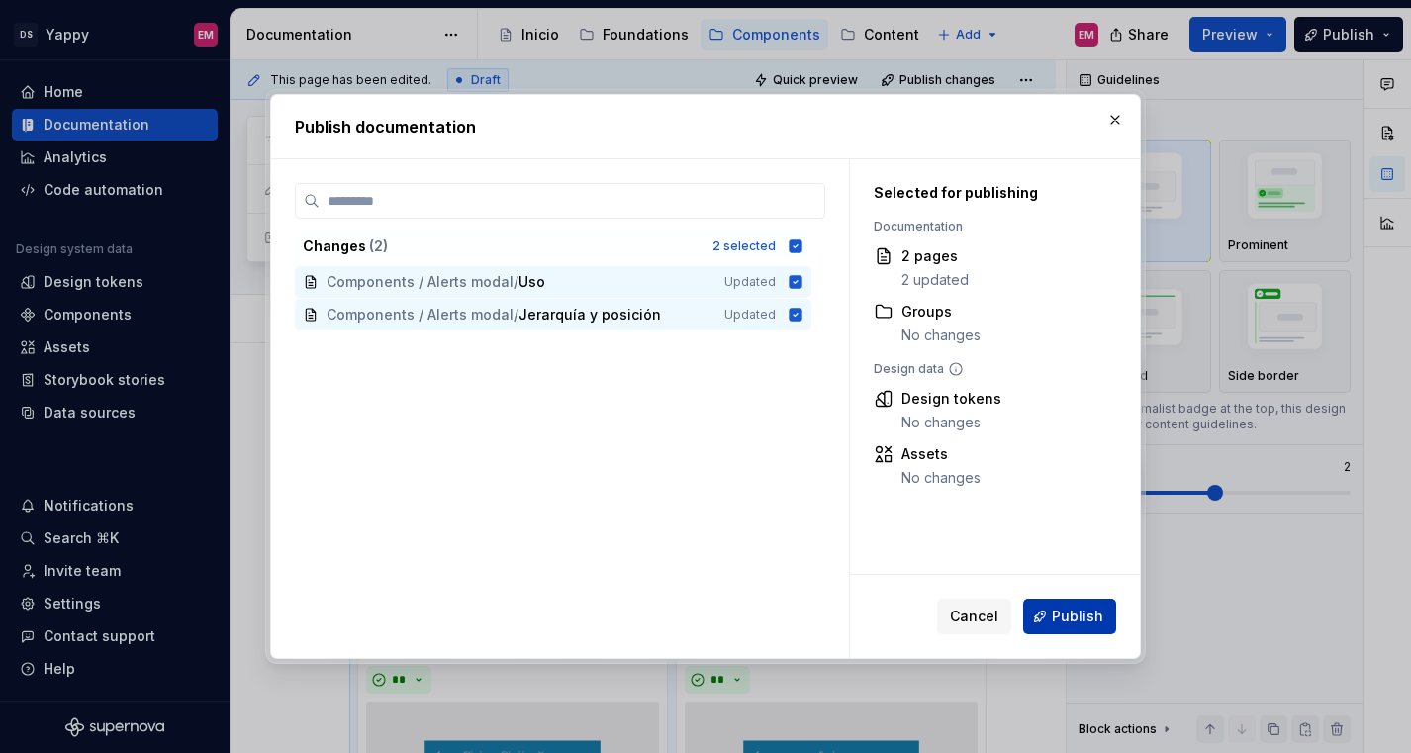
click at [1054, 624] on span "Publish" at bounding box center [1077, 616] width 51 height 20
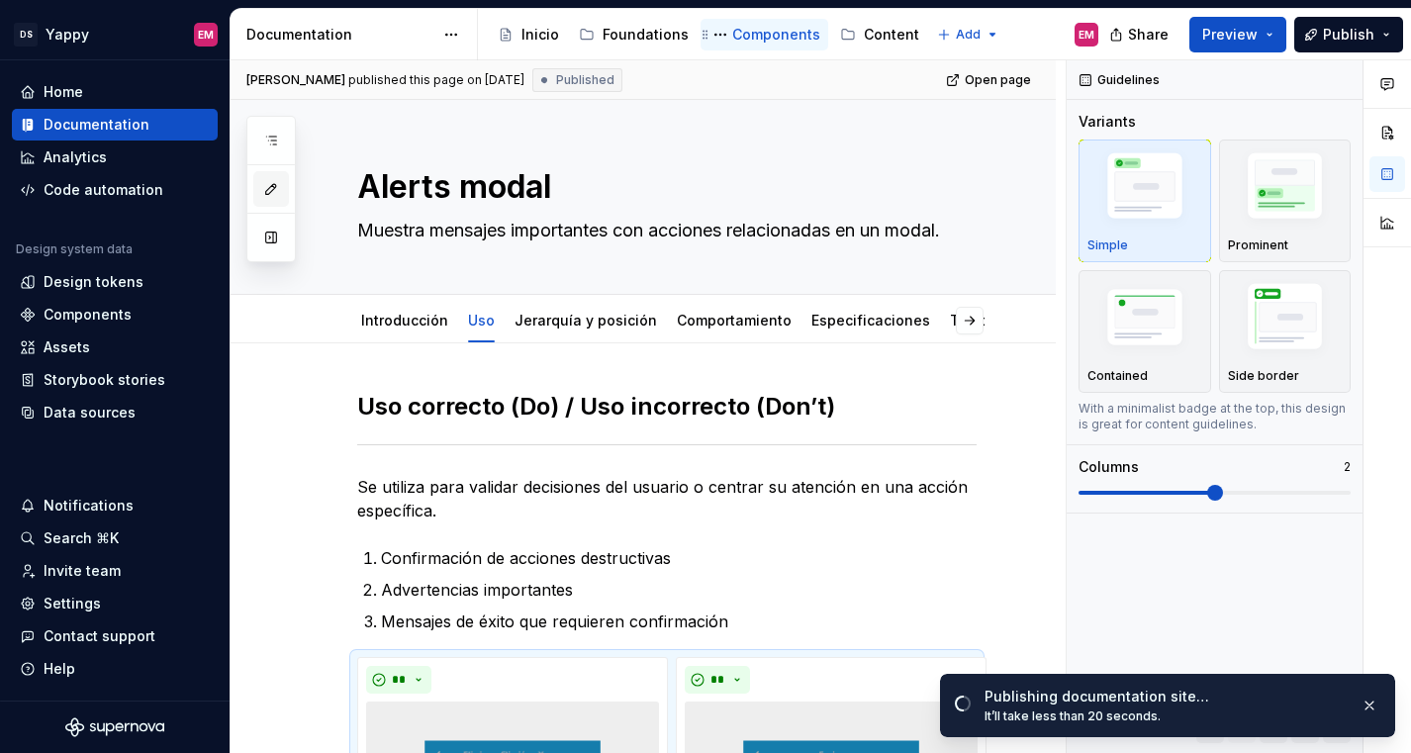
click at [744, 36] on div "Components" at bounding box center [776, 35] width 88 height 20
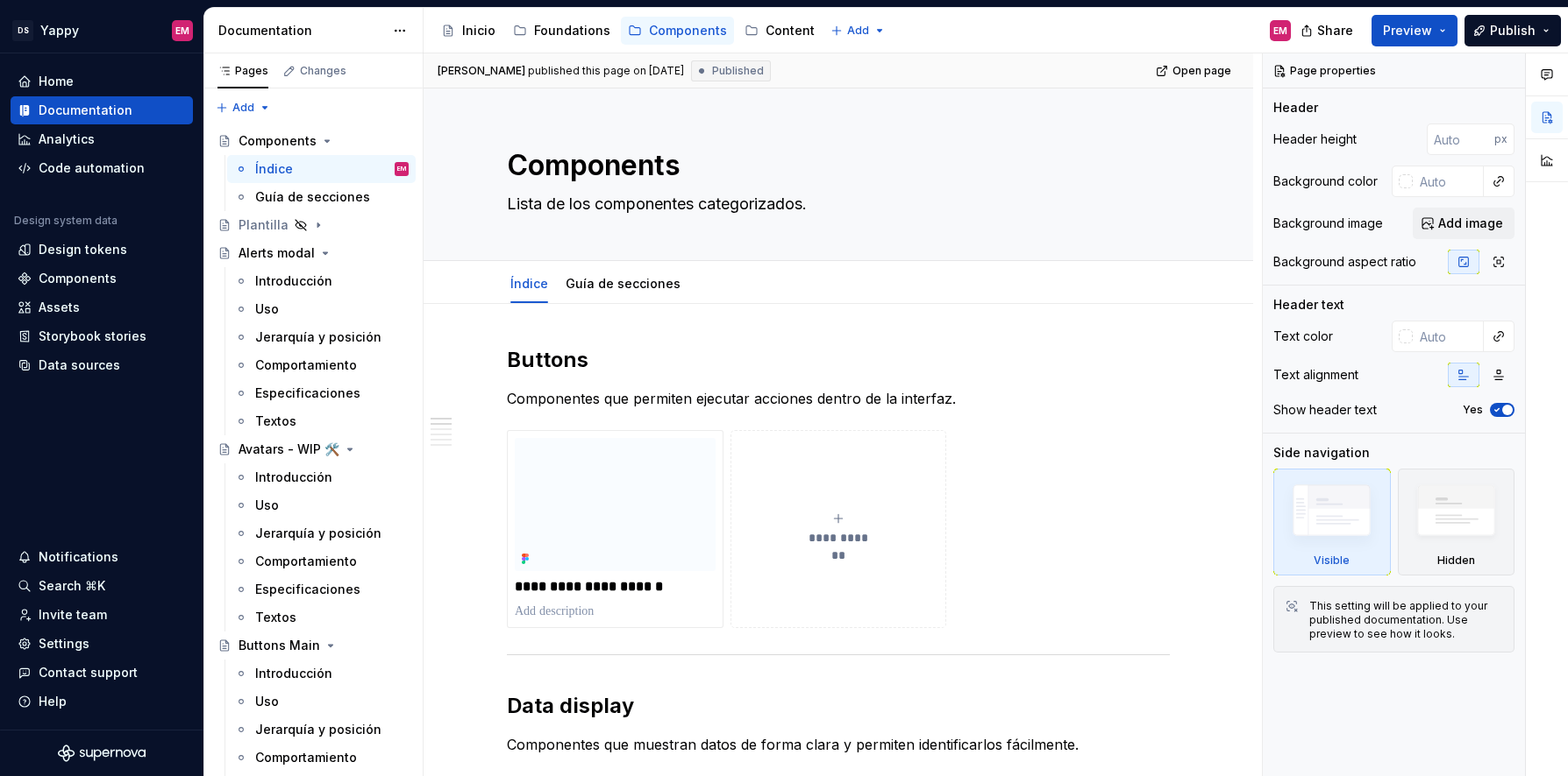
type textarea "*"
